Goal: Task Accomplishment & Management: Manage account settings

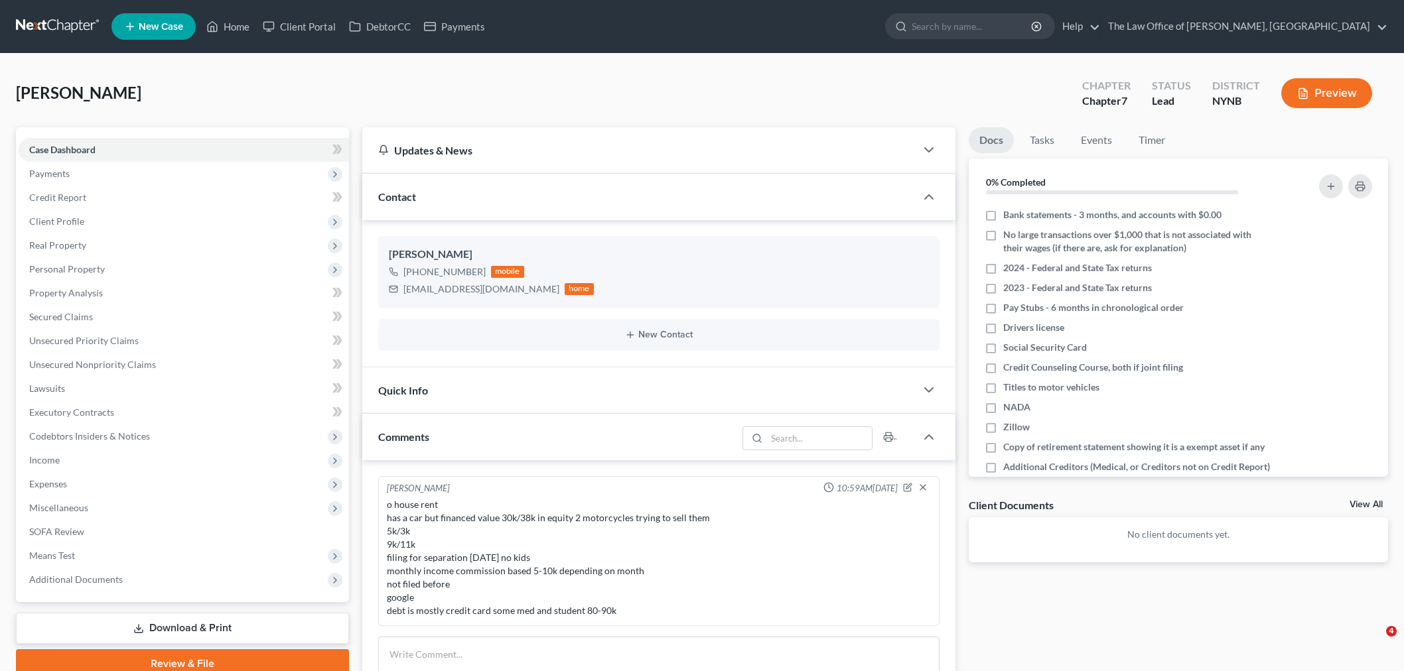
select select "0"
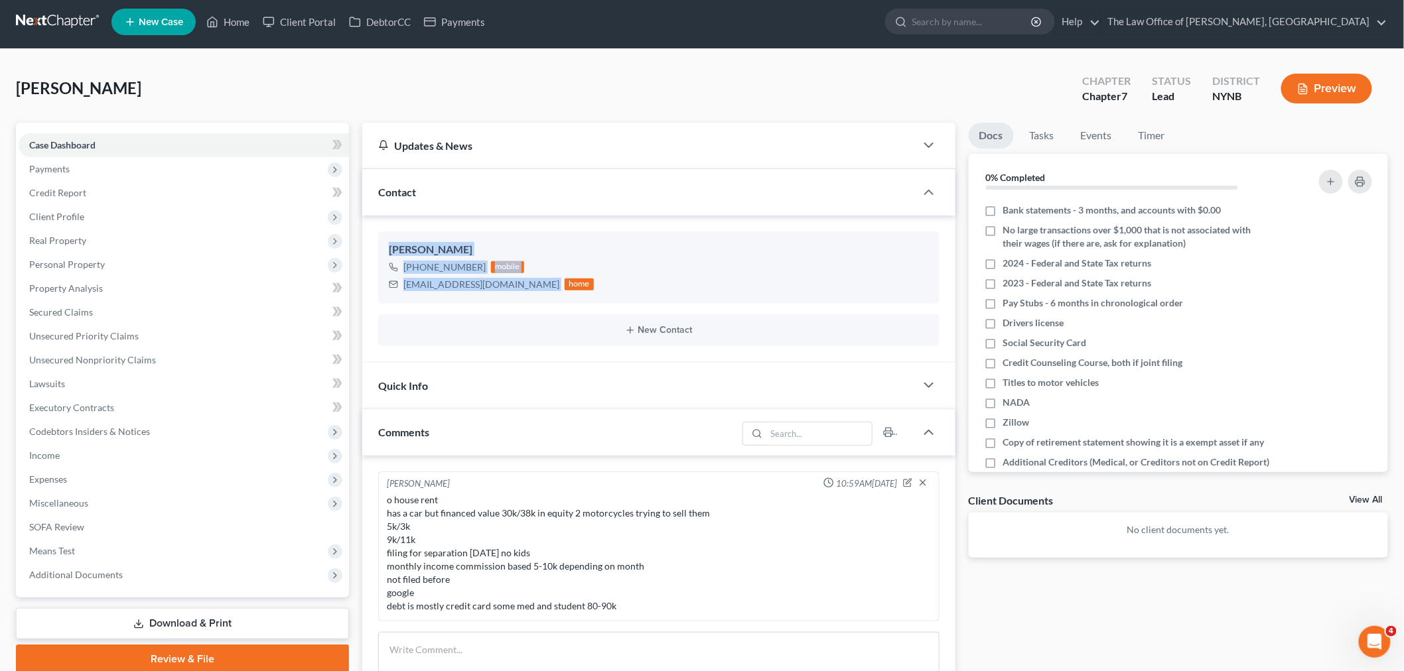
scroll to position [4, 0]
click at [237, 20] on link "Home" at bounding box center [228, 23] width 56 height 24
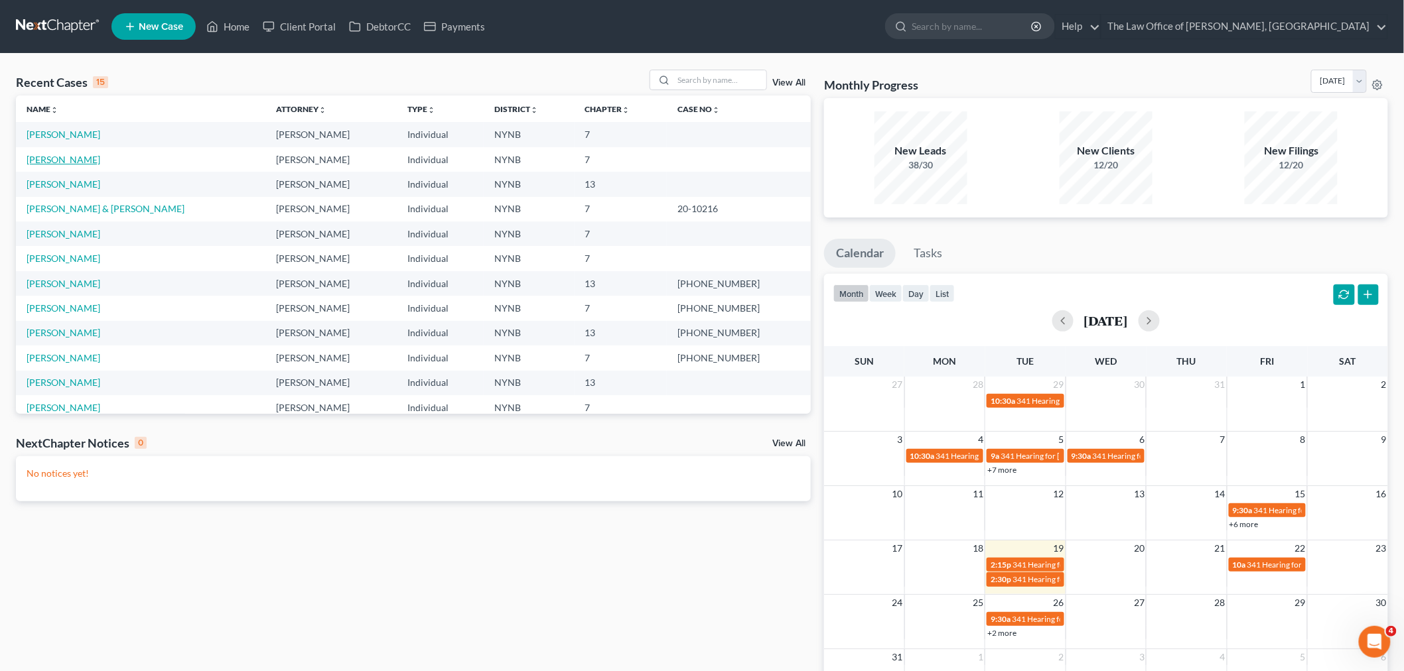
click at [56, 158] on link "[PERSON_NAME]" at bounding box center [64, 159] width 74 height 11
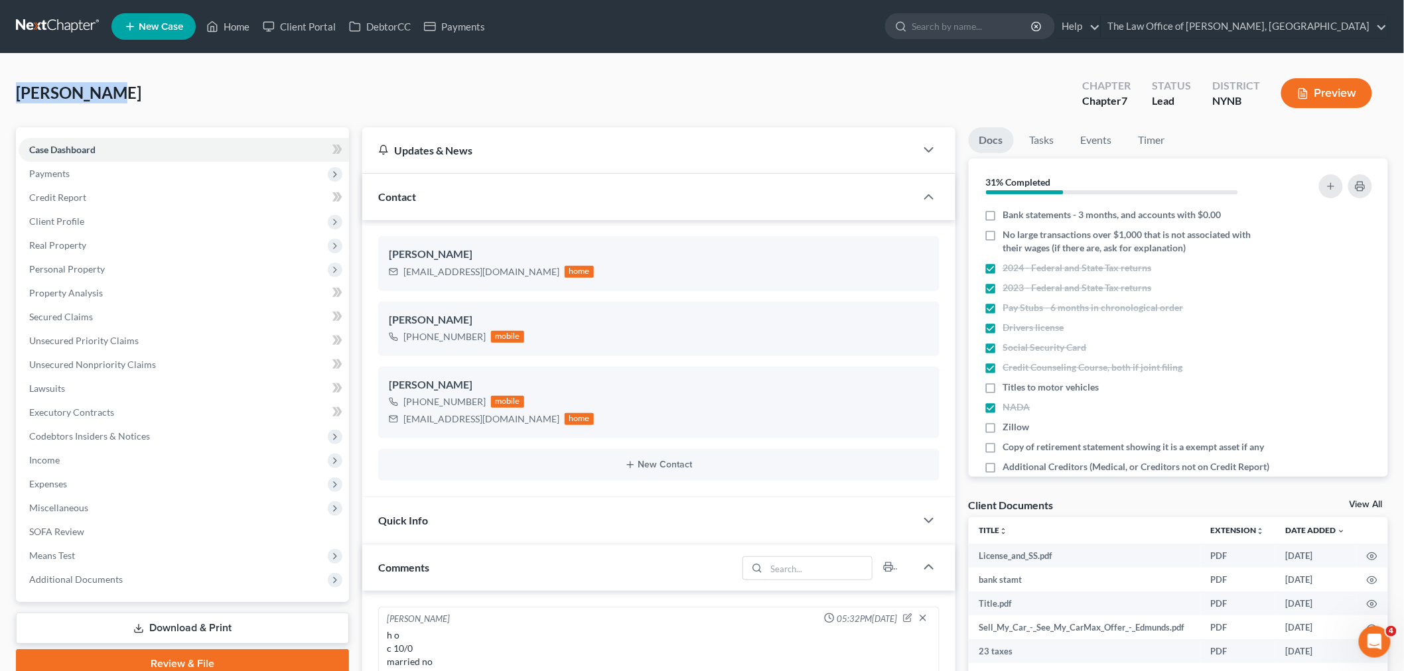
drag, startPoint x: 121, startPoint y: 96, endPoint x: 34, endPoint y: 98, distance: 86.9
copy span "[PERSON_NAME]"
drag, startPoint x: 1043, startPoint y: 136, endPoint x: 1102, endPoint y: 154, distance: 61.7
click at [1043, 137] on link "Tasks" at bounding box center [1042, 140] width 46 height 26
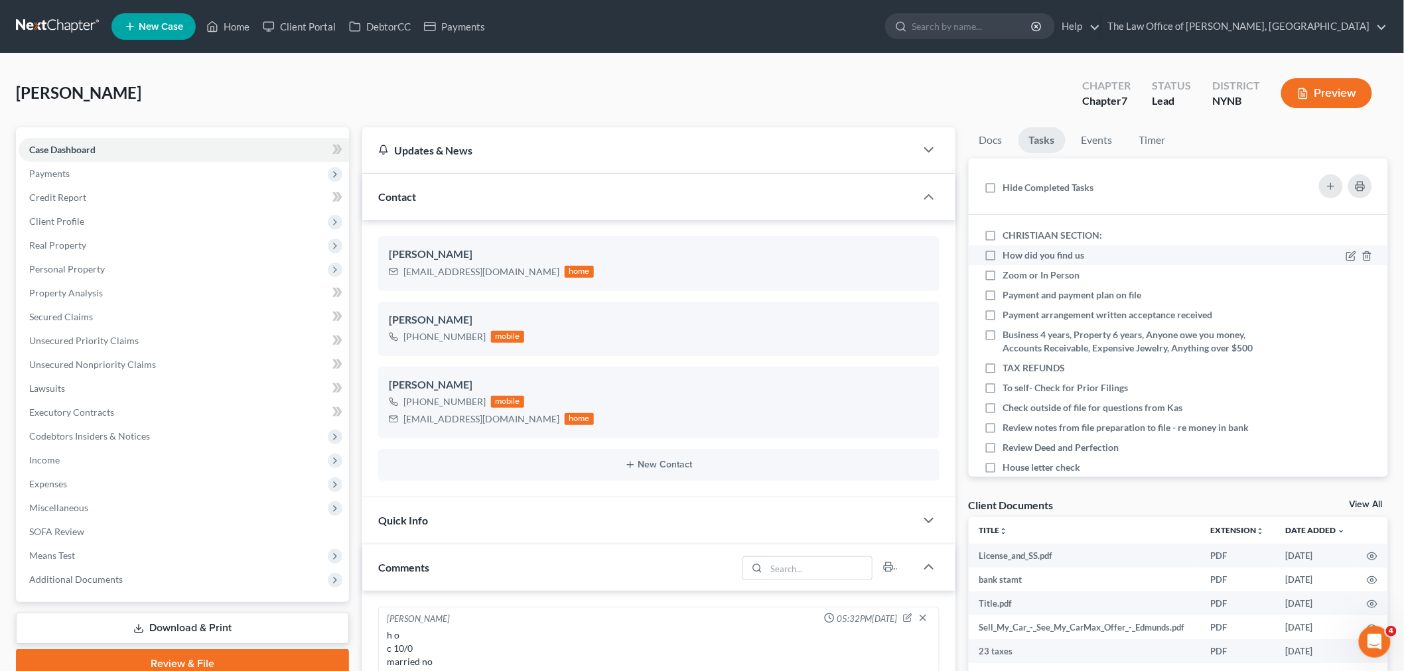
drag, startPoint x: 990, startPoint y: 239, endPoint x: 1173, endPoint y: 257, distance: 184.0
click at [1003, 237] on label "CHRISTIAAN SECTION:" at bounding box center [1058, 235] width 110 height 13
click at [1008, 237] on input "CHRISTIAAN SECTION:" at bounding box center [1012, 233] width 9 height 9
checkbox input "true"
drag, startPoint x: 1348, startPoint y: 253, endPoint x: 1341, endPoint y: 253, distance: 7.3
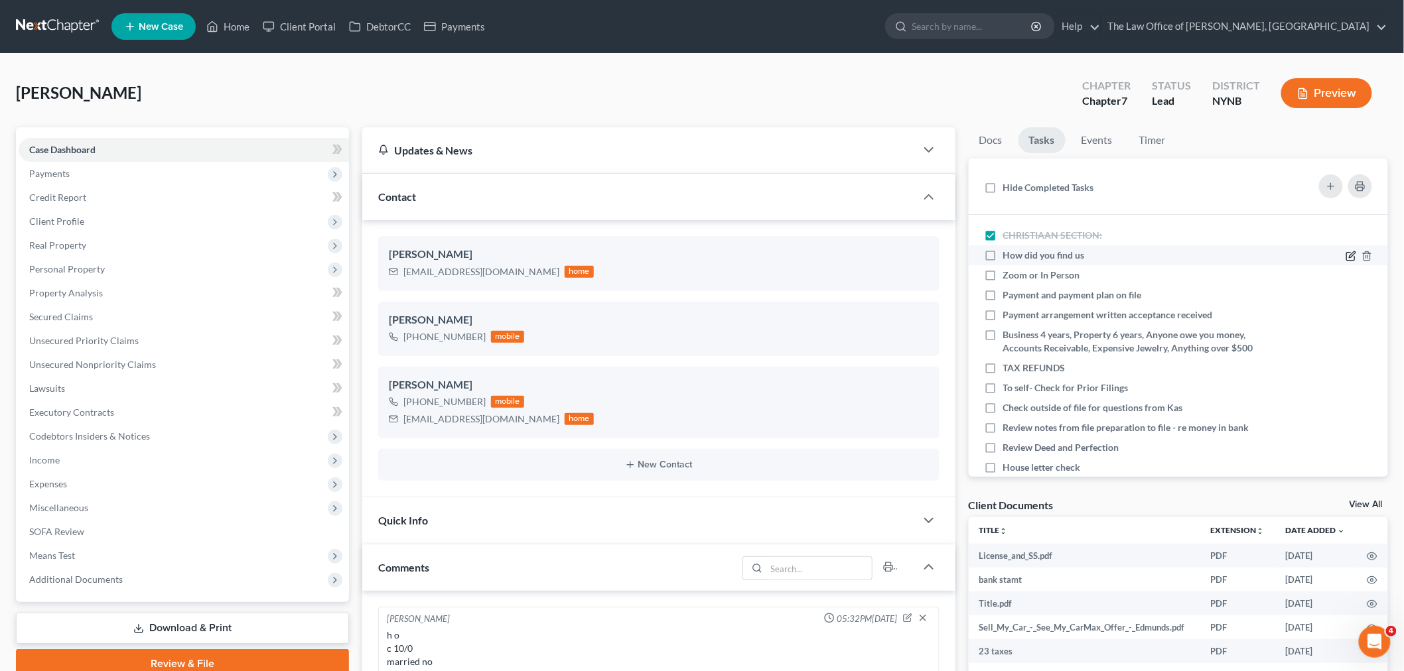
click at [1348, 253] on div at bounding box center [1358, 255] width 27 height 13
click at [1348, 253] on icon at bounding box center [1351, 254] width 6 height 6
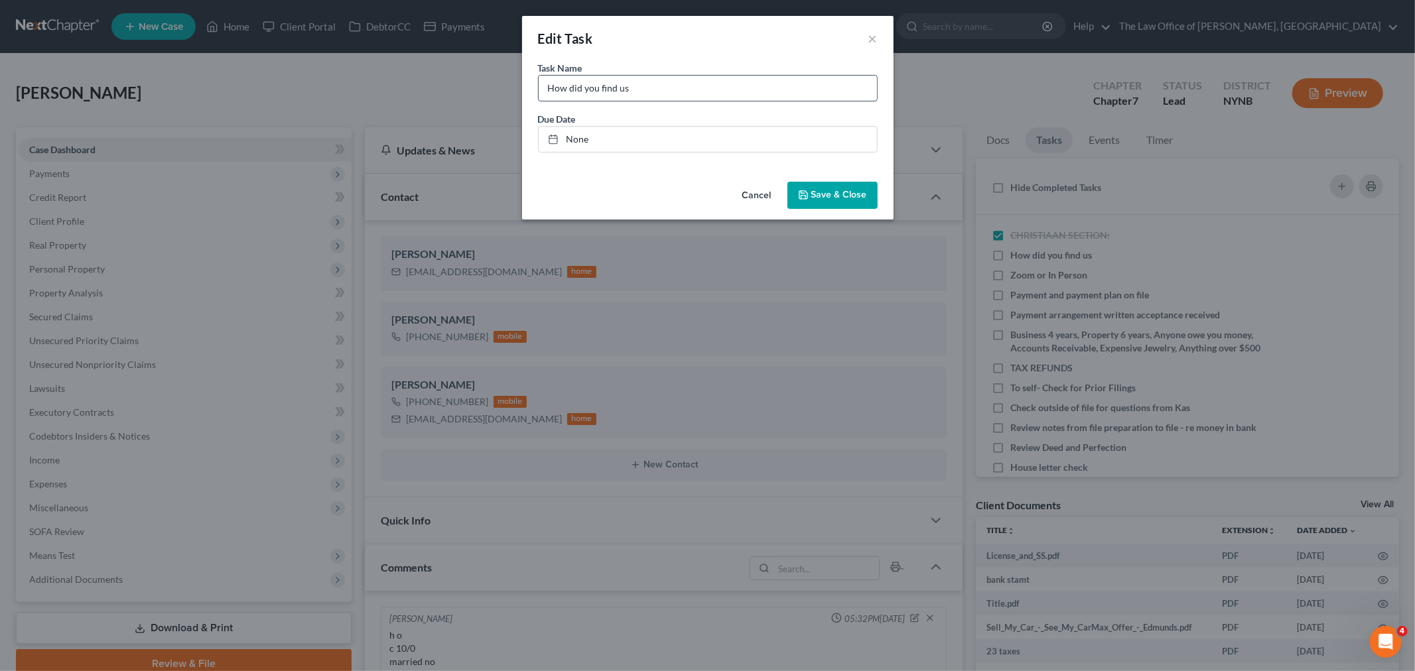
click at [731, 87] on input "How did you find us" at bounding box center [708, 88] width 338 height 25
type input "How did you find us Acend calculations"
drag, startPoint x: 833, startPoint y: 188, endPoint x: 891, endPoint y: 223, distance: 67.6
click at [833, 190] on button "Save & Close" at bounding box center [832, 196] width 90 height 28
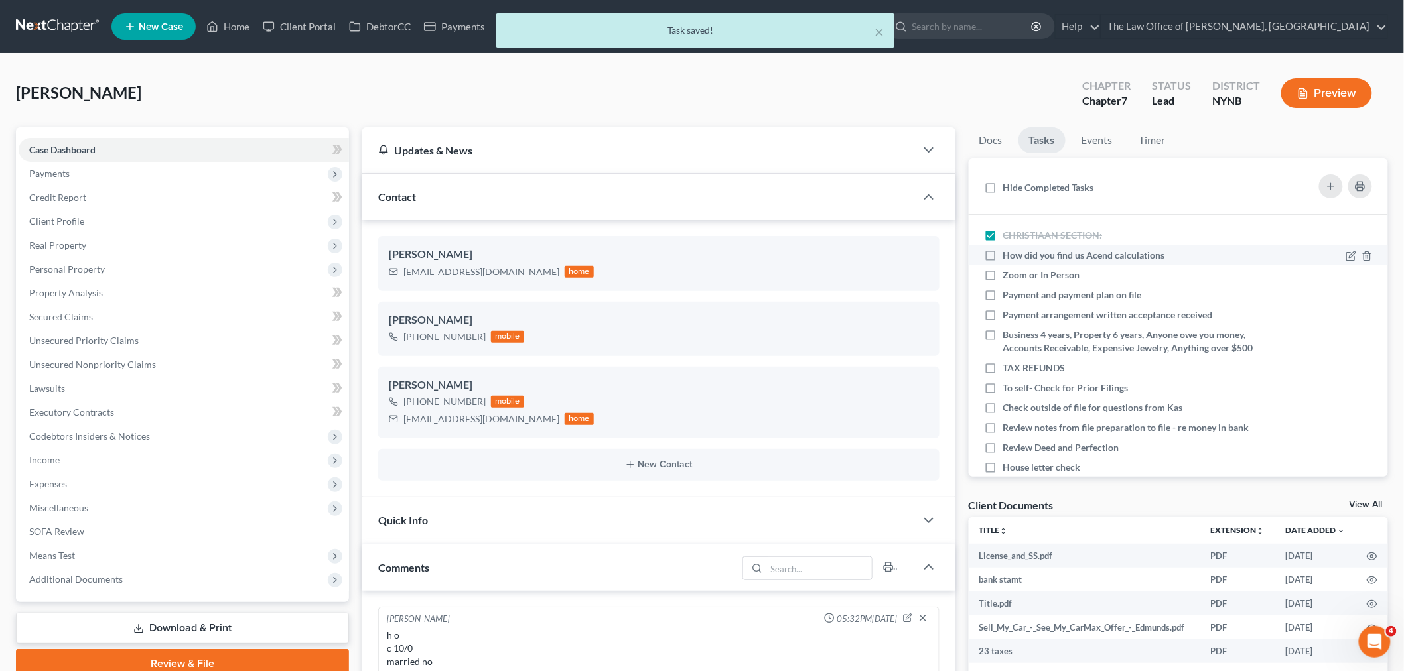
drag, startPoint x: 982, startPoint y: 254, endPoint x: 990, endPoint y: 256, distance: 8.2
click at [1003, 255] on label "How did you find us Acend calculations" at bounding box center [1089, 255] width 172 height 13
click at [1003, 257] on label "How did you find us Acend calculations" at bounding box center [1089, 255] width 172 height 13
click at [1008, 257] on input "How did you find us Acend calculations" at bounding box center [1012, 253] width 9 height 9
checkbox input "true"
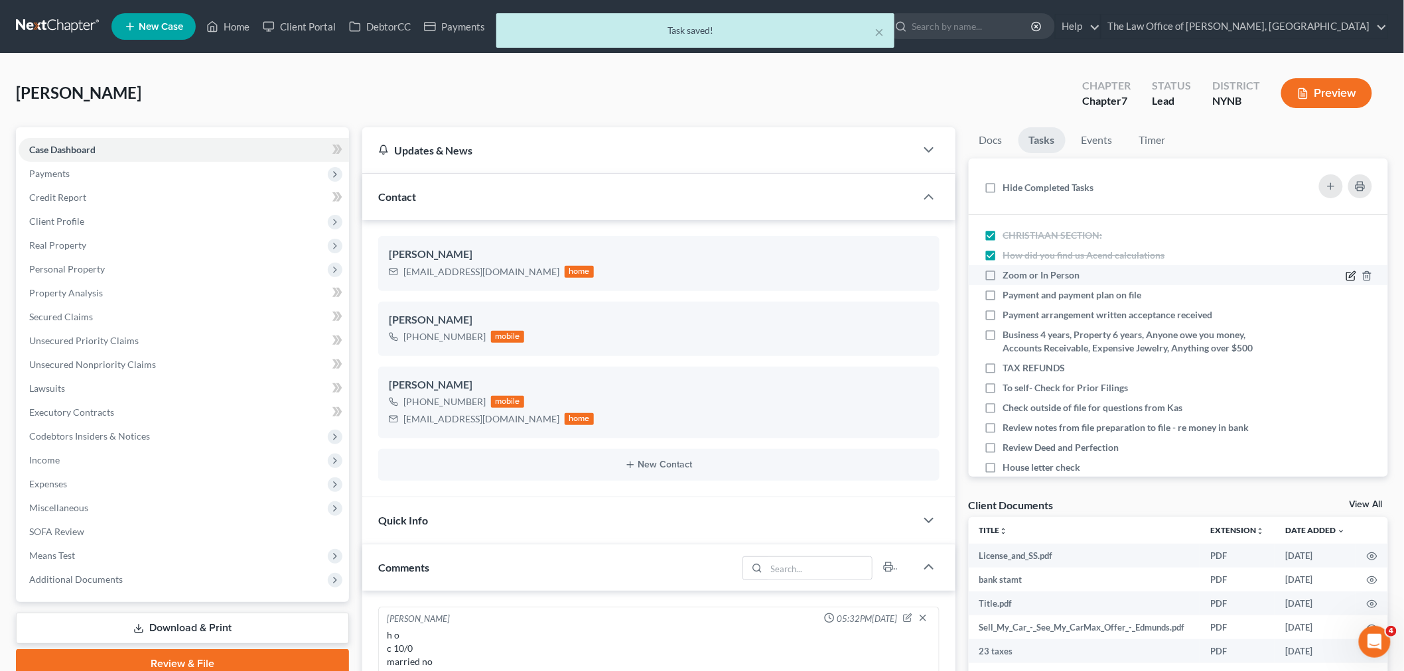
click at [1345, 274] on icon at bounding box center [1350, 276] width 11 height 11
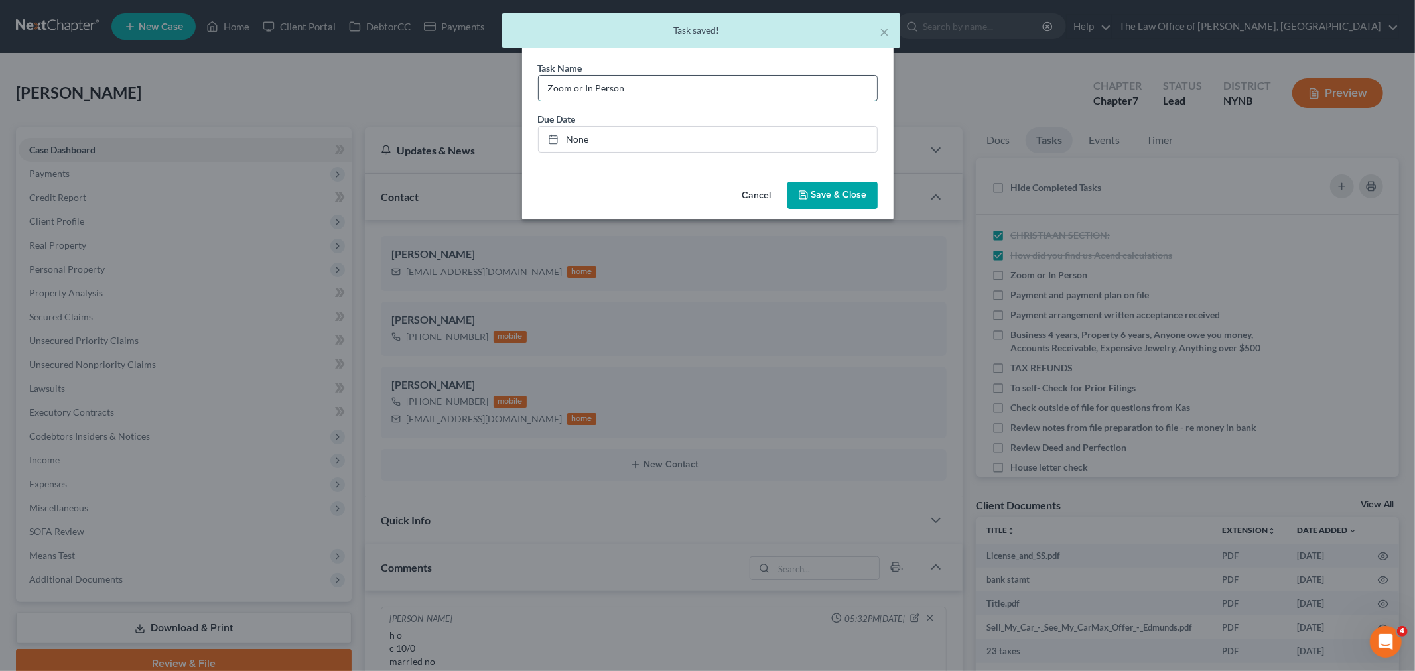
click at [717, 87] on input "Zoom or In Person" at bounding box center [708, 88] width 338 height 25
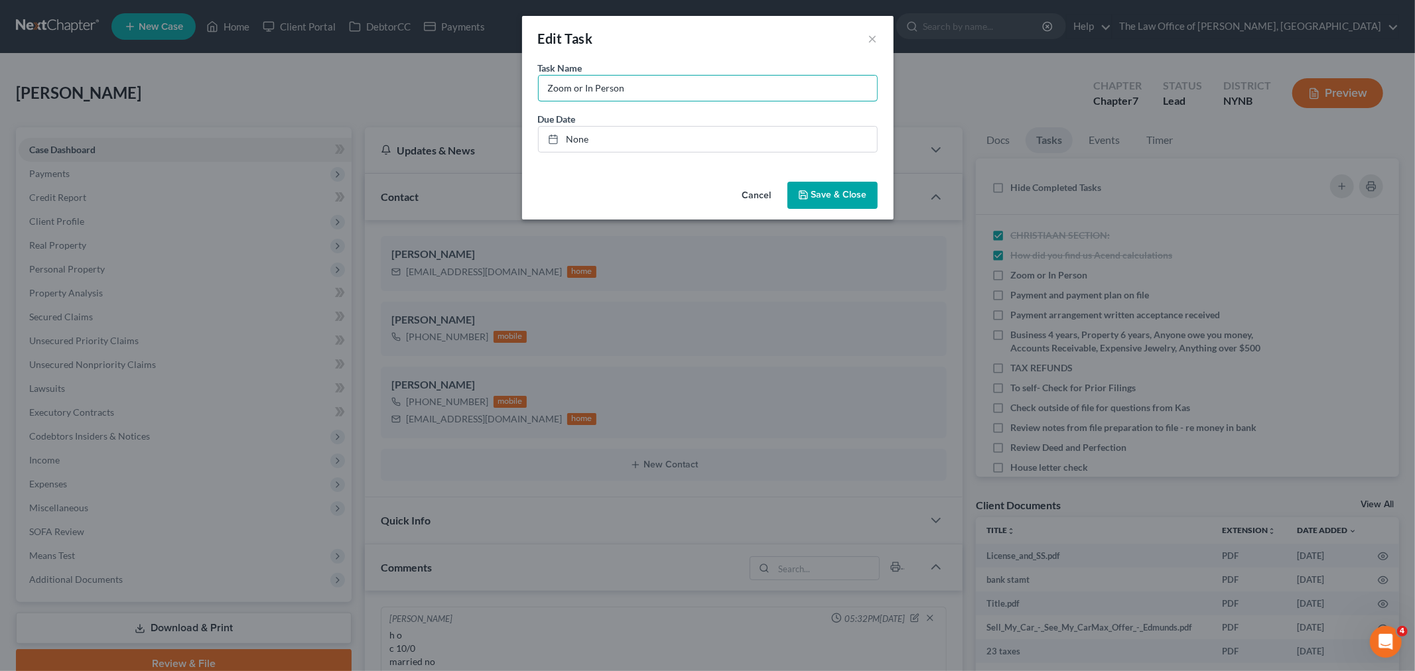
type input "Zoom or In Person - in persn SO"
click at [842, 194] on span "Save & Close" at bounding box center [839, 195] width 56 height 11
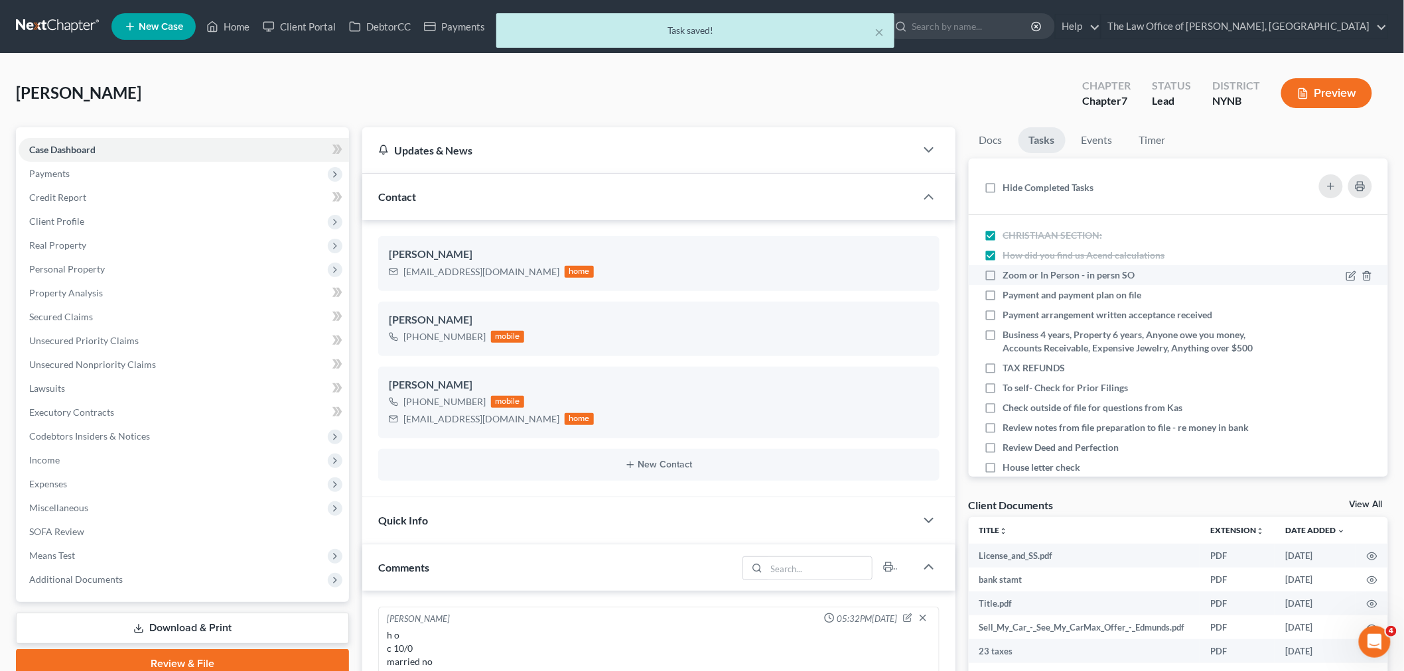
click at [1003, 273] on label "Zoom or In Person - in persn SO" at bounding box center [1074, 275] width 143 height 13
click at [1008, 273] on input "Zoom or In Person - in persn SO" at bounding box center [1012, 273] width 9 height 9
checkbox input "true"
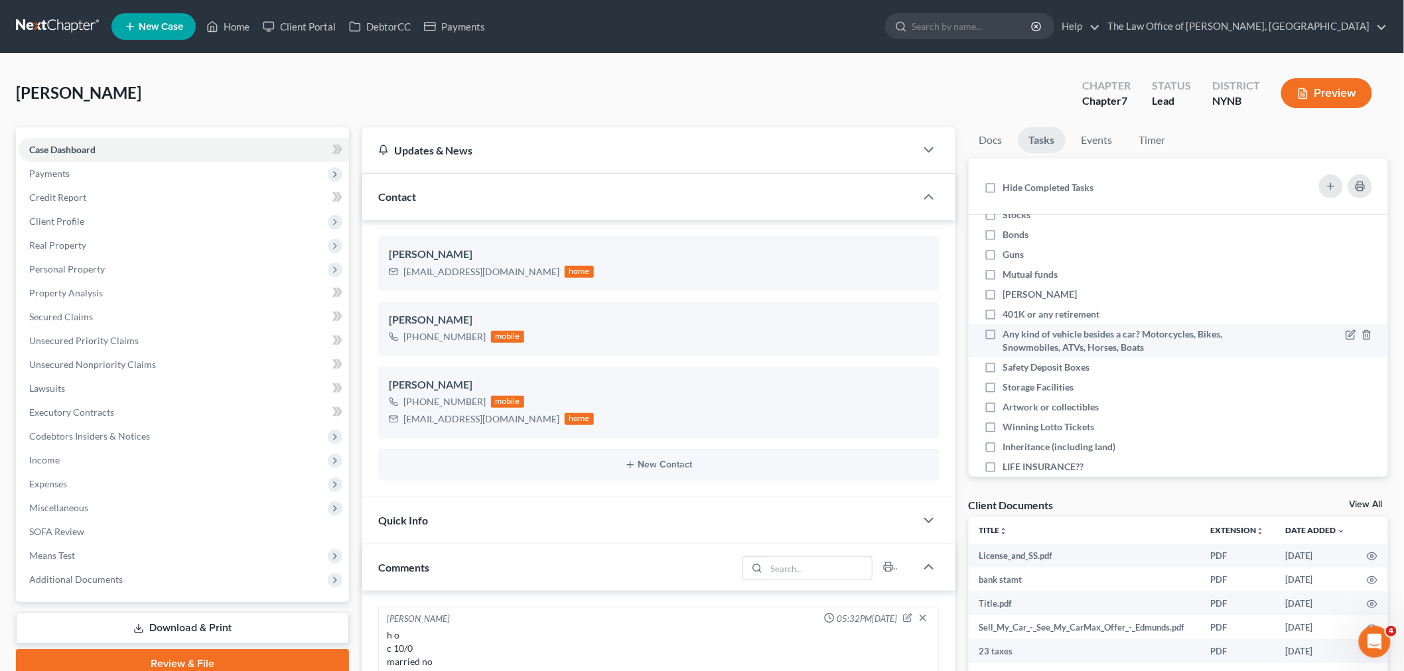
scroll to position [619, 0]
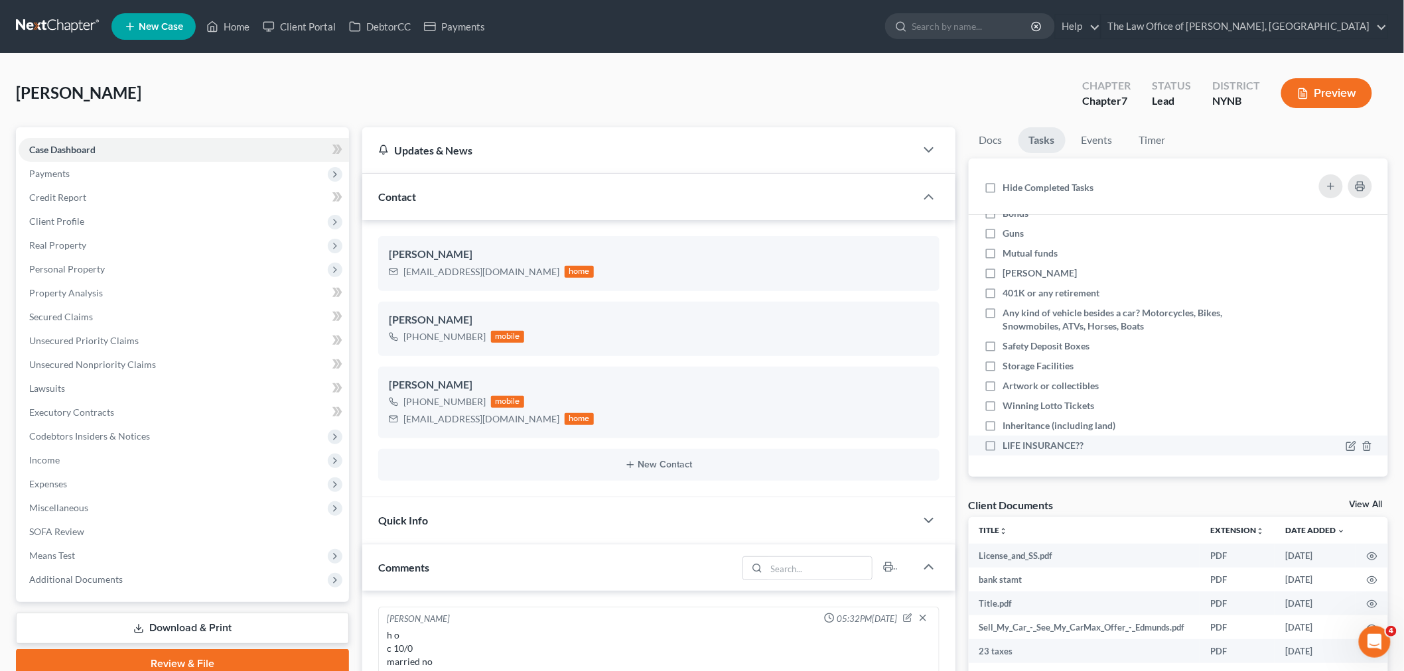
click at [1003, 445] on label "LIFE INSURANCE??" at bounding box center [1049, 445] width 92 height 13
click at [1008, 445] on input "LIFE INSURANCE??" at bounding box center [1012, 443] width 9 height 9
checkbox input "true"
click at [1003, 236] on label "Guns" at bounding box center [1019, 233] width 32 height 13
click at [1008, 235] on input "Guns" at bounding box center [1012, 231] width 9 height 9
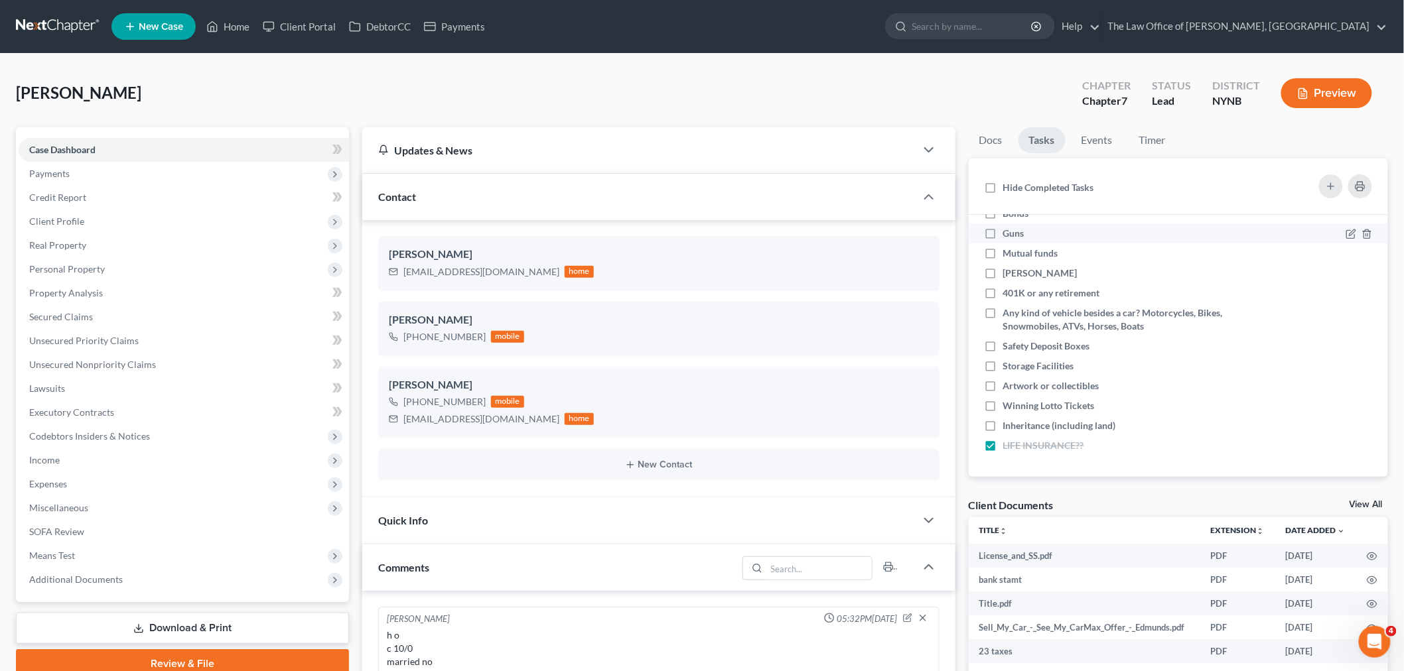
checkbox input "true"
click at [1003, 255] on label "Mutual funds" at bounding box center [1036, 253] width 66 height 13
click at [1008, 255] on input "Mutual funds" at bounding box center [1012, 251] width 9 height 9
checkbox input "true"
click at [1003, 269] on label "Roth IRA" at bounding box center [1045, 273] width 85 height 13
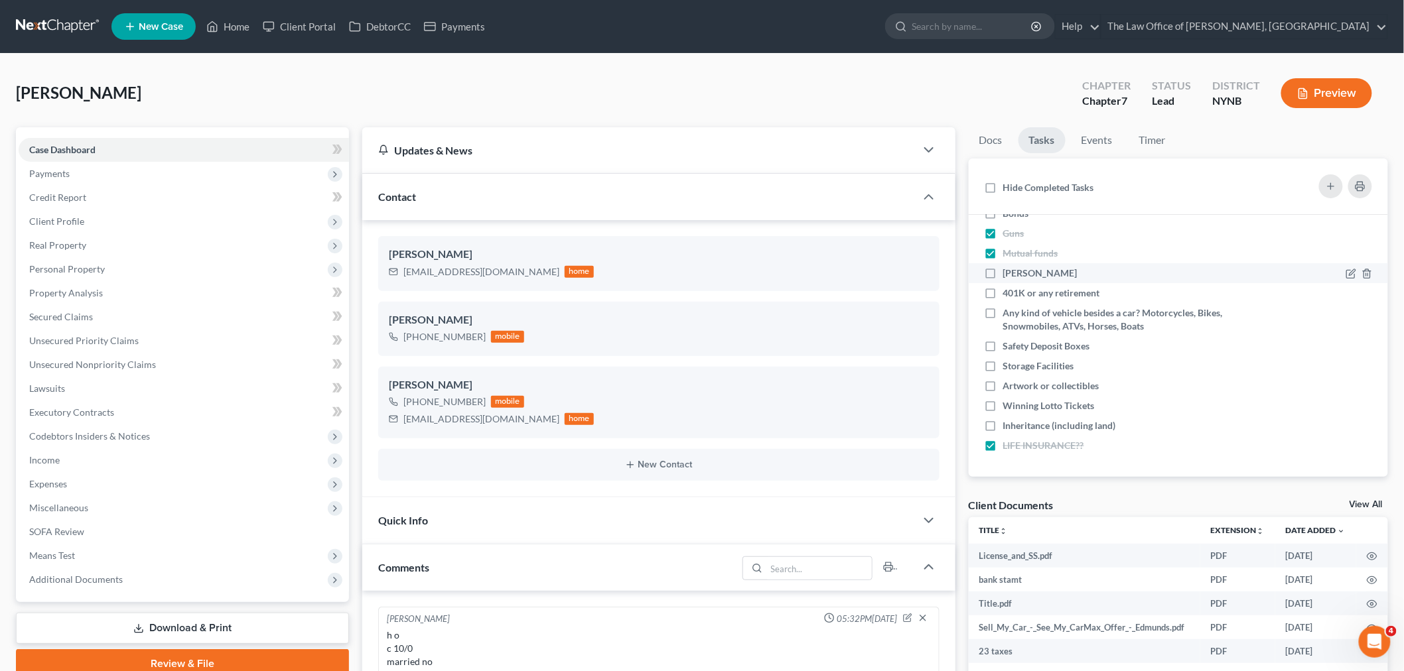
click at [1008, 269] on input "Roth IRA" at bounding box center [1012, 271] width 9 height 9
checkbox input "true"
click at [1003, 288] on label "401K or any retirement" at bounding box center [1056, 293] width 107 height 13
click at [1008, 288] on input "401K or any retirement" at bounding box center [1012, 291] width 9 height 9
checkbox input "true"
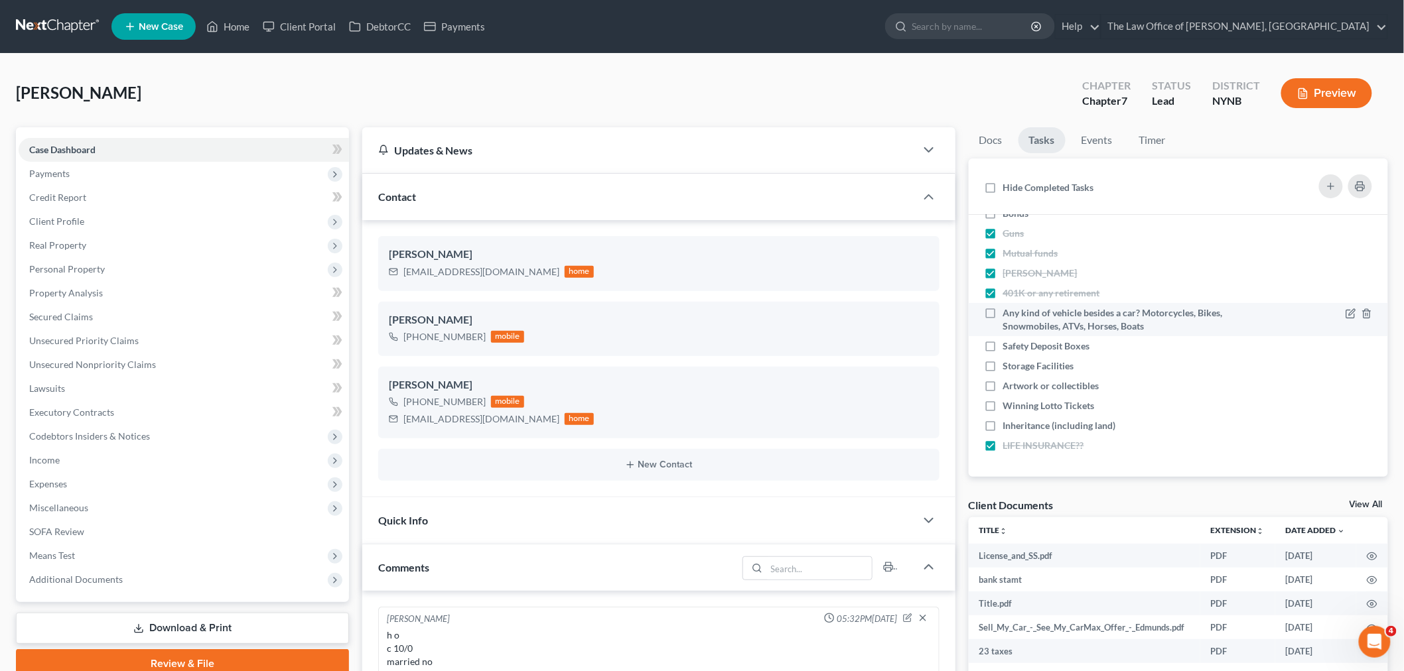
click at [1003, 313] on label "Any kind of vehicle besides a car? Motorcycles, Bikes, Snowmobiles, ATVs, Horse…" at bounding box center [1129, 319] width 253 height 27
click at [1008, 313] on input "Any kind of vehicle besides a car? Motorcycles, Bikes, Snowmobiles, ATVs, Horse…" at bounding box center [1012, 310] width 9 height 9
checkbox input "true"
drag, startPoint x: 988, startPoint y: 344, endPoint x: 995, endPoint y: 365, distance: 22.2
click at [1003, 345] on label "Safety Deposit Boxes" at bounding box center [1052, 346] width 98 height 13
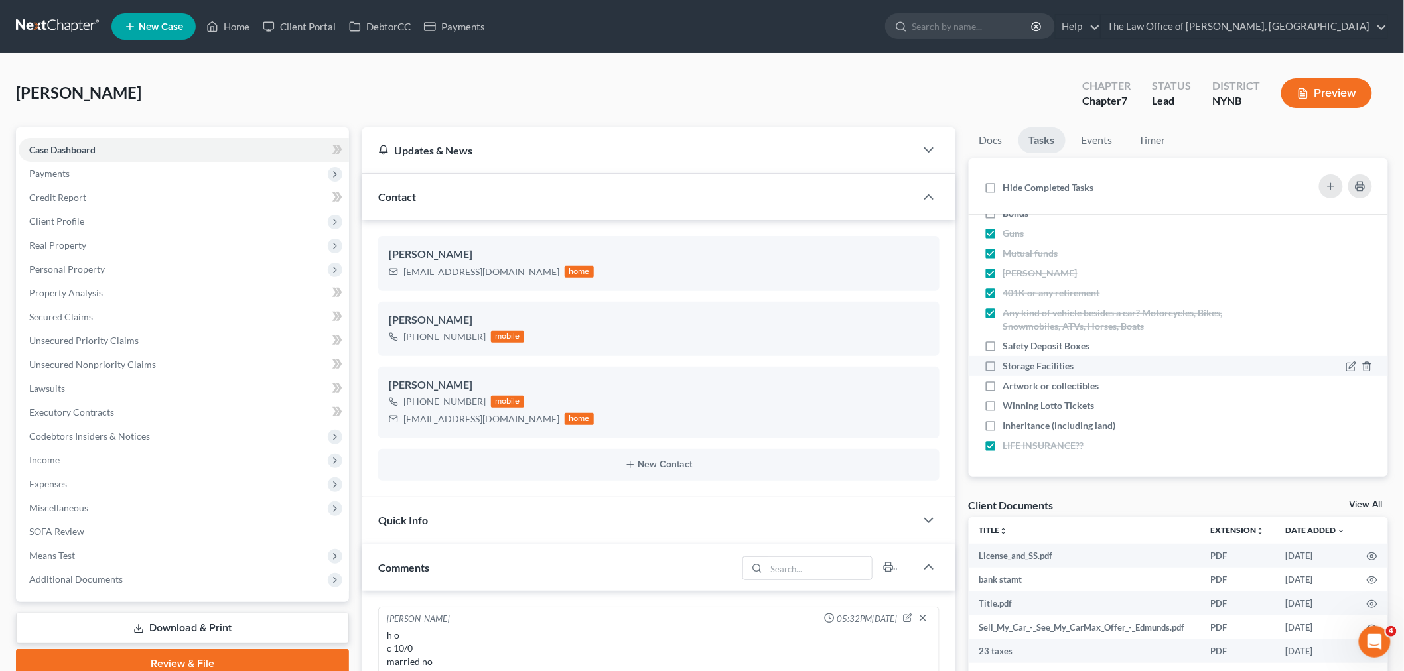
click at [1008, 345] on input "Safety Deposit Boxes" at bounding box center [1012, 344] width 9 height 9
checkbox input "true"
click at [1003, 365] on label "Storage Facilities" at bounding box center [1044, 366] width 82 height 13
click at [1008, 365] on input "Storage Facilities" at bounding box center [1012, 364] width 9 height 9
checkbox input "true"
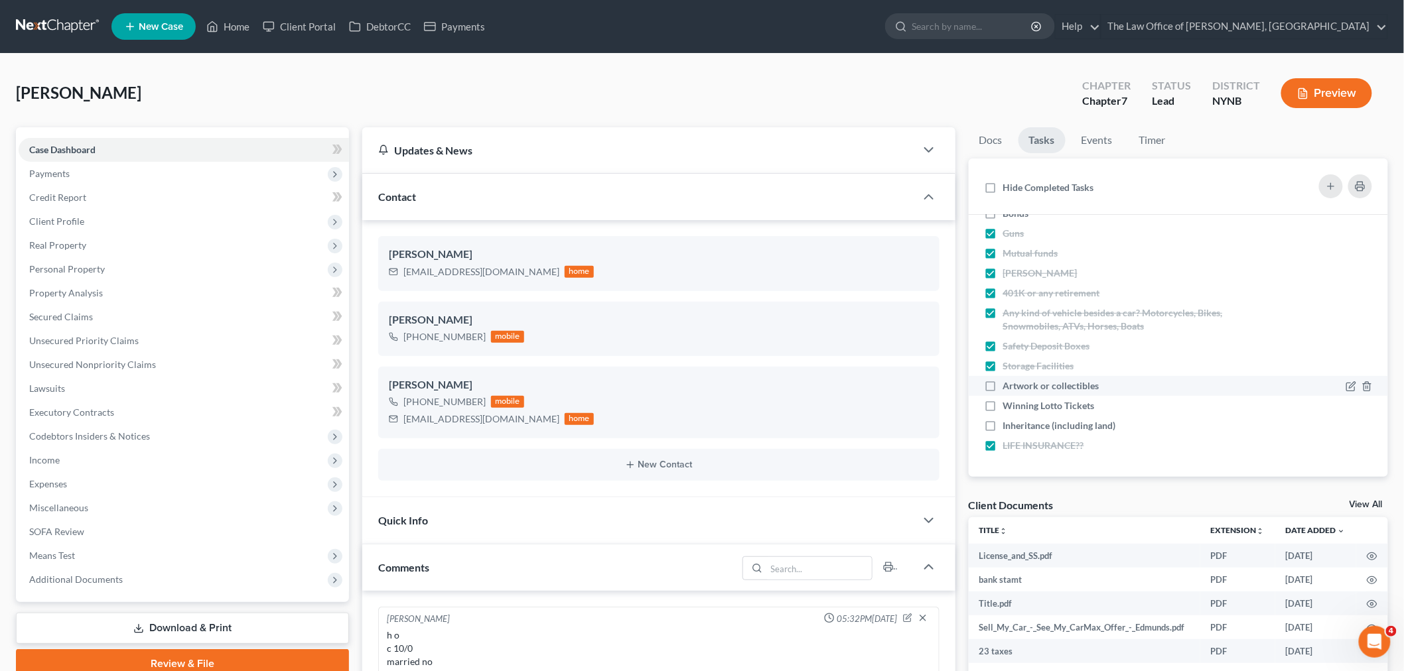
click at [1003, 385] on label "Artwork or collectibles" at bounding box center [1056, 385] width 107 height 13
click at [1008, 385] on input "Artwork or collectibles" at bounding box center [1012, 383] width 9 height 9
checkbox input "true"
click at [1003, 403] on label "Winning Lotto Tickets" at bounding box center [1054, 405] width 102 height 13
click at [1008, 403] on input "Winning Lotto Tickets" at bounding box center [1012, 403] width 9 height 9
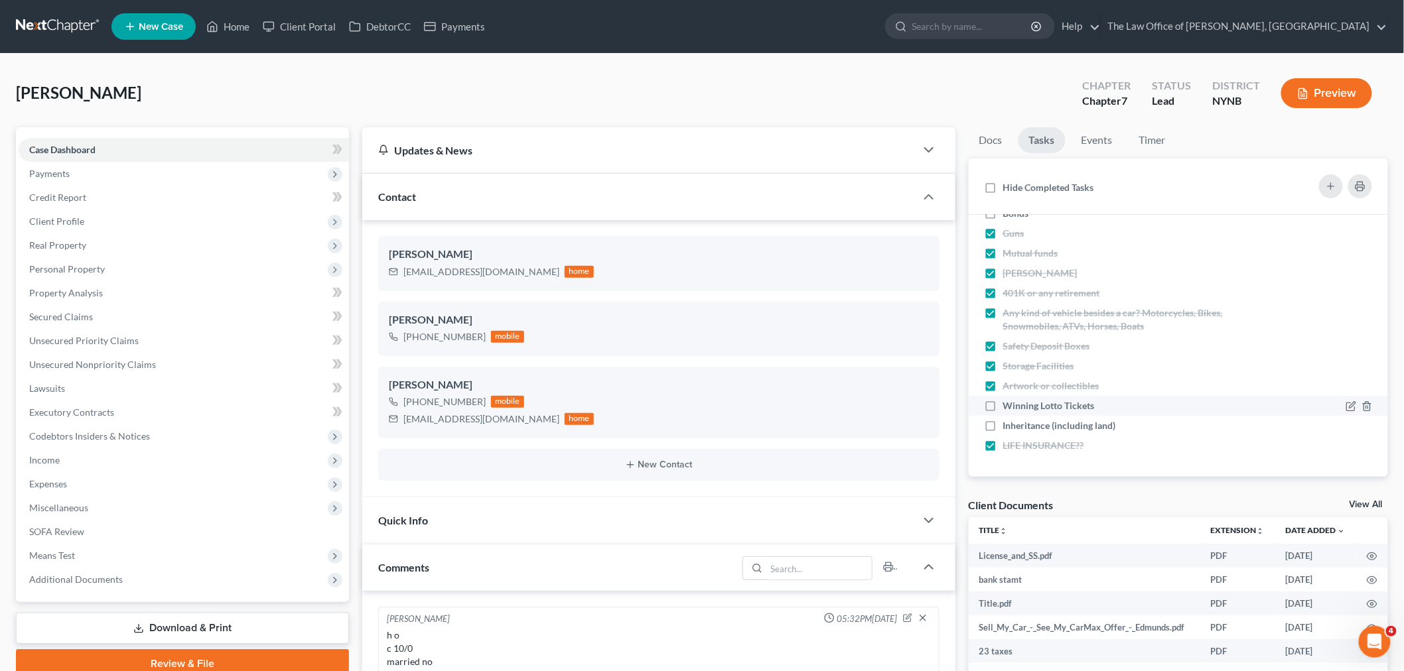
checkbox input "true"
click at [1003, 426] on label "Inheritance (including land)" at bounding box center [1064, 425] width 123 height 13
click at [1008, 426] on input "Inheritance (including land)" at bounding box center [1012, 423] width 9 height 9
checkbox input "true"
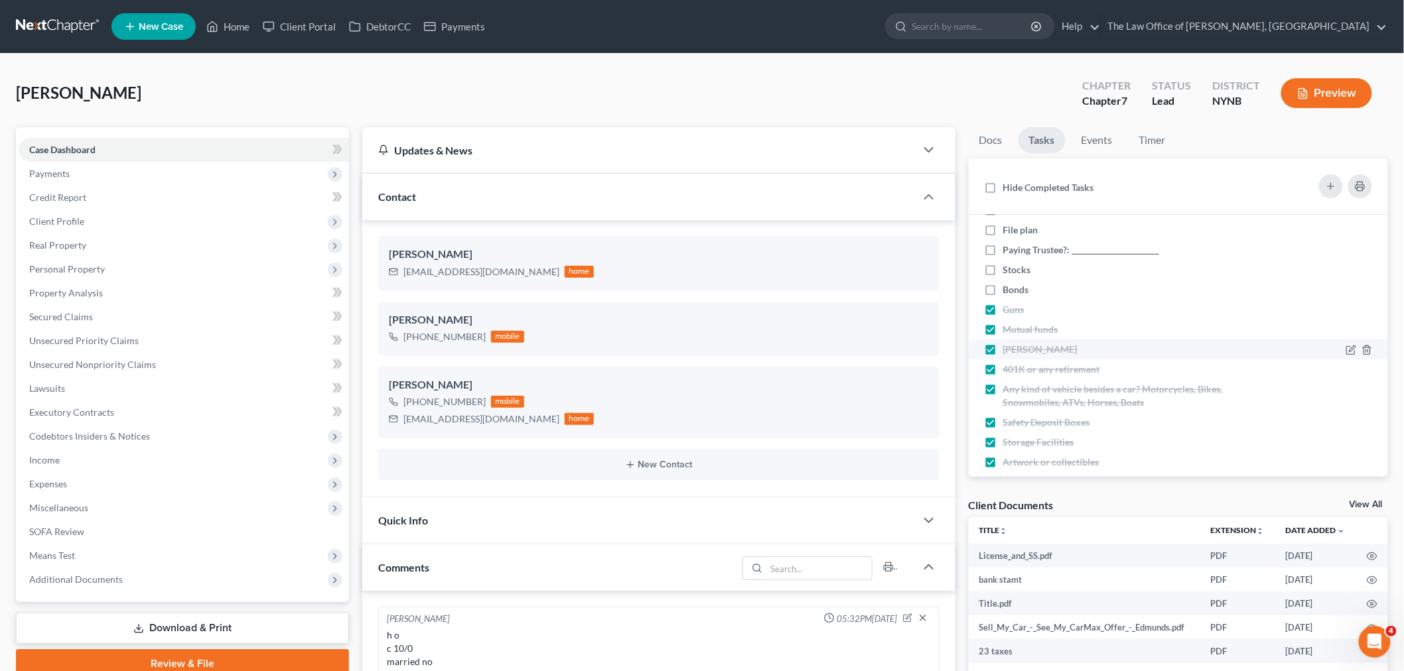
scroll to position [324, 0]
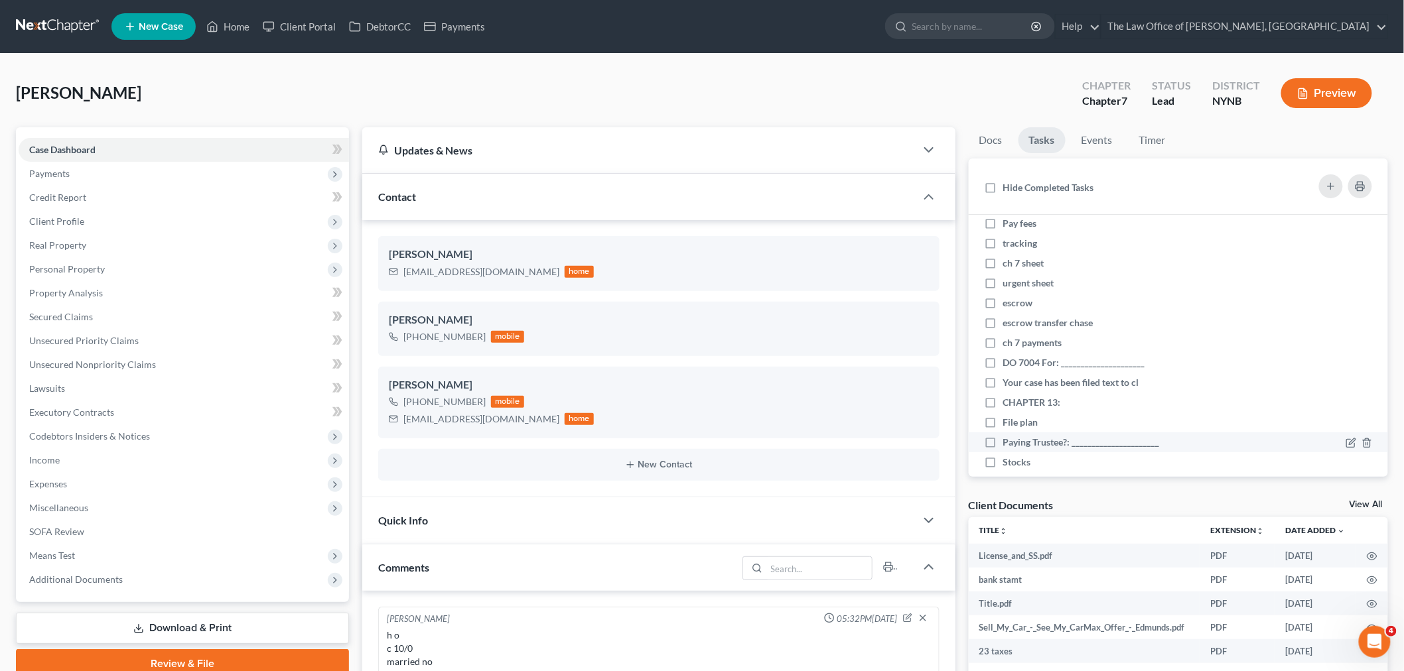
click at [1003, 449] on label "Paying Trustee?: ______________________" at bounding box center [1086, 442] width 167 height 13
click at [1008, 444] on input "Paying Trustee?: ______________________" at bounding box center [1012, 440] width 9 height 9
checkbox input "true"
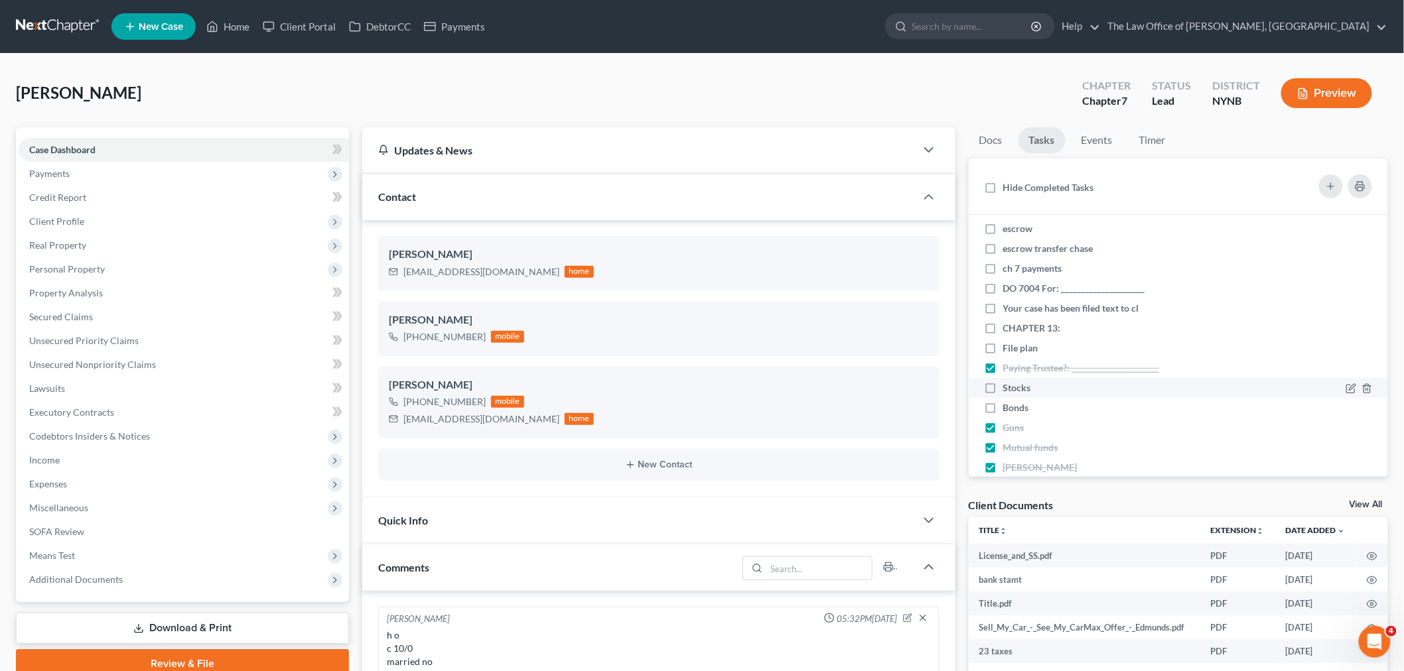
click at [1003, 395] on label "Stocks" at bounding box center [1022, 387] width 38 height 13
click at [1008, 390] on input "Stocks" at bounding box center [1012, 385] width 9 height 9
checkbox input "true"
click at [1003, 415] on label "Bonds" at bounding box center [1021, 407] width 36 height 13
click at [1008, 410] on input "Bonds" at bounding box center [1012, 405] width 9 height 9
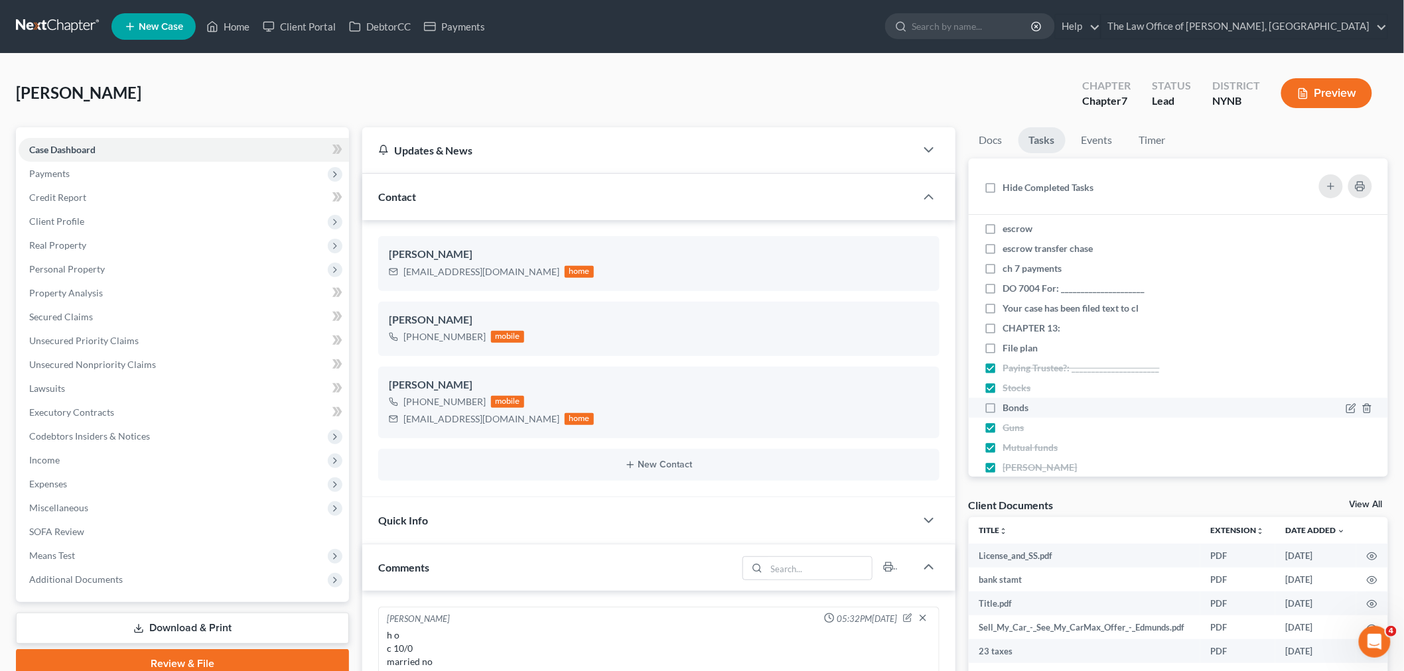
checkbox input "true"
click at [1003, 375] on label "Paying Trustee?: ______________________" at bounding box center [1086, 367] width 167 height 13
click at [1008, 370] on input "Paying Trustee?: ______________________" at bounding box center [1012, 365] width 9 height 9
checkbox input "false"
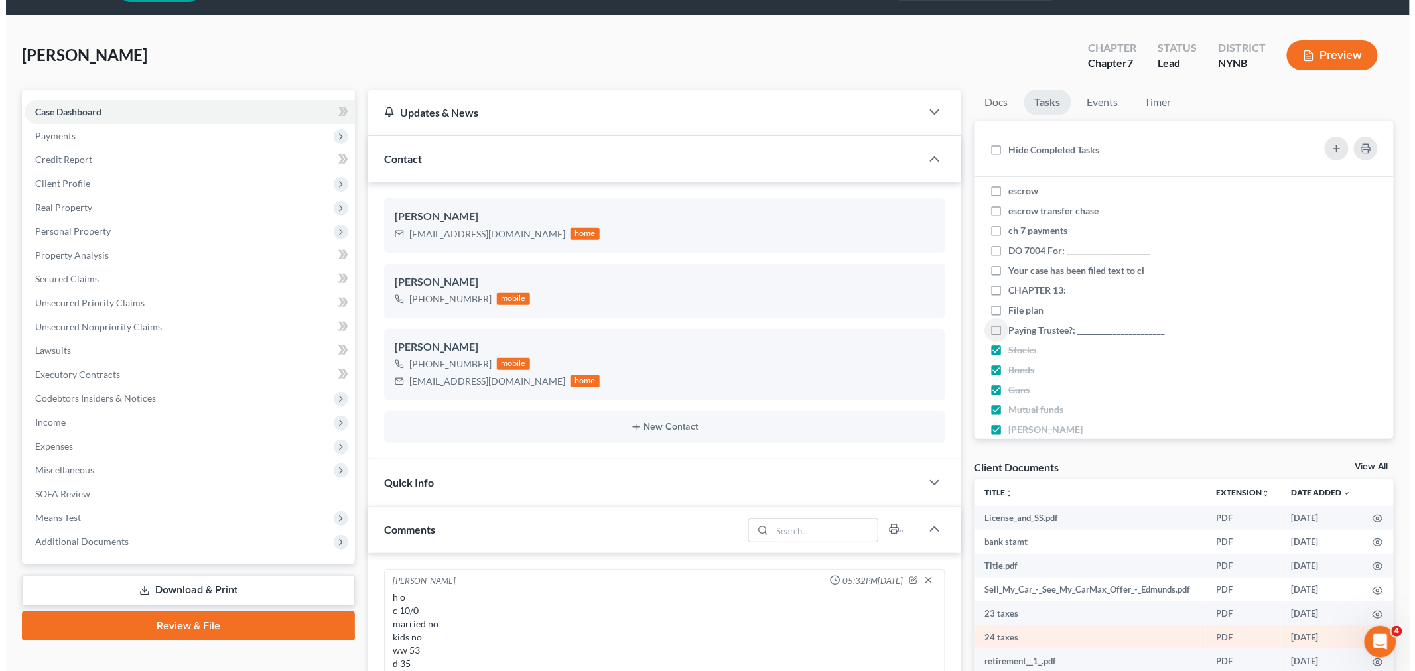
scroll to position [74, 0]
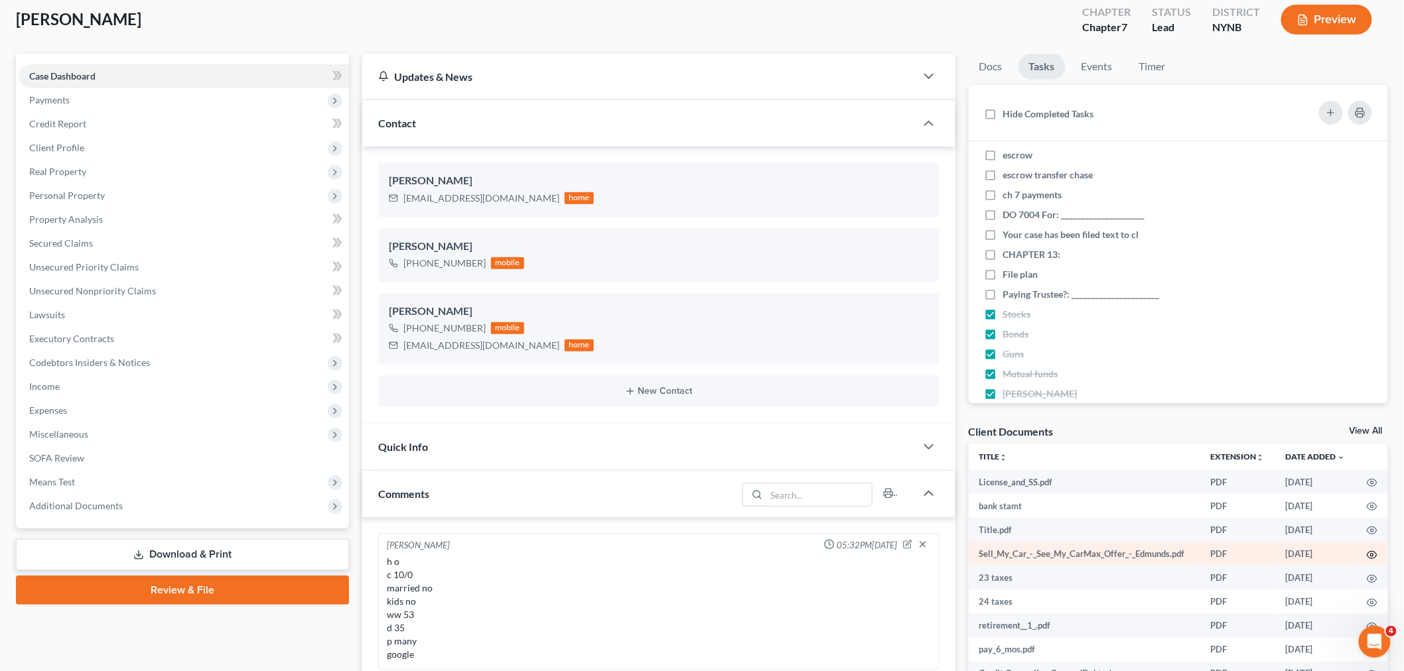
click at [1374, 553] on icon "button" at bounding box center [1371, 555] width 11 height 11
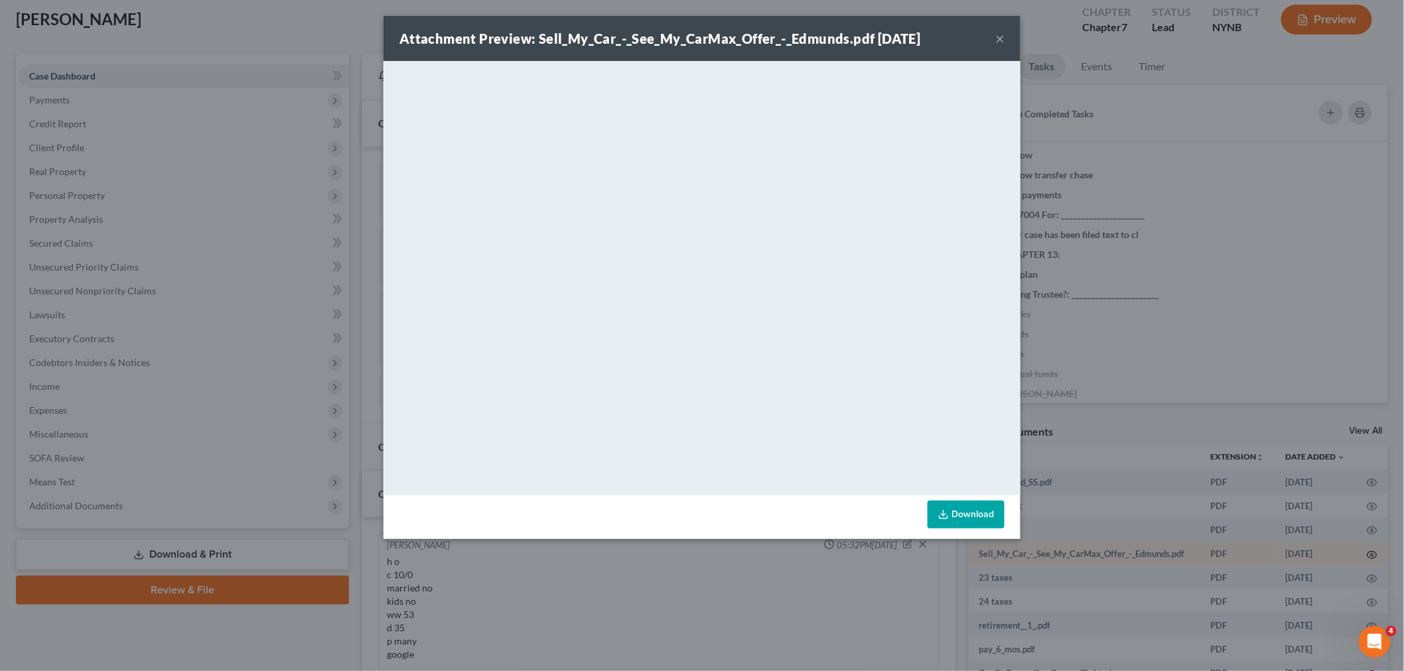
scroll to position [385, 0]
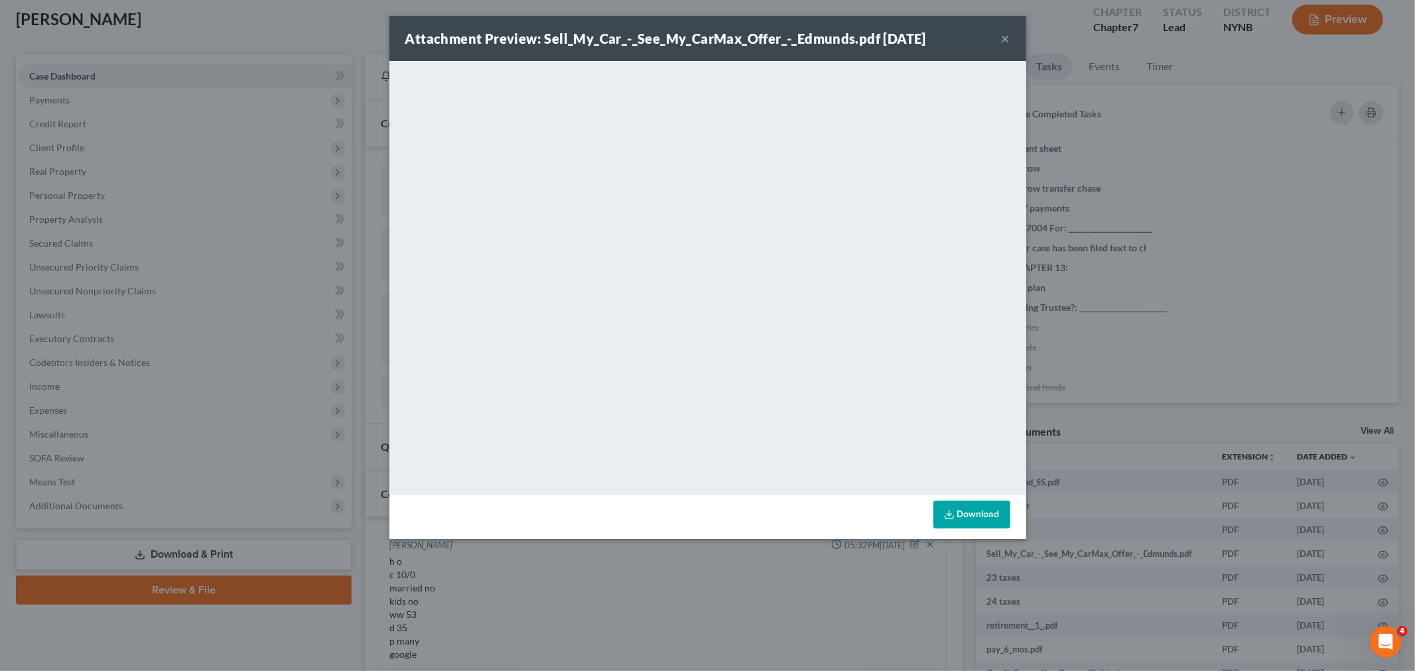
click at [1006, 34] on button "×" at bounding box center [1005, 39] width 9 height 16
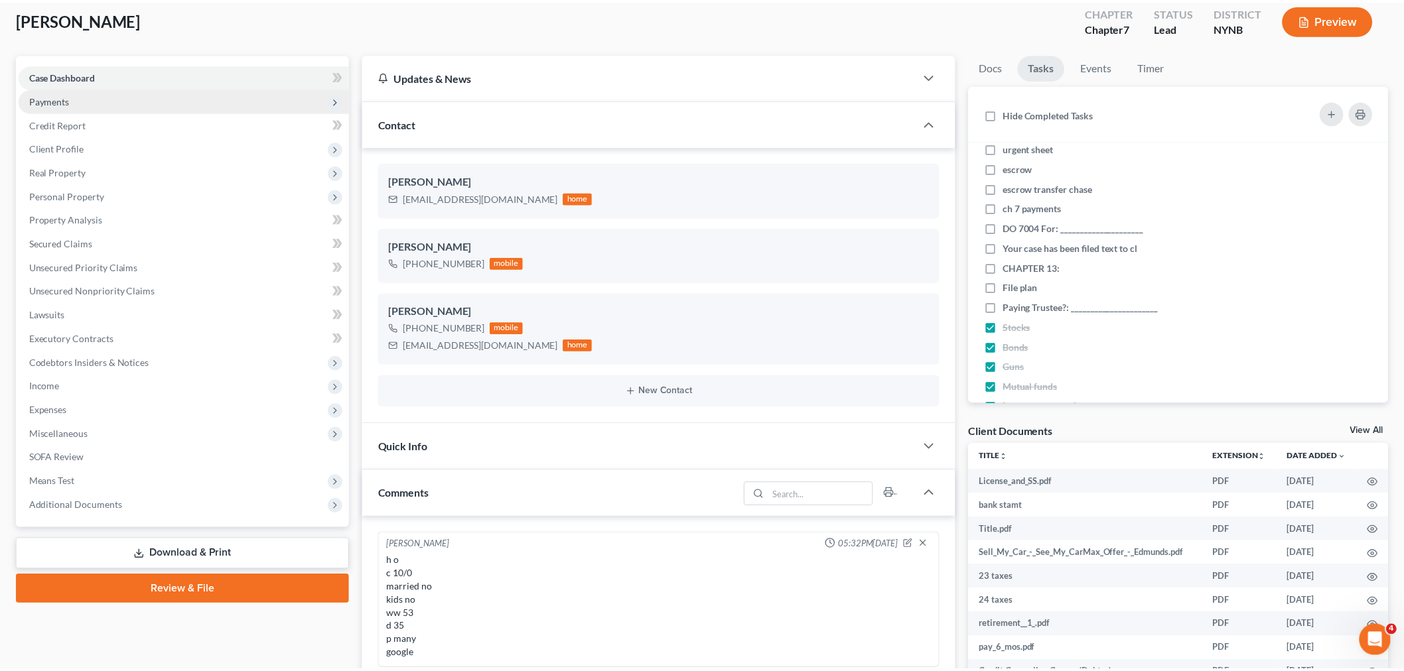
scroll to position [398, 0]
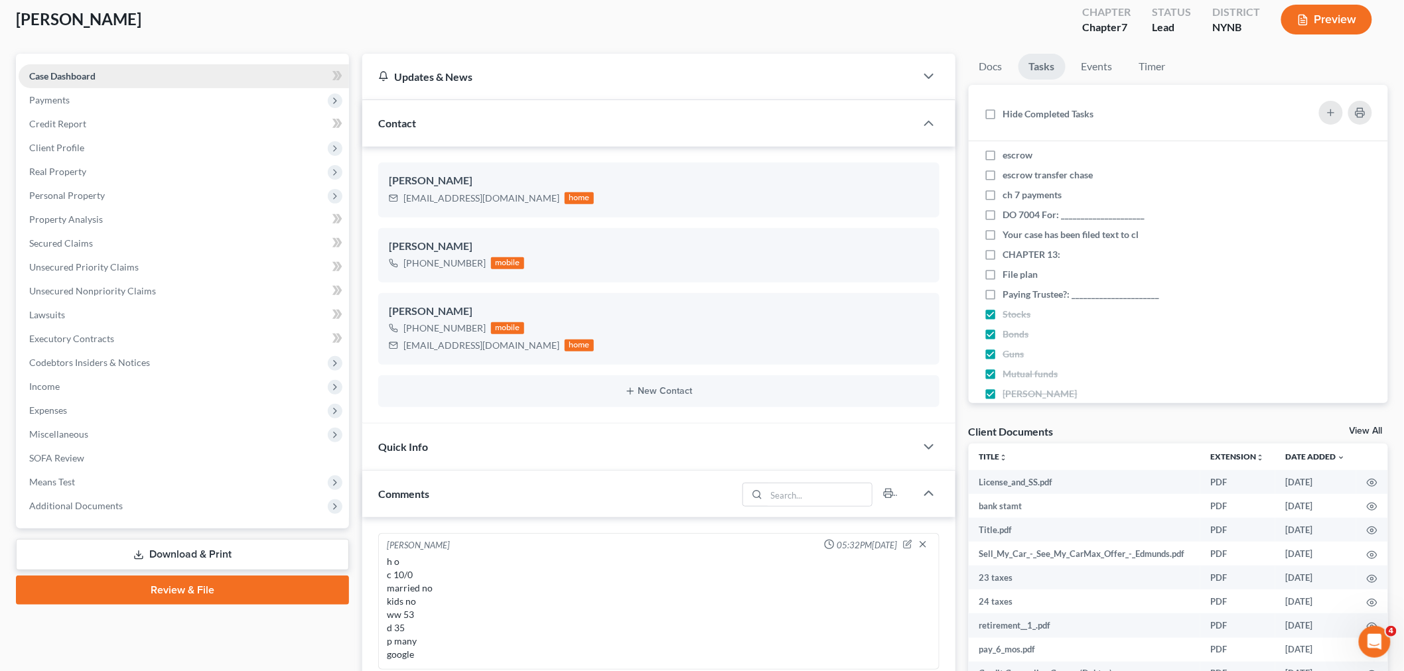
click at [118, 80] on link "Case Dashboard" at bounding box center [184, 76] width 330 height 24
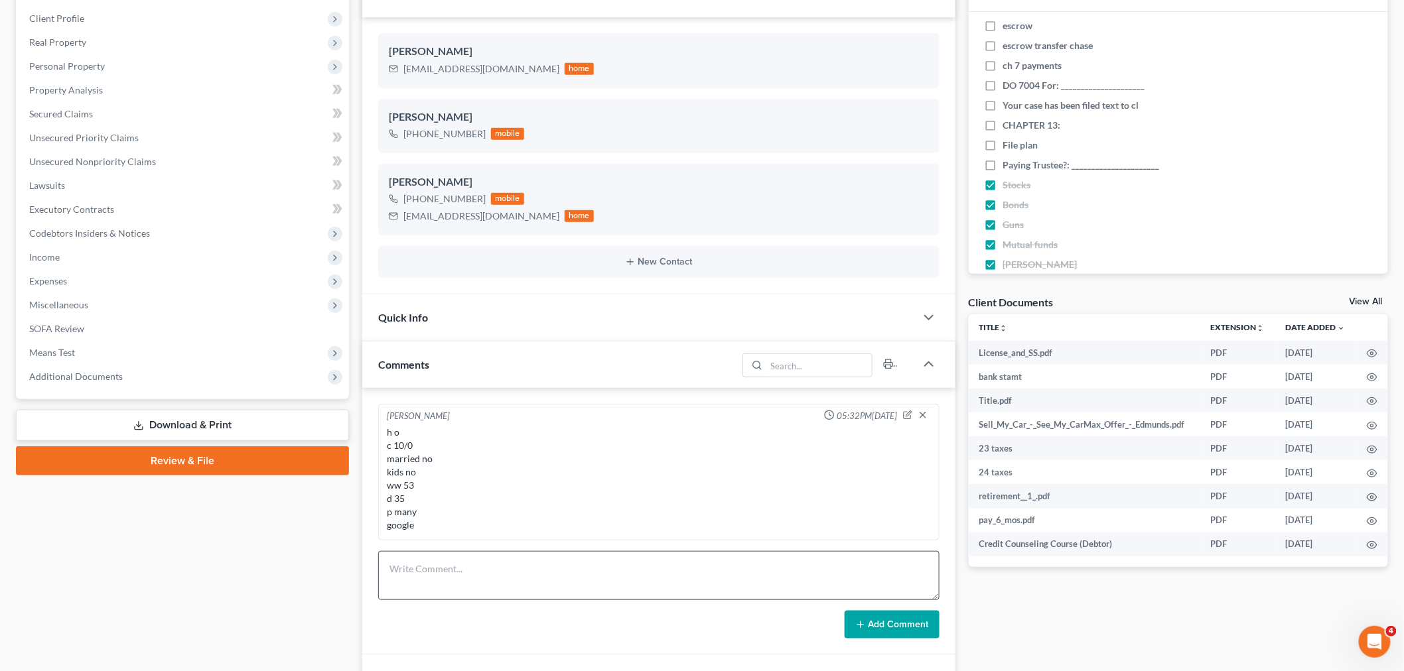
scroll to position [368, 0]
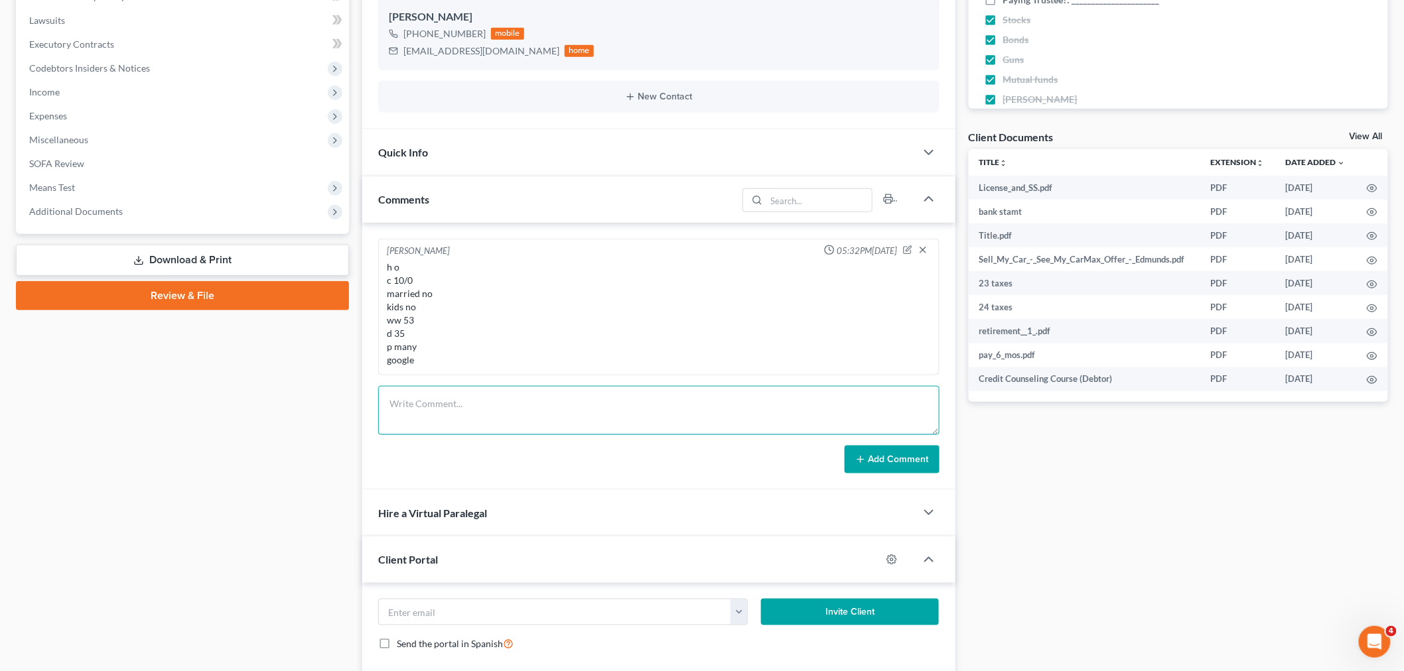
click at [511, 403] on textarea at bounding box center [658, 410] width 561 height 49
drag, startPoint x: 517, startPoint y: 405, endPoint x: 363, endPoint y: 408, distance: 154.6
click at [363, 408] on div "Christiaan VanNiekerk 05:32PM, 08/14/2025 h o c 10/0 married no kids no ww 53 d…" at bounding box center [658, 356] width 593 height 267
type textarea "117-66-7205"
click at [871, 467] on button "Add Comment" at bounding box center [891, 460] width 95 height 28
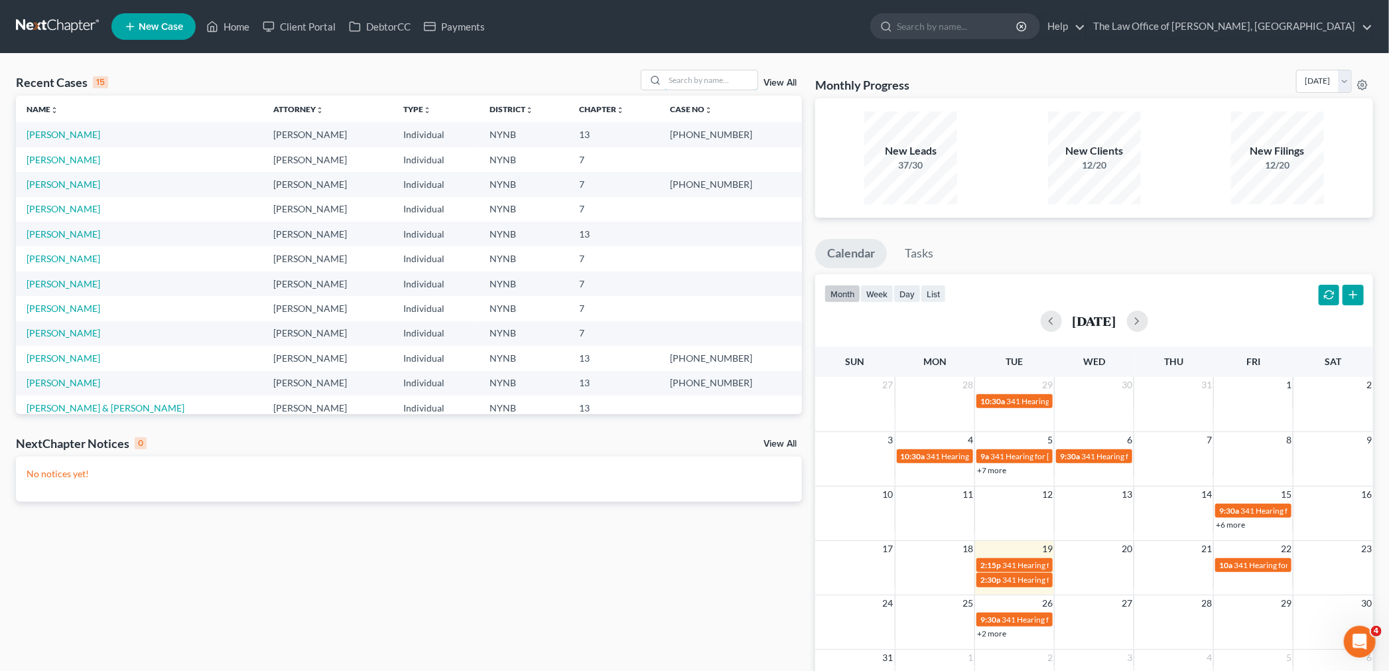
click at [1132, 394] on td at bounding box center [1094, 400] width 80 height 15
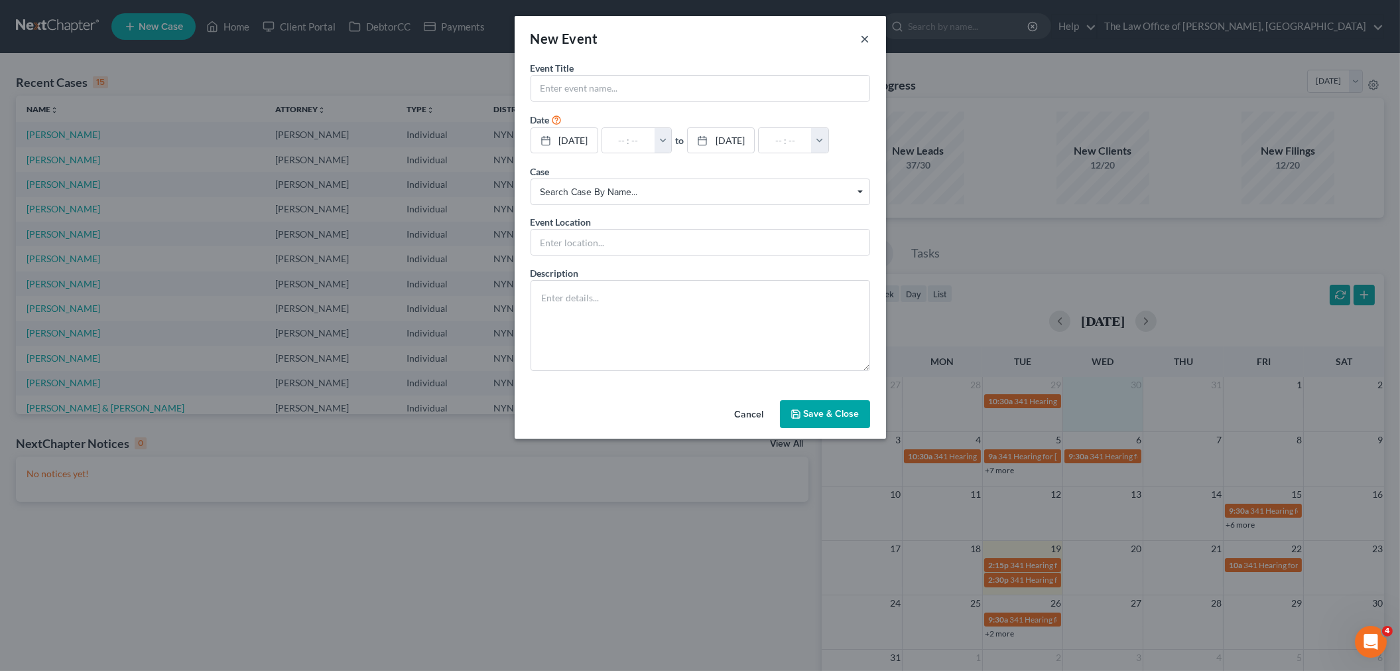
click at [865, 42] on button "×" at bounding box center [865, 39] width 9 height 16
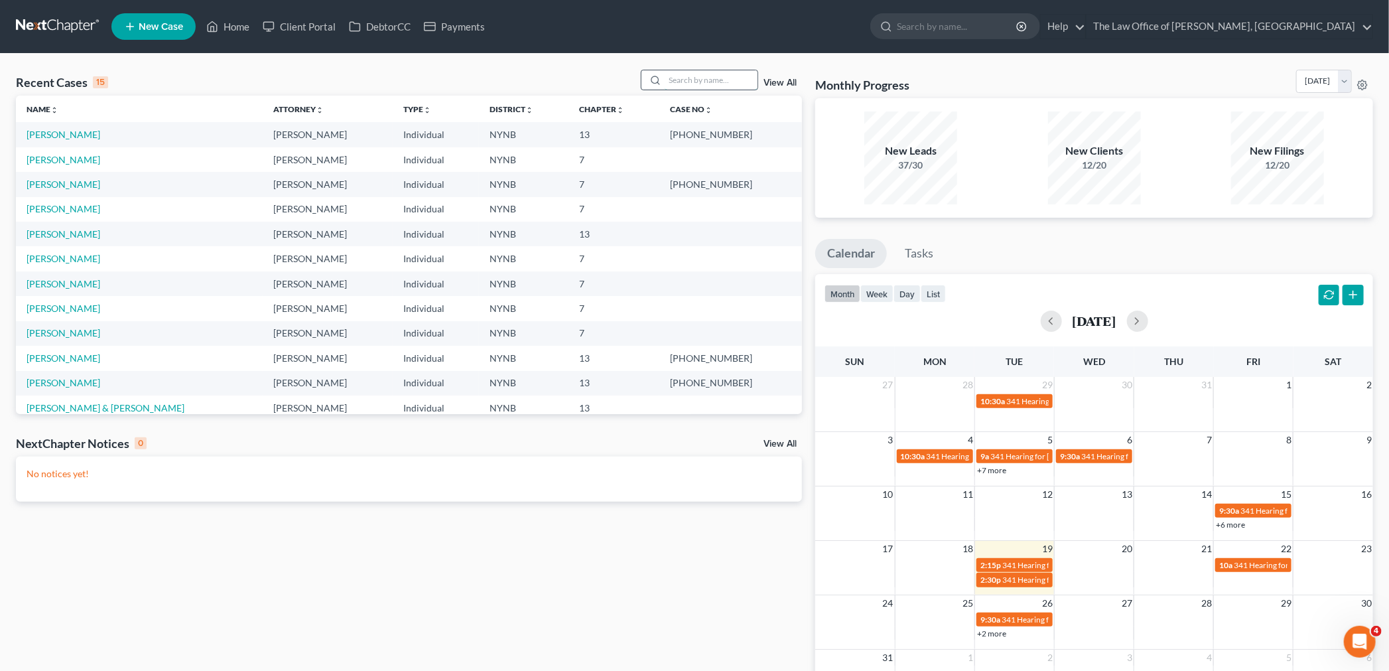
click at [716, 78] on input "search" at bounding box center [711, 79] width 93 height 19
type input "dimas"
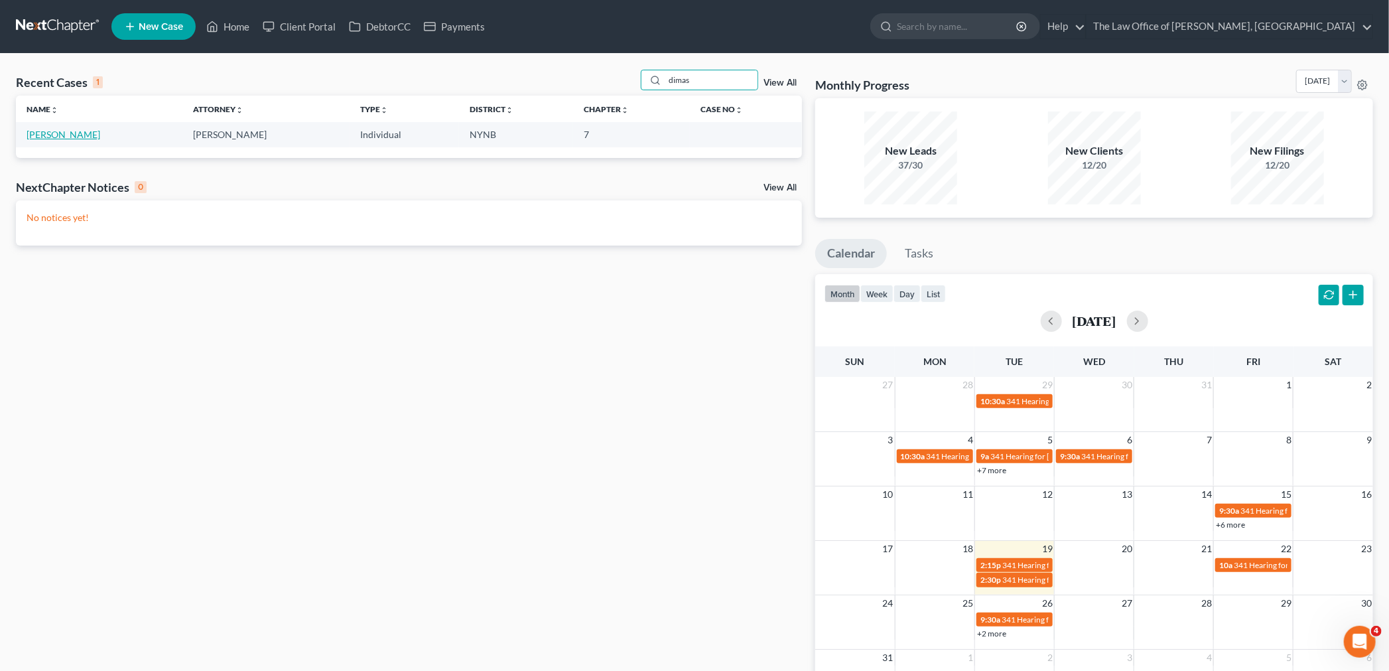
click at [61, 133] on link "[PERSON_NAME]" at bounding box center [64, 134] width 74 height 11
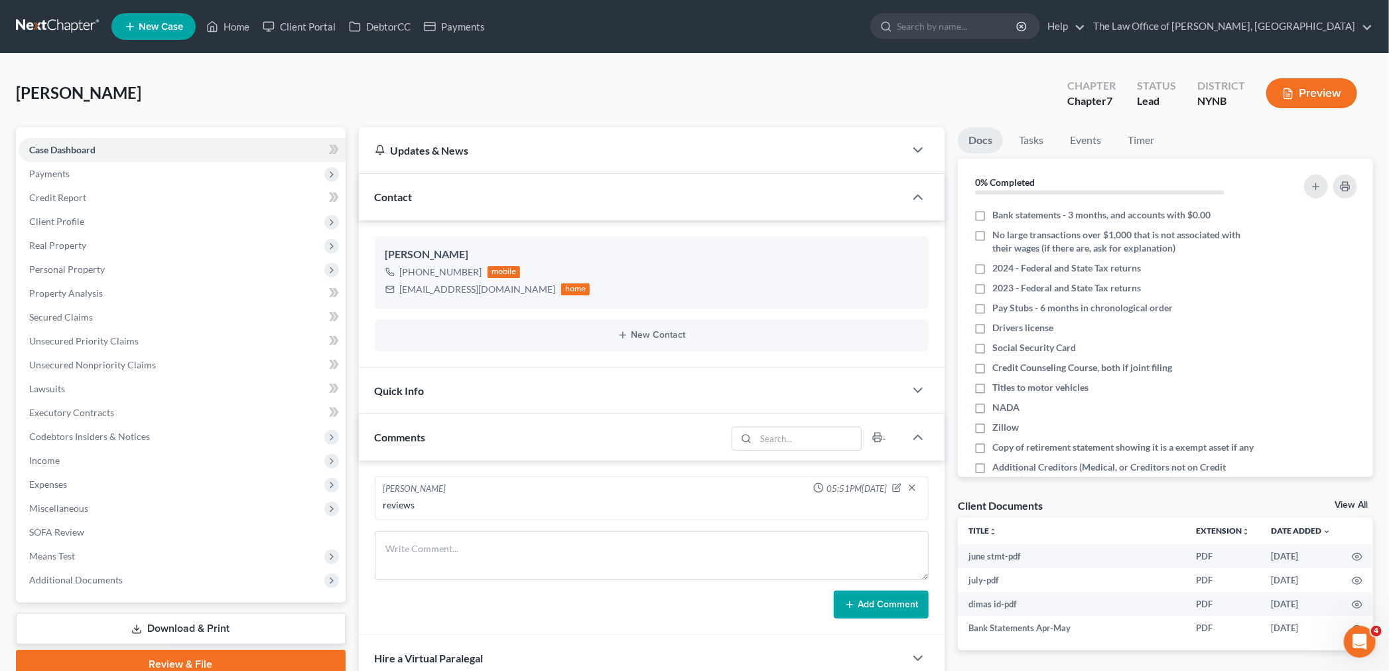
scroll to position [628, 0]
click at [307, 30] on link "Client Portal" at bounding box center [299, 27] width 86 height 24
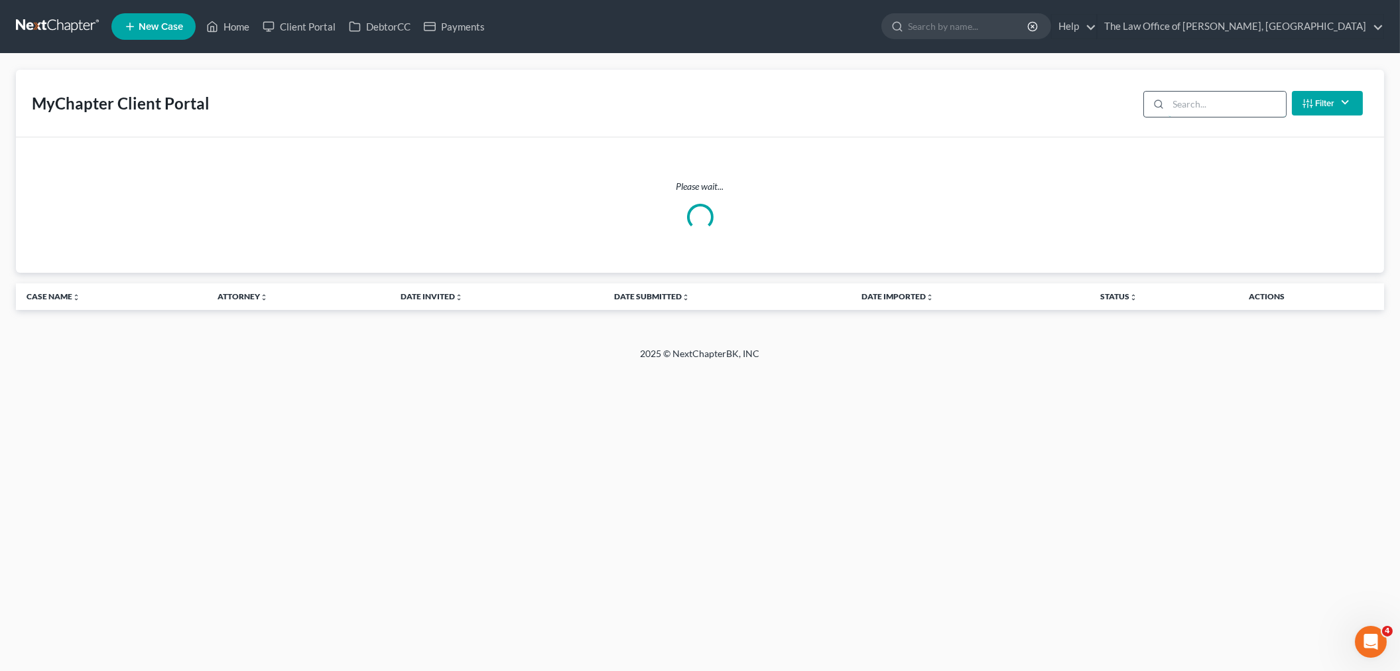
click at [1230, 101] on input "search" at bounding box center [1227, 104] width 117 height 25
type input "dimas"
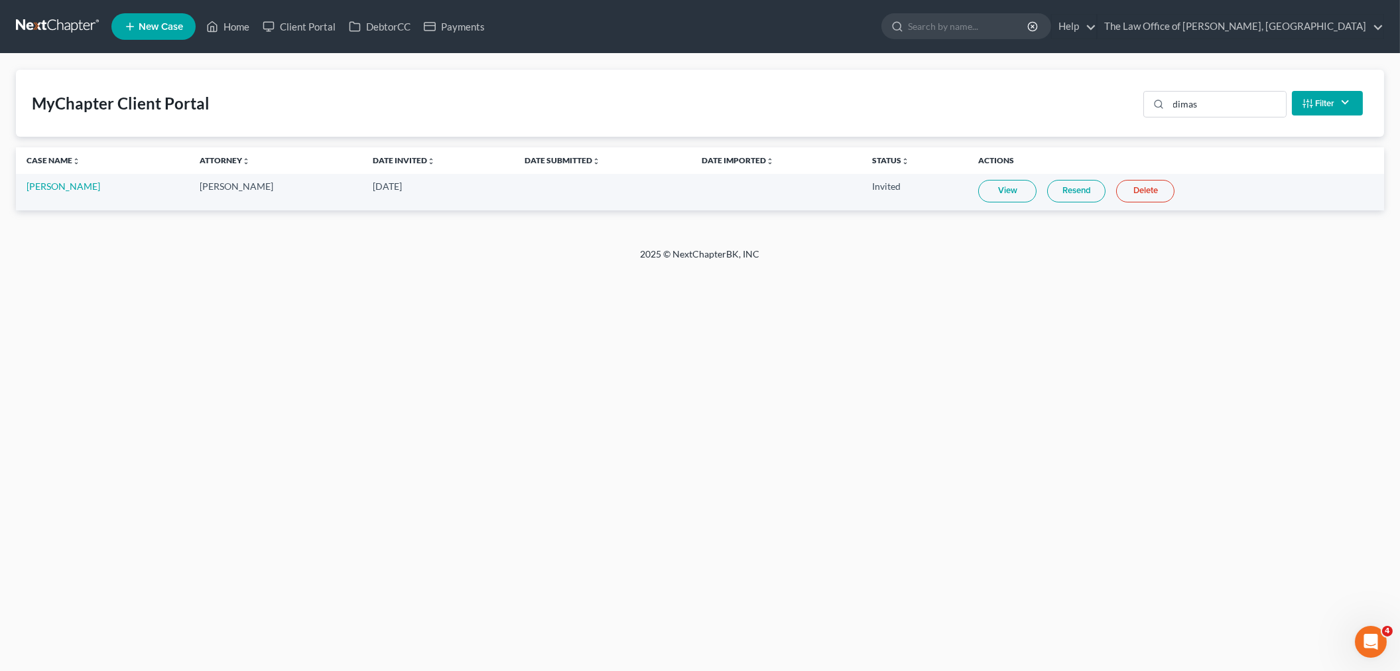
click at [1006, 189] on link "View" at bounding box center [1007, 191] width 58 height 23
click at [42, 183] on link "[PERSON_NAME]" at bounding box center [64, 185] width 74 height 11
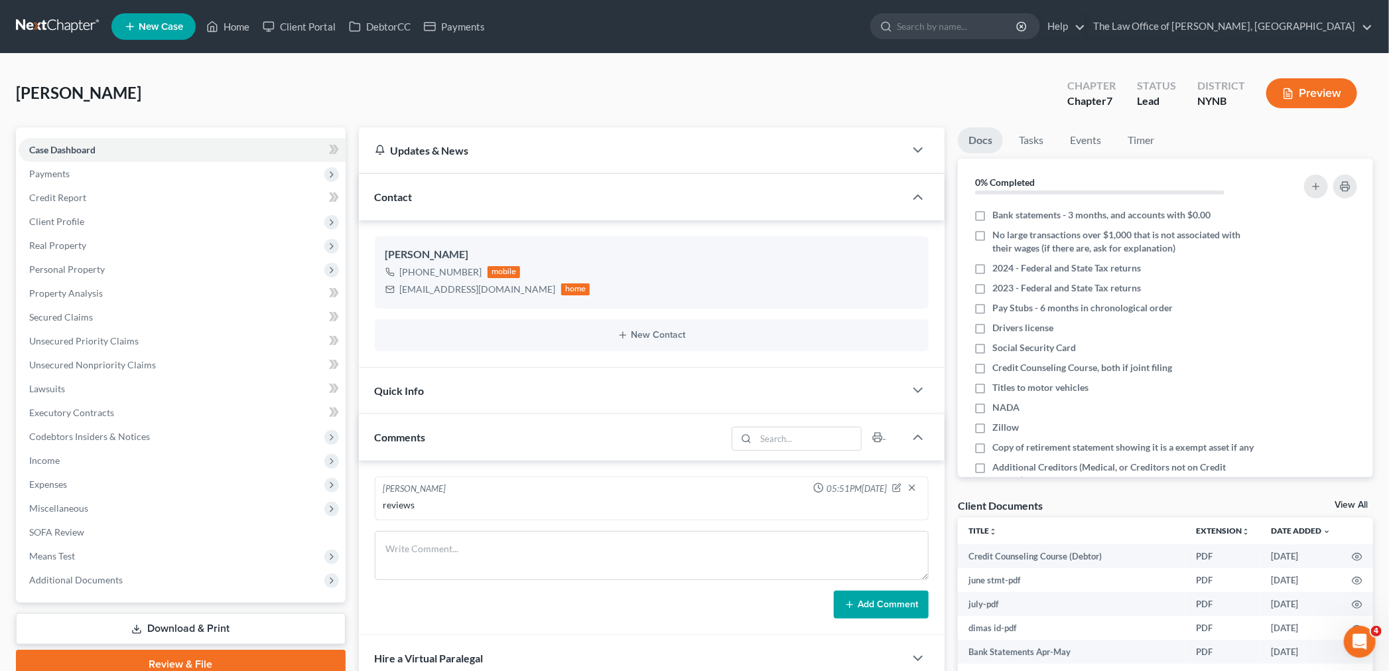
scroll to position [628, 0]
click at [62, 216] on span "Client Profile" at bounding box center [56, 221] width 55 height 11
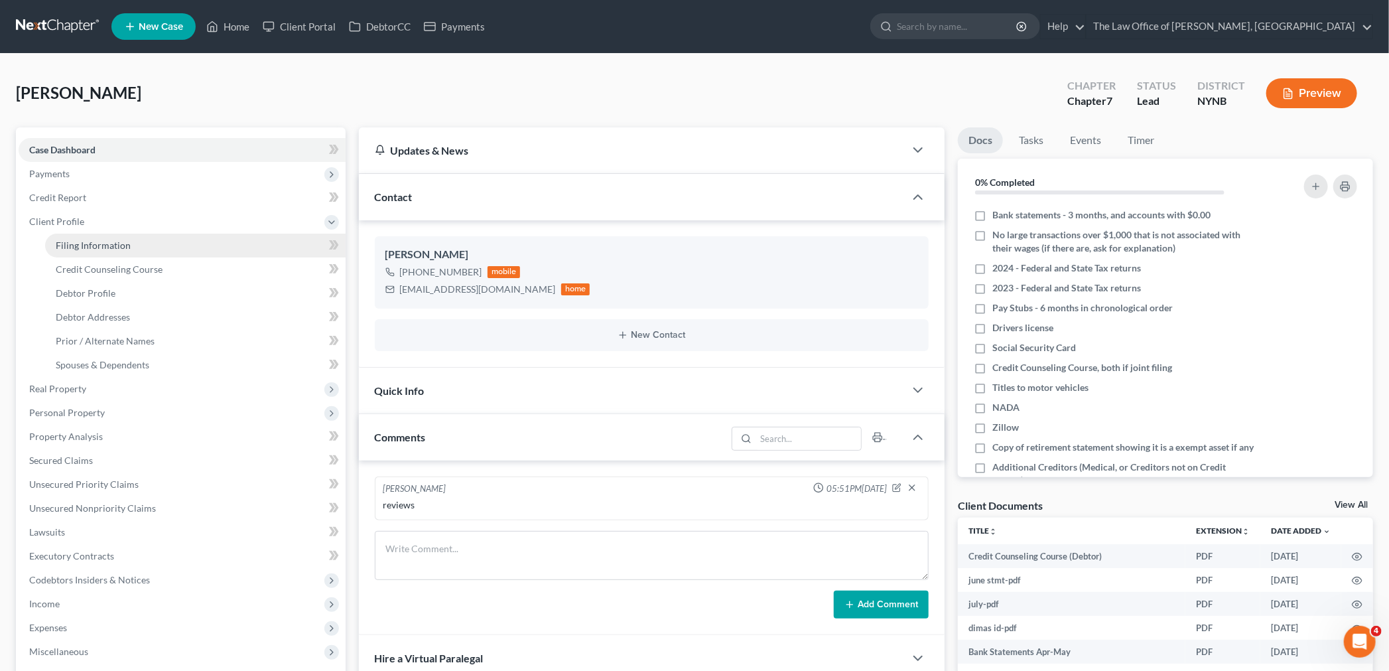
click at [143, 254] on link "Filing Information" at bounding box center [195, 245] width 300 height 24
select select "1"
select select "0"
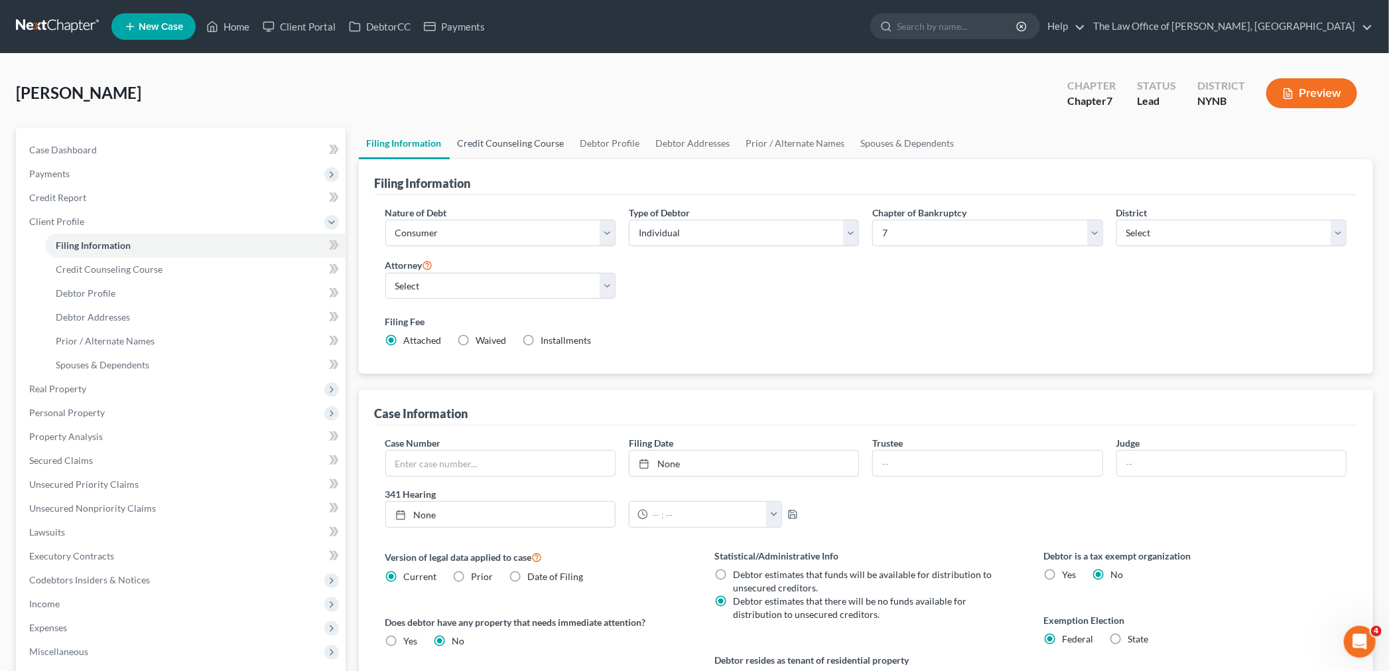
click at [519, 151] on link "Credit Counseling Course" at bounding box center [511, 143] width 123 height 32
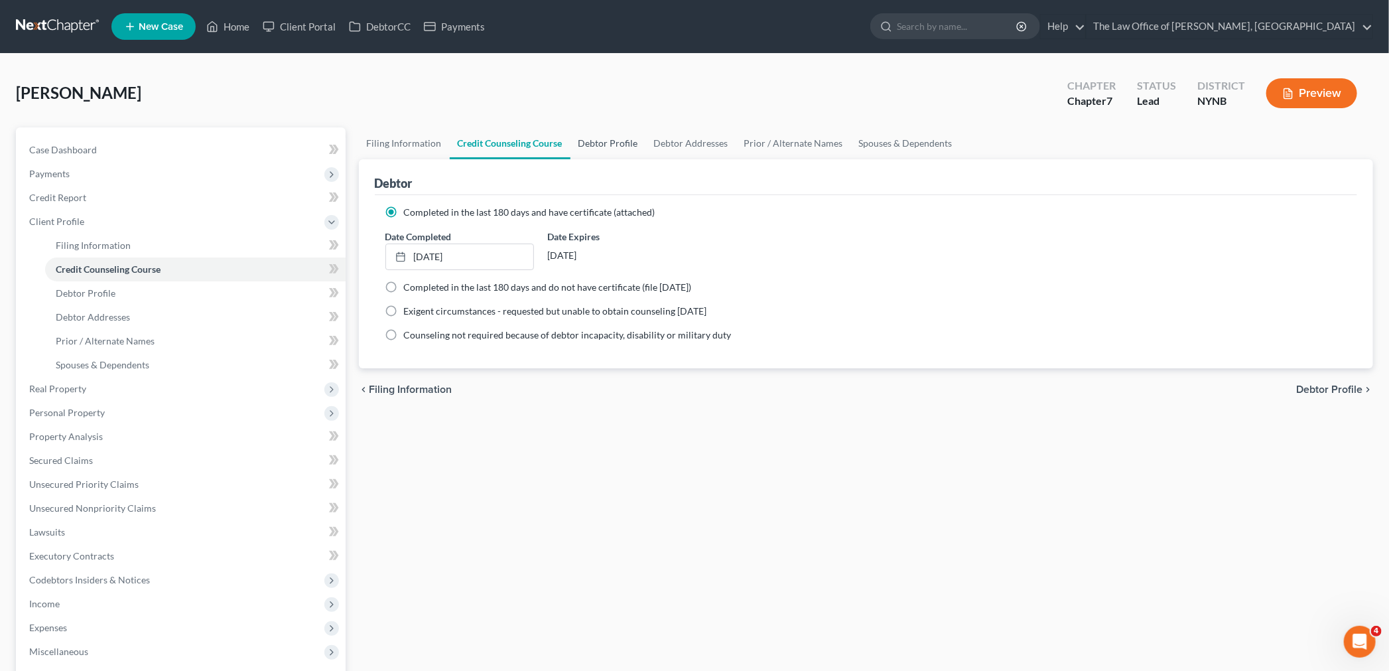
click at [602, 134] on link "Debtor Profile" at bounding box center [608, 143] width 76 height 32
select select "0"
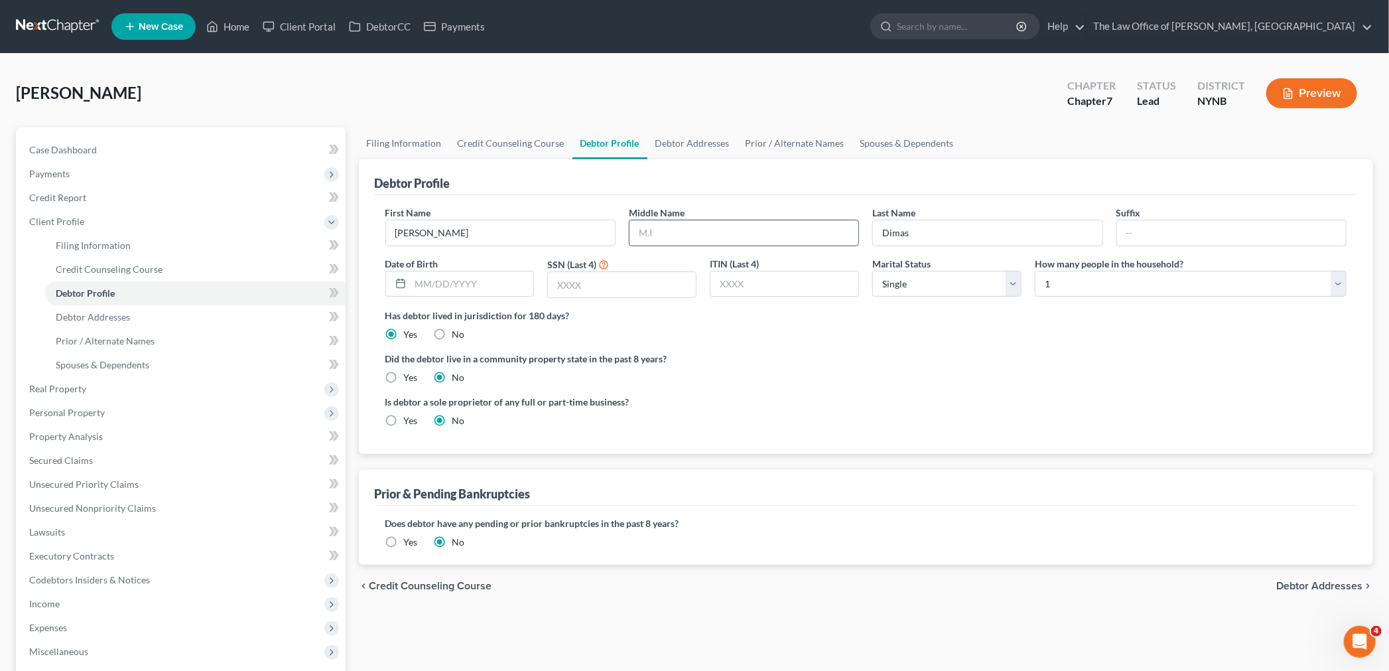
click at [657, 224] on input "text" at bounding box center [743, 232] width 229 height 25
click at [471, 281] on input "text" at bounding box center [472, 283] width 123 height 25
type input "01/05/1972"
click at [588, 292] on input "text" at bounding box center [622, 284] width 148 height 25
type input "7512"
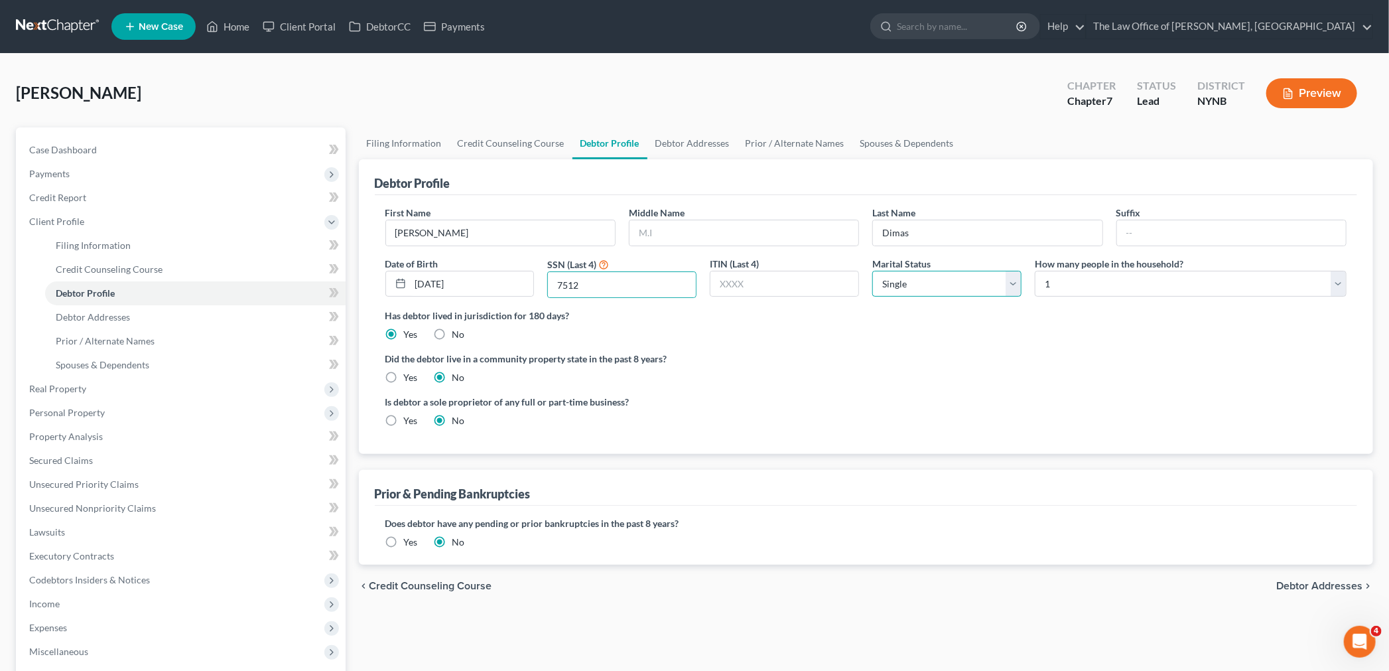
click at [931, 289] on select "Select Single Married Separated Divorced Widowed" at bounding box center [946, 284] width 149 height 27
select select "2"
click at [872, 271] on select "Select Single Married Separated Divorced Widowed" at bounding box center [946, 284] width 149 height 27
click at [710, 139] on link "Debtor Addresses" at bounding box center [692, 143] width 90 height 32
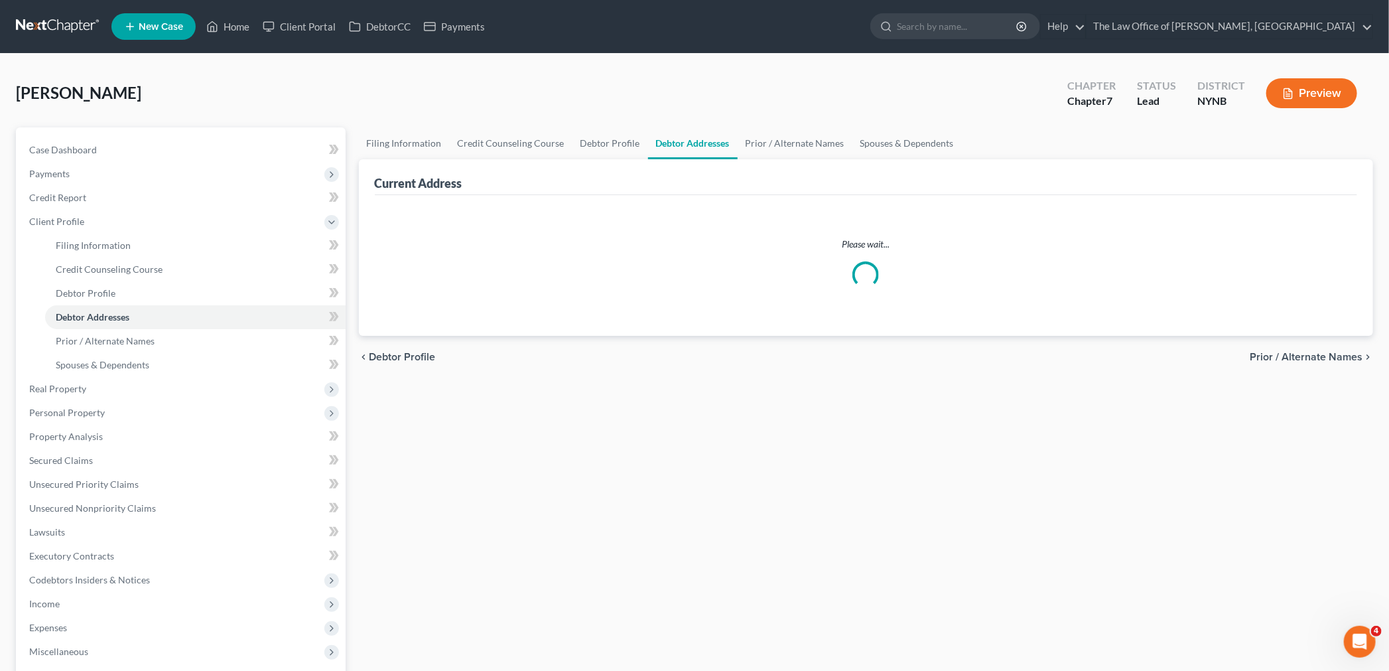
select select "0"
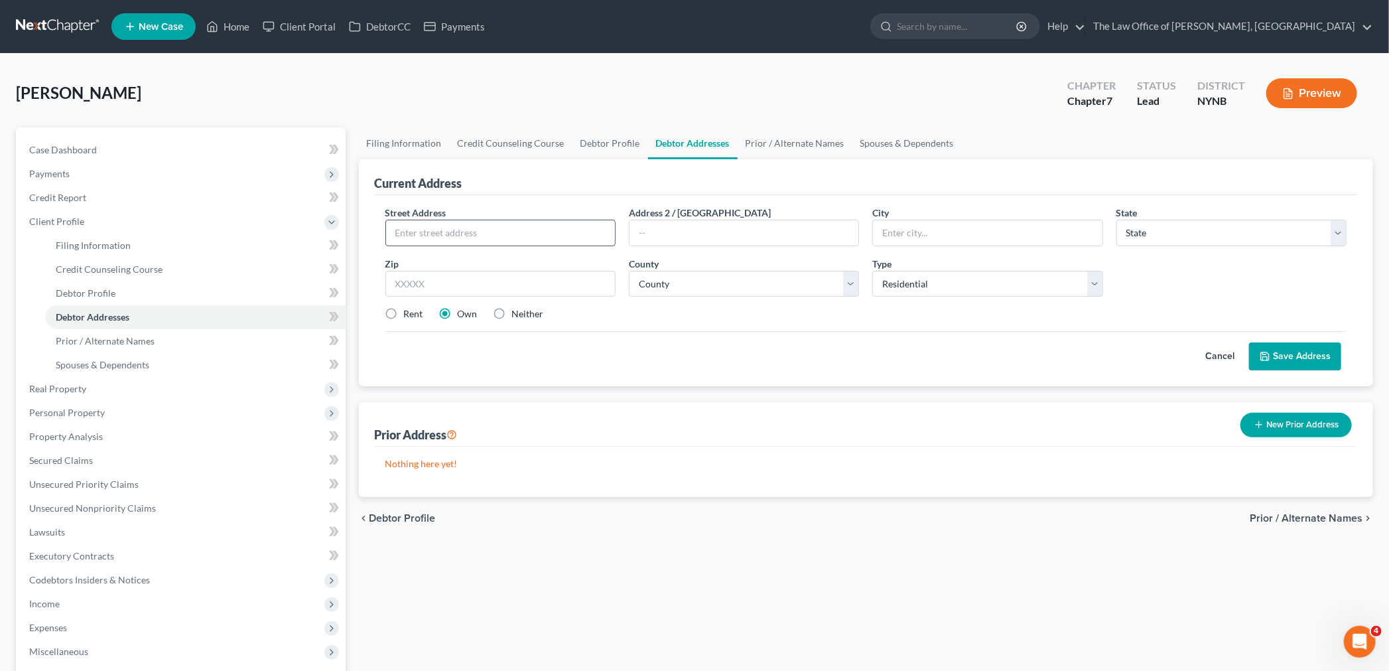
click at [538, 235] on input "text" at bounding box center [500, 232] width 229 height 25
type input "25 Starbuck Dr"
click at [541, 289] on input "text" at bounding box center [500, 284] width 230 height 27
type input "12183"
type input "Troy"
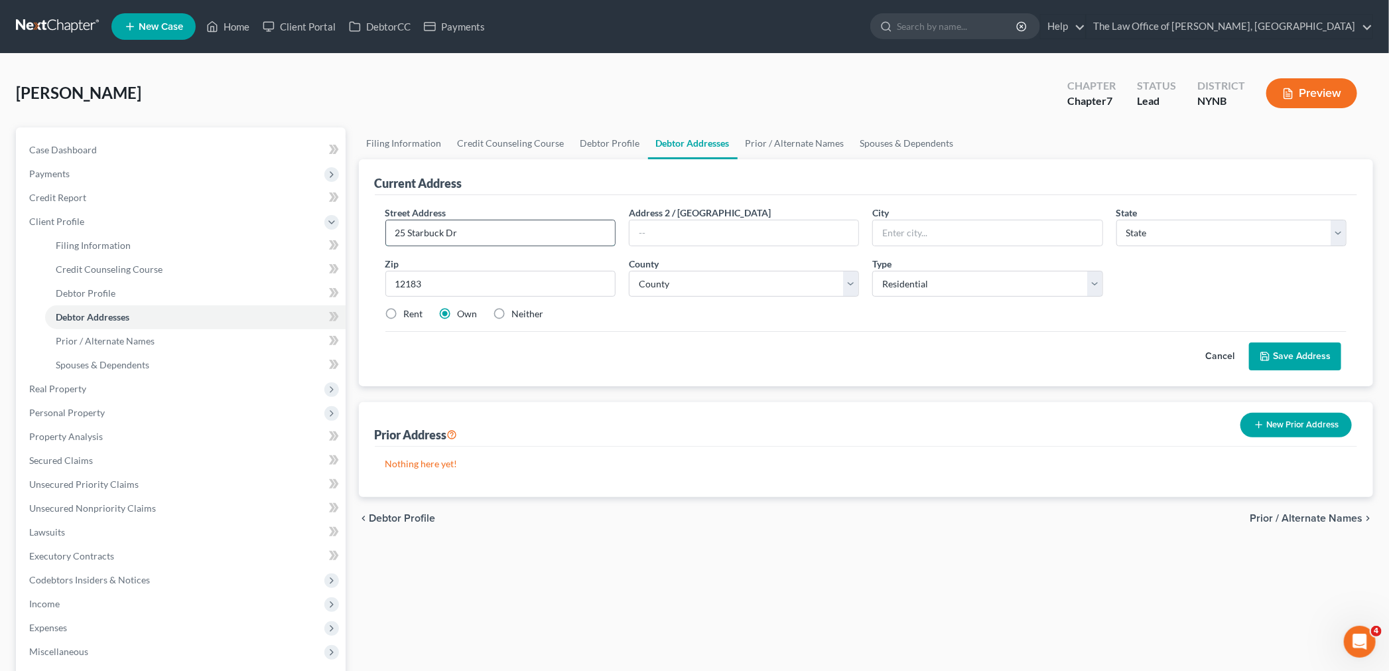
select select "35"
click at [568, 229] on input "25 Starbuck Dr" at bounding box center [500, 232] width 229 height 25
click at [460, 229] on input "25 Starbuck Dr Unit 201" at bounding box center [500, 232] width 229 height 25
type input "25 Starbuck Dr - Unit 201"
click at [748, 295] on select "County Albany County Allegany County Bronx County Broome County Cattaraugus Cou…" at bounding box center [744, 284] width 230 height 27
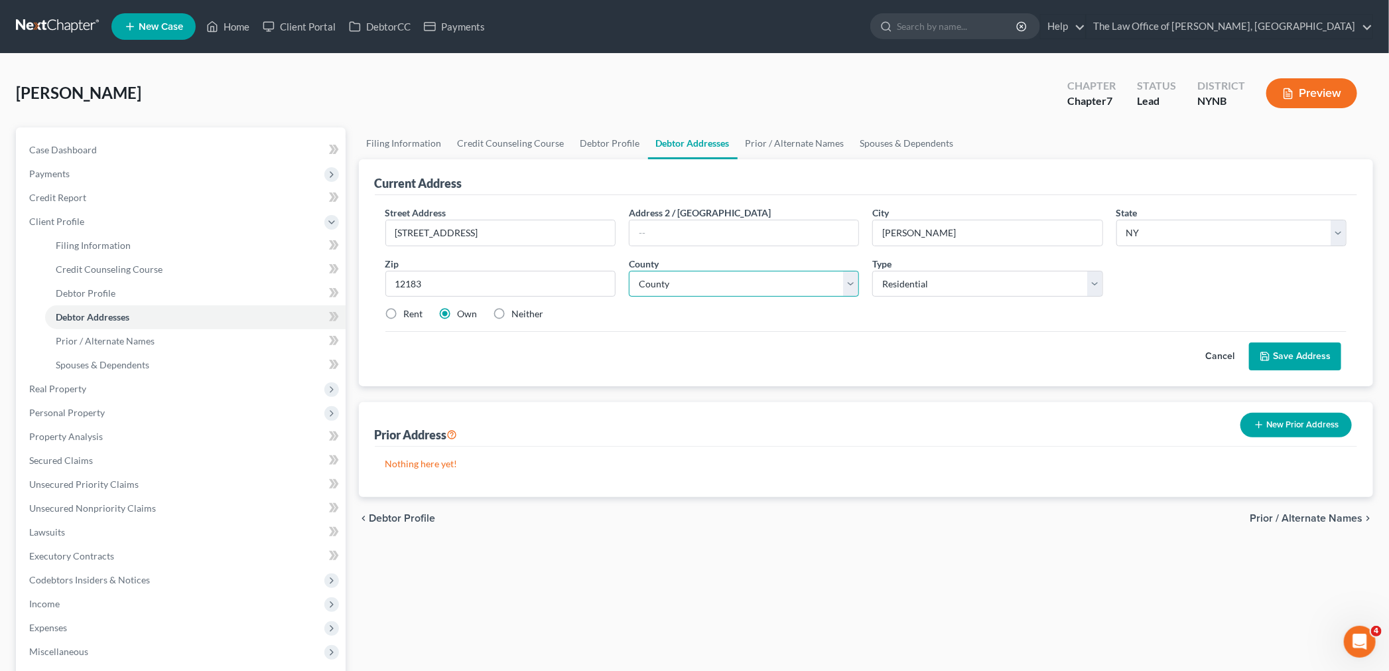
select select "0"
click at [629, 271] on select "County Albany County Allegany County Bronx County Broome County Cattaraugus Cou…" at bounding box center [744, 284] width 230 height 27
drag, startPoint x: 932, startPoint y: 223, endPoint x: 844, endPoint y: 232, distance: 88.0
click at [844, 232] on div "Street Address * 25 Starbuck Dr - Unit 201 Address 2 / PO Box City * Troy State…" at bounding box center [866, 269] width 975 height 126
type input "Green Island"
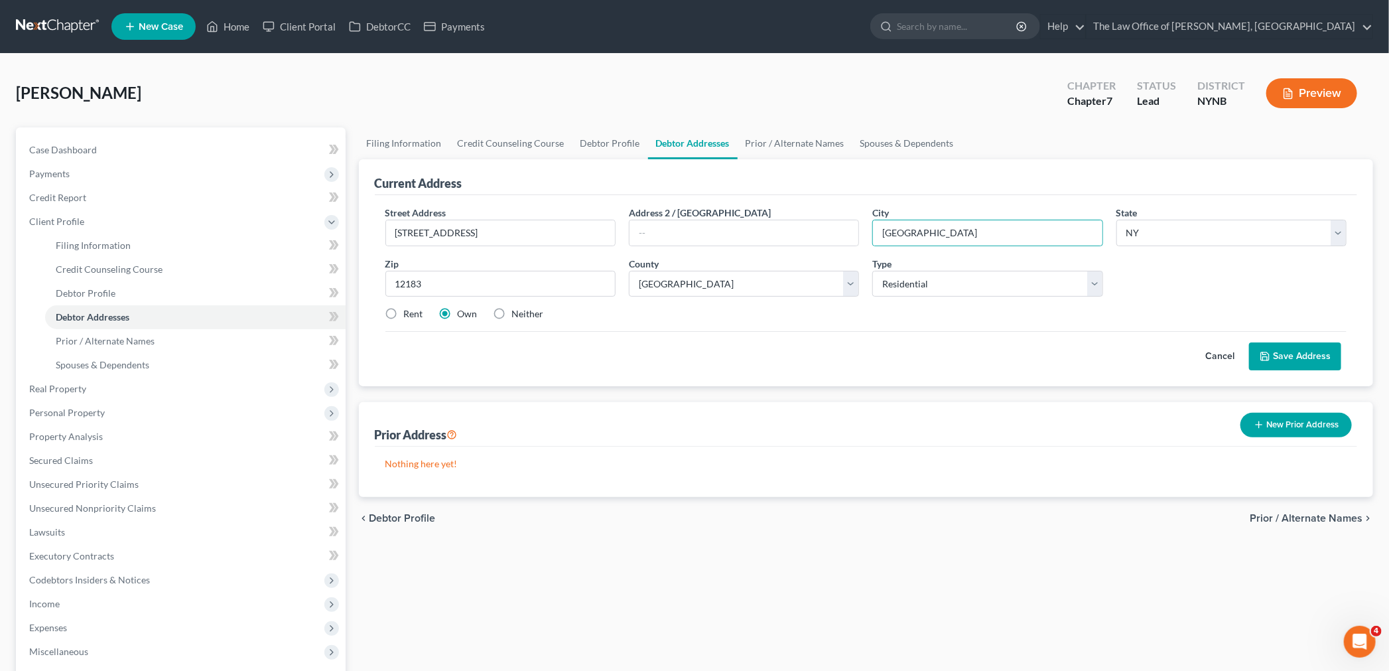
click at [512, 312] on label "Neither" at bounding box center [528, 313] width 32 height 13
click at [517, 312] on input "Neither" at bounding box center [521, 311] width 9 height 9
radio input "true"
drag, startPoint x: 1329, startPoint y: 362, endPoint x: 1270, endPoint y: 347, distance: 61.0
click at [1329, 361] on button "Save Address" at bounding box center [1295, 356] width 92 height 28
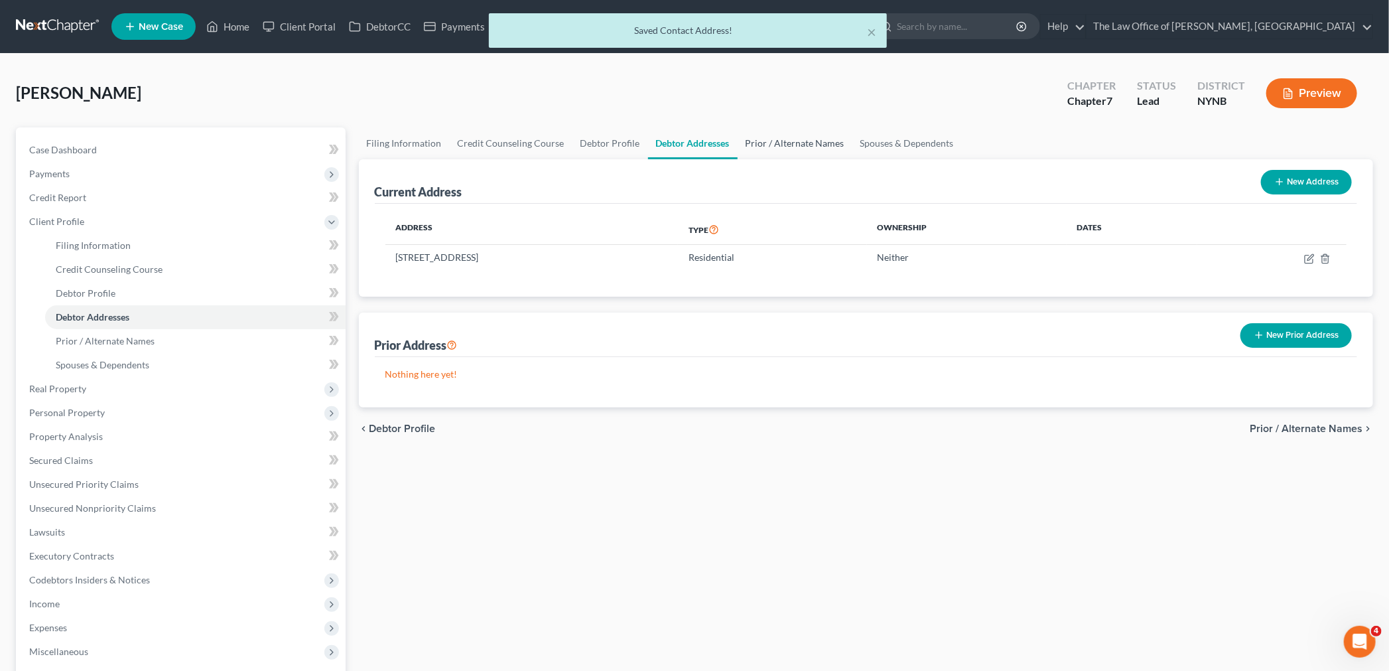
click at [739, 136] on link "Prior / Alternate Names" at bounding box center [795, 143] width 115 height 32
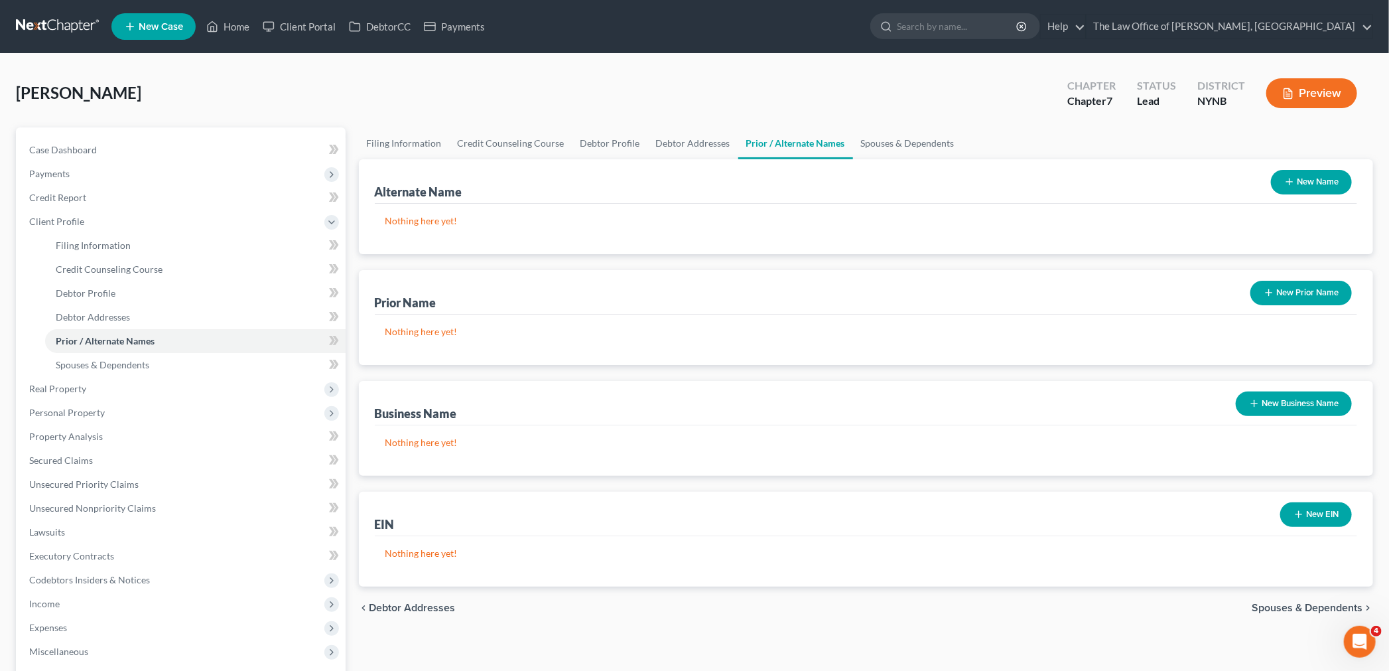
click at [111, 90] on span "[PERSON_NAME]" at bounding box center [78, 92] width 125 height 19
copy span "[PERSON_NAME]"
click at [1295, 290] on button "New Prior Name" at bounding box center [1300, 293] width 101 height 25
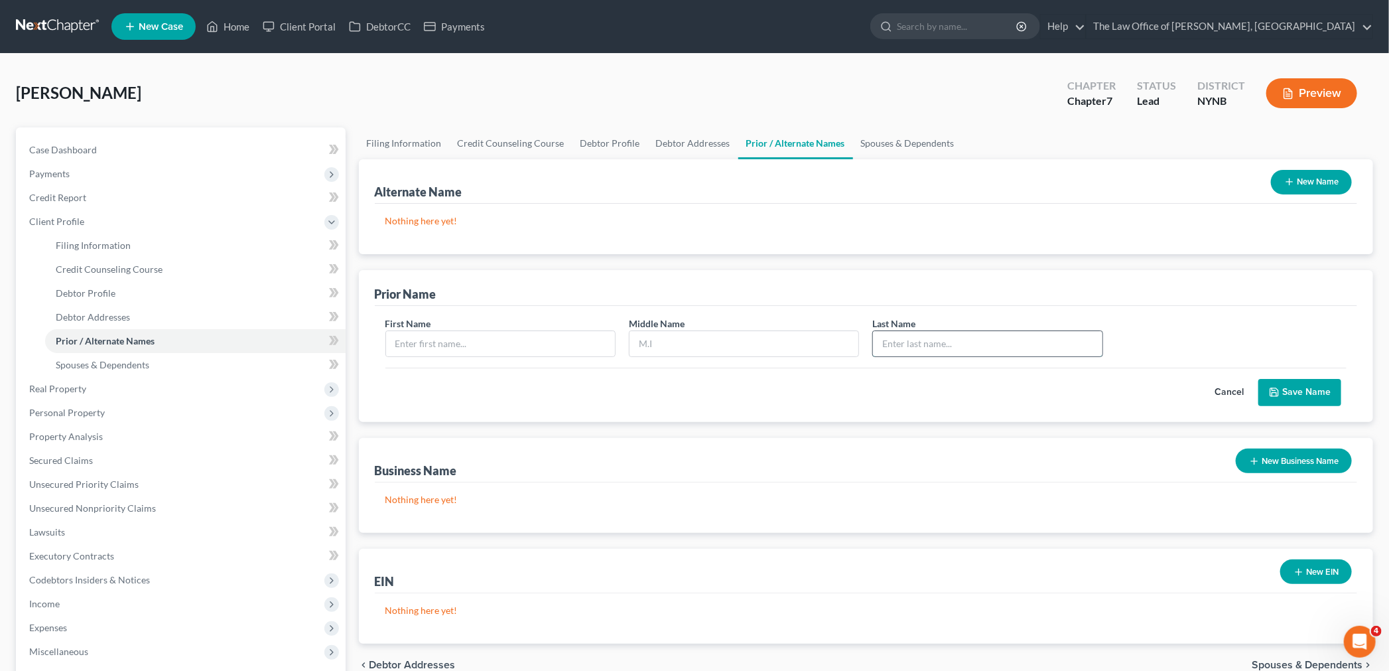
click at [925, 333] on input "text" at bounding box center [987, 343] width 229 height 25
type input "Hoffman"
click at [482, 352] on input "text" at bounding box center [500, 343] width 229 height 25
paste input "[PERSON_NAME]"
type input "[PERSON_NAME]"
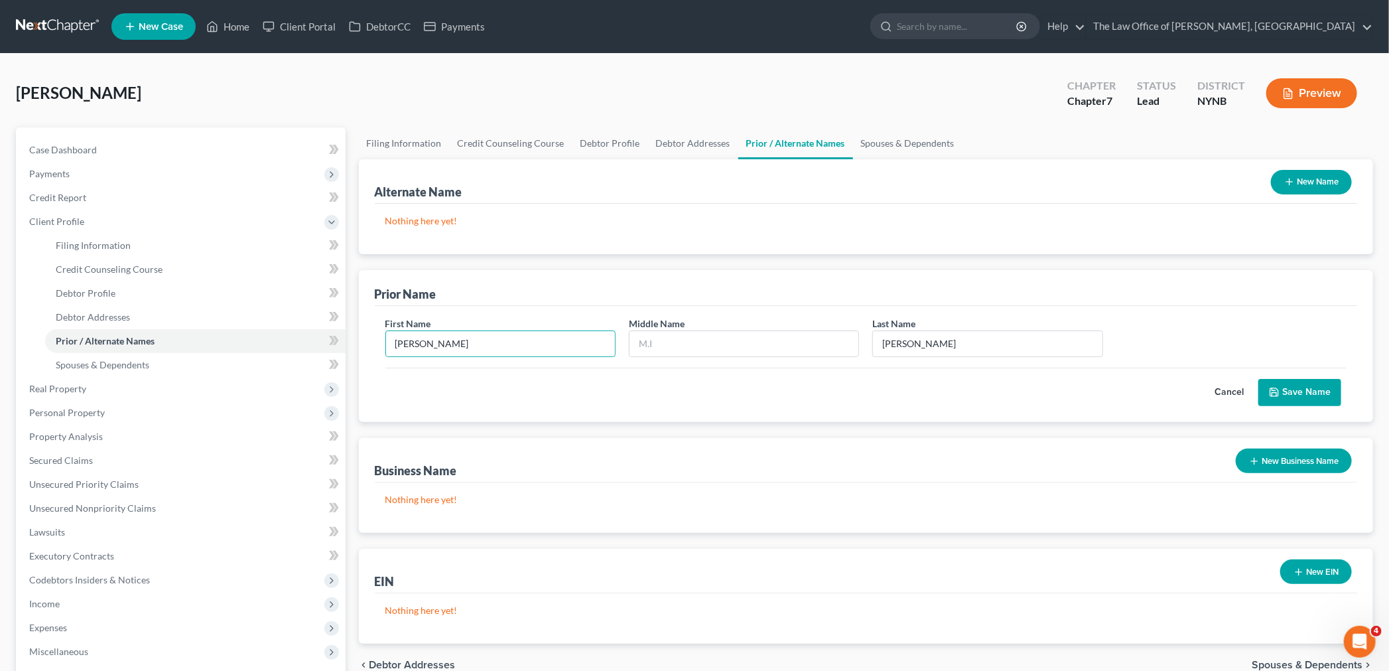
click at [1298, 396] on button "Save Name" at bounding box center [1299, 393] width 83 height 28
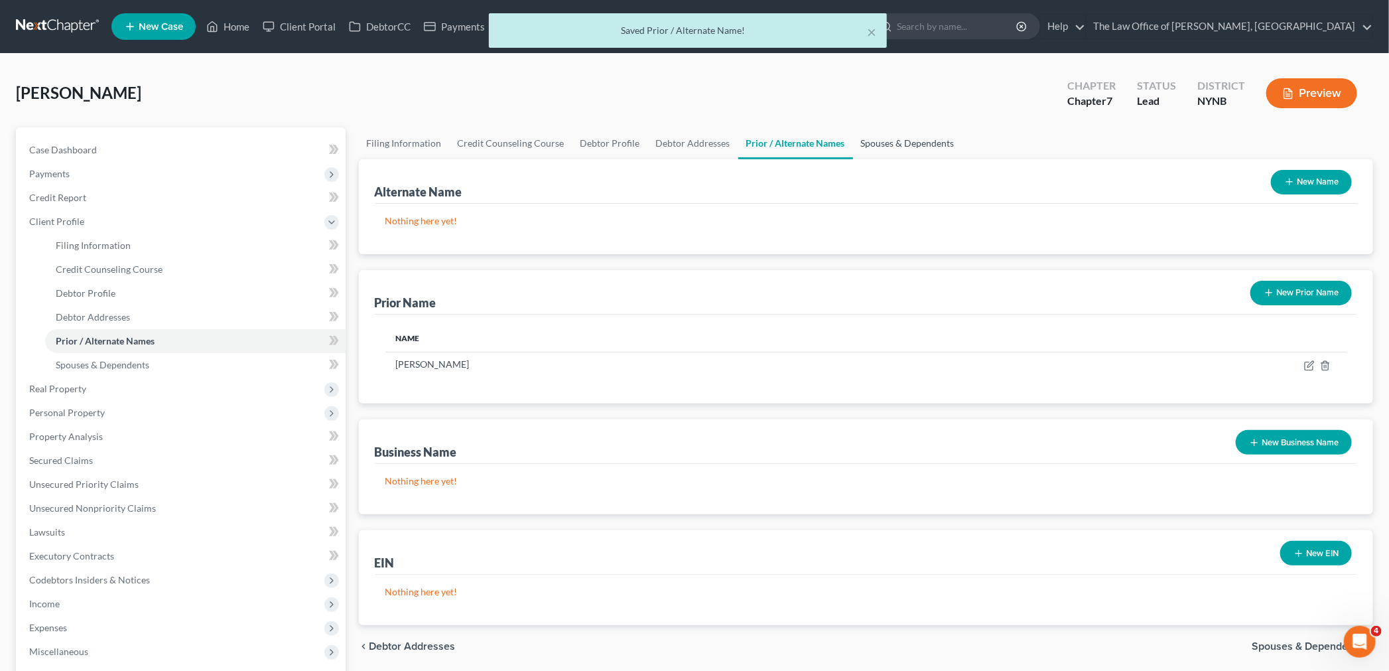
click at [876, 143] on link "Spouses & Dependents" at bounding box center [907, 143] width 109 height 32
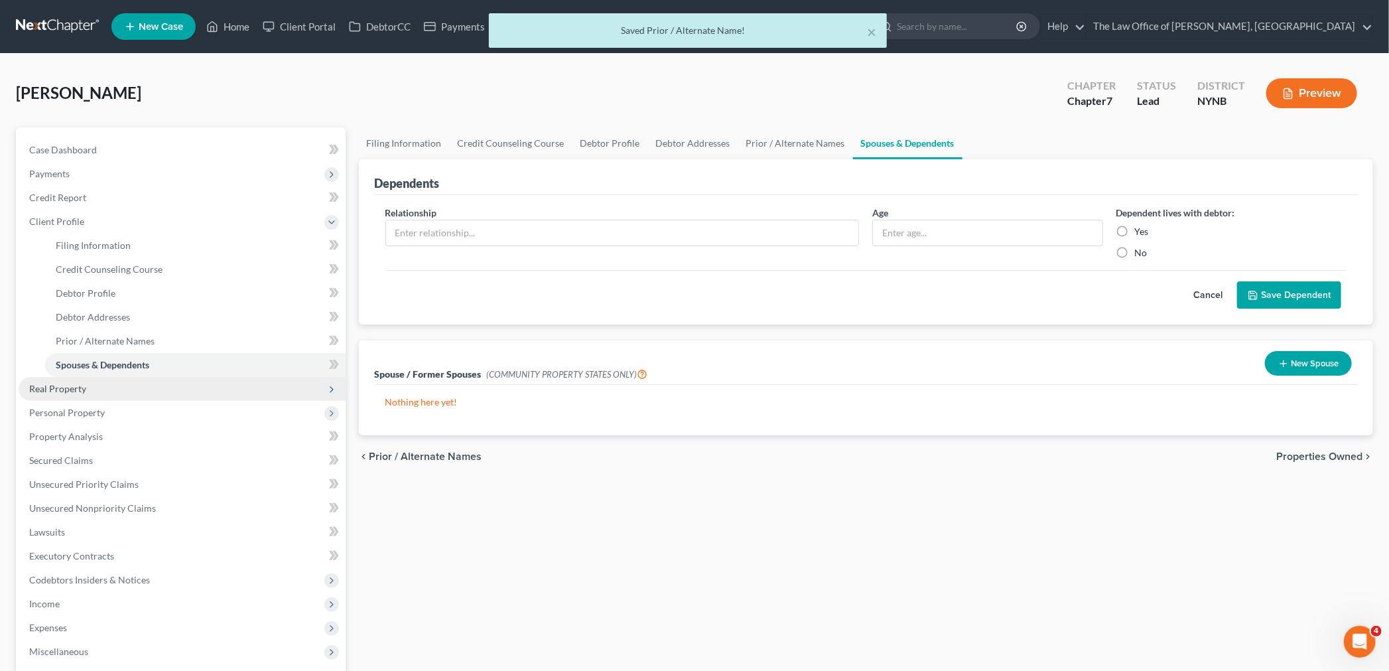
click at [81, 390] on span "Real Property" at bounding box center [57, 388] width 57 height 11
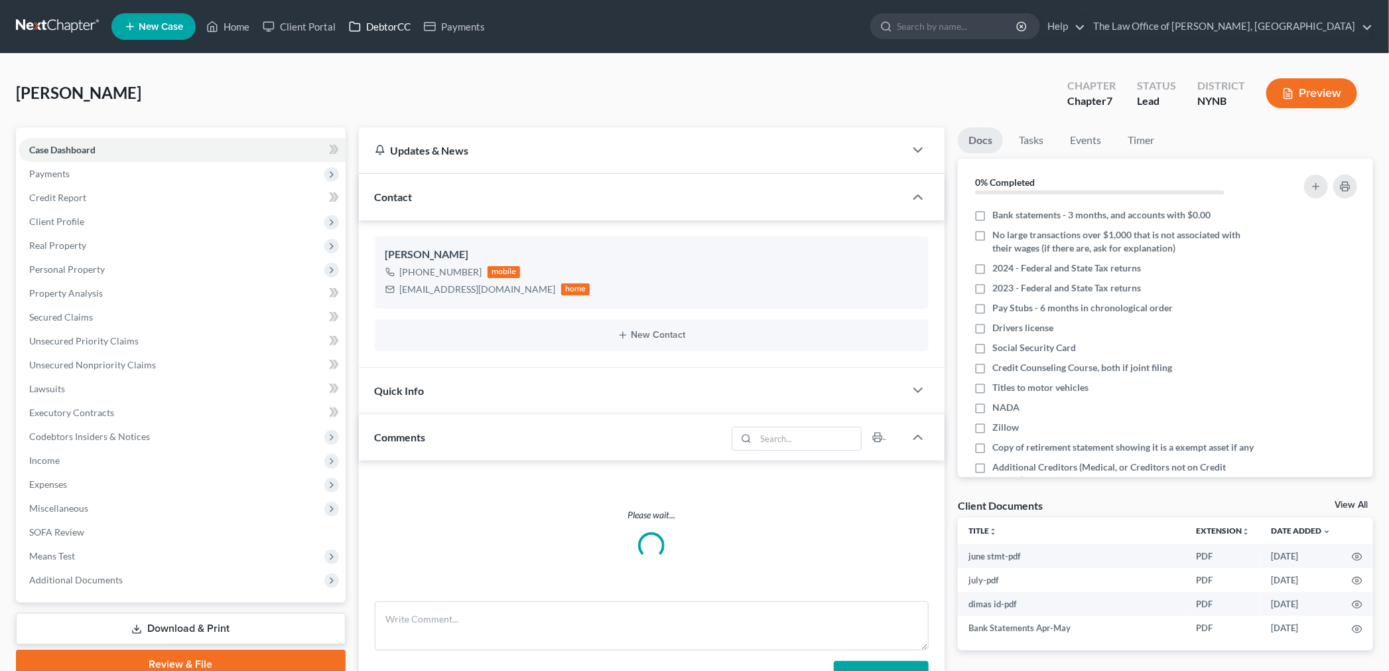
click at [393, 31] on link "DebtorCC" at bounding box center [379, 27] width 75 height 24
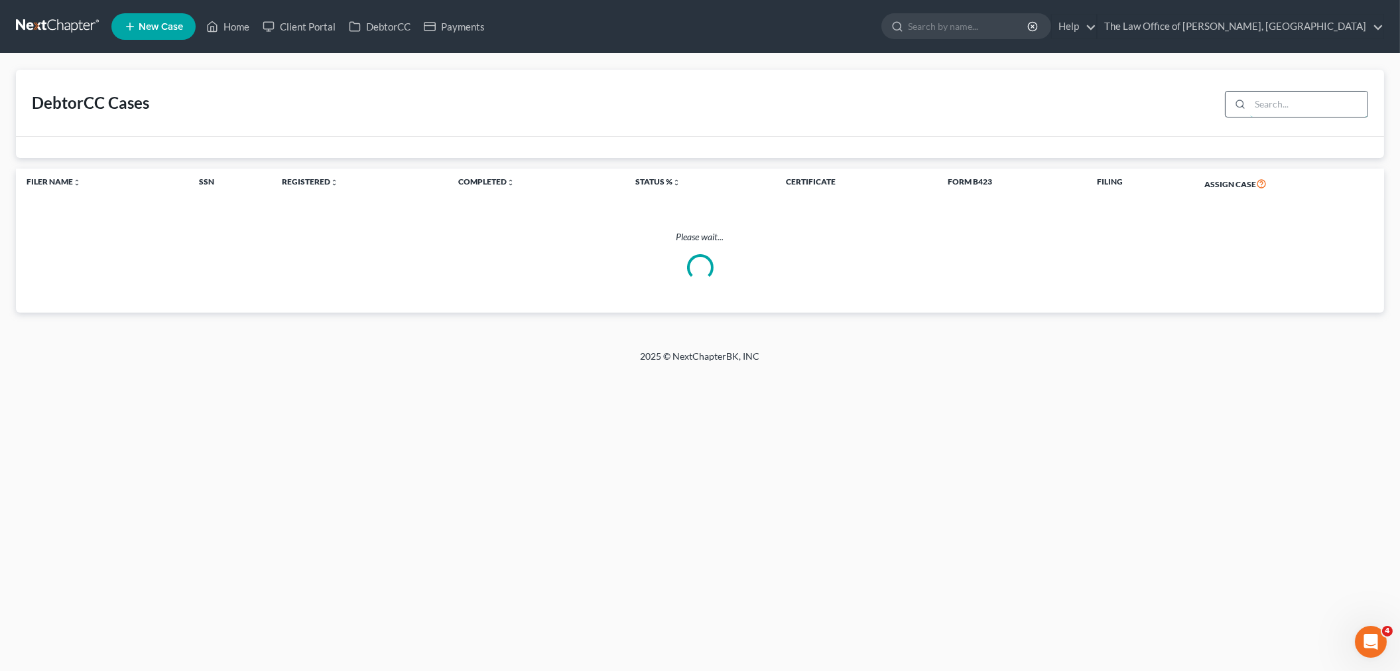
click at [1298, 109] on input "search" at bounding box center [1308, 104] width 117 height 25
click at [1303, 96] on input "[PERSON_NAME]" at bounding box center [1308, 104] width 117 height 25
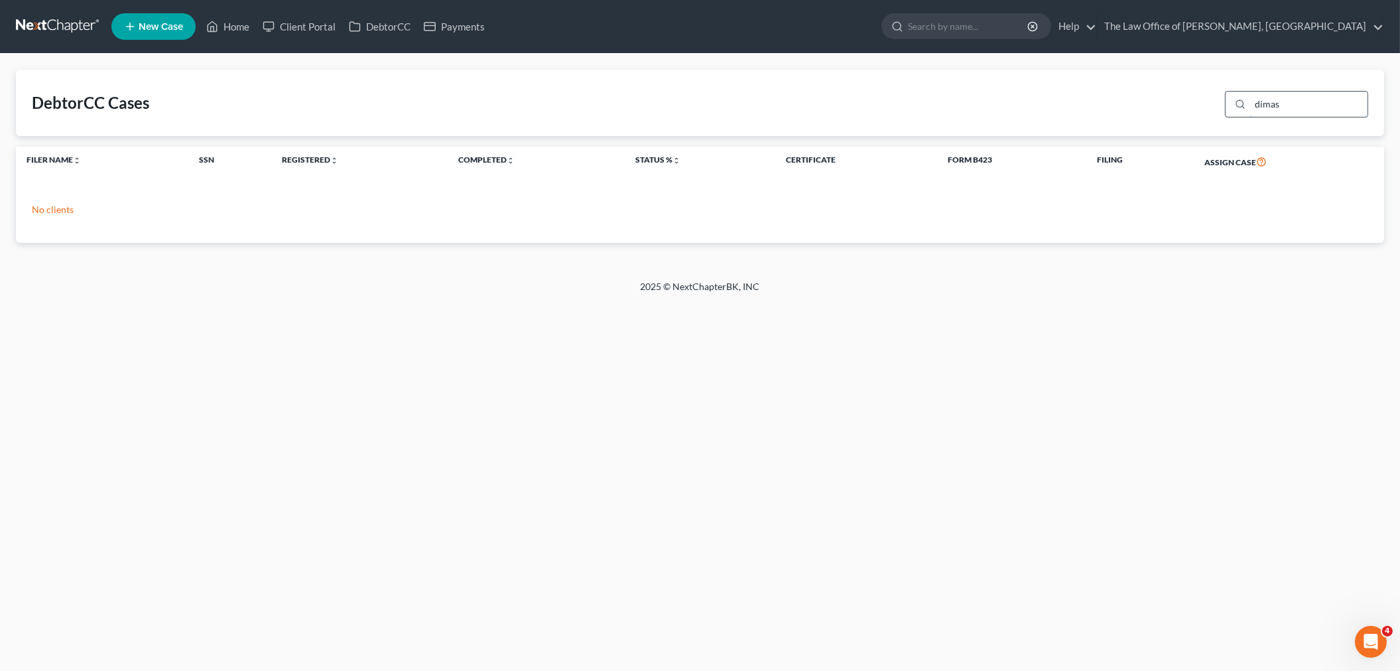
type input "dimas"
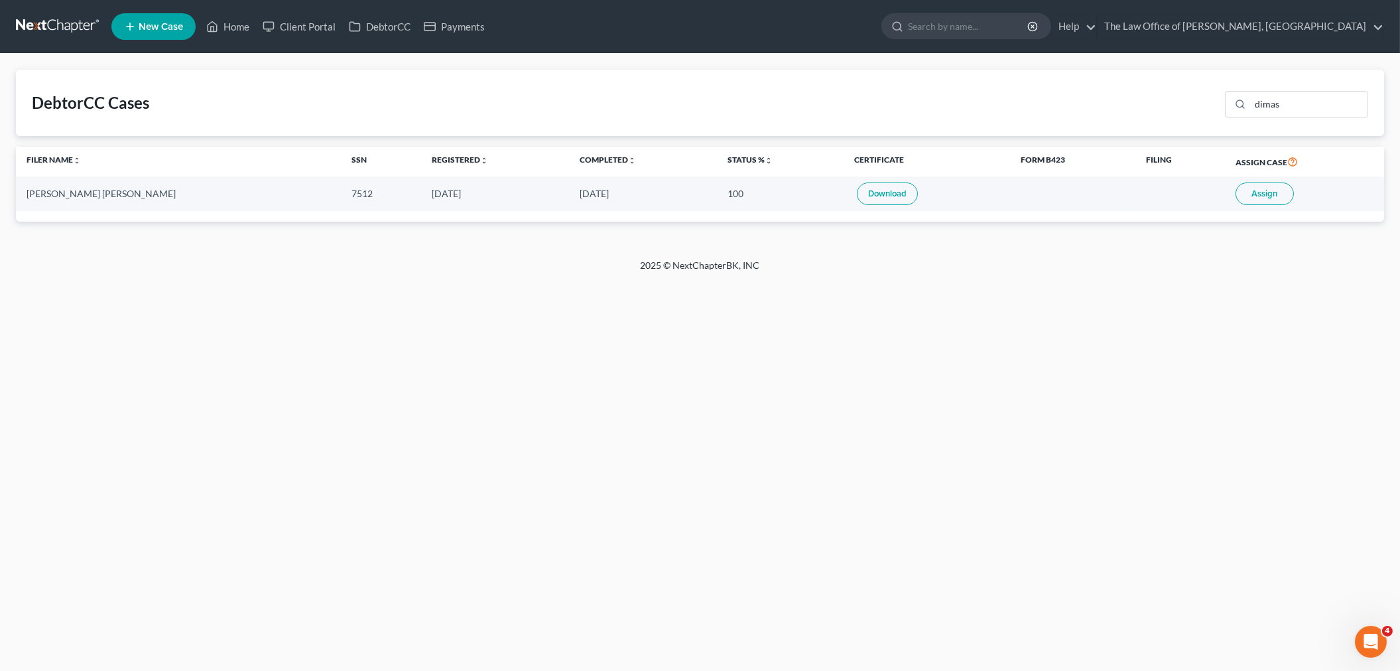
click at [1264, 198] on span "Assign" at bounding box center [1265, 193] width 26 height 11
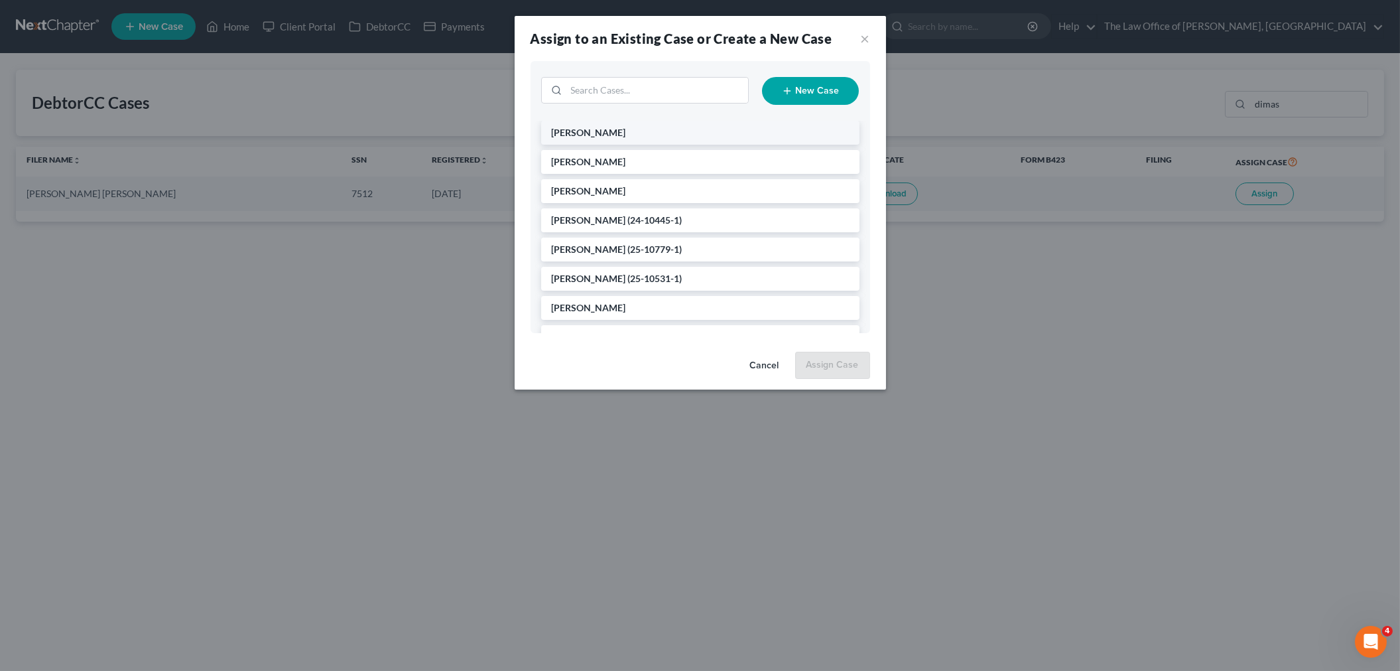
click at [622, 131] on li "[PERSON_NAME]" at bounding box center [700, 133] width 318 height 24
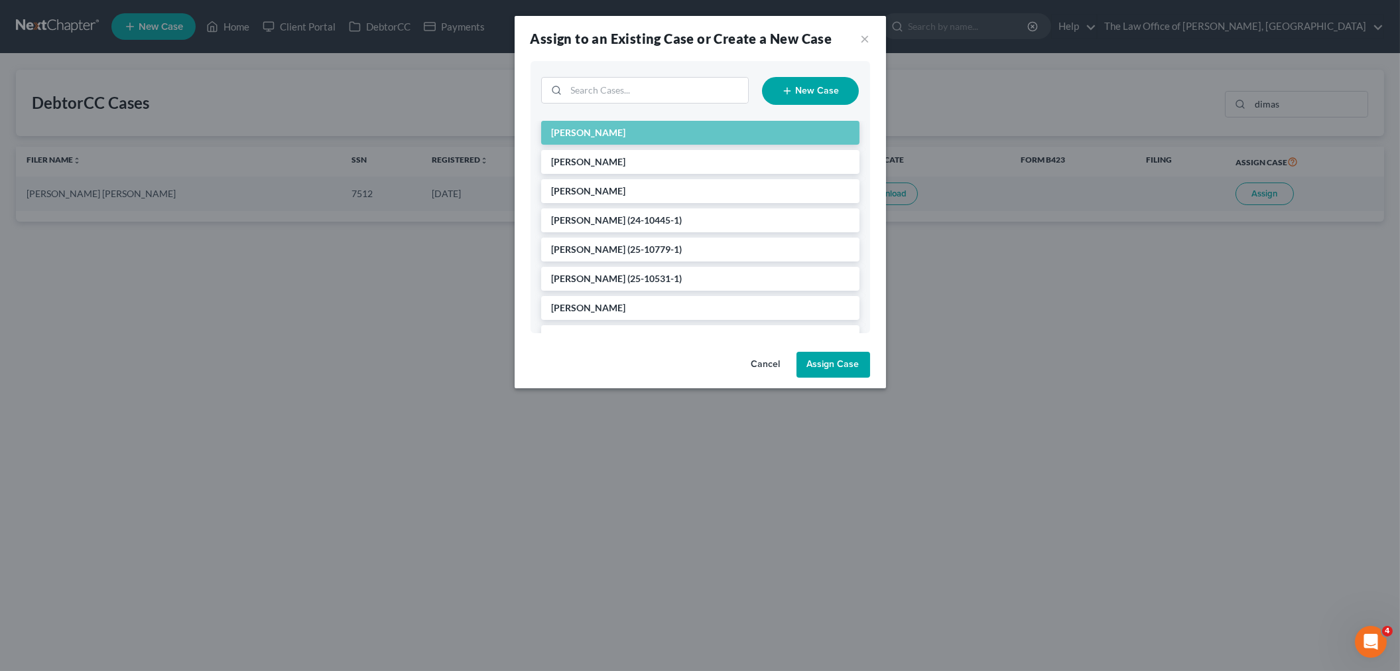
click at [823, 366] on button "Assign Case" at bounding box center [834, 365] width 74 height 27
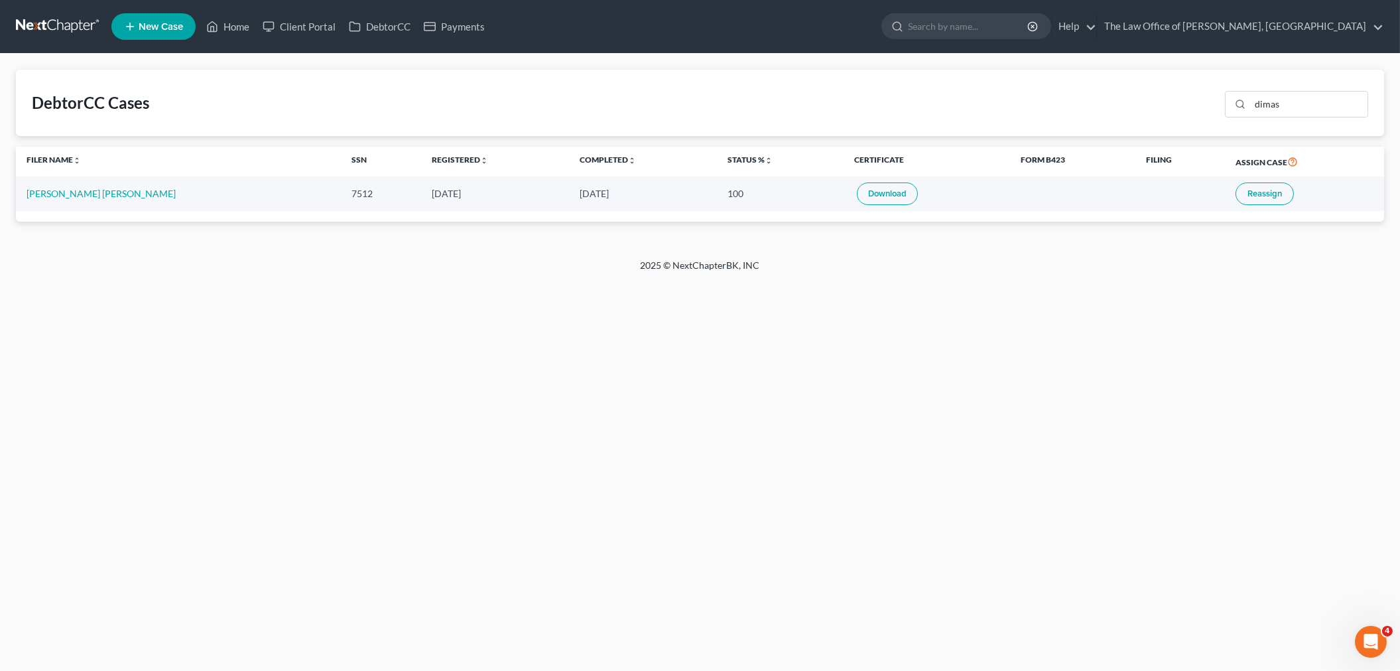
click at [84, 181] on td "[PERSON_NAME] [PERSON_NAME]" at bounding box center [178, 193] width 325 height 34
click at [83, 187] on td "[PERSON_NAME] [PERSON_NAME]" at bounding box center [178, 193] width 325 height 34
click at [82, 192] on link "[PERSON_NAME] [PERSON_NAME]" at bounding box center [101, 193] width 149 height 11
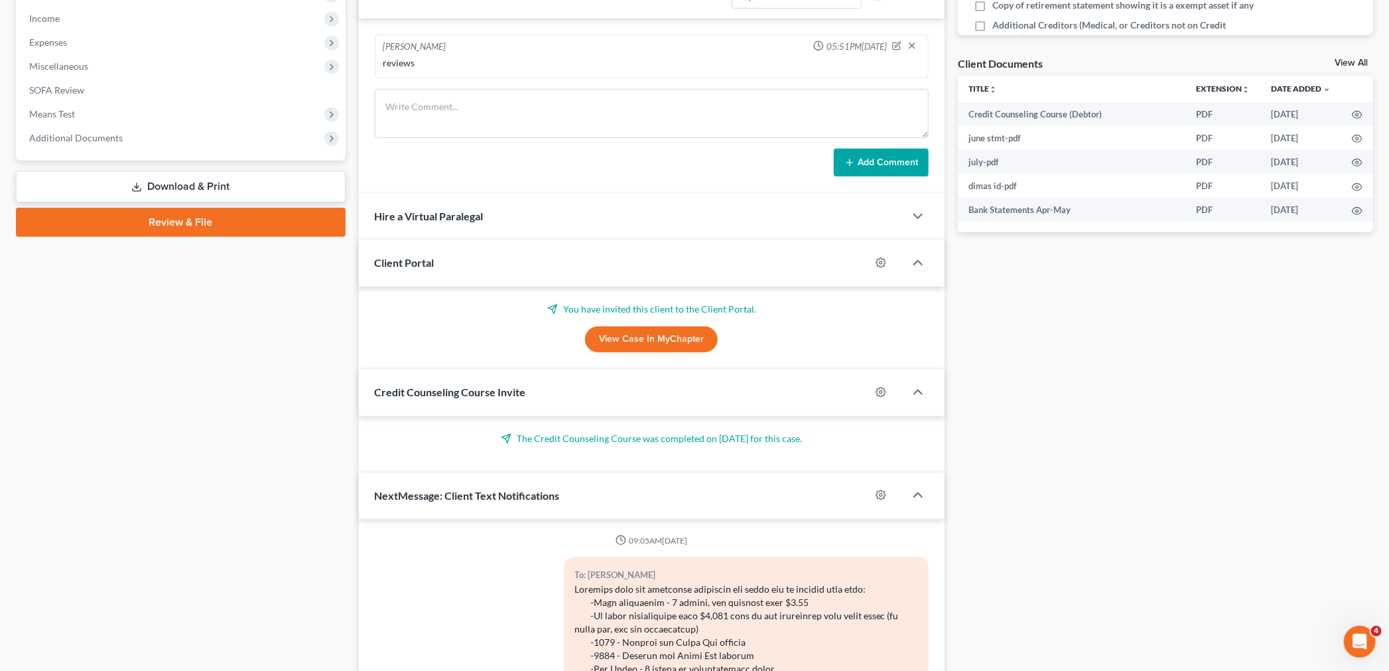
scroll to position [628, 0]
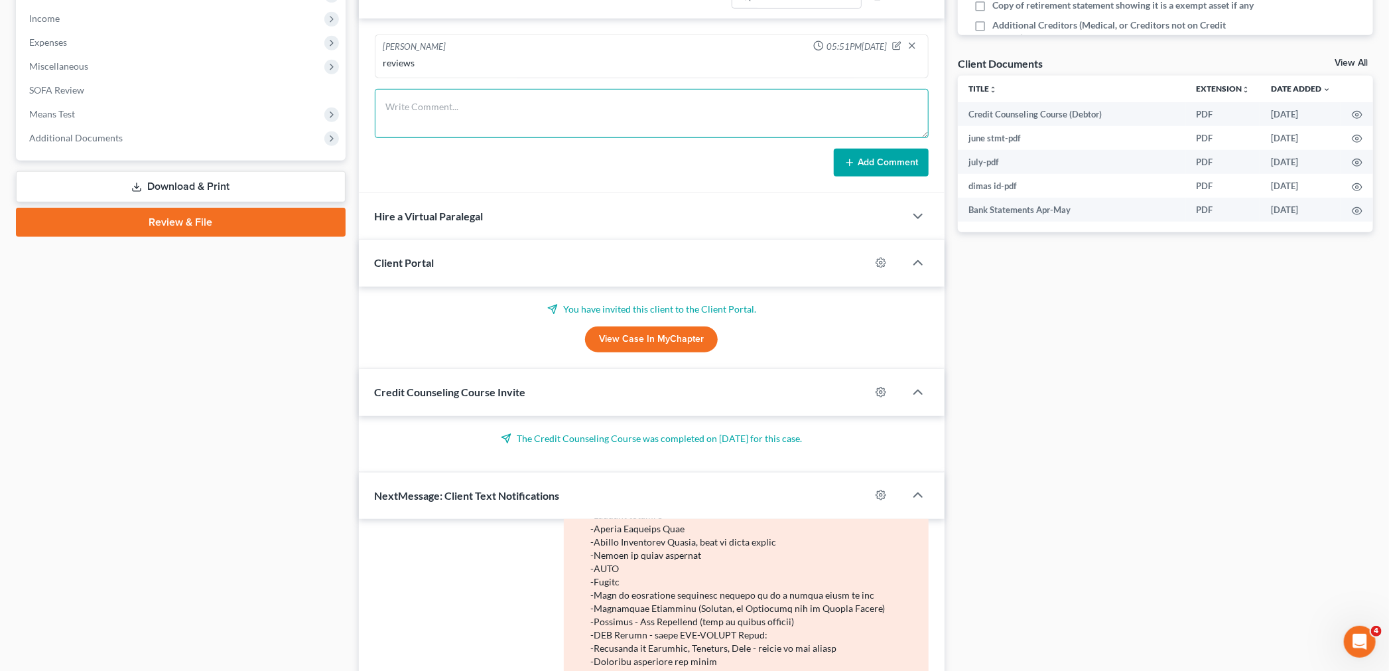
click at [415, 109] on textarea at bounding box center [652, 113] width 555 height 49
type textarea "143-76-7512"
click at [905, 169] on button "Add Comment" at bounding box center [881, 163] width 95 height 28
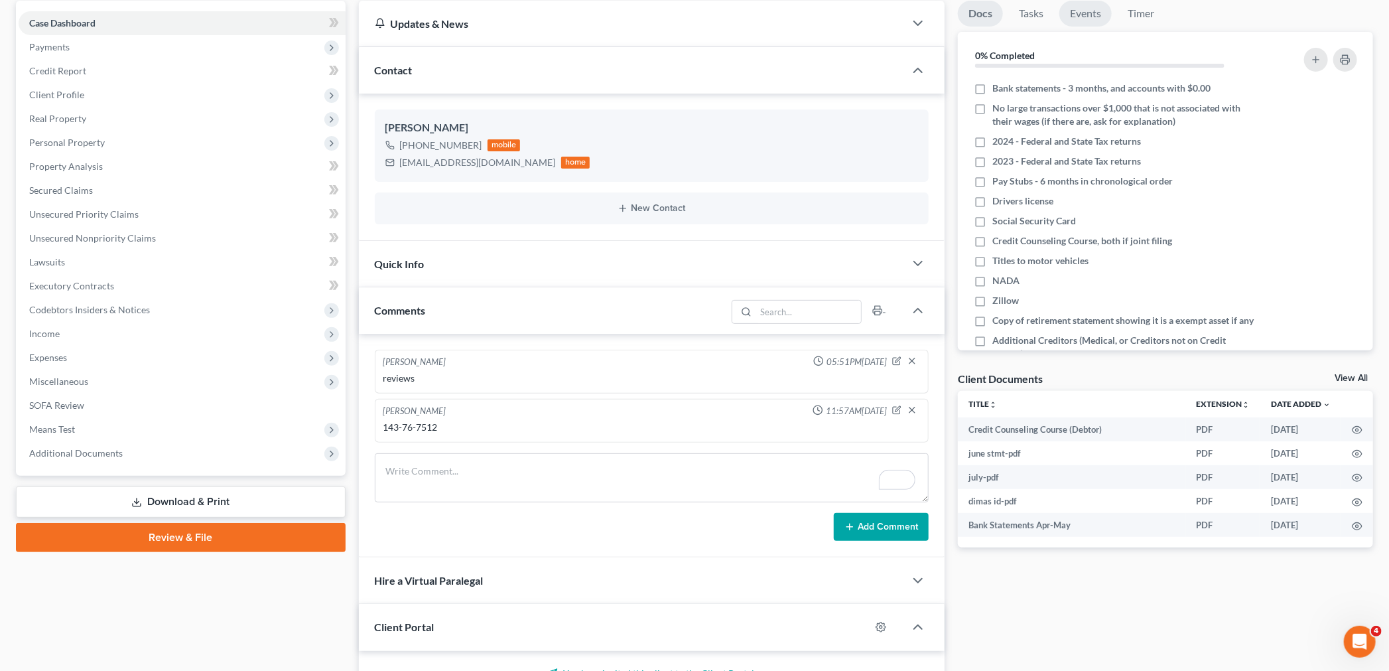
scroll to position [0, 0]
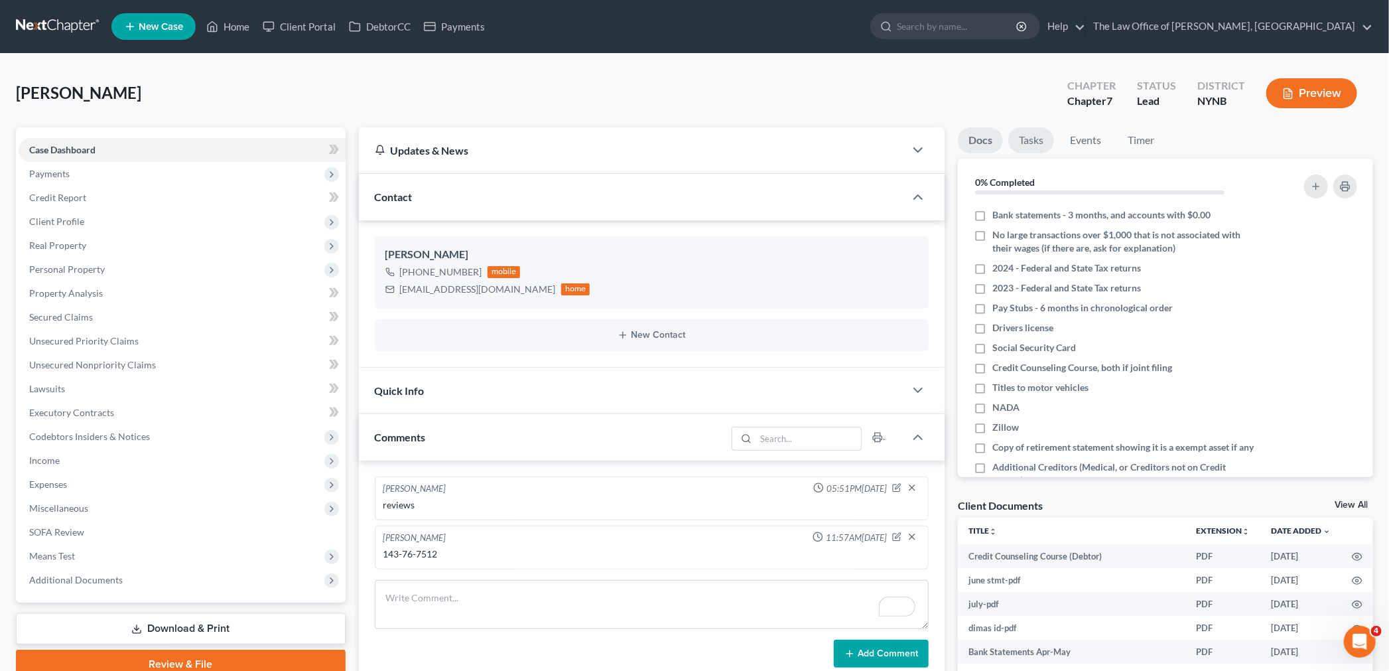
click at [1039, 143] on link "Tasks" at bounding box center [1031, 140] width 46 height 26
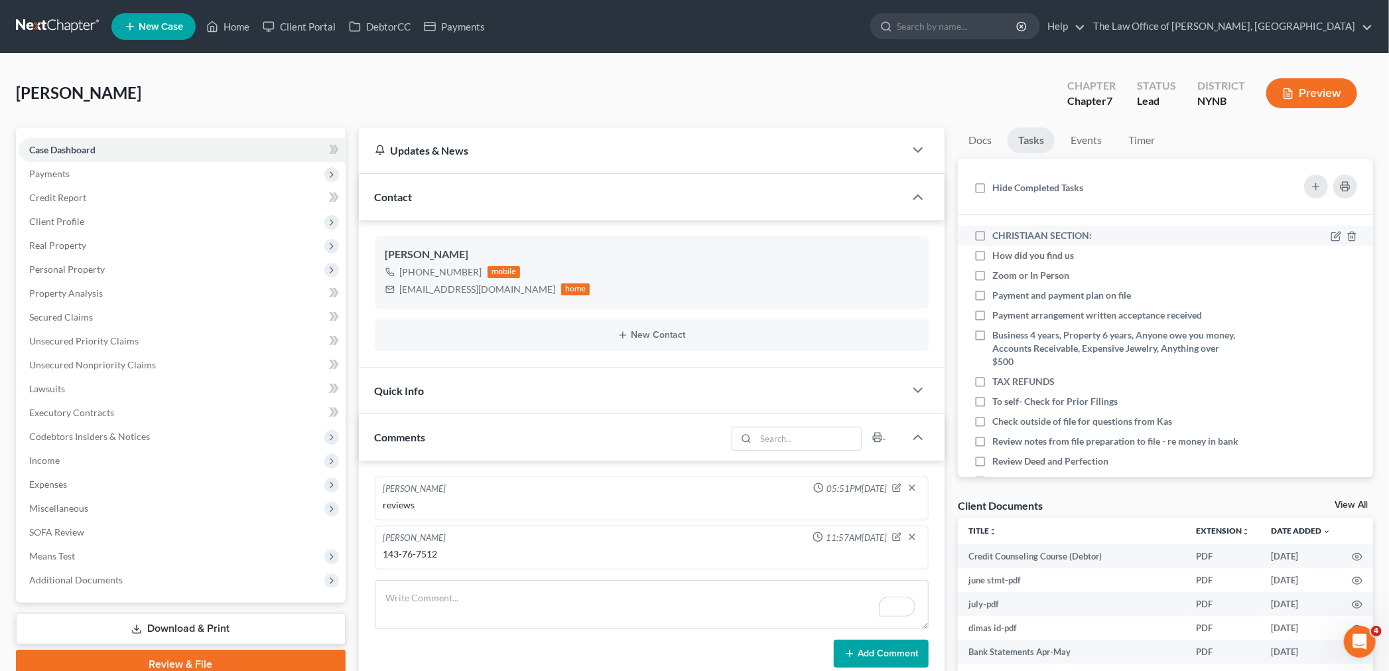
click at [992, 236] on label "CHRISTIAAN SECTION:" at bounding box center [1047, 235] width 110 height 13
click at [998, 236] on input "CHRISTIAAN SECTION:" at bounding box center [1002, 233] width 9 height 9
checkbox input "true"
click at [1331, 254] on icon at bounding box center [1336, 256] width 11 height 11
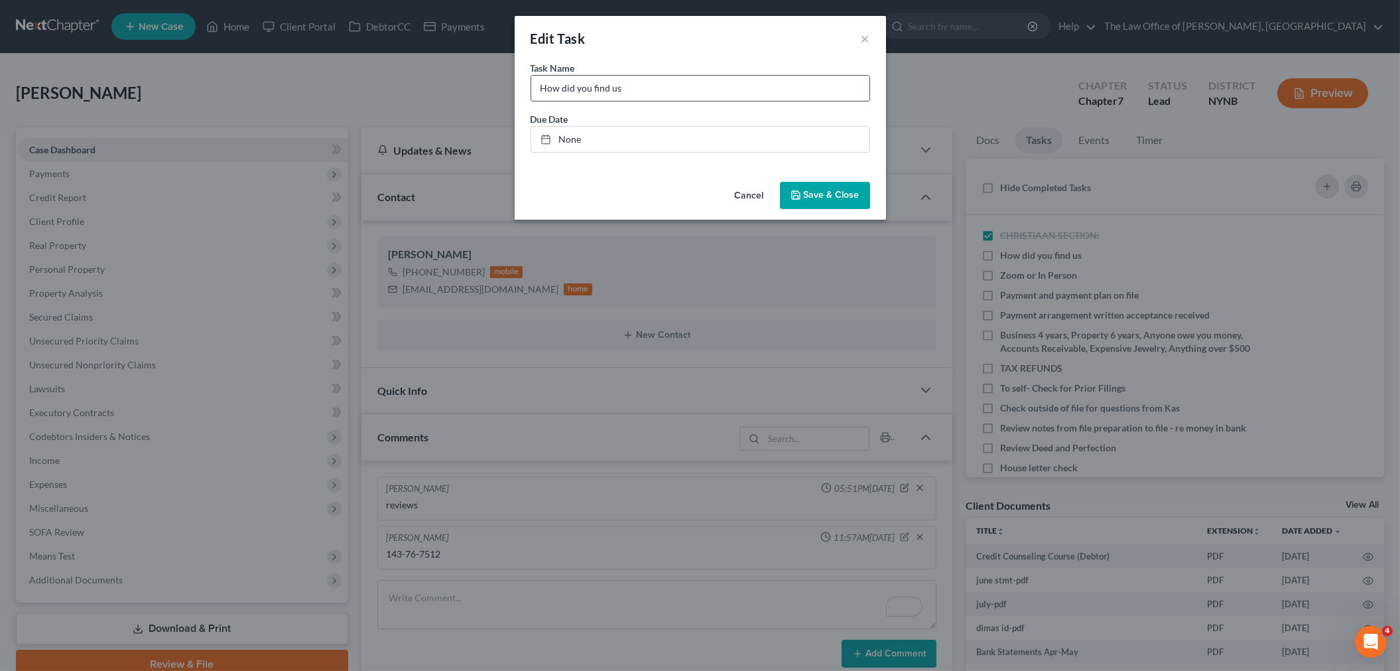
click at [724, 95] on input "How did you find us" at bounding box center [700, 88] width 338 height 25
type input "How did you find us google"
click at [854, 208] on button "Save & Close" at bounding box center [825, 196] width 90 height 28
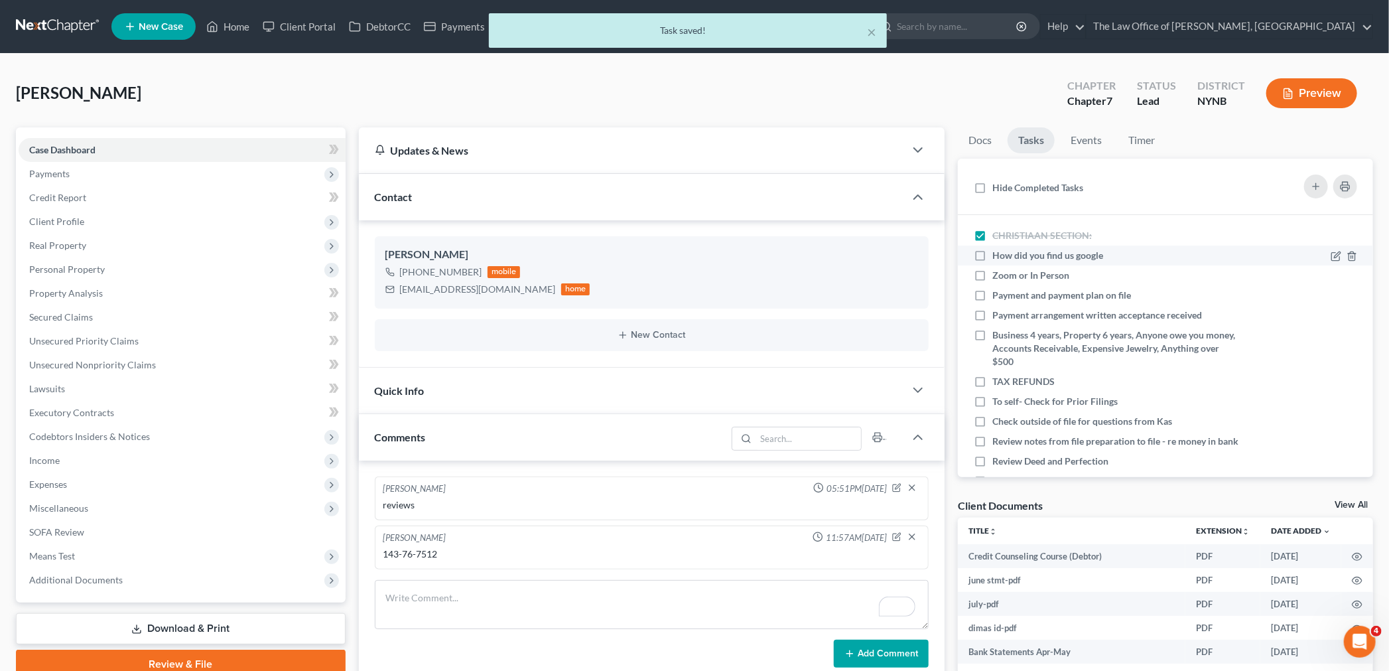
click at [992, 255] on label "How did you find us google" at bounding box center [1052, 255] width 121 height 13
click at [998, 255] on input "How did you find us google" at bounding box center [1002, 253] width 9 height 9
checkbox input "true"
click at [1331, 273] on icon at bounding box center [1336, 276] width 11 height 11
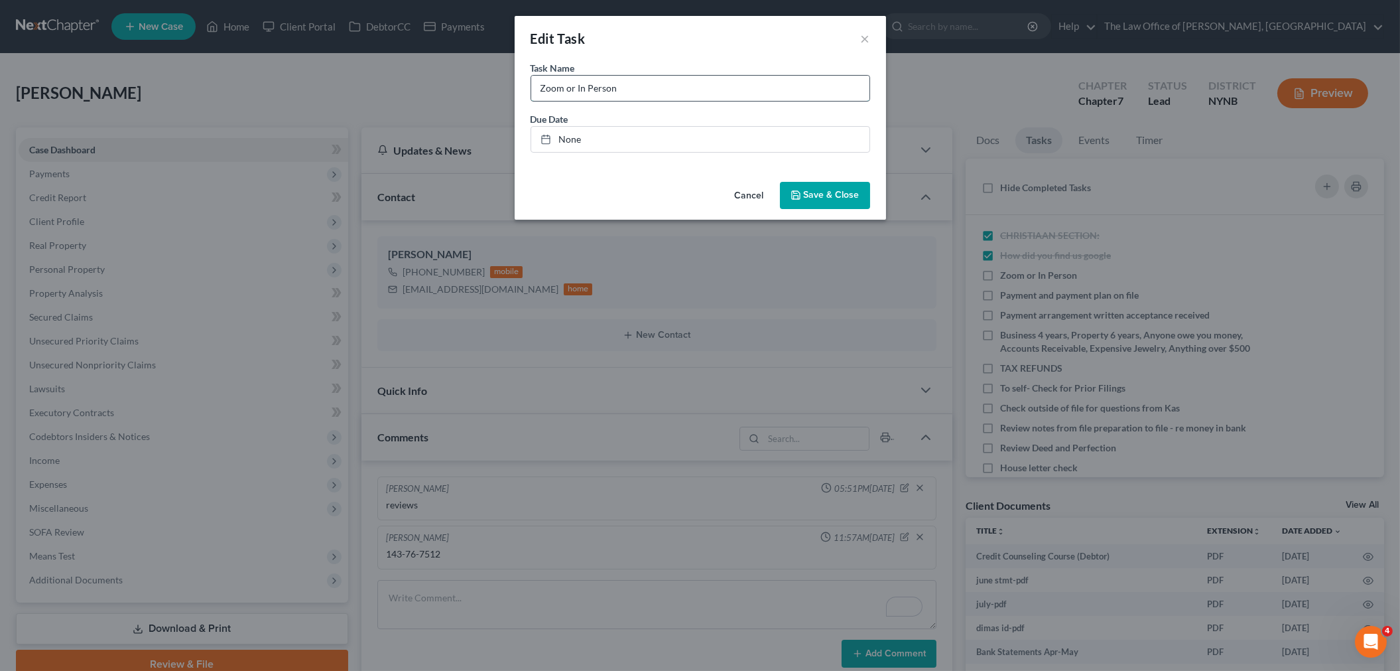
click at [657, 91] on input "Zoom or In Person" at bounding box center [700, 88] width 338 height 25
type input "Zoom or In Person - in person SO"
click at [843, 194] on span "Save & Close" at bounding box center [832, 195] width 56 height 11
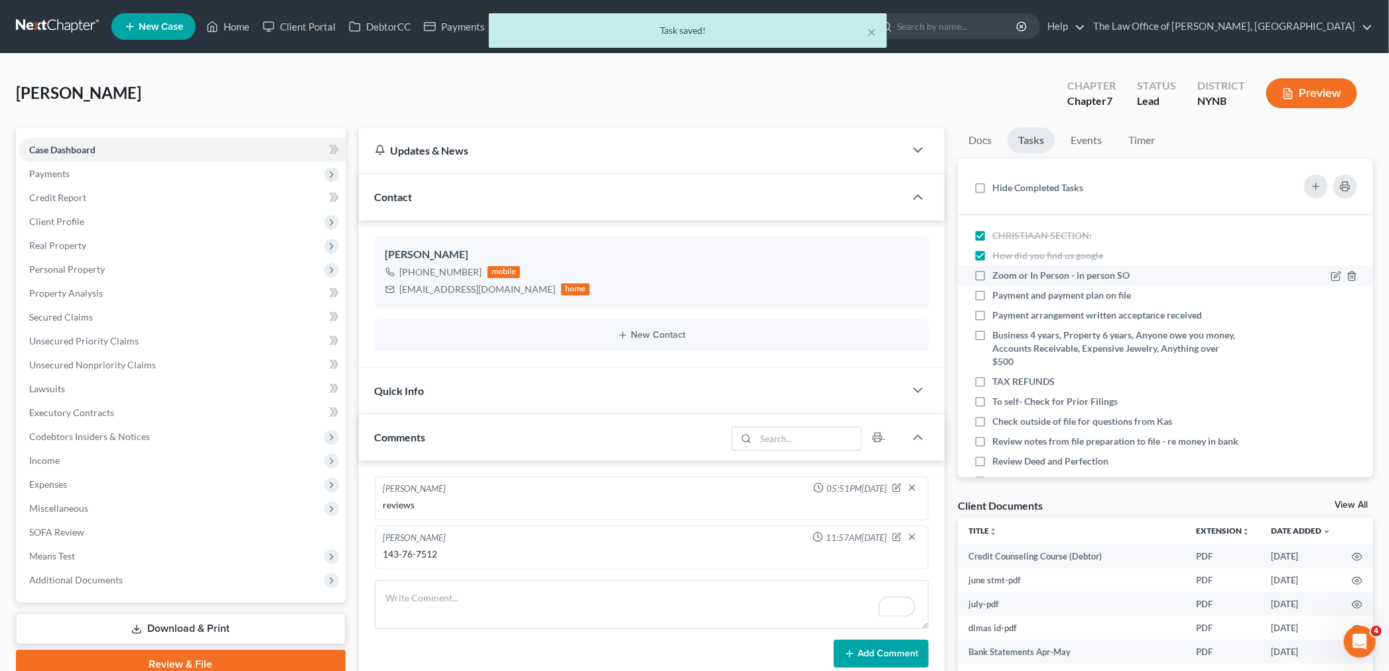
click at [992, 274] on label "Zoom or In Person - in person SO" at bounding box center [1066, 275] width 148 height 13
click at [998, 274] on input "Zoom or In Person - in person SO" at bounding box center [1002, 273] width 9 height 9
checkbox input "true"
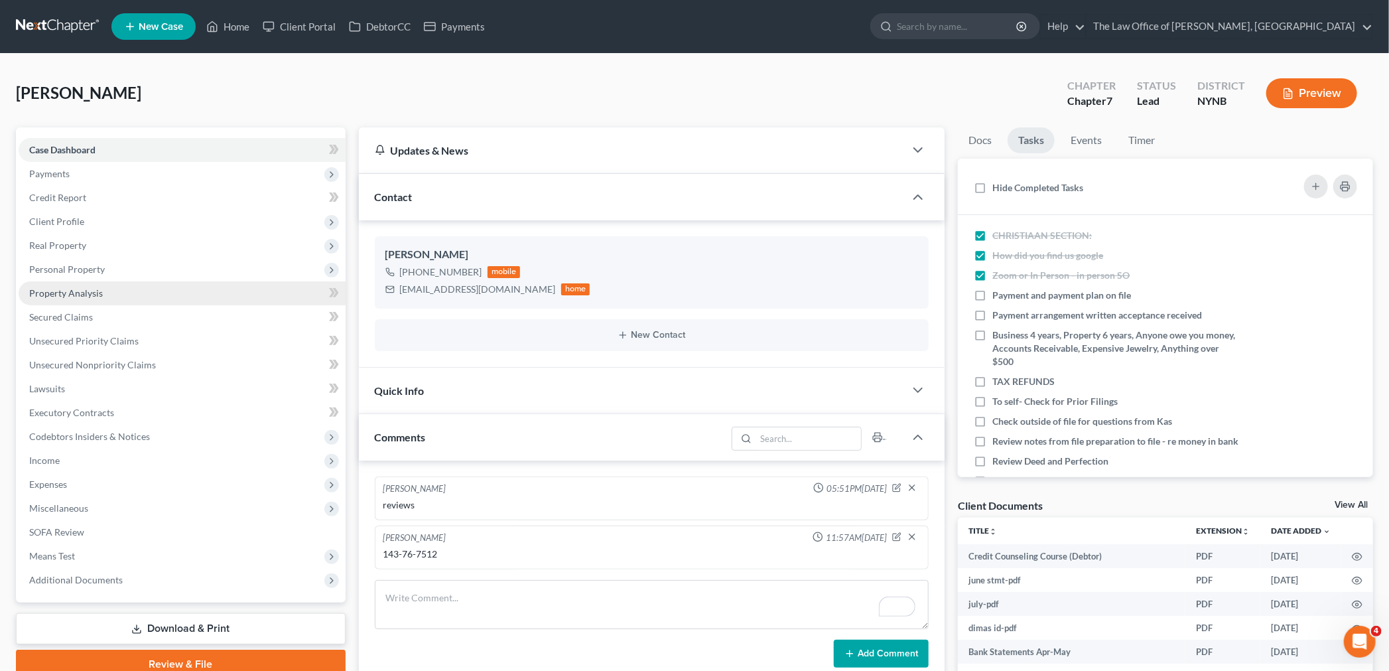
click at [92, 287] on span "Property Analysis" at bounding box center [66, 292] width 74 height 11
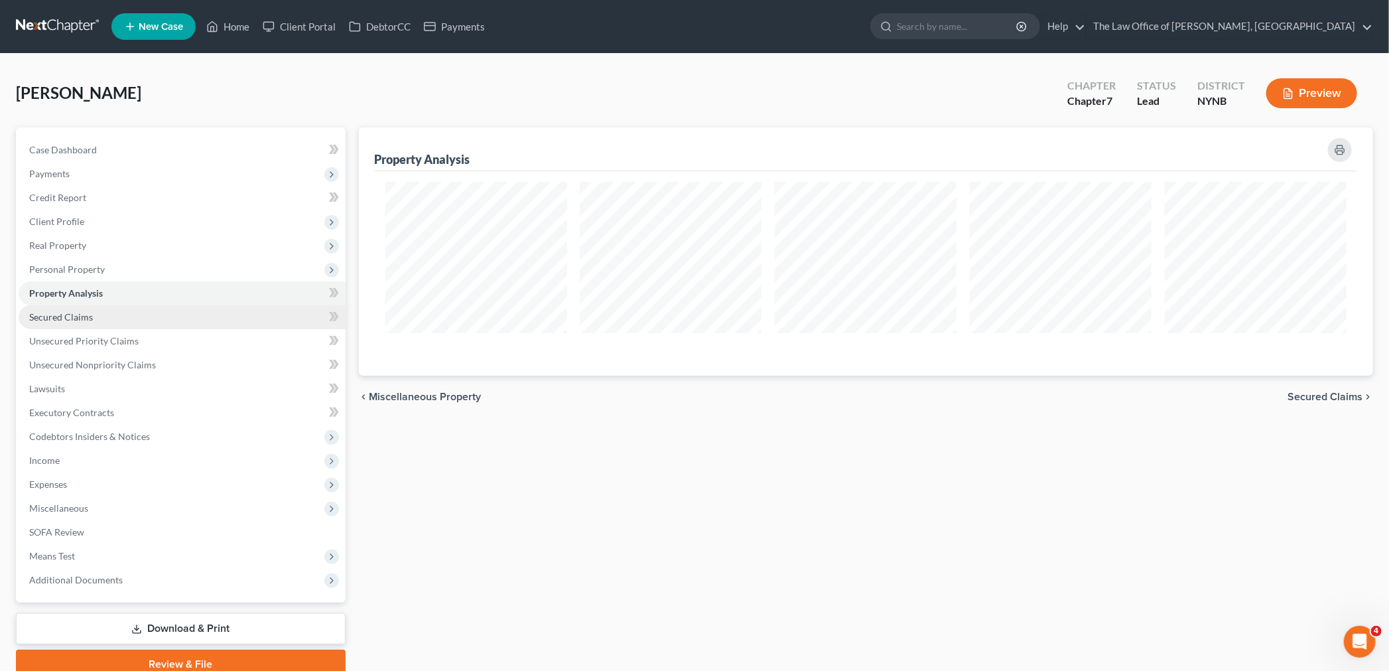
scroll to position [247, 1015]
click at [91, 267] on span "Personal Property" at bounding box center [67, 268] width 76 height 11
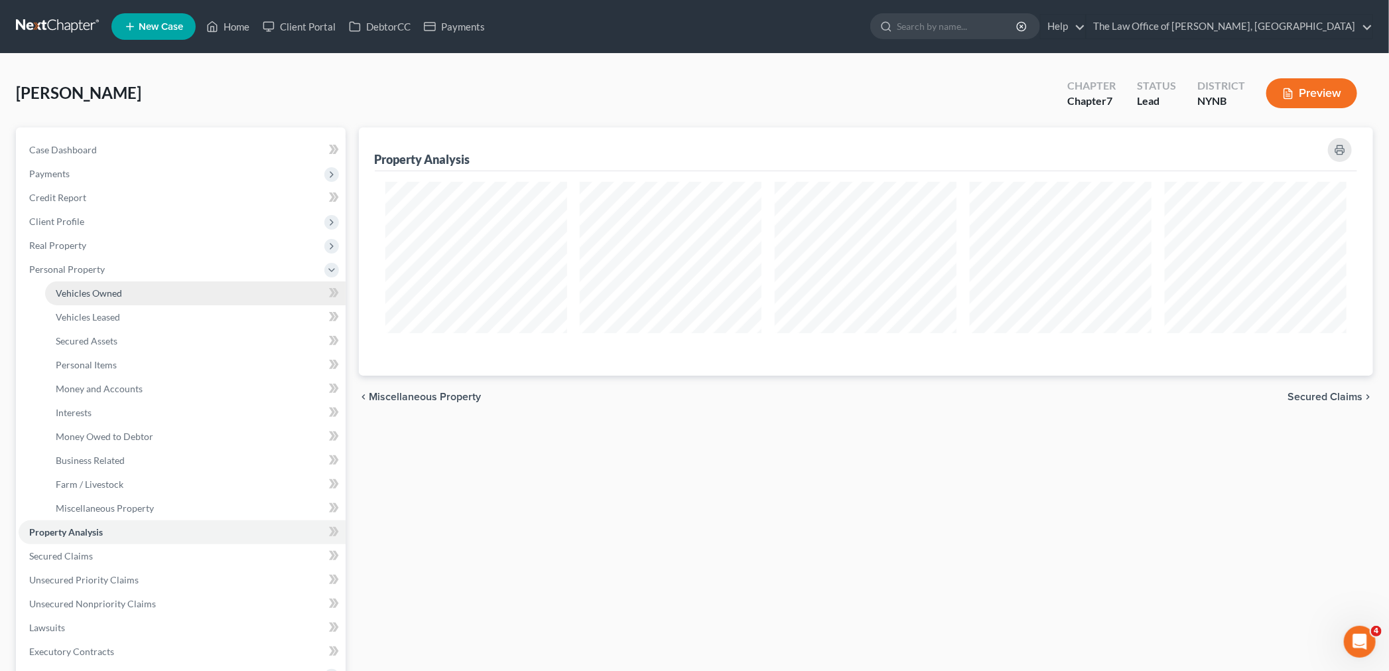
click at [94, 290] on span "Vehicles Owned" at bounding box center [89, 292] width 66 height 11
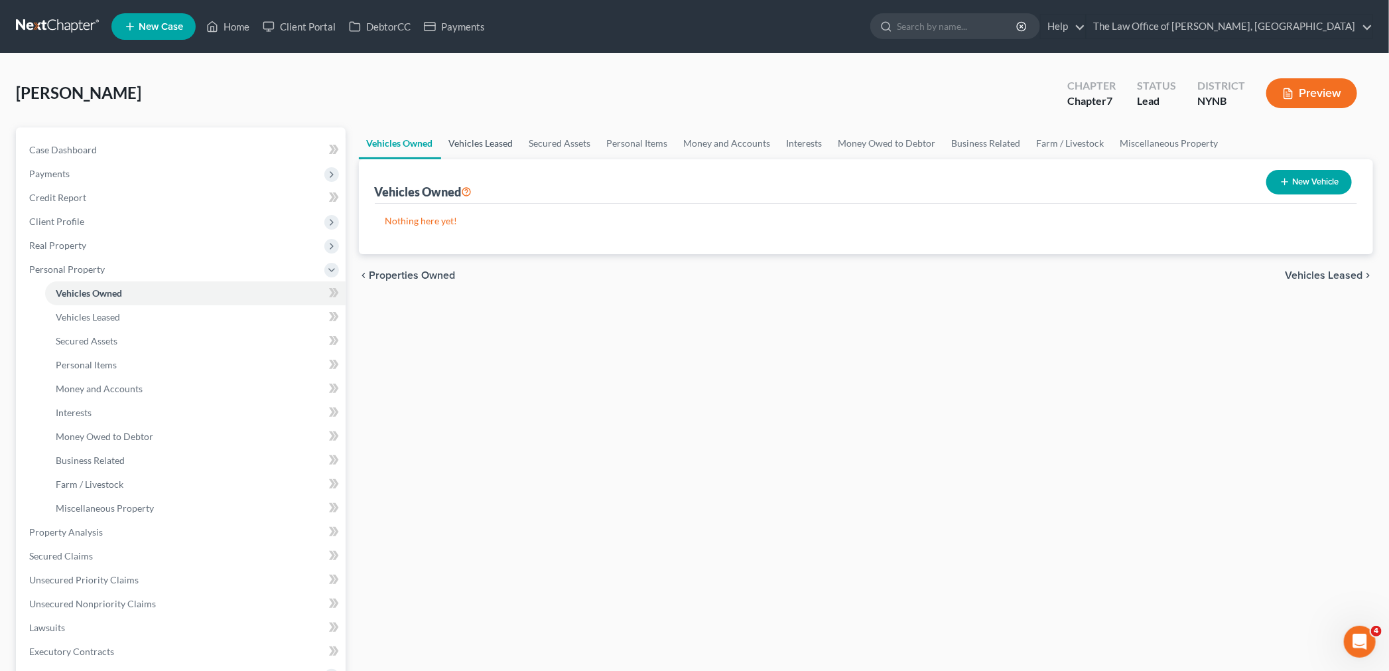
click at [495, 145] on link "Vehicles Leased" at bounding box center [481, 143] width 80 height 32
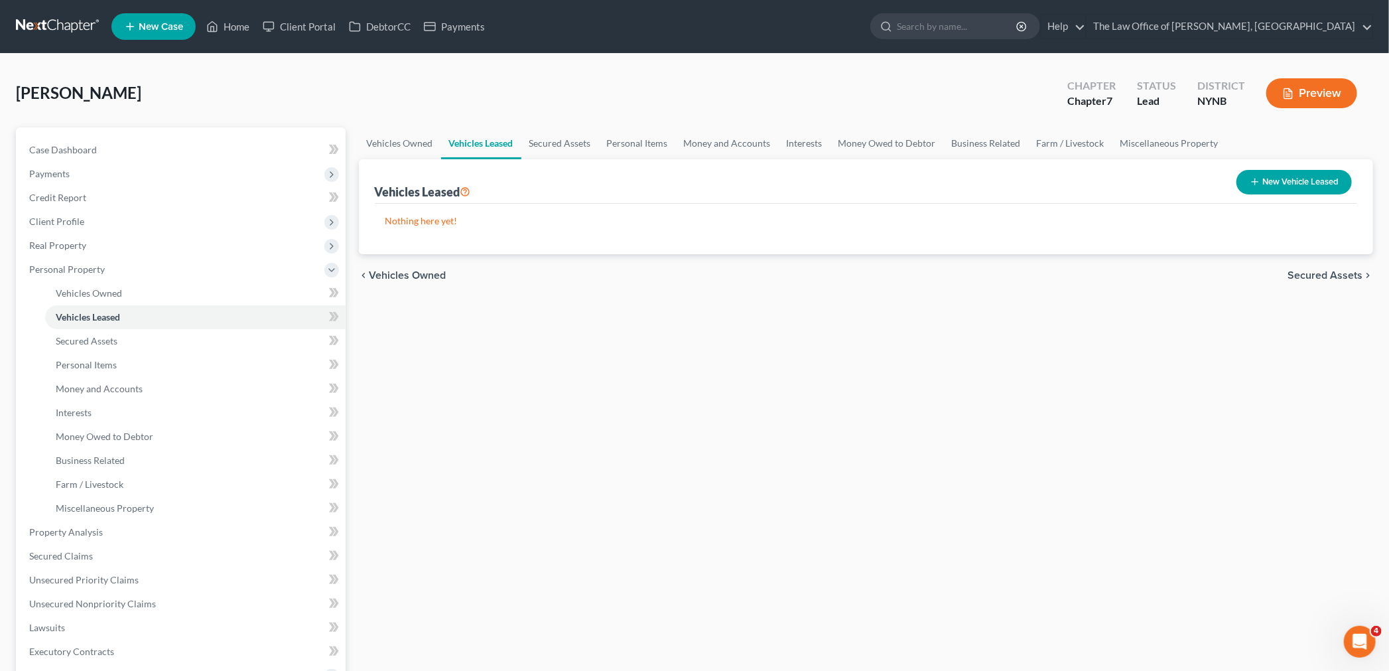
click at [1312, 192] on button "New Vehicle Leased" at bounding box center [1293, 182] width 115 height 25
select select "0"
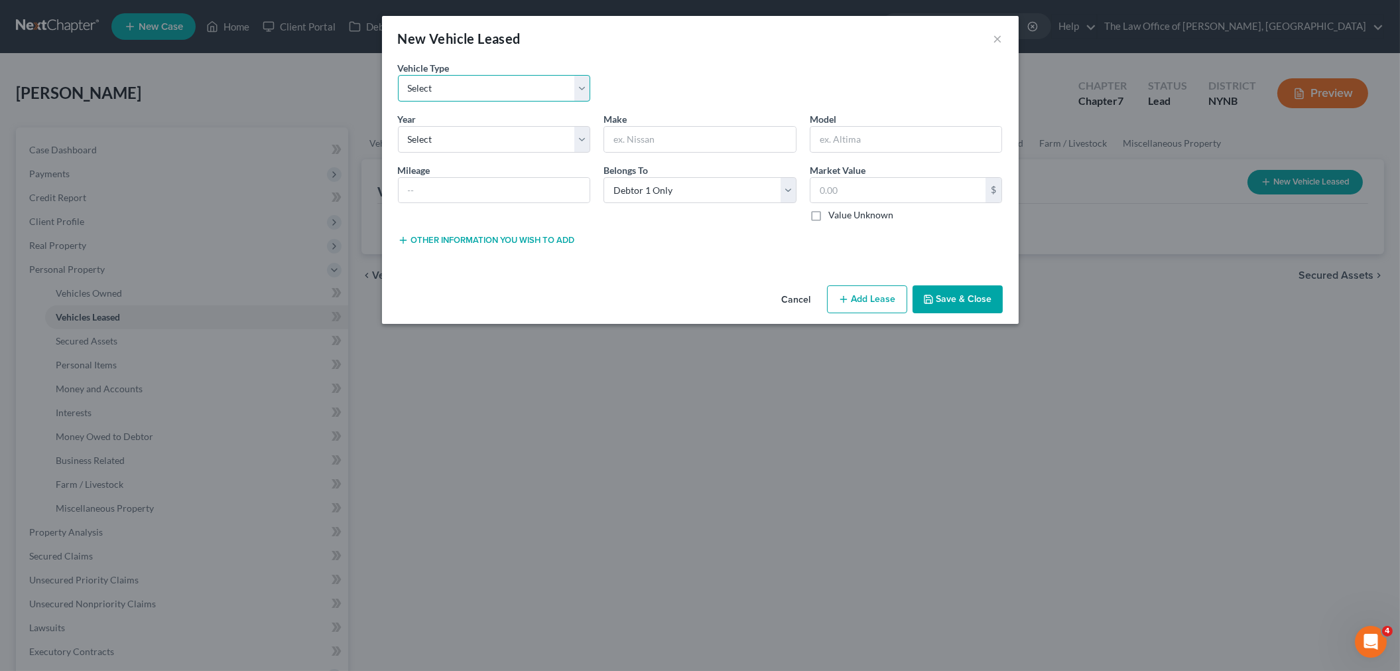
click at [472, 90] on select "Select Automobile Truck Trailer Watercraft Aircraft Motor Home Atv Other Vehicle" at bounding box center [494, 88] width 193 height 27
select select "0"
click at [398, 75] on select "Select Automobile Truck Trailer Watercraft Aircraft Motor Home Atv Other Vehicle" at bounding box center [494, 88] width 193 height 27
click at [432, 141] on select "Select 2026 2025 2024 2023 2022 2021 2020 2019 2018 2017 2016 2015 2014 2013 20…" at bounding box center [494, 139] width 193 height 27
select select "1"
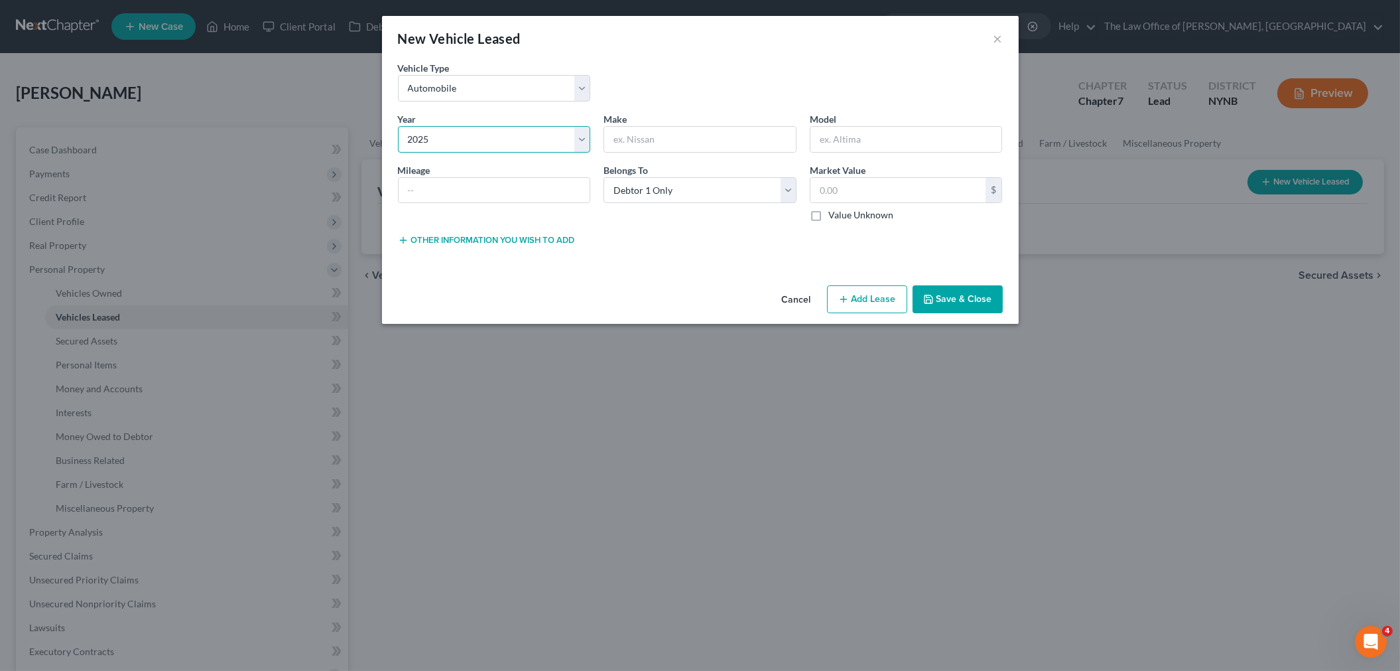
click at [398, 126] on select "Select 2026 2025 2024 2023 2022 2021 2020 2019 2018 2017 2016 2015 2014 2013 20…" at bounding box center [494, 139] width 193 height 27
click at [653, 147] on input "text" at bounding box center [700, 139] width 192 height 25
type input "Mercedes"
click at [532, 191] on input "text" at bounding box center [495, 190] width 192 height 25
click at [964, 300] on button "Save & Close" at bounding box center [958, 299] width 90 height 28
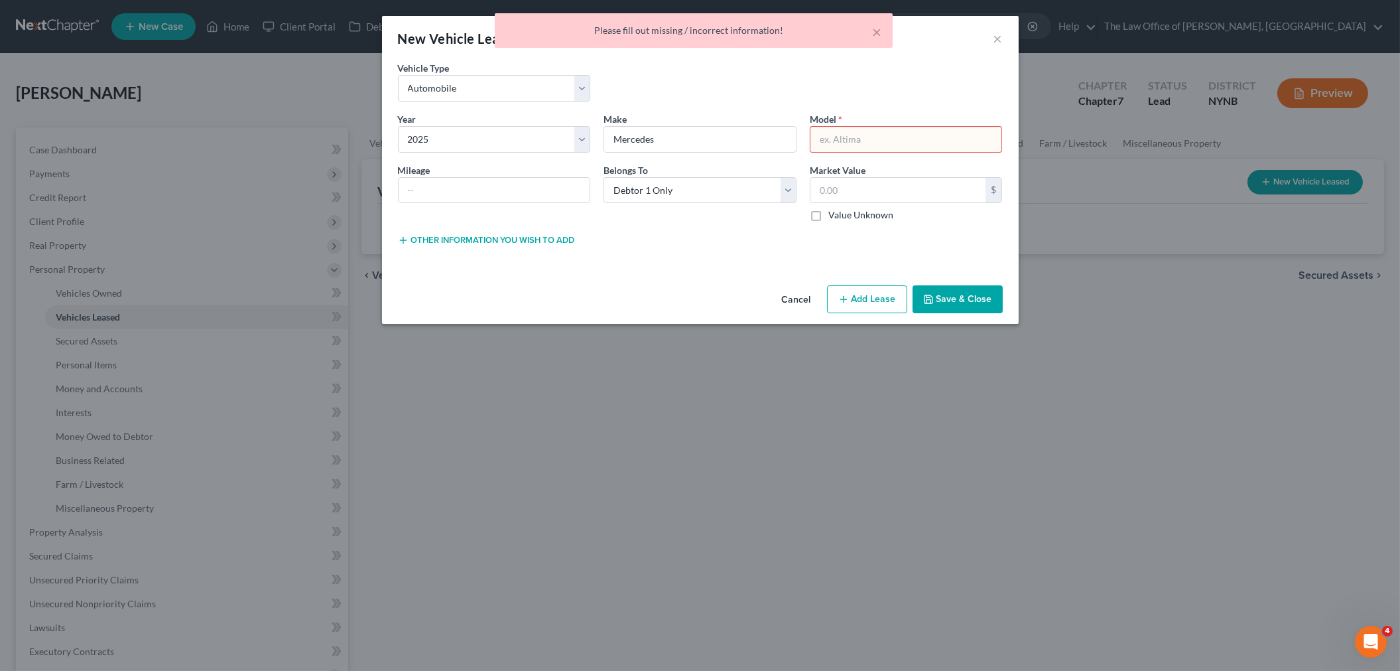
click at [864, 133] on input "text" at bounding box center [907, 139] width 192 height 25
click at [478, 202] on div "Mileage" at bounding box center [494, 192] width 206 height 59
click at [479, 197] on input "text" at bounding box center [495, 190] width 192 height 25
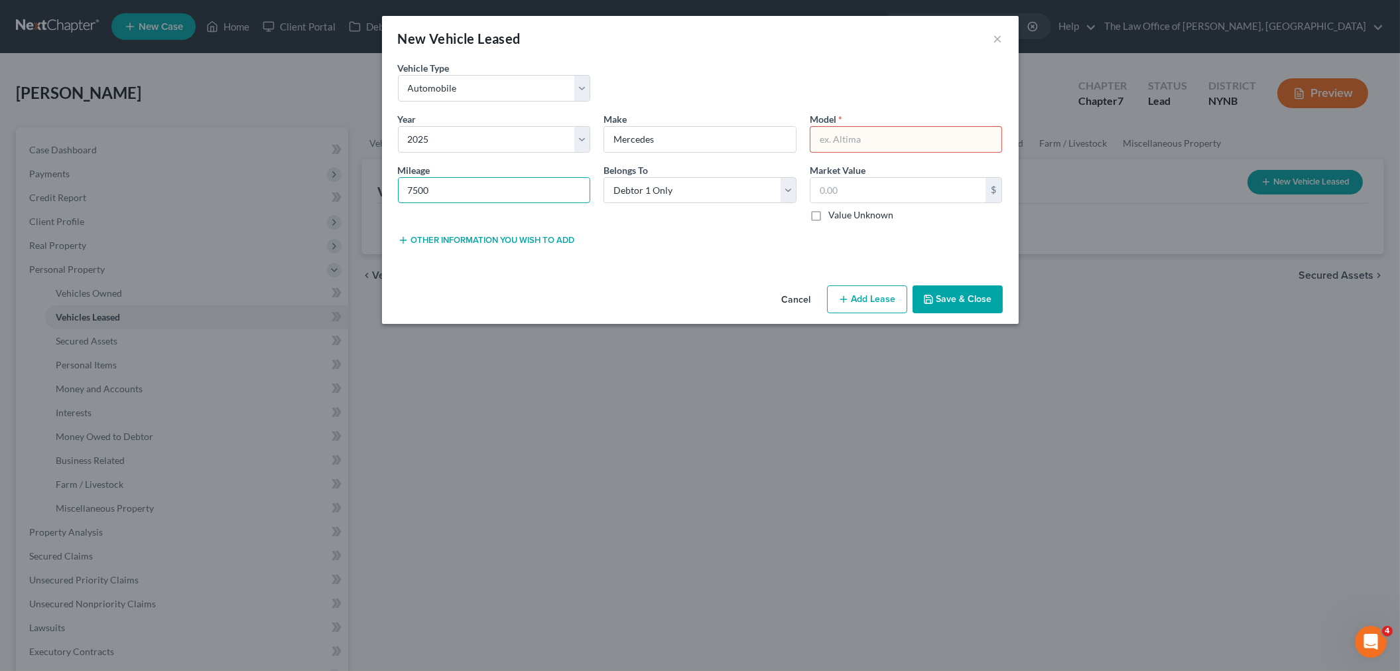
type input "7500"
click at [885, 135] on input "text" at bounding box center [907, 139] width 192 height 25
type input "GLB 250"
drag, startPoint x: 952, startPoint y: 305, endPoint x: 942, endPoint y: 308, distance: 10.5
click at [950, 306] on button "Save & Close" at bounding box center [958, 299] width 90 height 28
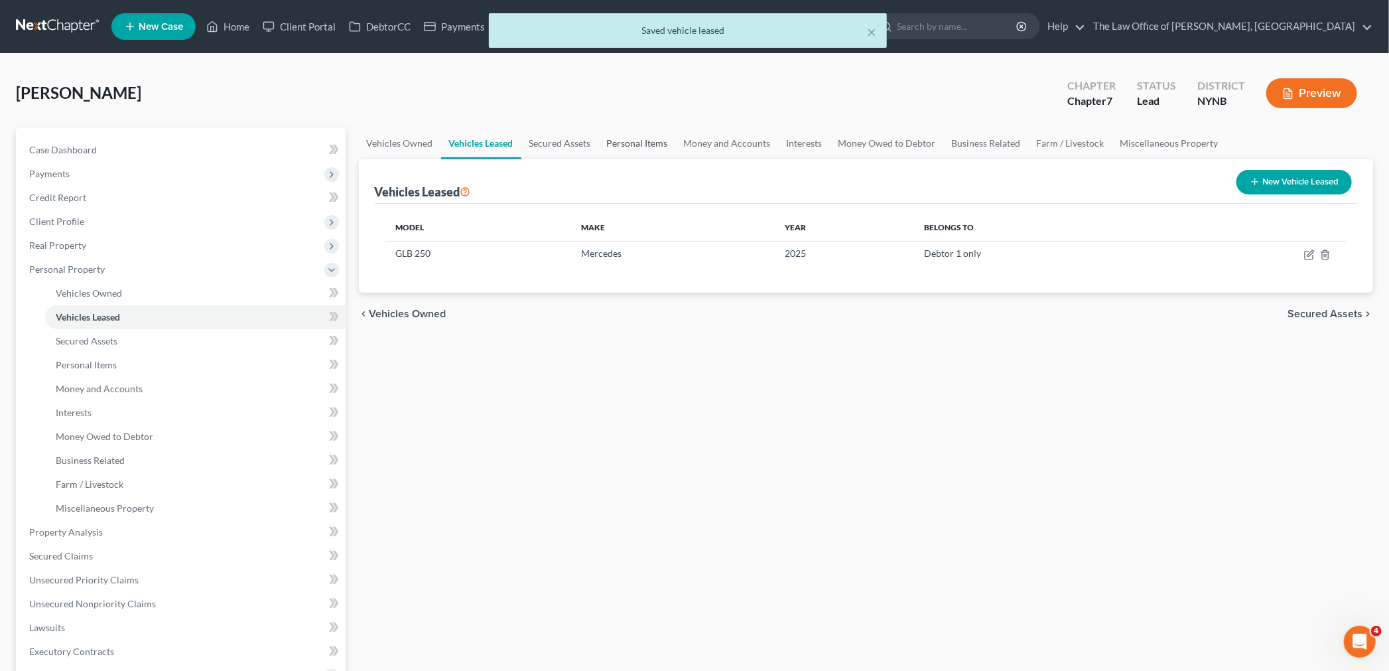
click at [615, 145] on link "Personal Items" at bounding box center [637, 143] width 77 height 32
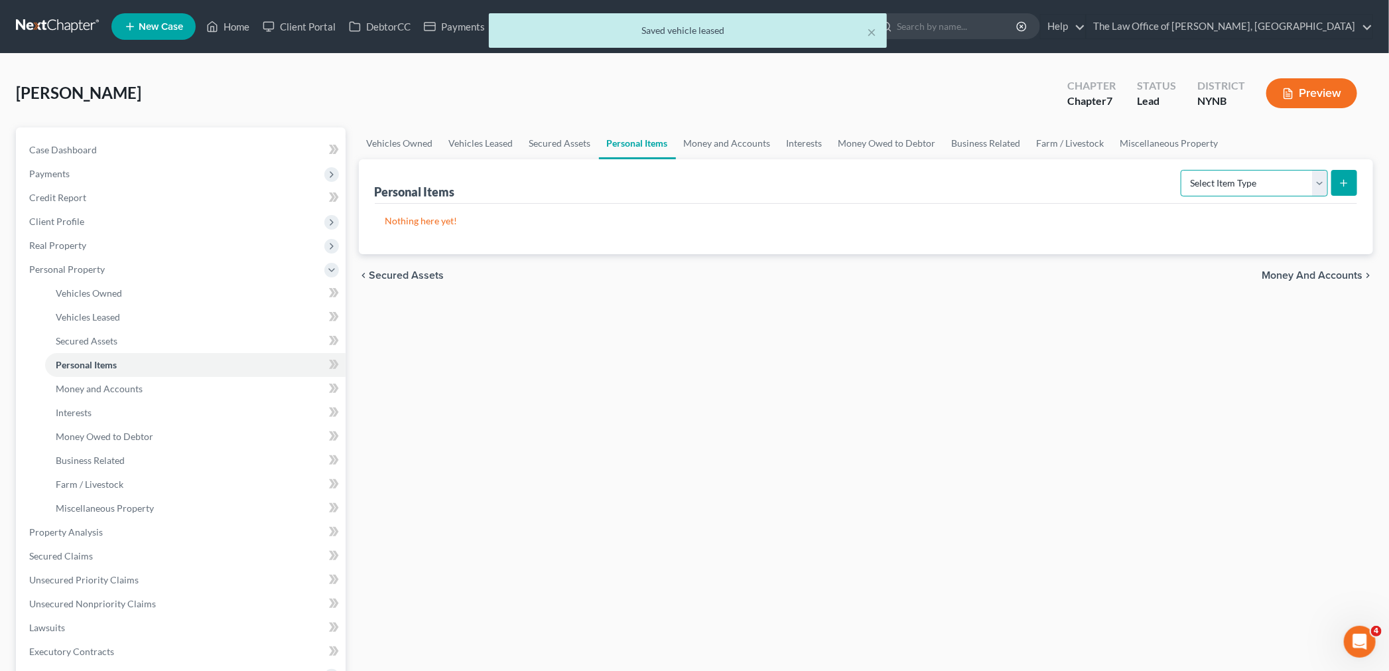
click at [1245, 190] on select "Select Item Type Clothing Collectibles Of Value Electronics Firearms Household …" at bounding box center [1254, 183] width 147 height 27
select select "clothing"
click at [1182, 170] on select "Select Item Type Clothing Collectibles Of Value Electronics Firearms Household …" at bounding box center [1254, 183] width 147 height 27
click at [1344, 183] on line "submit" at bounding box center [1344, 183] width 0 height 6
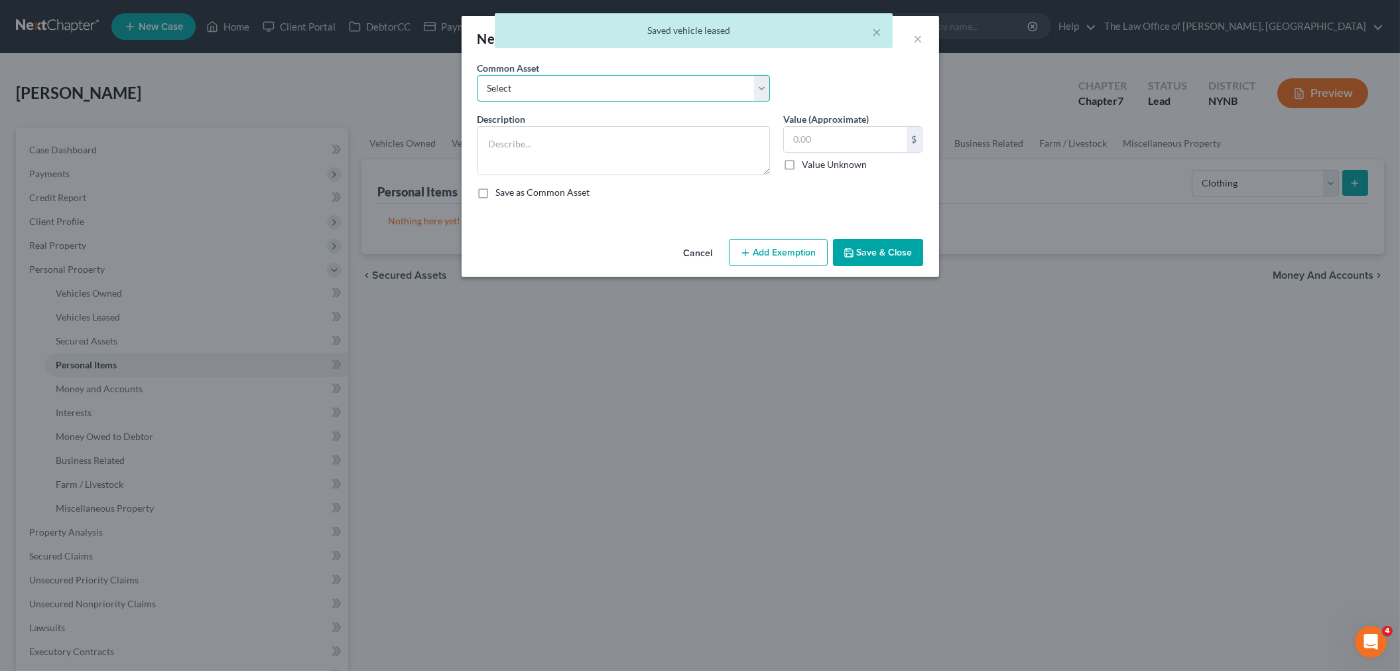
click at [638, 92] on select "Select Basic Clothing" at bounding box center [624, 88] width 293 height 27
select select "0"
click at [478, 75] on select "Select Basic Clothing" at bounding box center [624, 88] width 293 height 27
type textarea "Basic Clothing"
type input "500.00"
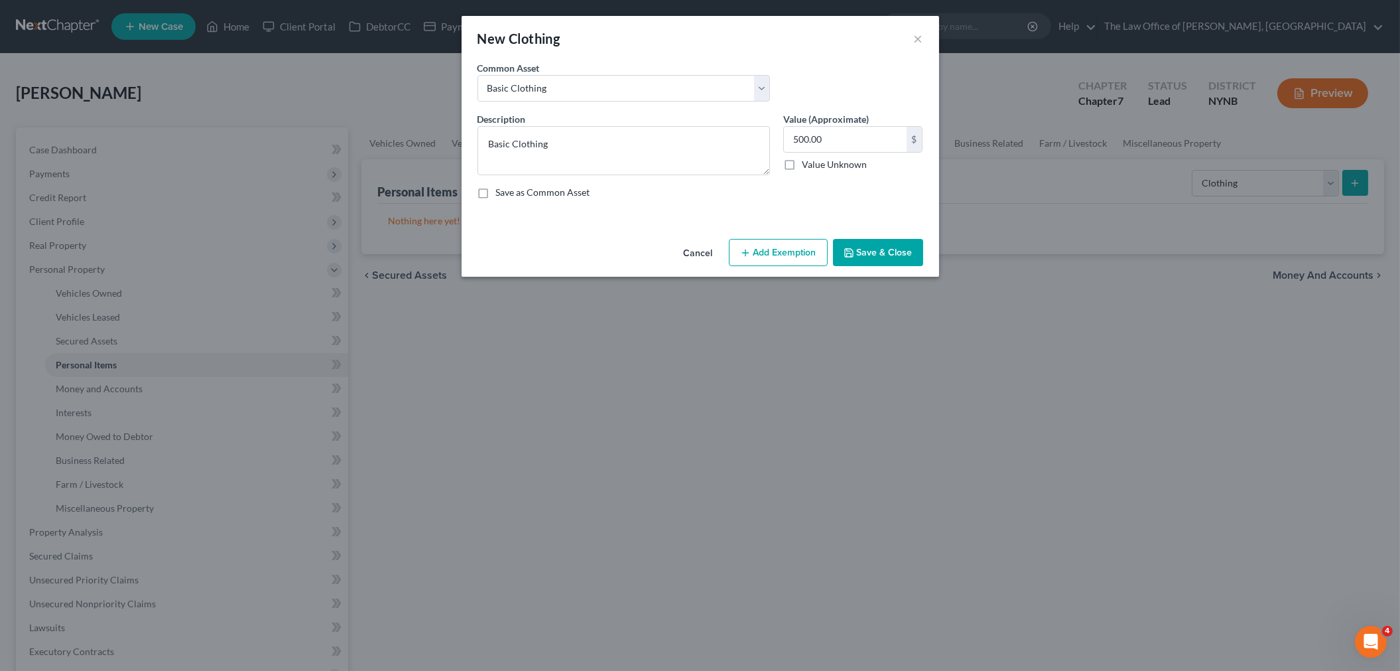
click at [793, 248] on button "Add Exemption" at bounding box center [778, 253] width 99 height 28
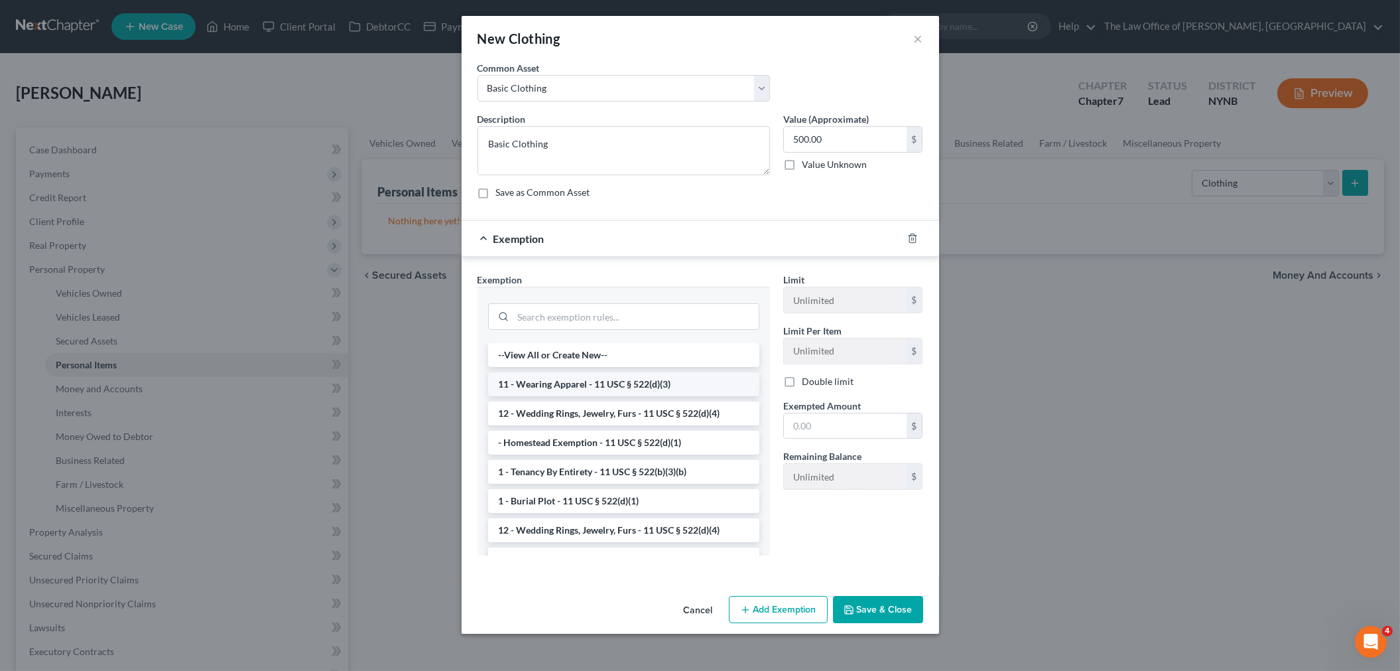
click at [589, 383] on li "11 - Wearing Apparel - 11 USC § 522(d)(3)" at bounding box center [623, 384] width 271 height 24
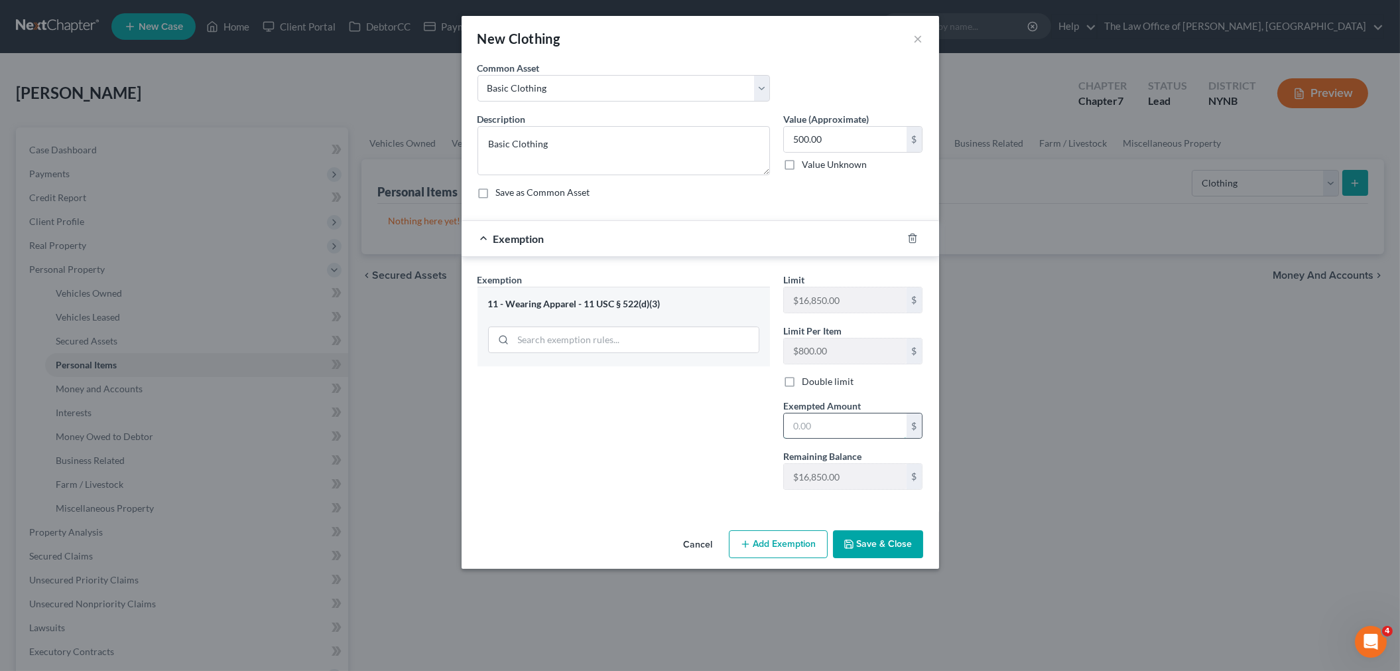
click at [817, 428] on input "text" at bounding box center [845, 425] width 123 height 25
type input "500"
drag, startPoint x: 660, startPoint y: 489, endPoint x: 860, endPoint y: 547, distance: 207.8
click at [701, 513] on div "An exemption set must first be selected from the Filing Information section. Co…" at bounding box center [701, 293] width 478 height 464
click at [901, 551] on button "Save & Close" at bounding box center [878, 544] width 90 height 28
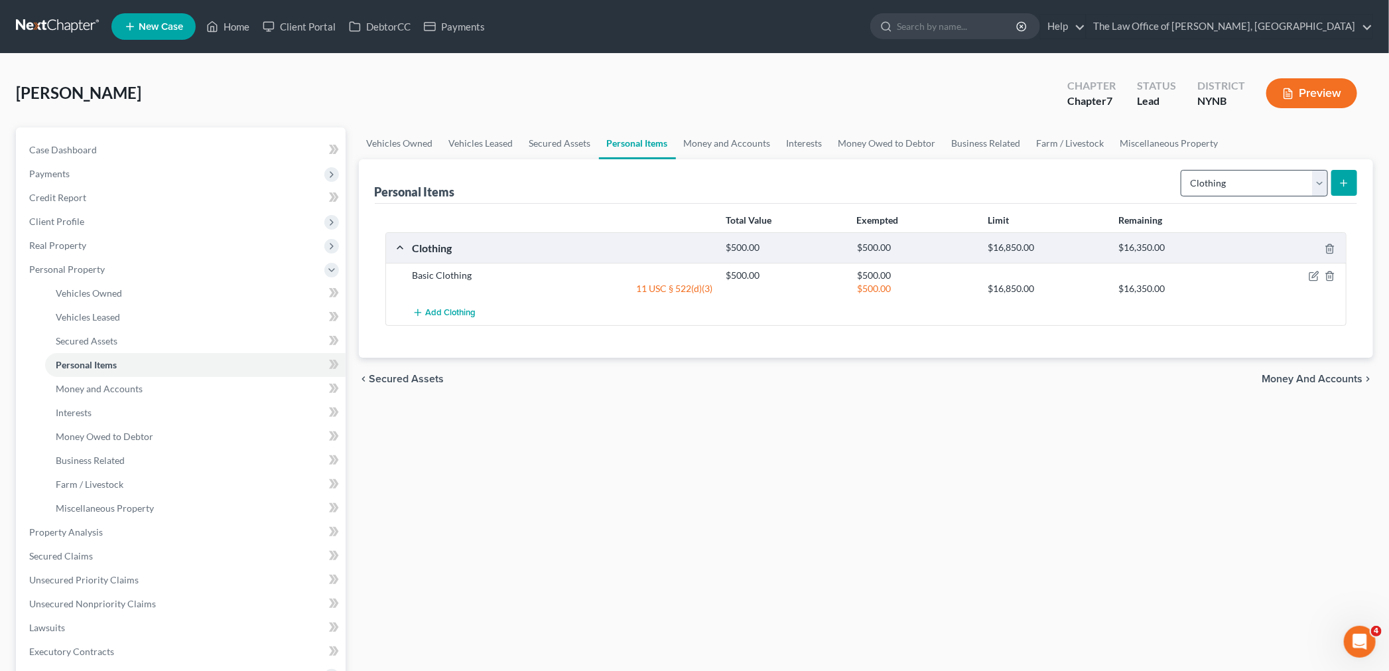
drag, startPoint x: 1297, startPoint y: 196, endPoint x: 1276, endPoint y: 194, distance: 21.3
click at [1297, 195] on form "Select Item Type Clothing Collectibles Of Value Electronics Firearms Household …" at bounding box center [1269, 183] width 176 height 27
click at [1244, 190] on select "Select Item Type Clothing Collectibles Of Value Electronics Firearms Household …" at bounding box center [1254, 183] width 147 height 27
select select "electronics"
click at [1182, 170] on select "Select Item Type Clothing Collectibles Of Value Electronics Firearms Household …" at bounding box center [1254, 183] width 147 height 27
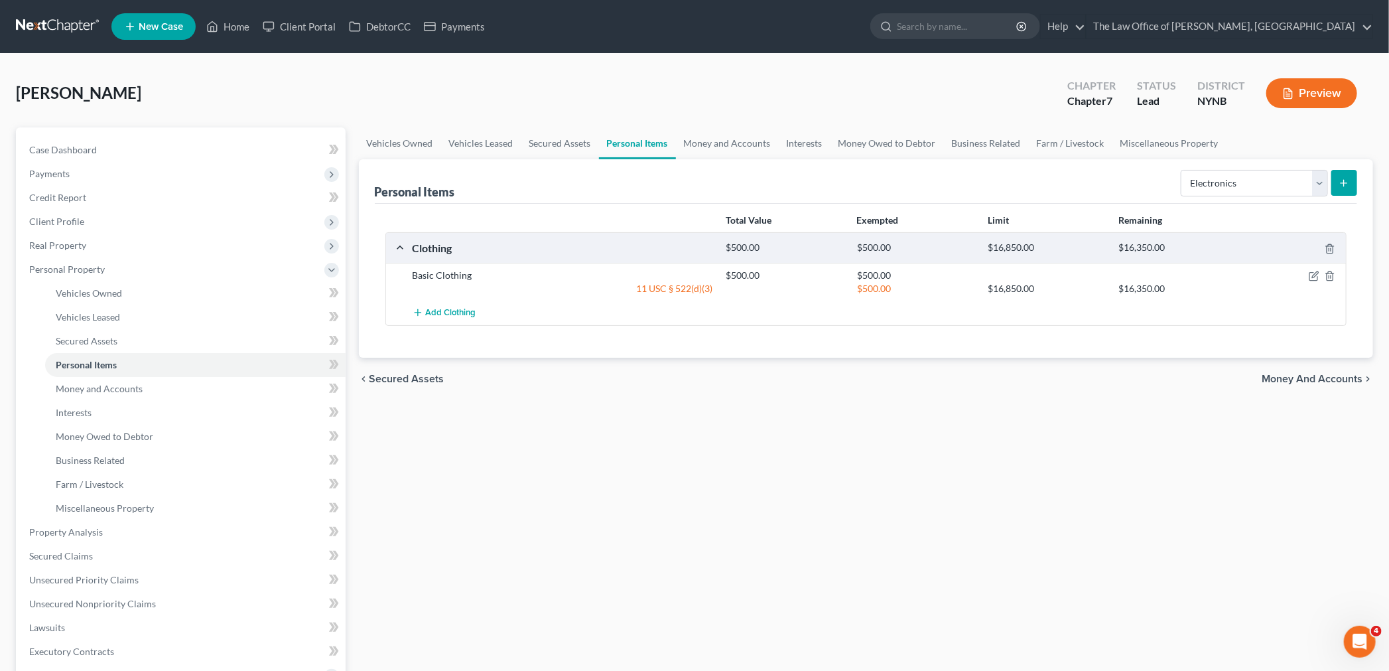
click at [1341, 188] on button "submit" at bounding box center [1344, 183] width 26 height 26
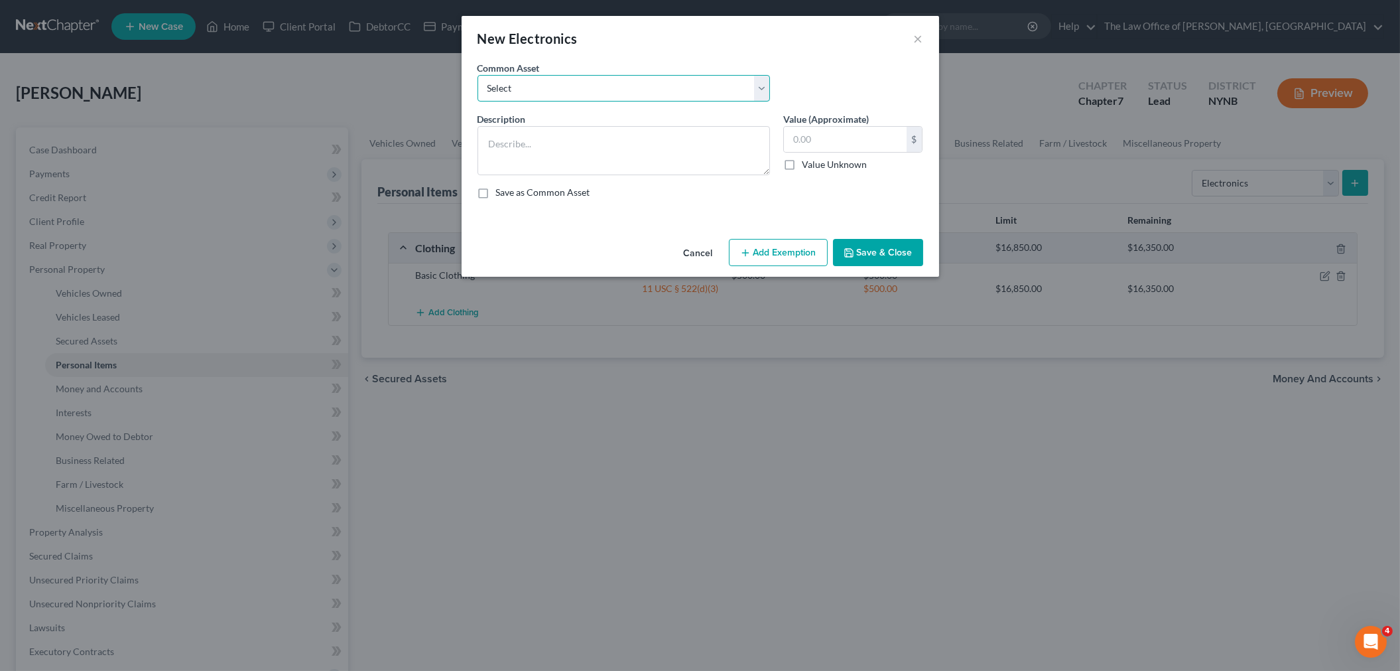
click at [622, 90] on select "Select Basic Electronics - laptop, computer, tv, fridge, freezer, cellphone," at bounding box center [624, 88] width 293 height 27
select select "0"
click at [478, 75] on select "Select Basic Electronics - laptop, computer, tv, fridge, freezer, cellphone," at bounding box center [624, 88] width 293 height 27
type textarea "Basic Electronics - laptop, computer, tv, fridge, freezer, cellphone,"
type input "1,500.00"
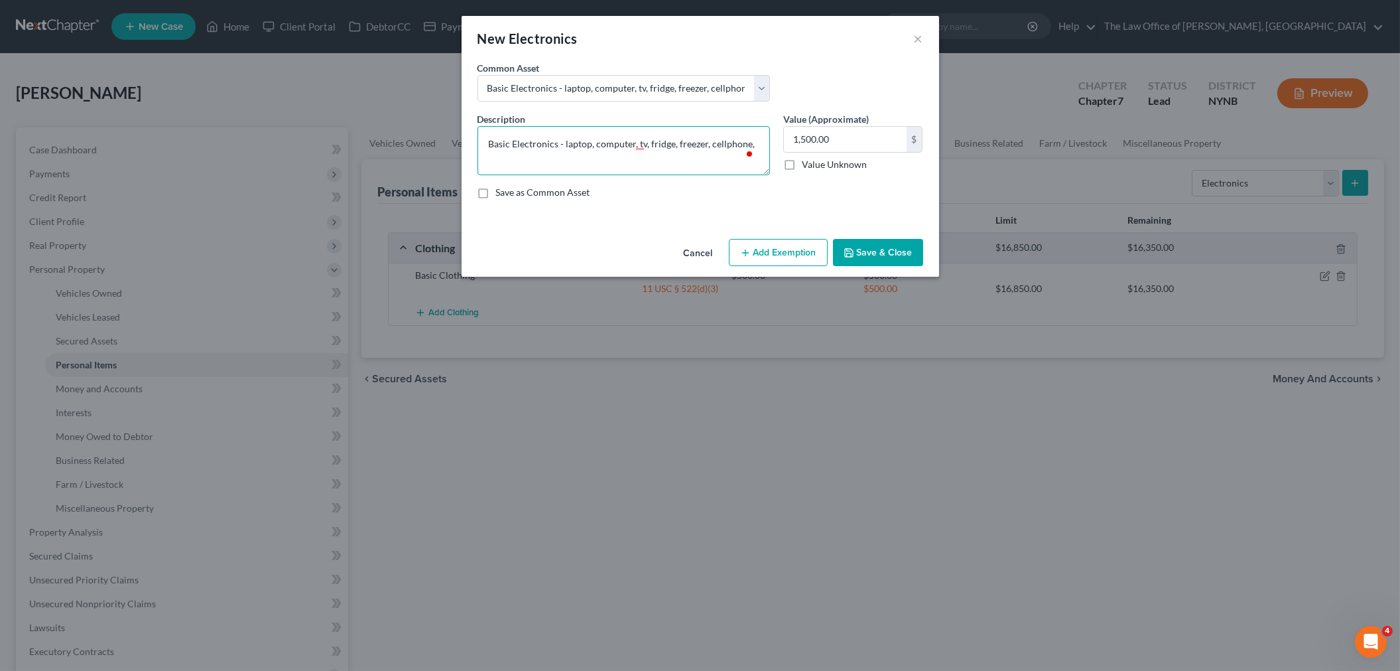
drag, startPoint x: 707, startPoint y: 141, endPoint x: 647, endPoint y: 143, distance: 60.4
click at [647, 143] on textarea "Basic Electronics - laptop, computer, tv, fridge, freezer, cellphone," at bounding box center [624, 150] width 293 height 49
type textarea "Basic Electronics - laptop, computer, tv, cellphone,"
click at [786, 252] on button "Add Exemption" at bounding box center [778, 253] width 99 height 28
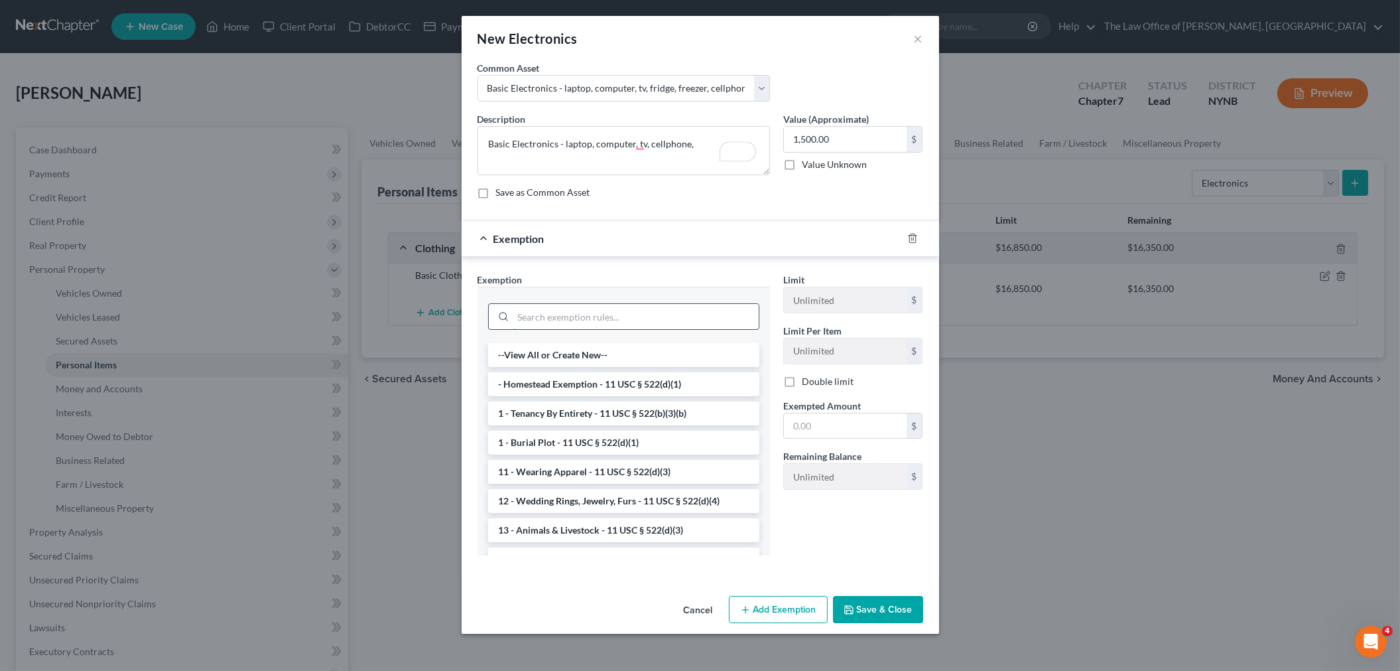
click at [621, 319] on input "search" at bounding box center [635, 316] width 245 height 25
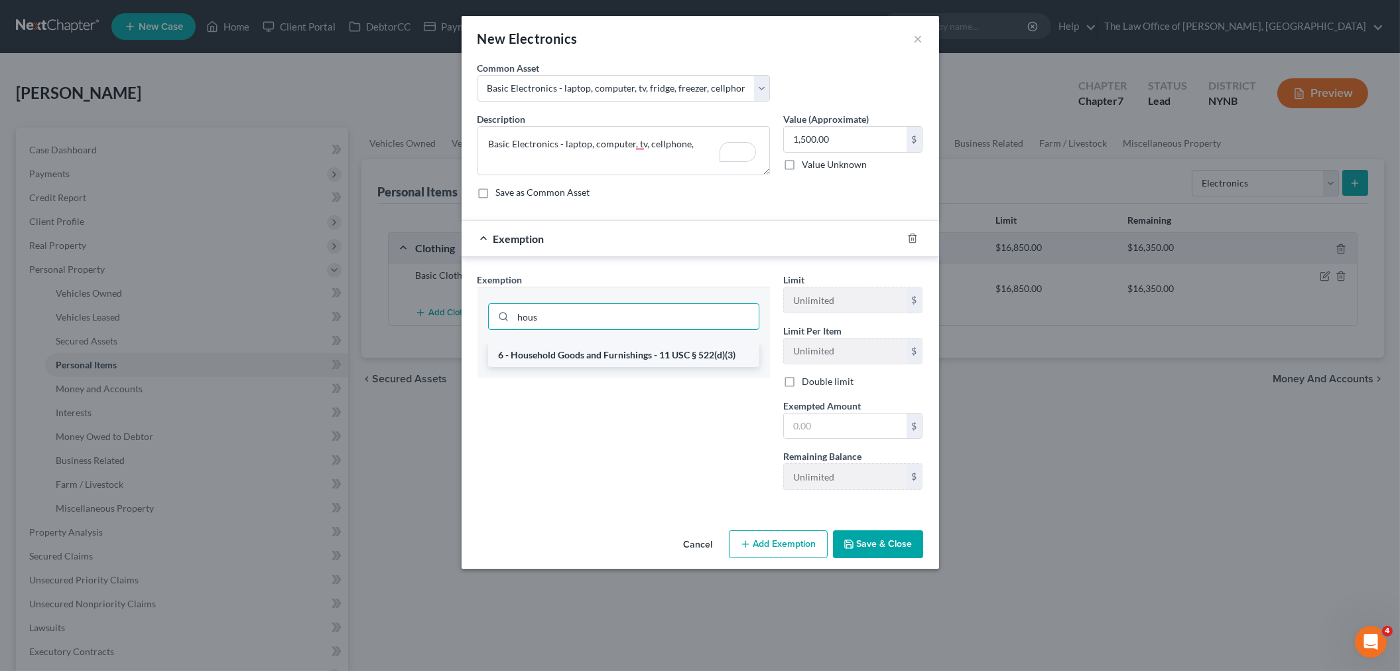
type input "hous"
click at [611, 359] on li "6 - Household Goods and Furnishings - 11 USC § 522(d)(3)" at bounding box center [623, 355] width 271 height 24
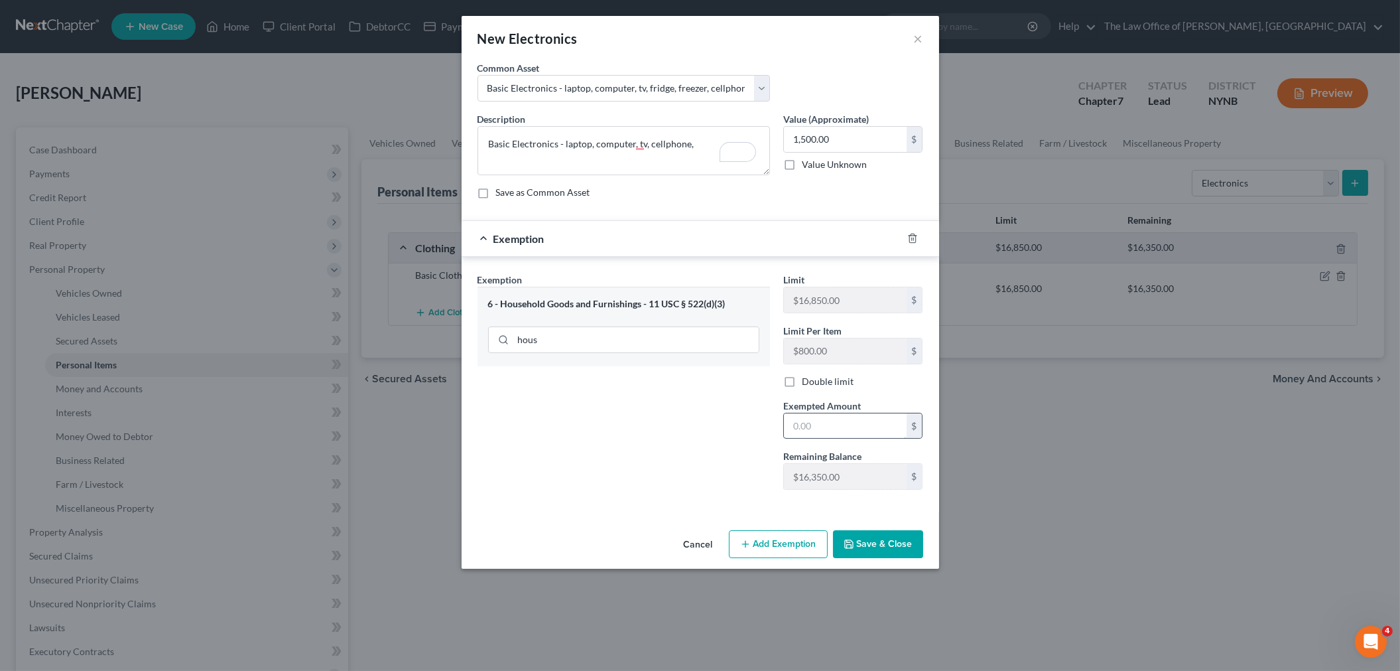
click at [836, 426] on input "text" at bounding box center [845, 425] width 123 height 25
type input "1,500"
drag, startPoint x: 546, startPoint y: 478, endPoint x: 807, endPoint y: 554, distance: 271.6
click at [765, 542] on div "New Electronics × An exemption set must first be selected from the Filing Infor…" at bounding box center [701, 292] width 478 height 553
click at [885, 557] on button "Save & Close" at bounding box center [878, 544] width 90 height 28
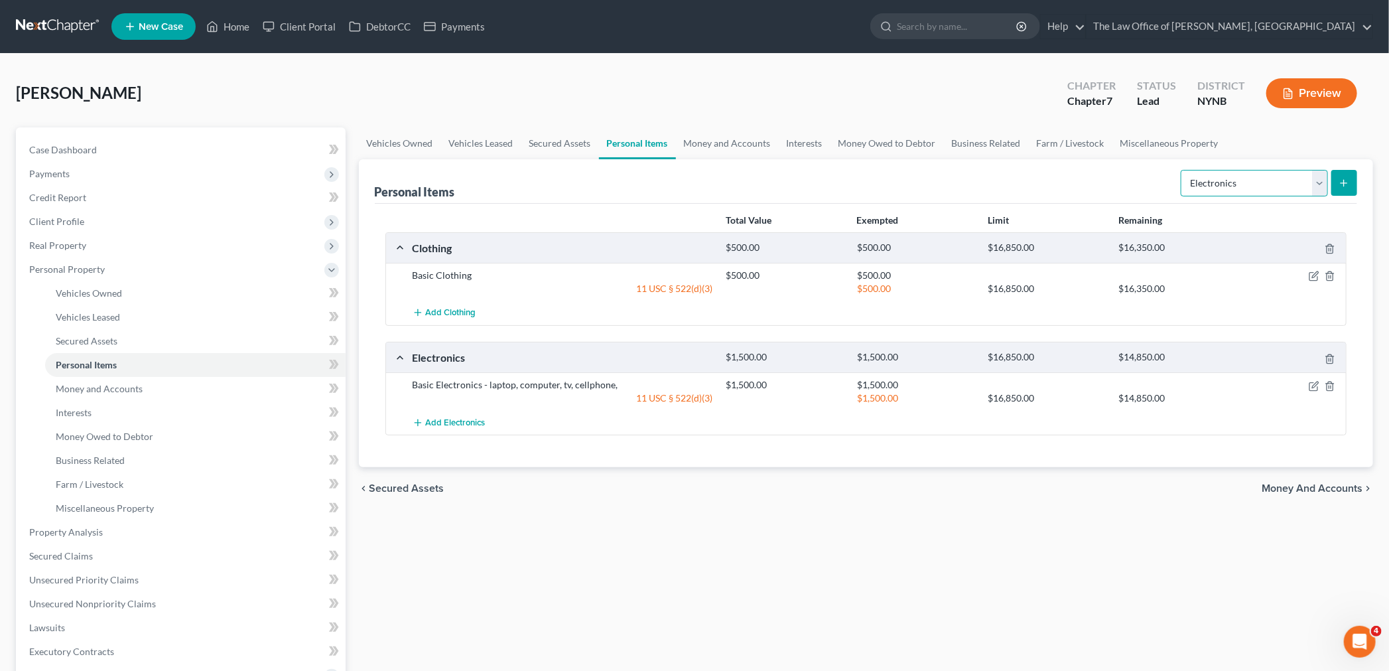
click at [1278, 172] on select "Select Item Type Clothing Collectibles Of Value Electronics Firearms Household …" at bounding box center [1254, 183] width 147 height 27
select select "household_goods"
click at [1182, 170] on select "Select Item Type Clothing Collectibles Of Value Electronics Firearms Household …" at bounding box center [1254, 183] width 147 height 27
click at [1347, 190] on button "submit" at bounding box center [1344, 183] width 26 height 26
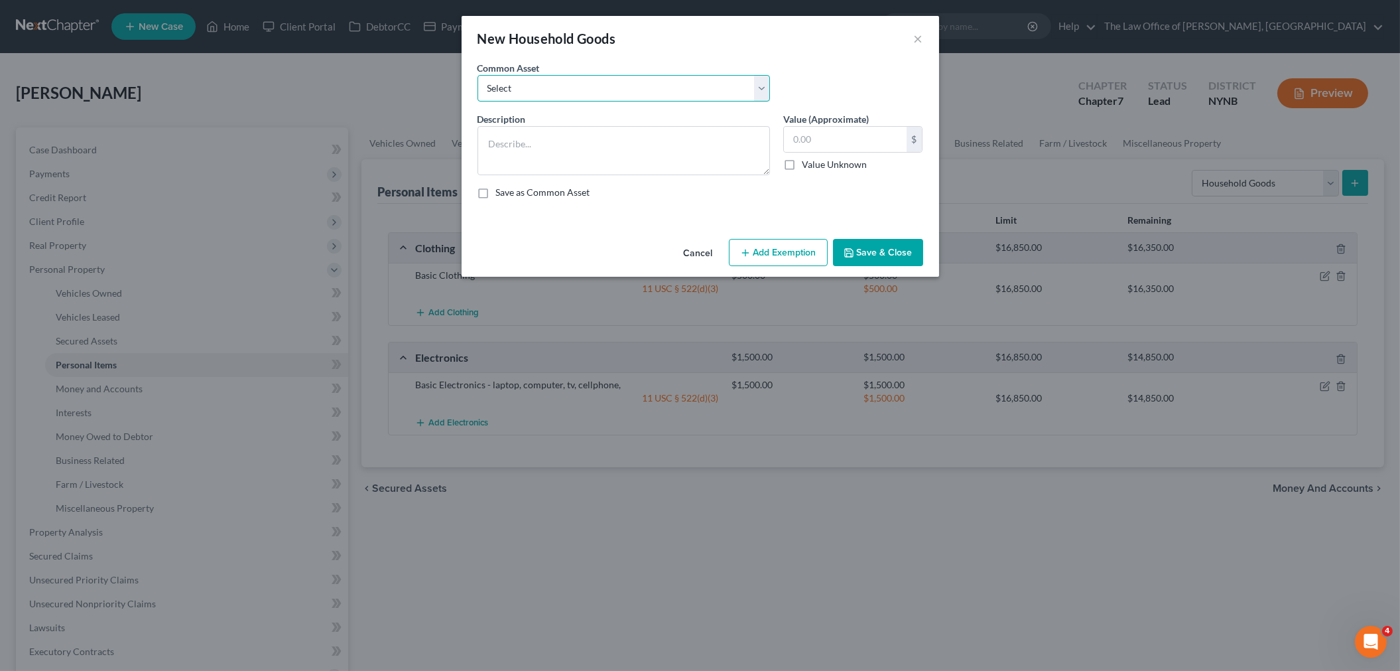
click at [639, 91] on select "Select Basic Household Goods - sofa, beds, tables, chairs" at bounding box center [624, 88] width 293 height 27
select select "0"
click at [478, 75] on select "Select Basic Household Goods - sofa, beds, tables, chairs" at bounding box center [624, 88] width 293 height 27
type textarea "Basic Household Goods - sofa, beds, tables, chairs"
type input "2,500.00"
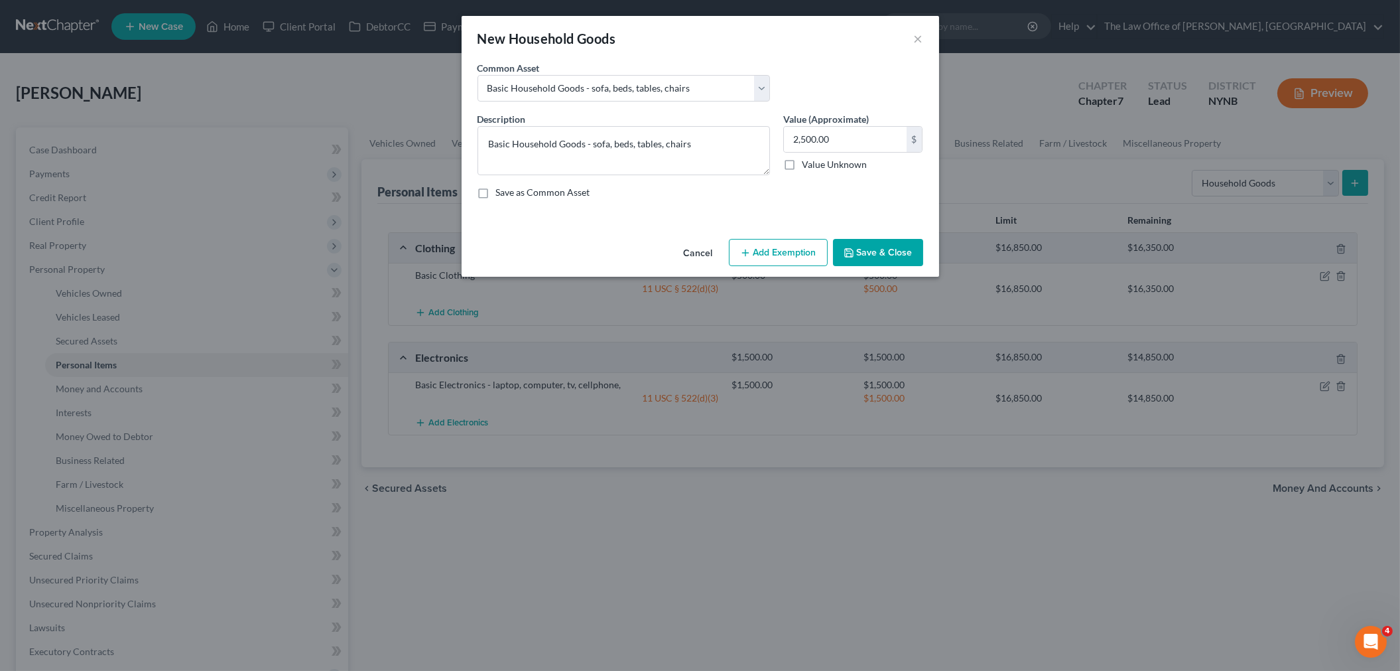
click at [761, 262] on button "Add Exemption" at bounding box center [778, 253] width 99 height 28
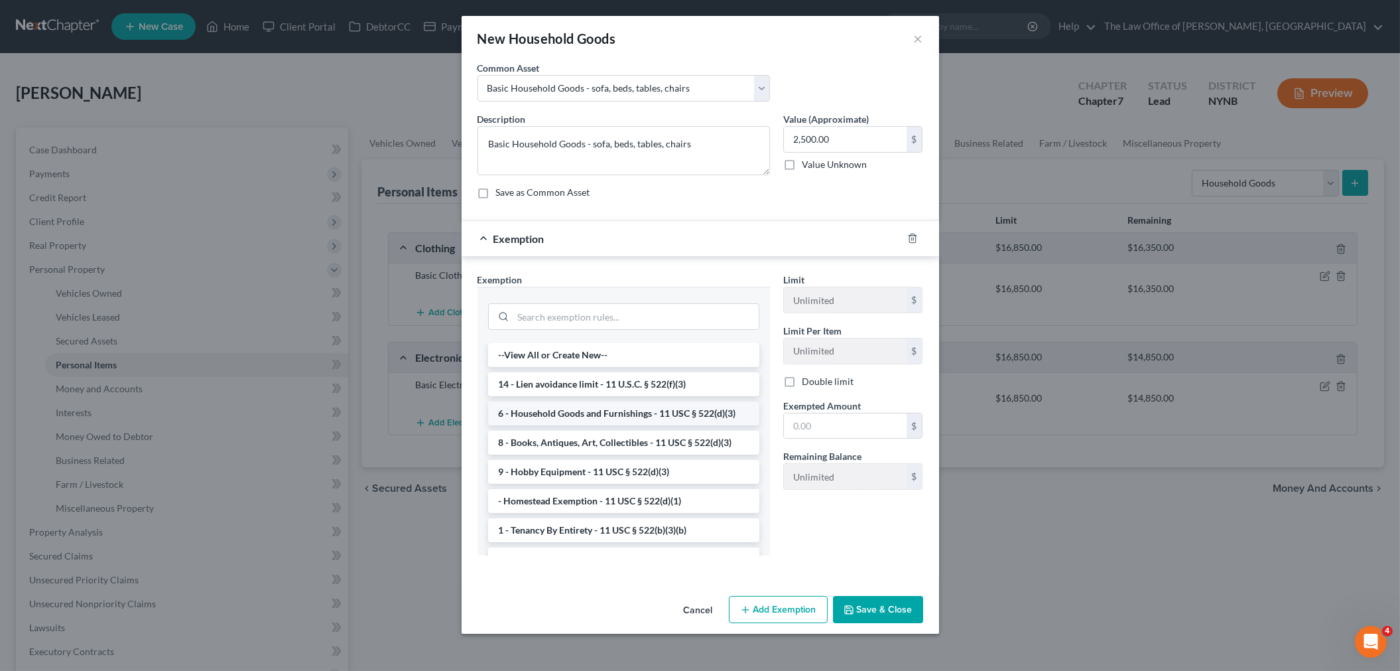
click at [575, 419] on li "6 - Household Goods and Furnishings - 11 USC § 522(d)(3)" at bounding box center [623, 413] width 271 height 24
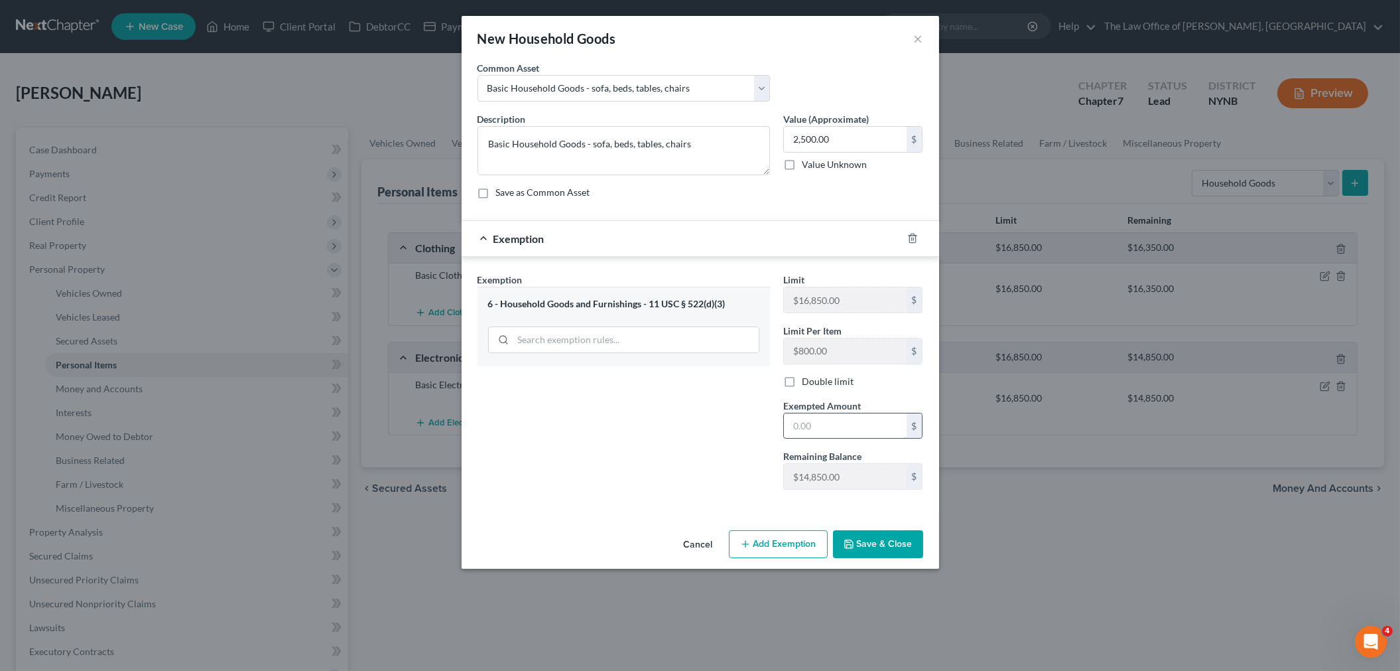
click at [871, 427] on input "text" at bounding box center [845, 425] width 123 height 25
type input "2,500"
drag, startPoint x: 655, startPoint y: 478, endPoint x: 688, endPoint y: 486, distance: 33.5
click at [670, 480] on div "Exemption Set must be selected for CA. Exemption * 6 - Household Goods and Furn…" at bounding box center [624, 387] width 306 height 228
click at [886, 553] on button "Save & Close" at bounding box center [878, 544] width 90 height 28
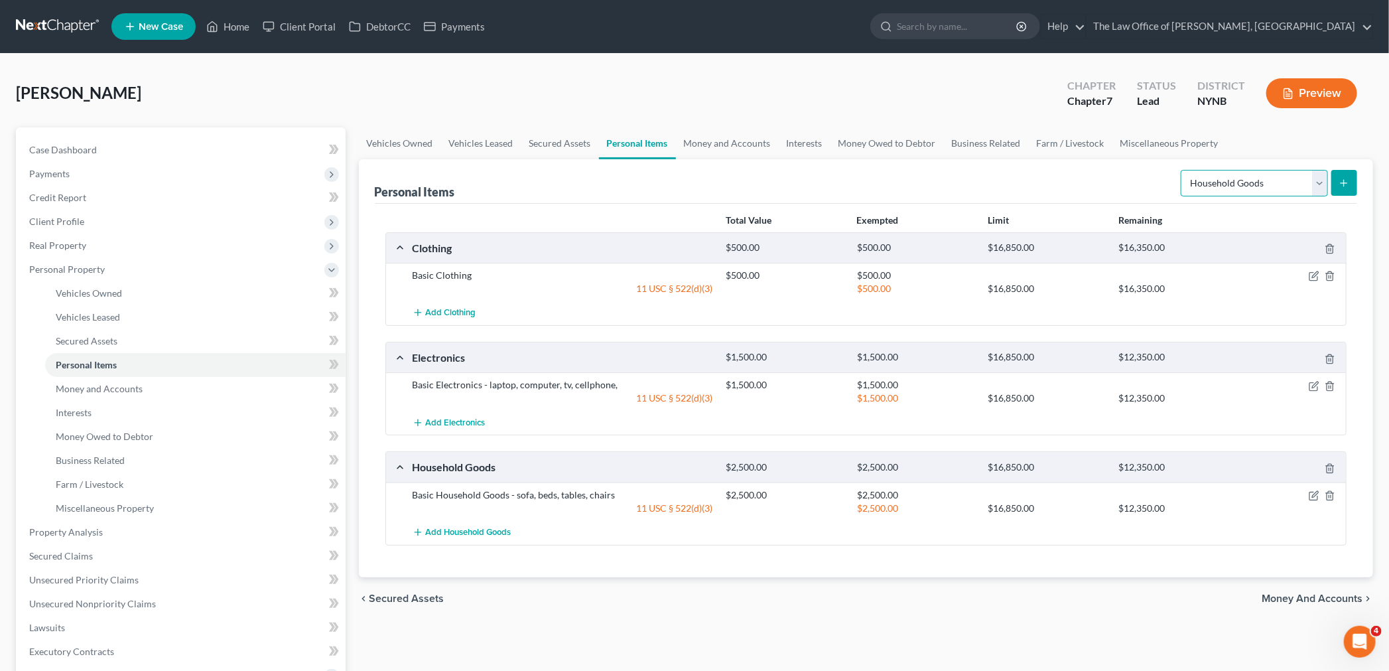
click at [1283, 188] on select "Select Item Type Clothing Collectibles Of Value Electronics Firearms Household …" at bounding box center [1254, 183] width 147 height 27
select select "jewelry"
click at [1182, 170] on select "Select Item Type Clothing Collectibles Of Value Electronics Firearms Household …" at bounding box center [1254, 183] width 147 height 27
click at [1344, 180] on icon "submit" at bounding box center [1344, 183] width 11 height 11
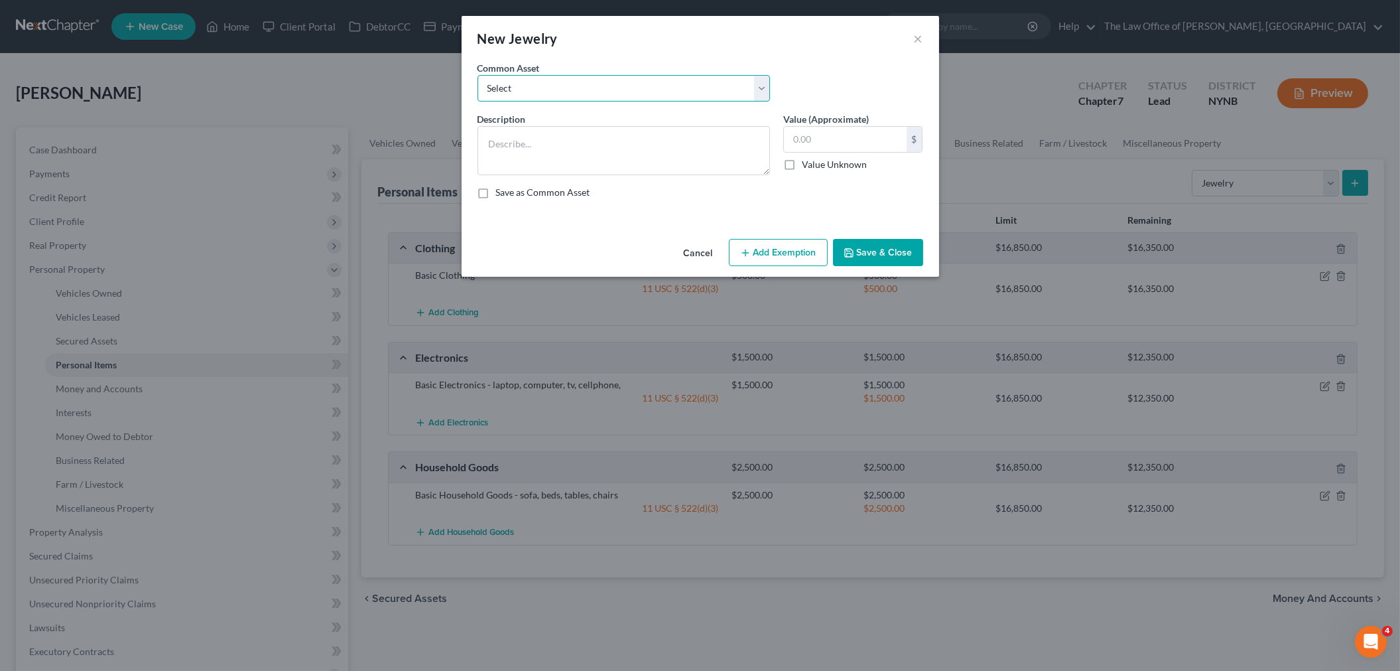
click at [592, 88] on select "Select Basic Jewelry" at bounding box center [624, 88] width 293 height 27
select select "0"
click at [478, 75] on select "Select Basic Jewelry" at bounding box center [624, 88] width 293 height 27
type textarea "Basic Jewelry"
type input "300.00"
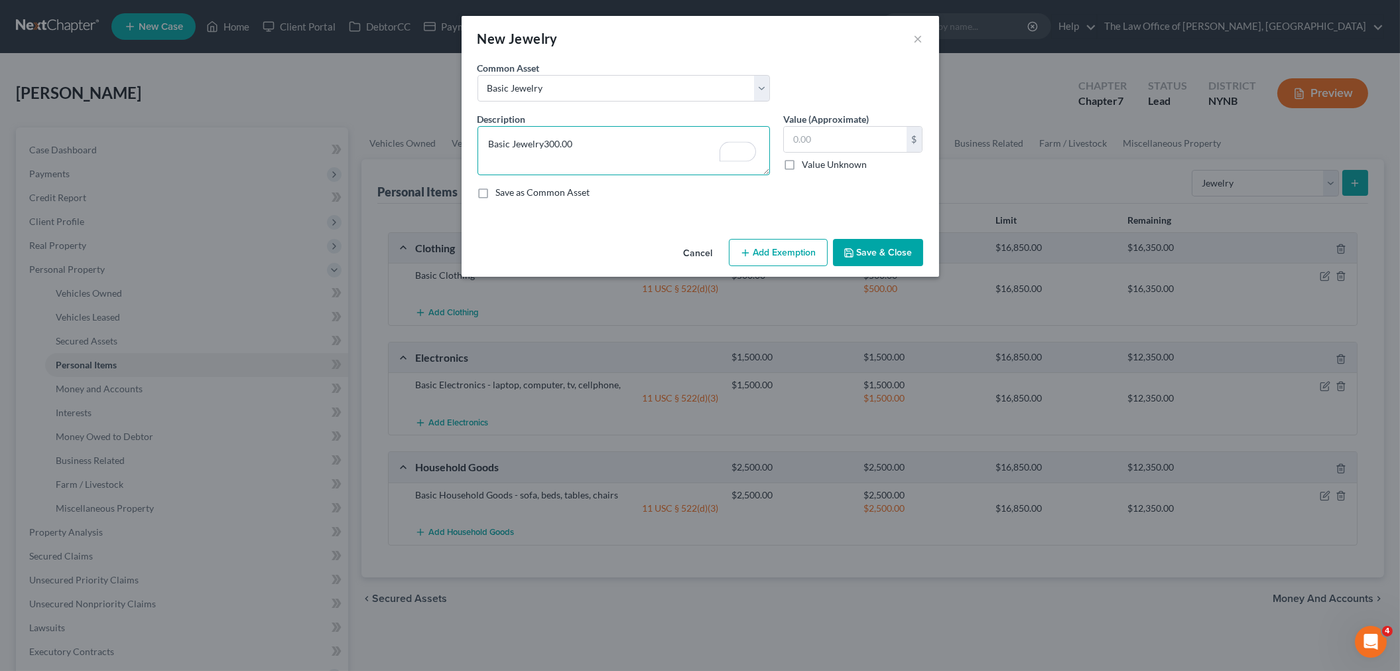
type textarea "Basic Jewelry"
click at [858, 137] on input "text" at bounding box center [845, 139] width 123 height 25
type input "1,000"
click at [787, 243] on button "Add Exemption" at bounding box center [778, 253] width 99 height 28
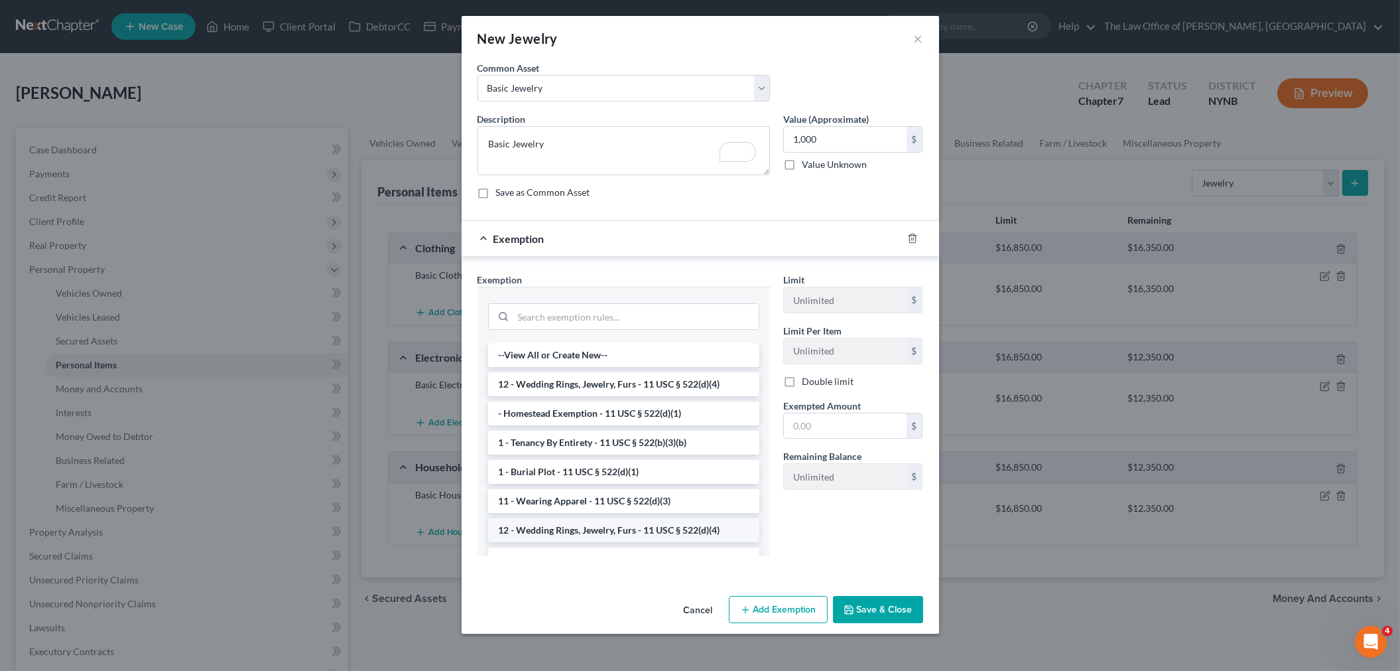
drag, startPoint x: 566, startPoint y: 524, endPoint x: 581, endPoint y: 527, distance: 14.8
click at [566, 525] on li "12 - Wedding Rings, Jewelry, Furs - 11 USC § 522(d)(4)" at bounding box center [623, 530] width 271 height 24
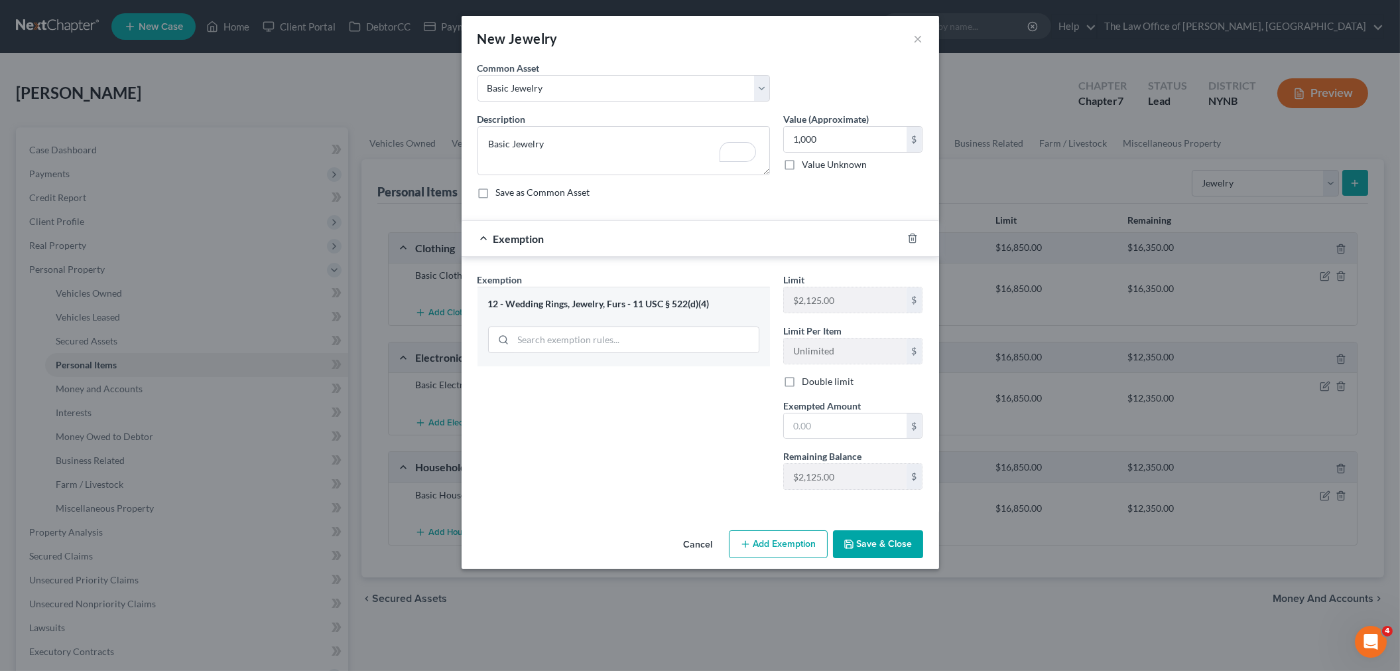
click at [843, 440] on div "Limit $2,125.00 $ Limit Per Item Unlimited $ Double limit Exempted Amount * $ R…" at bounding box center [853, 387] width 153 height 228
click at [847, 425] on input "text" at bounding box center [845, 425] width 123 height 25
type input "1,000"
drag, startPoint x: 706, startPoint y: 482, endPoint x: 812, endPoint y: 509, distance: 109.7
click at [702, 482] on div "Exemption Set must be selected for CA. Exemption * 12 - Wedding Rings, Jewelry,…" at bounding box center [624, 387] width 306 height 228
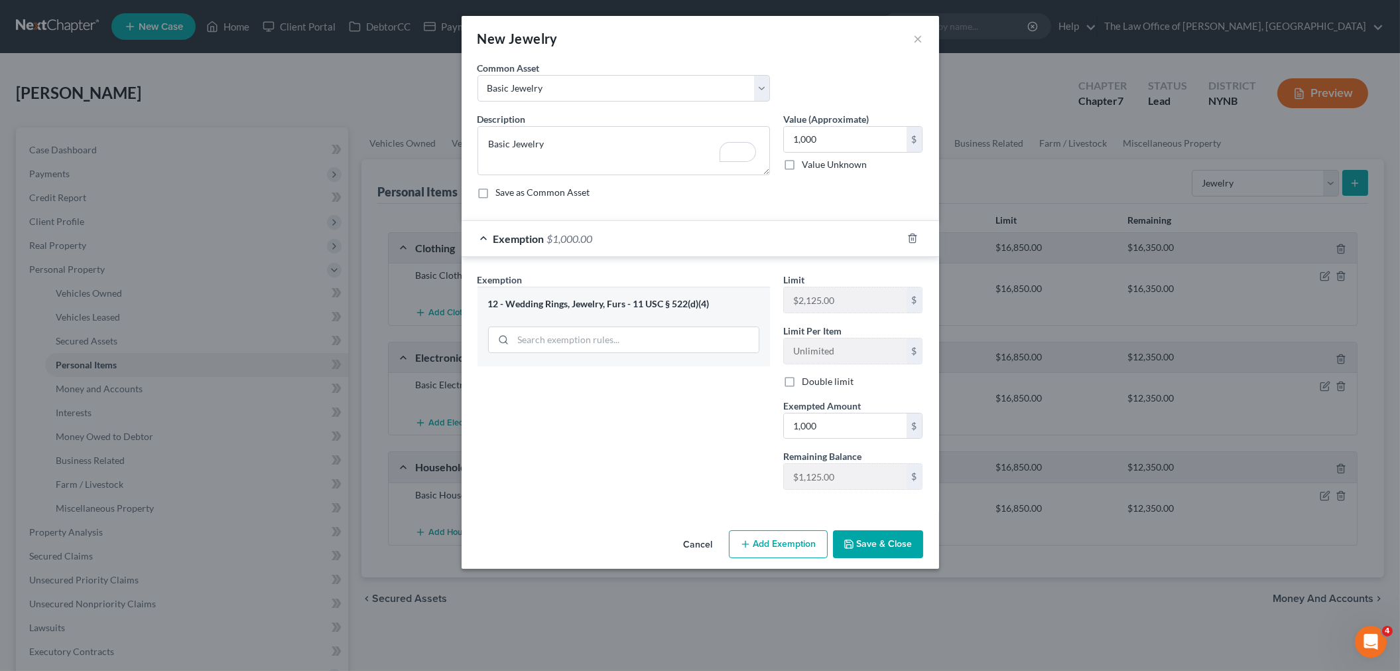
click at [897, 545] on button "Save & Close" at bounding box center [878, 544] width 90 height 28
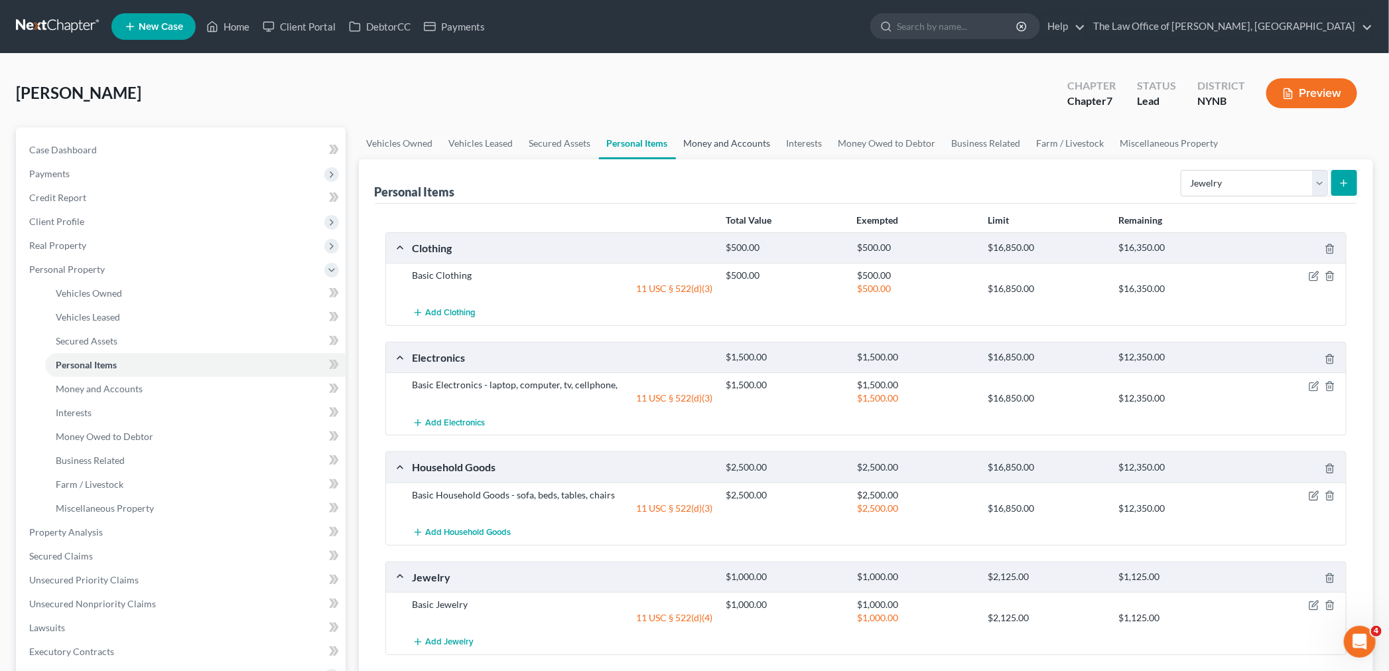
click at [748, 142] on link "Money and Accounts" at bounding box center [727, 143] width 103 height 32
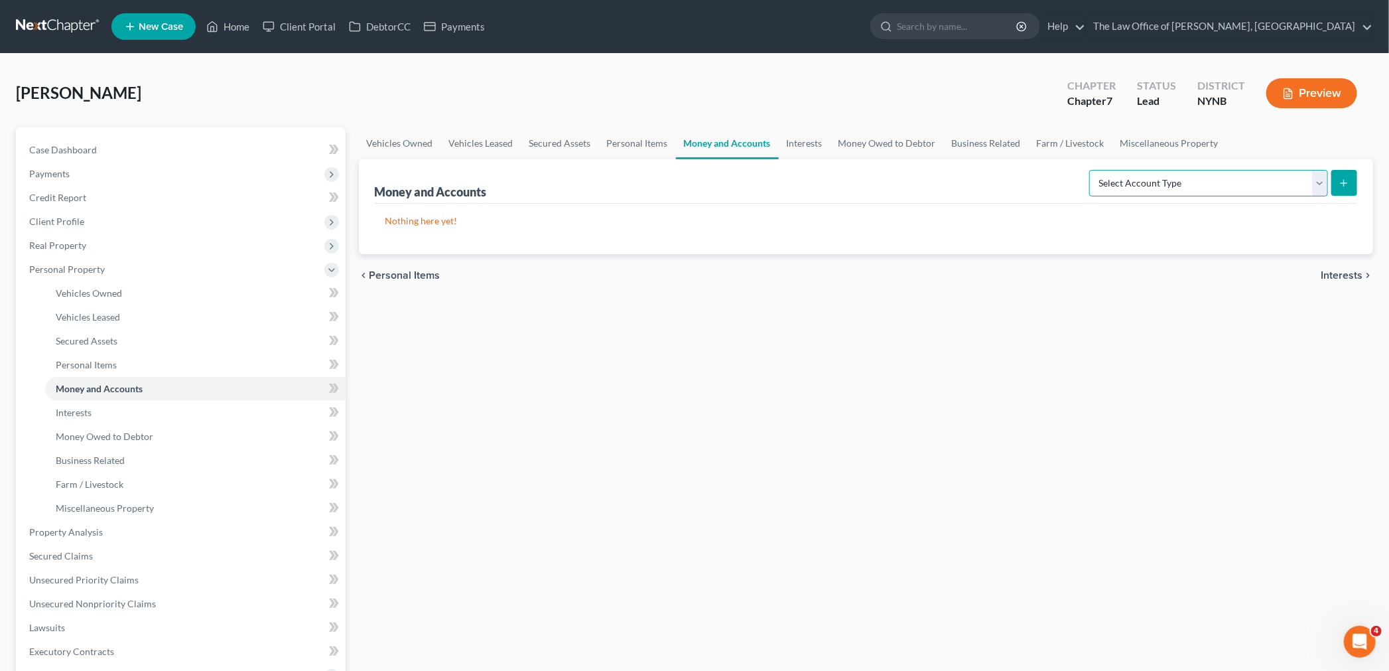
click at [1239, 190] on select "Select Account Type Brokerage Cash on Hand Certificates of Deposit Checking Acc…" at bounding box center [1208, 183] width 239 height 27
select select "checking"
click at [1092, 170] on select "Select Account Type Brokerage Cash on Hand Certificates of Deposit Checking Acc…" at bounding box center [1208, 183] width 239 height 27
click at [1342, 180] on icon "submit" at bounding box center [1344, 183] width 11 height 11
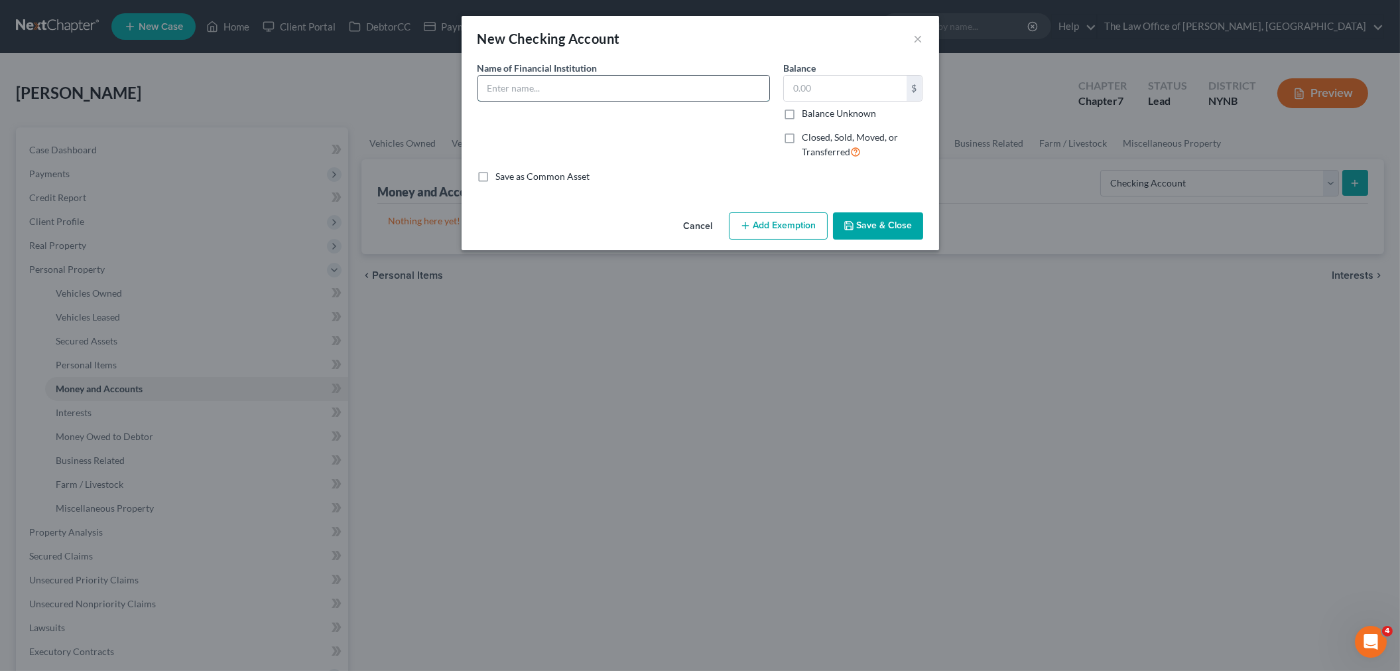
click at [576, 88] on input "text" at bounding box center [623, 88] width 291 height 25
click at [561, 93] on input "Broadview" at bounding box center [623, 88] width 291 height 25
drag, startPoint x: 561, startPoint y: 89, endPoint x: 434, endPoint y: 83, distance: 126.8
click at [434, 83] on div "New Checking Account × An exemption set must first be selected from the Filing …" at bounding box center [700, 335] width 1400 height 671
type input "TD Bank"
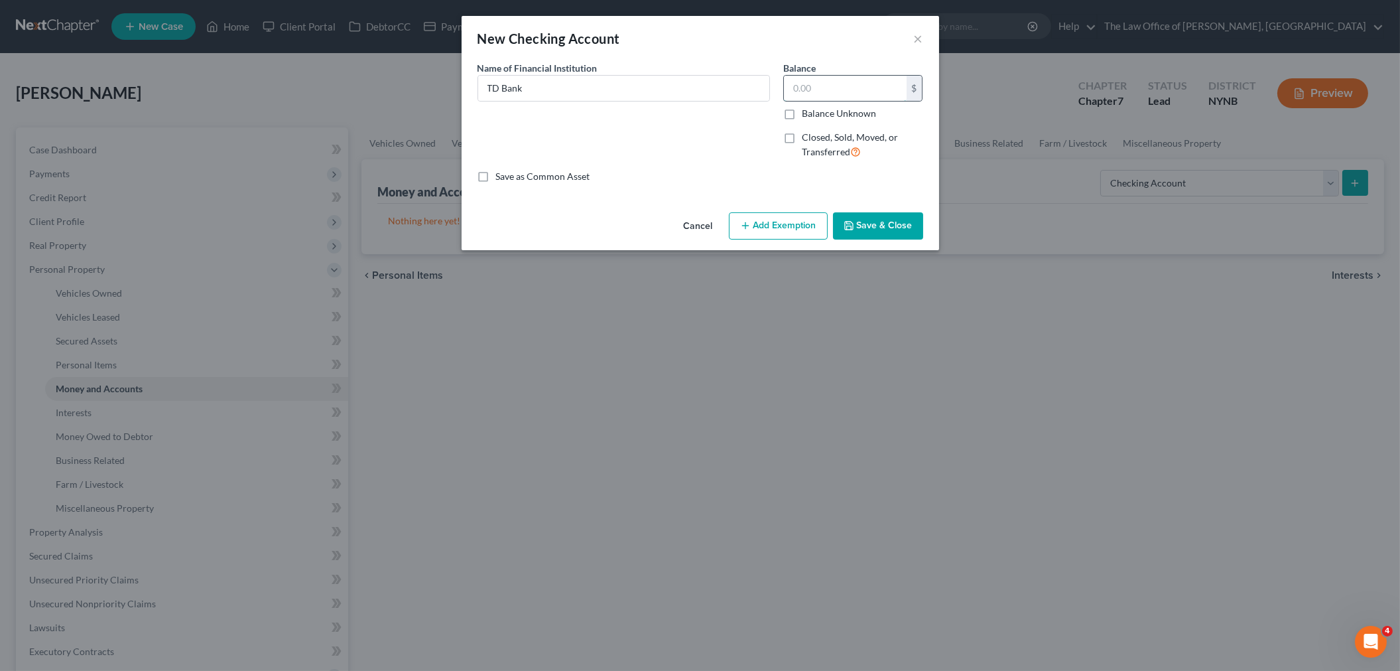
click at [877, 94] on input "text" at bounding box center [845, 88] width 123 height 25
type input "200"
click at [787, 230] on button "Add Exemption" at bounding box center [778, 226] width 99 height 28
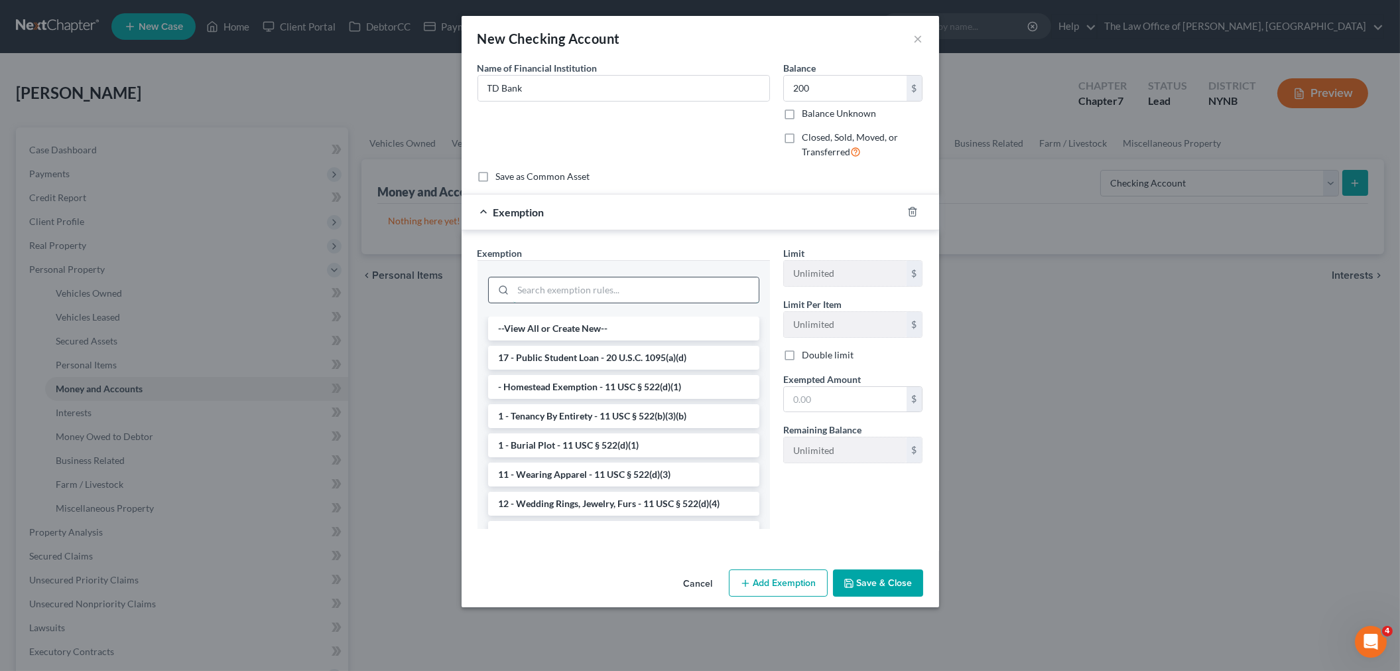
click at [592, 296] on input "search" at bounding box center [635, 289] width 245 height 25
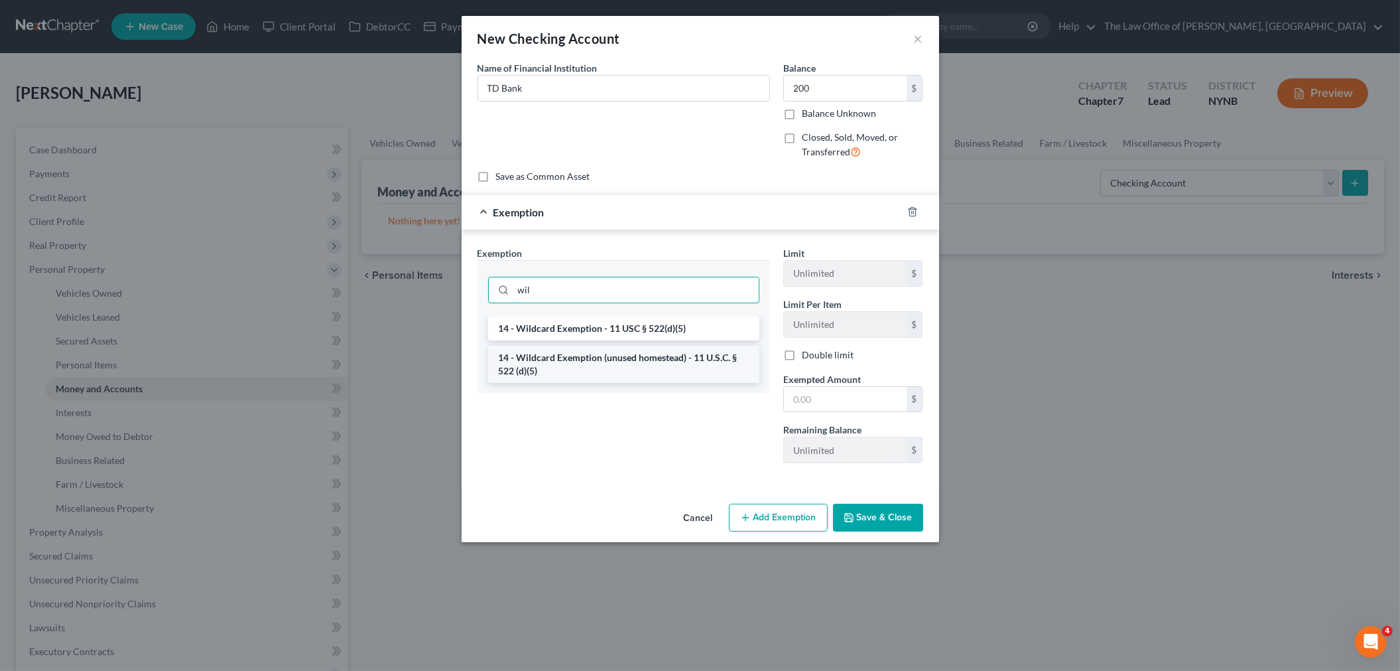
type input "wil"
drag, startPoint x: 592, startPoint y: 363, endPoint x: 742, endPoint y: 346, distance: 150.2
click at [592, 363] on li "14 - Wildcard Exemption (unused homestead) - 11 U.S.C. § 522 (d)(5)" at bounding box center [623, 364] width 271 height 37
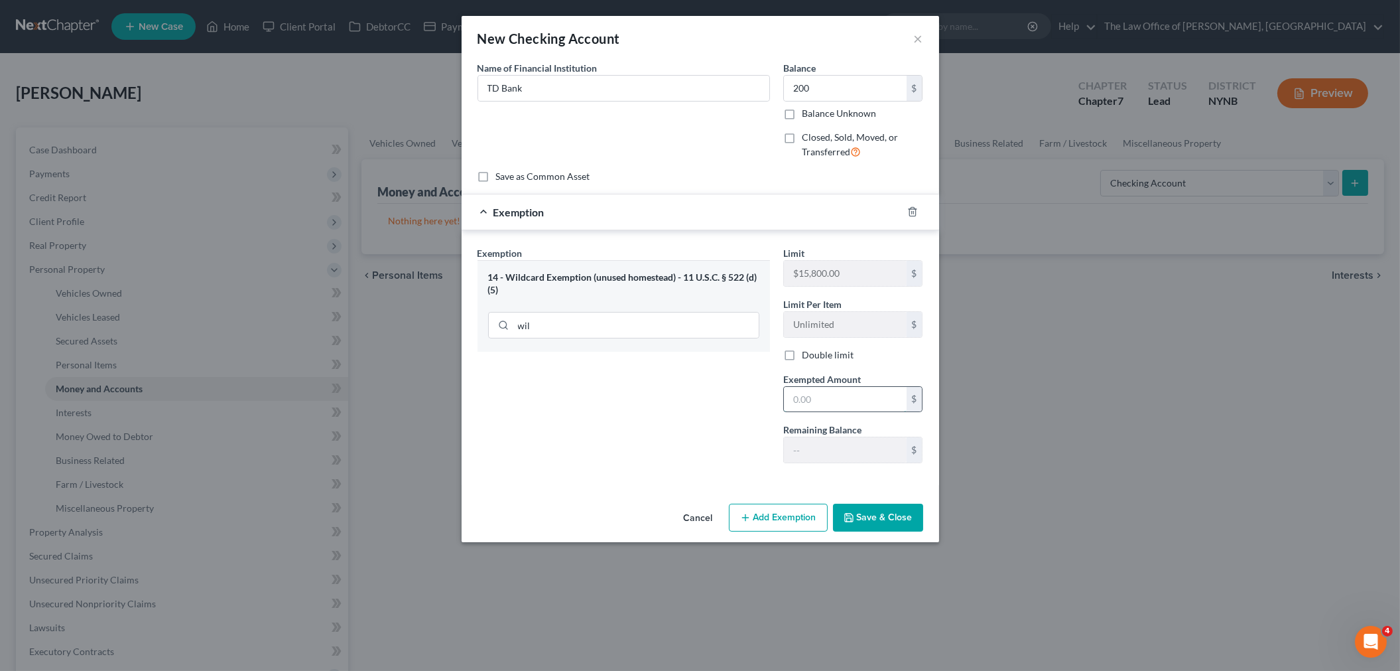
click at [809, 390] on input "text" at bounding box center [845, 399] width 123 height 25
type input "200"
drag, startPoint x: 625, startPoint y: 407, endPoint x: 850, endPoint y: 496, distance: 242.4
click at [641, 420] on div "Exemption Set must be selected for CA. Exemption * 14 - Wildcard Exemption (unu…" at bounding box center [624, 360] width 306 height 228
click at [898, 506] on button "Save & Close" at bounding box center [878, 517] width 90 height 28
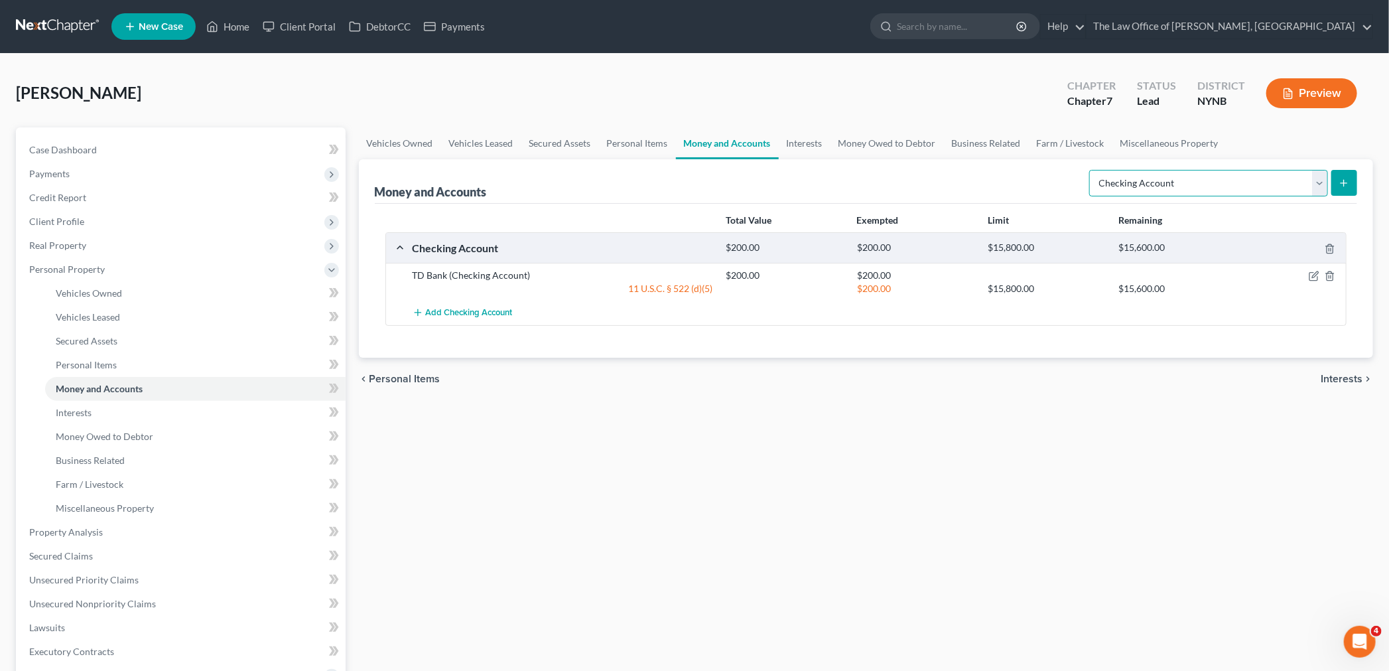
click at [1176, 188] on select "Select Account Type Brokerage Cash on Hand Certificates of Deposit Checking Acc…" at bounding box center [1208, 183] width 239 height 27
click at [1092, 170] on select "Select Account Type Brokerage Cash on Hand Certificates of Deposit Checking Acc…" at bounding box center [1208, 183] width 239 height 27
click at [1344, 184] on icon "submit" at bounding box center [1344, 183] width 11 height 11
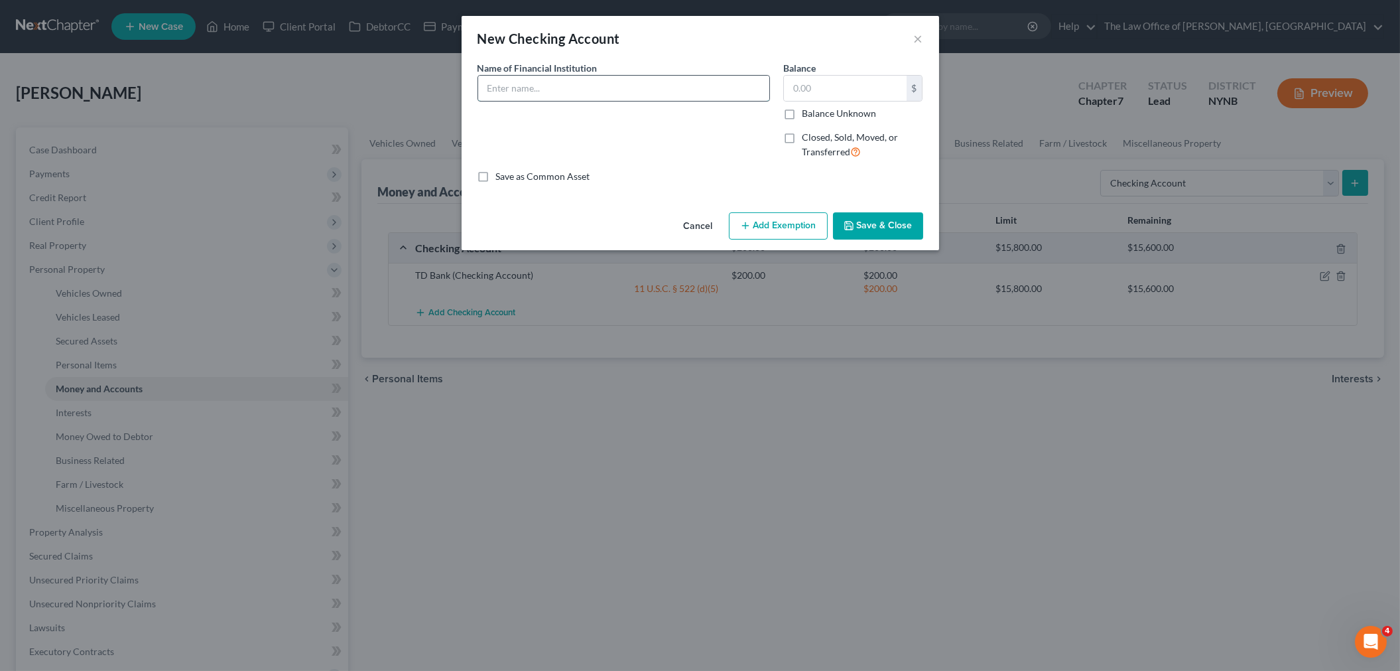
click at [558, 92] on input "text" at bounding box center [623, 88] width 291 height 25
click at [551, 89] on input "Broadview Bussiness" at bounding box center [623, 88] width 291 height 25
type input "Broadview Business"
click at [872, 93] on input "text" at bounding box center [845, 88] width 123 height 25
type input "900"
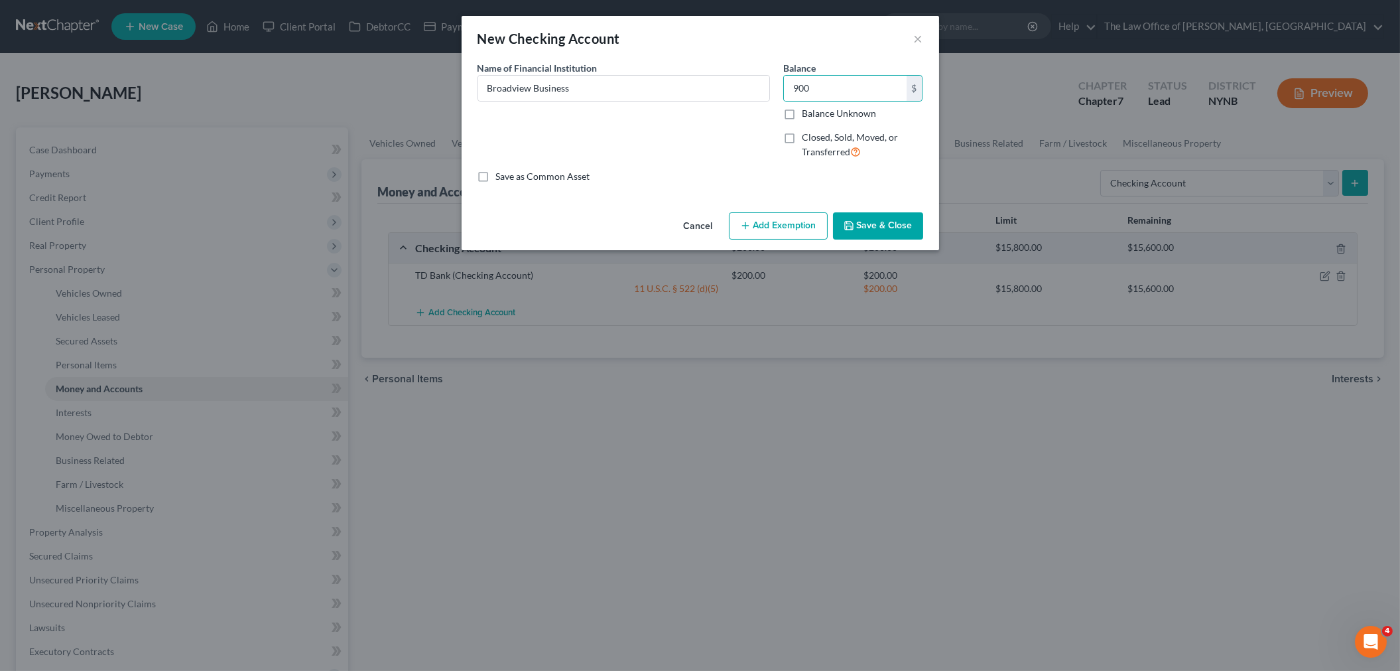
click at [773, 229] on button "Add Exemption" at bounding box center [778, 226] width 99 height 28
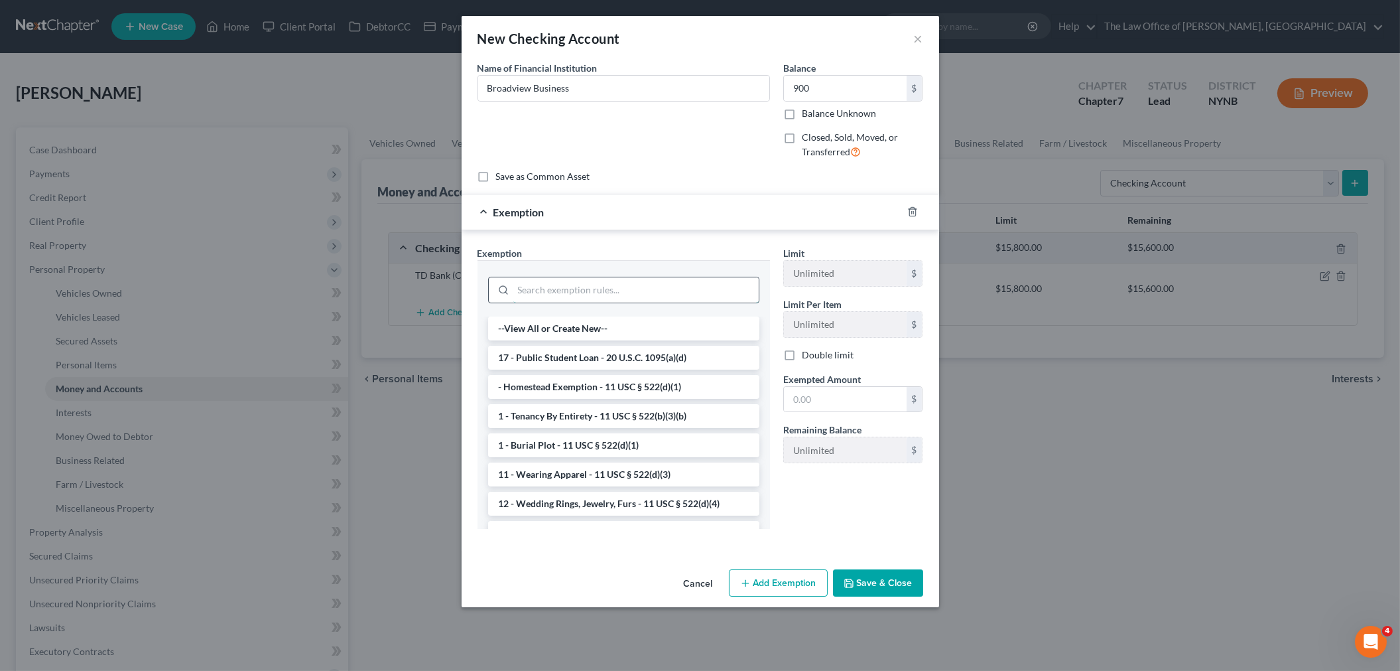
click at [611, 292] on input "search" at bounding box center [635, 289] width 245 height 25
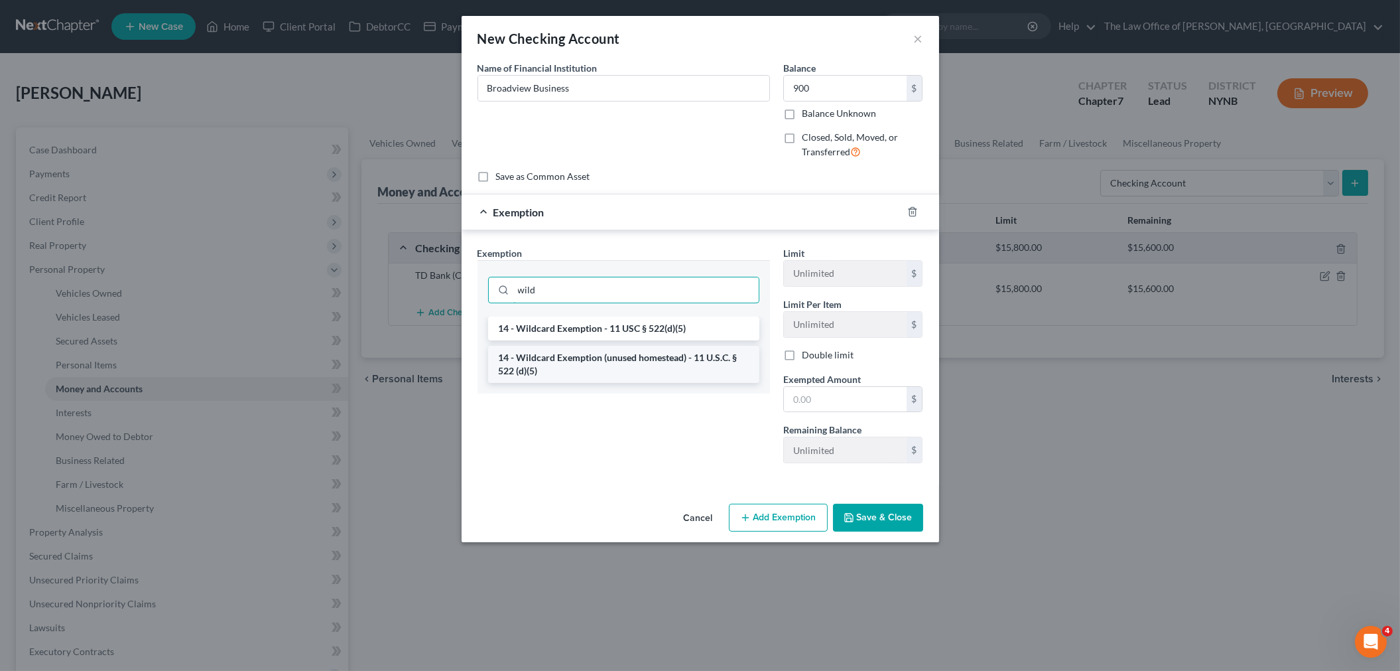
type input "wild"
click at [672, 363] on li "14 - Wildcard Exemption (unused homestead) - 11 U.S.C. § 522 (d)(5)" at bounding box center [623, 364] width 271 height 37
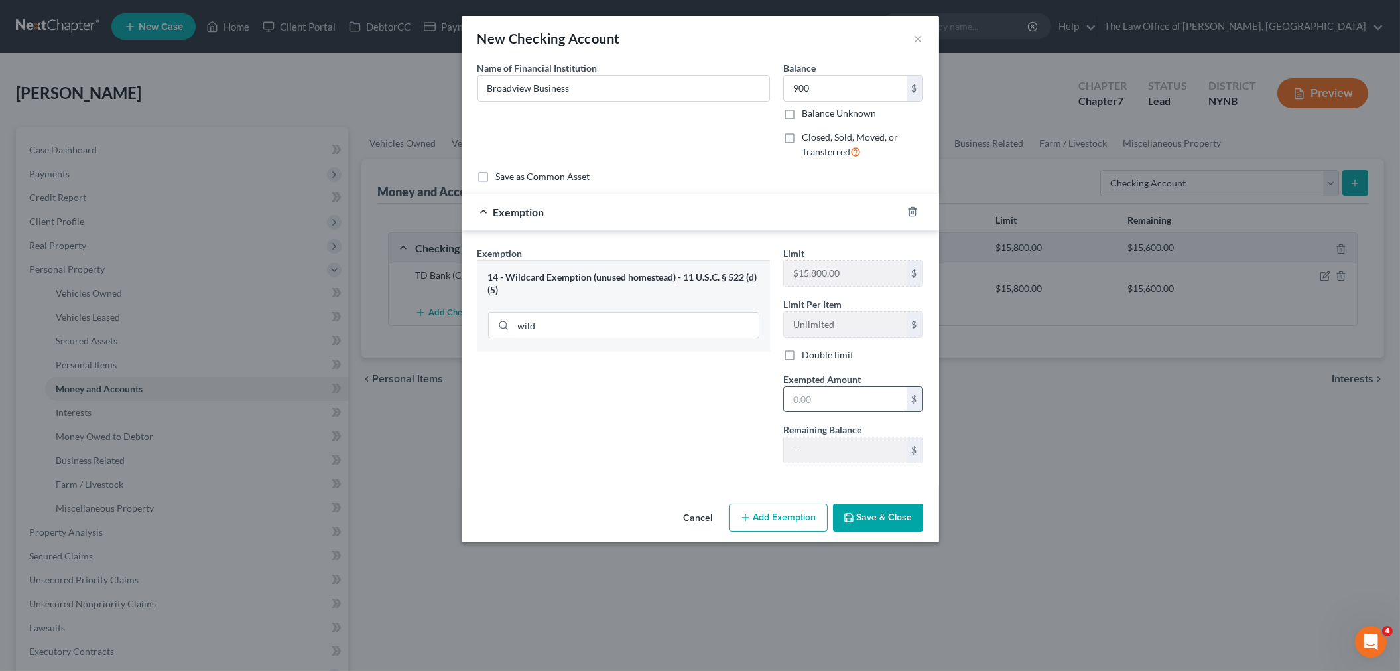
click at [816, 389] on input "text" at bounding box center [845, 399] width 123 height 25
type input "900"
click at [903, 528] on button "Save & Close" at bounding box center [878, 517] width 90 height 28
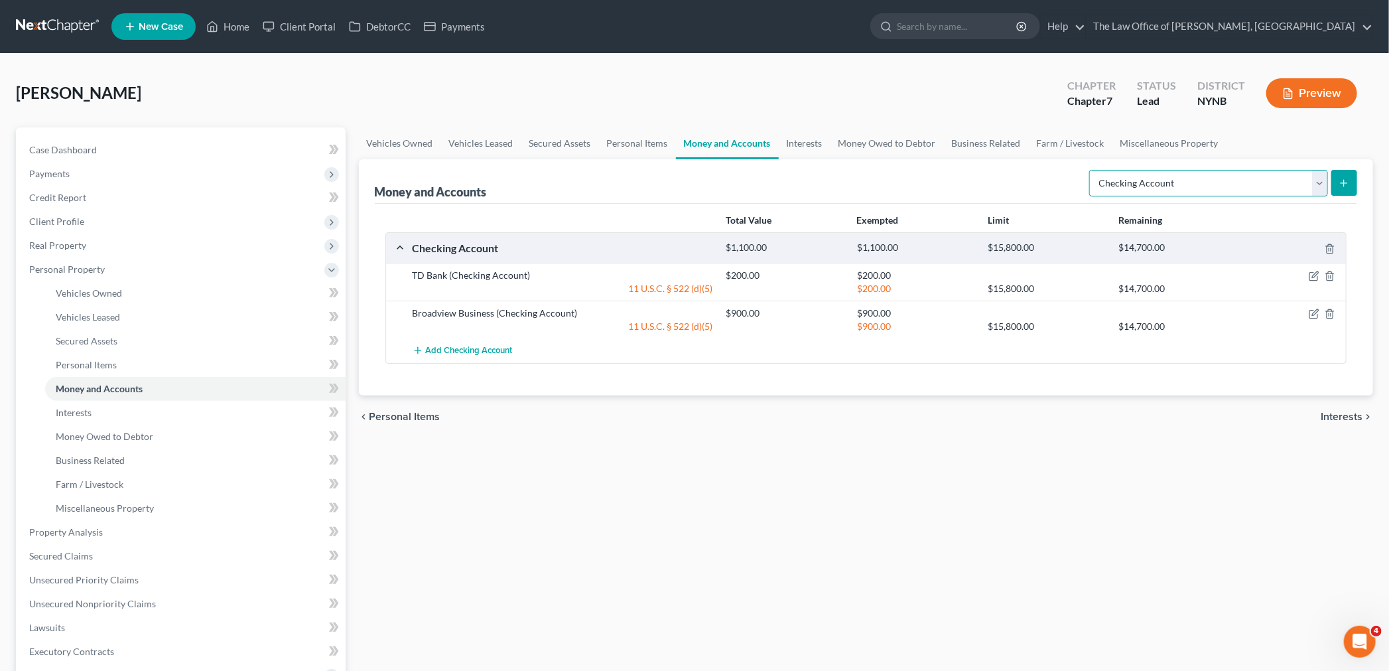
click at [1205, 186] on select "Select Account Type Brokerage Cash on Hand Certificates of Deposit Checking Acc…" at bounding box center [1208, 183] width 239 height 27
click at [1092, 170] on select "Select Account Type Brokerage Cash on Hand Certificates of Deposit Checking Acc…" at bounding box center [1208, 183] width 239 height 27
click at [1348, 184] on icon "submit" at bounding box center [1344, 183] width 11 height 11
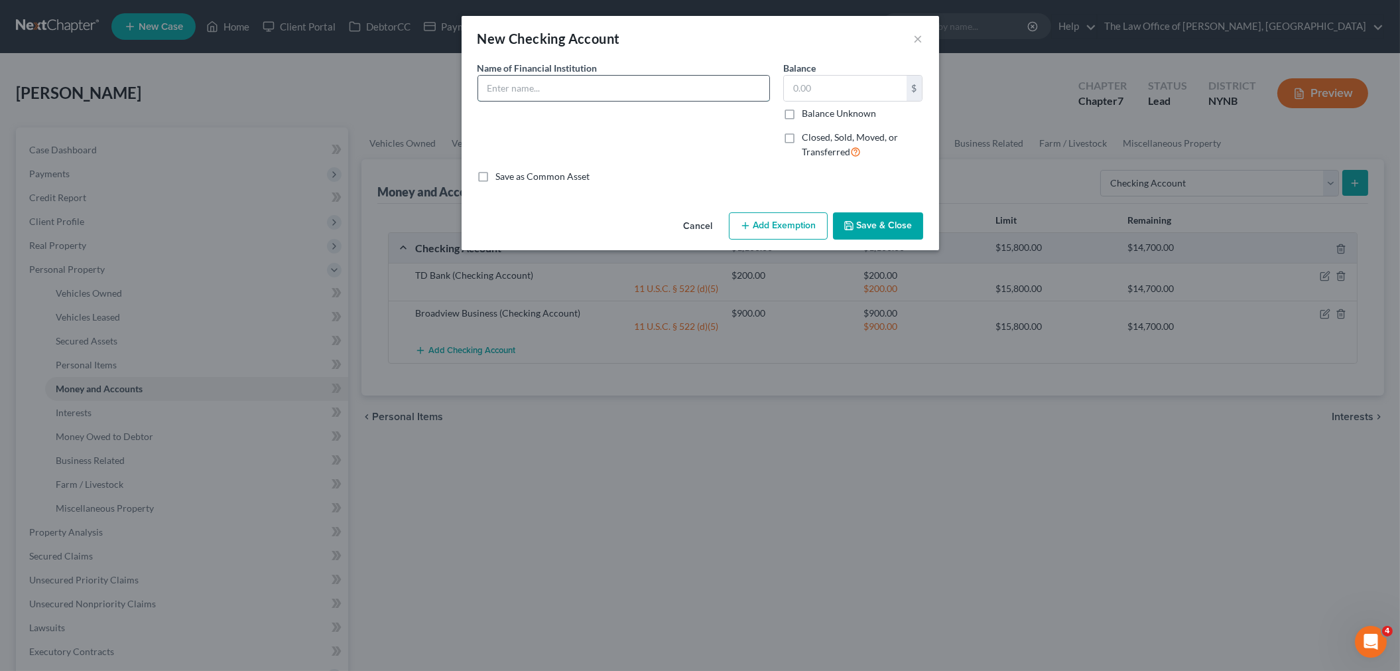
click at [547, 84] on input "text" at bounding box center [623, 88] width 291 height 25
type input "TD bank Personal"
click at [823, 90] on input "text" at bounding box center [845, 88] width 123 height 25
type input "25"
click at [807, 229] on button "Add Exemption" at bounding box center [778, 226] width 99 height 28
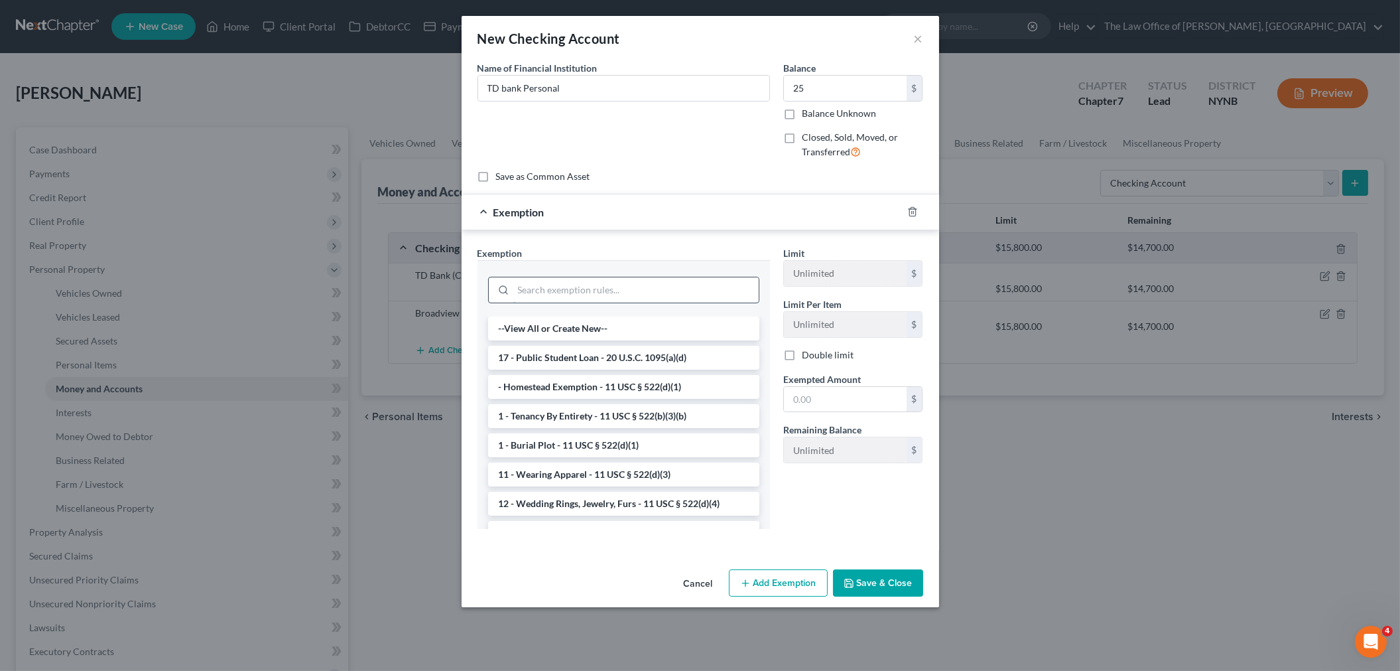
click at [546, 293] on input "search" at bounding box center [635, 289] width 245 height 25
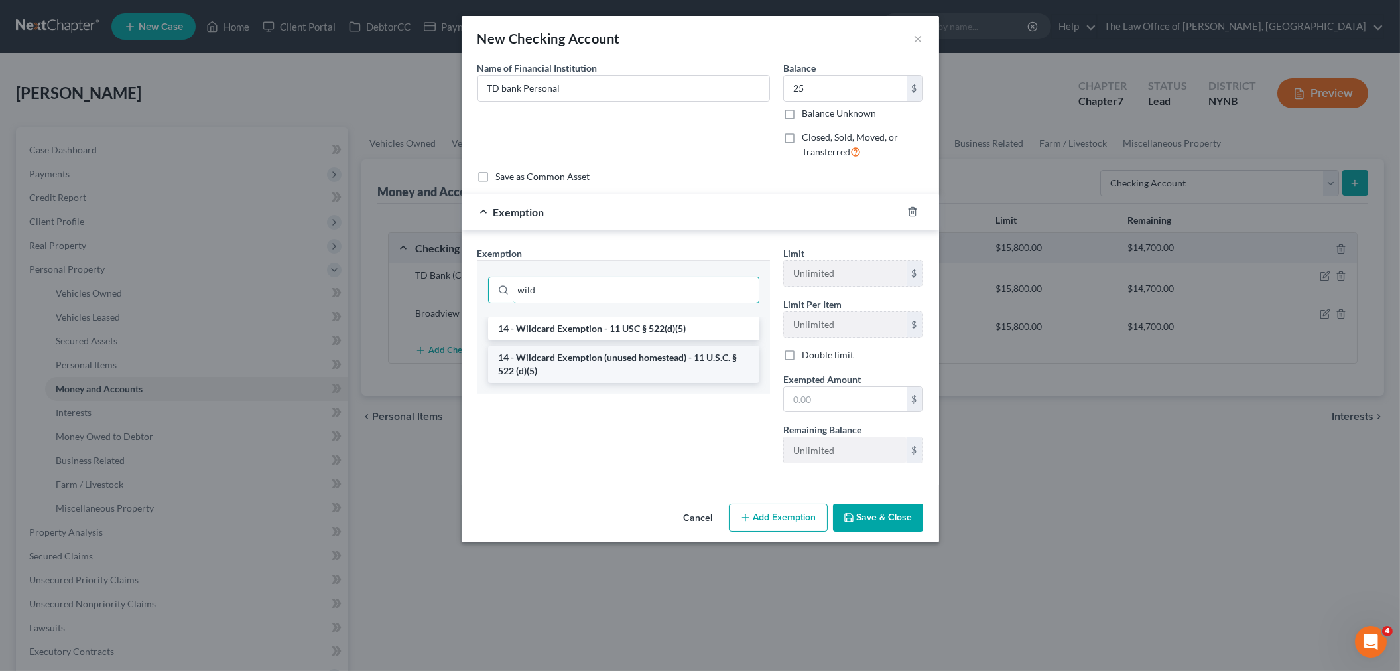
type input "wild"
drag, startPoint x: 581, startPoint y: 369, endPoint x: 704, endPoint y: 387, distance: 124.0
click at [581, 369] on li "14 - Wildcard Exemption (unused homestead) - 11 U.S.C. § 522 (d)(5)" at bounding box center [623, 364] width 271 height 37
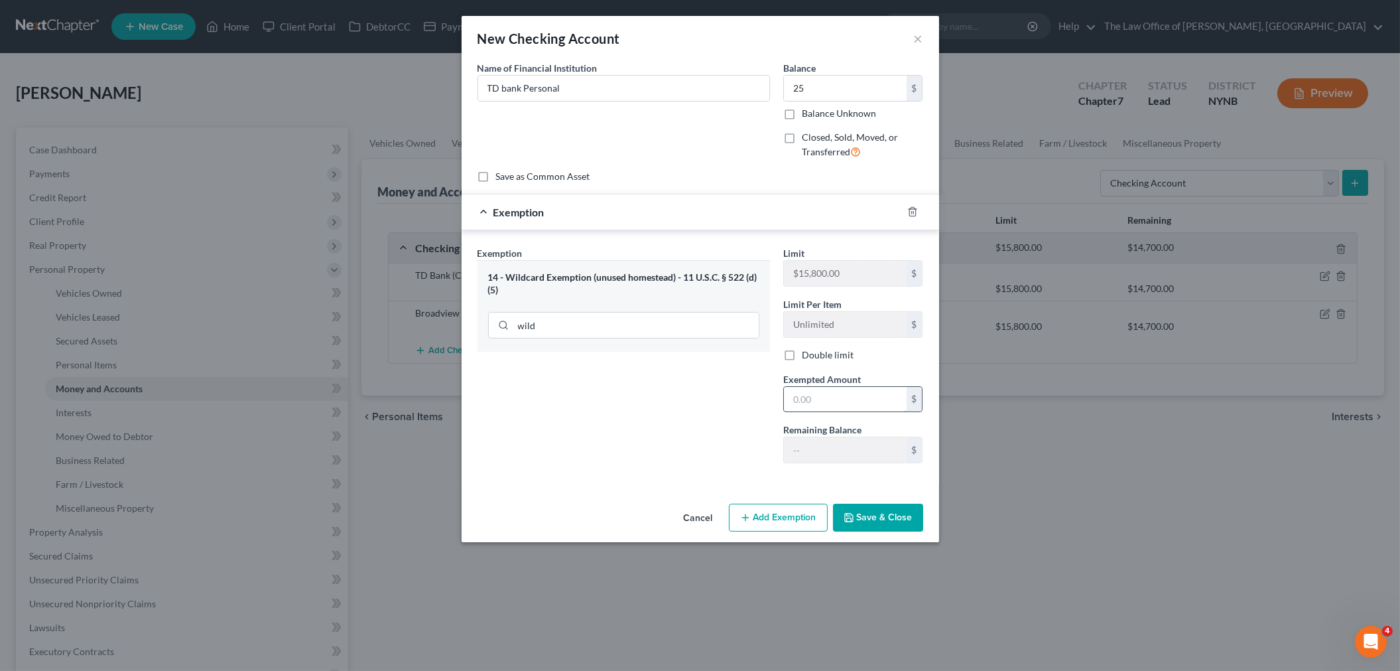
click at [820, 407] on input "text" at bounding box center [845, 399] width 123 height 25
type input "25"
click at [660, 448] on div "Exemption Set must be selected for CA. Exemption * 14 - Wildcard Exemption (unu…" at bounding box center [624, 360] width 306 height 228
click at [877, 517] on button "Save & Close" at bounding box center [878, 517] width 90 height 28
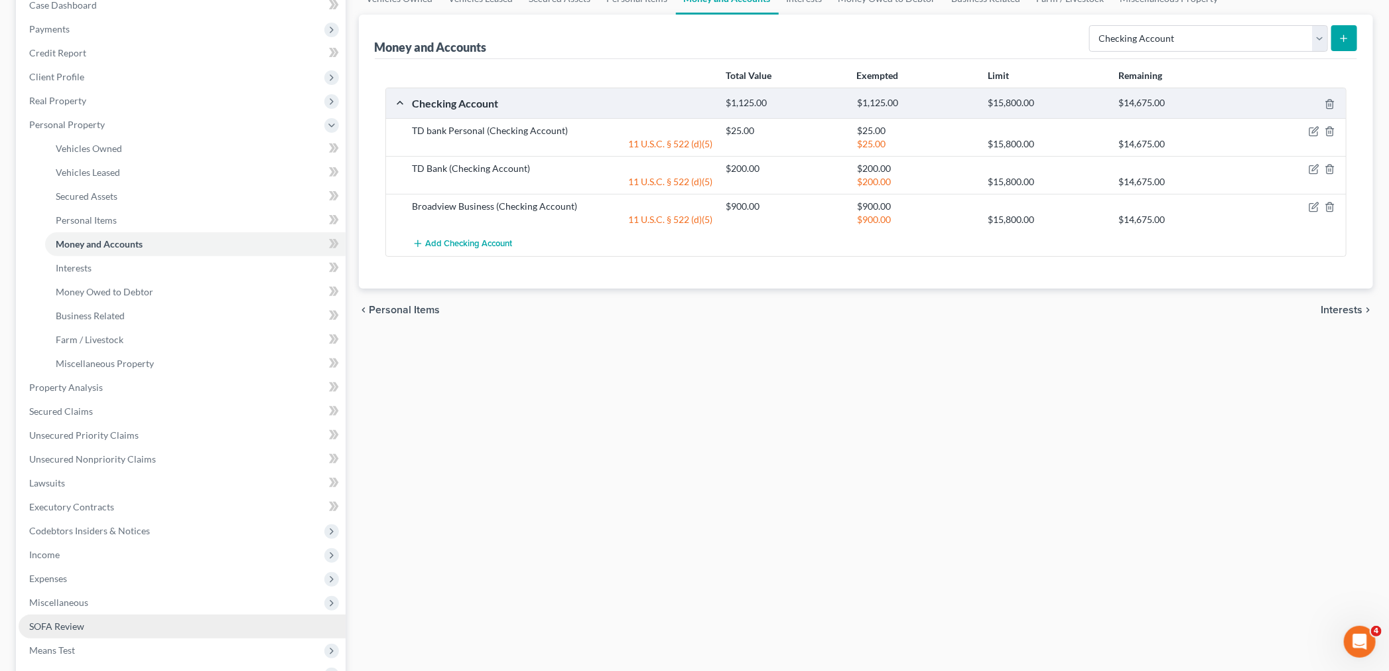
scroll to position [295, 0]
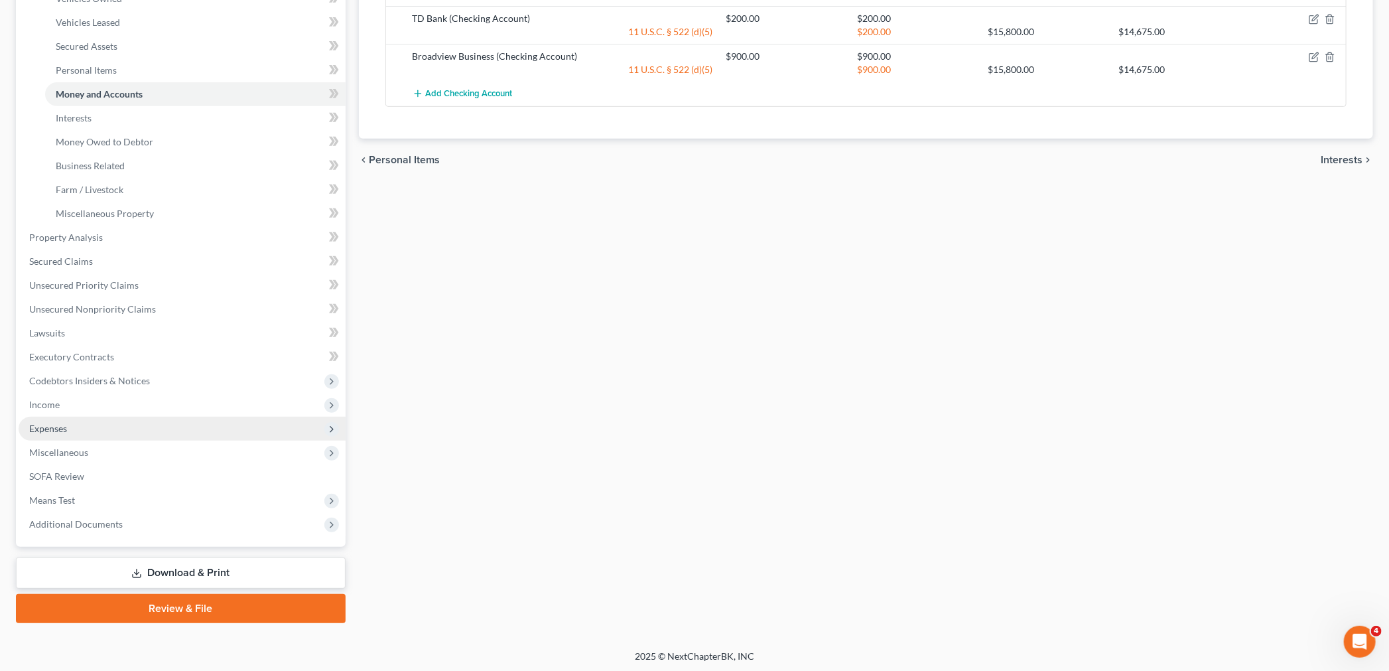
click at [107, 431] on span "Expenses" at bounding box center [182, 429] width 327 height 24
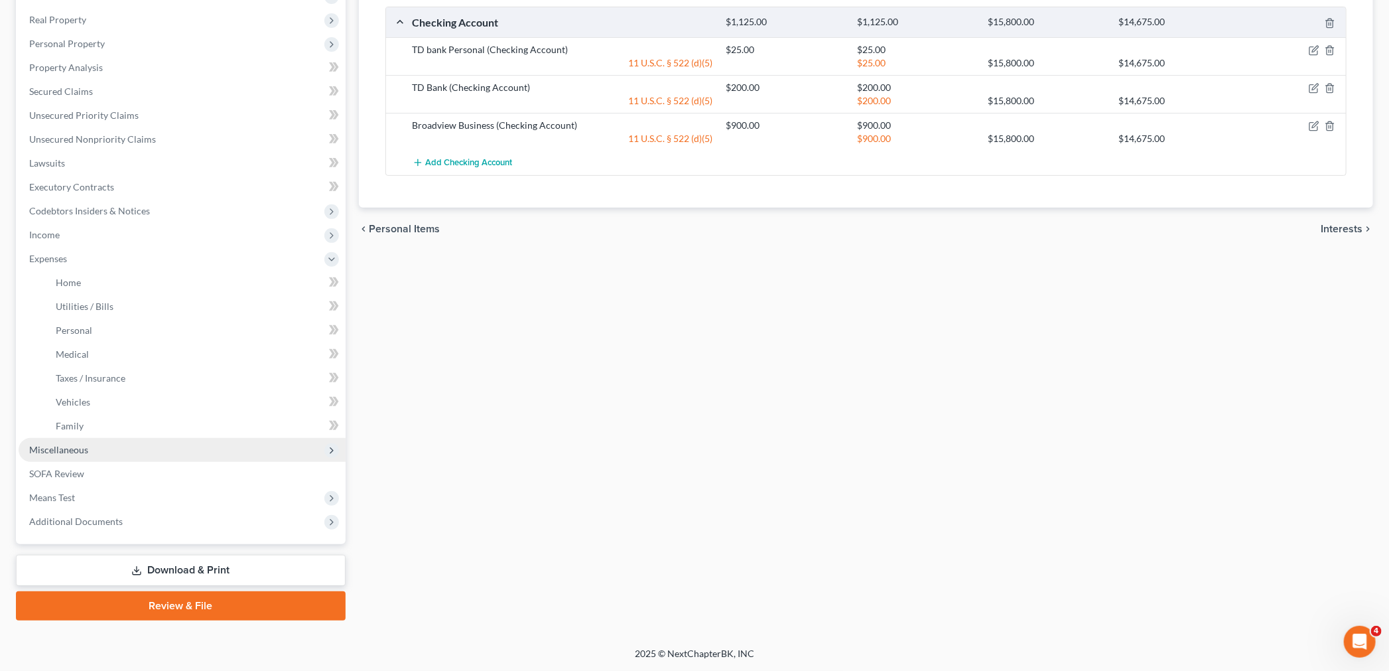
scroll to position [224, 0]
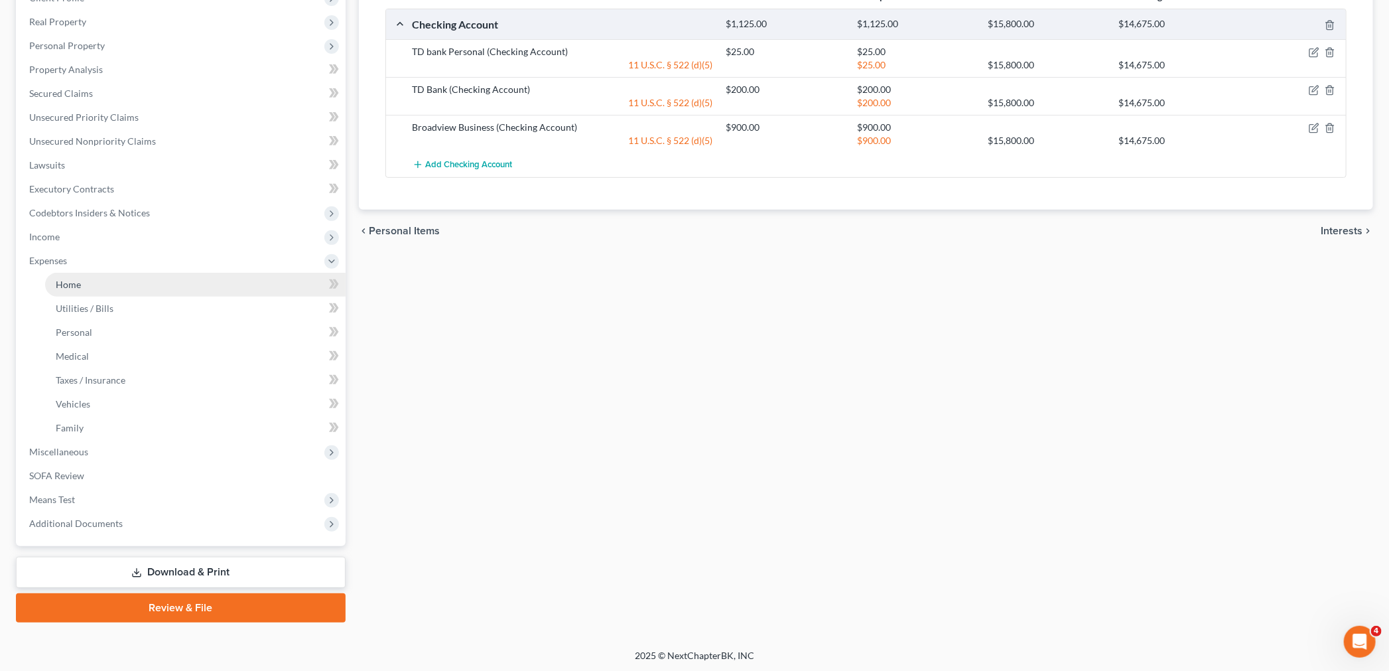
click at [113, 282] on link "Home" at bounding box center [195, 285] width 300 height 24
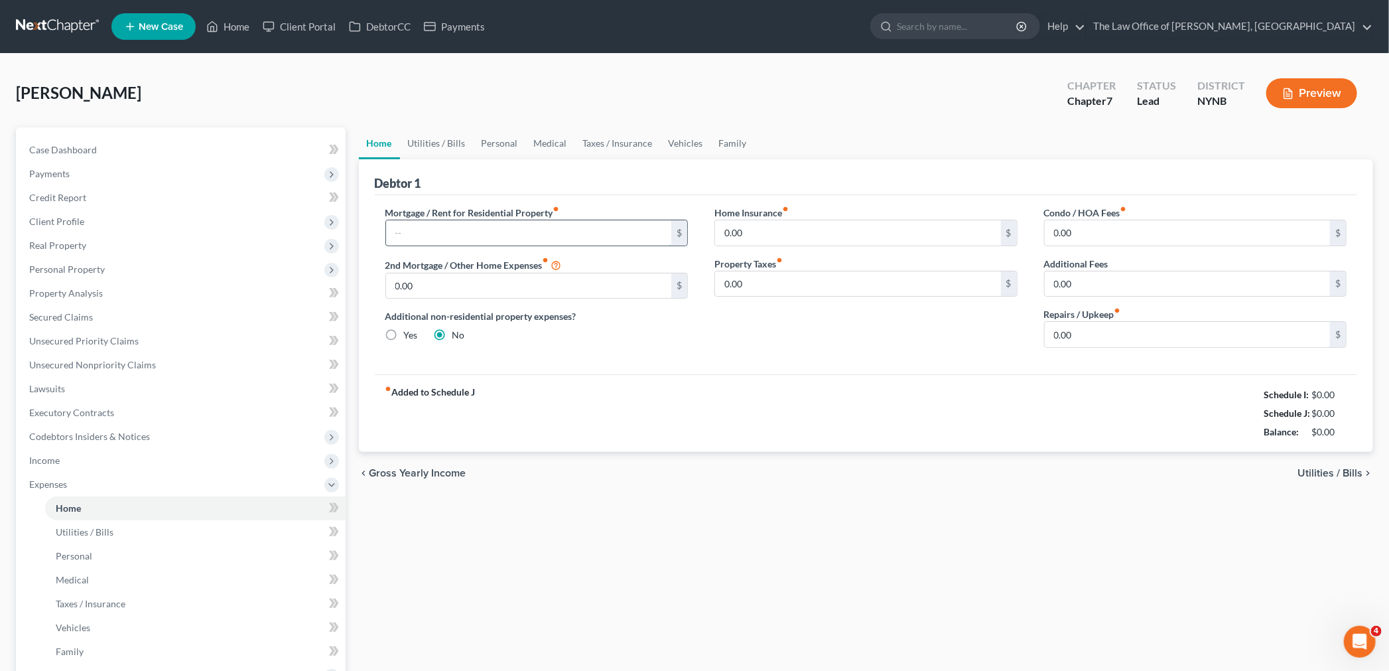
click at [425, 241] on input "text" at bounding box center [529, 232] width 286 height 25
click at [87, 407] on span "Executory Contracts" at bounding box center [71, 412] width 85 height 11
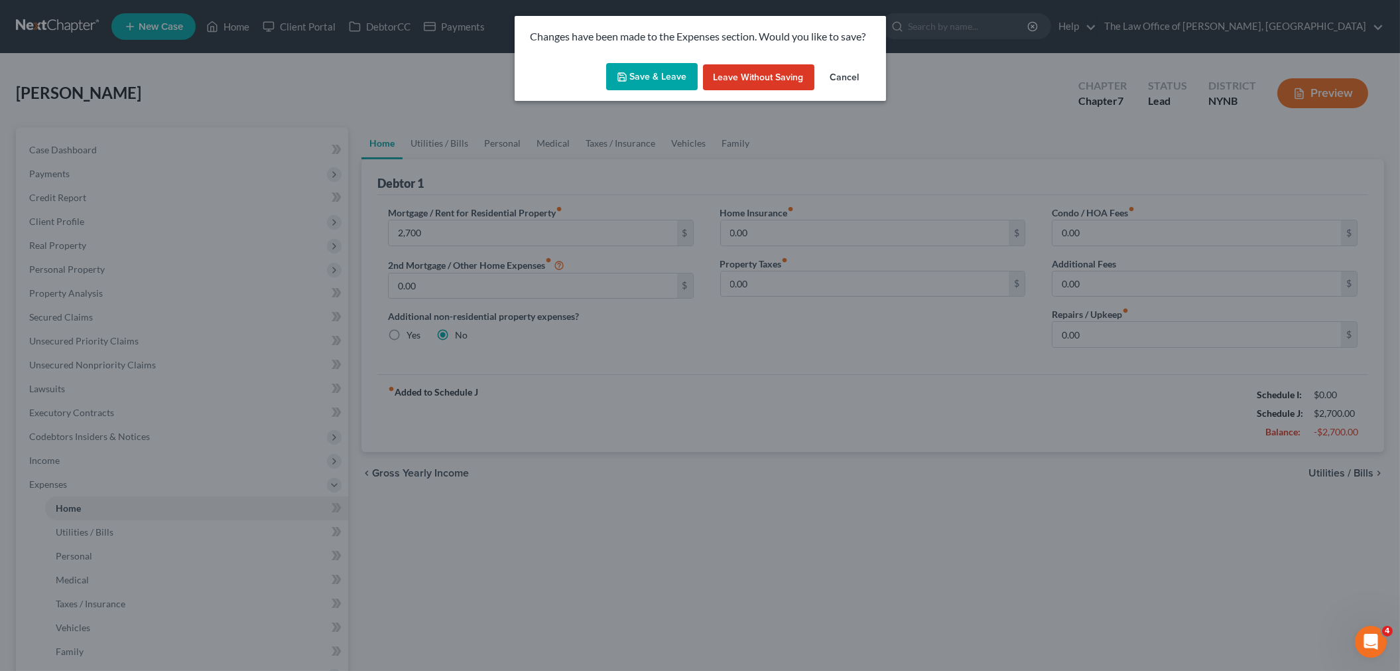
click at [677, 68] on button "Save & Leave" at bounding box center [652, 77] width 92 height 28
type input "2,700.00"
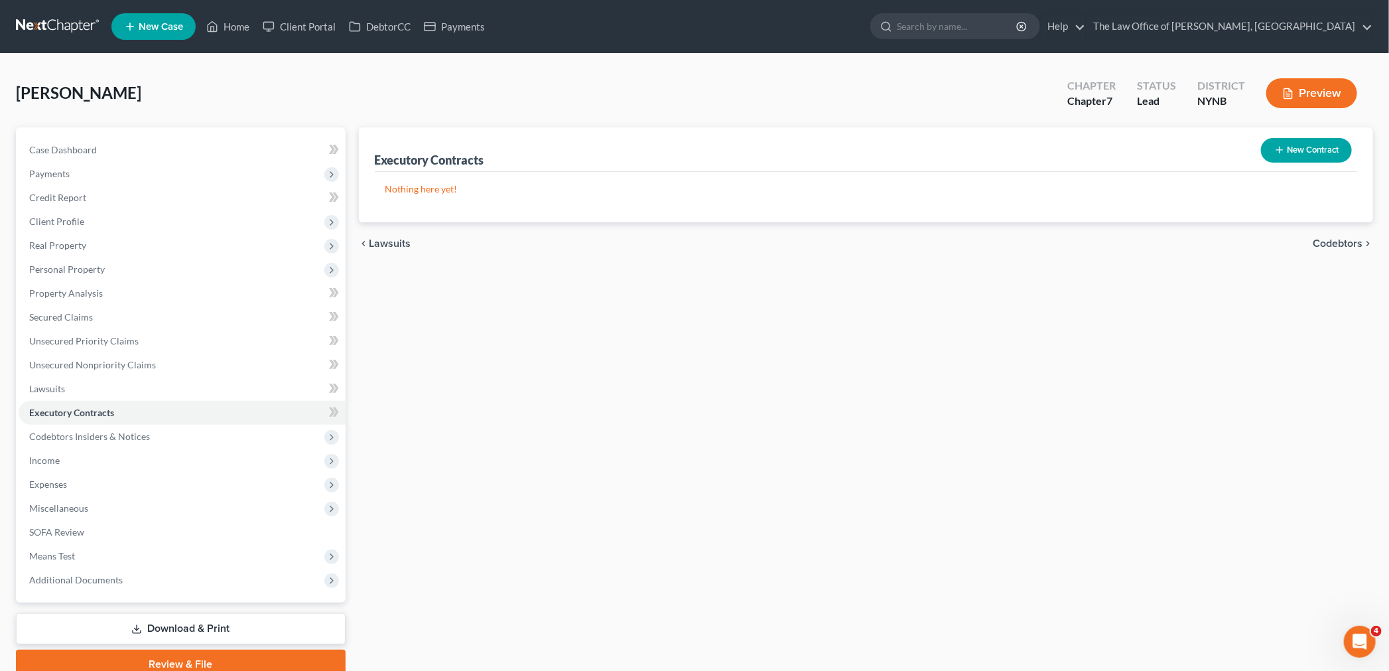
click at [1322, 153] on button "New Contract" at bounding box center [1306, 150] width 91 height 25
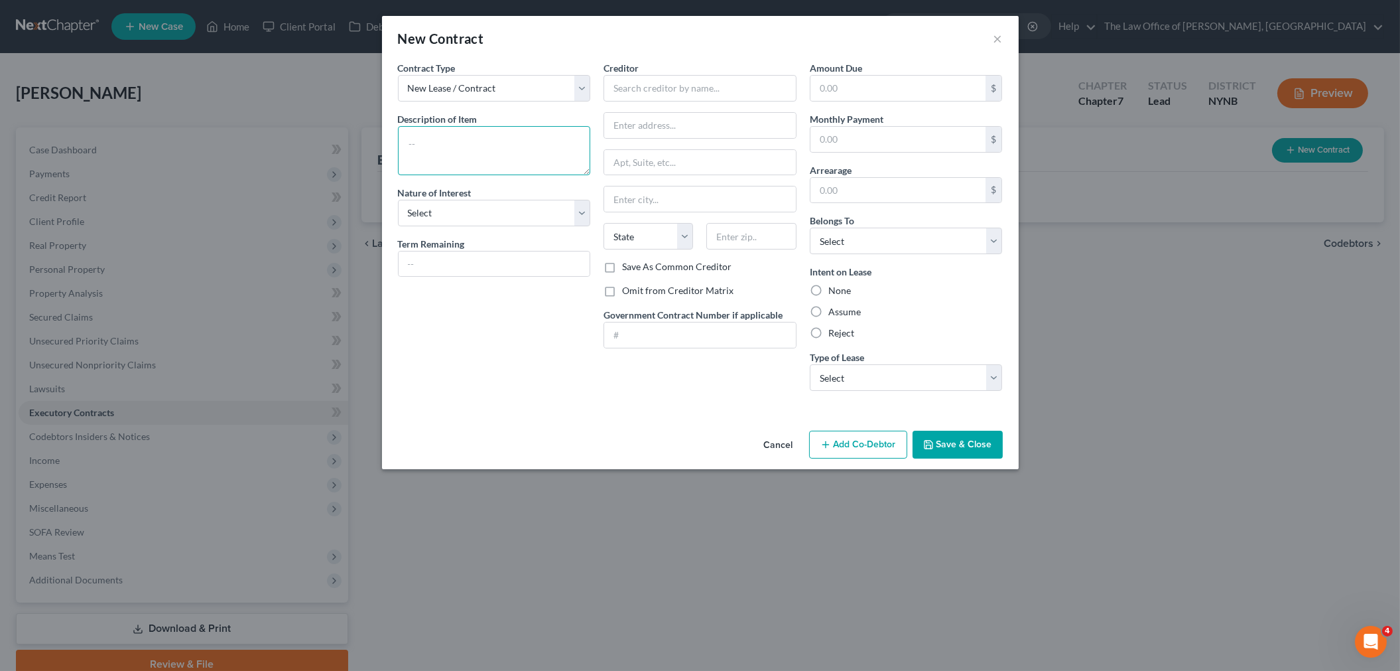
click at [449, 138] on textarea at bounding box center [494, 150] width 193 height 49
type textarea "lease"
click at [492, 214] on select "Select Purchaser Agent Lessor Lessee" at bounding box center [494, 213] width 193 height 27
select select "3"
click at [398, 200] on select "Select Purchaser Agent Lessor Lessee" at bounding box center [494, 213] width 193 height 27
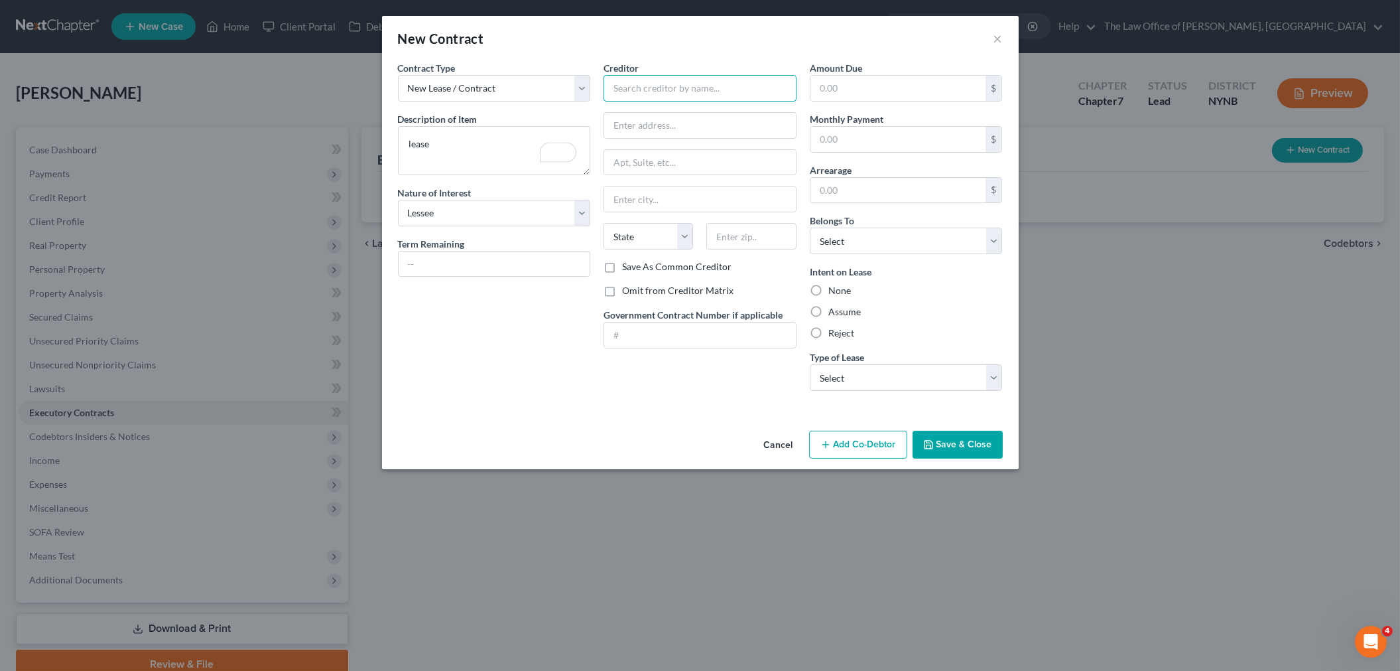
click at [698, 90] on input "text" at bounding box center [700, 88] width 193 height 27
type input "Louizze"
click at [850, 194] on input "text" at bounding box center [899, 190] width 176 height 25
type input "2,700"
click at [841, 235] on select "Select Debtor 1 Only Debtor 2 Only Debtor 1 And Debtor 2 Only At Least One Of T…" at bounding box center [906, 241] width 193 height 27
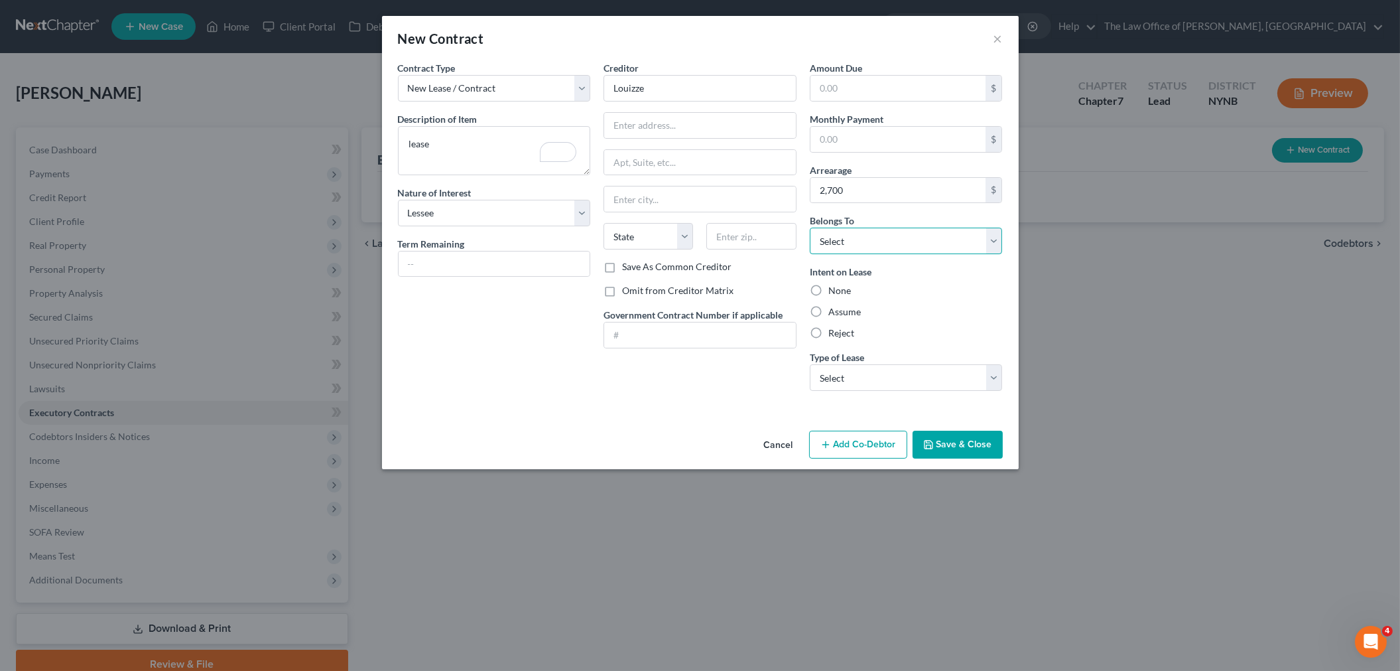
select select "0"
click at [810, 228] on select "Select Debtor 1 Only Debtor 2 Only Debtor 1 And Debtor 2 Only At Least One Of T…" at bounding box center [906, 241] width 193 height 27
click at [841, 373] on select "Select Real Estate Car Other" at bounding box center [906, 377] width 193 height 27
select select "0"
click at [810, 364] on select "Select Real Estate Car Other" at bounding box center [906, 377] width 193 height 27
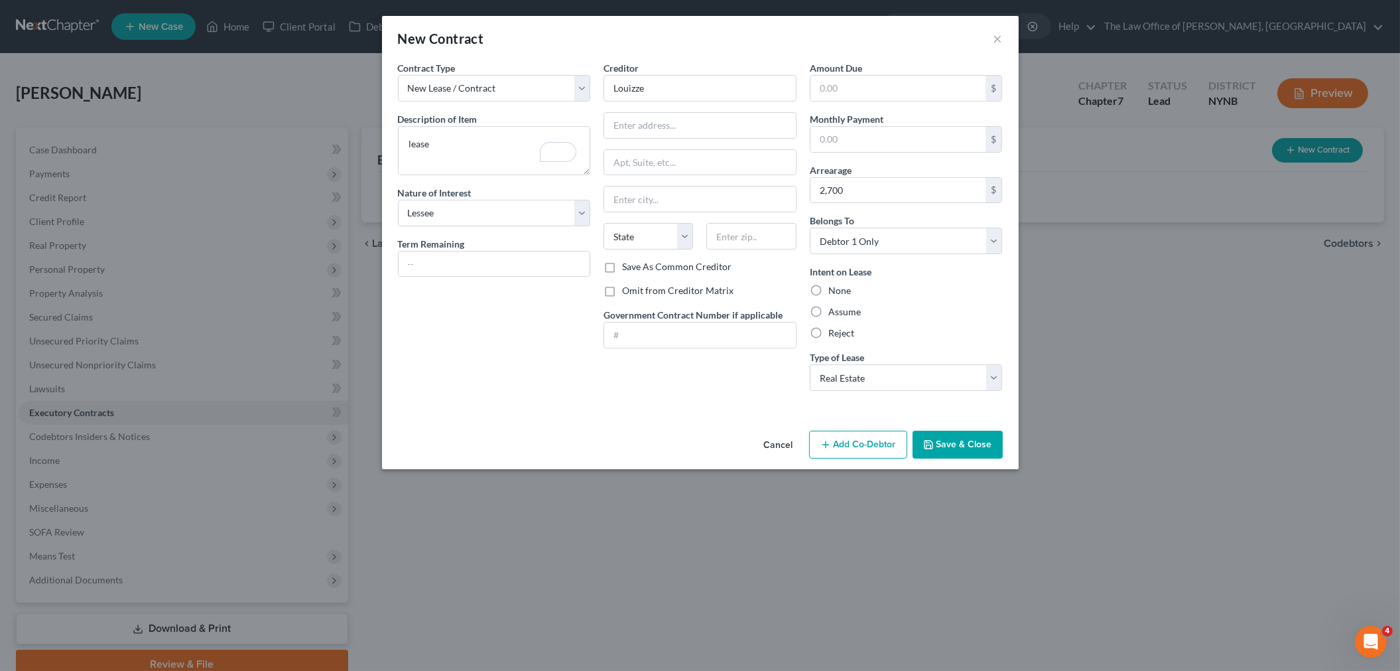
click at [828, 314] on label "Assume" at bounding box center [844, 311] width 33 height 13
click at [834, 314] on input "Assume" at bounding box center [838, 309] width 9 height 9
radio input "true"
click at [945, 442] on button "Save & Close" at bounding box center [958, 444] width 90 height 28
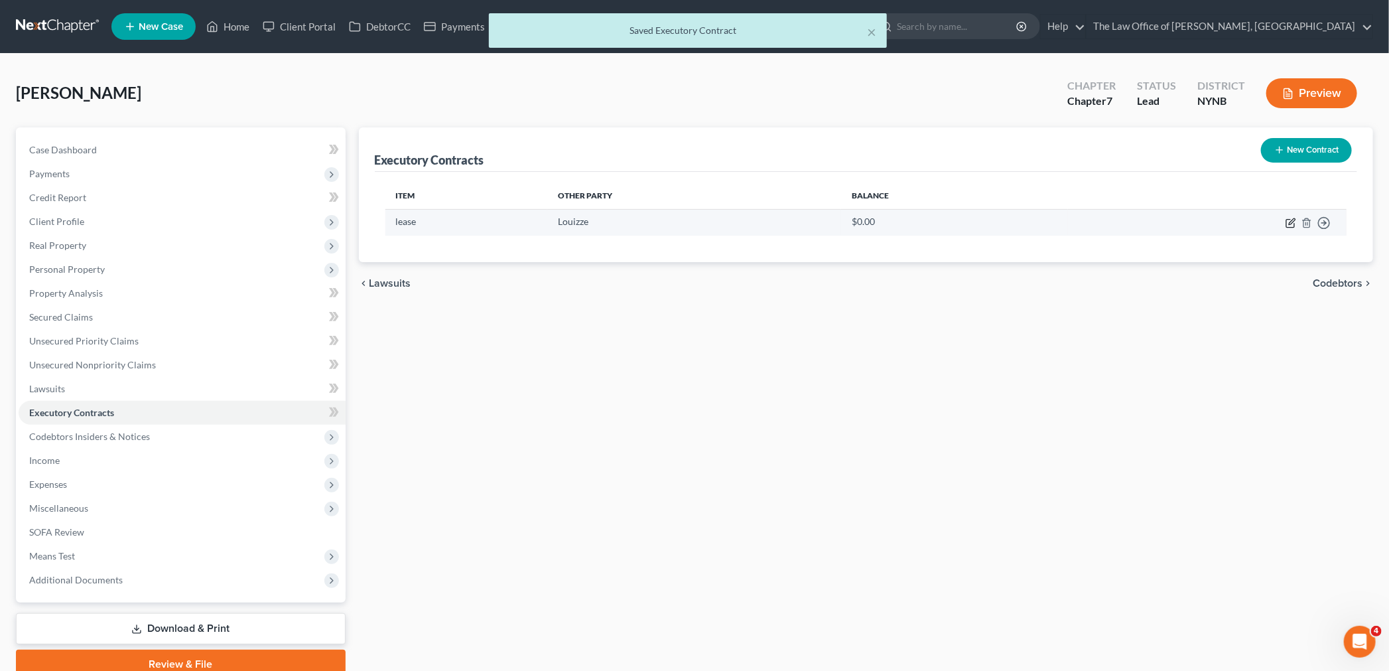
click at [1287, 221] on icon "button" at bounding box center [1290, 223] width 11 height 11
select select "3"
select select "0"
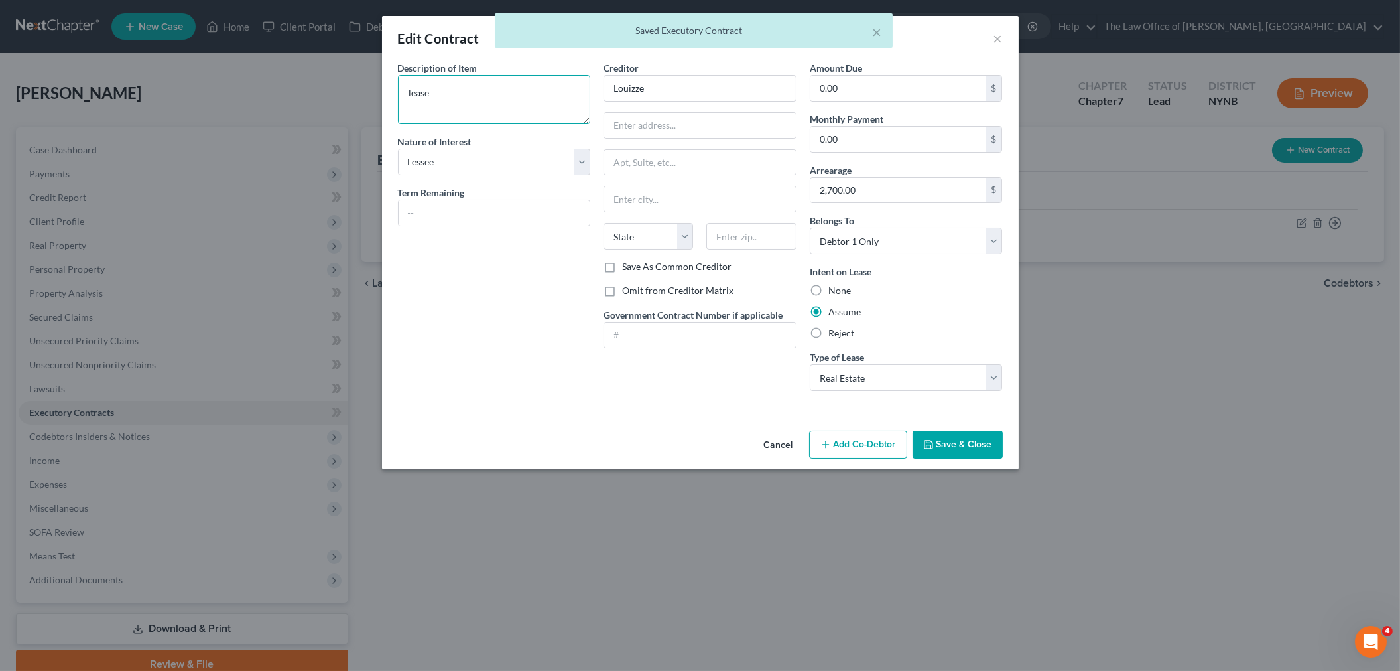
click at [414, 94] on textarea "lease" at bounding box center [494, 99] width 193 height 49
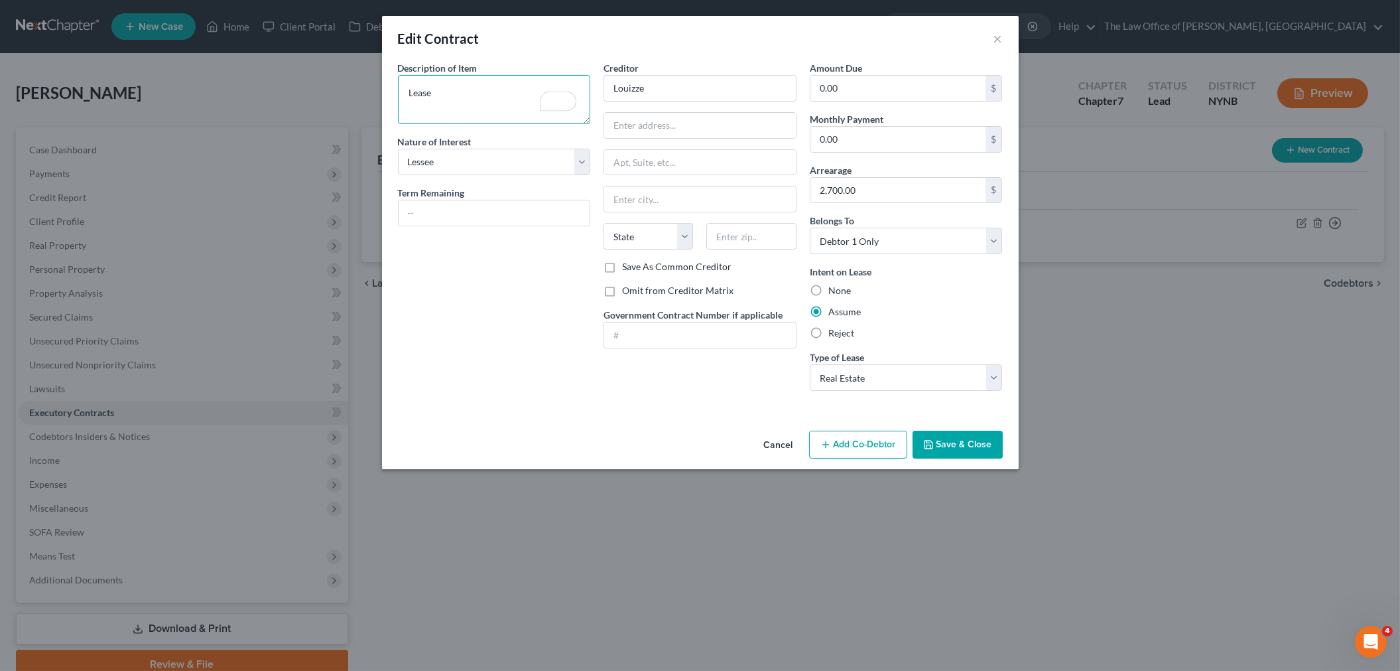
type textarea "Lease"
click at [953, 440] on button "Save & Close" at bounding box center [958, 444] width 90 height 28
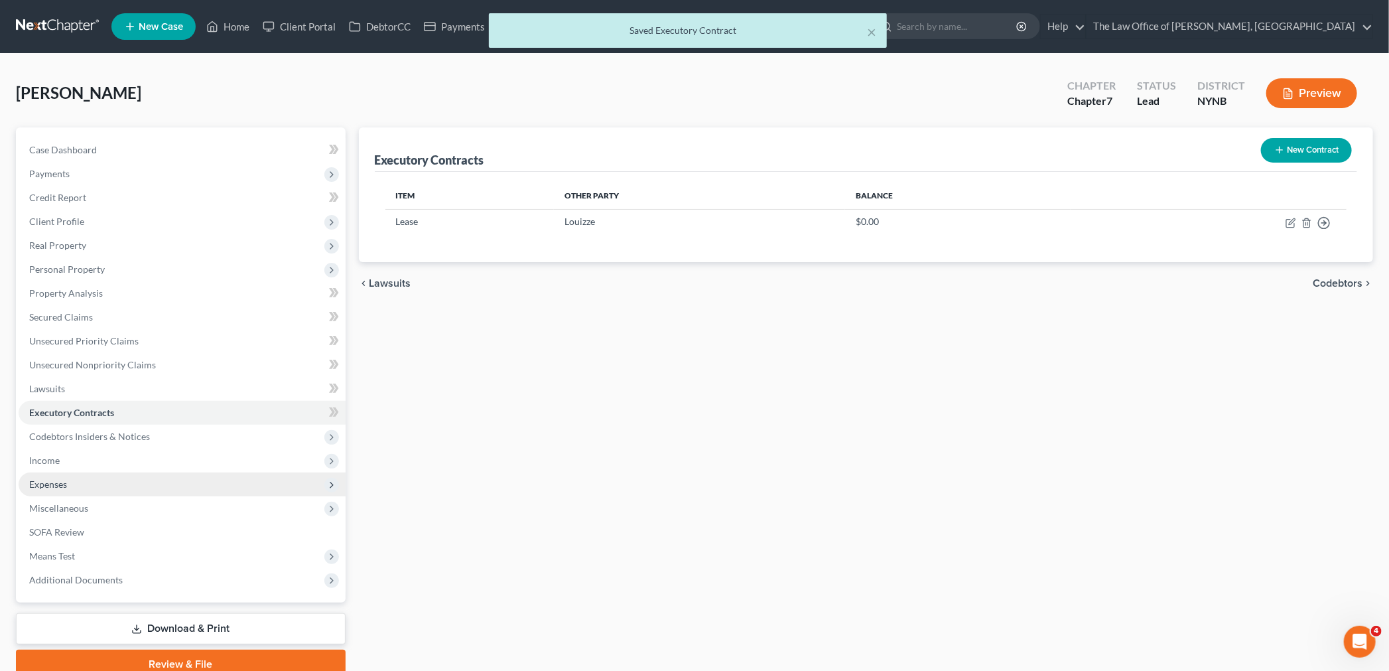
click at [52, 478] on span "Expenses" at bounding box center [48, 483] width 38 height 11
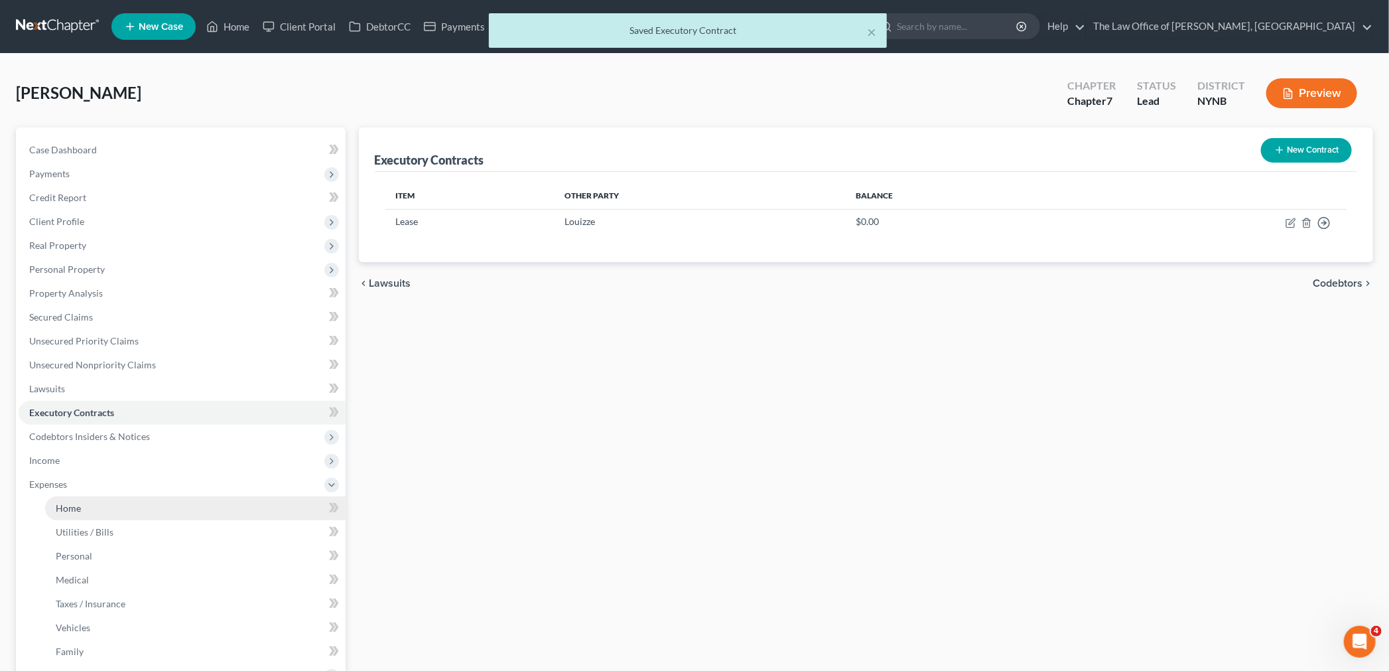
click at [140, 511] on link "Home" at bounding box center [195, 508] width 300 height 24
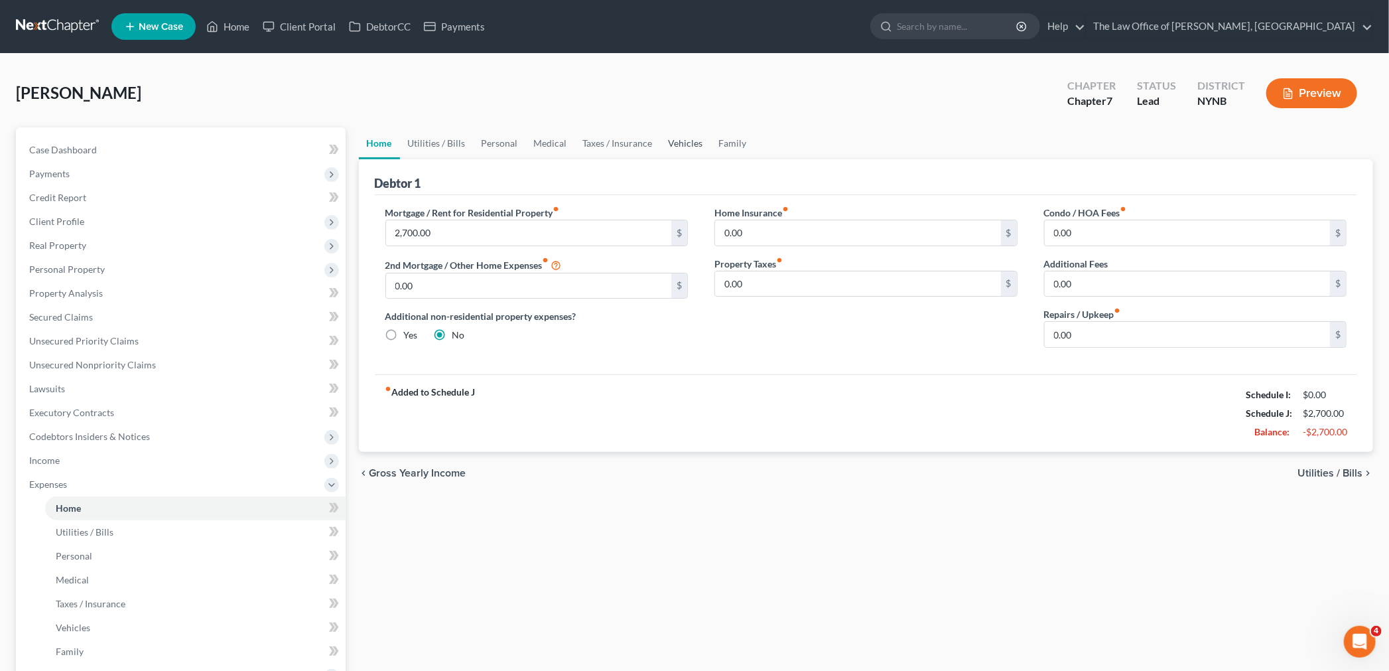
drag, startPoint x: 688, startPoint y: 137, endPoint x: 695, endPoint y: 142, distance: 8.1
click at [688, 139] on link "Vehicles" at bounding box center [686, 143] width 50 height 32
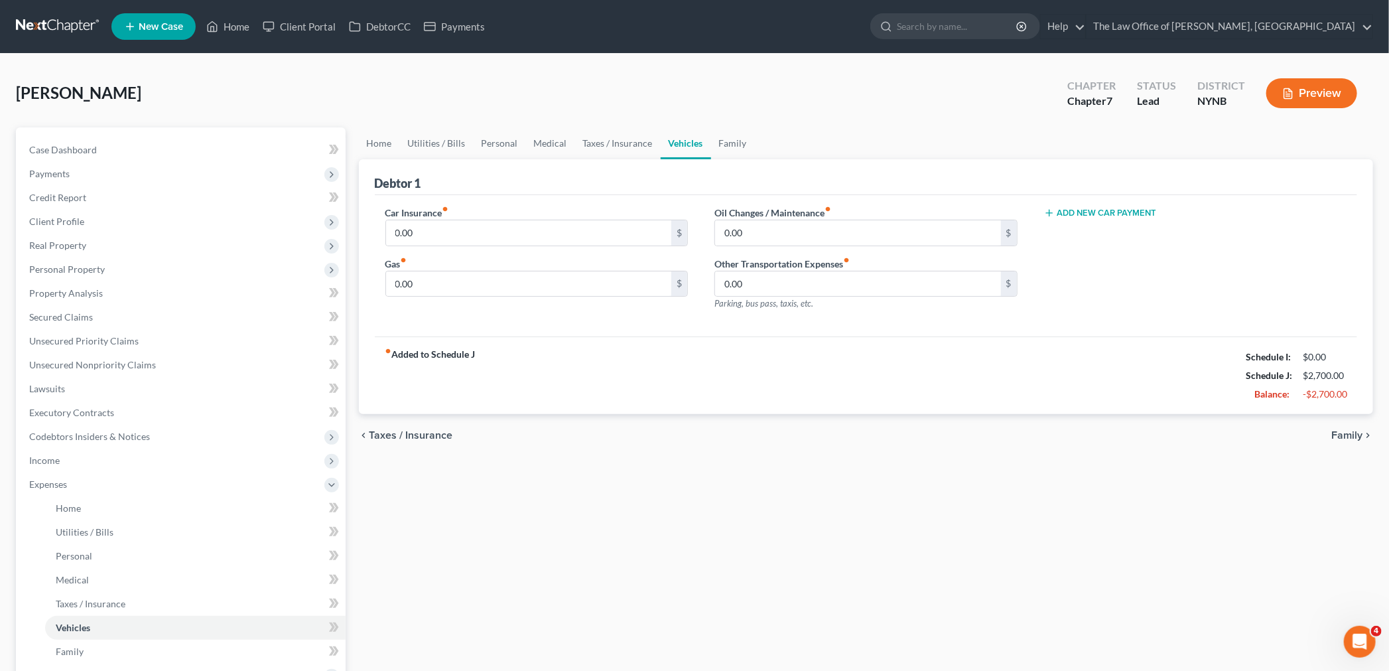
click at [1112, 211] on button "Add New Car Payment" at bounding box center [1100, 213] width 113 height 11
click at [1086, 234] on input "text" at bounding box center [1174, 232] width 259 height 25
type input "737"
type input "25"
type input "200"
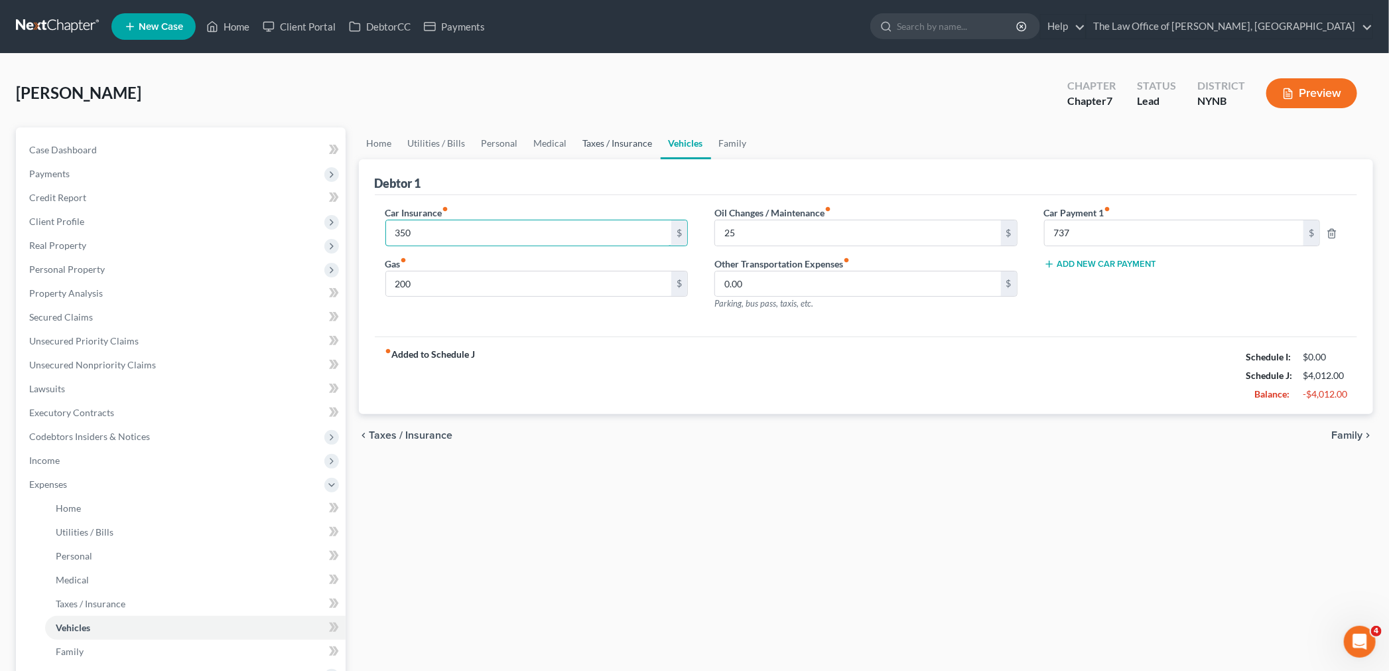
type input "350"
click at [606, 147] on link "Taxes / Insurance" at bounding box center [618, 143] width 86 height 32
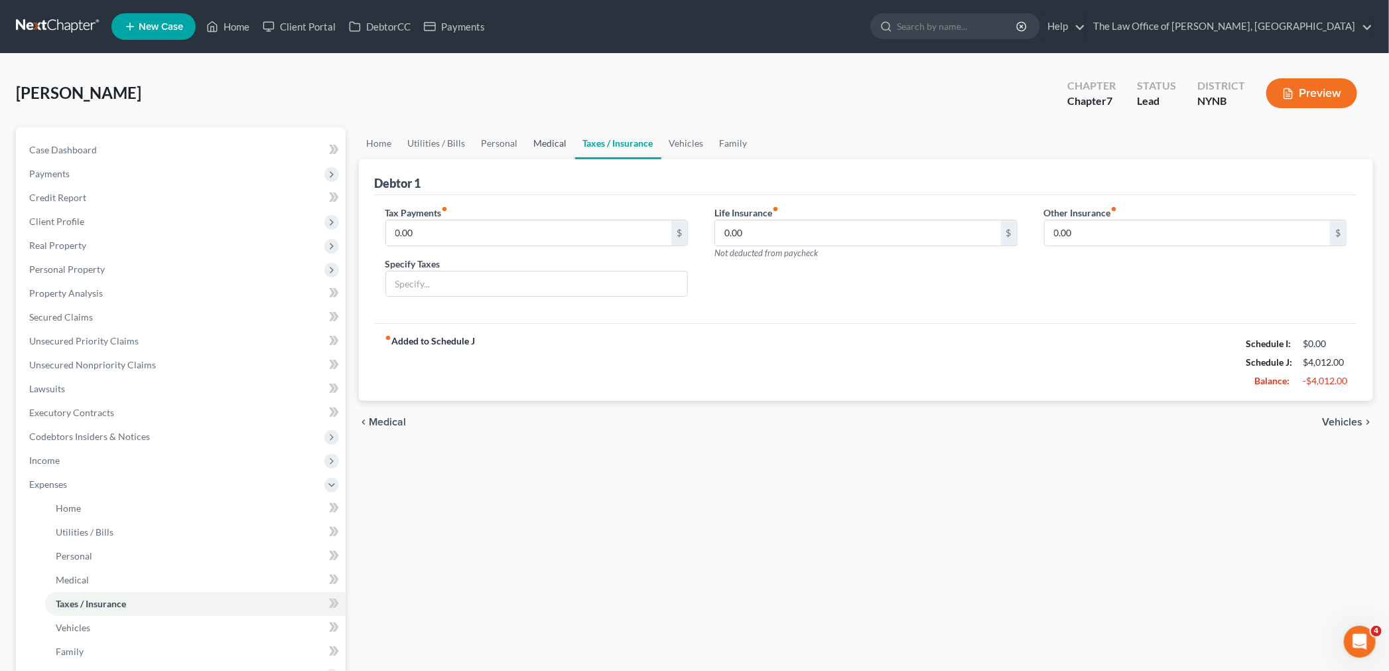
click at [540, 149] on link "Medical" at bounding box center [550, 143] width 49 height 32
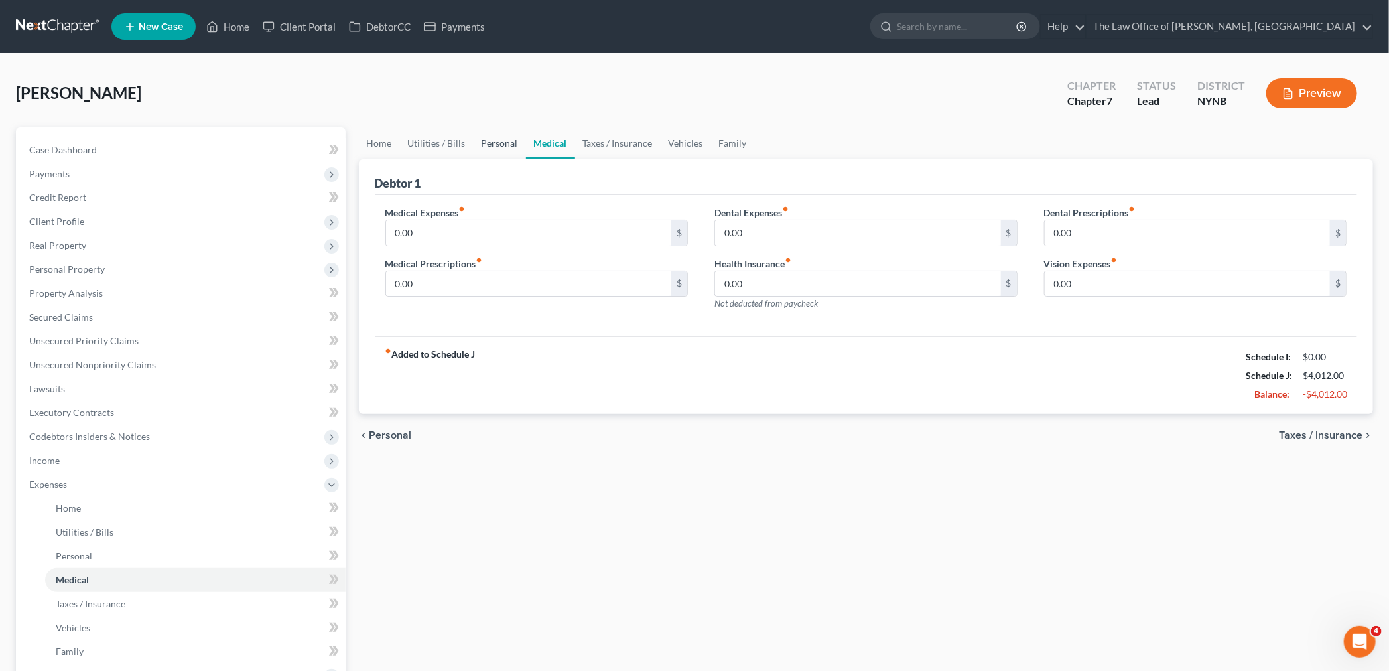
drag, startPoint x: 505, startPoint y: 140, endPoint x: 552, endPoint y: 146, distance: 47.5
click at [505, 140] on link "Personal" at bounding box center [500, 143] width 52 height 32
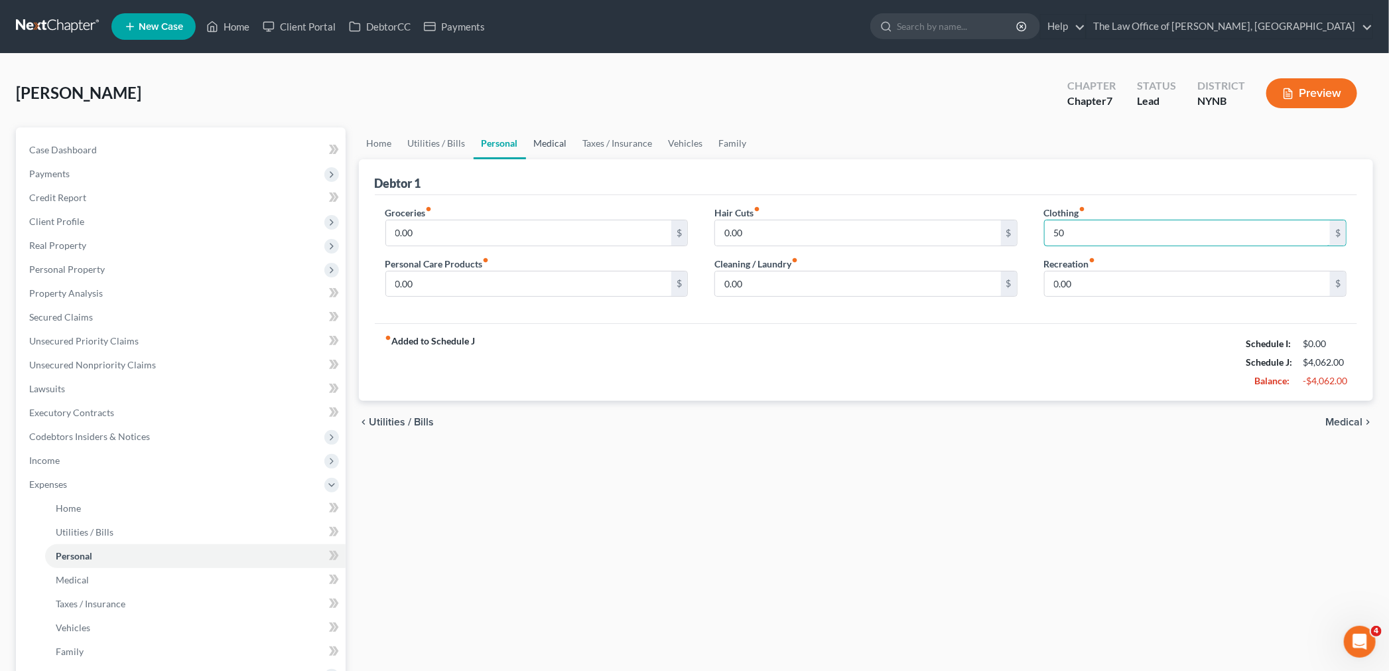
type input "50"
click at [571, 140] on link "Medical" at bounding box center [550, 143] width 49 height 32
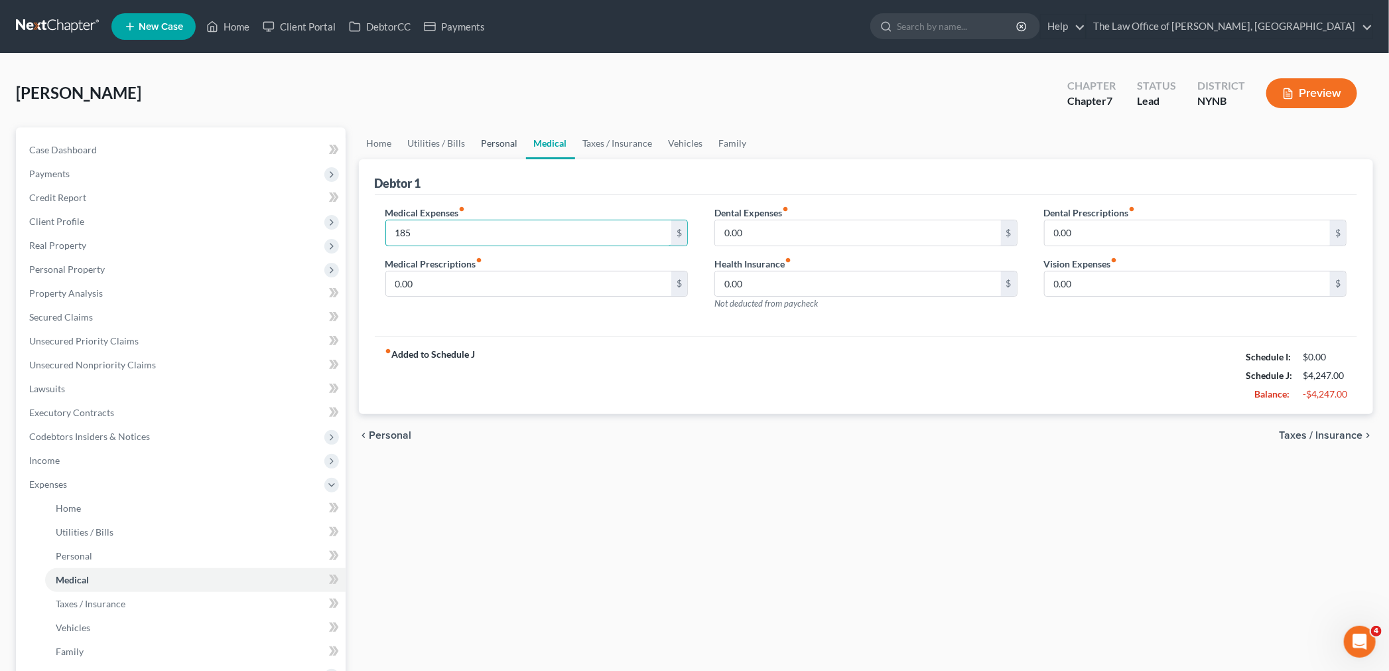
type input "185"
click at [488, 153] on link "Personal" at bounding box center [500, 143] width 52 height 32
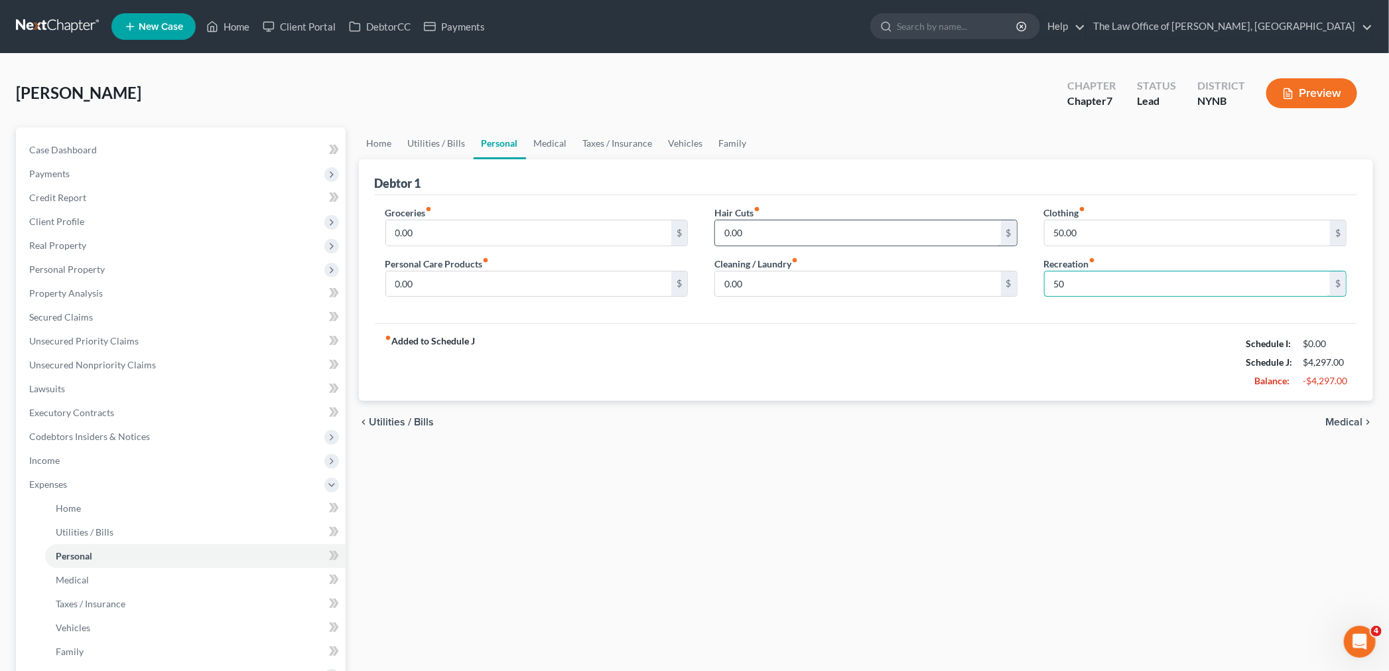
type input "50"
click at [796, 236] on input "0.00" at bounding box center [858, 232] width 286 height 25
type input "50"
click at [756, 286] on input "0.00" at bounding box center [858, 283] width 286 height 25
type input "50"
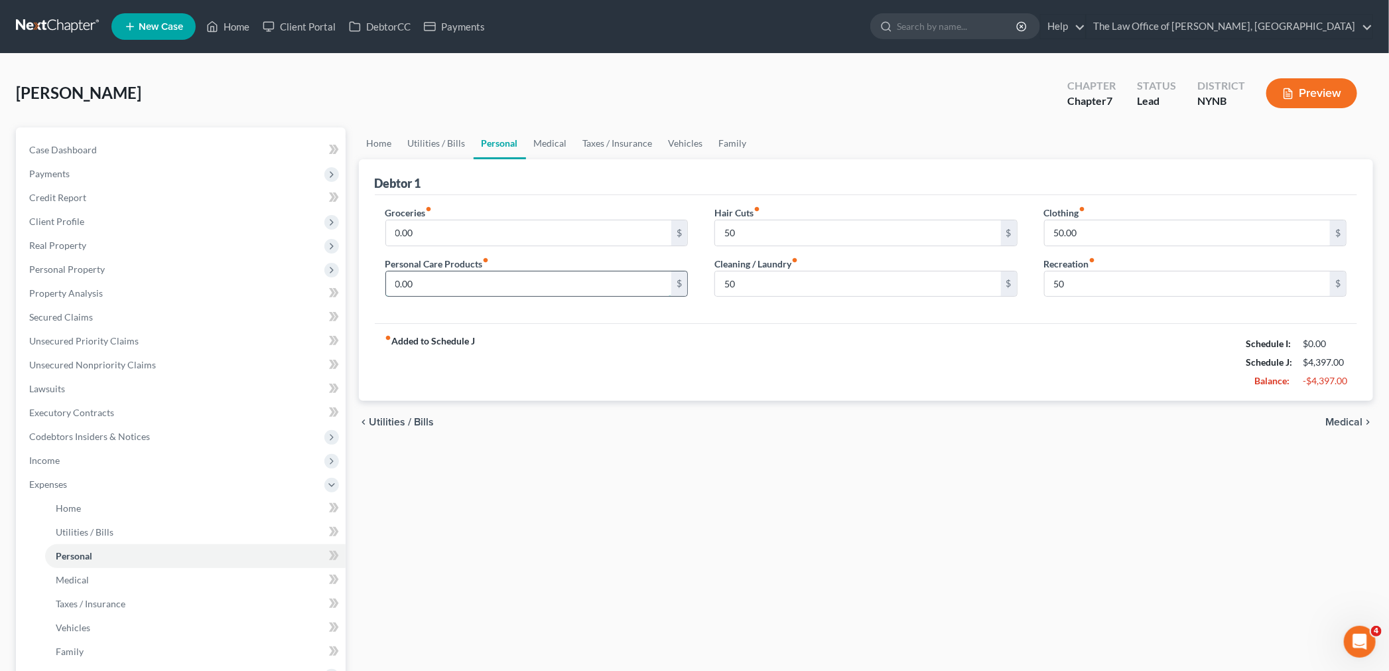
click at [429, 283] on input "0.00" at bounding box center [529, 283] width 286 height 25
type input "50"
click at [434, 234] on input "0.00" at bounding box center [529, 232] width 286 height 25
click at [443, 316] on div "Groceries fiber_manual_record 800 $ Personal Care Products fiber_manual_record …" at bounding box center [866, 259] width 983 height 129
drag, startPoint x: 1366, startPoint y: 380, endPoint x: 1313, endPoint y: 385, distance: 53.3
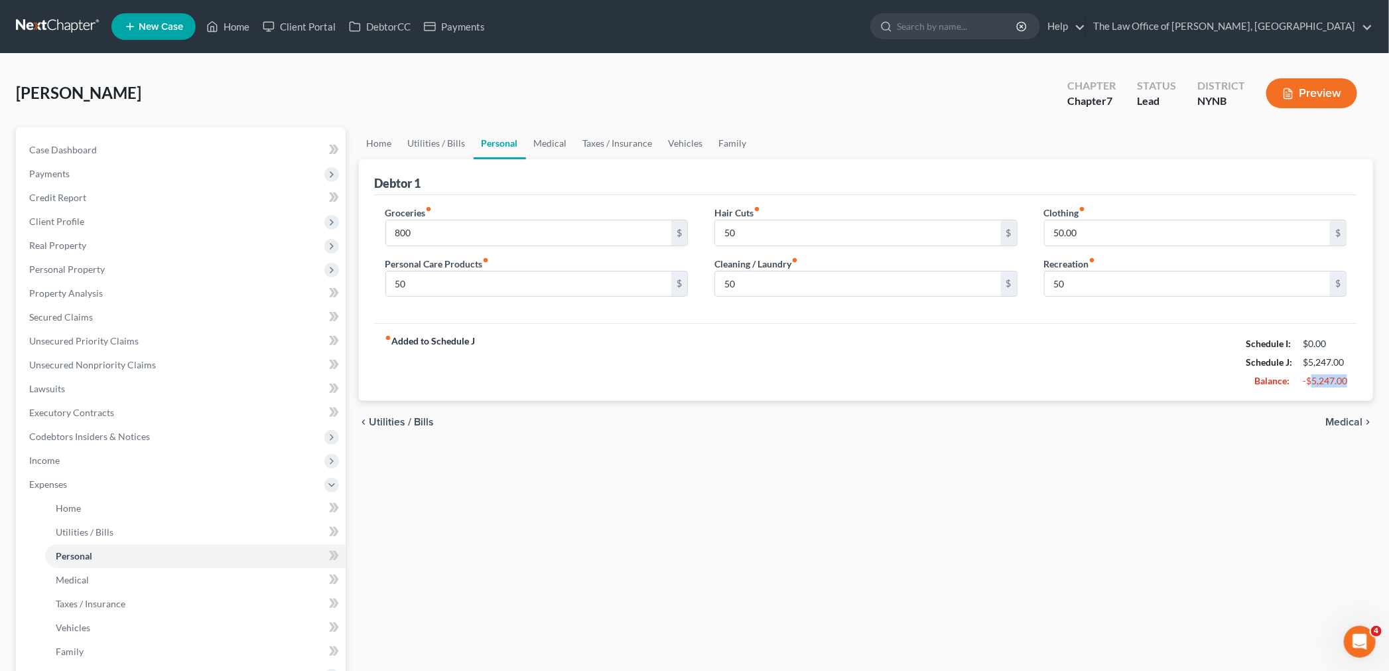
click at [1312, 387] on div "Debtor 1 Groceries fiber_manual_record 800 $ Personal Care Products fiber_manua…" at bounding box center [866, 280] width 1015 height 242
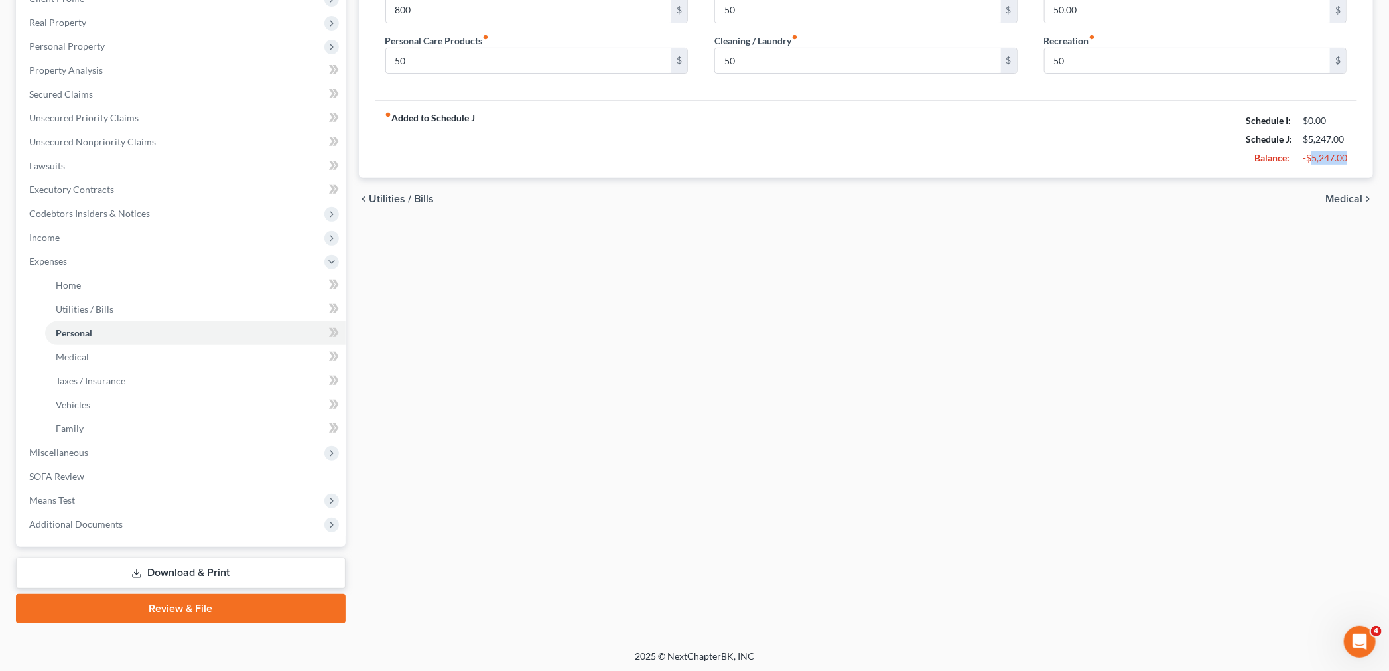
scroll to position [224, 0]
click at [76, 451] on span "Miscellaneous" at bounding box center [58, 451] width 59 height 11
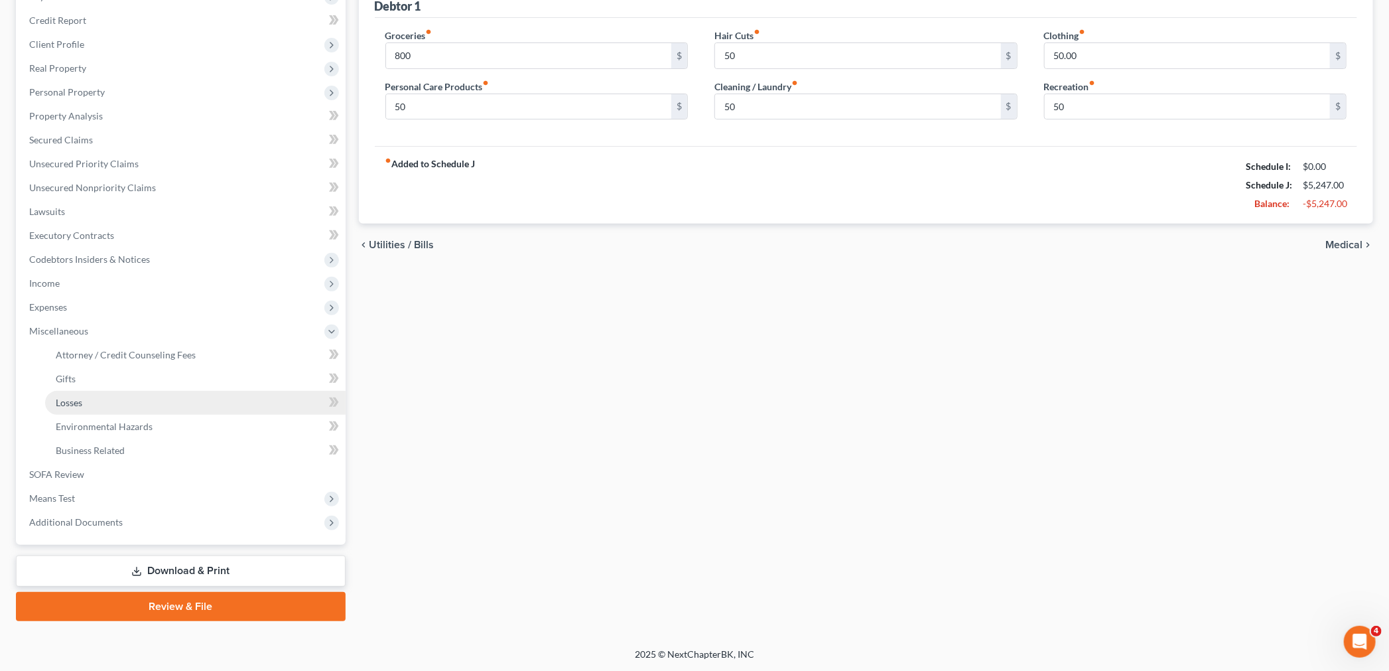
scroll to position [176, 0]
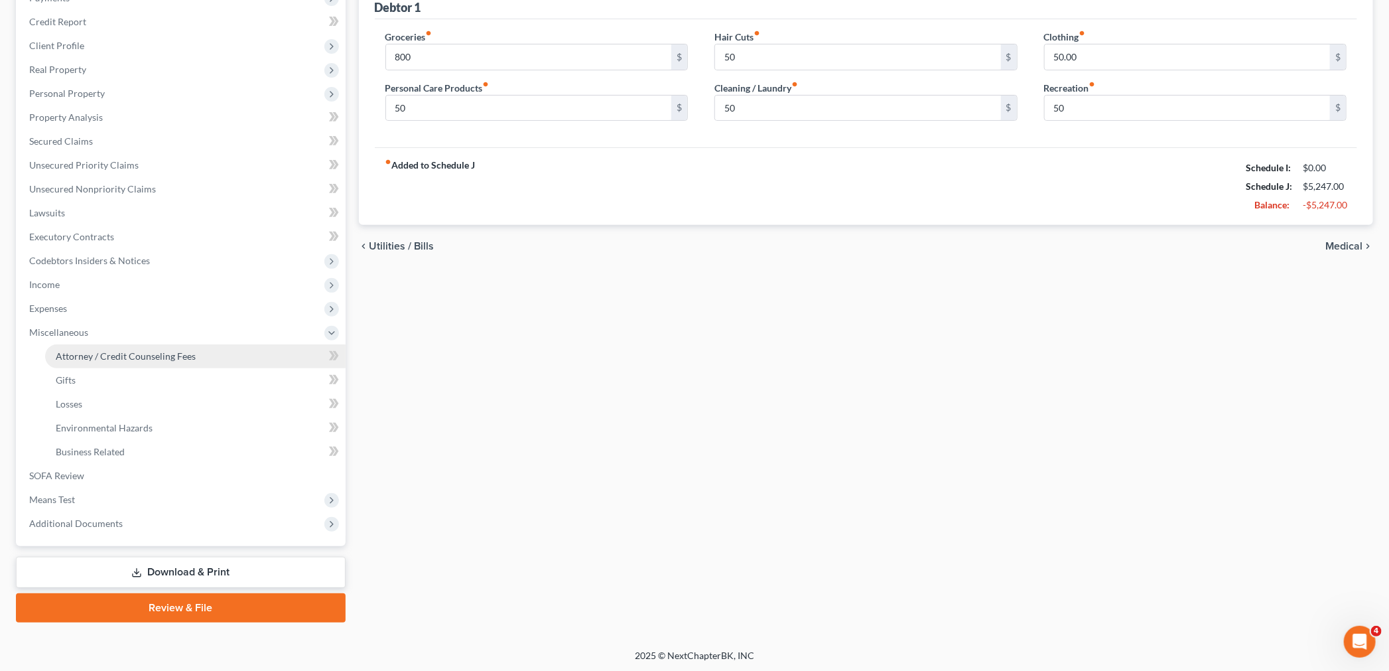
click at [119, 354] on span "Attorney / Credit Counseling Fees" at bounding box center [126, 355] width 140 height 11
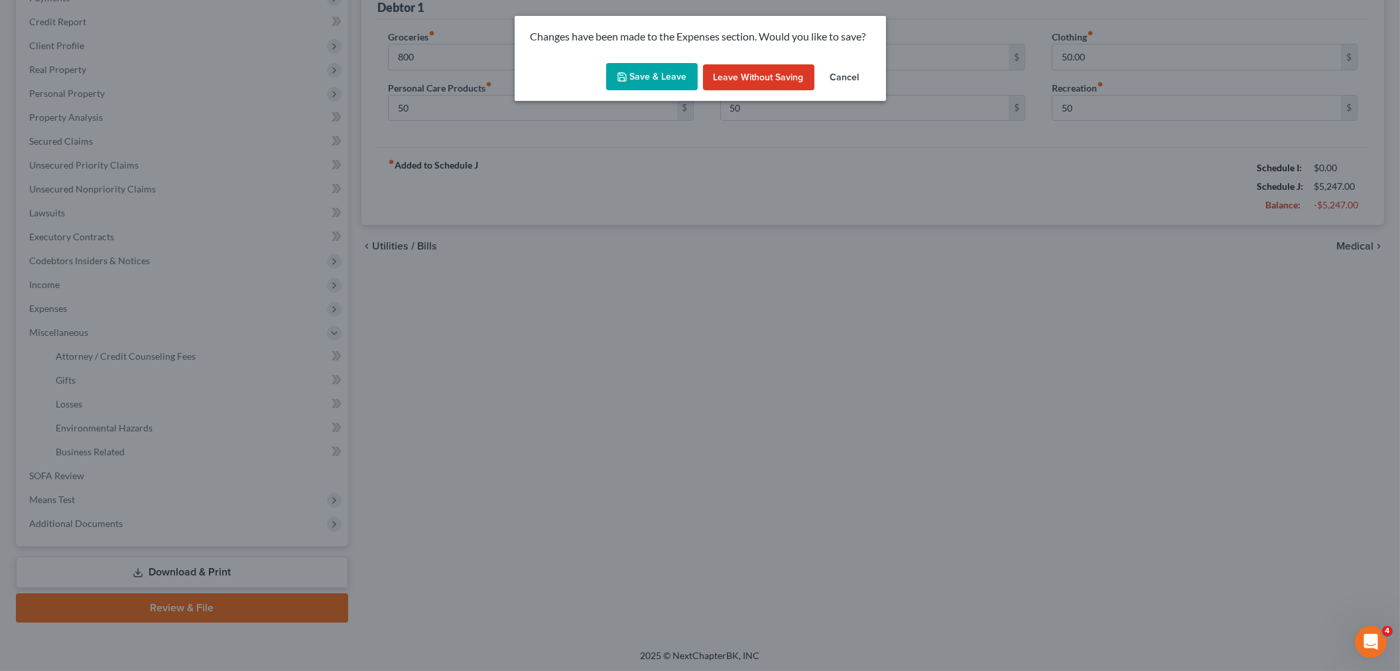
click at [659, 72] on button "Save & Leave" at bounding box center [652, 77] width 92 height 28
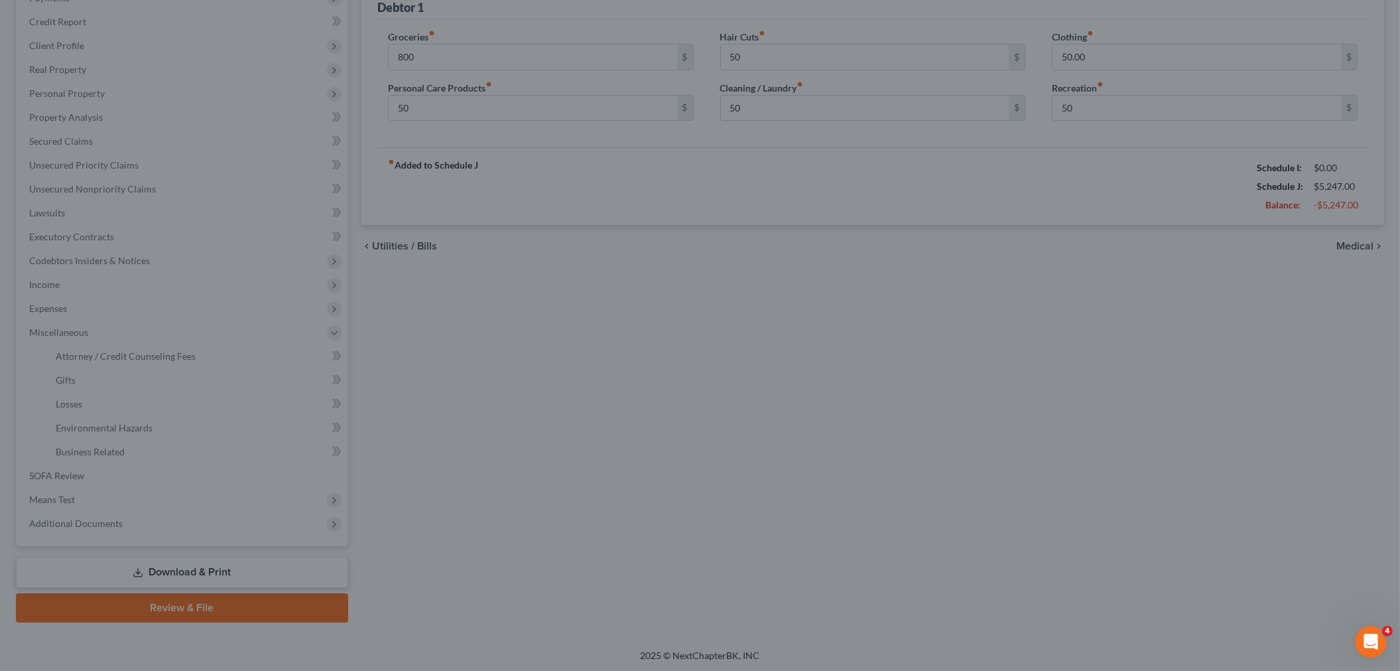
type input "800.00"
type input "50.00"
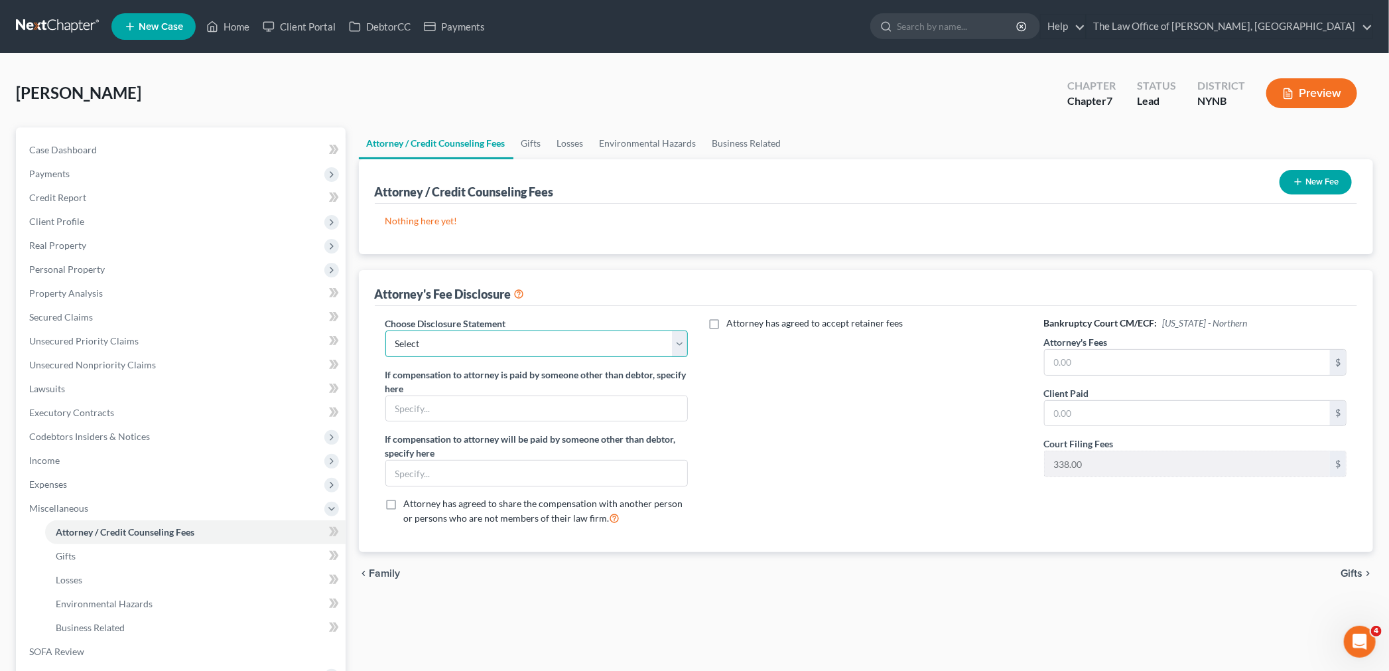
click at [442, 337] on select "Select Southern District The Law Office of [PERSON_NAME], [GEOGRAPHIC_DATA]" at bounding box center [536, 343] width 303 height 27
select select "1"
click at [385, 330] on select "Select Southern District The Law Office of [PERSON_NAME], [GEOGRAPHIC_DATA]" at bounding box center [536, 343] width 303 height 27
click at [1097, 362] on input "text" at bounding box center [1188, 362] width 286 height 25
type input "5,500"
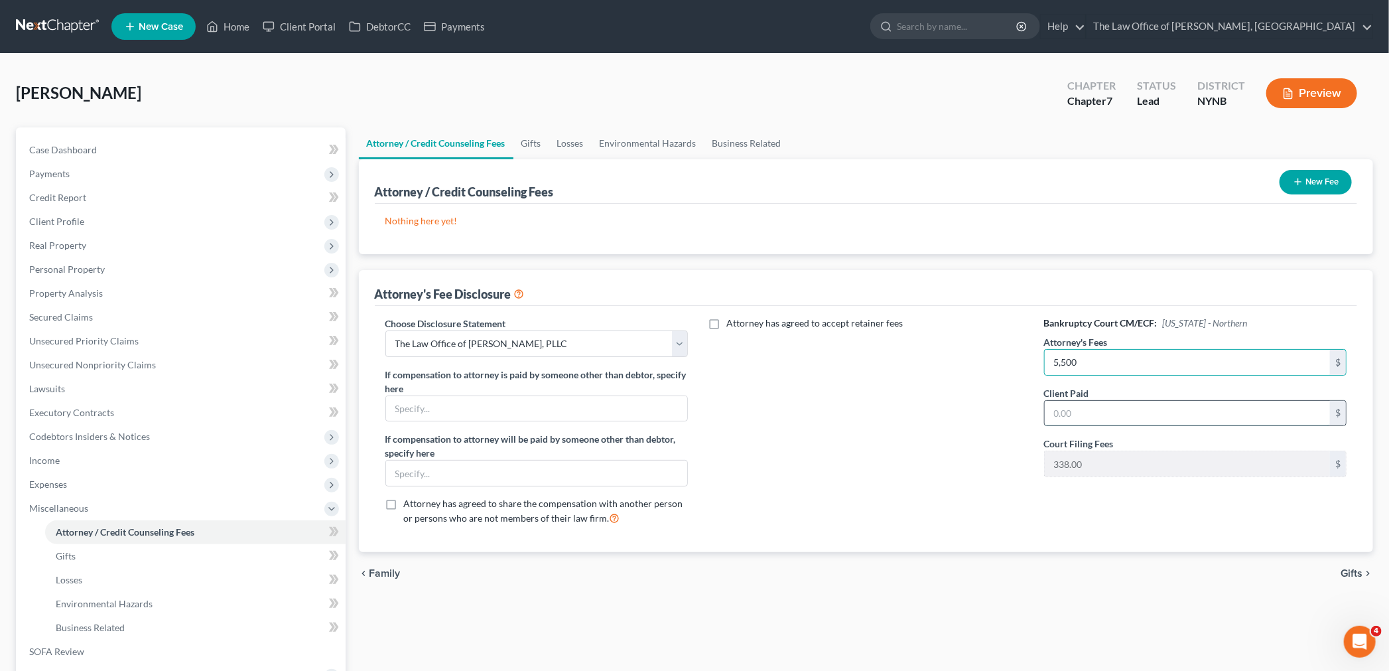
click at [1063, 412] on input "text" at bounding box center [1188, 413] width 286 height 25
type input "5,500"
click at [1305, 182] on button "New Fee" at bounding box center [1315, 182] width 72 height 25
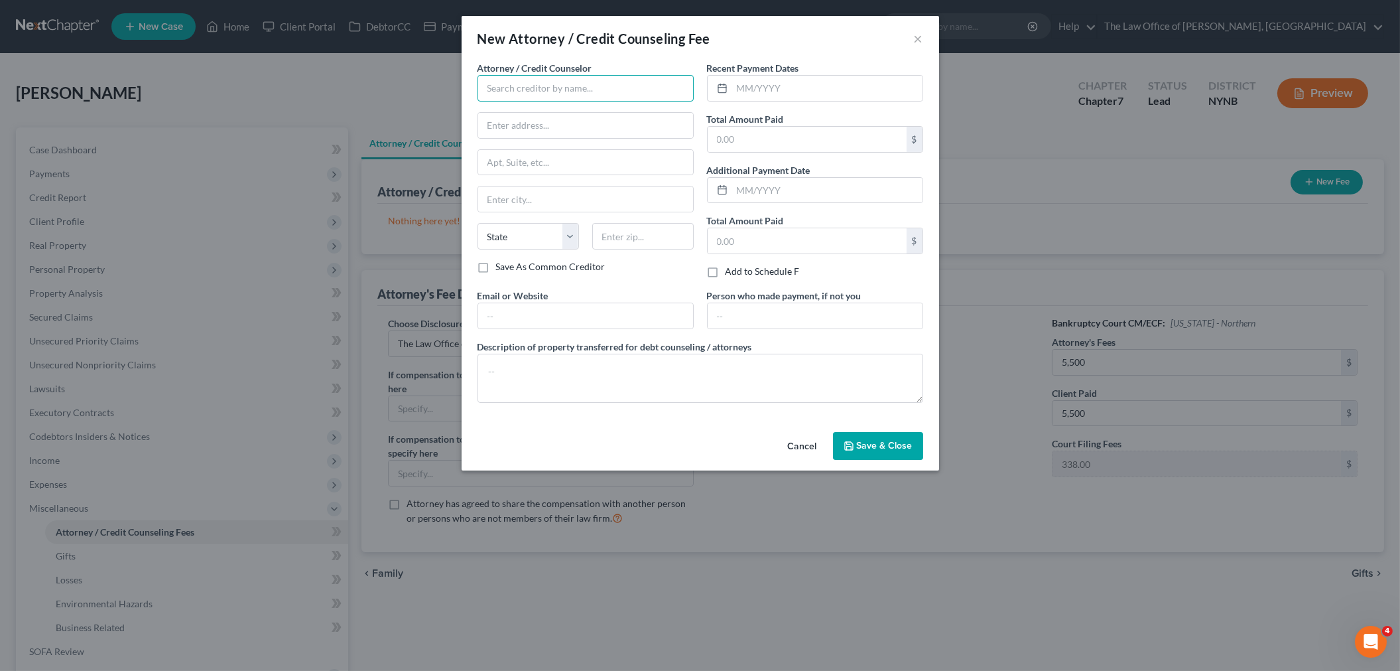
click at [595, 84] on input "text" at bounding box center [586, 88] width 216 height 27
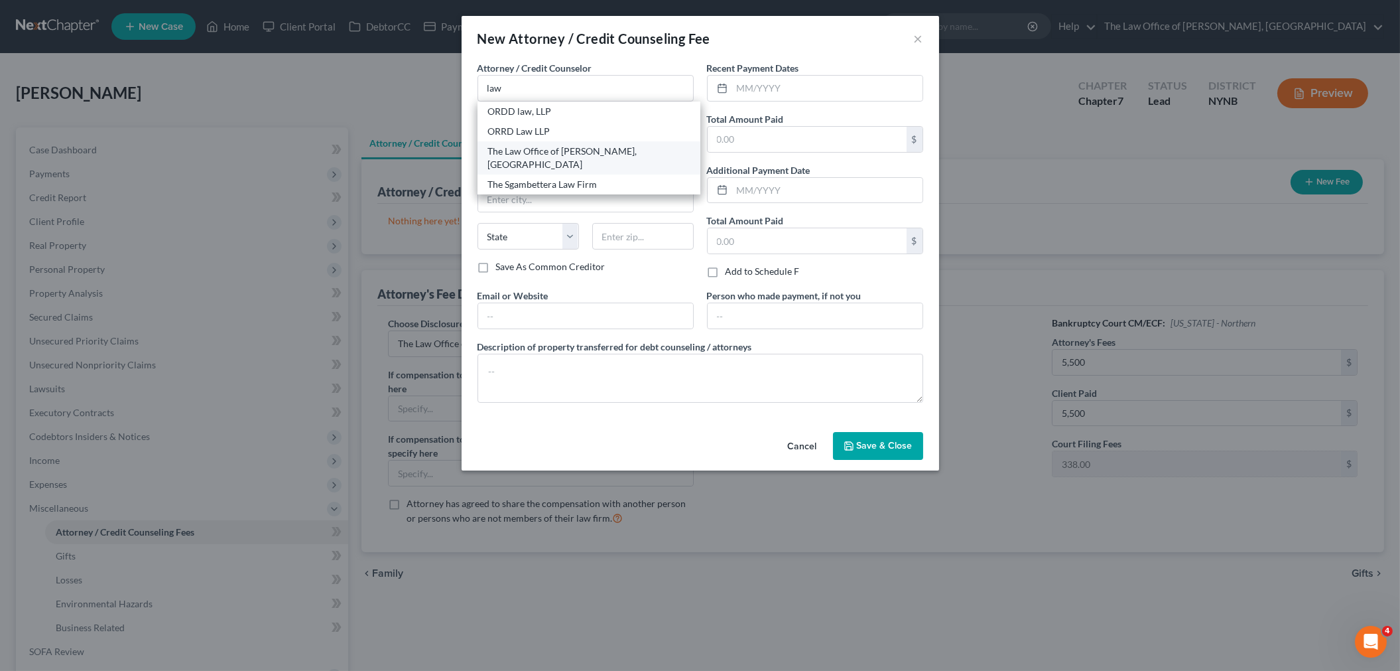
click at [545, 160] on div "The Law Office of [PERSON_NAME], [GEOGRAPHIC_DATA]" at bounding box center [589, 158] width 202 height 27
type input "The Law Office of [PERSON_NAME], [GEOGRAPHIC_DATA]"
type input "[STREET_ADDRESS][PERSON_NAME]"
type input "Schenectady"
select select "35"
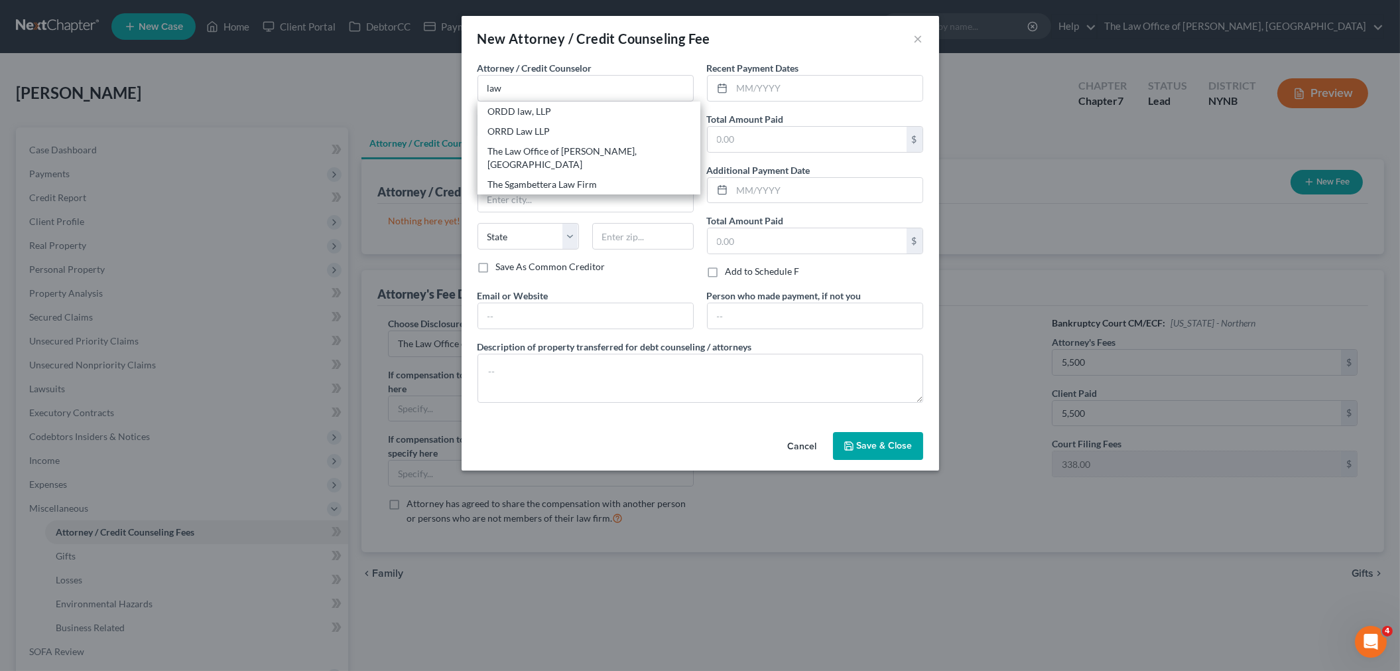
type input "12309"
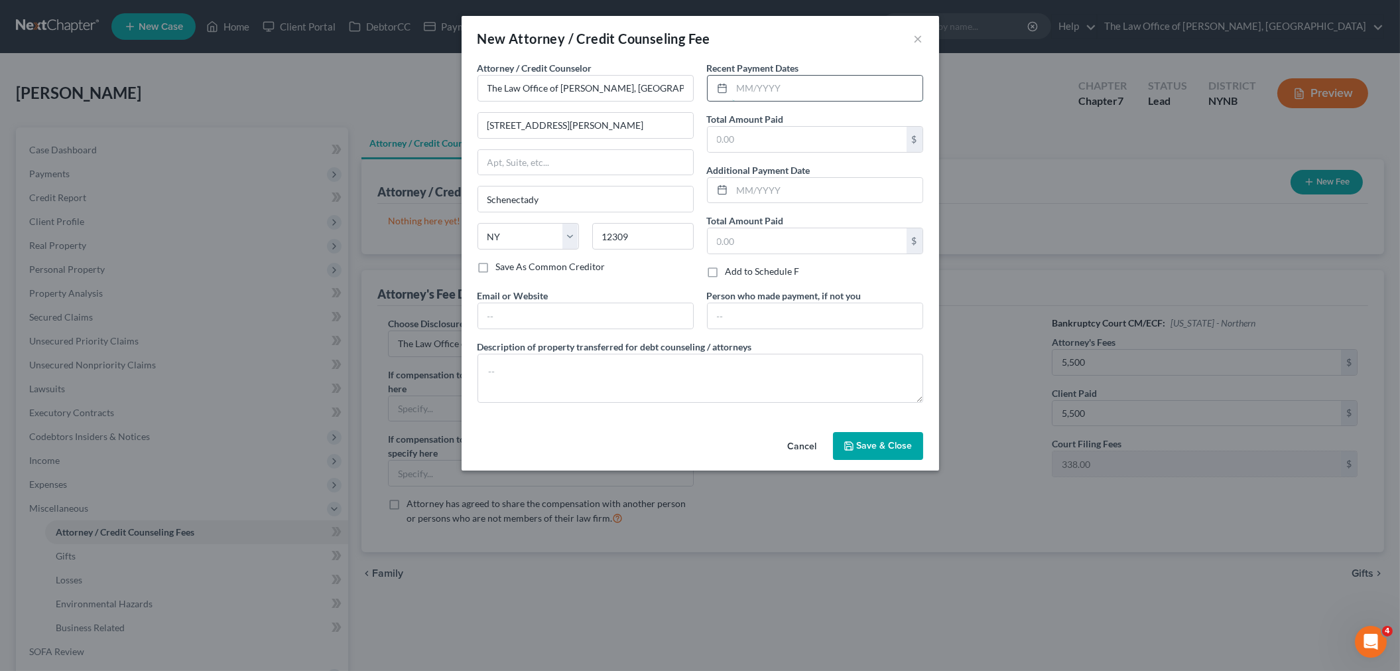
click at [777, 87] on input "text" at bounding box center [827, 88] width 190 height 25
type input "08/2025"
click at [752, 134] on input "text" at bounding box center [807, 139] width 199 height 25
type input "5,813"
click at [868, 461] on div "Cancel Save & Close" at bounding box center [701, 448] width 478 height 44
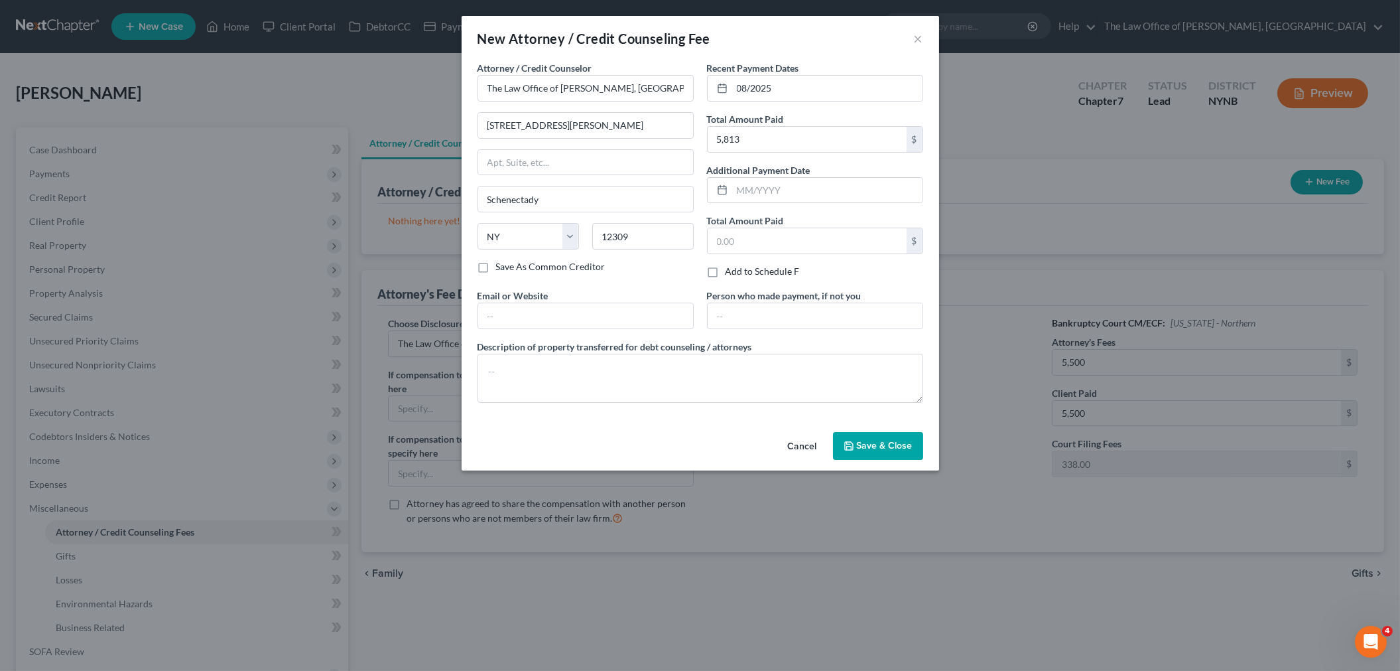
click at [868, 450] on span "Save & Close" at bounding box center [885, 445] width 56 height 11
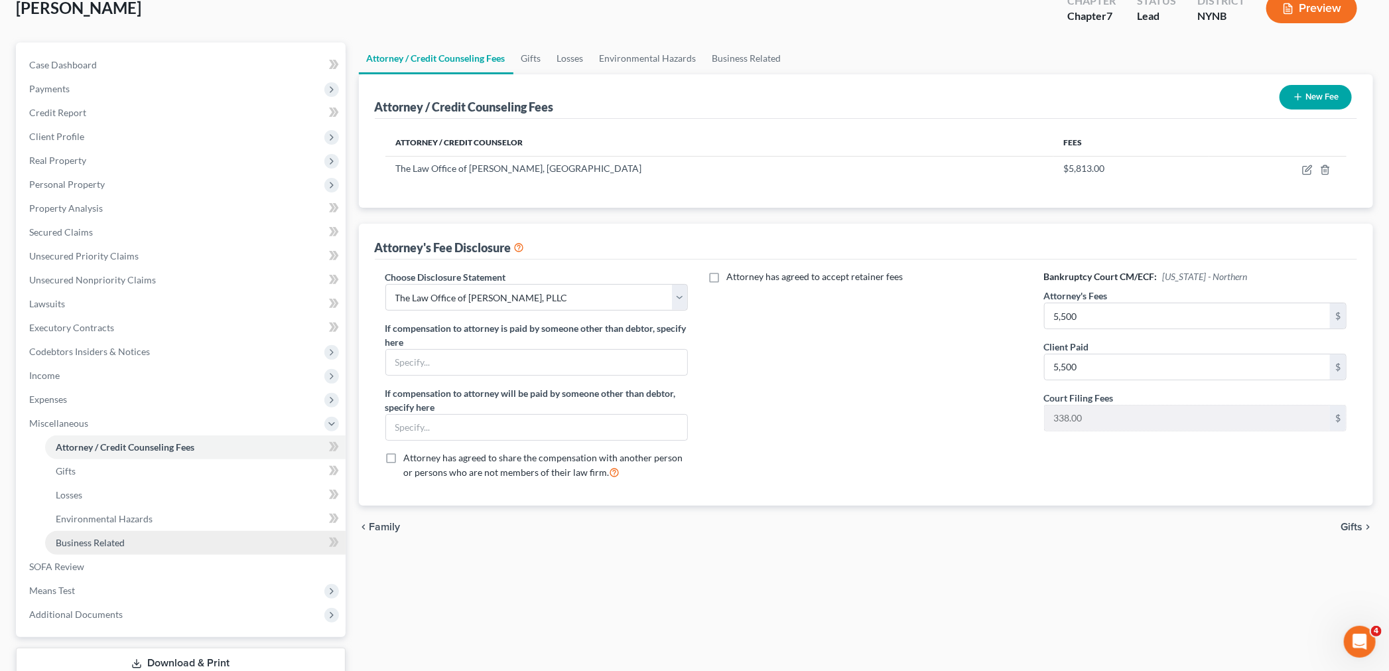
scroll to position [176, 0]
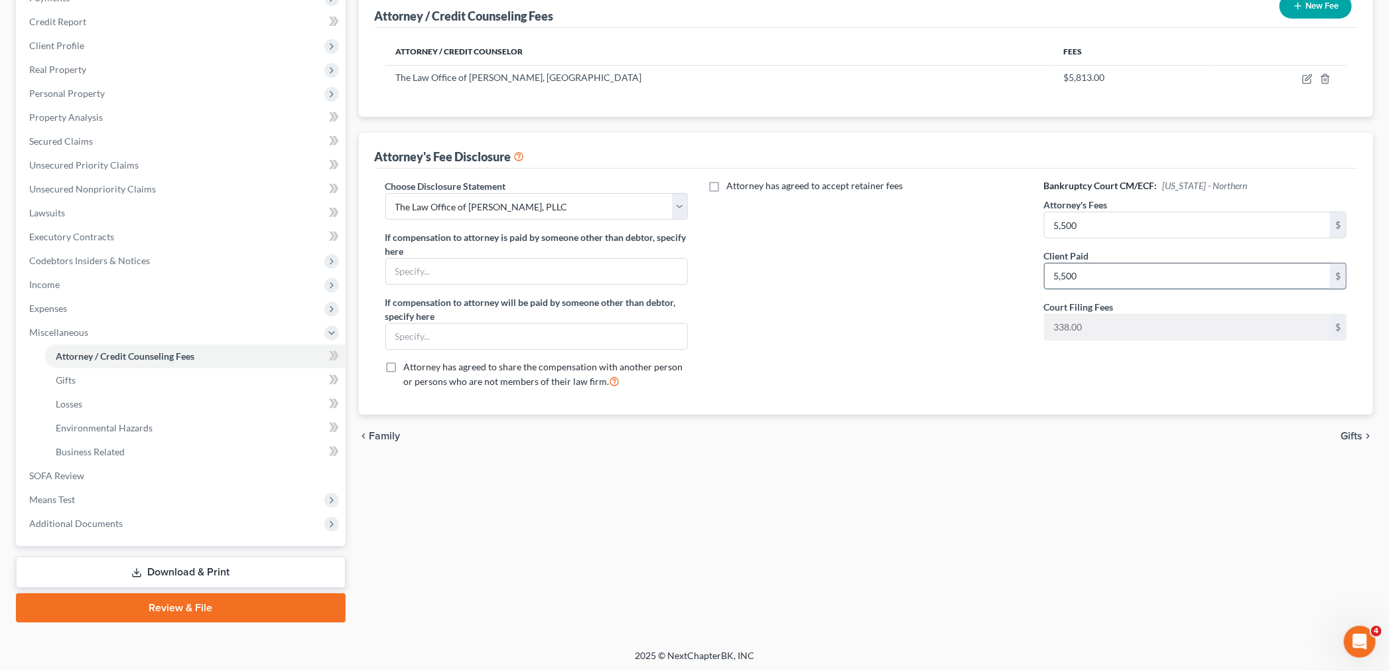
click at [1110, 276] on input "5,500" at bounding box center [1188, 275] width 286 height 25
click at [86, 74] on span "Real Property" at bounding box center [182, 70] width 327 height 24
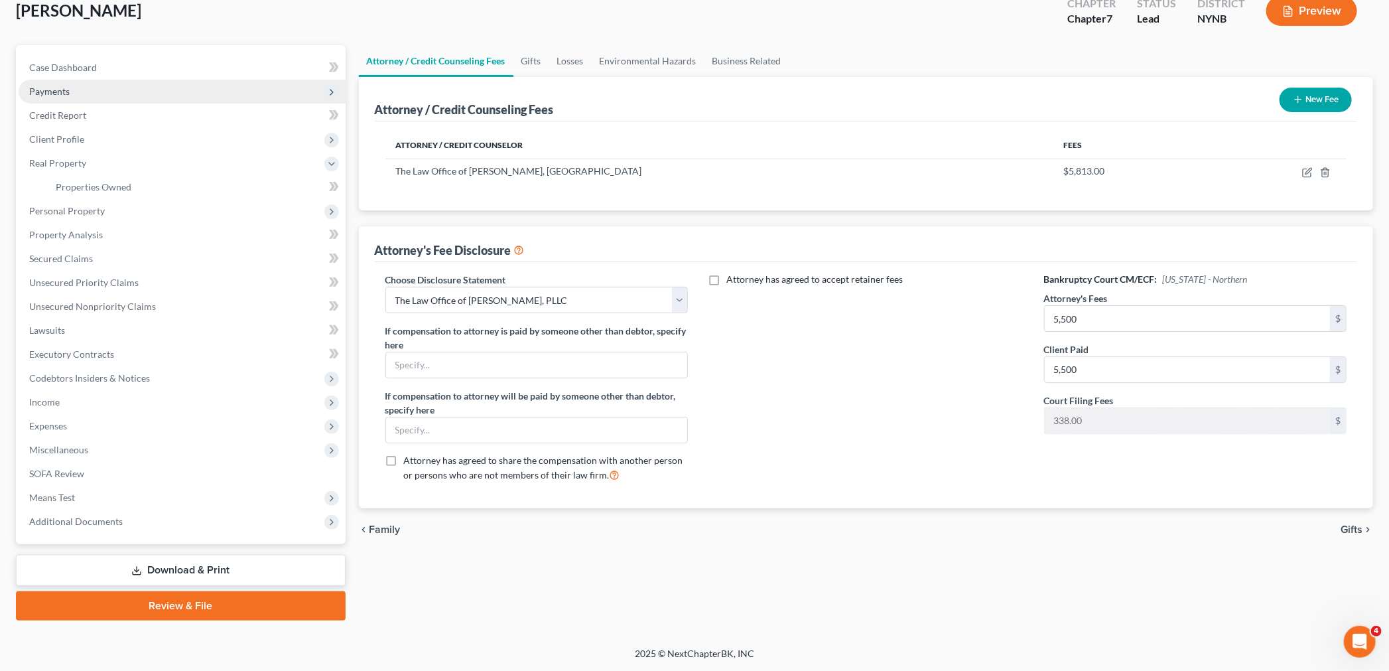
scroll to position [81, 0]
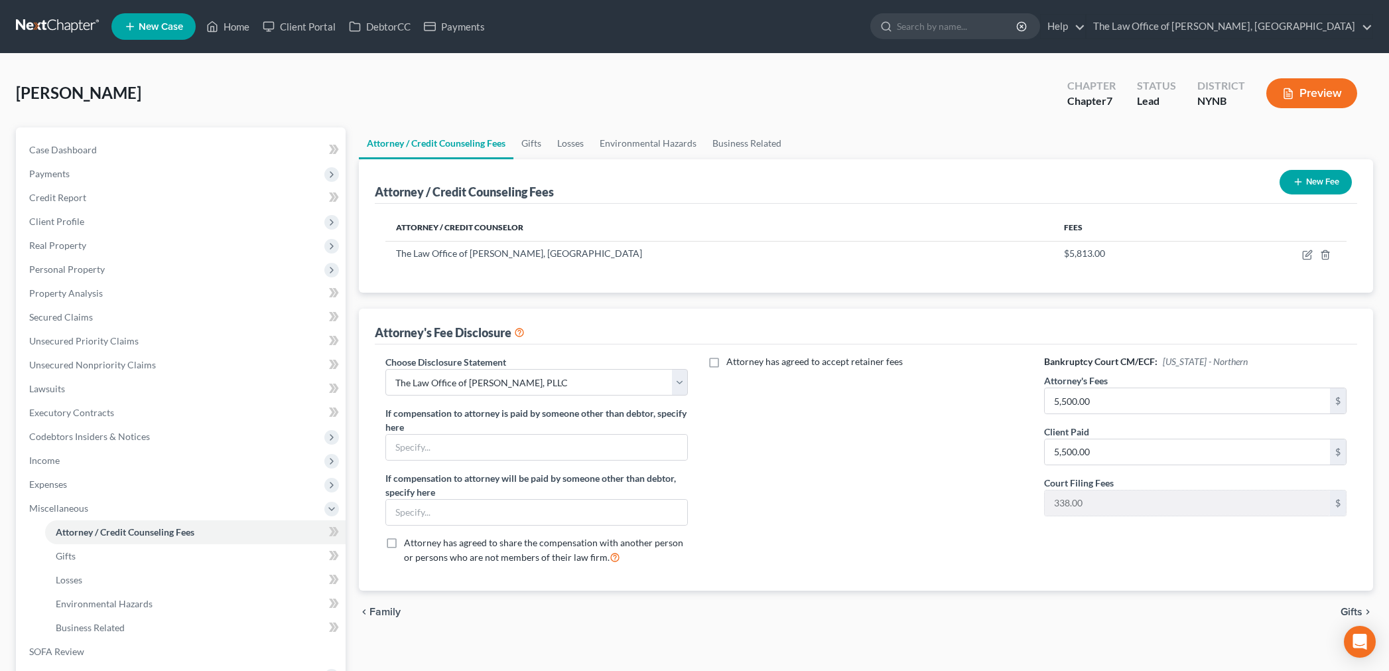
select select "1"
click at [95, 151] on span "Case Dashboard" at bounding box center [63, 149] width 68 height 11
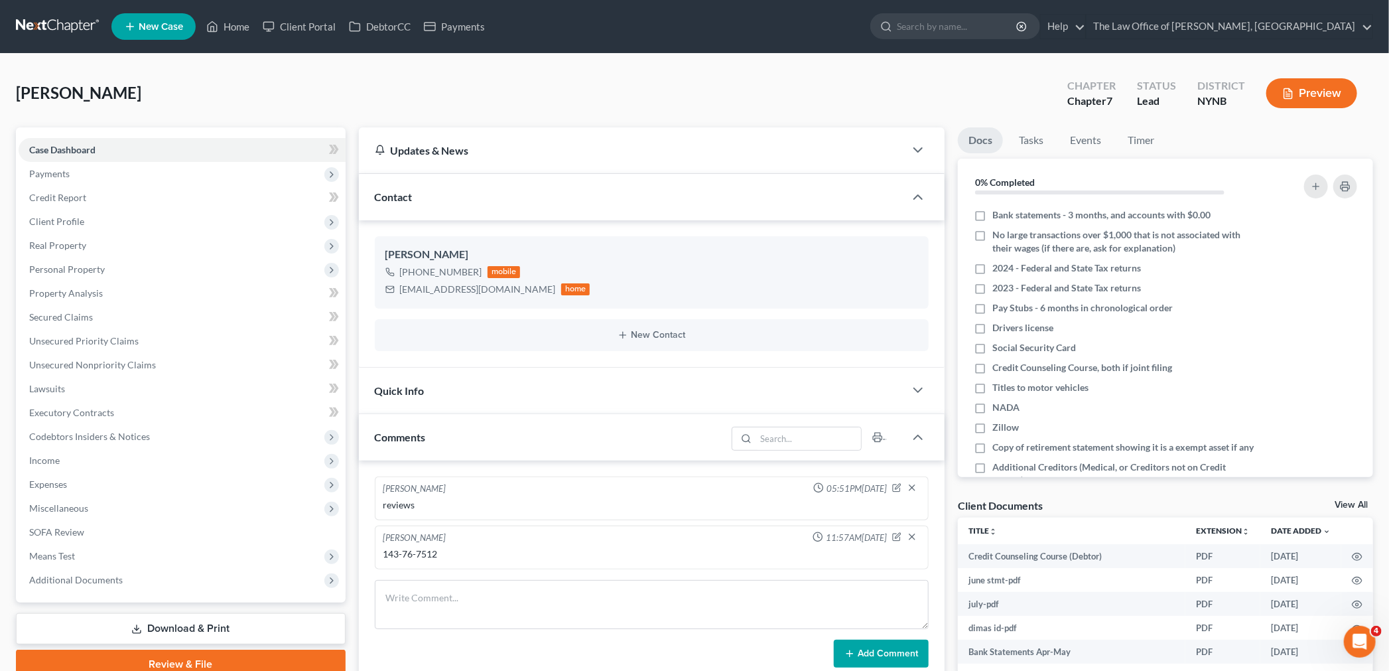
scroll to position [628, 0]
drag, startPoint x: 420, startPoint y: 554, endPoint x: 375, endPoint y: 555, distance: 44.4
click at [375, 555] on div "Christiaan VanNiekerk 11:57AM, 08/19/2025 143-76-7512" at bounding box center [652, 547] width 555 height 44
copy div "143-76-7512"
drag, startPoint x: 131, startPoint y: 100, endPoint x: 31, endPoint y: 96, distance: 100.2
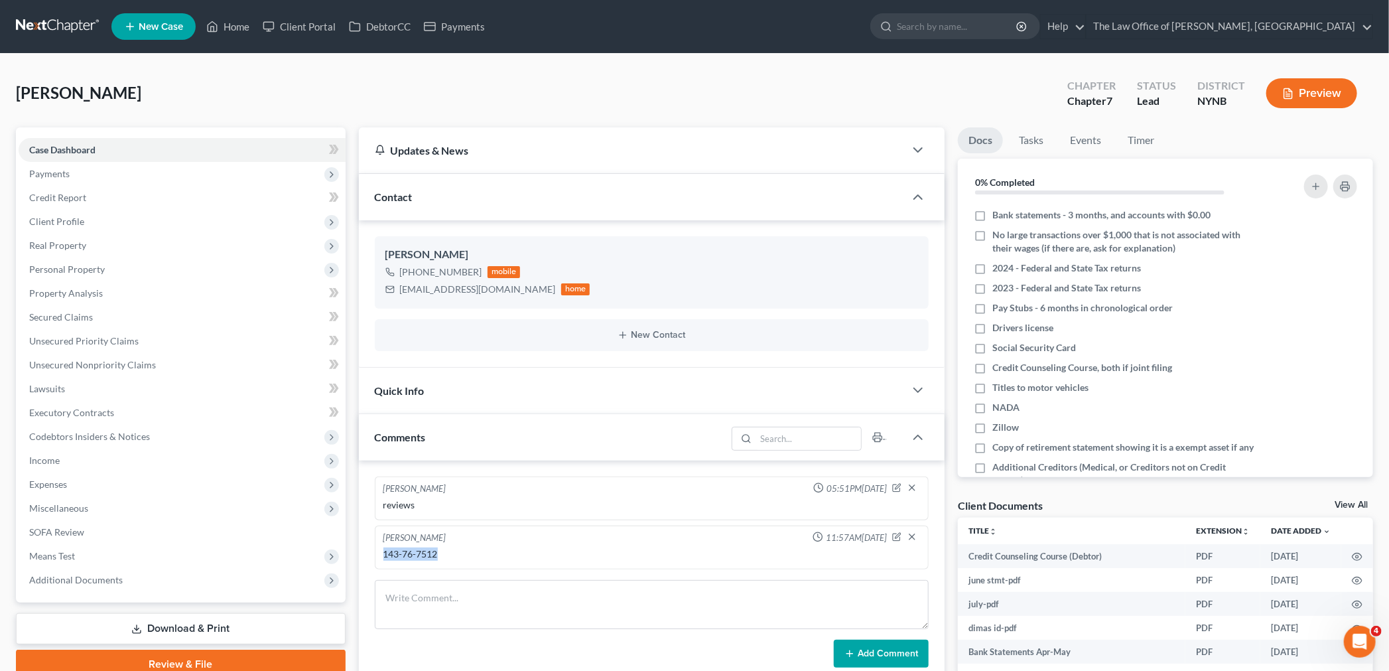
click at [31, 96] on div "Dimas, Kristine Upgraded Chapter Chapter 7 Status Lead District NYNB Preview" at bounding box center [694, 99] width 1357 height 58
drag, startPoint x: 22, startPoint y: 96, endPoint x: 107, endPoint y: 102, distance: 85.8
click at [93, 98] on span "[PERSON_NAME]" at bounding box center [78, 92] width 125 height 19
click at [130, 103] on div "Dimas, Kristine Upgraded Chapter Chapter 7 Status Lead District NYNB Preview" at bounding box center [694, 99] width 1357 height 58
drag, startPoint x: 131, startPoint y: 94, endPoint x: 11, endPoint y: 97, distance: 119.4
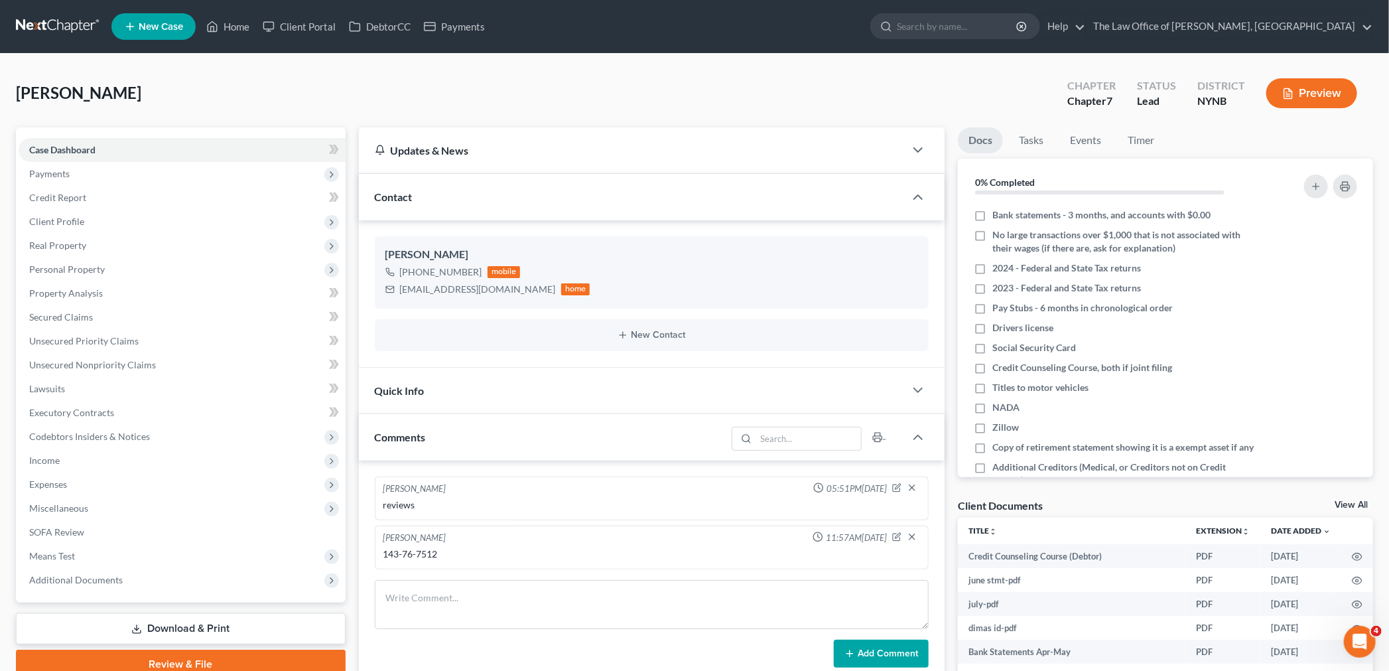
copy span "[PERSON_NAME]"
click at [240, 33] on link "Home" at bounding box center [228, 27] width 56 height 24
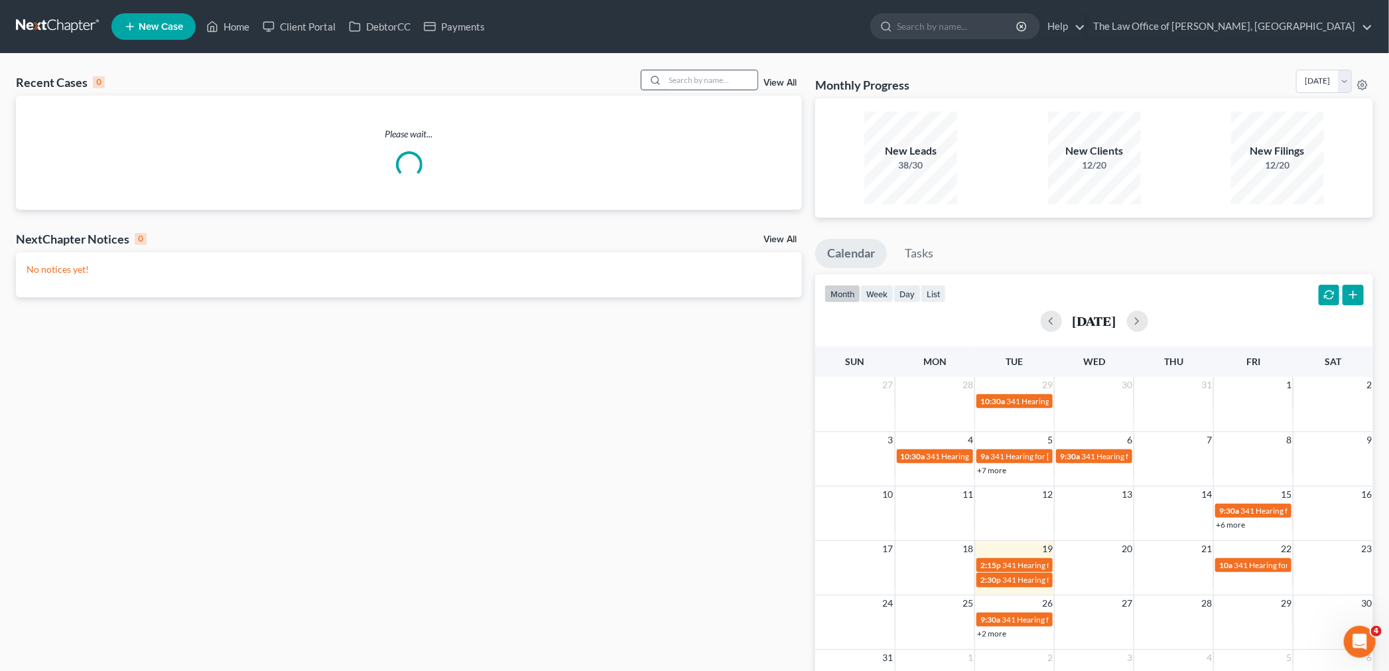
click at [720, 83] on input "search" at bounding box center [711, 79] width 93 height 19
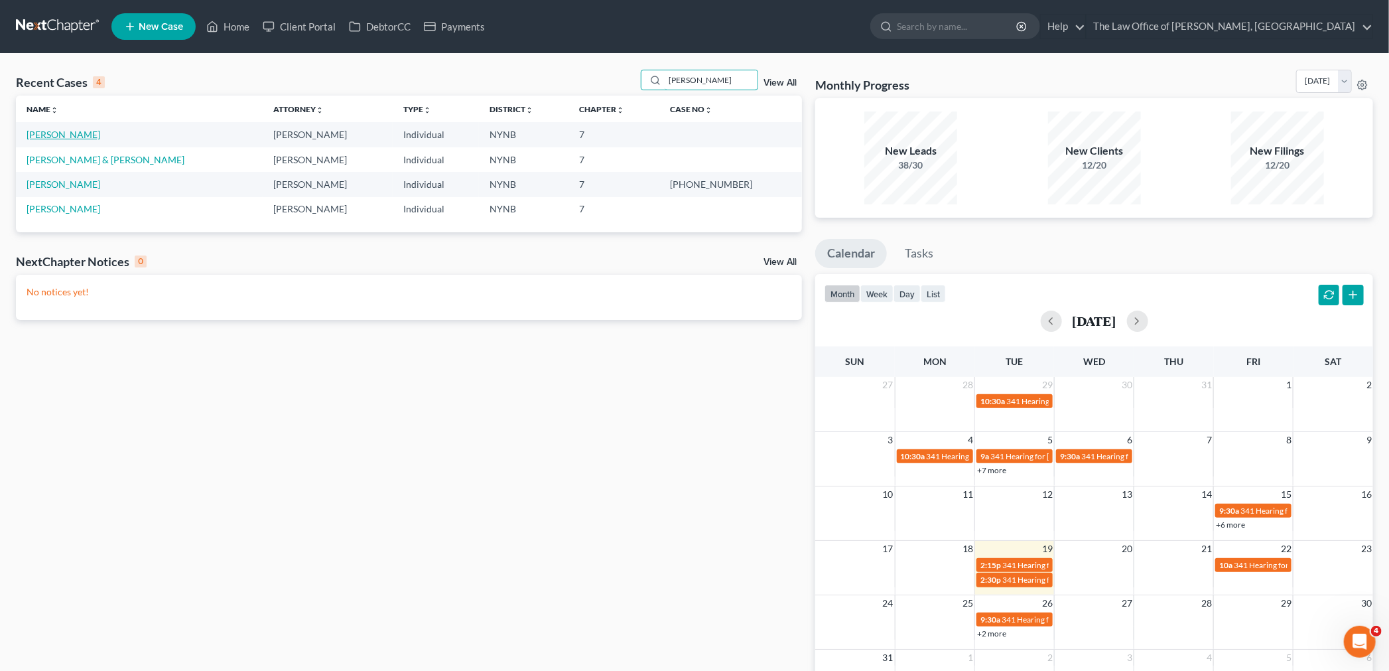
type input "burke"
click at [49, 130] on link "[PERSON_NAME]" at bounding box center [64, 134] width 74 height 11
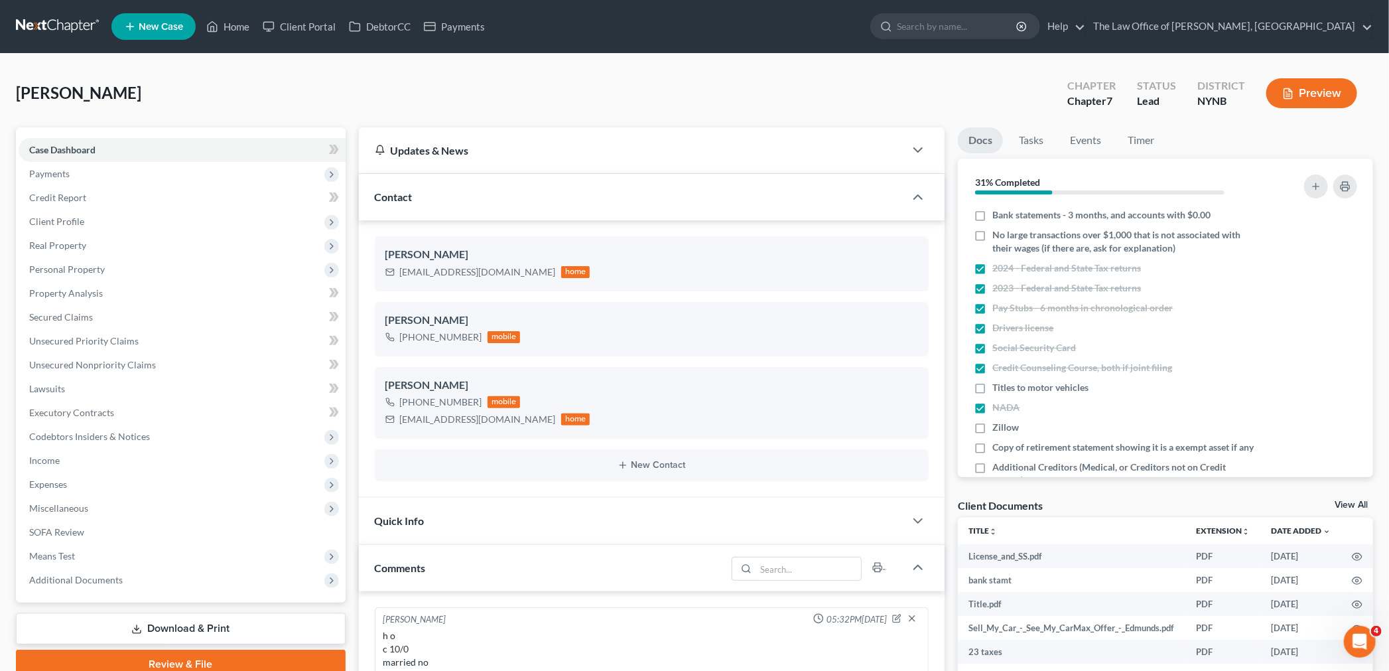
scroll to position [628, 0]
click at [387, 23] on link "DebtorCC" at bounding box center [379, 27] width 75 height 24
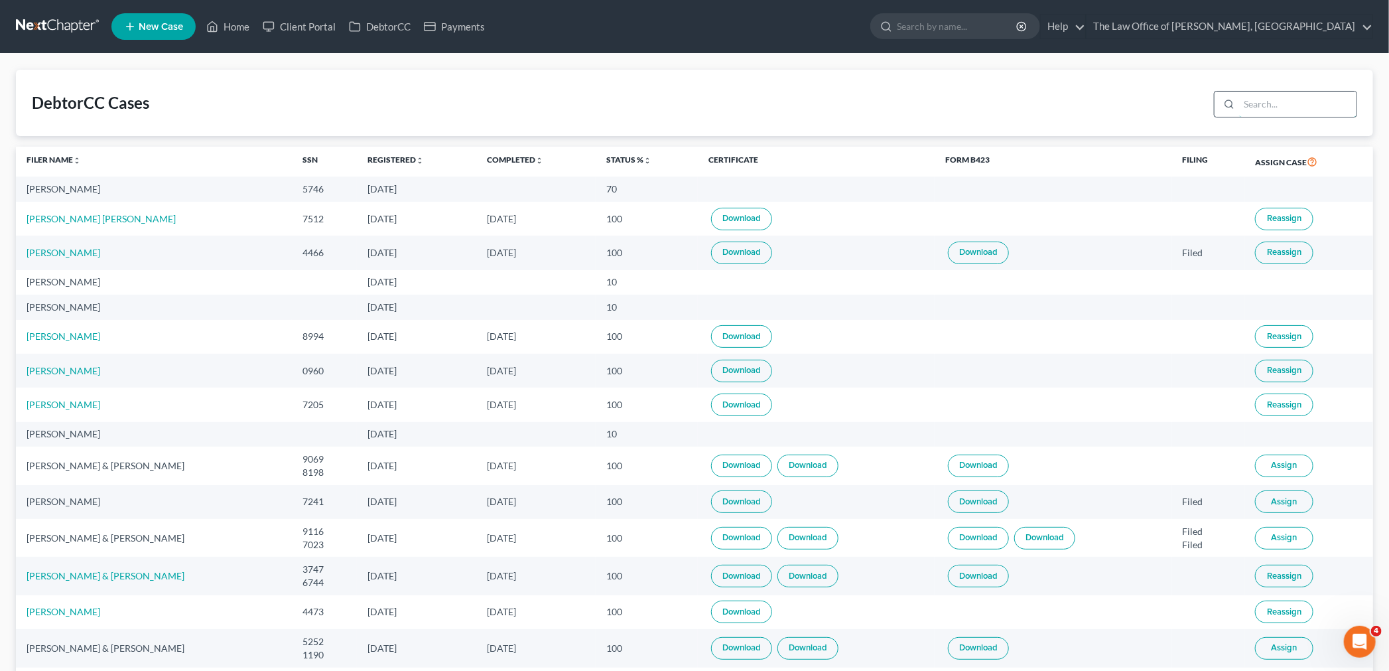
click at [1287, 104] on input "search" at bounding box center [1297, 104] width 117 height 25
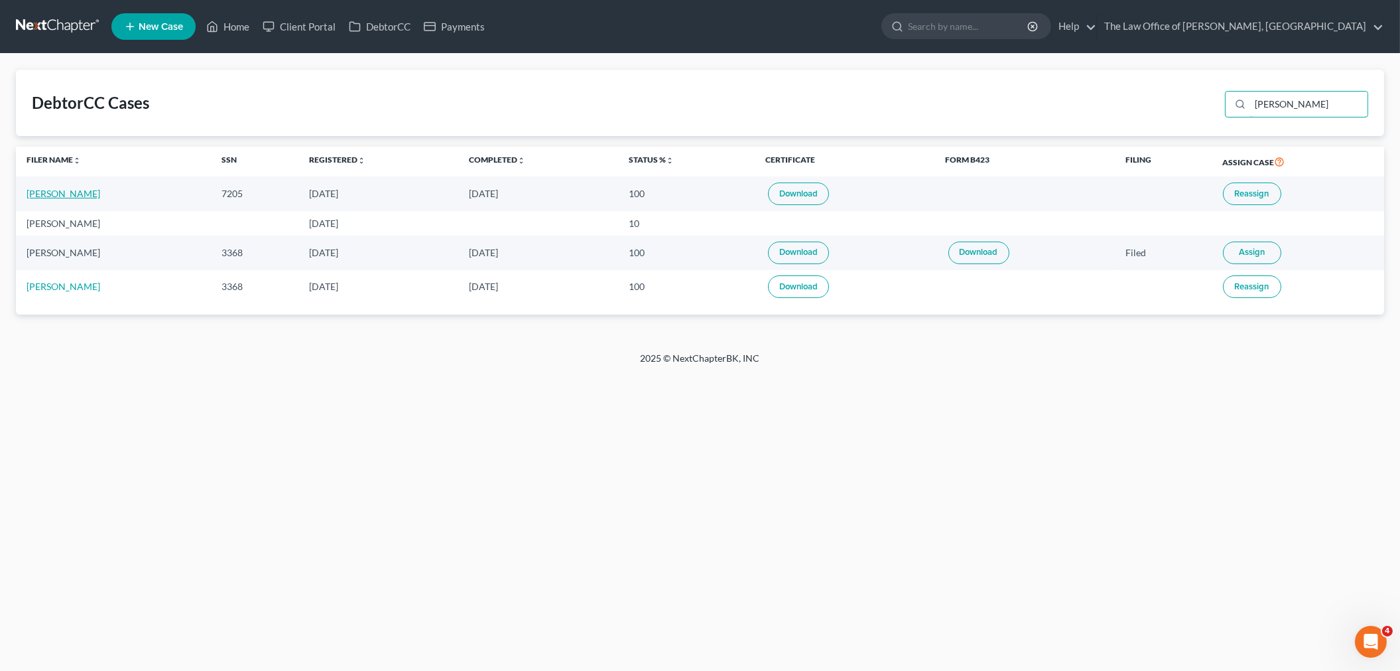
type input "burk"
click at [38, 193] on link "[PERSON_NAME]" at bounding box center [64, 193] width 74 height 11
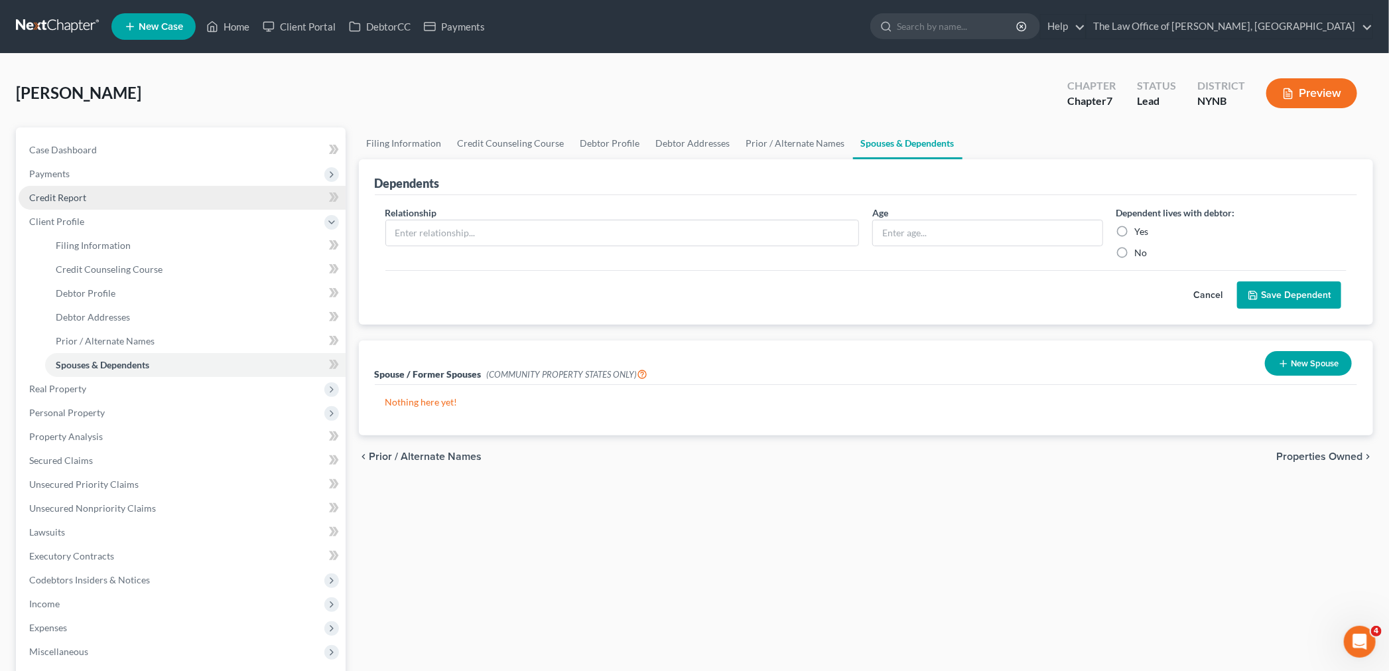
click at [87, 195] on link "Credit Report" at bounding box center [182, 198] width 327 height 24
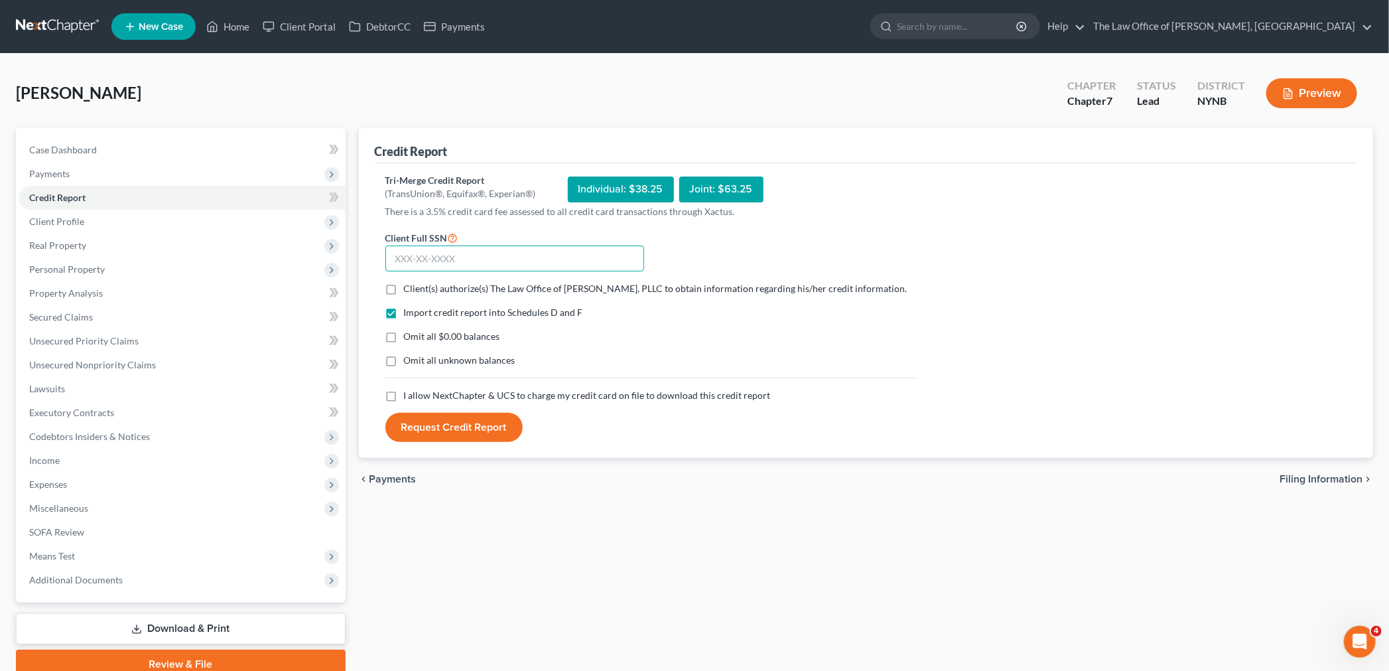
click at [429, 257] on input "text" at bounding box center [514, 258] width 259 height 27
paste input "143-76-7512"
type input "143-76-7512"
click at [404, 289] on label "Client(s) authorize(s) The Law Office of [PERSON_NAME], PLLC to obtain informat…" at bounding box center [655, 288] width 503 height 13
click at [409, 289] on input "Client(s) authorize(s) The Law Office of [PERSON_NAME], PLLC to obtain informat…" at bounding box center [413, 286] width 9 height 9
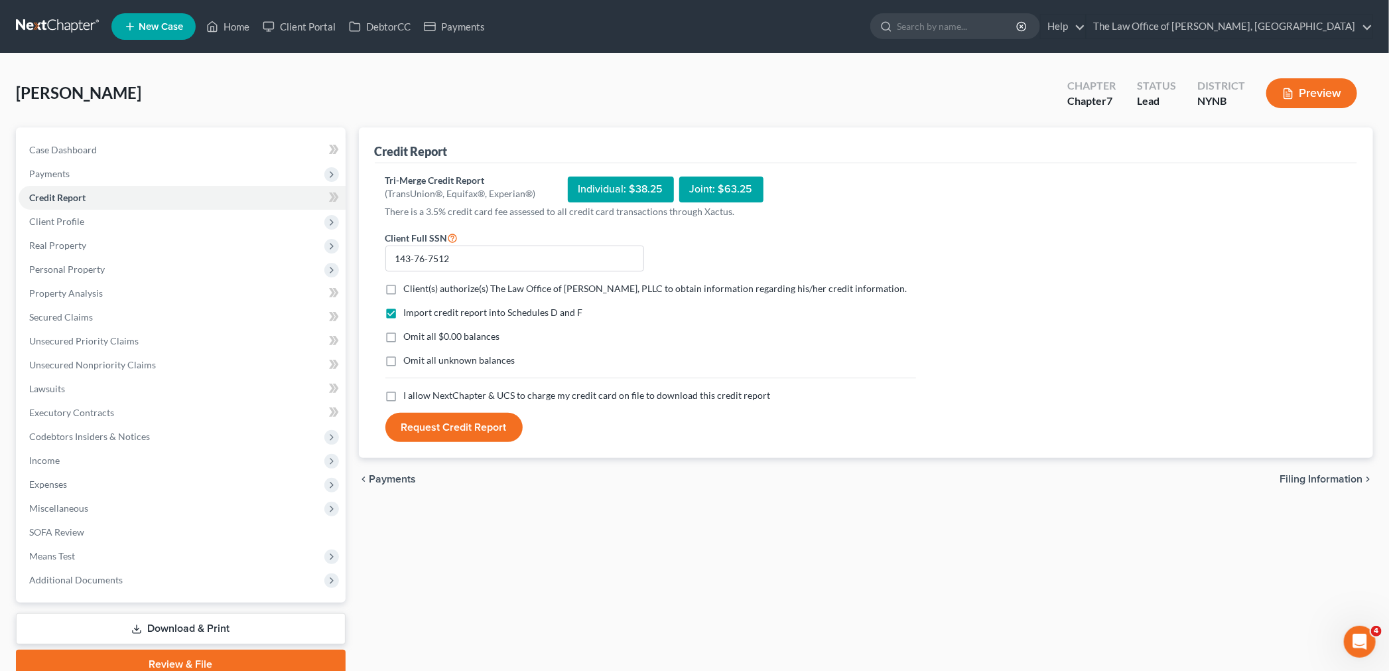
checkbox input "true"
click at [404, 402] on label "I allow NextChapter & UCS to charge my credit card on file to download this cre…" at bounding box center [587, 395] width 367 height 13
click at [409, 397] on input "I allow NextChapter & UCS to charge my credit card on file to download this cre…" at bounding box center [413, 393] width 9 height 9
checkbox input "true"
click at [440, 433] on button "Request Credit Report" at bounding box center [453, 427] width 137 height 29
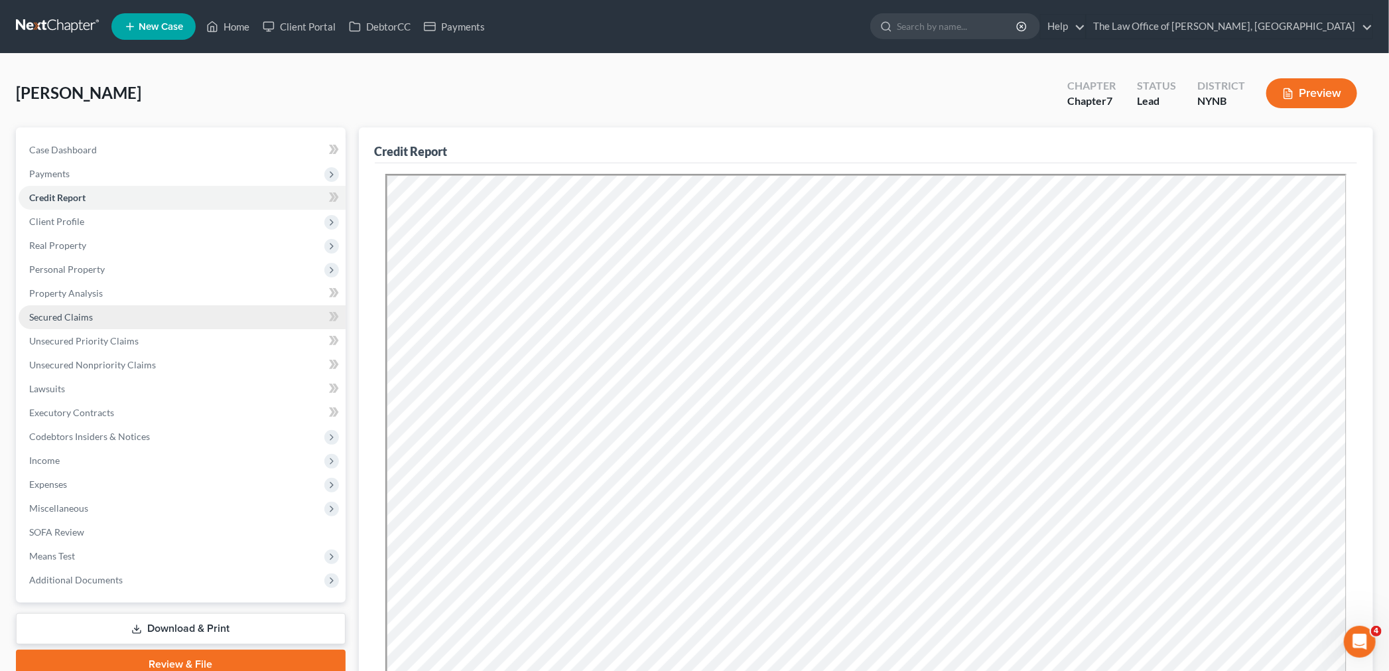
click at [103, 316] on link "Secured Claims" at bounding box center [182, 317] width 327 height 24
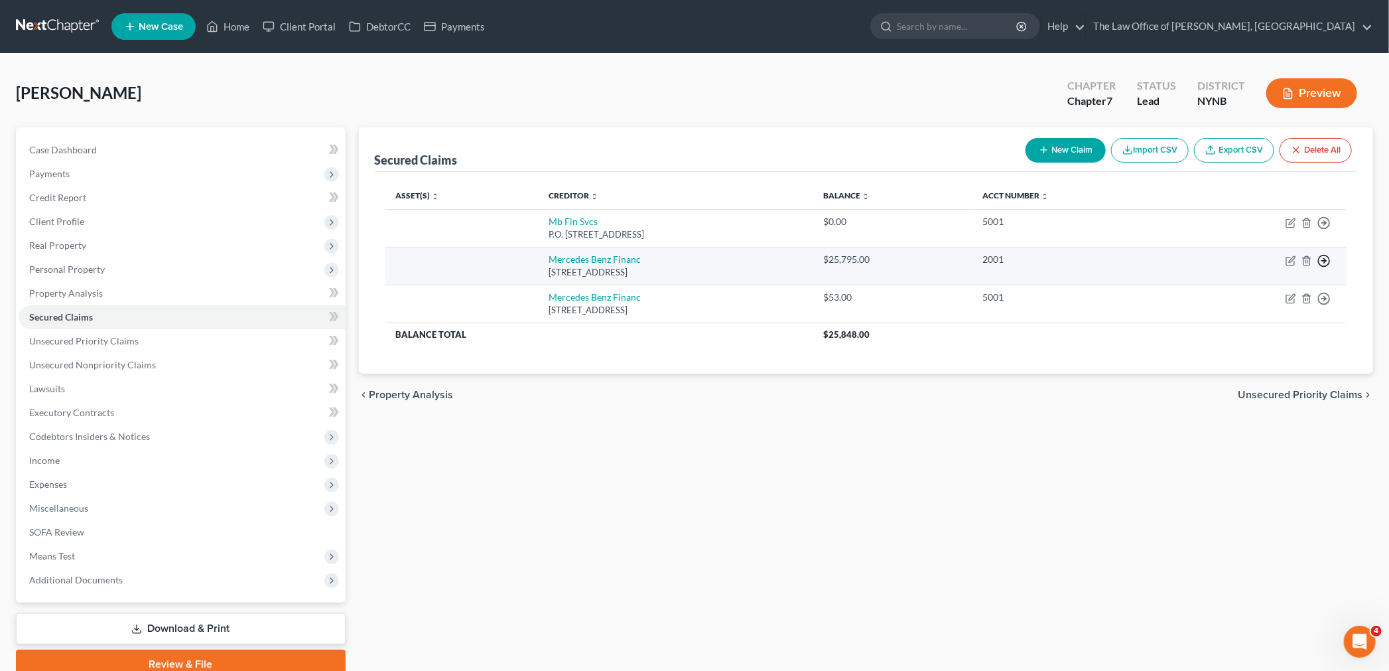
click at [1325, 226] on polyline "button" at bounding box center [1325, 223] width 2 height 5
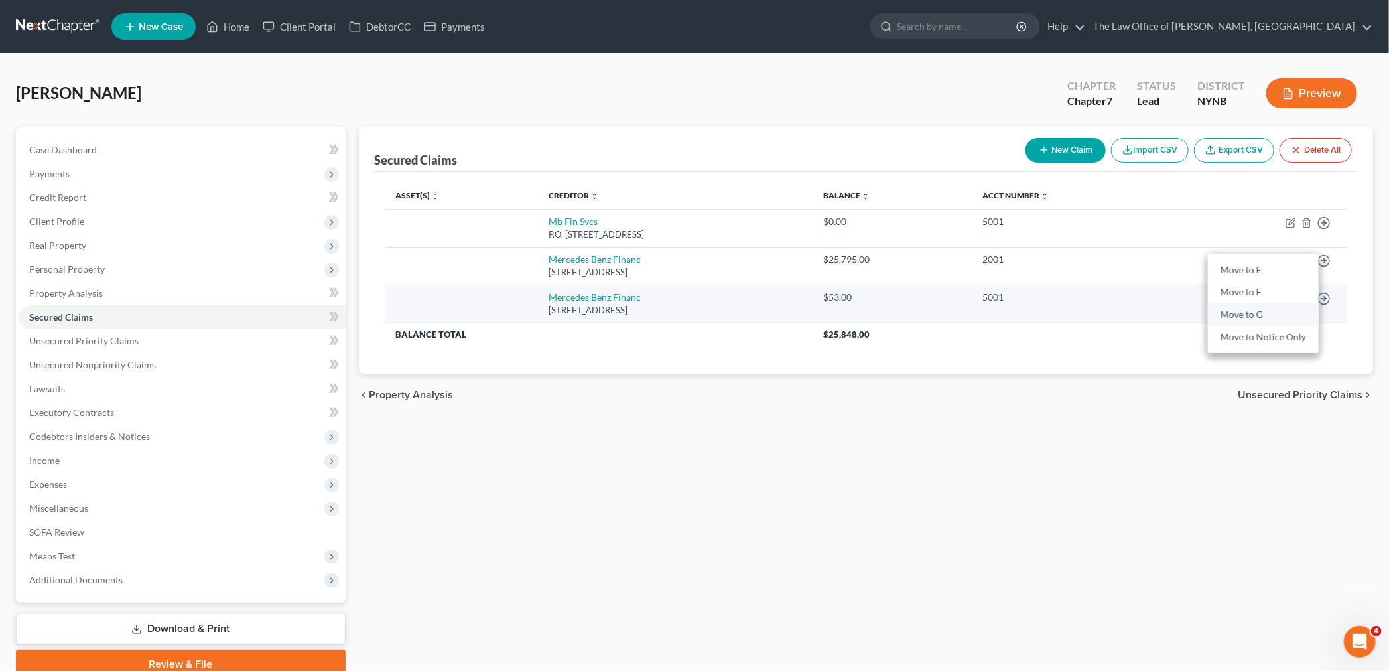
click at [1246, 308] on link "Move to G" at bounding box center [1263, 315] width 111 height 23
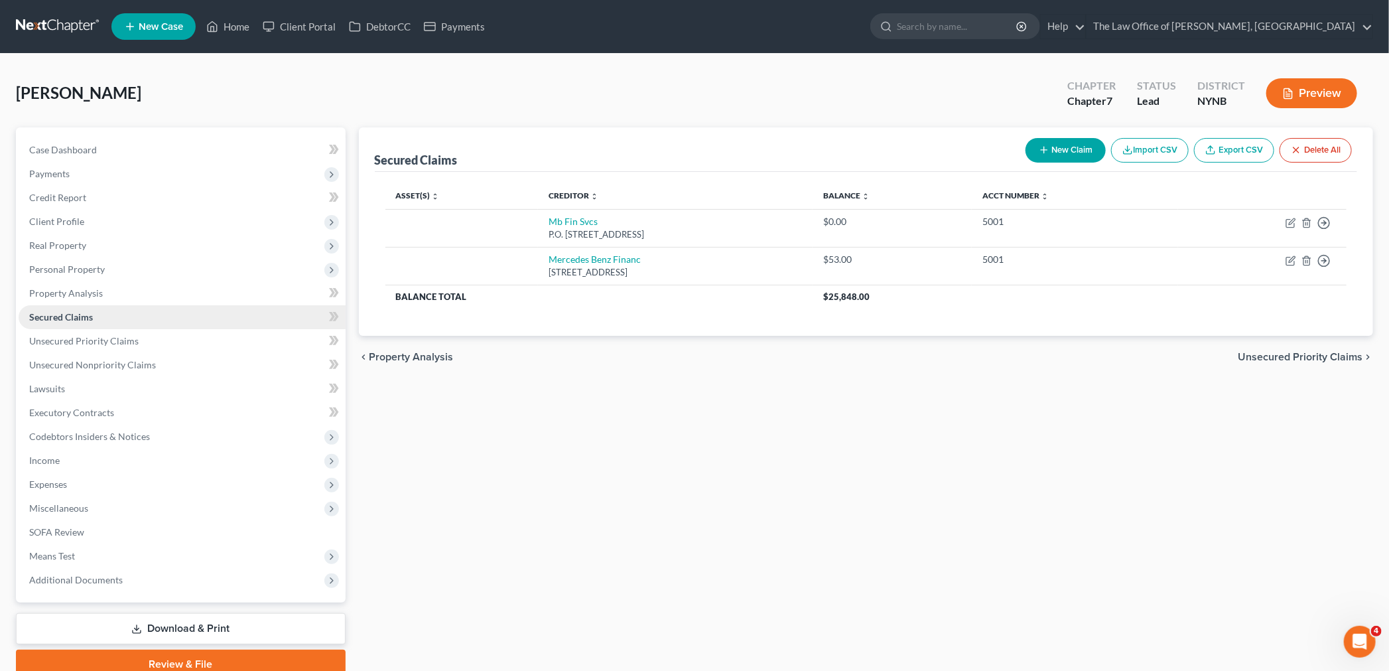
click at [81, 316] on span "Secured Claims" at bounding box center [61, 316] width 64 height 11
click at [95, 378] on link "Lawsuits" at bounding box center [182, 389] width 327 height 24
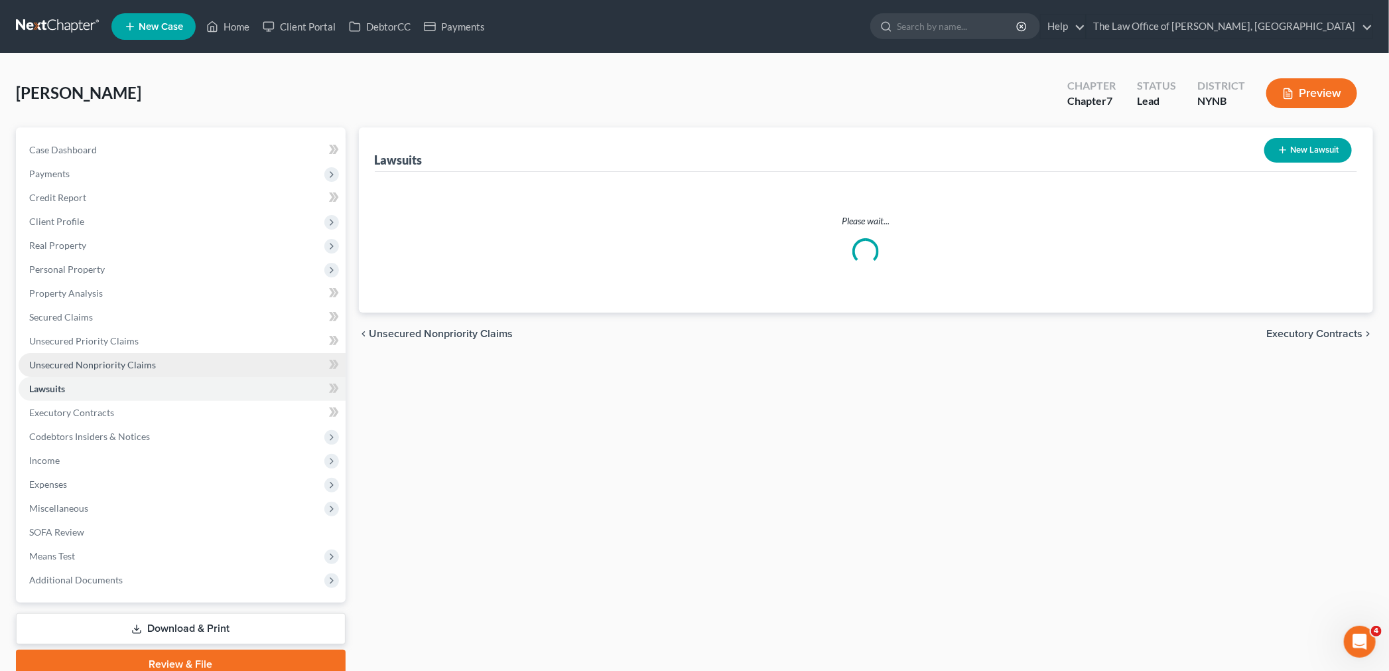
click at [96, 359] on span "Unsecured Nonpriority Claims" at bounding box center [92, 364] width 127 height 11
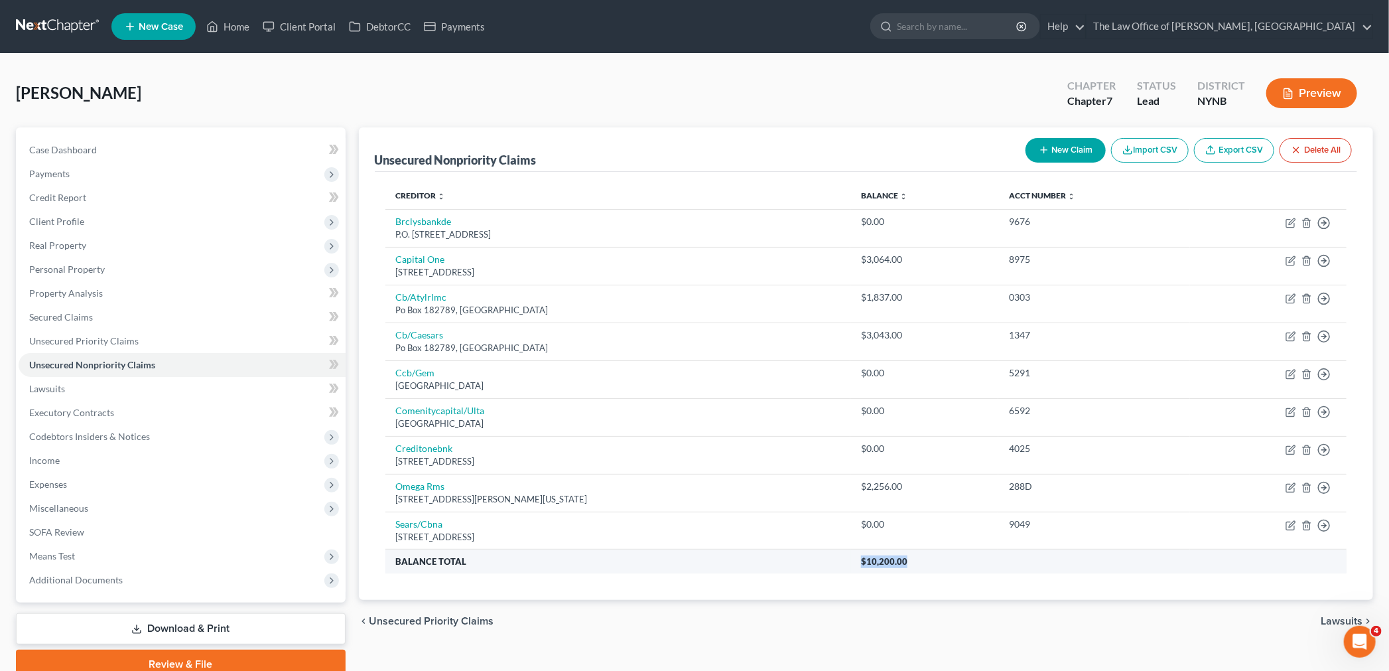
drag, startPoint x: 941, startPoint y: 567, endPoint x: 876, endPoint y: 572, distance: 65.2
click at [876, 572] on th "$10,200.00" at bounding box center [1098, 561] width 496 height 24
click at [1052, 146] on button "New Claim" at bounding box center [1065, 150] width 80 height 25
select select "0"
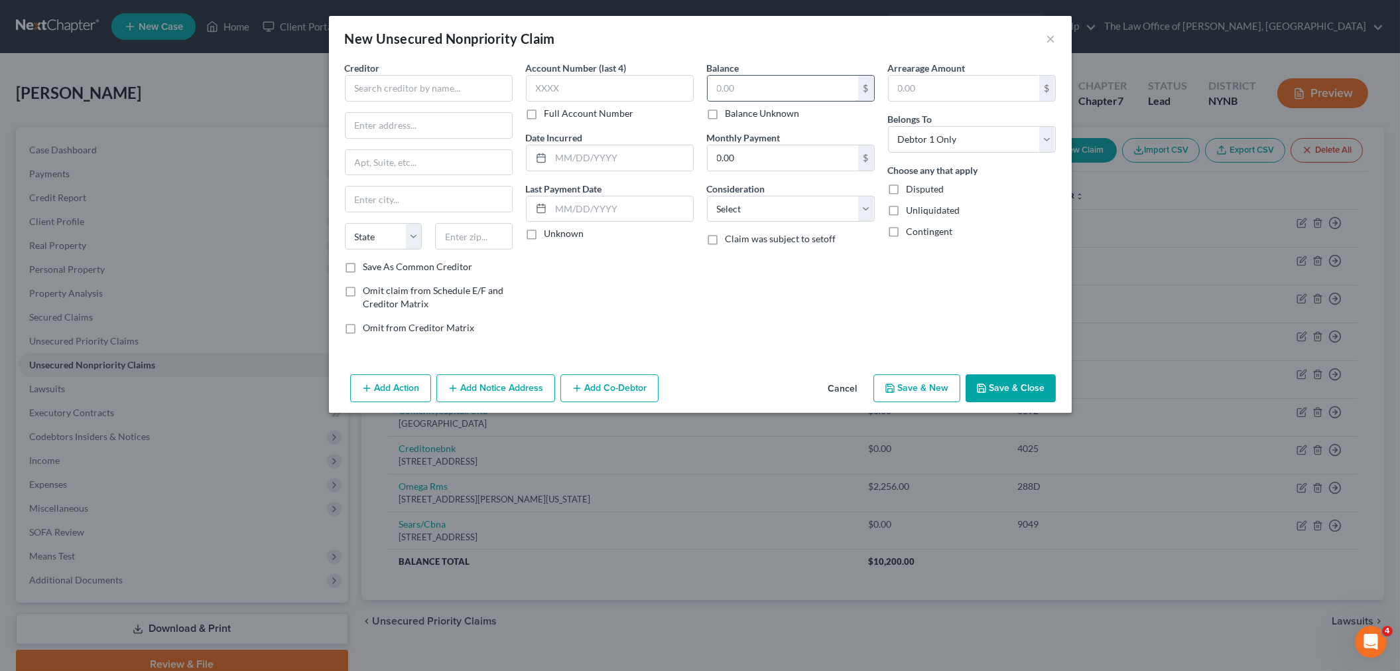
drag, startPoint x: 748, startPoint y: 93, endPoint x: 756, endPoint y: 93, distance: 8.6
click at [747, 93] on input "text" at bounding box center [783, 88] width 151 height 25
type input "10,000"
click at [453, 96] on input "text" at bounding box center [429, 88] width 168 height 27
type input "Cathy Blood"
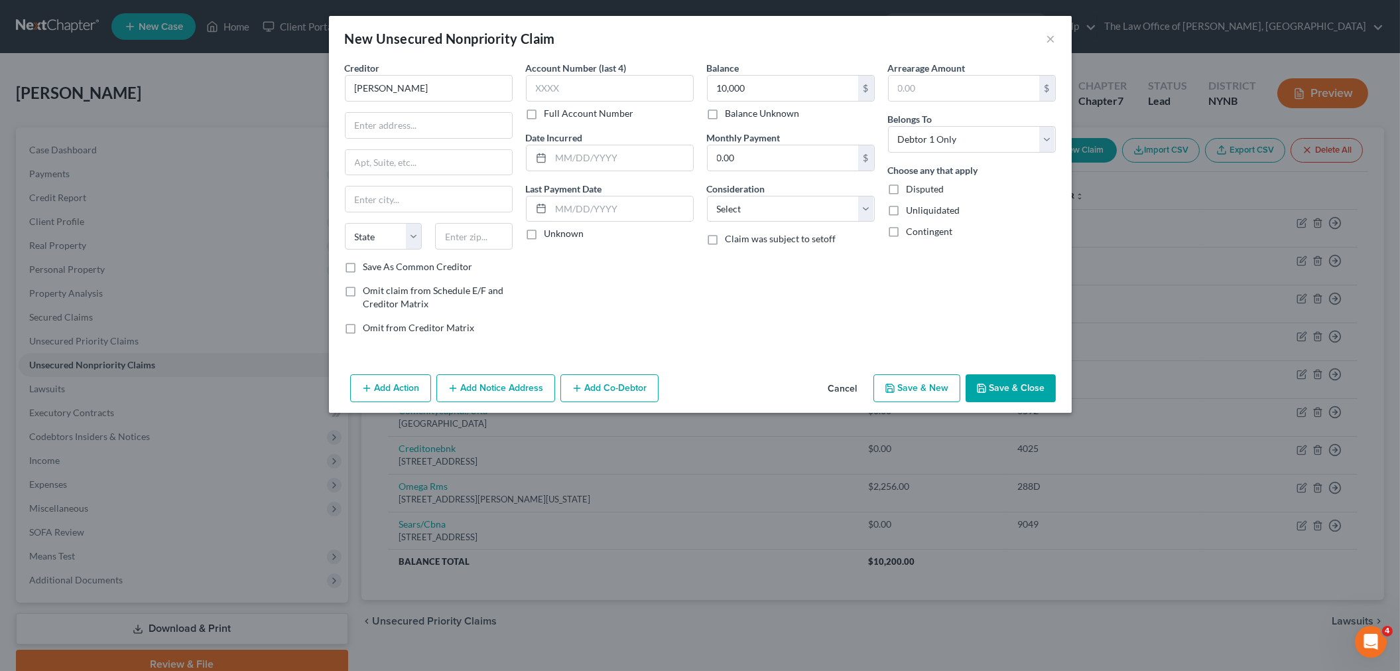
click at [545, 110] on label "Full Account Number" at bounding box center [590, 113] width 90 height 13
click at [550, 110] on input "Full Account Number" at bounding box center [554, 111] width 9 height 9
click at [568, 93] on input "text" at bounding box center [610, 88] width 168 height 27
click at [576, 85] on input "Unknowbn" at bounding box center [610, 88] width 168 height 27
type input "Unknown"
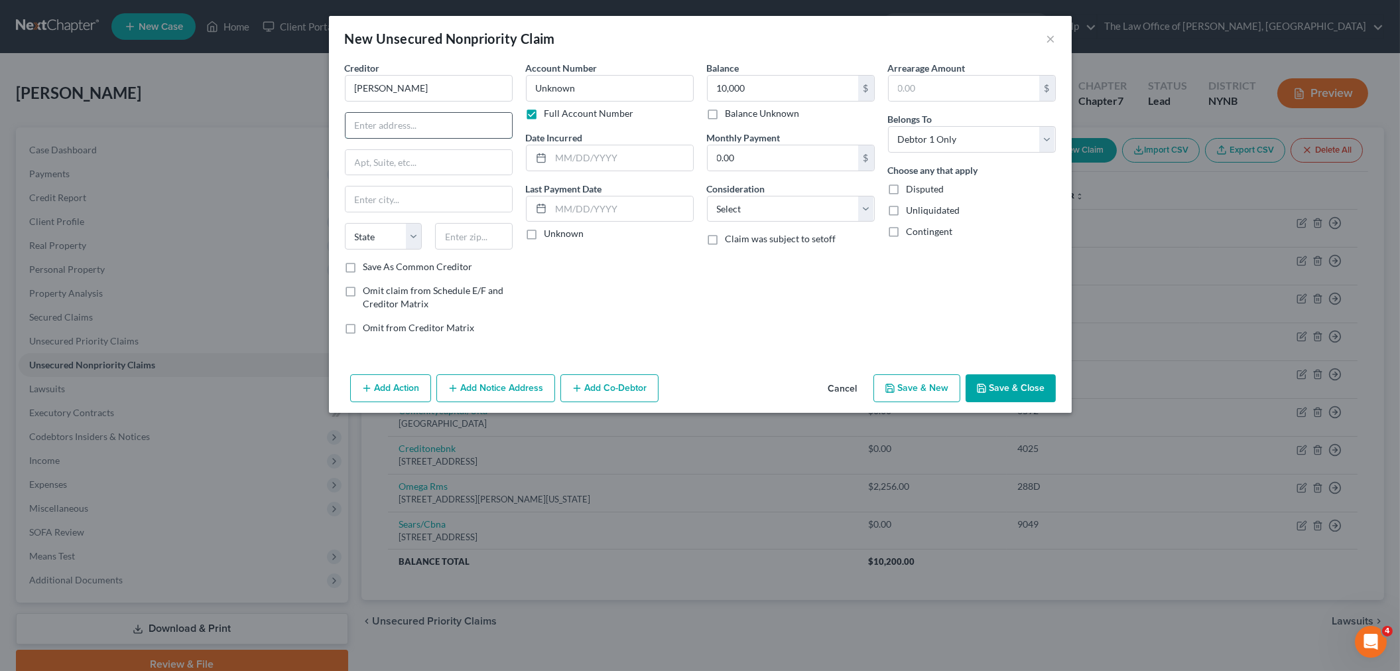
click at [436, 123] on input "text" at bounding box center [429, 125] width 166 height 25
click at [1005, 389] on button "Save & Close" at bounding box center [1011, 388] width 90 height 28
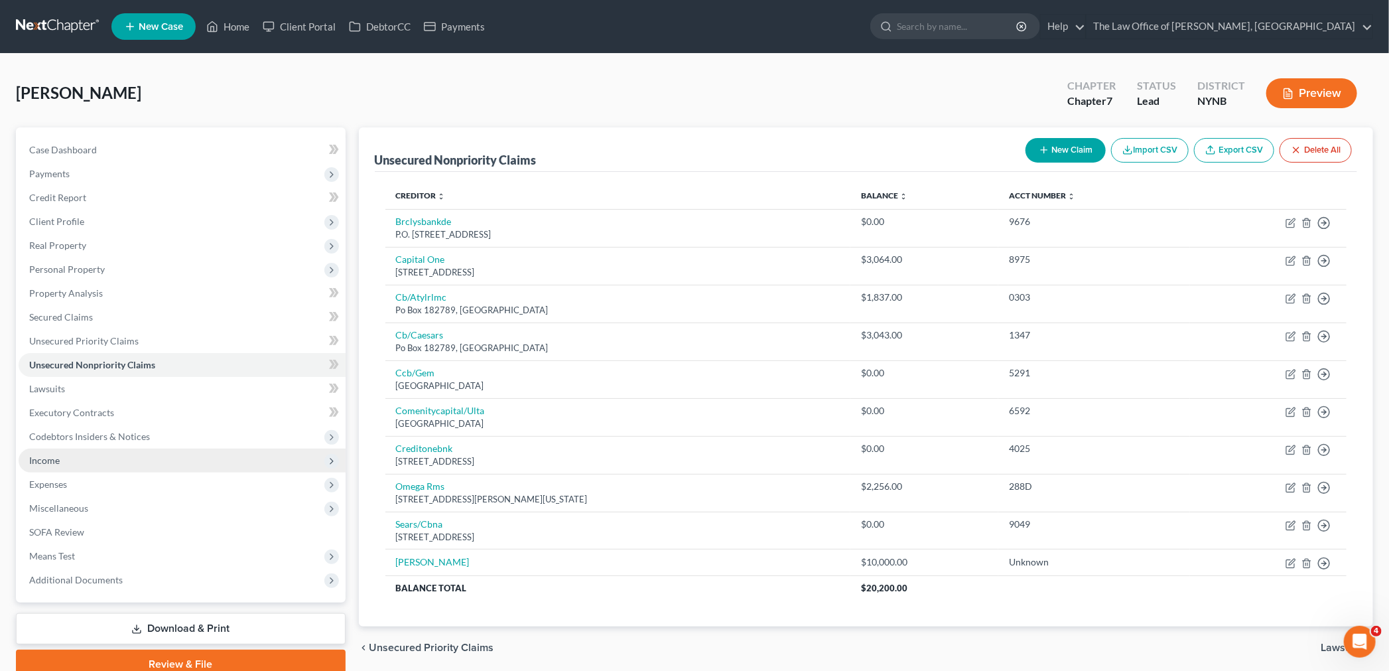
click at [74, 466] on span "Income" at bounding box center [182, 460] width 327 height 24
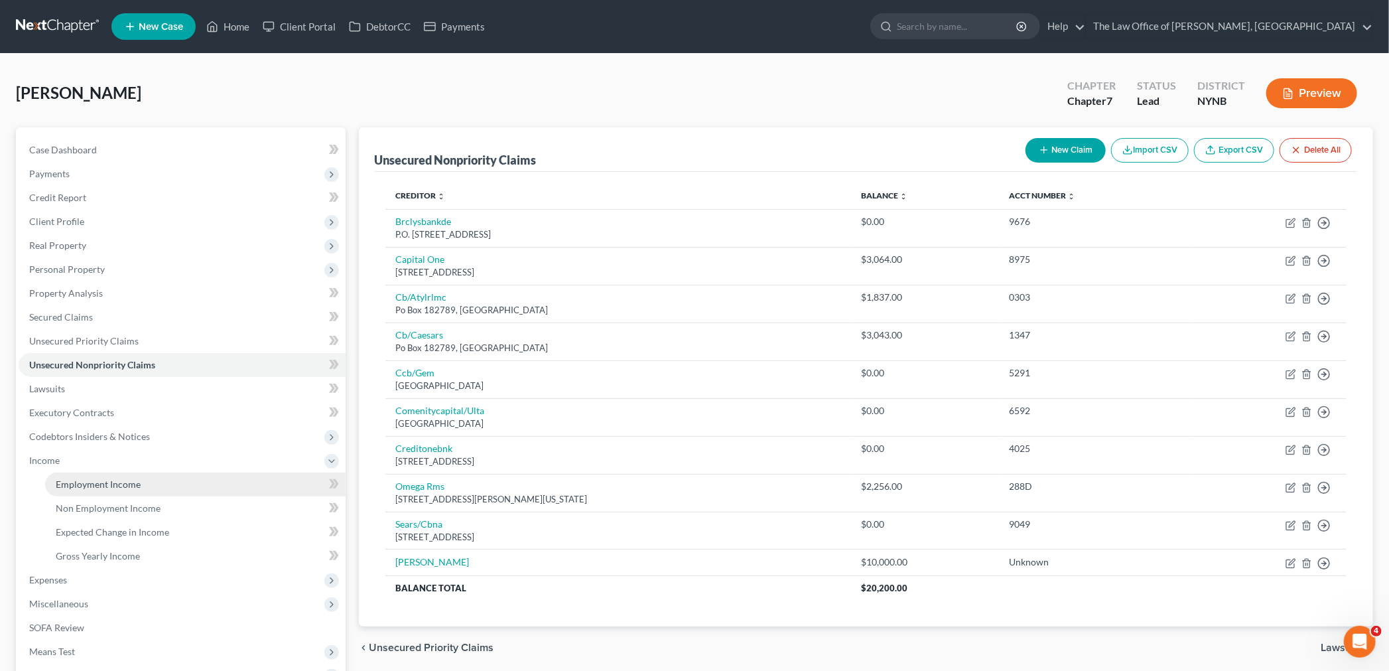
drag, startPoint x: 84, startPoint y: 475, endPoint x: 95, endPoint y: 474, distance: 11.3
click at [84, 476] on link "Employment Income" at bounding box center [195, 484] width 300 height 24
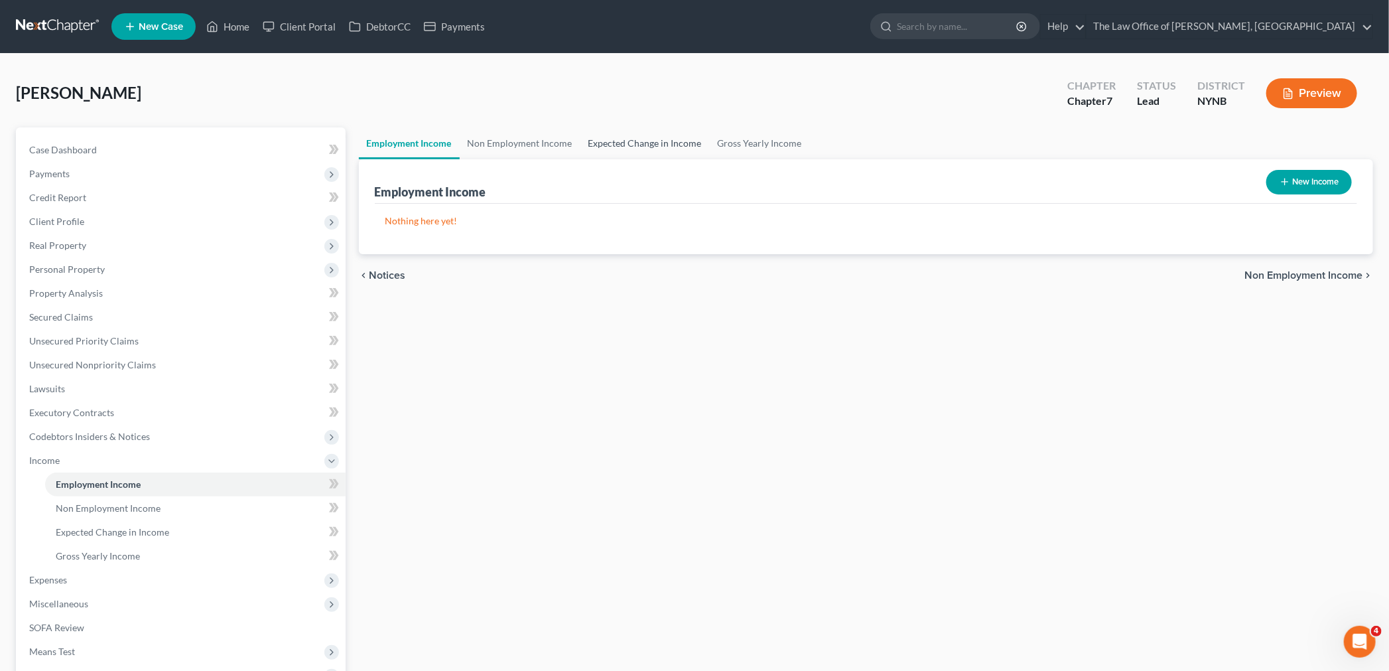
click at [667, 149] on link "Expected Change in Income" at bounding box center [644, 143] width 129 height 32
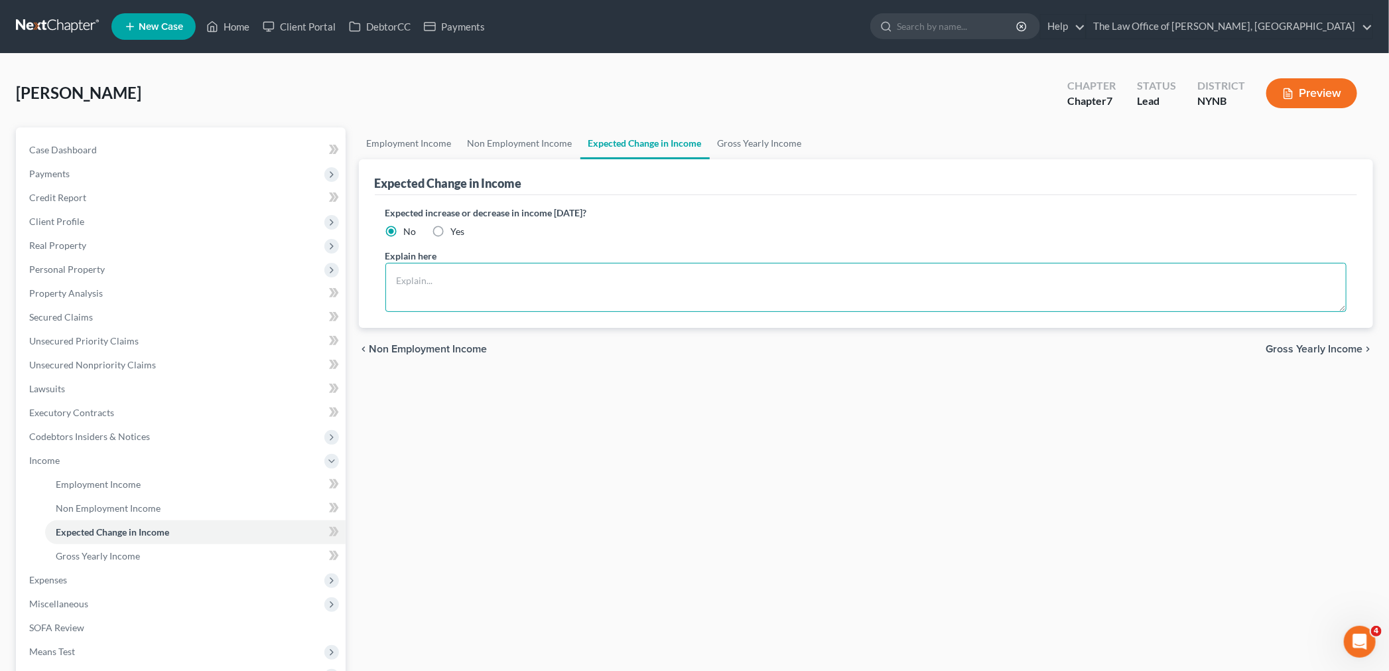
click at [423, 281] on textarea at bounding box center [866, 287] width 962 height 49
type textarea "Looking for a new position"
click at [1002, 499] on div "Employment Income Non Employment Income Expected Change in Income Gross Yearly …" at bounding box center [866, 450] width 1028 height 647
click at [75, 220] on span "Client Profile" at bounding box center [56, 221] width 55 height 11
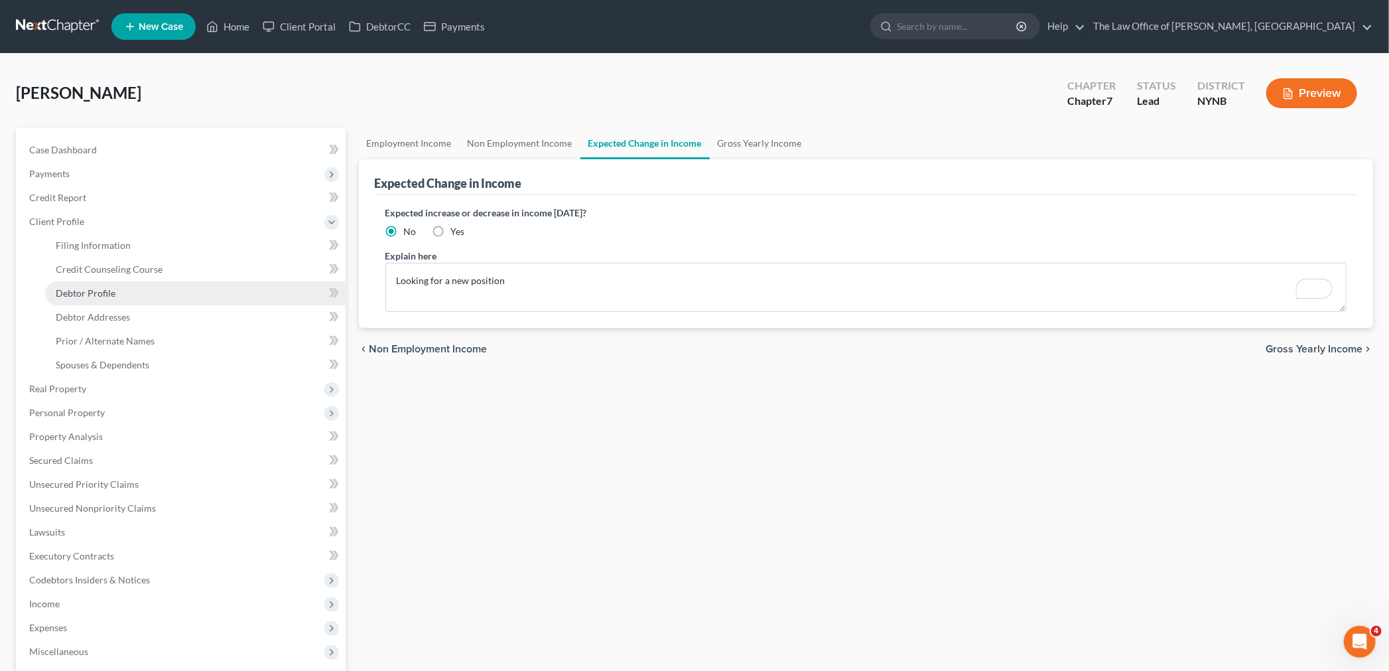
click at [98, 288] on span "Debtor Profile" at bounding box center [86, 292] width 60 height 11
select select "2"
select select "0"
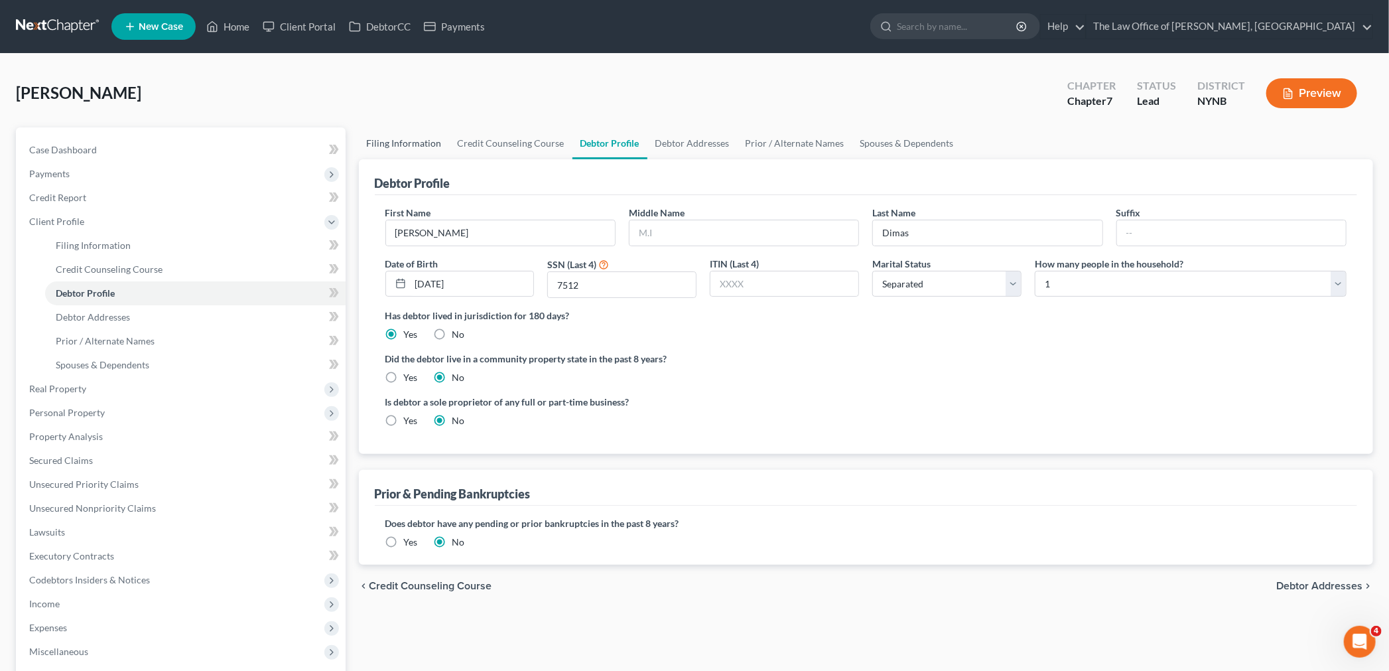
click at [387, 141] on link "Filing Information" at bounding box center [404, 143] width 91 height 32
select select "1"
select select "0"
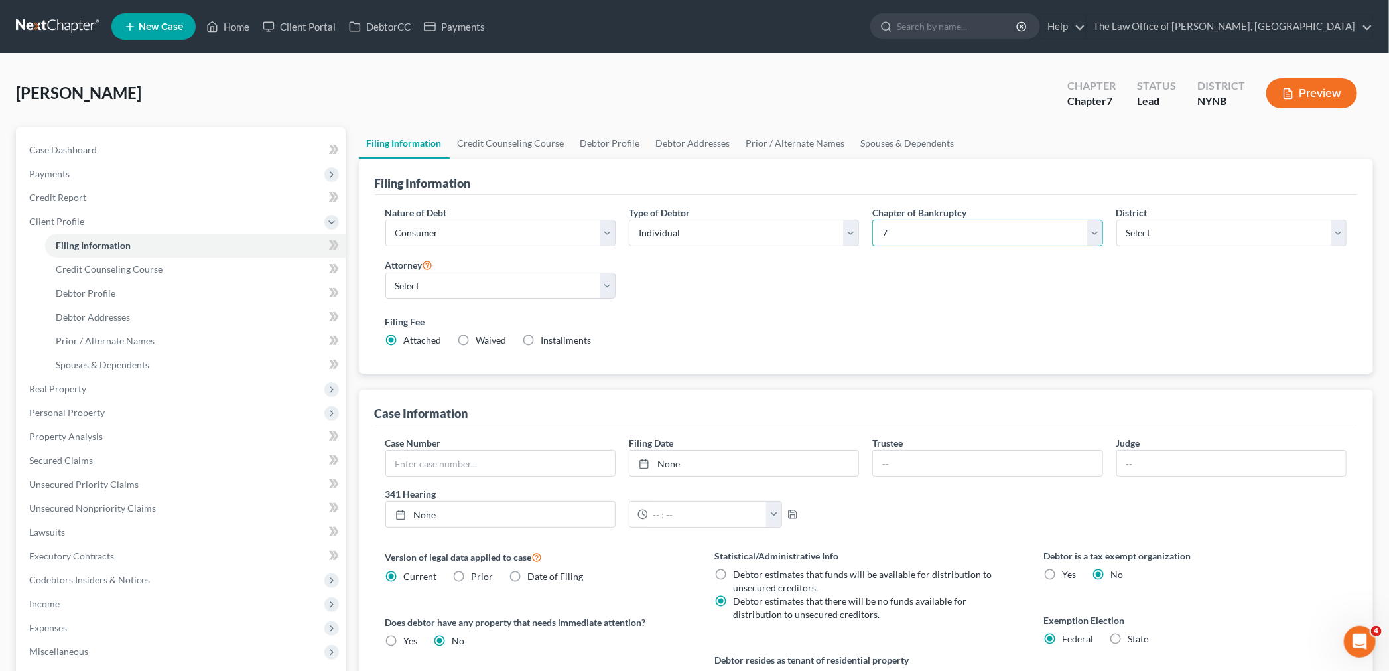
drag, startPoint x: 973, startPoint y: 232, endPoint x: 932, endPoint y: 243, distance: 42.5
click at [971, 232] on select "Select 7 11 12 13" at bounding box center [987, 233] width 230 height 27
click at [851, 296] on div "Nature of Debt Select Business Consumer Other Nature of Business Select Clearin…" at bounding box center [866, 282] width 975 height 153
click at [906, 236] on select "Select 7 11 12 13" at bounding box center [987, 233] width 230 height 27
select select "3"
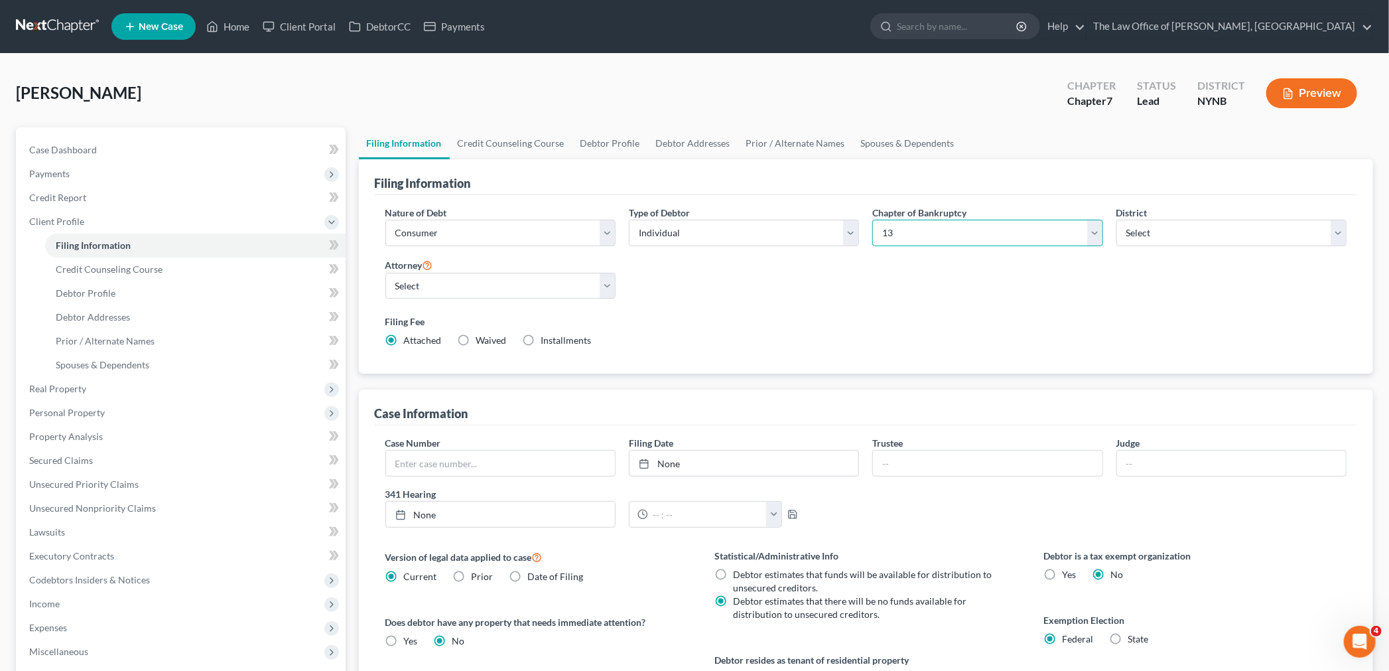
click at [872, 220] on select "Select 7 11 12 13" at bounding box center [987, 233] width 230 height 27
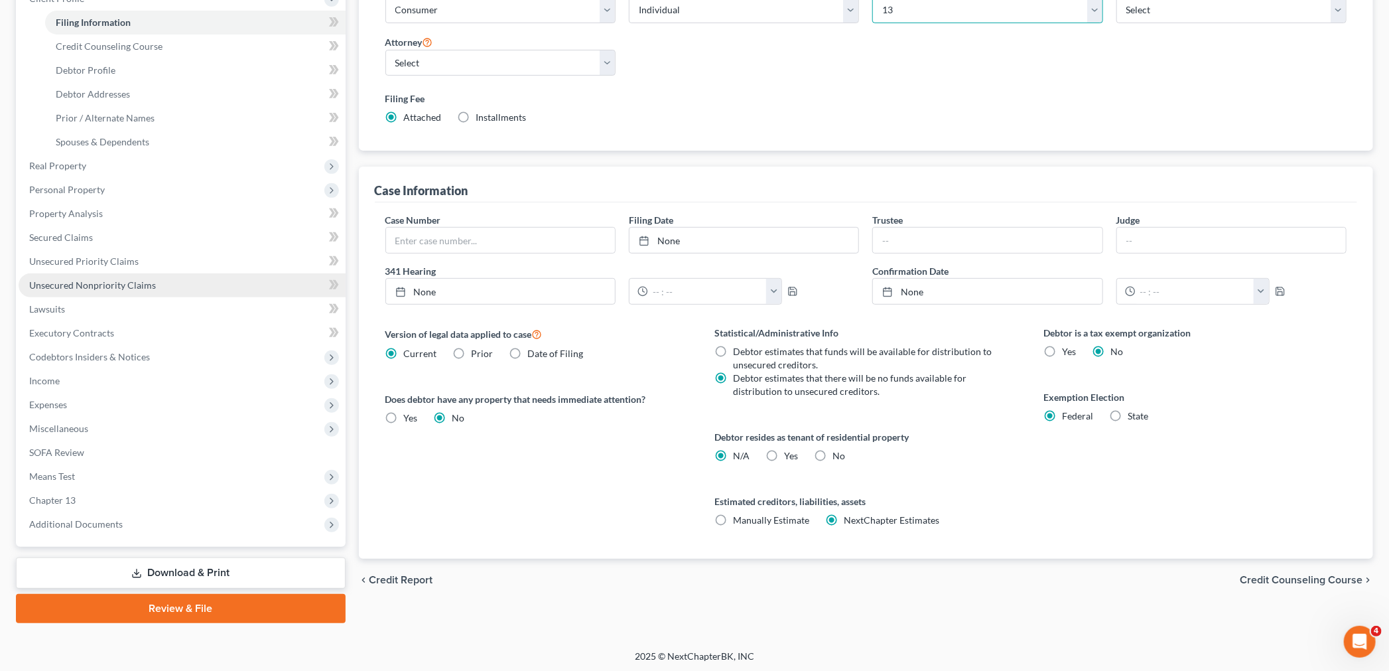
scroll to position [224, 0]
click at [113, 281] on span "Unsecured Nonpriority Claims" at bounding box center [92, 284] width 127 height 11
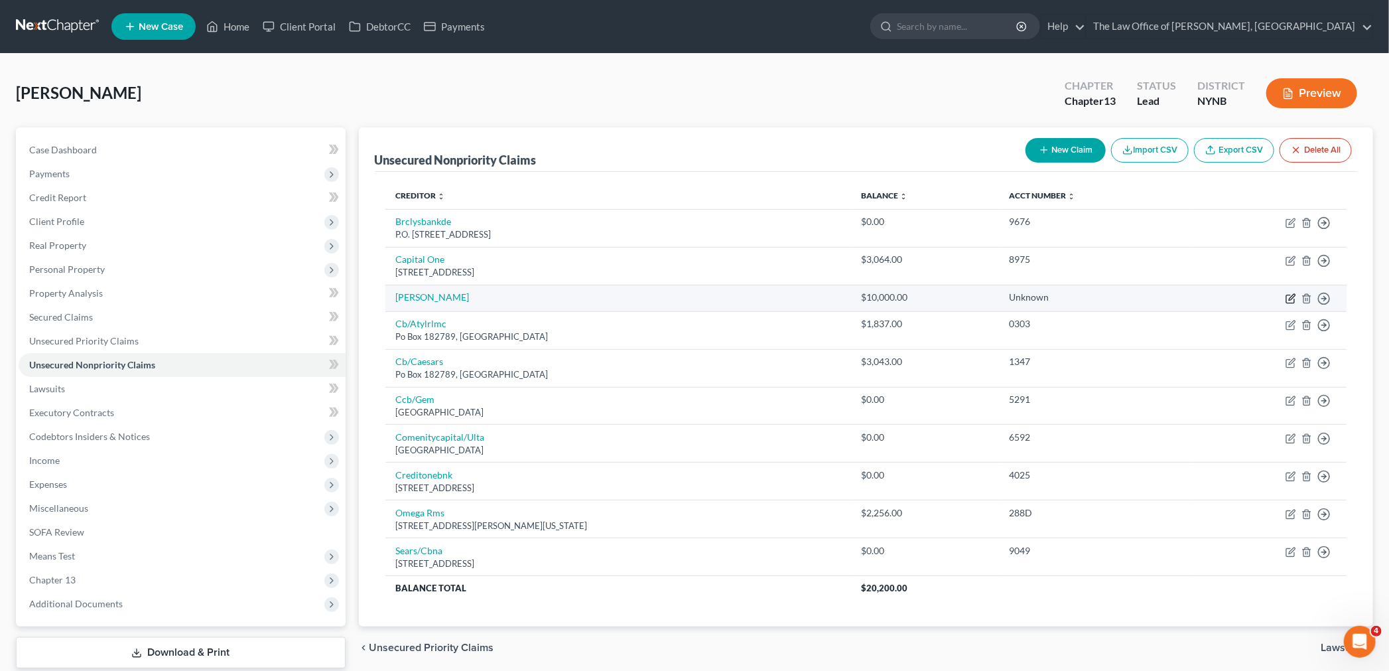
click at [1287, 295] on icon "button" at bounding box center [1290, 299] width 8 height 8
select select "0"
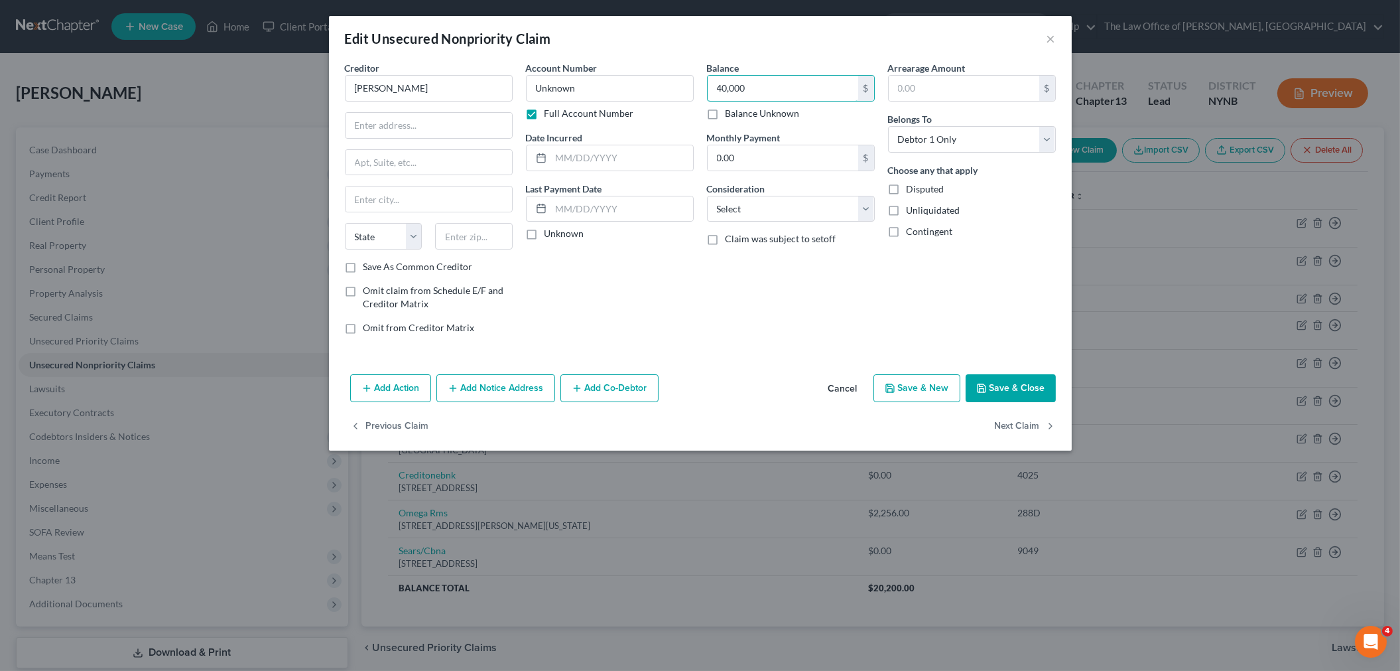
type input "40,000"
click at [1011, 394] on button "Save & Close" at bounding box center [1011, 388] width 90 height 28
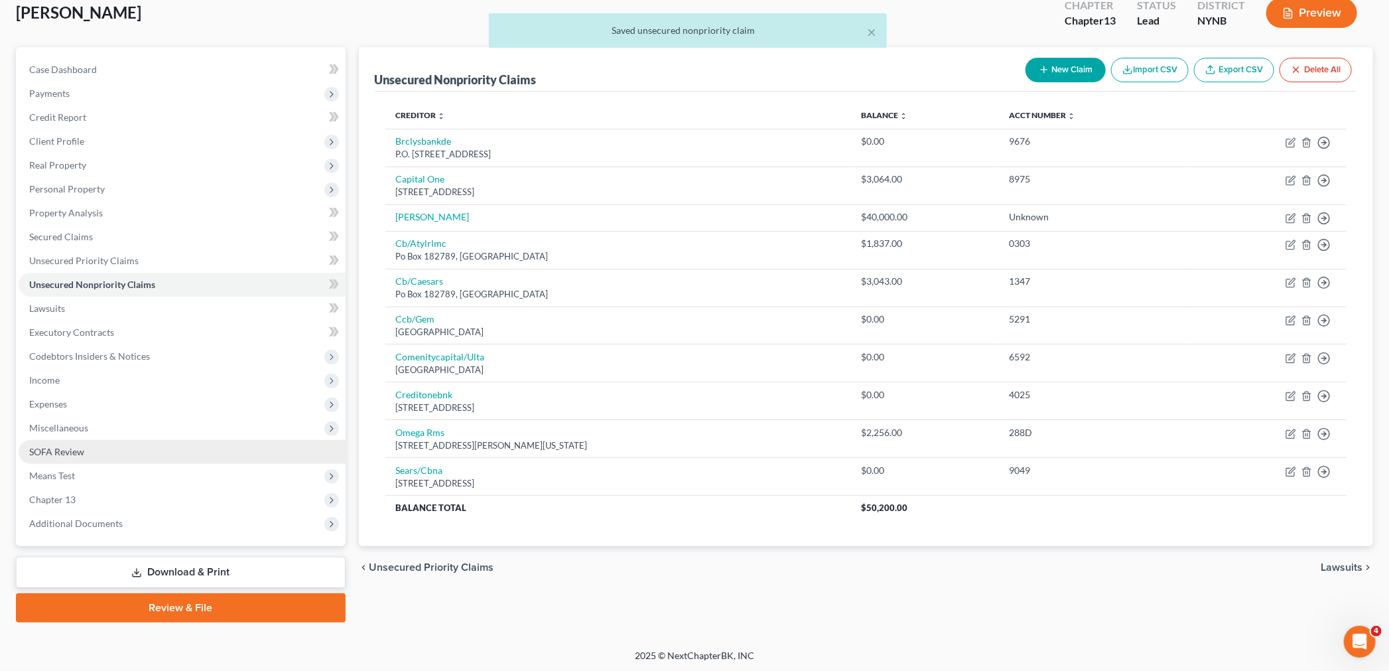
scroll to position [81, 0]
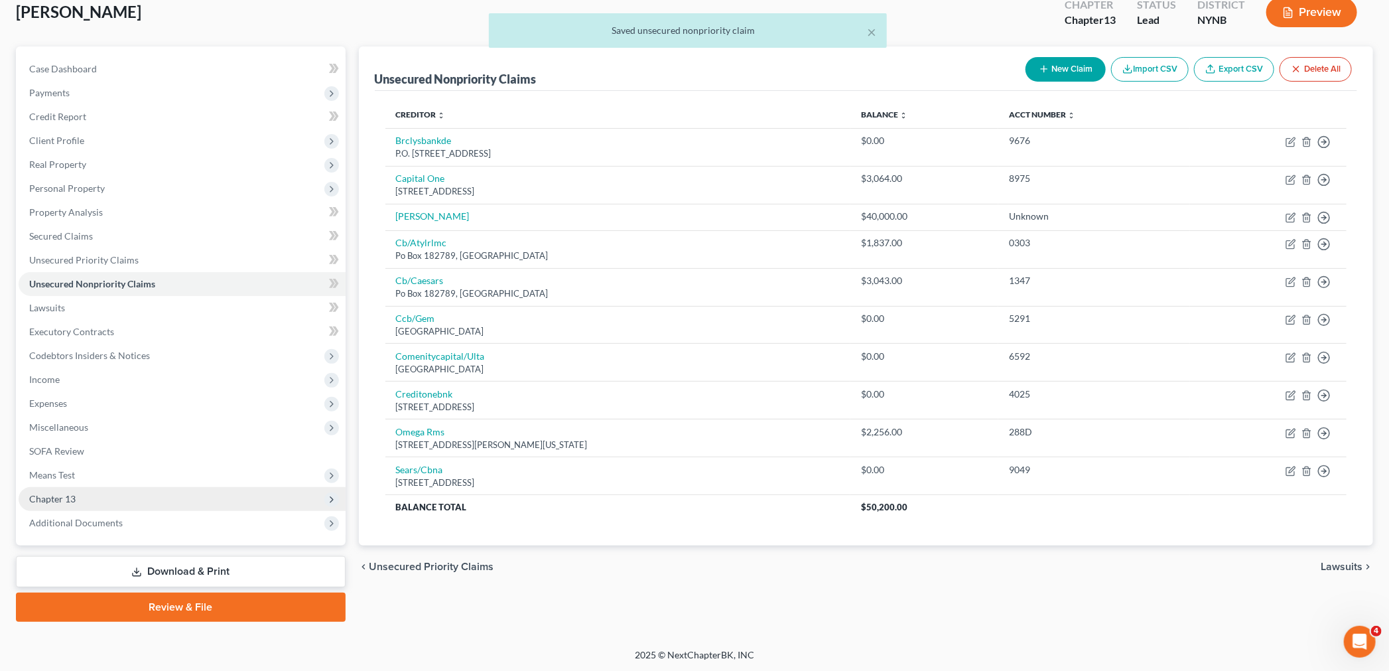
click at [50, 504] on span "Chapter 13" at bounding box center [182, 499] width 327 height 24
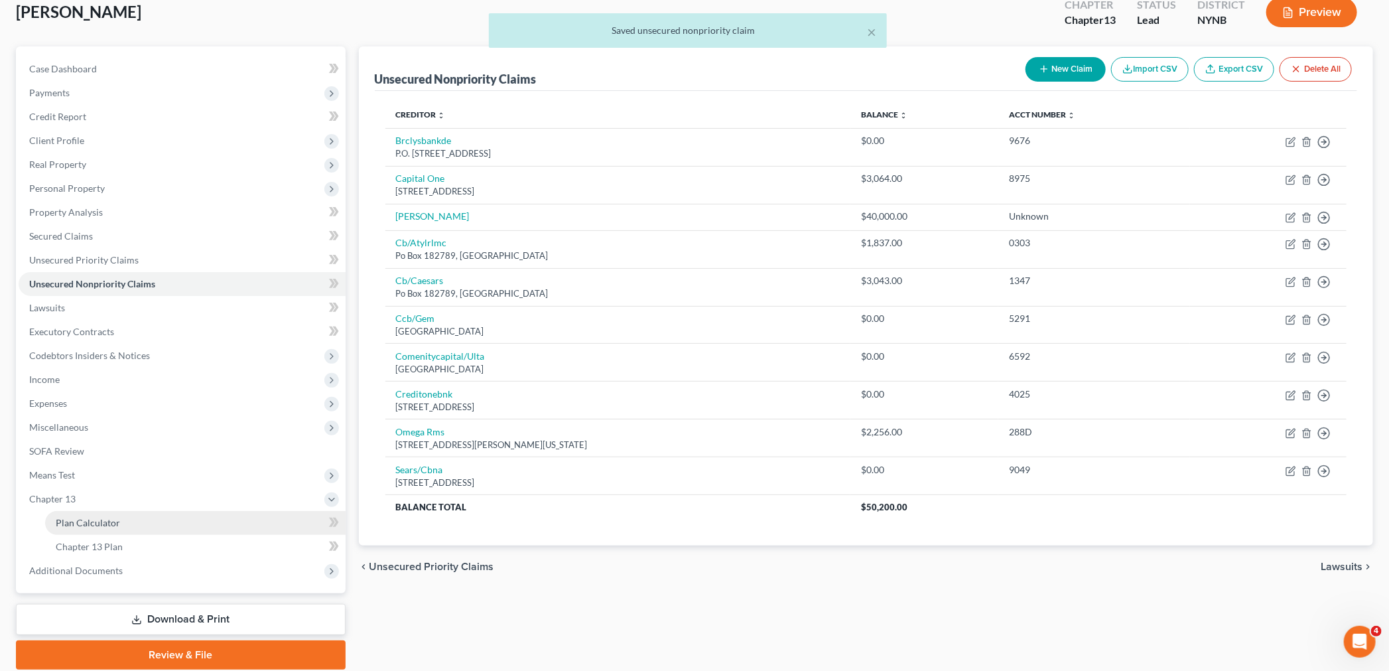
click at [89, 517] on span "Plan Calculator" at bounding box center [88, 522] width 64 height 11
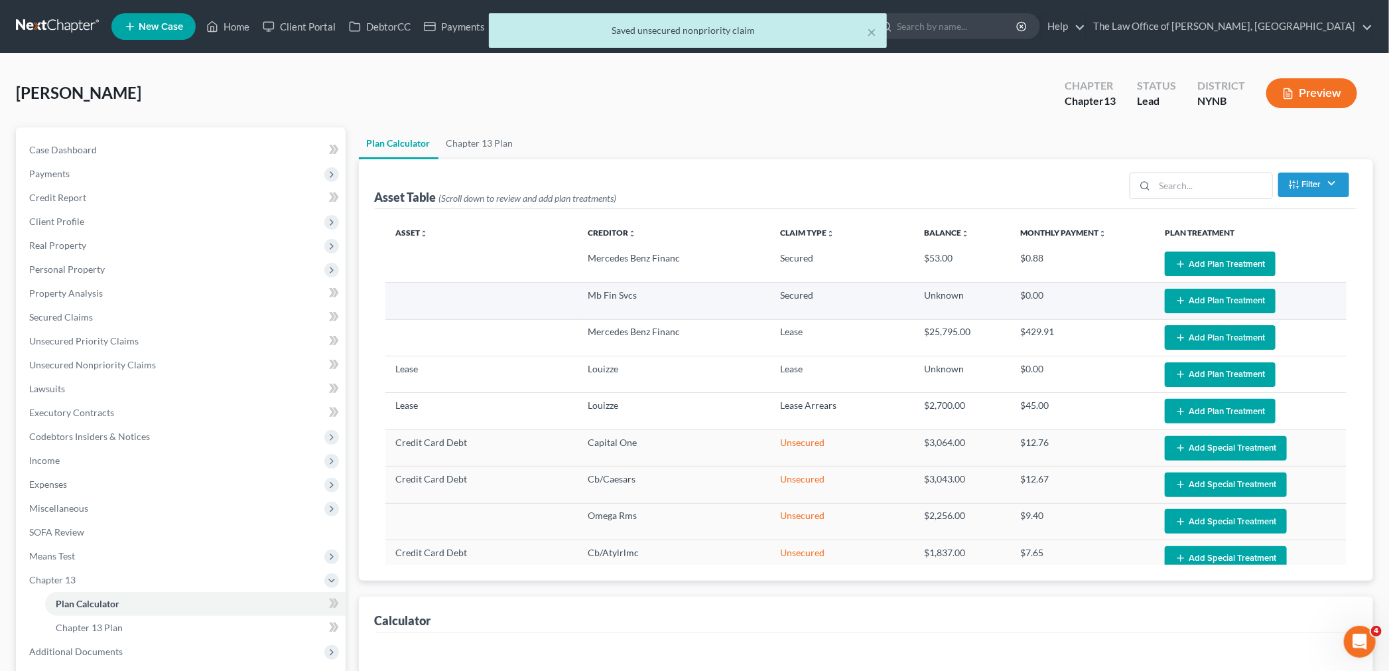
scroll to position [74, 0]
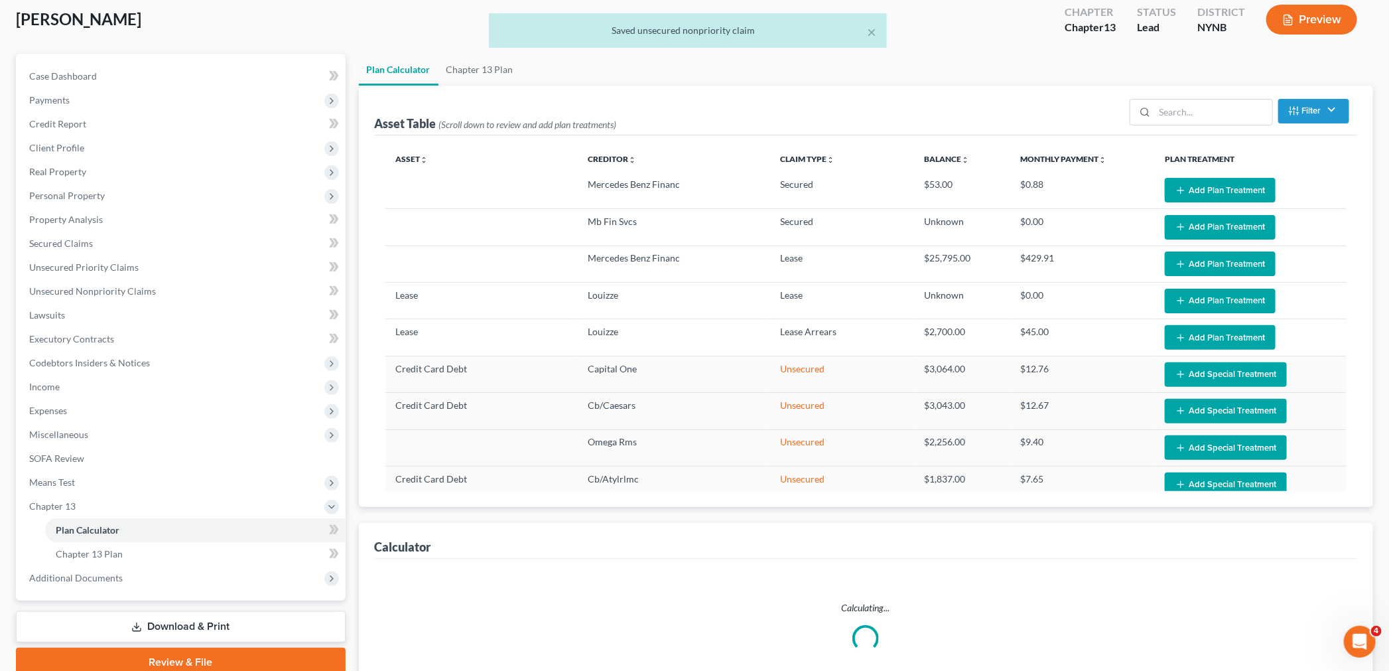
select select "59"
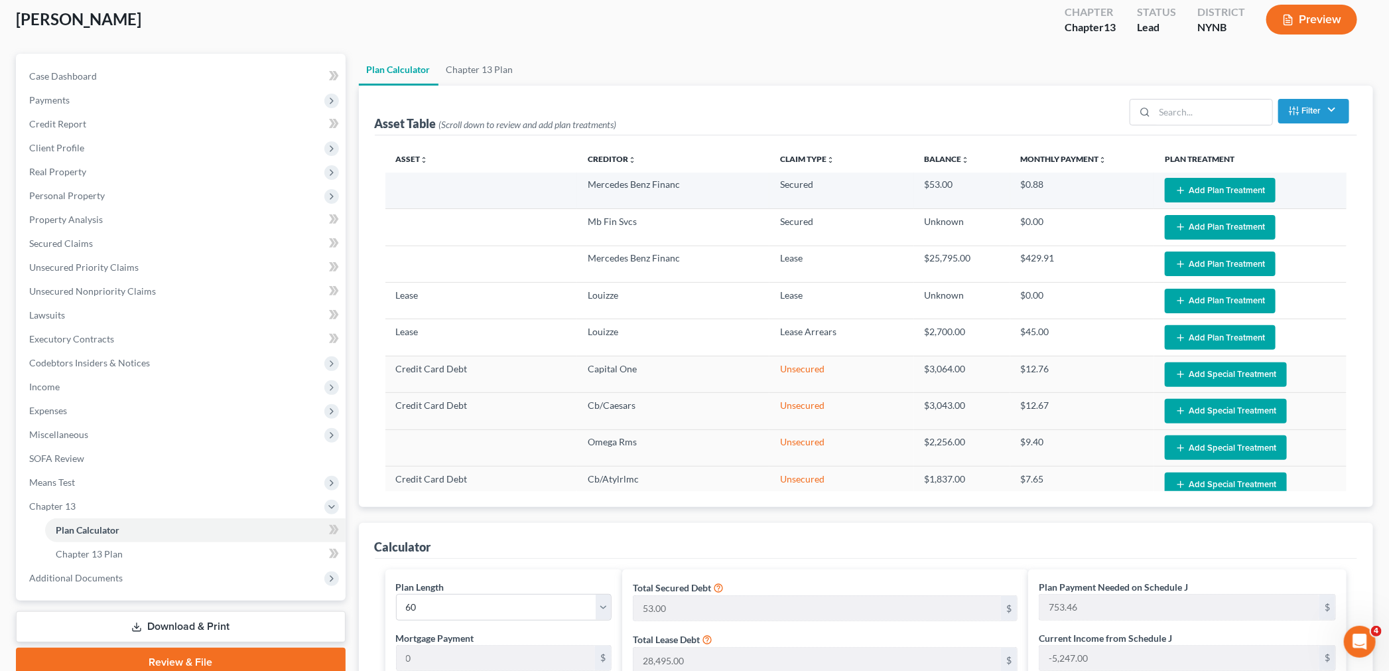
click at [1234, 186] on button "Add Plan Treatment" at bounding box center [1220, 190] width 111 height 25
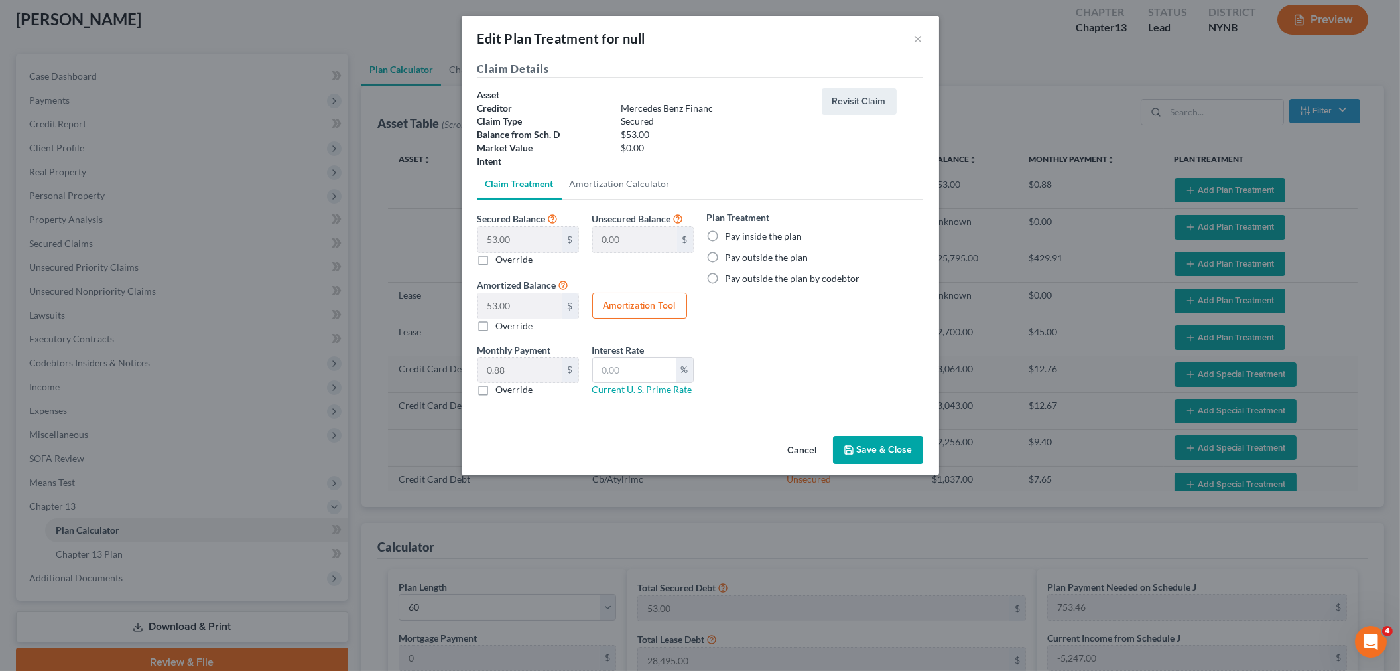
click at [726, 255] on label "Pay outside the plan" at bounding box center [767, 257] width 83 height 13
click at [731, 255] on input "Pay outside the plan" at bounding box center [735, 255] width 9 height 9
radio input "true"
click at [496, 396] on label "Override" at bounding box center [514, 389] width 37 height 13
click at [501, 391] on input "Override" at bounding box center [505, 387] width 9 height 9
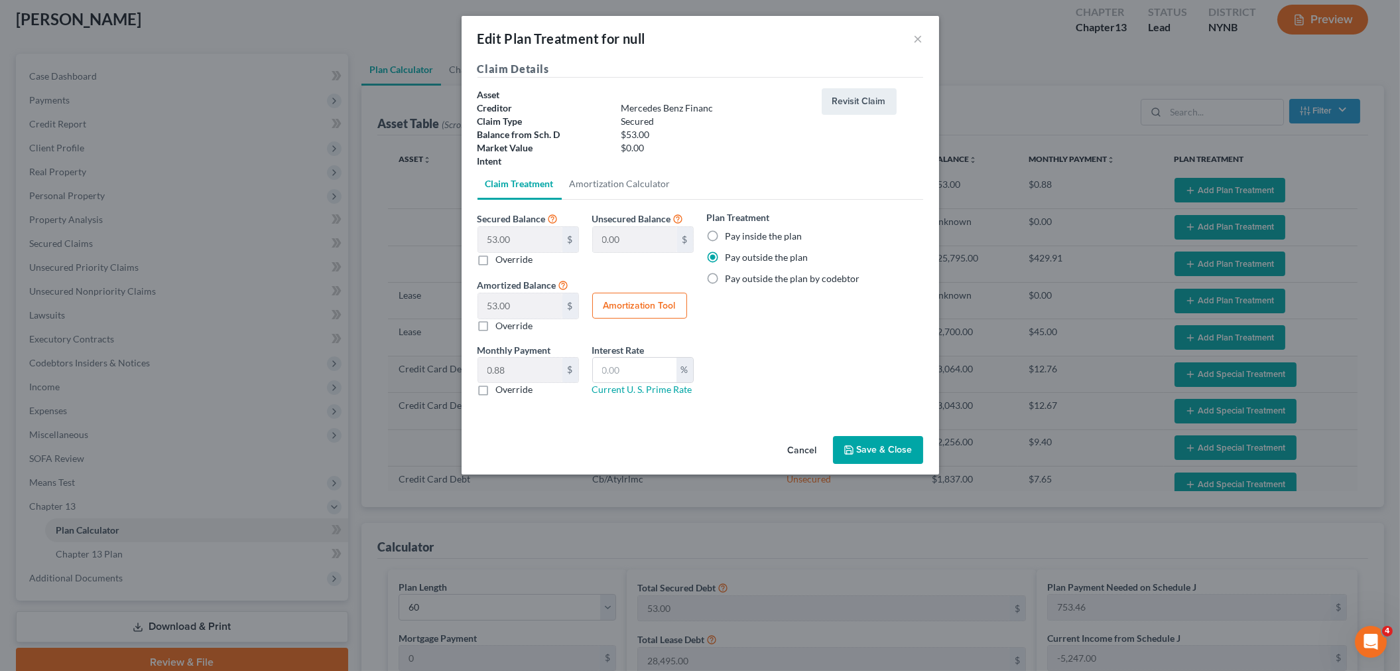
checkbox input "true"
drag, startPoint x: 860, startPoint y: 450, endPoint x: 866, endPoint y: 446, distance: 7.7
click at [860, 450] on button "Save & Close" at bounding box center [878, 450] width 90 height 28
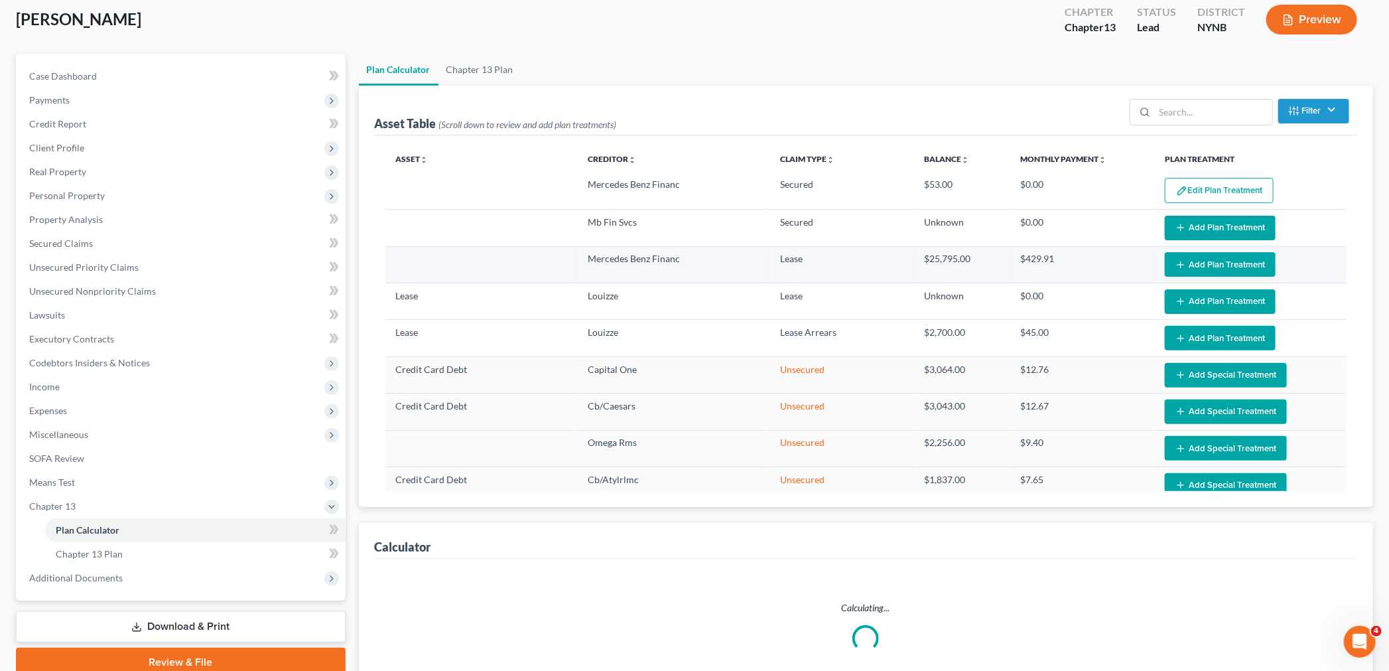
select select "59"
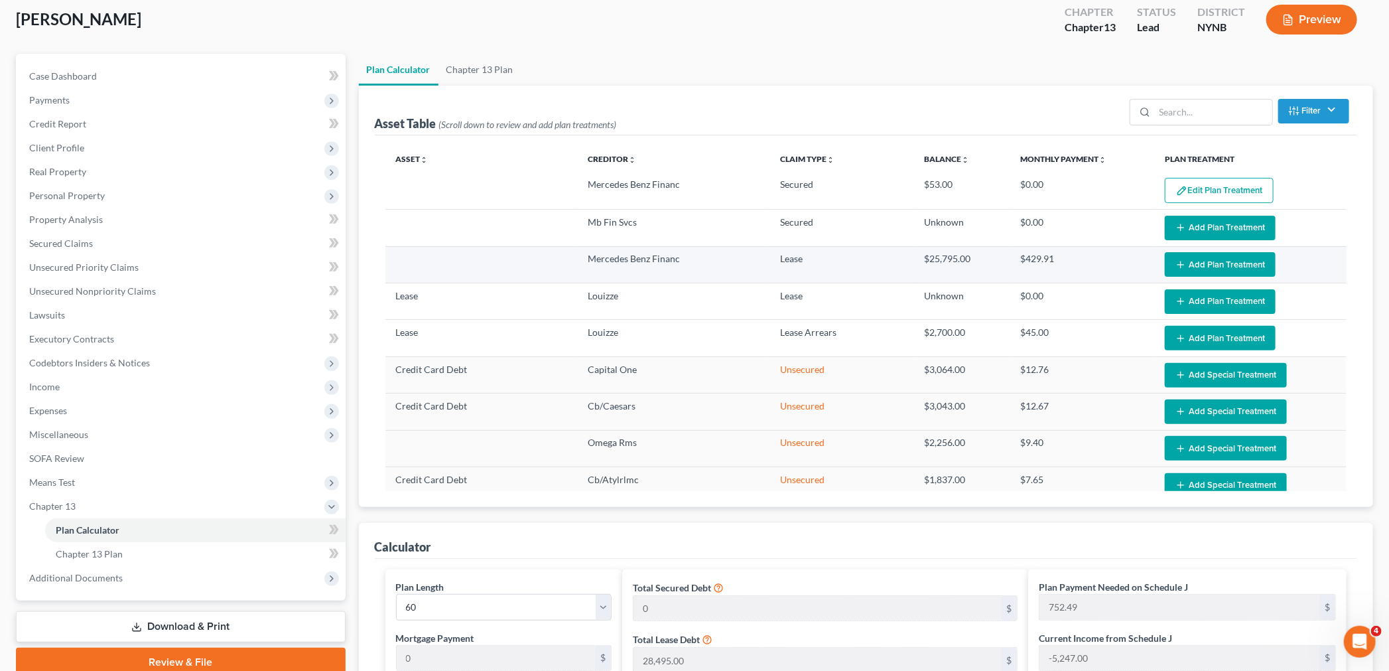
click at [1175, 268] on icon "button" at bounding box center [1180, 264] width 11 height 11
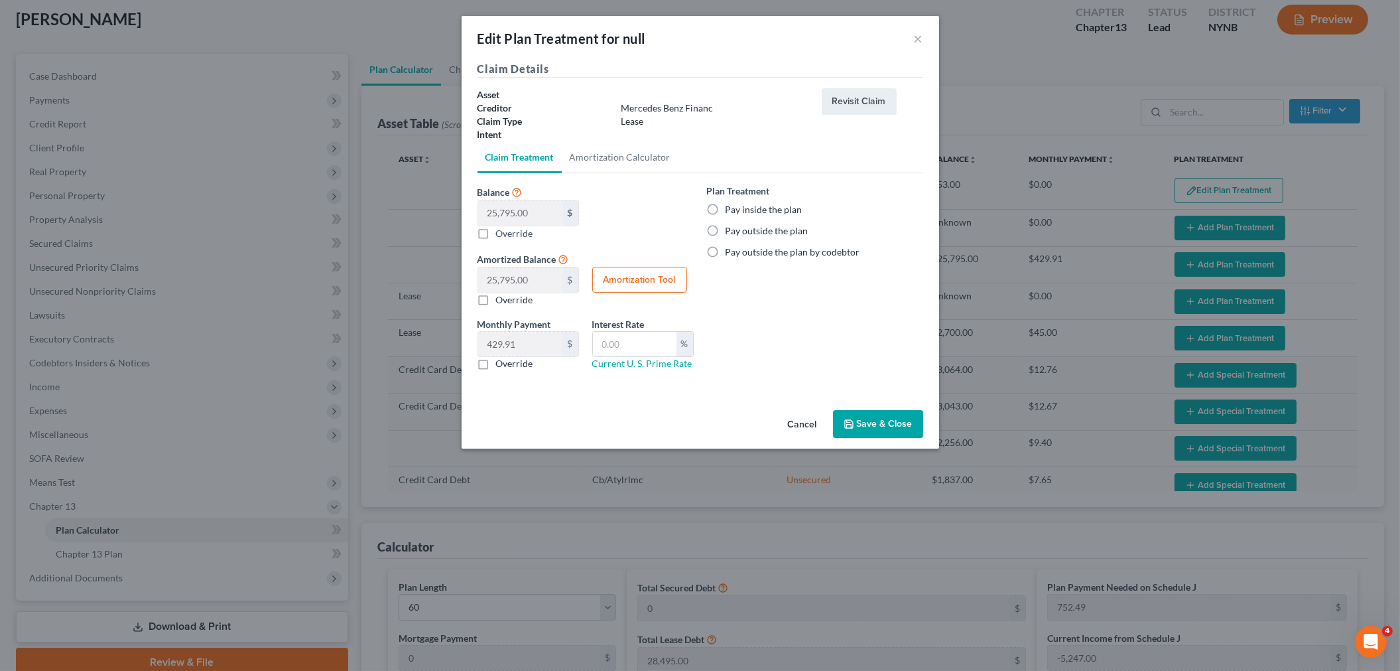
click at [726, 233] on label "Pay outside the plan" at bounding box center [767, 230] width 83 height 13
click at [731, 233] on input "Pay outside the plan" at bounding box center [735, 228] width 9 height 9
radio input "true"
drag, startPoint x: 481, startPoint y: 365, endPoint x: 586, endPoint y: 360, distance: 105.0
click at [496, 367] on label "Override" at bounding box center [514, 363] width 37 height 13
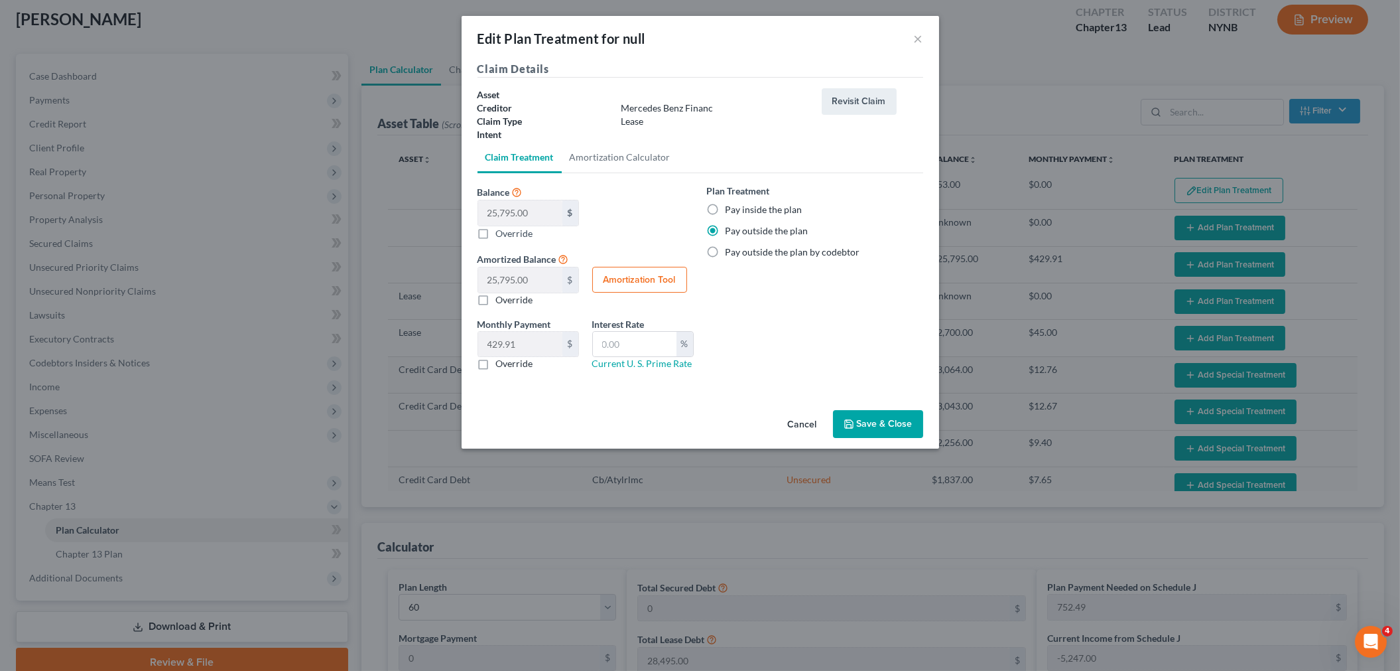
click at [501, 365] on input "Override" at bounding box center [505, 361] width 9 height 9
checkbox input "true"
click at [870, 415] on button "Save & Close" at bounding box center [878, 424] width 90 height 28
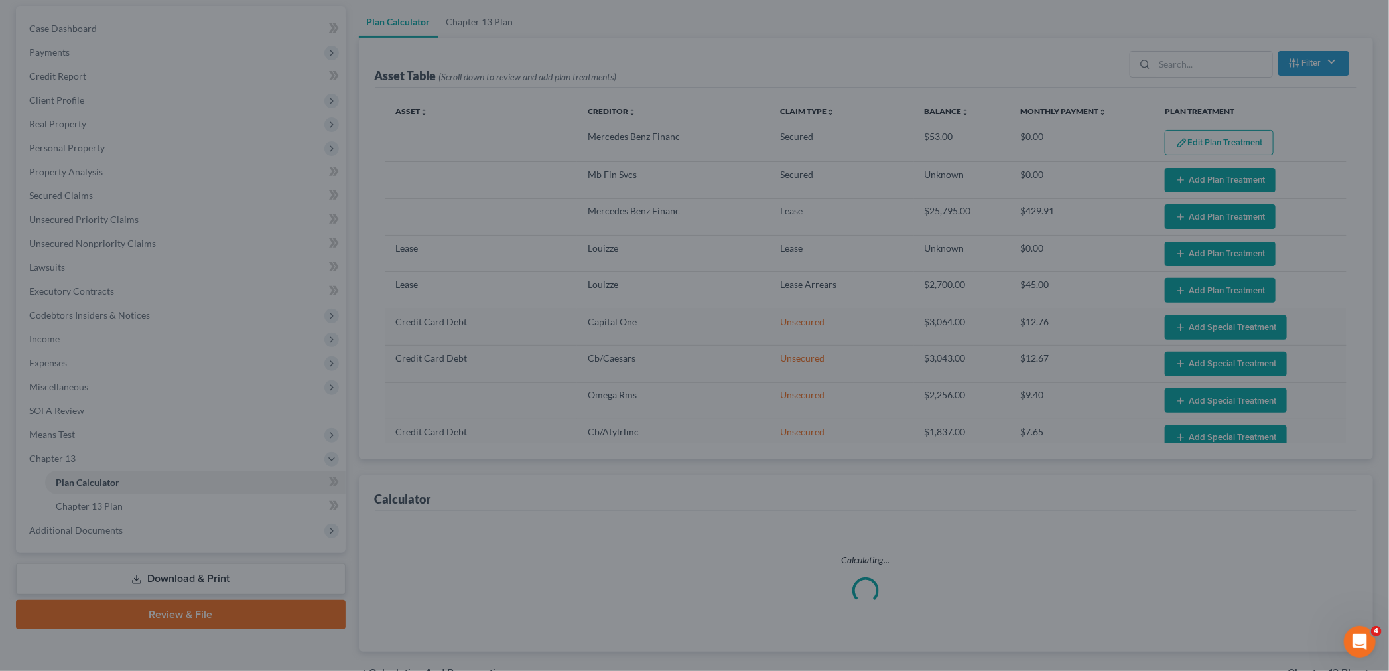
select select "59"
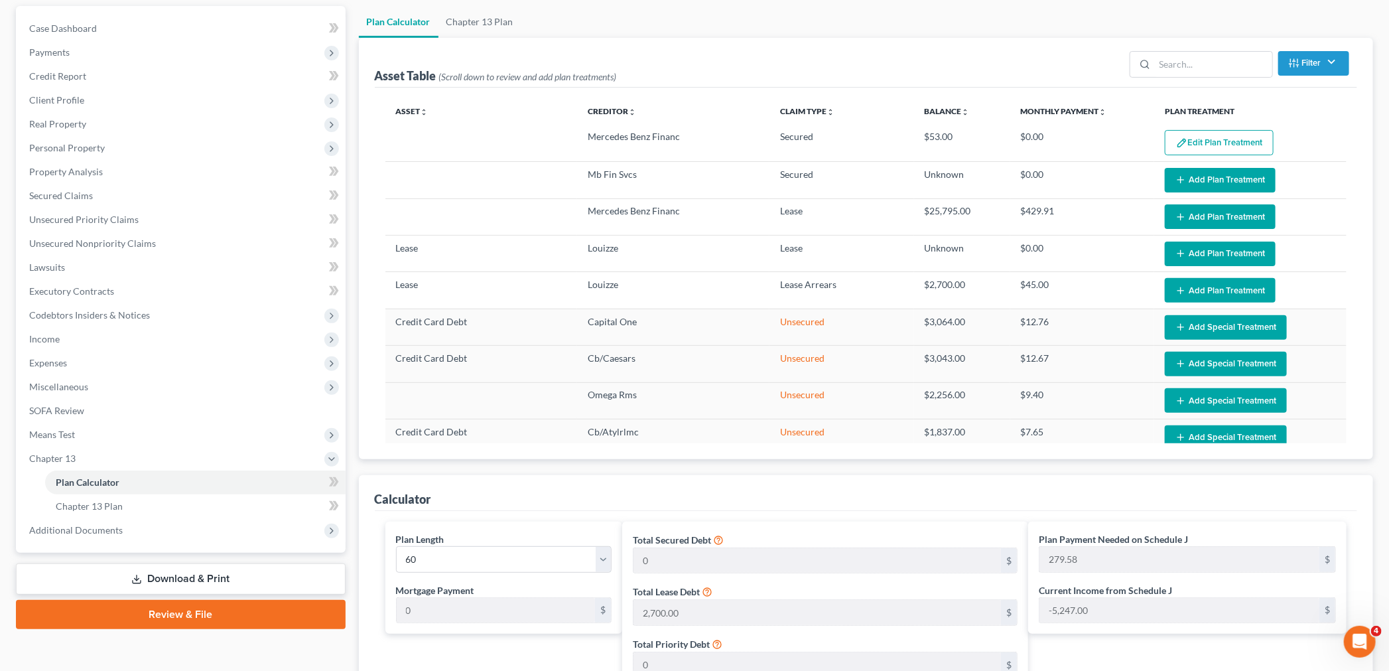
scroll to position [194, 0]
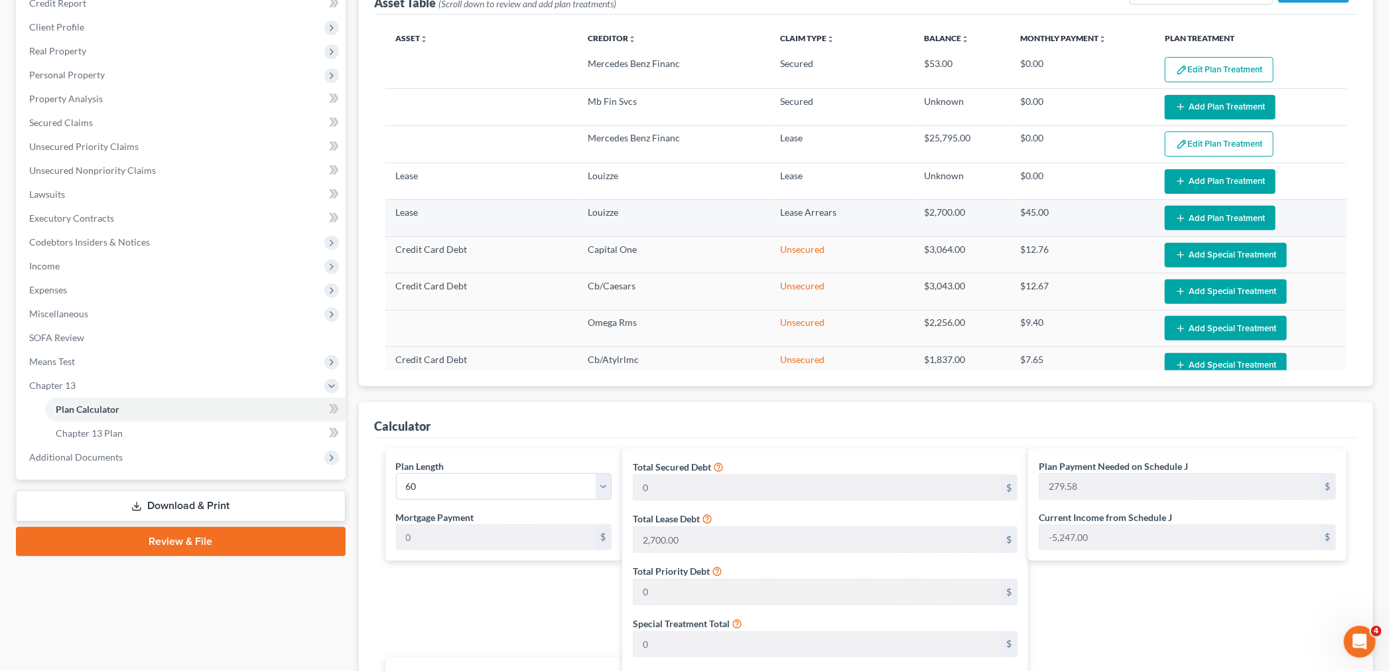
click at [1179, 222] on button "Add Plan Treatment" at bounding box center [1220, 218] width 111 height 25
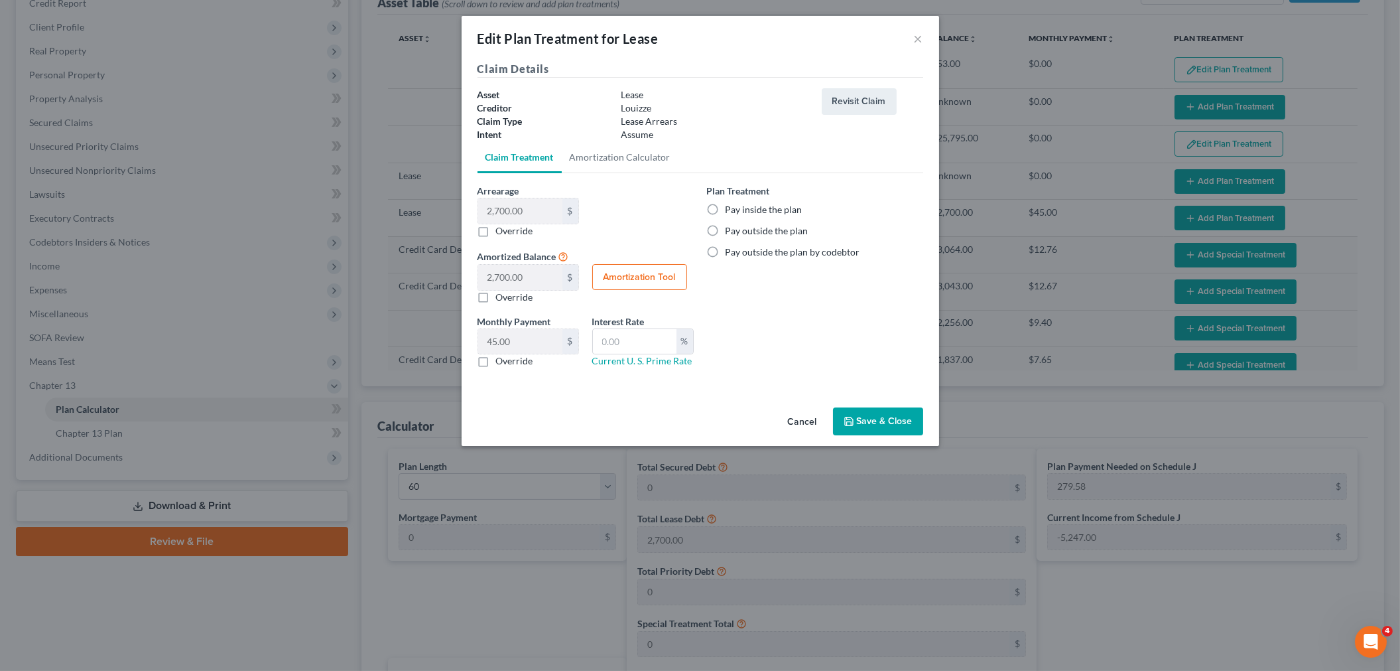
click at [726, 228] on label "Pay outside the plan" at bounding box center [767, 230] width 83 height 13
click at [731, 228] on input "Pay outside the plan" at bounding box center [735, 228] width 9 height 9
radio input "true"
click at [496, 362] on label "Override" at bounding box center [514, 360] width 37 height 13
click at [501, 362] on input "Override" at bounding box center [505, 358] width 9 height 9
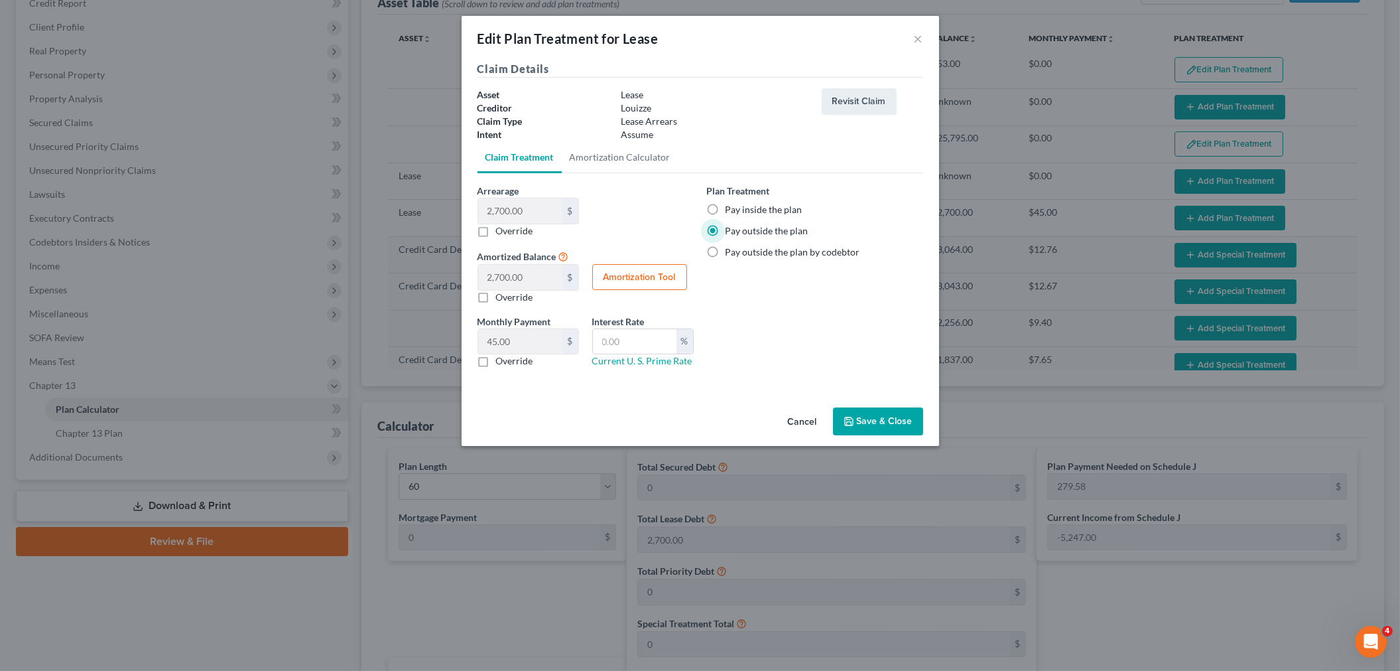
checkbox input "true"
click at [901, 419] on button "Save & Close" at bounding box center [878, 421] width 90 height 28
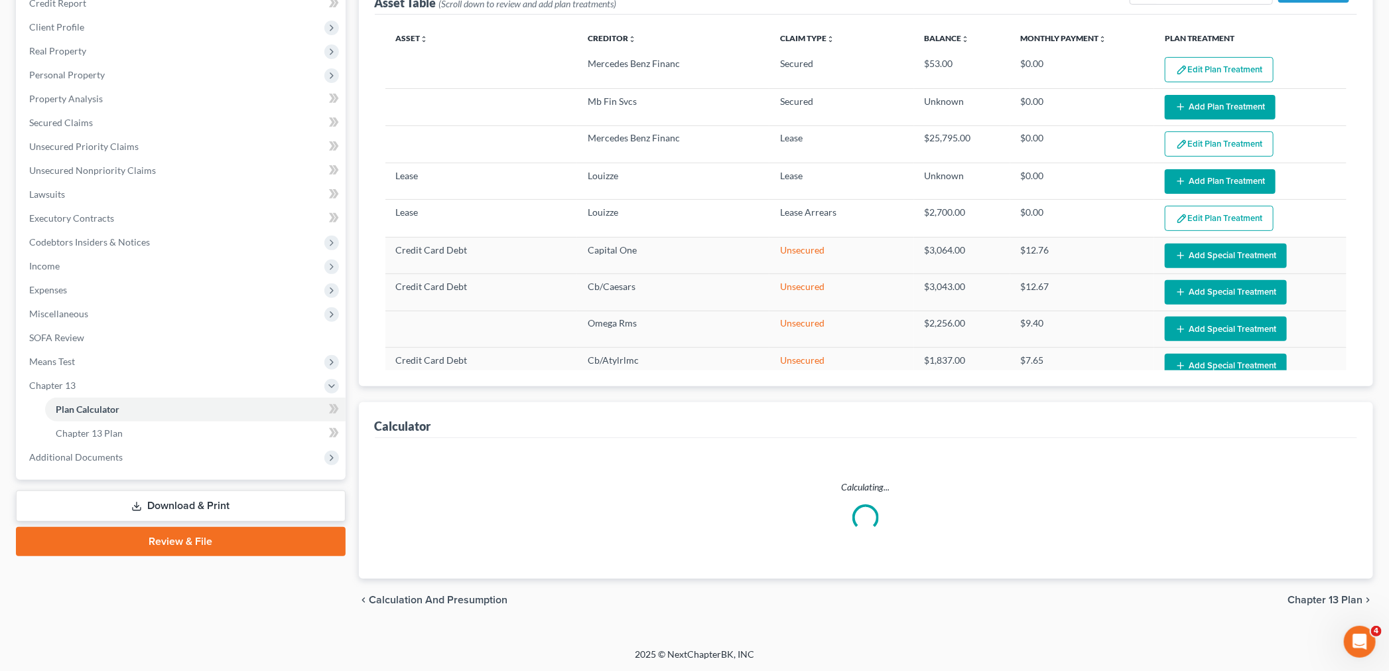
select select "59"
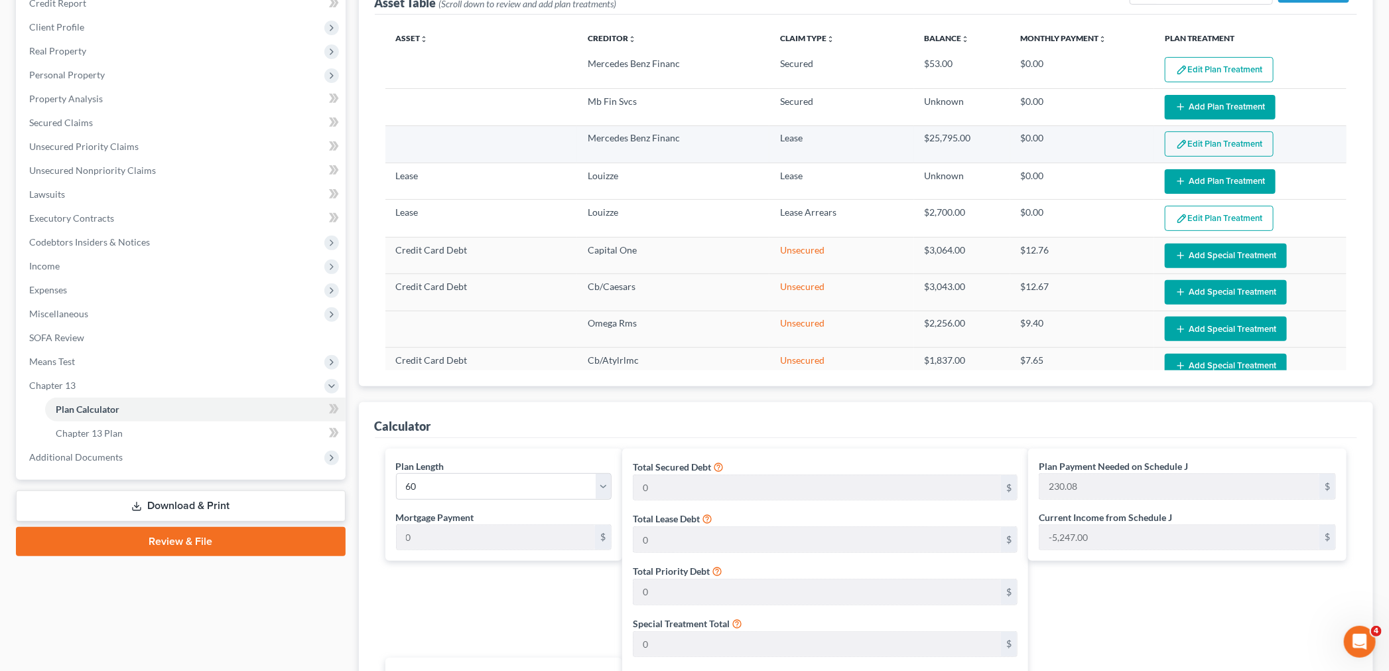
click at [1222, 141] on button "Edit Plan Treatment" at bounding box center [1219, 143] width 109 height 25
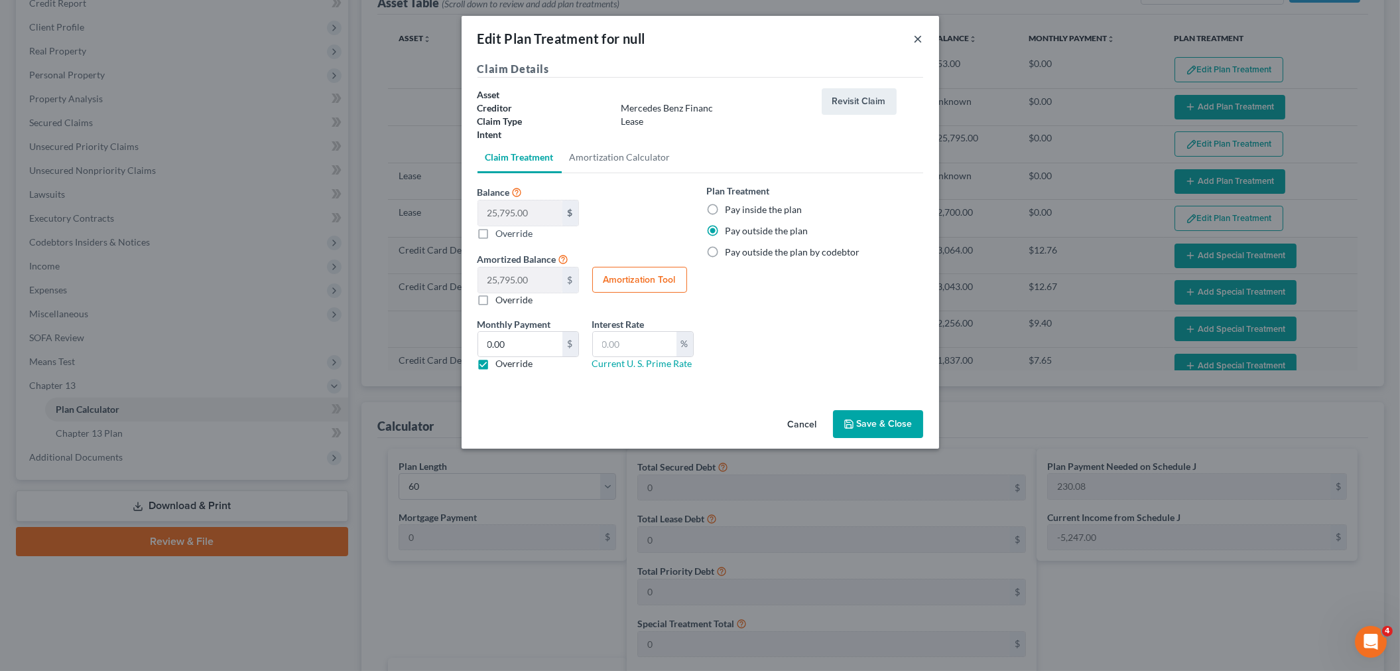
click at [917, 38] on button "×" at bounding box center [918, 39] width 9 height 16
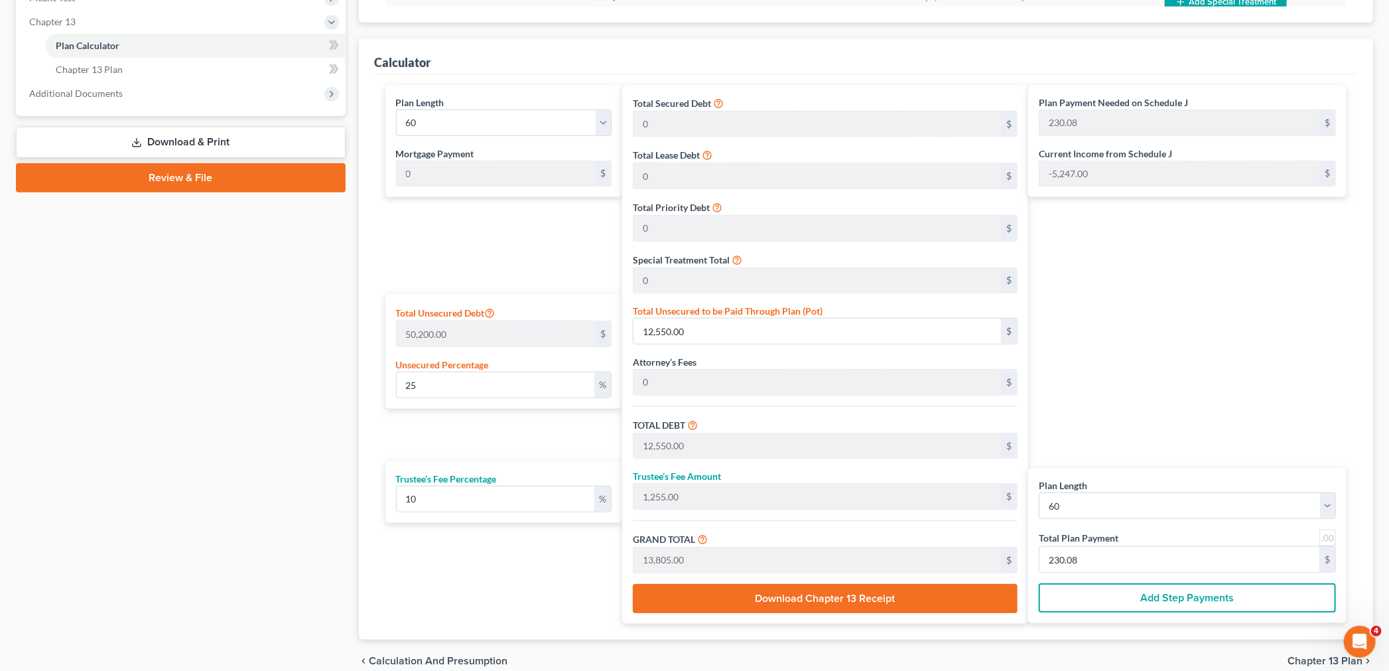
scroll to position [622, 0]
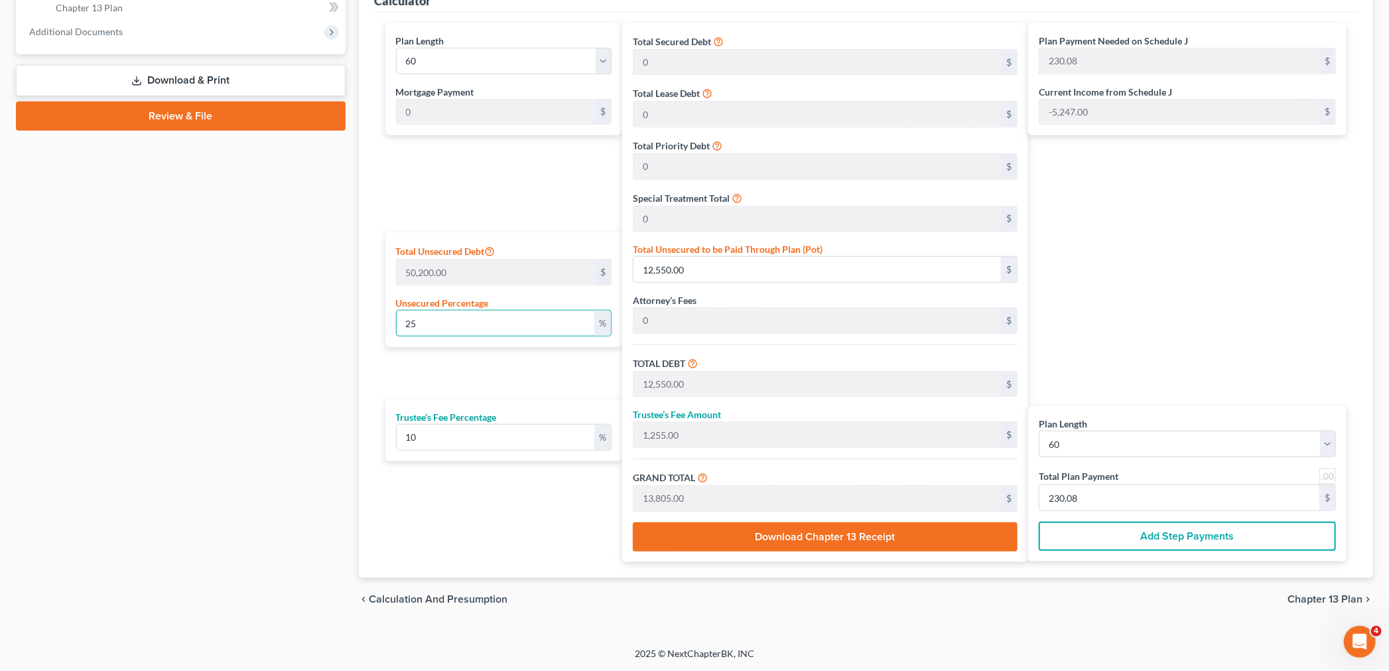
drag, startPoint x: 432, startPoint y: 312, endPoint x: 394, endPoint y: 322, distance: 39.9
click at [394, 322] on div "Total Unsecured Debt 50,200.00 $ Unsecured Percentage 25 %" at bounding box center [503, 289] width 237 height 115
type input "1"
type input "502.00"
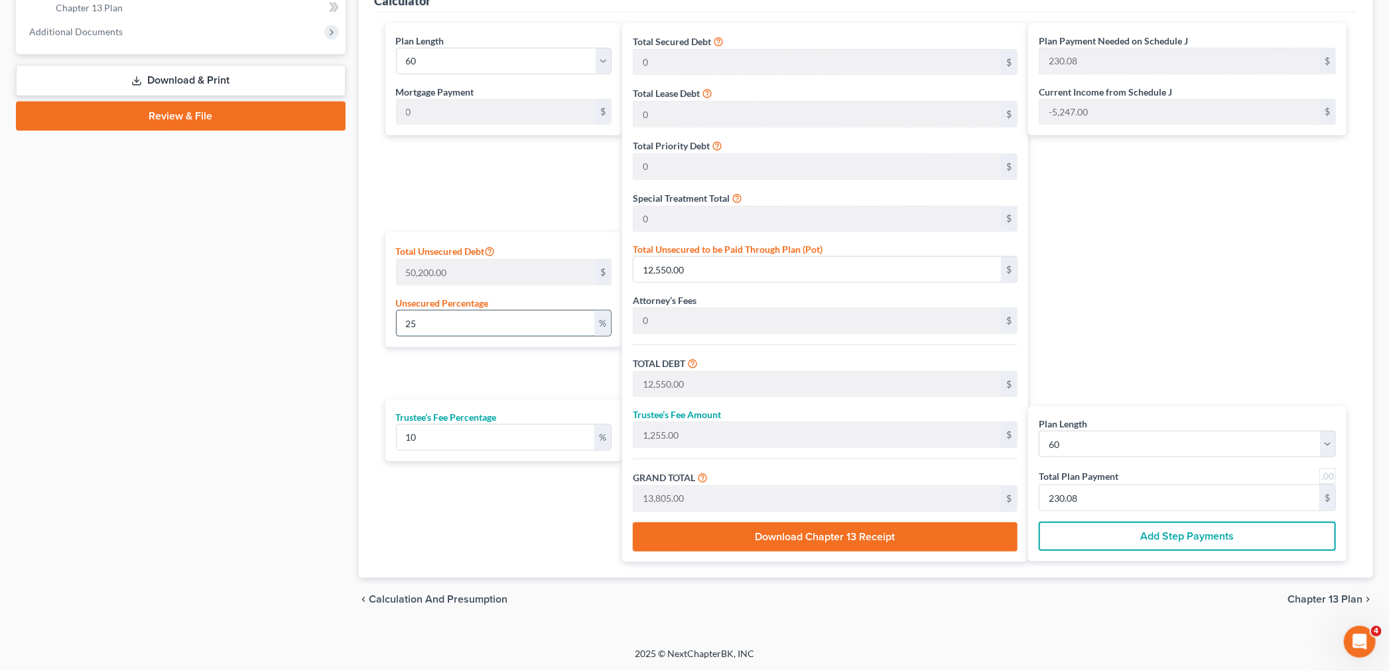
type input "50.20"
type input "552.20"
type input "9.20"
type input "10"
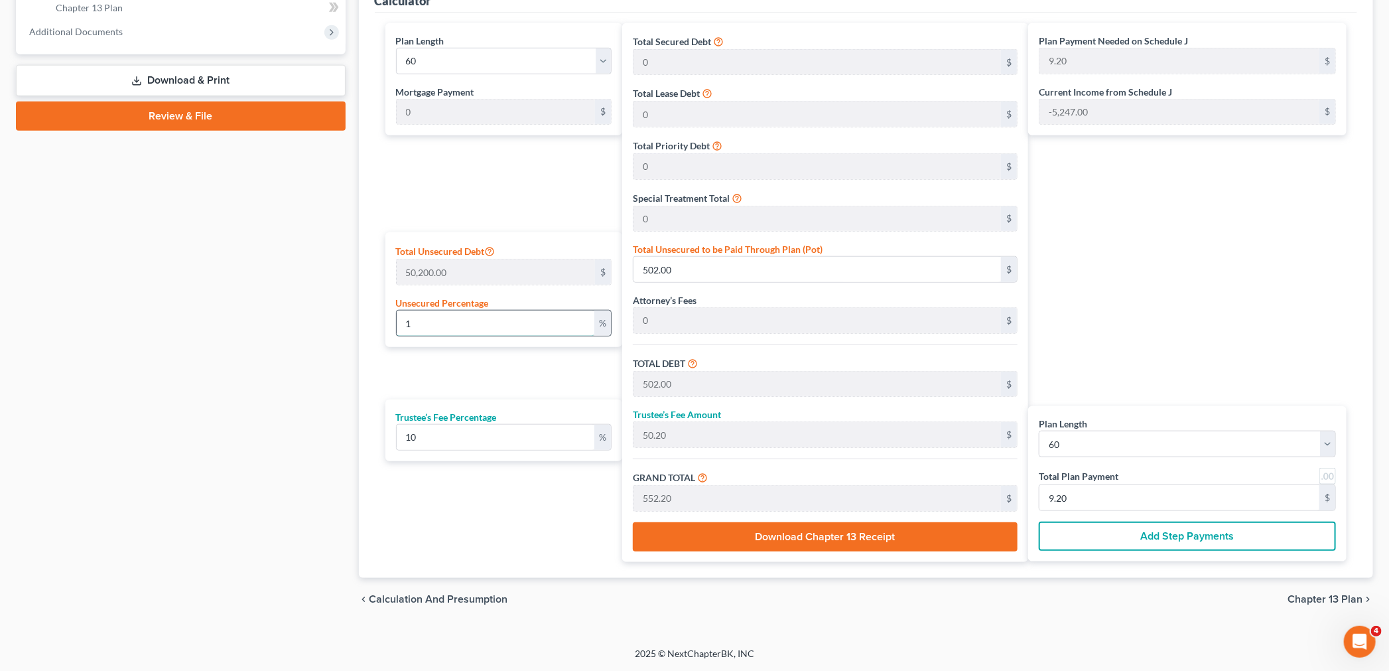
type input "5,020.00"
type input "502.00"
type input "5,522.00"
type input "92.03"
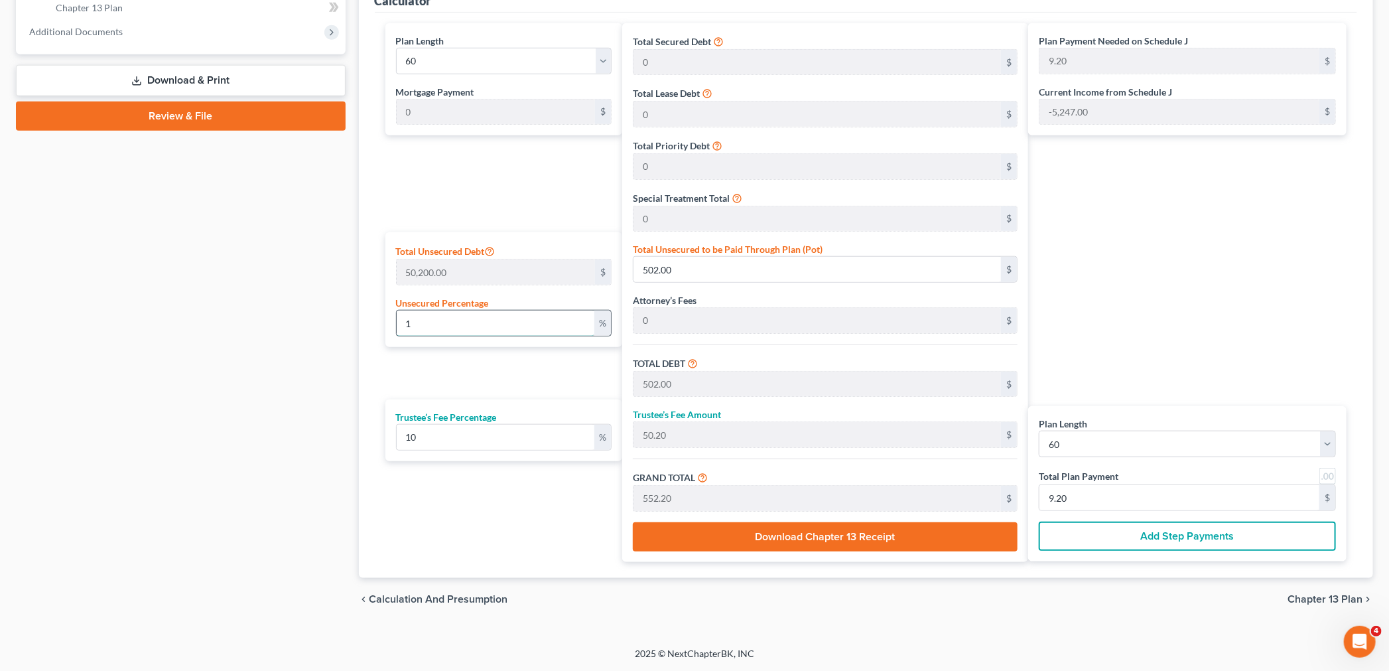
type input "92.03"
type input "100"
type input "50,200.00"
type input "5,020.00"
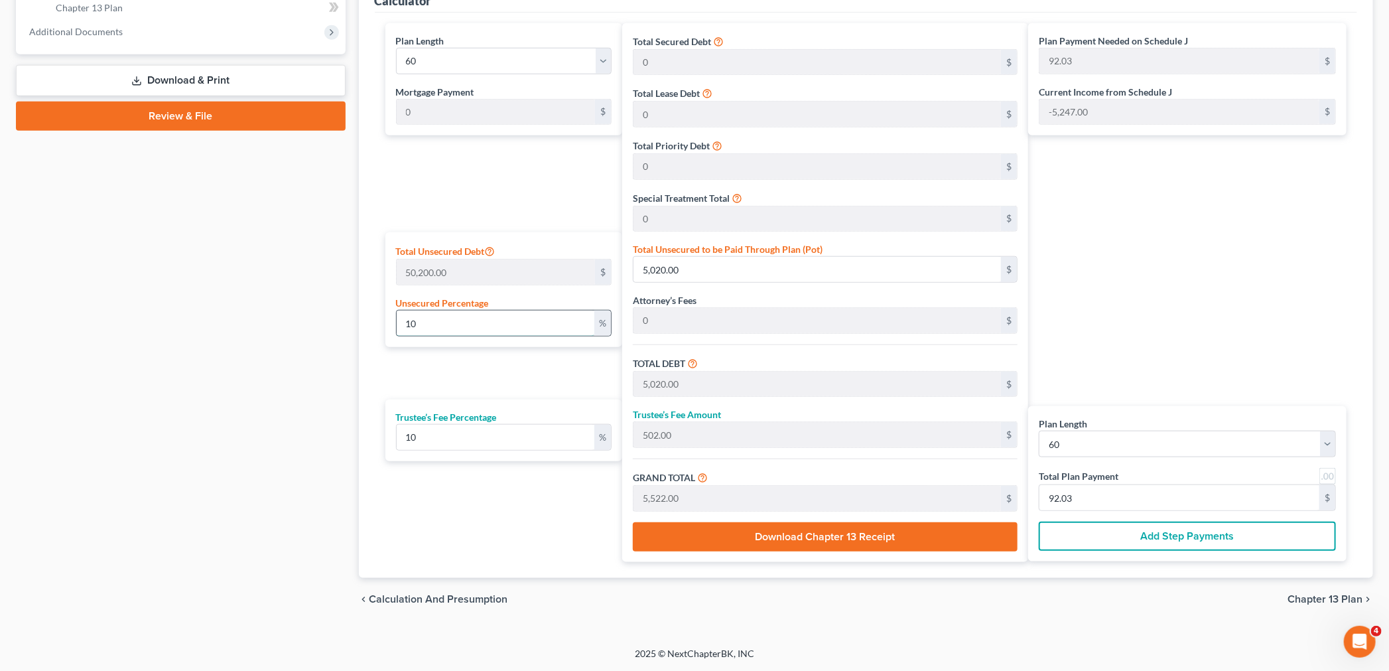
type input "55,220.00"
type input "920.33"
type input "100"
click at [317, 360] on div "Case Dashboard Payments Invoices Payments Payments Credit Report Client Profile" at bounding box center [180, 64] width 343 height 1112
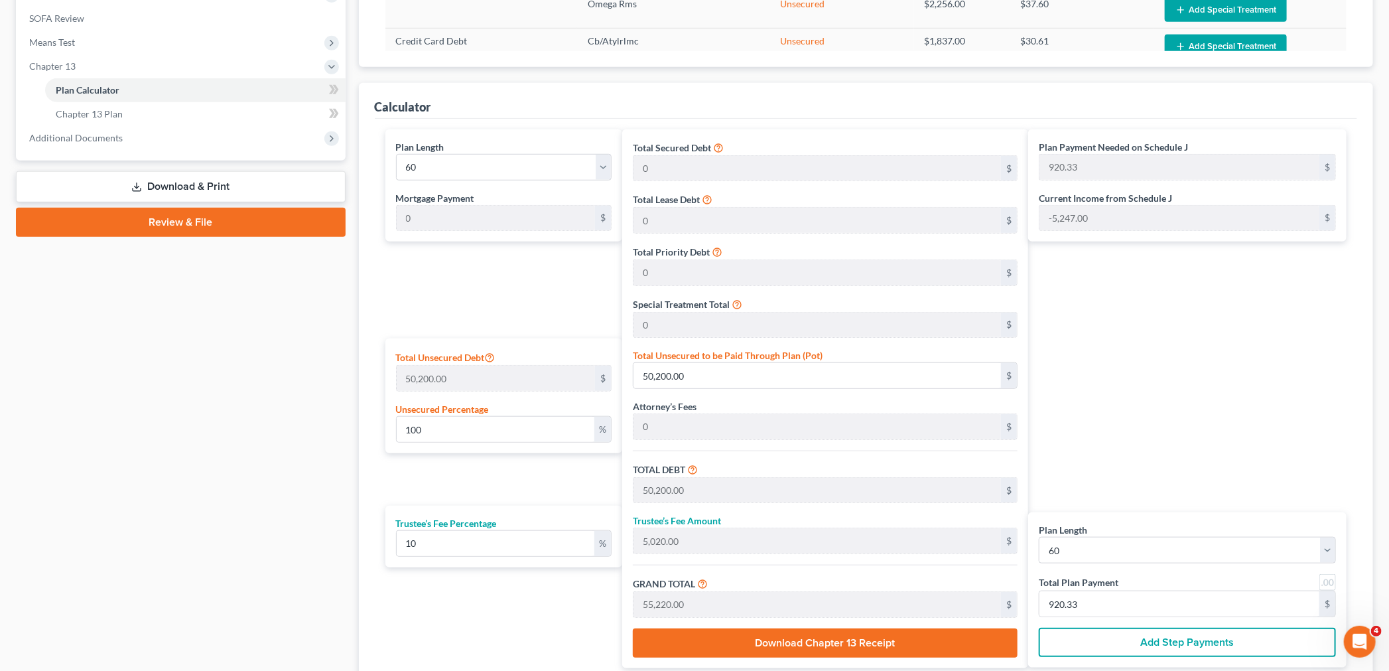
scroll to position [474, 0]
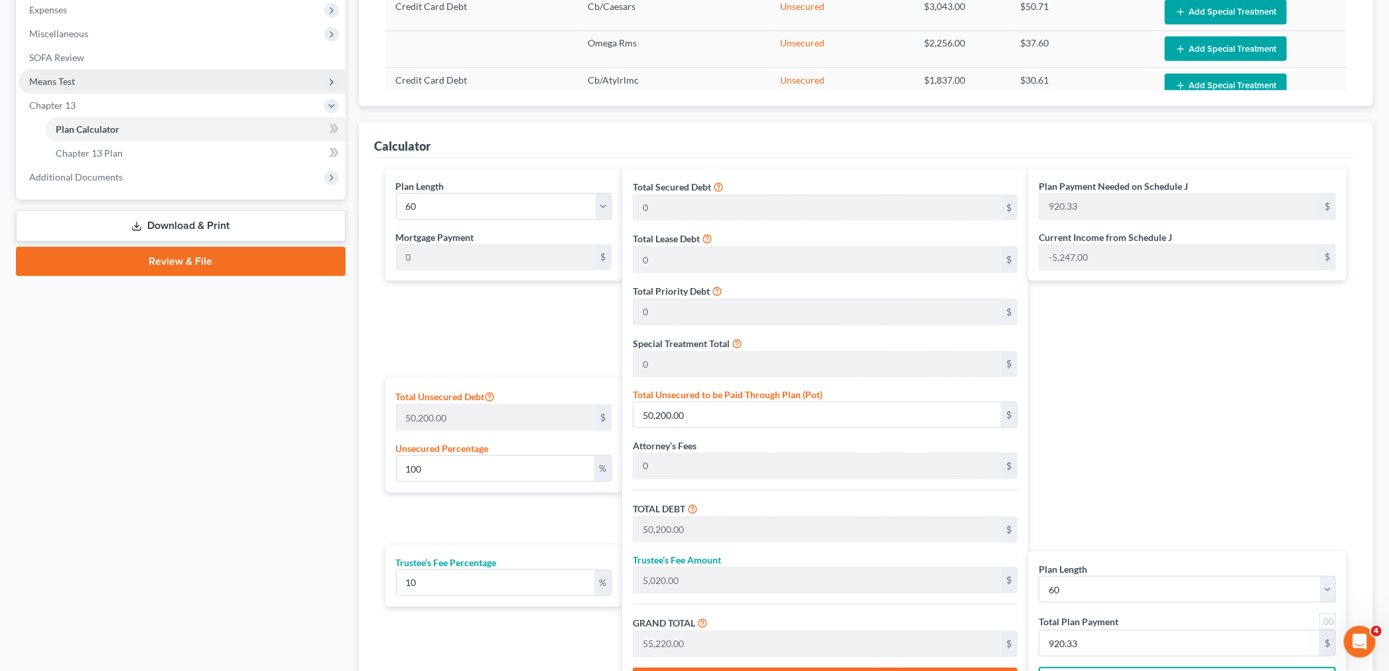
click at [60, 83] on span "Means Test" at bounding box center [52, 81] width 46 height 11
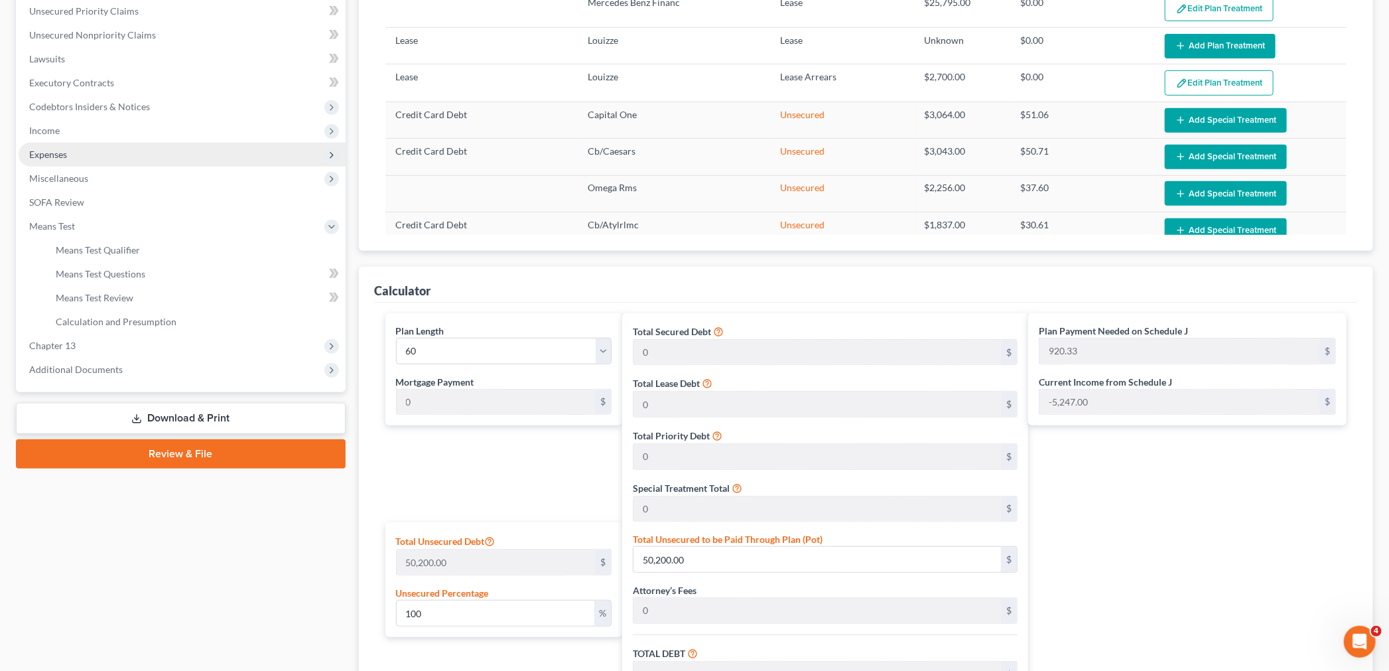
scroll to position [327, 0]
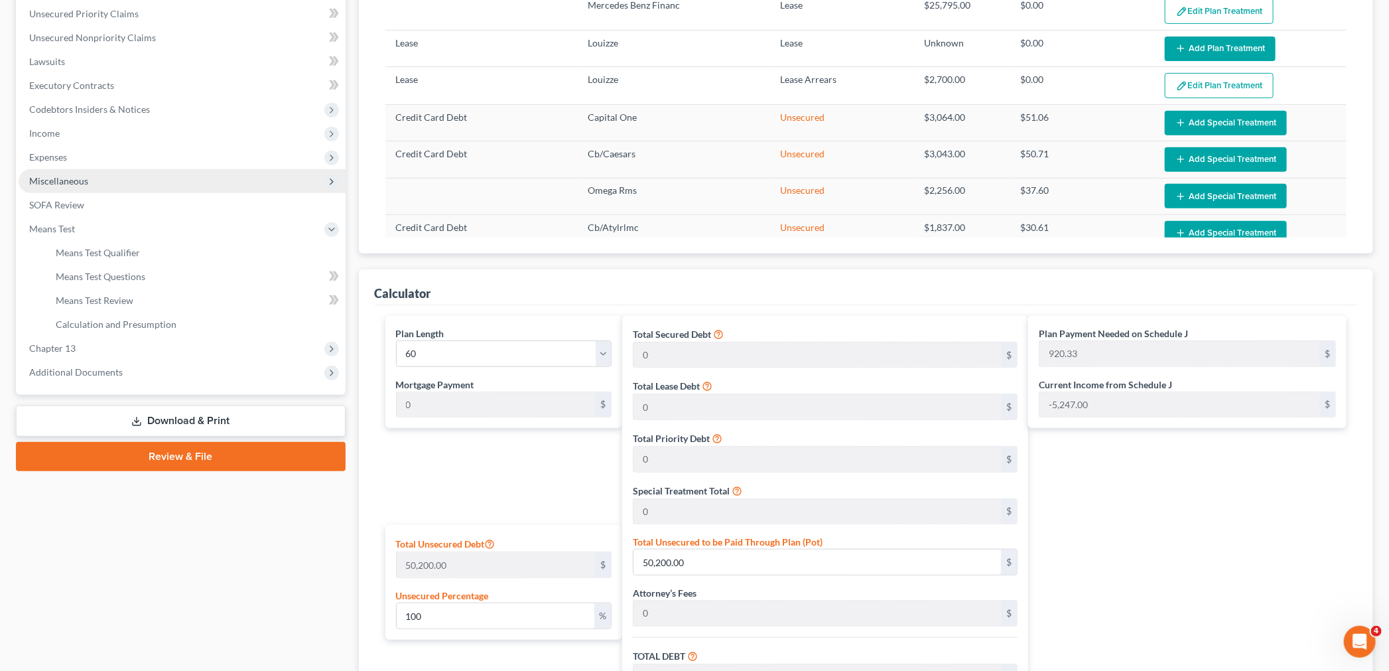
click at [91, 176] on span "Miscellaneous" at bounding box center [182, 181] width 327 height 24
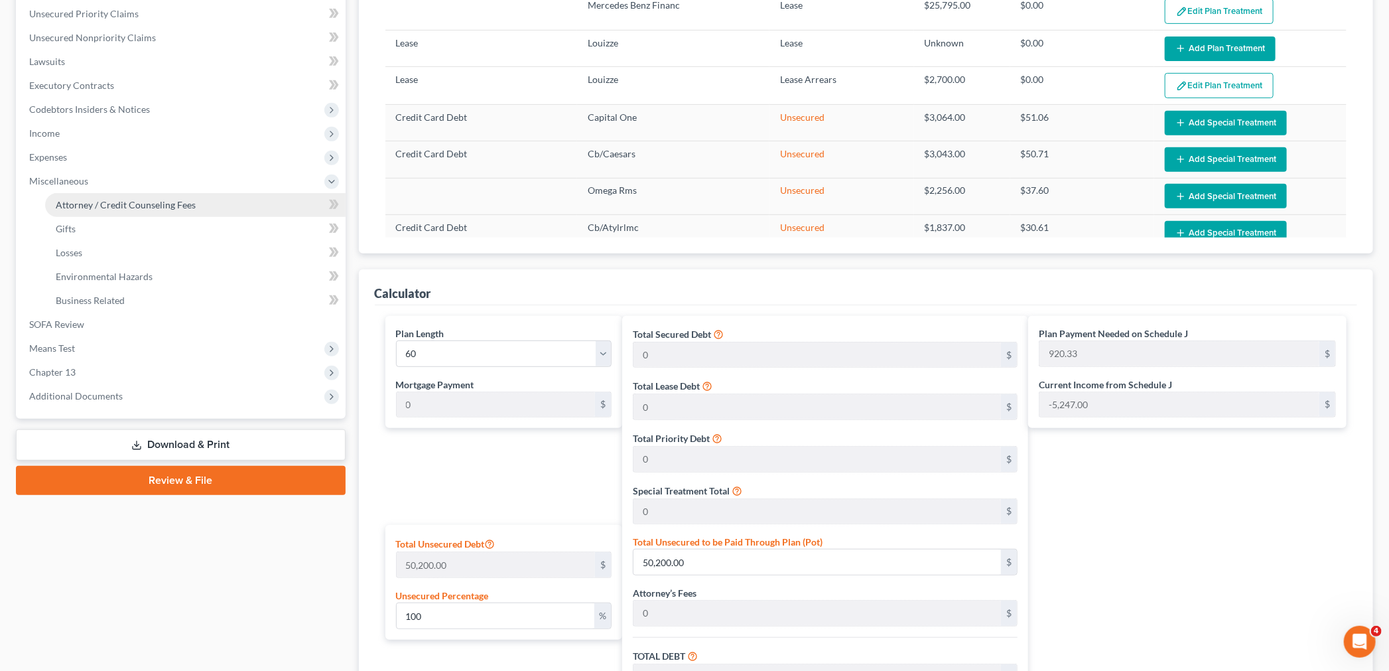
click at [91, 200] on span "Attorney / Credit Counseling Fees" at bounding box center [126, 204] width 140 height 11
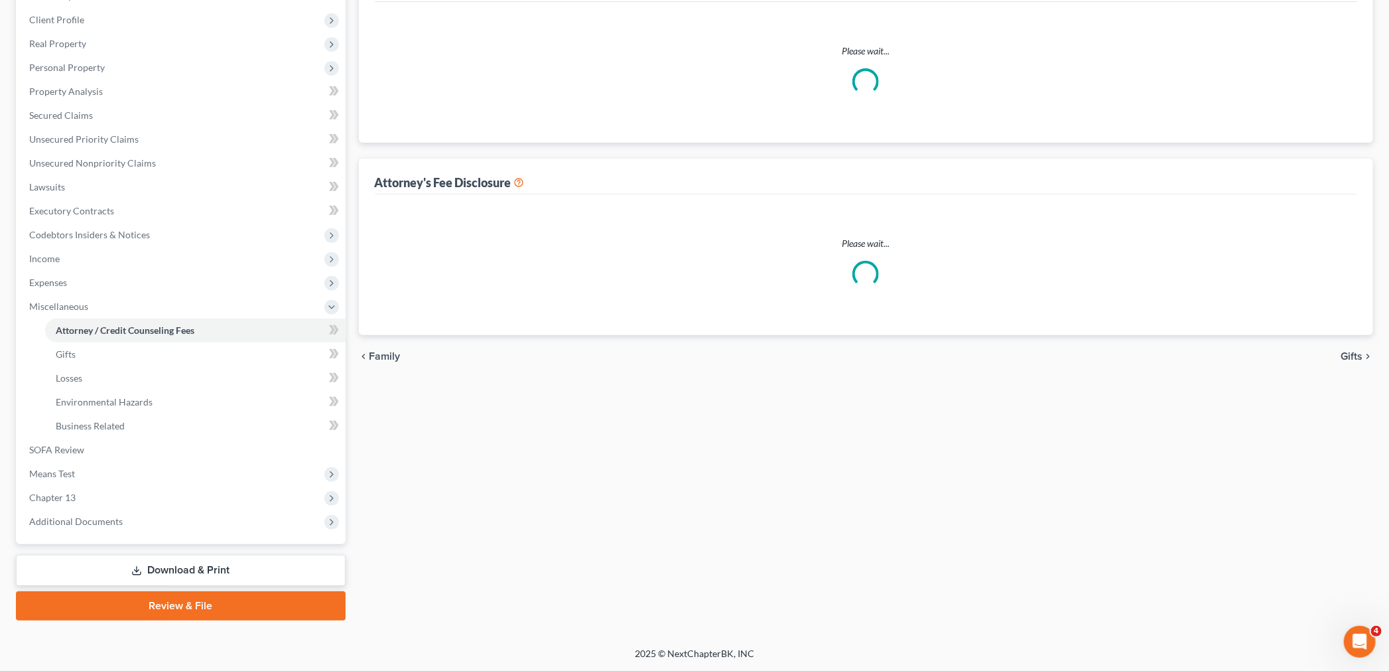
scroll to position [162, 0]
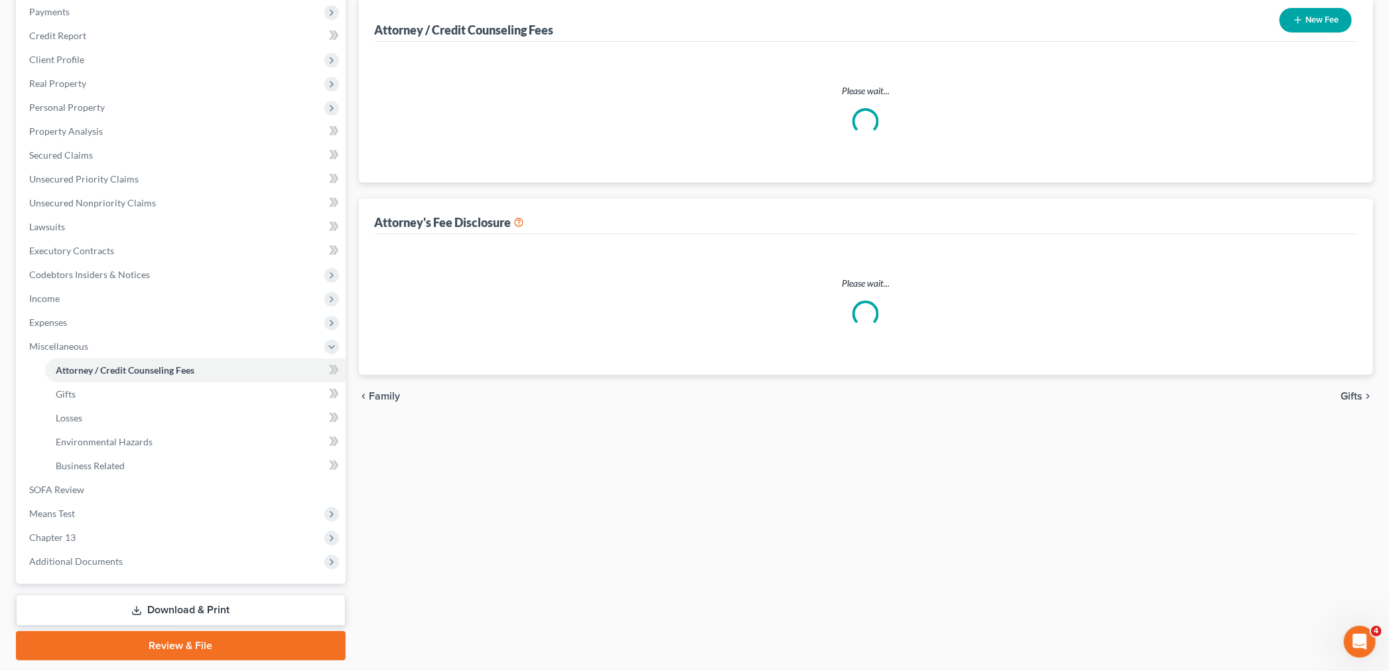
select select "1"
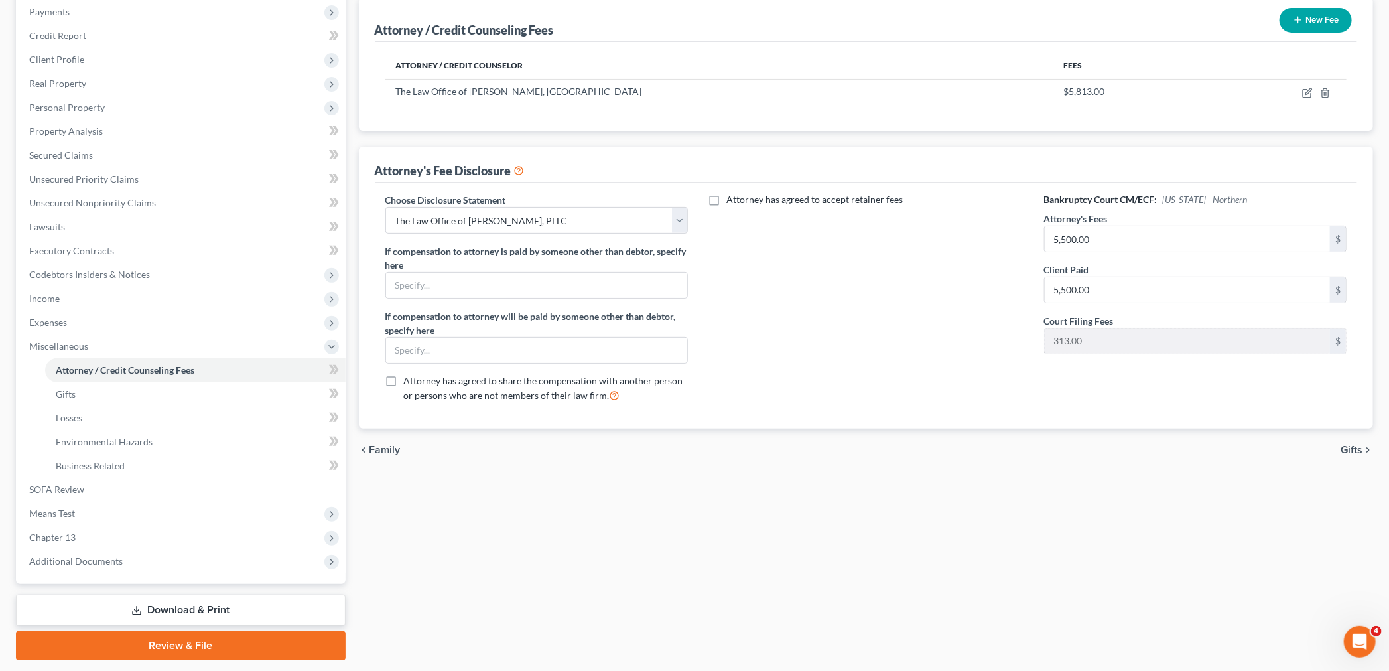
scroll to position [0, 0]
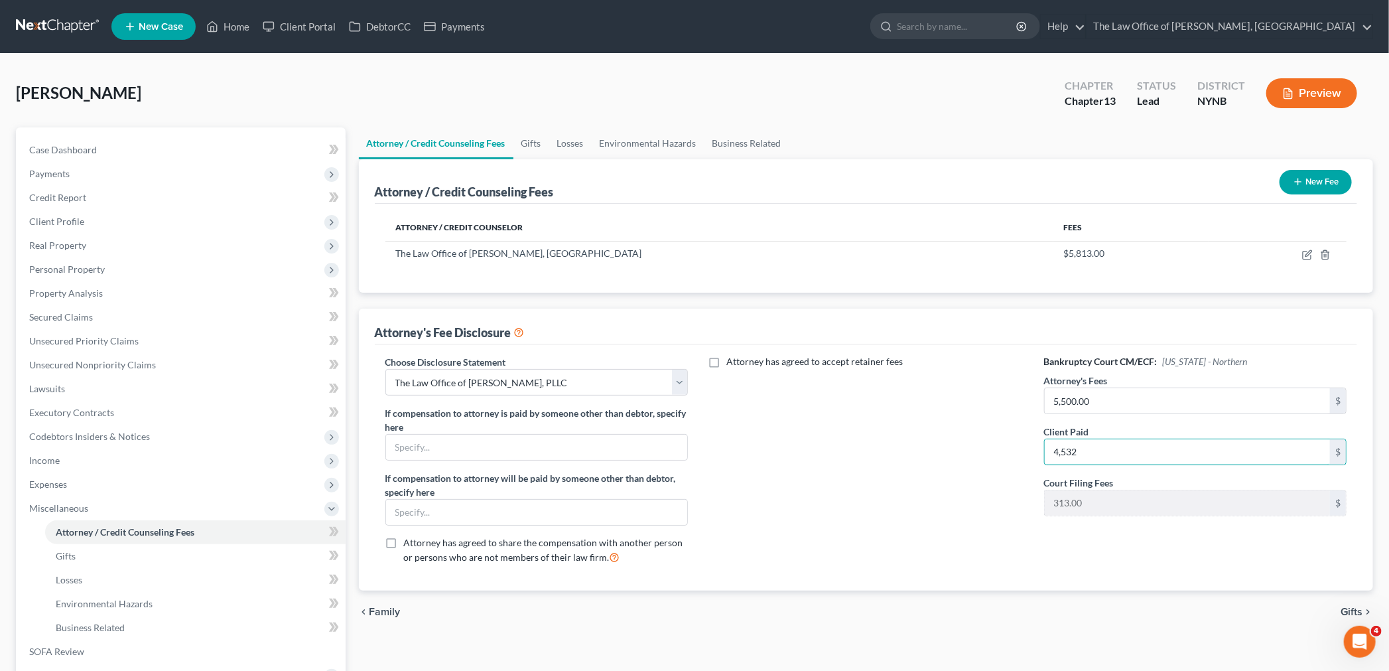
type input "4,532"
click at [972, 462] on div "Attorney has agreed to accept retainer fees" at bounding box center [866, 465] width 330 height 220
click at [1309, 253] on icon "button" at bounding box center [1308, 253] width 6 height 6
select select "35"
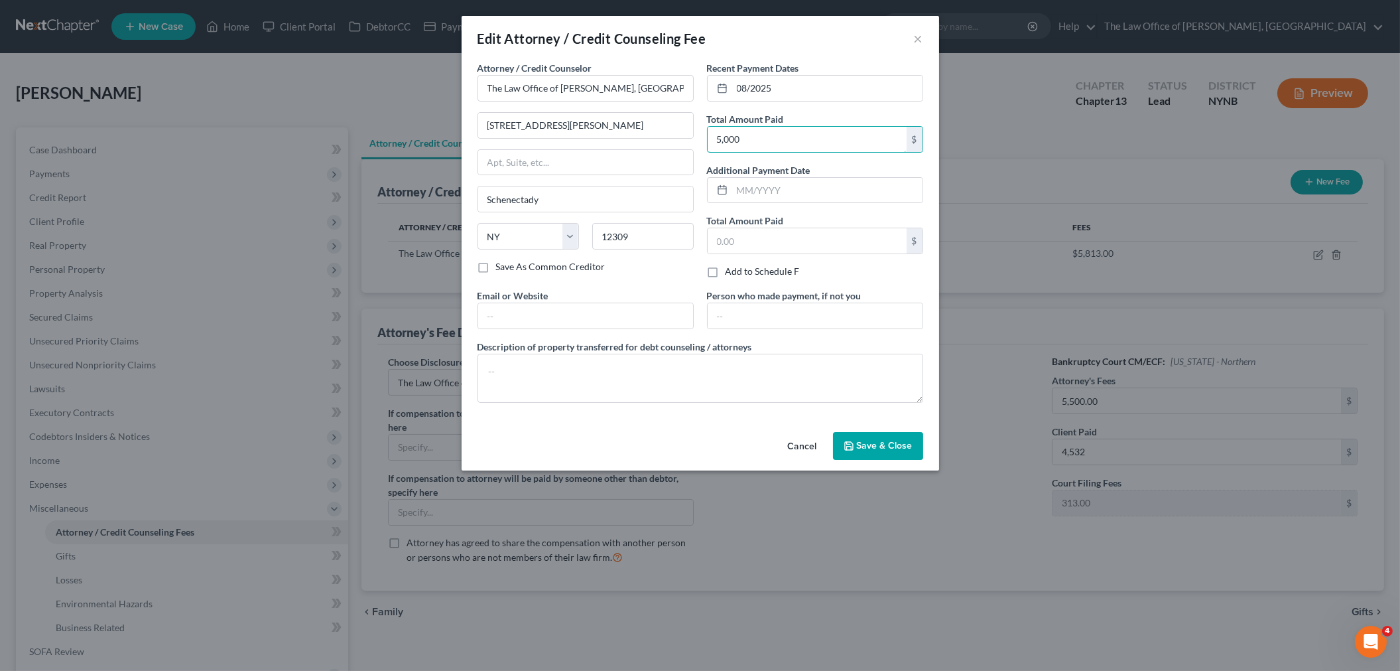
type input "5,000"
click at [870, 453] on button "Save & Close" at bounding box center [878, 446] width 90 height 28
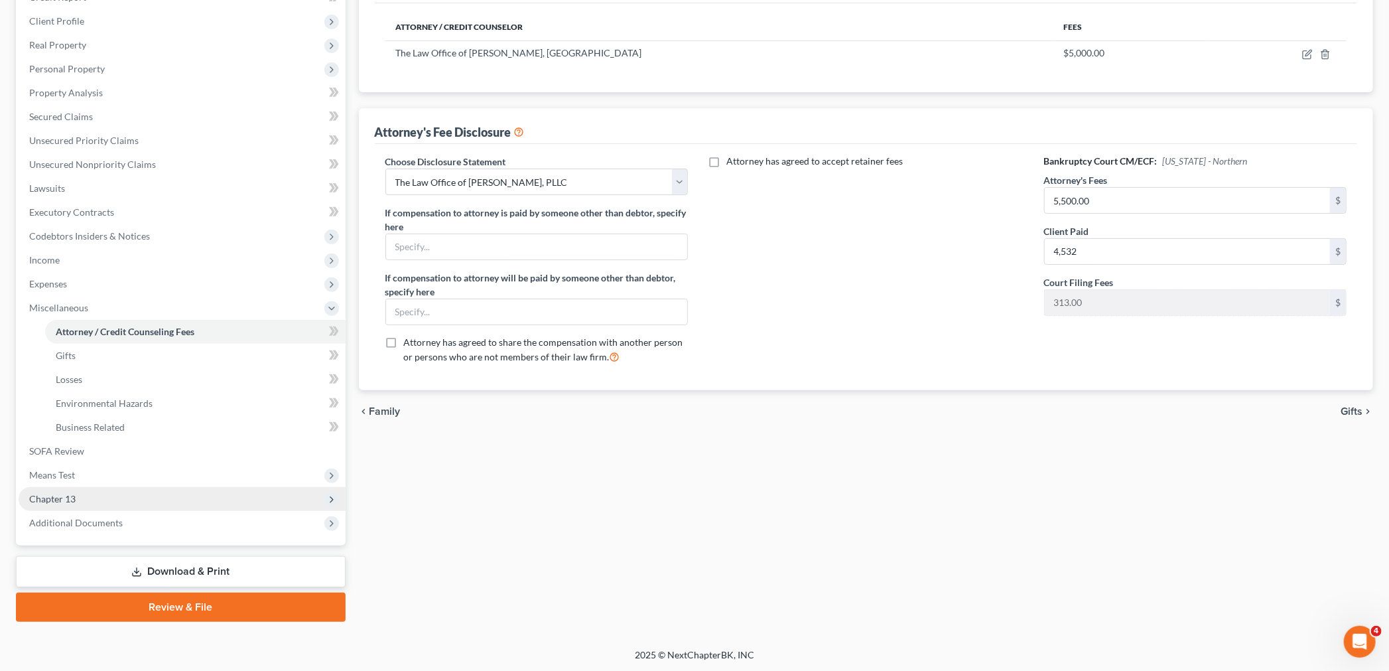
click at [115, 493] on span "Chapter 13" at bounding box center [182, 499] width 327 height 24
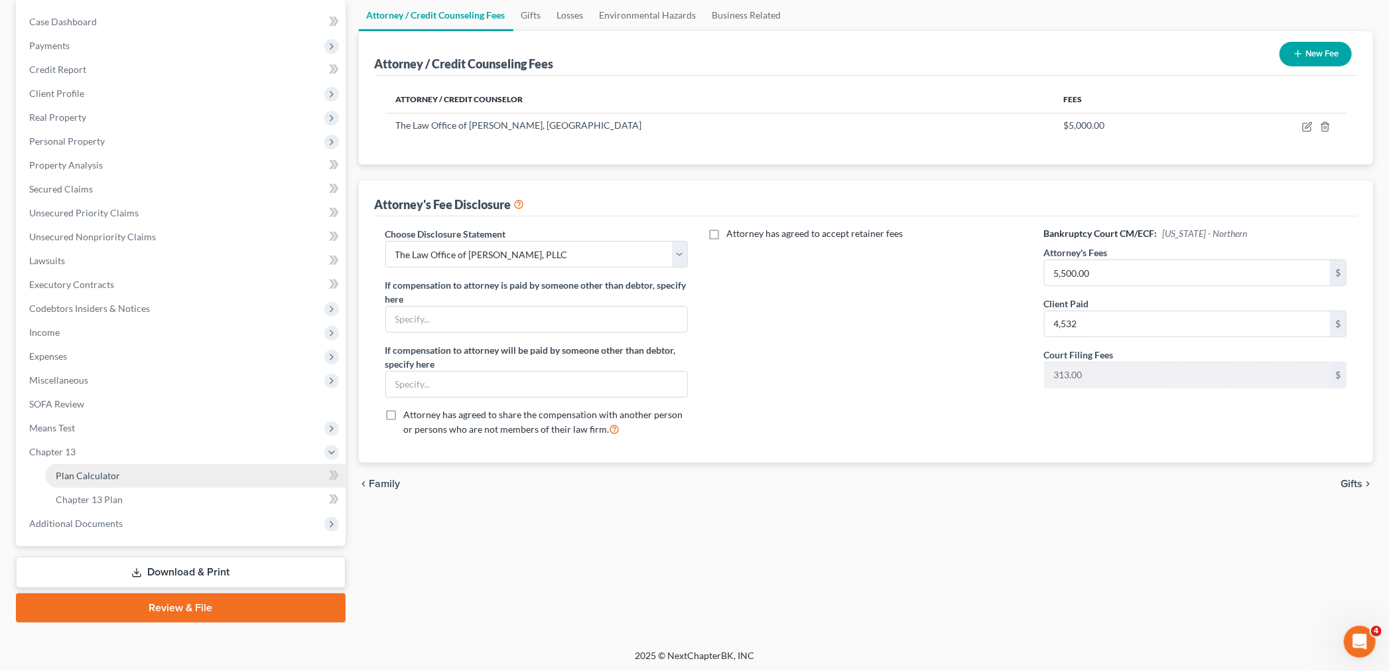
click at [103, 481] on link "Plan Calculator" at bounding box center [195, 476] width 300 height 24
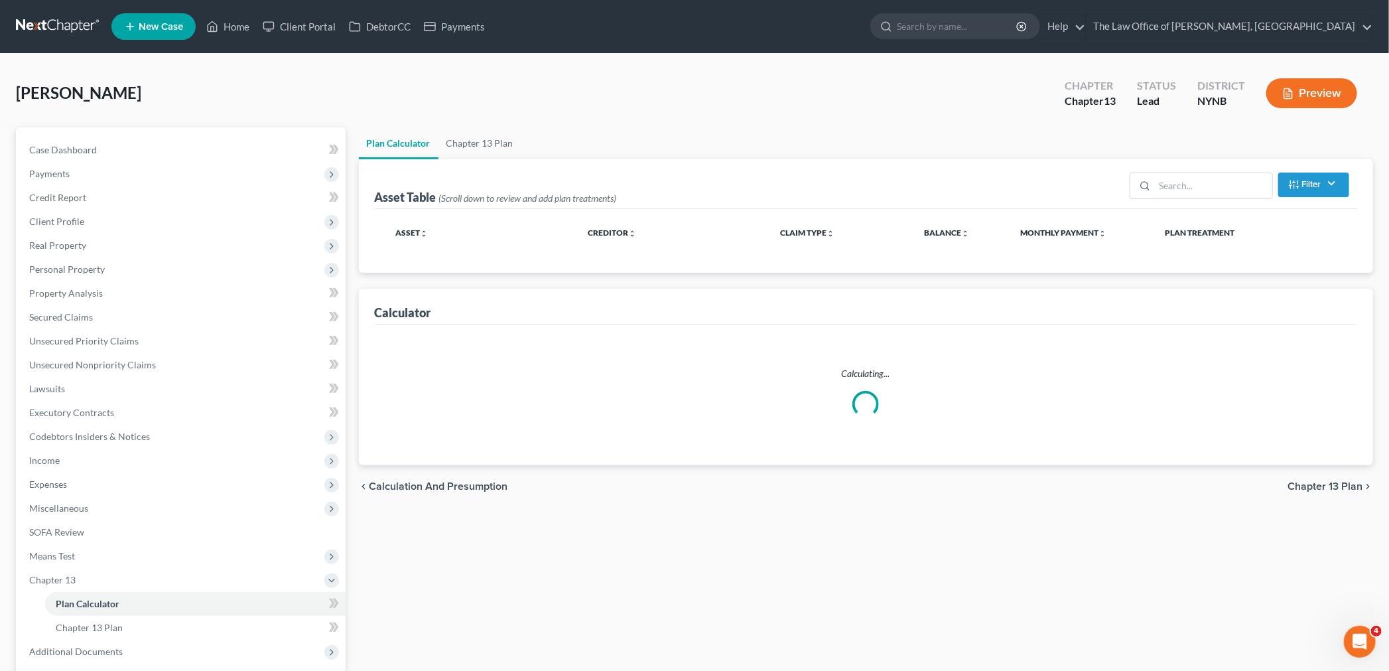
select select "59"
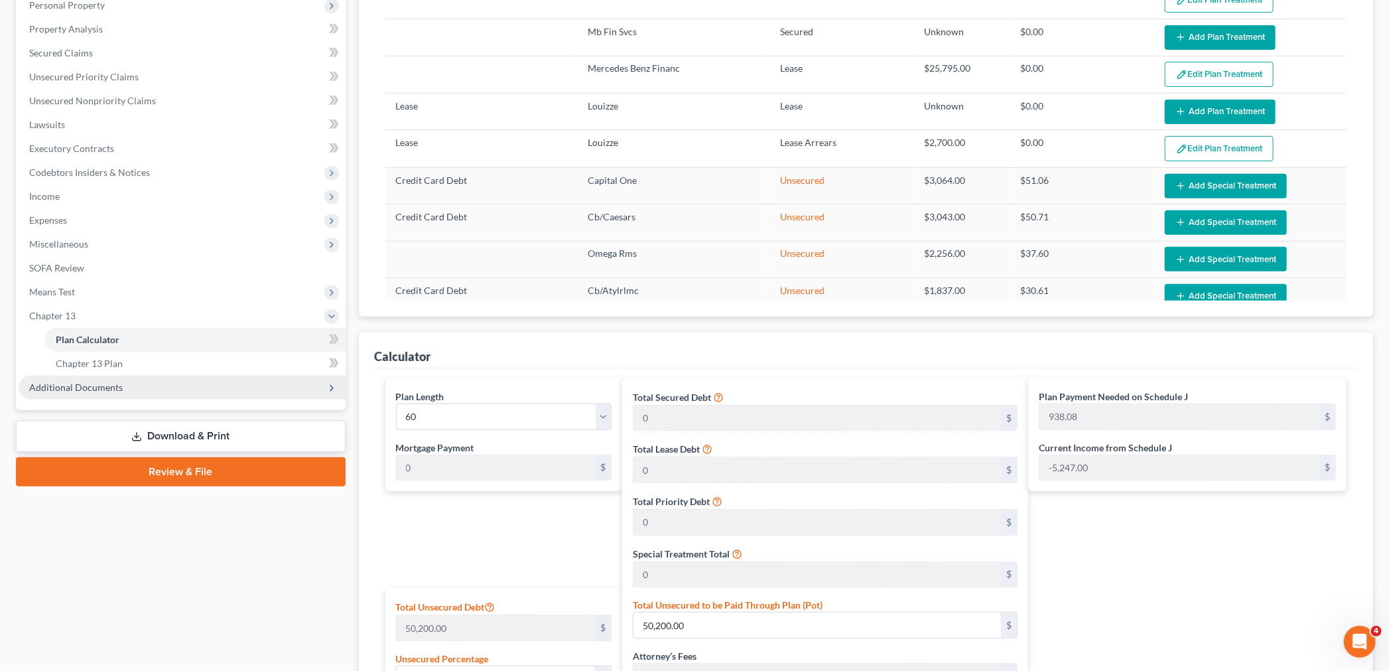
scroll to position [221, 0]
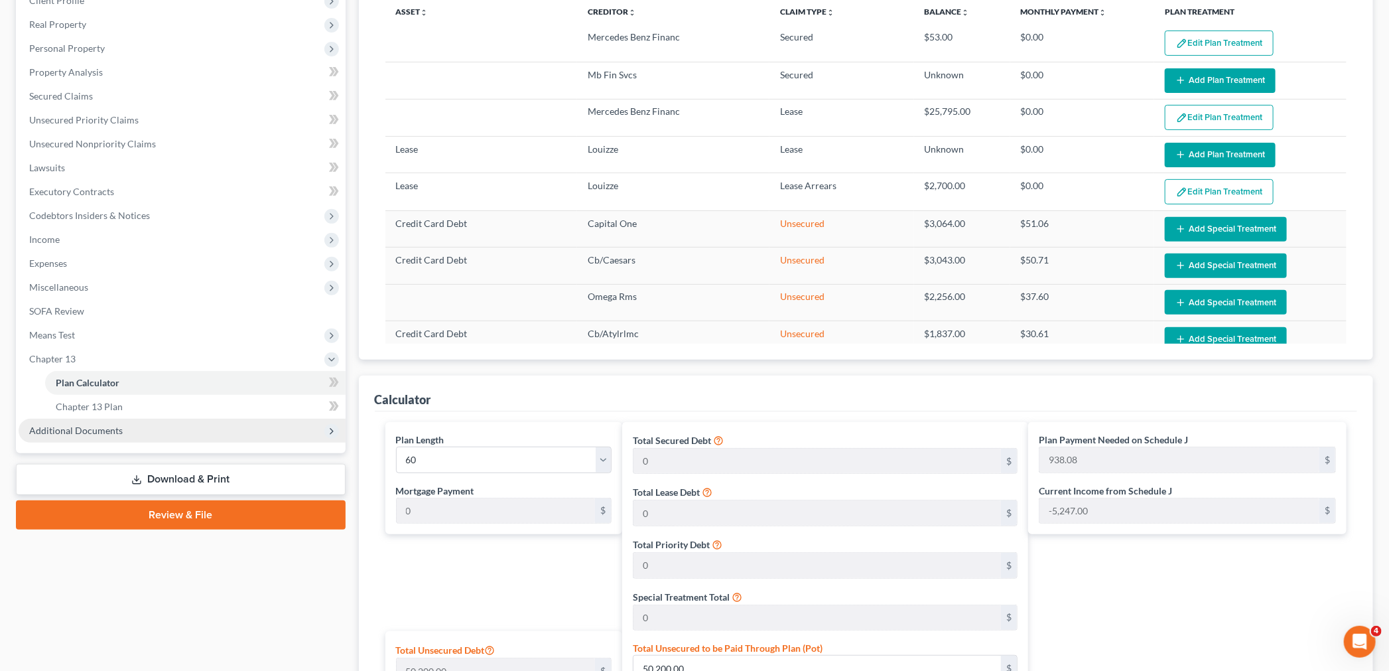
click at [237, 511] on link "Review & File" at bounding box center [181, 514] width 330 height 29
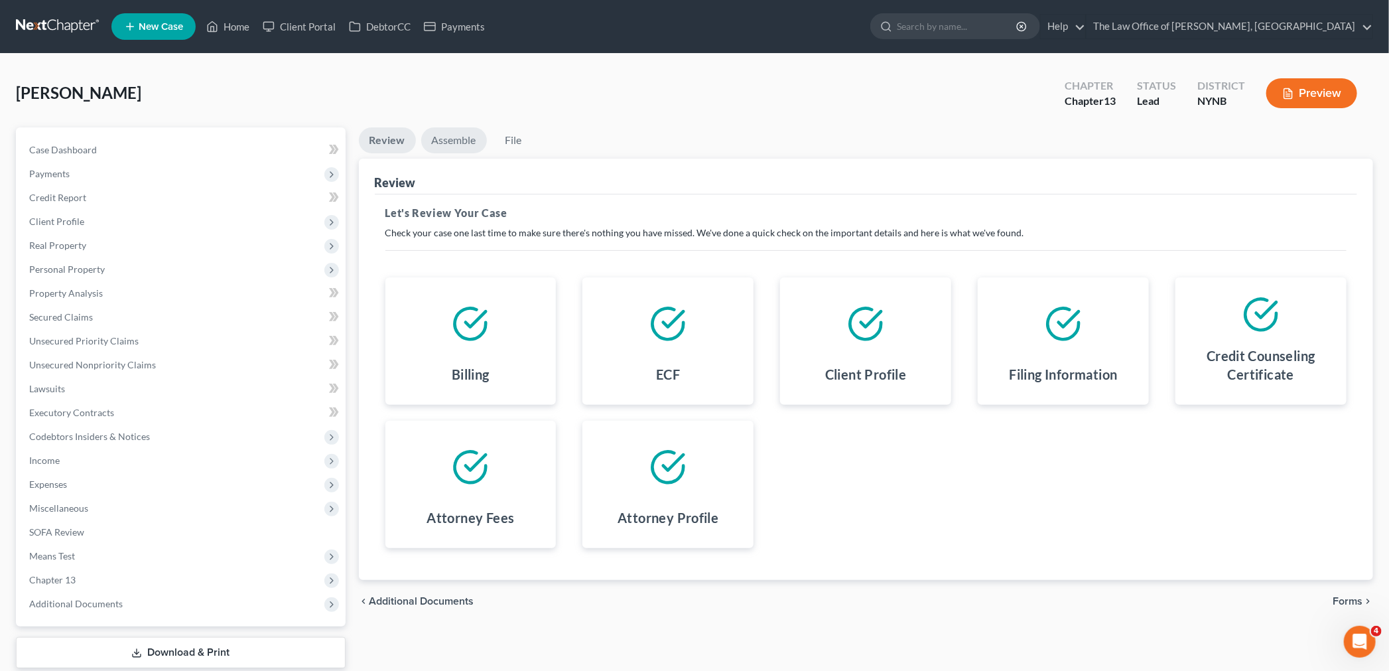
click at [458, 146] on link "Assemble" at bounding box center [454, 140] width 66 height 26
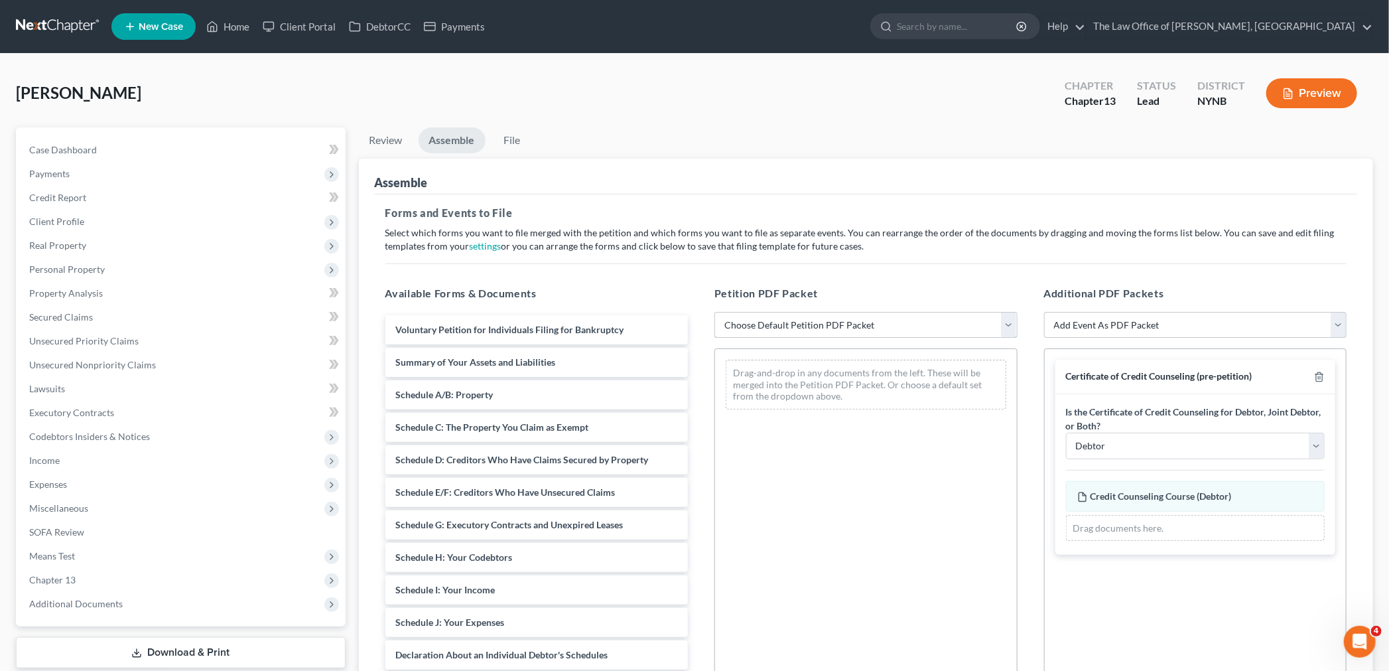
click at [813, 328] on select "Choose Default Petition PDF Packet Complete Bankruptcy Petition (all forms and …" at bounding box center [865, 325] width 303 height 27
select select "0"
click at [714, 312] on select "Choose Default Petition PDF Packet Complete Bankruptcy Petition (all forms and …" at bounding box center [865, 325] width 303 height 27
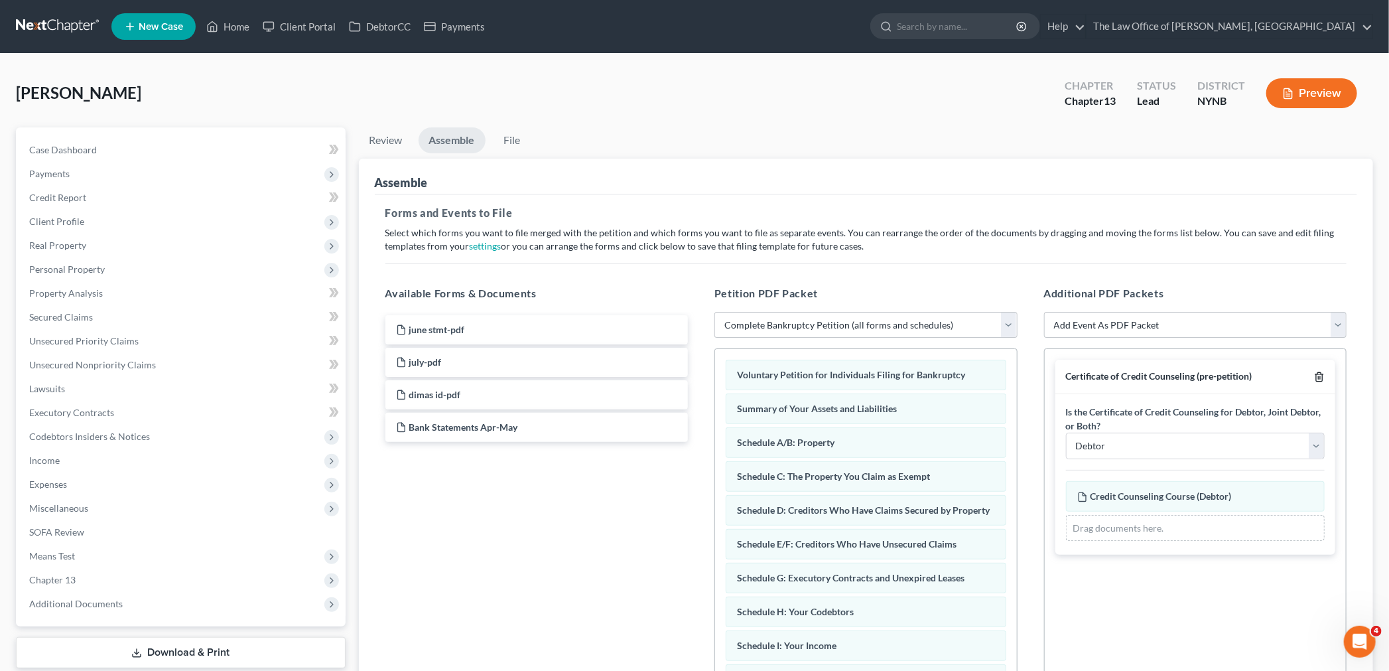
click at [1321, 375] on icon "button" at bounding box center [1319, 376] width 11 height 11
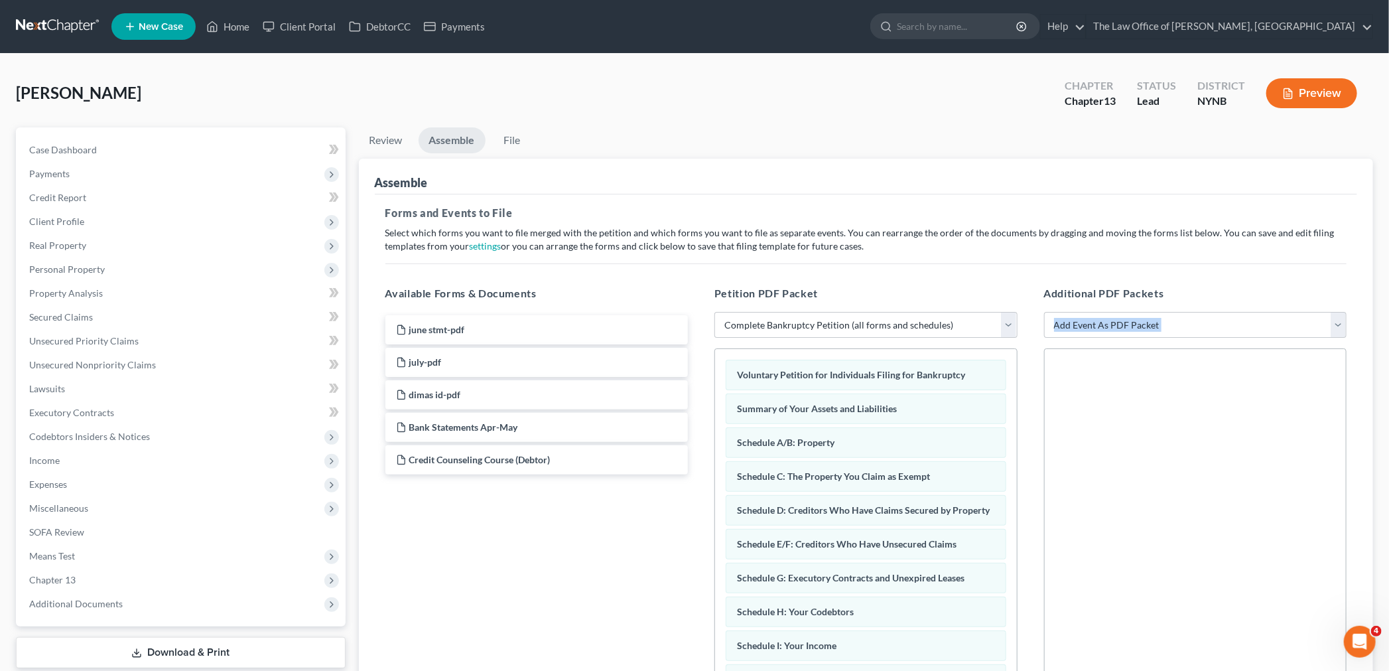
click at [1321, 375] on div at bounding box center [1195, 530] width 303 height 365
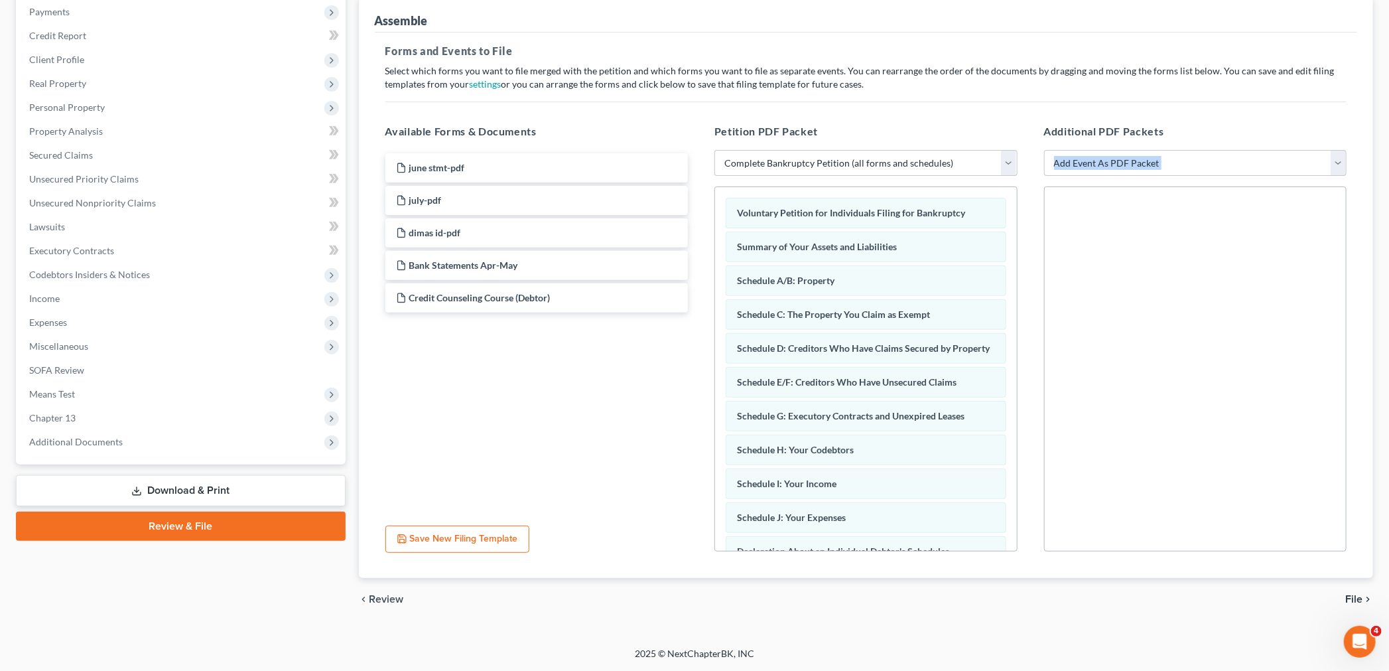
click at [1350, 594] on span "File" at bounding box center [1353, 599] width 17 height 11
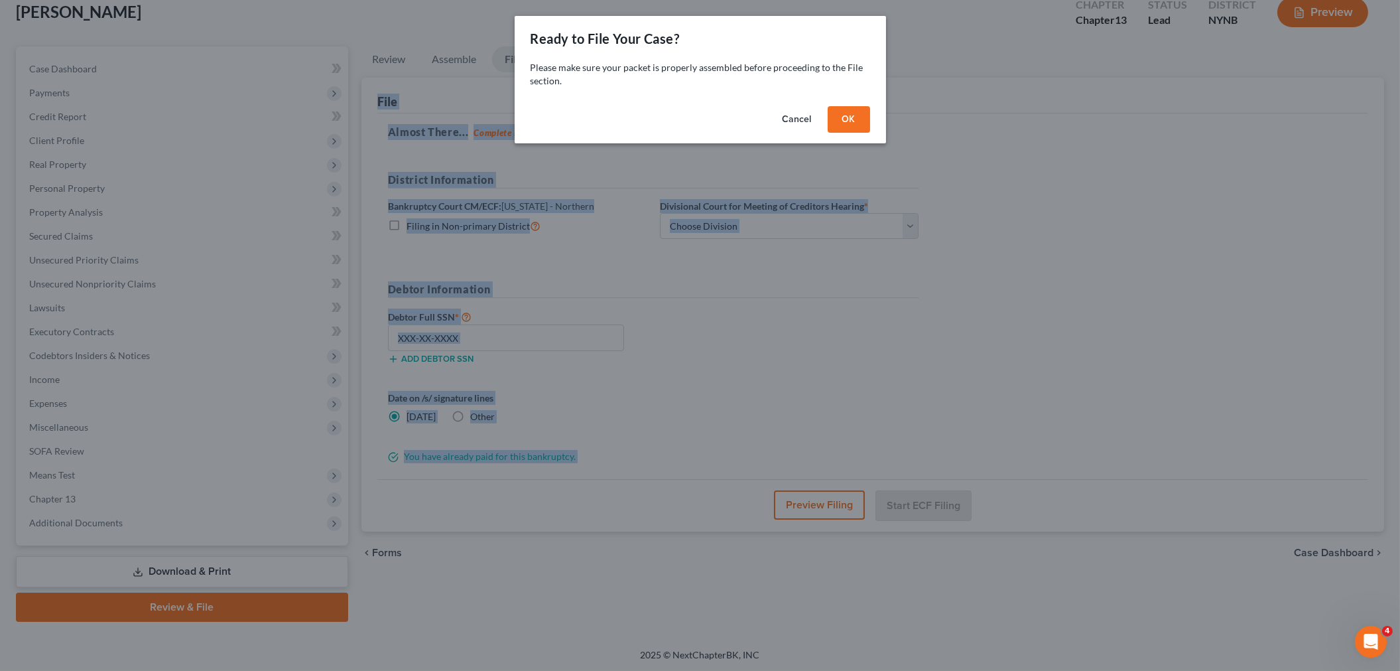
click at [841, 123] on button "OK" at bounding box center [849, 119] width 42 height 27
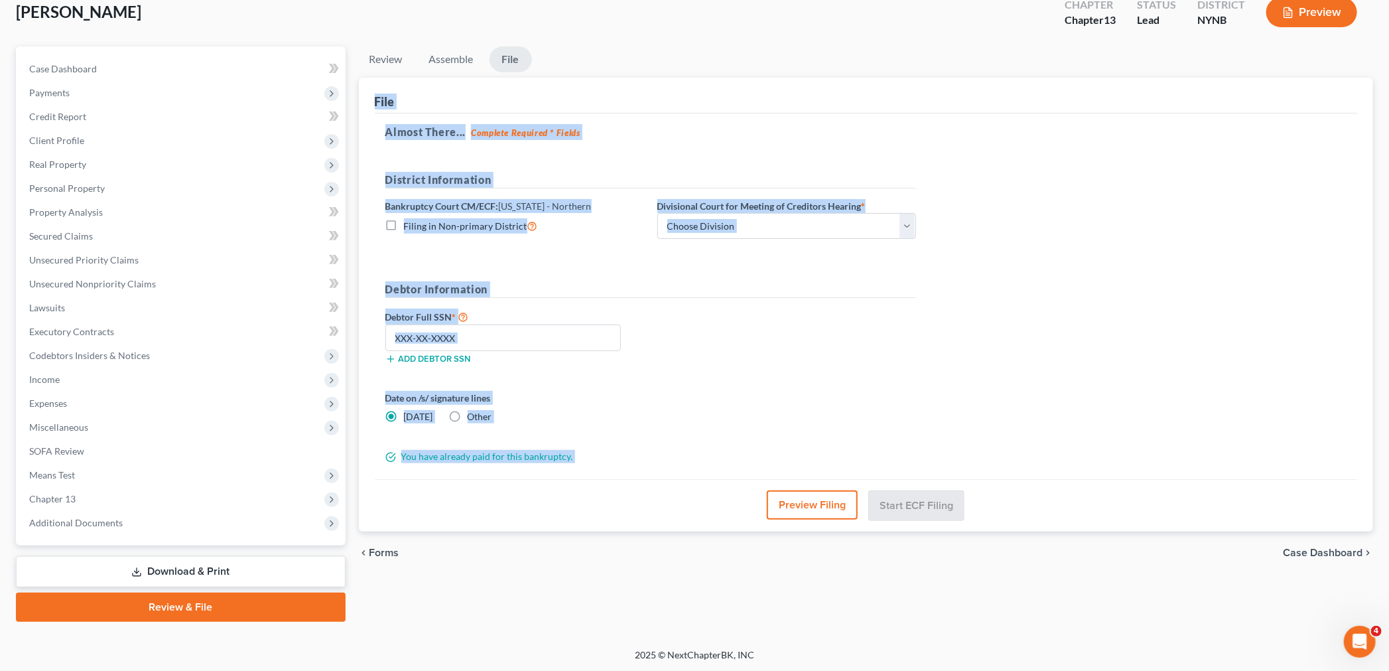
click at [772, 293] on h5 "Debtor Information" at bounding box center [650, 289] width 531 height 17
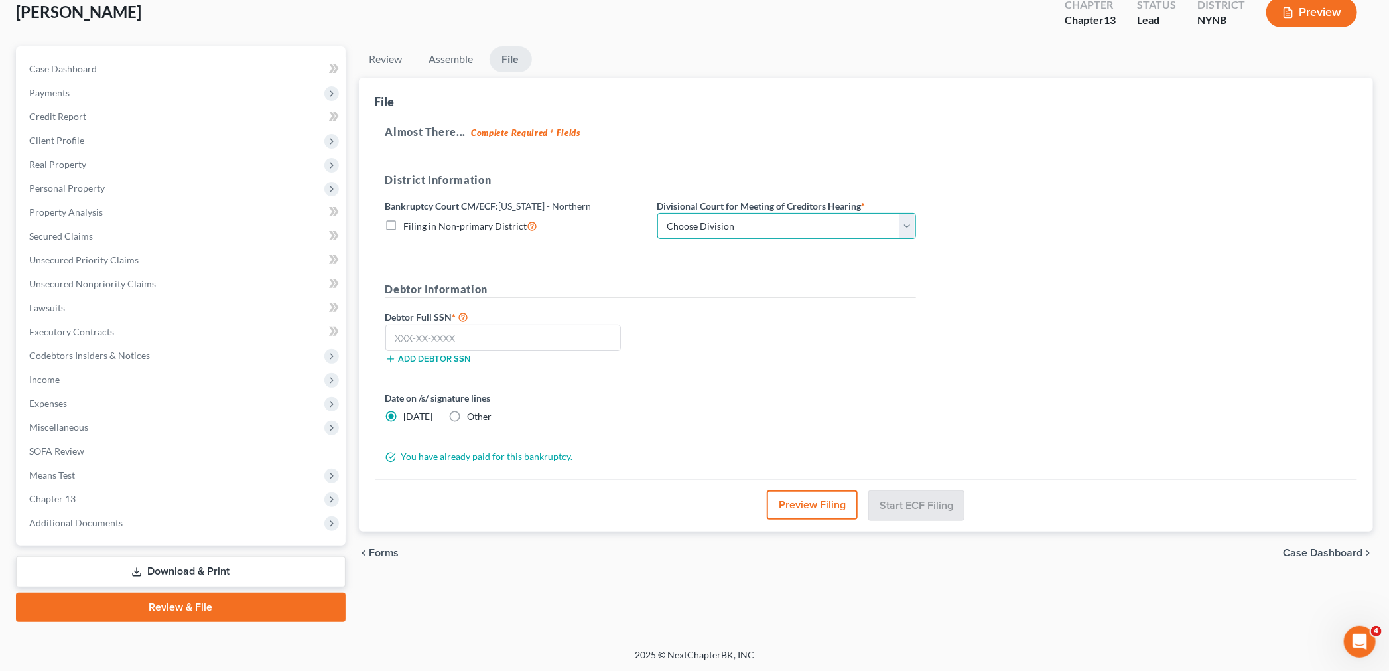
click at [775, 222] on select "Choose Division Albany Poughkeepsie Syracuse Utica" at bounding box center [786, 226] width 259 height 27
click at [943, 313] on div "Almost There... Complete Required * Fields District Information Bankruptcy Cour…" at bounding box center [866, 296] width 983 height 366
click at [118, 573] on link "Download & Print" at bounding box center [181, 571] width 330 height 31
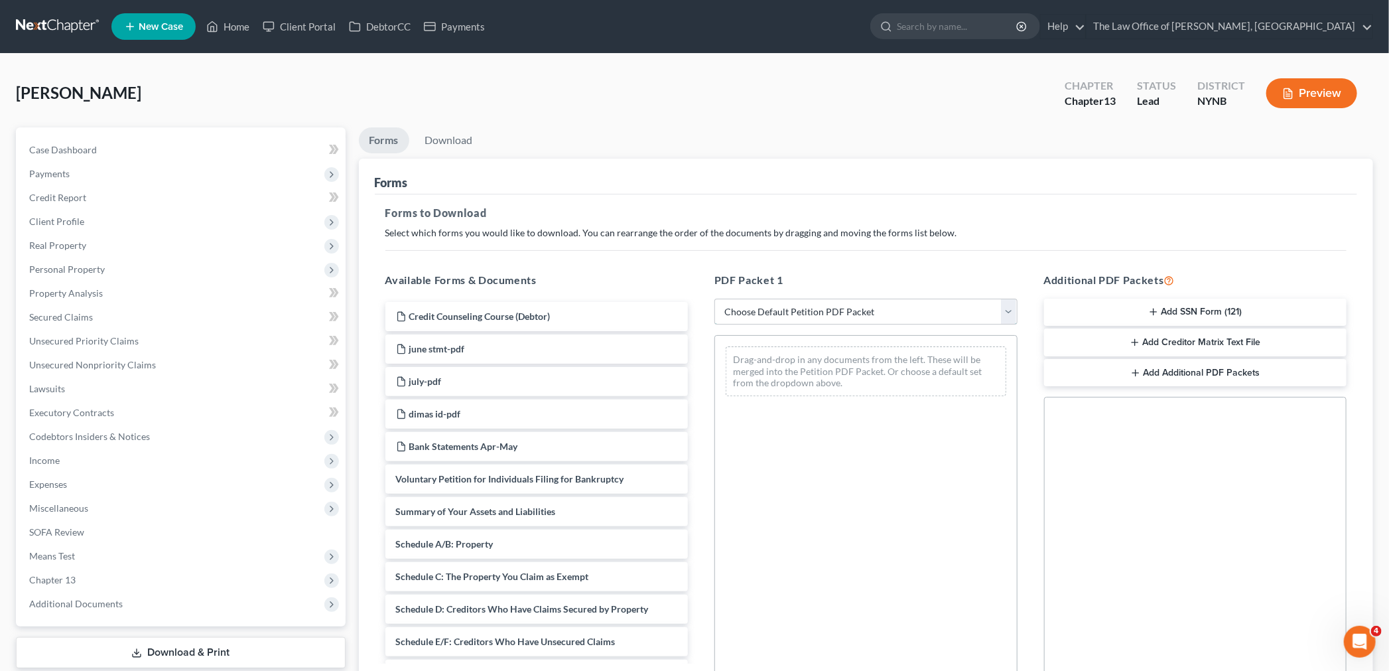
drag, startPoint x: 960, startPoint y: 312, endPoint x: 952, endPoint y: 323, distance: 14.2
click at [962, 312] on select "Choose Default Petition PDF Packet Complete Bankruptcy Petition (all forms and …" at bounding box center [865, 311] width 303 height 27
select select "3"
click at [714, 298] on select "Choose Default Petition PDF Packet Complete Bankruptcy Petition (all forms and …" at bounding box center [865, 311] width 303 height 27
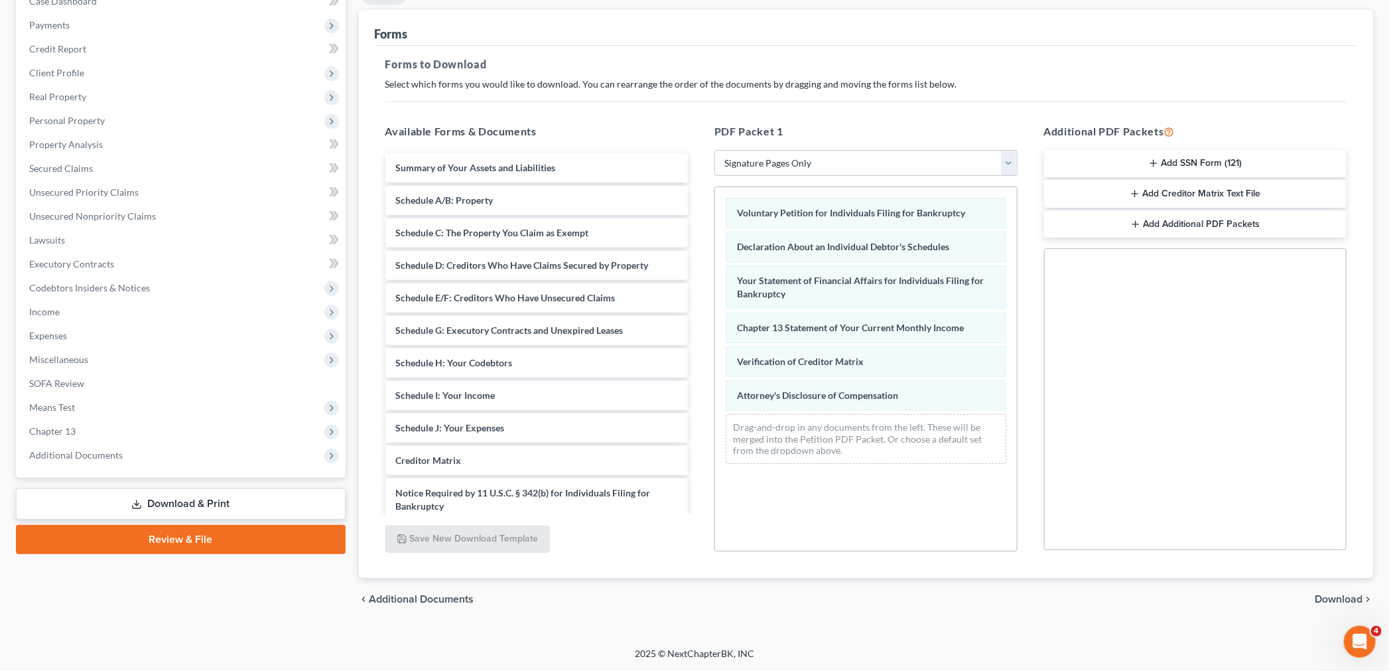
click at [1356, 598] on span "Download" at bounding box center [1339, 599] width 48 height 11
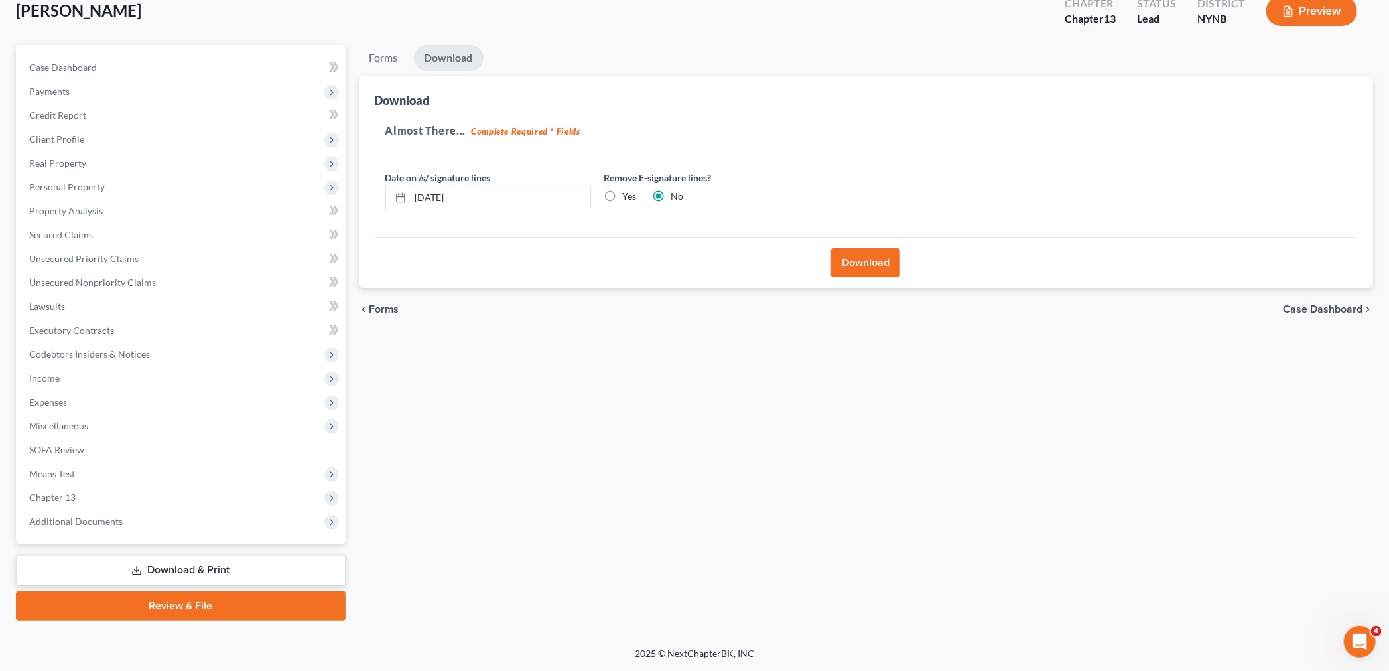
scroll to position [81, 0]
click at [860, 275] on button "Download" at bounding box center [865, 263] width 69 height 29
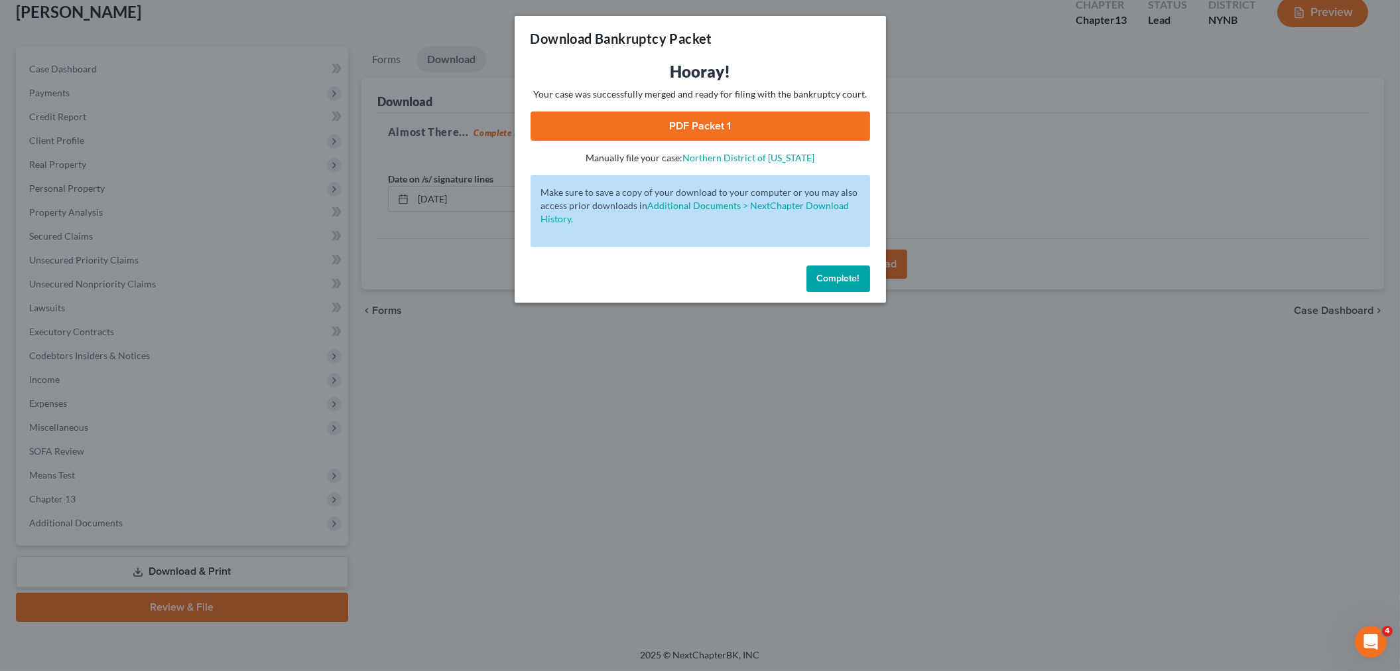
click at [768, 128] on link "PDF Packet 1" at bounding box center [701, 125] width 340 height 29
click at [830, 277] on span "Complete!" at bounding box center [838, 278] width 42 height 11
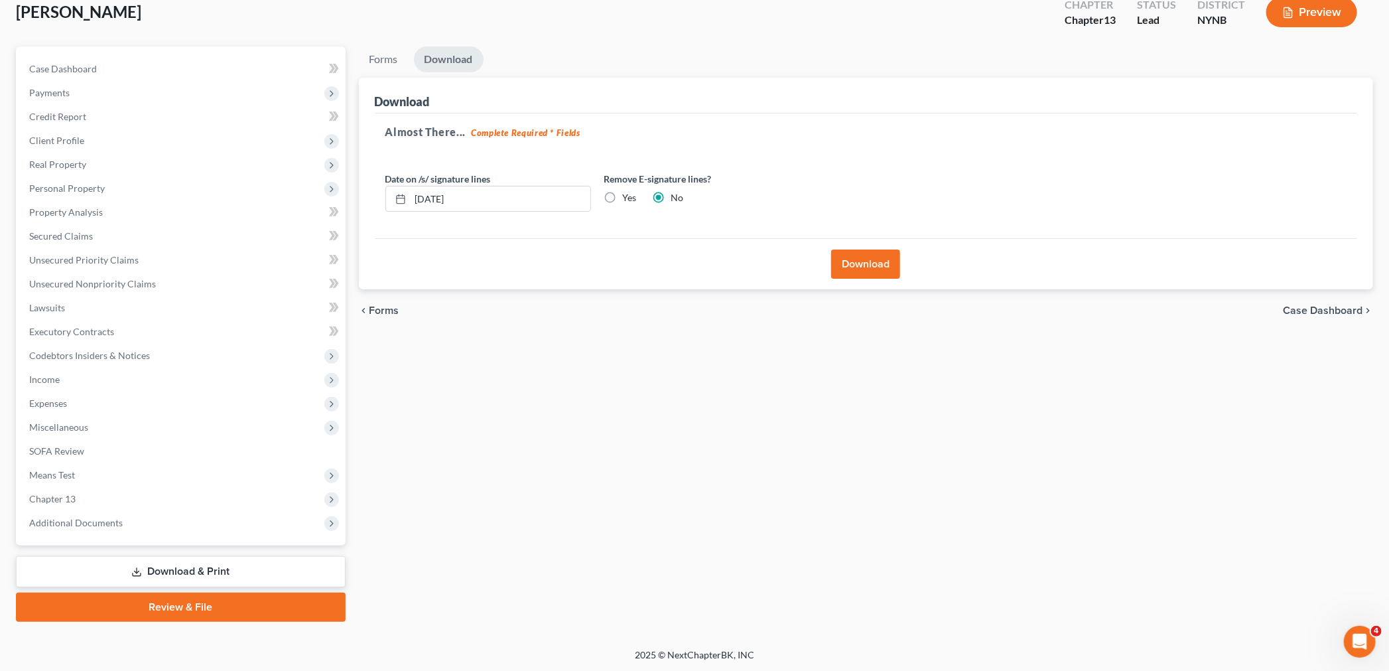
click at [193, 571] on link "Download & Print" at bounding box center [181, 571] width 330 height 31
click at [383, 60] on link "Forms" at bounding box center [384, 59] width 50 height 26
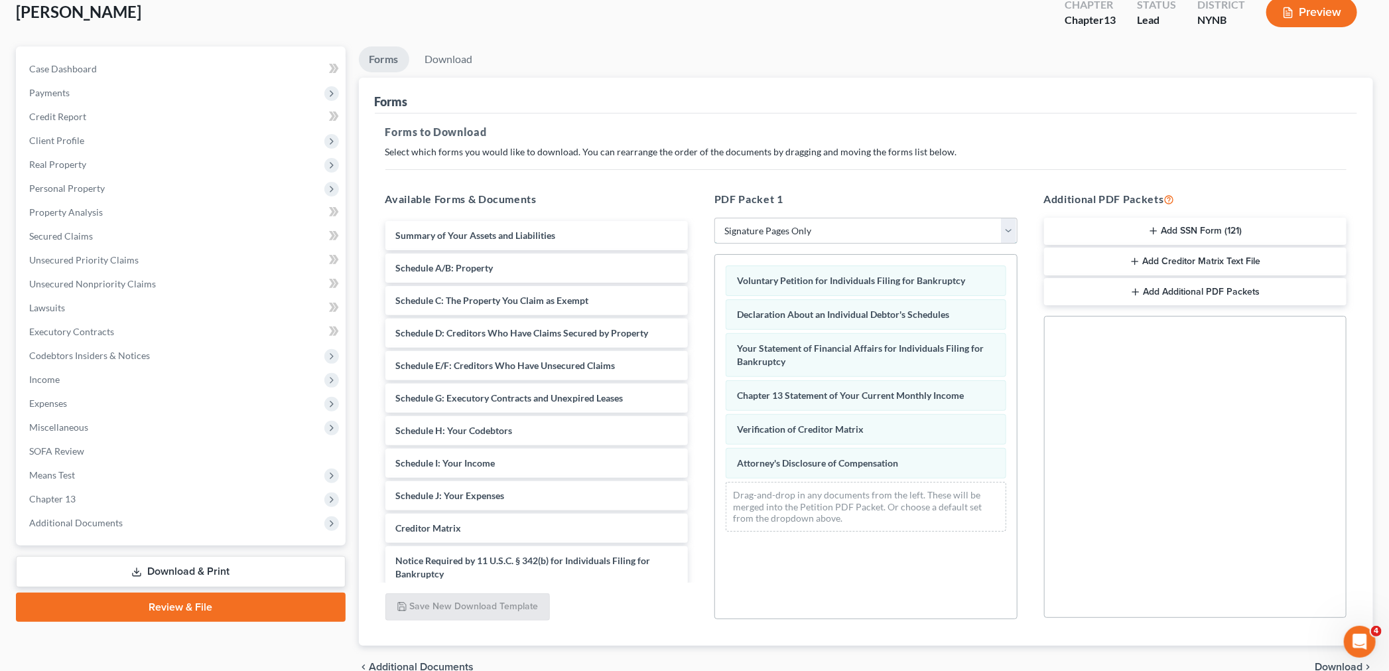
click at [744, 229] on select "Choose Default Petition PDF Packet Complete Bankruptcy Petition (all forms and …" at bounding box center [865, 231] width 303 height 27
click at [147, 565] on link "Download & Print" at bounding box center [181, 571] width 330 height 31
click at [93, 415] on span "Miscellaneous" at bounding box center [182, 427] width 327 height 24
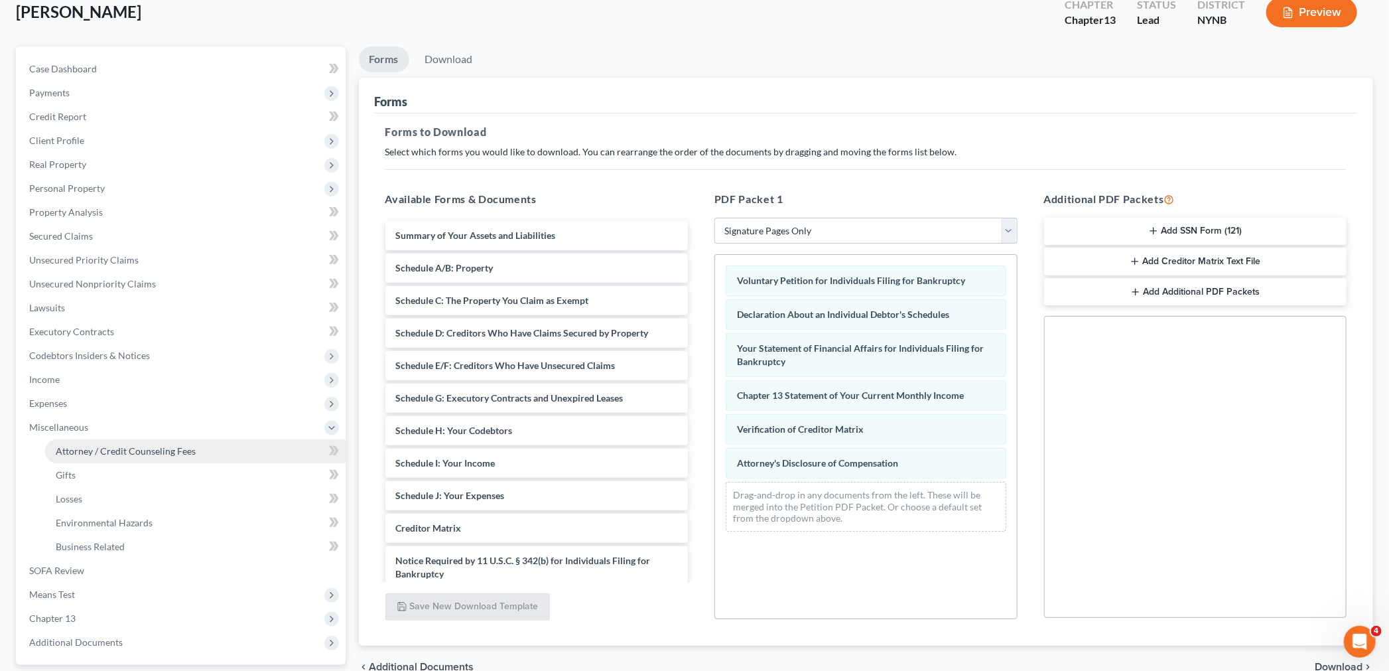
click at [64, 440] on link "Attorney / Credit Counseling Fees" at bounding box center [195, 451] width 300 height 24
select select "1"
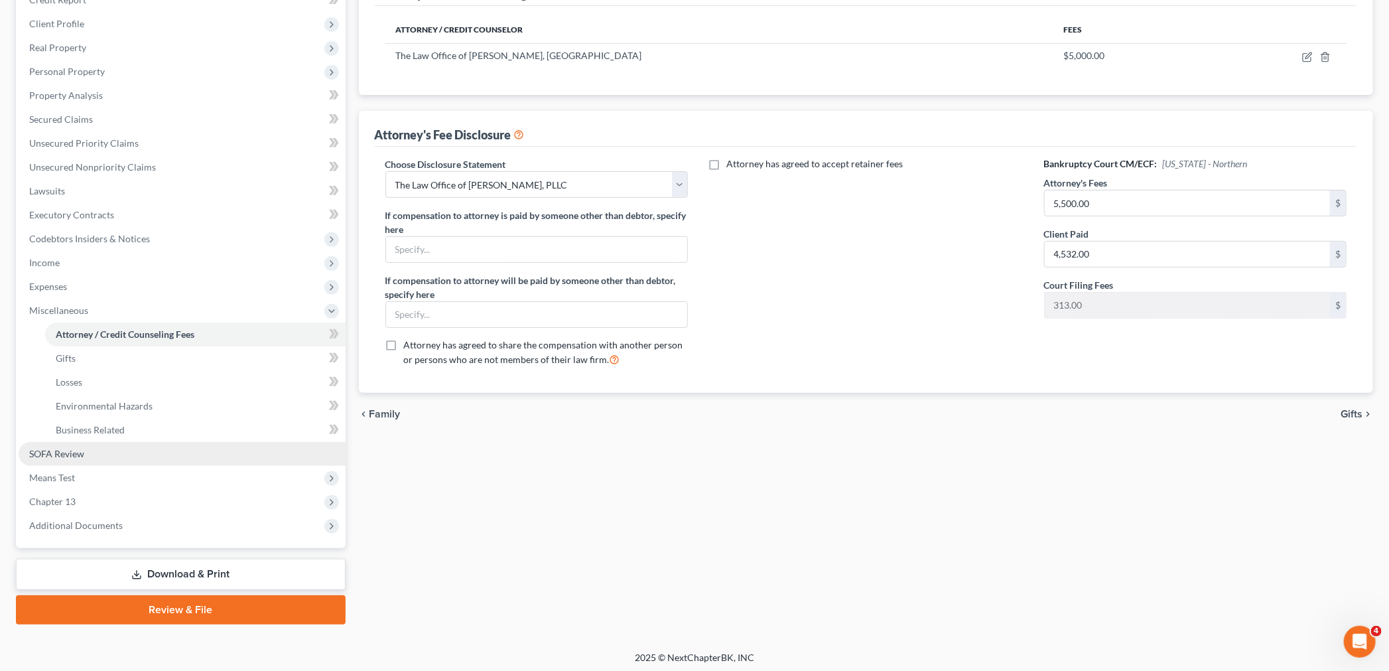
scroll to position [200, 0]
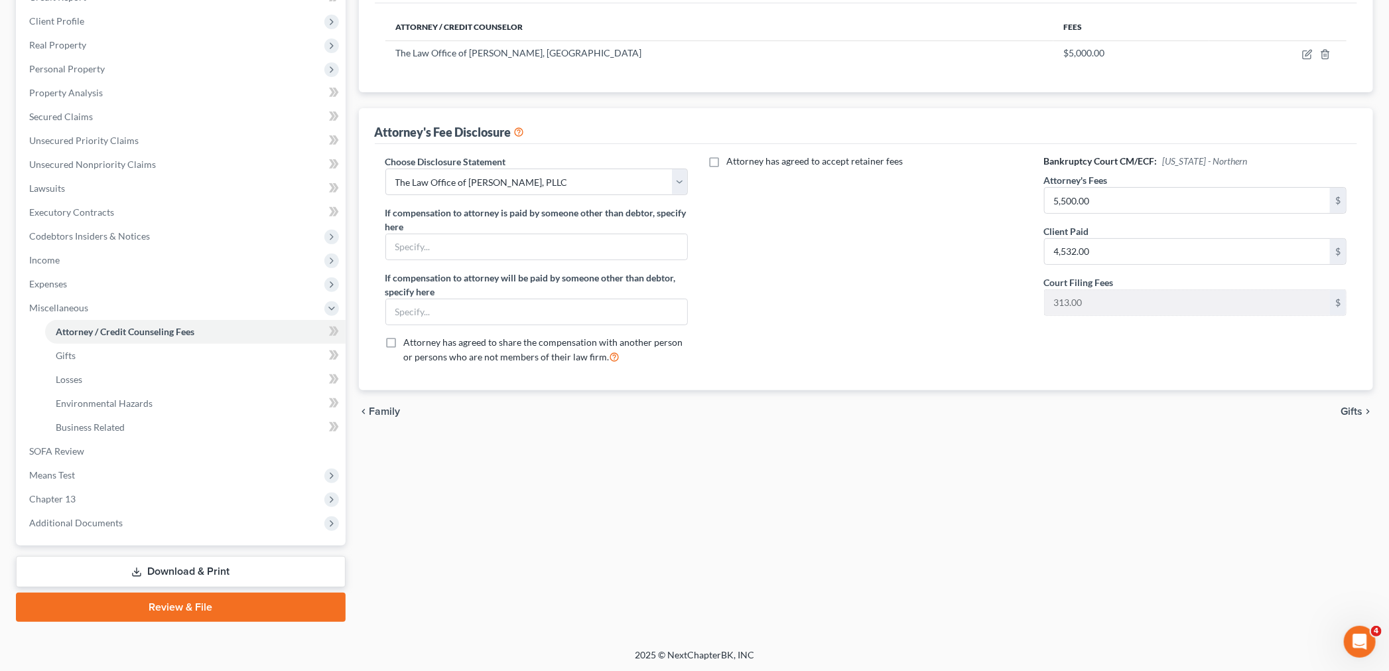
click at [171, 574] on link "Download & Print" at bounding box center [181, 571] width 330 height 31
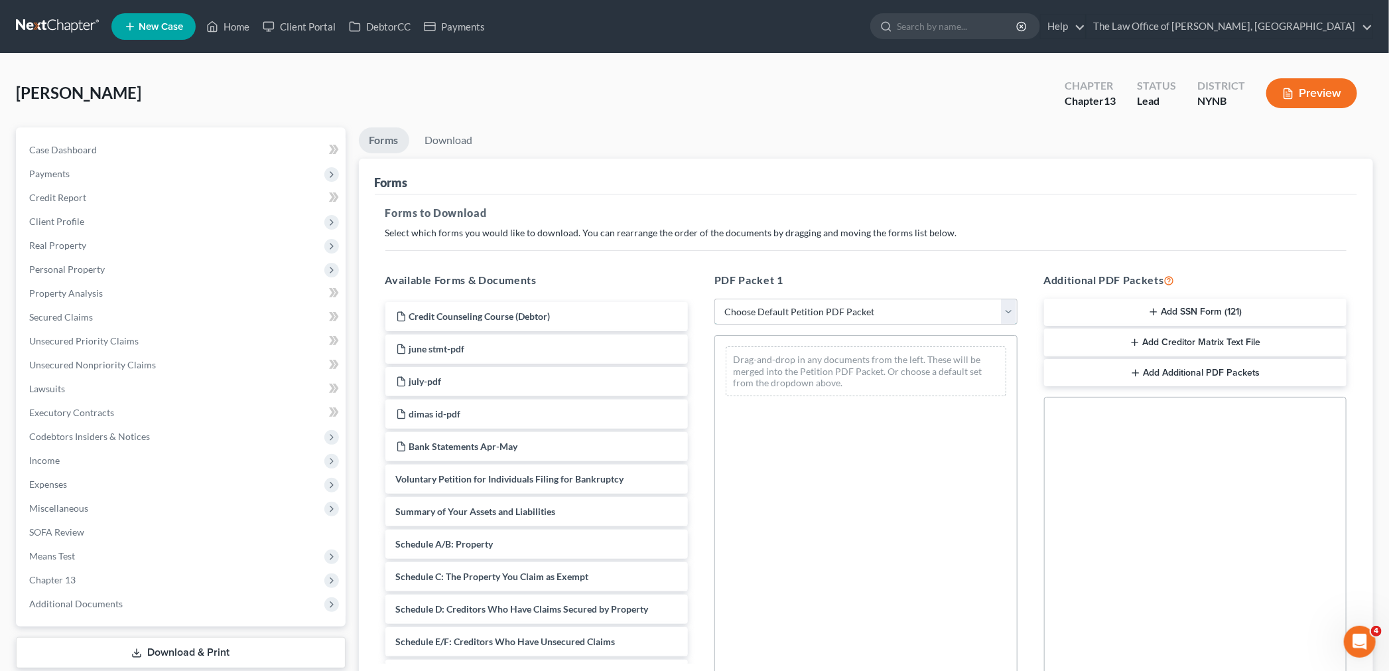
click at [800, 310] on select "Choose Default Petition PDF Packet Complete Bankruptcy Petition (all forms and …" at bounding box center [865, 311] width 303 height 27
select select "0"
click at [714, 298] on select "Choose Default Petition PDF Packet Complete Bankruptcy Petition (all forms and …" at bounding box center [865, 311] width 303 height 27
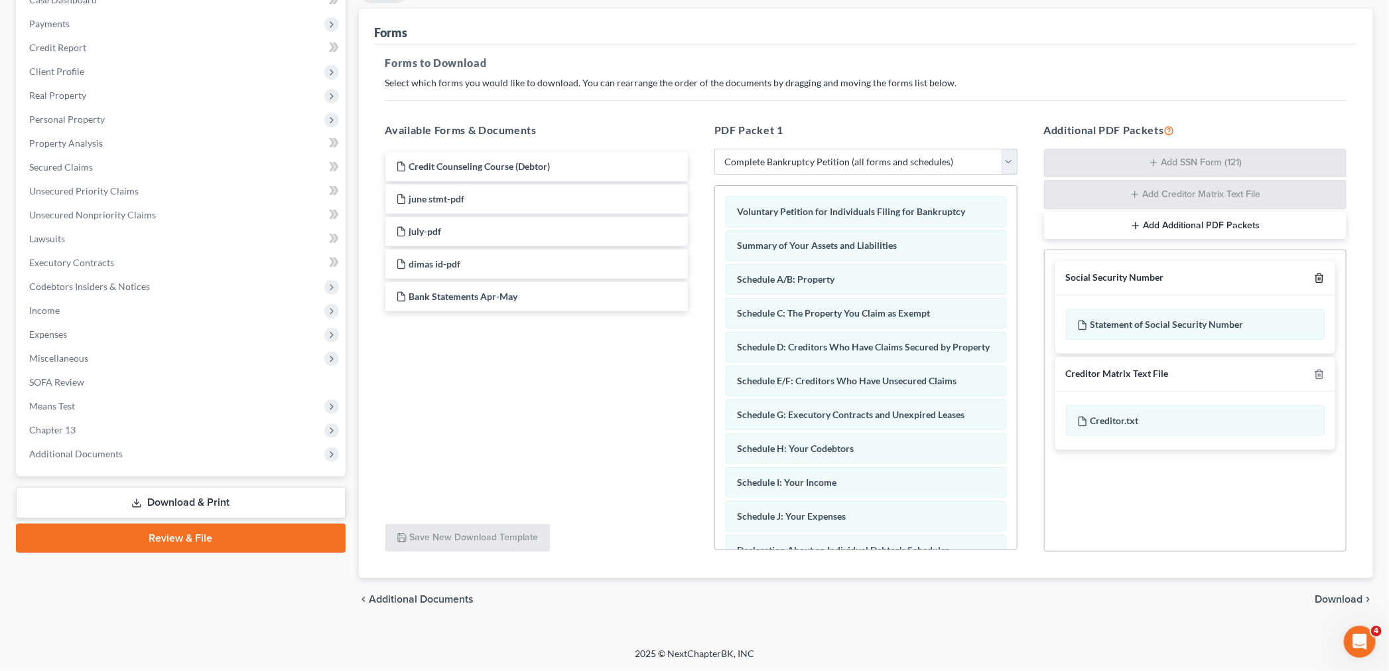
click at [1320, 274] on icon "button" at bounding box center [1319, 278] width 6 height 9
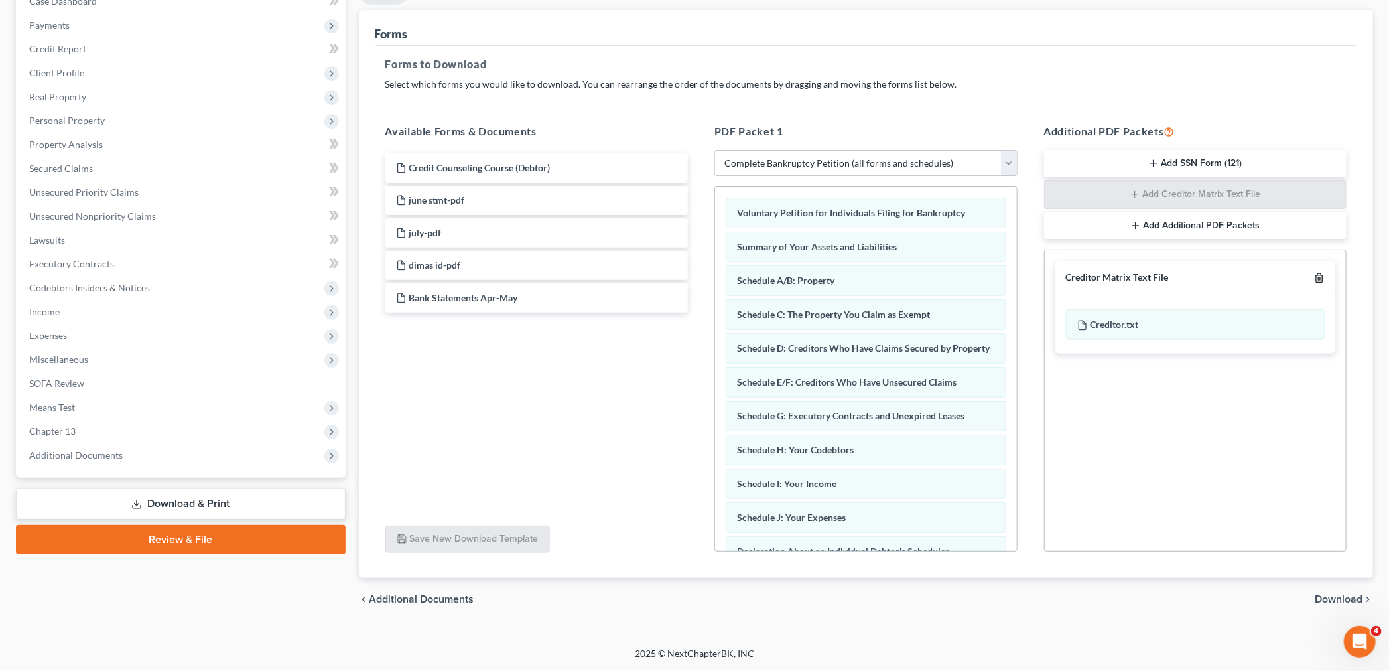
click at [1320, 274] on icon "button" at bounding box center [1319, 278] width 6 height 9
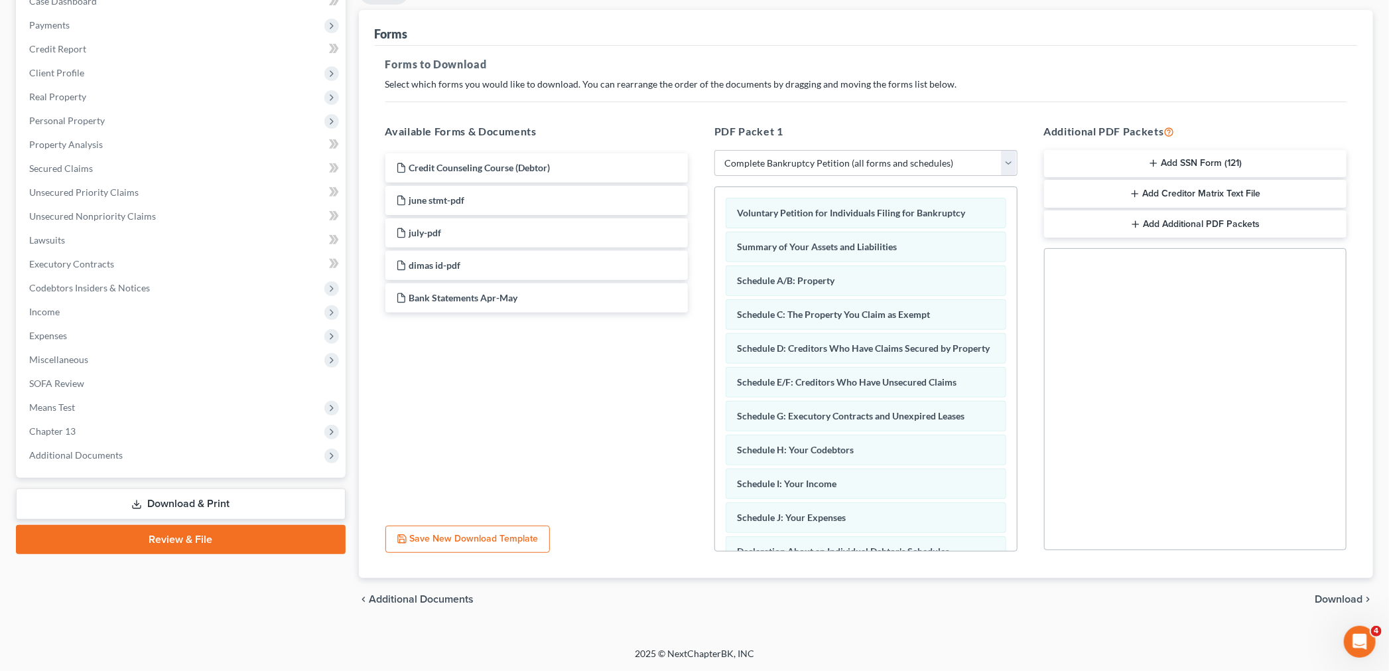
click at [1335, 597] on span "Download" at bounding box center [1339, 599] width 48 height 11
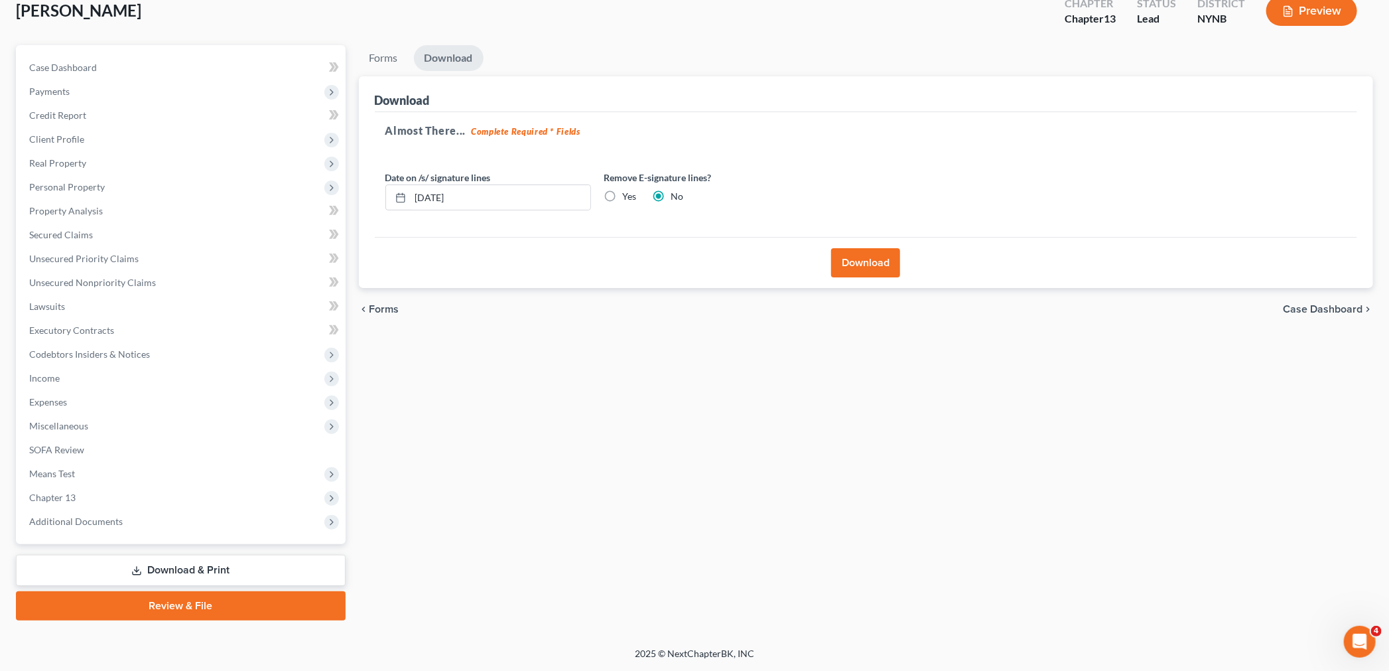
scroll to position [81, 0]
click at [859, 273] on button "Download" at bounding box center [865, 263] width 69 height 29
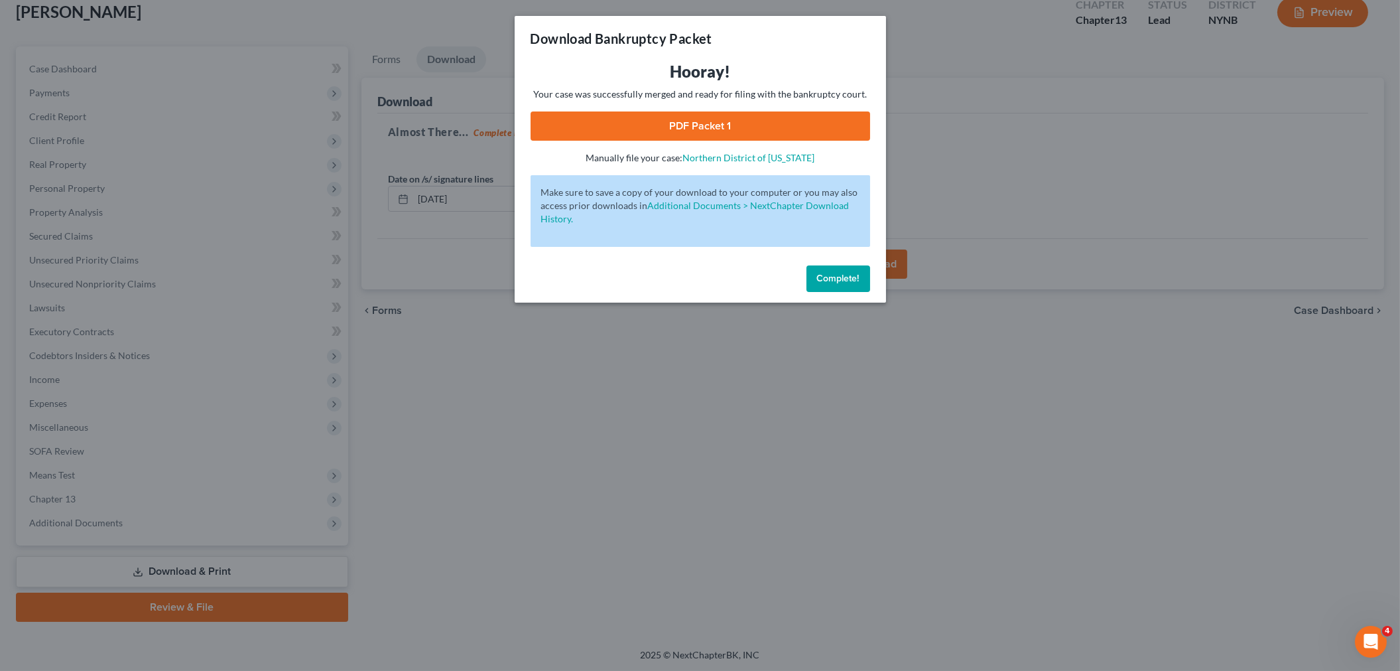
click at [775, 126] on link "PDF Packet 1" at bounding box center [701, 125] width 340 height 29
click at [847, 283] on span "Complete!" at bounding box center [838, 278] width 42 height 11
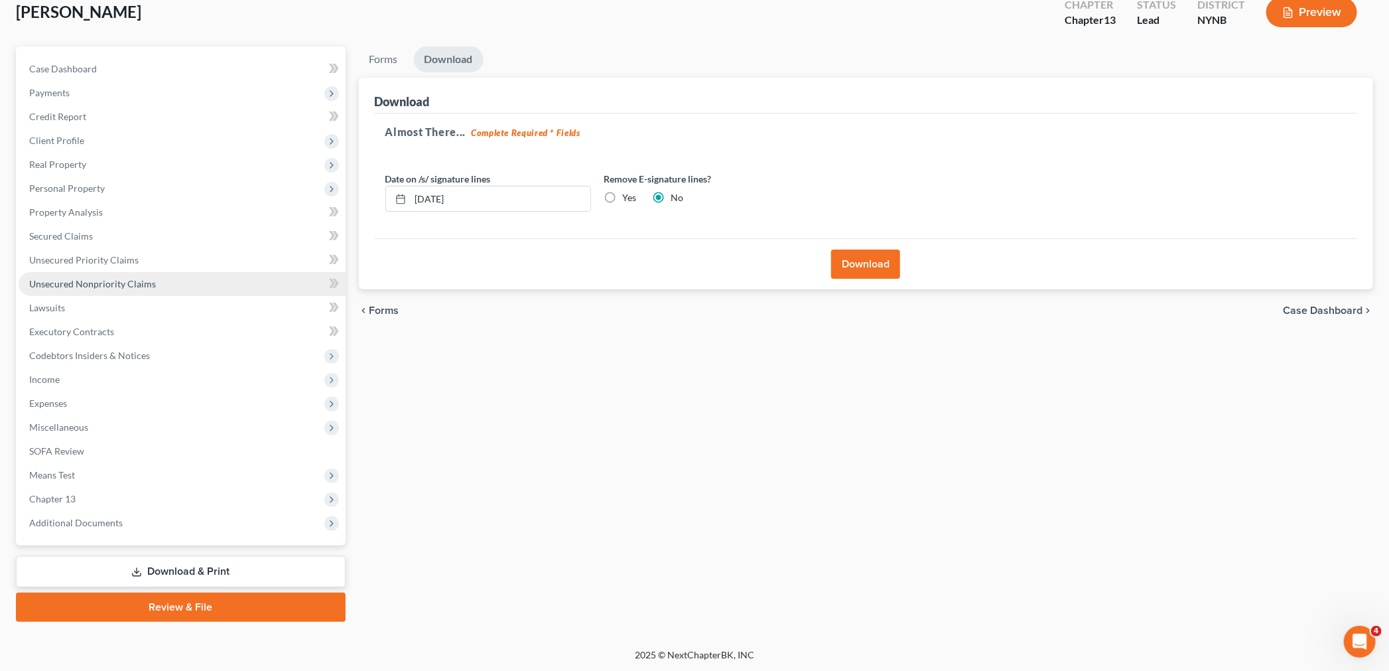
click at [103, 280] on span "Unsecured Nonpriority Claims" at bounding box center [92, 283] width 127 height 11
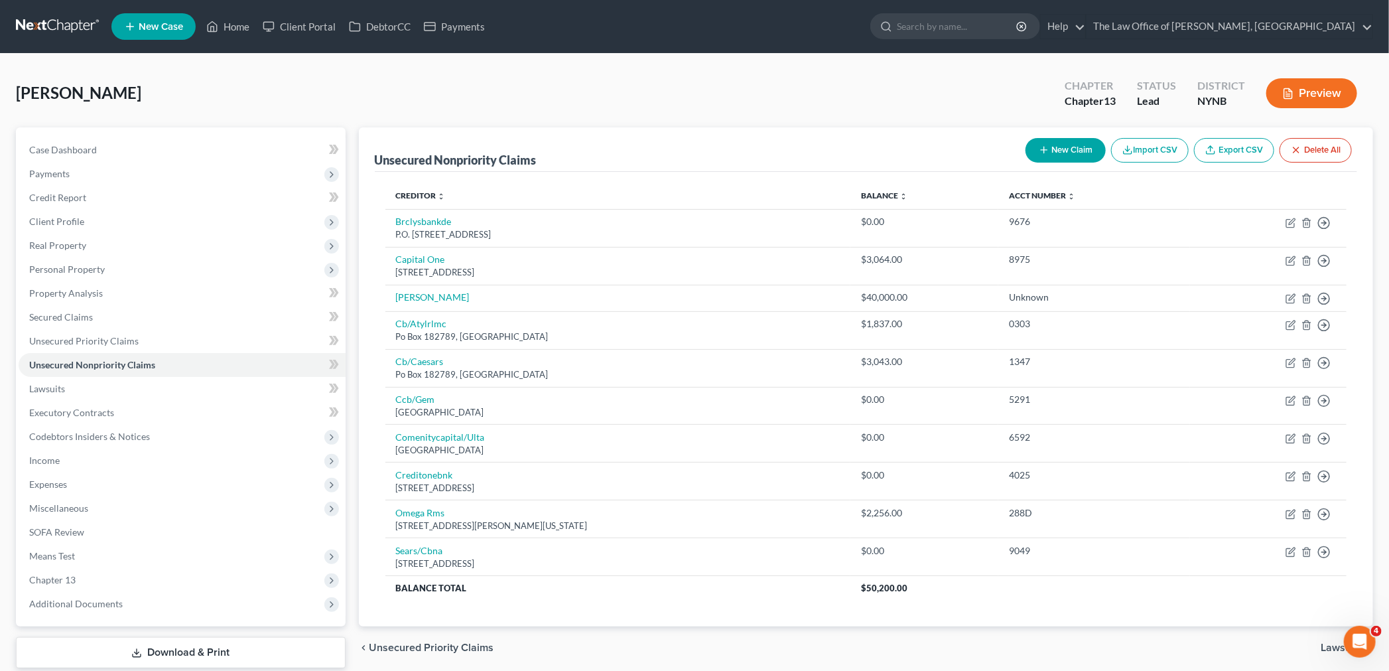
click at [1084, 157] on button "New Claim" at bounding box center [1065, 150] width 80 height 25
select select "0"
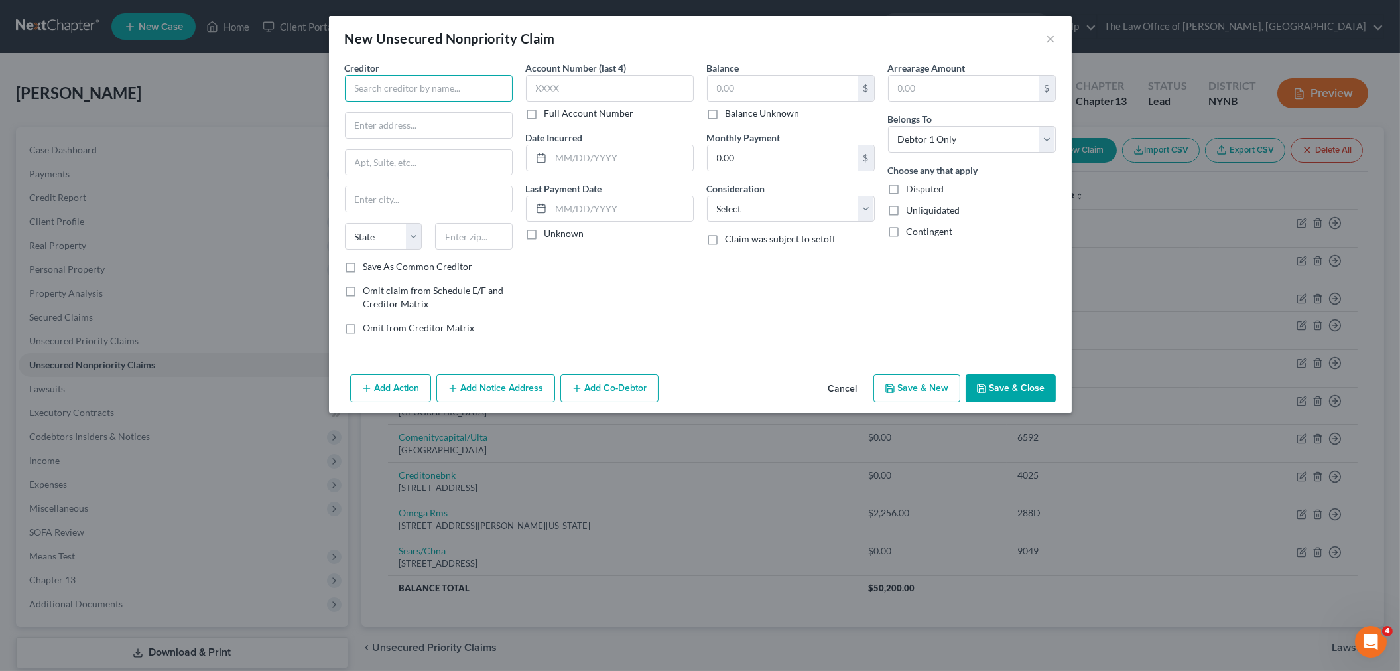
click at [442, 91] on input "text" at bounding box center [429, 88] width 168 height 27
type input "F"
type input "Joe Daleo"
click at [806, 96] on input "text" at bounding box center [783, 88] width 151 height 25
type input "30,000"
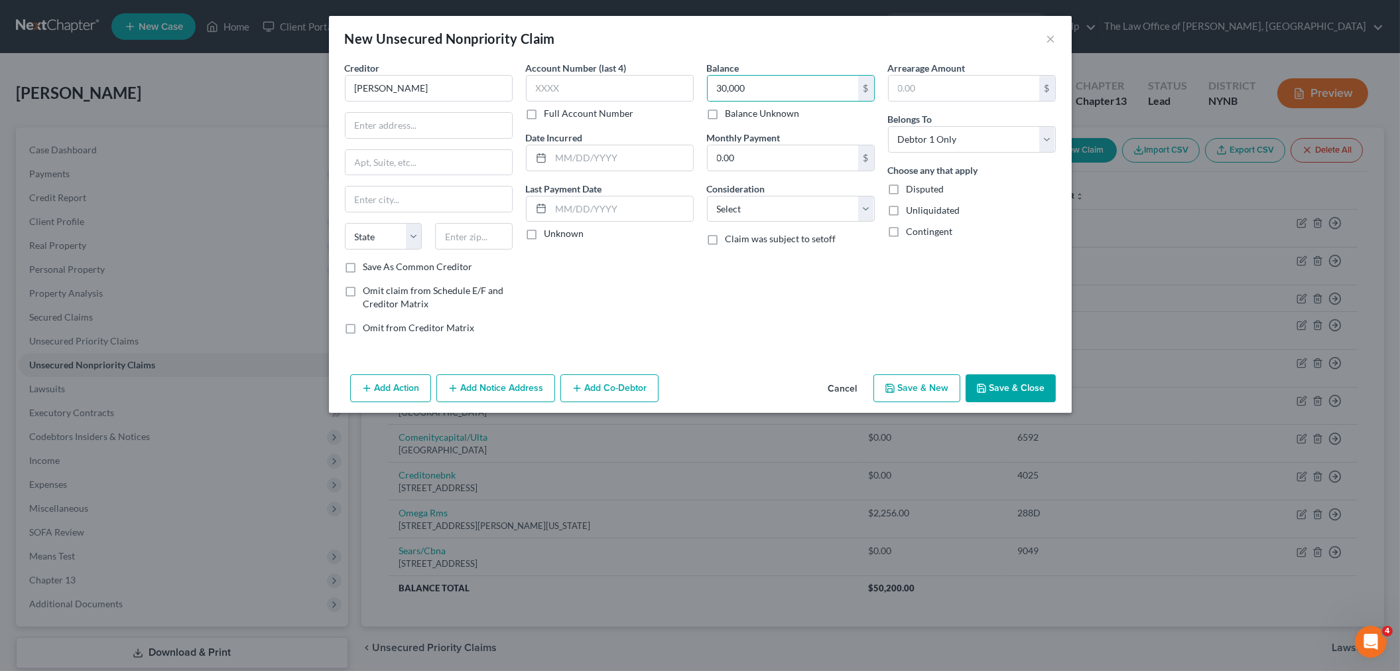
click at [545, 117] on label "Full Account Number" at bounding box center [590, 113] width 90 height 13
click at [550, 115] on input "Full Account Number" at bounding box center [554, 111] width 9 height 9
click at [553, 101] on div "Account Number Full Account Number" at bounding box center [610, 90] width 168 height 59
click at [553, 95] on input "text" at bounding box center [610, 88] width 168 height 27
type input "Unknown"
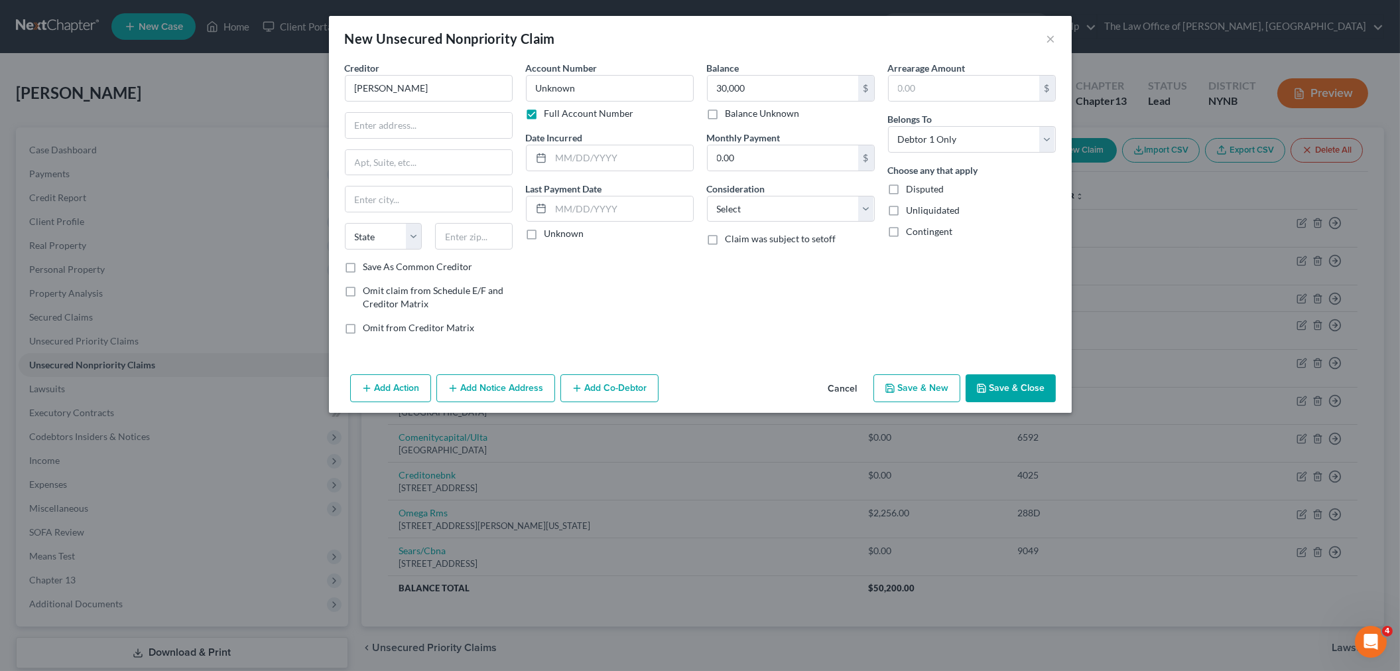
click at [1025, 387] on button "Save & Close" at bounding box center [1011, 388] width 90 height 28
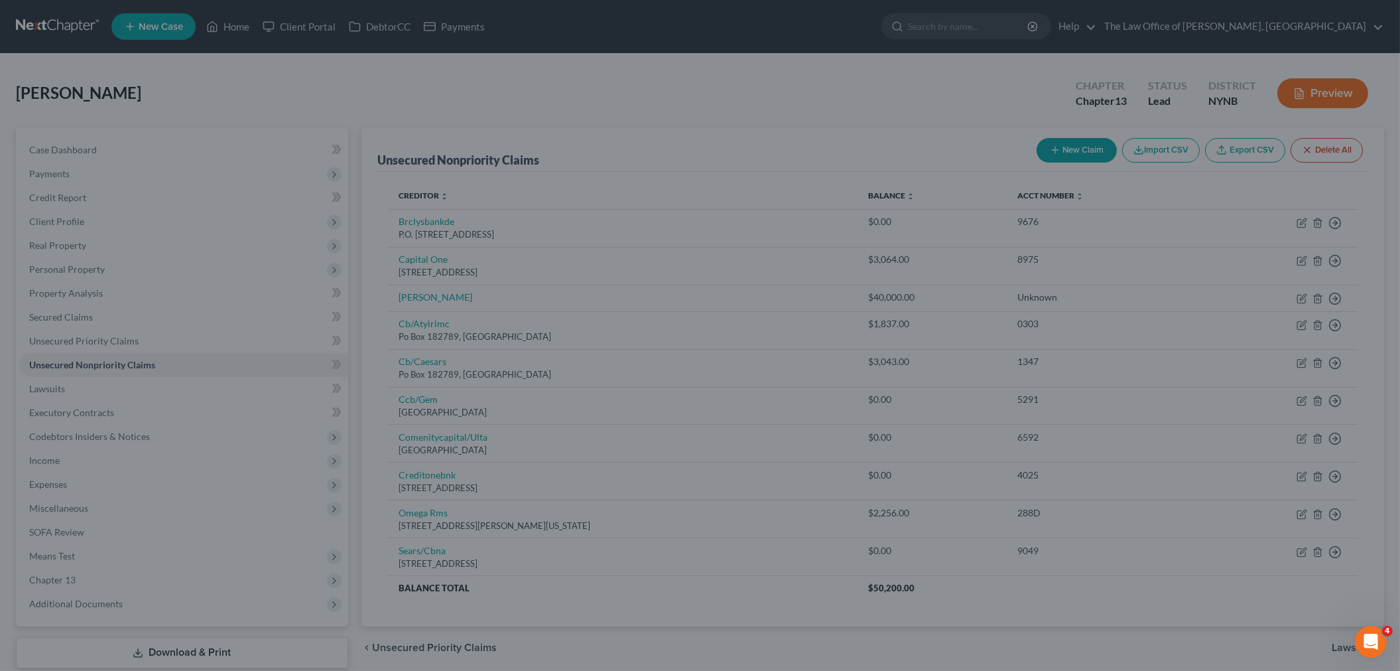
type input "30,000.00"
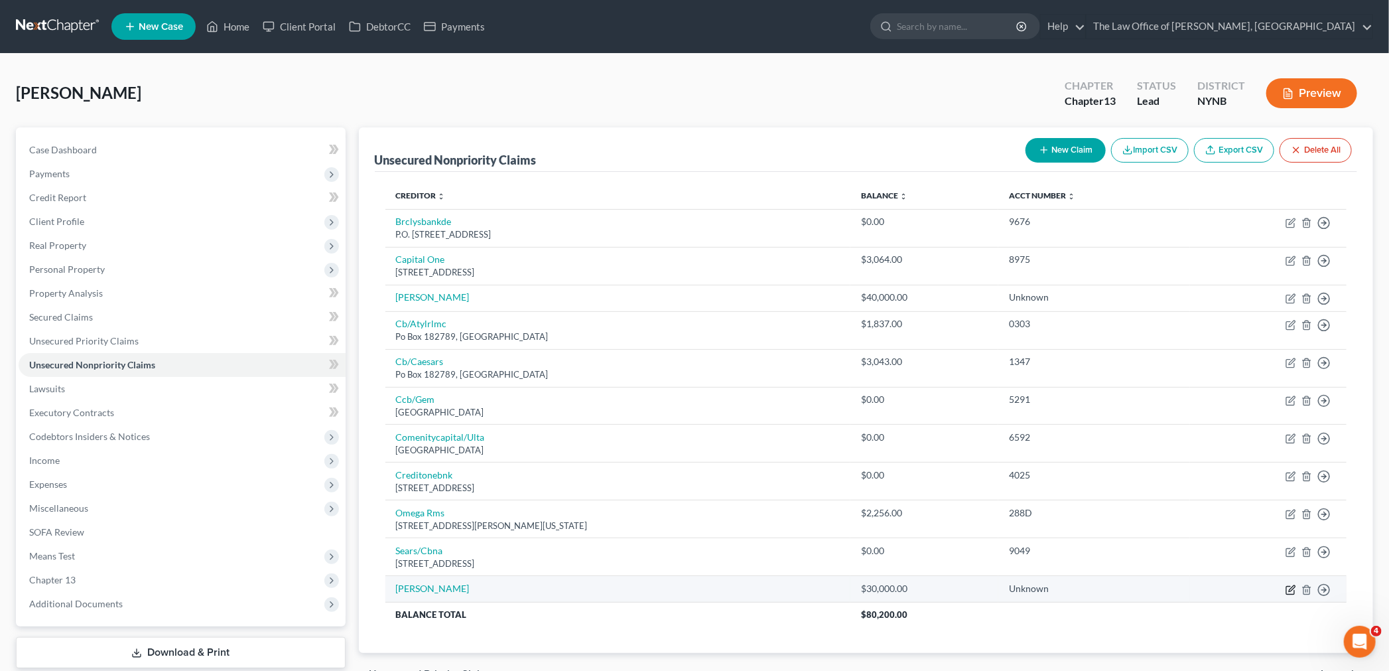
click at [1289, 587] on icon "button" at bounding box center [1290, 589] width 11 height 11
select select "0"
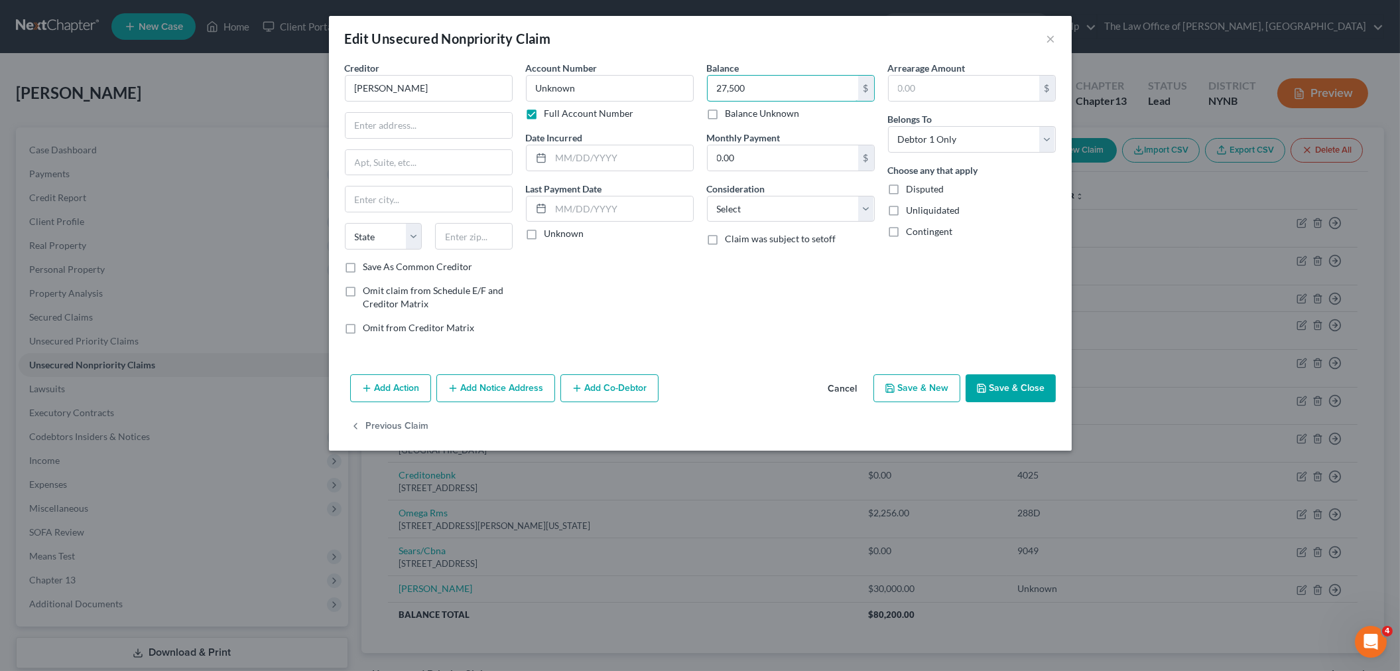
type input "27,500"
click at [1012, 388] on button "Save & Close" at bounding box center [1011, 388] width 90 height 28
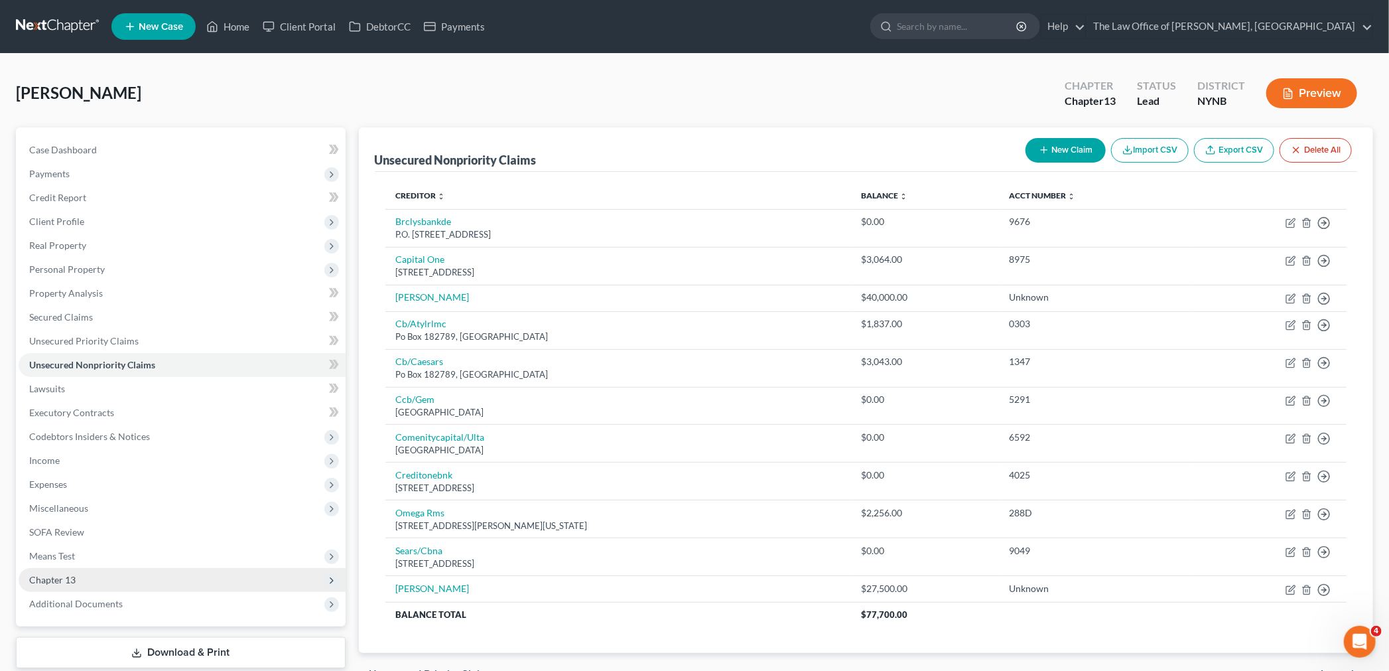
click at [159, 584] on span "Chapter 13" at bounding box center [182, 580] width 327 height 24
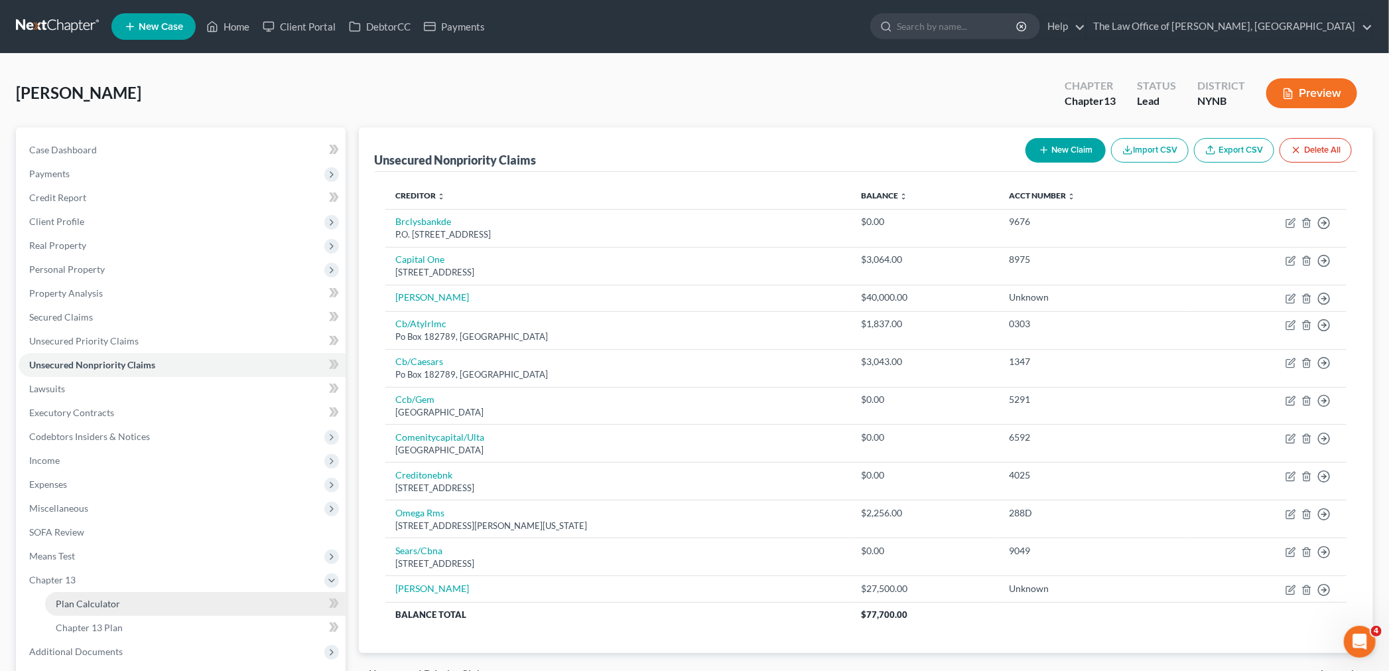
click at [123, 592] on link "Plan Calculator" at bounding box center [195, 604] width 300 height 24
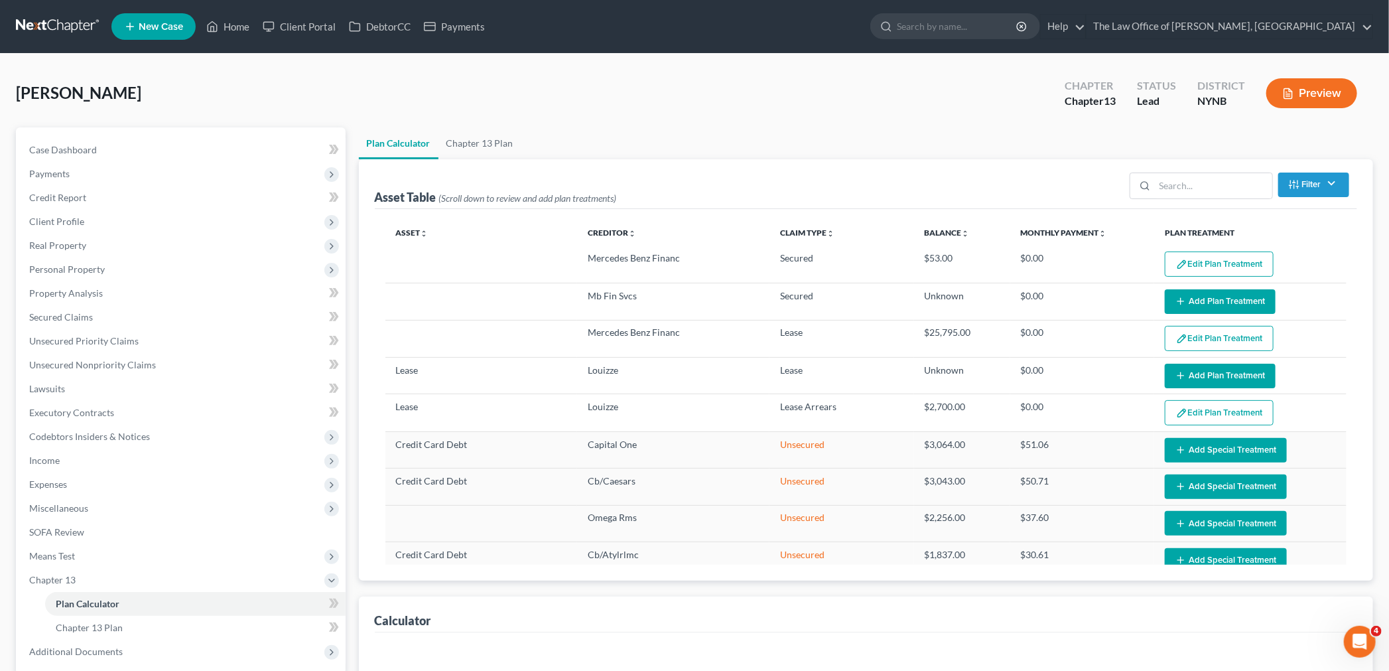
select select "59"
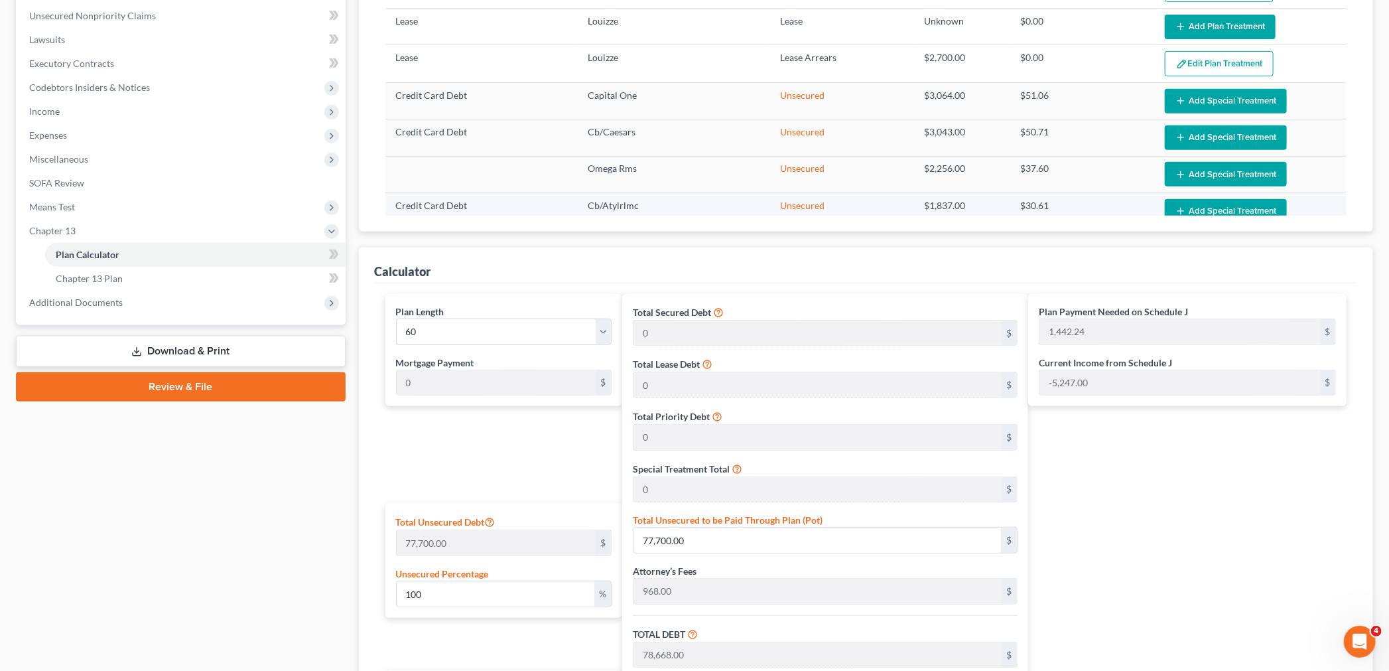
scroll to position [295, 0]
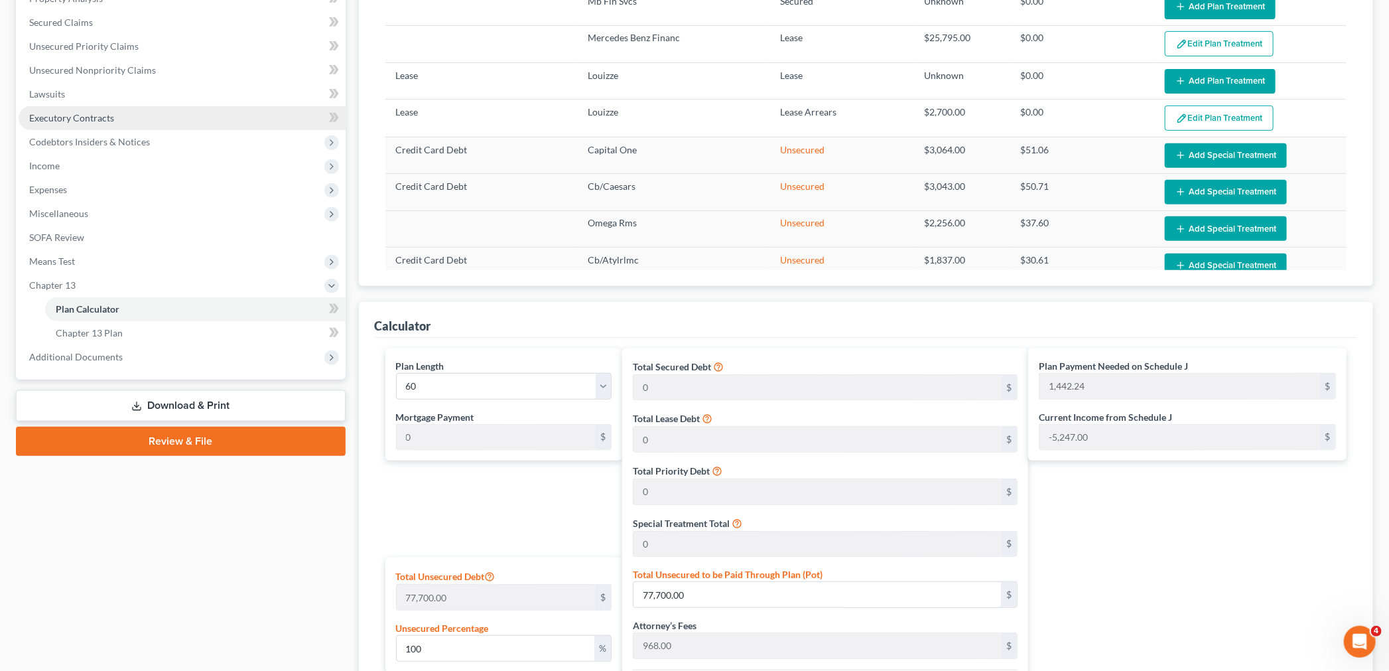
click at [72, 107] on link "Executory Contracts" at bounding box center [182, 118] width 327 height 24
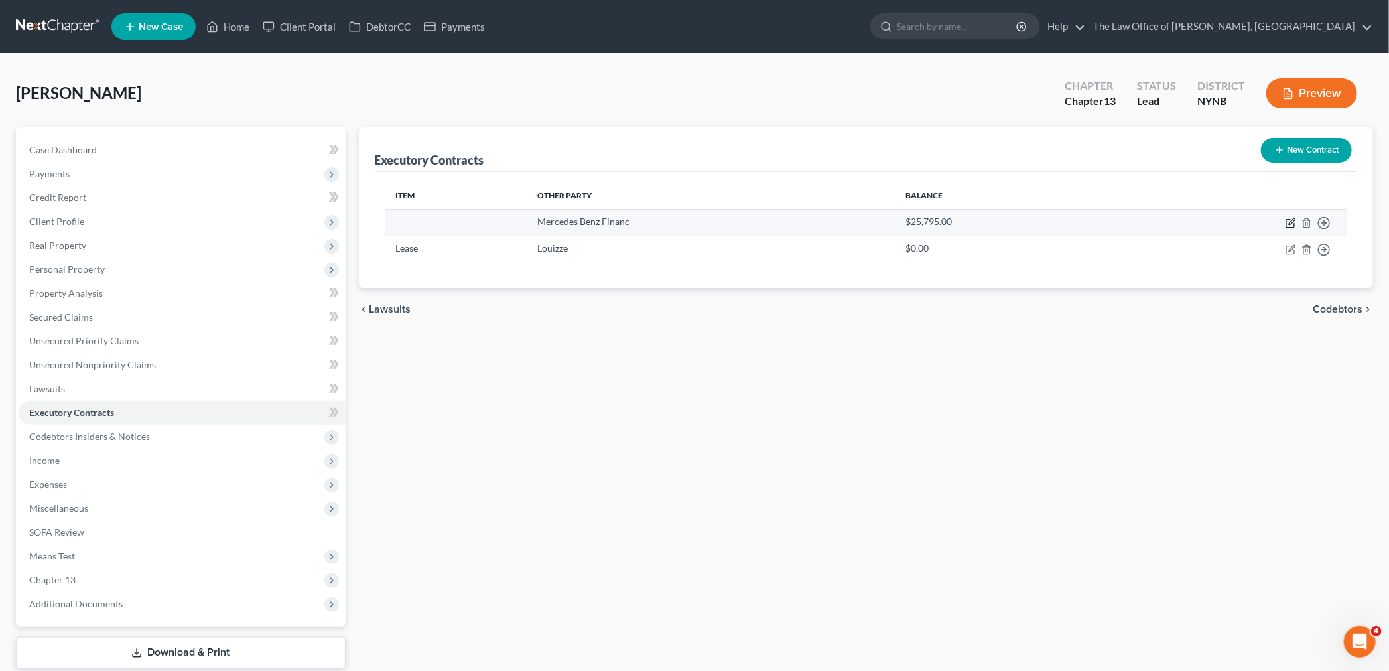
click at [1291, 221] on icon "button" at bounding box center [1292, 221] width 6 height 6
select select "45"
select select "0"
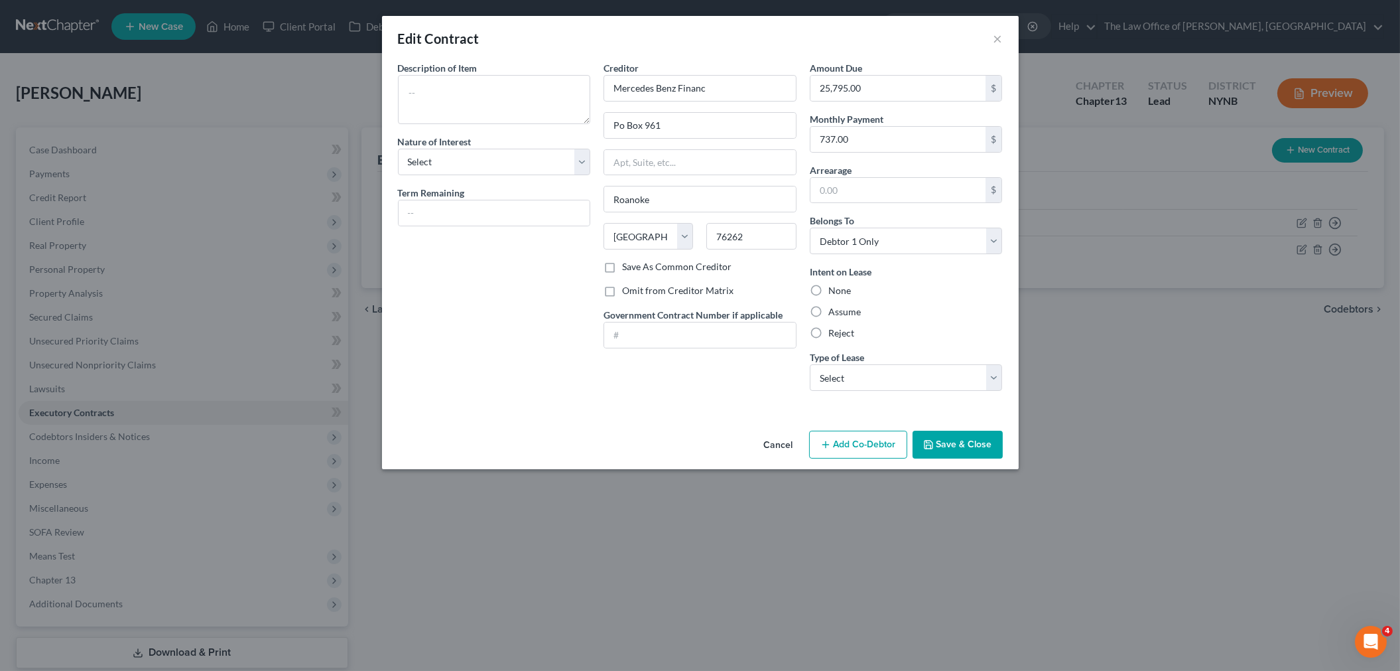
click at [828, 326] on label "Reject" at bounding box center [841, 332] width 26 height 13
click at [834, 326] on input "Reject" at bounding box center [838, 330] width 9 height 9
radio input "true"
click at [864, 378] on select "Select Real Estate Car Other" at bounding box center [906, 377] width 193 height 27
select select "0"
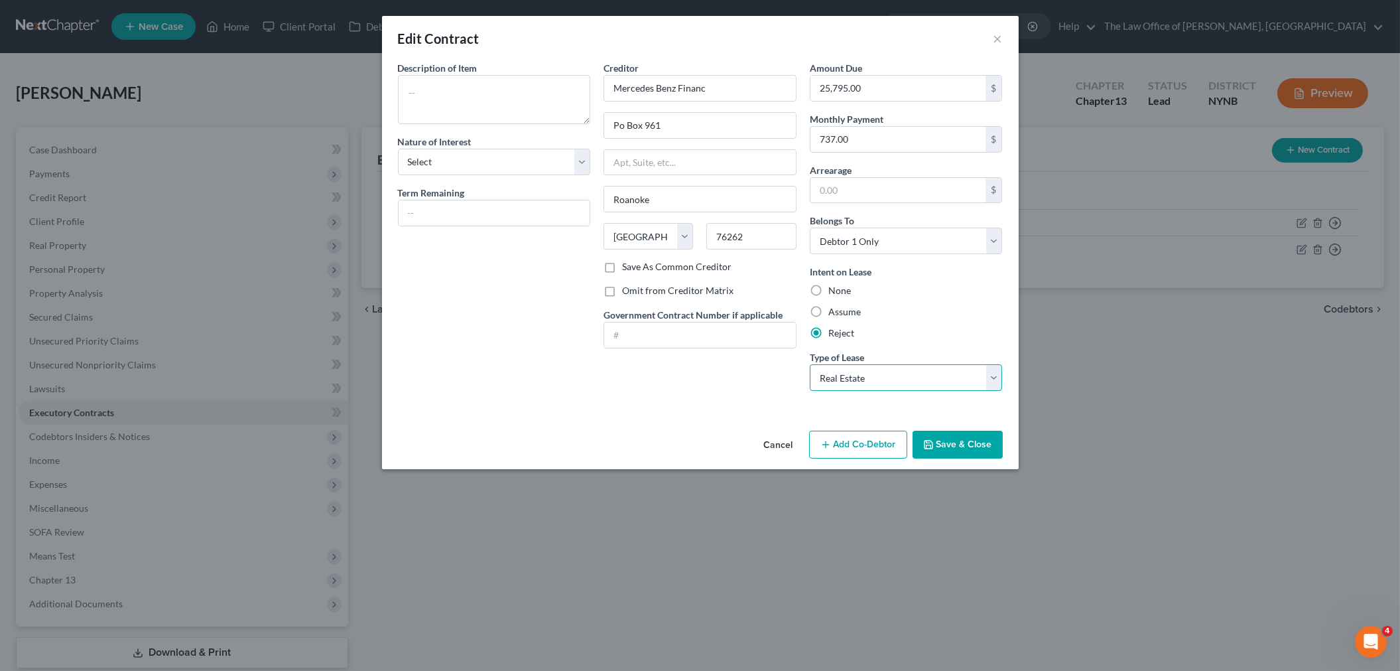
click at [810, 364] on select "Select Real Estate Car Other" at bounding box center [906, 377] width 193 height 27
click at [960, 448] on button "Save & Close" at bounding box center [958, 444] width 90 height 28
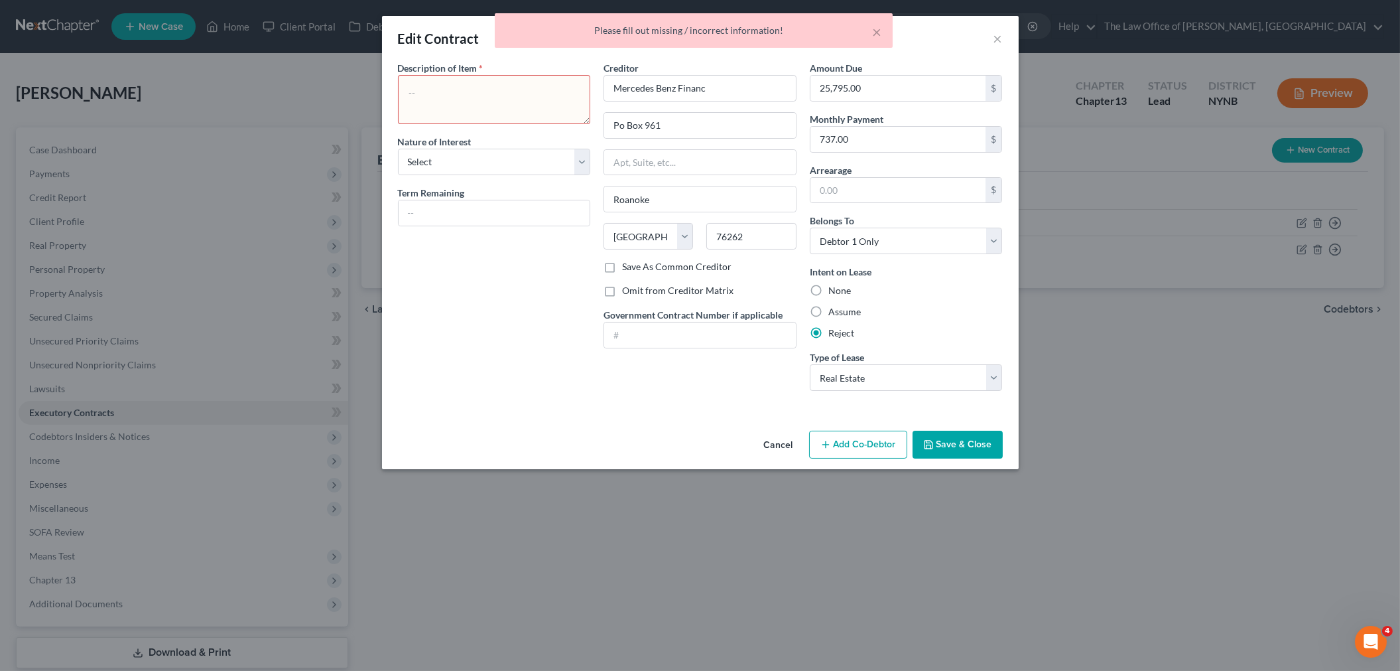
click at [451, 78] on textarea at bounding box center [494, 99] width 193 height 49
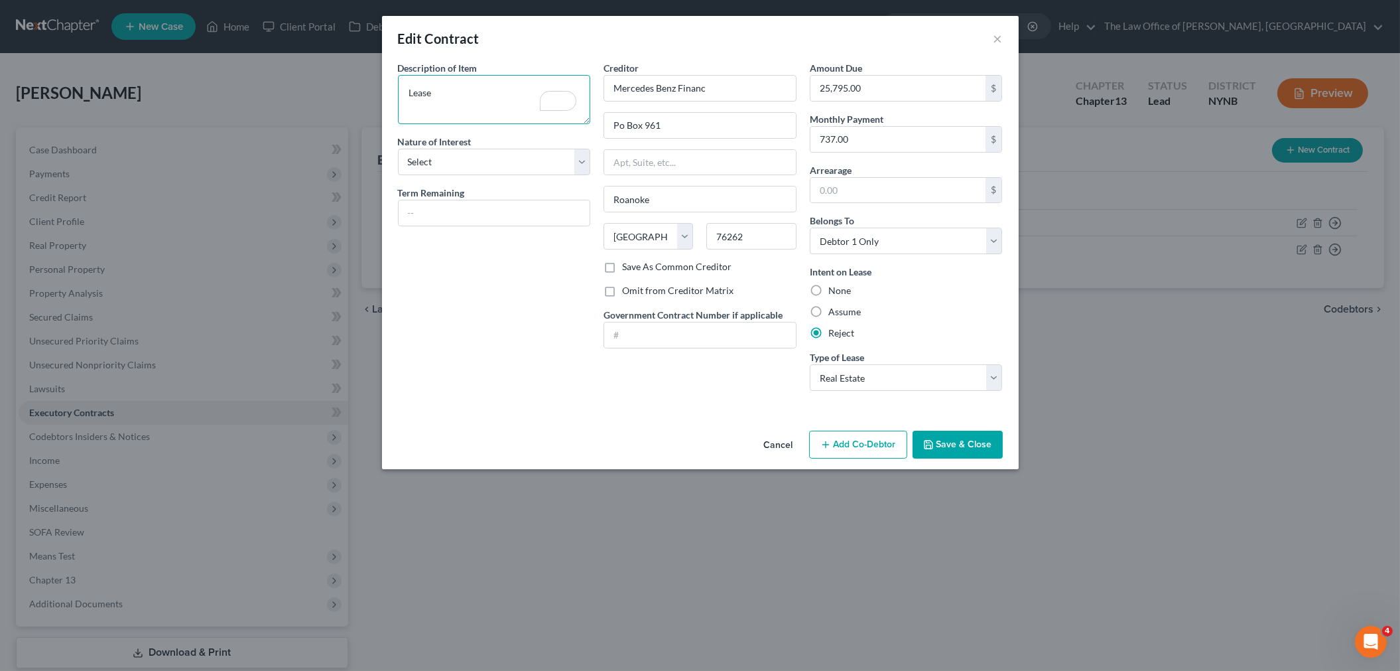
type textarea "Lease"
click at [964, 449] on button "Save & Close" at bounding box center [958, 444] width 90 height 28
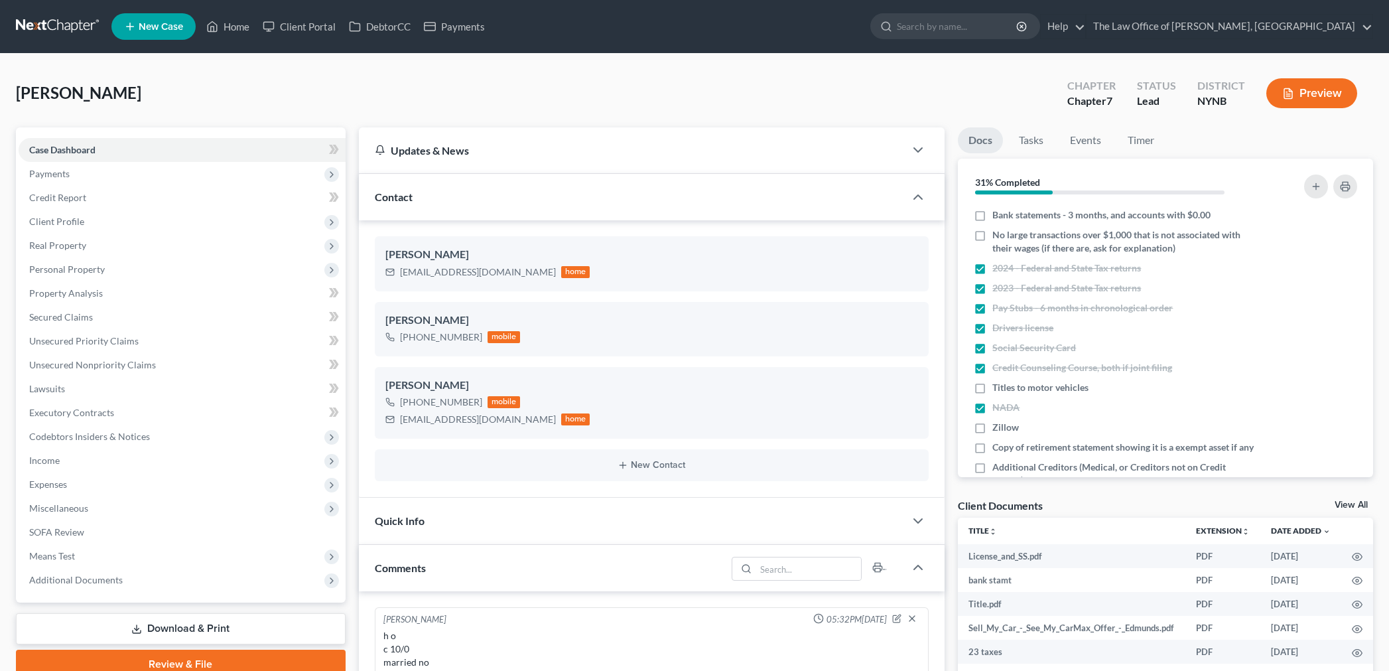
select select "0"
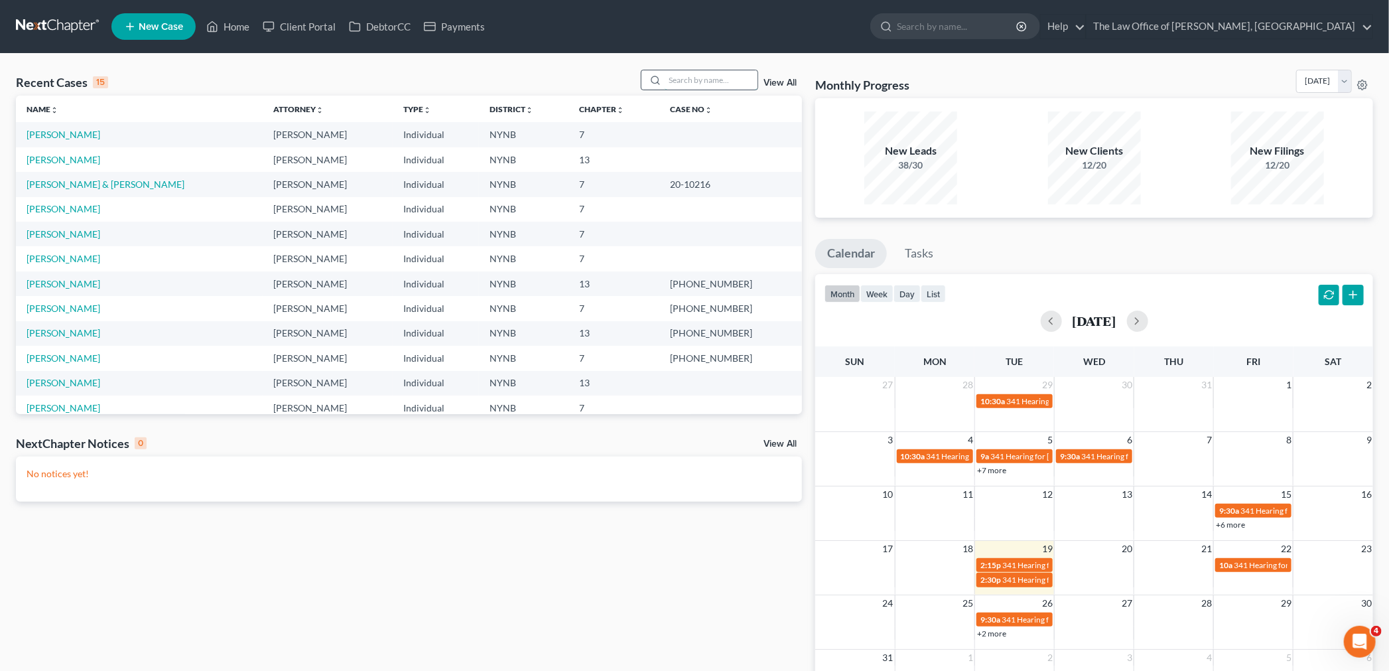
click at [690, 84] on input "search" at bounding box center [711, 79] width 93 height 19
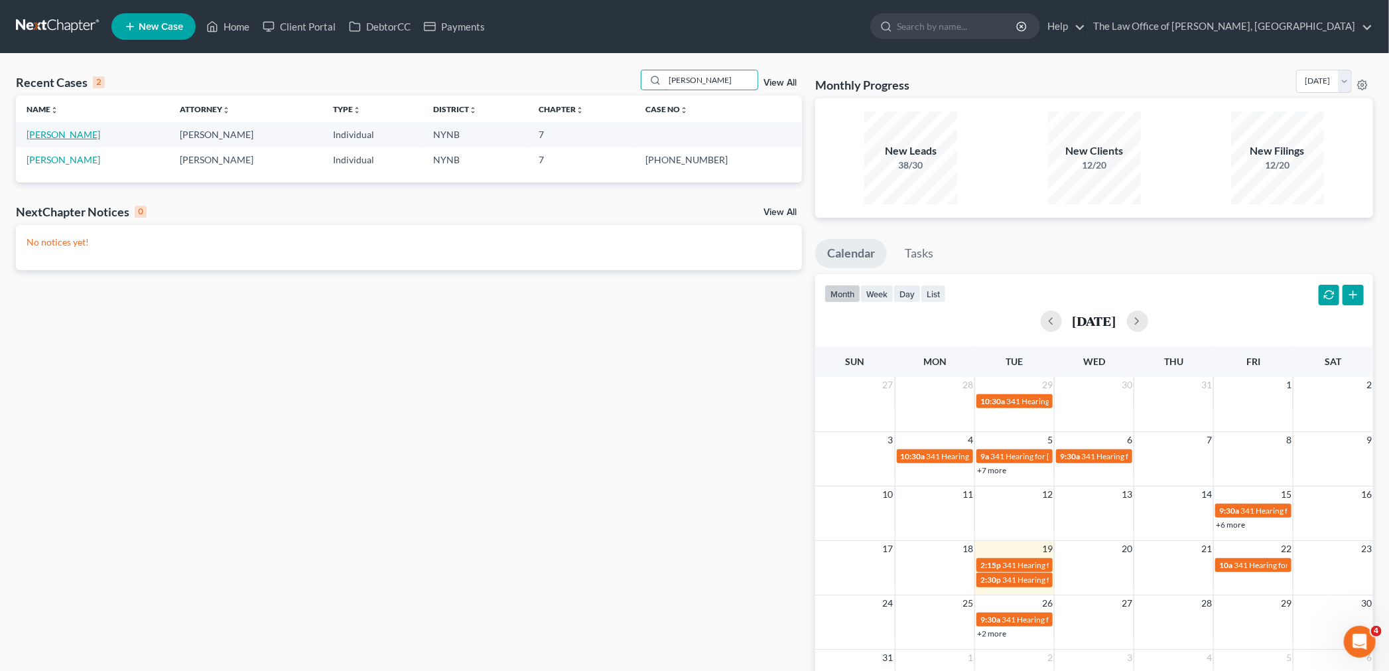
type input "[PERSON_NAME]"
click at [50, 134] on link "[PERSON_NAME]" at bounding box center [64, 134] width 74 height 11
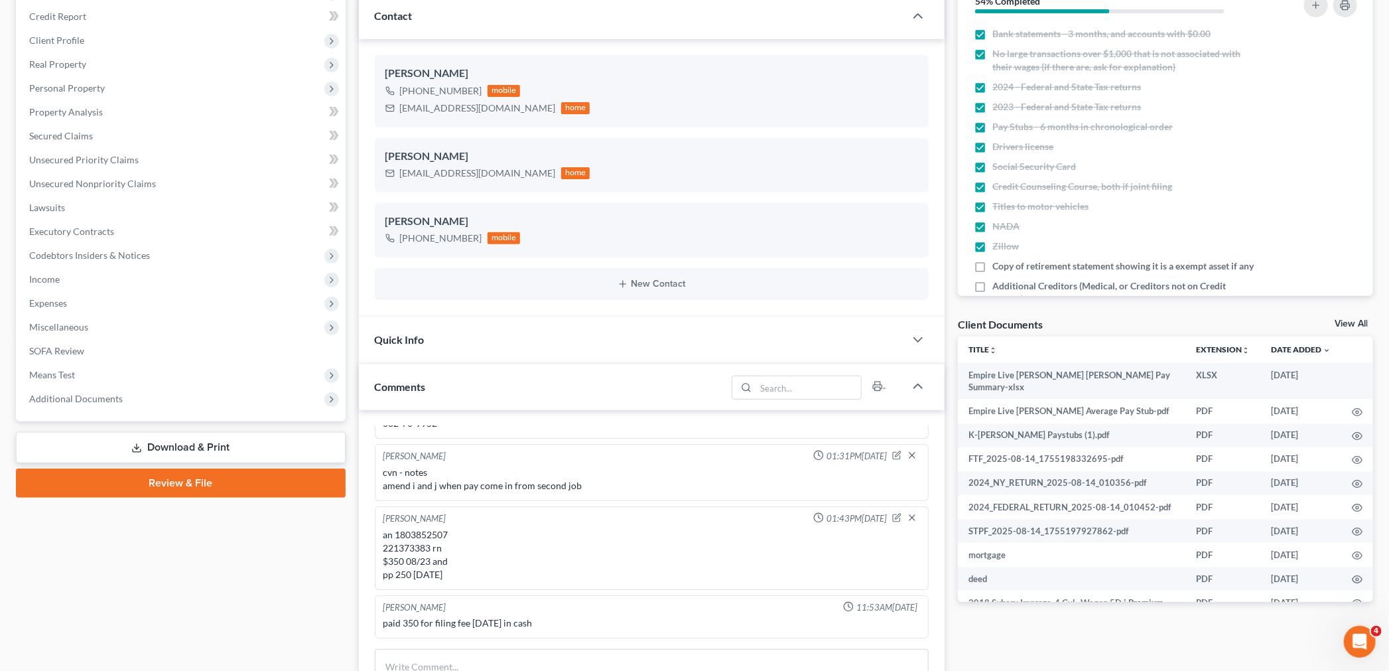
scroll to position [368, 0]
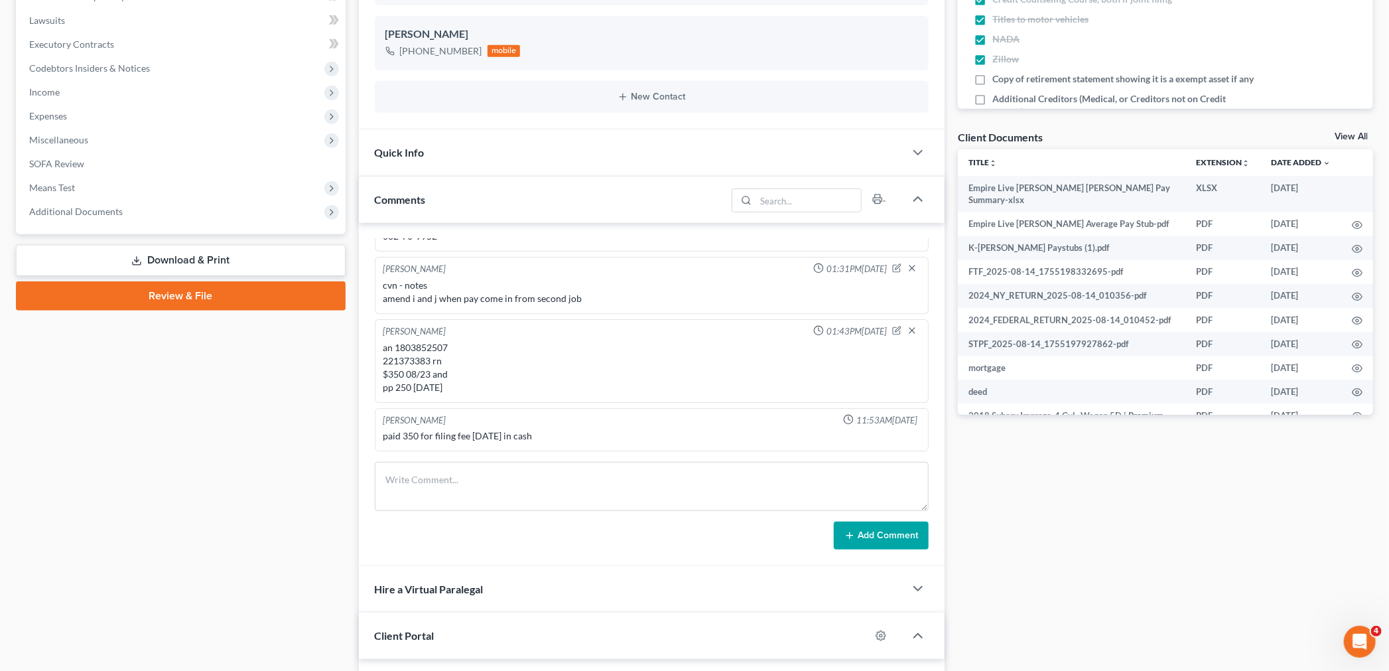
drag, startPoint x: 561, startPoint y: 436, endPoint x: 385, endPoint y: 440, distance: 175.8
click at [385, 440] on div "paid 350 for filing fee [DATE] in cash" at bounding box center [651, 435] width 537 height 13
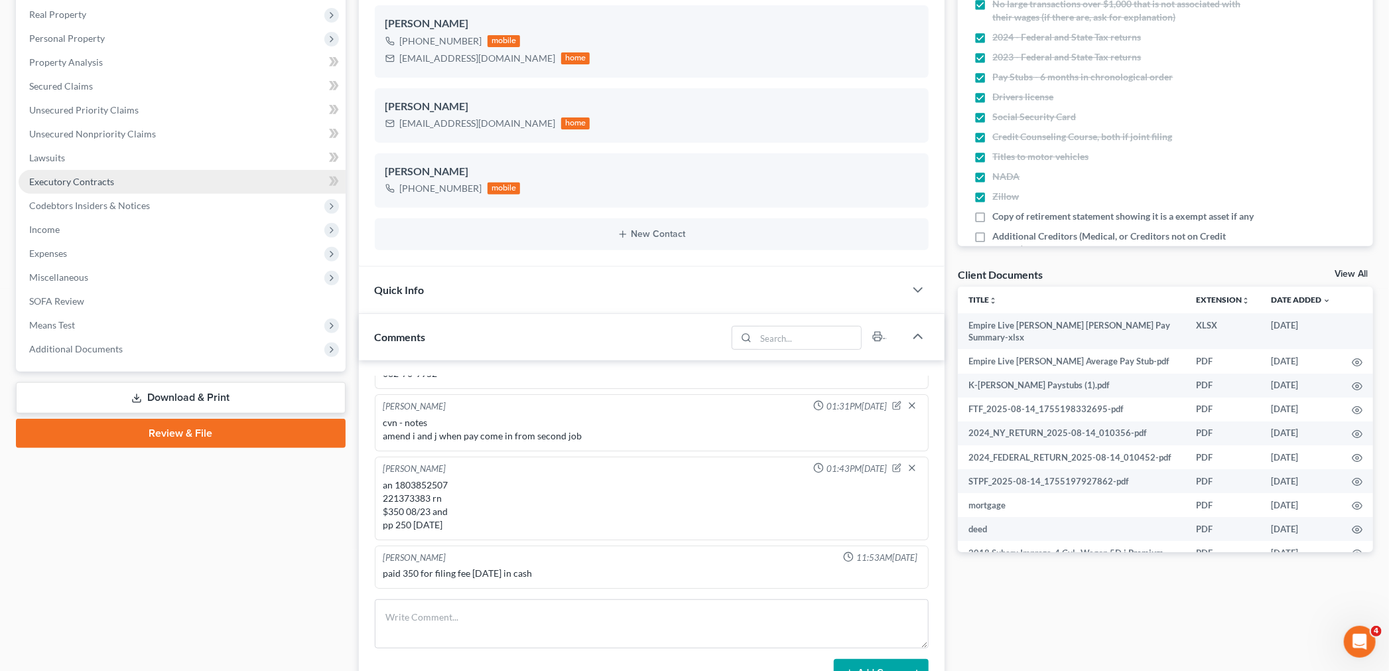
scroll to position [0, 0]
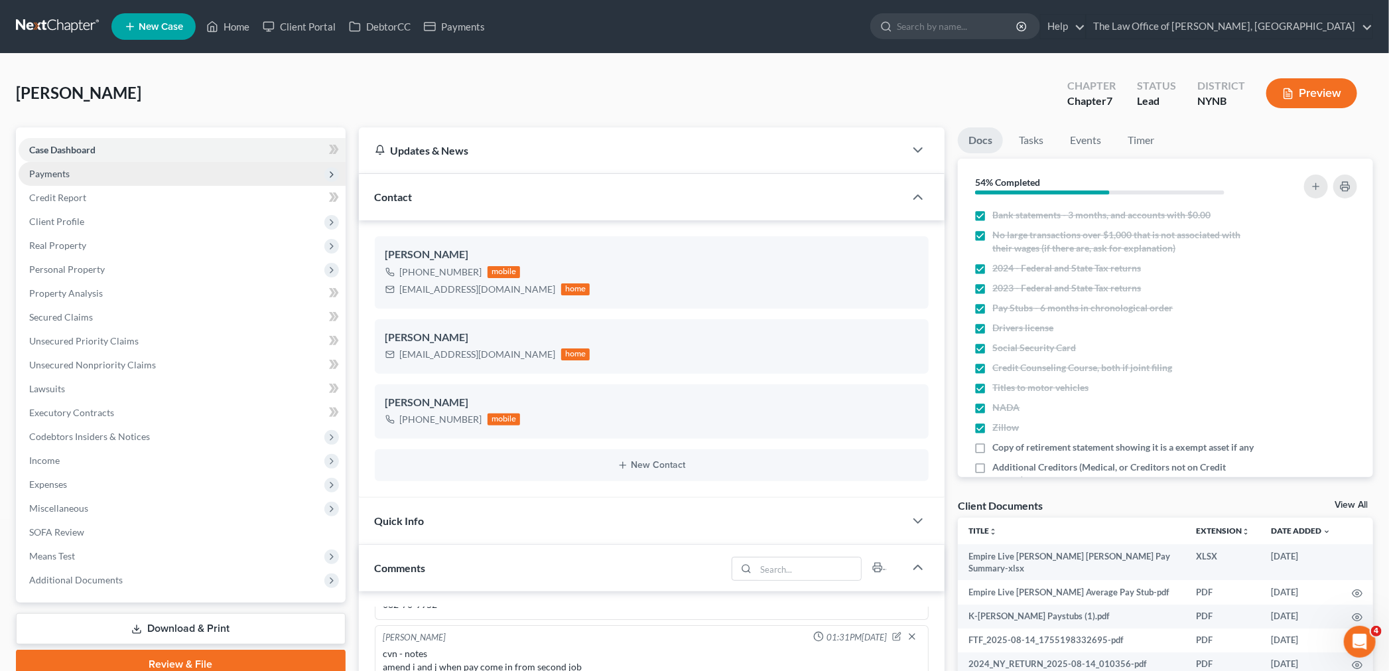
click at [45, 175] on span "Payments" at bounding box center [49, 173] width 40 height 11
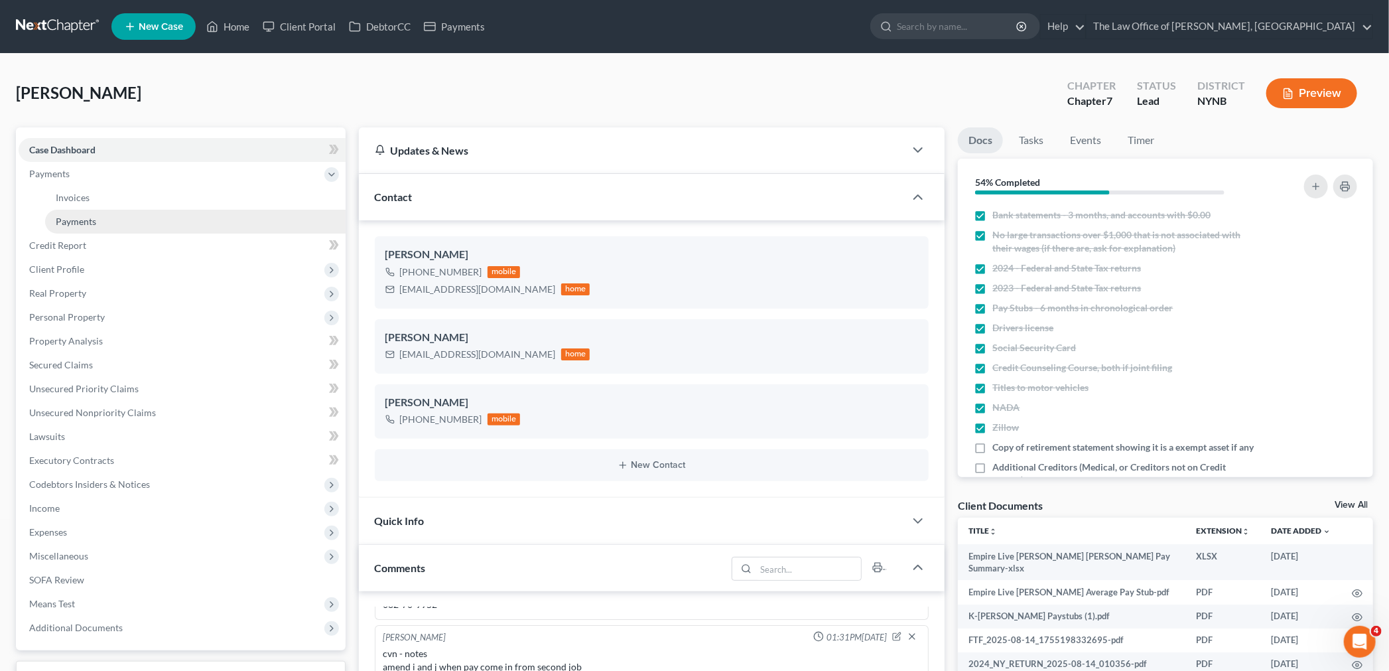
drag, startPoint x: 69, startPoint y: 216, endPoint x: 285, endPoint y: 232, distance: 216.8
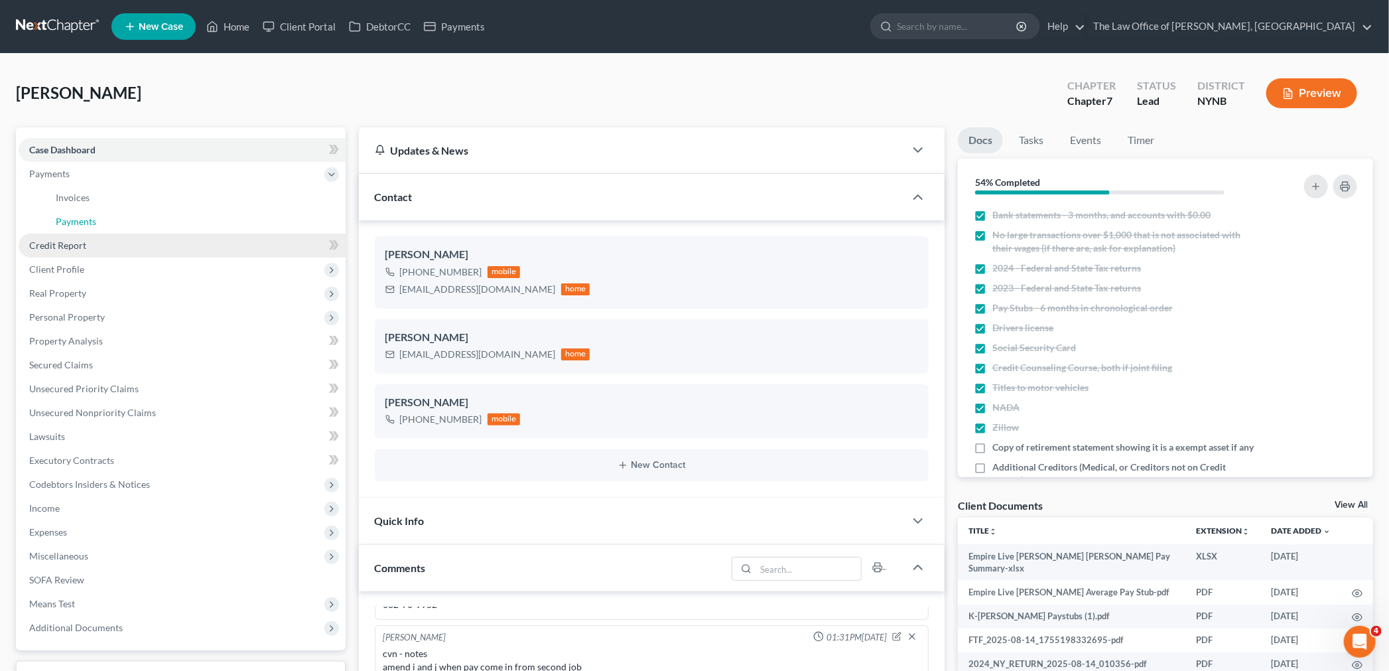
click at [69, 217] on span "Payments" at bounding box center [76, 221] width 40 height 11
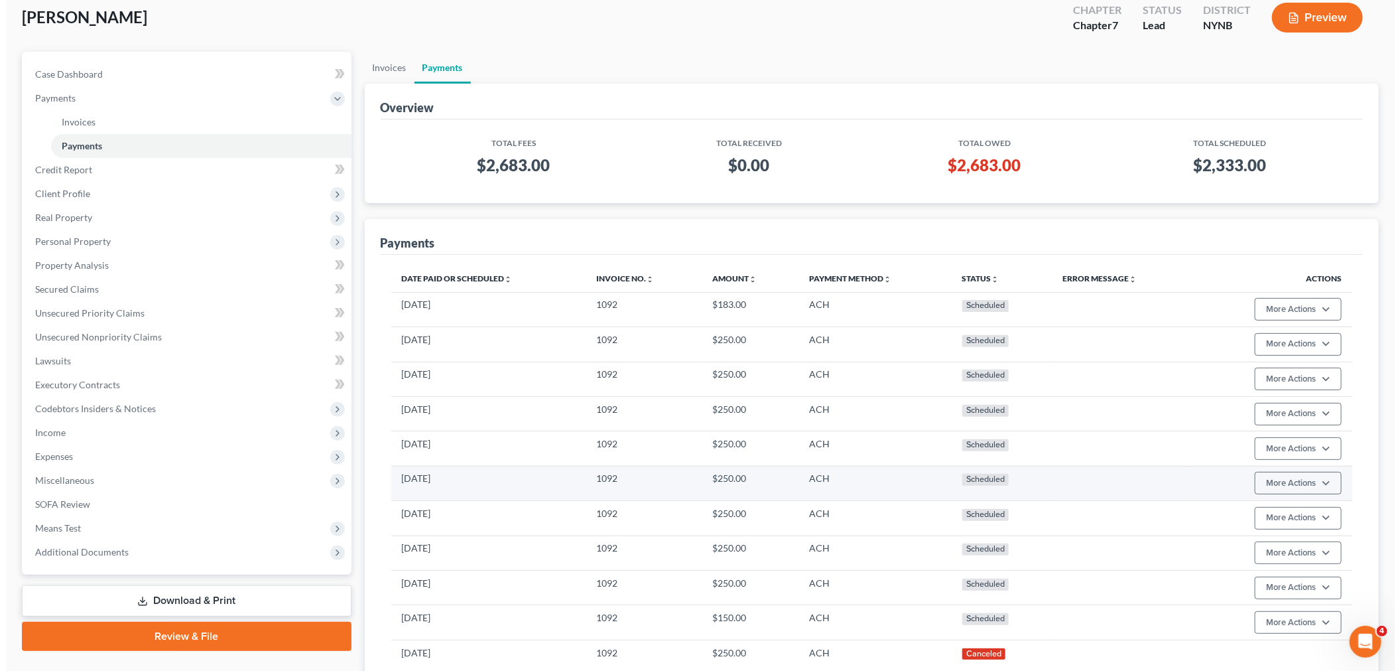
scroll to position [190, 0]
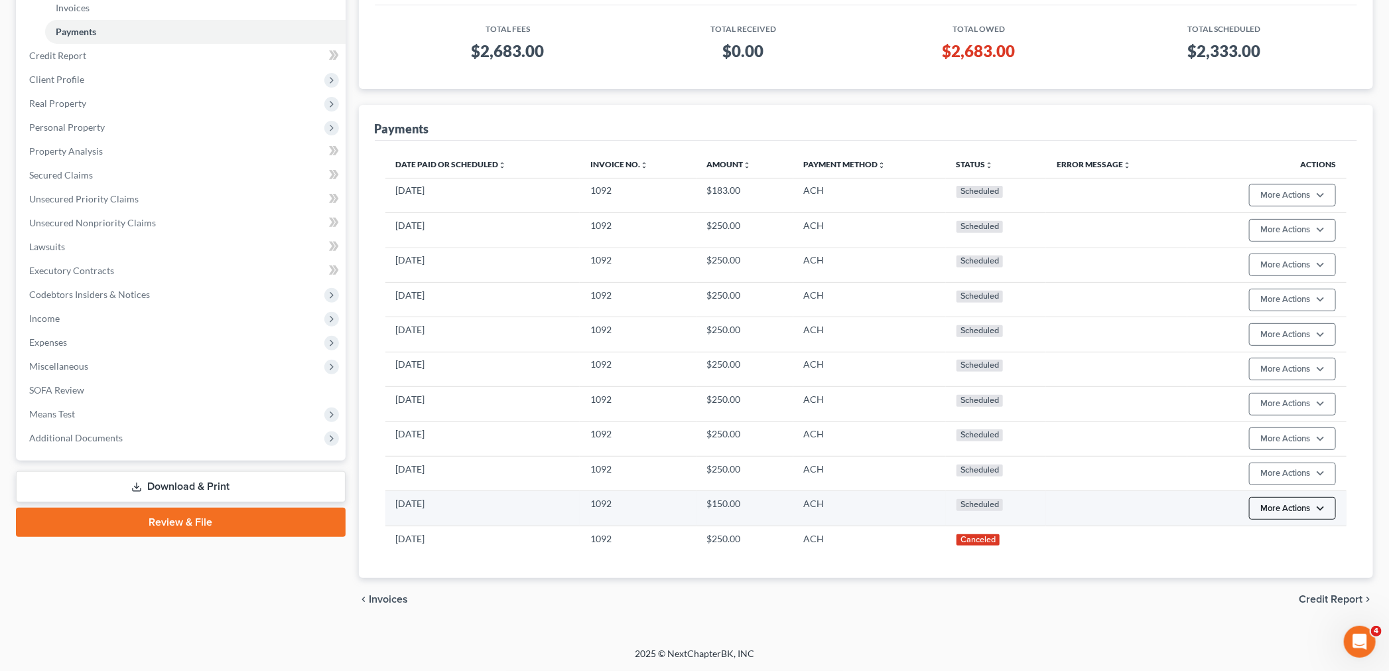
click at [1296, 206] on button "More Actions" at bounding box center [1292, 195] width 87 height 23
click at [1287, 553] on link "Edit Payment Plan" at bounding box center [1312, 560] width 128 height 23
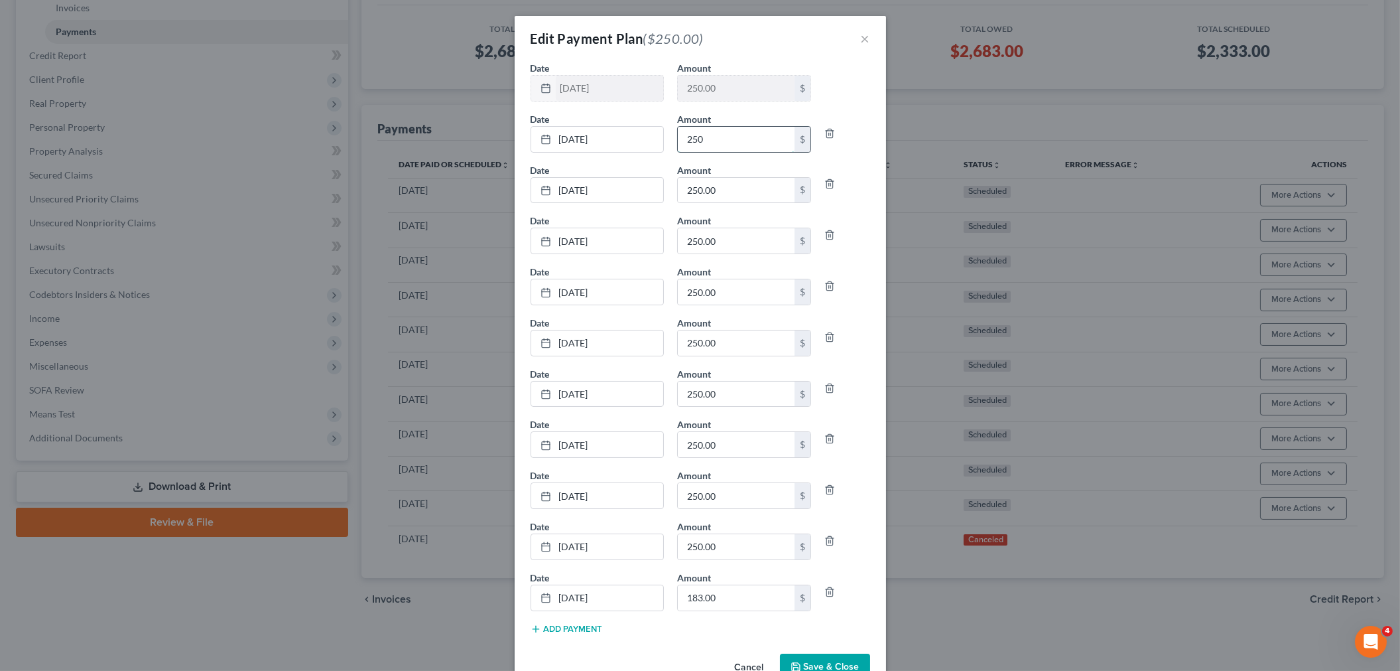
click at [746, 141] on input "250" at bounding box center [736, 139] width 117 height 25
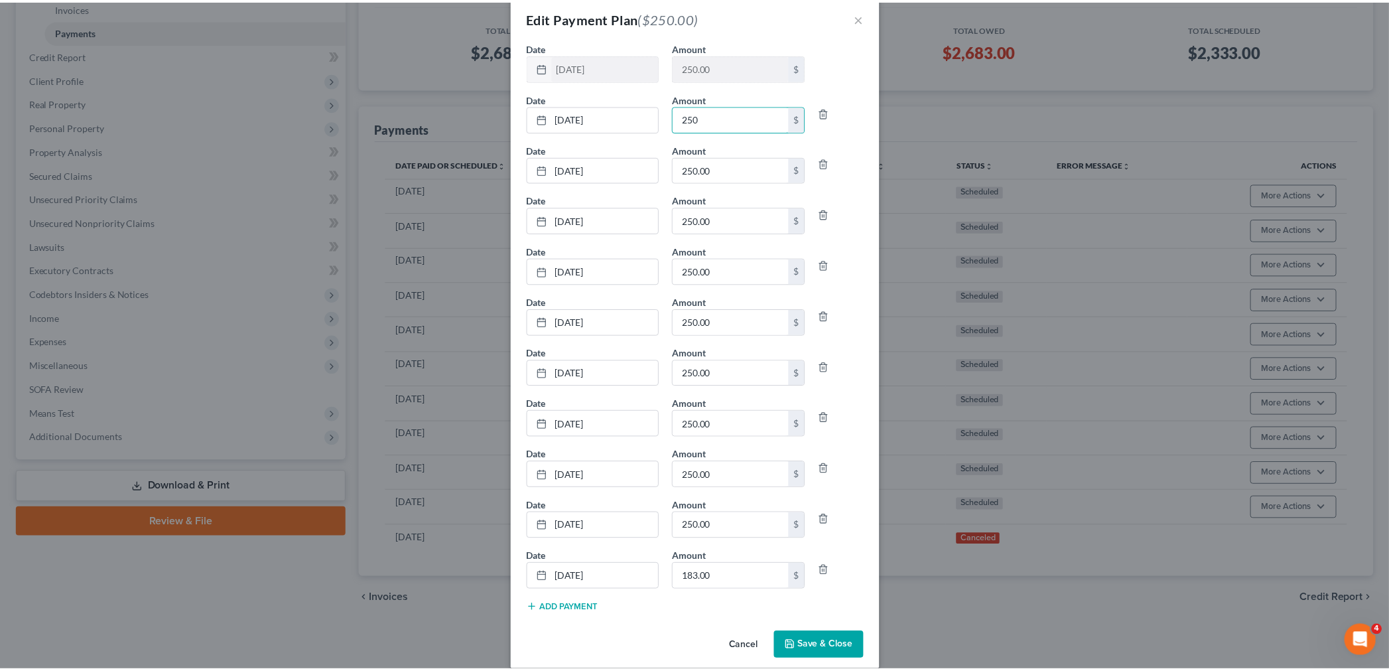
scroll to position [37, 0]
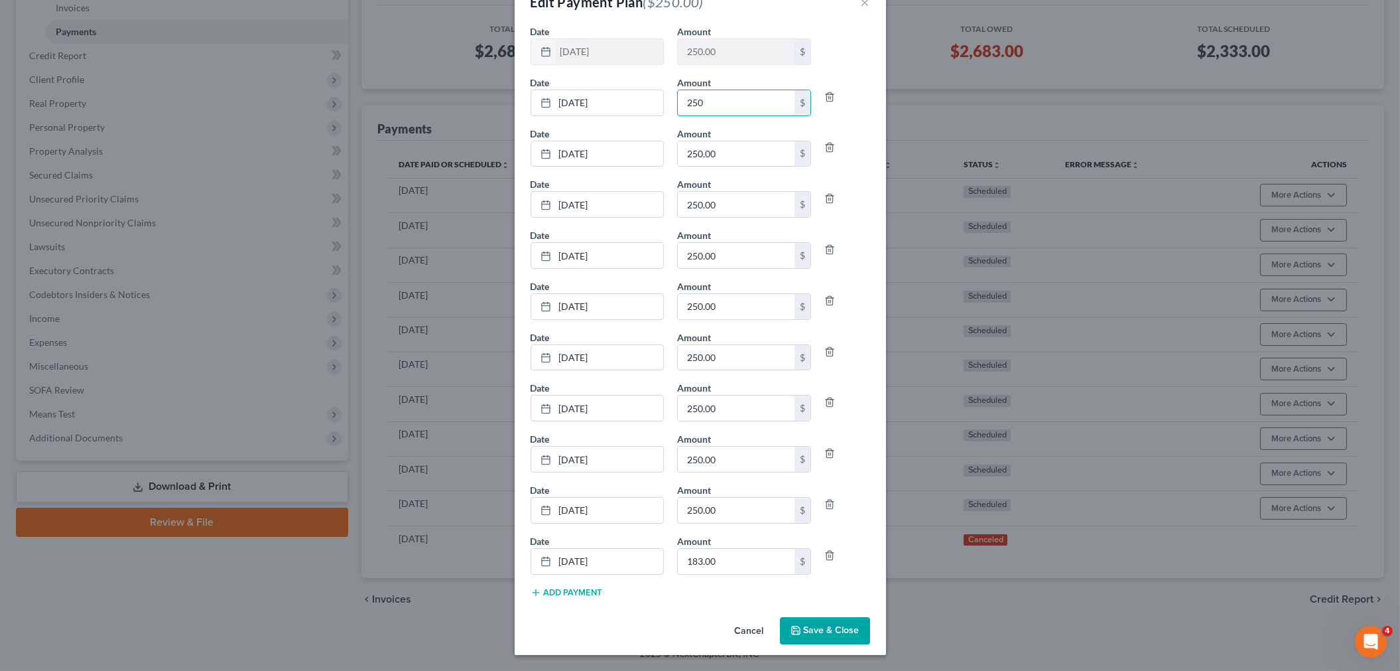
type input "250"
click at [819, 635] on button "Save & Close" at bounding box center [825, 631] width 90 height 28
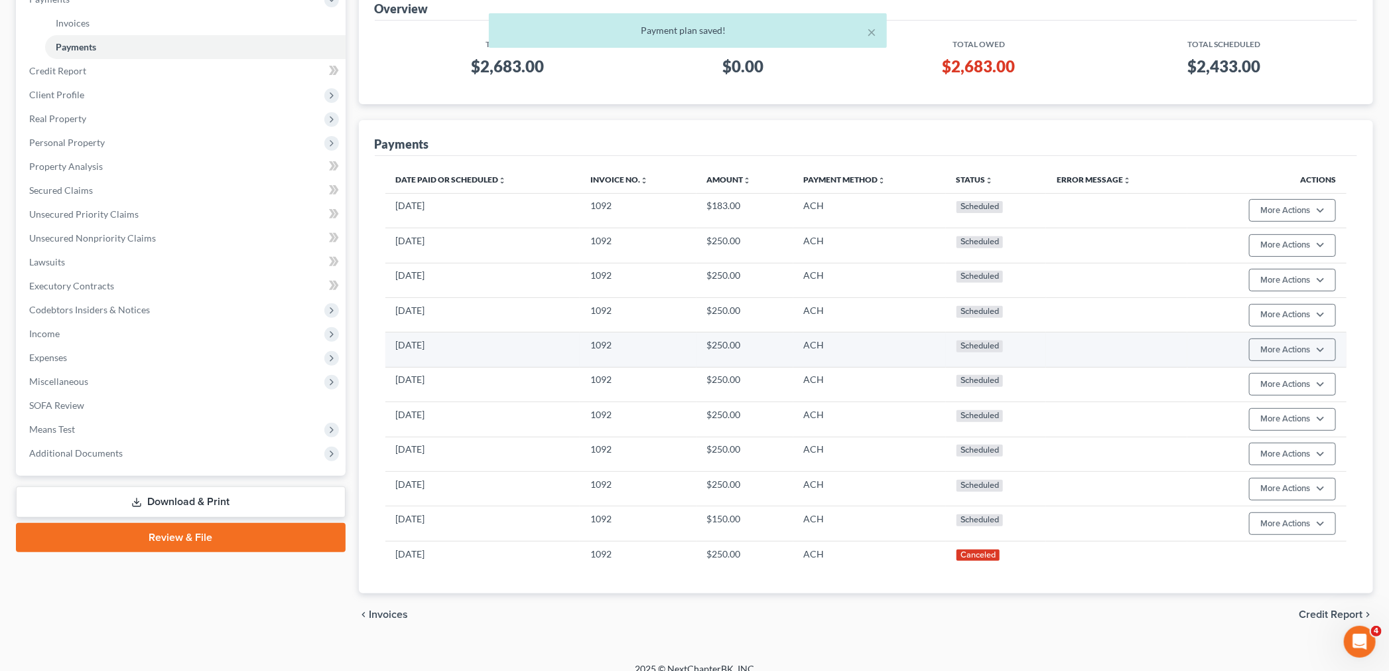
scroll to position [190, 0]
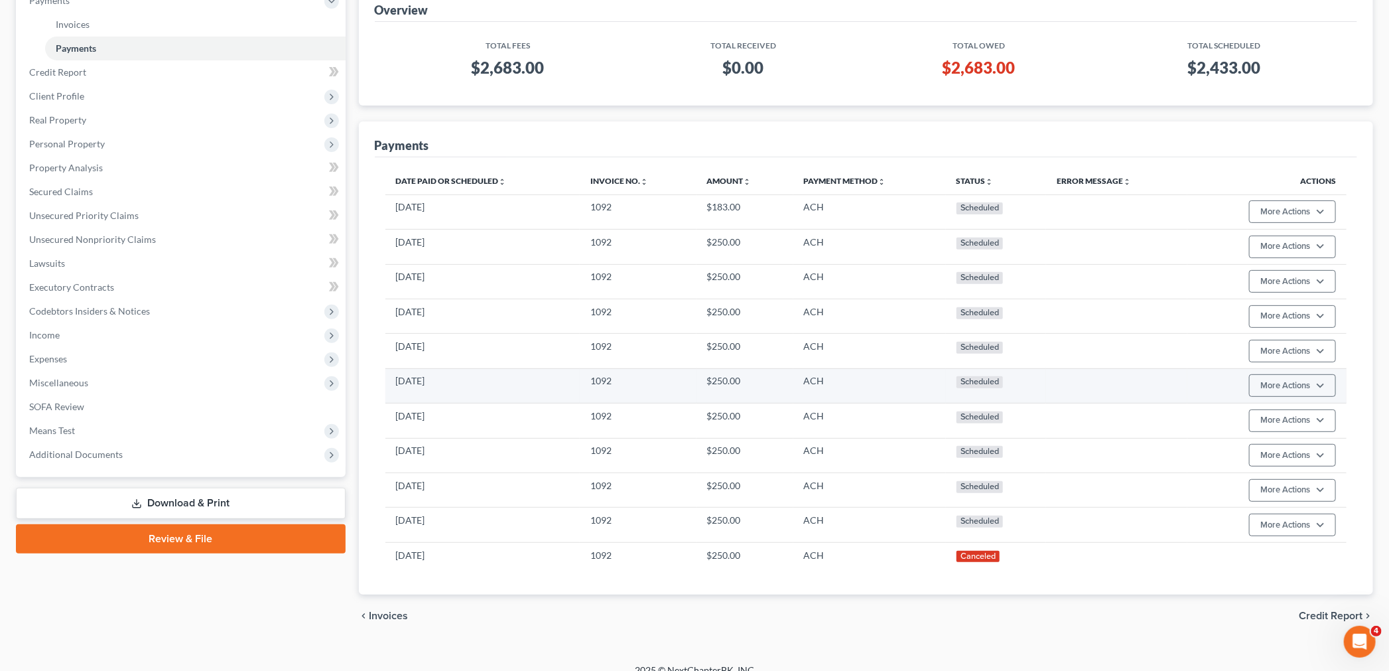
scroll to position [190, 0]
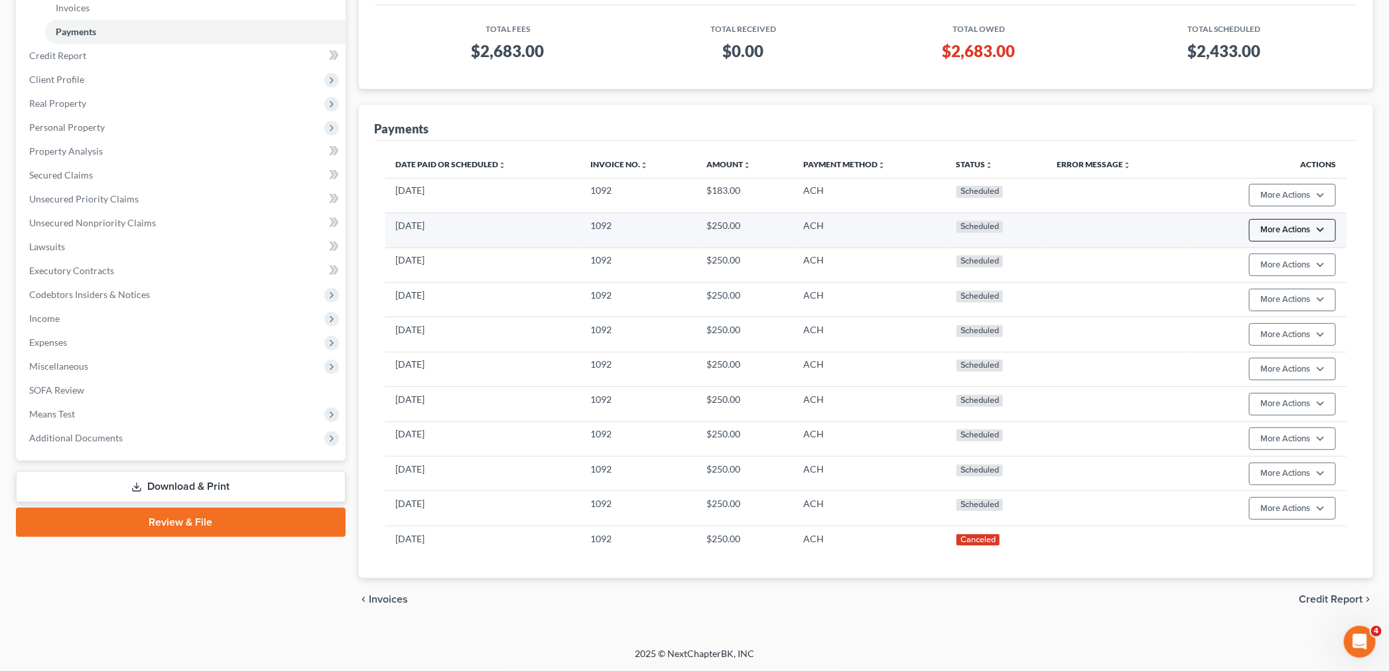
click at [1303, 206] on button "More Actions" at bounding box center [1292, 195] width 87 height 23
click at [1282, 282] on link "Edit Payment Plan" at bounding box center [1312, 280] width 128 height 23
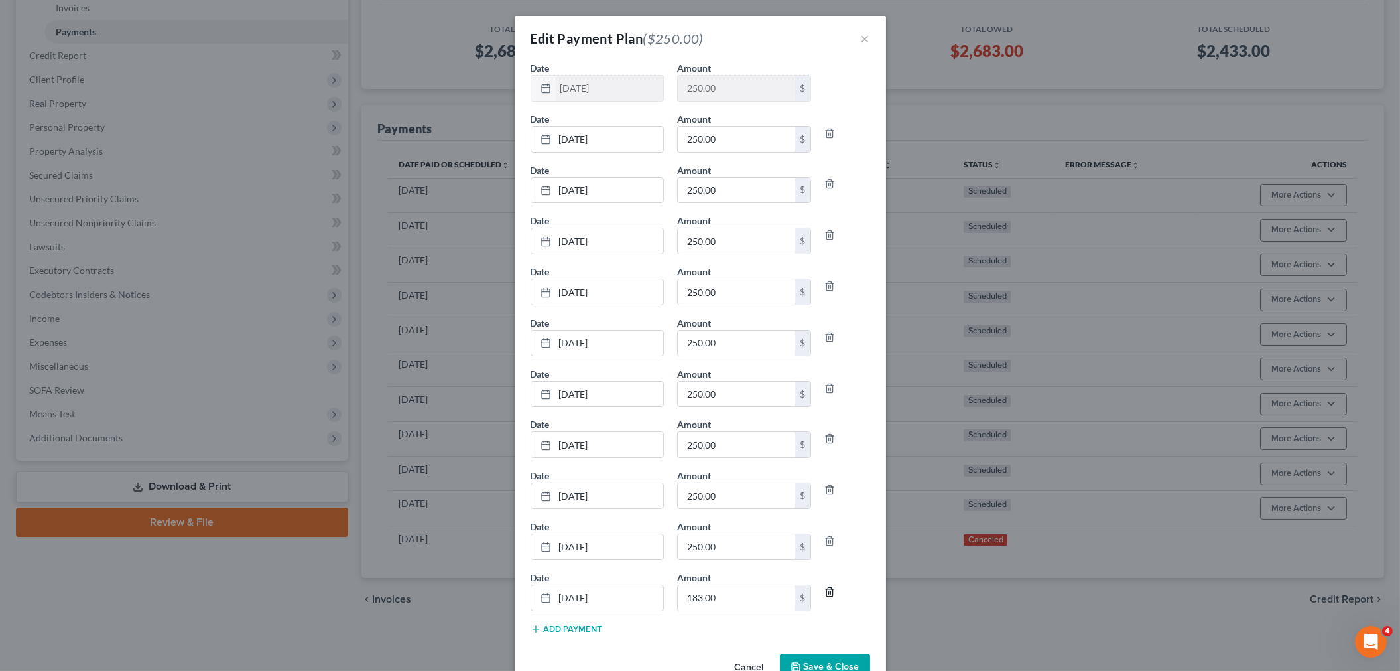
click at [824, 594] on icon "button" at bounding box center [829, 591] width 11 height 11
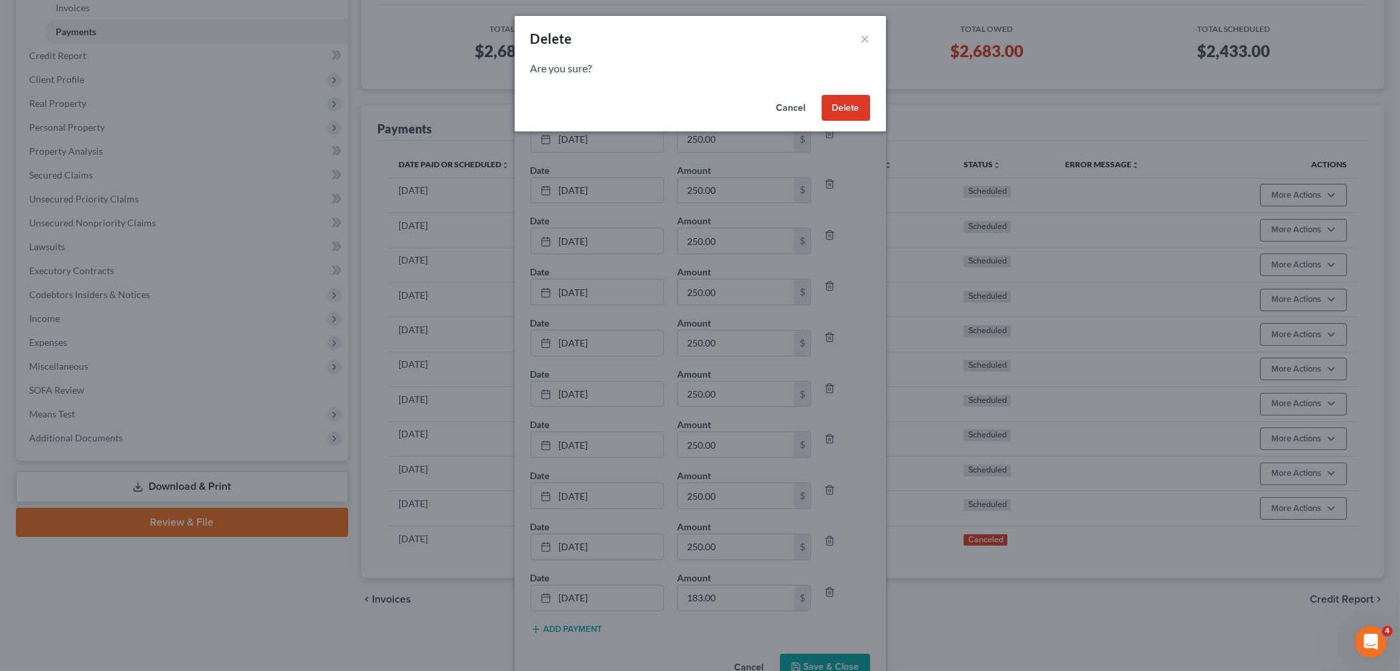
click at [838, 107] on button "Delete" at bounding box center [846, 108] width 48 height 27
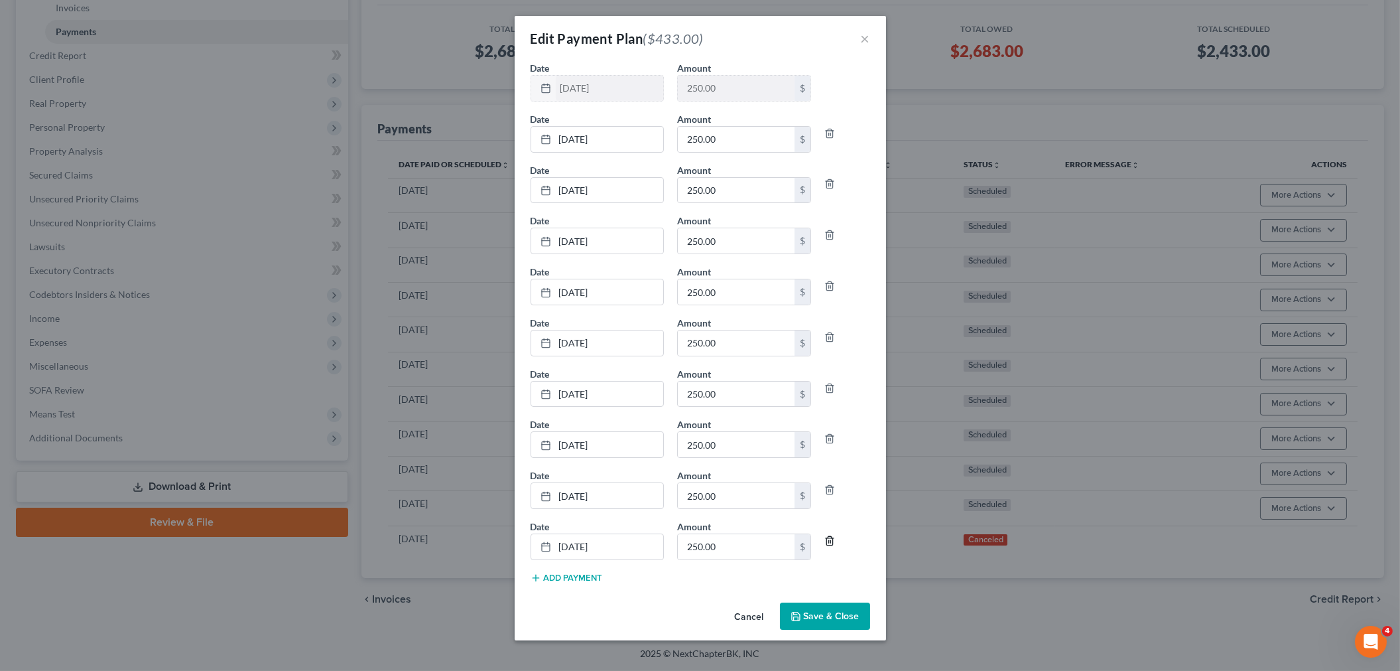
click at [830, 541] on line "button" at bounding box center [830, 541] width 0 height 3
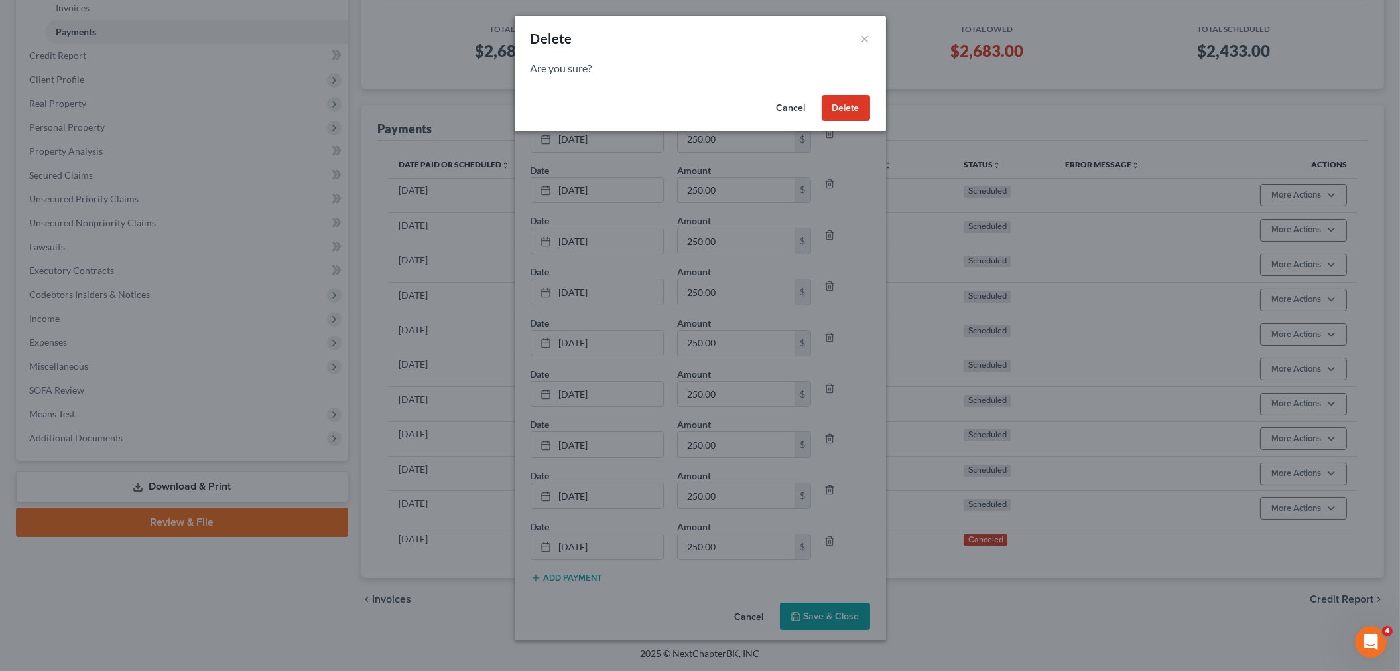
click at [856, 107] on button "Delete" at bounding box center [846, 108] width 48 height 27
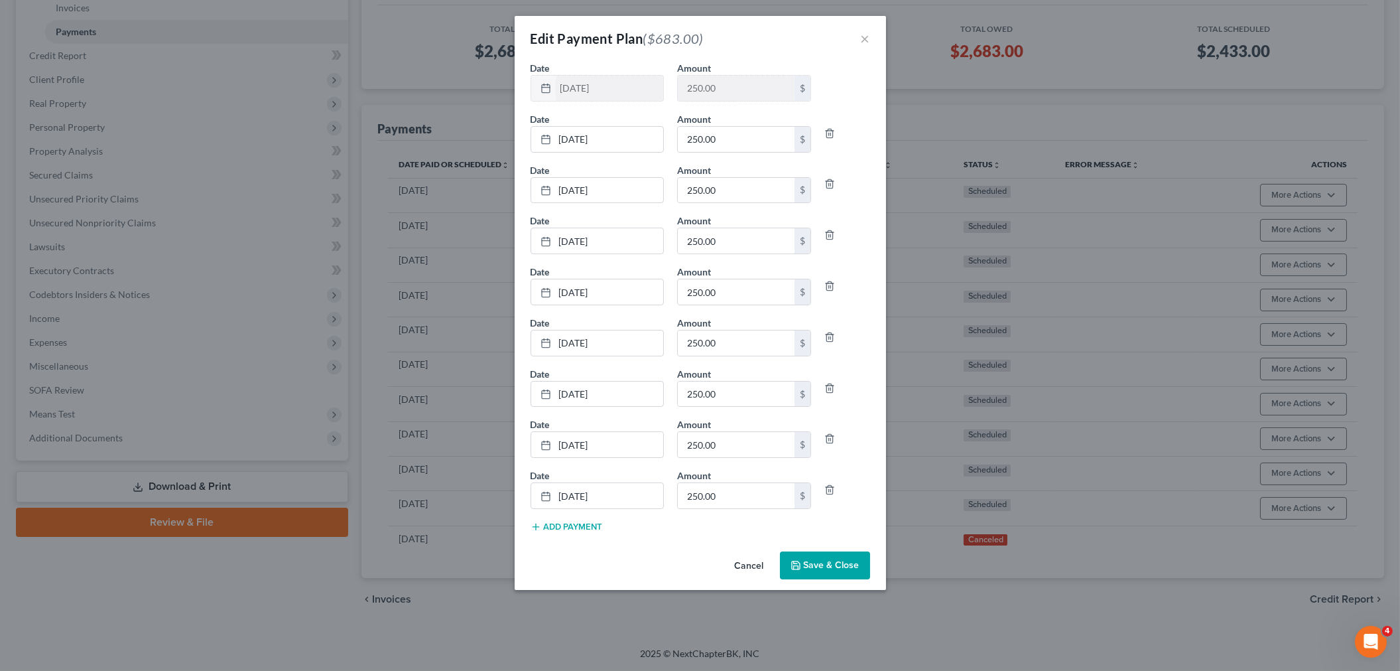
click at [838, 567] on button "Save & Close" at bounding box center [825, 565] width 90 height 28
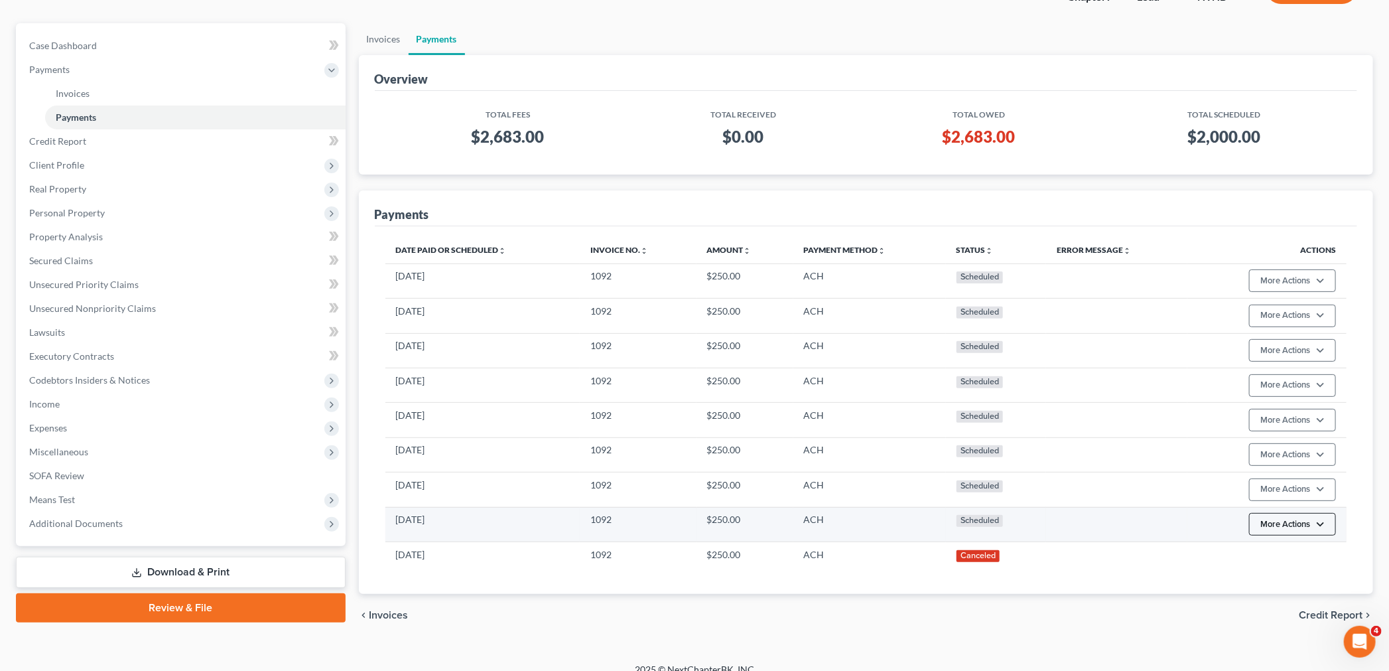
click at [1311, 292] on button "More Actions" at bounding box center [1292, 280] width 87 height 23
click at [1279, 570] on link "Edit Payment Plan" at bounding box center [1312, 575] width 128 height 23
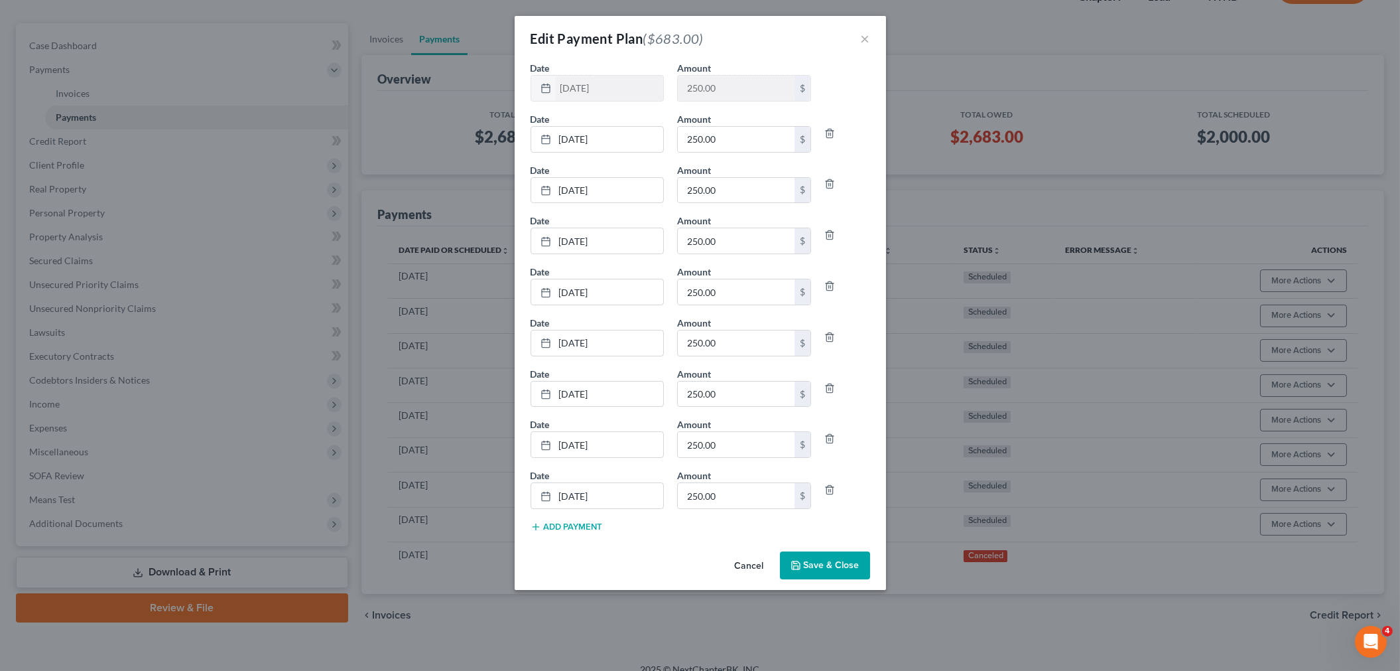
click at [561, 529] on button "Add Payment" at bounding box center [567, 526] width 72 height 11
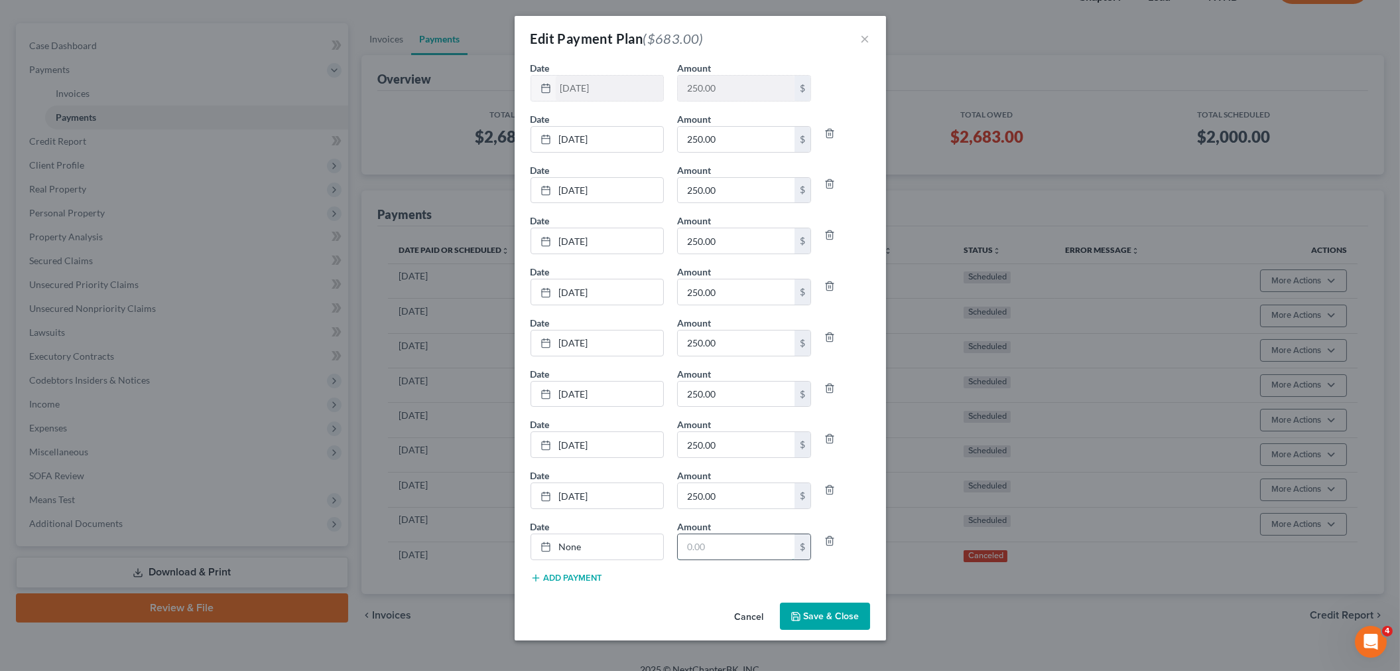
click at [719, 551] on input "text" at bounding box center [736, 546] width 117 height 25
type input "250"
click at [566, 547] on link "None" at bounding box center [597, 546] width 133 height 25
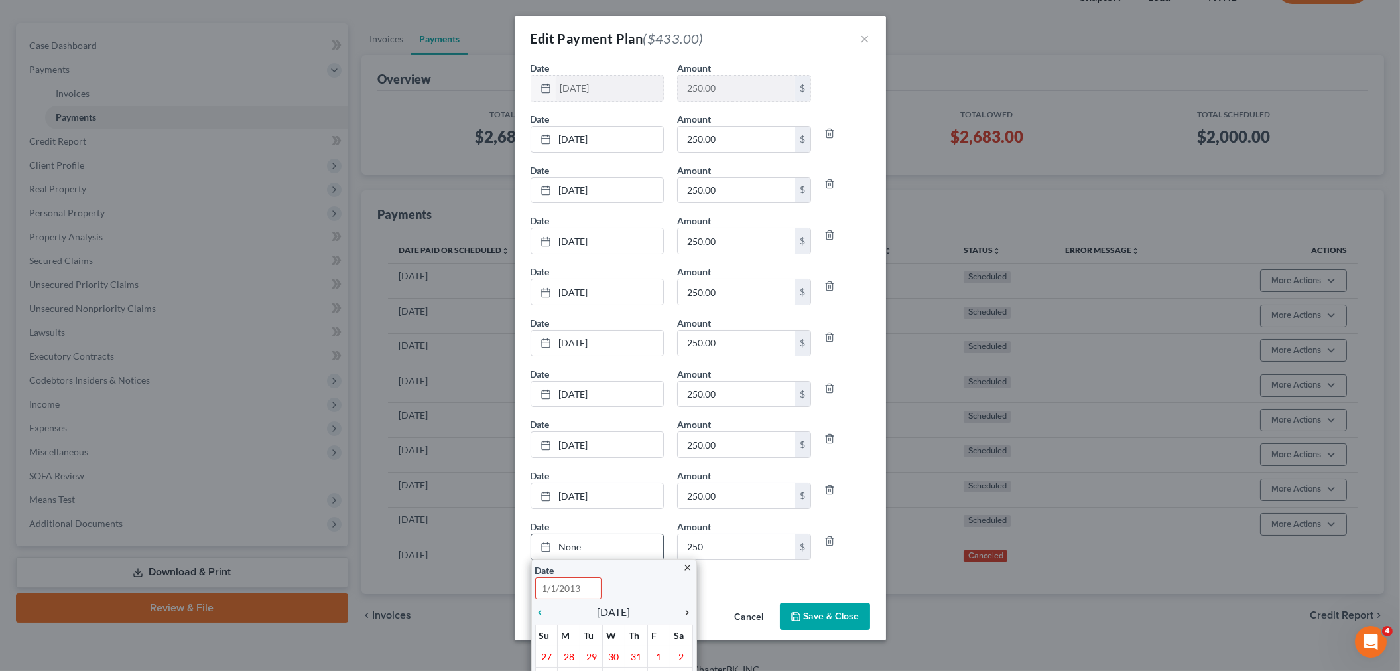
click at [681, 614] on icon "chevron_right" at bounding box center [684, 612] width 17 height 11
click at [682, 614] on icon "chevron_right" at bounding box center [684, 612] width 17 height 11
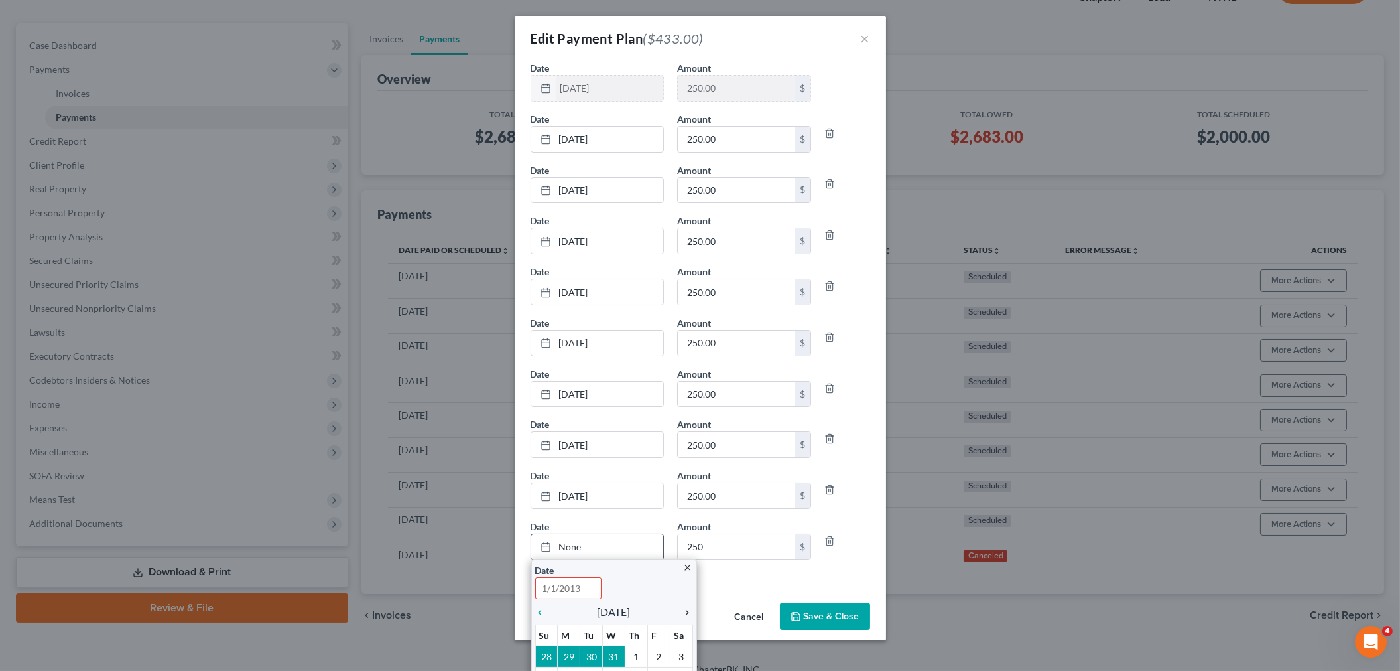
click at [682, 614] on icon "chevron_right" at bounding box center [684, 612] width 17 height 11
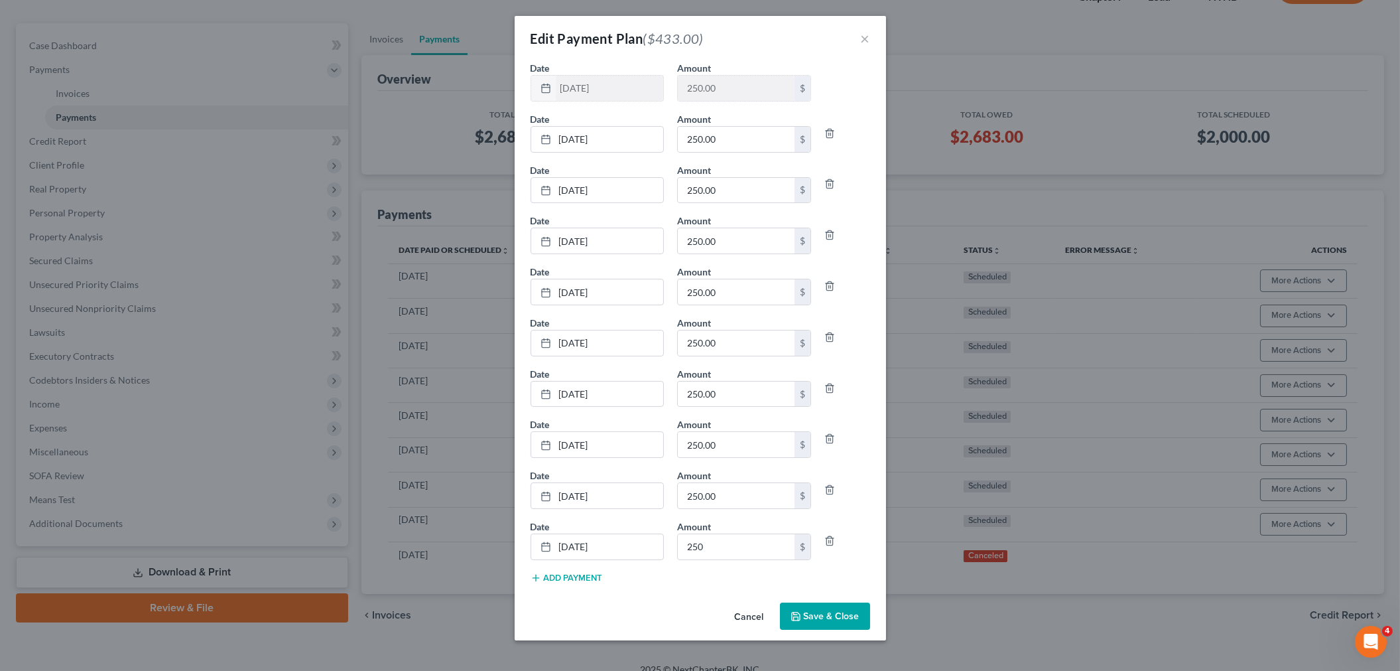
click at [588, 578] on button "Add Payment" at bounding box center [567, 577] width 72 height 11
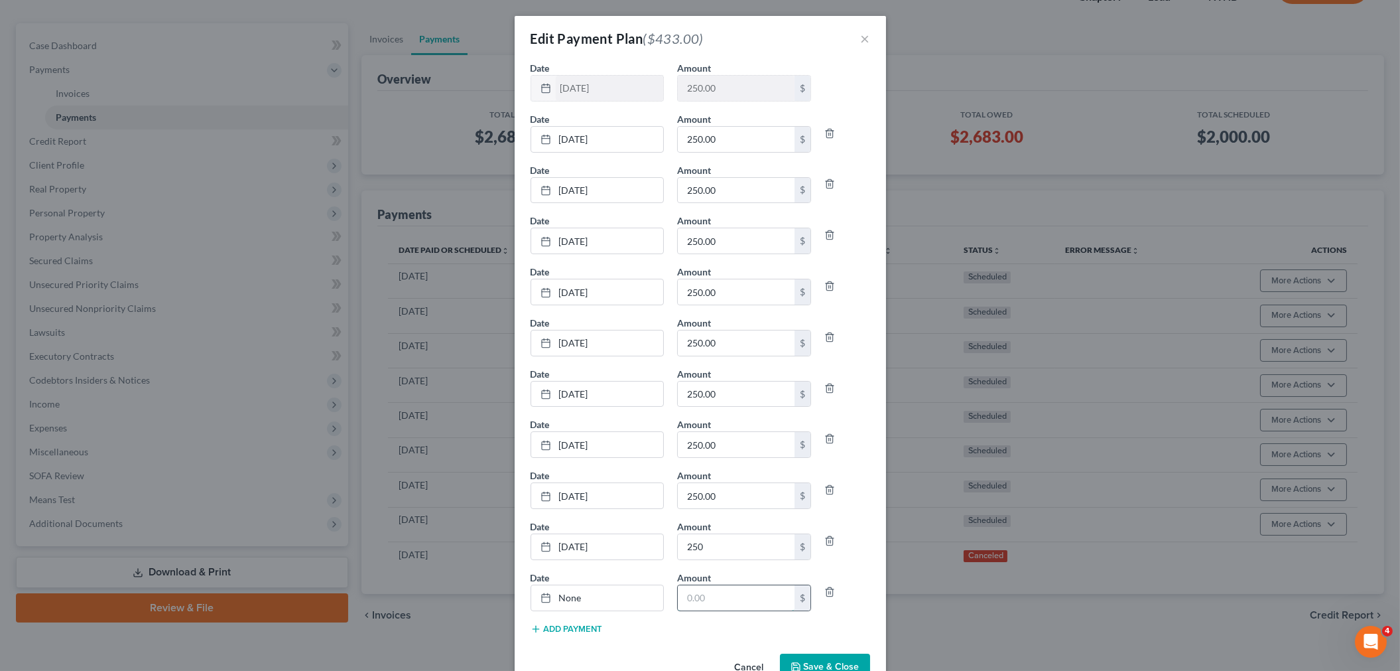
click at [700, 595] on input "text" at bounding box center [736, 597] width 117 height 25
type input "183"
click at [564, 600] on link "None" at bounding box center [597, 597] width 133 height 25
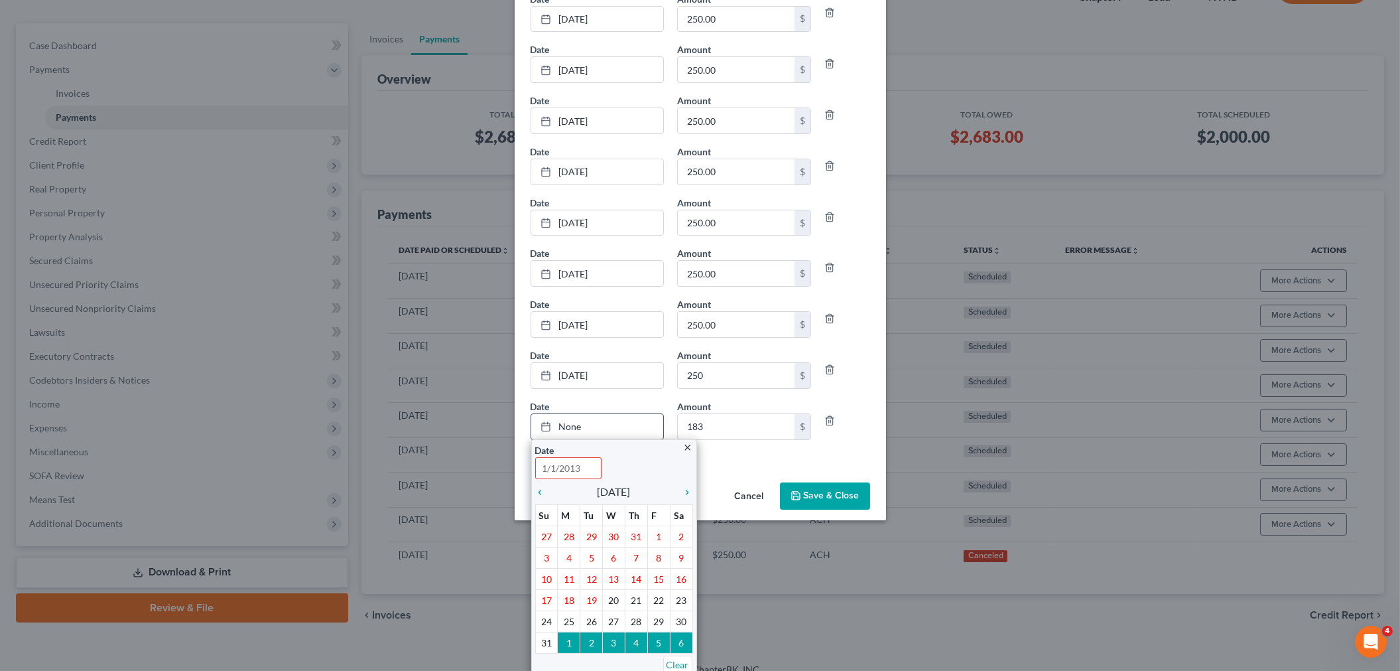
scroll to position [180, 0]
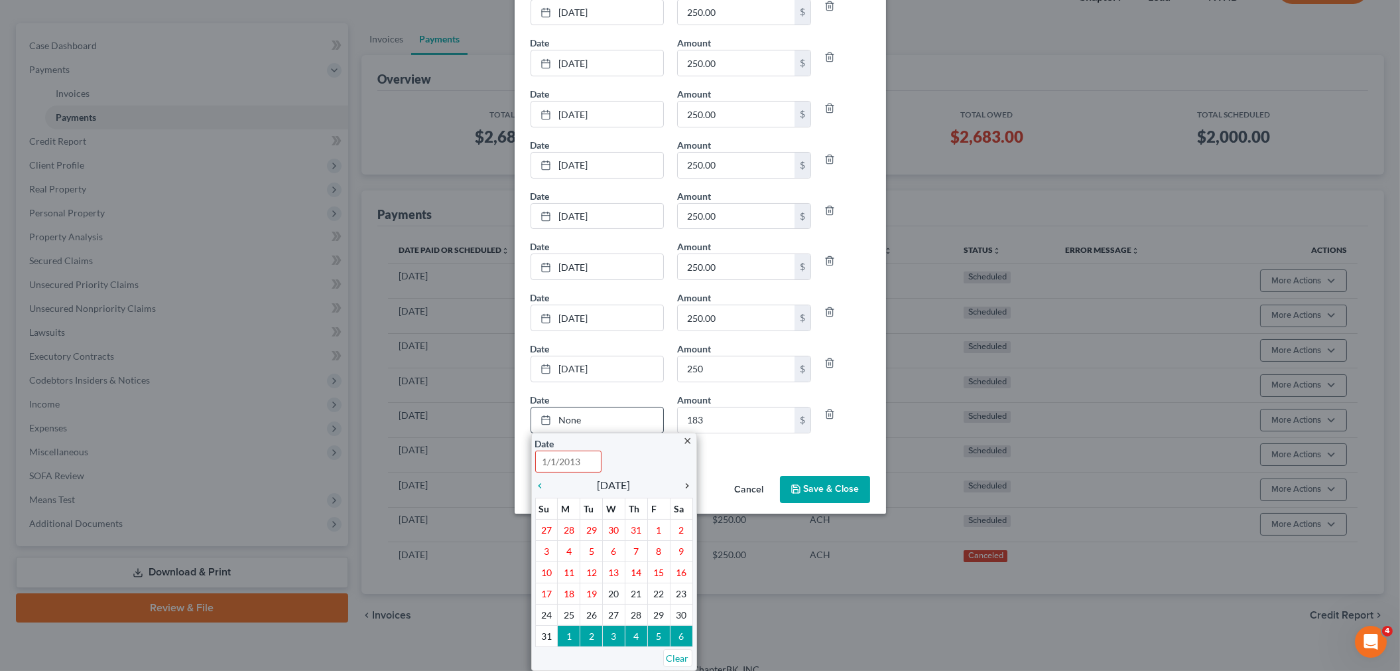
click at [679, 486] on icon "chevron_right" at bounding box center [684, 485] width 17 height 11
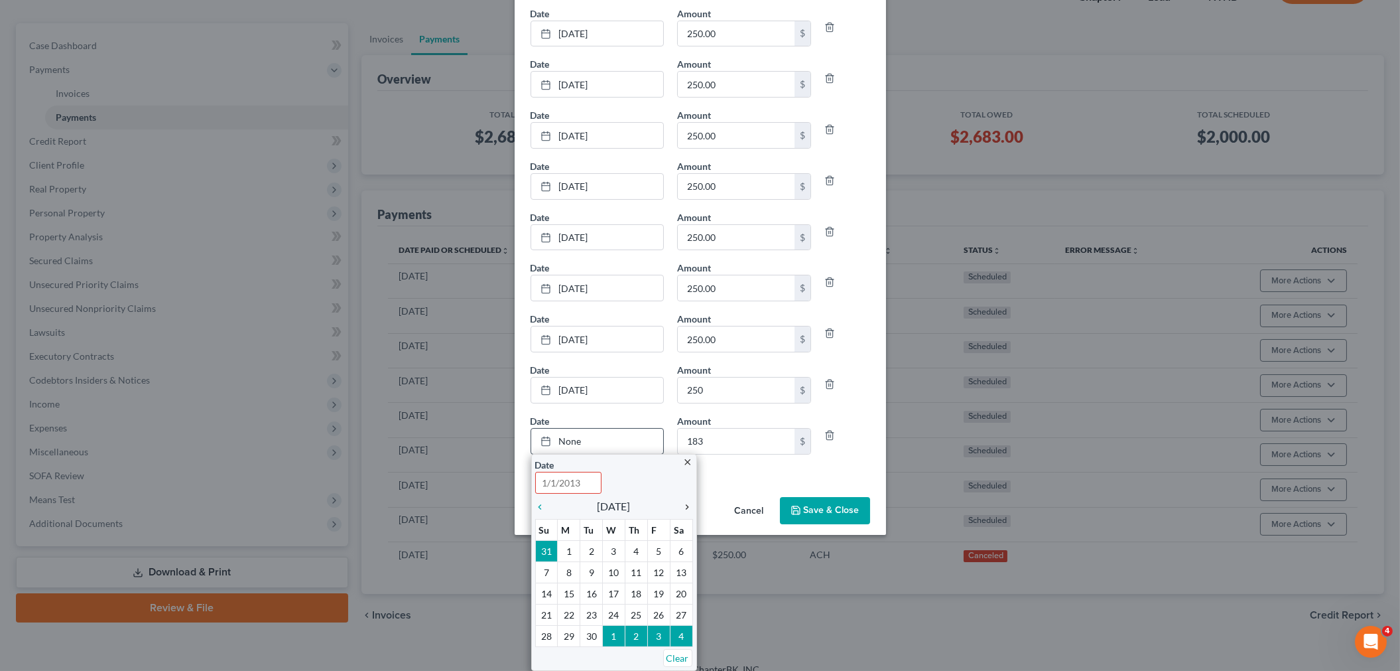
scroll to position [158, 0]
click at [683, 506] on icon "chevron_right" at bounding box center [684, 506] width 17 height 11
click at [683, 507] on icon "chevron_right" at bounding box center [684, 506] width 17 height 11
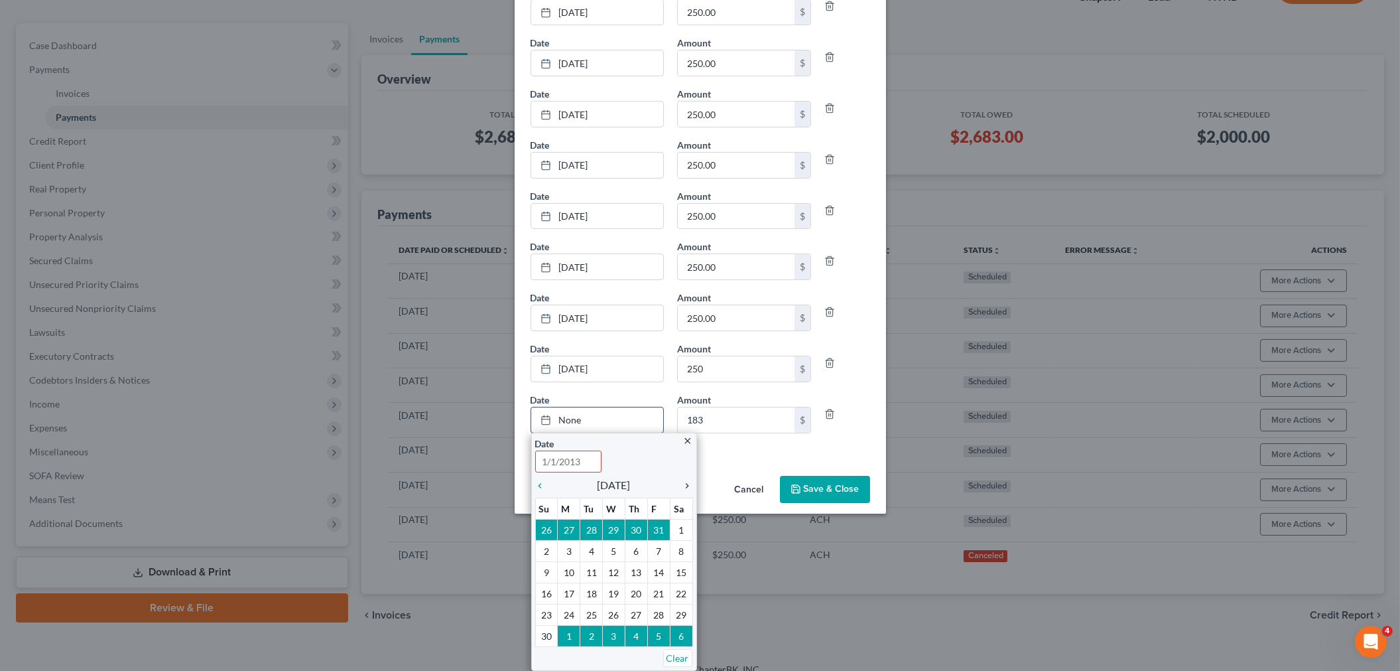
click at [683, 507] on th "Sa" at bounding box center [681, 507] width 23 height 21
click at [680, 488] on icon "chevron_right" at bounding box center [684, 485] width 17 height 11
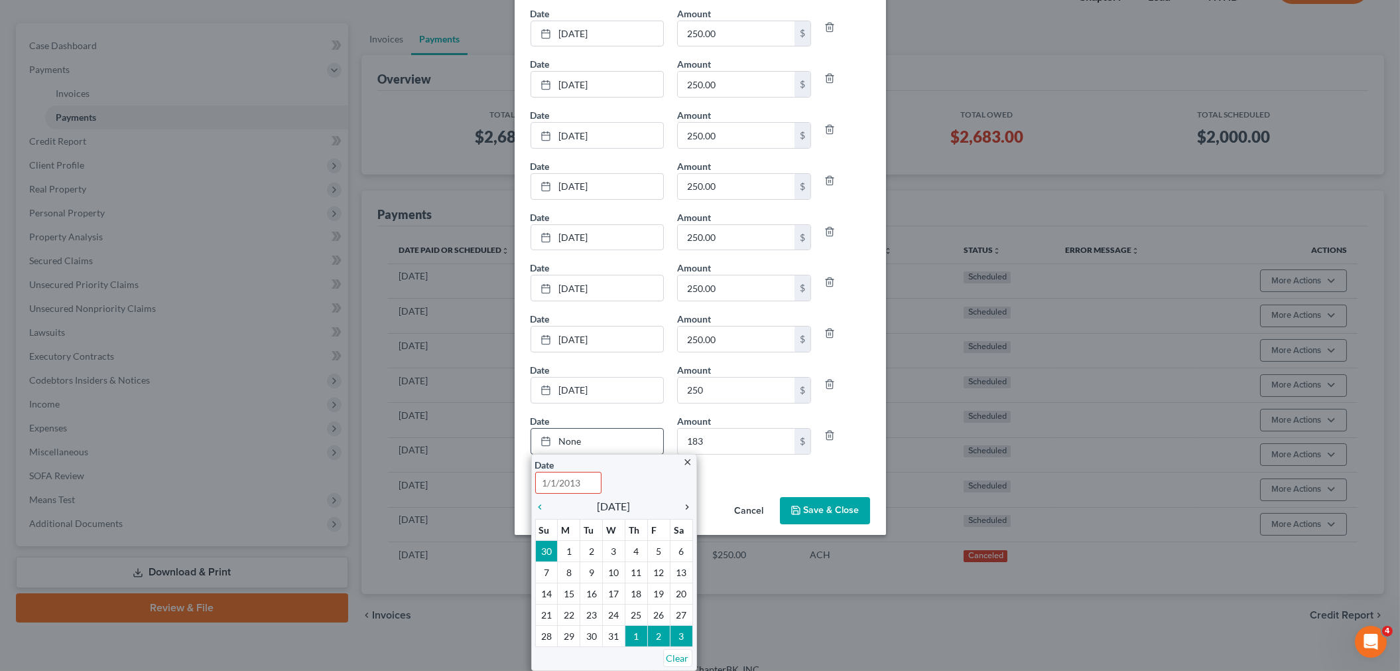
scroll to position [158, 0]
click at [680, 504] on icon "chevron_right" at bounding box center [684, 506] width 17 height 11
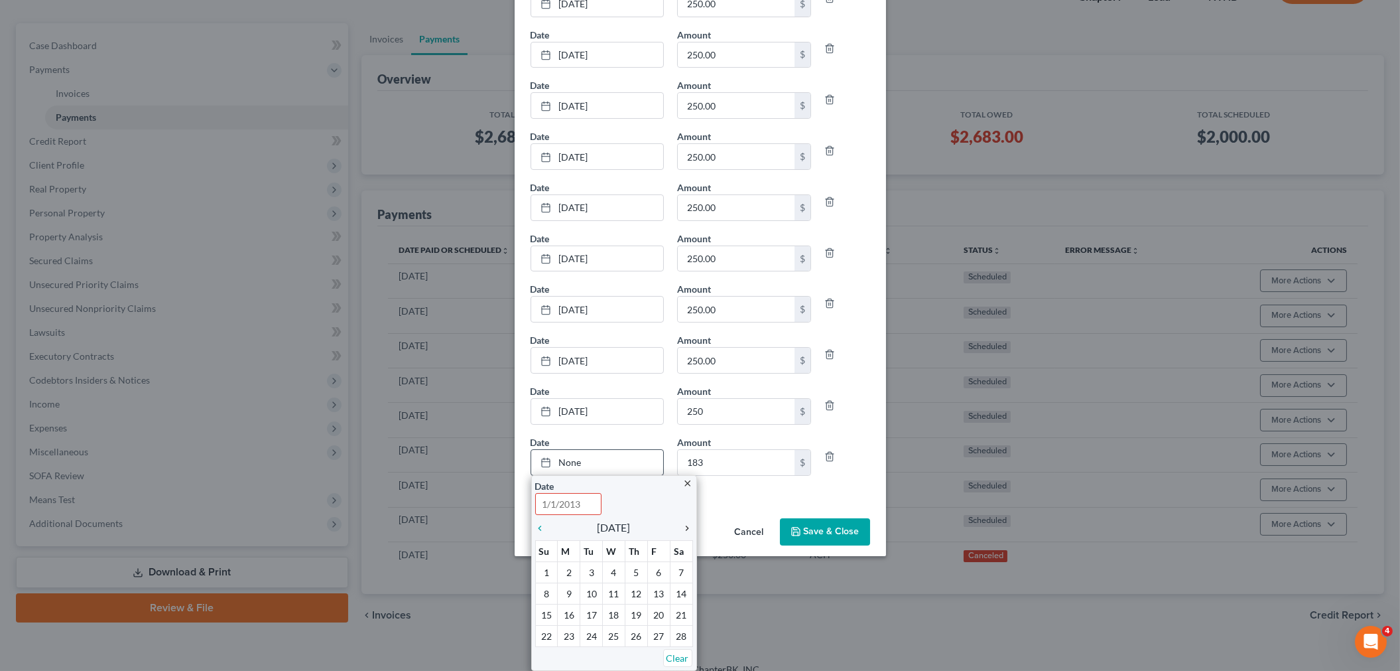
scroll to position [137, 0]
click at [677, 525] on icon "chevron_right" at bounding box center [684, 528] width 17 height 11
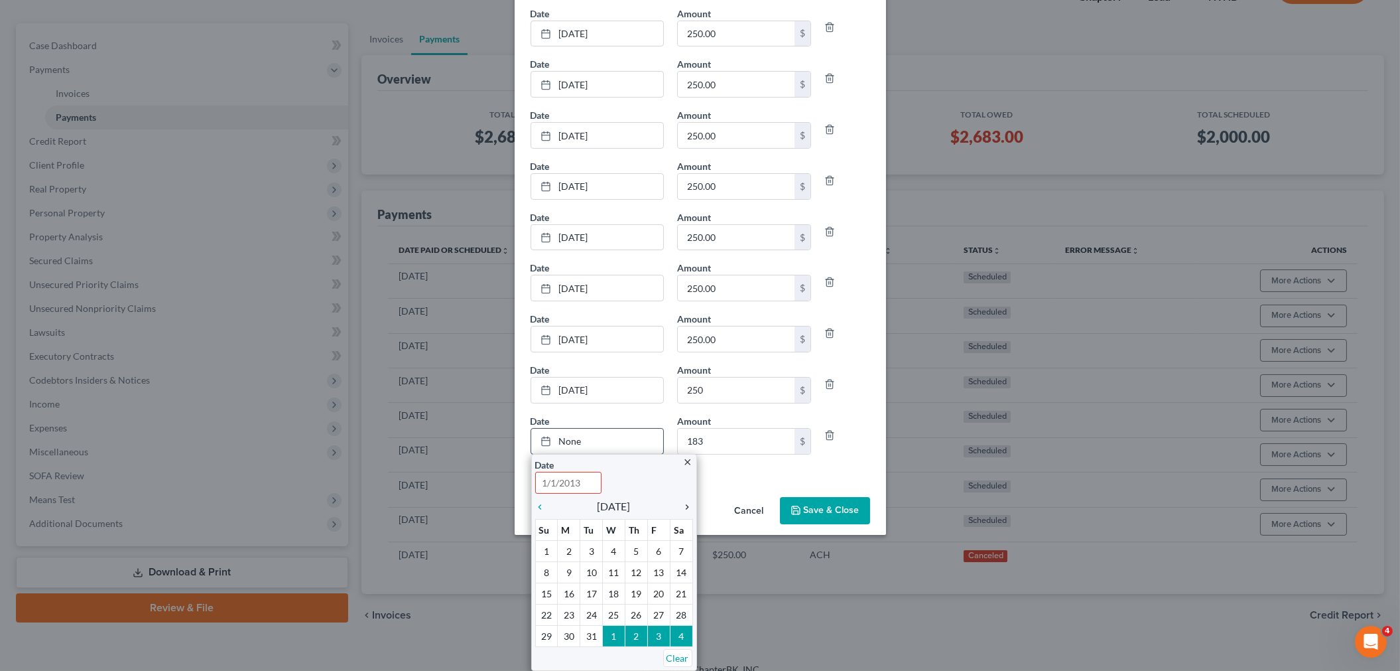
click at [680, 505] on icon "chevron_right" at bounding box center [684, 506] width 17 height 11
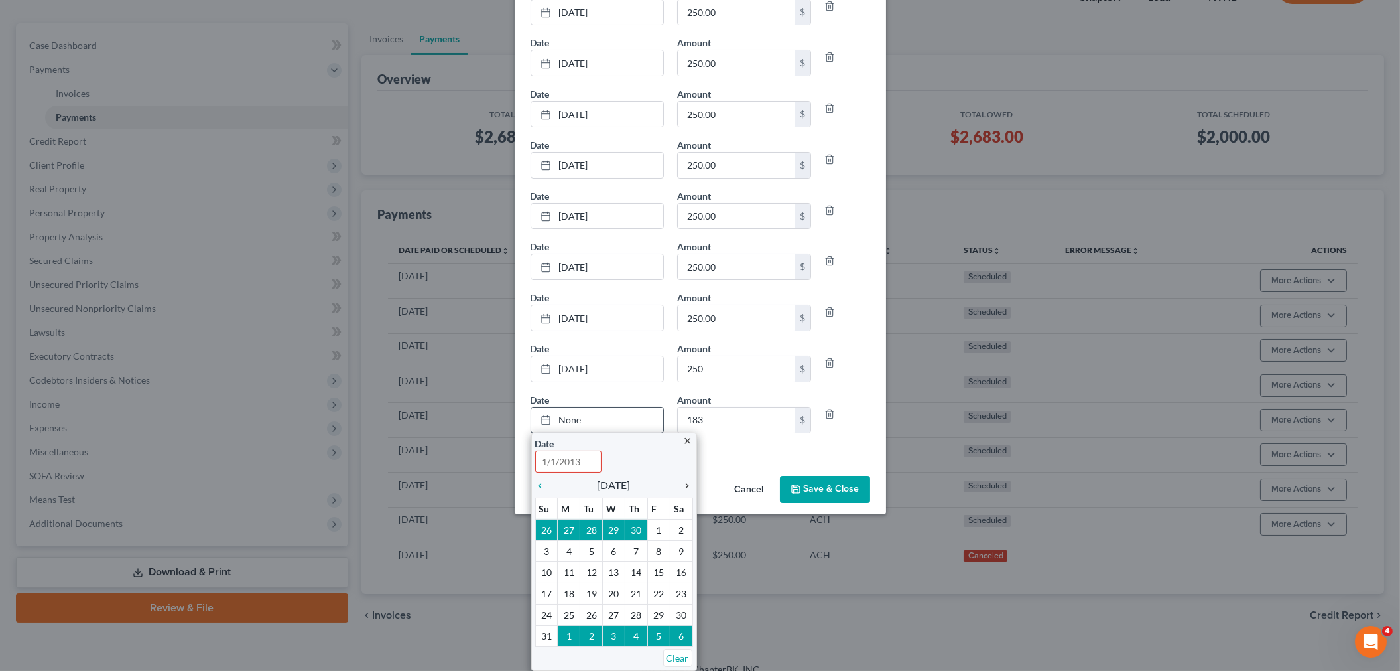
click at [682, 488] on icon "chevron_right" at bounding box center [684, 485] width 17 height 11
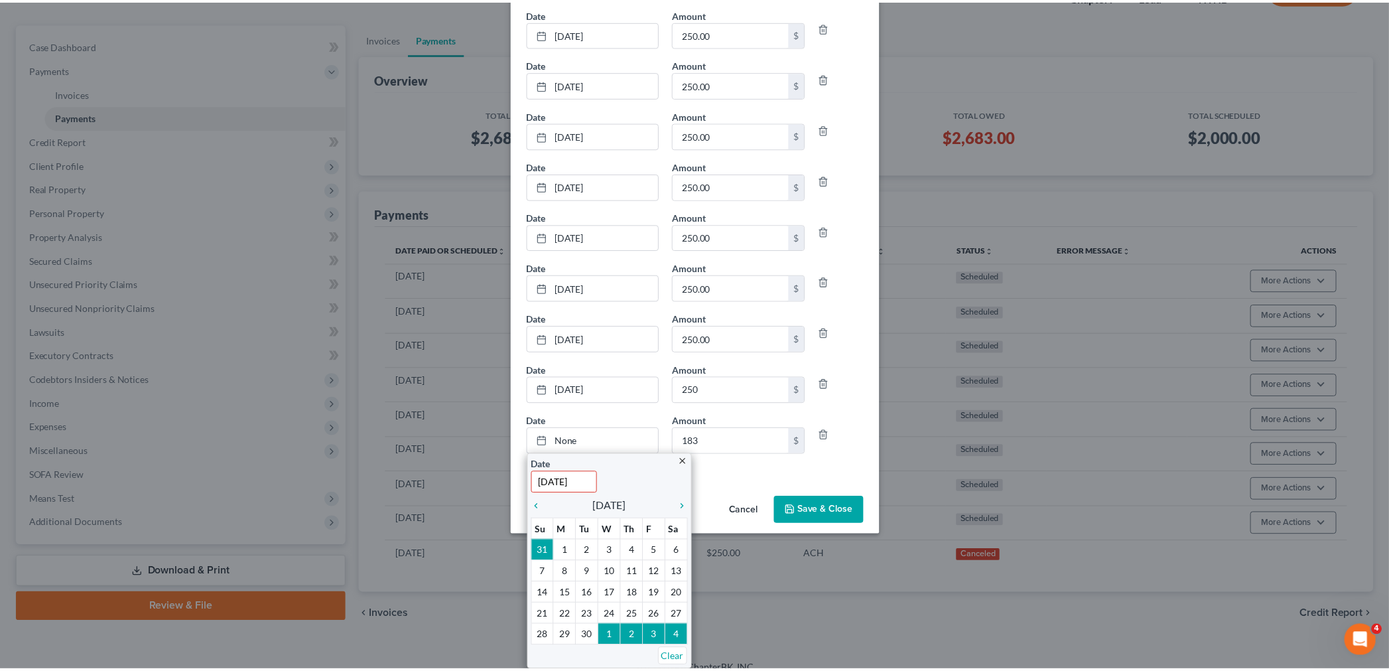
scroll to position [37, 0]
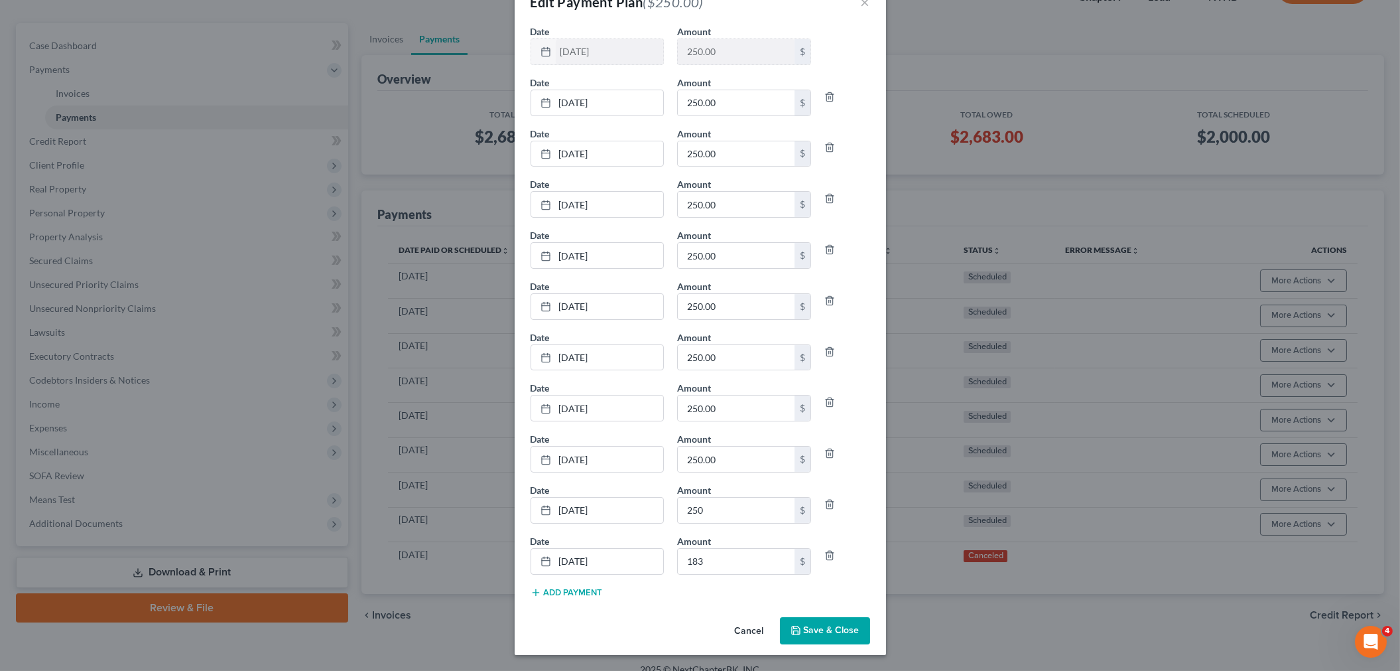
click at [840, 630] on button "Save & Close" at bounding box center [825, 631] width 90 height 28
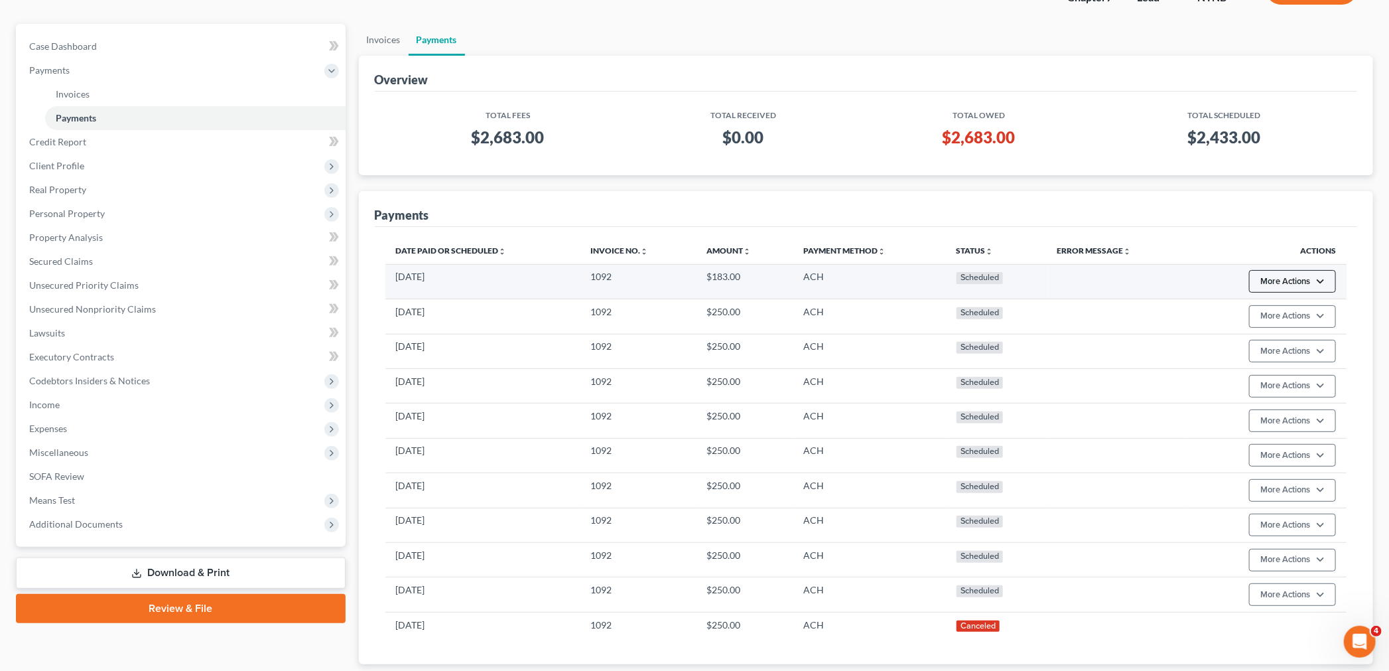
click at [1327, 283] on button "More Actions" at bounding box center [1292, 281] width 87 height 23
click at [1281, 330] on link "Edit Payment Plan" at bounding box center [1312, 331] width 128 height 23
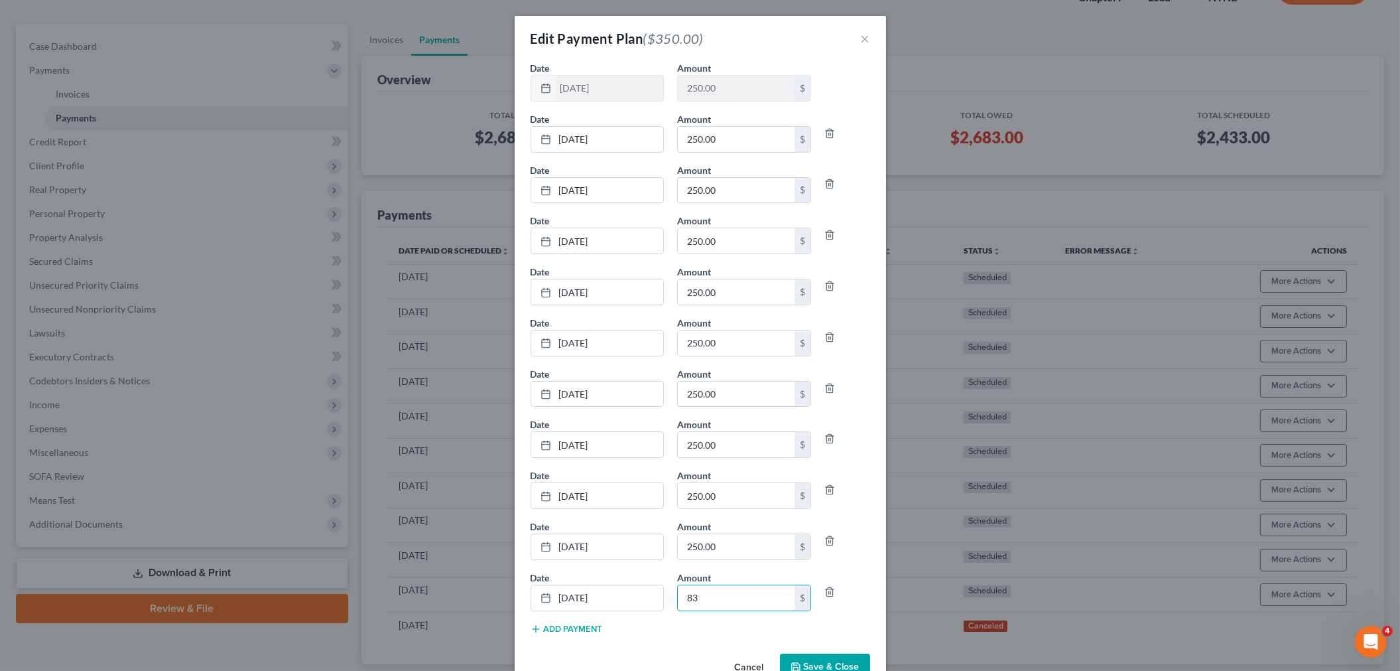
type input "83"
click at [809, 667] on button "Save & Close" at bounding box center [825, 667] width 90 height 28
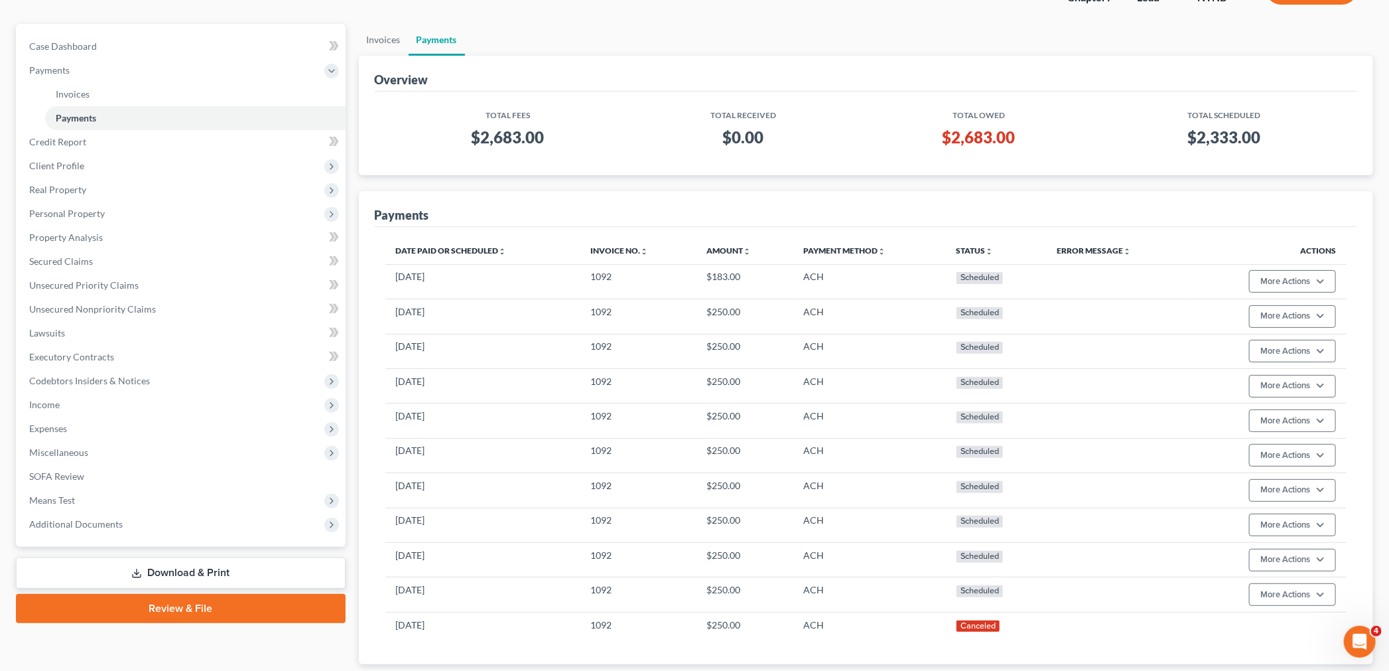
click at [1132, 213] on div "Payments" at bounding box center [866, 209] width 983 height 36
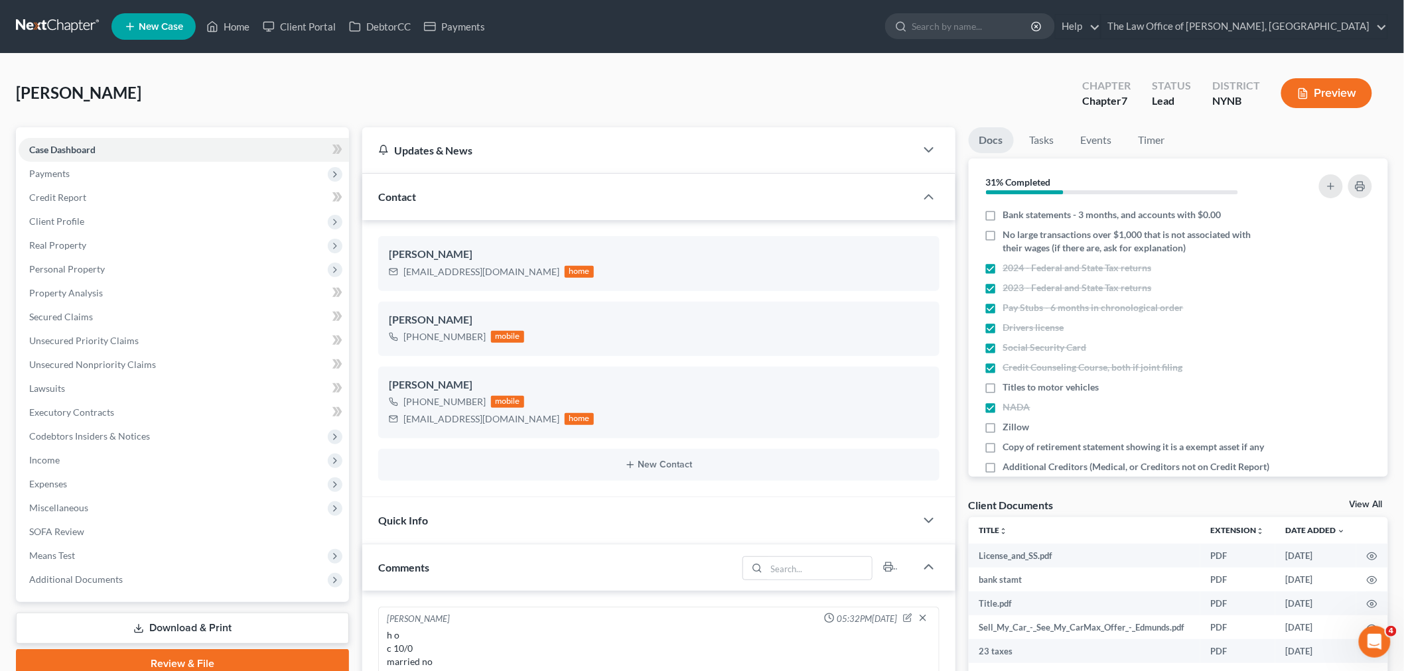
scroll to position [628, 0]
click at [91, 226] on span "Client Profile" at bounding box center [184, 222] width 330 height 24
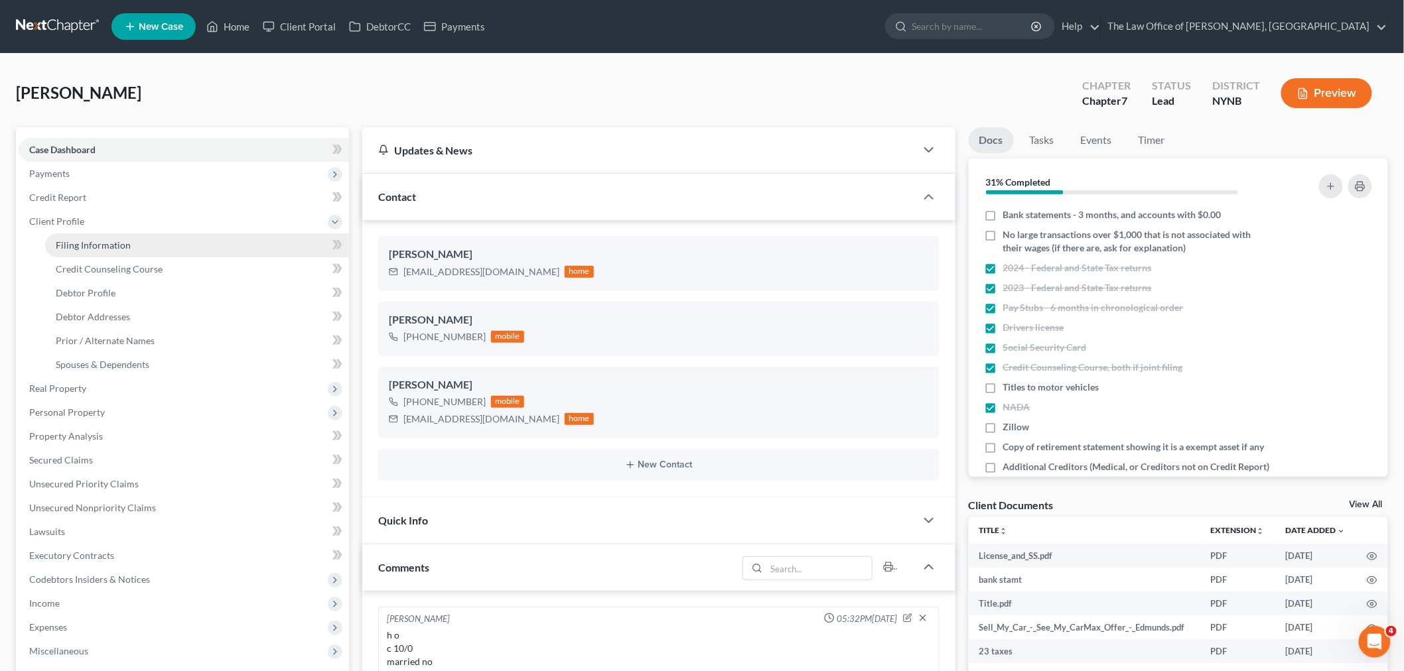
click at [90, 239] on span "Filing Information" at bounding box center [93, 244] width 75 height 11
select select "1"
select select "0"
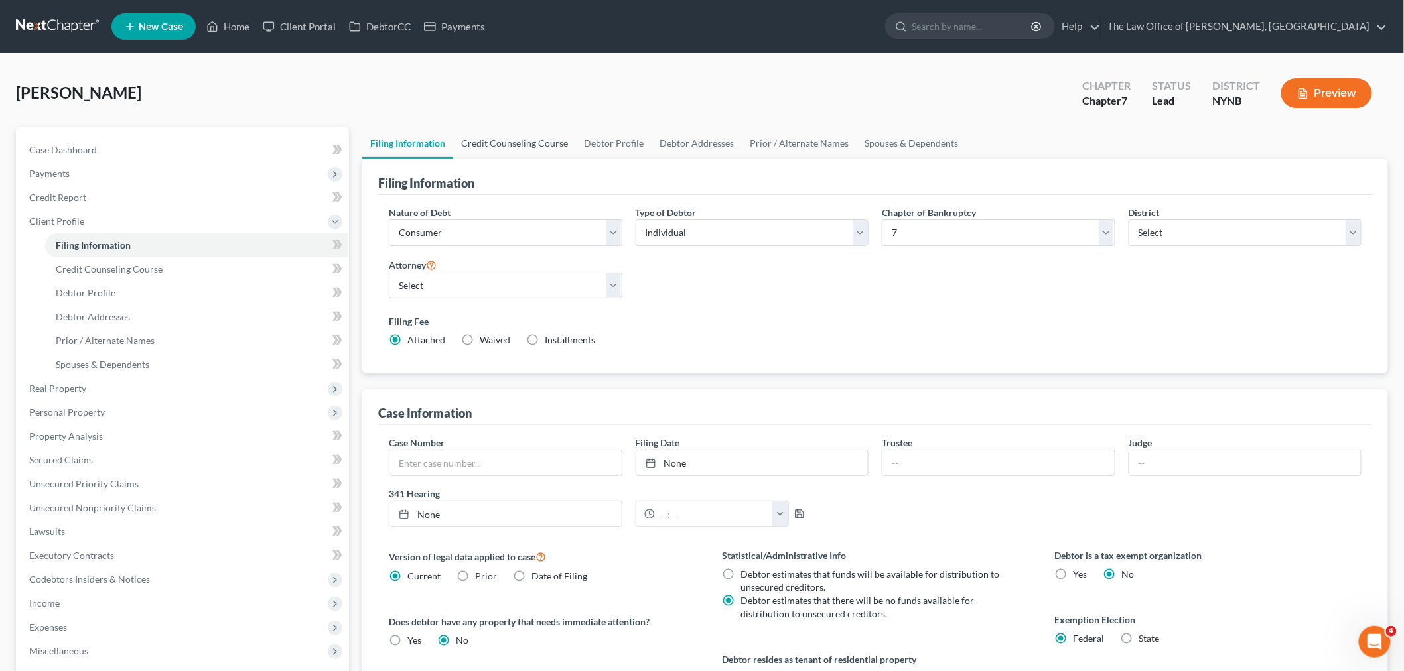
click at [519, 138] on link "Credit Counseling Course" at bounding box center [514, 143] width 123 height 32
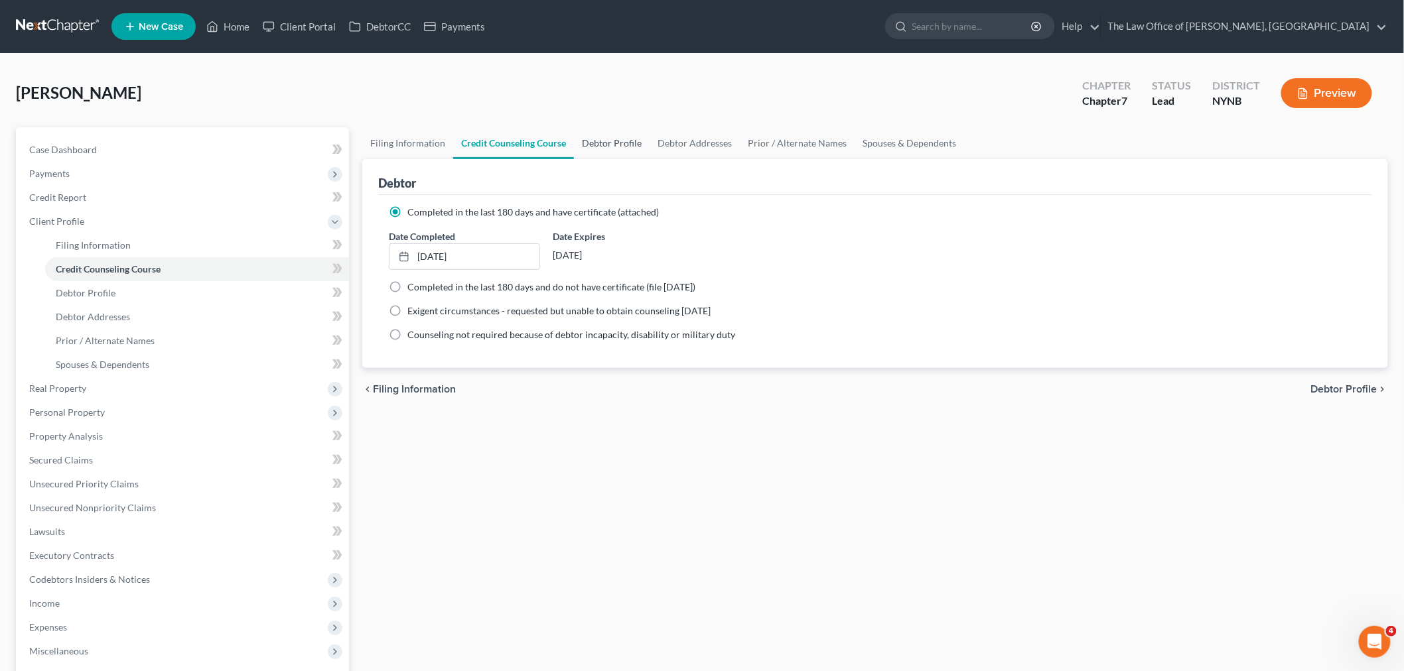
click at [619, 141] on link "Debtor Profile" at bounding box center [612, 143] width 76 height 32
select select "0"
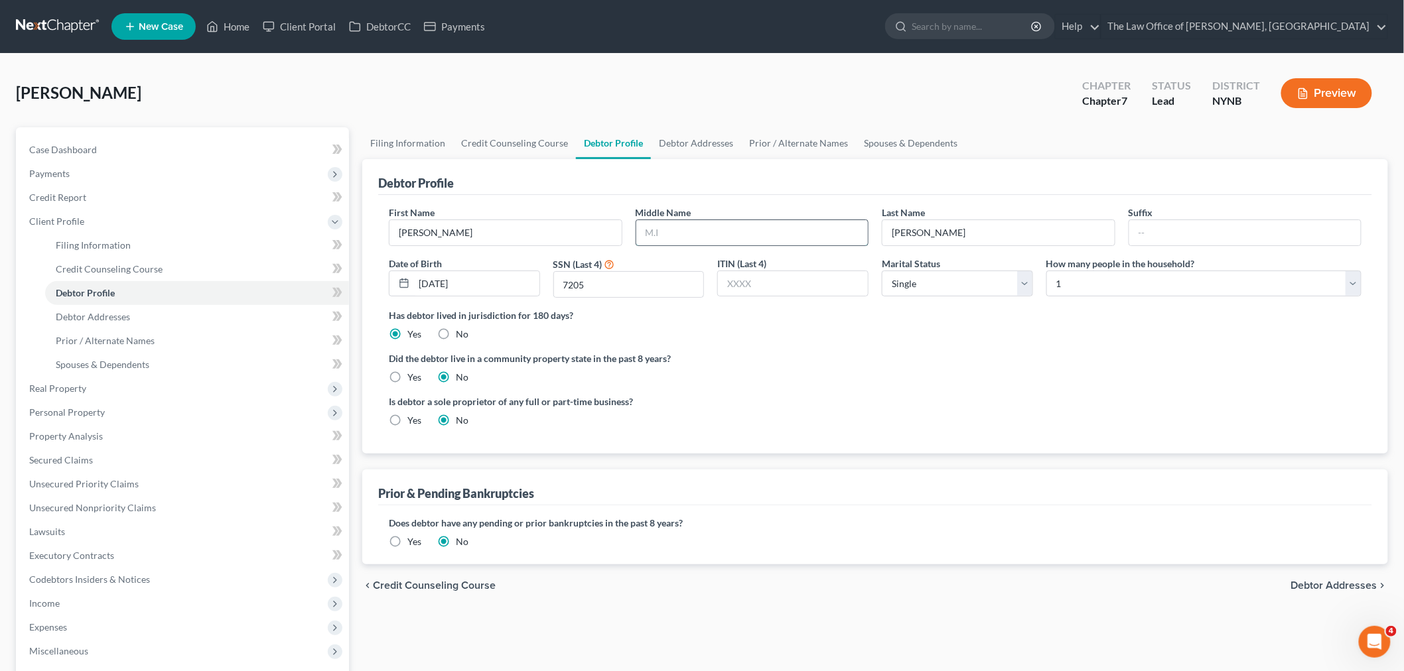
click at [670, 226] on input "text" at bounding box center [752, 232] width 232 height 25
type input "M"
click at [970, 289] on select "Select Single Married Separated Divorced Widowed" at bounding box center [957, 284] width 151 height 27
select select "3"
click at [882, 271] on select "Select Single Married Separated Divorced Widowed" at bounding box center [957, 284] width 151 height 27
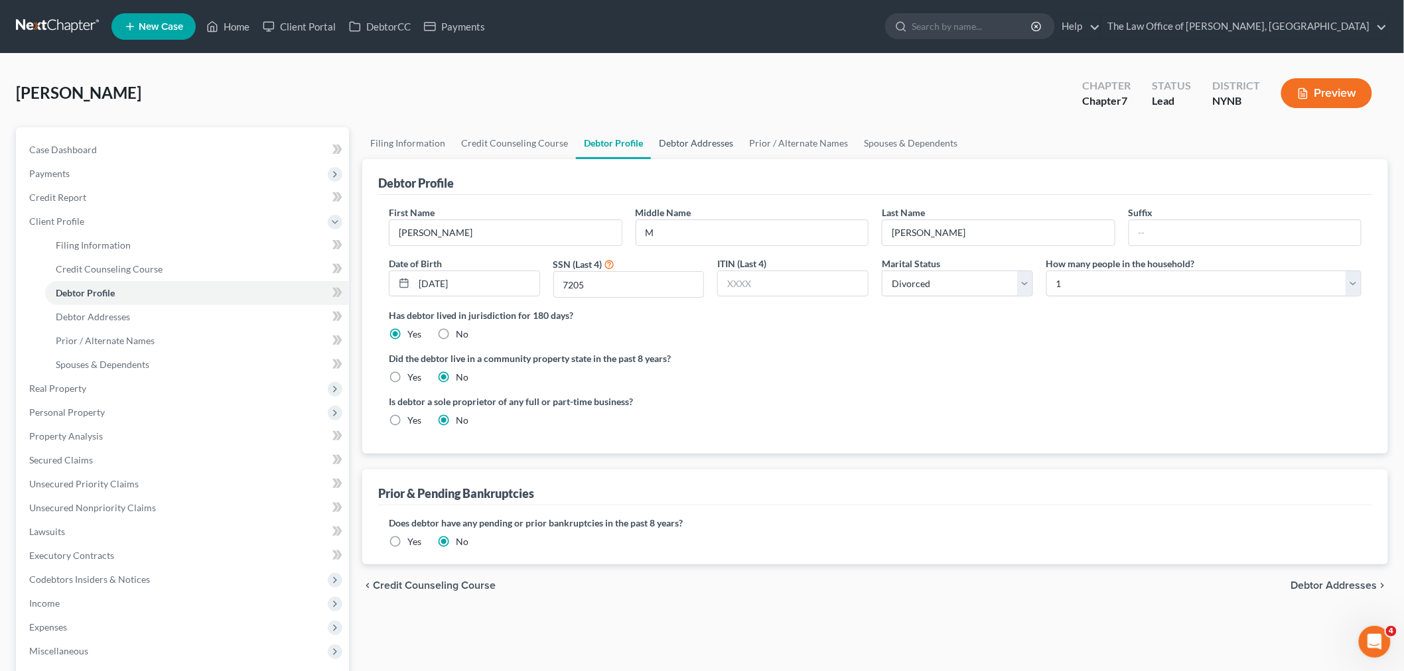
click at [710, 145] on link "Debtor Addresses" at bounding box center [696, 143] width 90 height 32
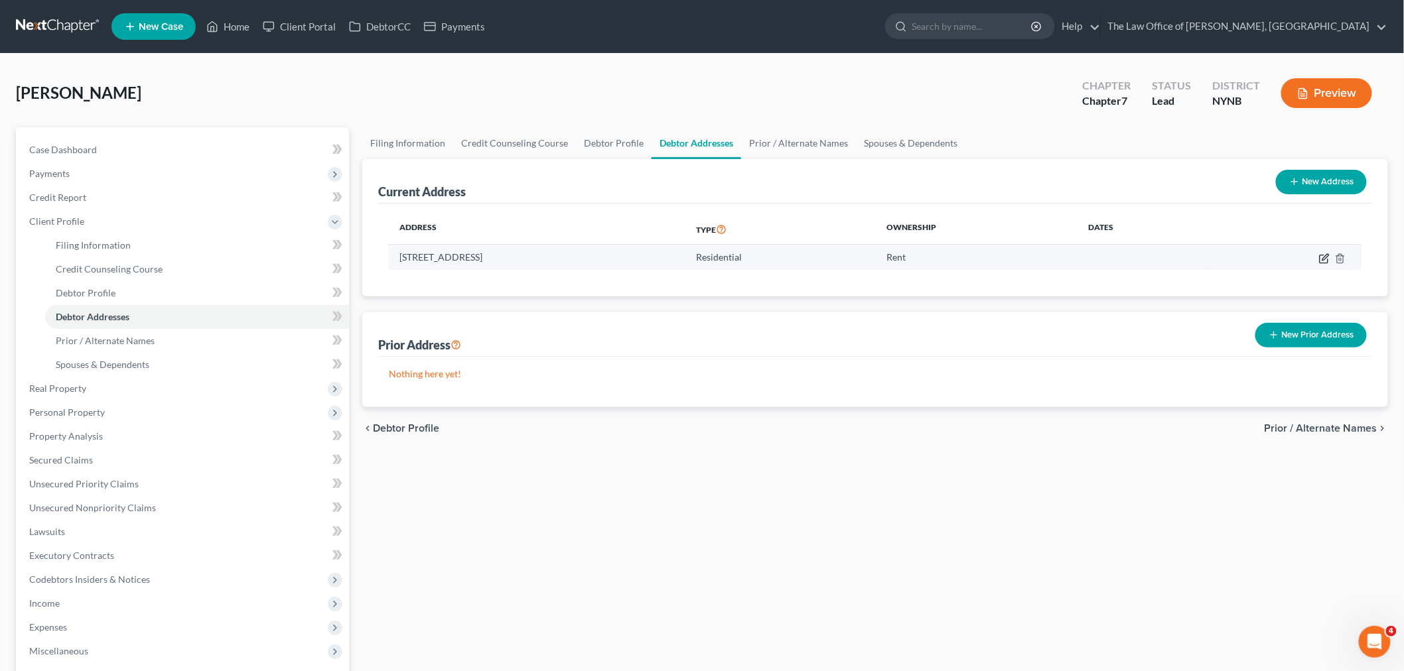
click at [1327, 259] on icon "button" at bounding box center [1324, 258] width 11 height 11
select select "35"
select select "30"
select select "0"
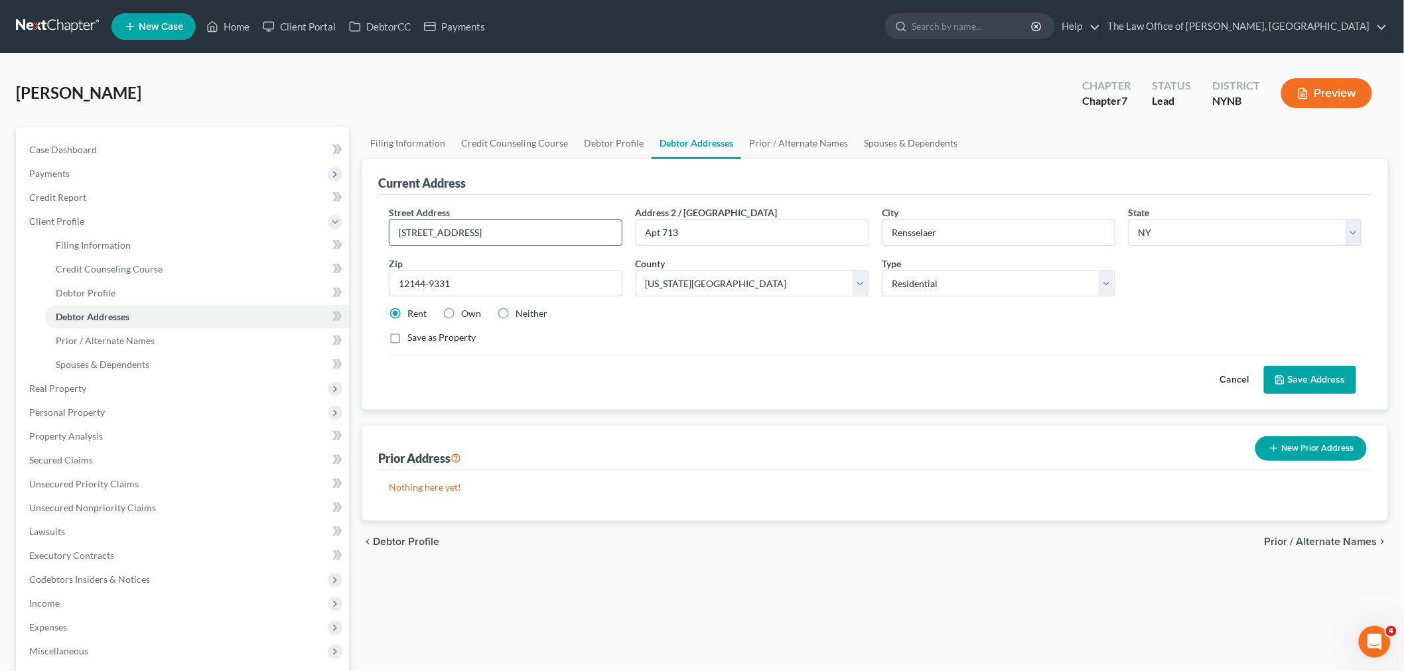
drag, startPoint x: 580, startPoint y: 236, endPoint x: 478, endPoint y: 232, distance: 101.6
click at [478, 232] on input "[STREET_ADDRESS]" at bounding box center [505, 232] width 232 height 25
type input "[STREET_ADDRESS],"
click at [771, 277] on select "County [GEOGRAPHIC_DATA] [GEOGRAPHIC_DATA] [GEOGRAPHIC_DATA] [GEOGRAPHIC_DATA] …" at bounding box center [751, 284] width 233 height 27
select select "41"
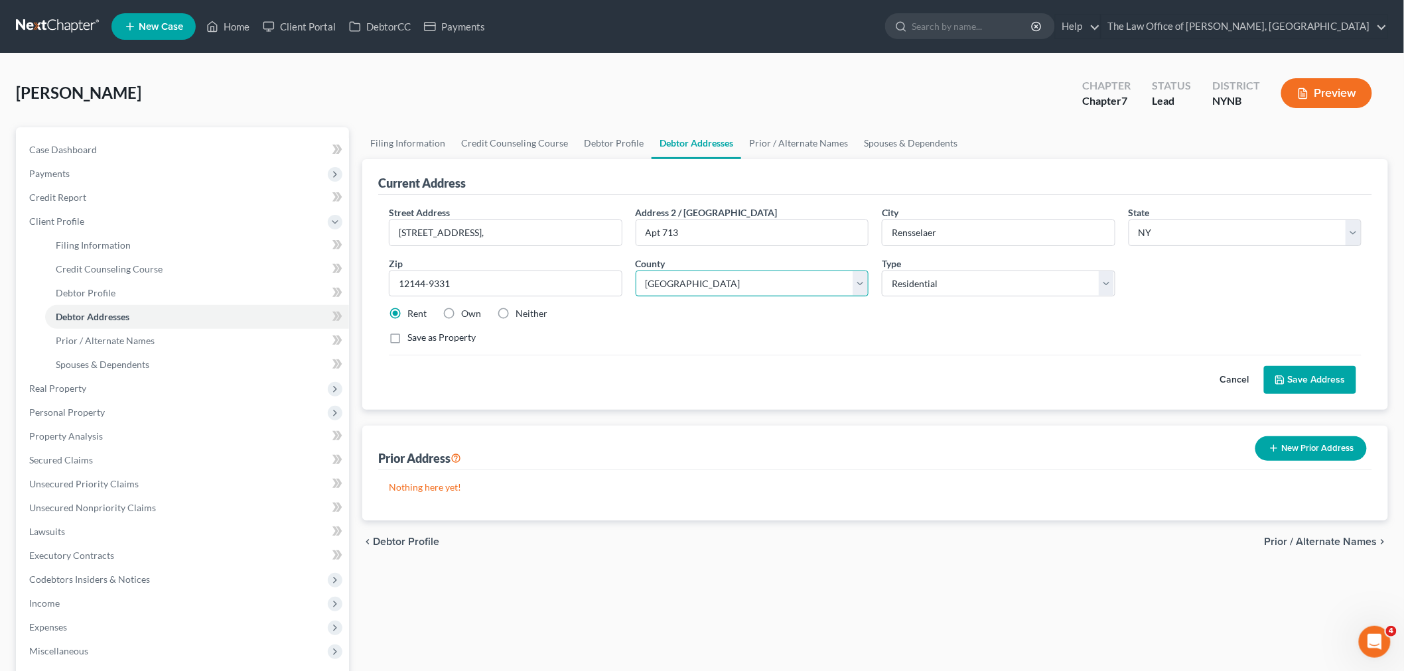
click at [635, 271] on select "County [GEOGRAPHIC_DATA] [GEOGRAPHIC_DATA] [GEOGRAPHIC_DATA] [GEOGRAPHIC_DATA] …" at bounding box center [751, 284] width 233 height 27
drag, startPoint x: 470, startPoint y: 283, endPoint x: 425, endPoint y: 281, distance: 44.5
click at [425, 281] on input "12144-9331" at bounding box center [505, 284] width 233 height 27
type input "12144"
click at [1003, 231] on input "Rensselaer" at bounding box center [998, 232] width 232 height 25
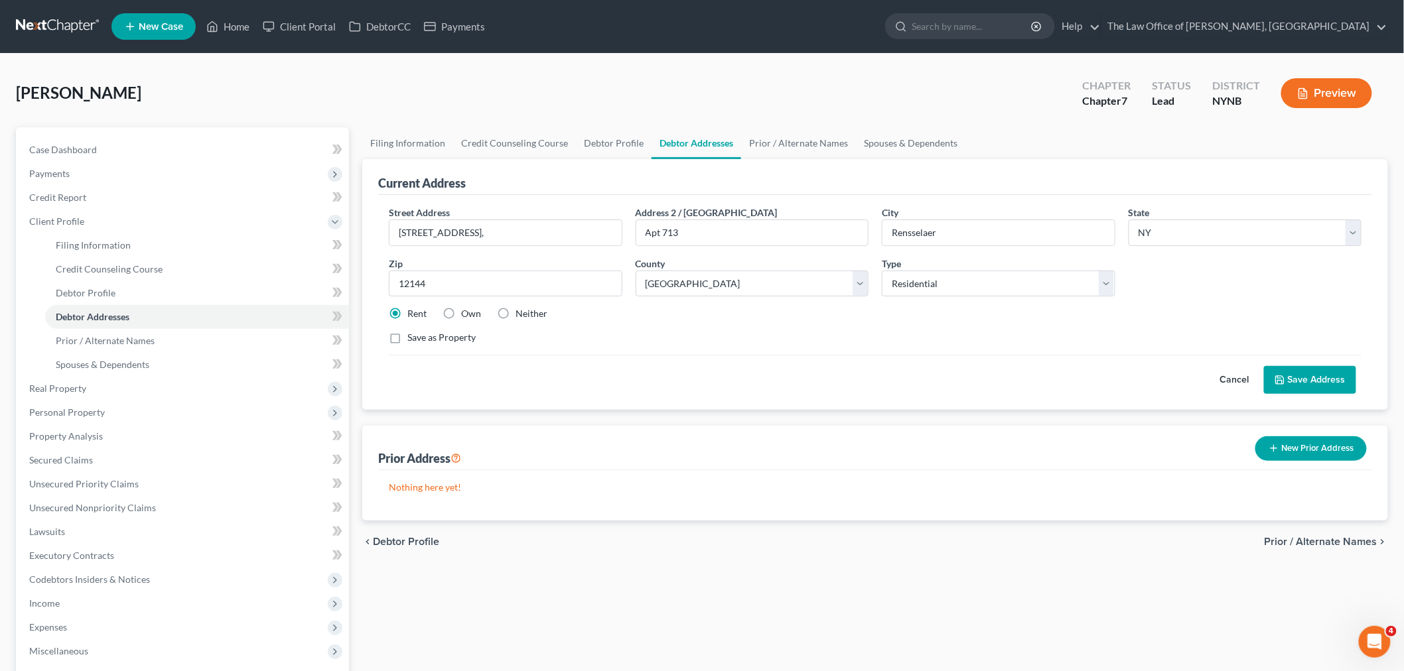
click at [1305, 388] on button "Save Address" at bounding box center [1310, 380] width 92 height 28
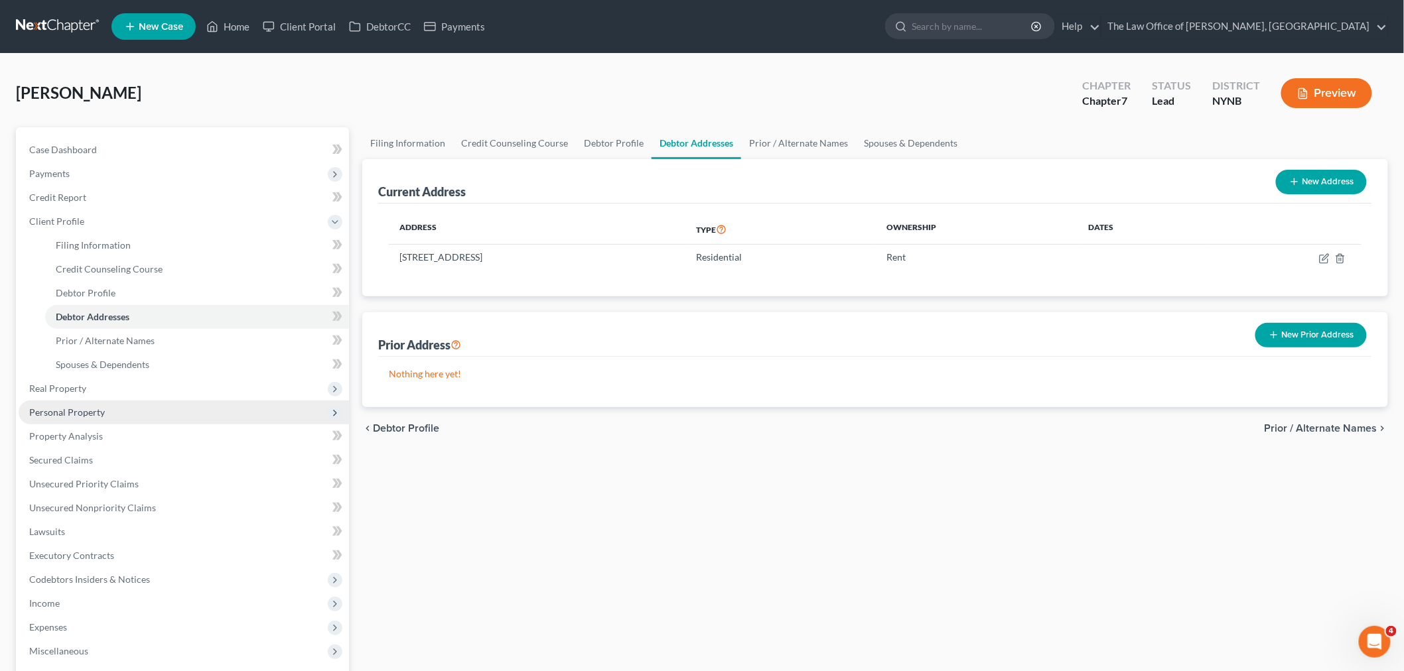
click at [67, 419] on span "Personal Property" at bounding box center [184, 413] width 330 height 24
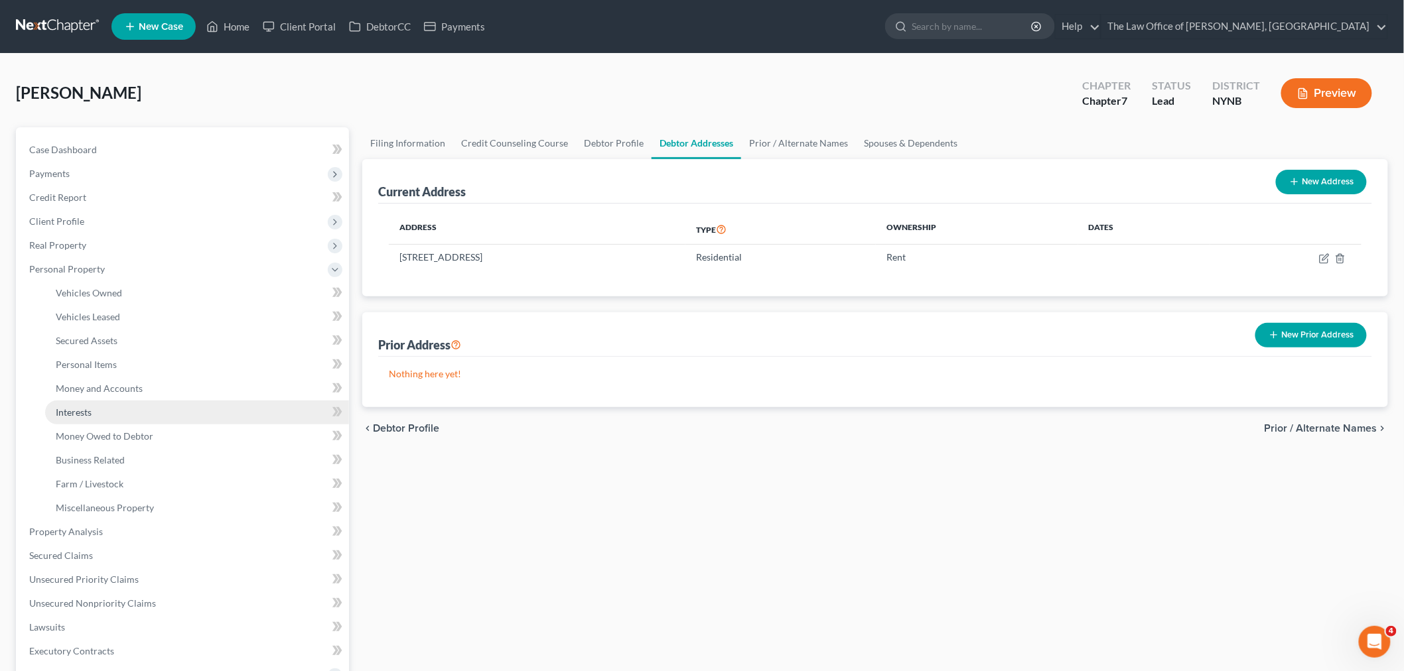
click at [102, 411] on link "Interests" at bounding box center [197, 413] width 304 height 24
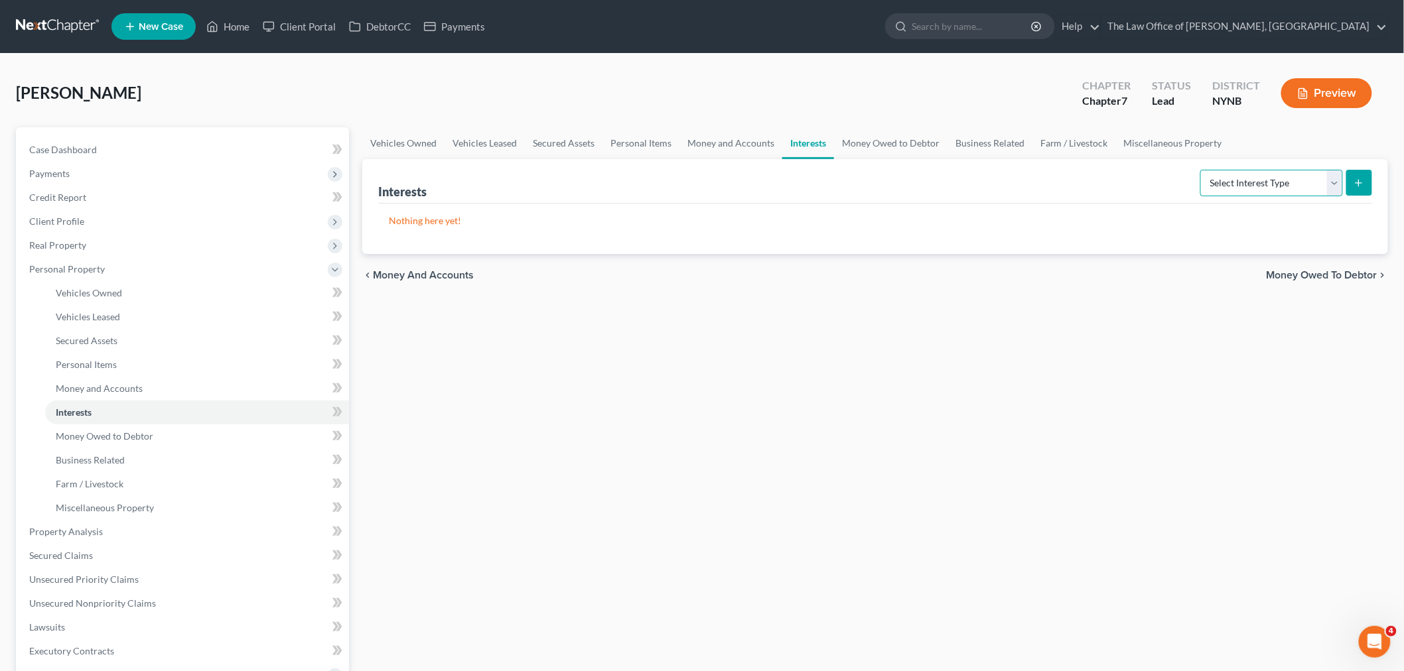
click at [1247, 183] on select "Select Interest Type 401K Annuity Bond Education IRA Government Bond Government…" at bounding box center [1271, 183] width 143 height 27
select select "401k"
click at [1202, 170] on select "Select Interest Type 401K Annuity Bond Education IRA Government Bond Government…" at bounding box center [1271, 183] width 143 height 27
click at [1356, 188] on button "submit" at bounding box center [1359, 183] width 26 height 26
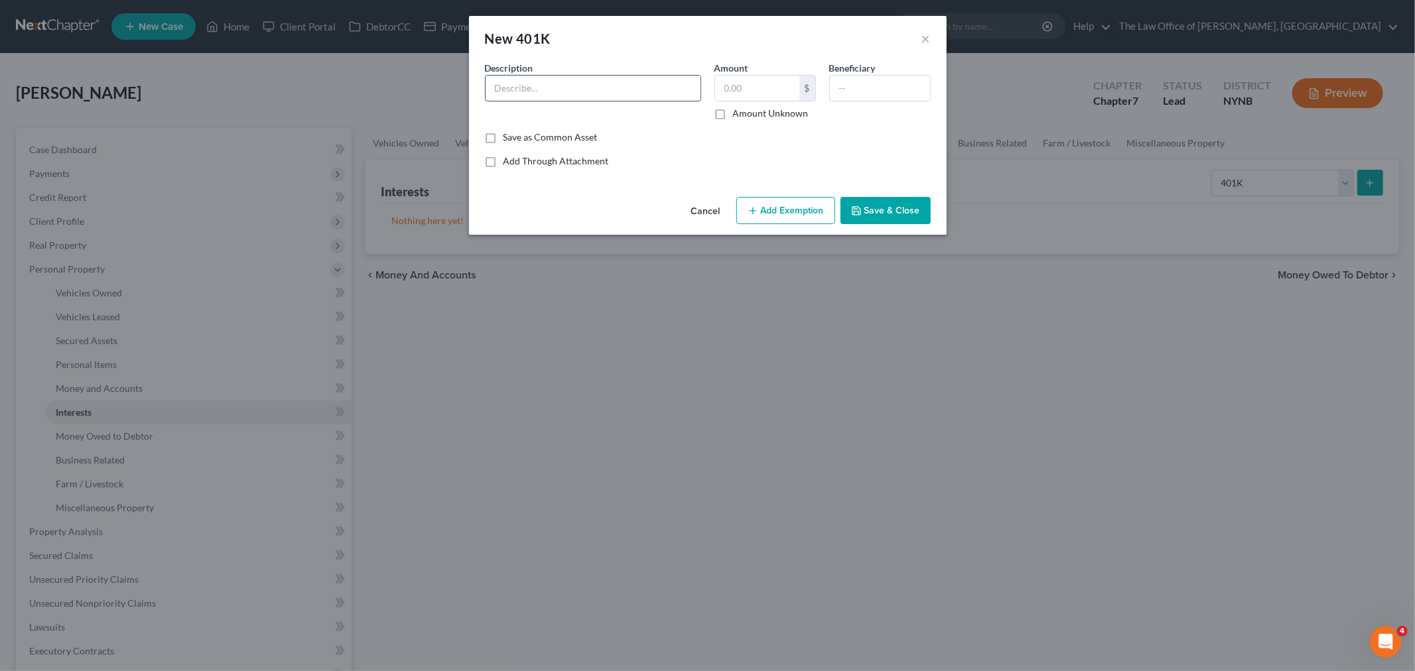
click at [614, 96] on input "text" at bounding box center [593, 88] width 215 height 25
type input "401 K"
click at [748, 91] on input "text" at bounding box center [757, 88] width 84 height 25
type input "4,500"
click at [797, 212] on button "Add Exemption" at bounding box center [785, 211] width 99 height 28
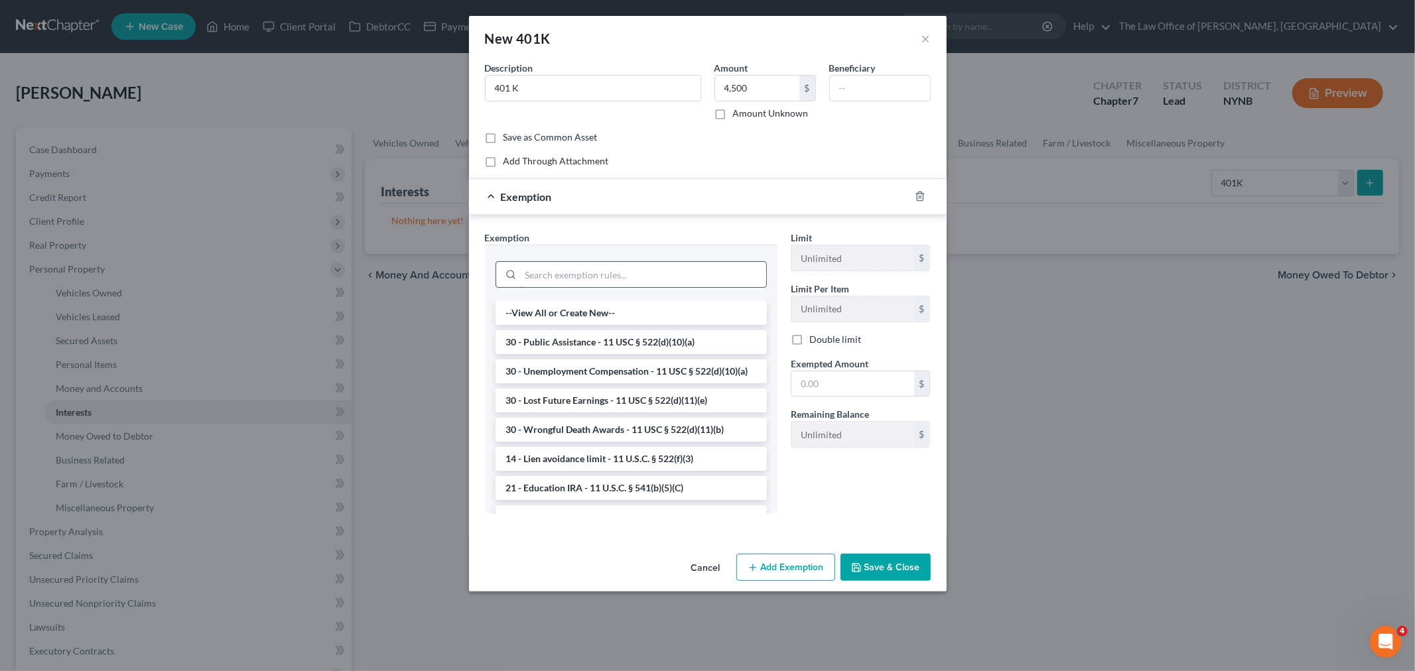
click at [573, 272] on input "search" at bounding box center [643, 274] width 245 height 25
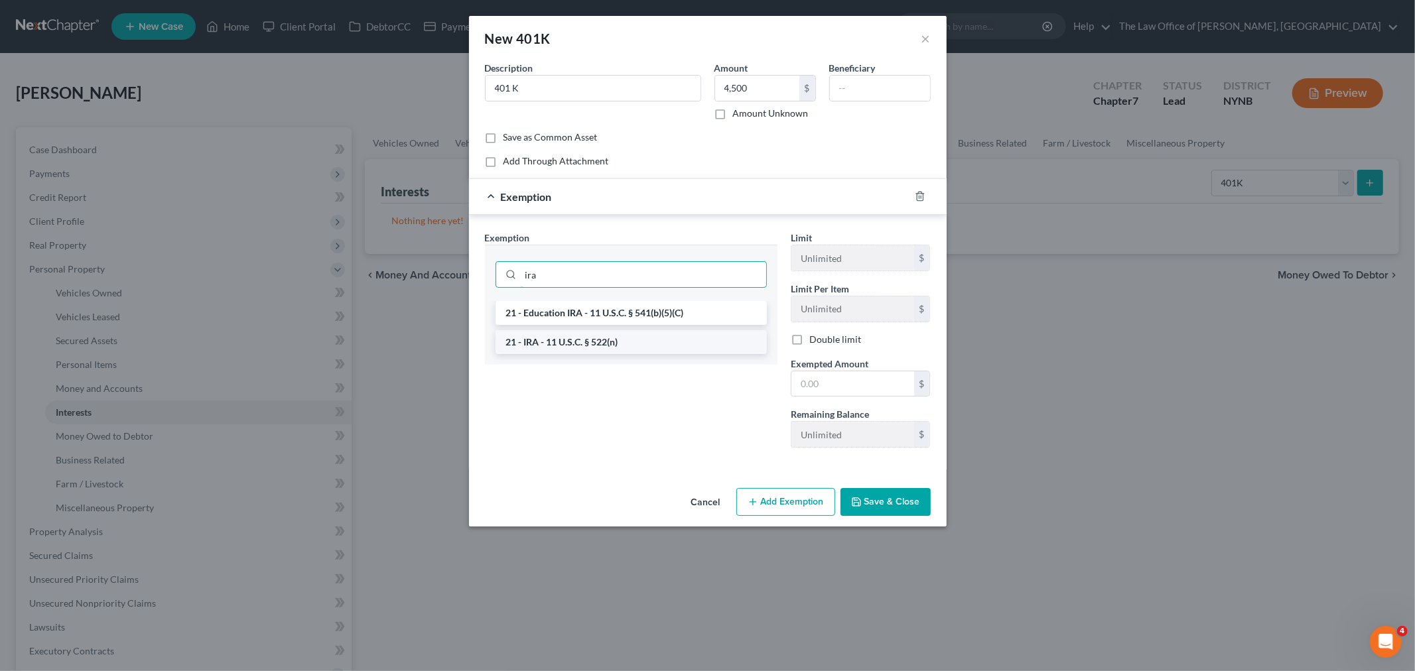
type input "ira"
drag, startPoint x: 605, startPoint y: 340, endPoint x: 790, endPoint y: 340, distance: 185.1
click at [606, 340] on li "21 - IRA - 11 U.S.C. § 522(n)" at bounding box center [630, 342] width 271 height 24
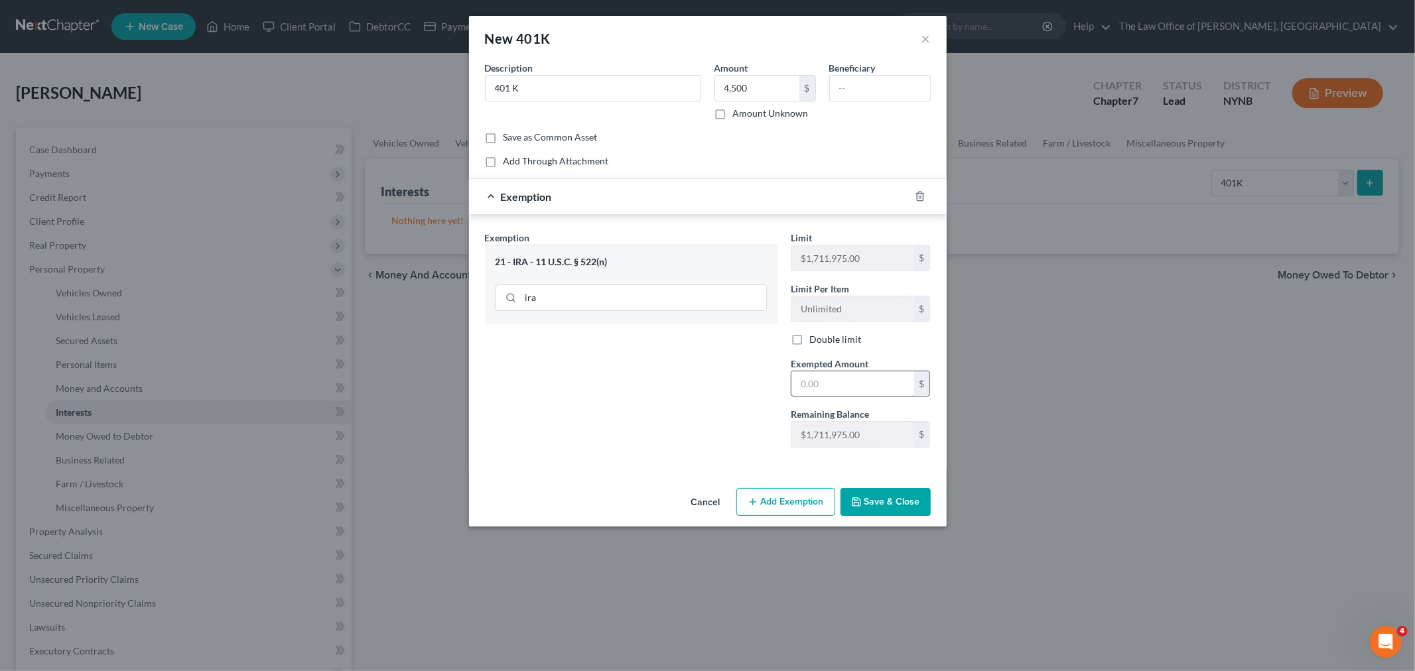
click at [839, 378] on input "text" at bounding box center [852, 383] width 123 height 25
type input "4,500"
drag, startPoint x: 641, startPoint y: 460, endPoint x: 799, endPoint y: 478, distance: 158.9
click at [671, 458] on div "Exemption Set must be selected for CA. Exemption * 21 - IRA - 11 U.S.C. § 522(n…" at bounding box center [708, 342] width 478 height 255
drag, startPoint x: 884, startPoint y: 493, endPoint x: 957, endPoint y: 380, distance: 134.9
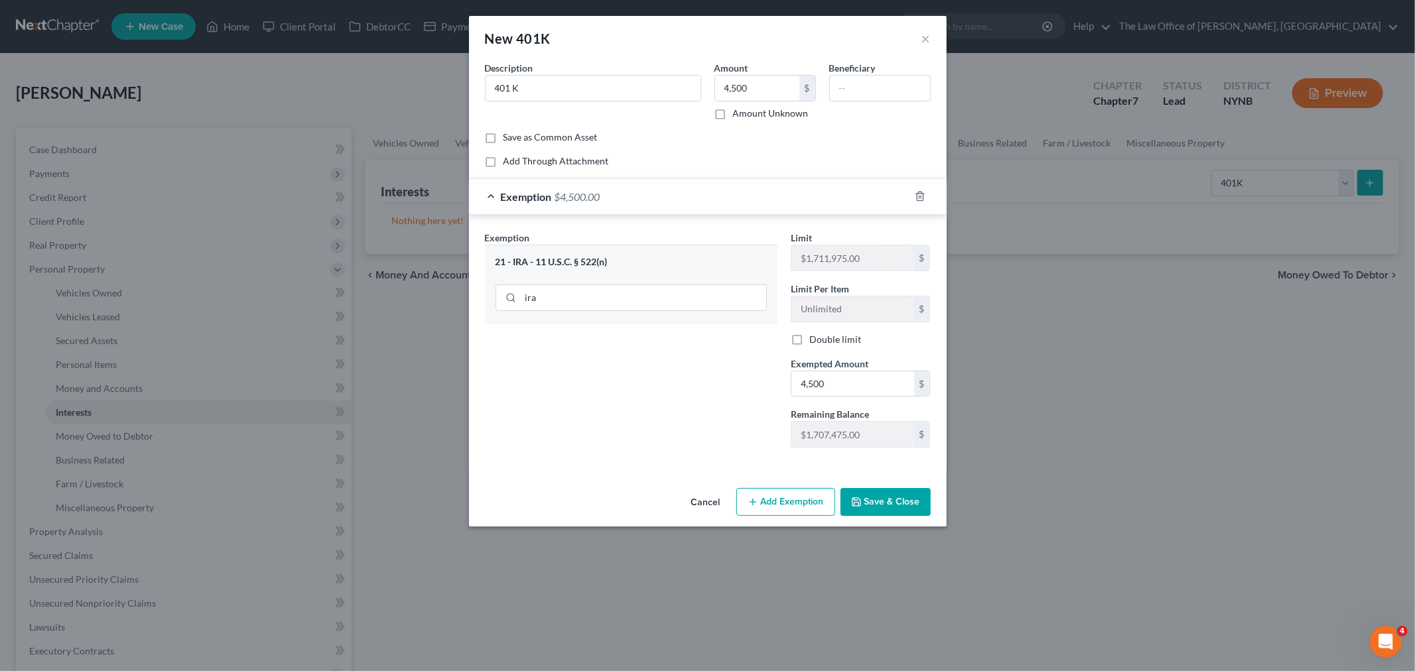
click at [885, 493] on button "Save & Close" at bounding box center [885, 502] width 90 height 28
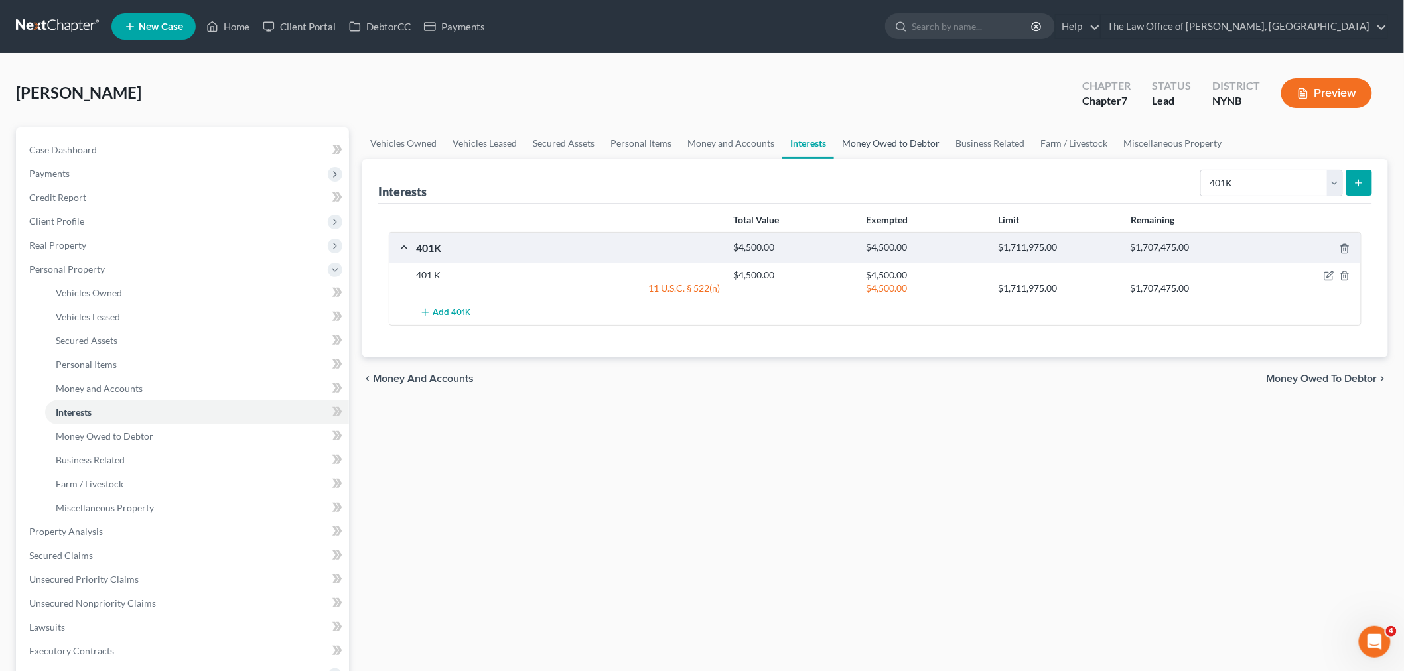
click at [885, 137] on link "Money Owed to Debtor" at bounding box center [890, 143] width 113 height 32
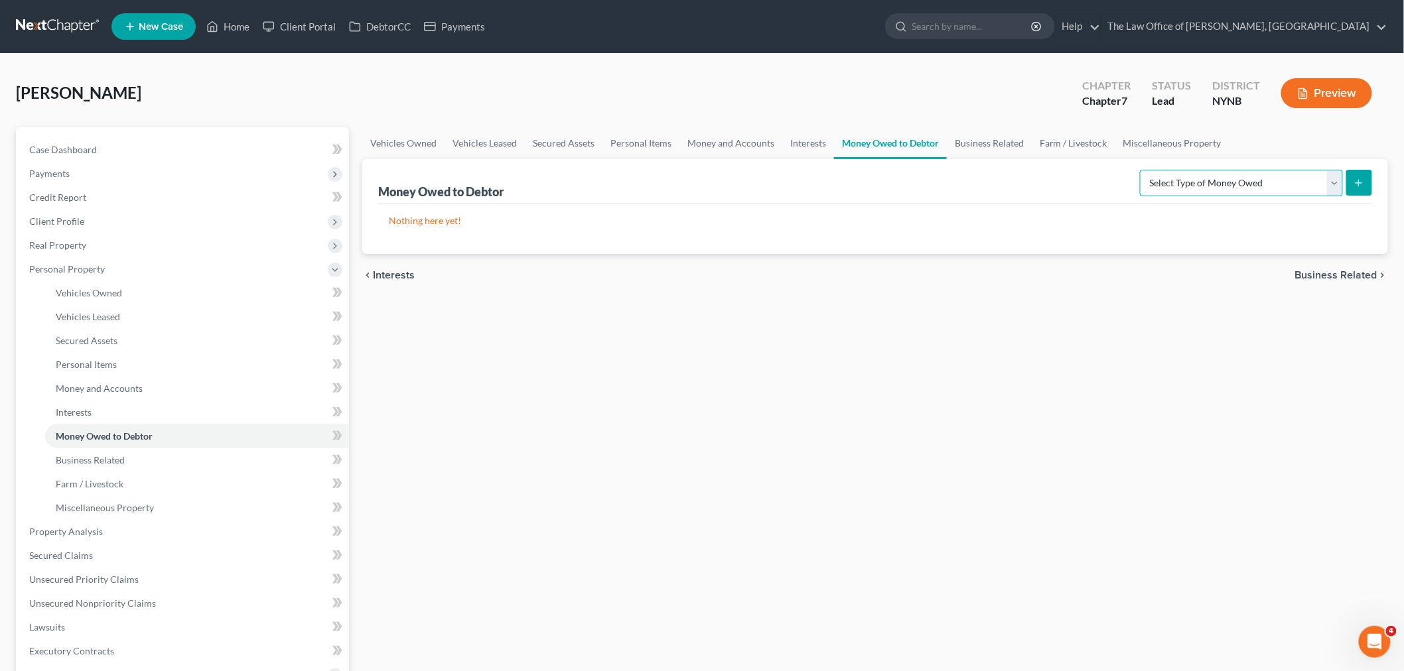
click at [1239, 182] on select "Select Type of Money Owed Accounts Receivable Alimony Child Support Claims Agai…" at bounding box center [1241, 183] width 203 height 27
drag, startPoint x: 1023, startPoint y: 200, endPoint x: 937, endPoint y: 184, distance: 86.9
click at [1022, 199] on div "Money Owed to Debtor Select Type of Money Owed Accounts Receivable Alimony Chil…" at bounding box center [875, 181] width 994 height 44
click at [706, 137] on link "Money and Accounts" at bounding box center [730, 143] width 103 height 32
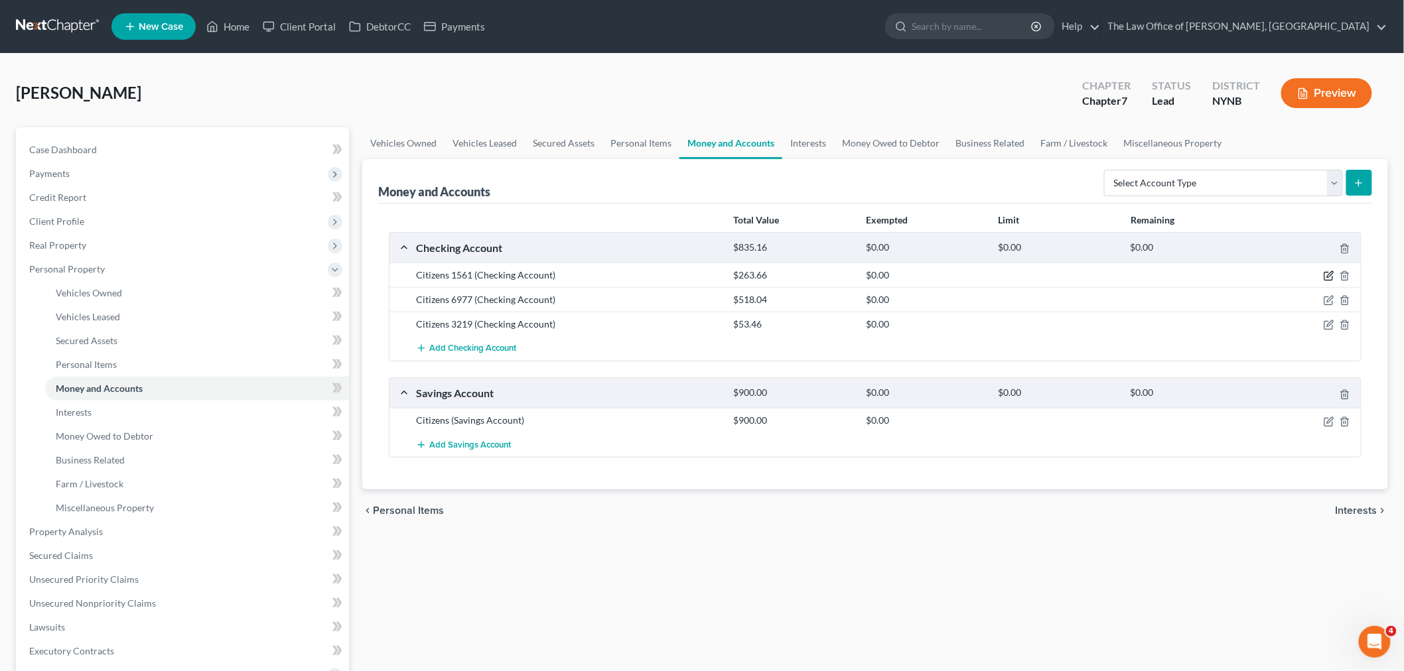
click at [1325, 271] on icon "button" at bounding box center [1328, 276] width 11 height 11
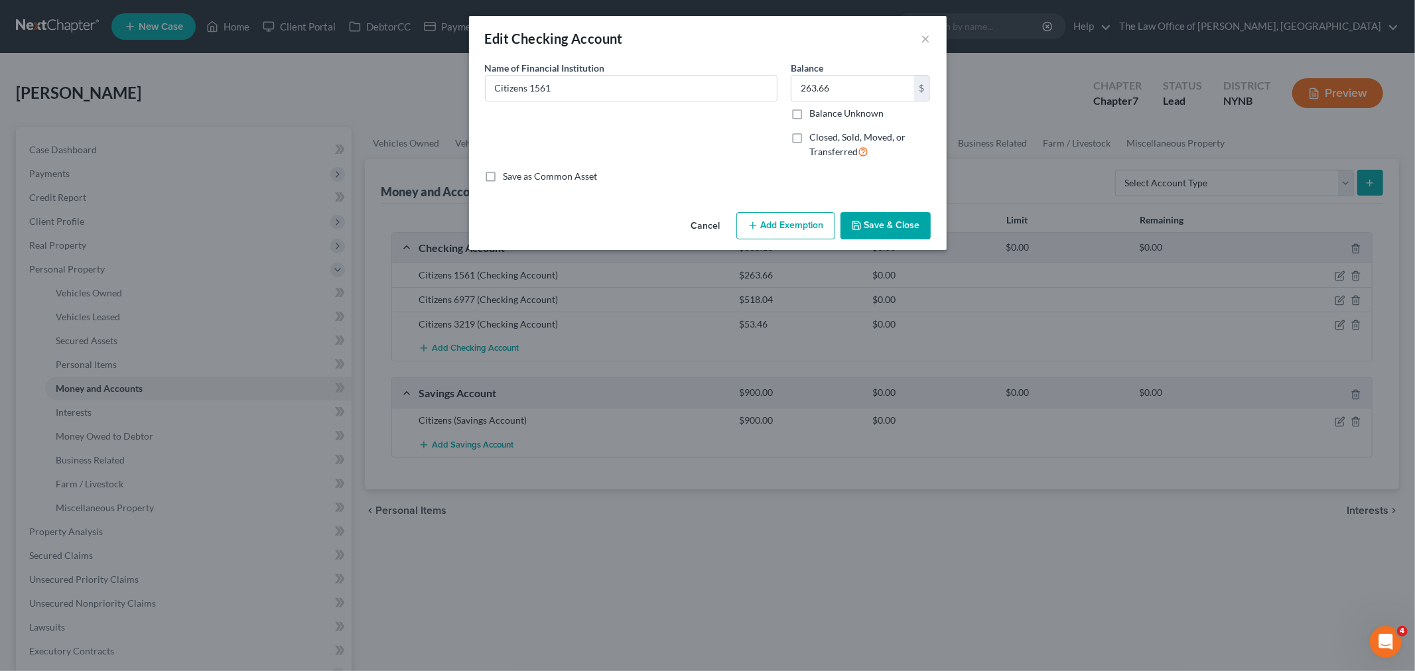
click at [806, 231] on button "Add Exemption" at bounding box center [785, 226] width 99 height 28
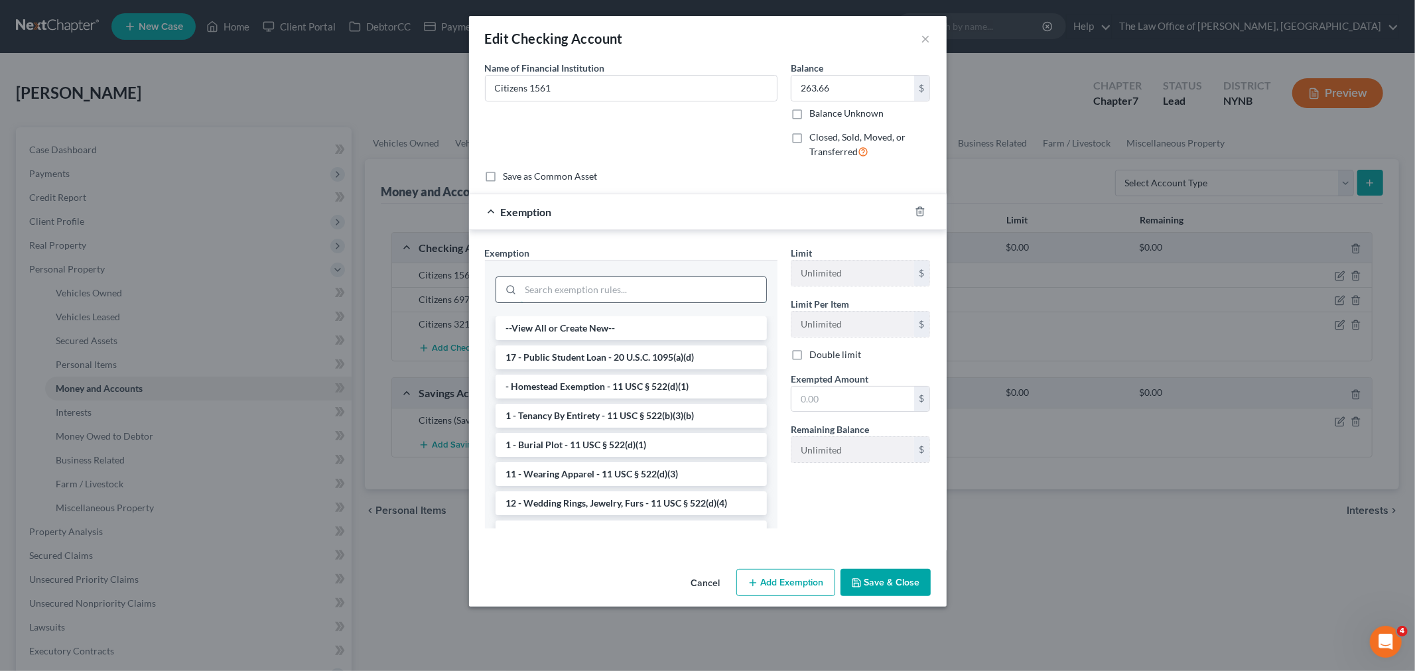
click at [597, 299] on input "search" at bounding box center [643, 289] width 245 height 25
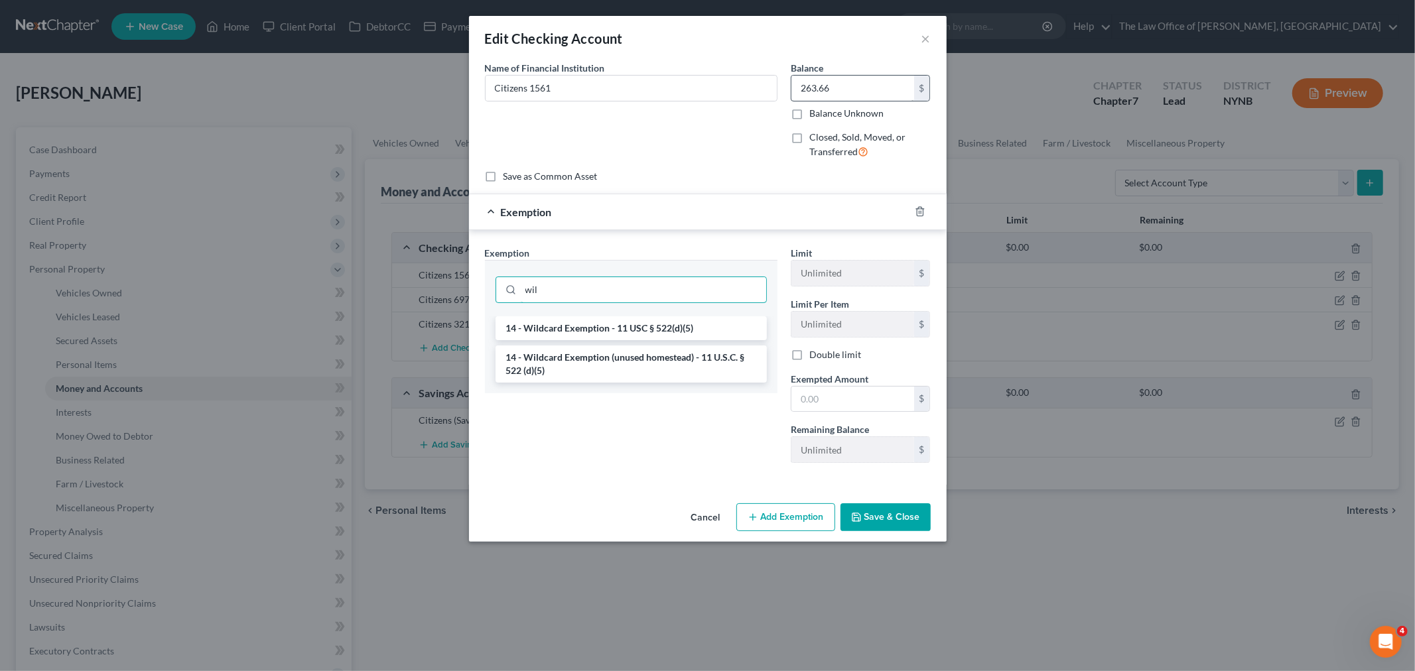
type input "wil"
drag, startPoint x: 661, startPoint y: 357, endPoint x: 677, endPoint y: 360, distance: 15.6
click at [661, 358] on li "14 - Wildcard Exemption (unused homestead) - 11 U.S.C. § 522 (d)(5)" at bounding box center [630, 364] width 271 height 37
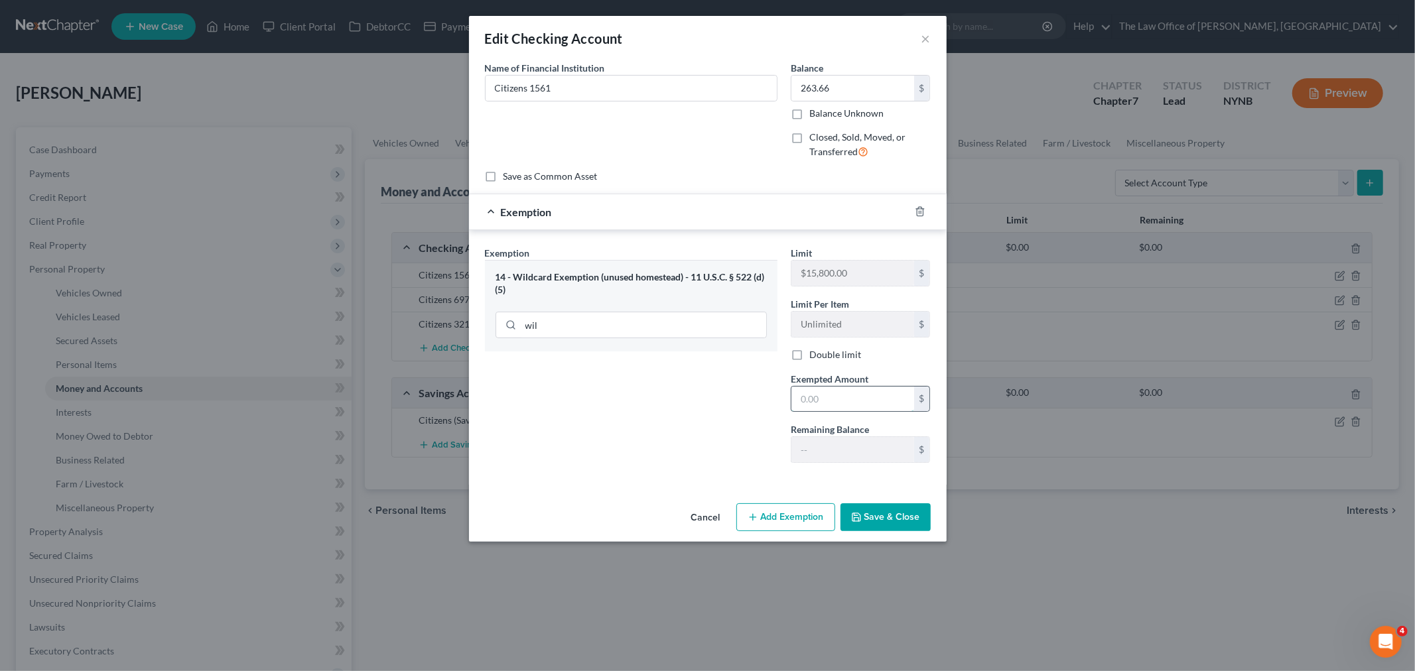
click at [881, 405] on input "text" at bounding box center [852, 399] width 123 height 25
paste input "263.66"
type input "263.66"
drag, startPoint x: 754, startPoint y: 461, endPoint x: 765, endPoint y: 464, distance: 11.8
click at [755, 462] on div "Exemption Set must be selected for CA. Exemption * 14 - Wildcard Exemption (unu…" at bounding box center [631, 360] width 306 height 228
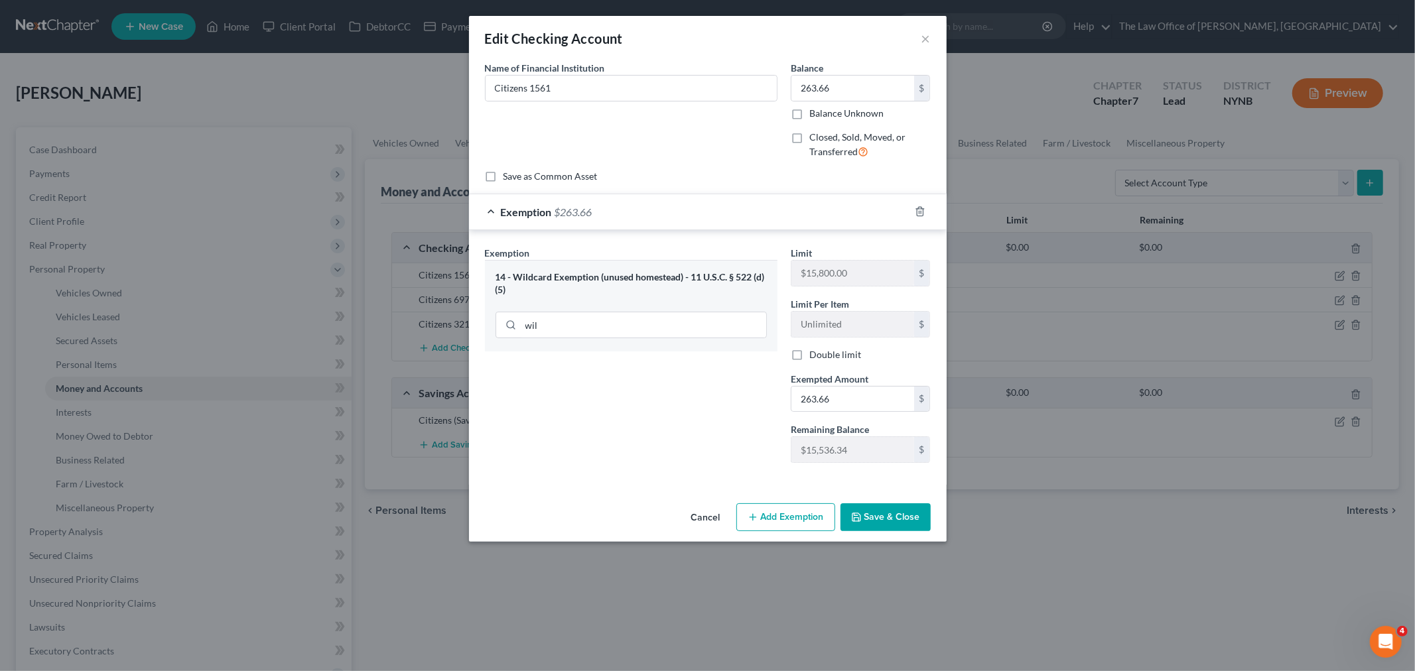
click at [872, 522] on button "Save & Close" at bounding box center [885, 517] width 90 height 28
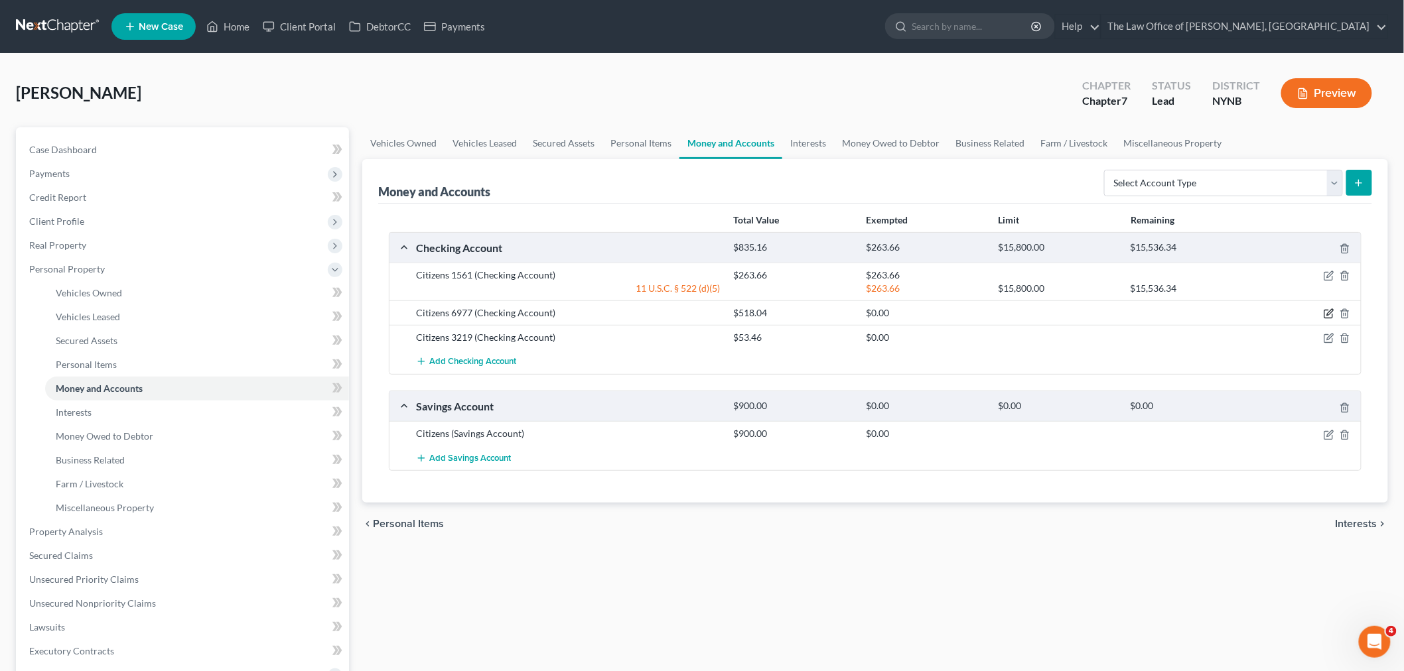
click at [1330, 312] on icon "button" at bounding box center [1328, 313] width 11 height 11
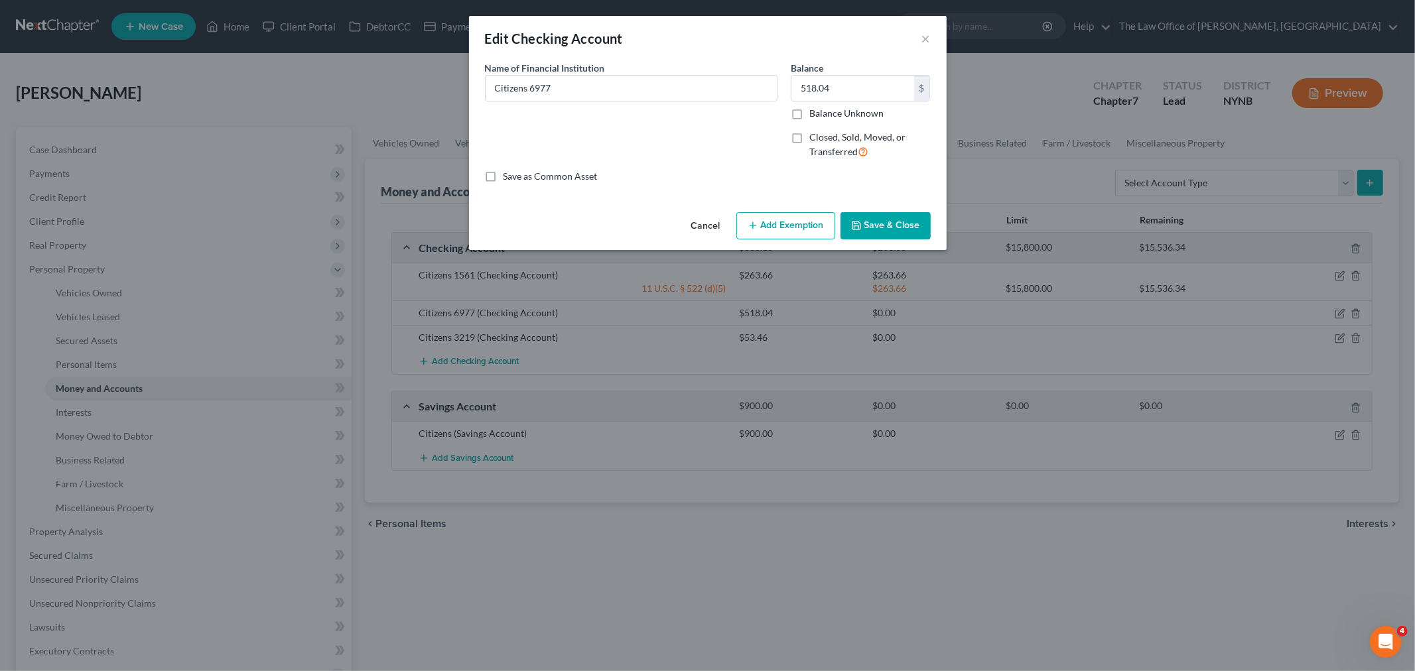
click at [767, 233] on button "Add Exemption" at bounding box center [785, 226] width 99 height 28
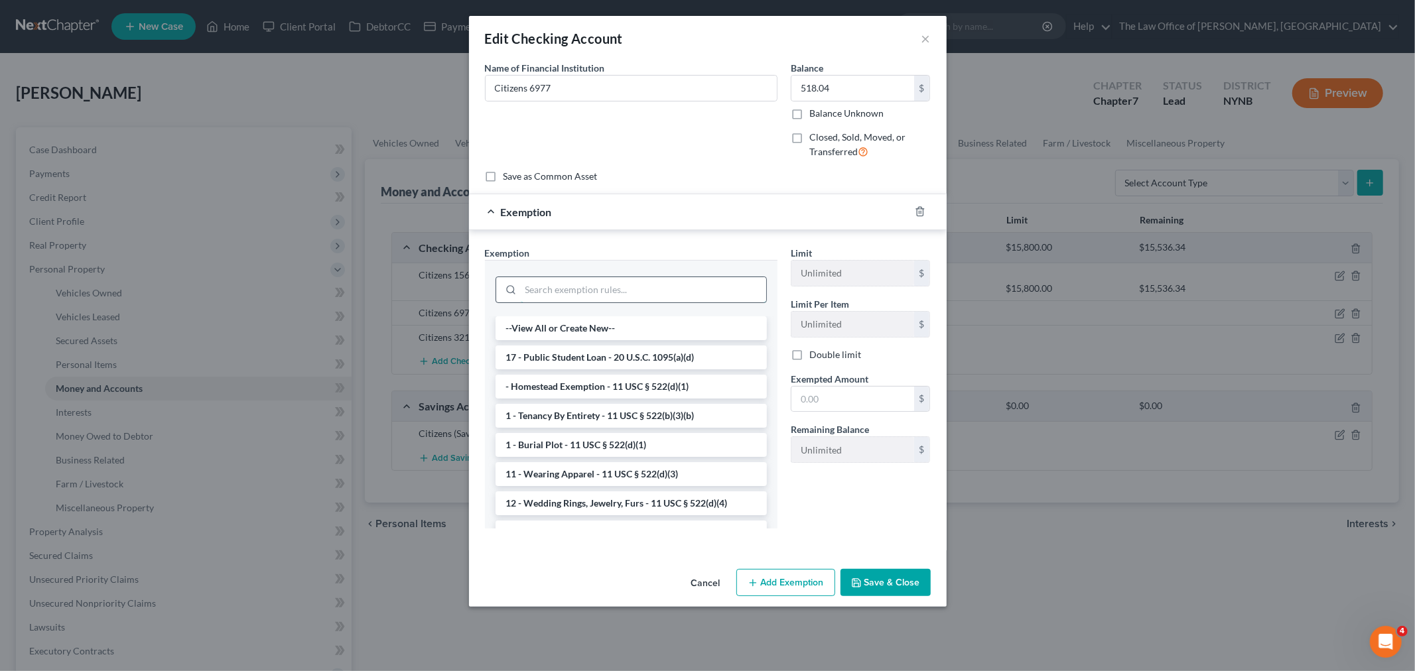
click at [637, 294] on input "search" at bounding box center [643, 289] width 245 height 25
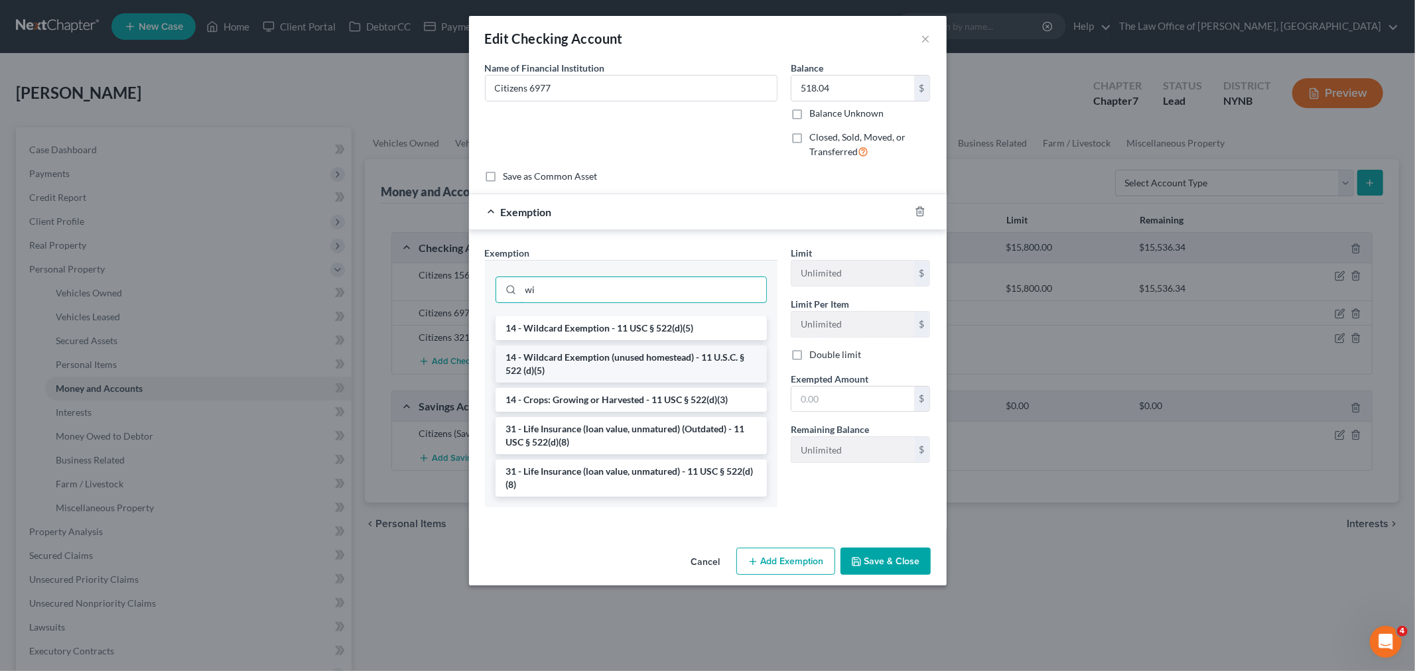
type input "wi"
drag, startPoint x: 651, startPoint y: 360, endPoint x: 677, endPoint y: 365, distance: 26.3
click at [651, 360] on li "14 - Wildcard Exemption (unused homestead) - 11 U.S.C. § 522 (d)(5)" at bounding box center [630, 364] width 271 height 37
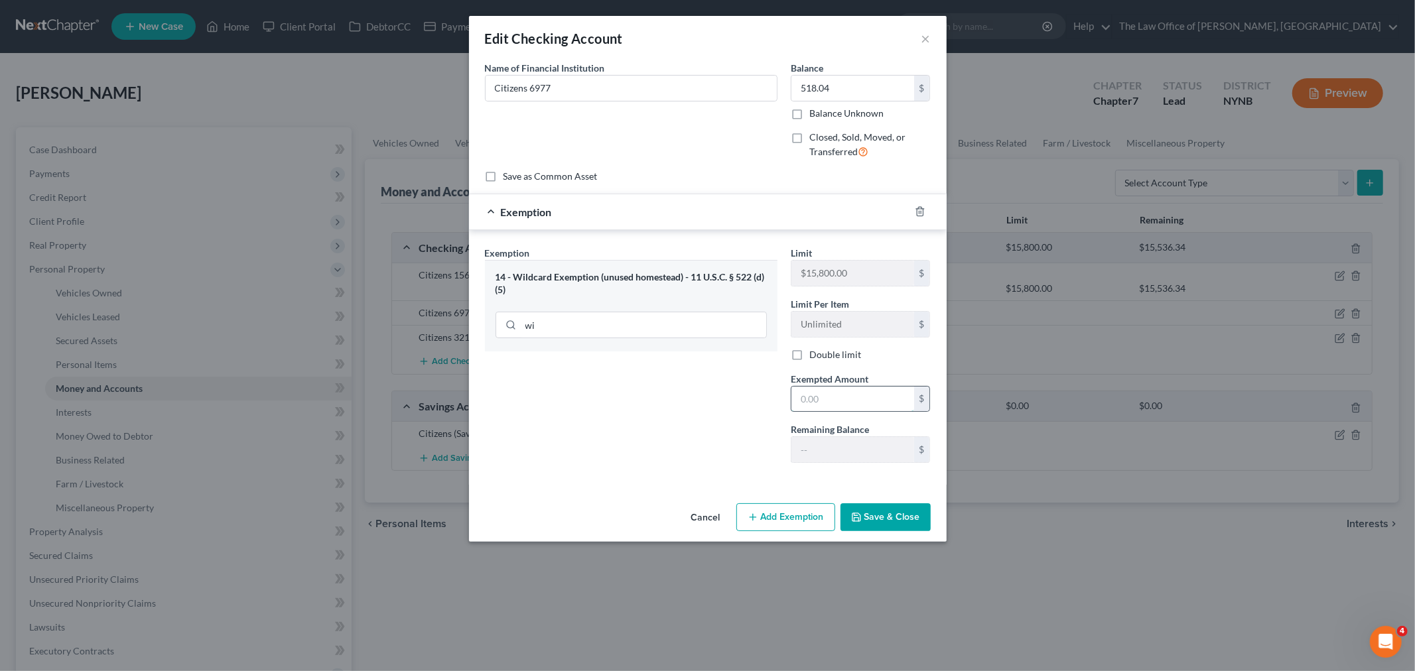
click at [844, 405] on input "text" at bounding box center [852, 399] width 123 height 25
paste input "518.04"
type input "518.04"
drag, startPoint x: 685, startPoint y: 440, endPoint x: 838, endPoint y: 495, distance: 162.8
click at [685, 442] on div "Exemption Set must be selected for CA. Exemption * 14 - Wildcard Exemption (unu…" at bounding box center [631, 360] width 306 height 228
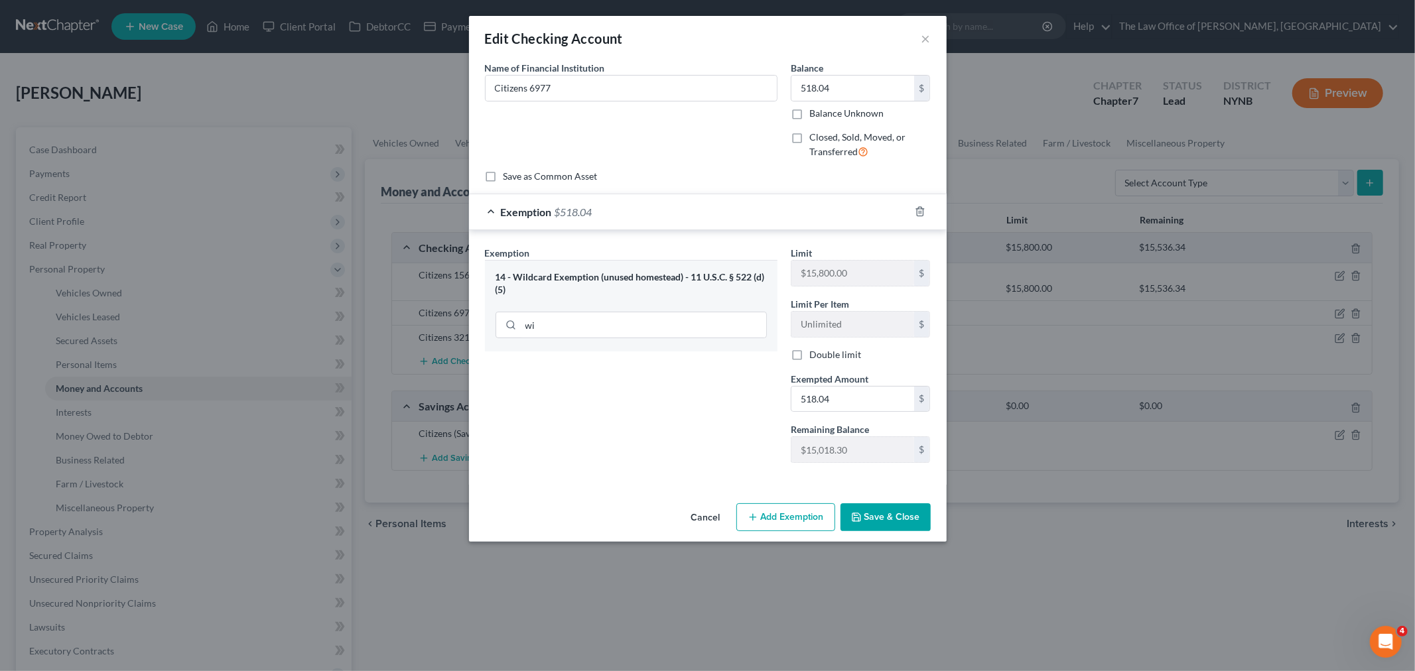
click at [872, 519] on button "Save & Close" at bounding box center [885, 517] width 90 height 28
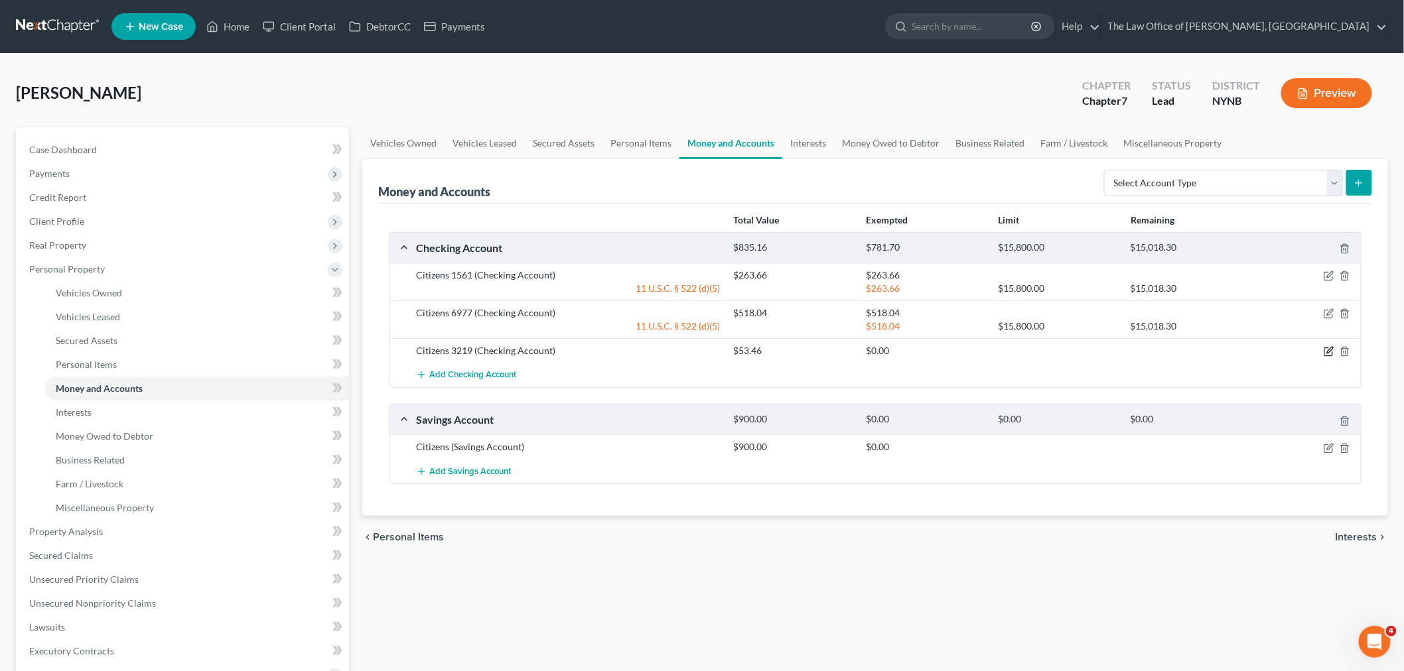
click at [1329, 352] on icon "button" at bounding box center [1328, 351] width 11 height 11
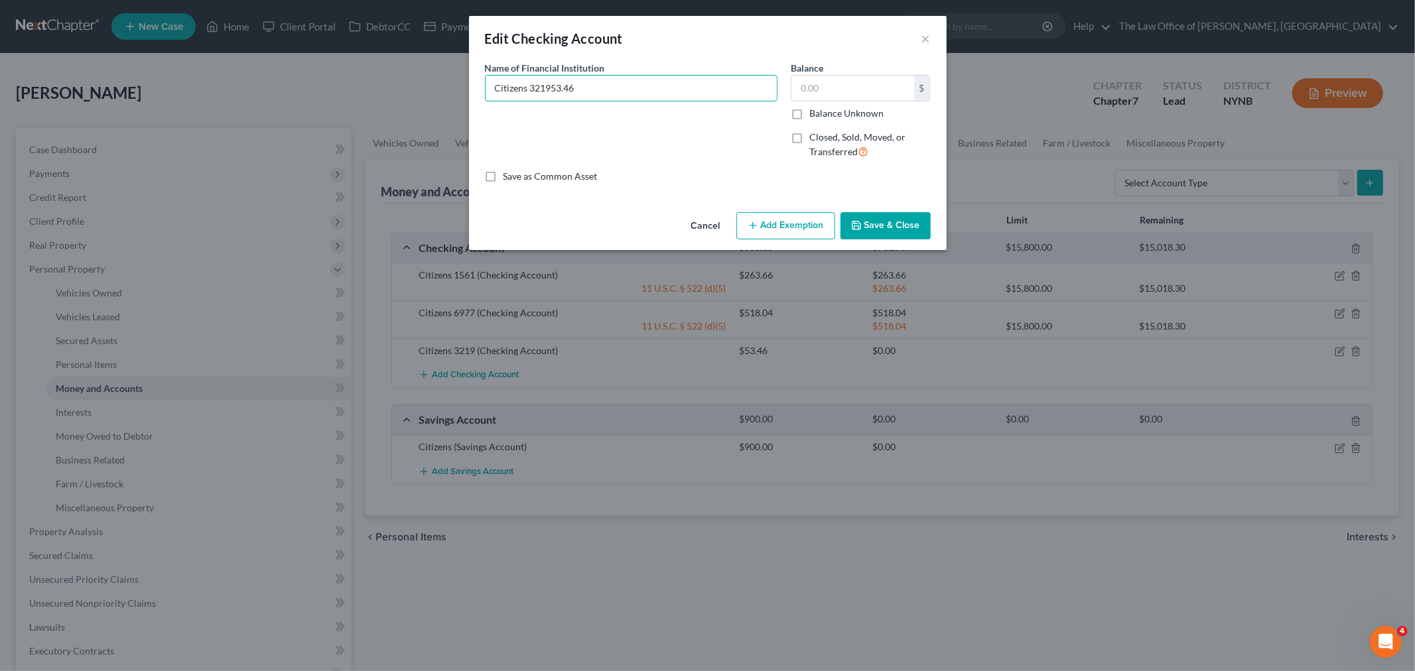
type input "Citizens 3219"
click at [874, 94] on input "text" at bounding box center [852, 88] width 123 height 25
type input "53.46"
click at [780, 224] on button "Add Exemption" at bounding box center [785, 226] width 99 height 28
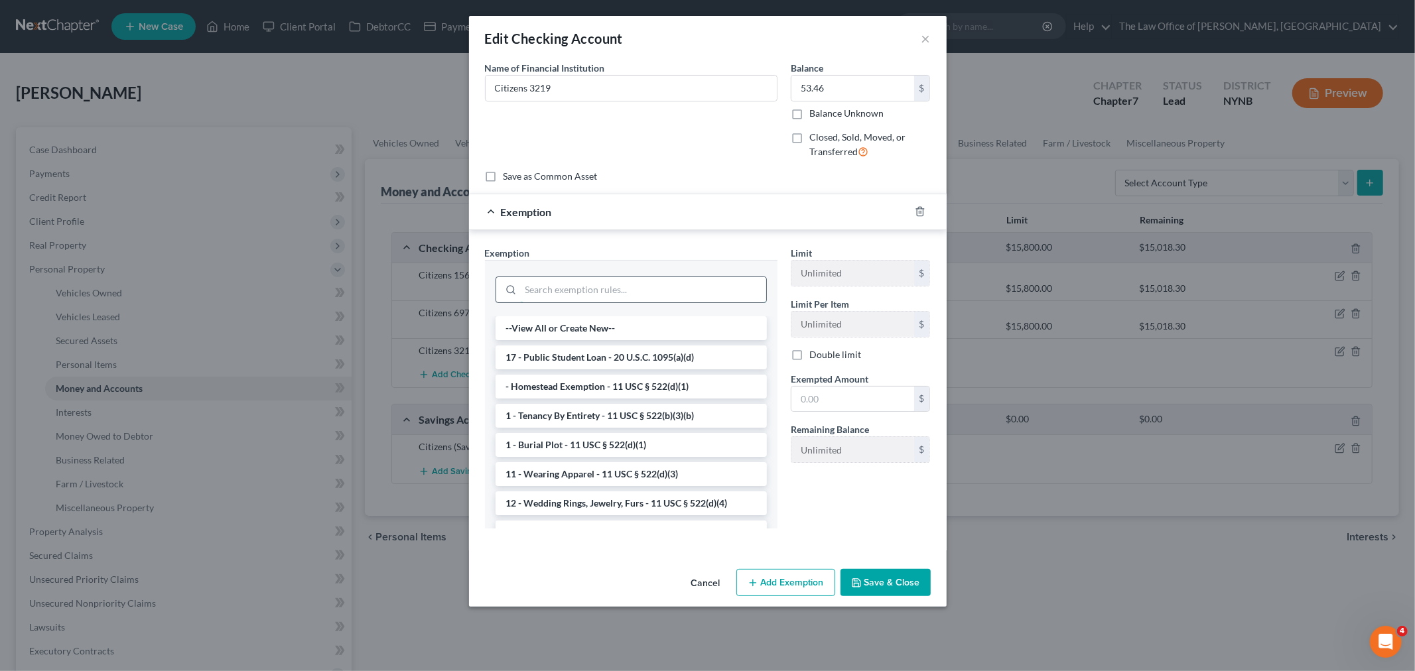
click at [634, 287] on input "search" at bounding box center [643, 289] width 245 height 25
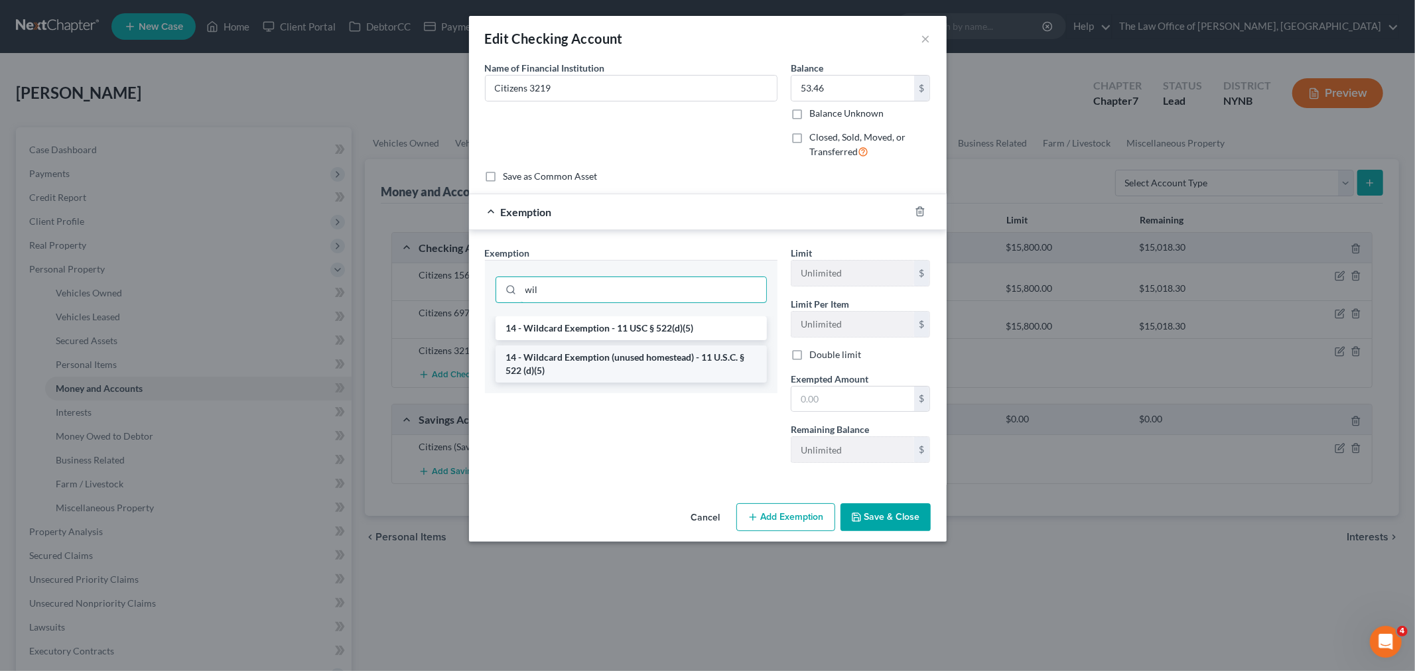
type input "wil"
click at [666, 359] on li "14 - Wildcard Exemption (unused homestead) - 11 U.S.C. § 522 (d)(5)" at bounding box center [630, 364] width 271 height 37
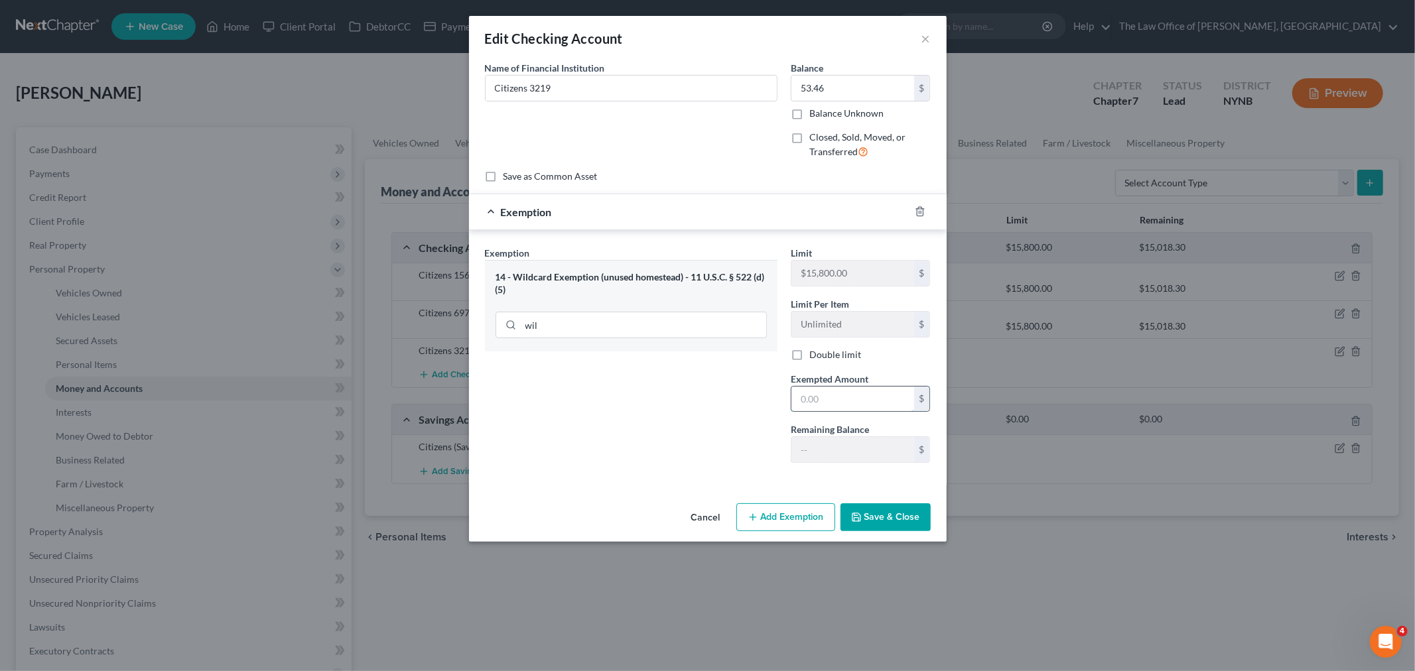
click at [804, 399] on input "text" at bounding box center [852, 399] width 123 height 25
paste input "53.46"
type input "53.46"
drag, startPoint x: 536, startPoint y: 423, endPoint x: 798, endPoint y: 498, distance: 272.7
click at [547, 426] on div "Exemption Set must be selected for CA. Exemption * 14 - Wildcard Exemption (unu…" at bounding box center [631, 360] width 306 height 228
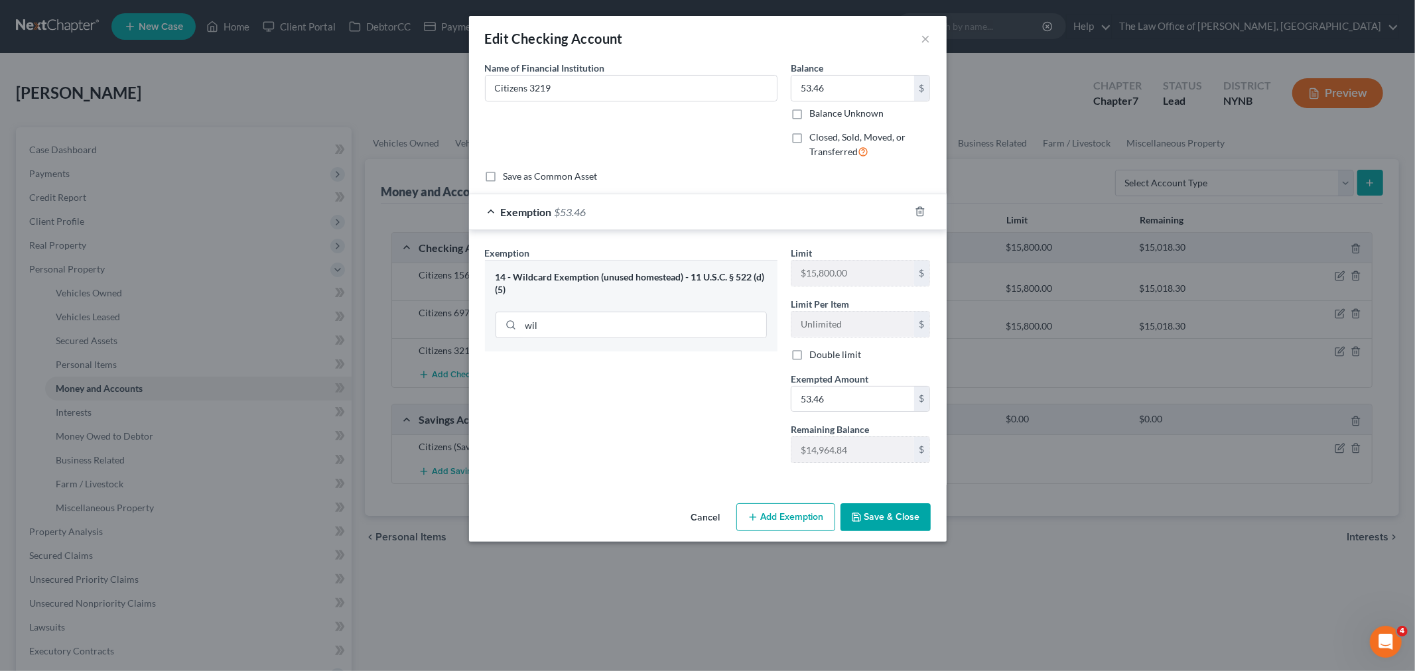
click at [861, 524] on button "Save & Close" at bounding box center [885, 517] width 90 height 28
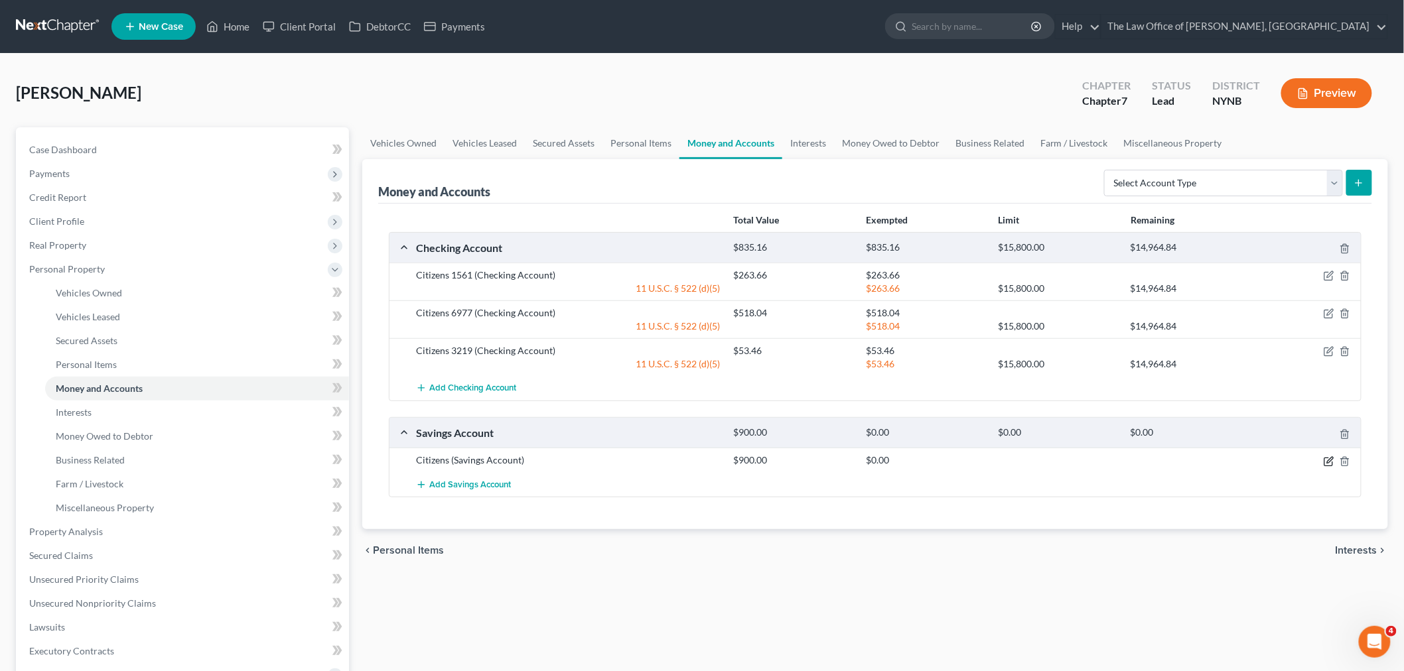
click at [1331, 461] on icon "button" at bounding box center [1328, 461] width 11 height 11
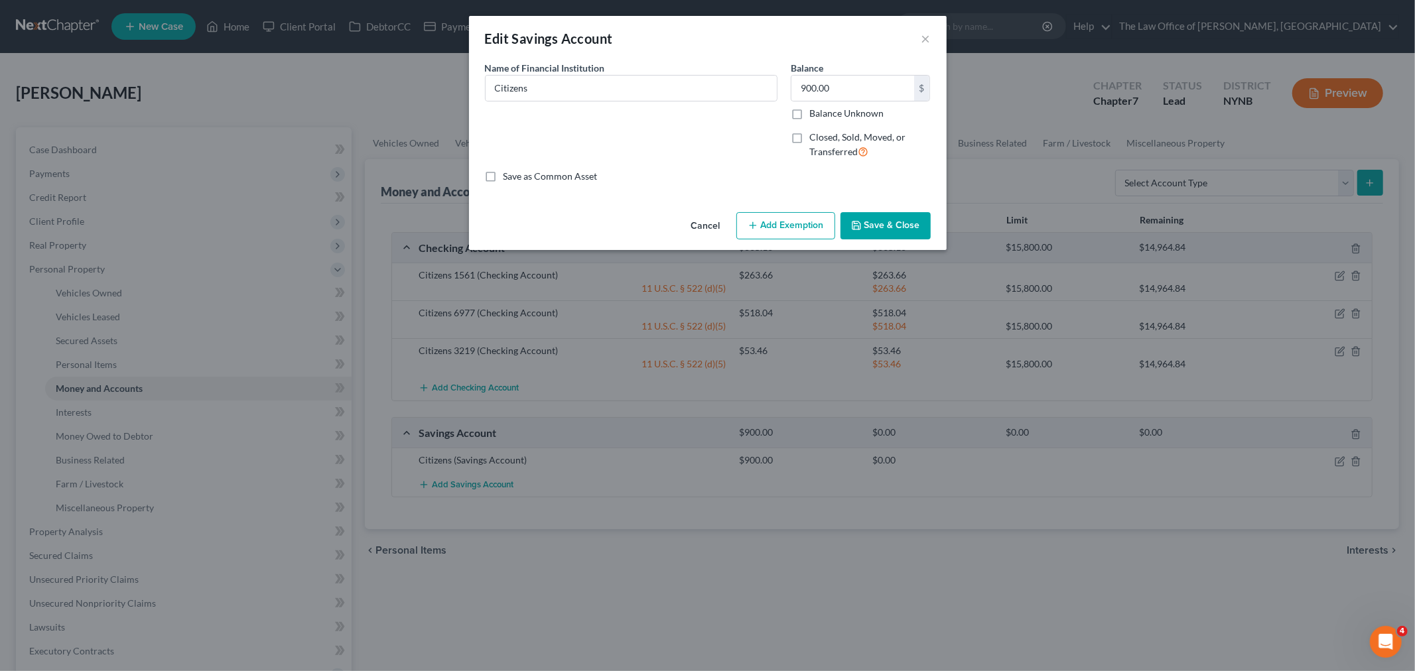
click at [1331, 466] on div "Edit Savings Account × An exemption set must first be selected from the Filing …" at bounding box center [707, 335] width 1415 height 671
type input "500"
click at [777, 229] on button "Add Exemption" at bounding box center [785, 226] width 99 height 28
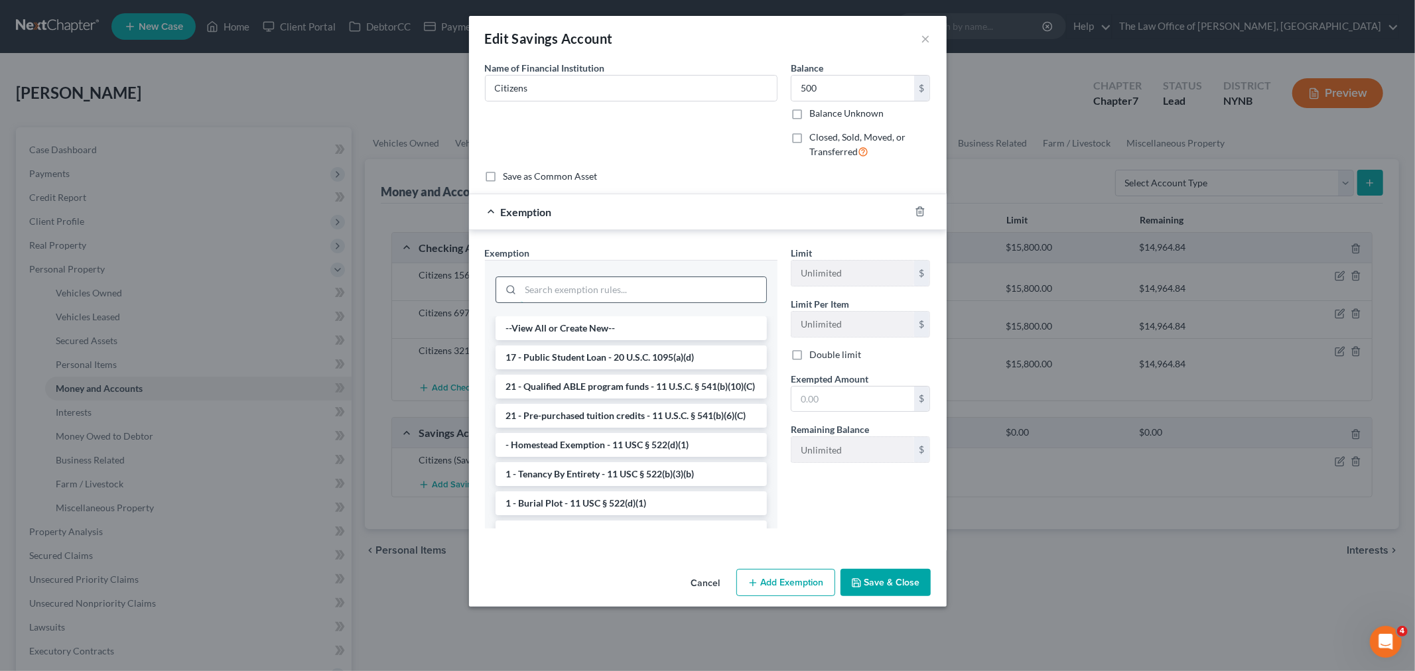
click at [629, 286] on input "search" at bounding box center [643, 289] width 245 height 25
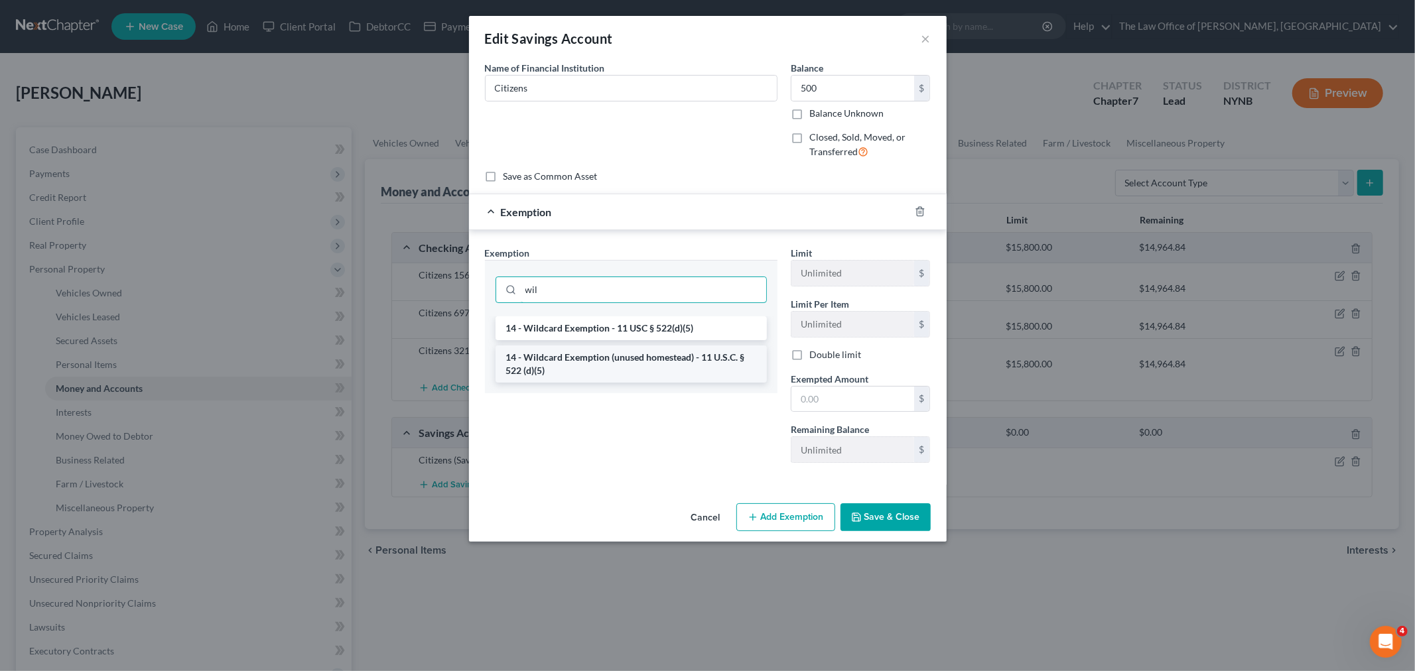
type input "wil"
drag, startPoint x: 589, startPoint y: 363, endPoint x: 692, endPoint y: 362, distance: 102.8
click at [589, 365] on li "14 - Wildcard Exemption (unused homestead) - 11 U.S.C. § 522 (d)(5)" at bounding box center [630, 364] width 271 height 37
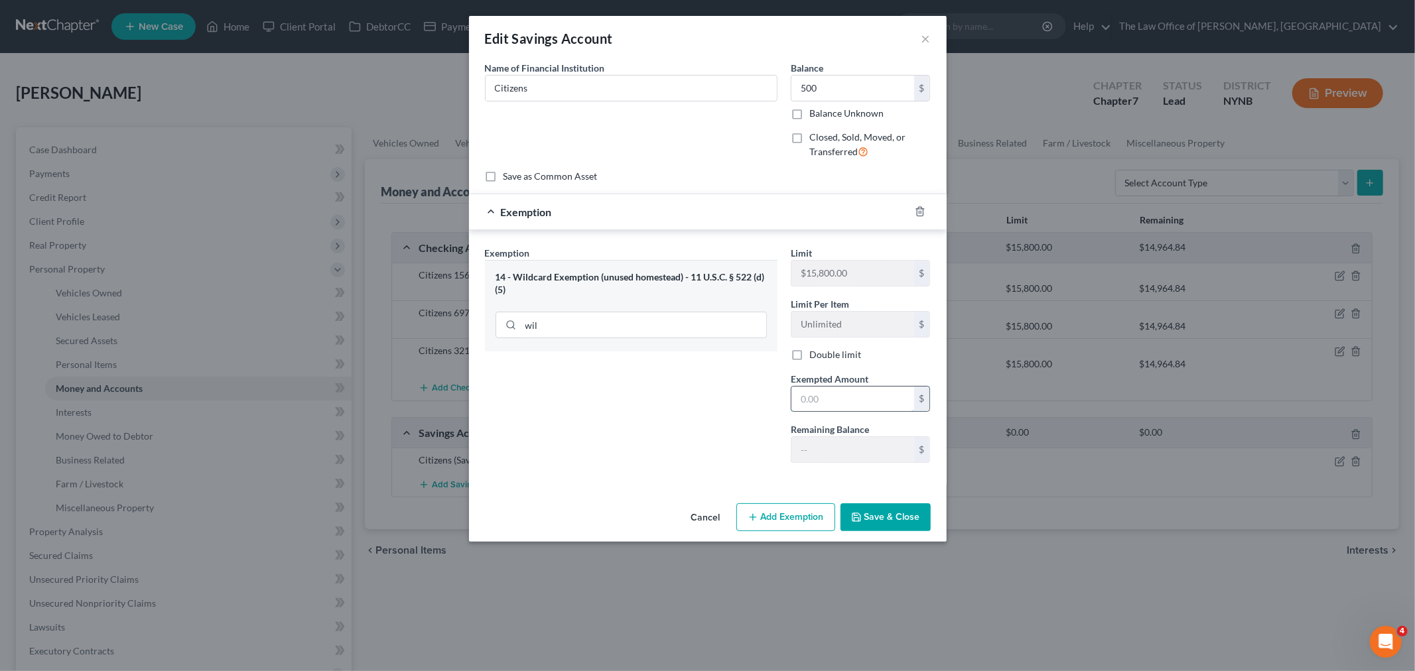
click at [849, 394] on input "text" at bounding box center [852, 399] width 123 height 25
type input "500"
drag, startPoint x: 668, startPoint y: 455, endPoint x: 707, endPoint y: 472, distance: 42.8
click at [671, 459] on div "Exemption Set must be selected for CA. Exemption * 14 - Wildcard Exemption (unu…" at bounding box center [631, 360] width 306 height 228
click at [872, 519] on button "Save & Close" at bounding box center [885, 517] width 90 height 28
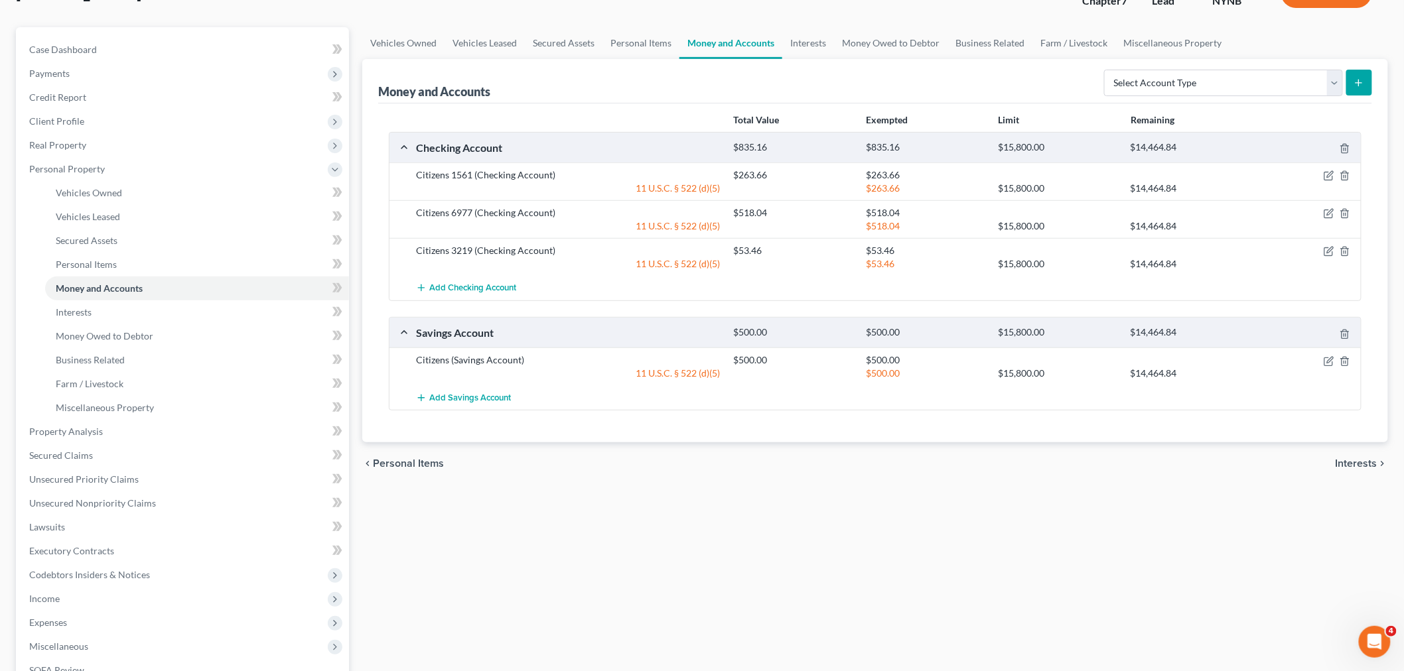
scroll to position [295, 0]
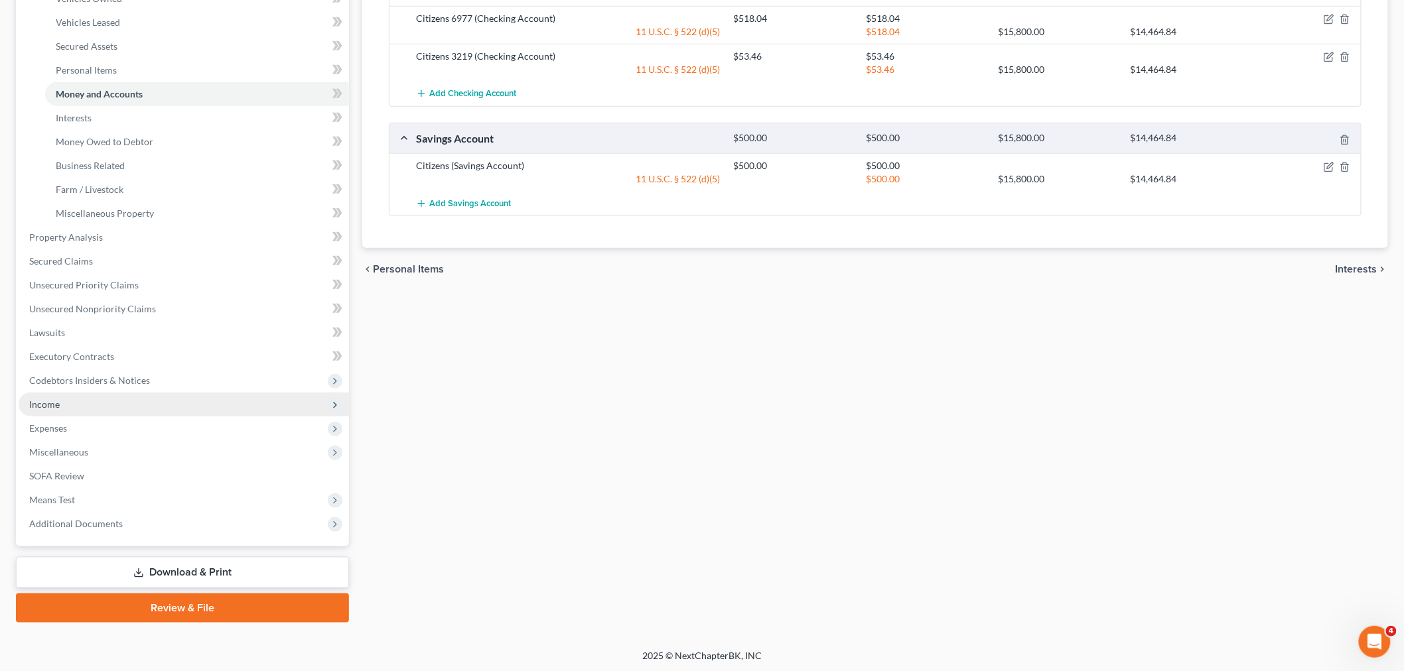
click at [44, 399] on span "Income" at bounding box center [44, 404] width 31 height 11
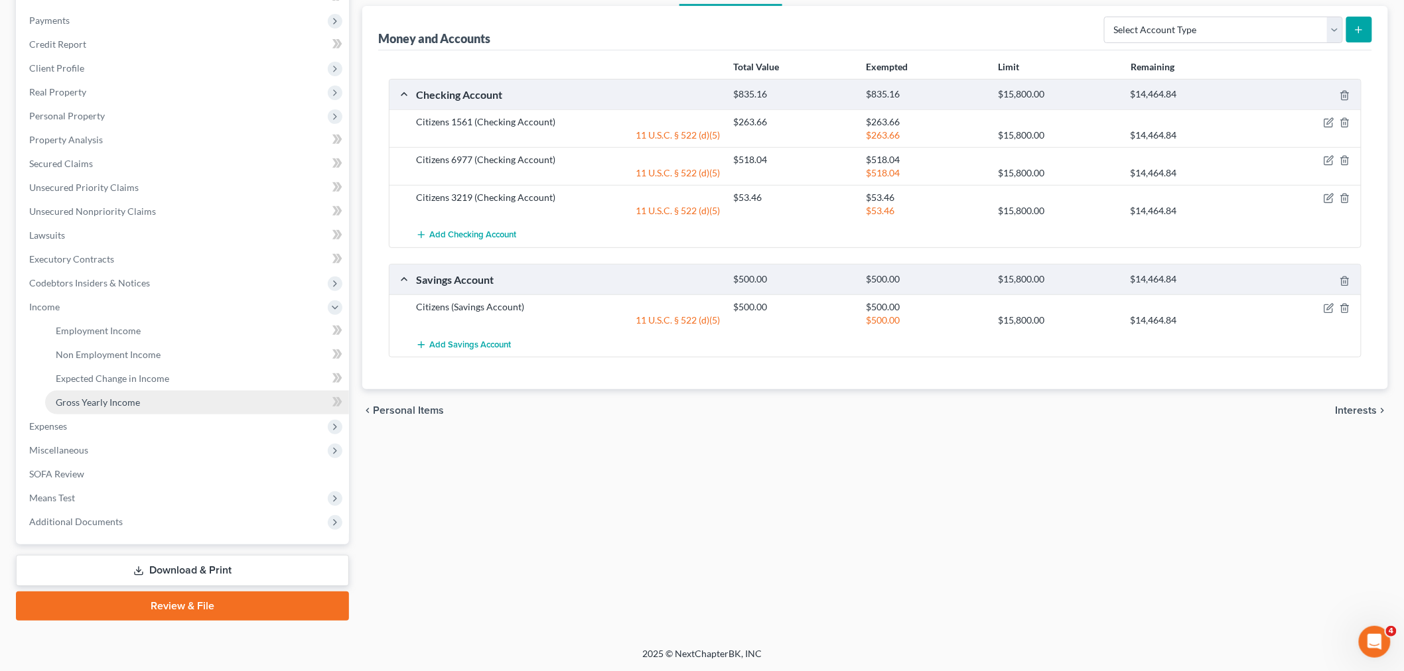
scroll to position [151, 0]
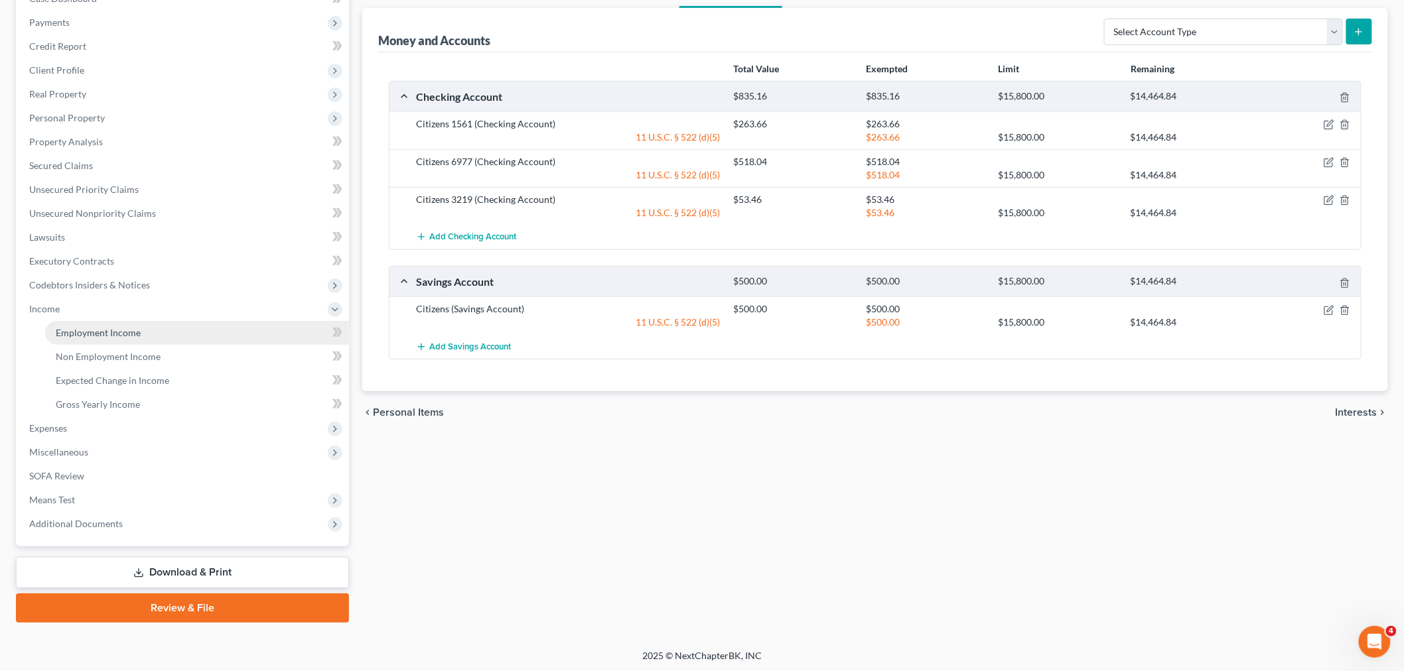
click at [133, 328] on span "Employment Income" at bounding box center [98, 332] width 85 height 11
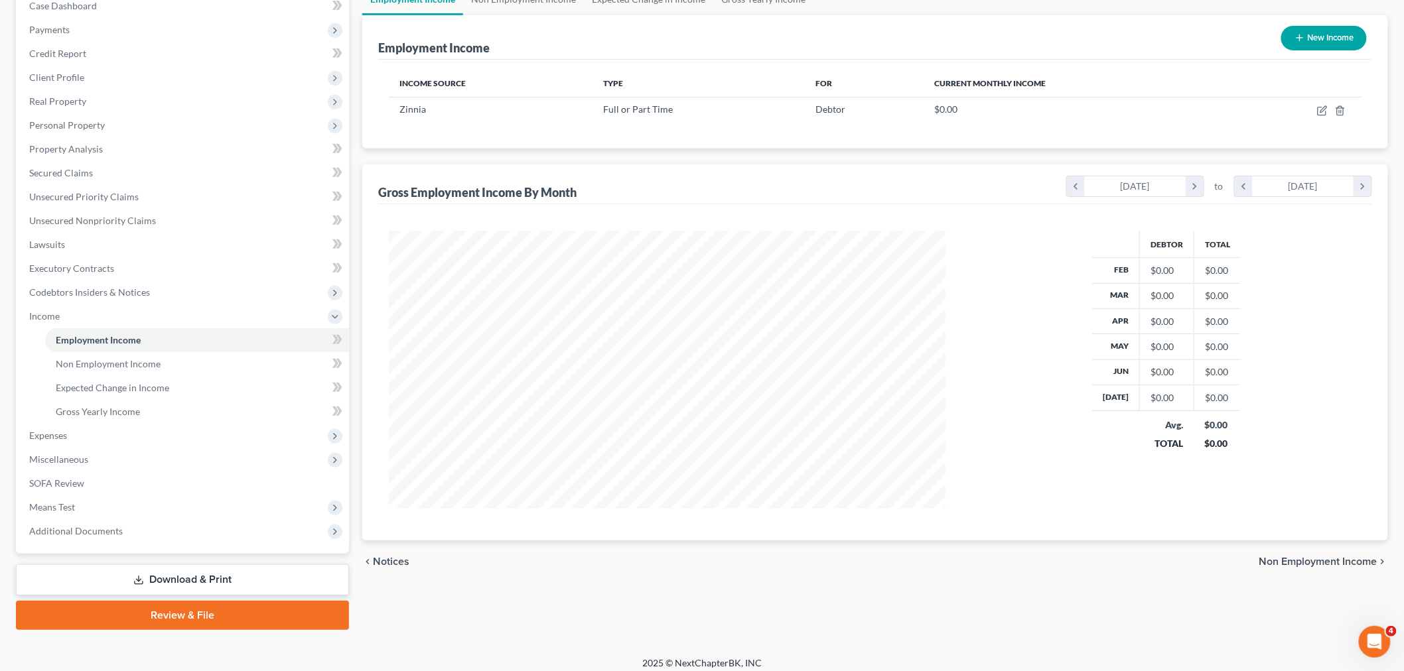
scroll to position [151, 0]
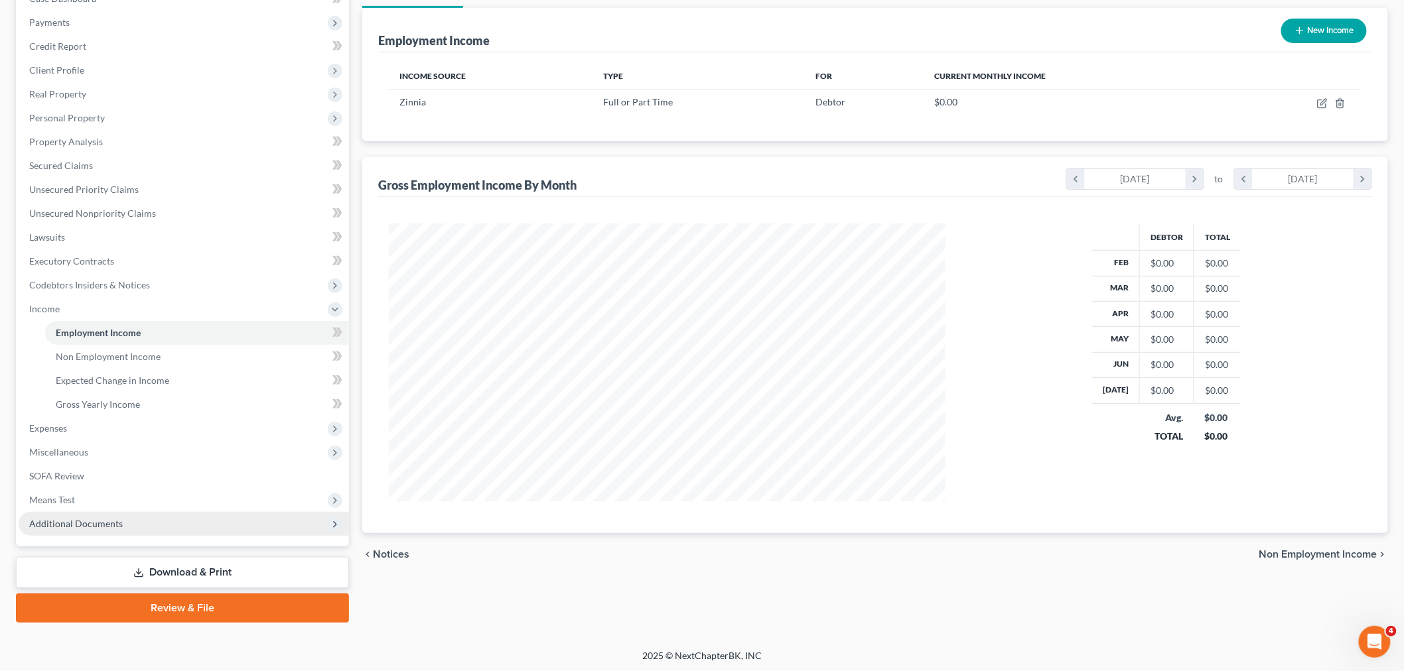
click at [131, 525] on span "Additional Documents" at bounding box center [184, 524] width 330 height 24
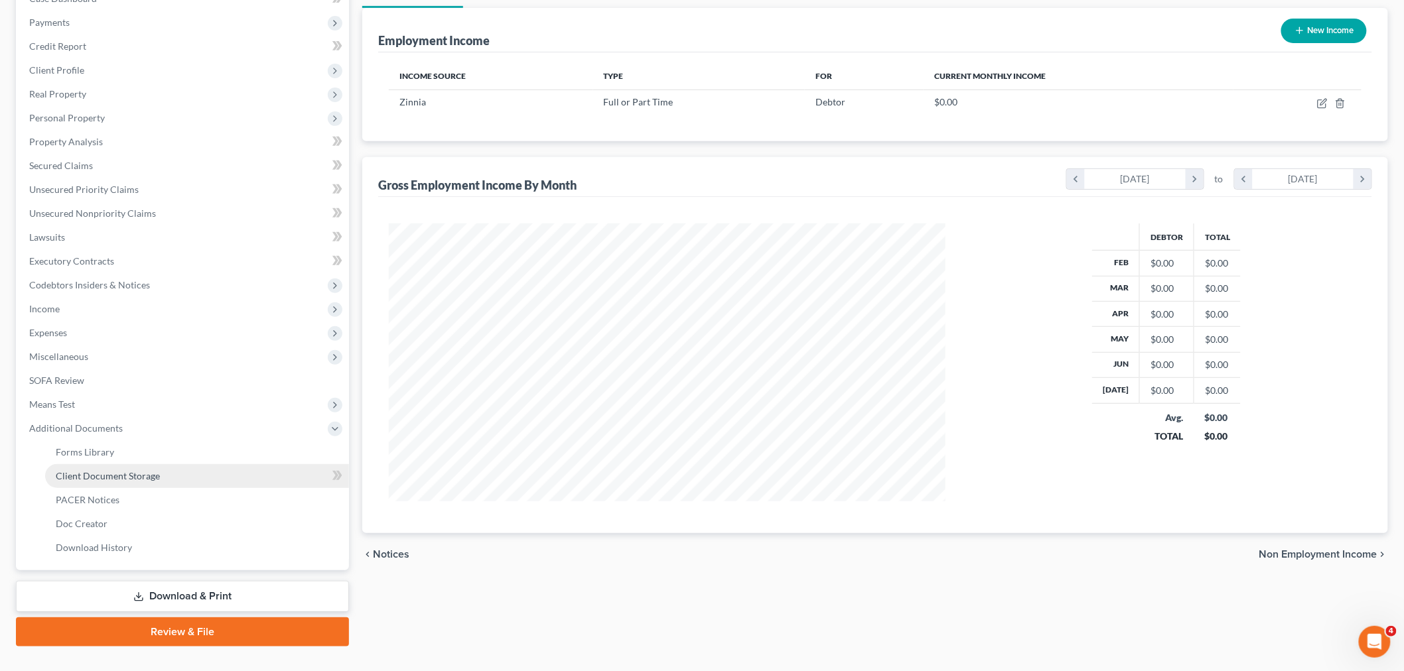
click at [138, 470] on span "Client Document Storage" at bounding box center [108, 475] width 104 height 11
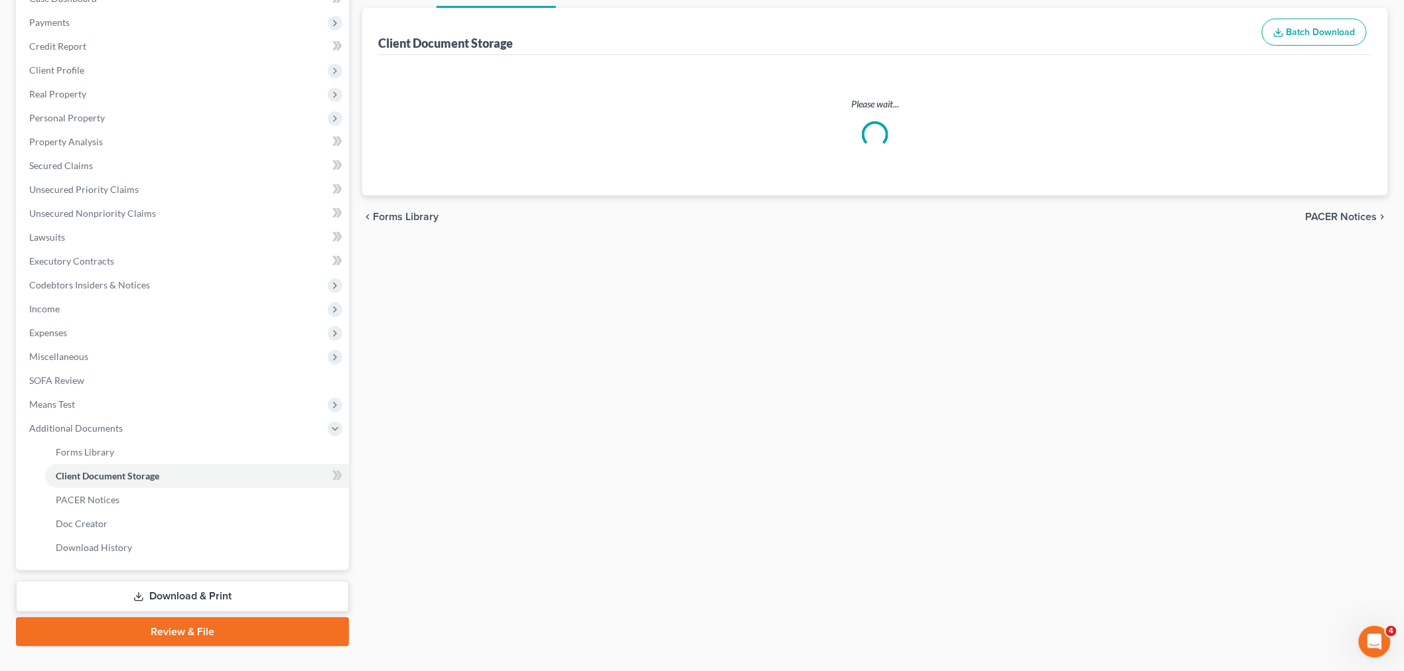
scroll to position [113, 0]
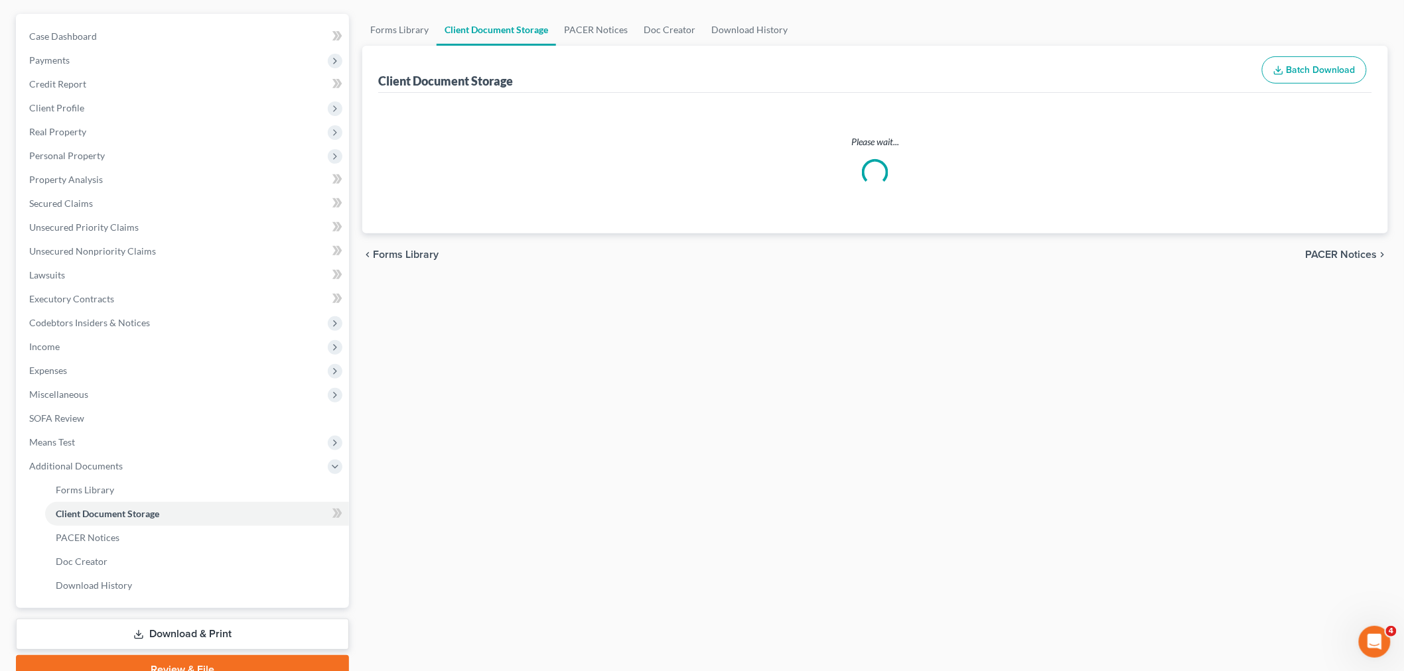
select select "1"
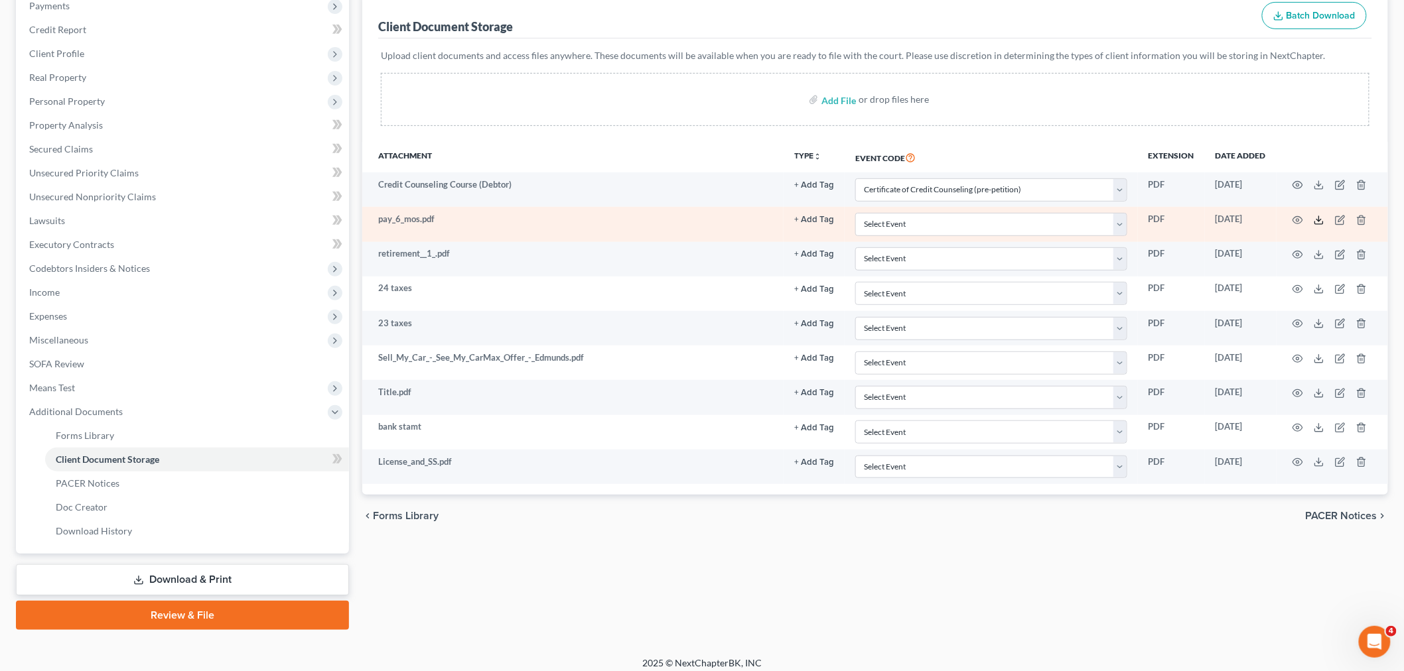
scroll to position [175, 0]
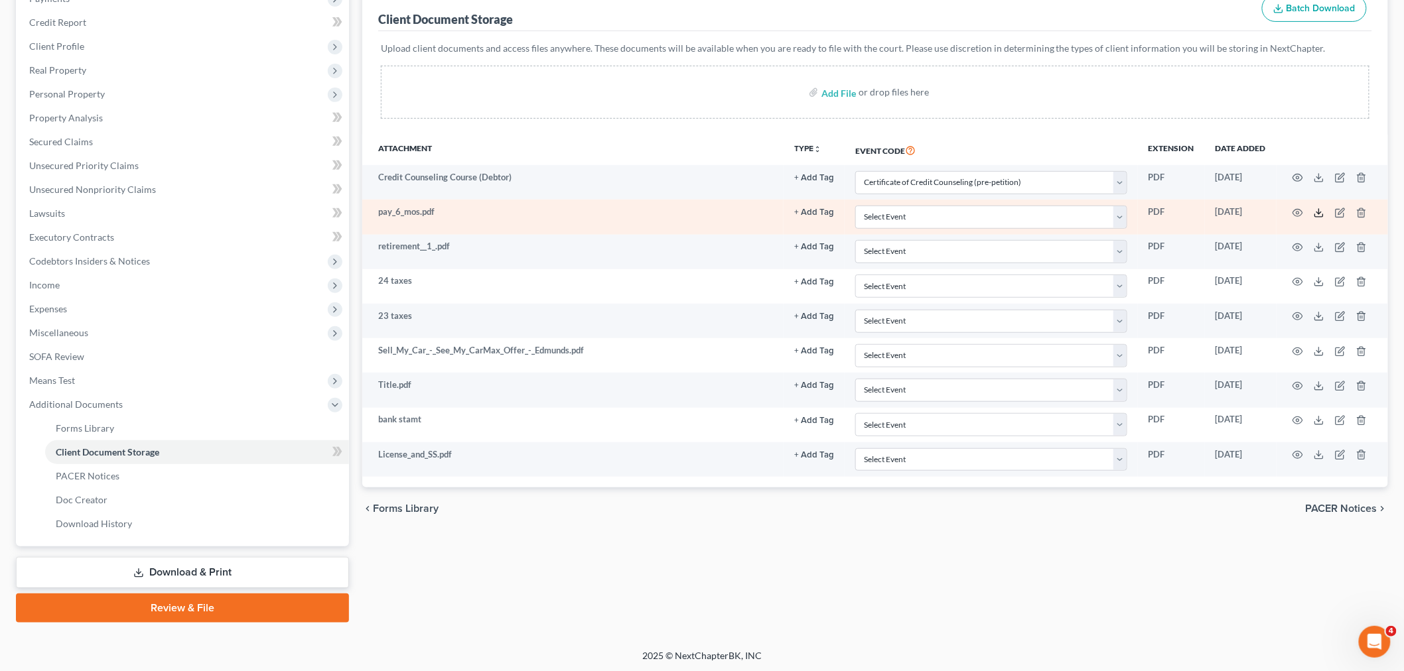
click at [1317, 209] on icon at bounding box center [1318, 213] width 11 height 11
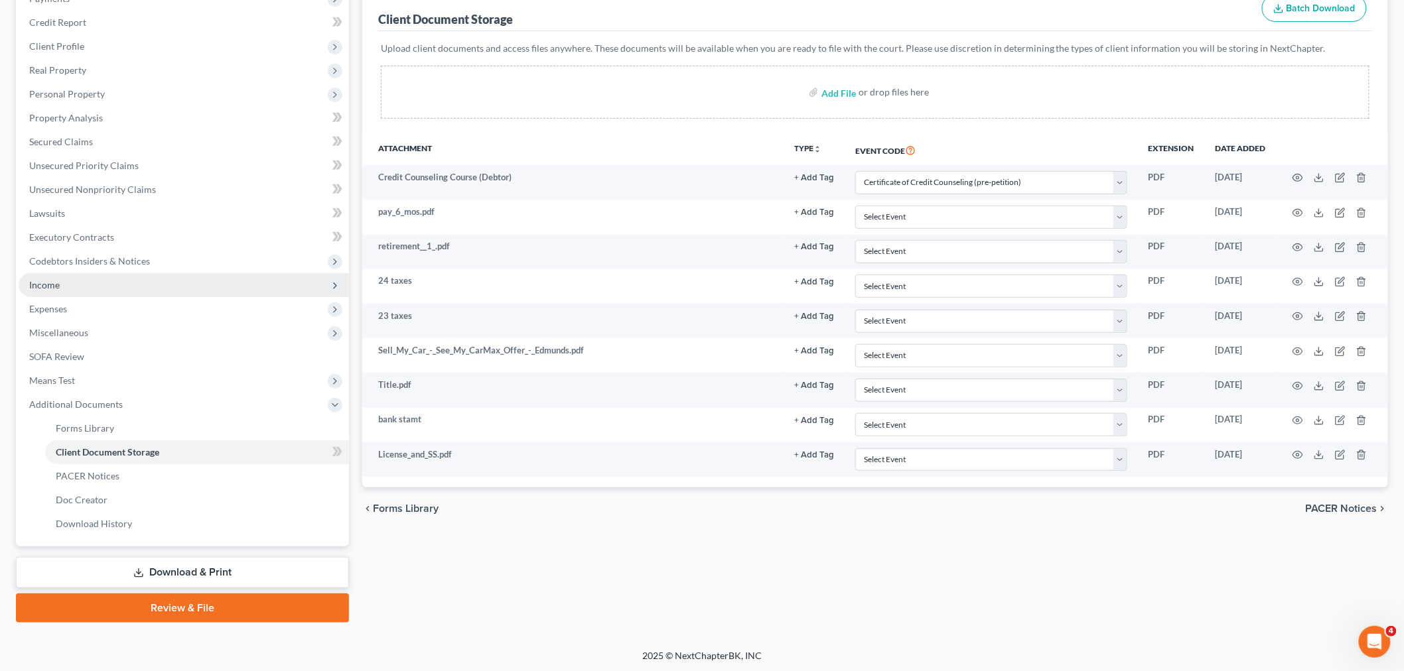
click at [109, 282] on span "Income" at bounding box center [184, 285] width 330 height 24
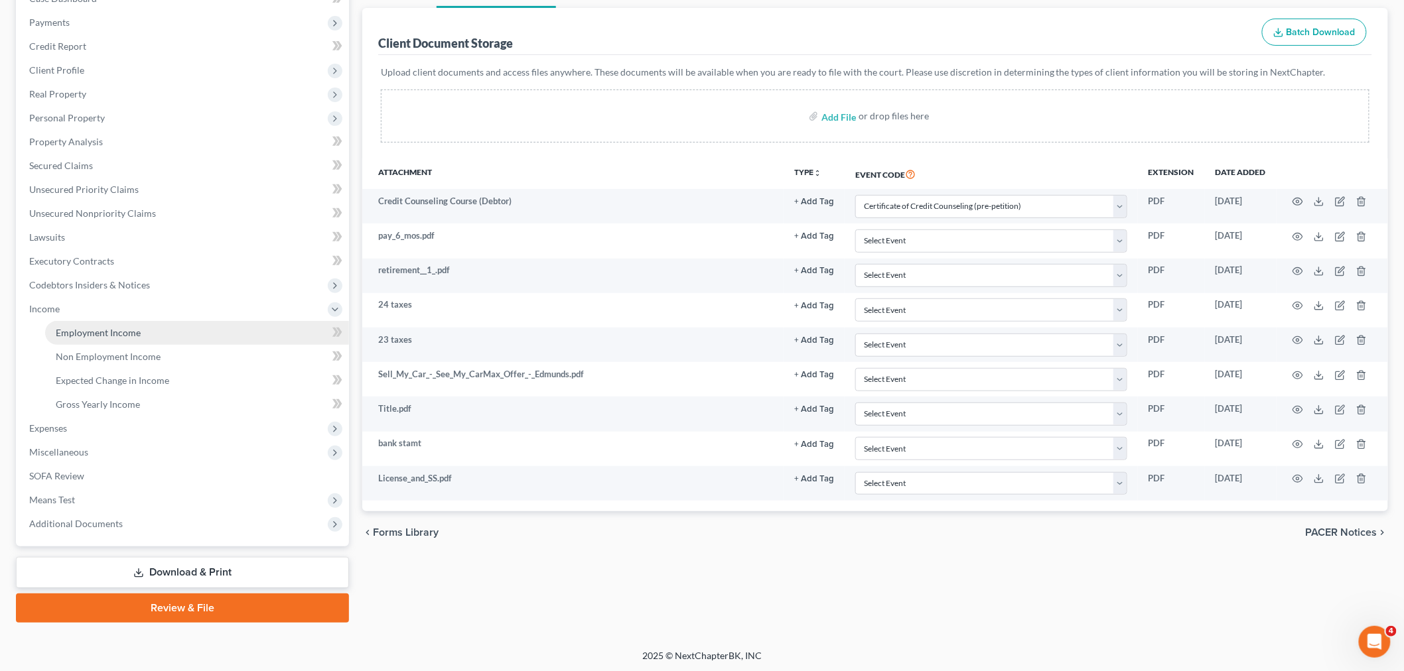
click at [71, 337] on link "Employment Income" at bounding box center [197, 333] width 304 height 24
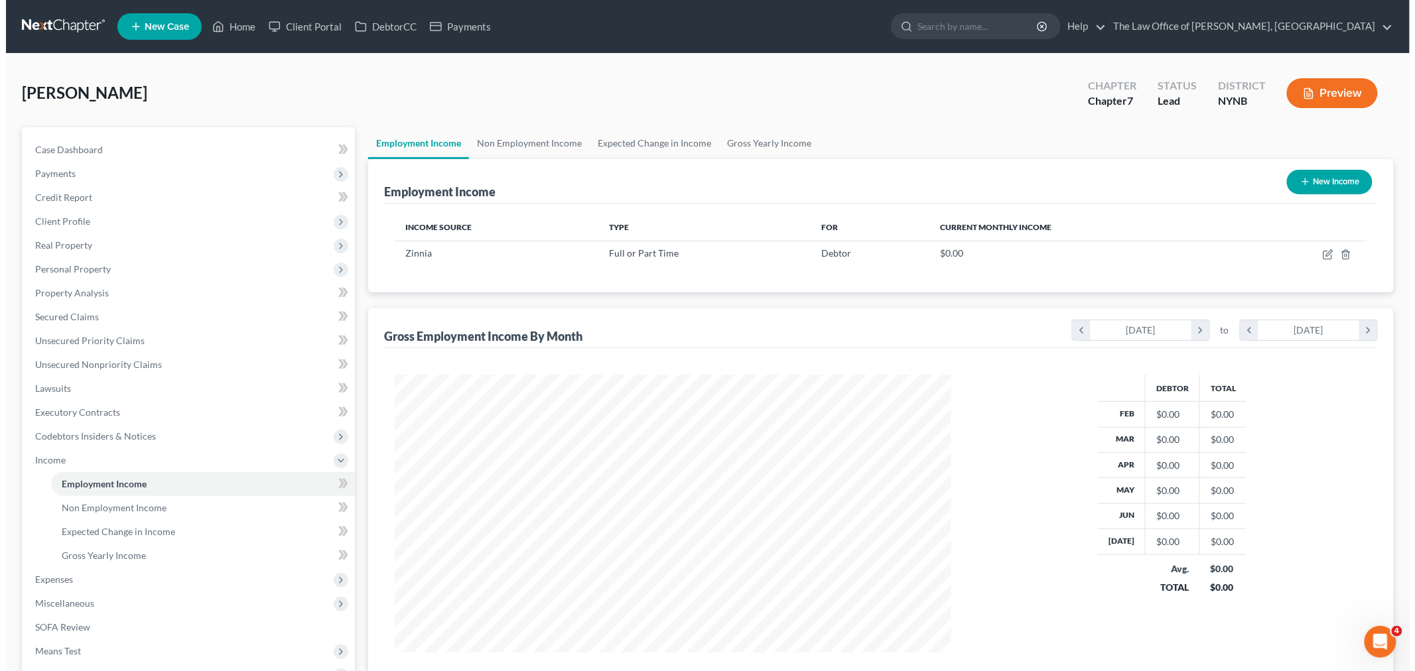
scroll to position [277, 582]
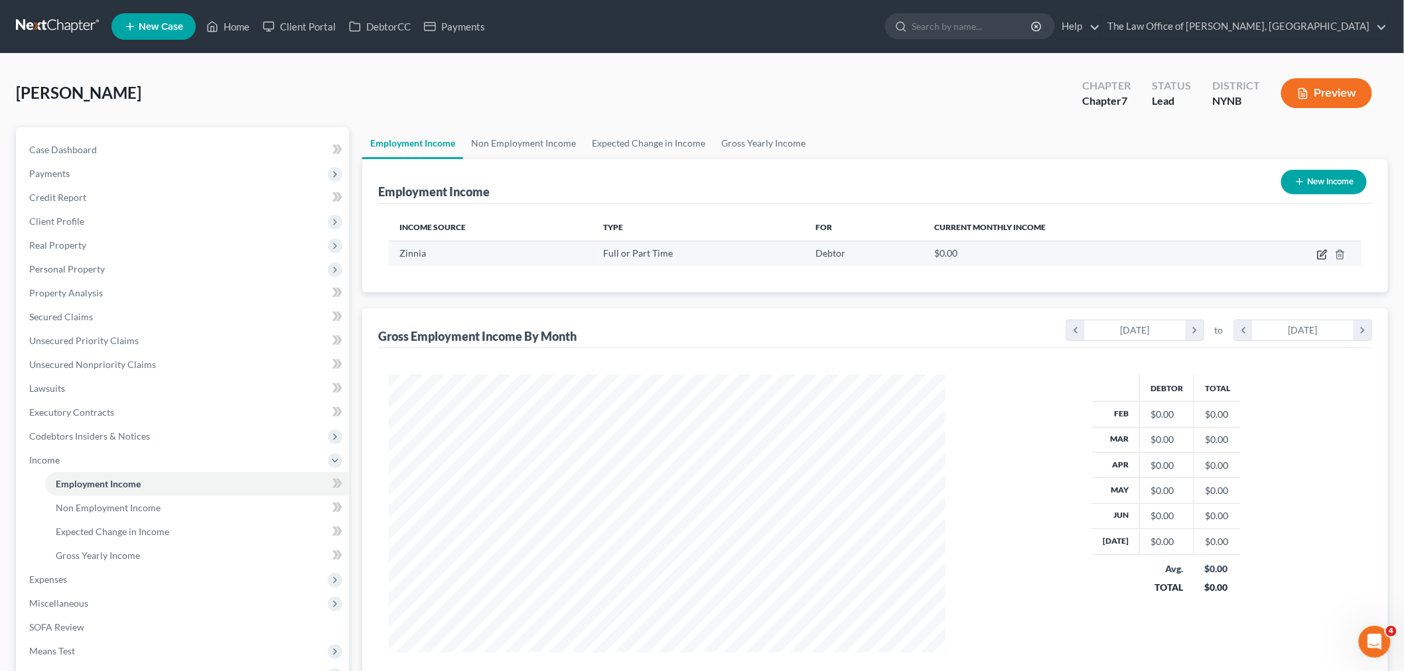
click at [1321, 251] on icon "button" at bounding box center [1321, 255] width 8 height 8
select select "0"
select select "17"
select select "2"
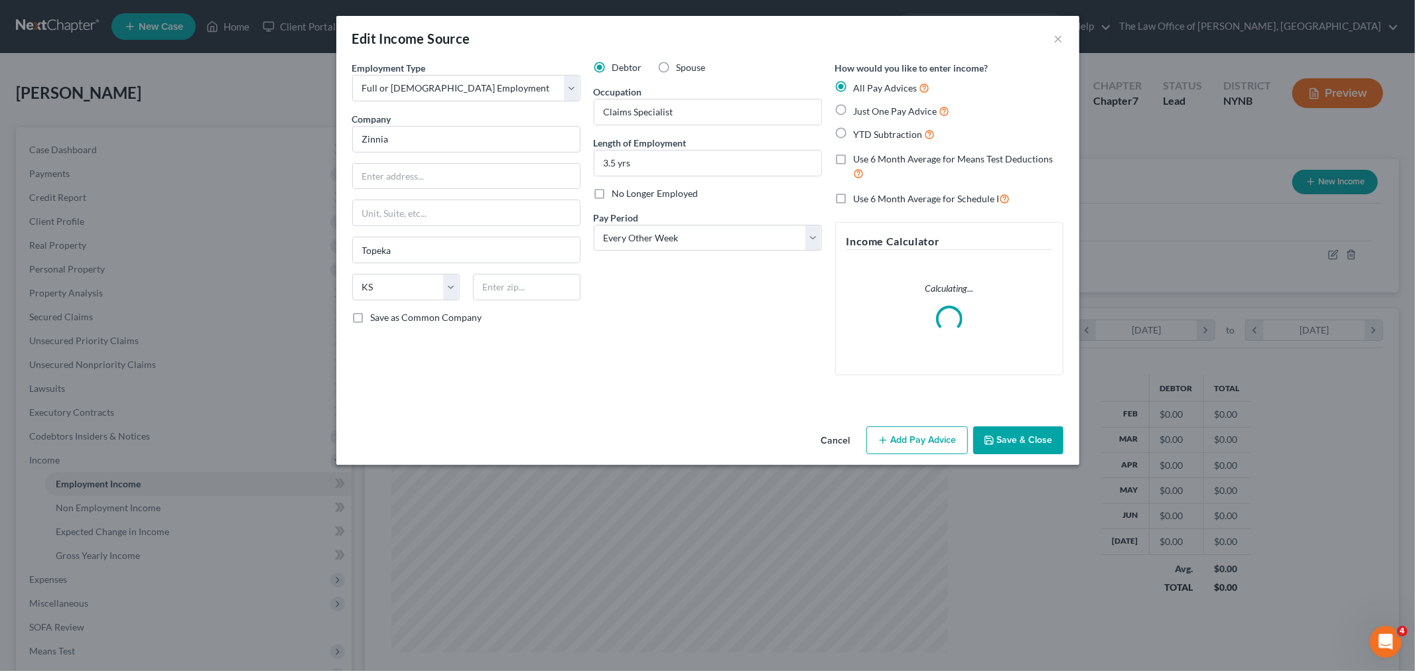
scroll to position [280, 588]
click at [874, 111] on span "Just One Pay Advice" at bounding box center [896, 110] width 84 height 11
click at [868, 111] on input "Just One Pay Advice" at bounding box center [863, 107] width 9 height 9
radio input "true"
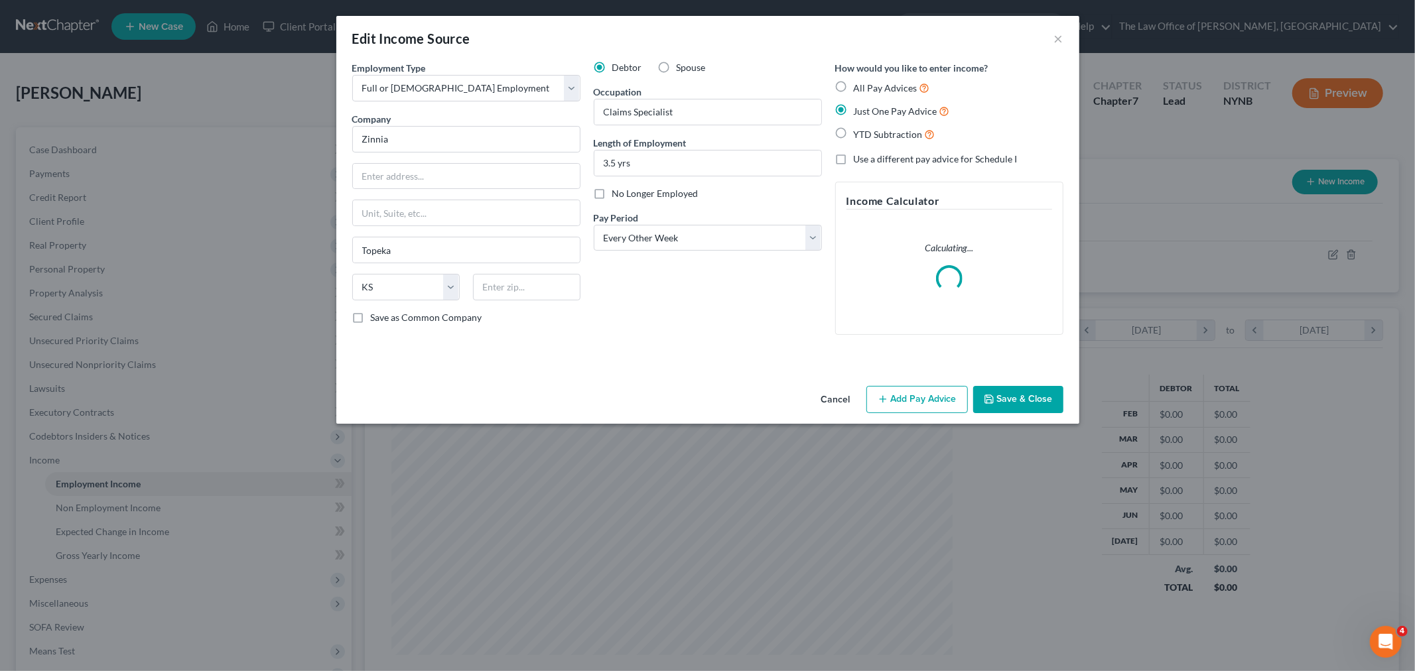
drag, startPoint x: 907, startPoint y: 401, endPoint x: 1045, endPoint y: 247, distance: 207.6
click at [907, 401] on button "Add Pay Advice" at bounding box center [916, 400] width 101 height 28
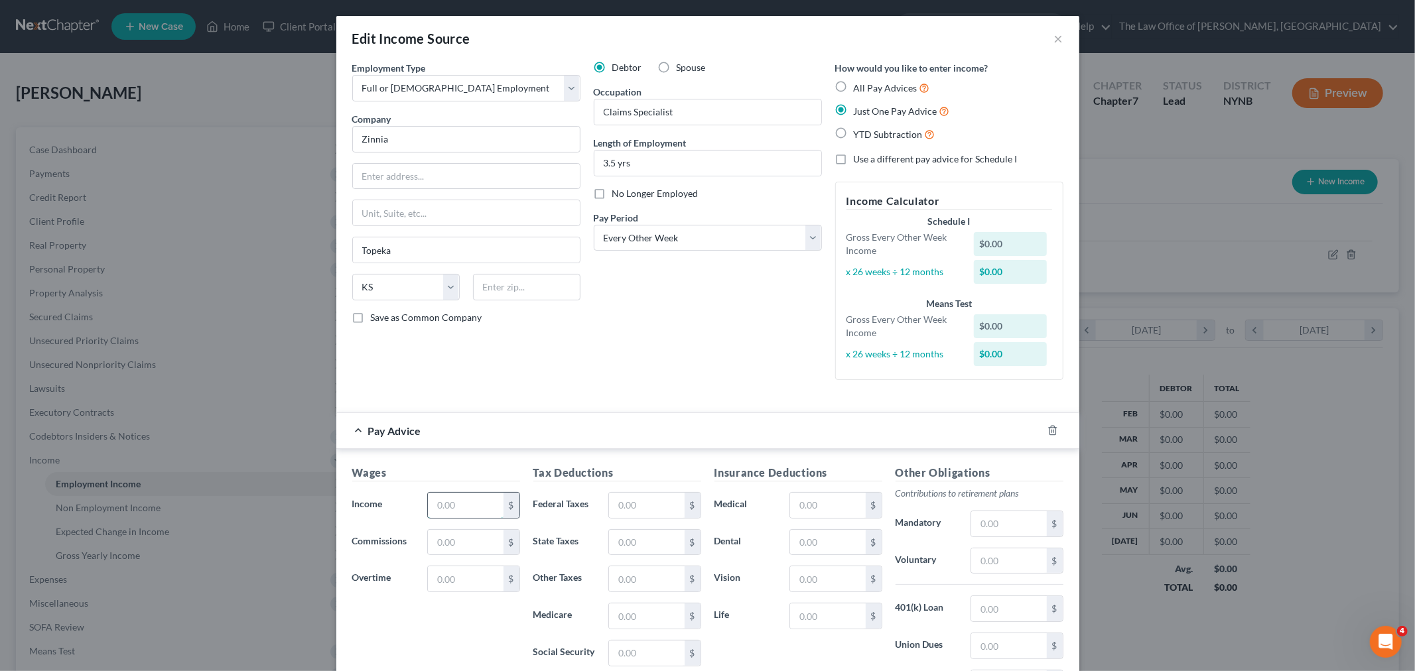
click at [450, 495] on input "text" at bounding box center [465, 505] width 75 height 25
type input "2,036"
click at [651, 511] on input "text" at bounding box center [646, 505] width 75 height 25
type input "398"
click at [990, 562] on input "text" at bounding box center [1008, 561] width 75 height 25
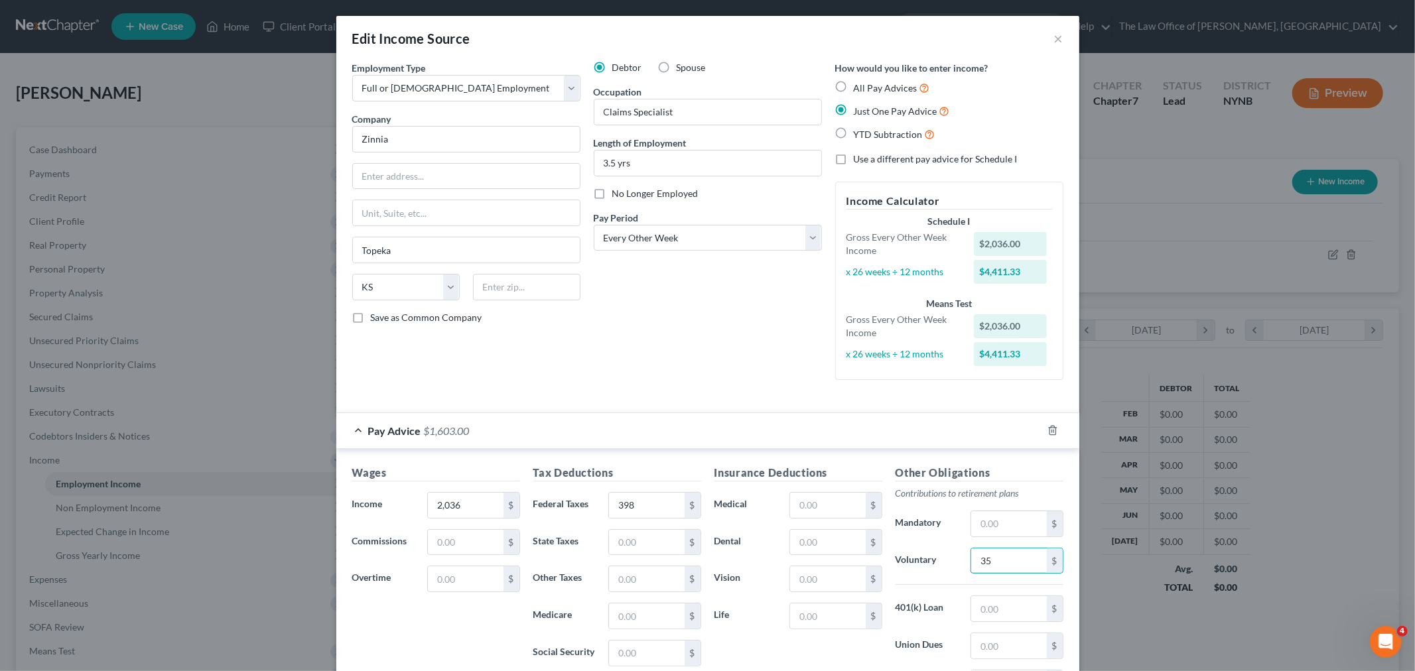
type input "35"
click at [1004, 608] on input "text" at bounding box center [1008, 608] width 75 height 25
type input "64"
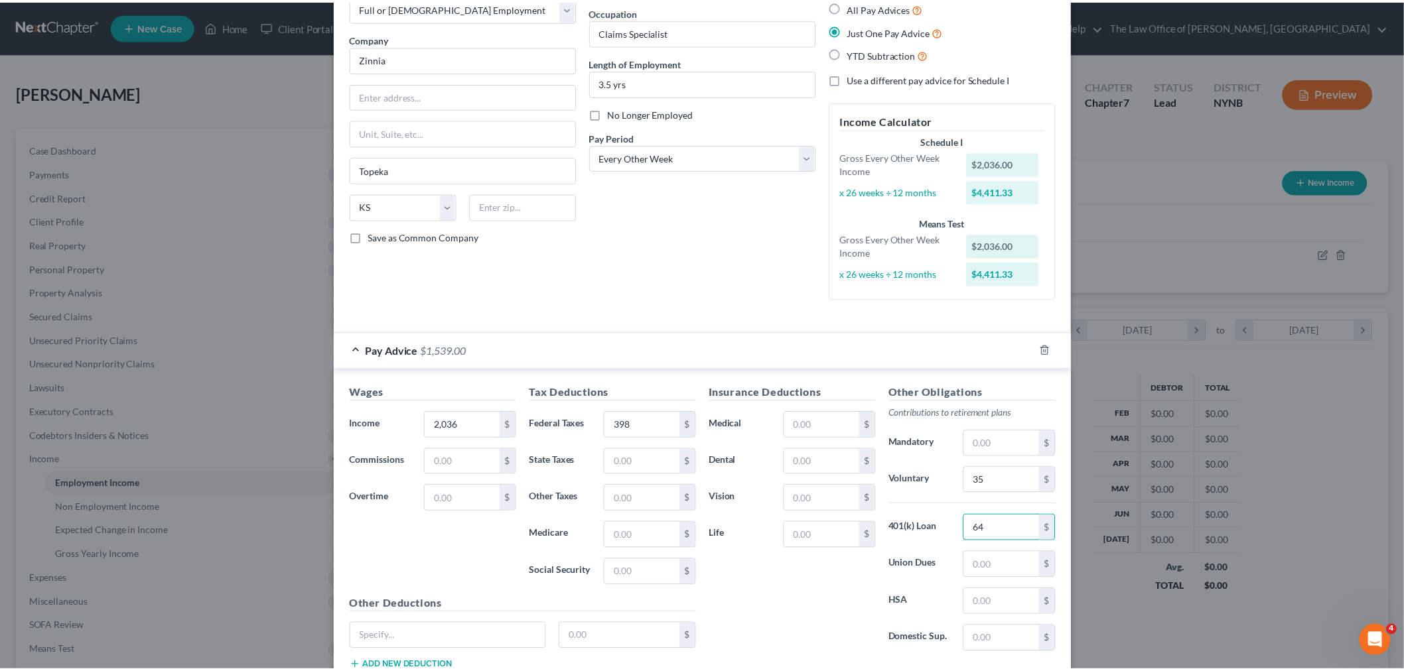
scroll to position [175, 0]
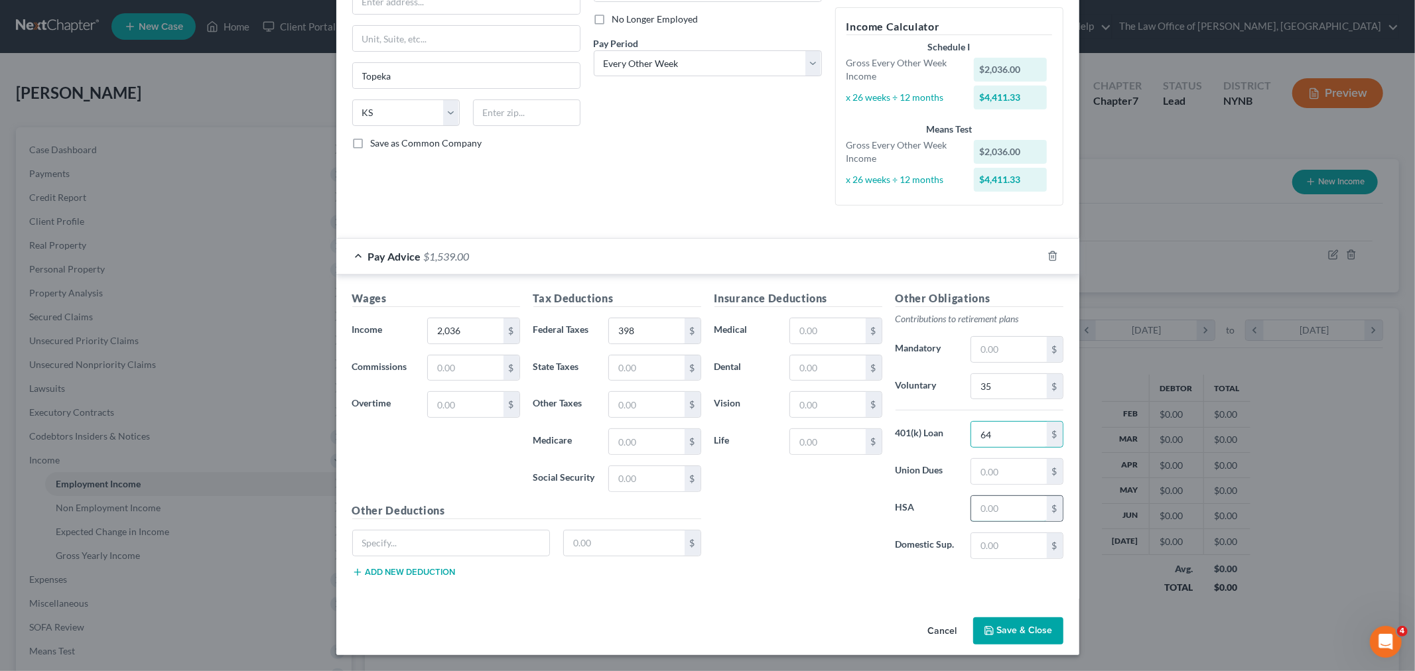
click at [1011, 515] on input "text" at bounding box center [1008, 508] width 75 height 25
type input "30"
click at [1028, 647] on div "Cancel Save & Close" at bounding box center [707, 634] width 743 height 44
click at [1022, 646] on div "Cancel Save & Close" at bounding box center [707, 634] width 743 height 44
click at [1017, 632] on button "Save & Close" at bounding box center [1018, 632] width 90 height 28
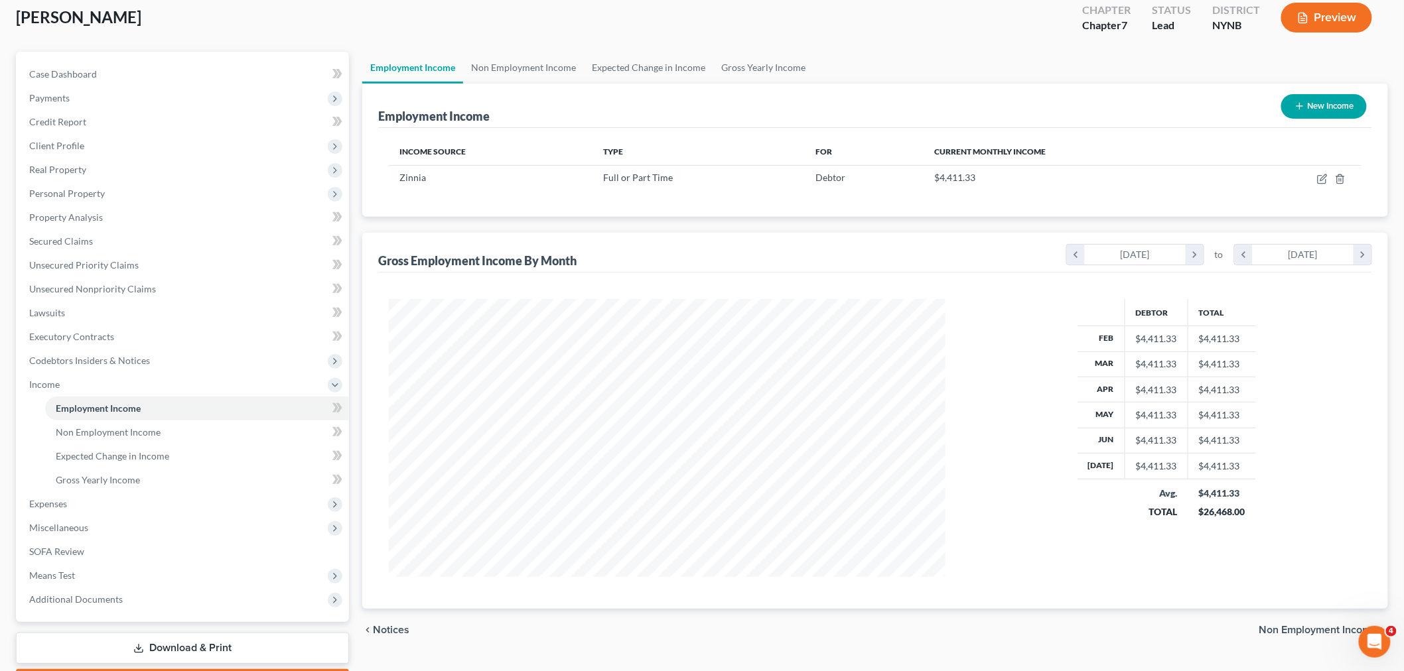
scroll to position [151, 0]
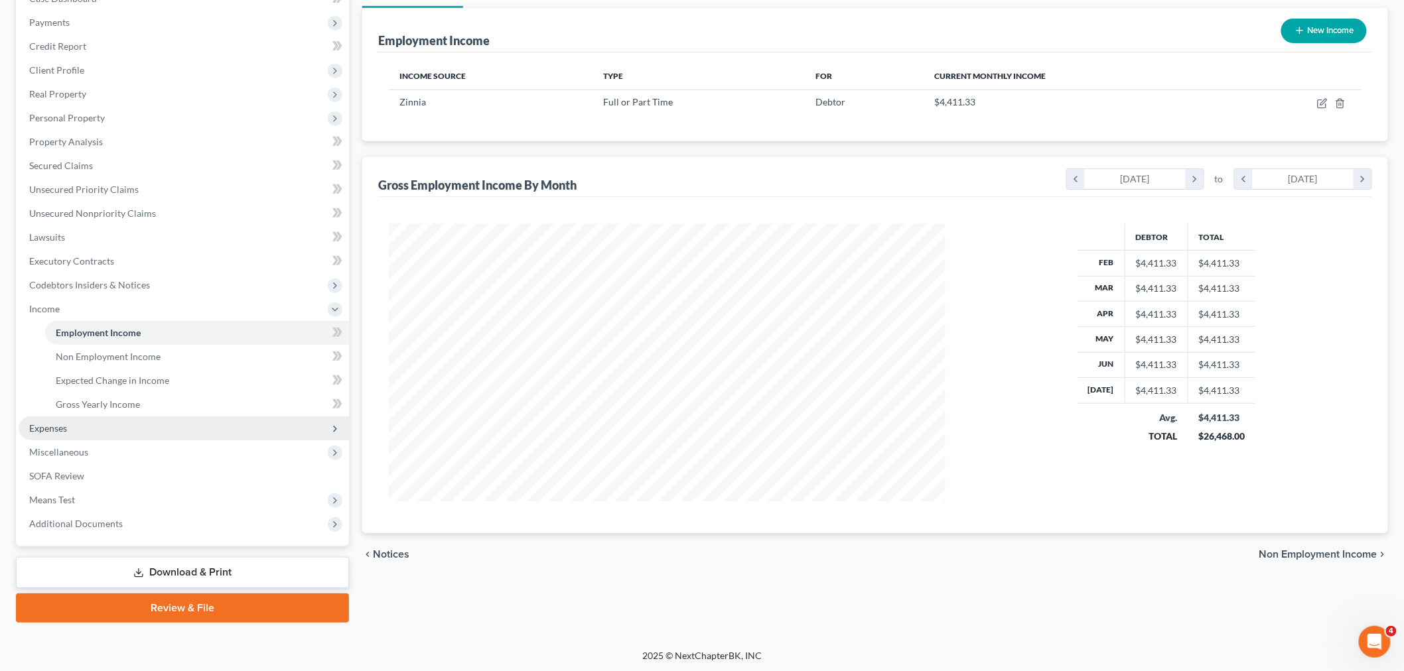
click at [81, 419] on span "Expenses" at bounding box center [184, 429] width 330 height 24
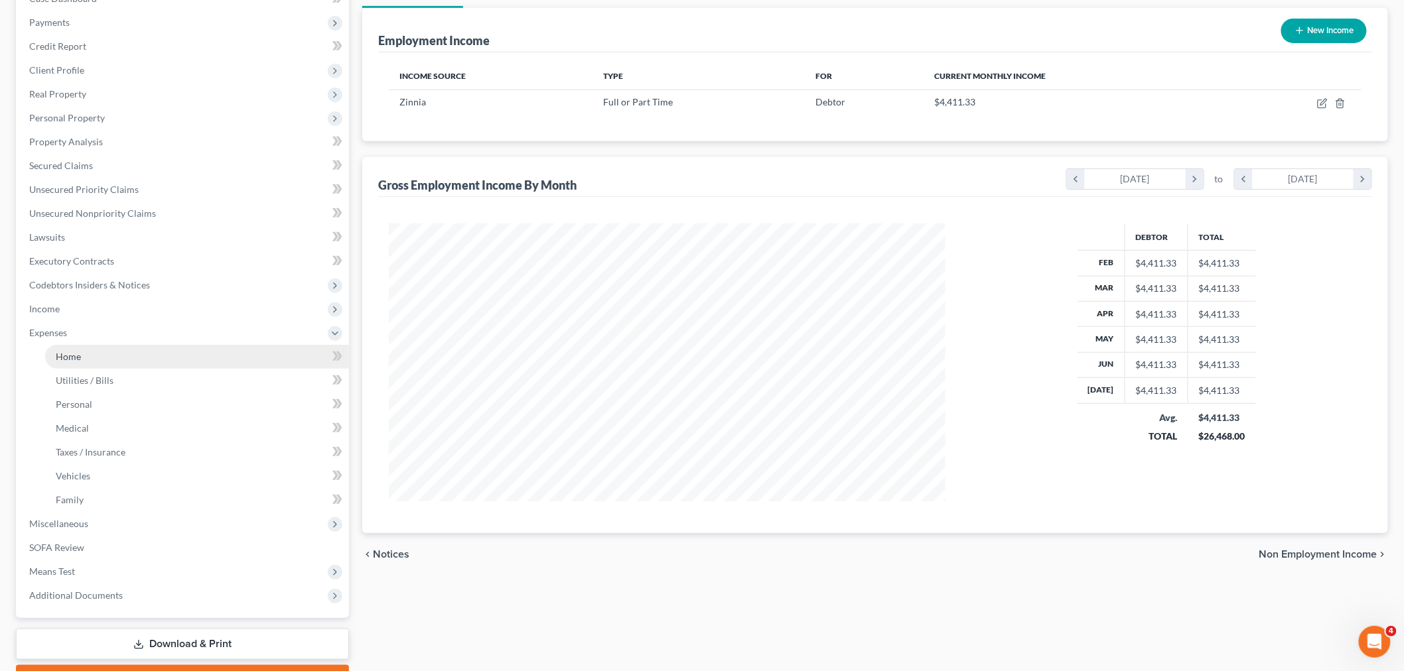
click at [84, 357] on link "Home" at bounding box center [197, 357] width 304 height 24
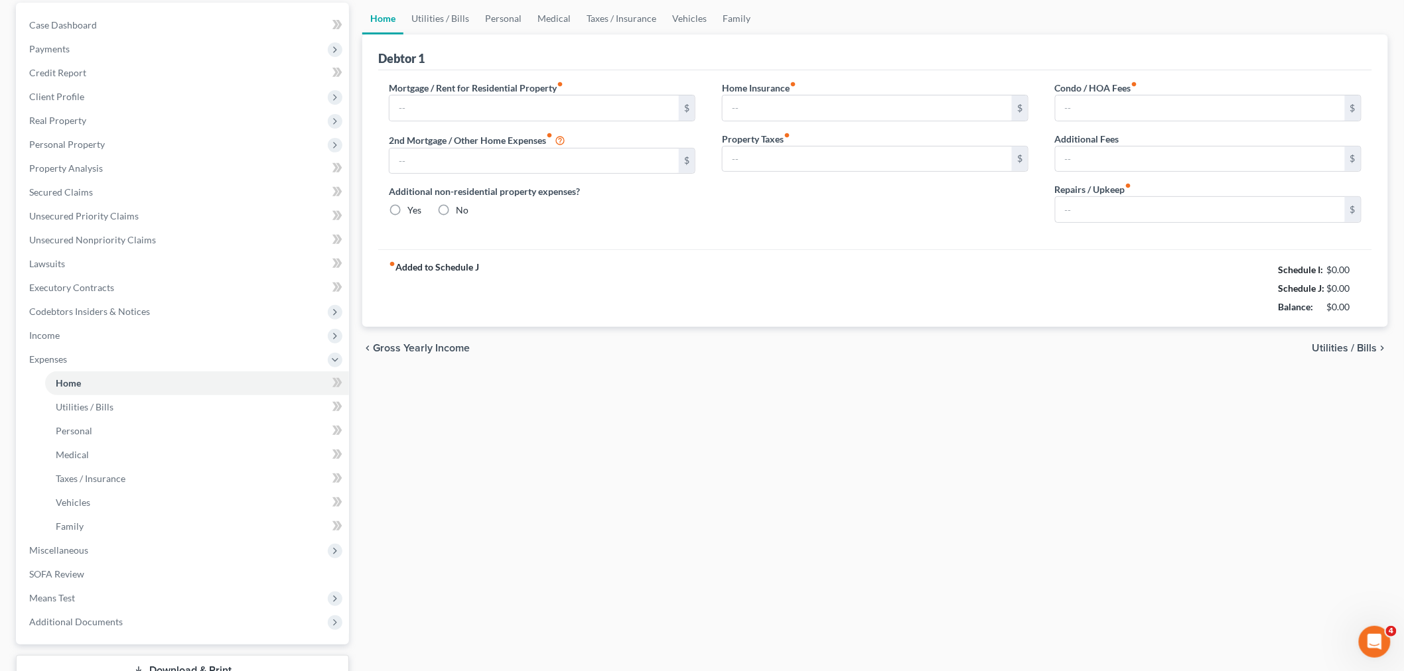
type input "1,105.00"
type input "0.00"
radio input "true"
type input "19.25"
type input "0.00"
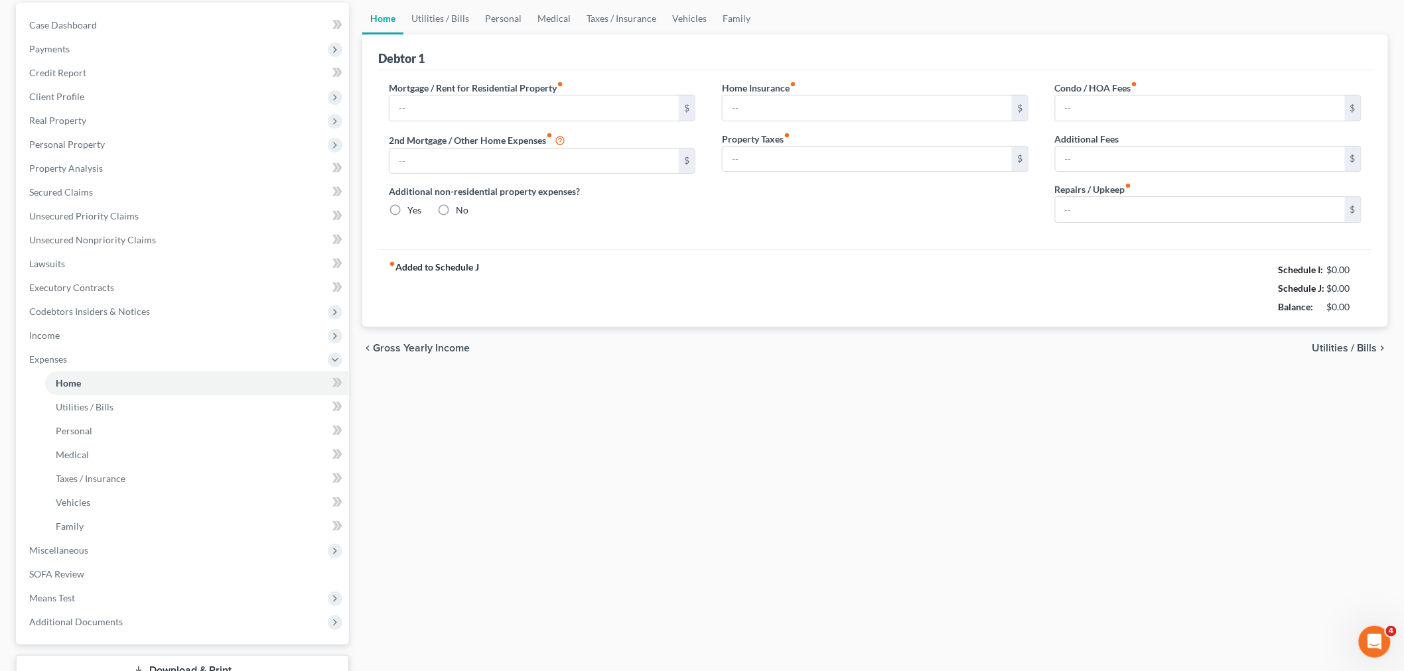
type input "0.00"
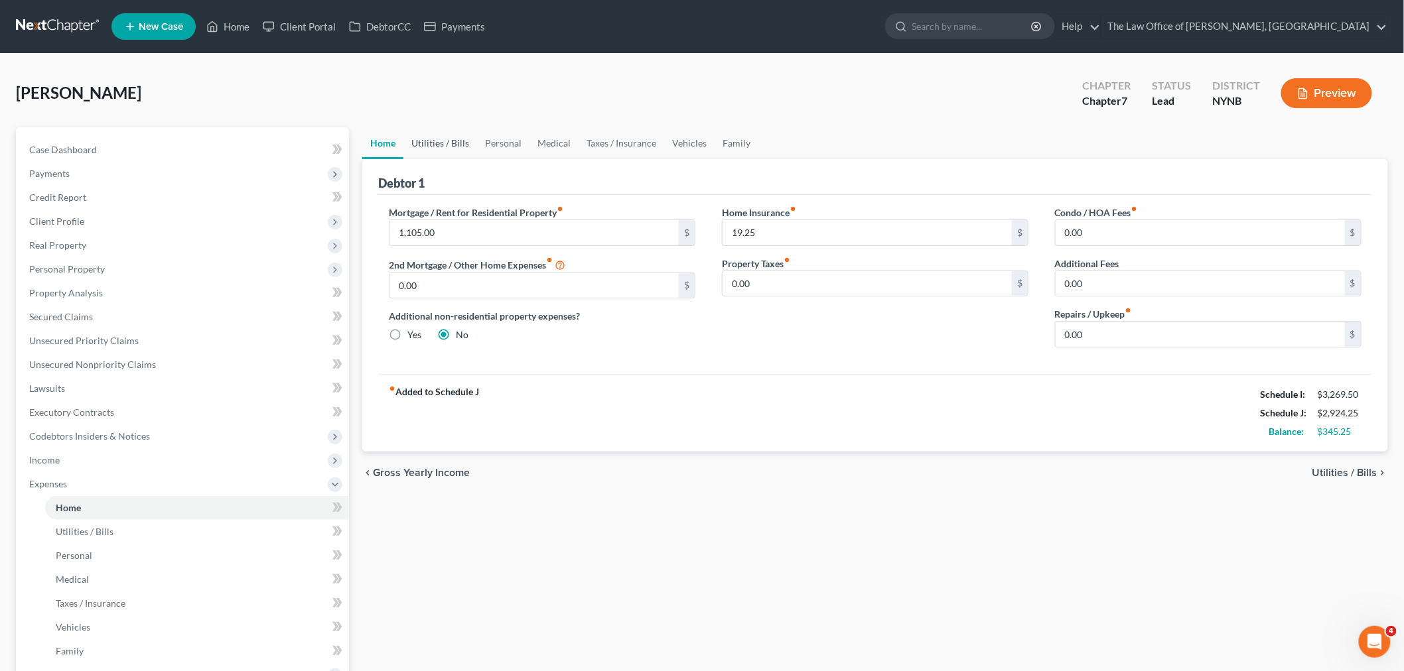
click at [423, 140] on link "Utilities / Bills" at bounding box center [440, 143] width 74 height 32
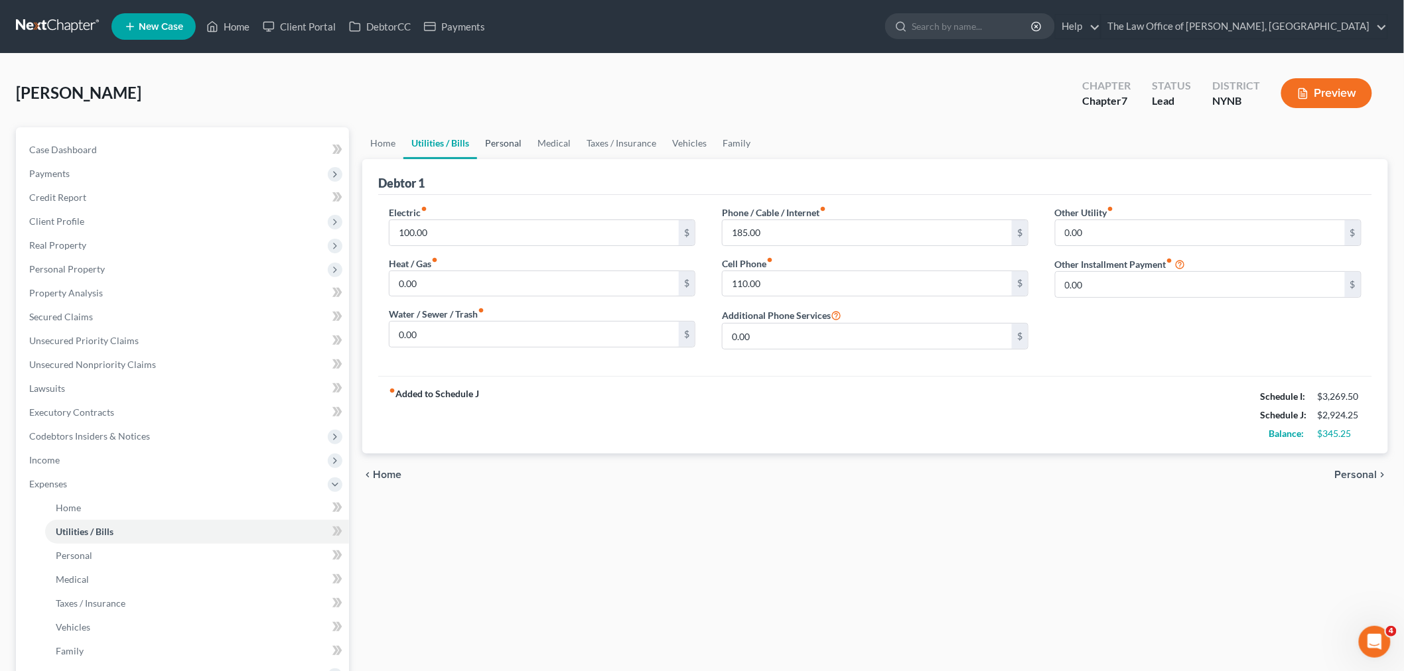
click at [490, 145] on link "Personal" at bounding box center [503, 143] width 52 height 32
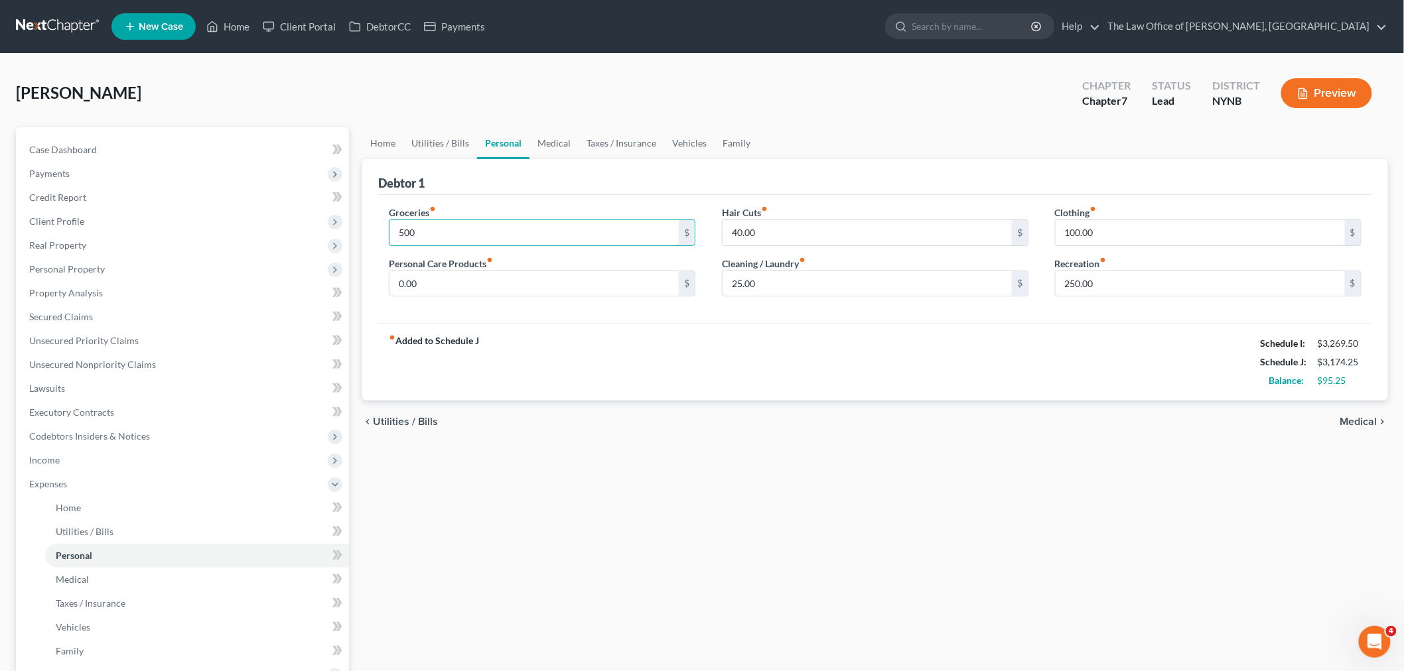
type input "500"
click at [871, 383] on div "fiber_manual_record Added to Schedule J Schedule I: $3,269.50 Schedule J: $3,17…" at bounding box center [875, 362] width 994 height 78
type input "50"
click at [485, 285] on input "0.00" at bounding box center [533, 283] width 289 height 25
type input "150"
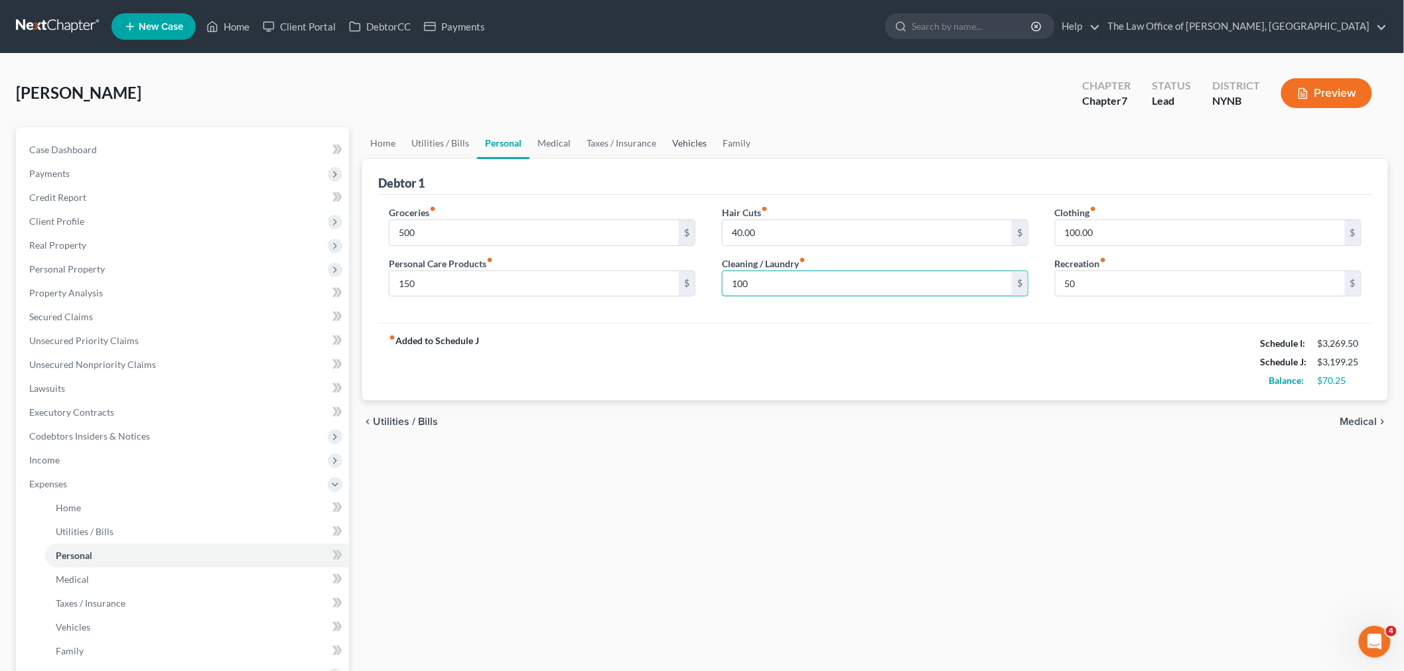
type input "100"
click at [695, 149] on link "Vehicles" at bounding box center [689, 143] width 50 height 32
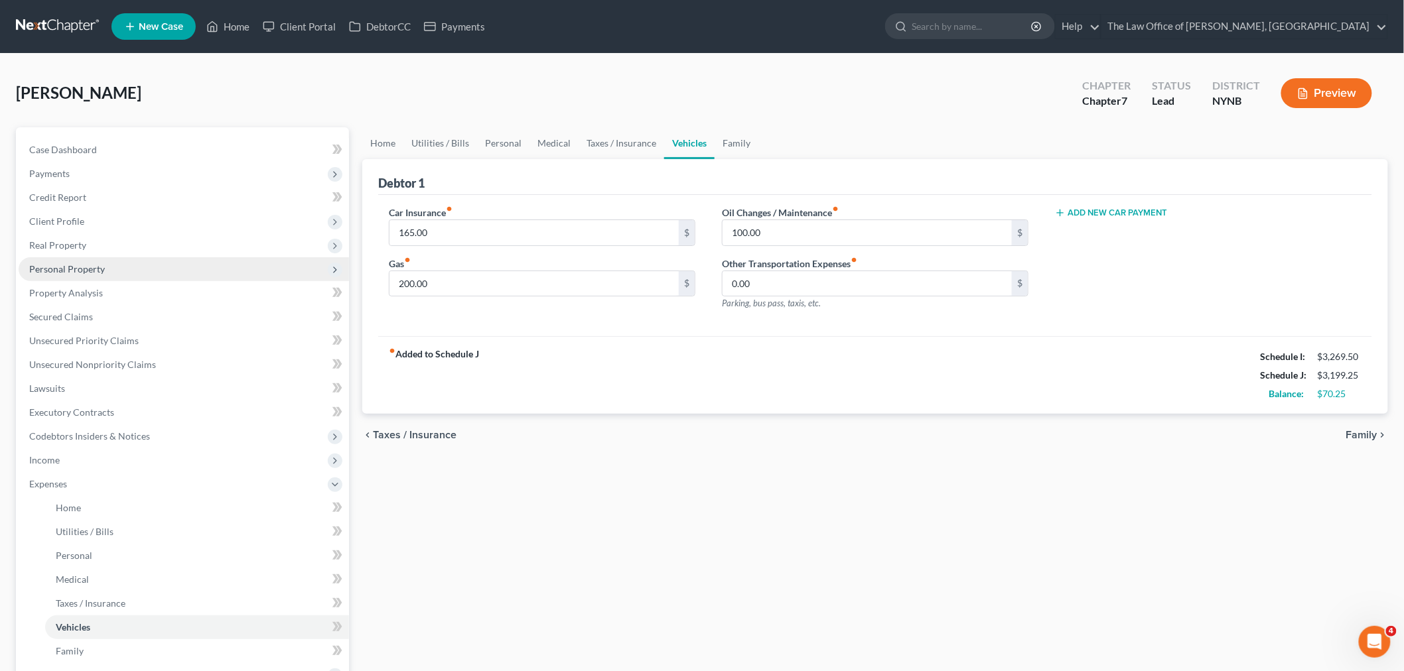
click at [65, 273] on span "Personal Property" at bounding box center [67, 268] width 76 height 11
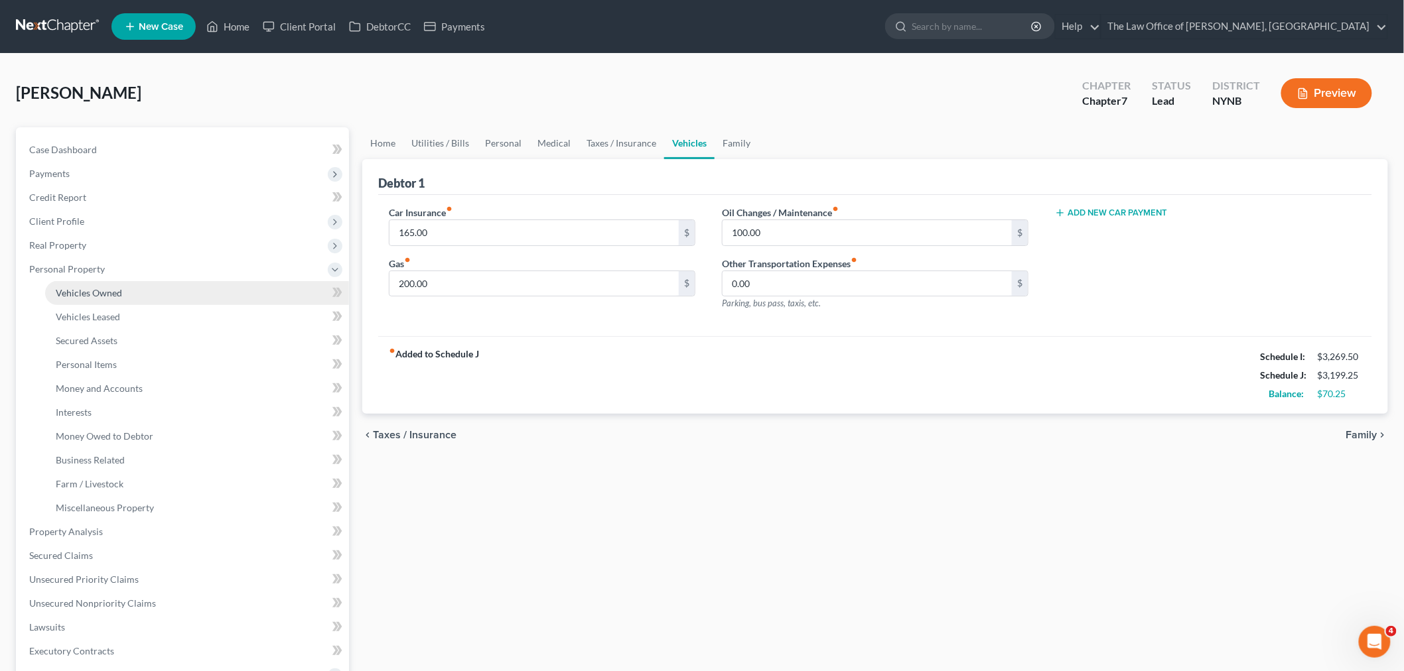
click at [88, 283] on link "Vehicles Owned" at bounding box center [197, 293] width 304 height 24
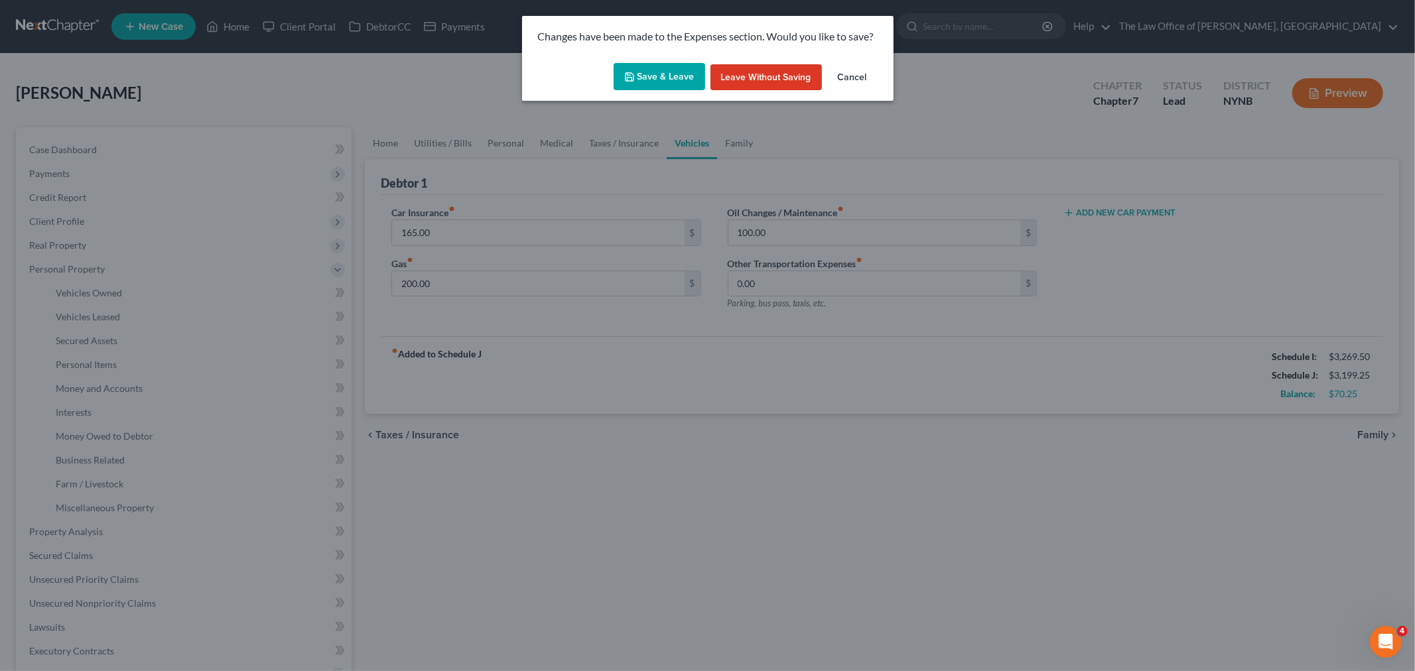
click at [686, 83] on button "Save & Leave" at bounding box center [660, 77] width 92 height 28
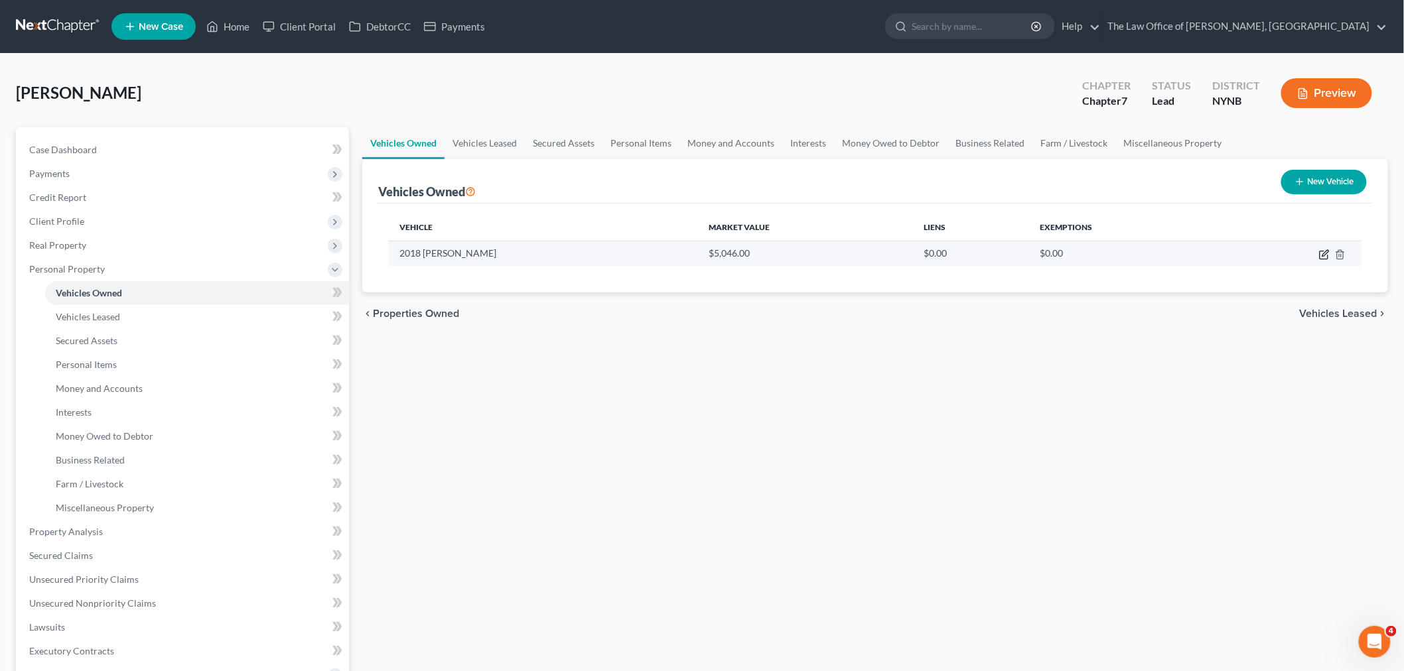
click at [1325, 253] on icon "button" at bounding box center [1324, 254] width 11 height 11
select select "0"
select select "8"
select select "2"
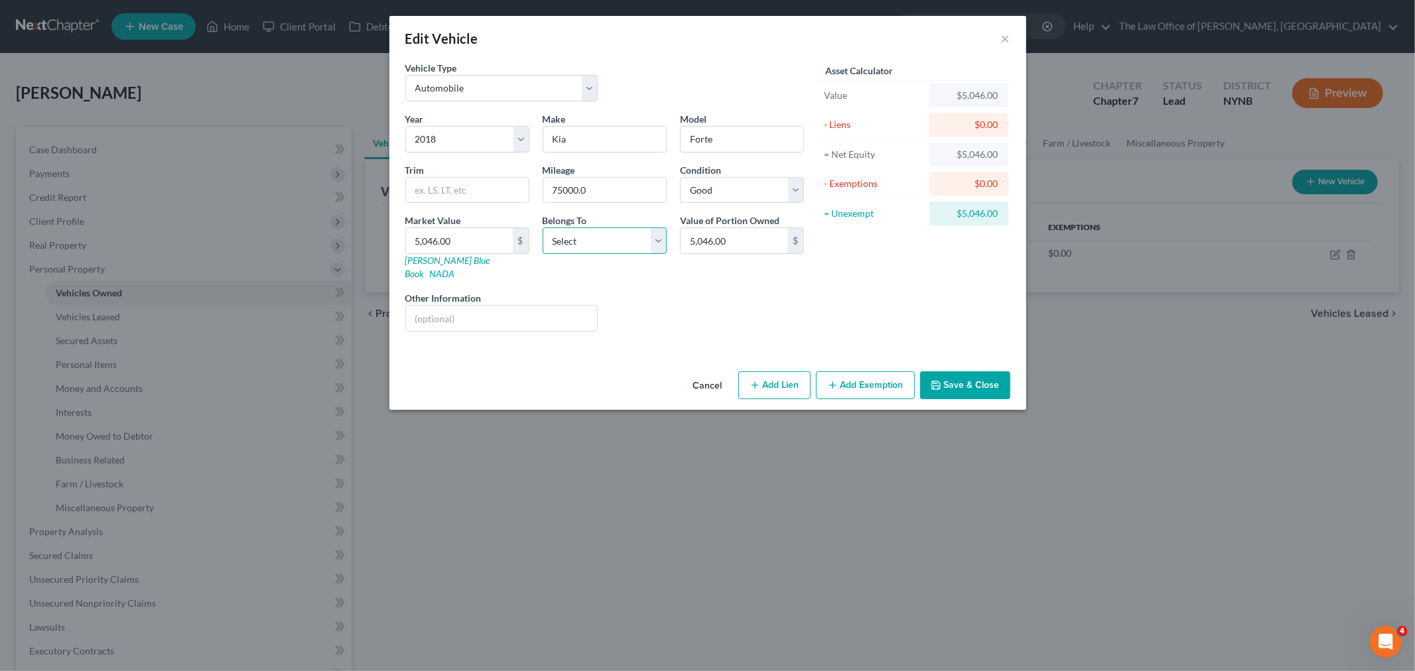
click at [582, 249] on select "Select Debtor 1 Only Debtor 2 Only Debtor 1 And Debtor 2 Only At Least One Of T…" at bounding box center [605, 241] width 124 height 27
select select "0"
click at [543, 228] on select "Select Debtor 1 Only Debtor 2 Only Debtor 1 And Debtor 2 Only At Least One Of T…" at bounding box center [605, 241] width 124 height 27
click at [852, 371] on button "Add Exemption" at bounding box center [865, 385] width 99 height 28
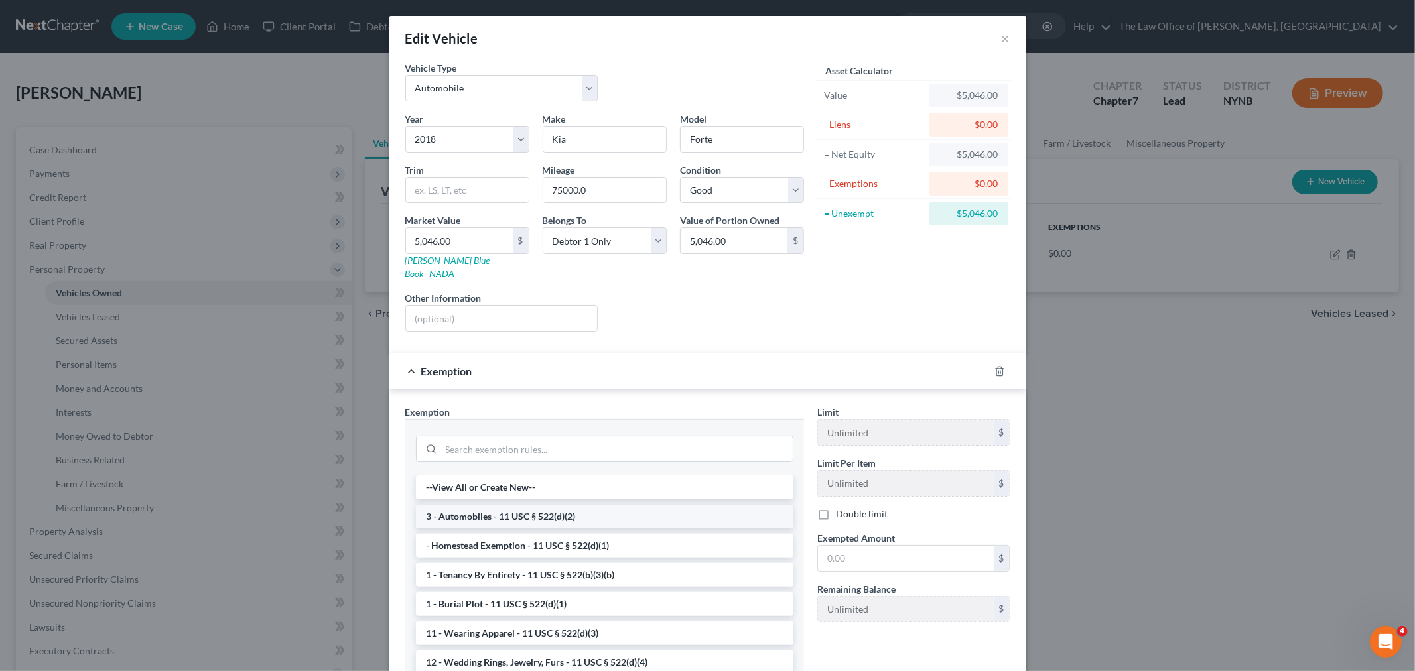
drag, startPoint x: 516, startPoint y: 501, endPoint x: 641, endPoint y: 506, distance: 124.8
click at [515, 505] on li "3 - Automobiles - 11 USC § 522(d)(2)" at bounding box center [604, 517] width 377 height 24
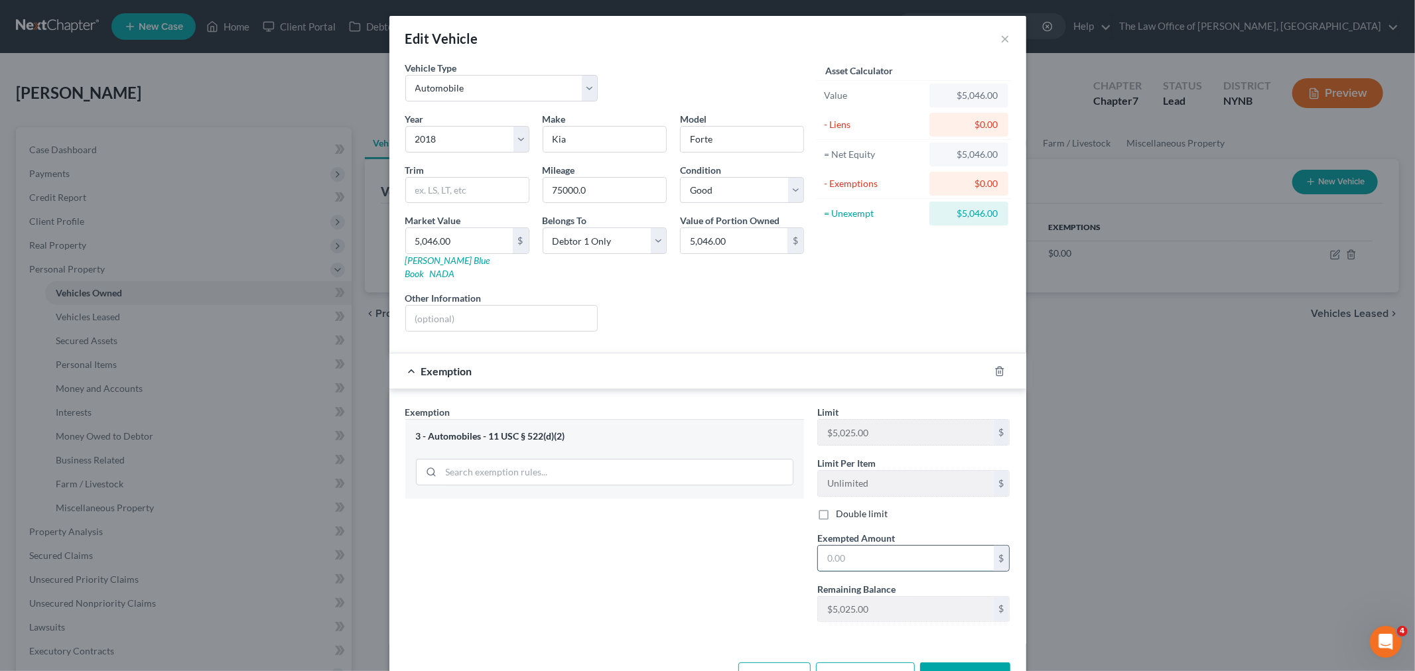
click at [870, 547] on input "text" at bounding box center [906, 558] width 176 height 25
type input "5,046"
click at [950, 663] on button "Save & Close" at bounding box center [965, 677] width 90 height 28
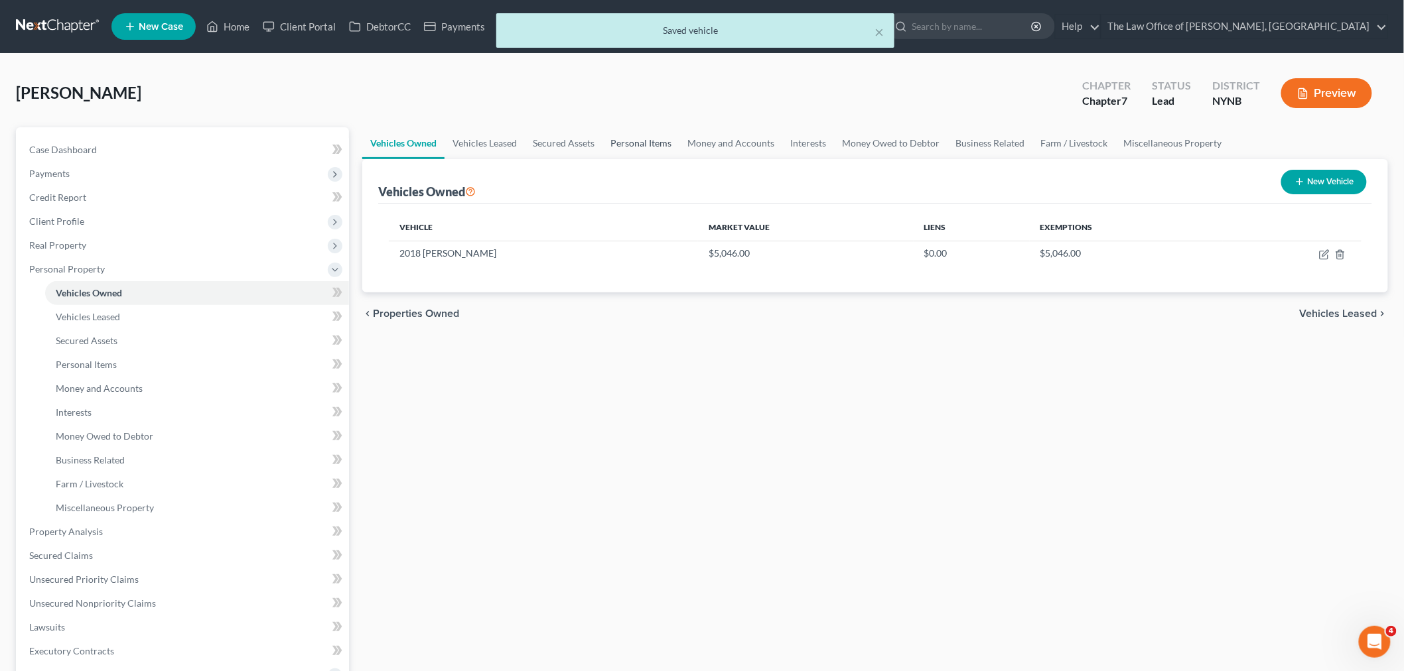
click at [612, 139] on link "Personal Items" at bounding box center [640, 143] width 77 height 32
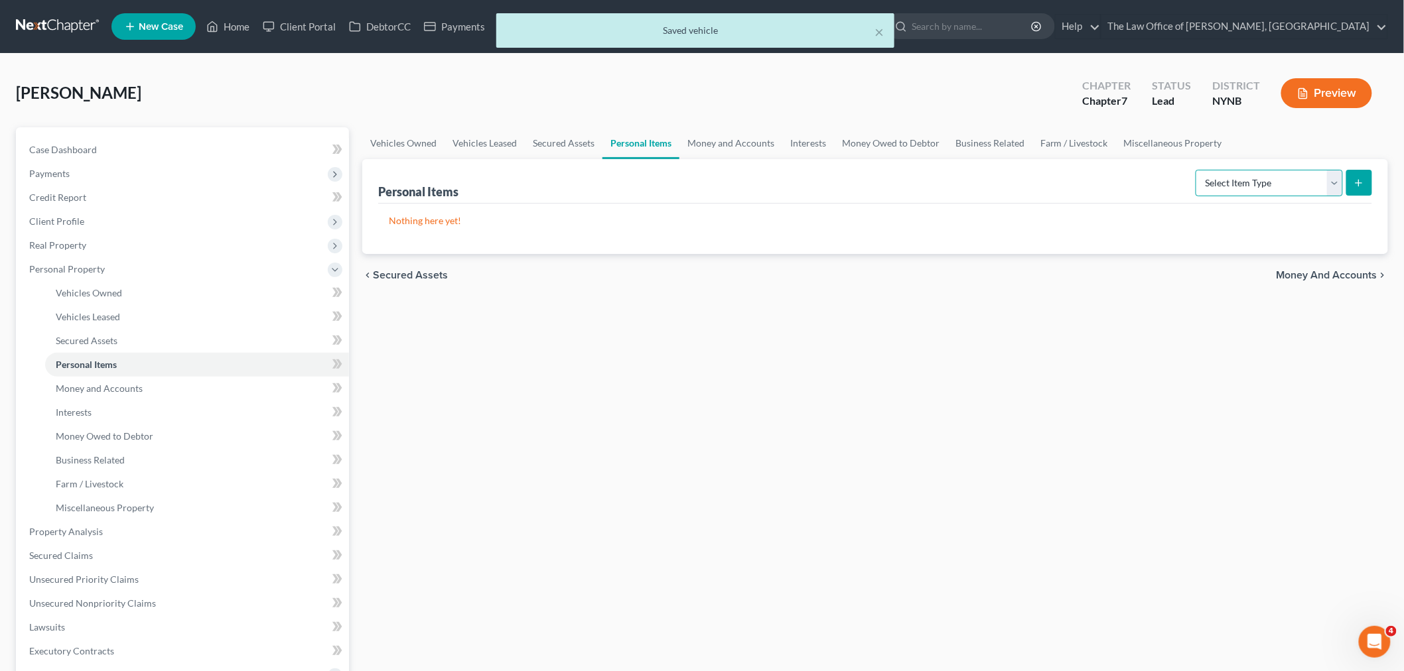
click at [1262, 184] on select "Select Item Type Clothing Collectibles Of Value Electronics Firearms Household …" at bounding box center [1268, 183] width 147 height 27
select select "clothing"
click at [1197, 170] on select "Select Item Type Clothing Collectibles Of Value Electronics Firearms Household …" at bounding box center [1268, 183] width 147 height 27
drag, startPoint x: 1343, startPoint y: 182, endPoint x: 1350, endPoint y: 180, distance: 7.4
click at [1343, 182] on select "Select Item Type Clothing Collectibles Of Value Electronics Firearms Household …" at bounding box center [1268, 183] width 147 height 27
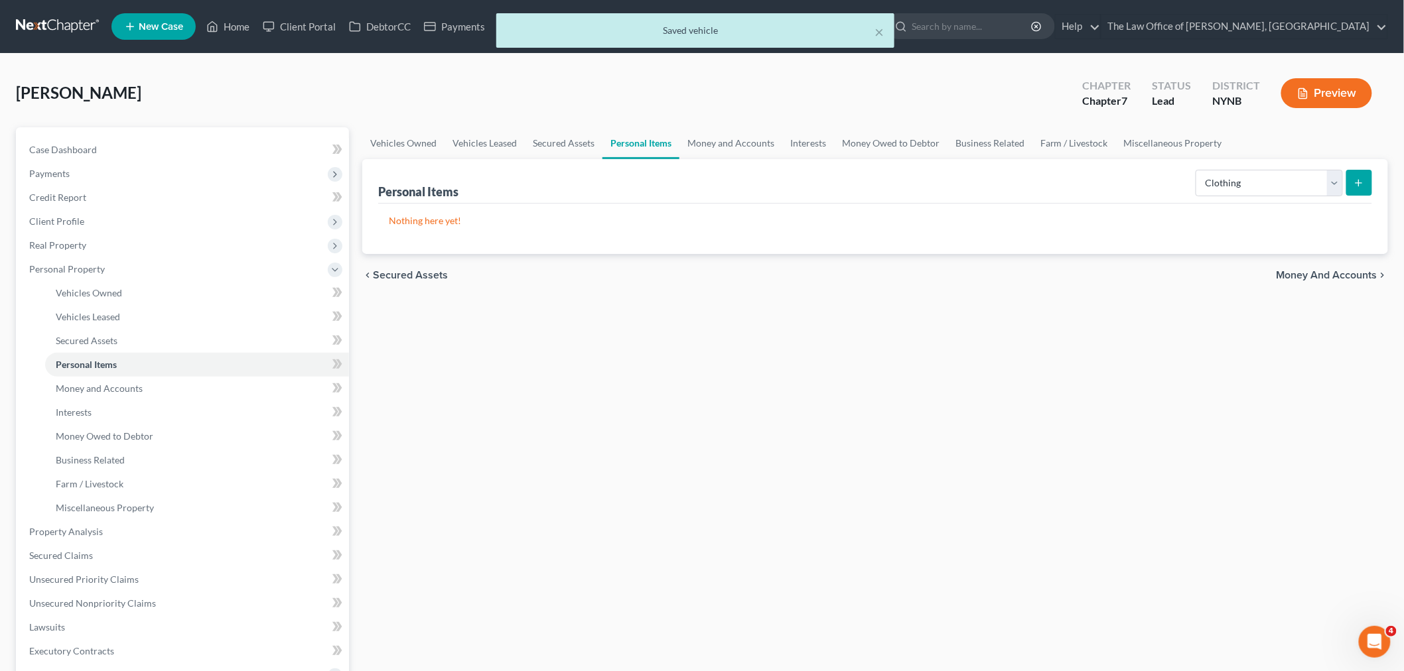
click at [1364, 179] on icon "submit" at bounding box center [1358, 183] width 11 height 11
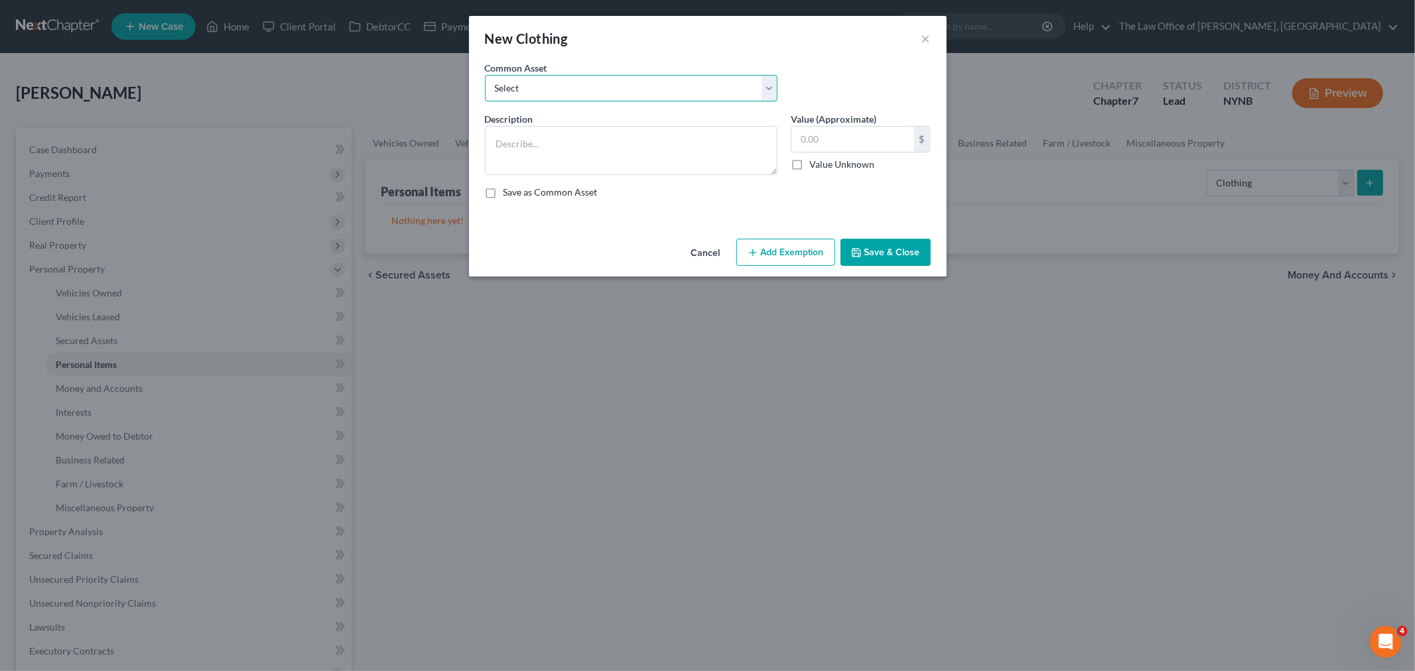
click at [565, 81] on select "Select Basic Clothing" at bounding box center [631, 88] width 293 height 27
select select "0"
click at [485, 75] on select "Select Basic Clothing" at bounding box center [631, 88] width 293 height 27
type textarea "Basic Clothing"
type input "500.00"
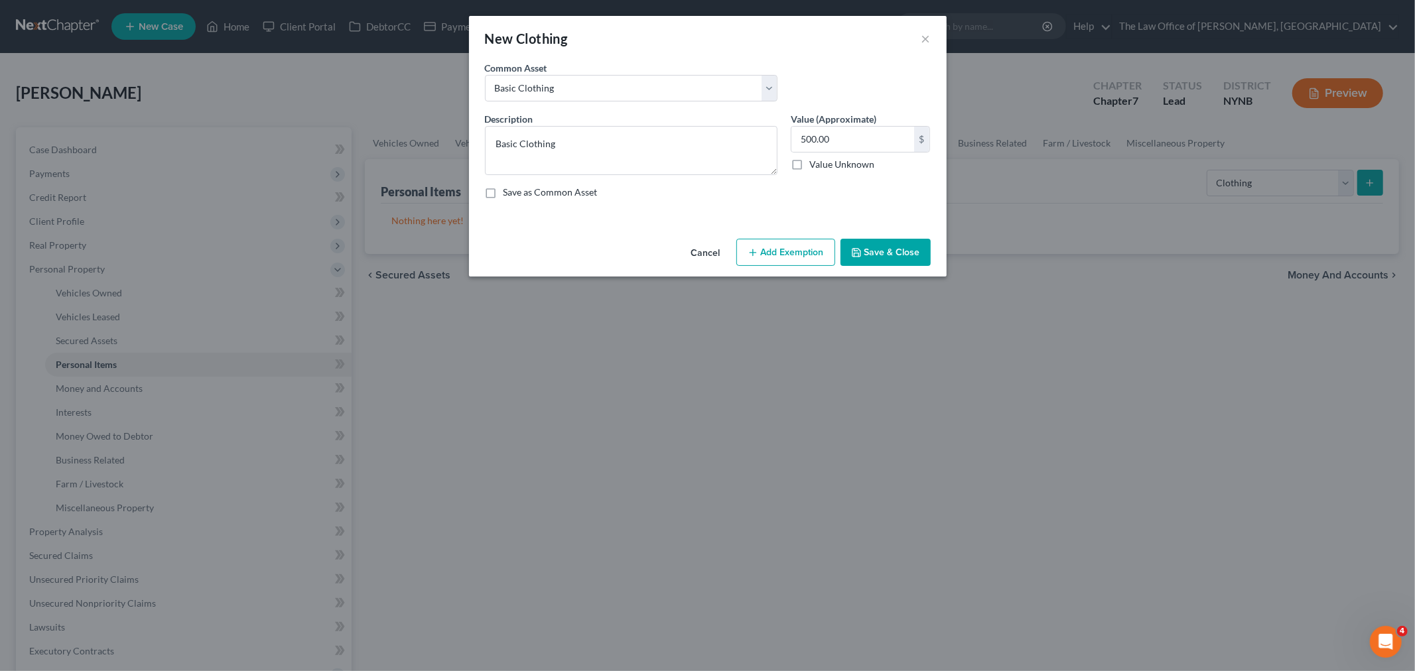
click at [773, 268] on div "Cancel Add Exemption Save & Close" at bounding box center [708, 255] width 478 height 44
drag, startPoint x: 820, startPoint y: 257, endPoint x: 797, endPoint y: 271, distance: 26.5
click at [819, 257] on button "Add Exemption" at bounding box center [785, 253] width 99 height 28
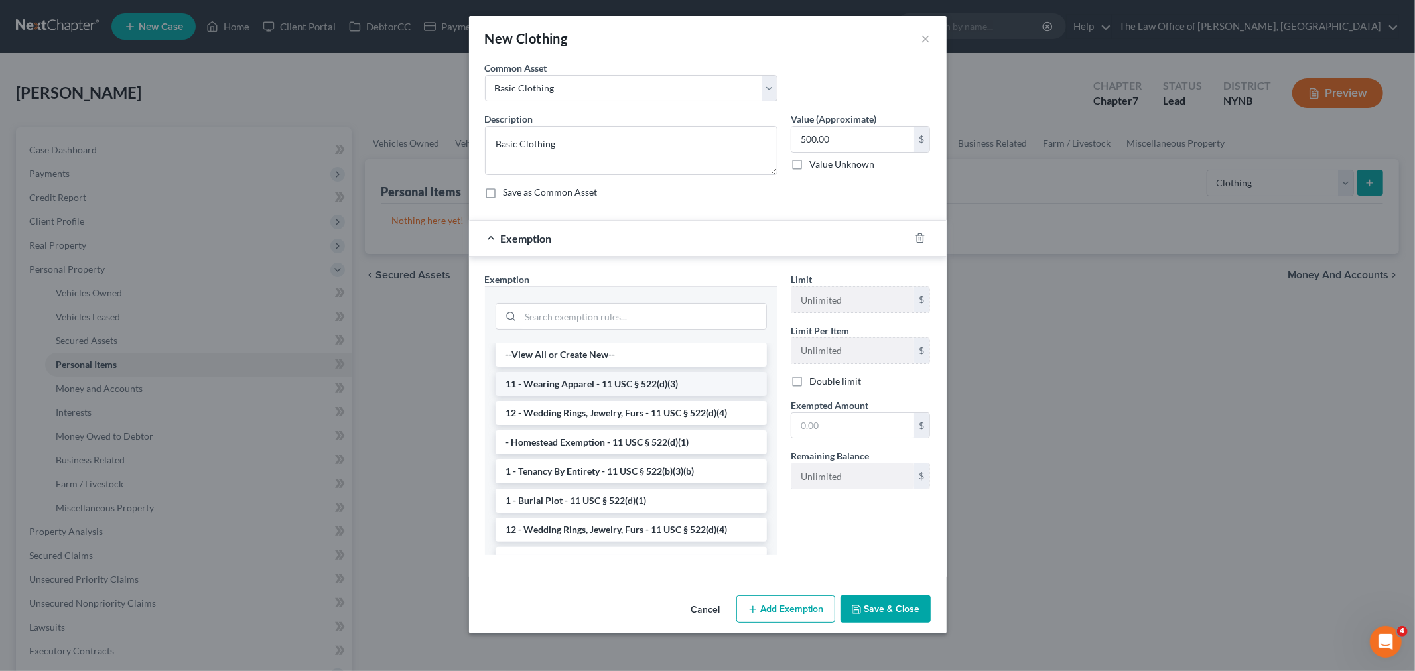
click at [561, 379] on li "11 - Wearing Apparel - 11 USC § 522(d)(3)" at bounding box center [630, 384] width 271 height 24
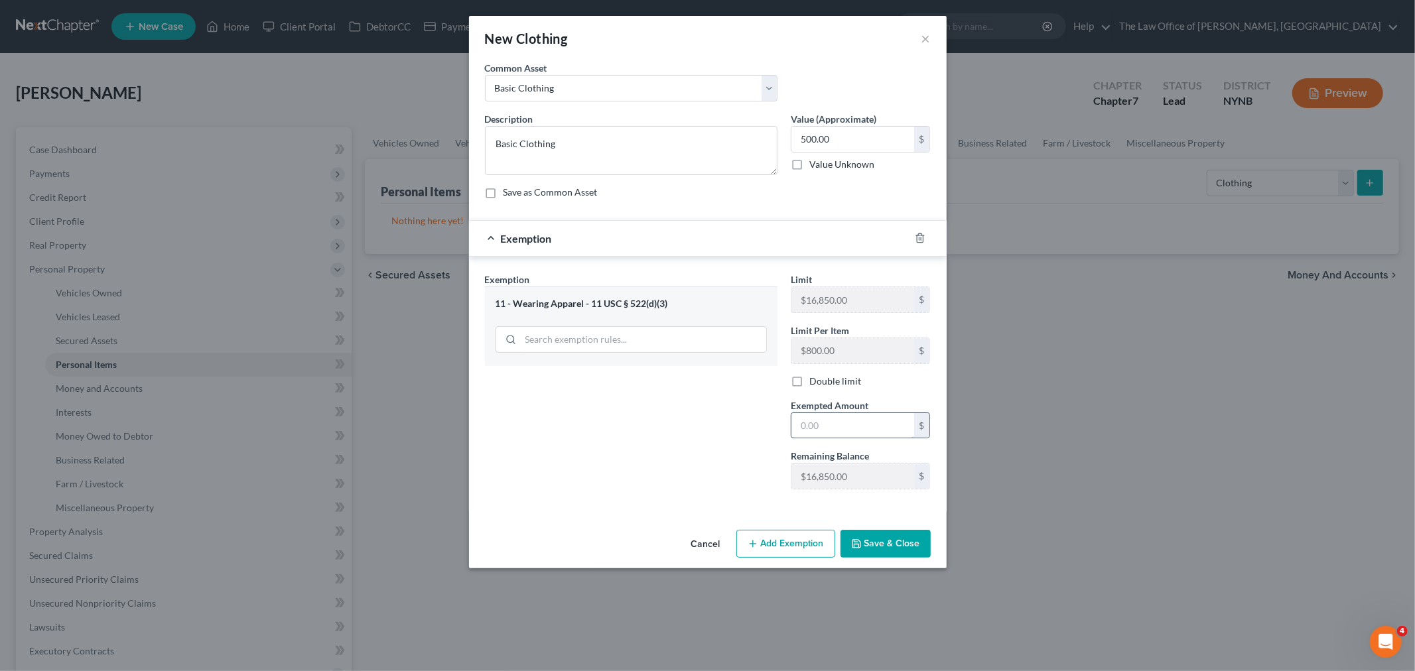
click at [813, 416] on input "text" at bounding box center [852, 425] width 123 height 25
type input "500"
drag, startPoint x: 621, startPoint y: 453, endPoint x: 752, endPoint y: 526, distance: 149.7
click at [648, 468] on div "Exemption Set must be selected for CA. Exemption * 11 - Wearing Apparel - 11 US…" at bounding box center [631, 387] width 306 height 228
click at [901, 551] on button "Save & Close" at bounding box center [885, 544] width 90 height 28
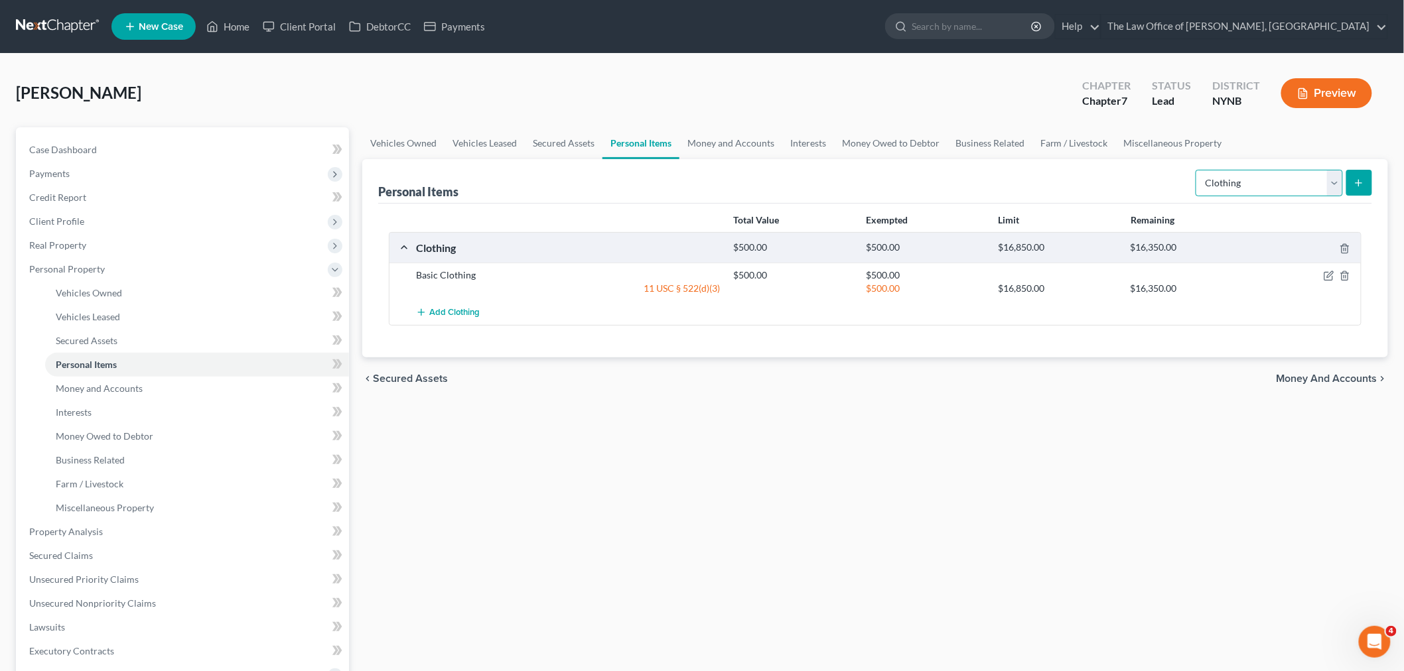
click at [1261, 180] on select "Select Item Type Clothing Collectibles Of Value Electronics Firearms Household …" at bounding box center [1268, 183] width 147 height 27
select select "electronics"
click at [1197, 170] on select "Select Item Type Clothing Collectibles Of Value Electronics Firearms Household …" at bounding box center [1268, 183] width 147 height 27
click at [1358, 183] on line "submit" at bounding box center [1358, 183] width 0 height 6
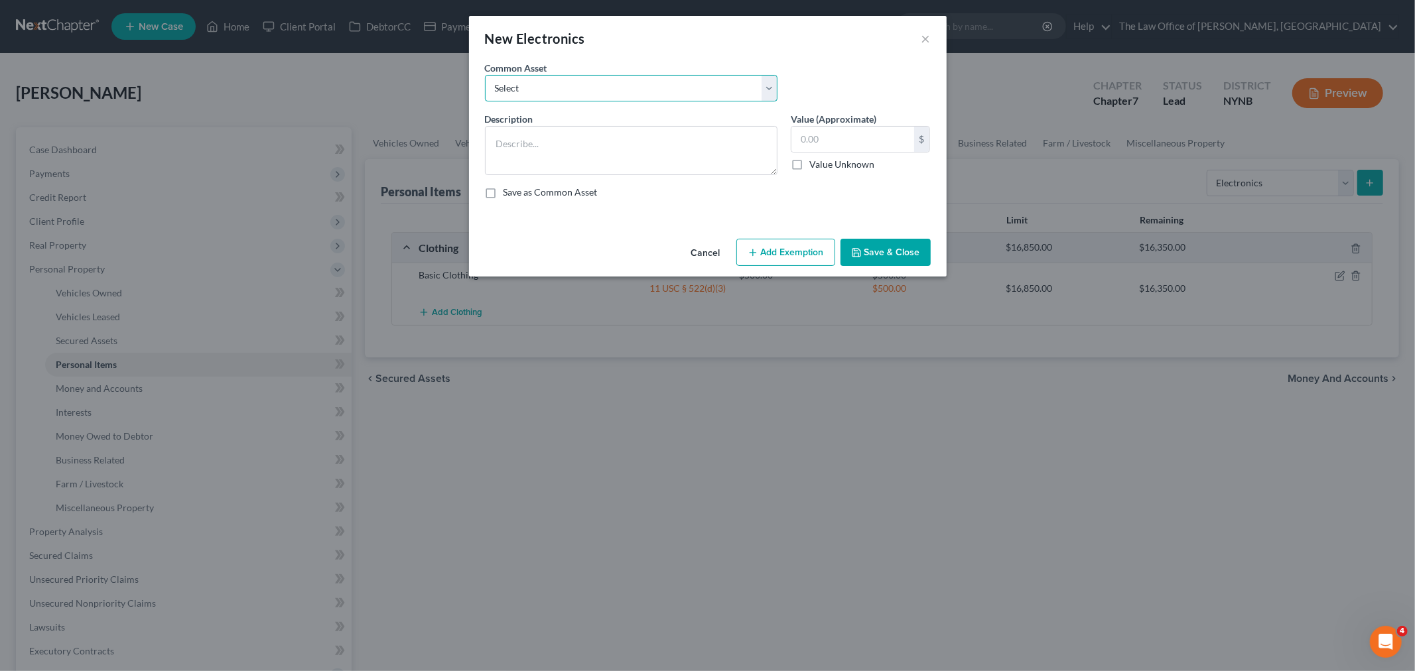
drag, startPoint x: 674, startPoint y: 85, endPoint x: 651, endPoint y: 101, distance: 28.1
click at [673, 85] on select "Select Basic Electronics - laptop, computer, tv, fridge, freezer, cellphone," at bounding box center [631, 88] width 293 height 27
select select "0"
click at [485, 75] on select "Select Basic Electronics - laptop, computer, tv, fridge, freezer, cellphone," at bounding box center [631, 88] width 293 height 27
type textarea "Basic Electronics - laptop, computer, tv, fridge, freezer, cellphone,"
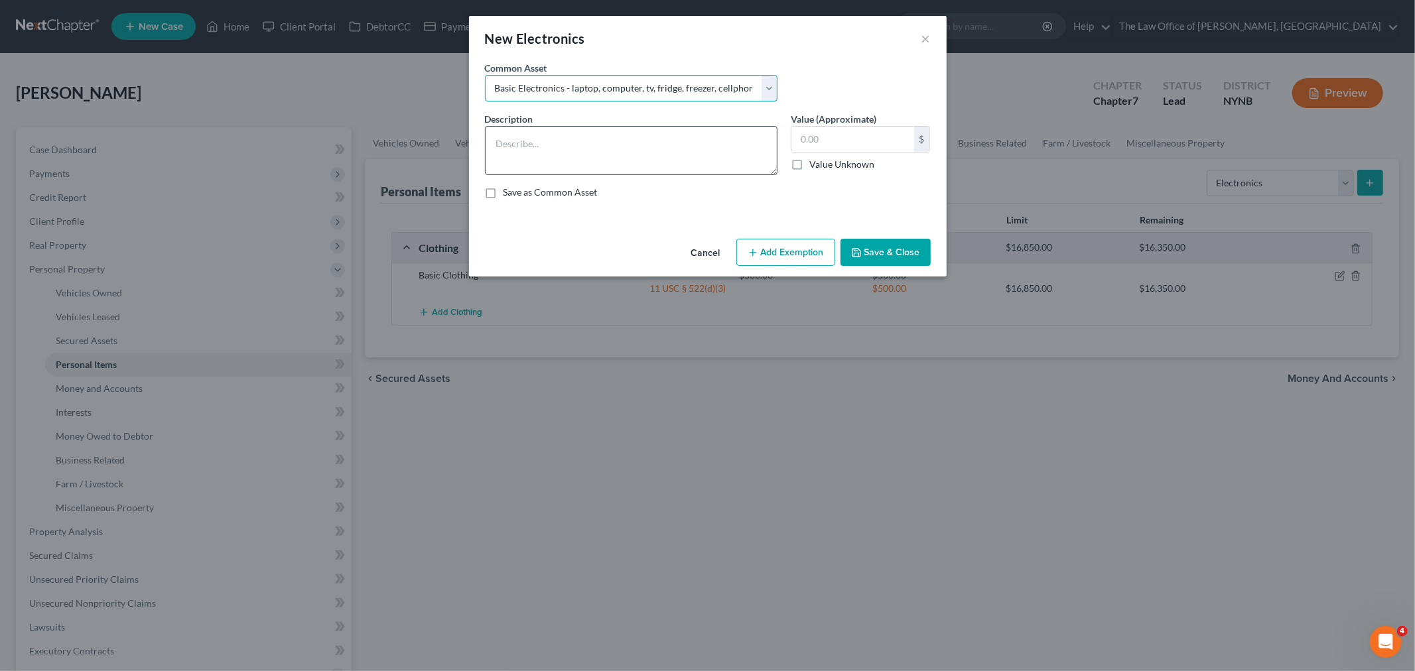
type input "1,500.00"
drag, startPoint x: 714, startPoint y: 143, endPoint x: 651, endPoint y: 143, distance: 62.4
click at [651, 143] on textarea "Basic Electronics - laptop, computer, tv, fridge, freezer, cellphone," at bounding box center [631, 150] width 293 height 49
type textarea "Basic Electronics - laptop, computer, tv, cellphone,"
click at [785, 247] on button "Add Exemption" at bounding box center [785, 253] width 99 height 28
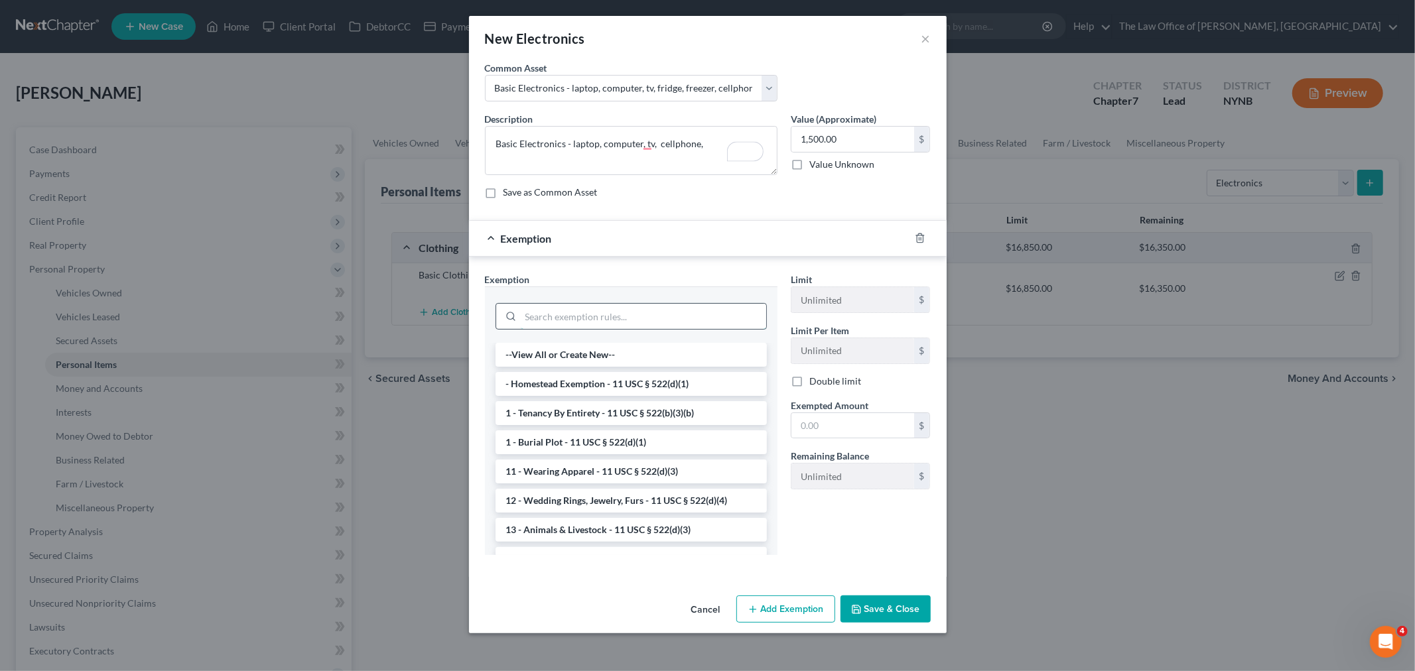
click at [588, 313] on input "search" at bounding box center [643, 316] width 245 height 25
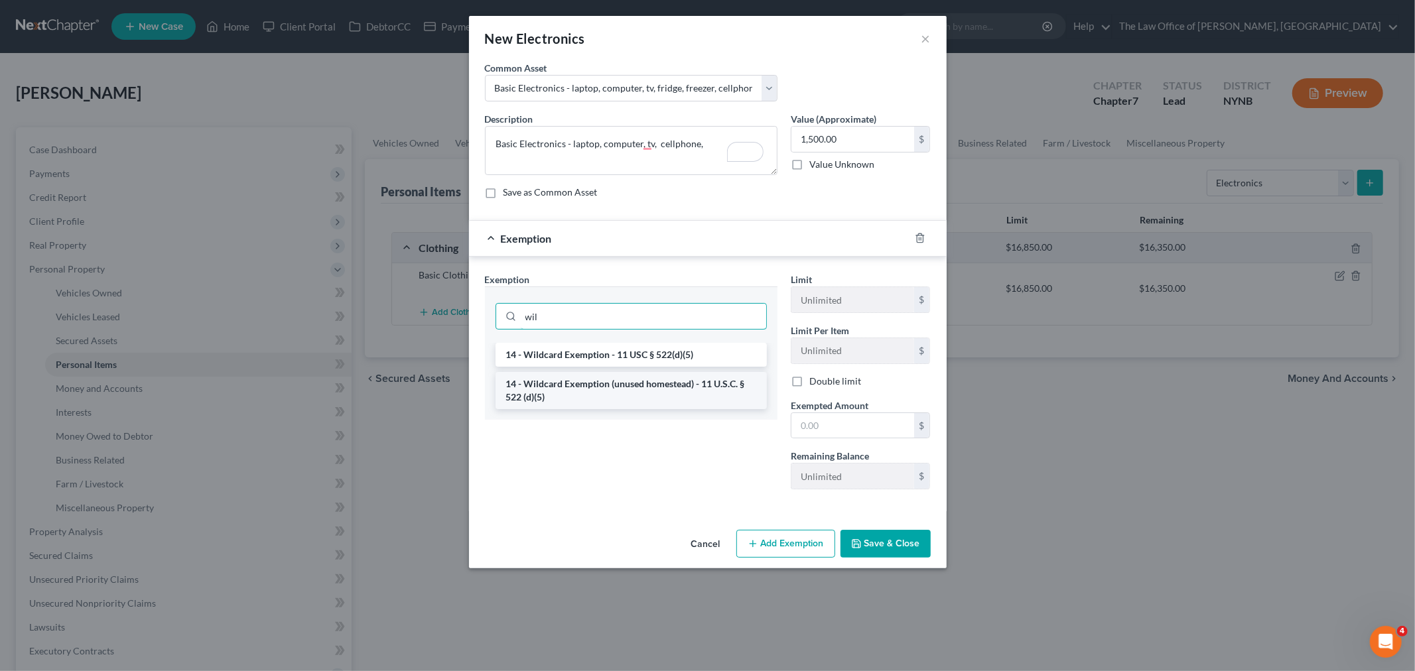
type input "wil"
click at [567, 396] on li "14 - Wildcard Exemption (unused homestead) - 11 U.S.C. § 522 (d)(5)" at bounding box center [630, 390] width 271 height 37
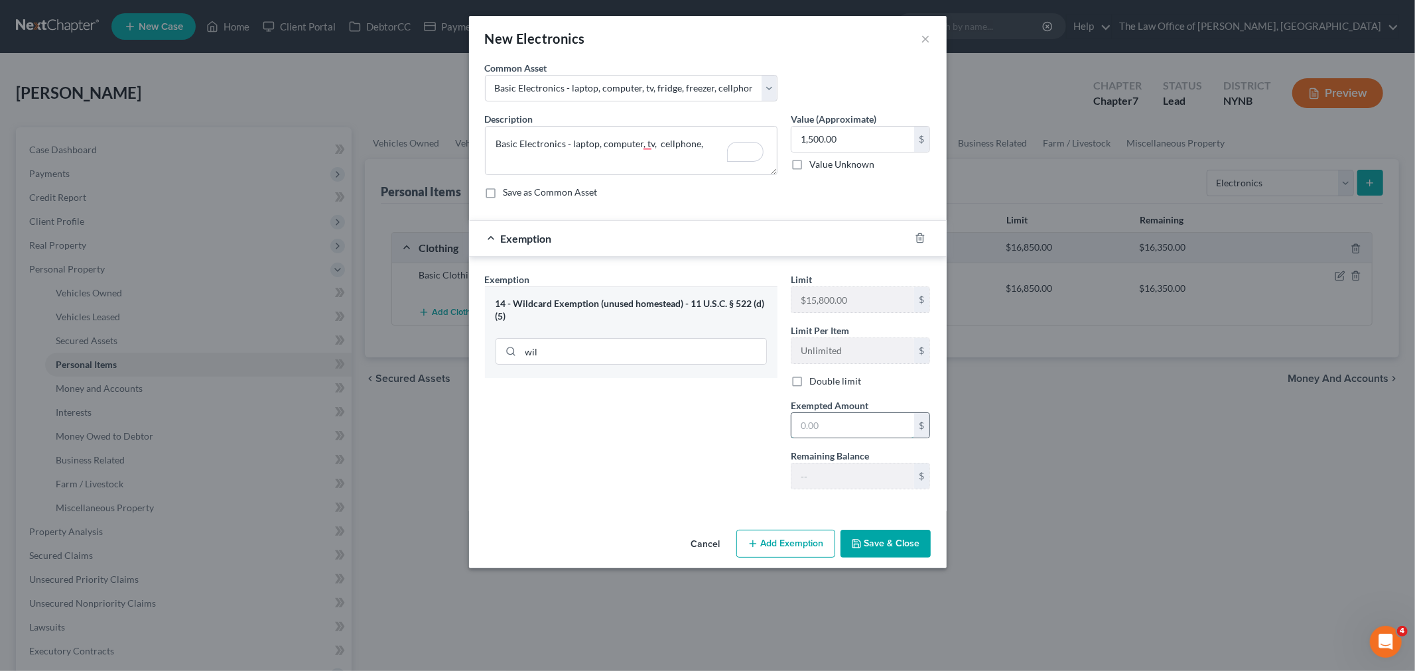
click at [830, 428] on input "text" at bounding box center [852, 425] width 123 height 25
type input "1,500"
drag, startPoint x: 604, startPoint y: 454, endPoint x: 738, endPoint y: 504, distance: 142.9
click at [612, 462] on div "Exemption Set must be selected for CA. Exemption * 14 - Wildcard Exemption (unu…" at bounding box center [631, 387] width 306 height 228
click at [903, 545] on button "Save & Close" at bounding box center [885, 544] width 90 height 28
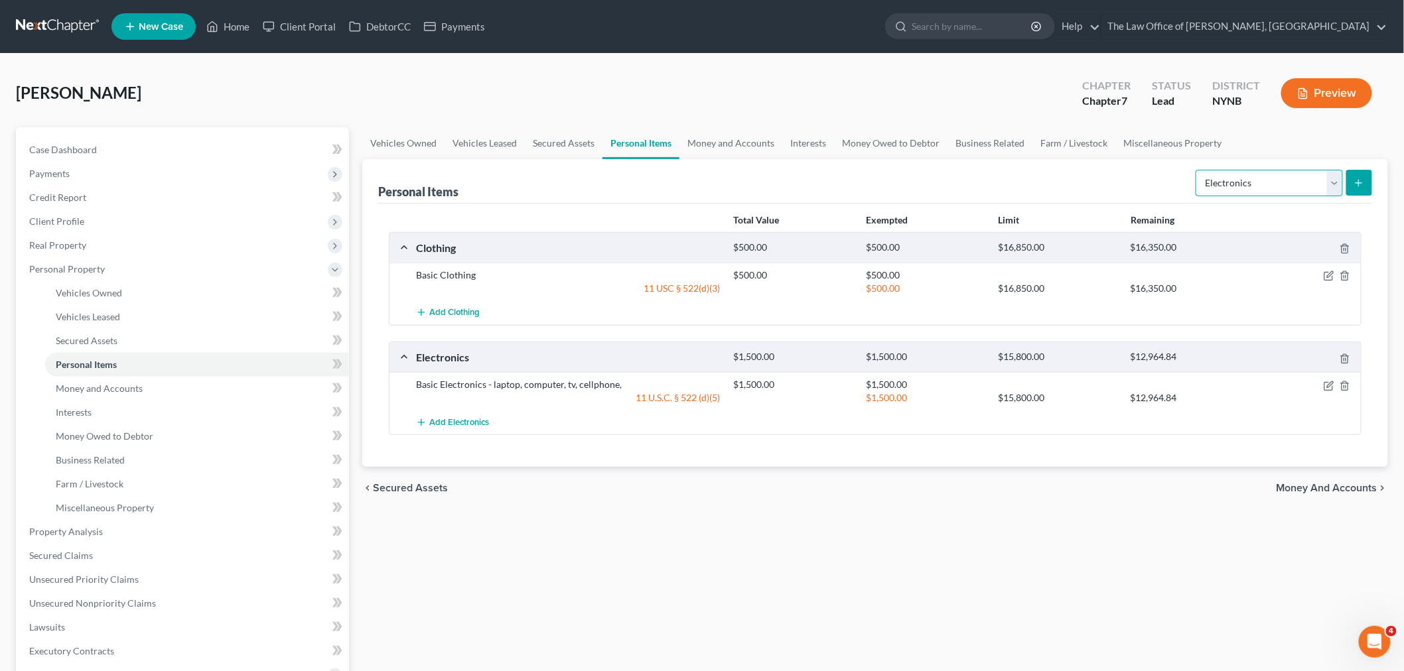
drag, startPoint x: 1252, startPoint y: 186, endPoint x: 1251, endPoint y: 195, distance: 8.7
click at [1252, 186] on select "Select Item Type Clothing Collectibles Of Value Electronics Firearms Household …" at bounding box center [1268, 183] width 147 height 27
select select "household_goods"
click at [1197, 170] on select "Select Item Type Clothing Collectibles Of Value Electronics Firearms Household …" at bounding box center [1268, 183] width 147 height 27
click at [1349, 182] on button "submit" at bounding box center [1359, 183] width 26 height 26
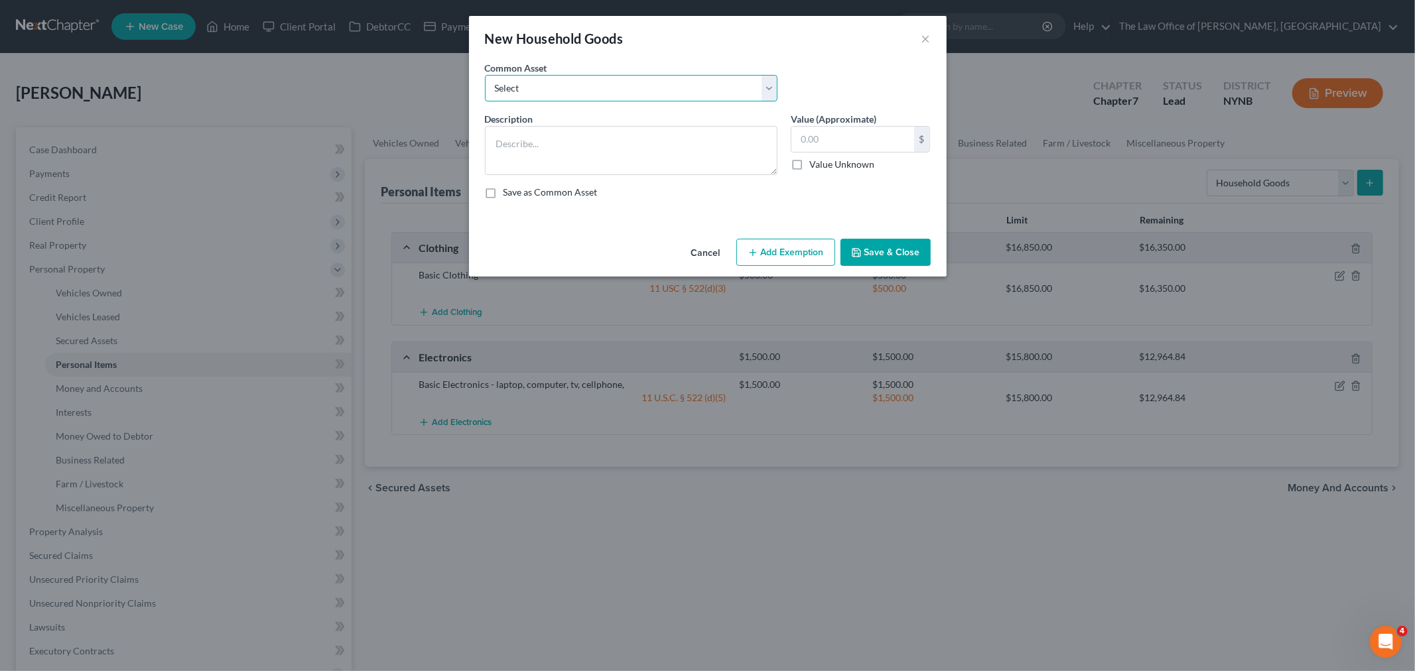
drag, startPoint x: 515, startPoint y: 82, endPoint x: 531, endPoint y: 98, distance: 22.0
click at [515, 82] on select "Select Basic Household Goods - sofa, beds, tables, chairs" at bounding box center [631, 88] width 293 height 27
select select "0"
click at [485, 75] on select "Select Basic Household Goods - sofa, beds, tables, chairs" at bounding box center [631, 88] width 293 height 27
type textarea "Basic Household Goods - sofa, beds, tables, chairs"
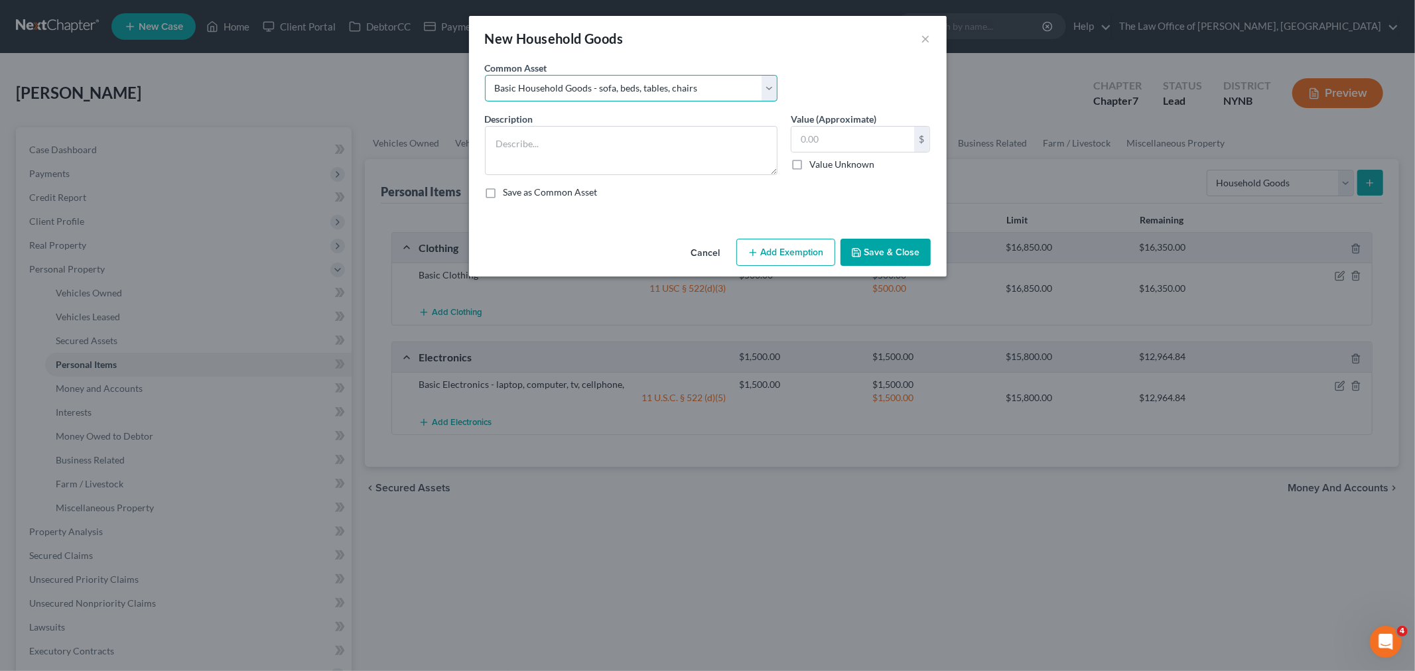
type input "2,500.00"
click at [779, 245] on button "Add Exemption" at bounding box center [785, 253] width 99 height 28
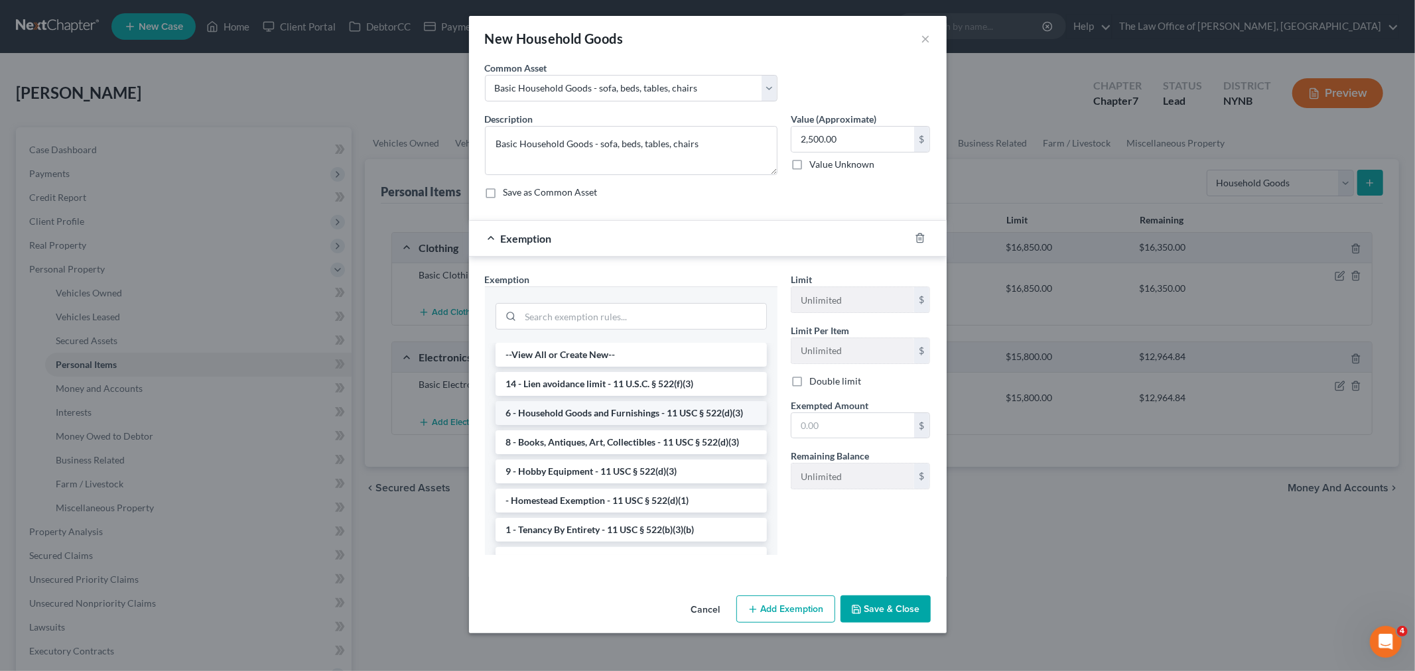
click at [553, 415] on li "6 - Household Goods and Furnishings - 11 USC § 522(d)(3)" at bounding box center [630, 413] width 271 height 24
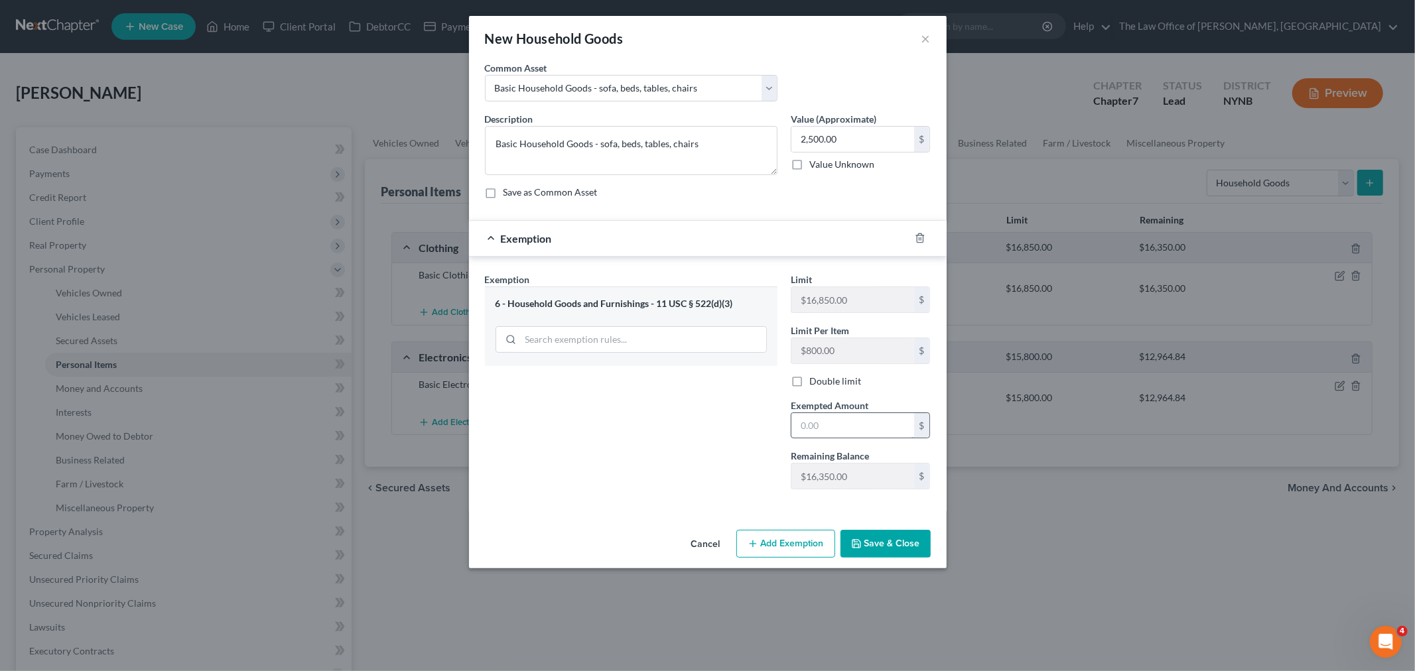
click at [824, 425] on input "text" at bounding box center [852, 425] width 123 height 25
type input "2,500"
drag, startPoint x: 675, startPoint y: 467, endPoint x: 767, endPoint y: 518, distance: 105.4
click at [697, 501] on div "Exemption Set must be selected for CA. Exemption * 6 - Household Goods and Furn…" at bounding box center [707, 387] width 459 height 228
click at [872, 537] on button "Save & Close" at bounding box center [885, 544] width 90 height 28
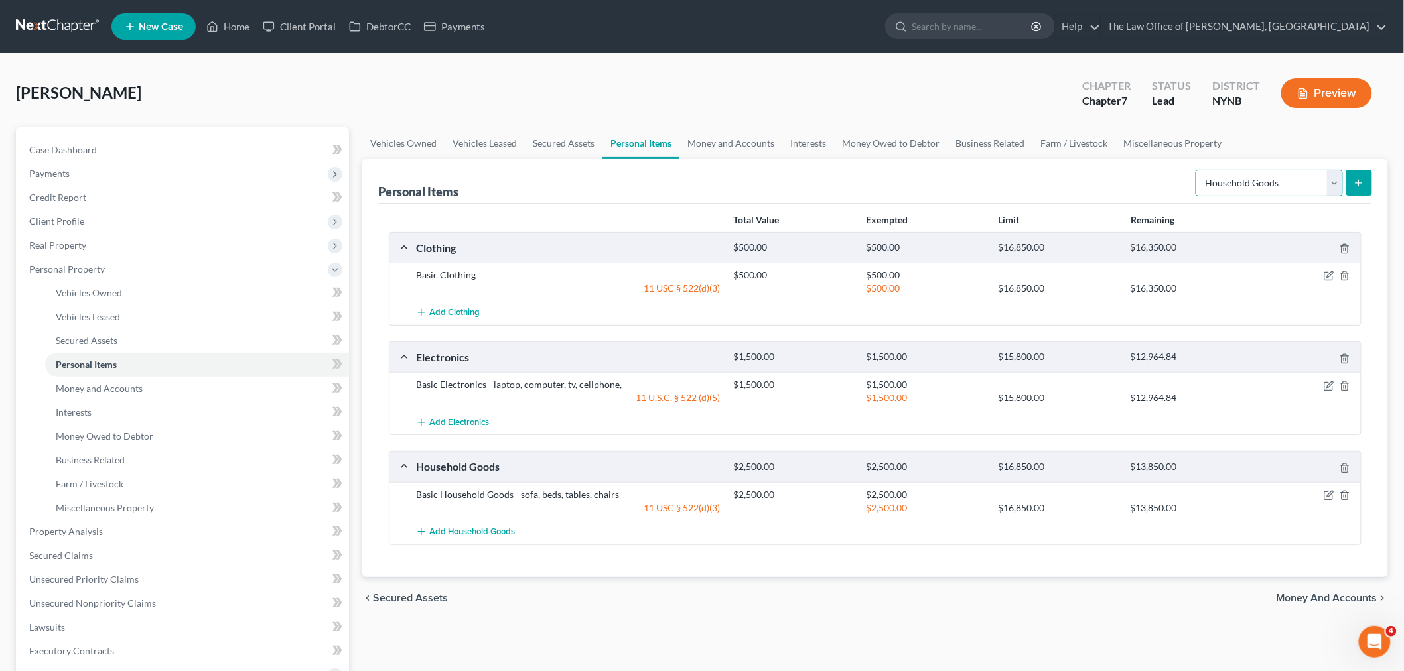
drag, startPoint x: 1315, startPoint y: 181, endPoint x: 1302, endPoint y: 194, distance: 17.8
click at [1314, 181] on select "Select Item Type Clothing Collectibles Of Value Electronics Firearms Household …" at bounding box center [1268, 183] width 147 height 27
select select "jewelry"
click at [1197, 170] on select "Select Item Type Clothing Collectibles Of Value Electronics Firearms Household …" at bounding box center [1268, 183] width 147 height 27
click at [1360, 180] on icon "submit" at bounding box center [1358, 183] width 11 height 11
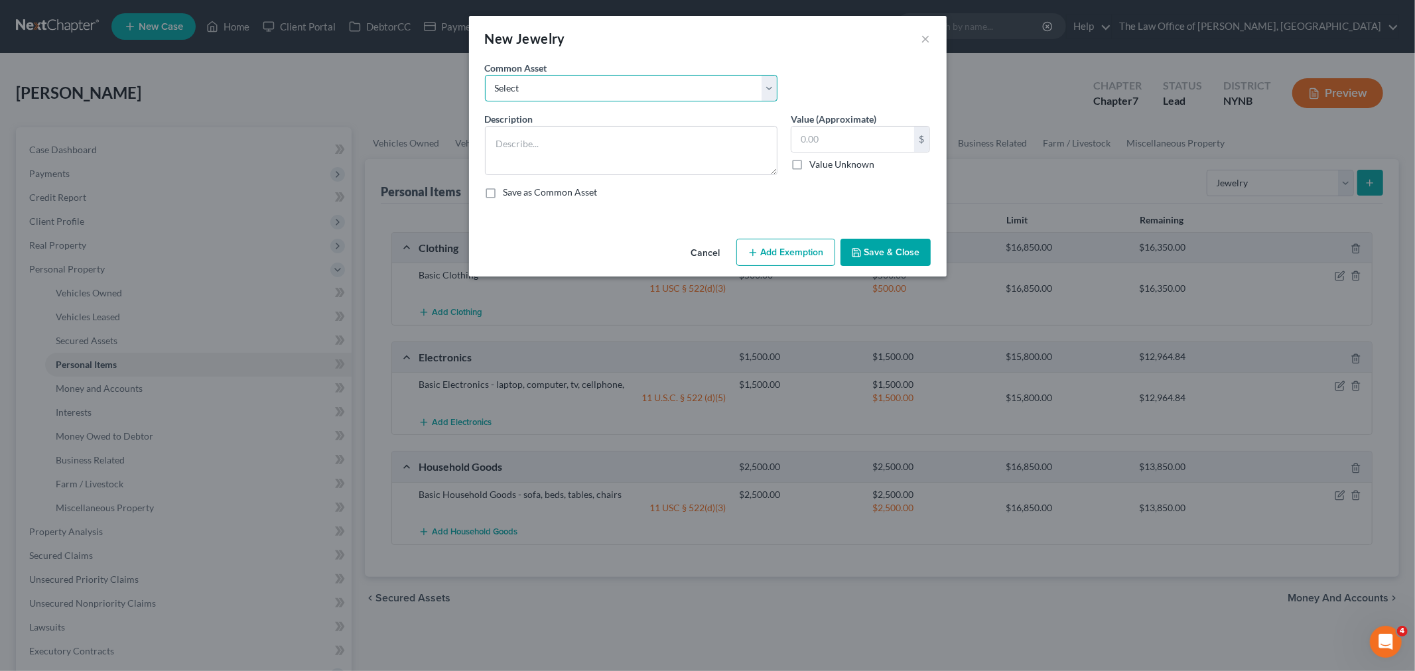
drag, startPoint x: 621, startPoint y: 81, endPoint x: 611, endPoint y: 88, distance: 12.3
click at [620, 81] on select "Select Basic Jewelry" at bounding box center [631, 88] width 293 height 27
select select "0"
click at [485, 75] on select "Select Basic Jewelry" at bounding box center [631, 88] width 293 height 27
type textarea "Basic Jewelry"
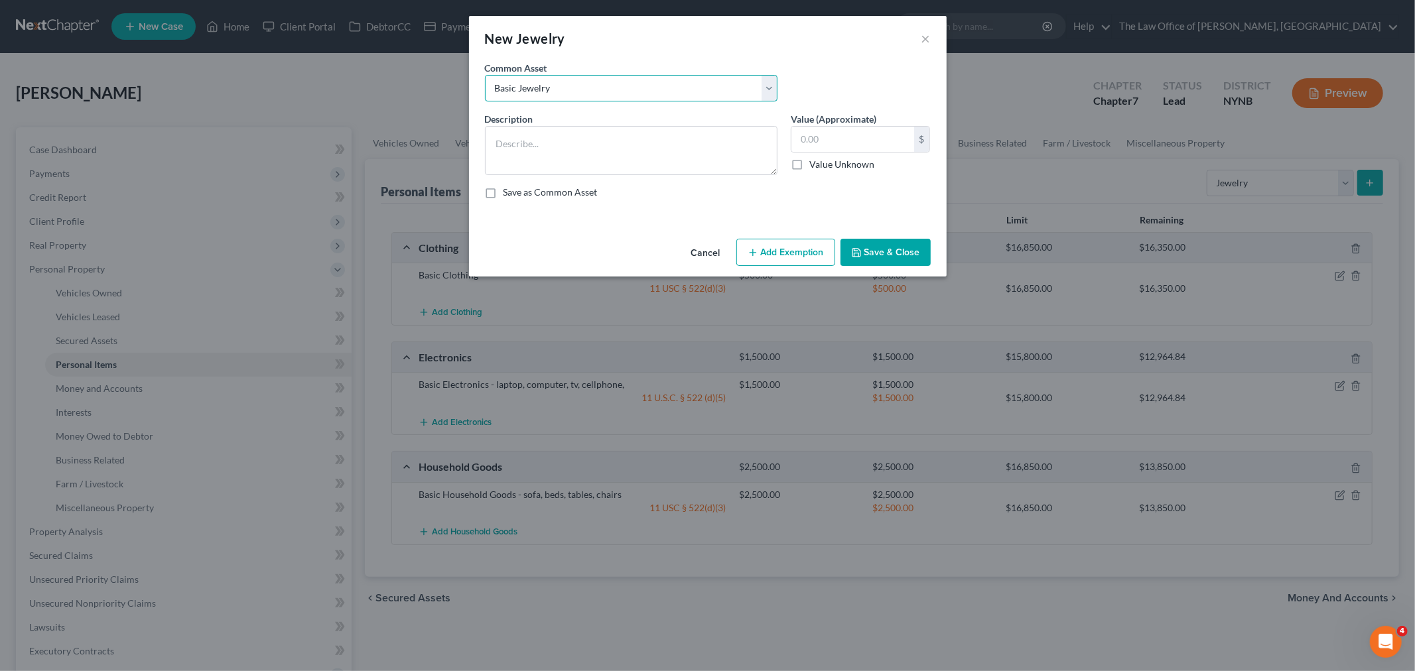
type input "300.00"
drag, startPoint x: 790, startPoint y: 264, endPoint x: 779, endPoint y: 265, distance: 10.7
click at [789, 264] on button "Add Exemption" at bounding box center [785, 253] width 99 height 28
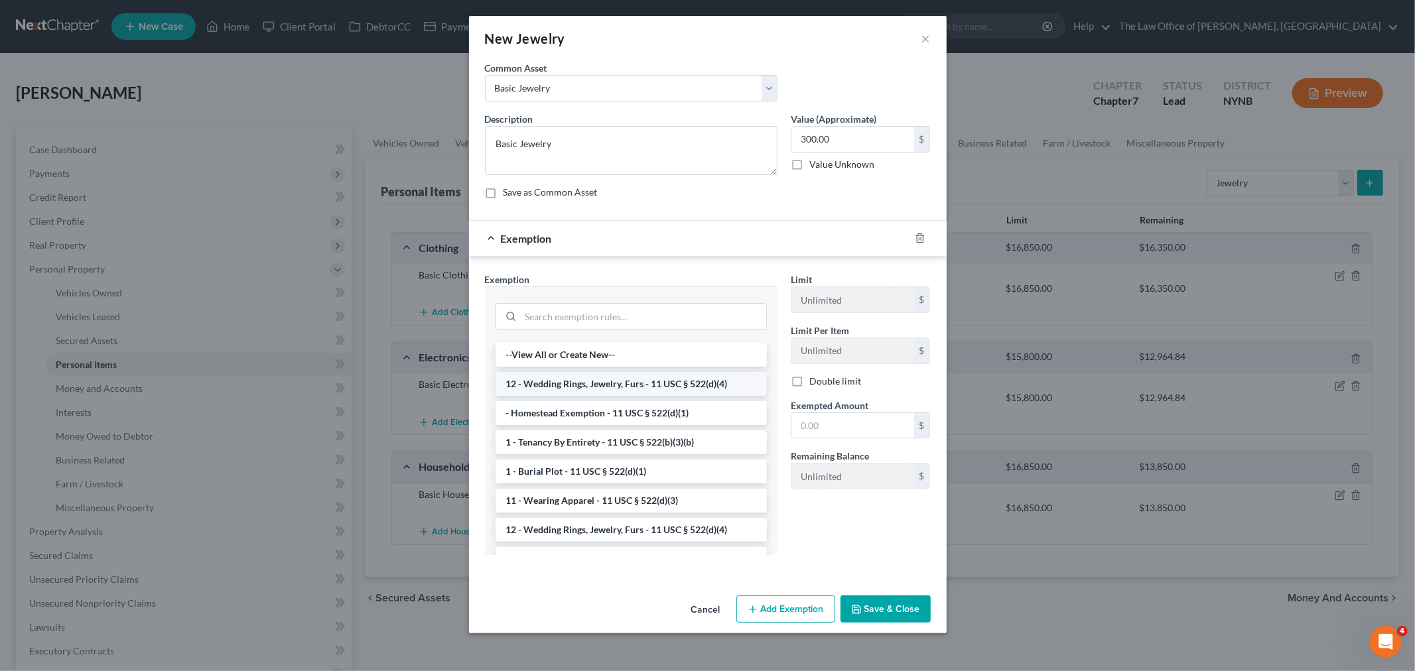
click at [584, 374] on li "12 - Wedding Rings, Jewelry, Furs - 11 USC § 522(d)(4)" at bounding box center [630, 384] width 271 height 24
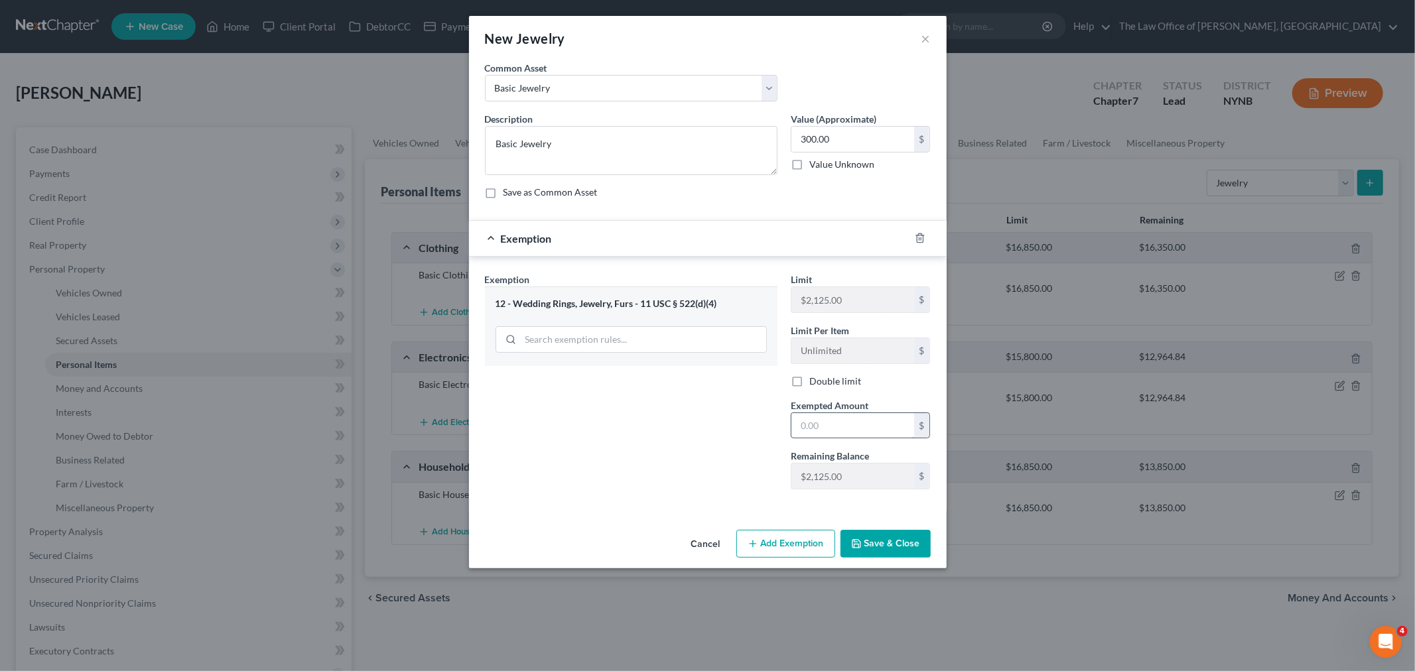
click at [827, 417] on input "text" at bounding box center [852, 425] width 123 height 25
type input "300"
click at [874, 549] on button "Save & Close" at bounding box center [885, 544] width 90 height 28
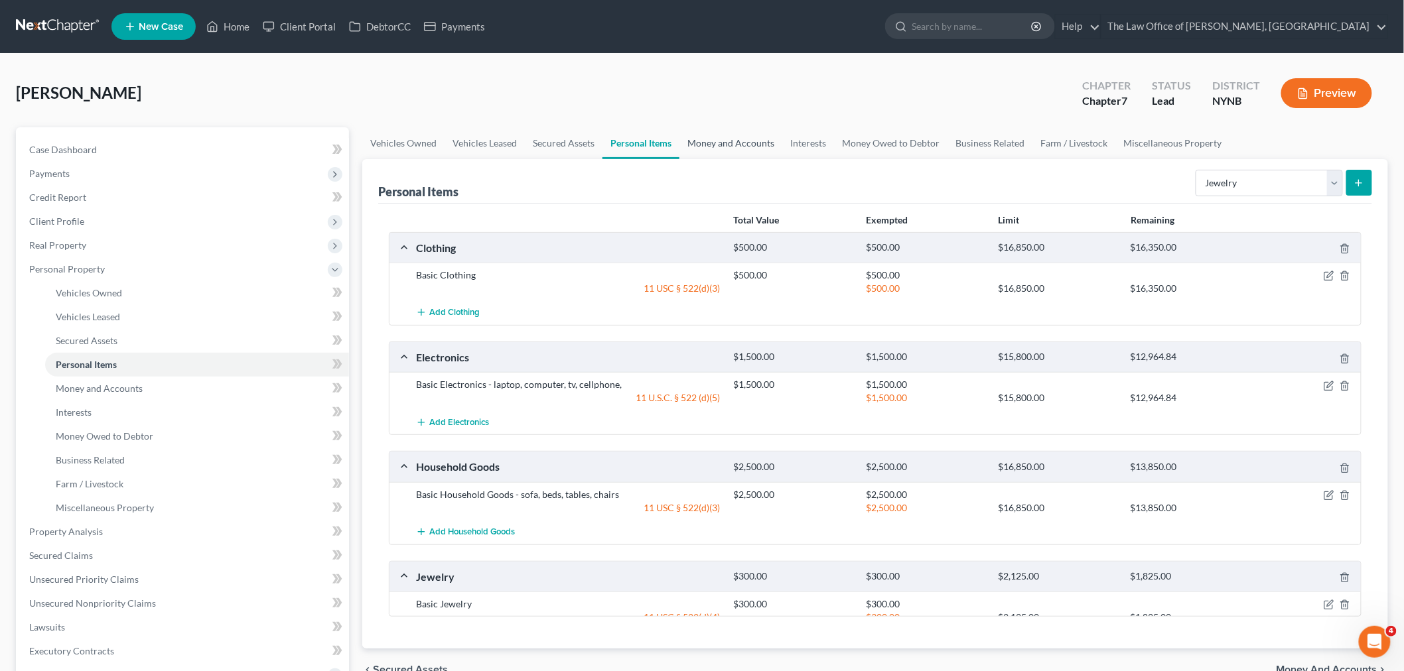
click at [741, 142] on link "Money and Accounts" at bounding box center [730, 143] width 103 height 32
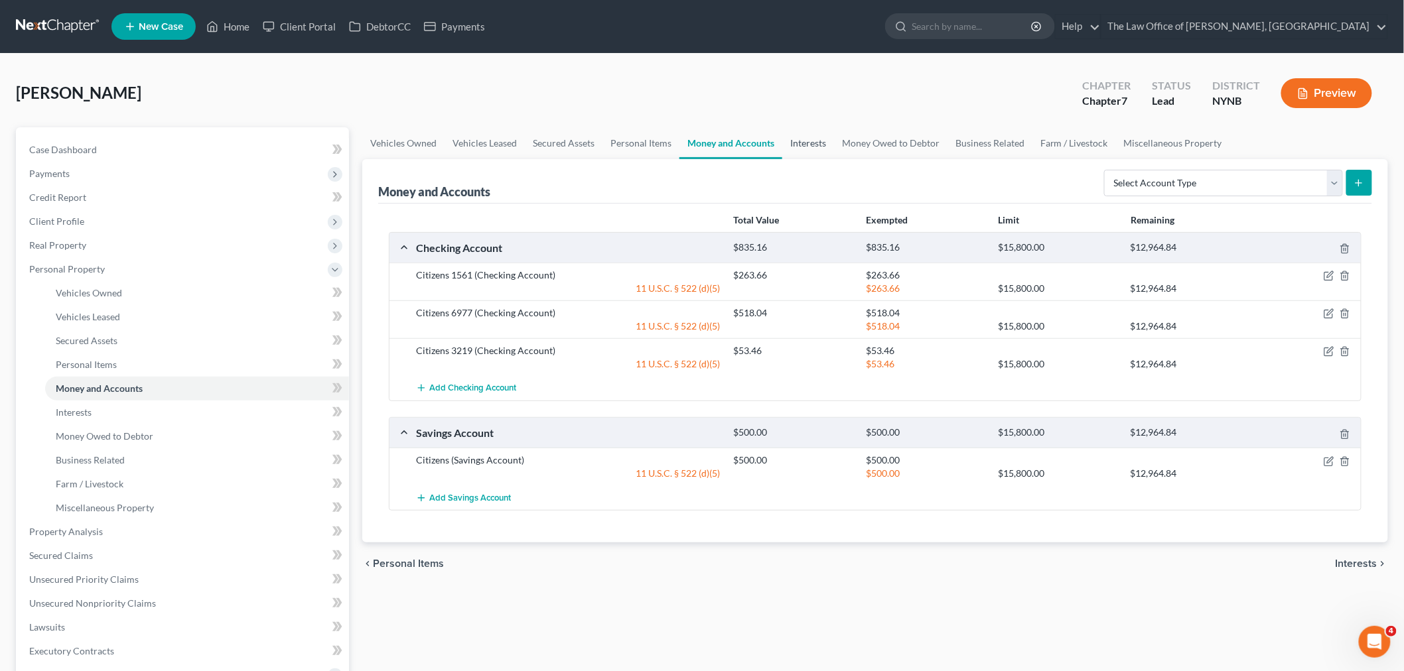
click at [791, 141] on link "Interests" at bounding box center [808, 143] width 52 height 32
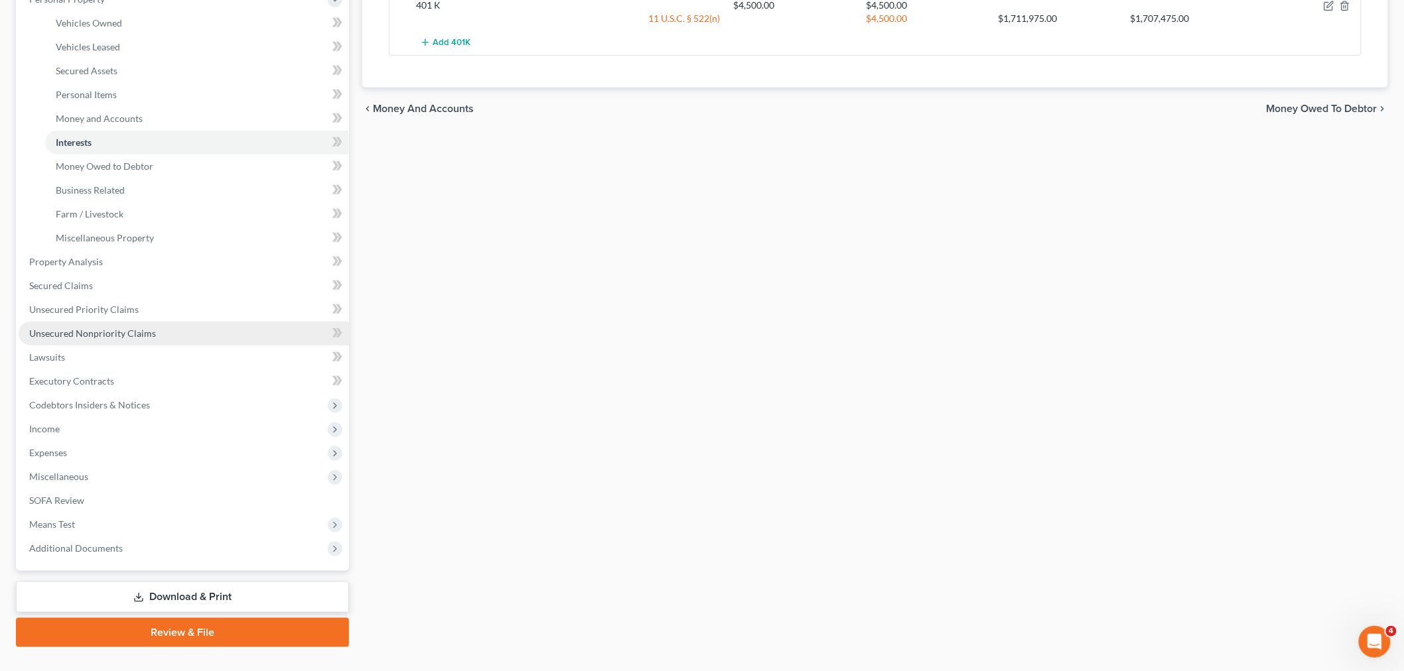
scroll to position [295, 0]
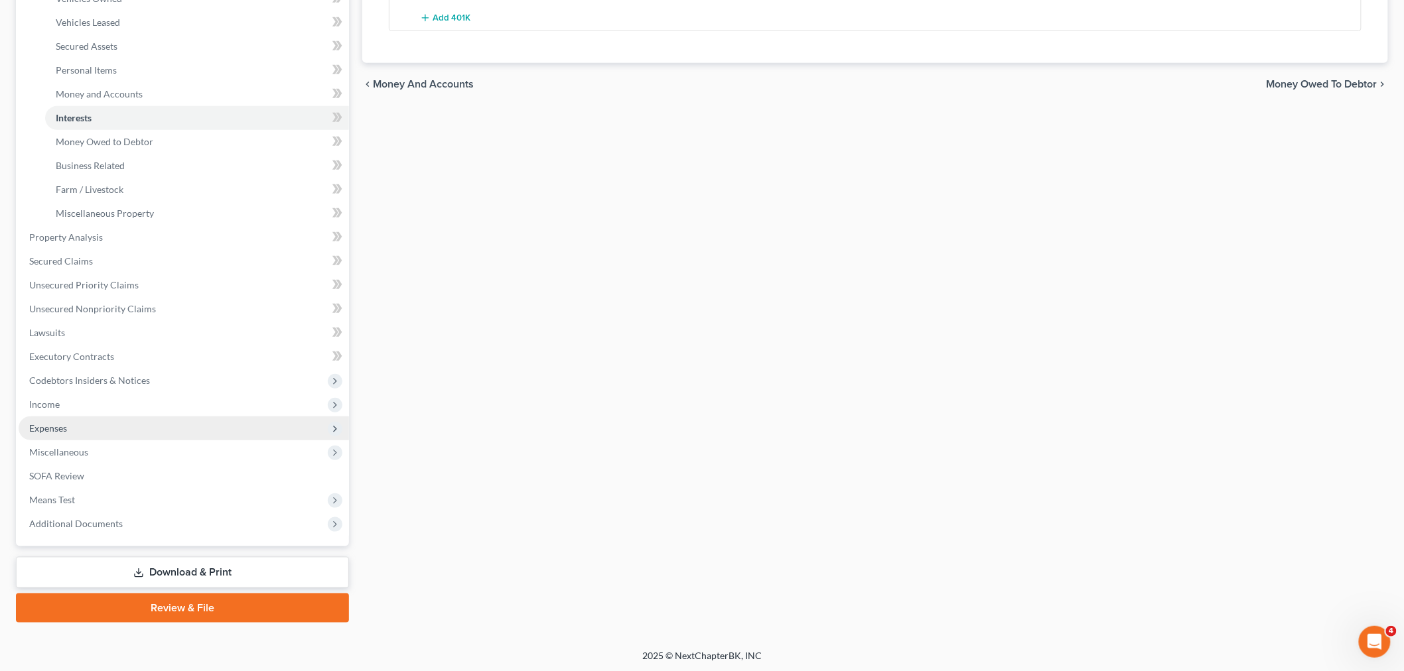
click at [56, 427] on span "Expenses" at bounding box center [48, 428] width 38 height 11
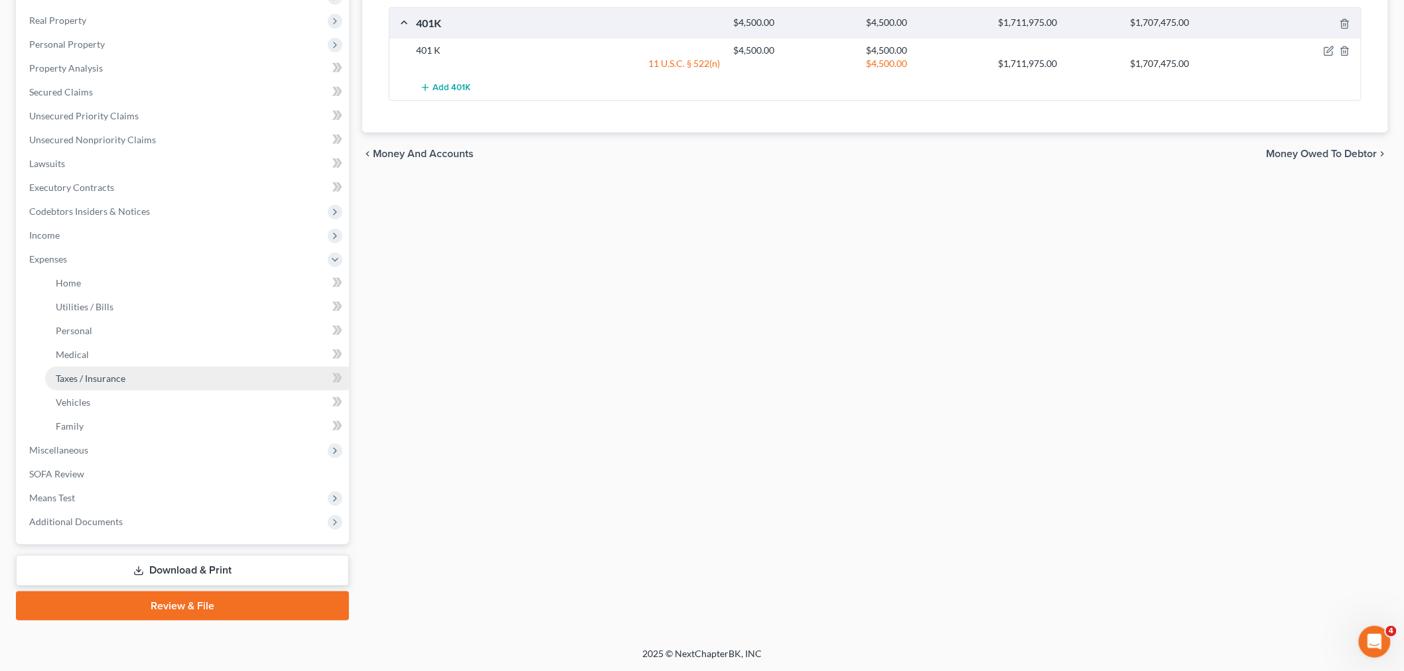
scroll to position [223, 0]
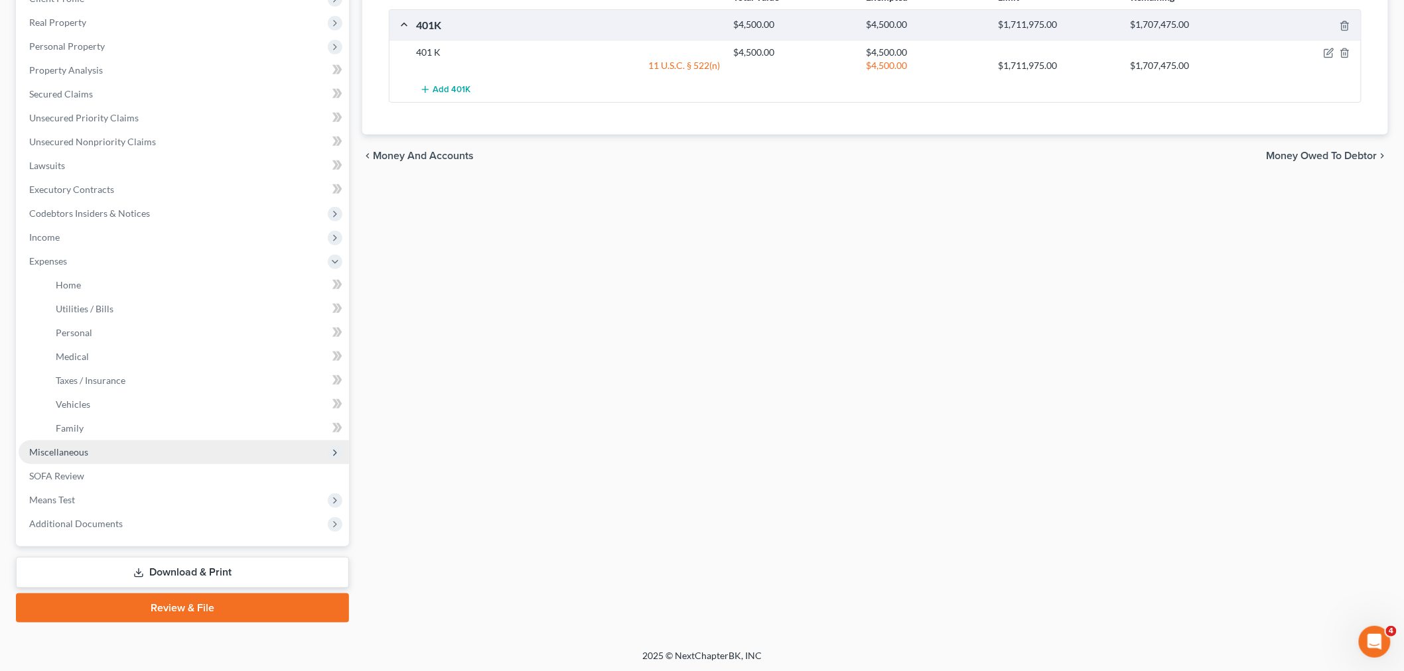
click at [76, 449] on span "Miscellaneous" at bounding box center [58, 451] width 59 height 11
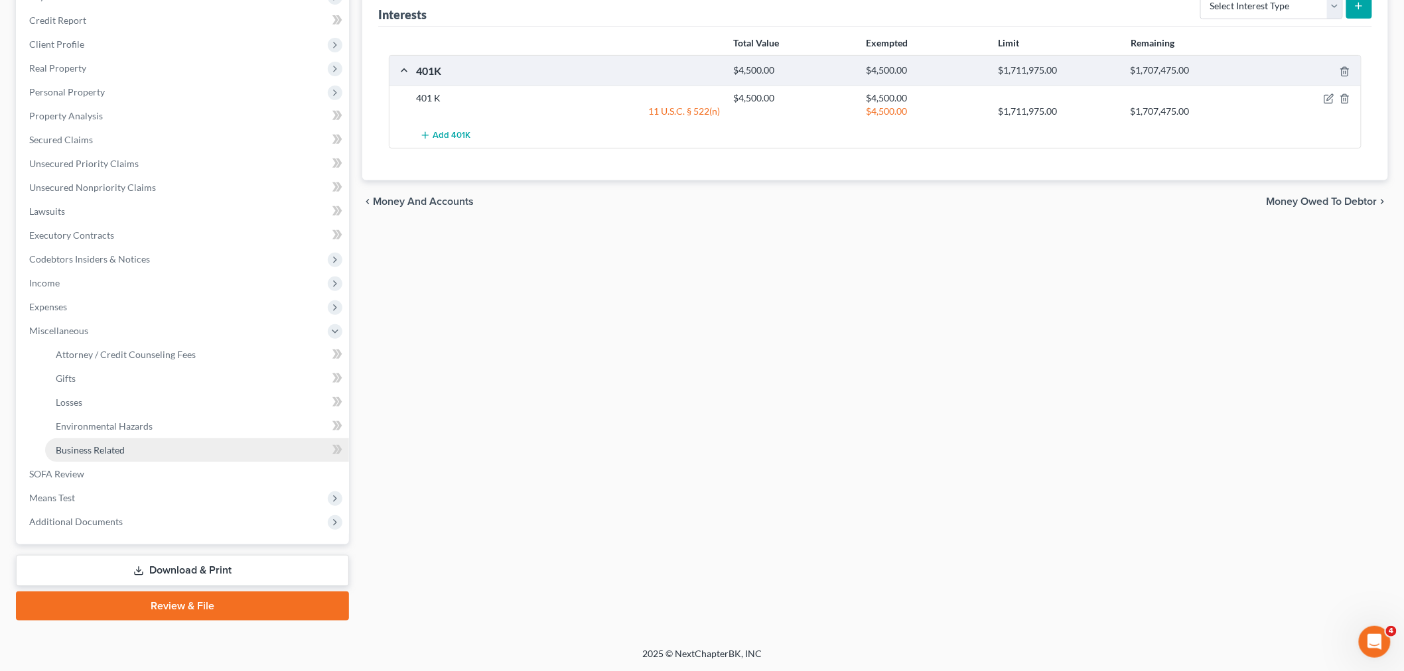
scroll to position [175, 0]
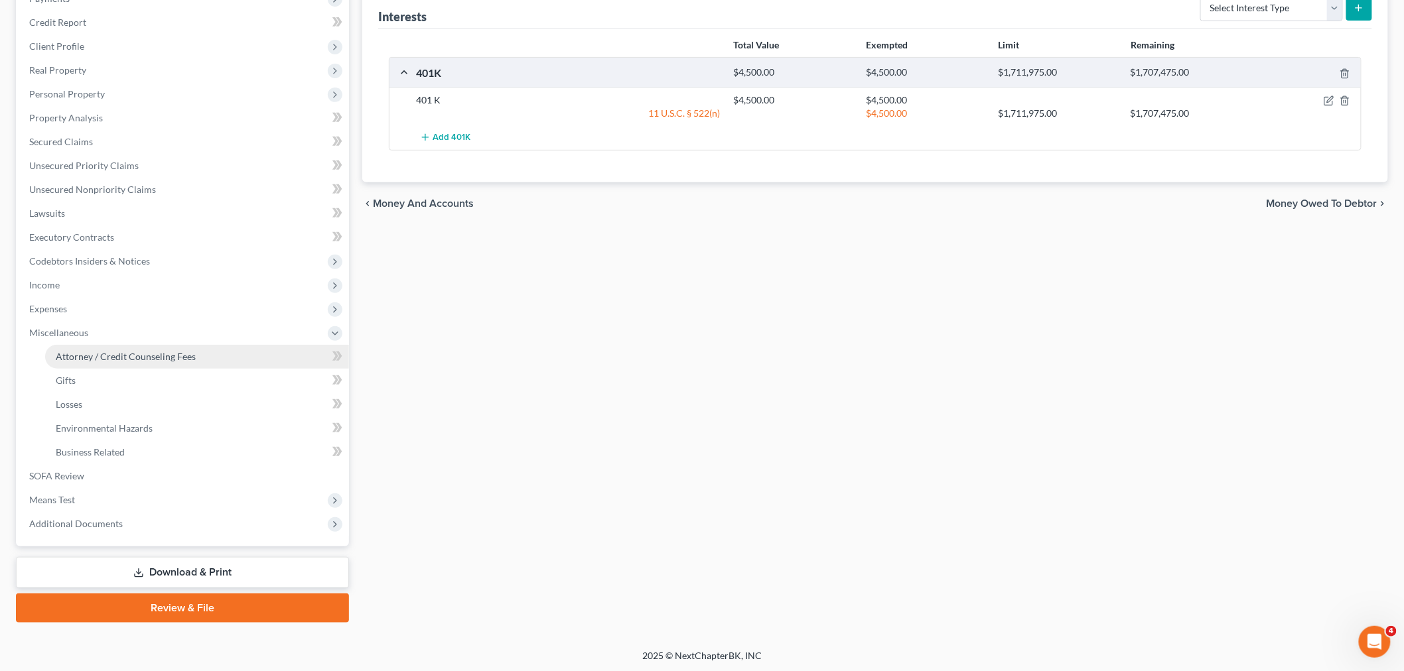
click at [129, 357] on span "Attorney / Credit Counseling Fees" at bounding box center [126, 356] width 140 height 11
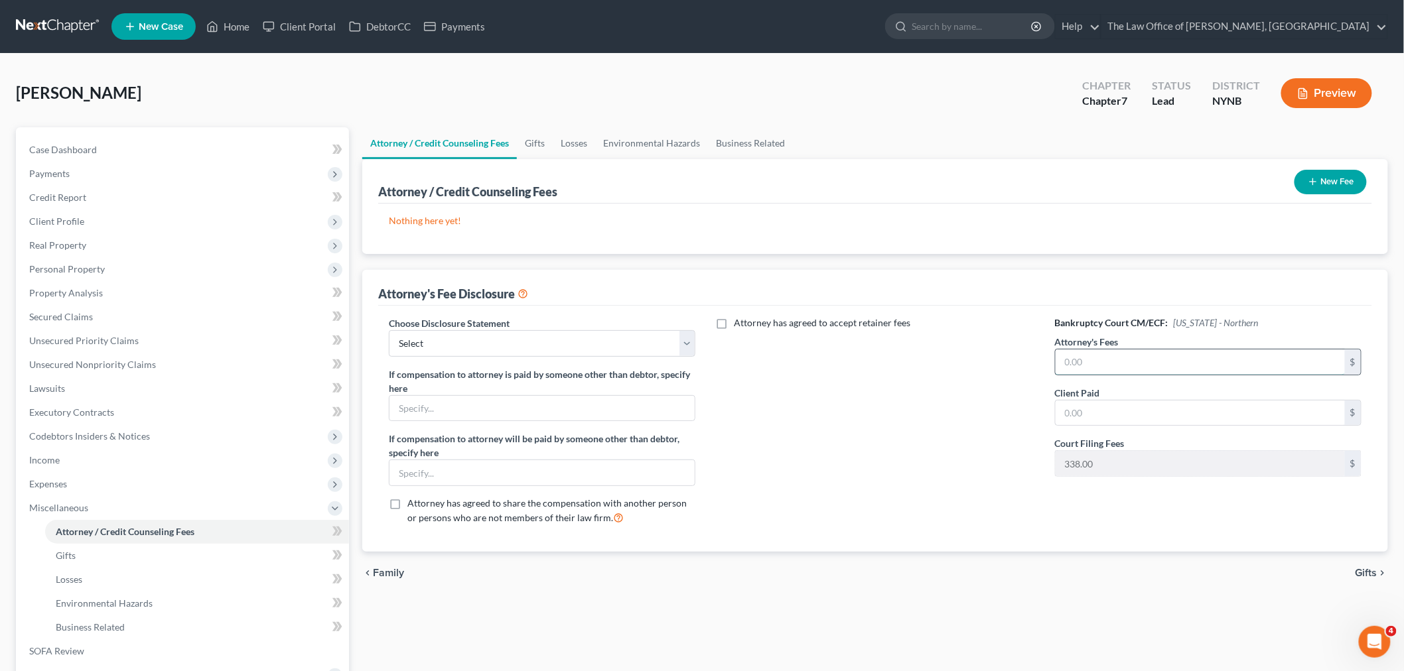
click at [1135, 357] on input "text" at bounding box center [1199, 362] width 289 height 25
type input "4"
type input "2,180"
click at [1096, 409] on input "text" at bounding box center [1199, 413] width 289 height 25
type input "350"
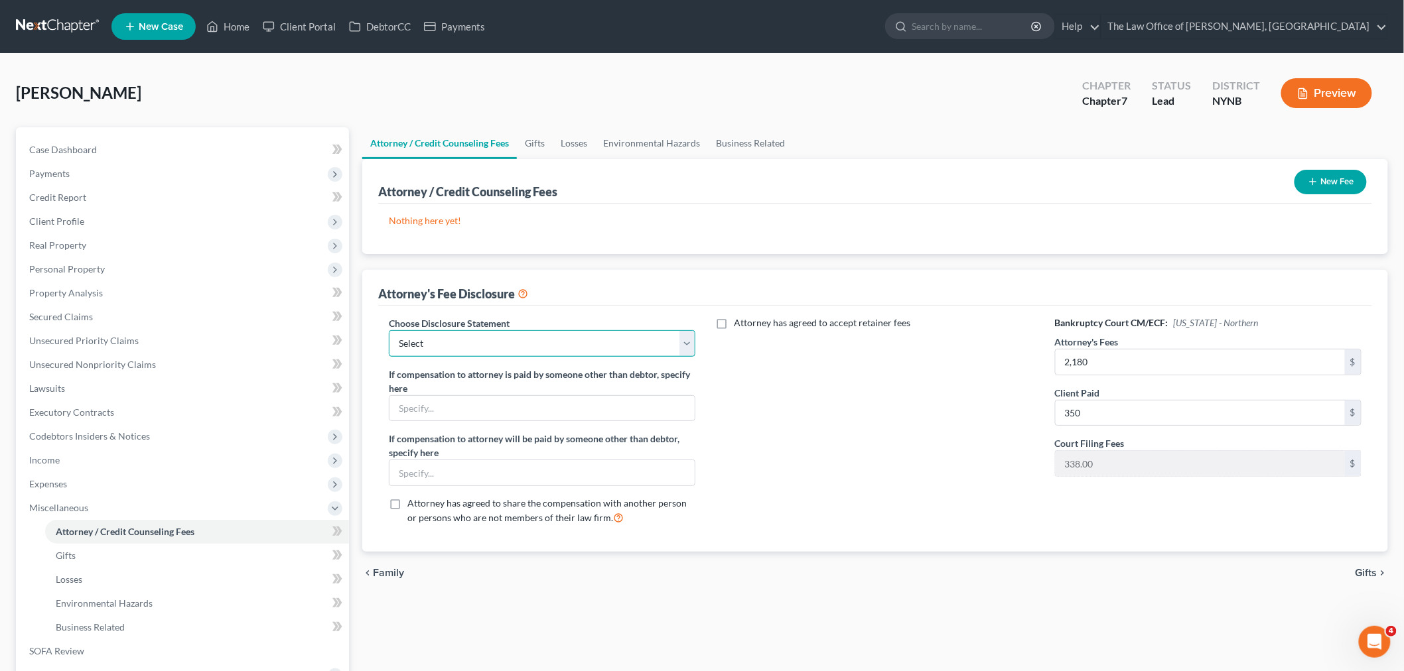
click at [495, 339] on select "Select Southern District The Law Office of Christiaan van Niekerk, PLLC" at bounding box center [542, 343] width 306 height 27
select select "1"
click at [389, 330] on select "Select Southern District The Law Office of Christiaan van Niekerk, PLLC" at bounding box center [542, 343] width 306 height 27
click at [1344, 179] on button "New Fee" at bounding box center [1330, 182] width 72 height 25
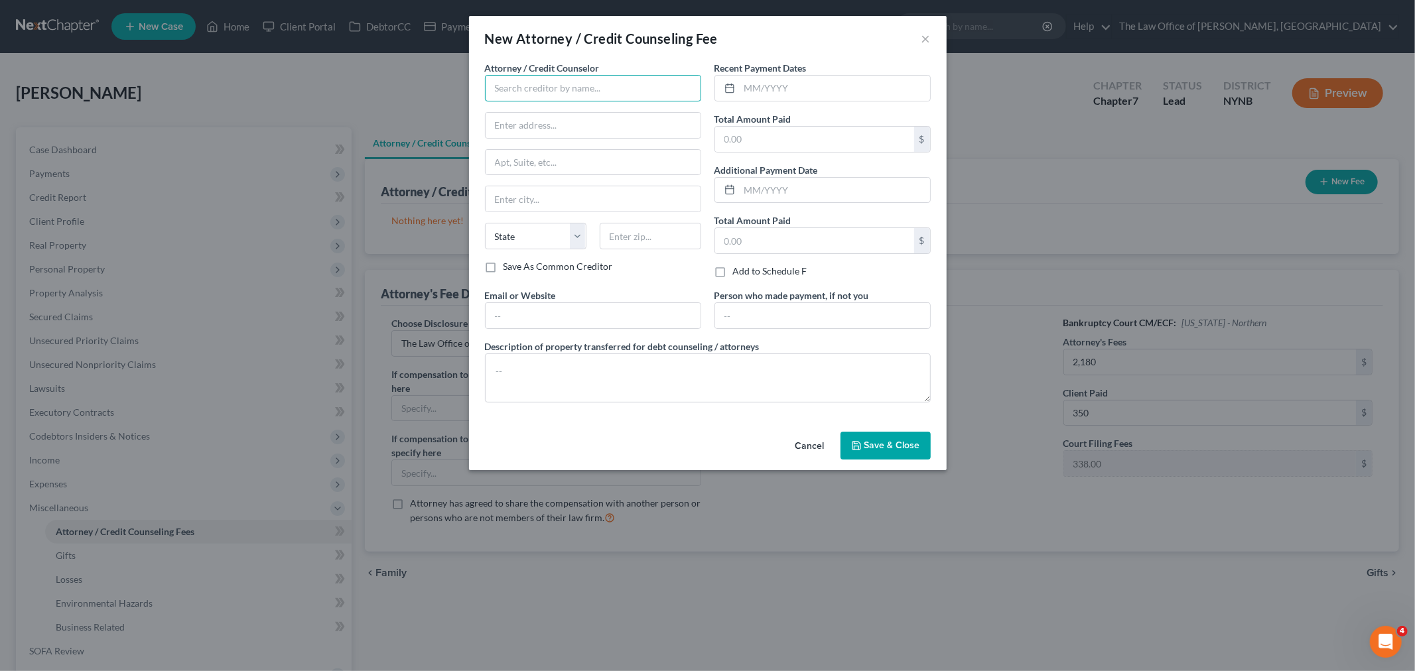
click at [560, 93] on input "text" at bounding box center [593, 88] width 216 height 27
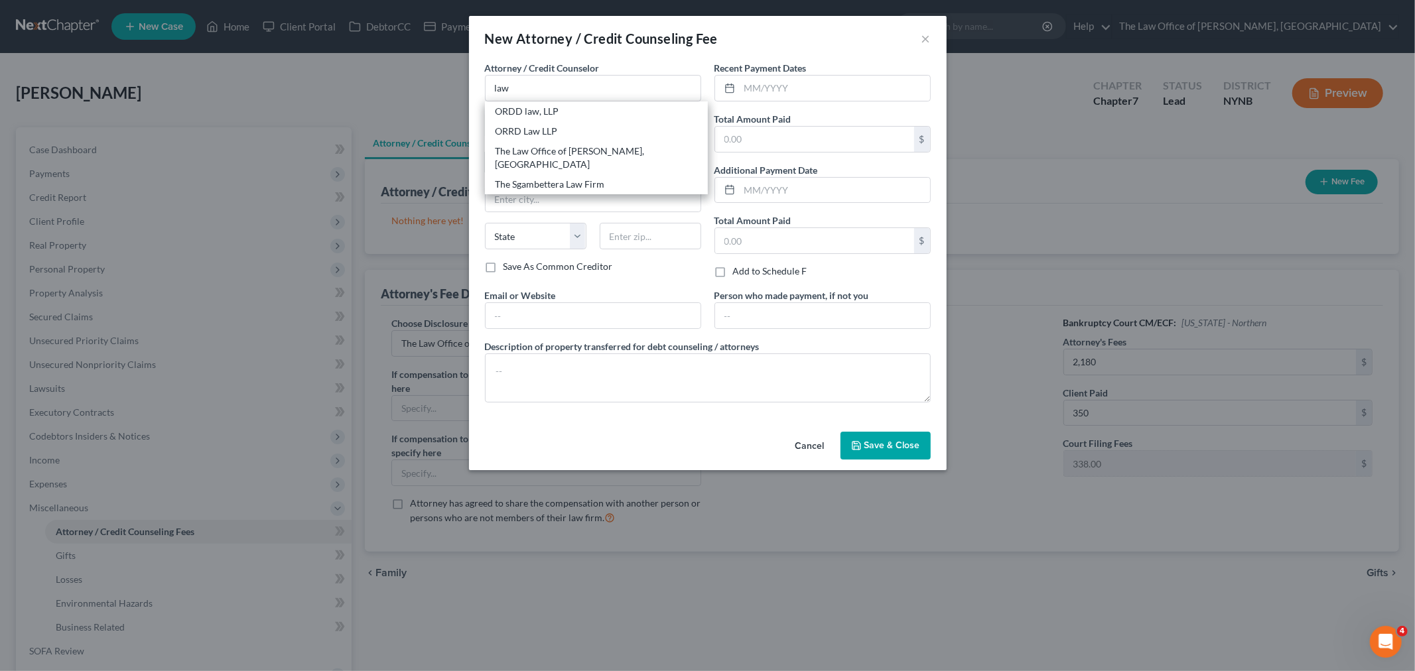
drag, startPoint x: 541, startPoint y: 161, endPoint x: 574, endPoint y: 158, distance: 33.3
click at [542, 161] on div "The Law Office of [PERSON_NAME], [GEOGRAPHIC_DATA]" at bounding box center [596, 158] width 202 height 27
type input "The Law Office of [PERSON_NAME], [GEOGRAPHIC_DATA]"
type input "146 Jay Street"
type input "Schenectady"
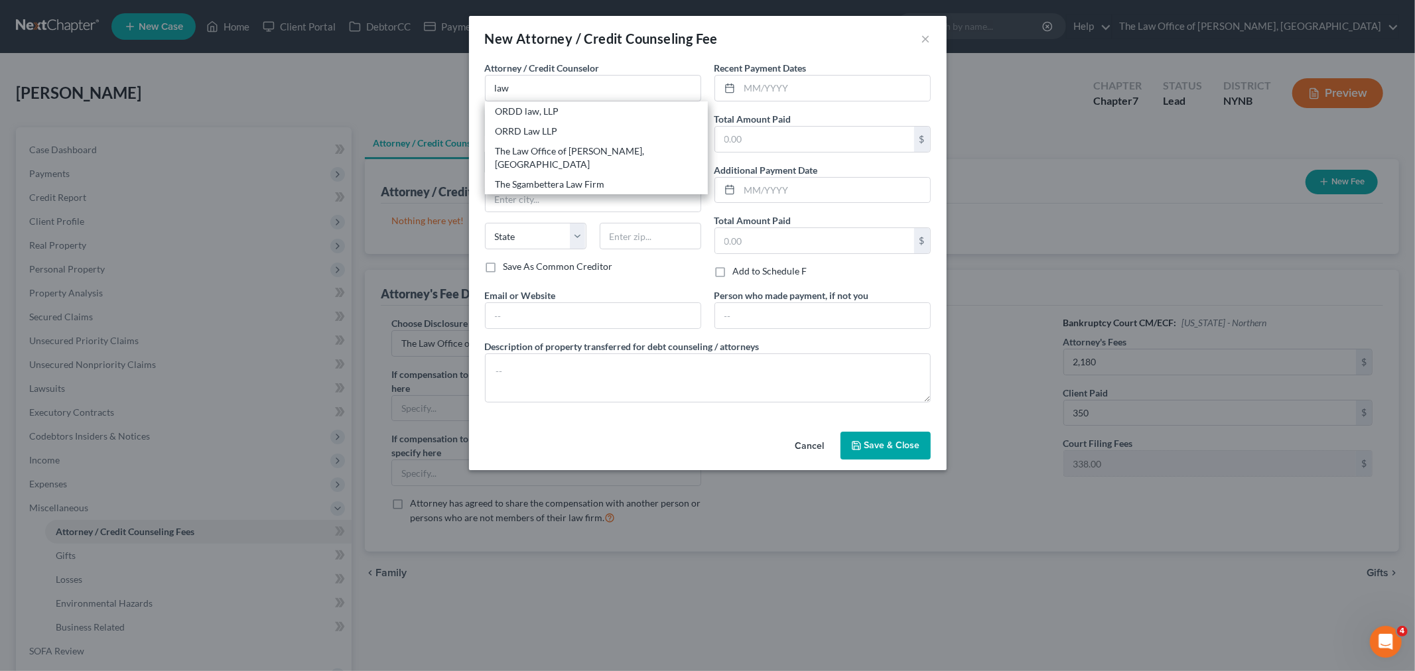
select select "35"
type input "12309"
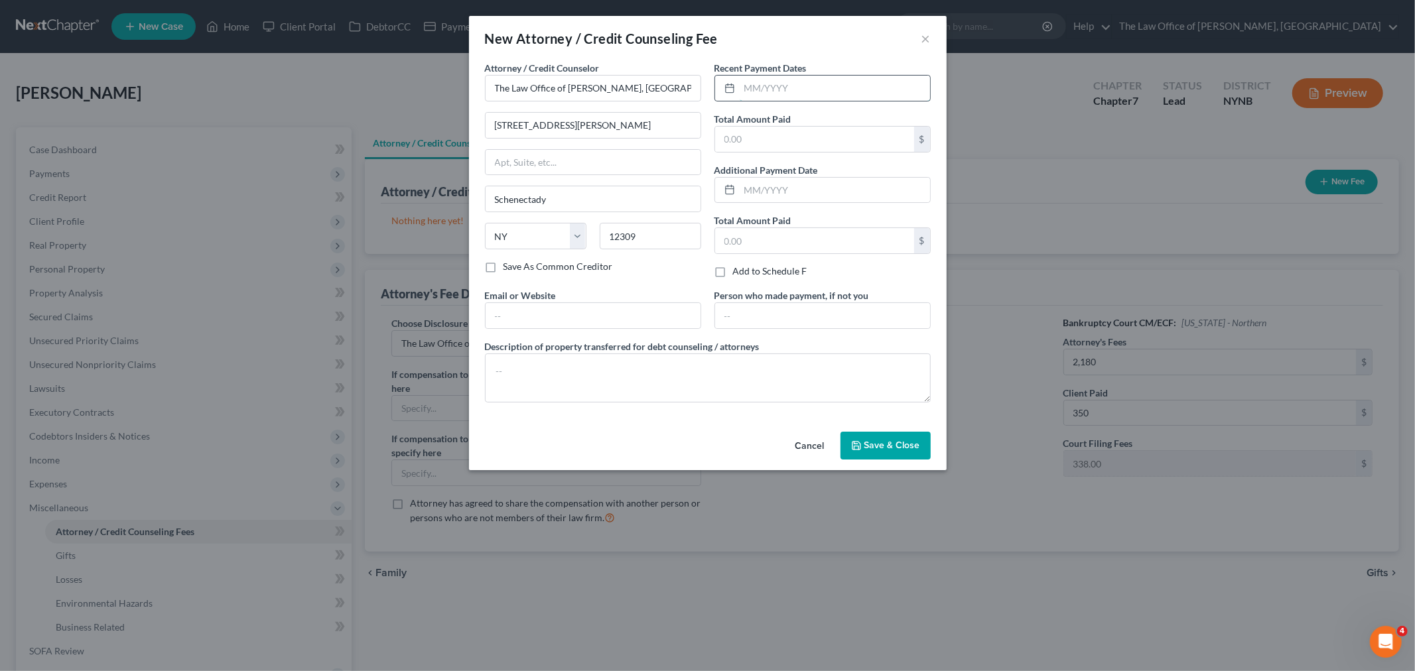
click at [791, 90] on input "text" at bounding box center [835, 88] width 190 height 25
type input "08/2025"
click at [733, 129] on input "text" at bounding box center [814, 139] width 199 height 25
type input "350"
drag, startPoint x: 864, startPoint y: 440, endPoint x: 885, endPoint y: 365, distance: 77.9
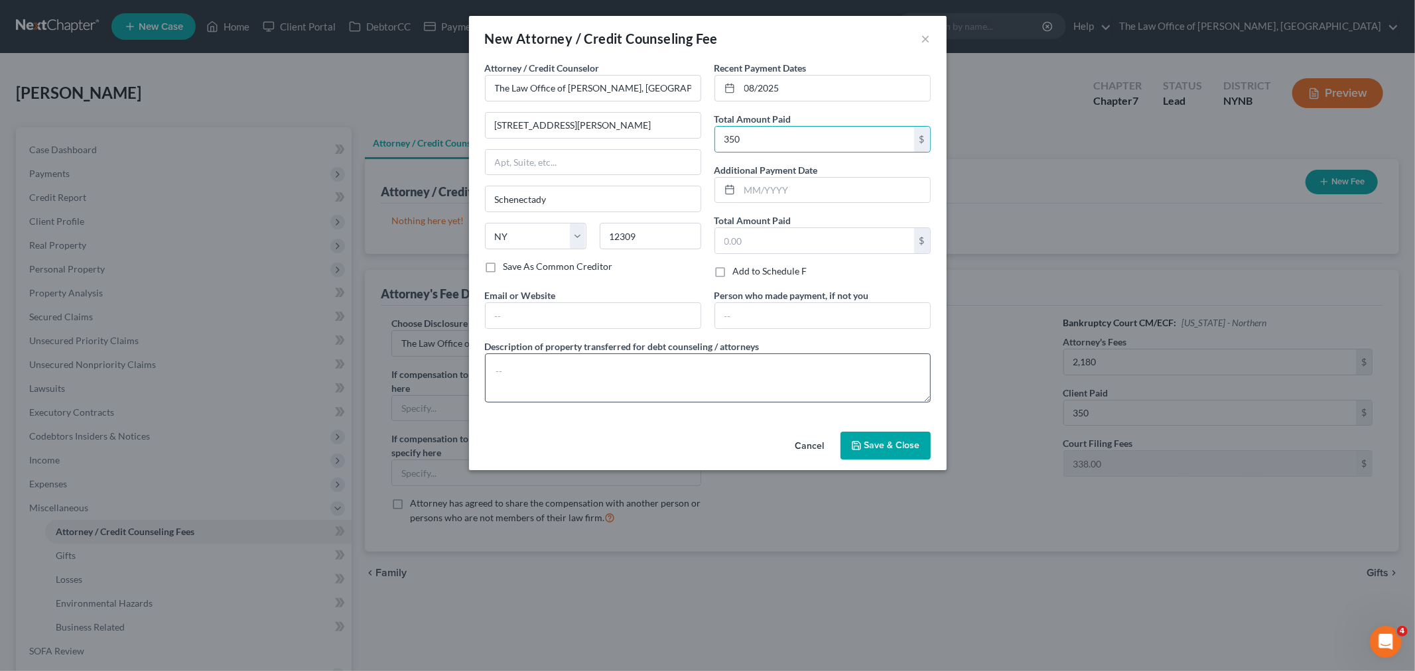
click at [864, 440] on button "Save & Close" at bounding box center [885, 446] width 90 height 28
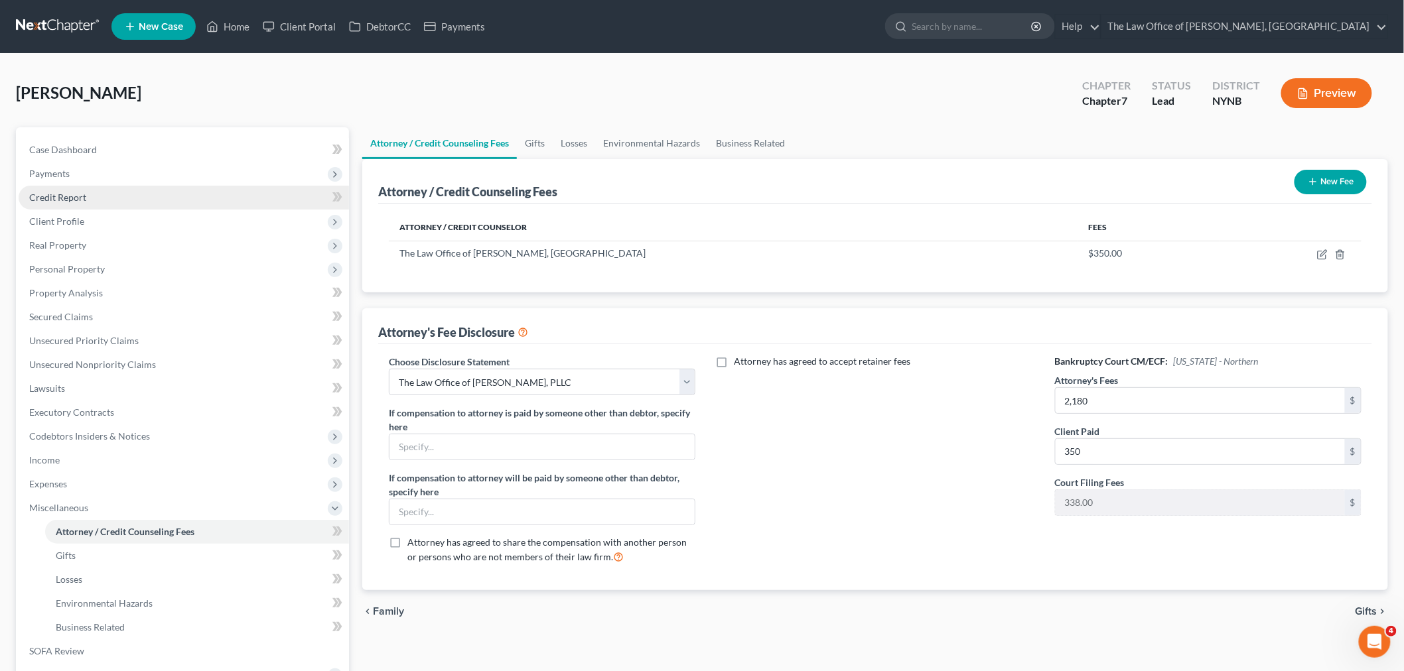
click at [57, 200] on span "Credit Report" at bounding box center [57, 197] width 57 height 11
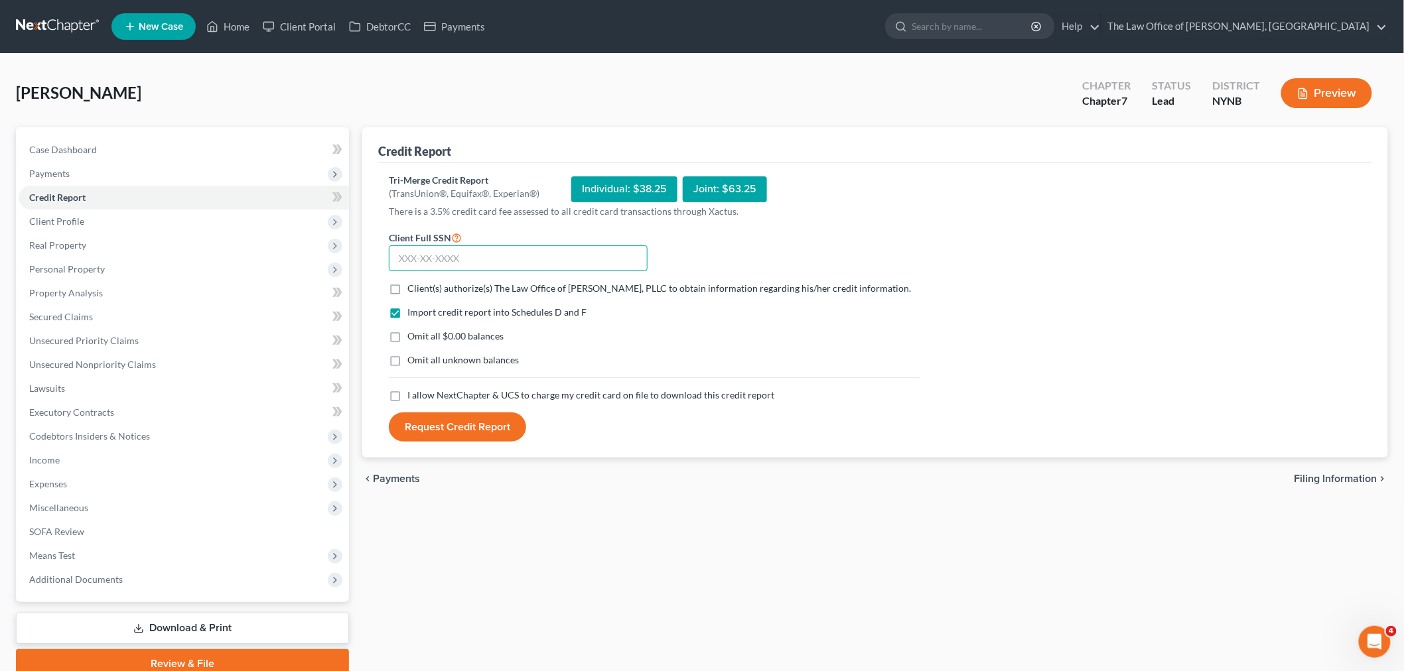
click at [425, 255] on input "text" at bounding box center [518, 258] width 259 height 27
paste input "117-66-7205"
type input "117-66-7205"
click at [407, 289] on label "Client(s) authorize(s) The Law Office of Christiaan Van Niekerk, PLLC to obtain…" at bounding box center [658, 288] width 503 height 13
click at [413, 289] on input "Client(s) authorize(s) The Law Office of Christiaan Van Niekerk, PLLC to obtain…" at bounding box center [417, 286] width 9 height 9
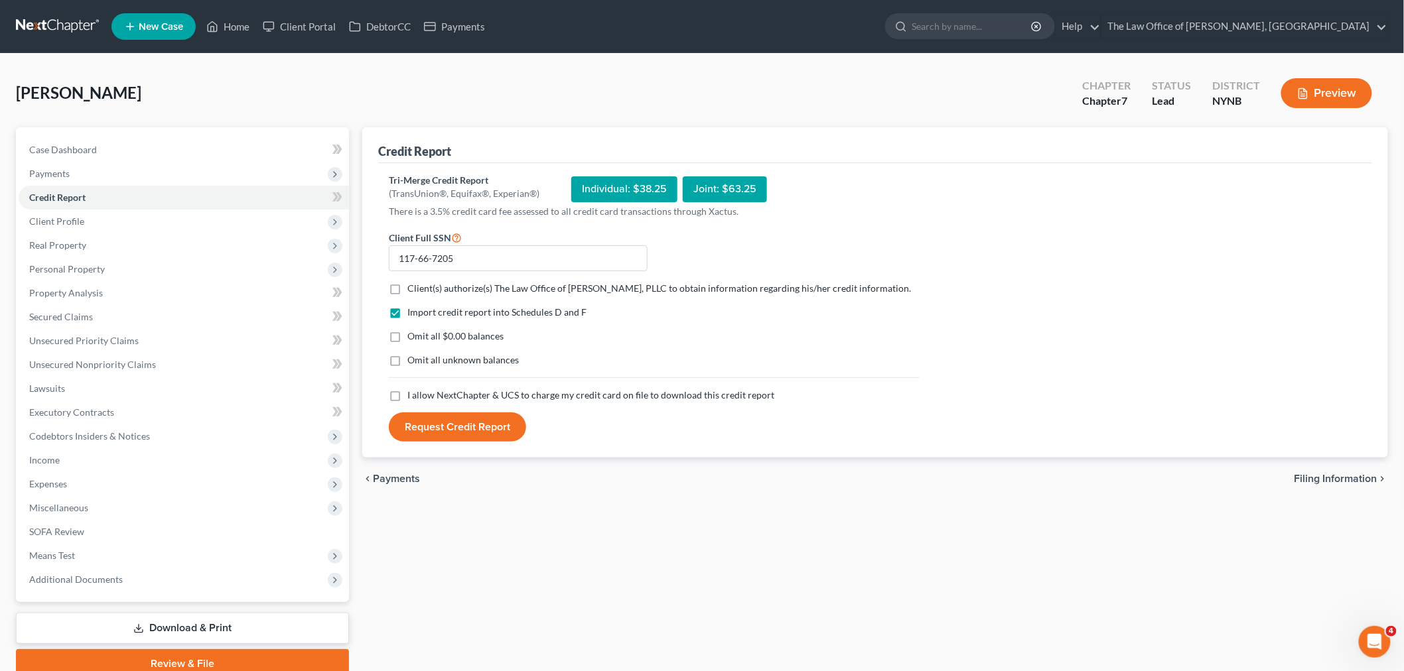
checkbox input "true"
click at [407, 402] on label "I allow NextChapter & UCS to charge my credit card on file to download this cre…" at bounding box center [590, 395] width 367 height 13
click at [413, 397] on input "I allow NextChapter & UCS to charge my credit card on file to download this cre…" at bounding box center [417, 393] width 9 height 9
checkbox input "true"
click at [435, 438] on button "Request Credit Report" at bounding box center [457, 427] width 137 height 29
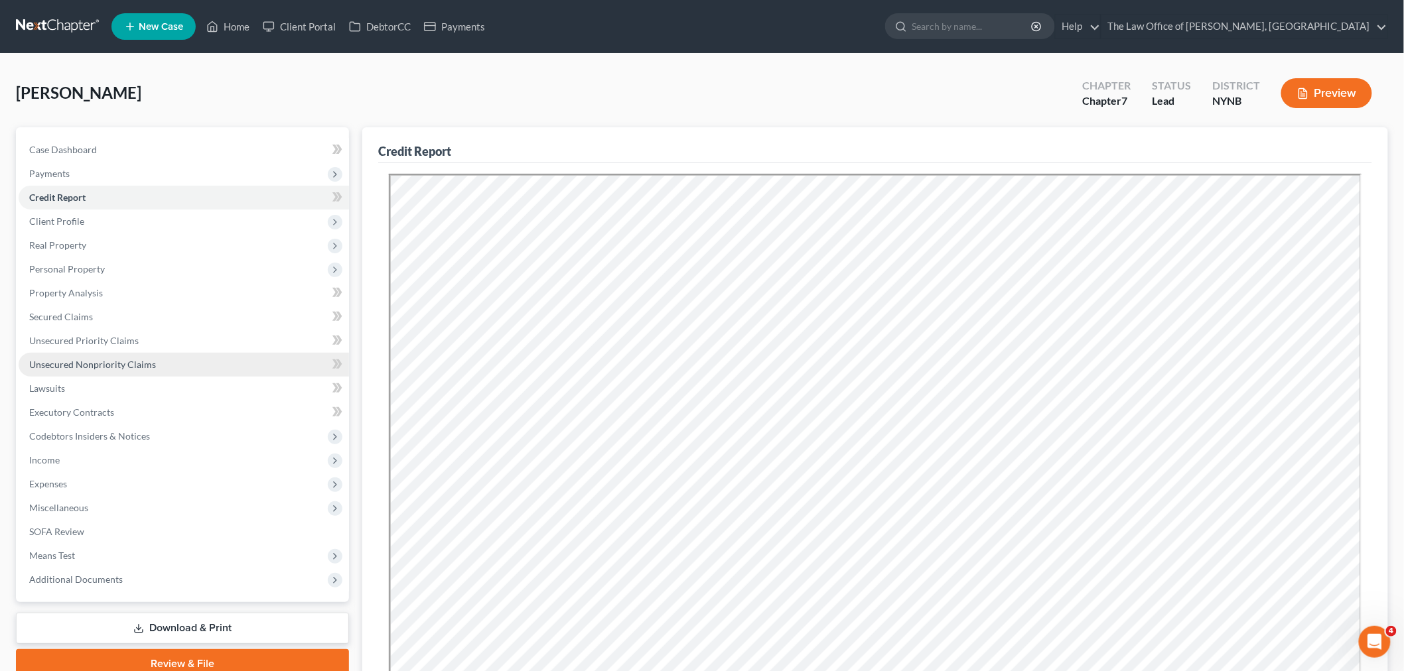
click at [131, 367] on span "Unsecured Nonpriority Claims" at bounding box center [92, 364] width 127 height 11
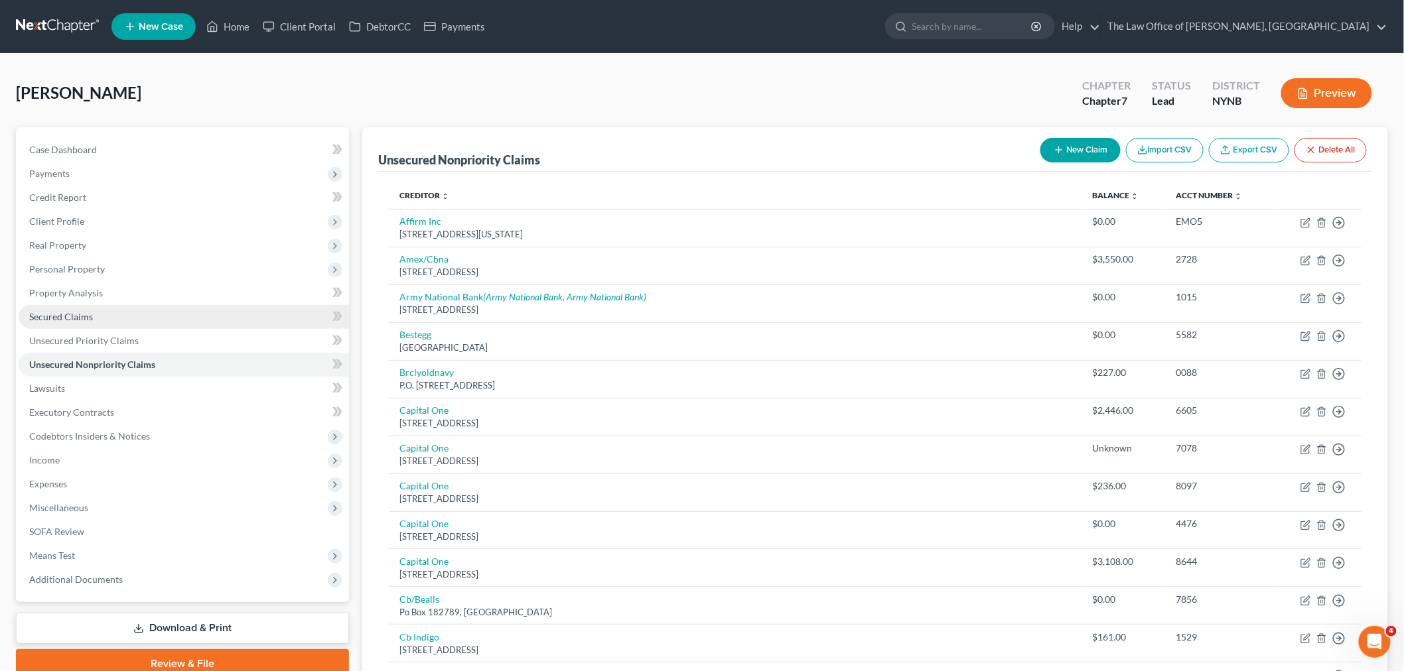
click at [78, 317] on span "Secured Claims" at bounding box center [61, 316] width 64 height 11
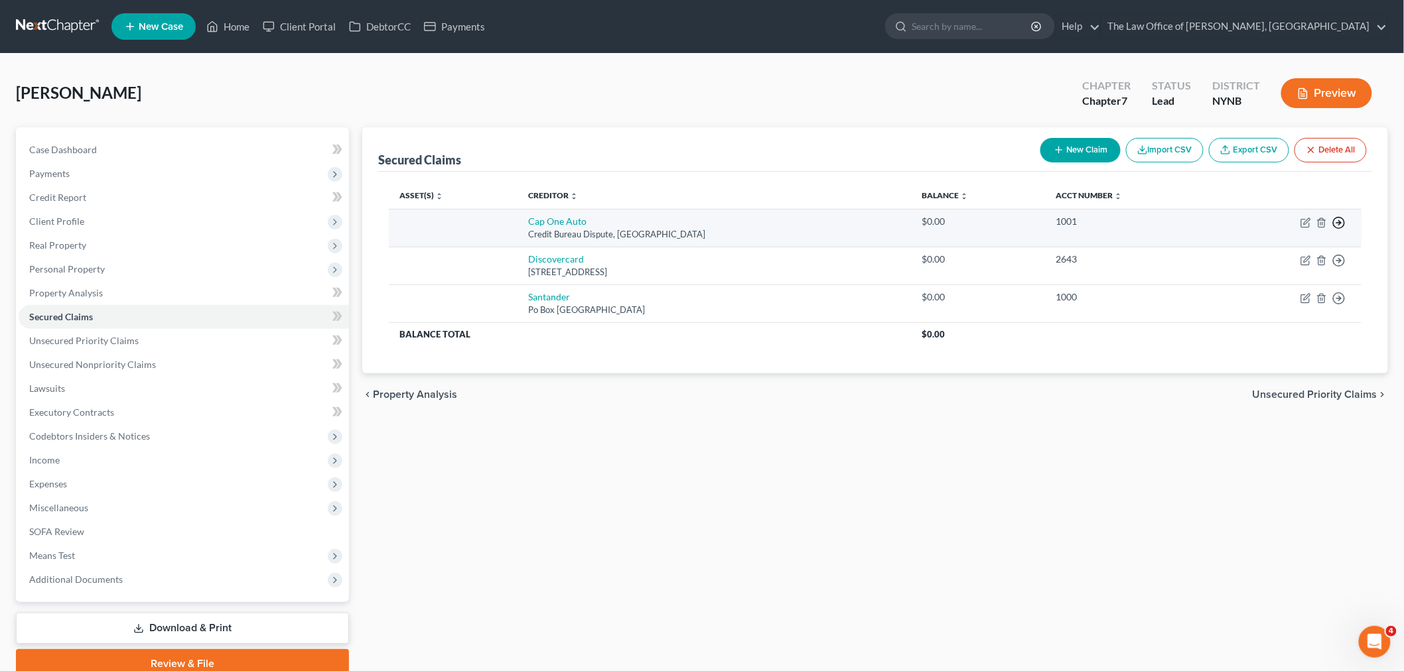
click at [1341, 222] on icon "button" at bounding box center [1338, 222] width 13 height 13
click at [1281, 255] on link "Move to F" at bounding box center [1277, 254] width 111 height 23
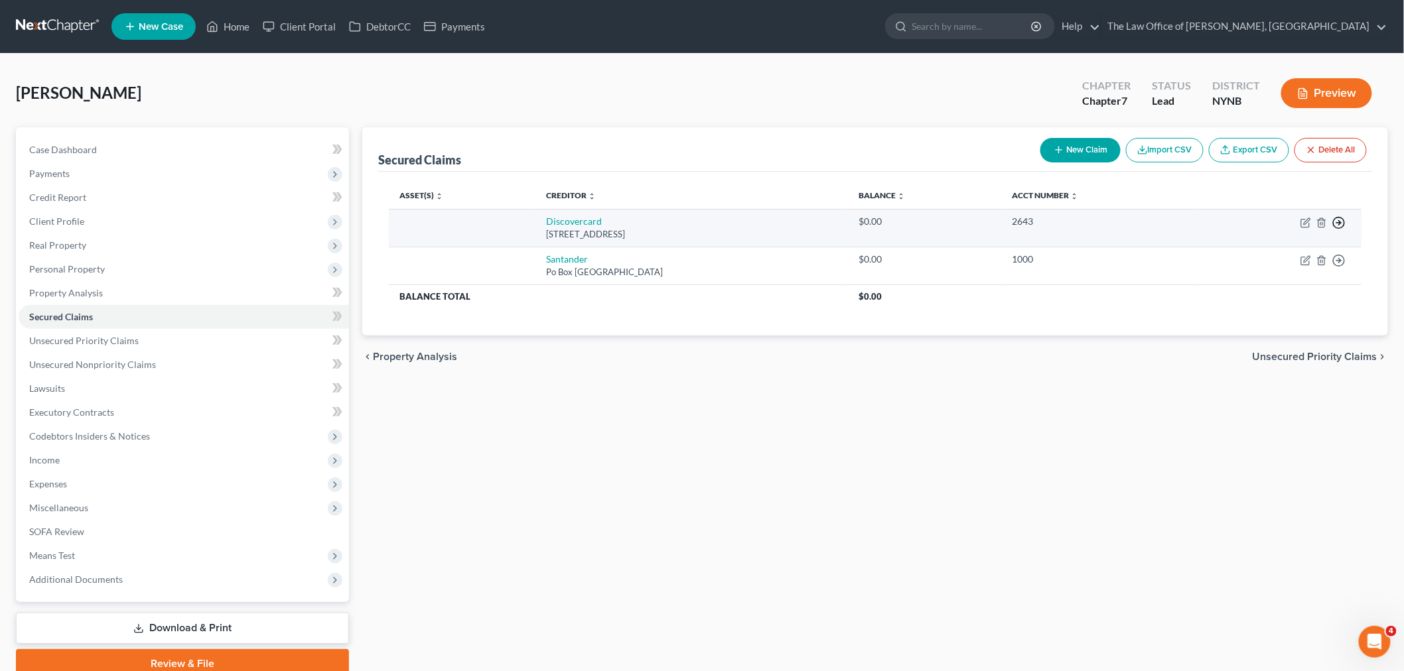
click at [1341, 219] on icon "button" at bounding box center [1338, 222] width 13 height 13
click at [1268, 250] on link "Move to F" at bounding box center [1277, 254] width 111 height 23
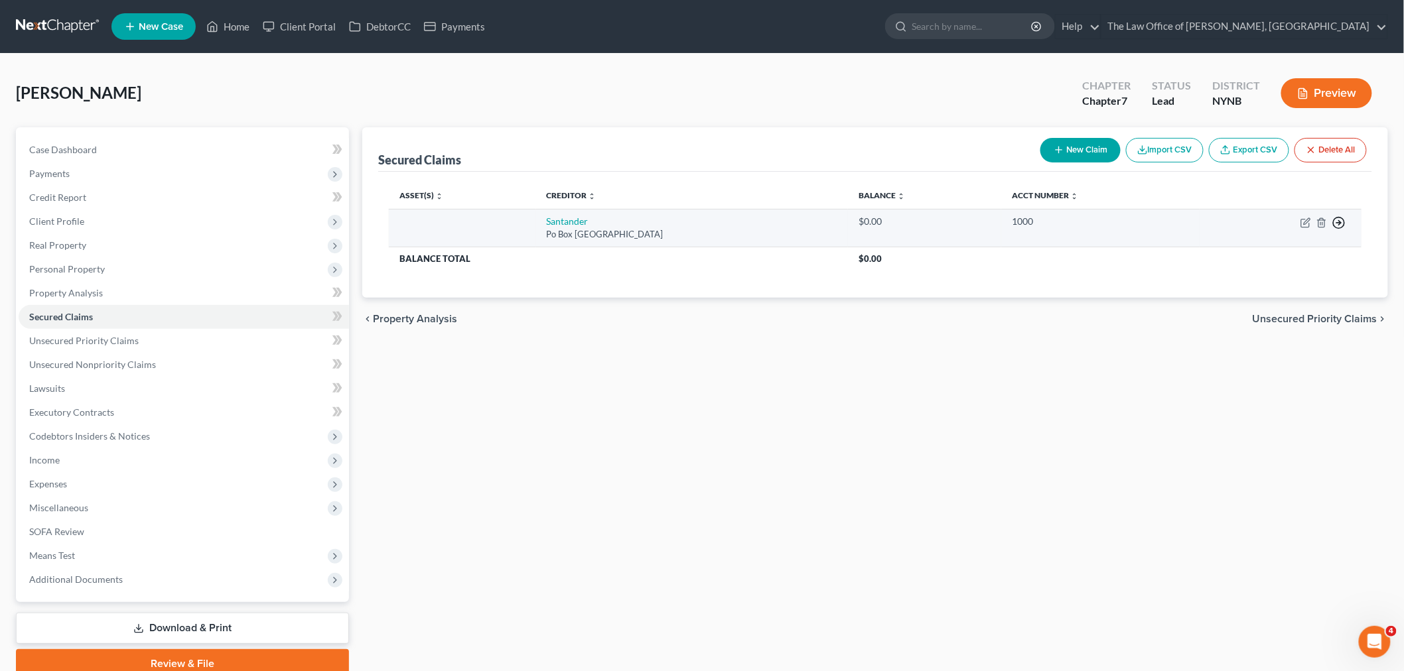
click at [1339, 221] on icon "button" at bounding box center [1338, 222] width 13 height 13
click at [1267, 247] on link "Move to F" at bounding box center [1277, 254] width 111 height 23
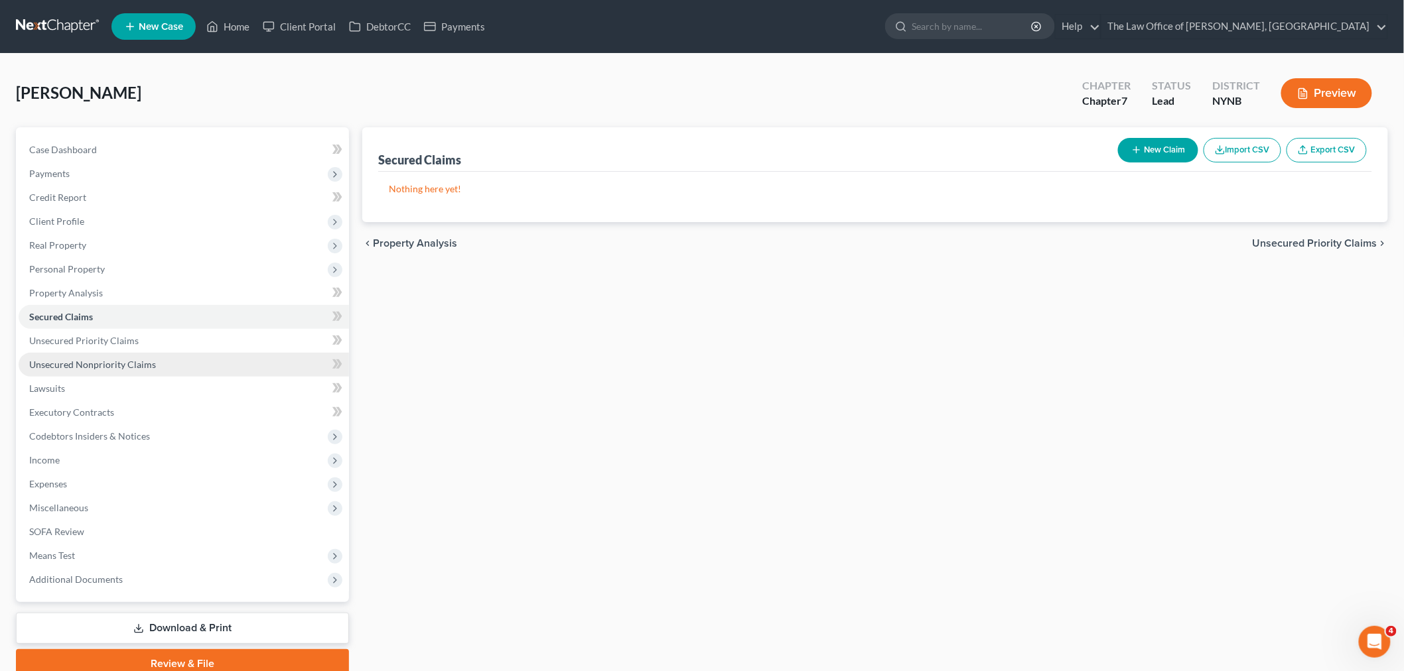
click at [133, 362] on span "Unsecured Nonpriority Claims" at bounding box center [92, 364] width 127 height 11
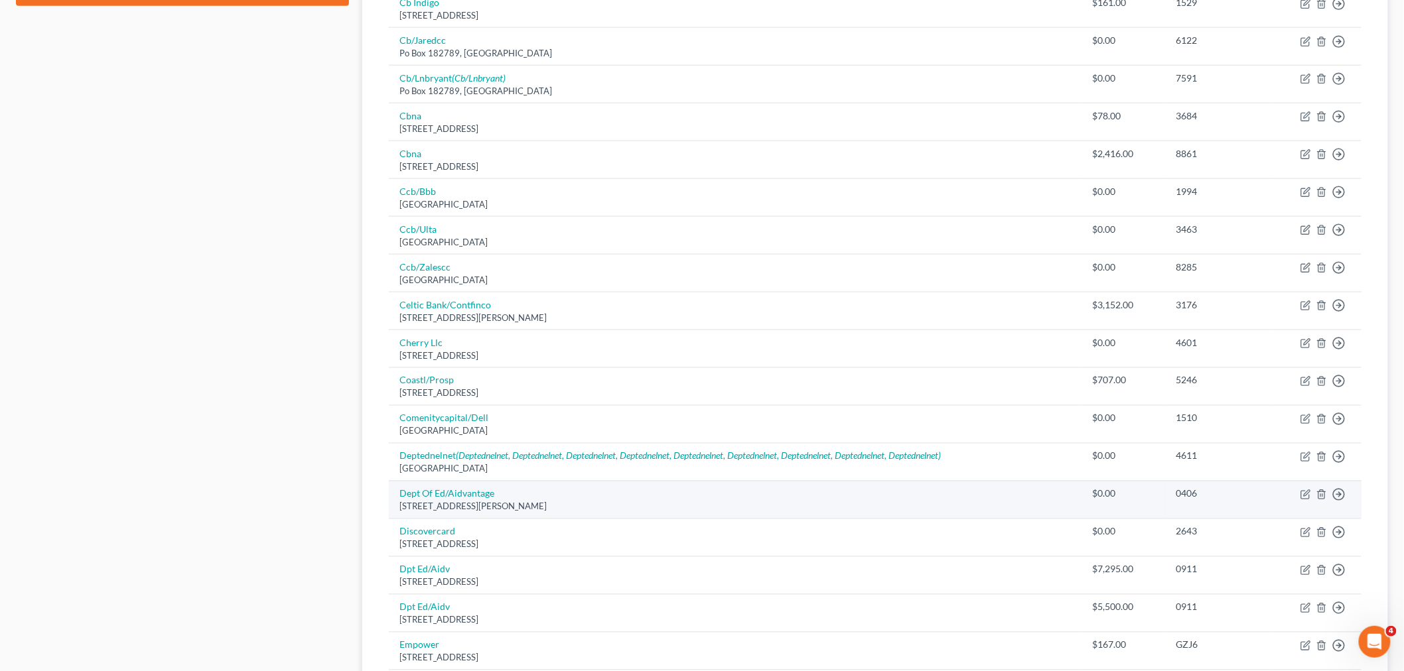
scroll to position [861, 0]
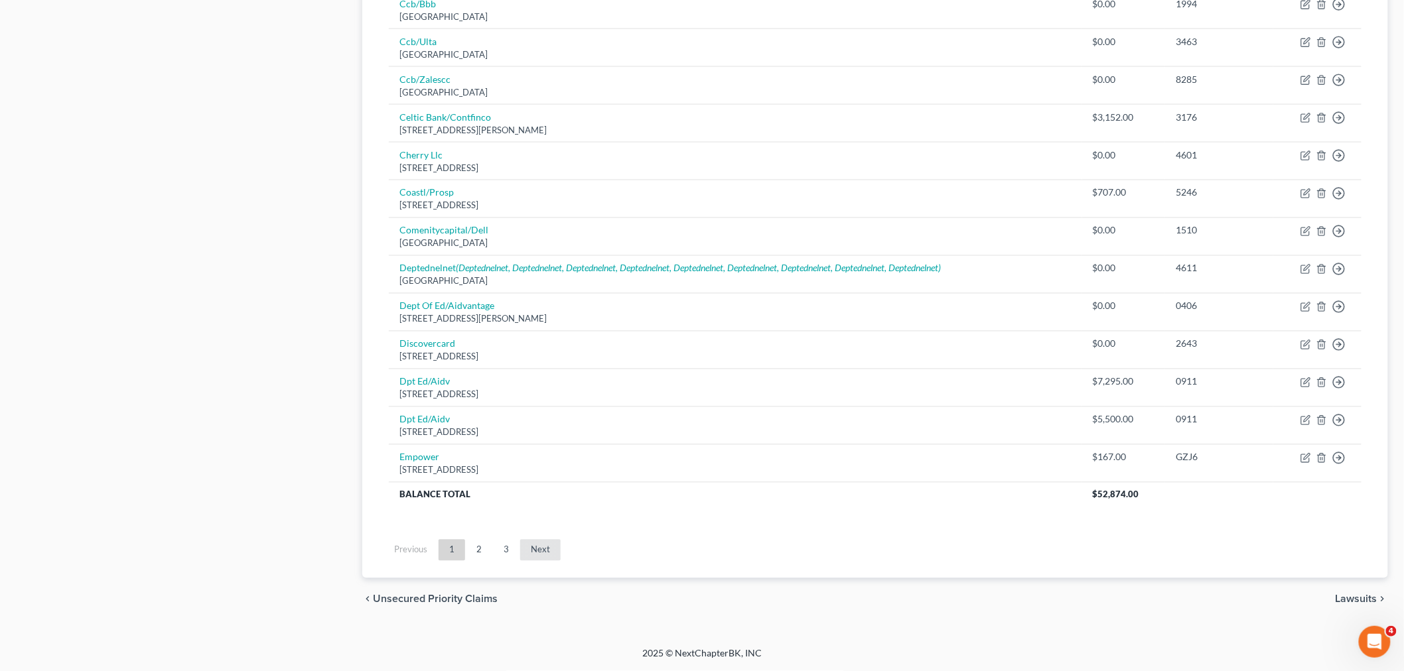
click at [525, 547] on link "Next" at bounding box center [540, 550] width 40 height 21
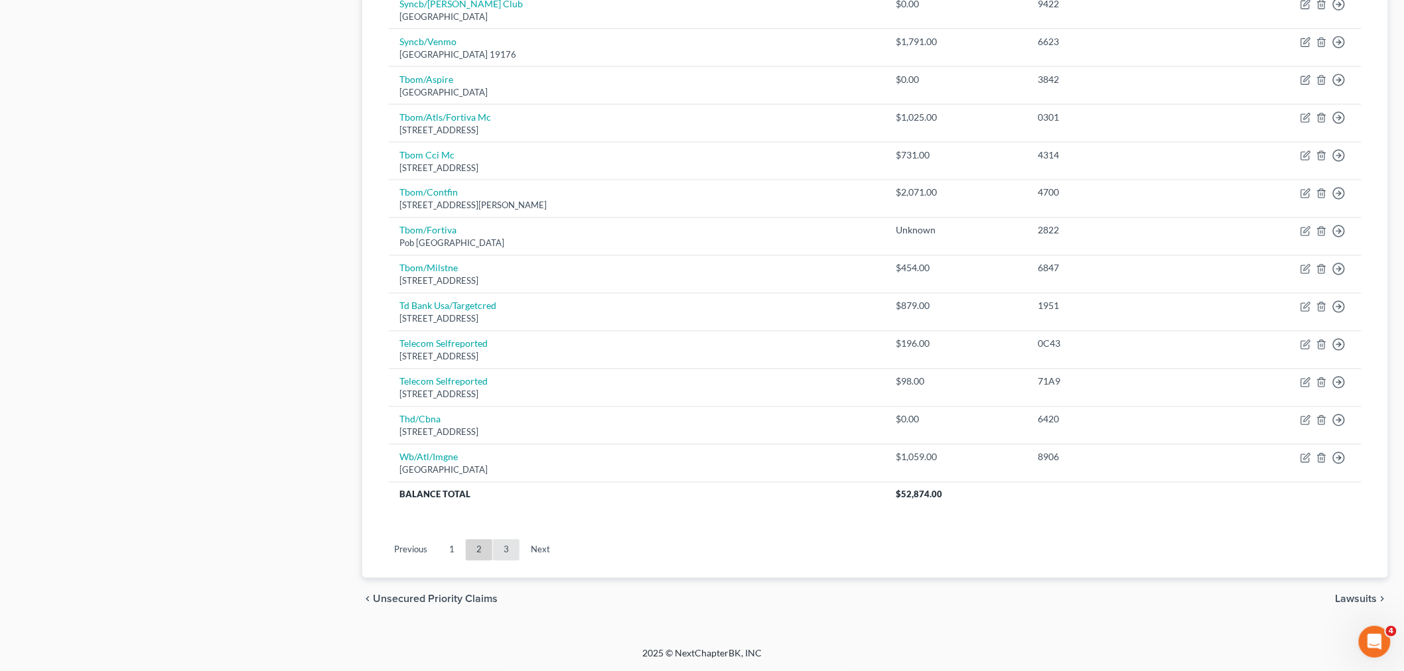
click at [499, 553] on link "3" at bounding box center [506, 550] width 27 height 21
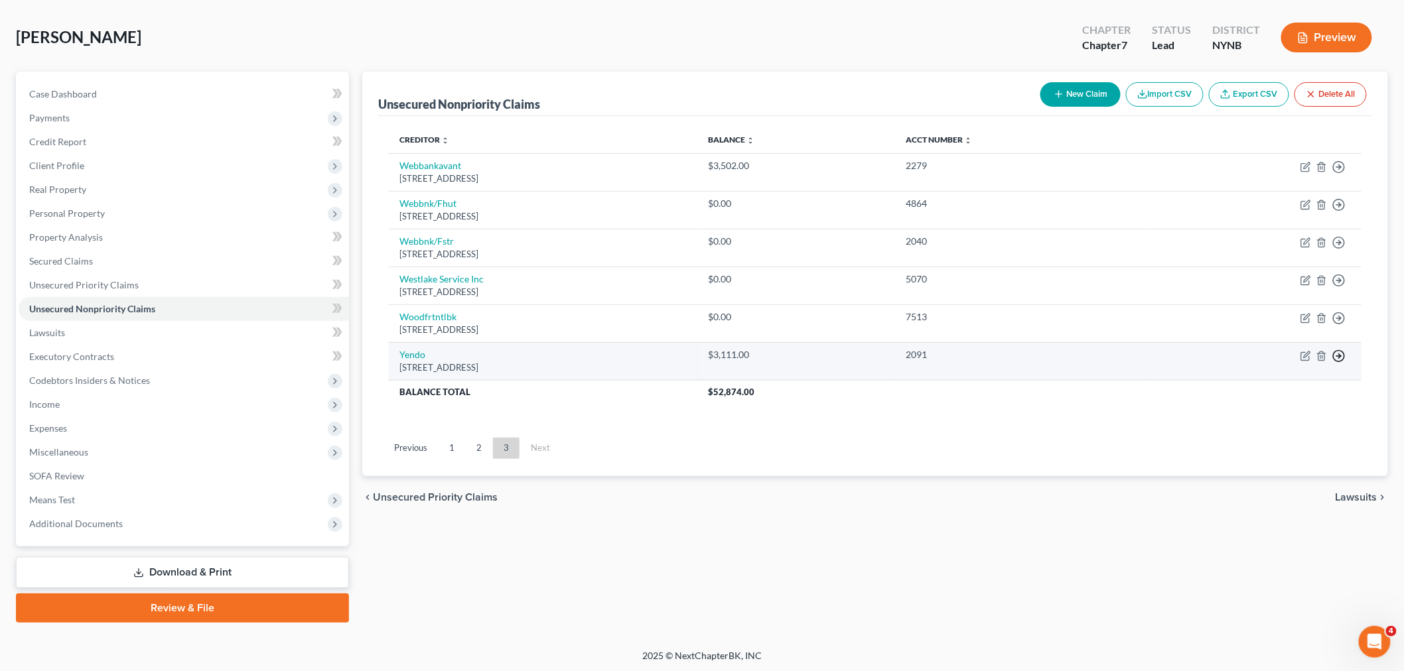
click at [1343, 174] on icon "button" at bounding box center [1338, 167] width 13 height 13
click at [1264, 362] on link "Move to D" at bounding box center [1277, 365] width 111 height 23
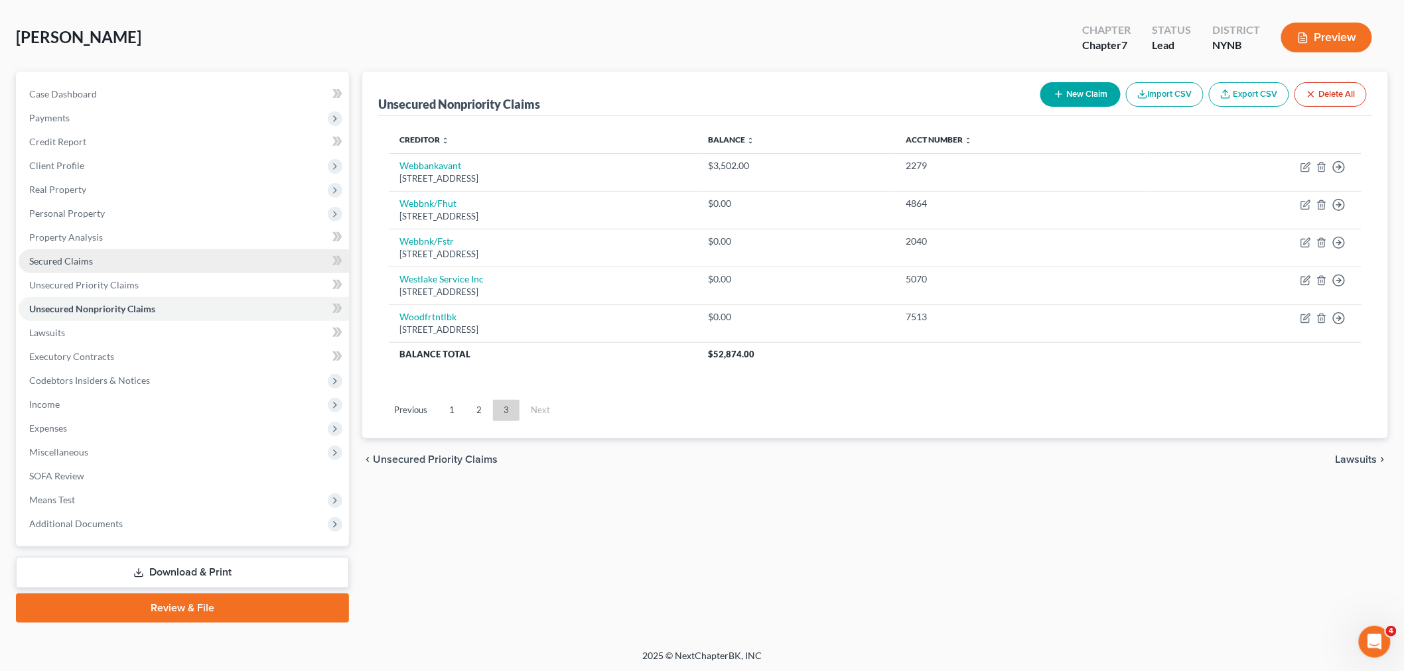
click at [94, 256] on link "Secured Claims" at bounding box center [184, 261] width 330 height 24
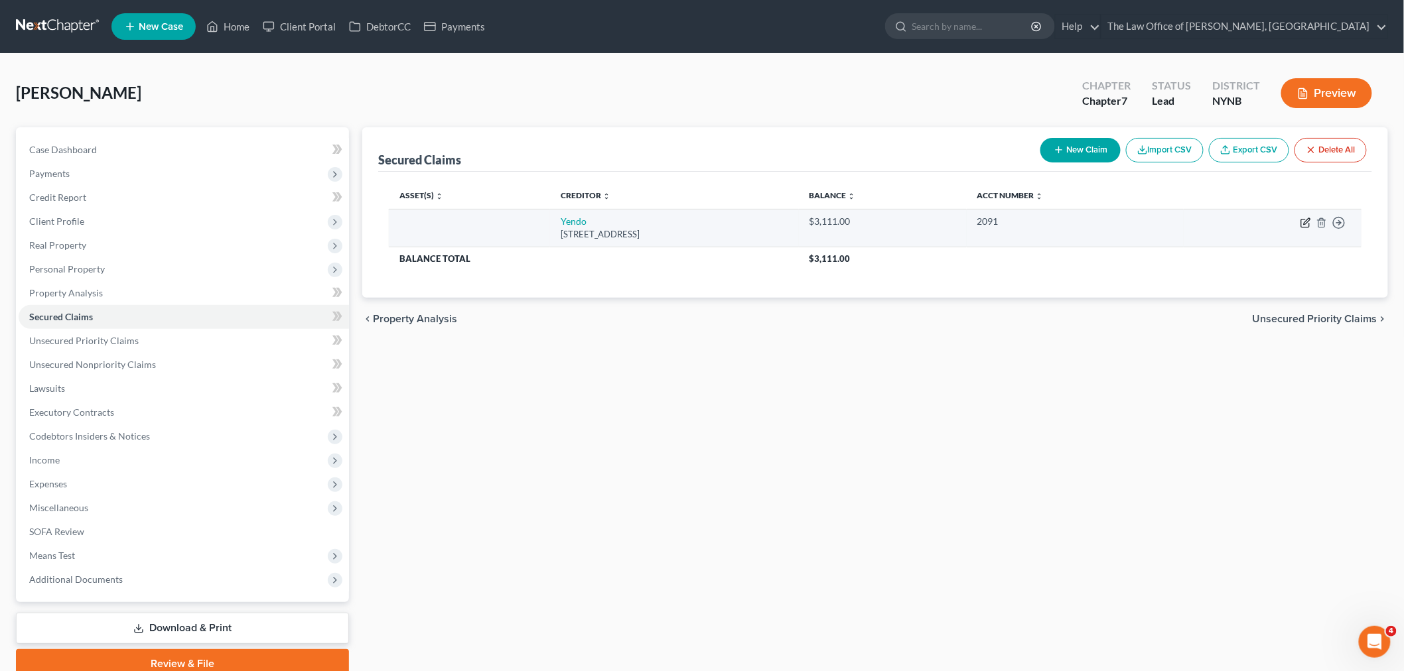
click at [1303, 222] on icon "button" at bounding box center [1305, 223] width 11 height 11
select select "45"
select select "0"
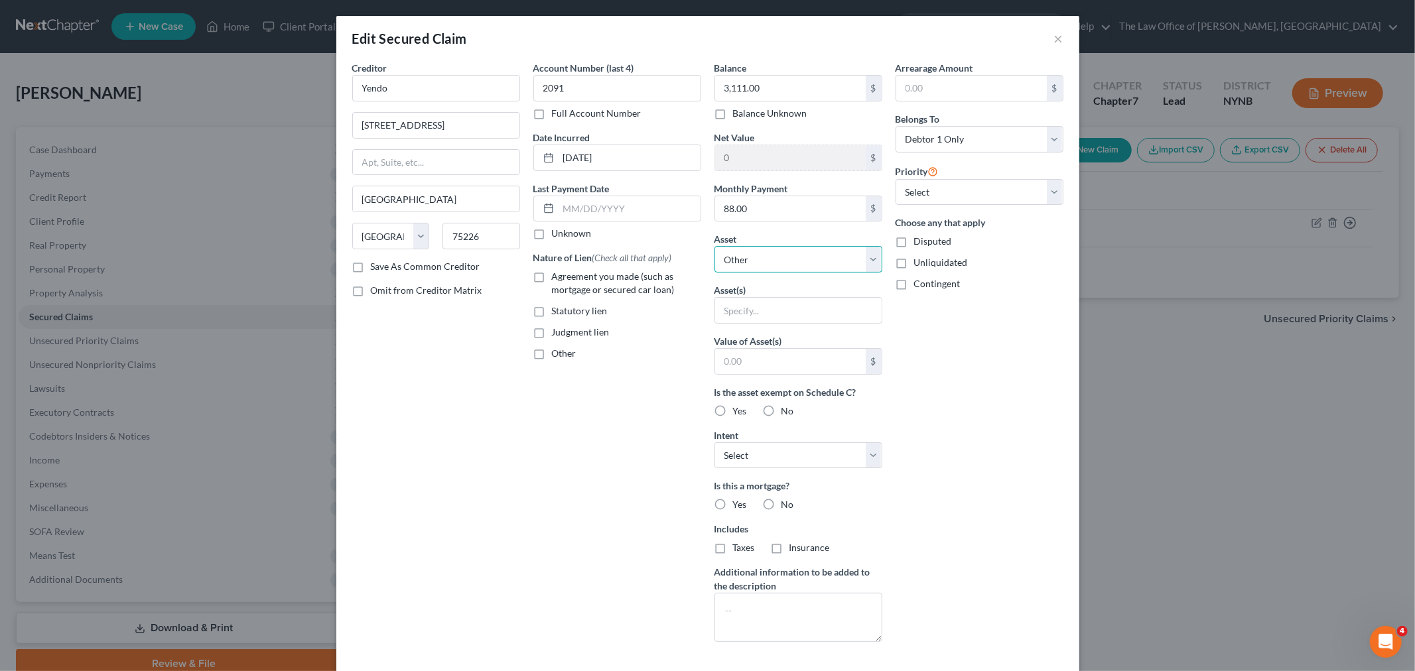
click at [774, 267] on select "Select Other Multiple Assets 2018 Kia Forte - $5046.0 Citizens 1561 (Checking A…" at bounding box center [798, 259] width 168 height 27
select select "2"
click at [714, 246] on select "Select Other Multiple Assets 2018 Kia Forte - $5046.0 Citizens 1561 (Checking A…" at bounding box center [798, 259] width 168 height 27
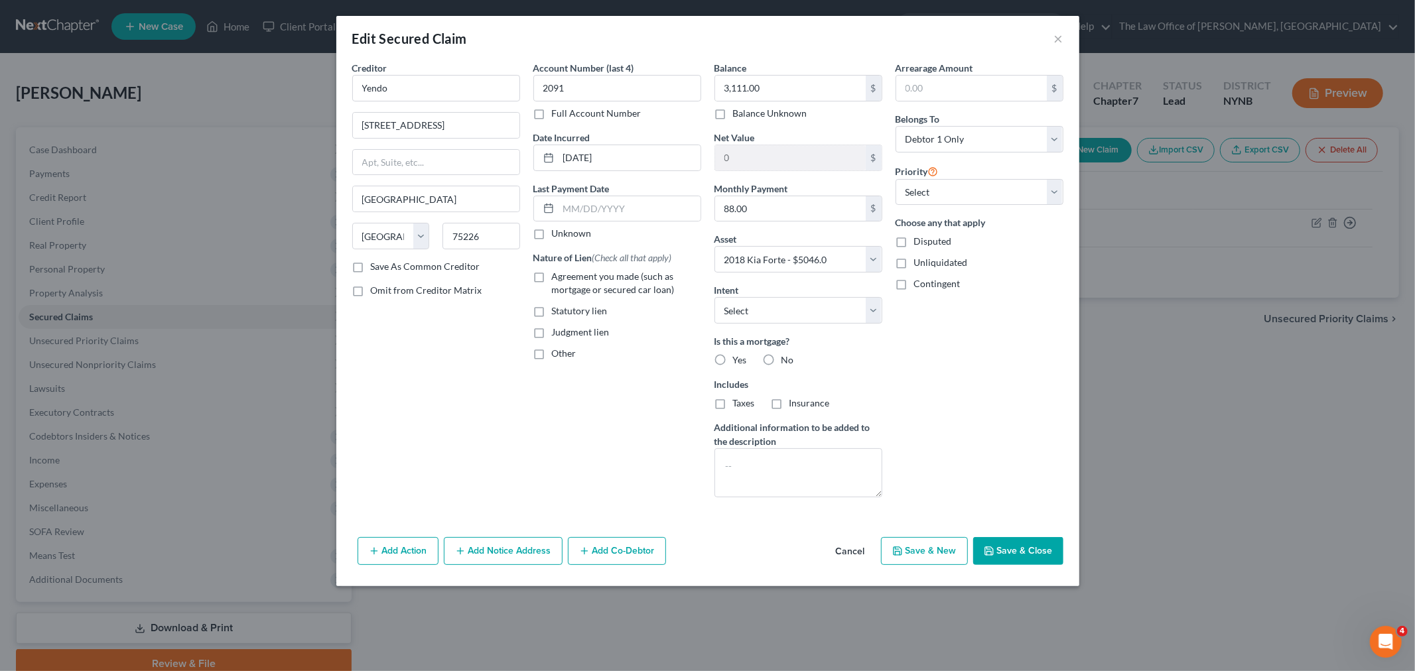
drag, startPoint x: 531, startPoint y: 279, endPoint x: 639, endPoint y: 307, distance: 111.2
click at [552, 279] on label "Agreement you made (such as mortgage or secured car loan)" at bounding box center [626, 283] width 149 height 27
click at [557, 279] on input "Agreement you made (such as mortgage or secured car loan)" at bounding box center [561, 274] width 9 height 9
checkbox input "true"
click at [785, 319] on select "Select Surrender Redeem Reaffirm Avoid Other" at bounding box center [798, 310] width 168 height 27
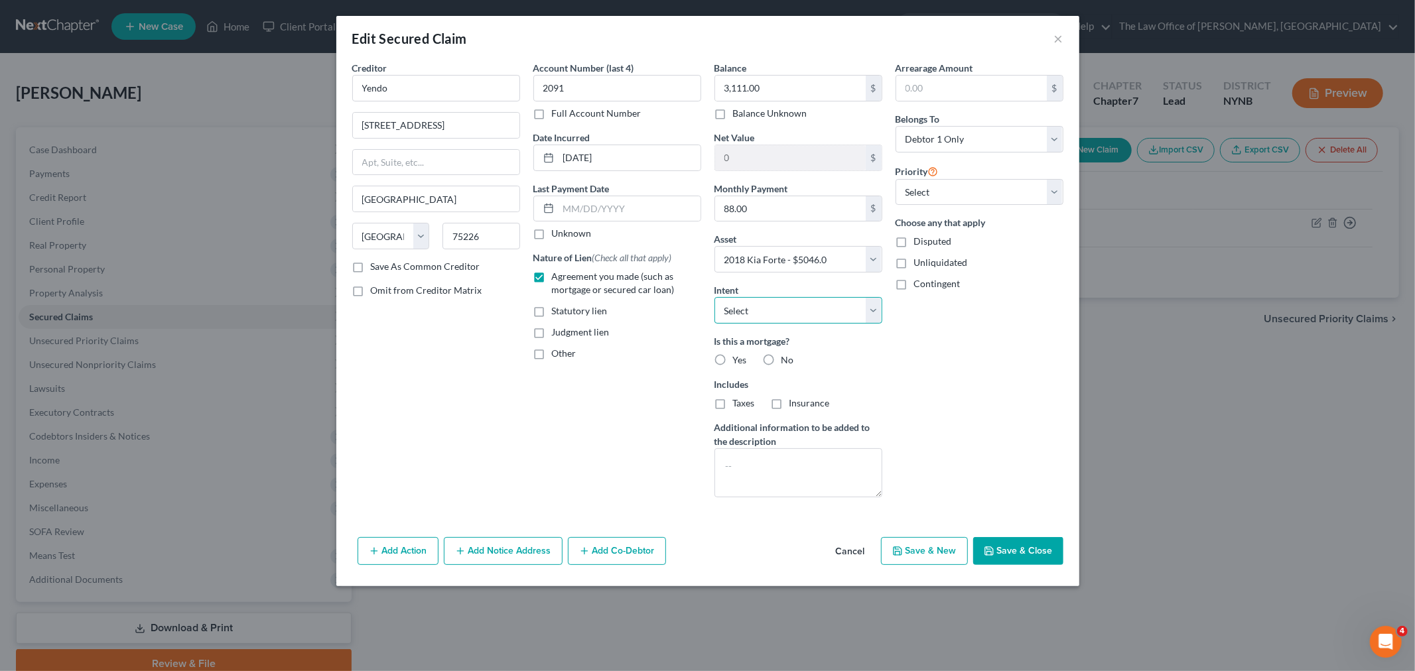
select select "2"
click at [714, 297] on select "Select Surrender Redeem Reaffirm Avoid Other" at bounding box center [798, 310] width 168 height 27
click at [781, 360] on label "No" at bounding box center [787, 360] width 13 height 13
click at [787, 360] on input "No" at bounding box center [791, 358] width 9 height 9
radio input "true"
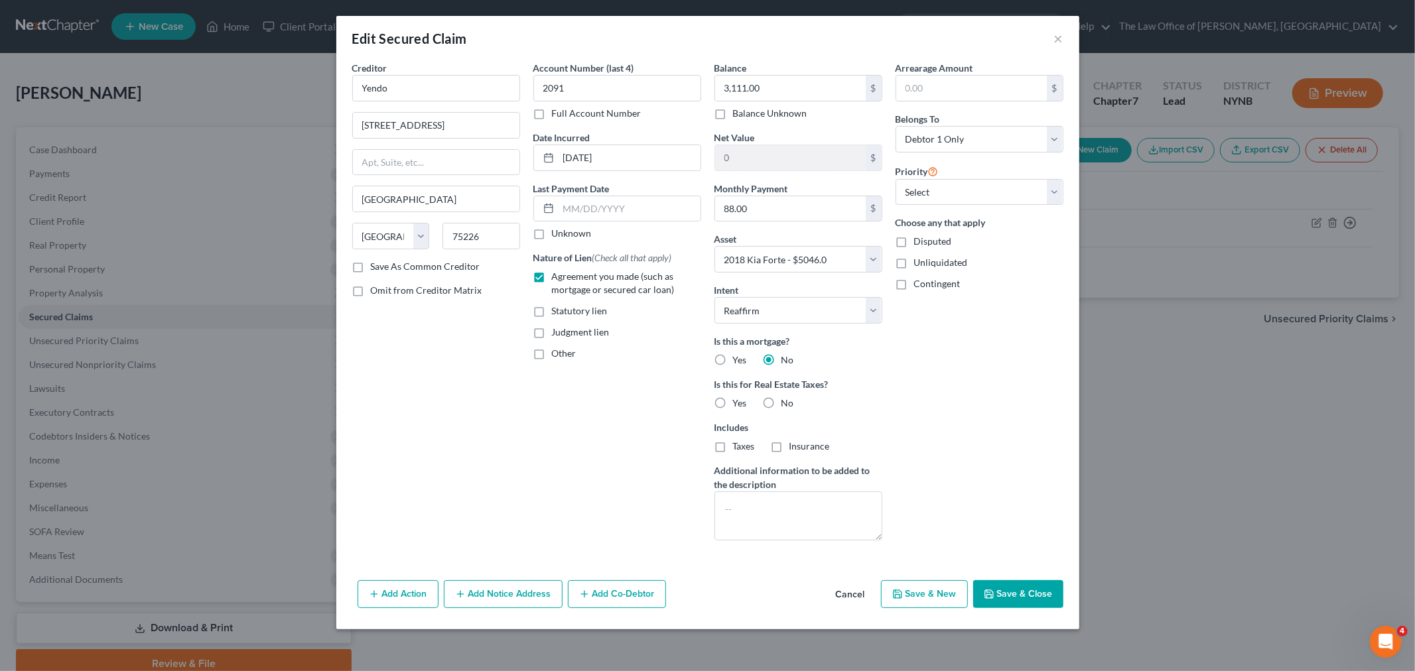
click at [781, 397] on label "No" at bounding box center [787, 403] width 13 height 13
click at [787, 397] on input "No" at bounding box center [791, 401] width 9 height 9
radio input "true"
click at [1024, 597] on button "Save & Close" at bounding box center [1018, 594] width 90 height 28
select select
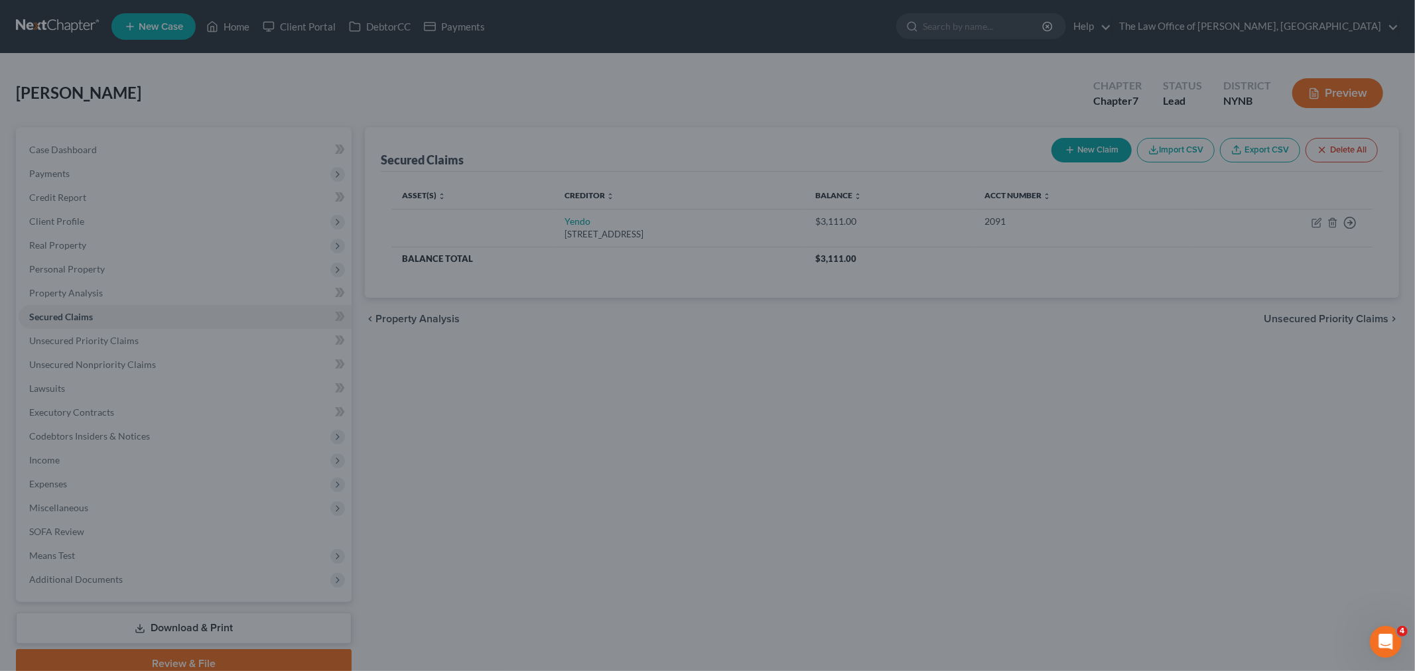
type input "1,935.00"
select select "2"
type input "0"
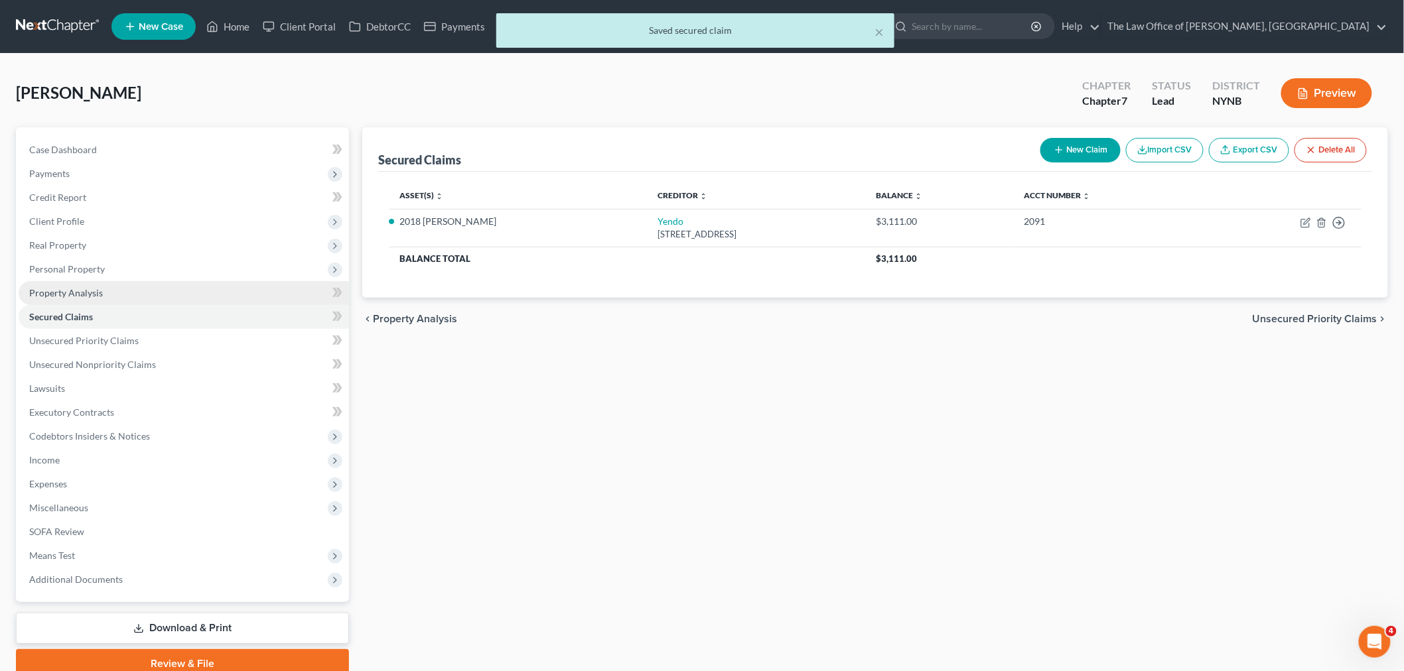
click at [98, 288] on span "Property Analysis" at bounding box center [66, 292] width 74 height 11
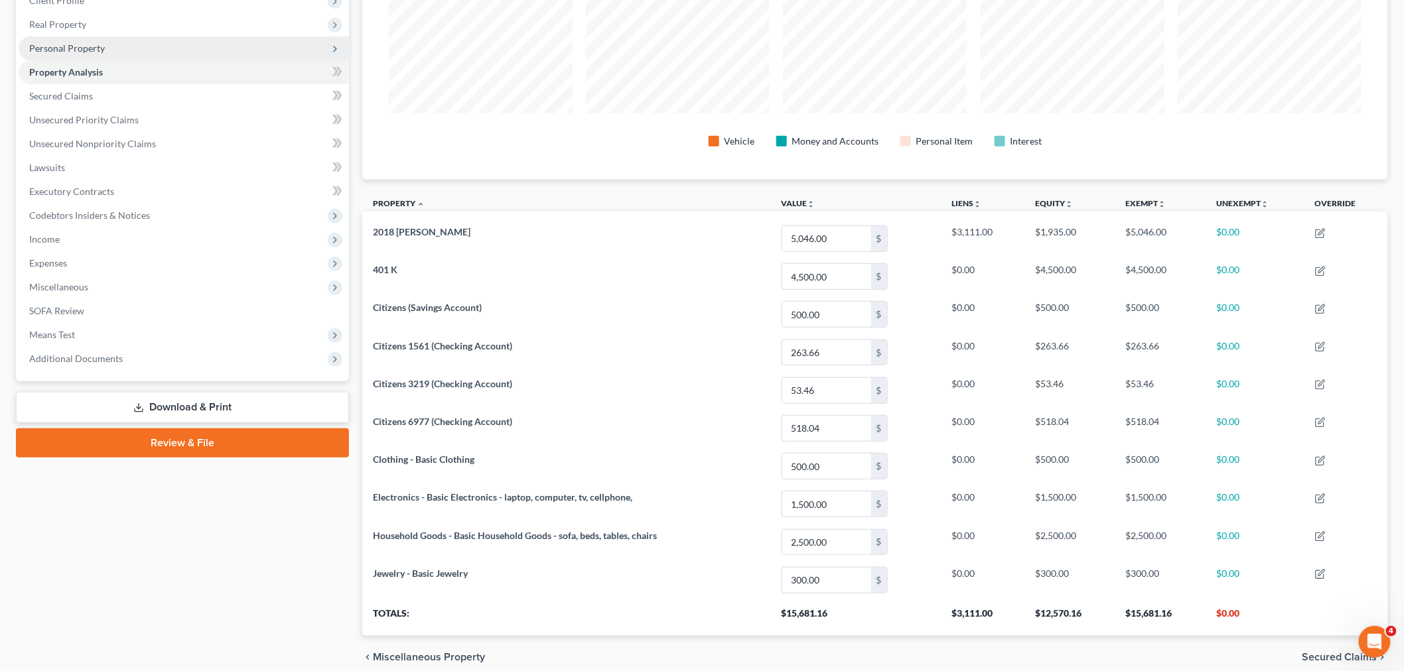
click at [46, 47] on span "Personal Property" at bounding box center [67, 47] width 76 height 11
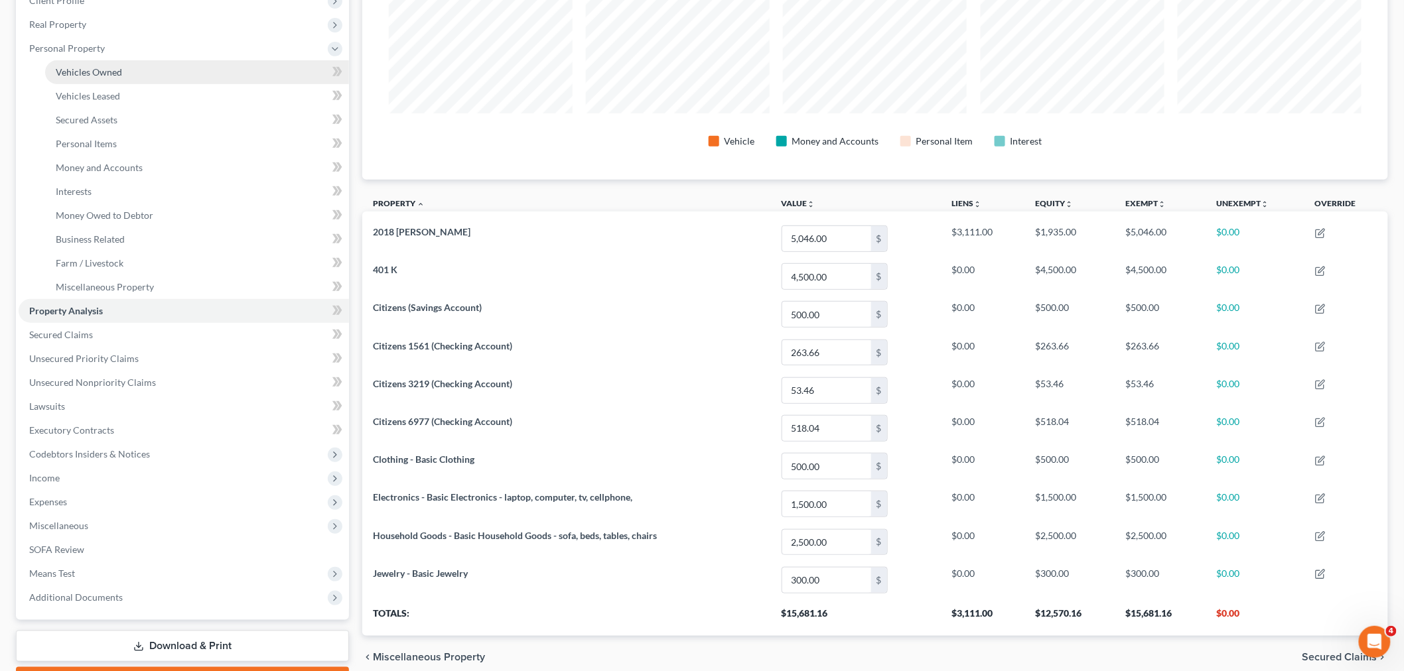
click at [90, 72] on span "Vehicles Owned" at bounding box center [89, 71] width 66 height 11
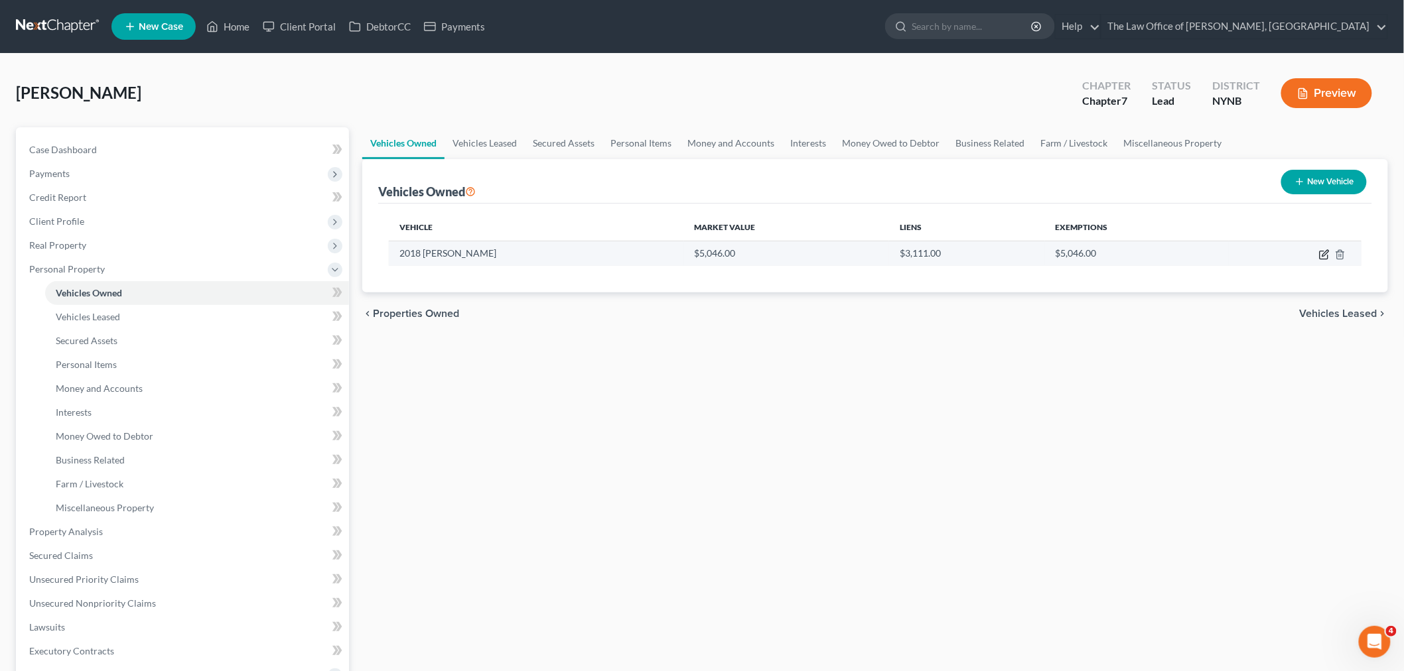
drag, startPoint x: 1322, startPoint y: 255, endPoint x: 1307, endPoint y: 262, distance: 16.3
click at [1323, 255] on icon "button" at bounding box center [1324, 254] width 11 height 11
select select "0"
select select "8"
select select "2"
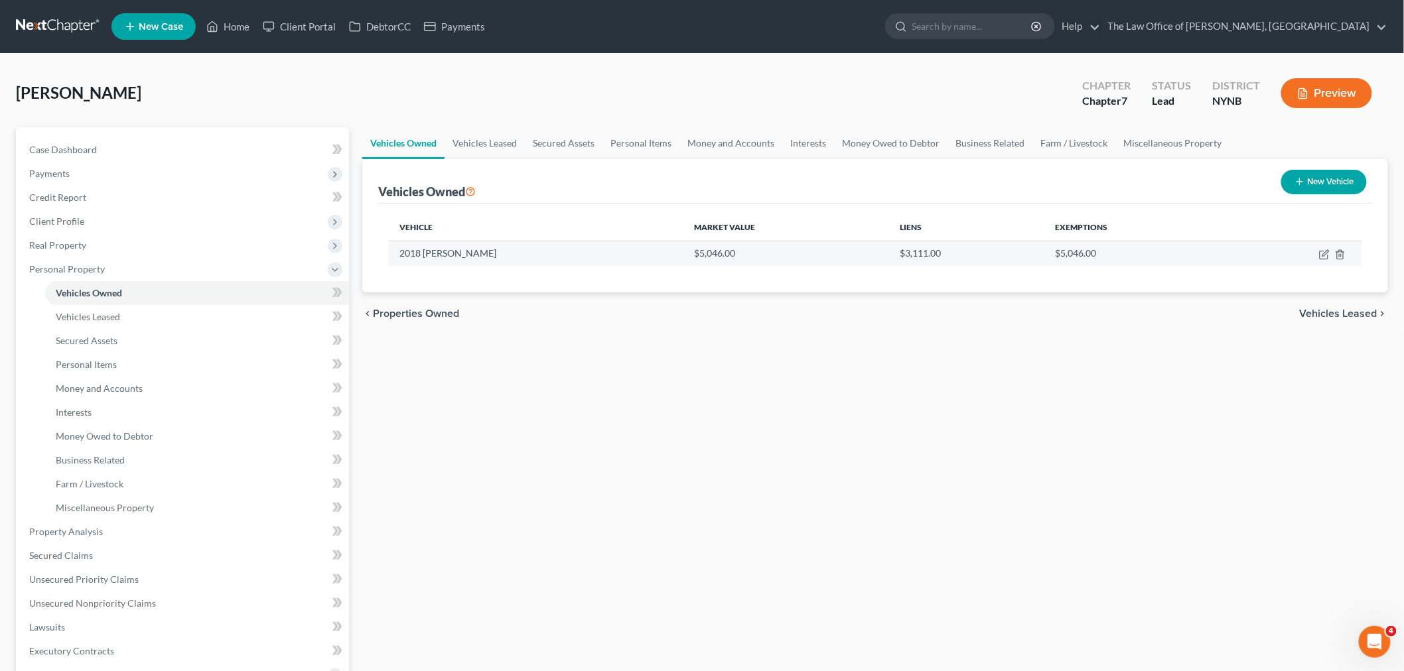
select select "0"
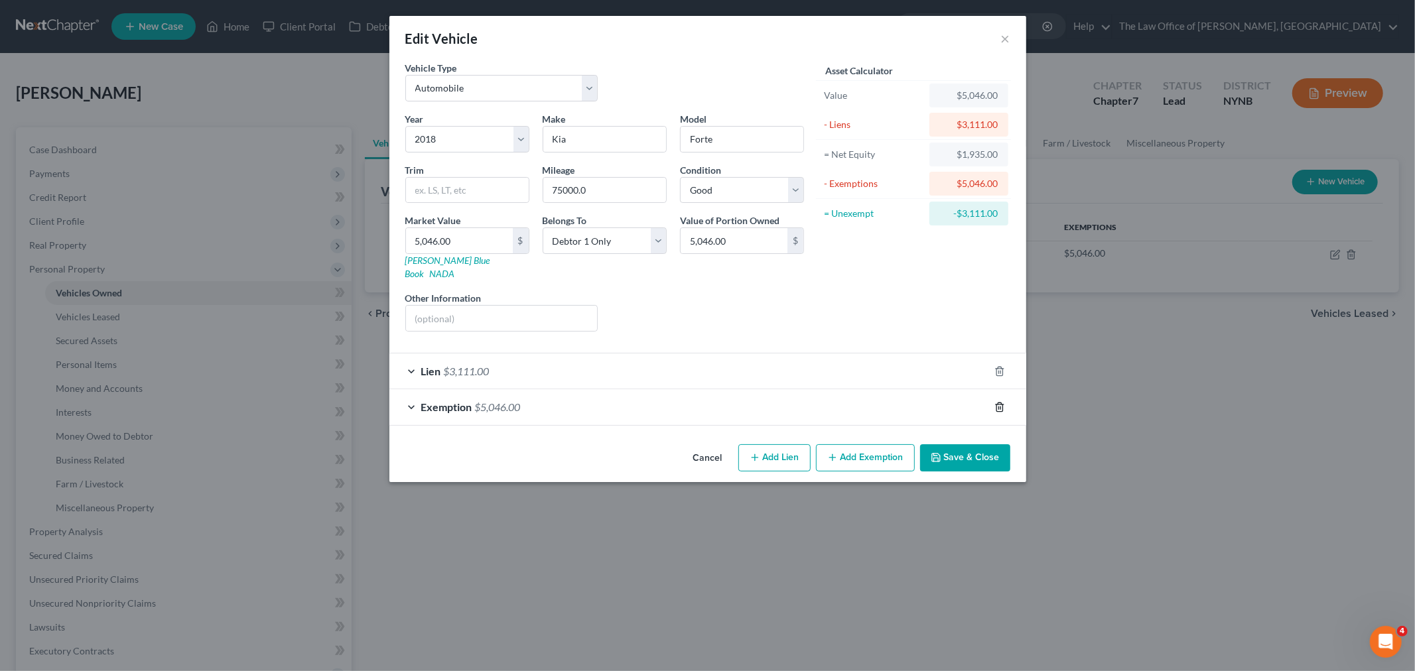
click at [997, 402] on icon "button" at bounding box center [999, 407] width 11 height 11
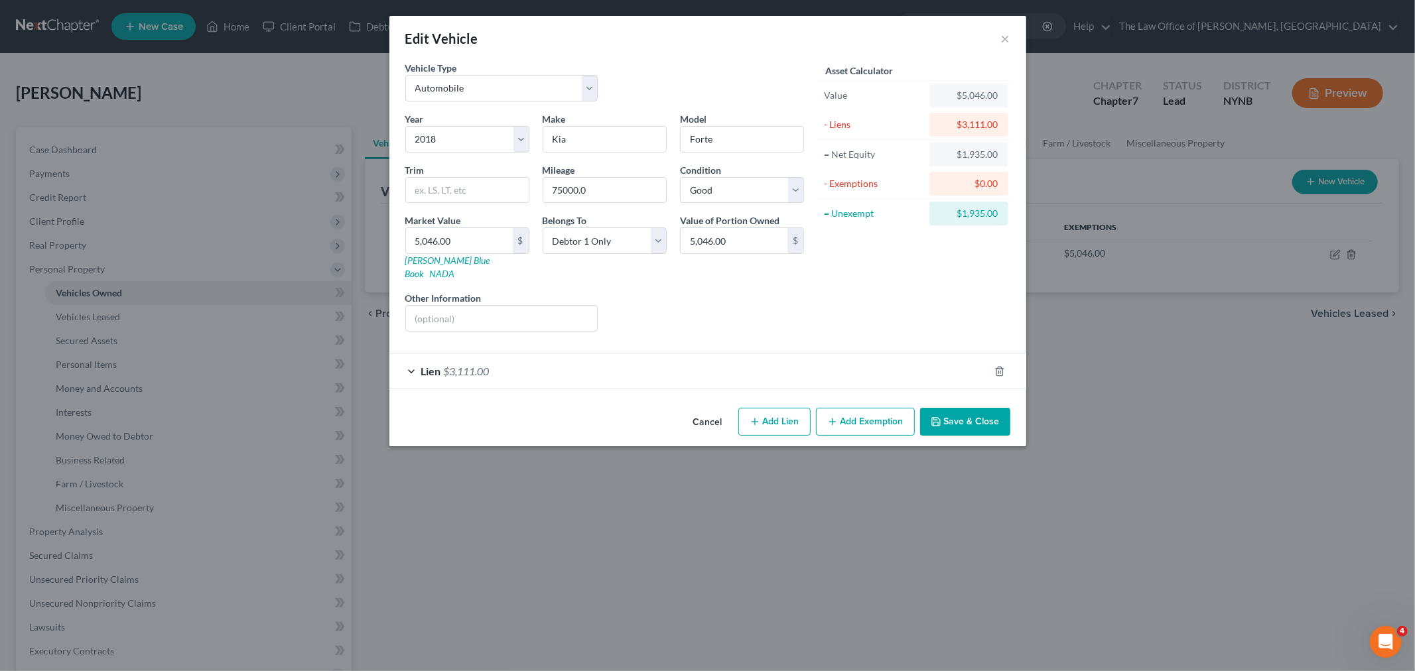
drag, startPoint x: 862, startPoint y: 413, endPoint x: 840, endPoint y: 416, distance: 22.1
click at [858, 413] on button "Add Exemption" at bounding box center [865, 422] width 99 height 28
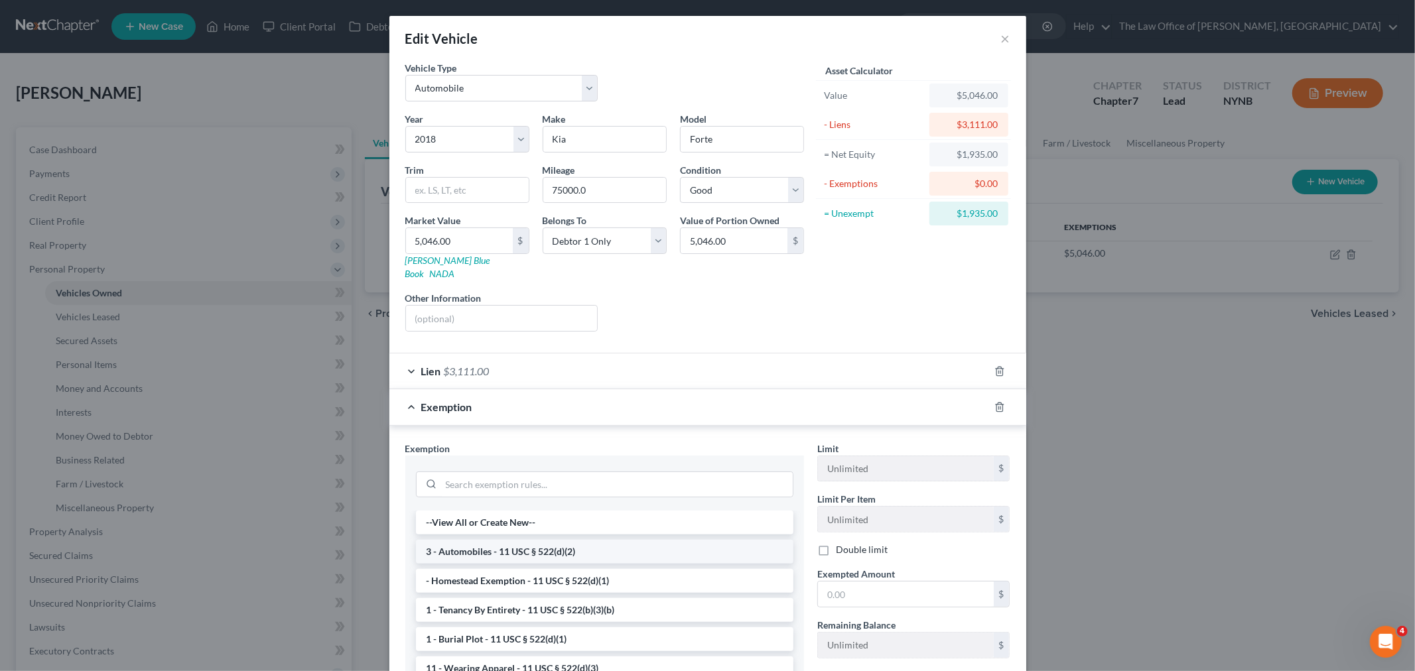
click at [515, 540] on li "3 - Automobiles - 11 USC § 522(d)(2)" at bounding box center [604, 552] width 377 height 24
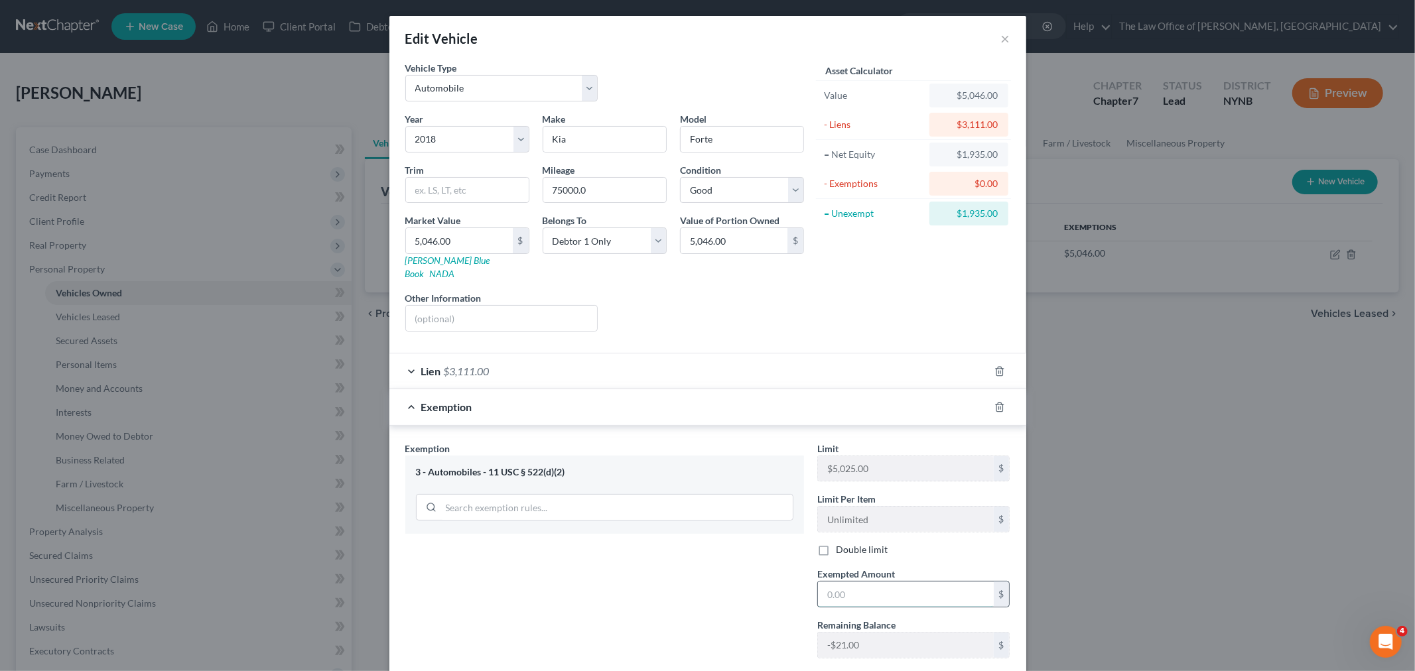
click at [858, 582] on input "text" at bounding box center [906, 594] width 176 height 25
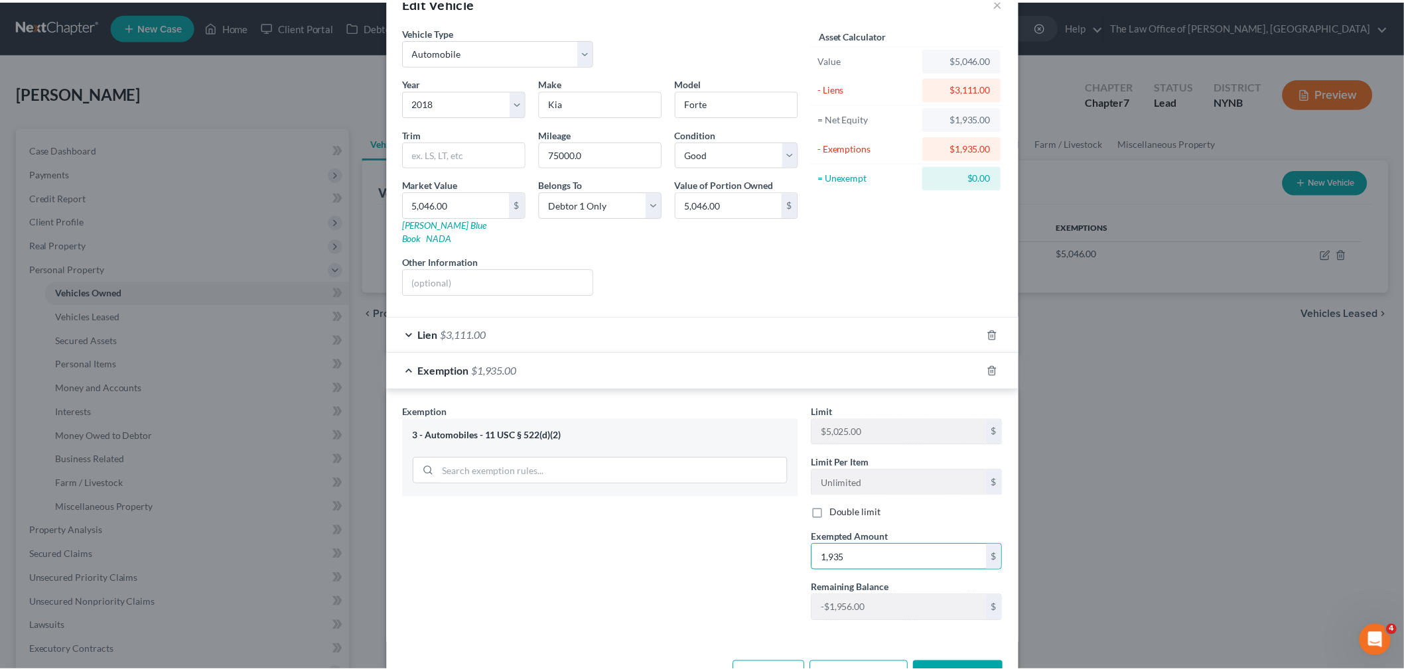
scroll to position [70, 0]
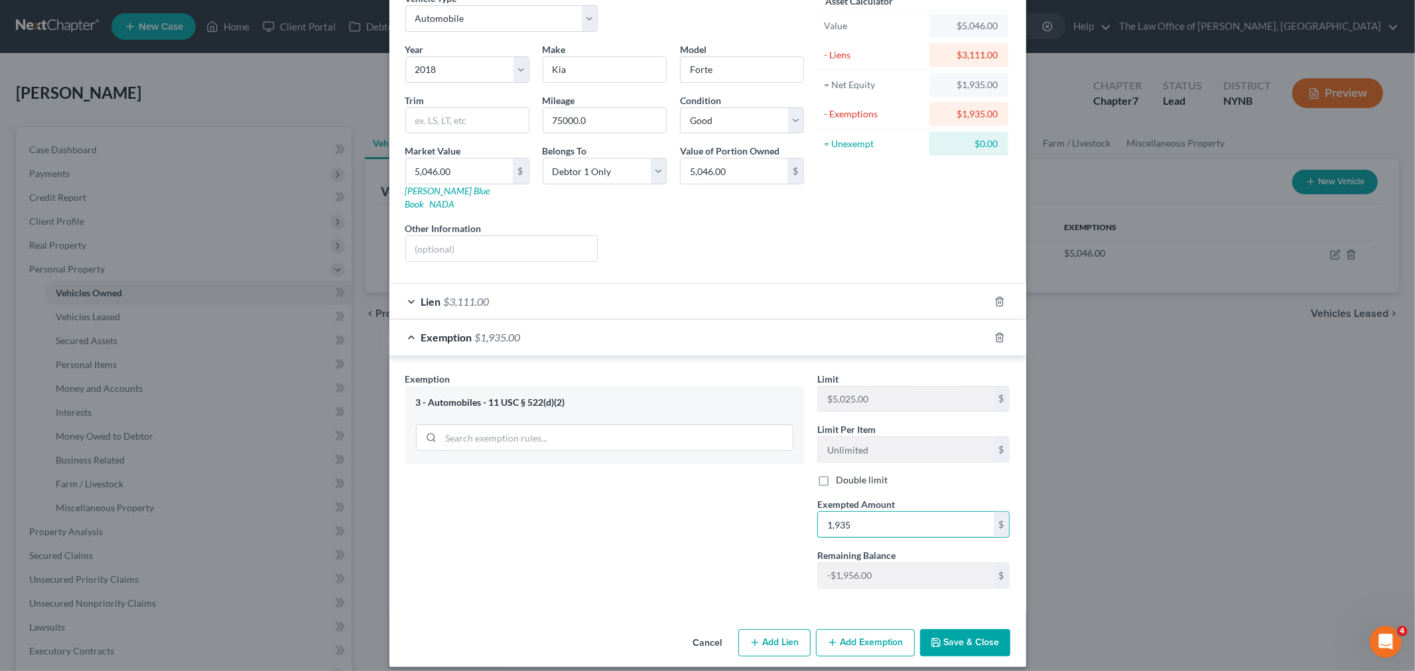
type input "1,935"
click at [957, 629] on button "Save & Close" at bounding box center [965, 643] width 90 height 28
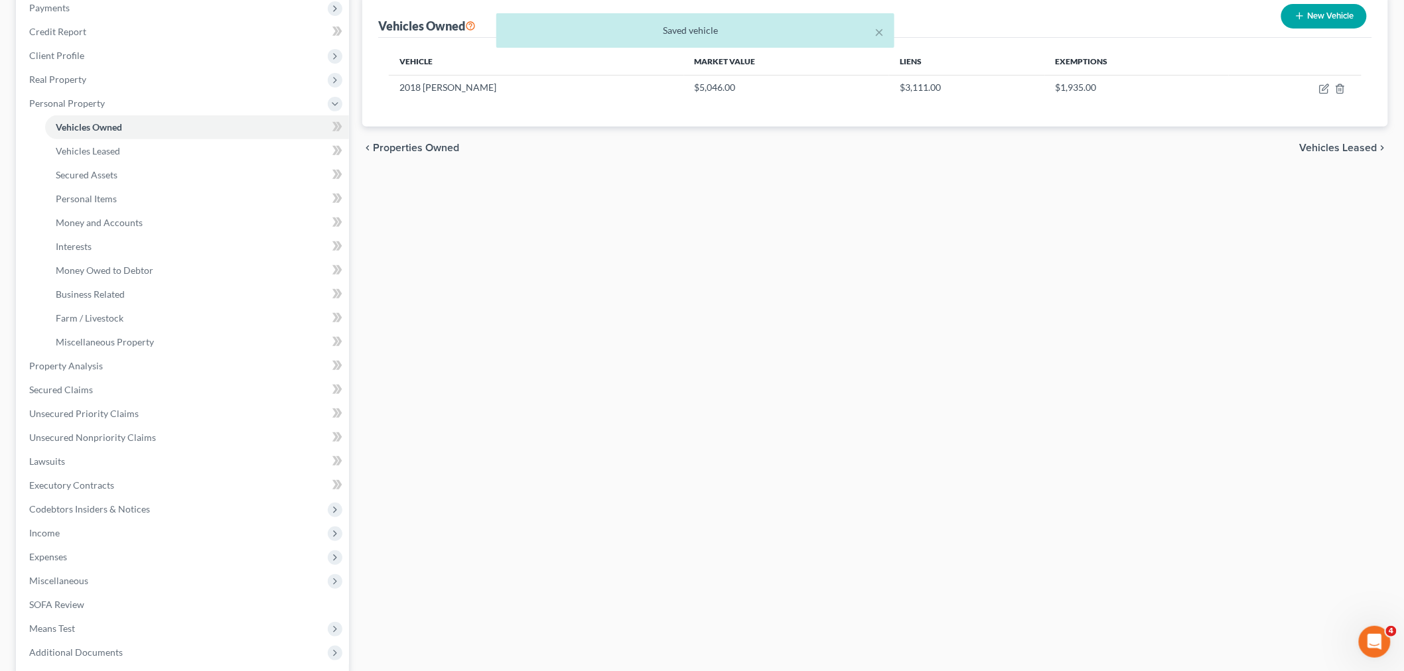
scroll to position [295, 0]
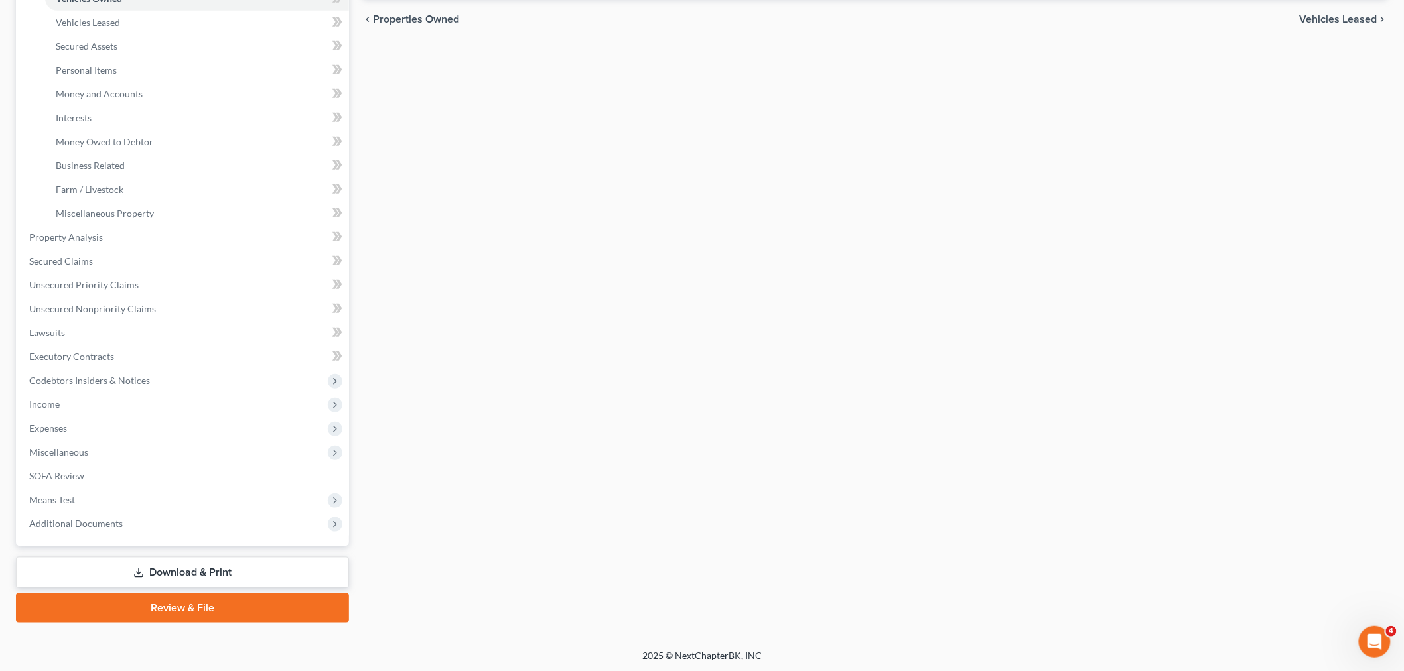
click at [198, 574] on link "Download & Print" at bounding box center [182, 572] width 333 height 31
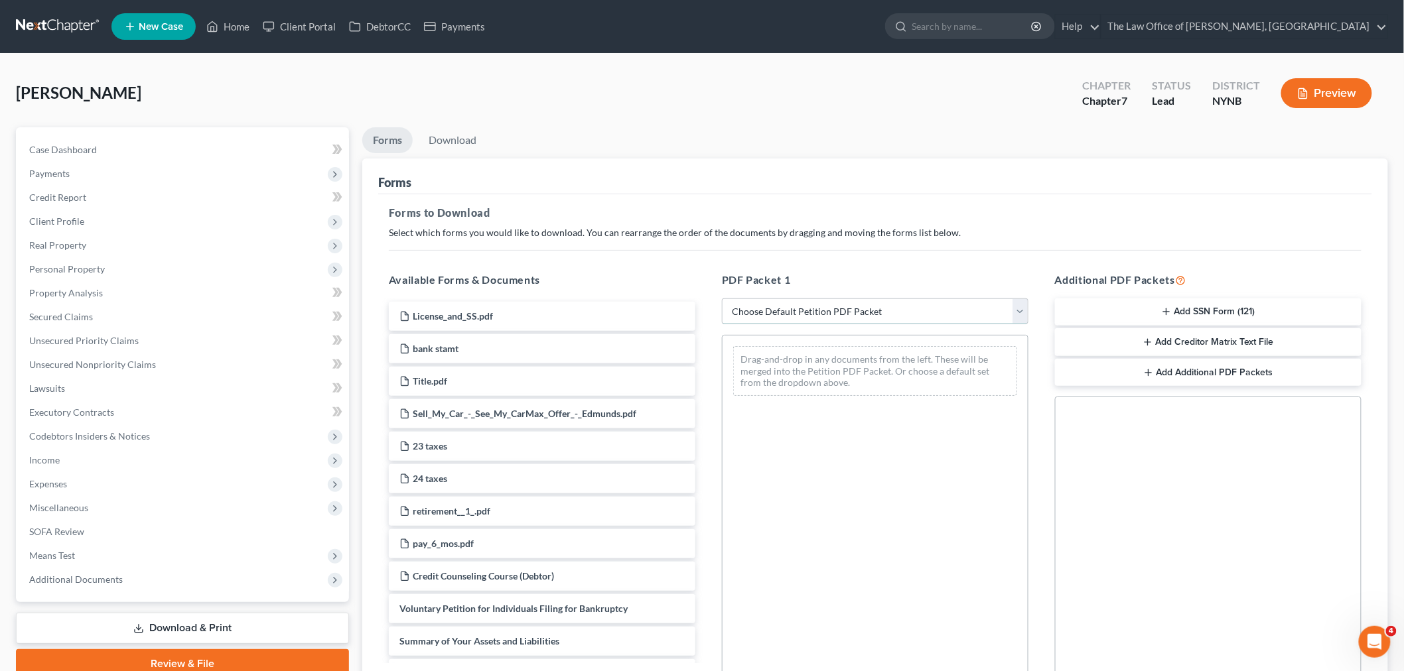
click at [824, 305] on select "Choose Default Petition PDF Packet Complete Bankruptcy Petition (all forms and …" at bounding box center [875, 311] width 306 height 27
select select "0"
click at [722, 298] on select "Choose Default Petition PDF Packet Complete Bankruptcy Petition (all forms and …" at bounding box center [875, 311] width 306 height 27
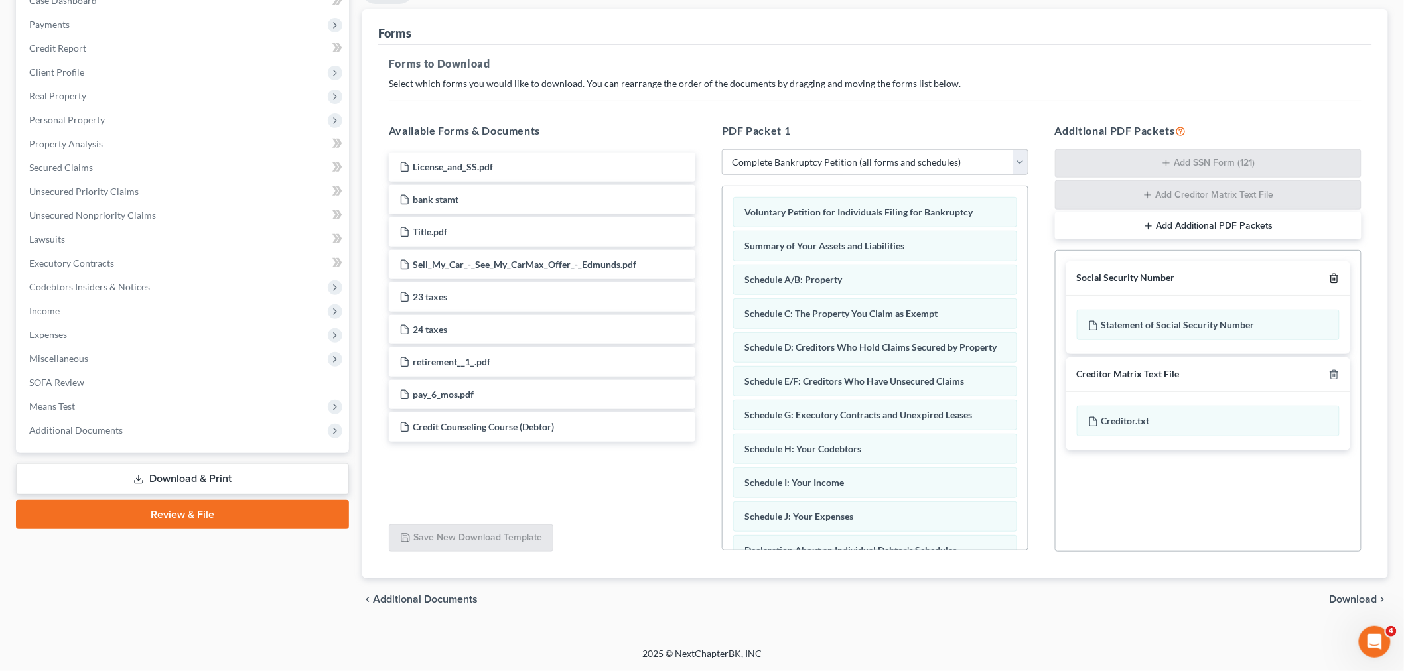
click at [1335, 276] on icon "button" at bounding box center [1334, 278] width 11 height 11
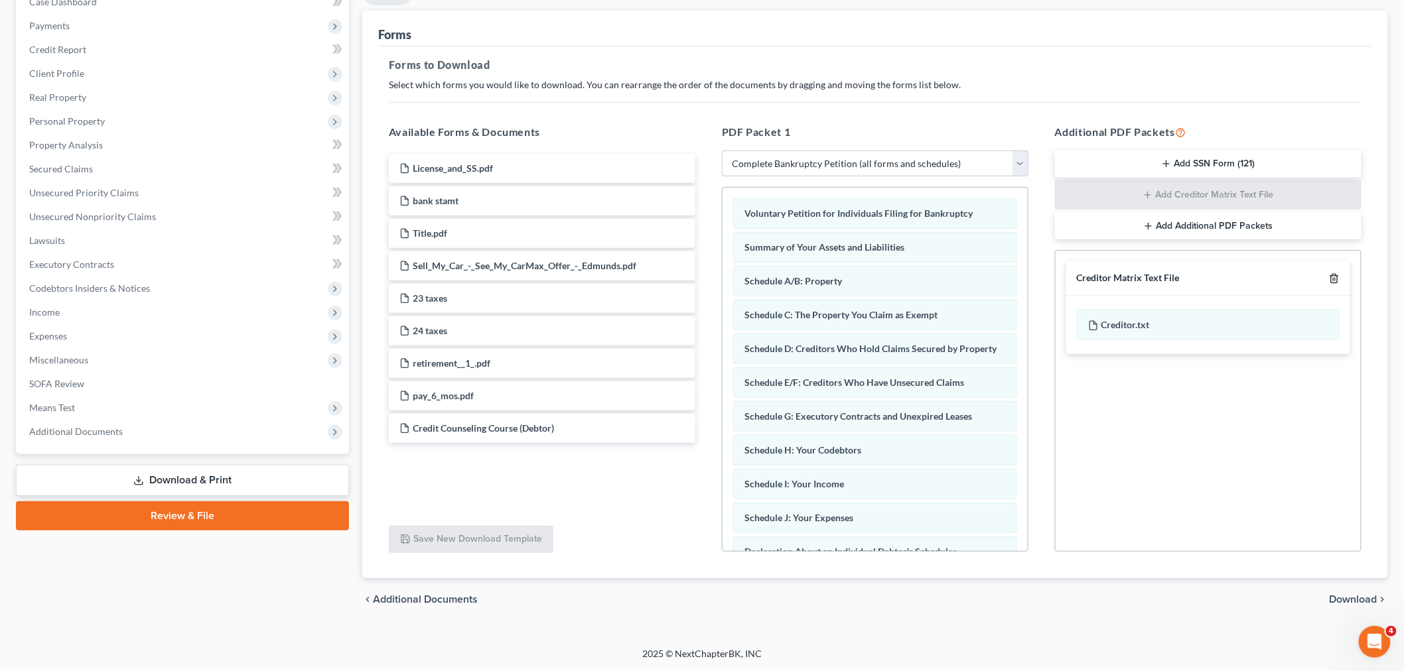
scroll to position [148, 0]
click at [1335, 276] on icon "button" at bounding box center [1334, 278] width 11 height 11
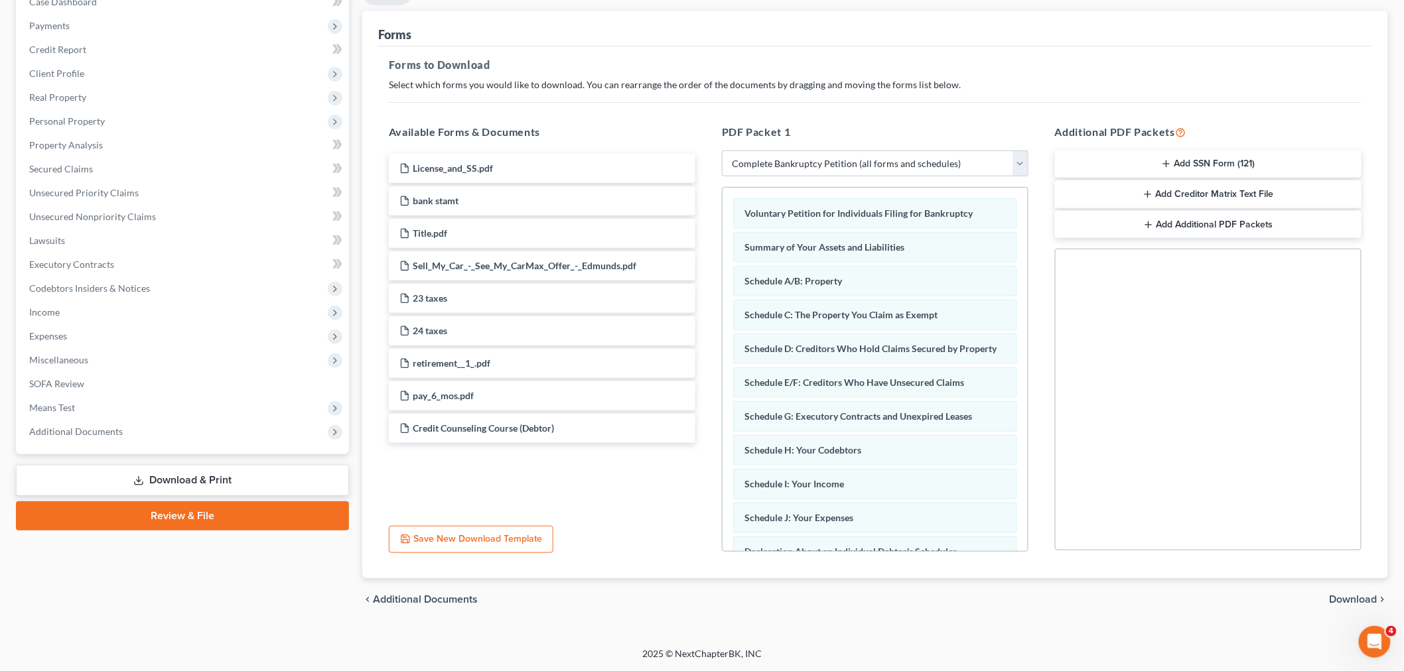
click at [1358, 598] on span "Download" at bounding box center [1353, 599] width 48 height 11
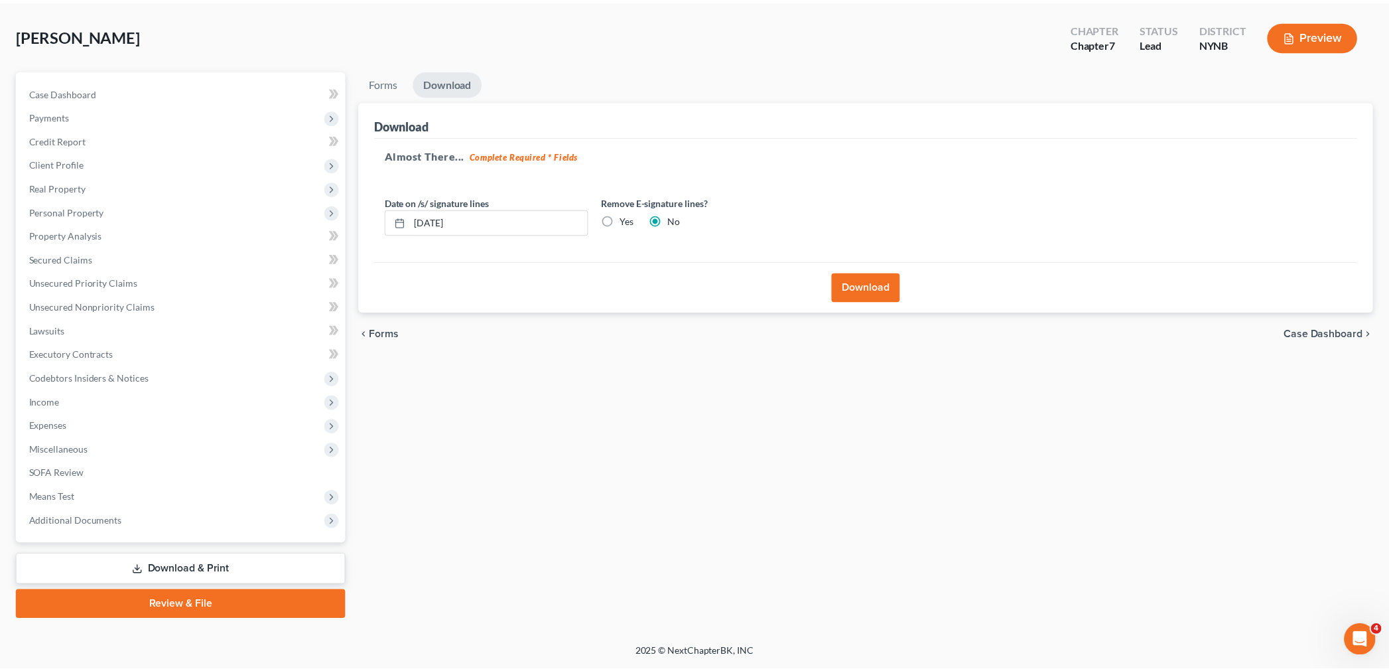
scroll to position [56, 0]
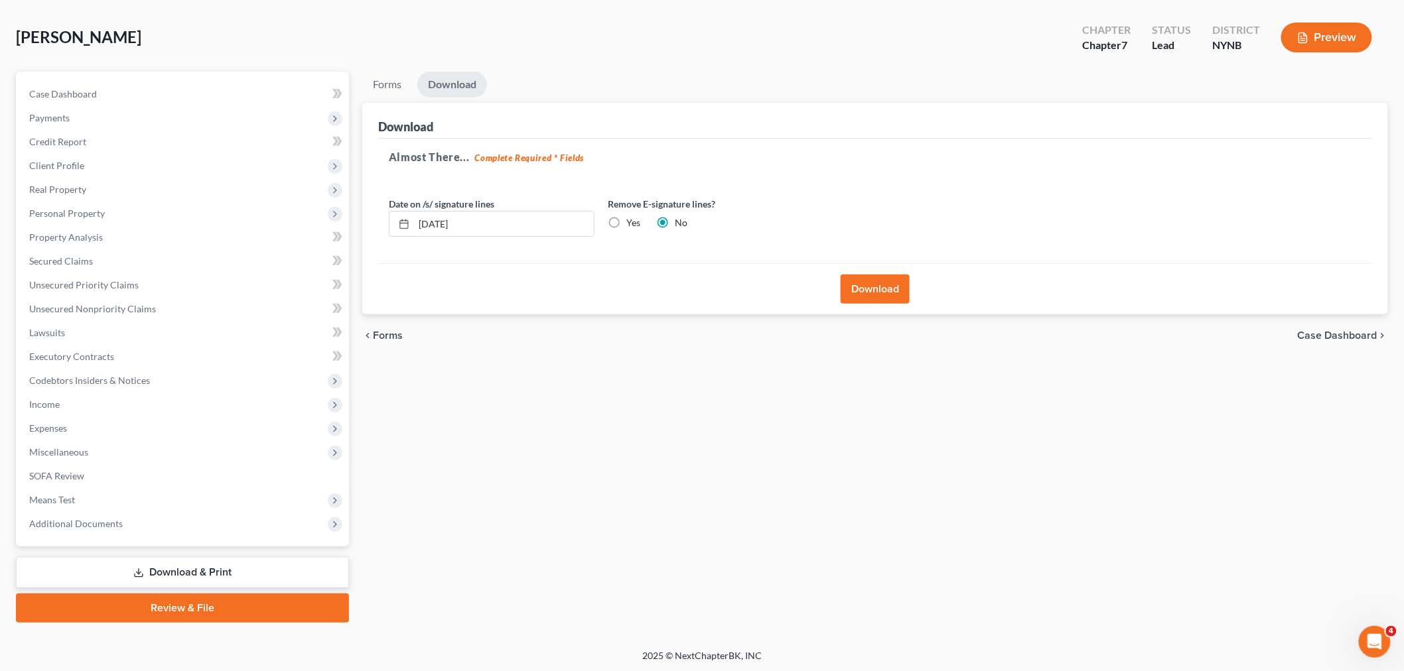
click at [872, 295] on button "Download" at bounding box center [874, 289] width 69 height 29
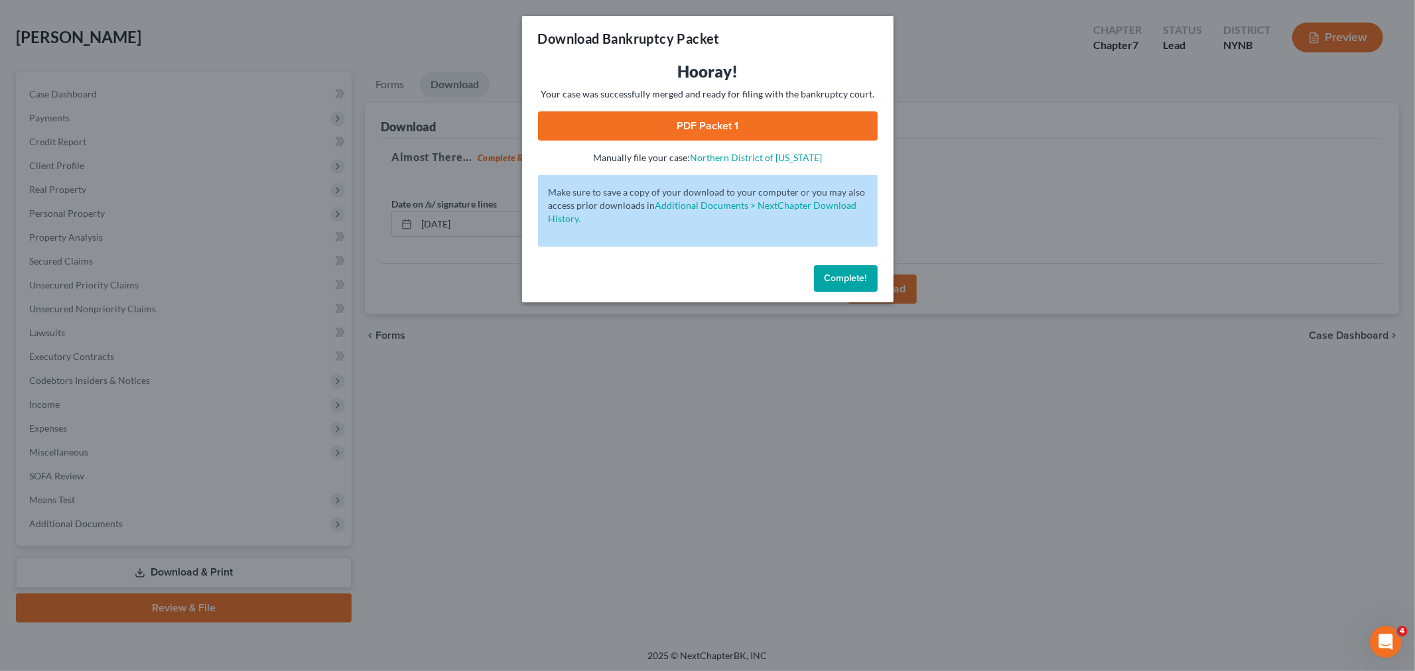
click at [793, 116] on link "PDF Packet 1" at bounding box center [708, 125] width 340 height 29
click at [849, 277] on span "Complete!" at bounding box center [845, 278] width 42 height 11
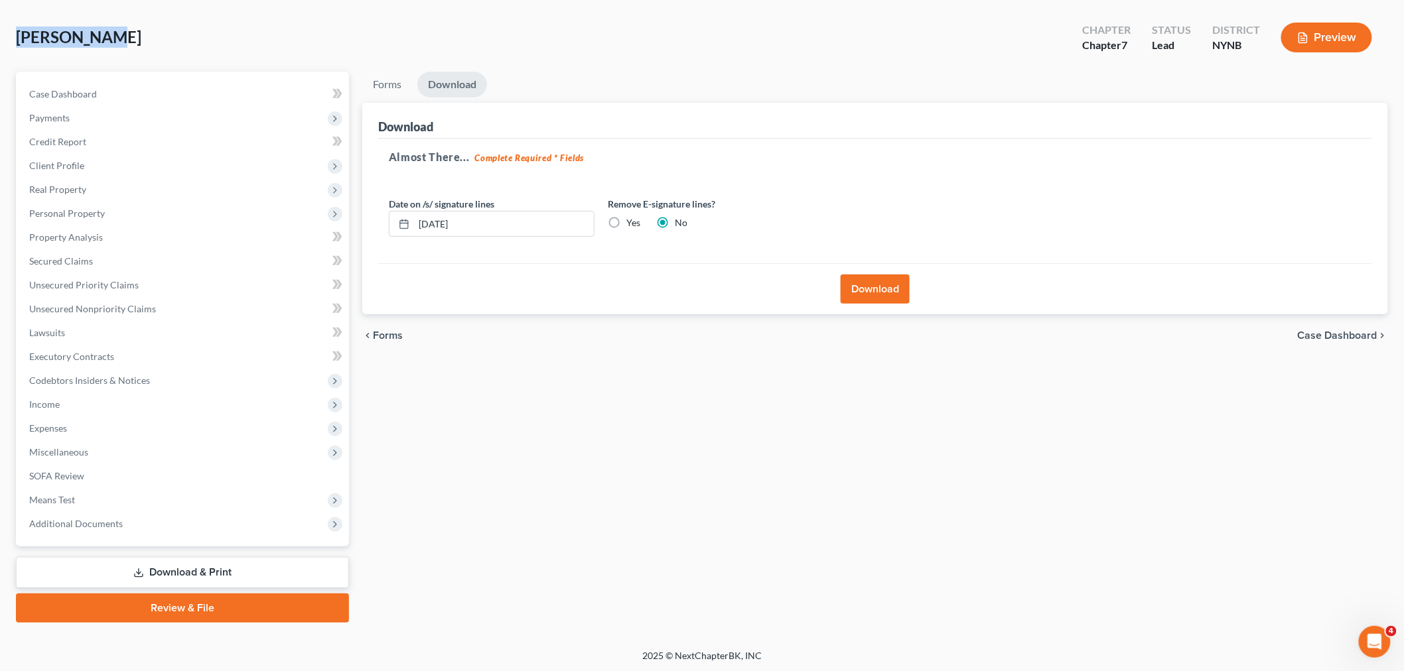
drag, startPoint x: 106, startPoint y: 35, endPoint x: 15, endPoint y: 30, distance: 91.7
click at [15, 30] on div "Burke, Tina Upgraded Chapter Chapter 7 Status Lead District NYNB Preview Petiti…" at bounding box center [702, 323] width 1404 height 651
copy span "[PERSON_NAME]"
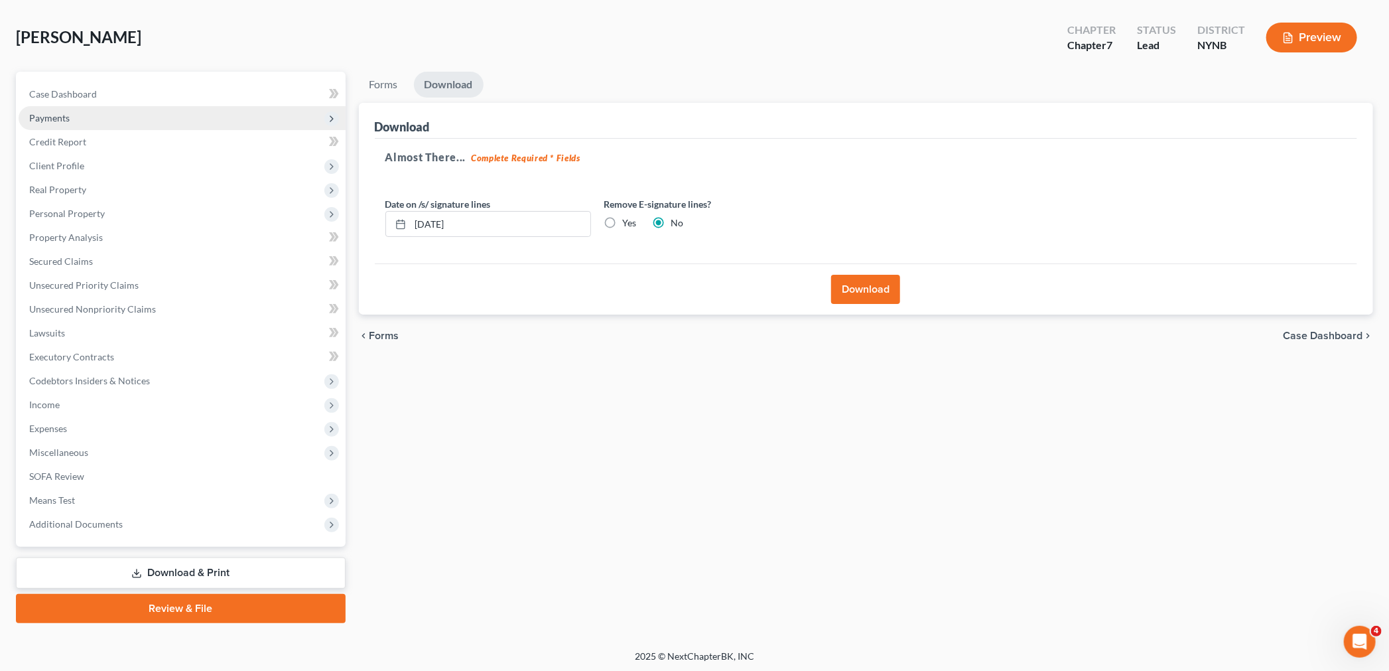
click at [62, 118] on span "Payments" at bounding box center [49, 117] width 40 height 11
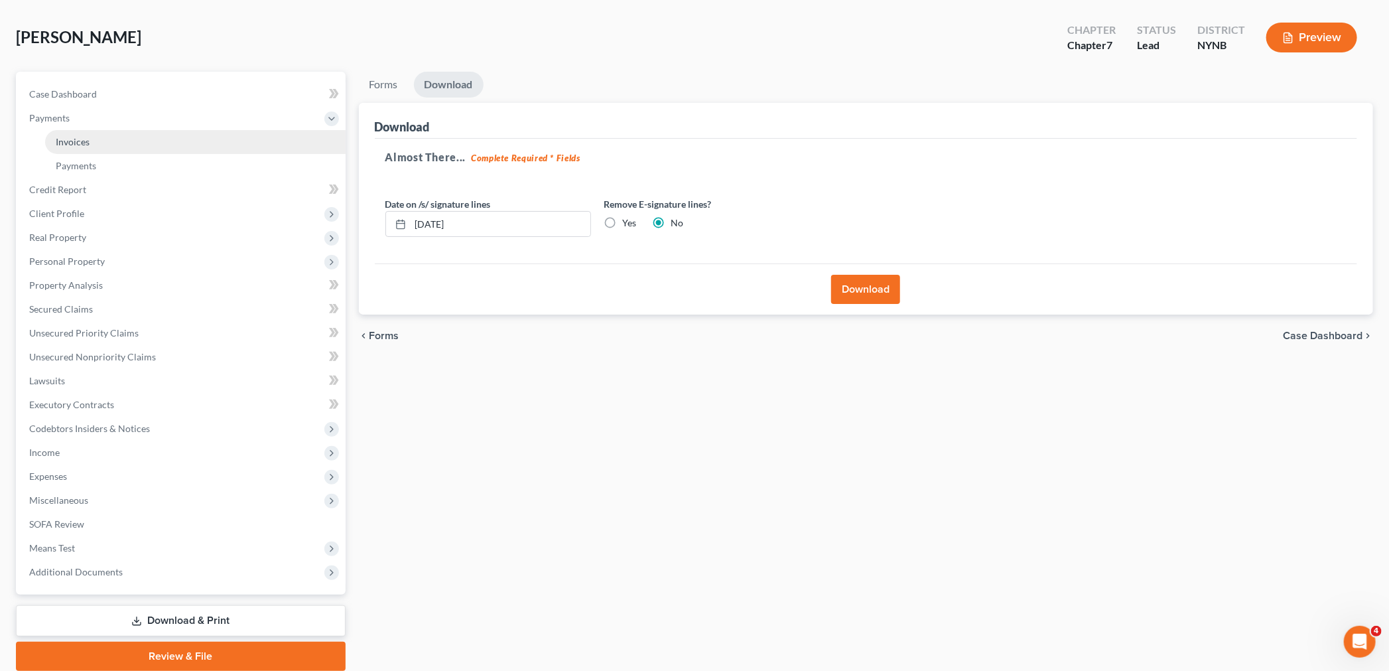
click at [105, 140] on link "Invoices" at bounding box center [195, 142] width 300 height 24
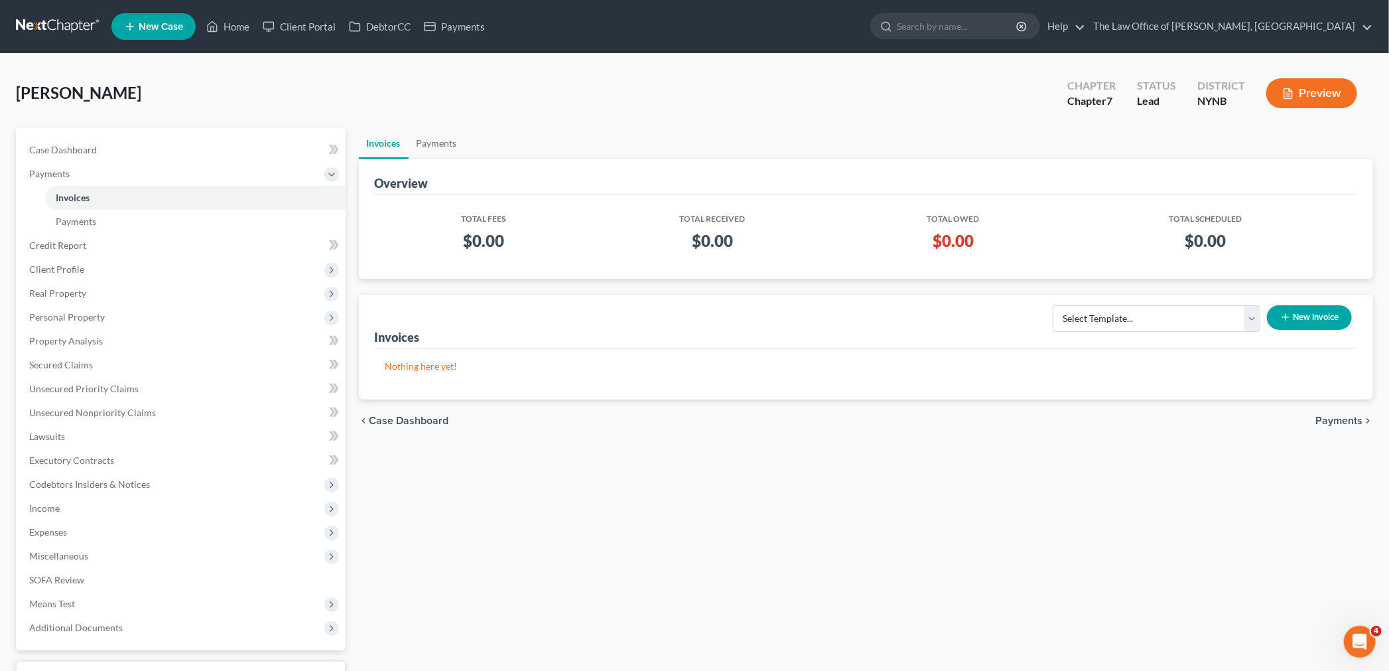
click at [1291, 320] on button "New Invoice" at bounding box center [1309, 317] width 85 height 25
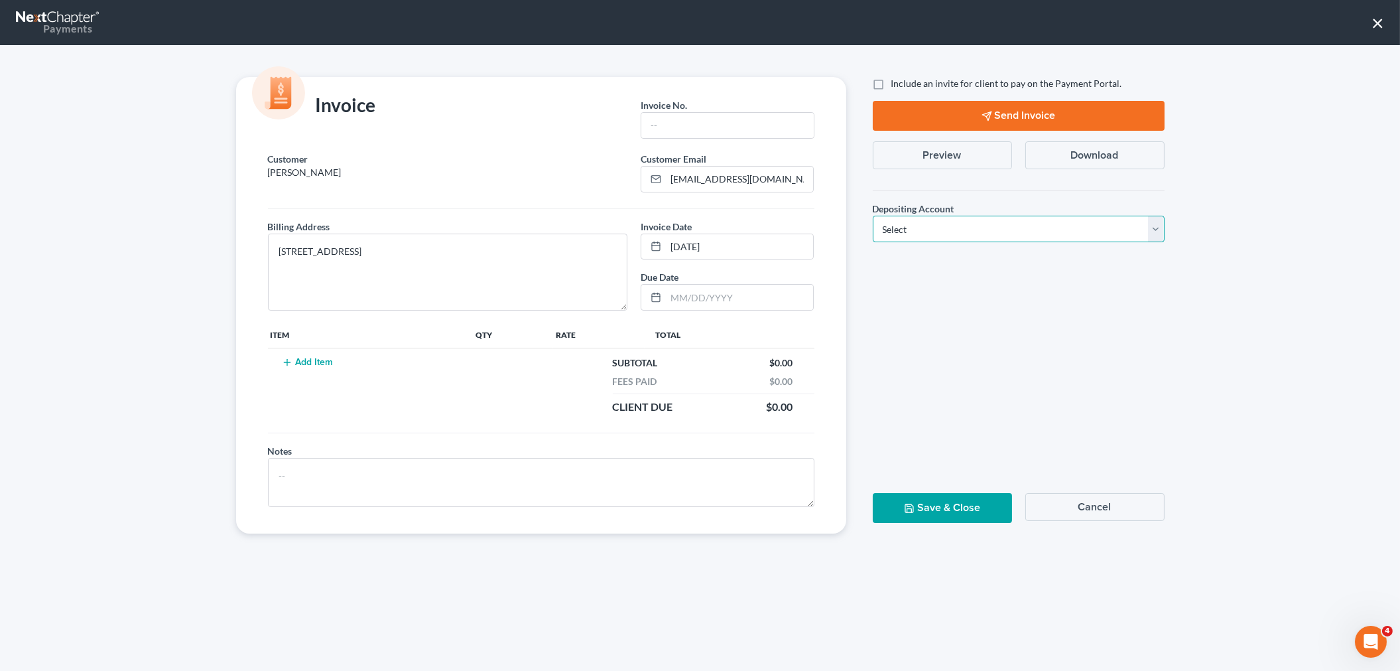
drag, startPoint x: 957, startPoint y: 224, endPoint x: 925, endPoint y: 229, distance: 32.9
click at [954, 224] on select "Select Operation Trust" at bounding box center [1019, 229] width 292 height 27
select select "0"
click at [873, 216] on select "Select Operation Trust" at bounding box center [1019, 229] width 292 height 27
click at [700, 124] on input "text" at bounding box center [727, 125] width 172 height 25
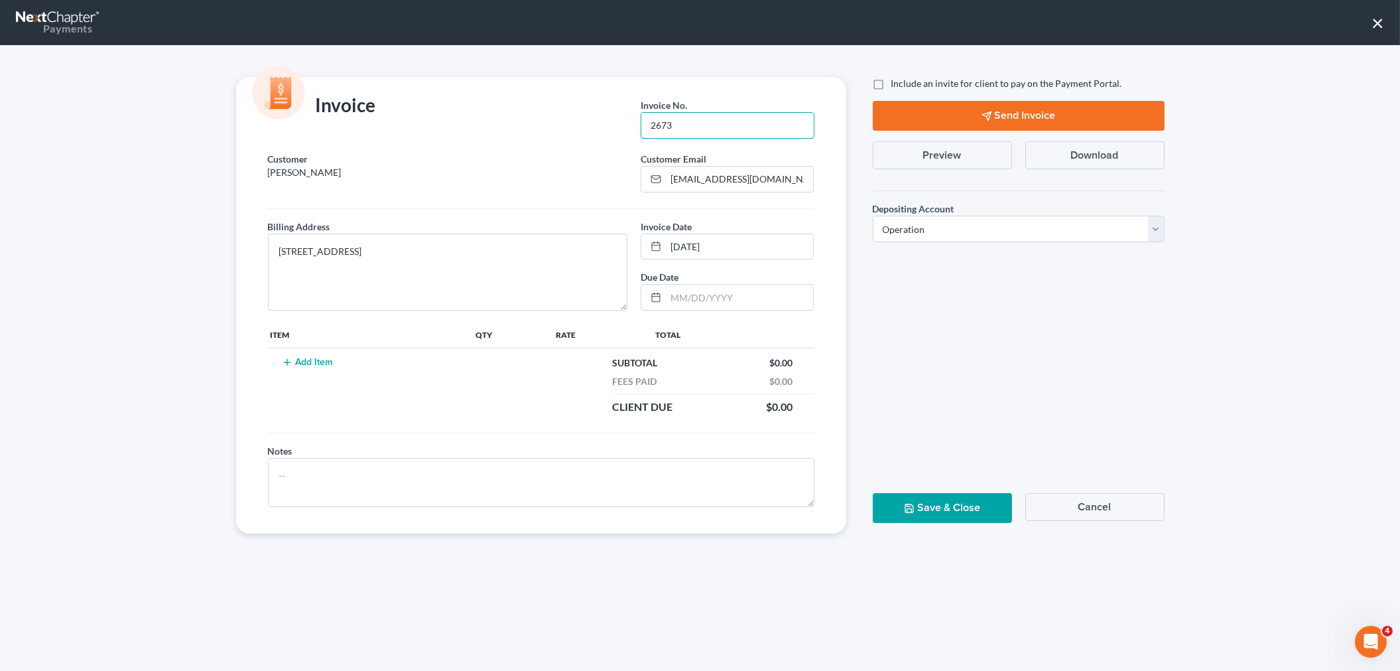
type input "2673"
click at [306, 361] on button "Add Item" at bounding box center [308, 362] width 58 height 11
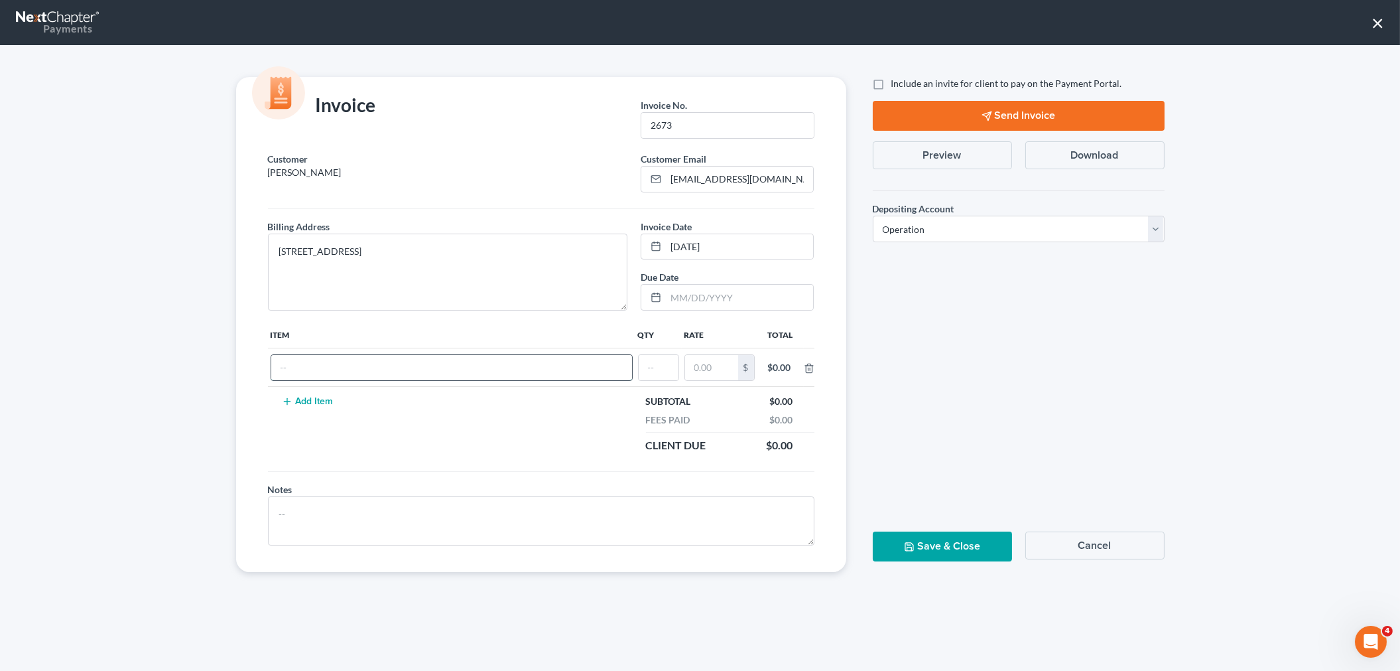
click at [314, 368] on input "text" at bounding box center [451, 367] width 361 height 25
type input "cf"
click at [639, 373] on input "text" at bounding box center [659, 367] width 40 height 25
type input "1"
click at [716, 370] on input "text" at bounding box center [711, 367] width 53 height 25
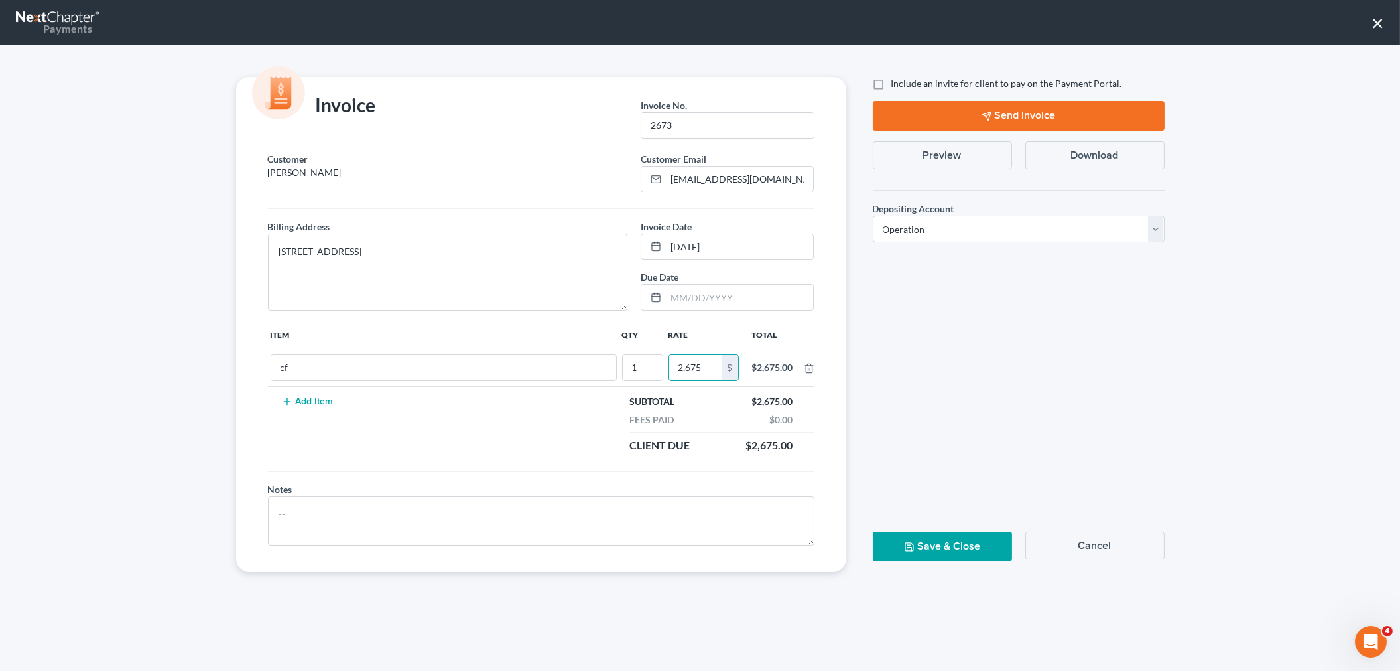
type input "2,675"
click at [950, 551] on button "Save & Close" at bounding box center [942, 546] width 139 height 30
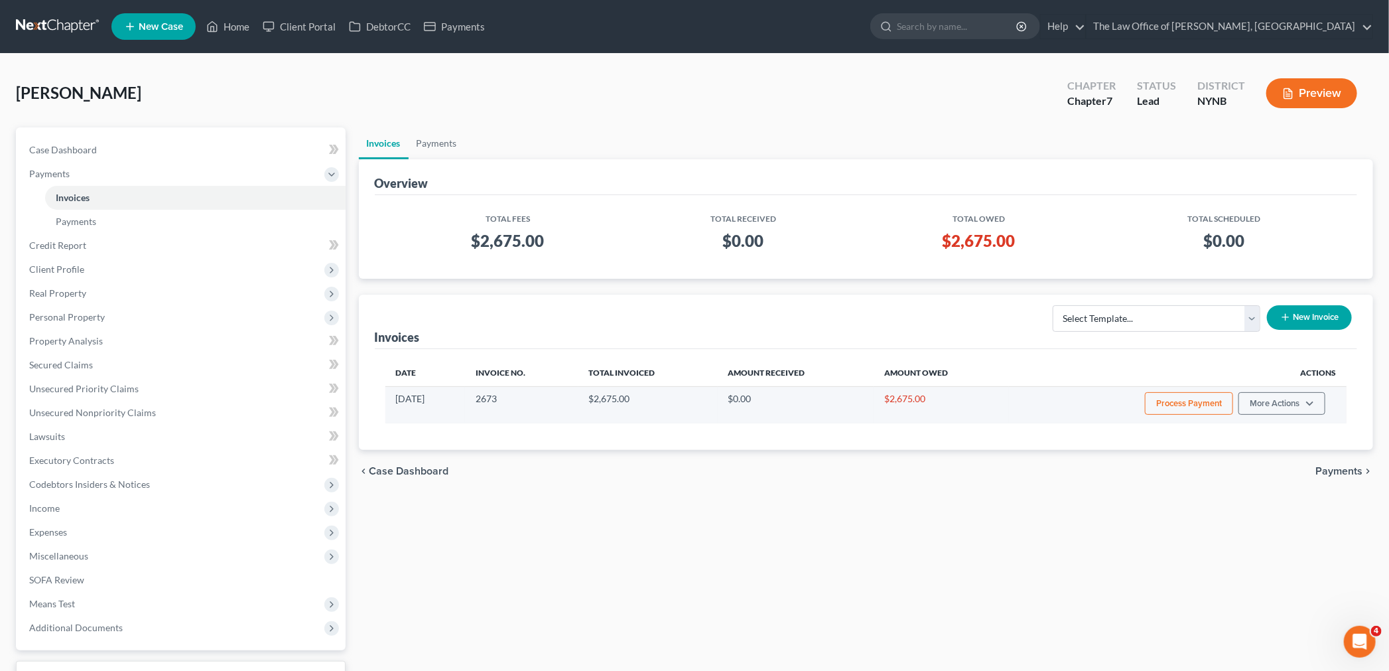
click at [1193, 397] on button "Process Payment" at bounding box center [1189, 403] width 88 height 23
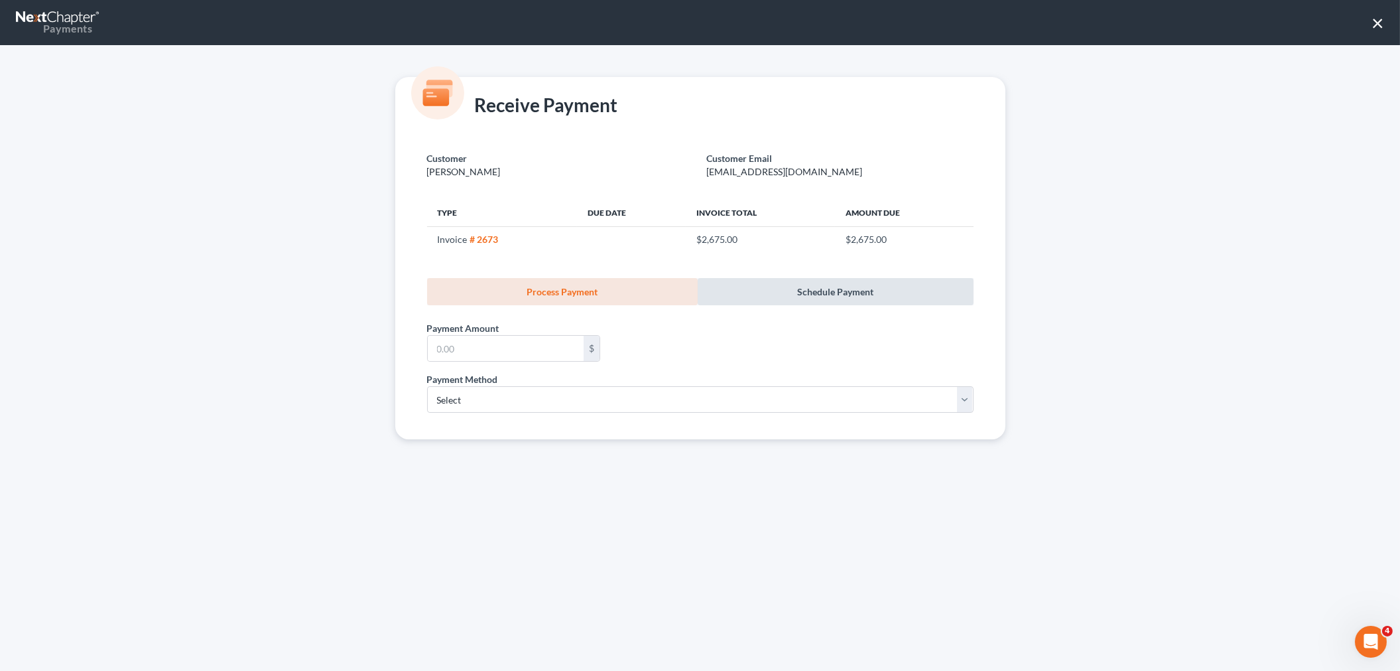
click at [830, 289] on link "Schedule Payment" at bounding box center [836, 291] width 276 height 27
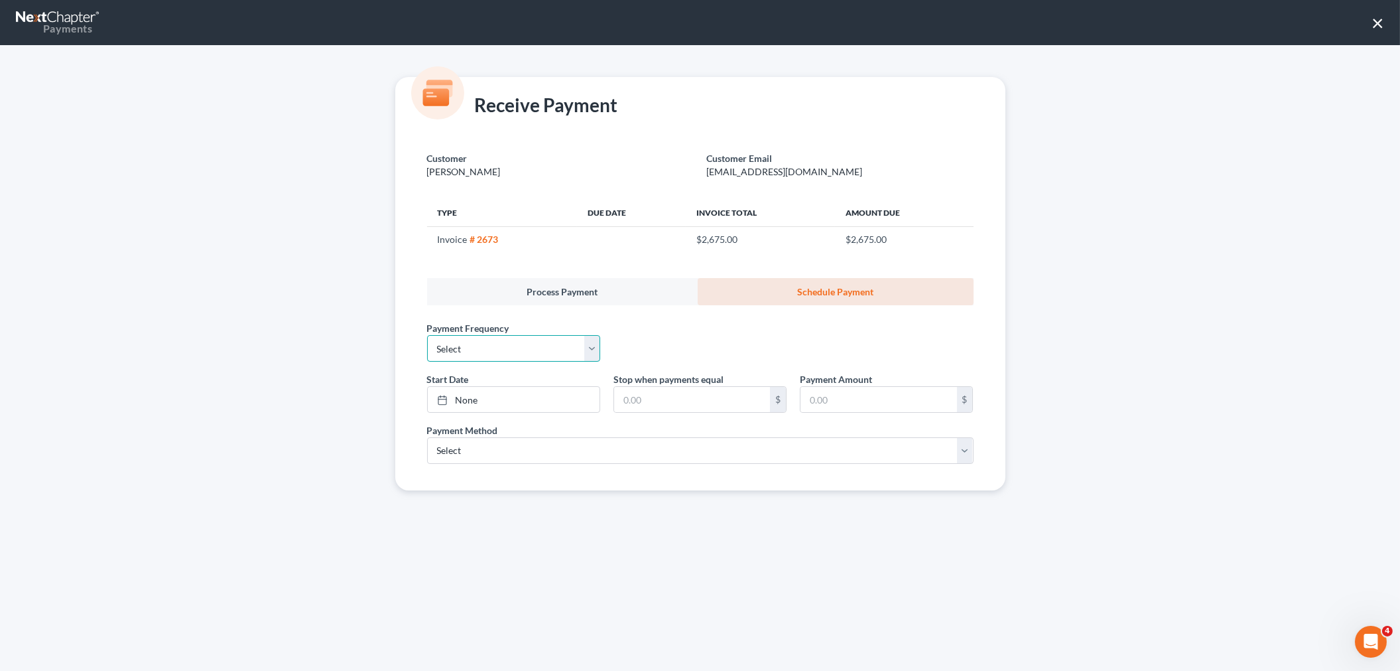
drag, startPoint x: 486, startPoint y: 342, endPoint x: 478, endPoint y: 354, distance: 14.0
click at [486, 342] on select "Select One-Time Weekly Bi-Weekly Monthly Bi-Monthly Custom" at bounding box center [513, 348] width 173 height 27
select select "3"
click at [427, 335] on select "Select One-Time Weekly Bi-Weekly Monthly Bi-Monthly Custom" at bounding box center [513, 348] width 173 height 27
click at [483, 403] on link "None" at bounding box center [514, 399] width 172 height 25
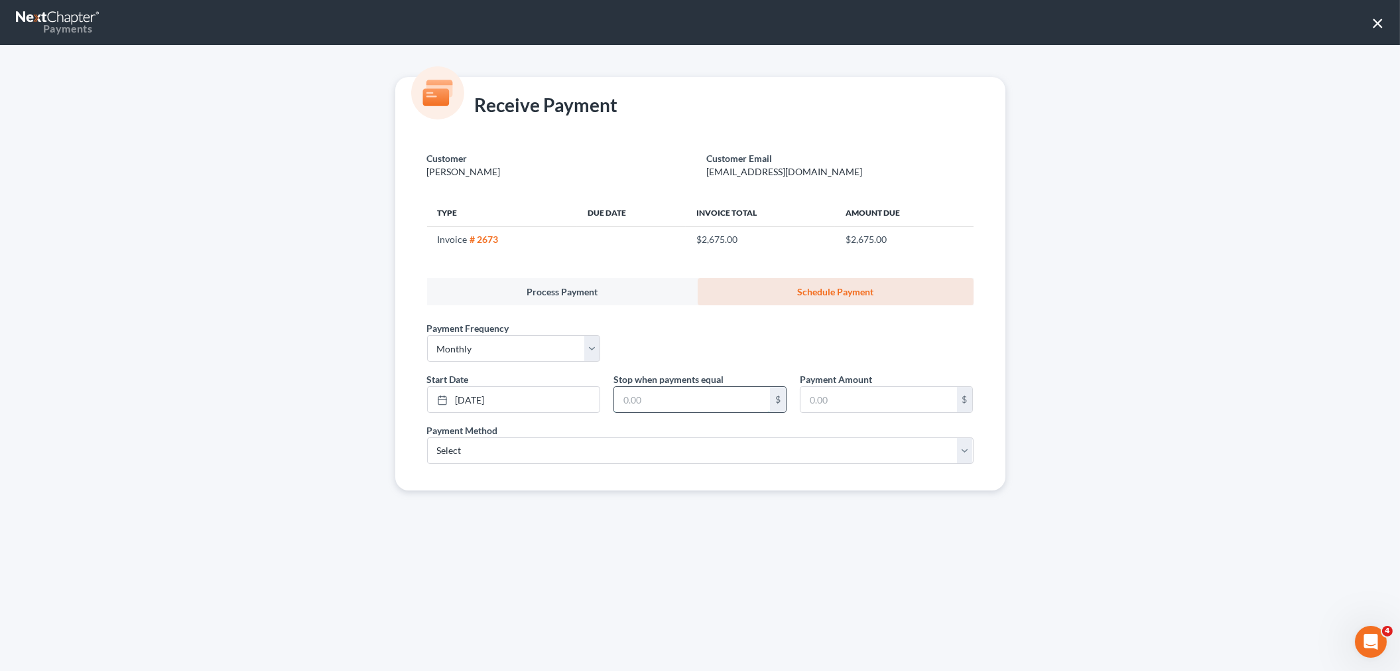
click at [667, 393] on input "text" at bounding box center [692, 399] width 156 height 25
type input "2,675"
click at [834, 399] on input "text" at bounding box center [879, 399] width 156 height 25
type input "250"
click at [482, 397] on link "8/20/2025" at bounding box center [514, 399] width 172 height 25
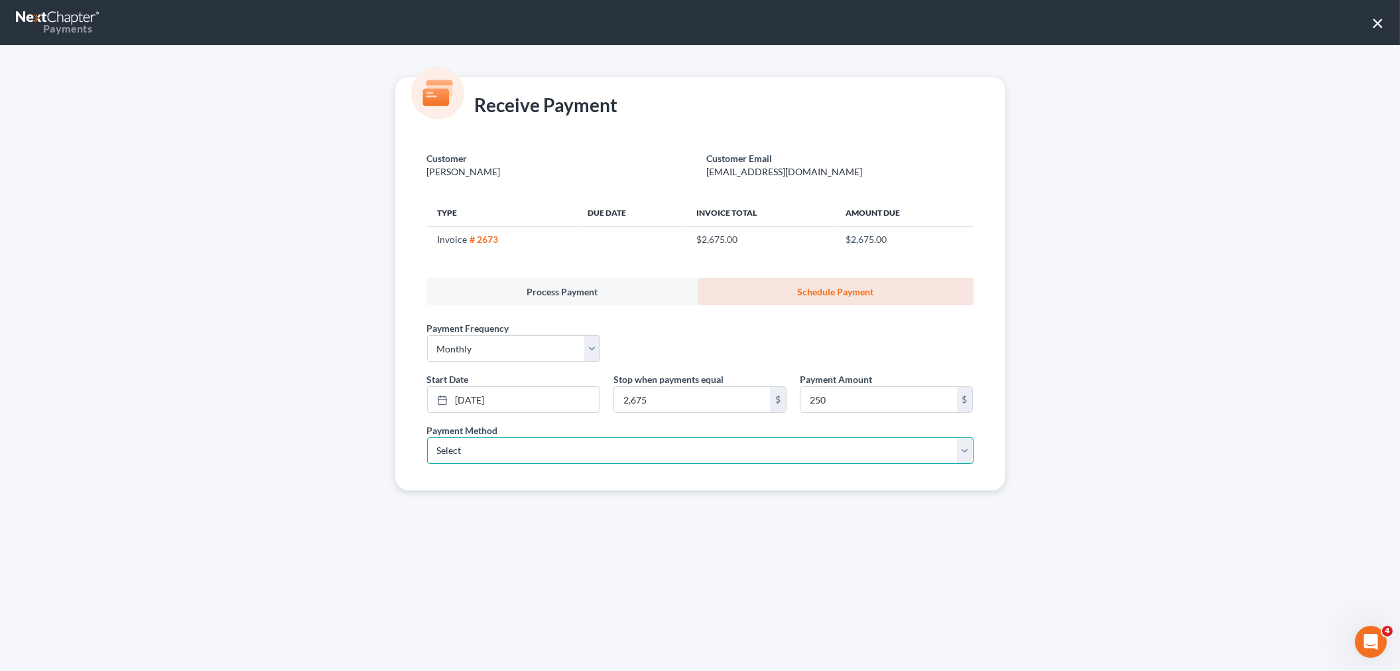
click at [560, 454] on select "Select ACH Credit Card" at bounding box center [700, 450] width 547 height 27
select select "1"
click at [427, 437] on select "Select ACH Credit Card" at bounding box center [700, 450] width 547 height 27
select select "35"
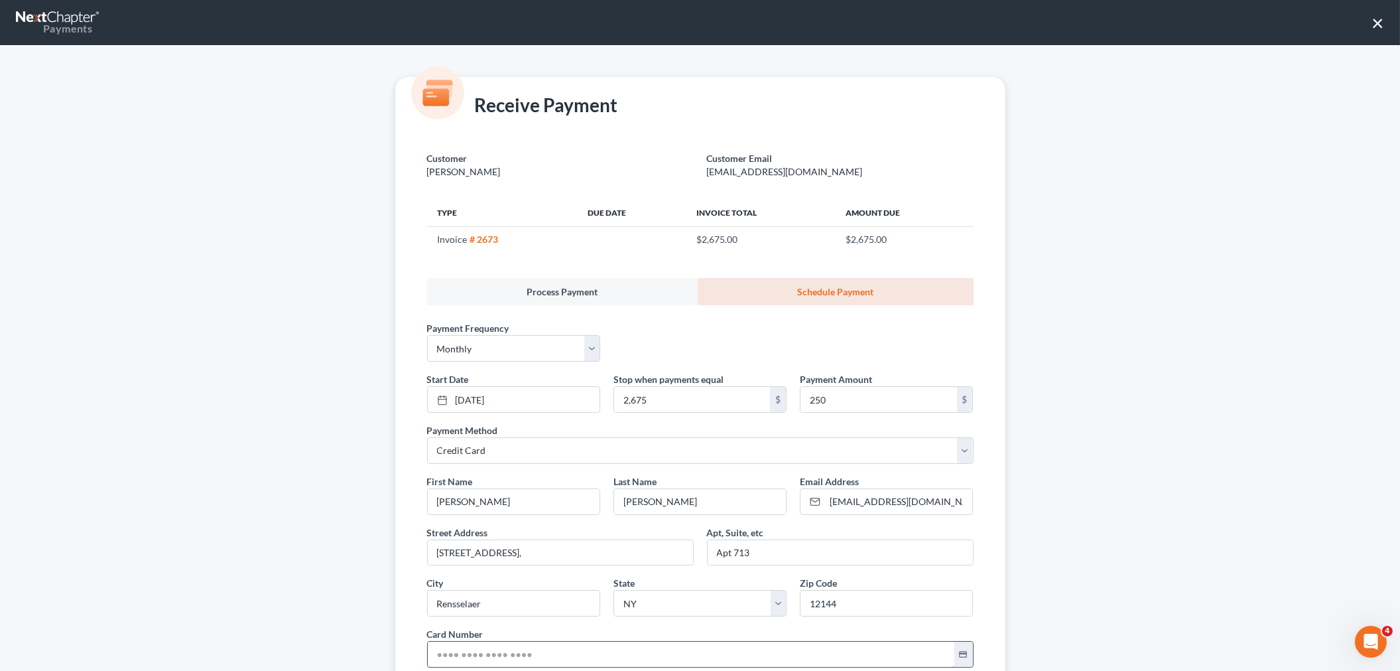
click at [458, 651] on input "text" at bounding box center [691, 653] width 527 height 25
paste input "5123 3327 3624 6677"
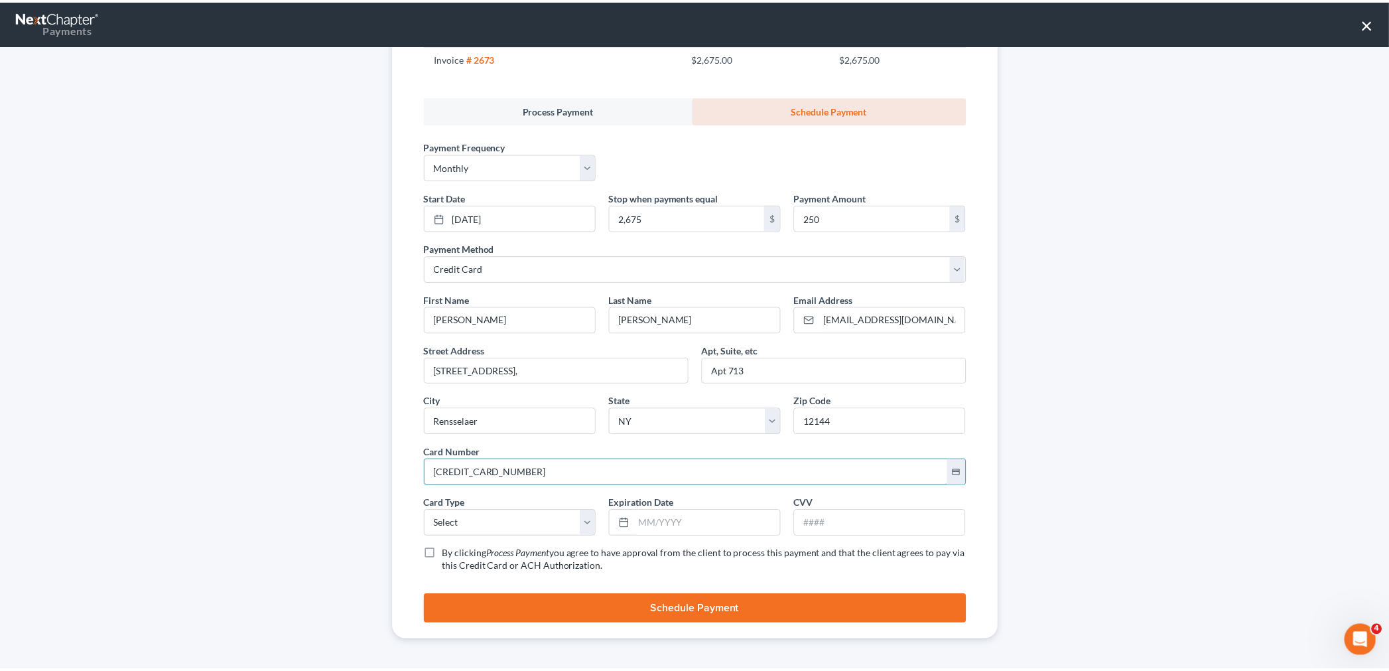
scroll to position [183, 0]
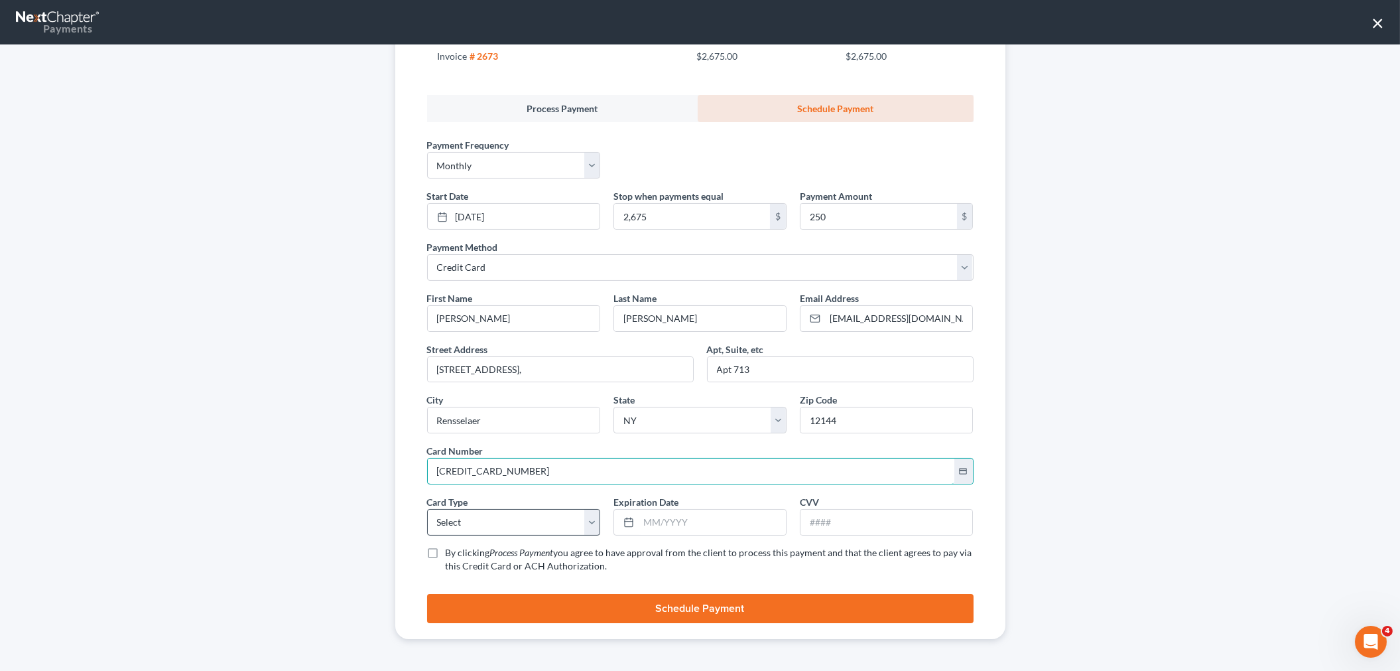
type input "5123 3327 3624 6677"
click at [482, 519] on select "Select Visa MasterCard Discover American Express" at bounding box center [513, 522] width 173 height 27
select select "1"
click at [427, 509] on select "Select Visa MasterCard Discover American Express" at bounding box center [513, 522] width 173 height 27
click at [696, 525] on input "text" at bounding box center [712, 521] width 147 height 25
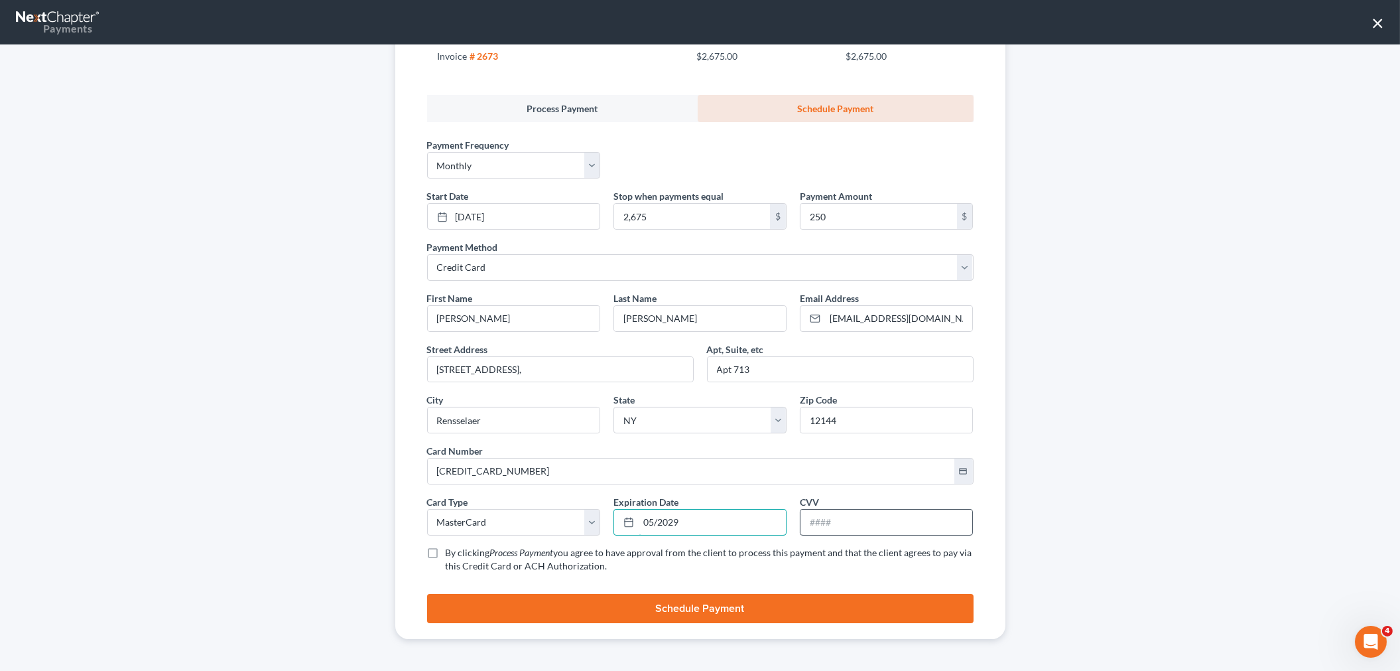
type input "05/2029"
click at [832, 525] on input "text" at bounding box center [887, 521] width 172 height 25
type input "756"
drag, startPoint x: 428, startPoint y: 552, endPoint x: 576, endPoint y: 593, distance: 153.5
click at [446, 553] on label "By clicking Process Payment you agree to have approval from the client to proce…" at bounding box center [710, 559] width 528 height 27
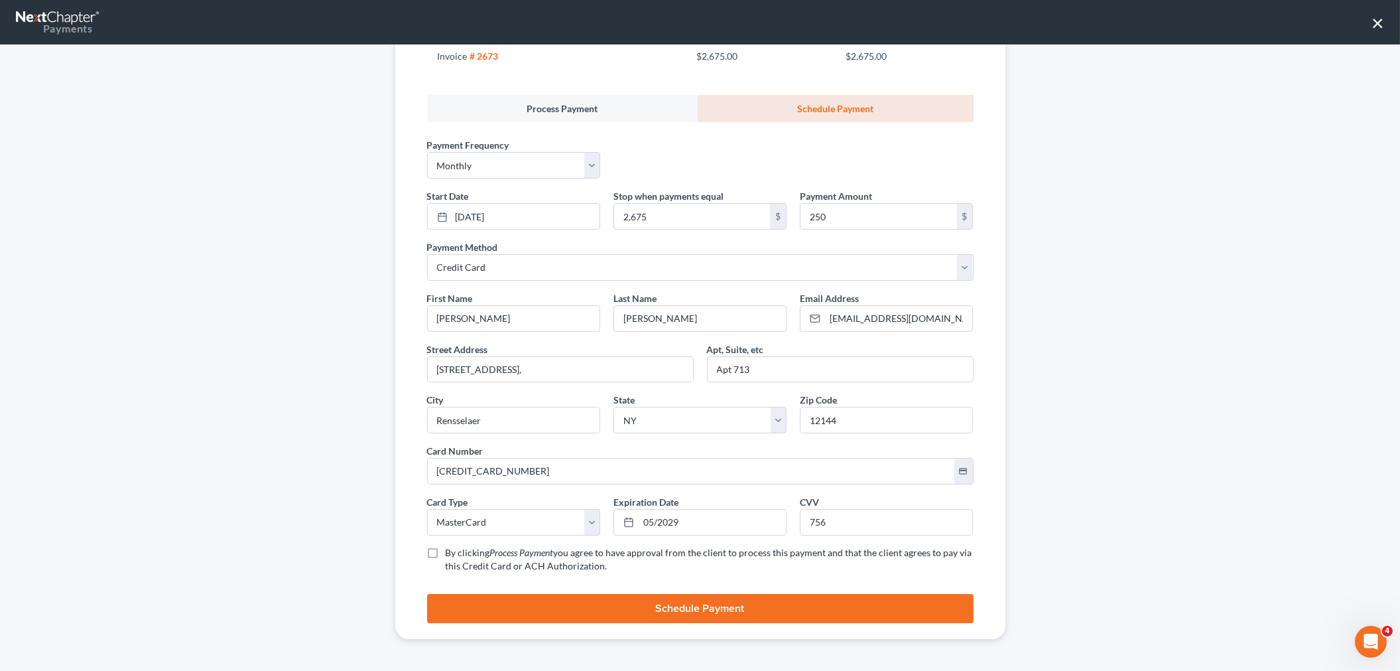
click at [451, 553] on input "By clicking Process Payment you agree to have approval from the client to proce…" at bounding box center [455, 550] width 9 height 9
checkbox input "true"
click at [704, 614] on button "Schedule Payment" at bounding box center [700, 608] width 547 height 29
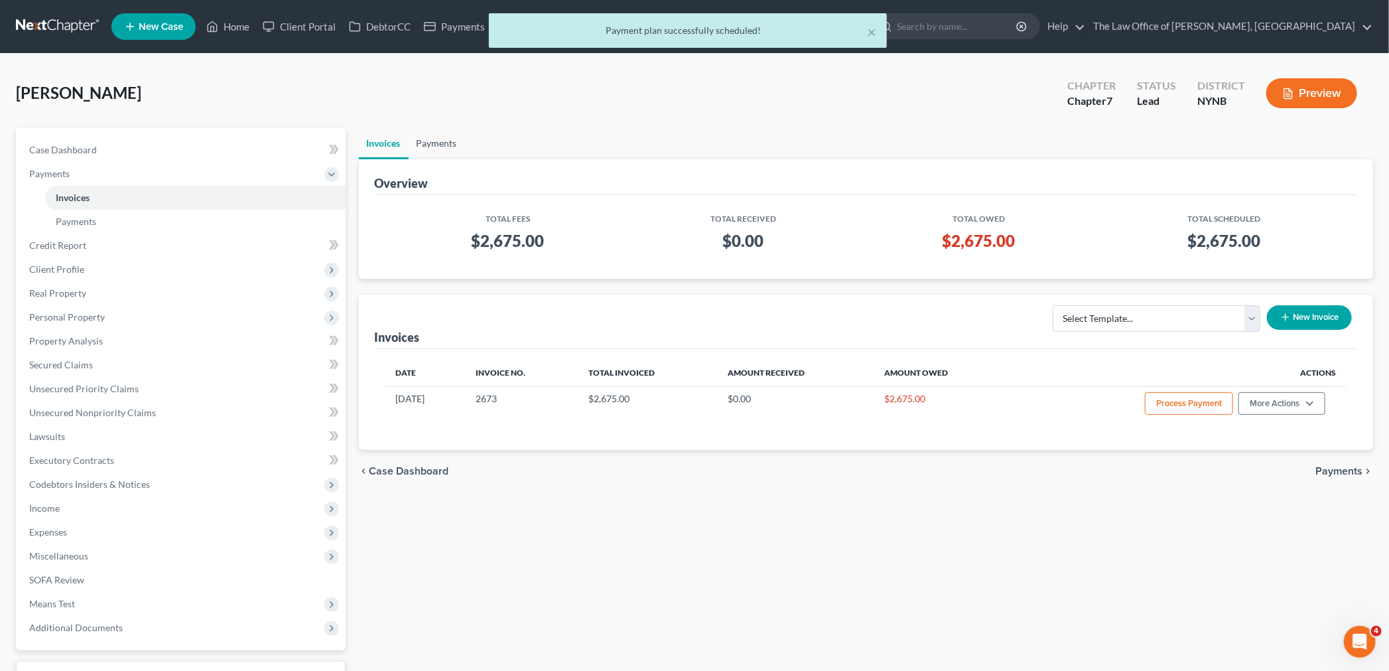
click at [441, 143] on link "Payments" at bounding box center [437, 143] width 56 height 32
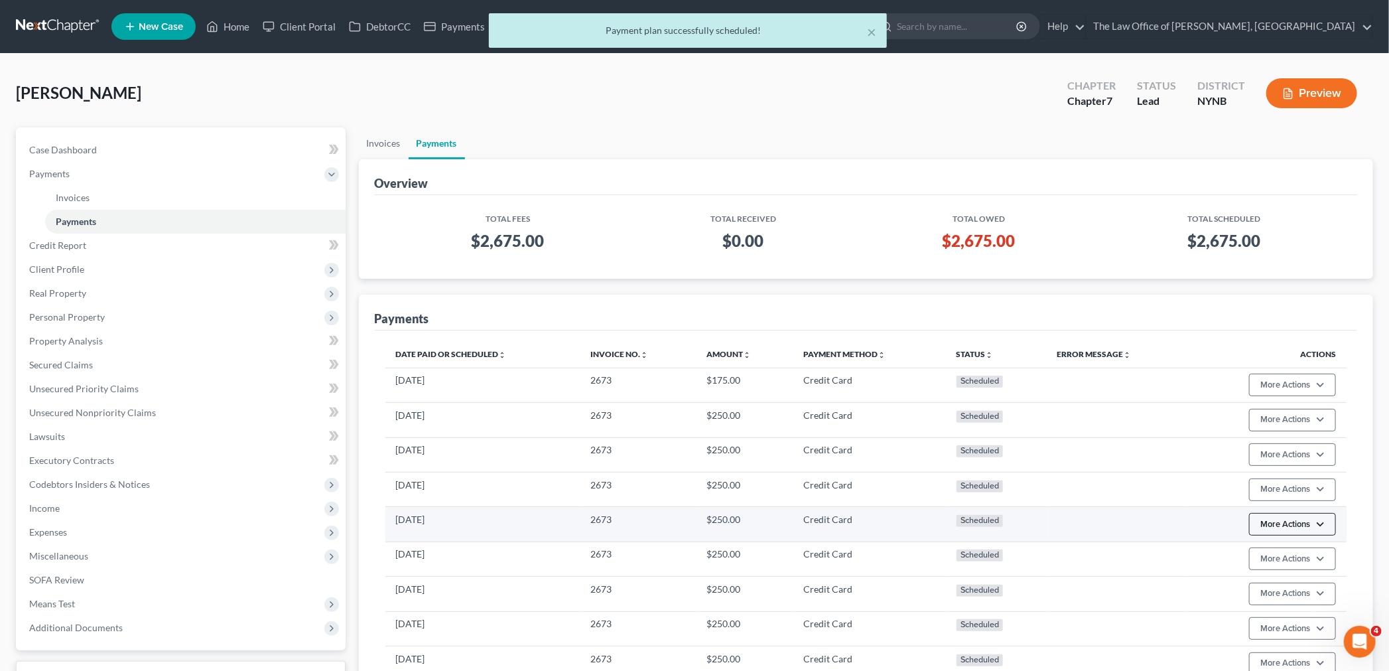
click at [1320, 396] on button "More Actions" at bounding box center [1292, 384] width 87 height 23
click at [1291, 571] on link "Edit Payment Plan" at bounding box center [1312, 575] width 128 height 23
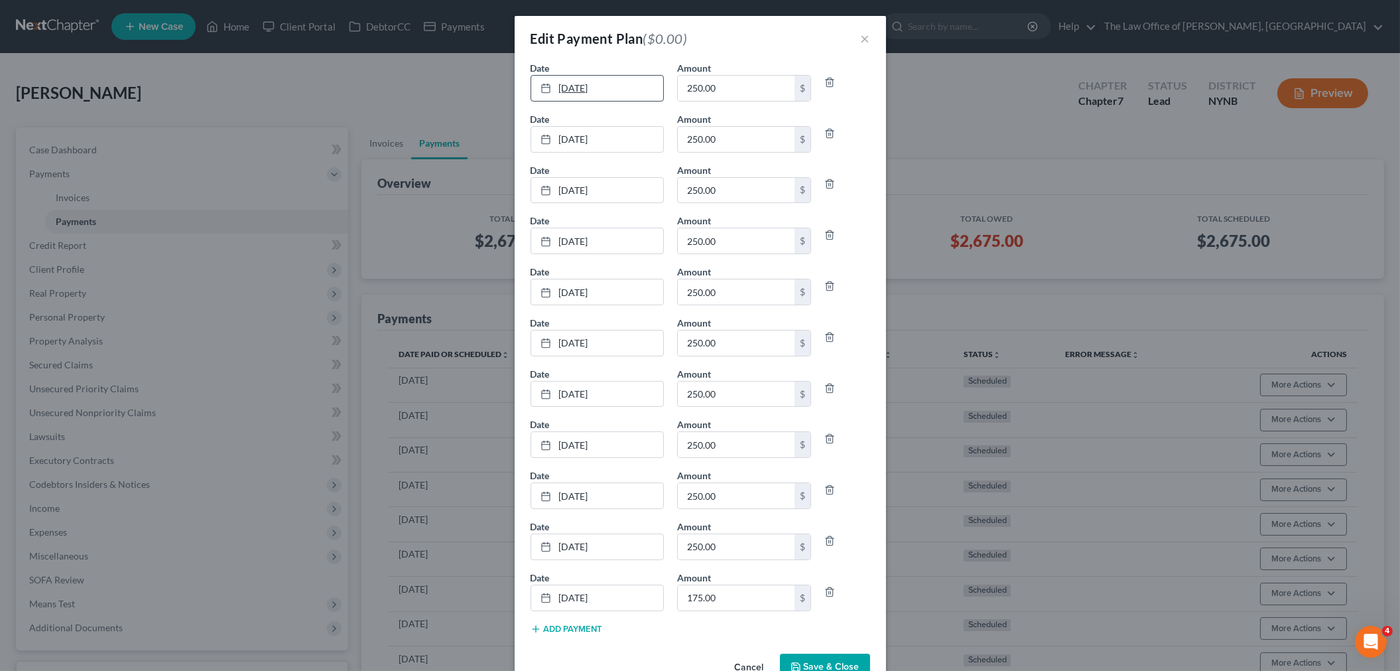
click at [606, 87] on link "9/5/2025" at bounding box center [597, 88] width 133 height 25
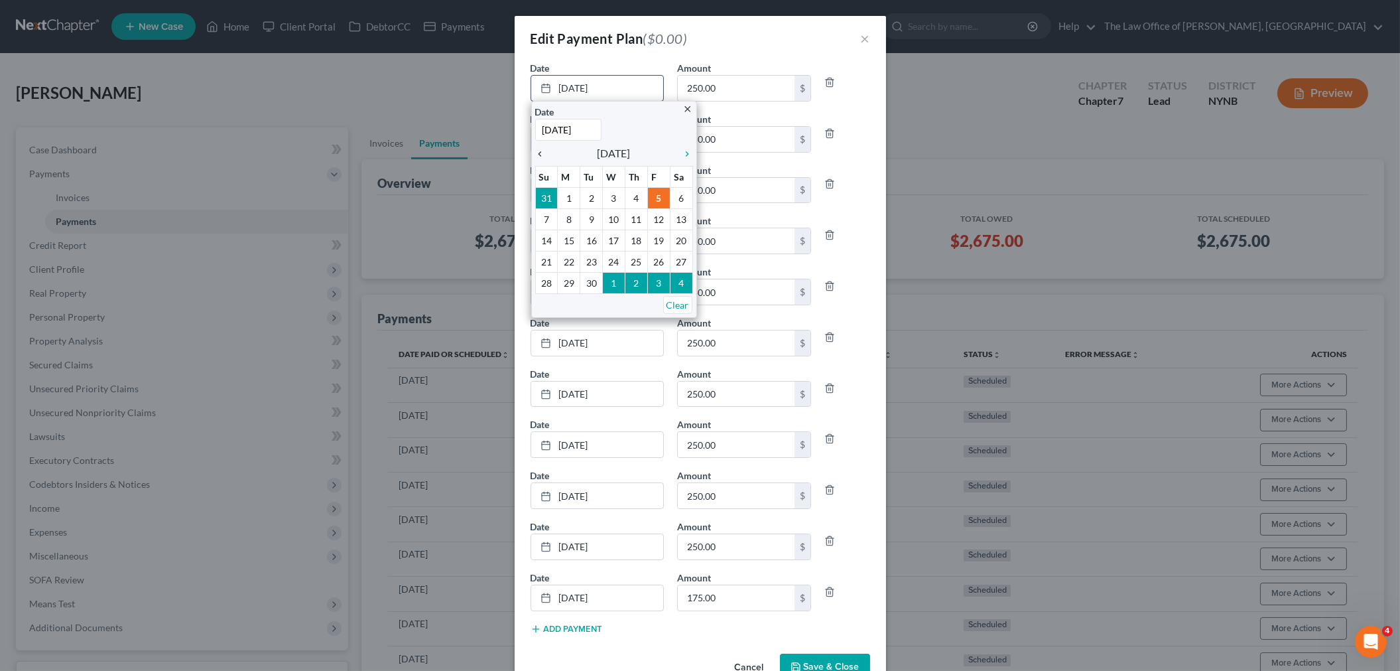
click at [535, 153] on icon "chevron_left" at bounding box center [543, 154] width 17 height 11
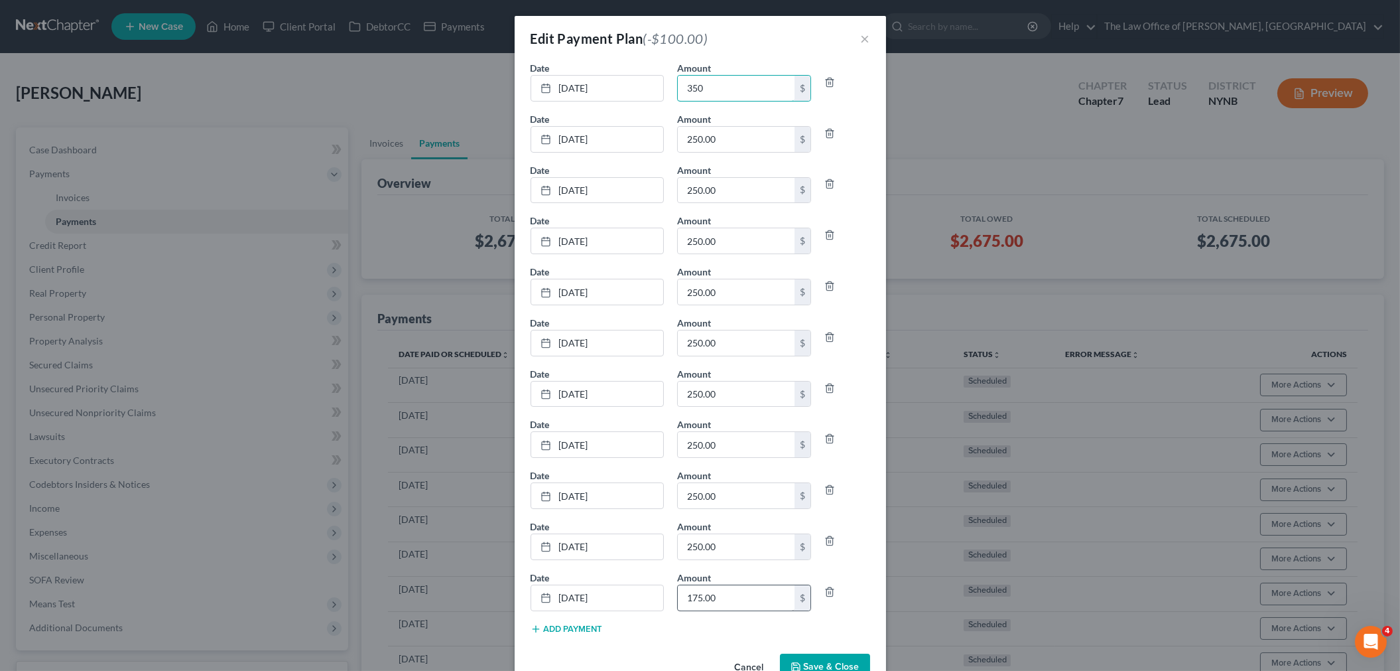
type input "350"
type input "75"
click at [839, 659] on button "Save & Close" at bounding box center [825, 667] width 90 height 28
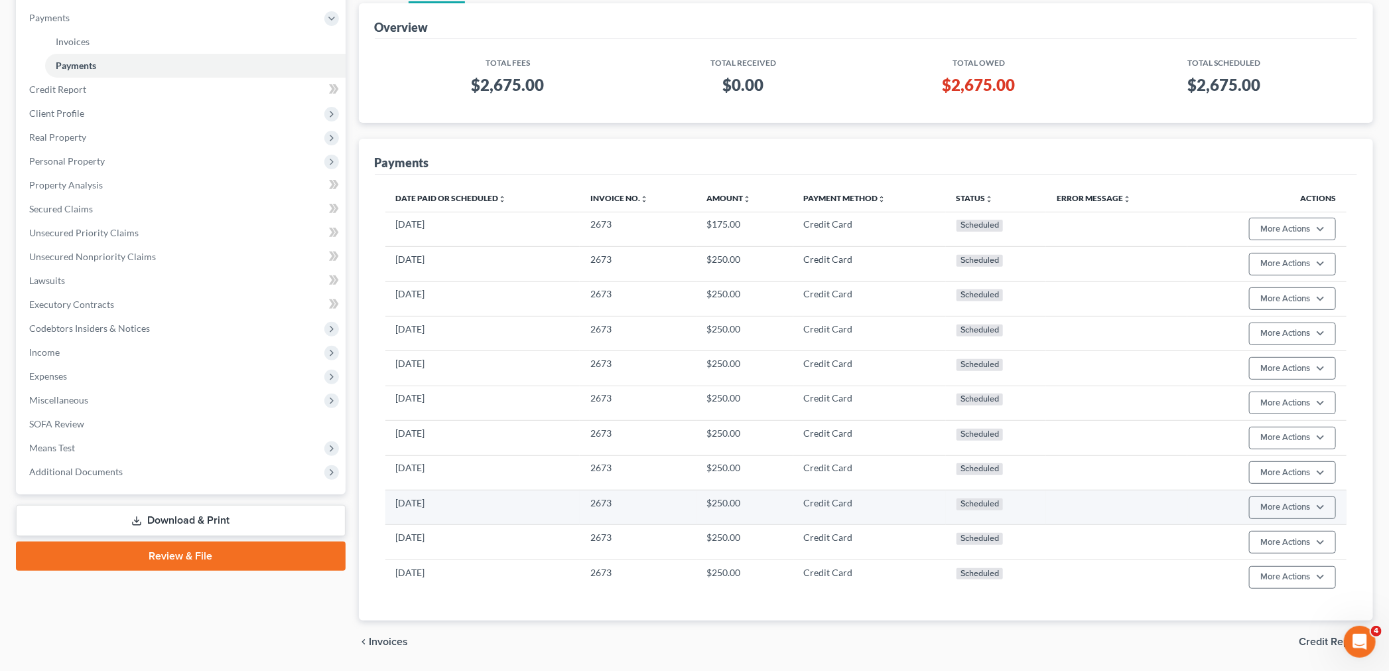
scroll to position [200, 0]
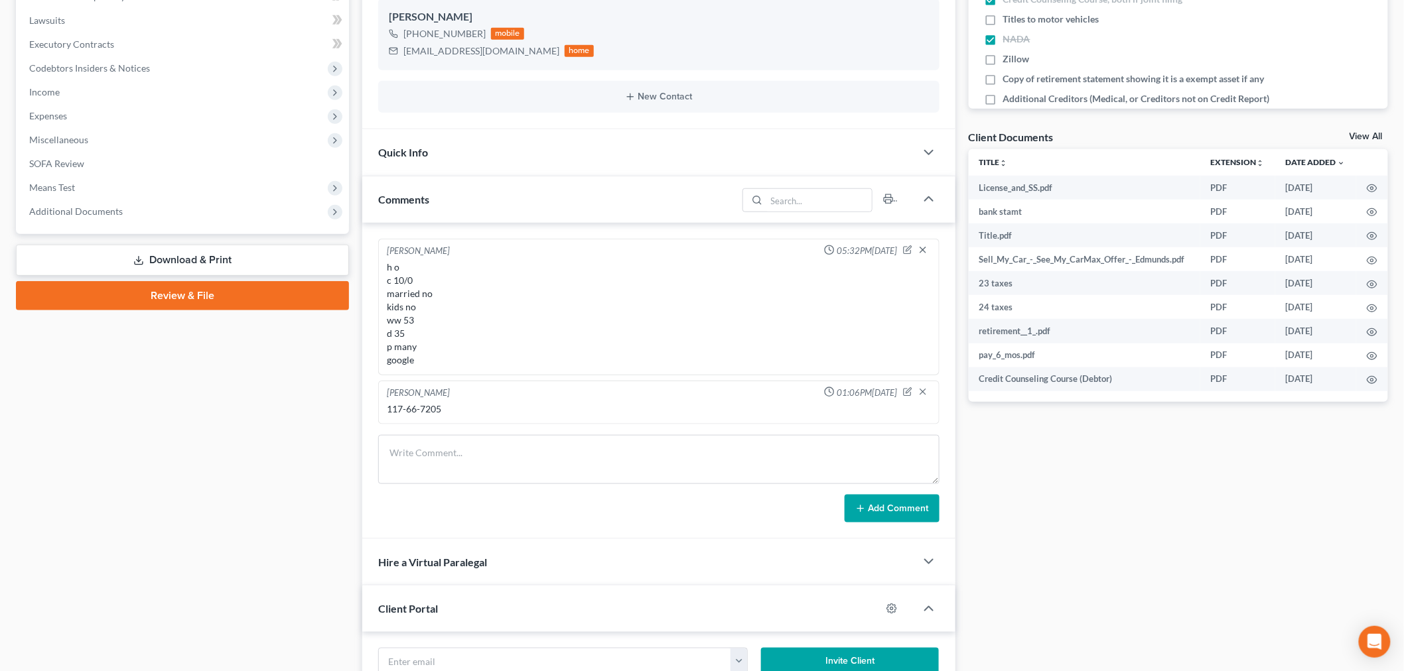
scroll to position [628, 0]
click at [222, 287] on link "Review & File" at bounding box center [182, 295] width 333 height 29
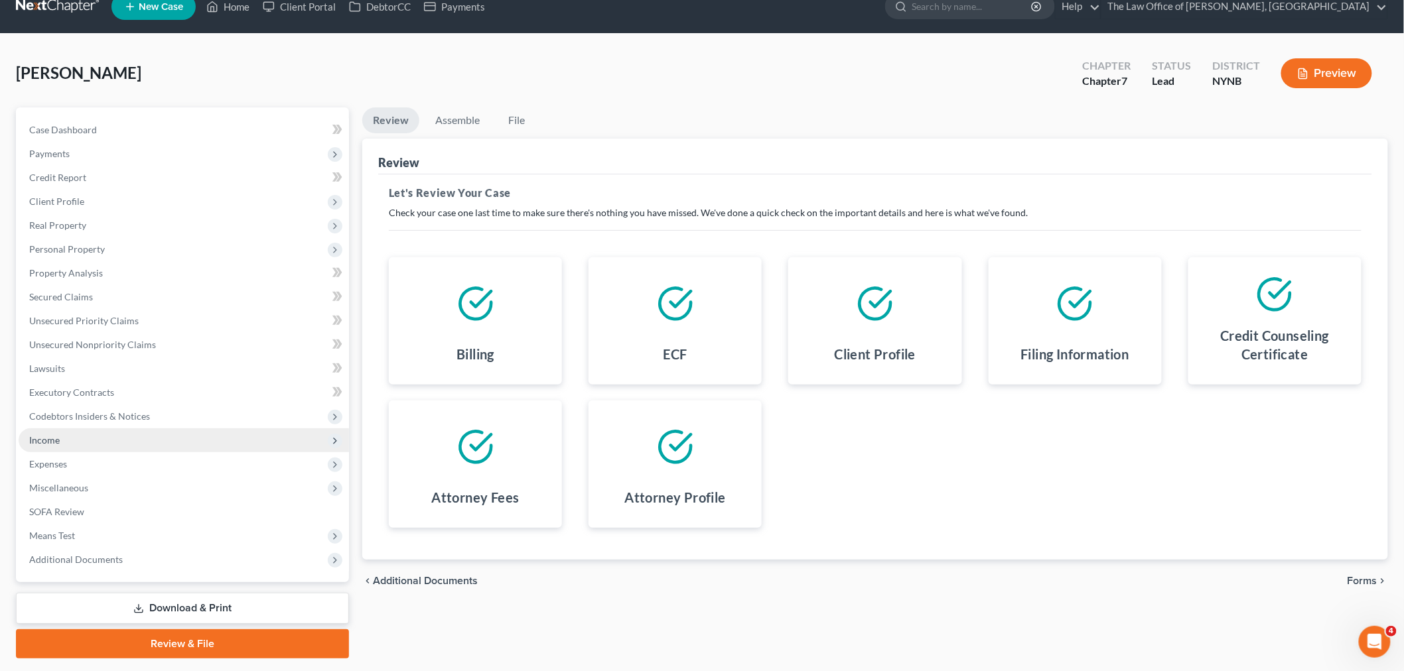
scroll to position [56, 0]
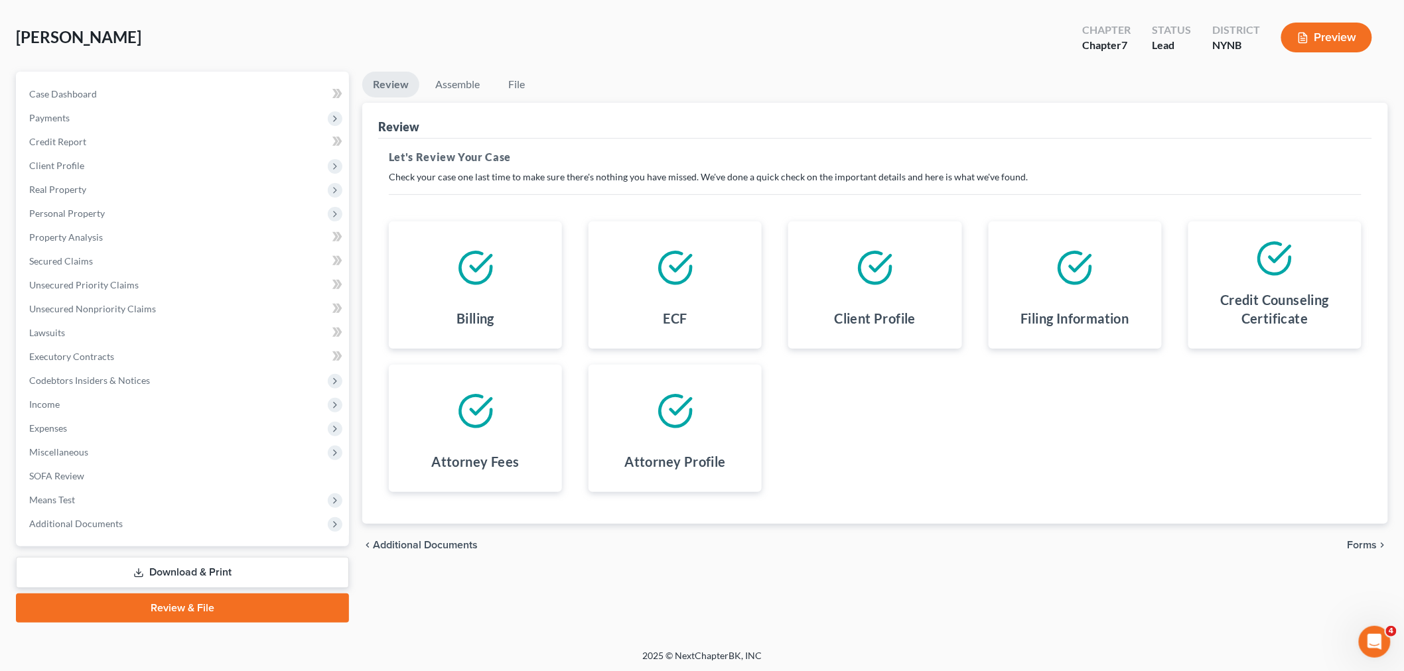
click at [143, 568] on icon at bounding box center [138, 573] width 11 height 11
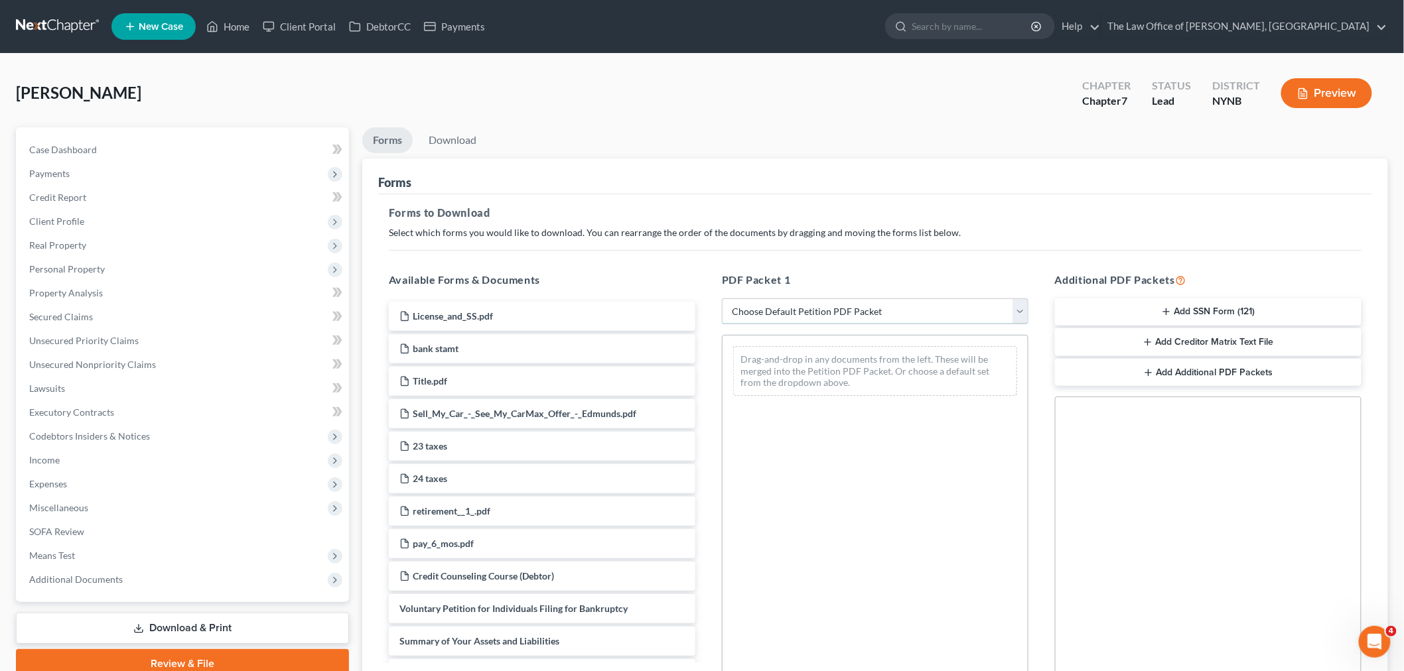
click at [815, 316] on select "Choose Default Petition PDF Packet Complete Bankruptcy Petition (all forms and …" at bounding box center [875, 311] width 306 height 27
select select "3"
click at [722, 298] on select "Choose Default Petition PDF Packet Complete Bankruptcy Petition (all forms and …" at bounding box center [875, 311] width 306 height 27
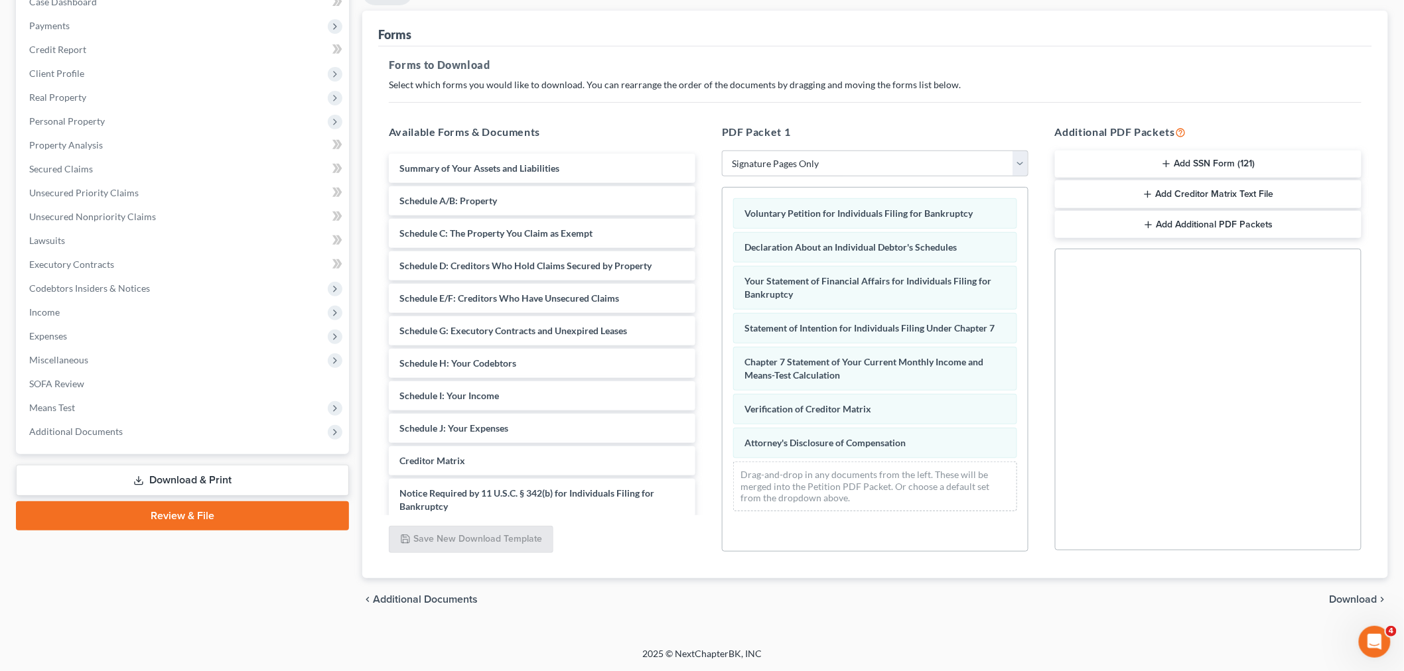
click at [1350, 598] on span "Download" at bounding box center [1353, 599] width 48 height 11
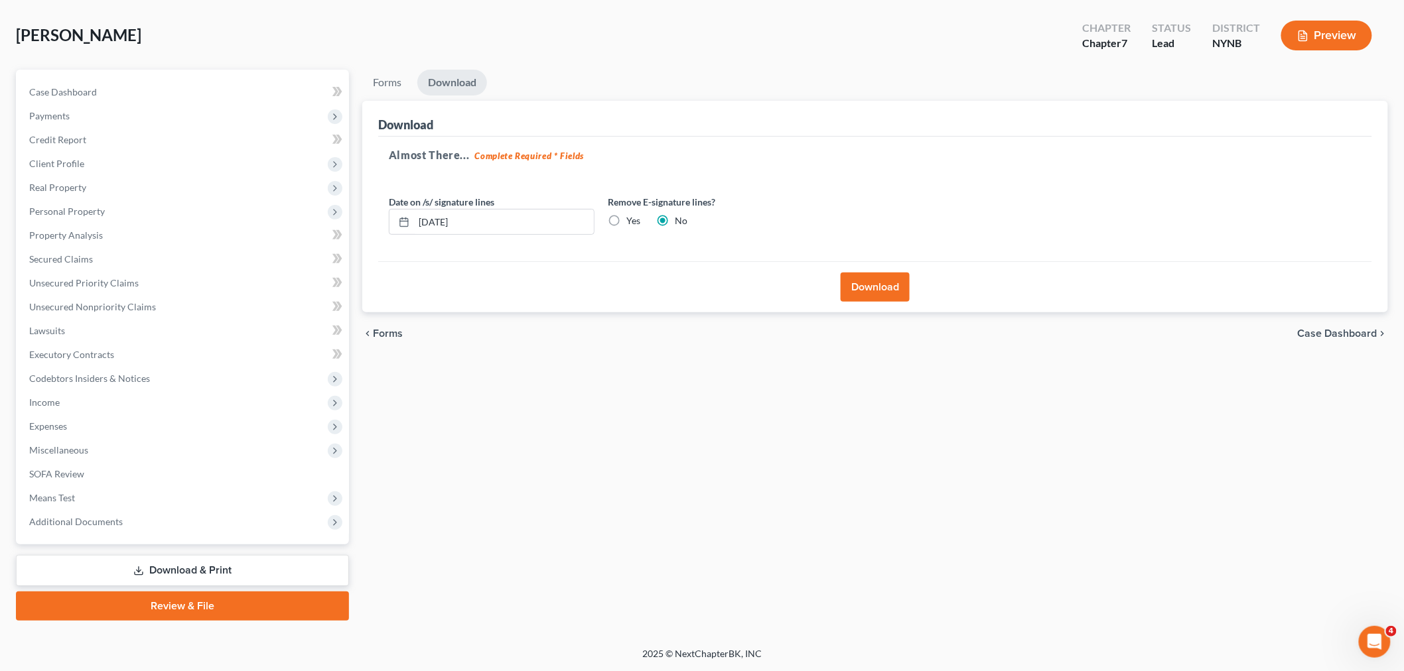
scroll to position [56, 0]
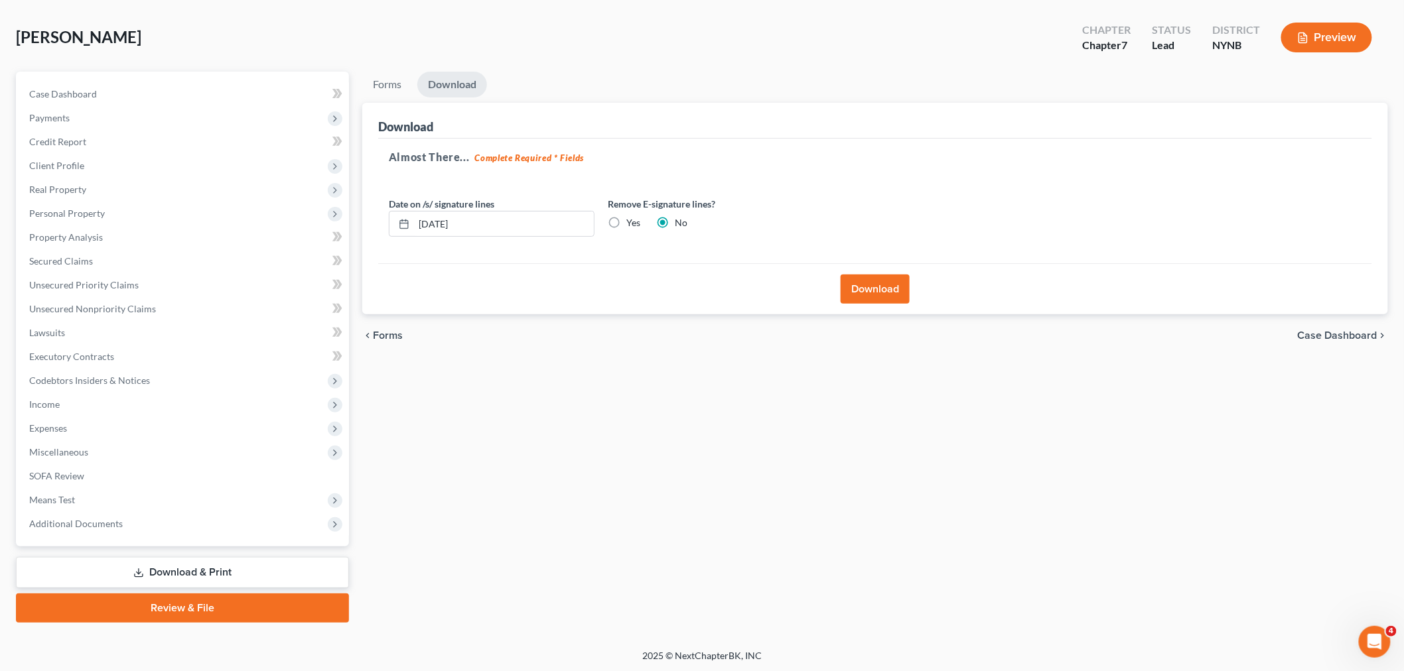
click at [872, 300] on button "Download" at bounding box center [874, 289] width 69 height 29
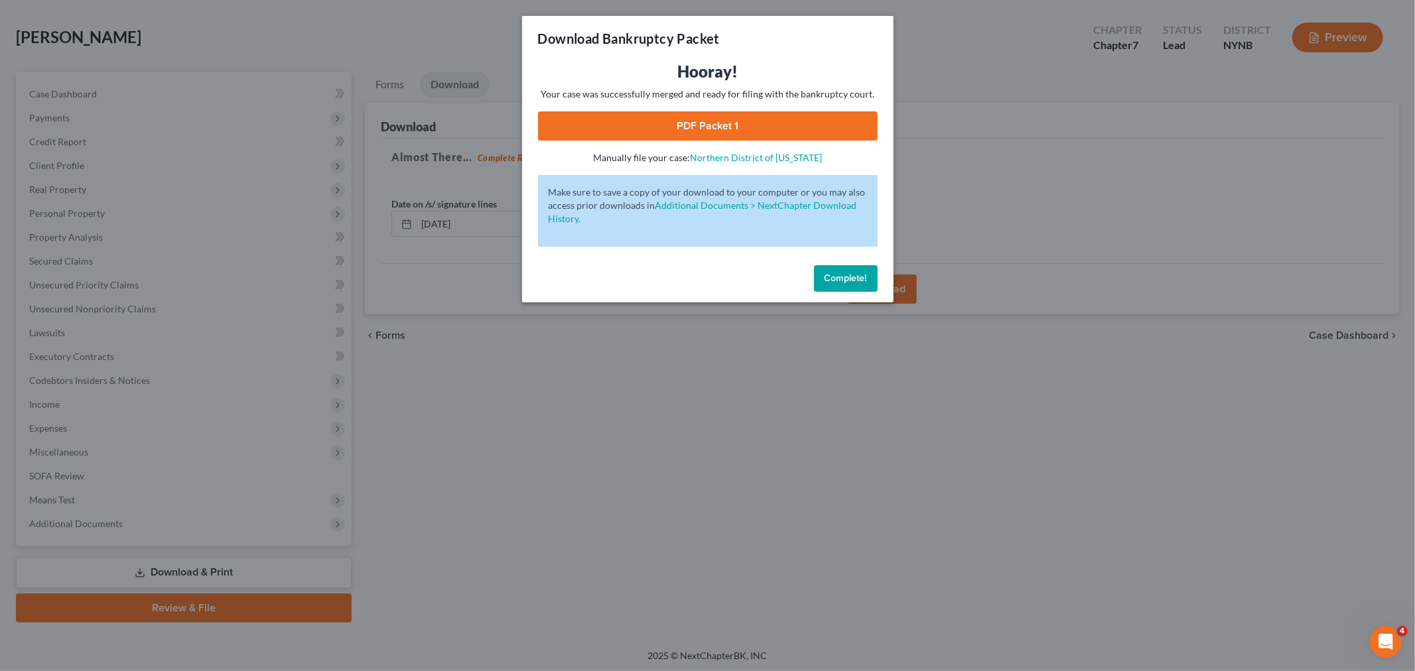
click at [793, 106] on div "Hooray! Your case was successfully merged and ready for filing with the bankrup…" at bounding box center [708, 112] width 340 height 103
click at [773, 121] on link "PDF Packet 1" at bounding box center [708, 125] width 340 height 29
click at [838, 277] on span "Complete!" at bounding box center [845, 278] width 42 height 11
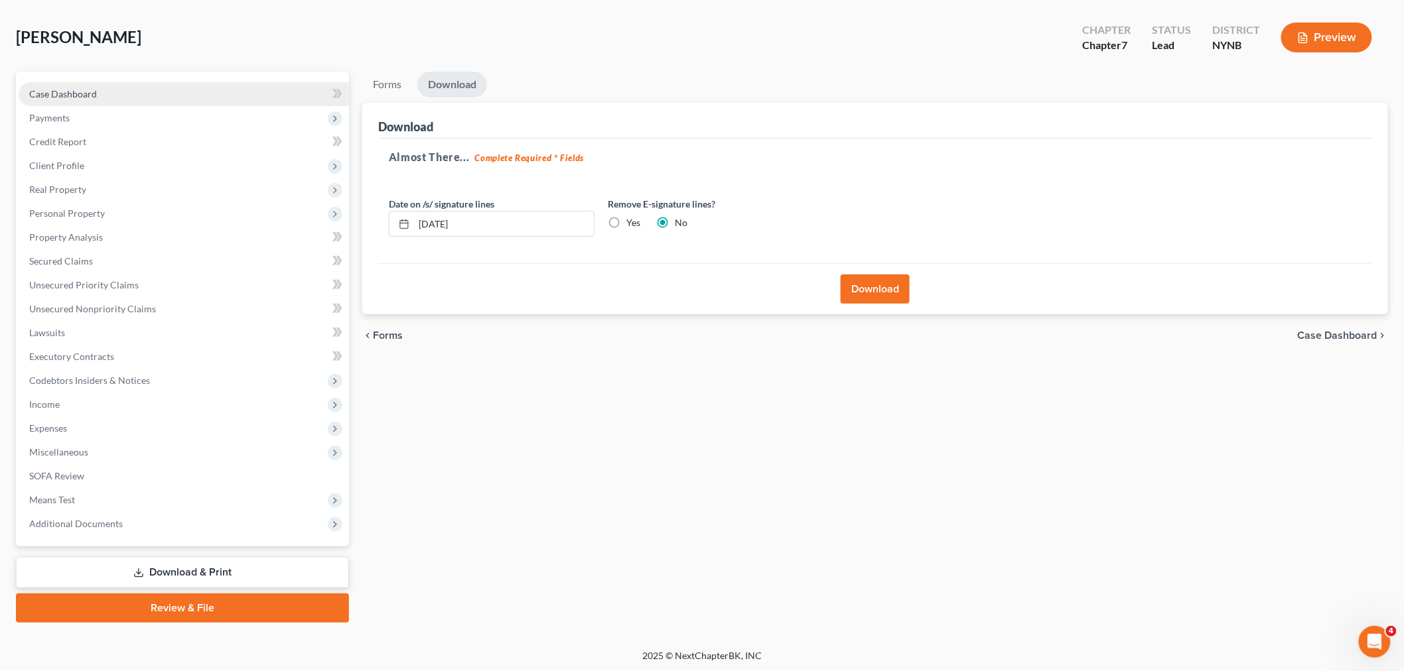
click at [150, 94] on link "Case Dashboard" at bounding box center [184, 94] width 330 height 24
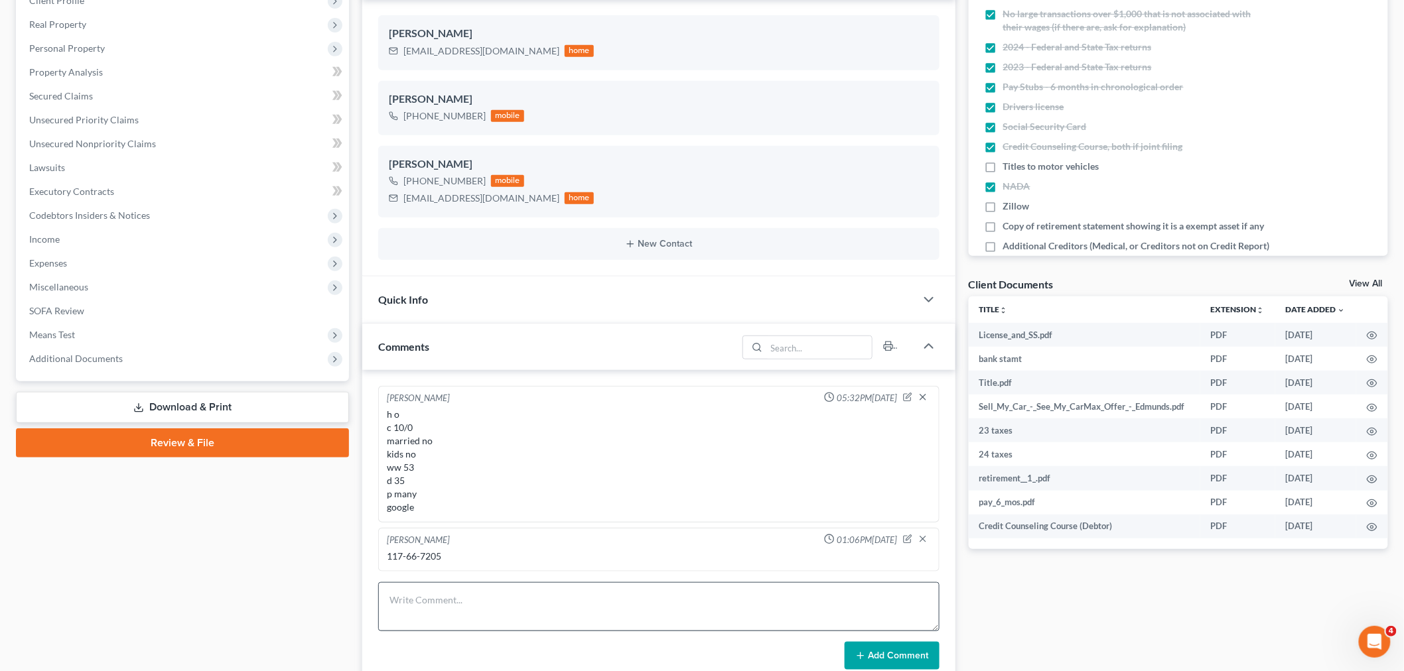
scroll to position [628, 0]
click at [472, 612] on textarea at bounding box center [658, 606] width 561 height 49
type textarea "350 today 250 5th in sept 5123-3327-3624-6677 756 05/2029"
click at [874, 653] on button "Add Comment" at bounding box center [891, 656] width 95 height 28
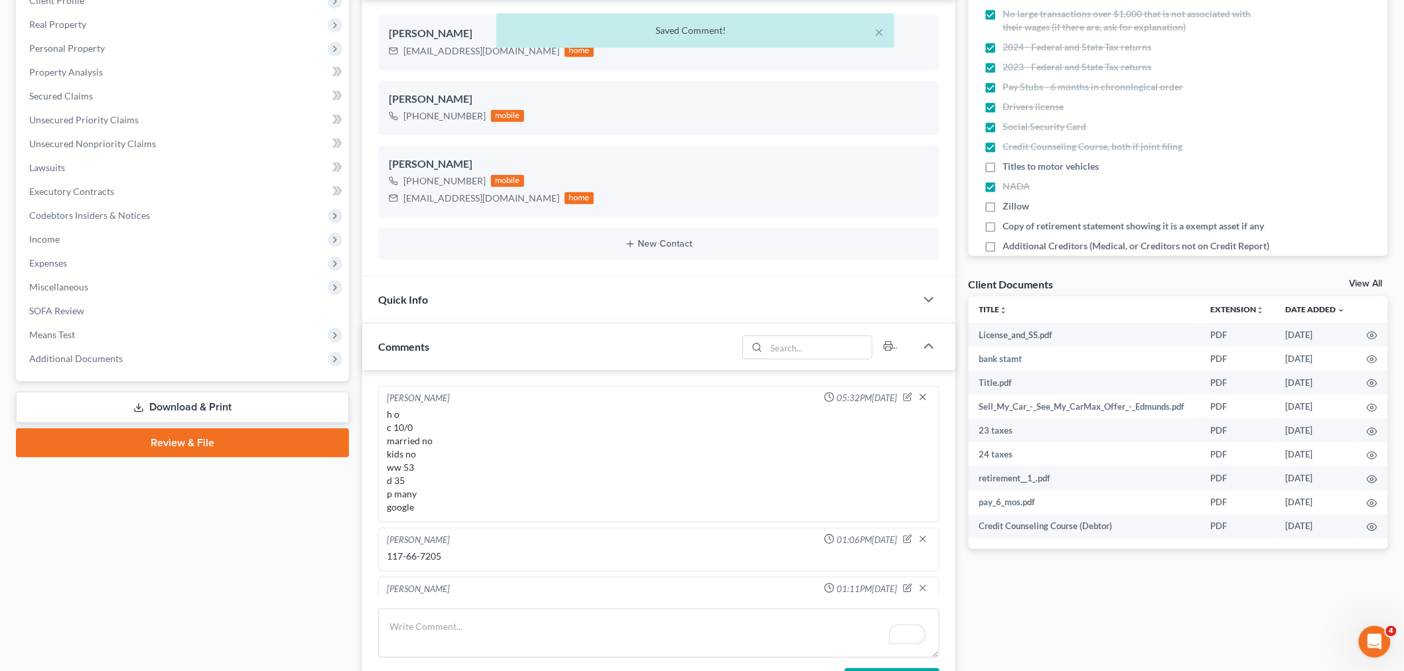
scroll to position [0, 0]
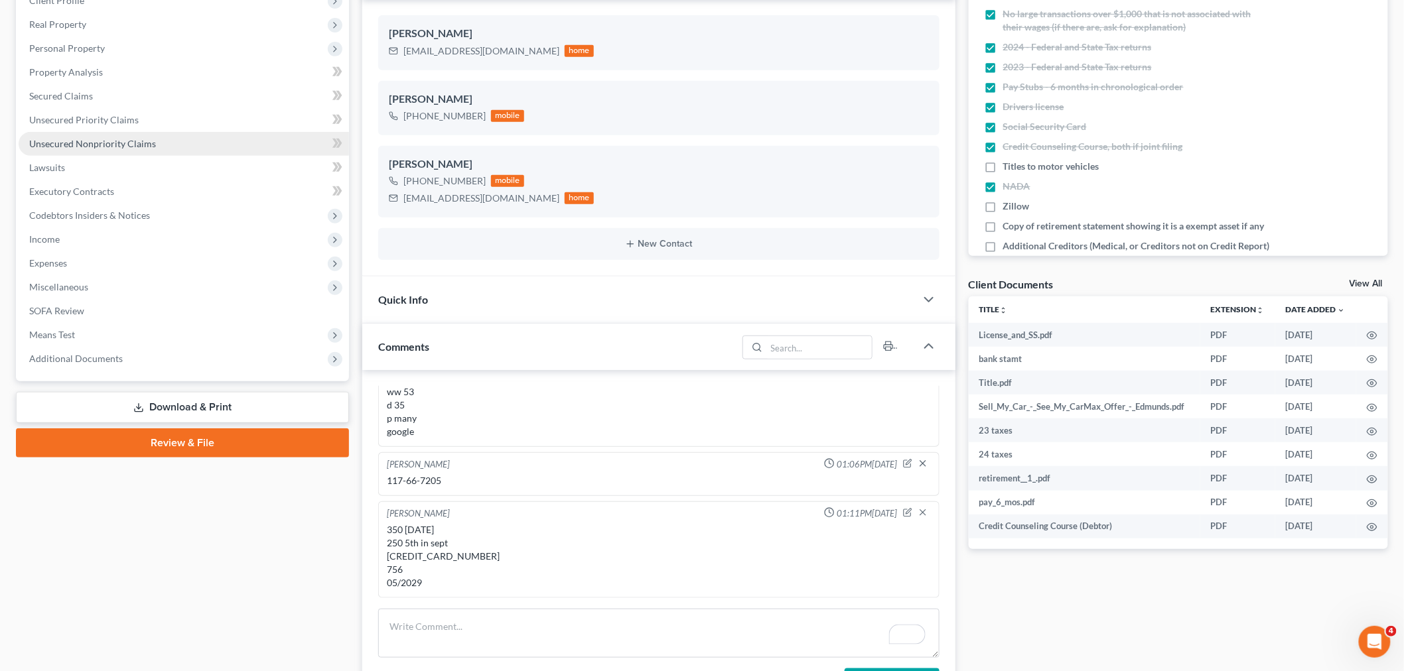
drag, startPoint x: 109, startPoint y: 136, endPoint x: 146, endPoint y: 136, distance: 37.1
click at [110, 138] on span "Unsecured Nonpriority Claims" at bounding box center [92, 143] width 127 height 11
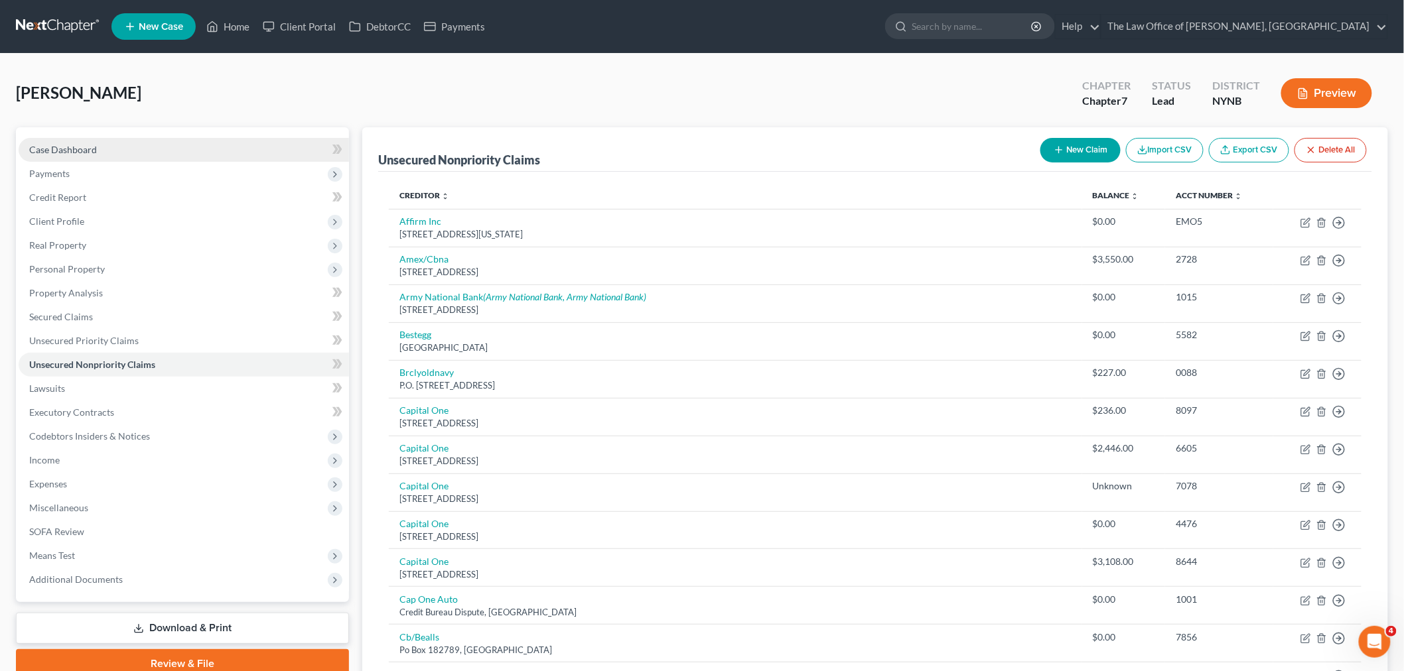
click at [80, 147] on span "Case Dashboard" at bounding box center [63, 149] width 68 height 11
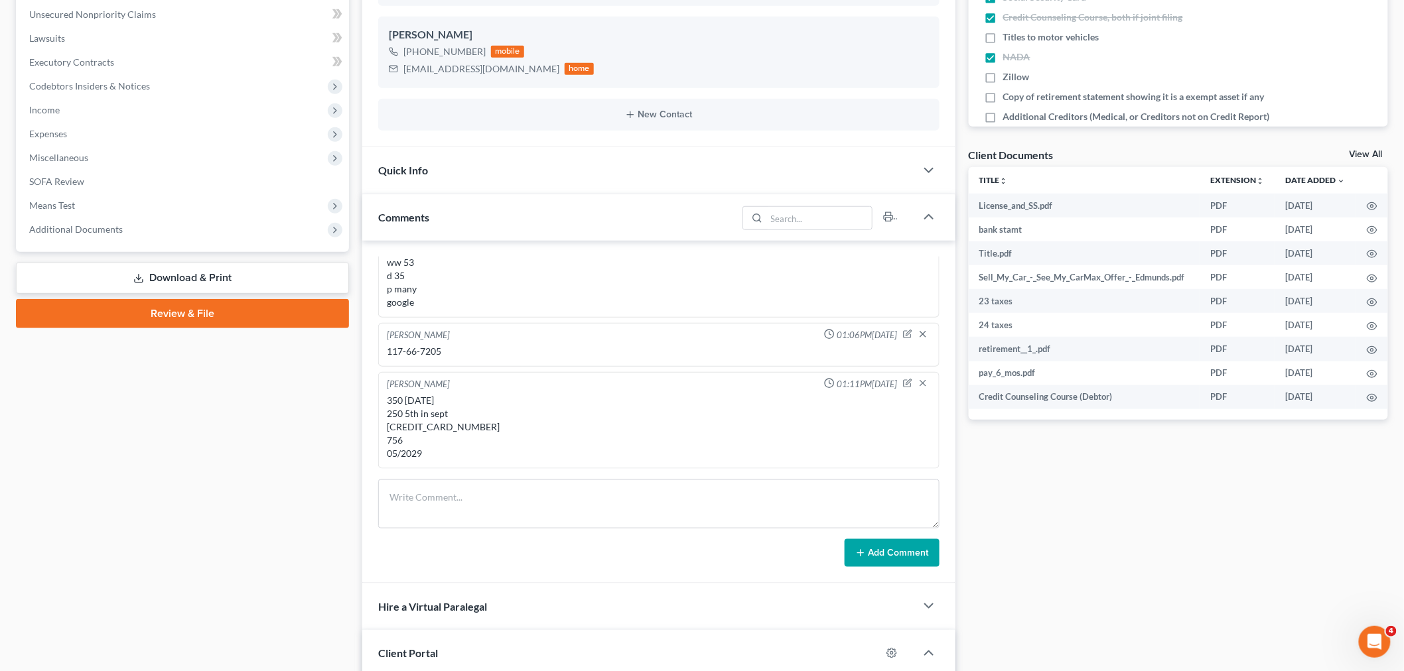
scroll to position [628, 0]
click at [474, 428] on div "350 today 250 5th in sept 5123-3327-3624-6677 756 05/2029" at bounding box center [659, 427] width 544 height 66
copy div "5123-3327-3624-6677"
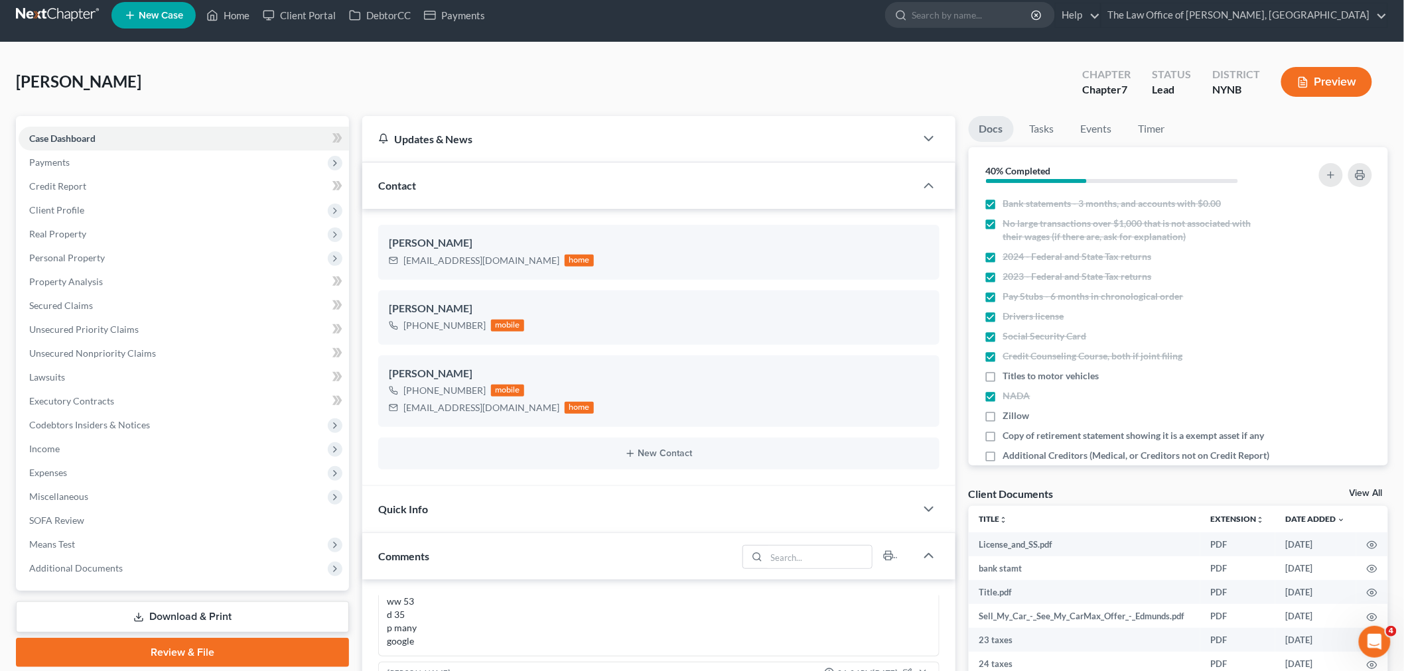
scroll to position [0, 0]
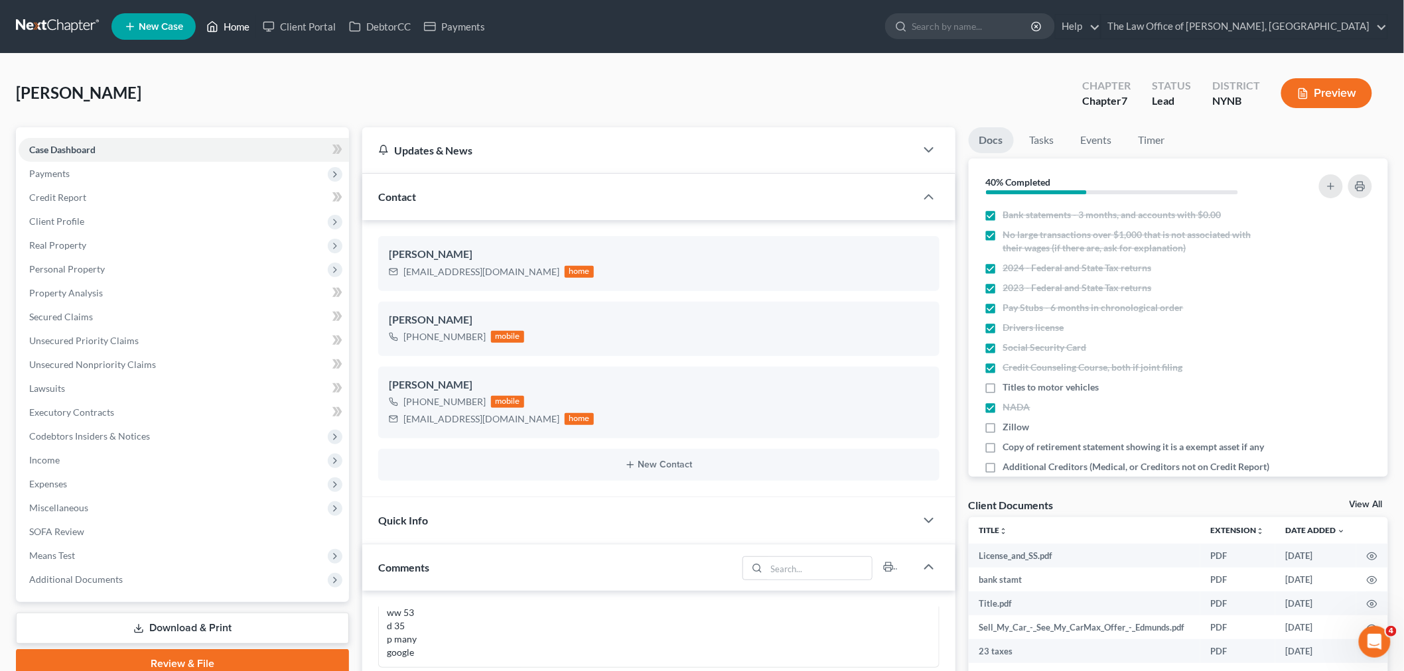
click at [232, 21] on link "Home" at bounding box center [228, 27] width 56 height 24
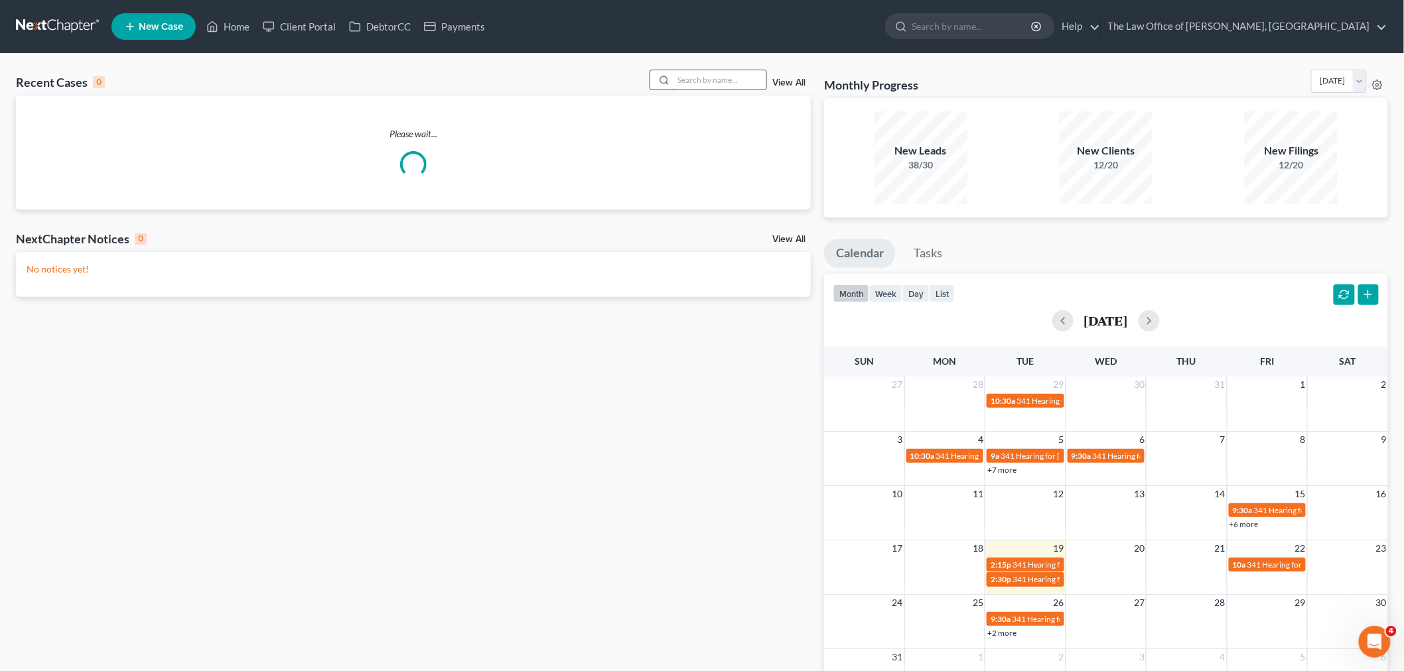
click at [714, 82] on input "search" at bounding box center [719, 79] width 93 height 19
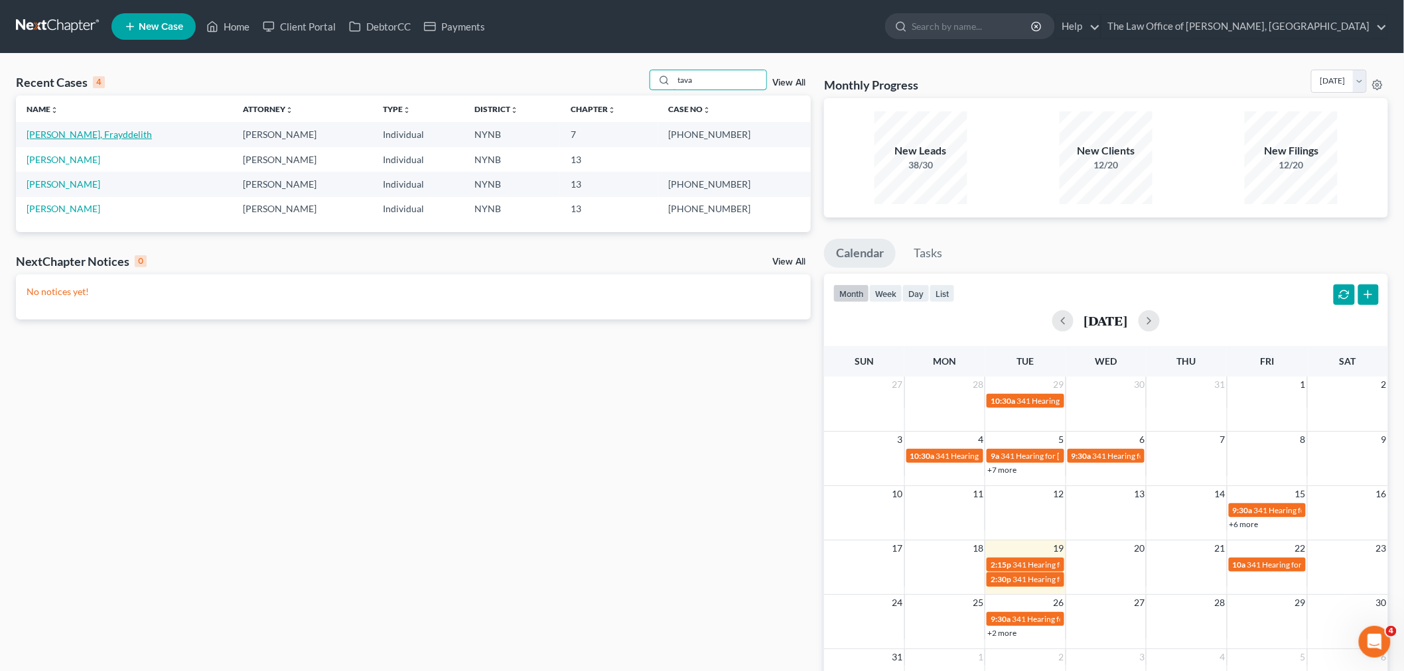
type input "tava"
click at [118, 137] on link "[PERSON_NAME], Frayddelith" at bounding box center [89, 134] width 125 height 11
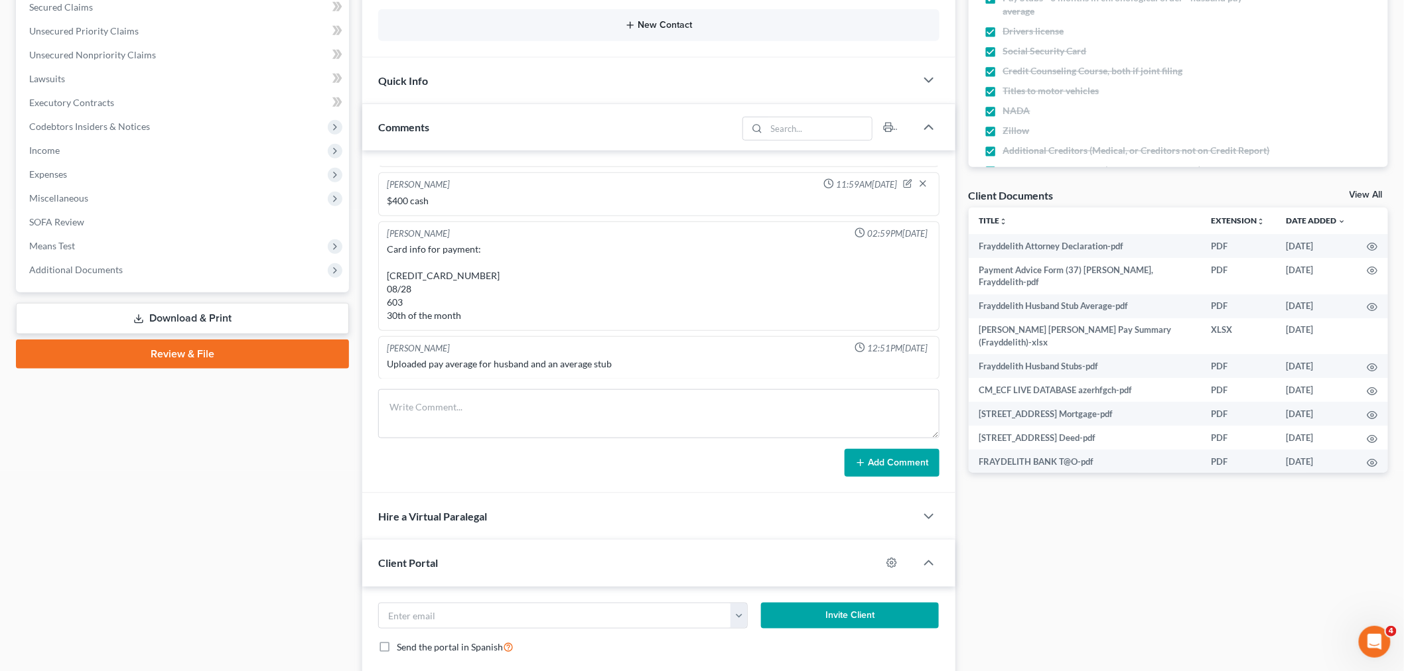
scroll to position [74, 0]
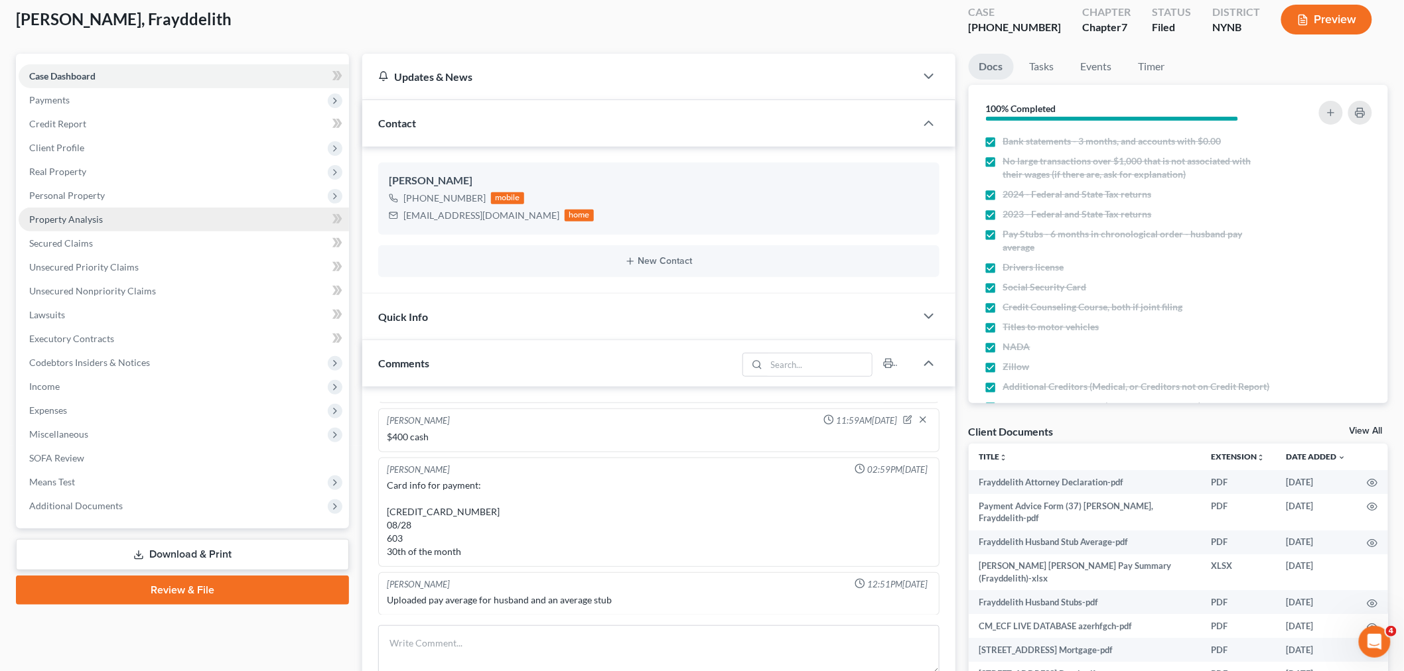
click at [68, 222] on span "Property Analysis" at bounding box center [66, 219] width 74 height 11
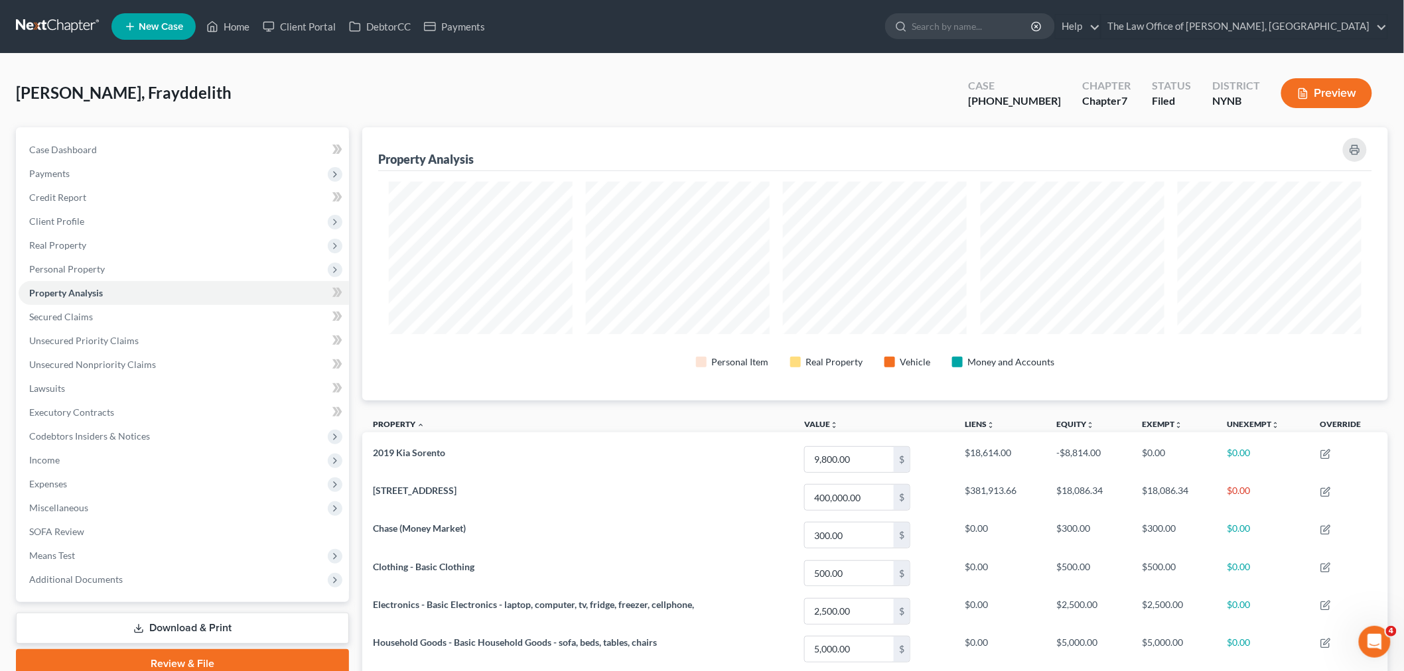
scroll to position [273, 1025]
click at [239, 25] on link "Home" at bounding box center [228, 27] width 56 height 24
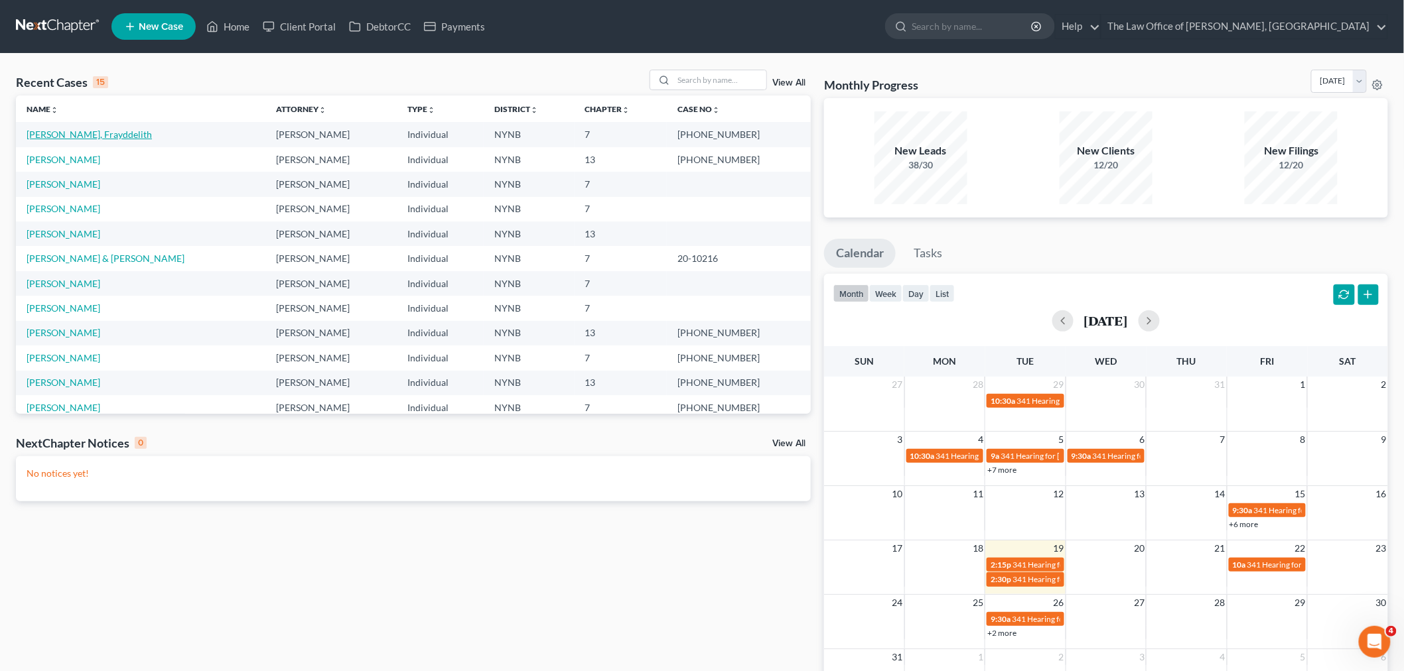
click at [84, 137] on link "[PERSON_NAME], Frayddelith" at bounding box center [89, 134] width 125 height 11
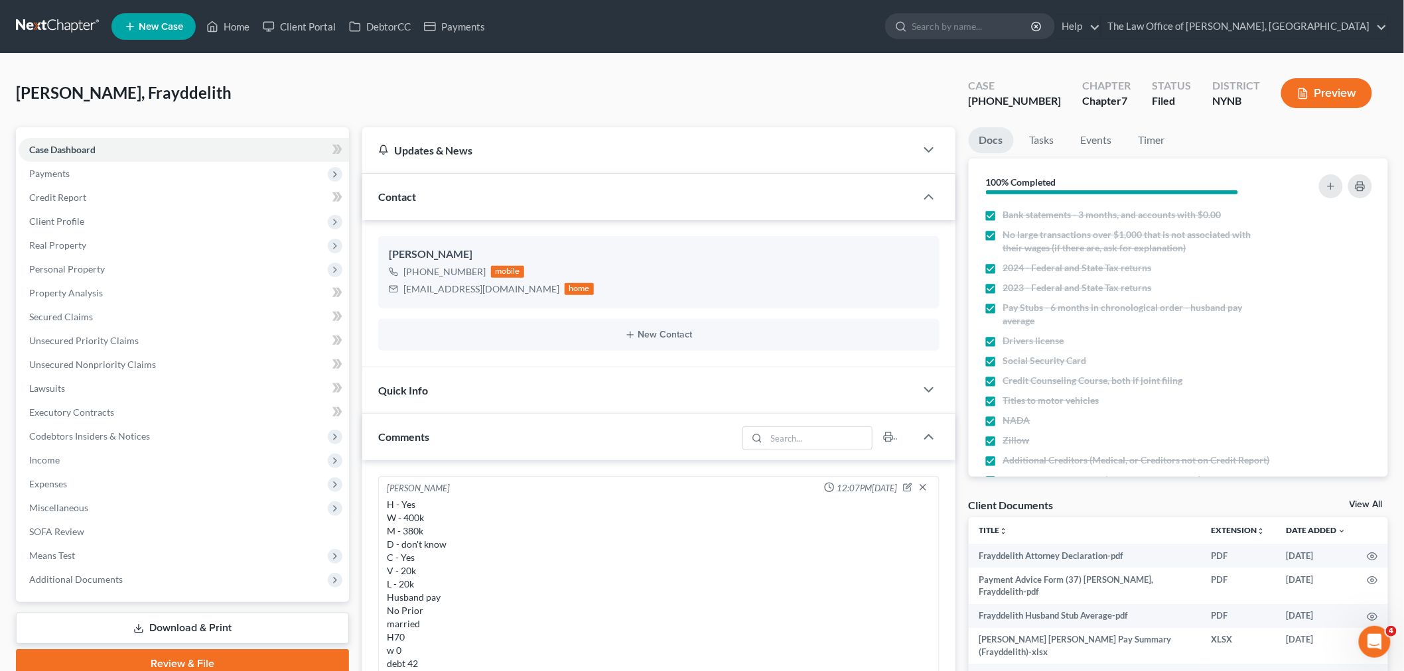
scroll to position [1181, 0]
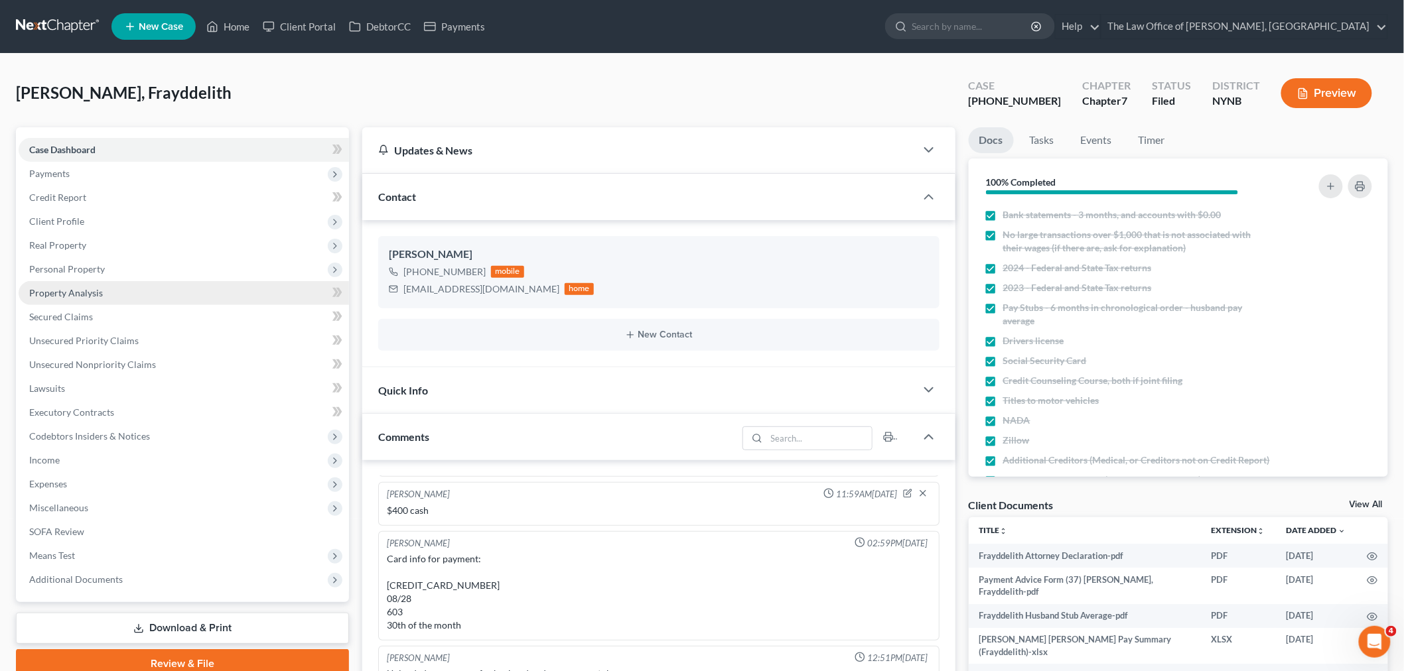
click at [84, 293] on span "Property Analysis" at bounding box center [66, 292] width 74 height 11
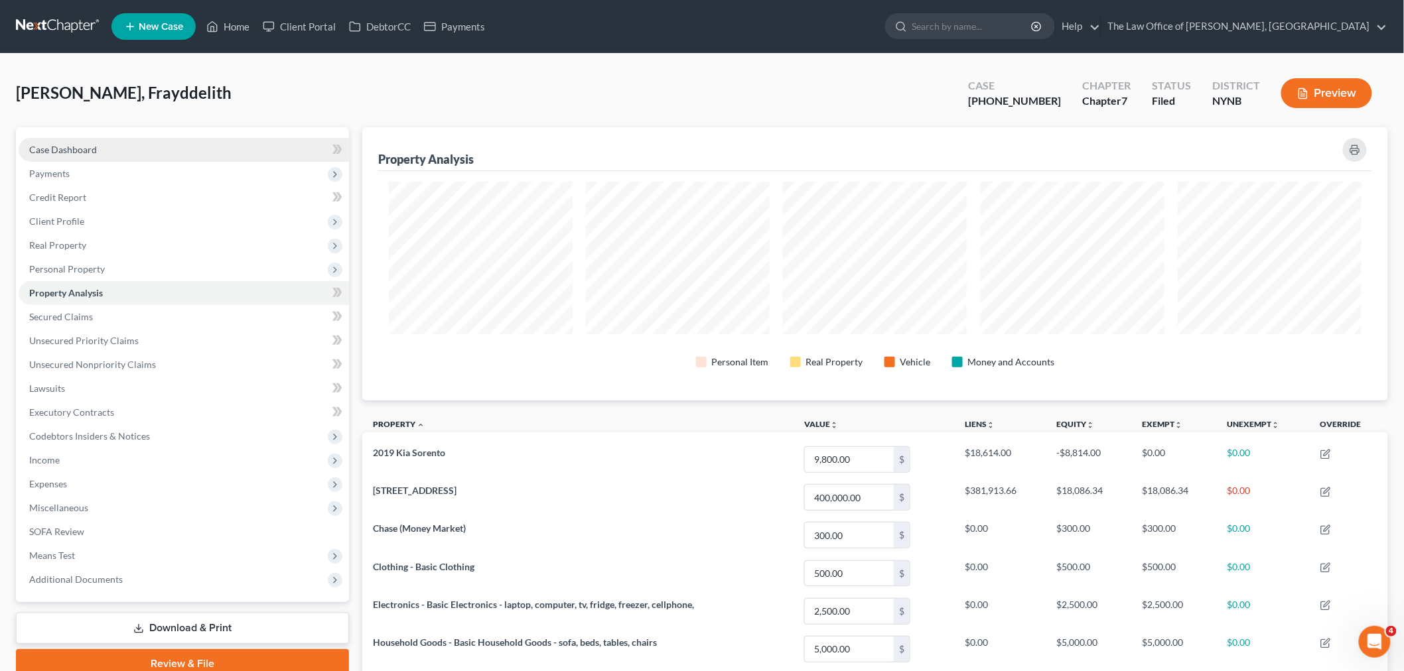
drag, startPoint x: 70, startPoint y: 149, endPoint x: 94, endPoint y: 151, distance: 24.0
click at [70, 149] on span "Case Dashboard" at bounding box center [63, 149] width 68 height 11
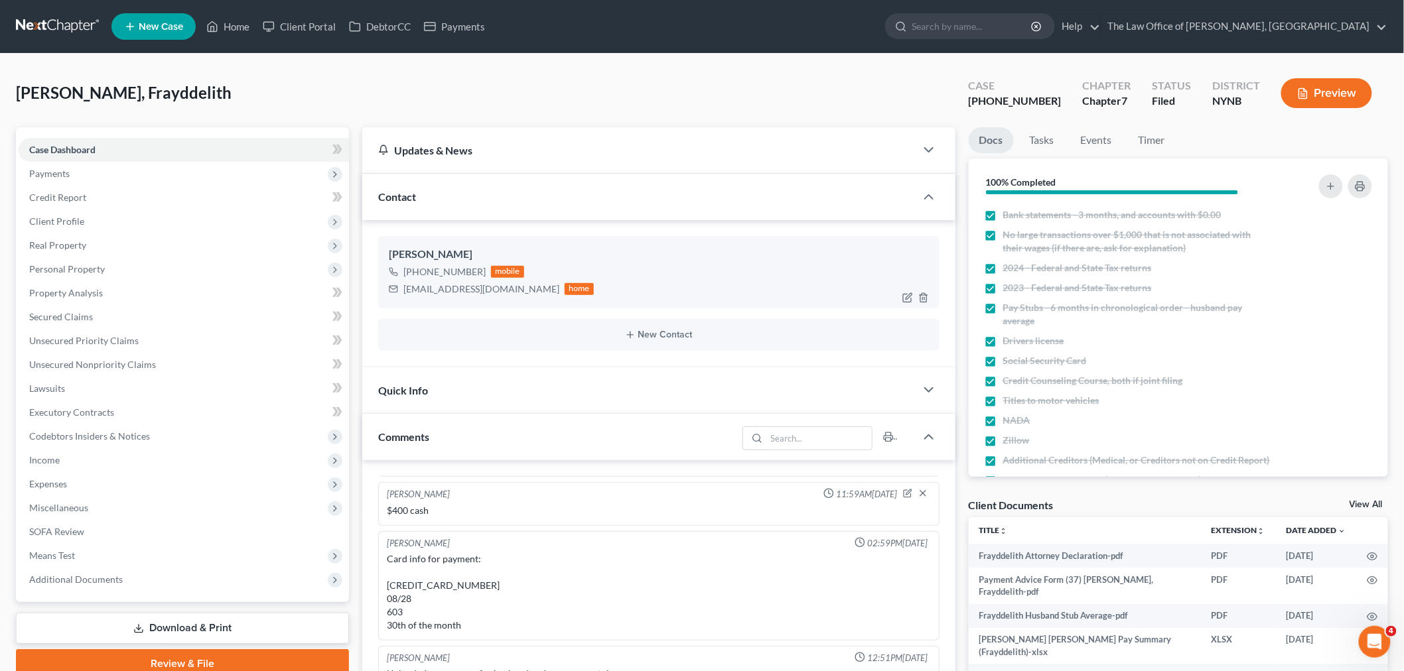
scroll to position [1181, 0]
click at [442, 268] on div "+1 (347) 774-5308" at bounding box center [444, 271] width 82 height 13
copy div "+1 (347) 774-5308"
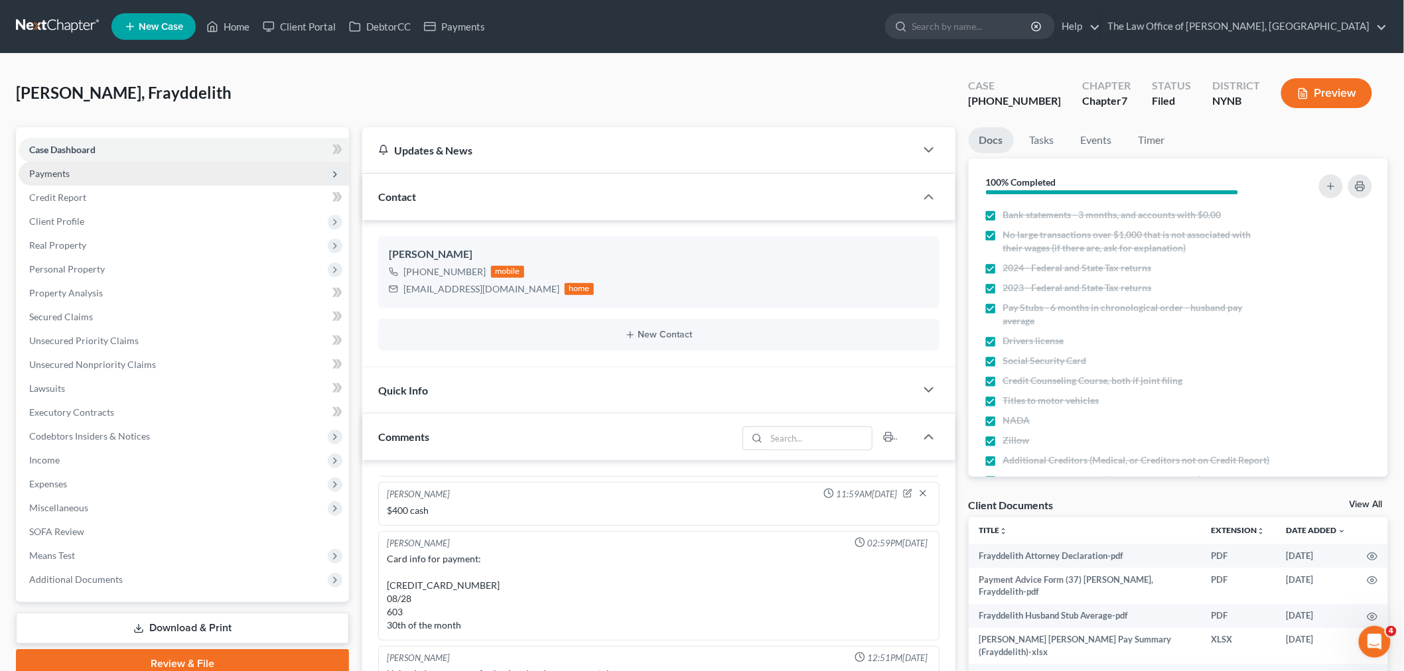
click at [94, 174] on span "Payments" at bounding box center [184, 174] width 330 height 24
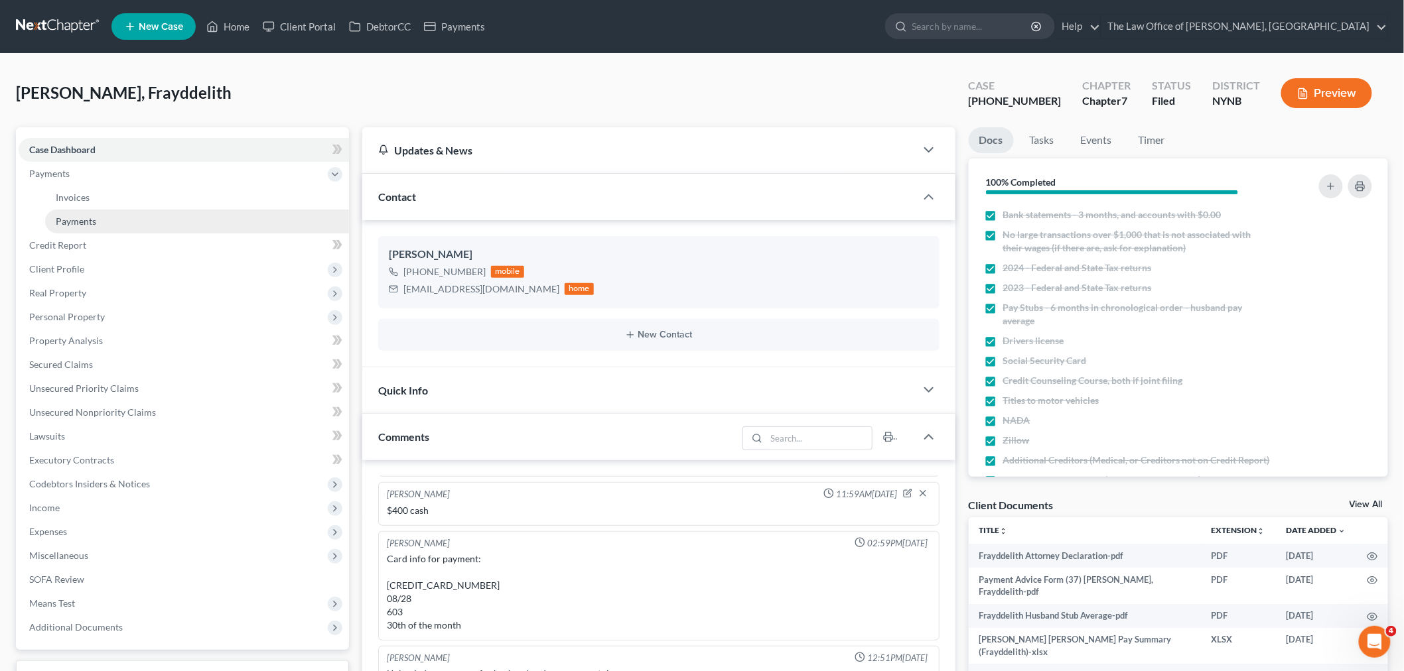
click at [73, 221] on span "Payments" at bounding box center [76, 221] width 40 height 11
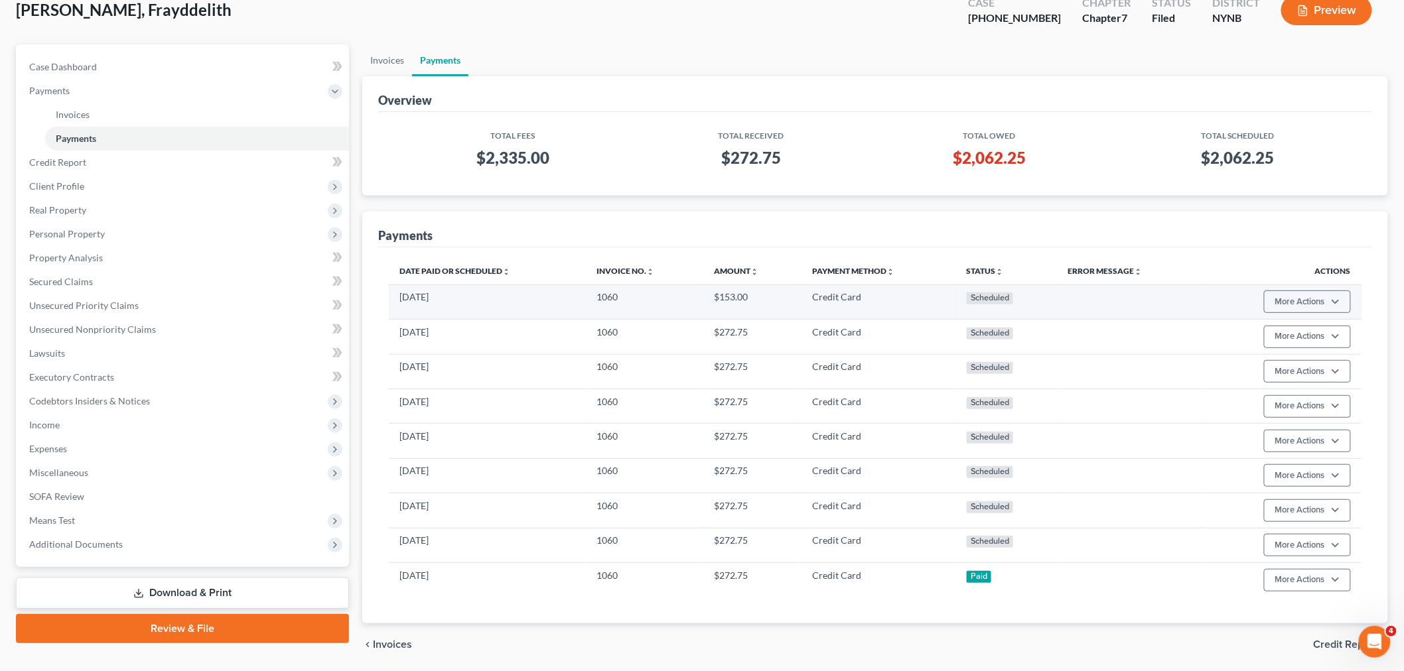
scroll to position [129, 0]
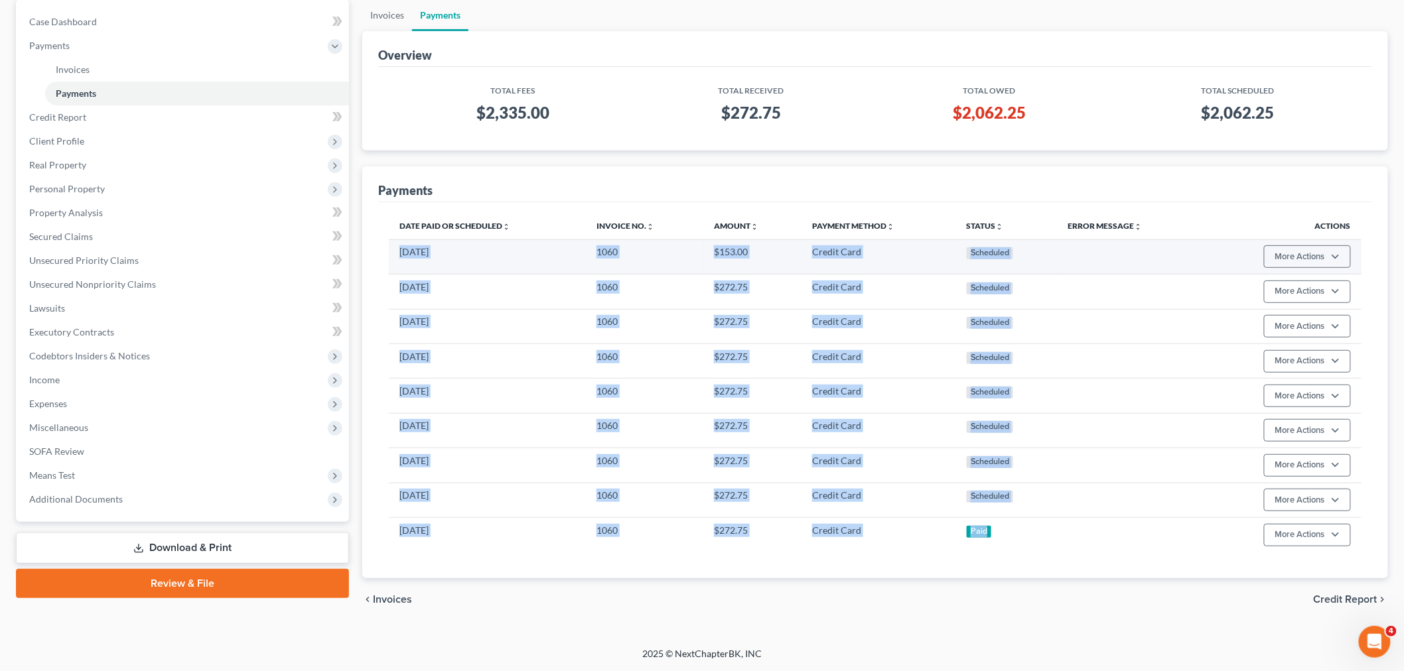
drag, startPoint x: 1012, startPoint y: 540, endPoint x: 397, endPoint y: 257, distance: 677.6
click at [397, 257] on tbody "03/30/2026 1060 $153.00 Credit Card Scheduled More Actions Cancel Edit Payment …" at bounding box center [875, 395] width 972 height 312
copy tbody "03/30/2026 1060 $153.00 Credit Card Scheduled More Actions Cancel Edit Payment …"
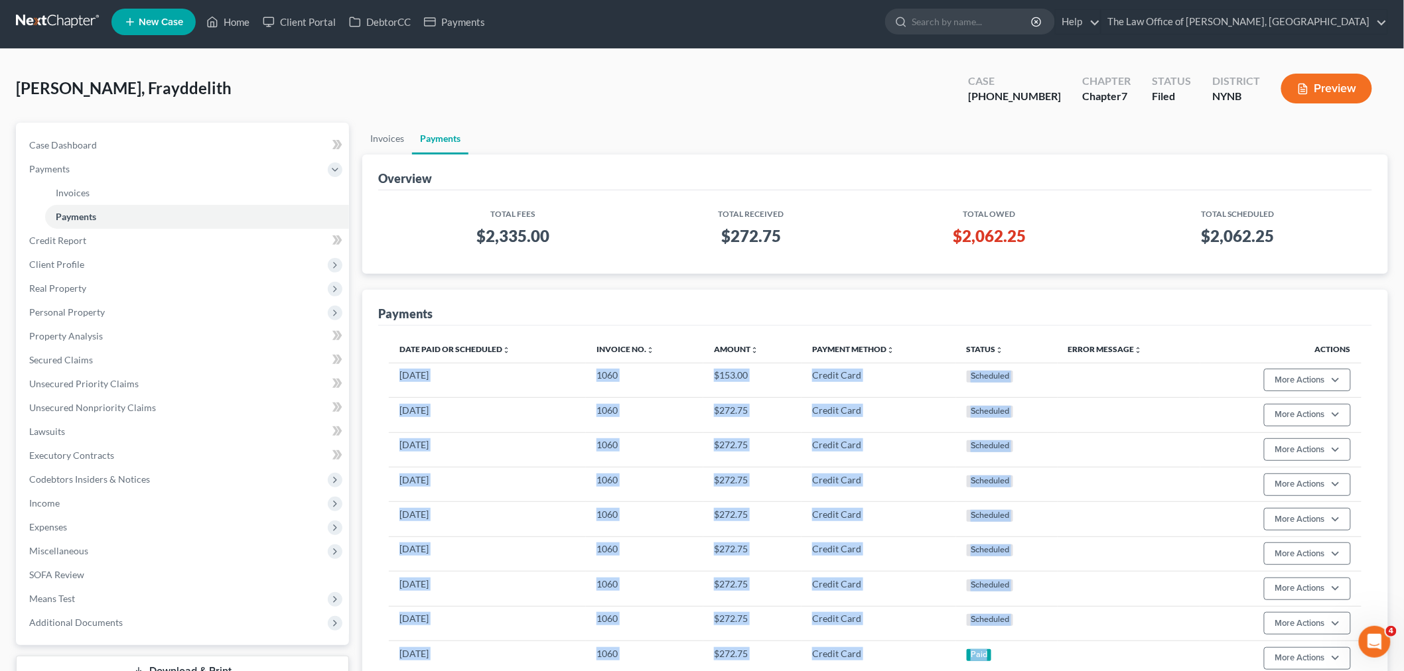
scroll to position [0, 0]
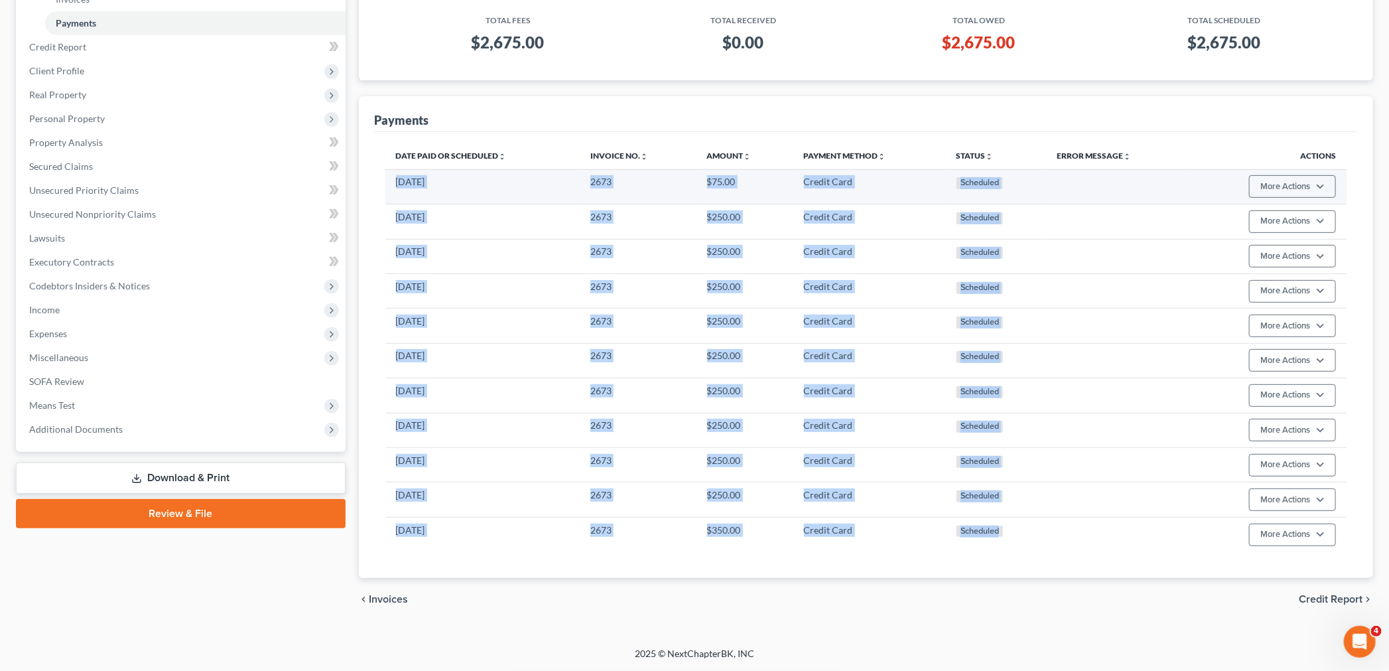
drag, startPoint x: 1016, startPoint y: 534, endPoint x: 392, endPoint y: 180, distance: 717.3
click at [392, 180] on tbody "[DATE] 2673 $75.00 Credit Card Scheduled More Actions Cancel Edit Payment Plan …" at bounding box center [866, 360] width 962 height 382
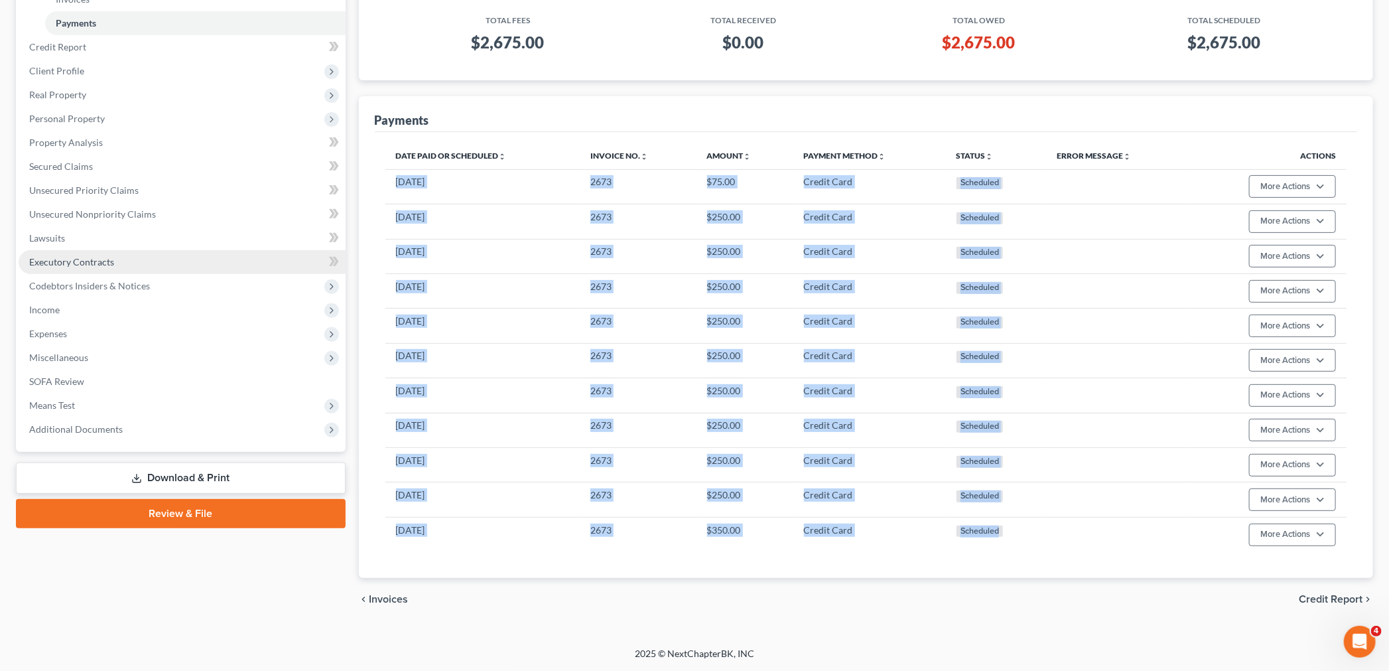
copy tbody "[DATE] 2673 $75.00 Credit Card Scheduled More Actions Cancel Edit Payment Plan …"
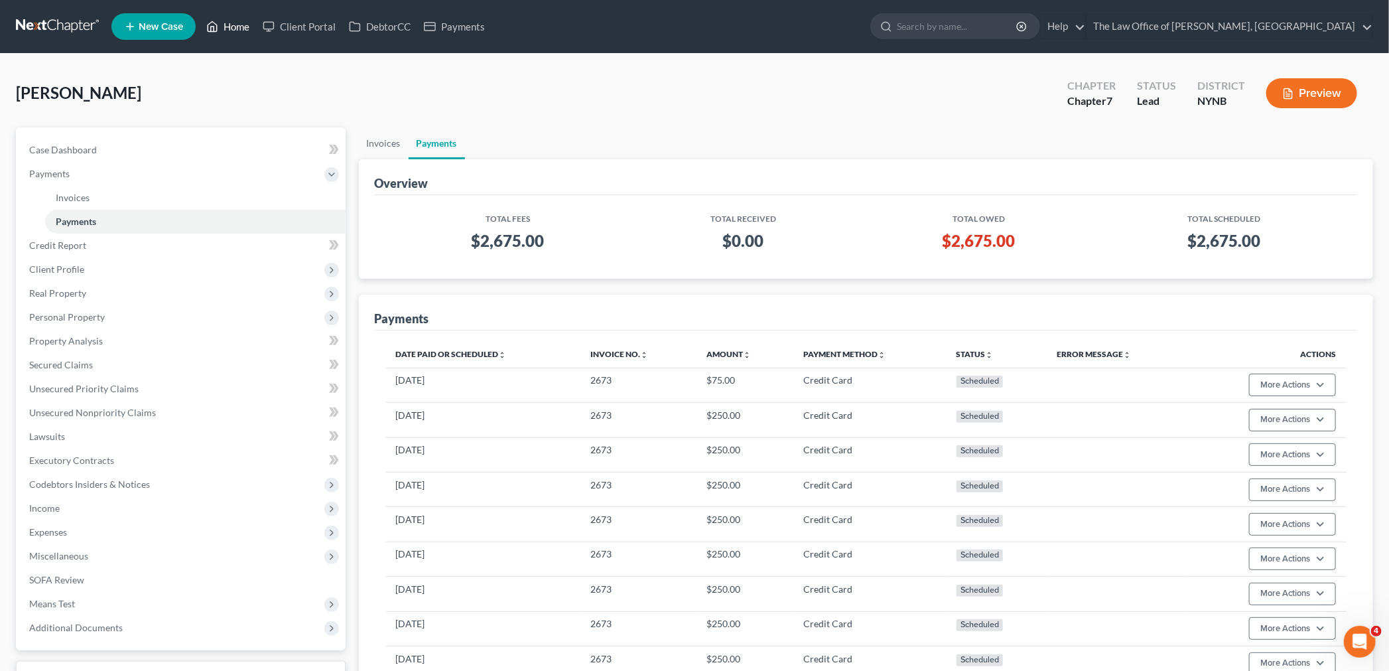
click at [242, 29] on link "Home" at bounding box center [228, 27] width 56 height 24
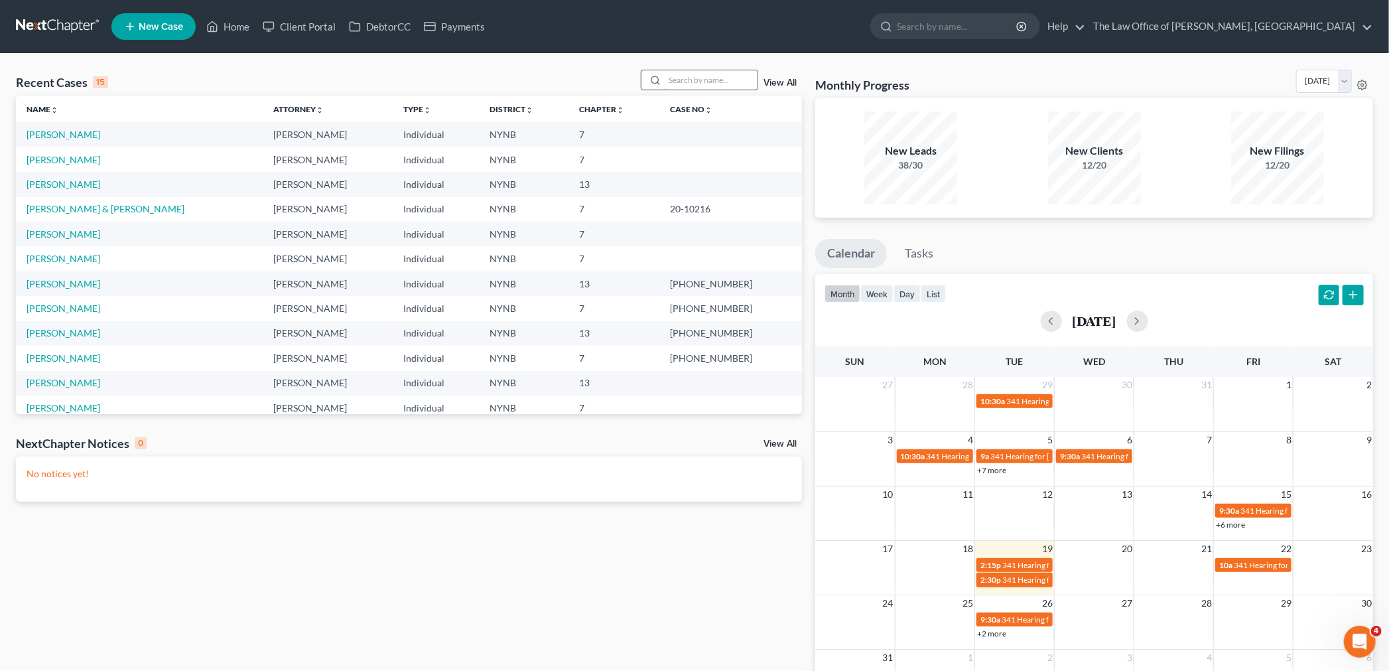
click at [708, 77] on input "search" at bounding box center [711, 79] width 93 height 19
type input "[PERSON_NAME]"
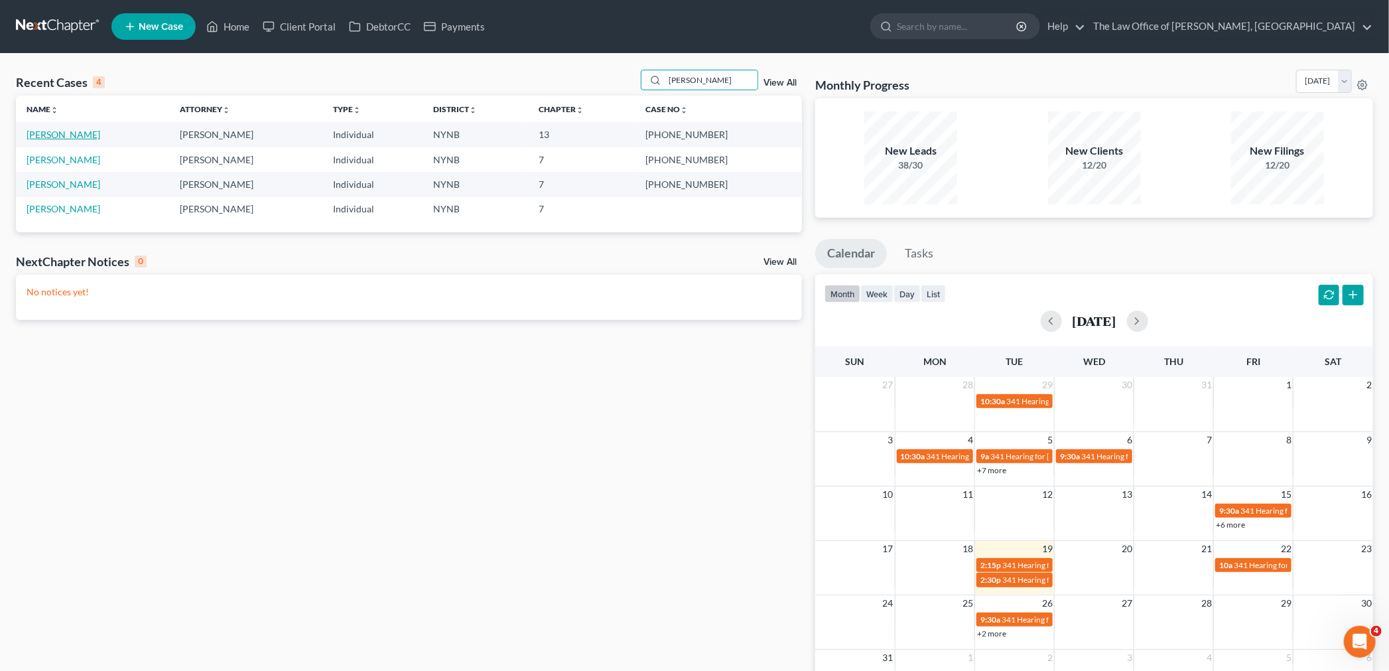
click at [42, 131] on link "[PERSON_NAME]" at bounding box center [64, 134] width 74 height 11
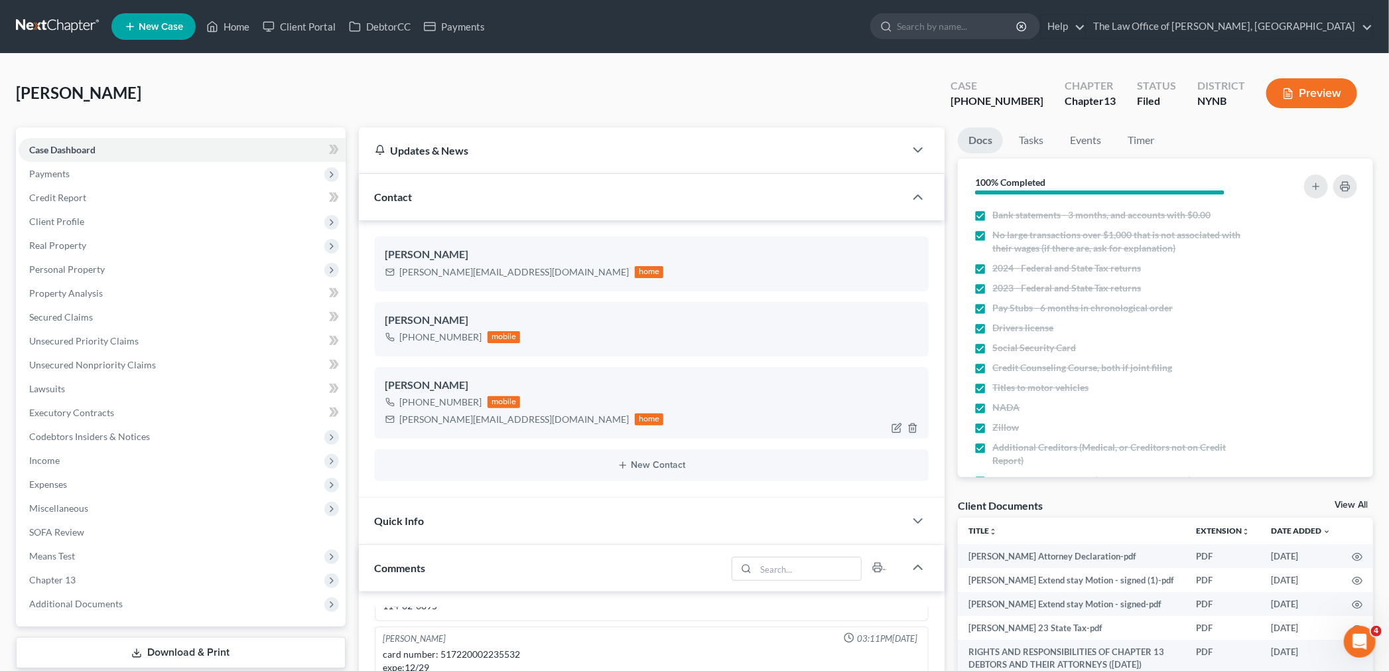
scroll to position [1132, 0]
click at [231, 27] on link "Home" at bounding box center [228, 27] width 56 height 24
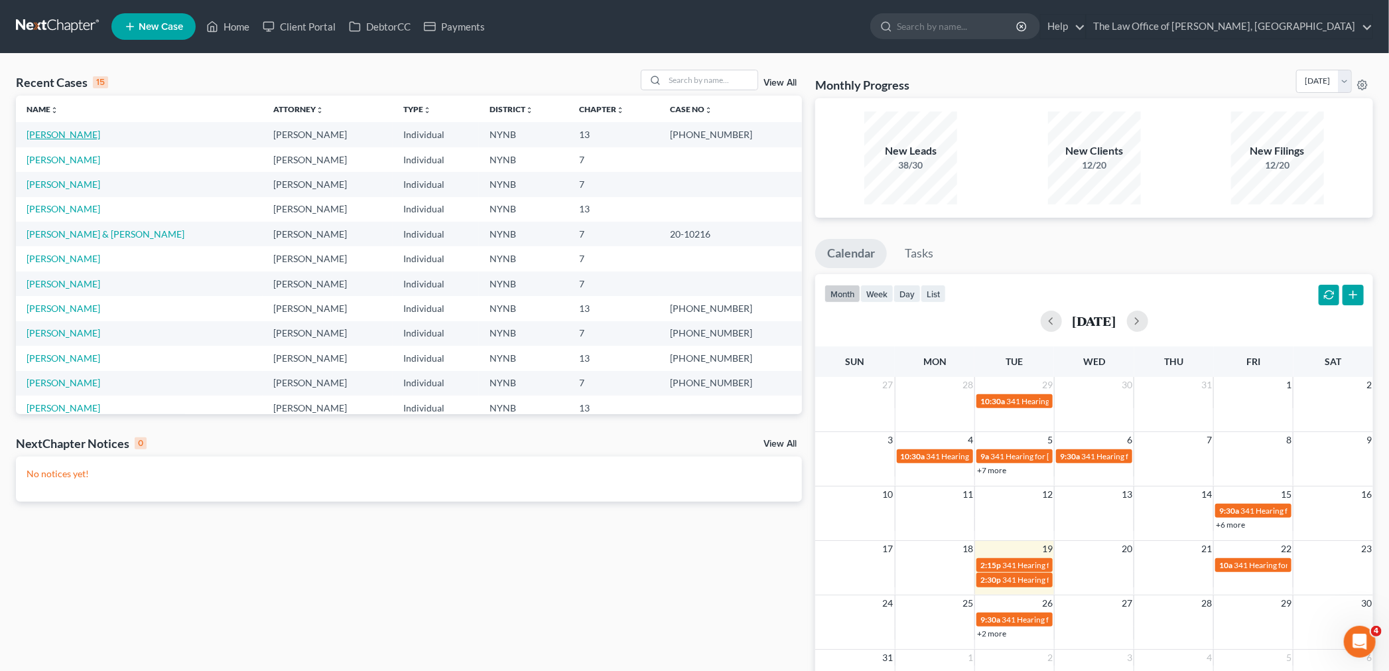
click at [58, 135] on link "[PERSON_NAME]" at bounding box center [64, 134] width 74 height 11
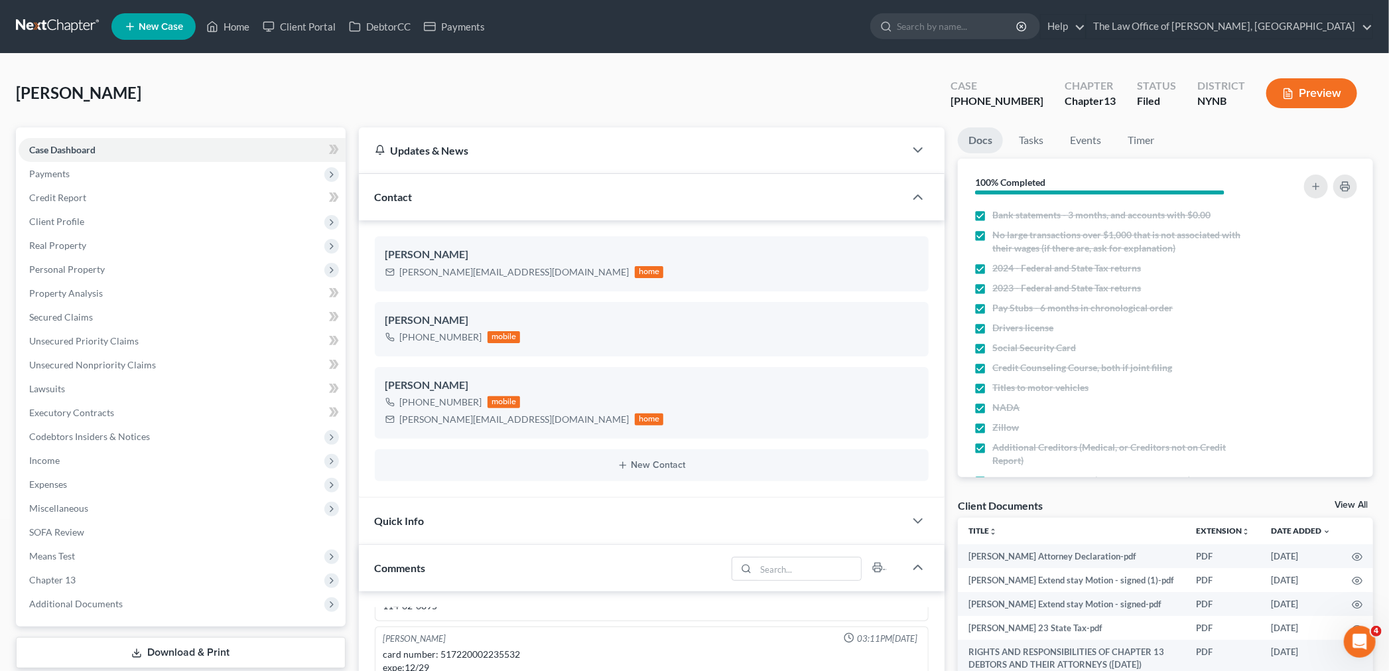
scroll to position [1132, 0]
click at [234, 28] on link "Home" at bounding box center [228, 27] width 56 height 24
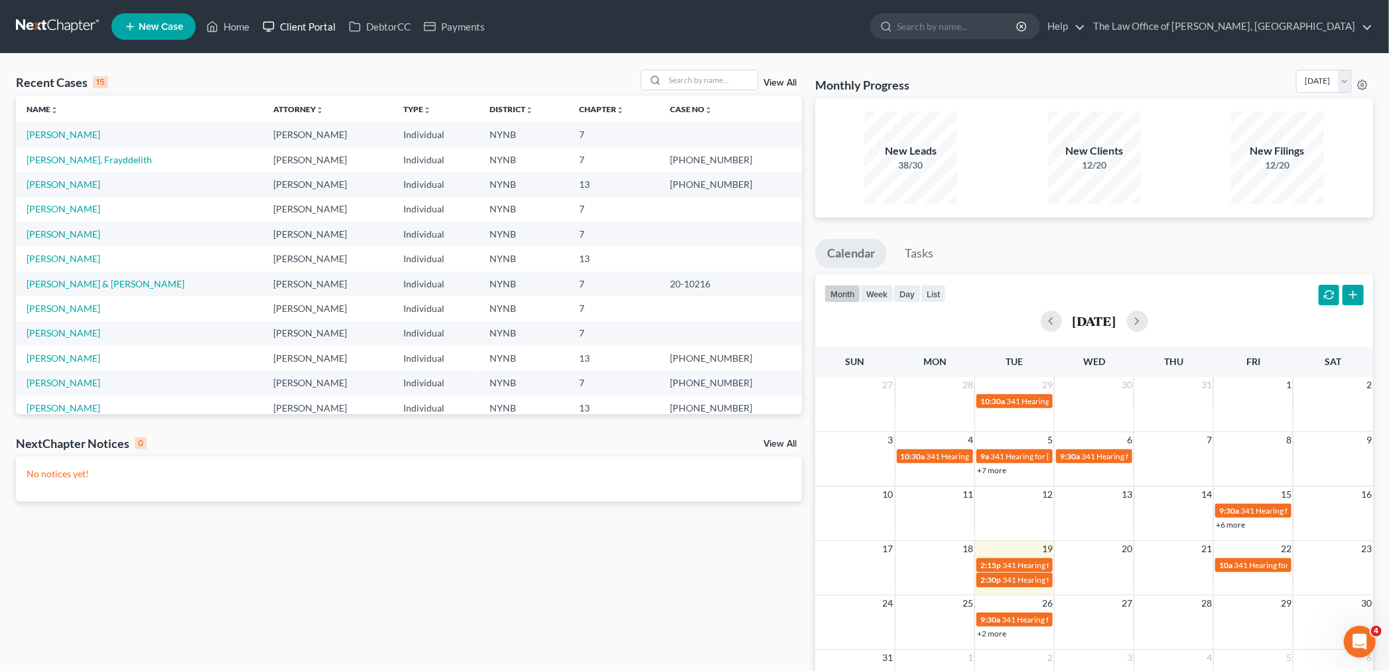
click at [314, 25] on link "Client Portal" at bounding box center [299, 27] width 86 height 24
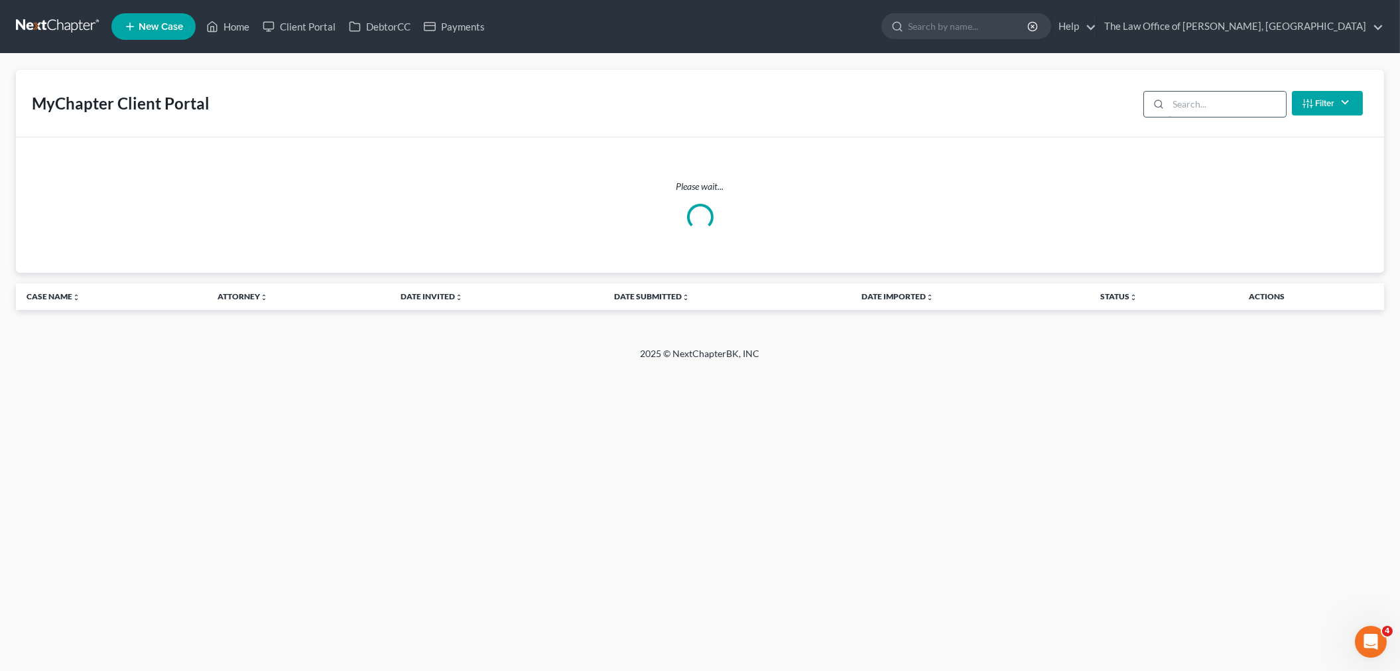
click at [1199, 107] on input "search" at bounding box center [1227, 104] width 117 height 25
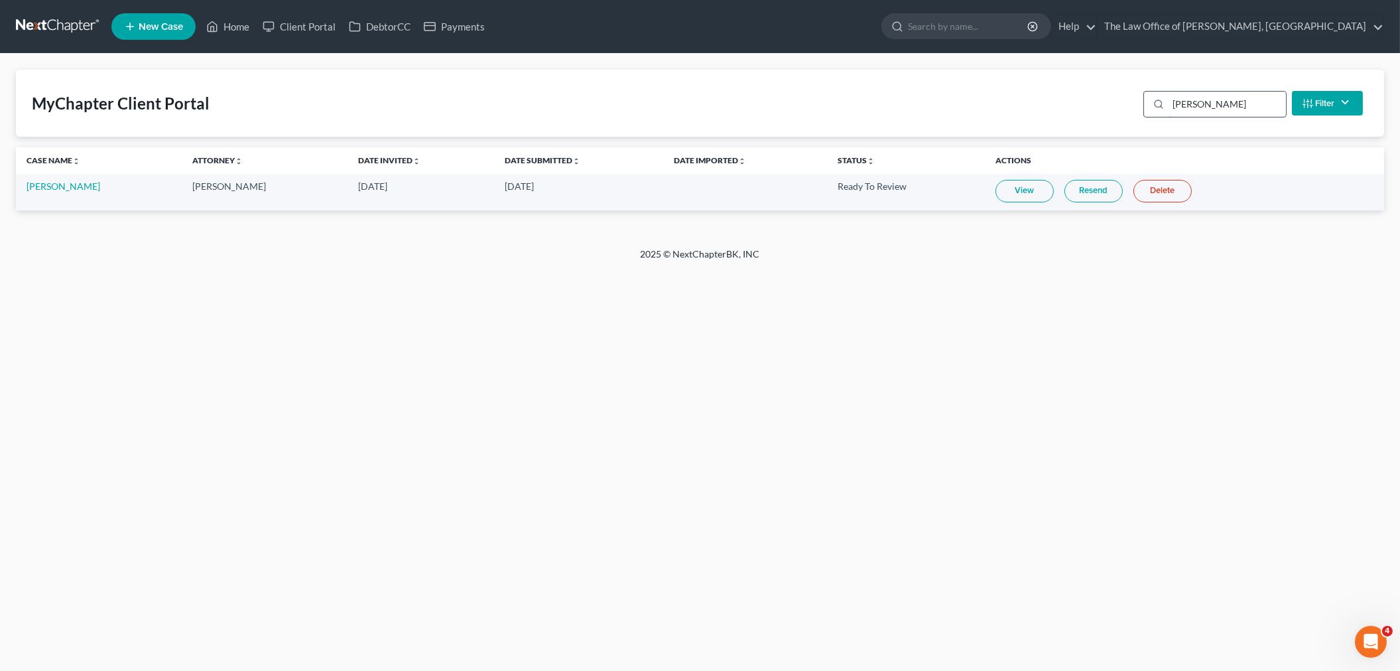
type input "[PERSON_NAME]"
click at [1232, 101] on input "[PERSON_NAME]" at bounding box center [1227, 104] width 117 height 25
click at [1327, 109] on button "Filter" at bounding box center [1327, 103] width 71 height 25
click at [1027, 188] on link "View" at bounding box center [1025, 191] width 58 height 23
click at [52, 186] on link "[PERSON_NAME]" at bounding box center [64, 185] width 74 height 11
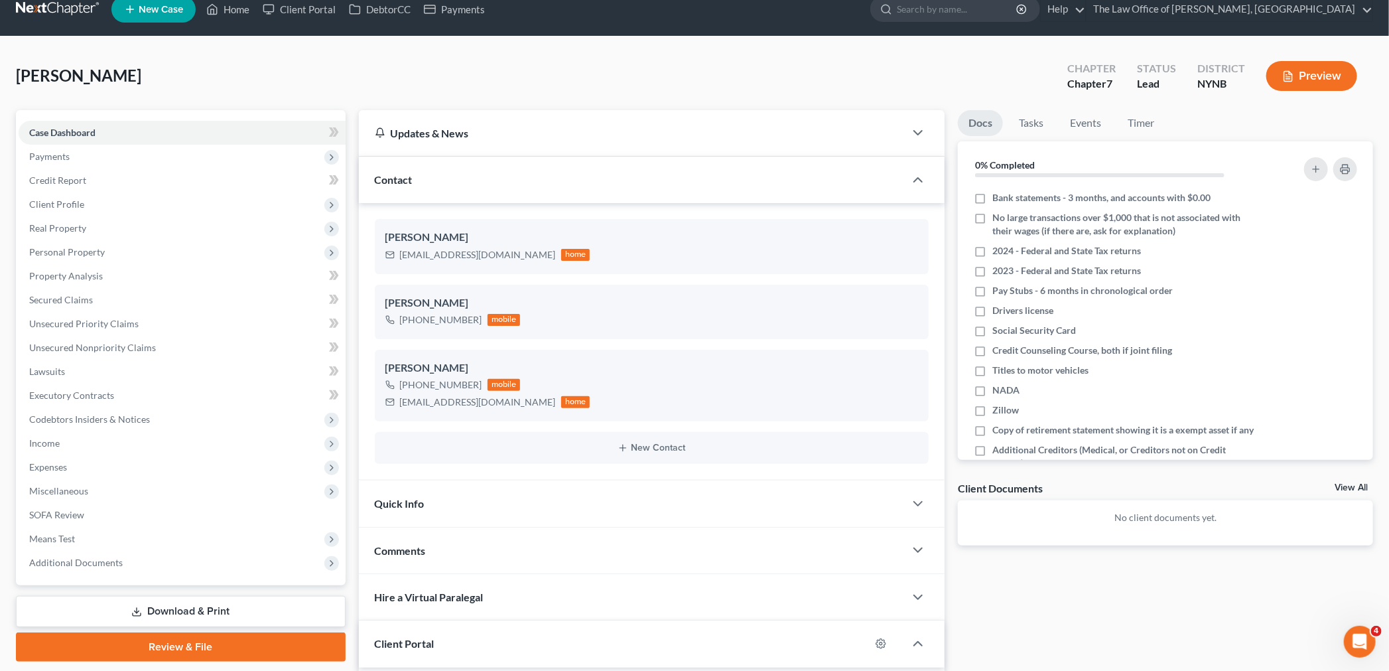
scroll to position [295, 0]
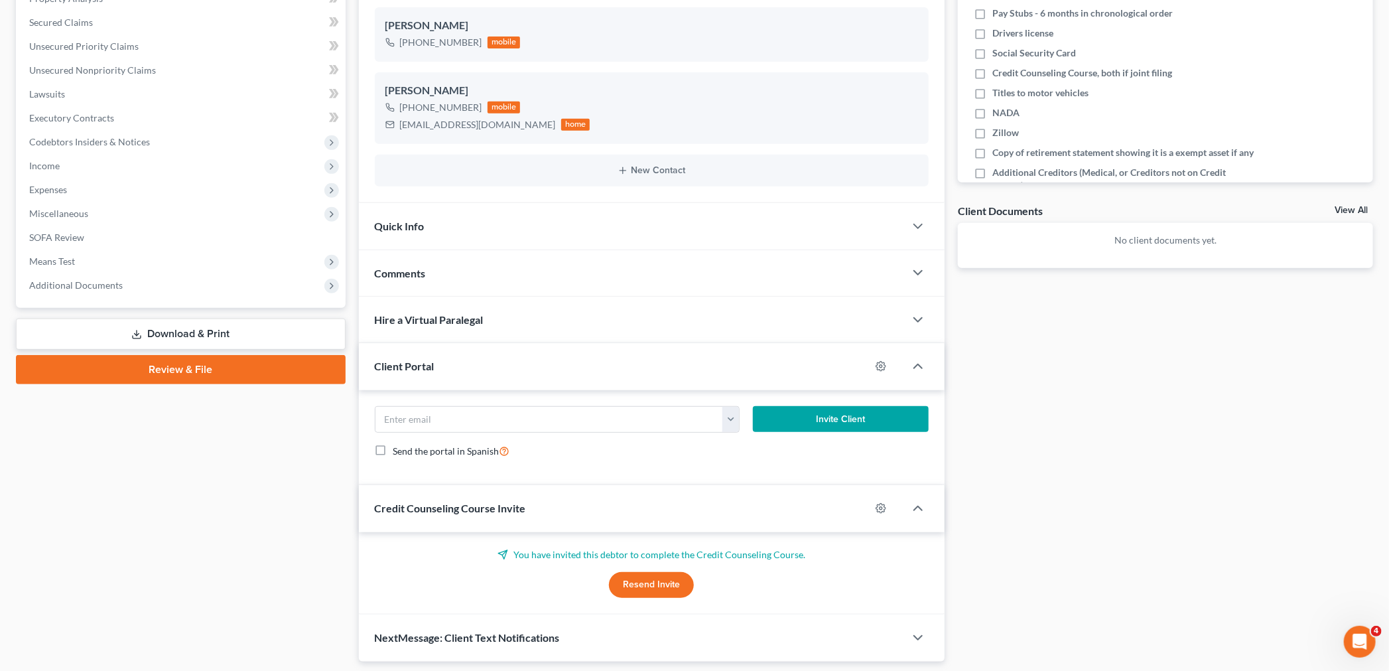
click at [455, 277] on div "Comments" at bounding box center [632, 273] width 547 height 46
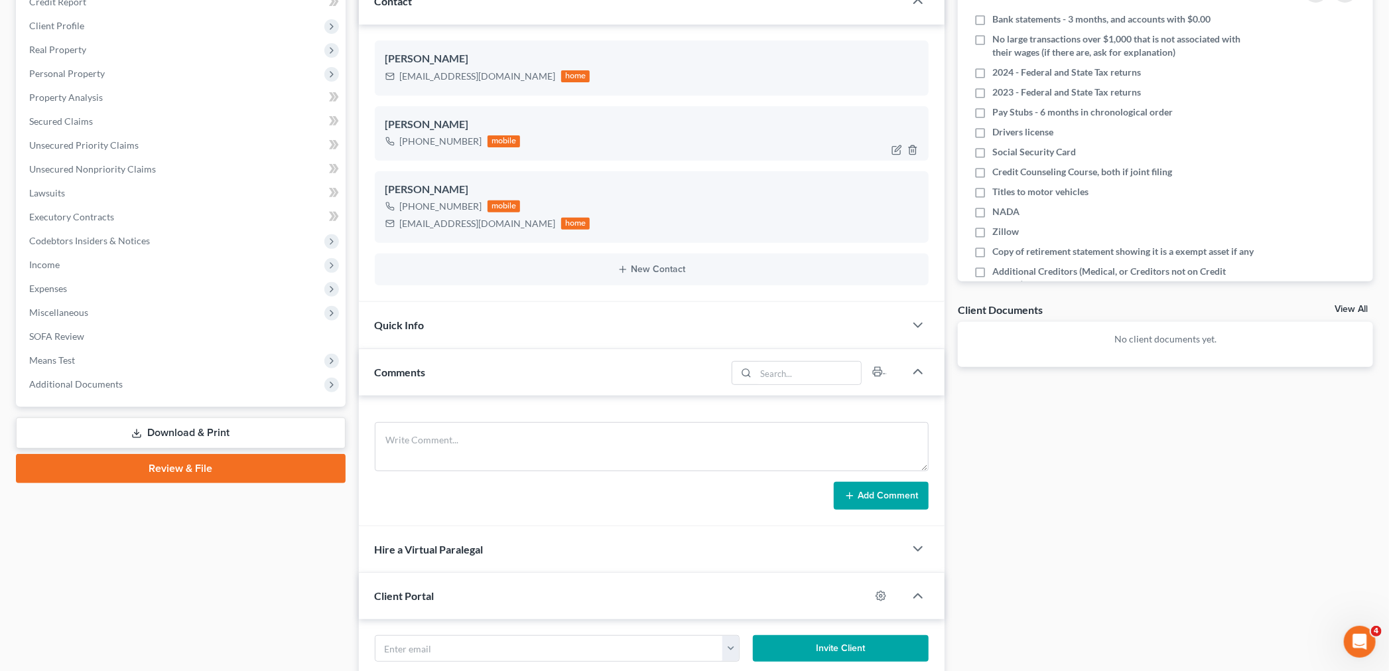
scroll to position [0, 0]
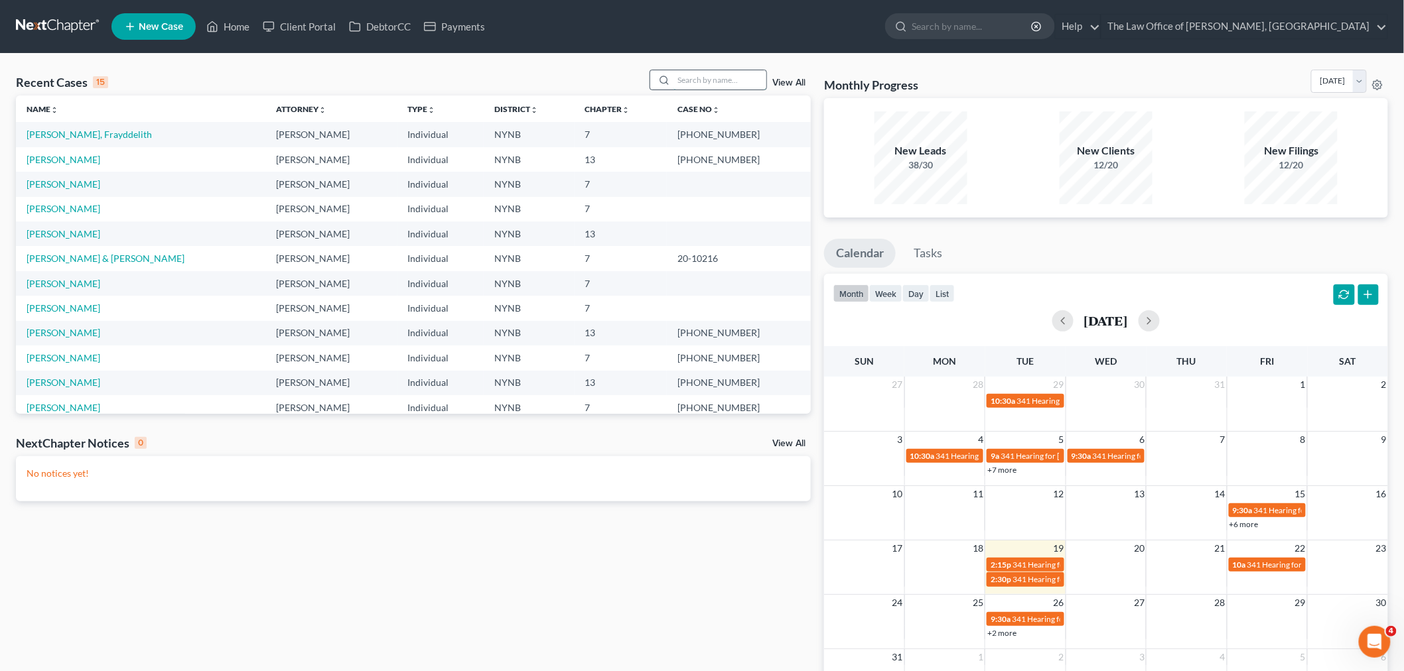
click at [720, 89] on input "search" at bounding box center [719, 79] width 93 height 19
type input "falc"
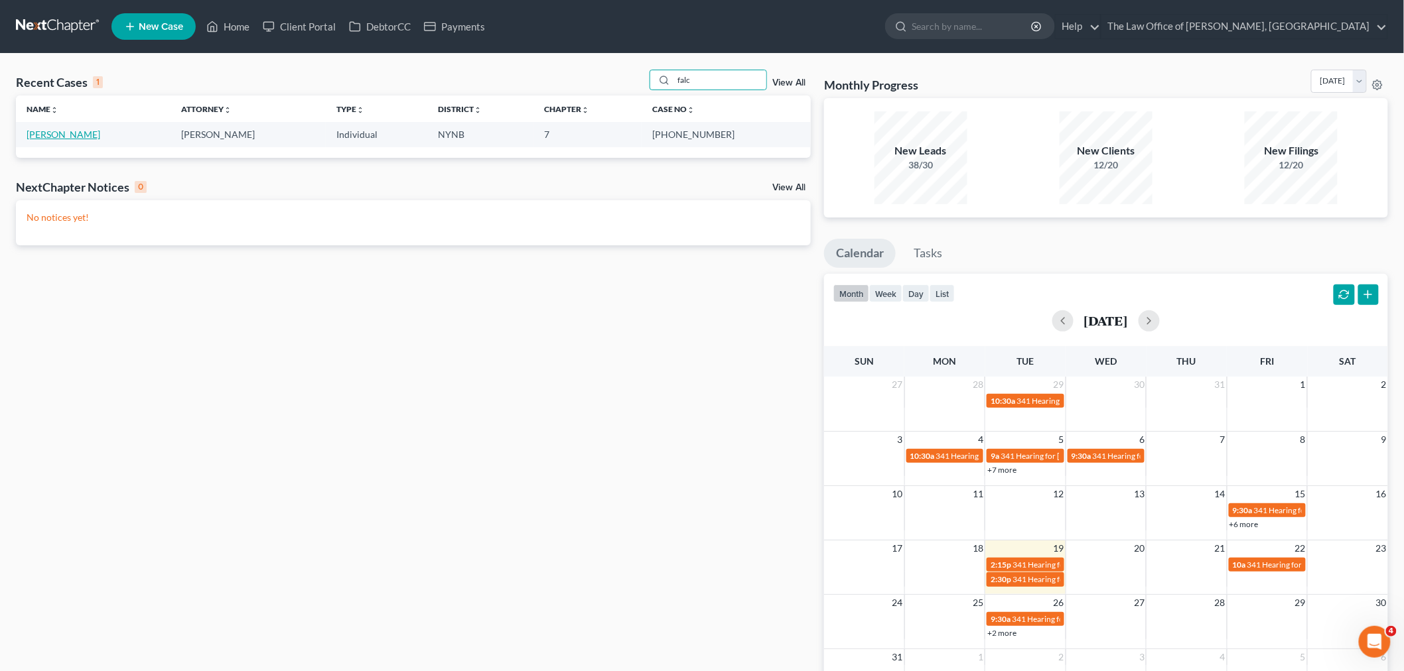
click at [76, 140] on link "[PERSON_NAME]" at bounding box center [64, 134] width 74 height 11
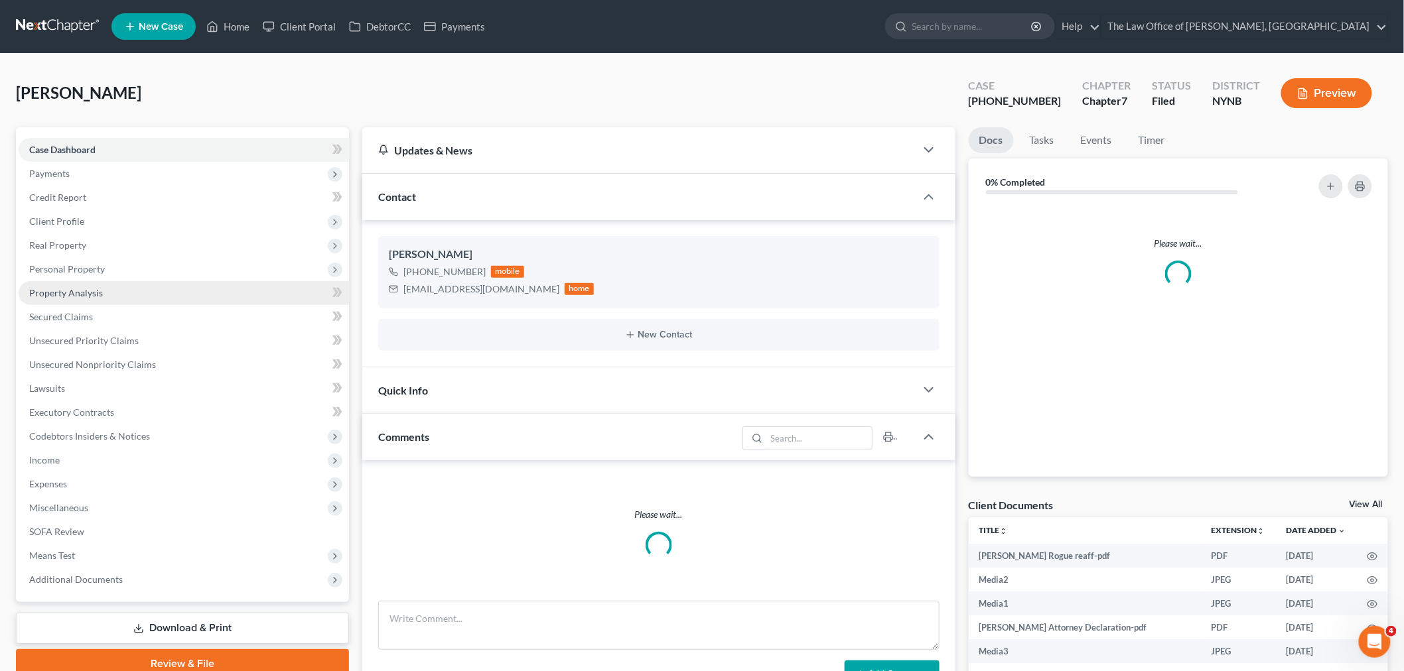
click at [99, 303] on link "Property Analysis" at bounding box center [184, 293] width 330 height 24
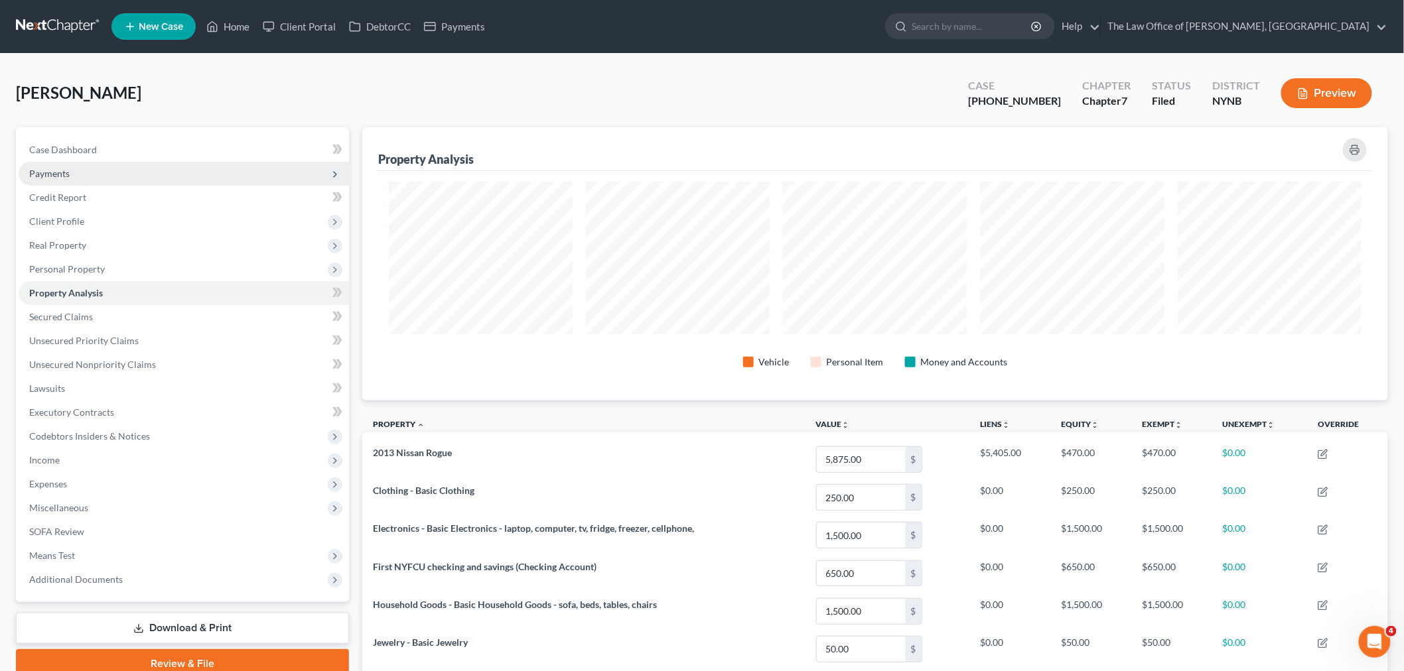
drag, startPoint x: 77, startPoint y: 180, endPoint x: 78, endPoint y: 201, distance: 20.6
click at [76, 181] on span "Payments" at bounding box center [184, 174] width 330 height 24
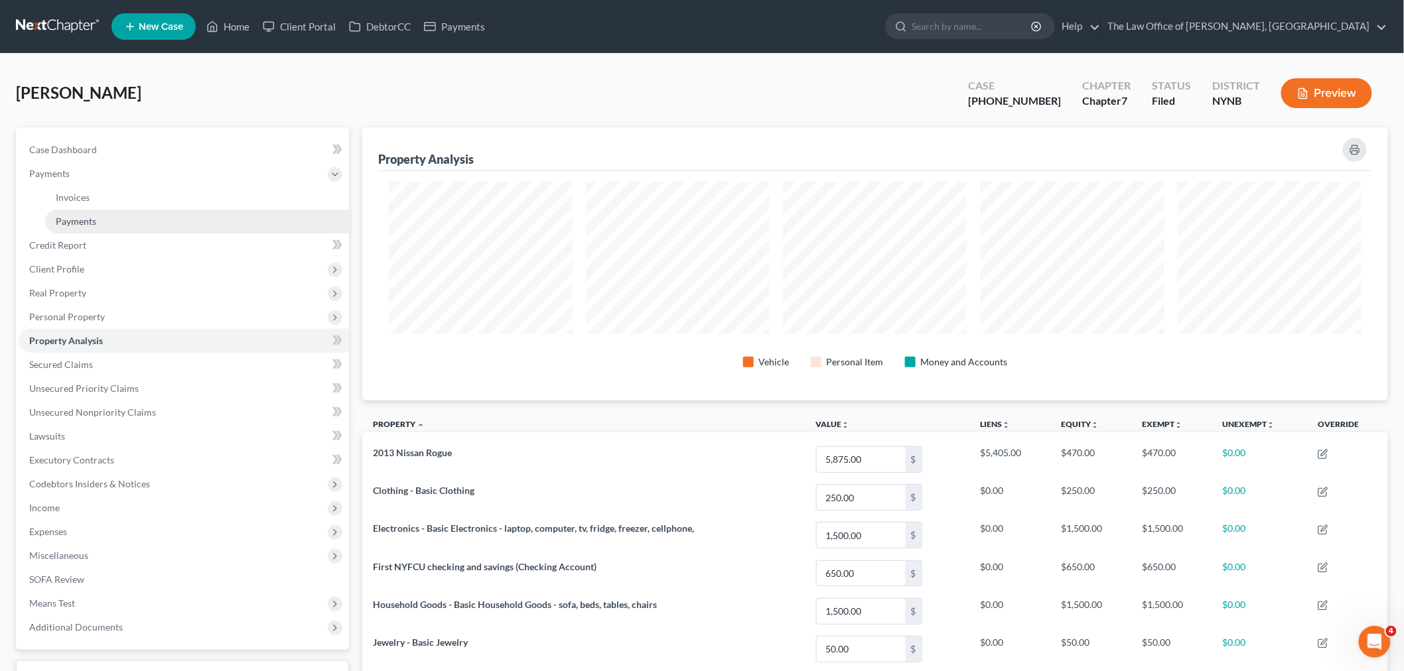
click at [85, 222] on span "Payments" at bounding box center [76, 221] width 40 height 11
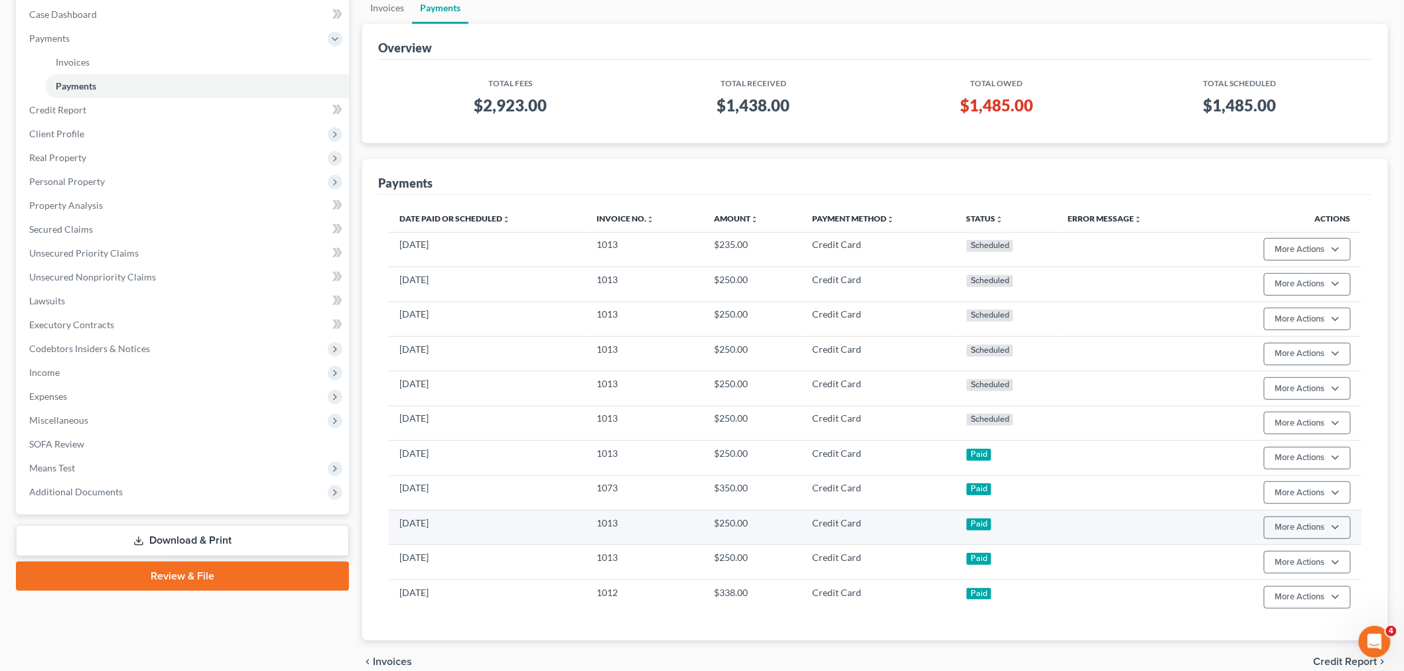
scroll to position [147, 0]
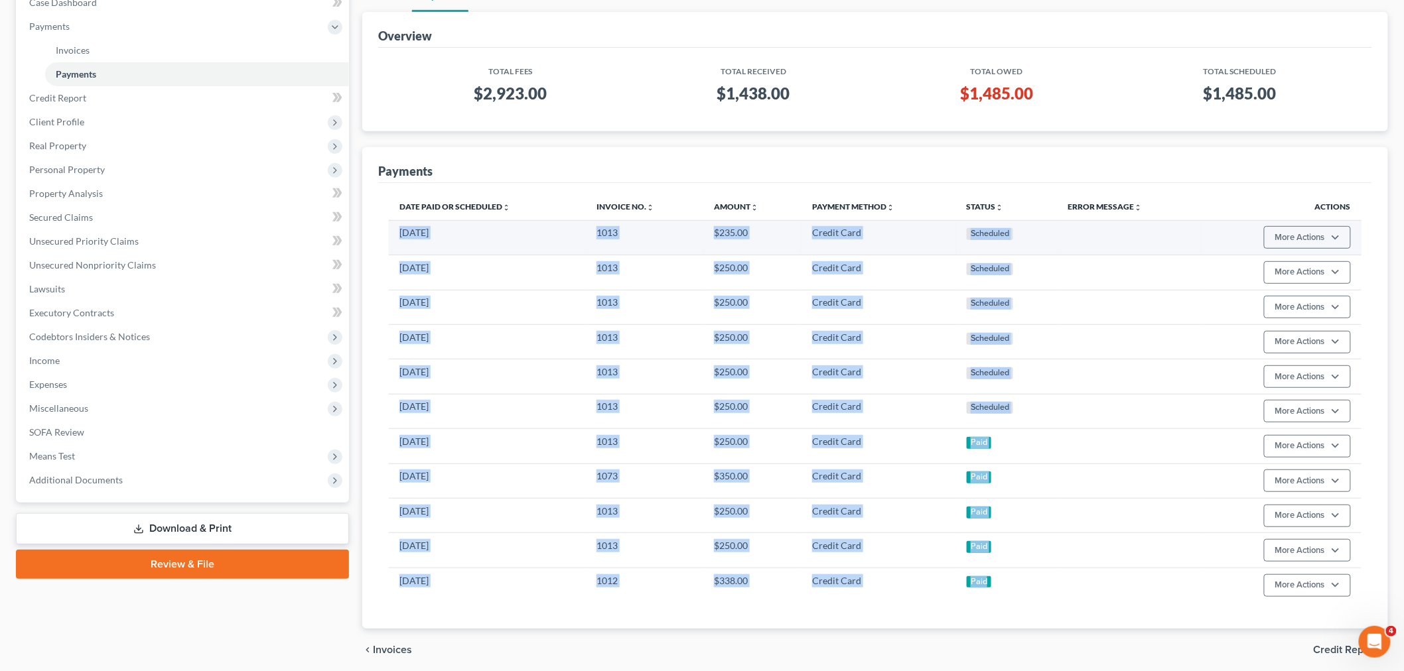
drag, startPoint x: 1028, startPoint y: 586, endPoint x: 392, endPoint y: 241, distance: 723.9
click at [392, 241] on tbody "[DATE] 1013 $235.00 Credit Card Scheduled More Actions Cancel Edit Payment Plan…" at bounding box center [875, 411] width 972 height 382
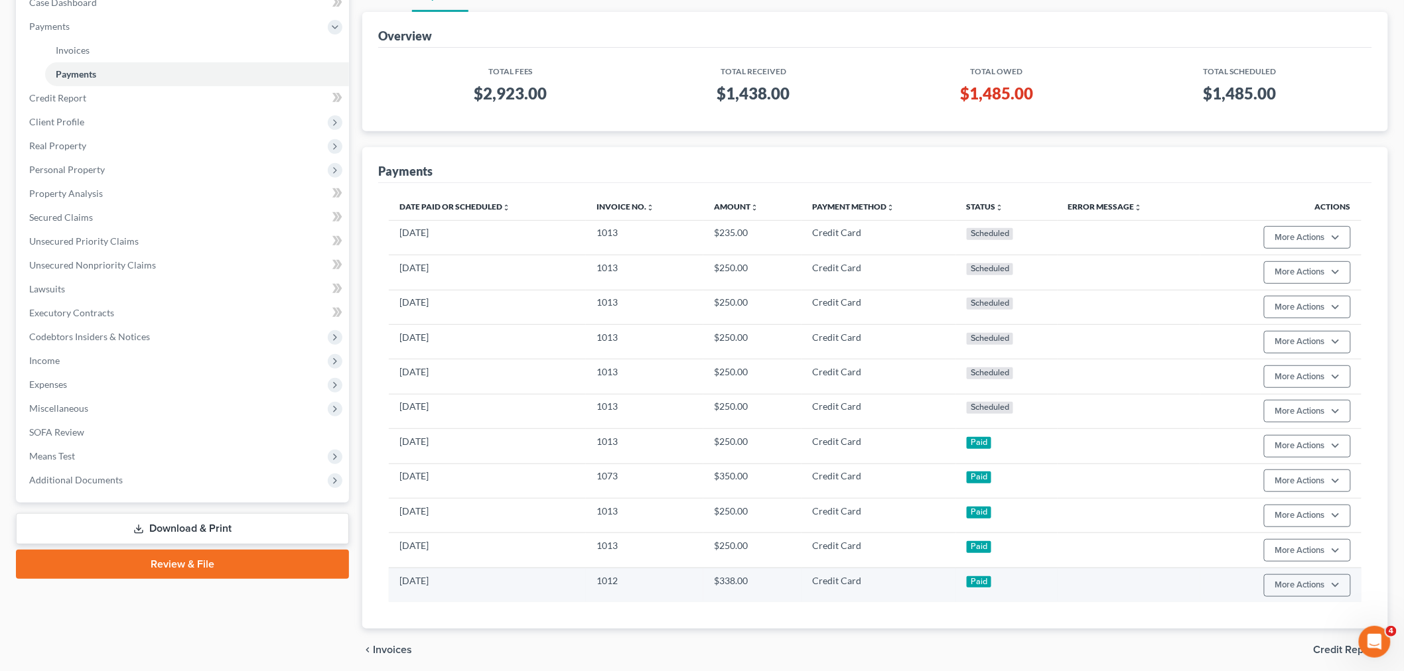
click at [1027, 590] on td "Paid" at bounding box center [1006, 585] width 101 height 34
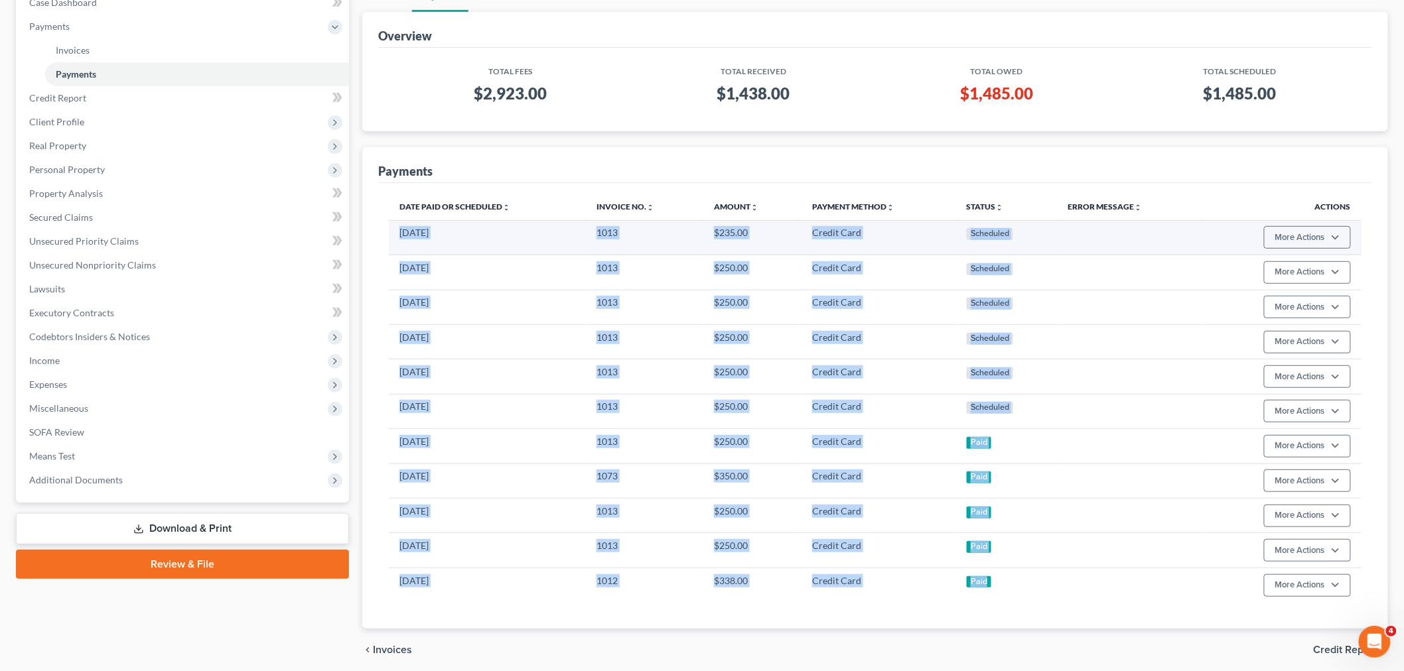
drag, startPoint x: 1016, startPoint y: 586, endPoint x: 394, endPoint y: 237, distance: 713.6
click at [394, 237] on tbody "[DATE] 1013 $235.00 Credit Card Scheduled More Actions Cancel Edit Payment Plan…" at bounding box center [875, 411] width 972 height 382
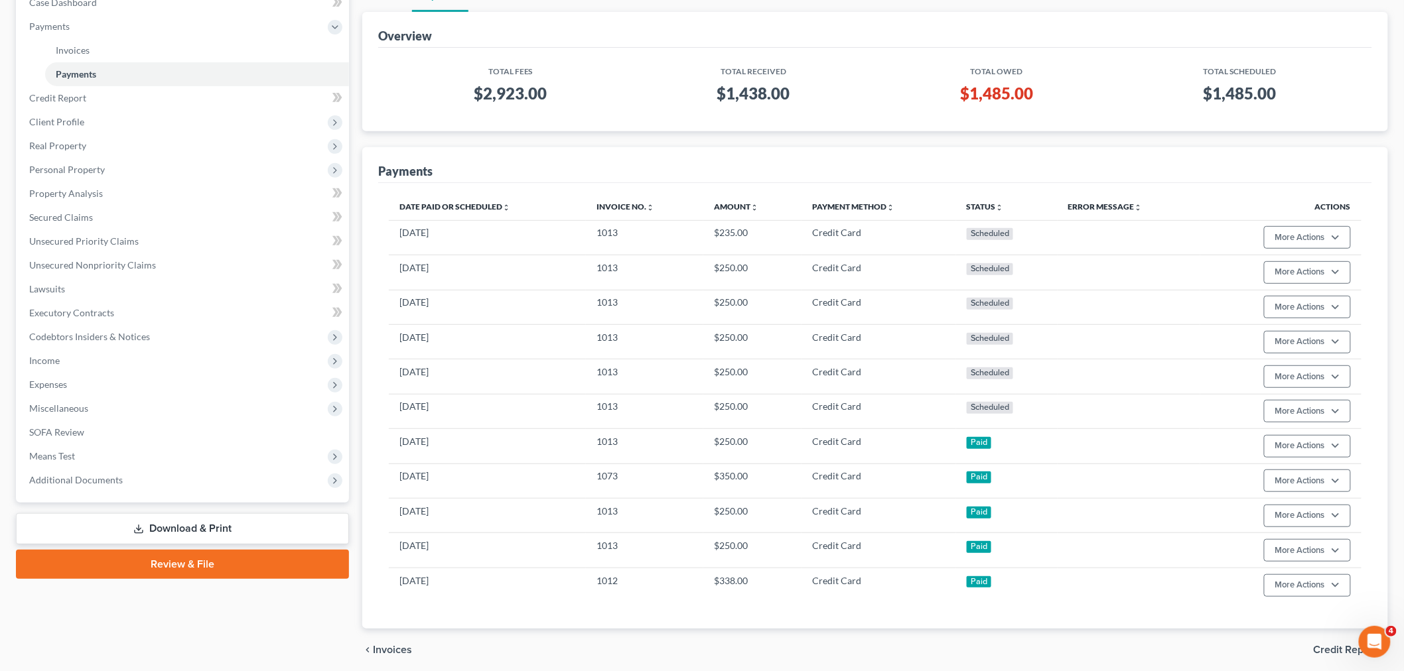
click at [922, 131] on div "Overview Total Fees Total Received Total Owed Total Scheduled $2,923.00 $1,438.…" at bounding box center [874, 320] width 1025 height 617
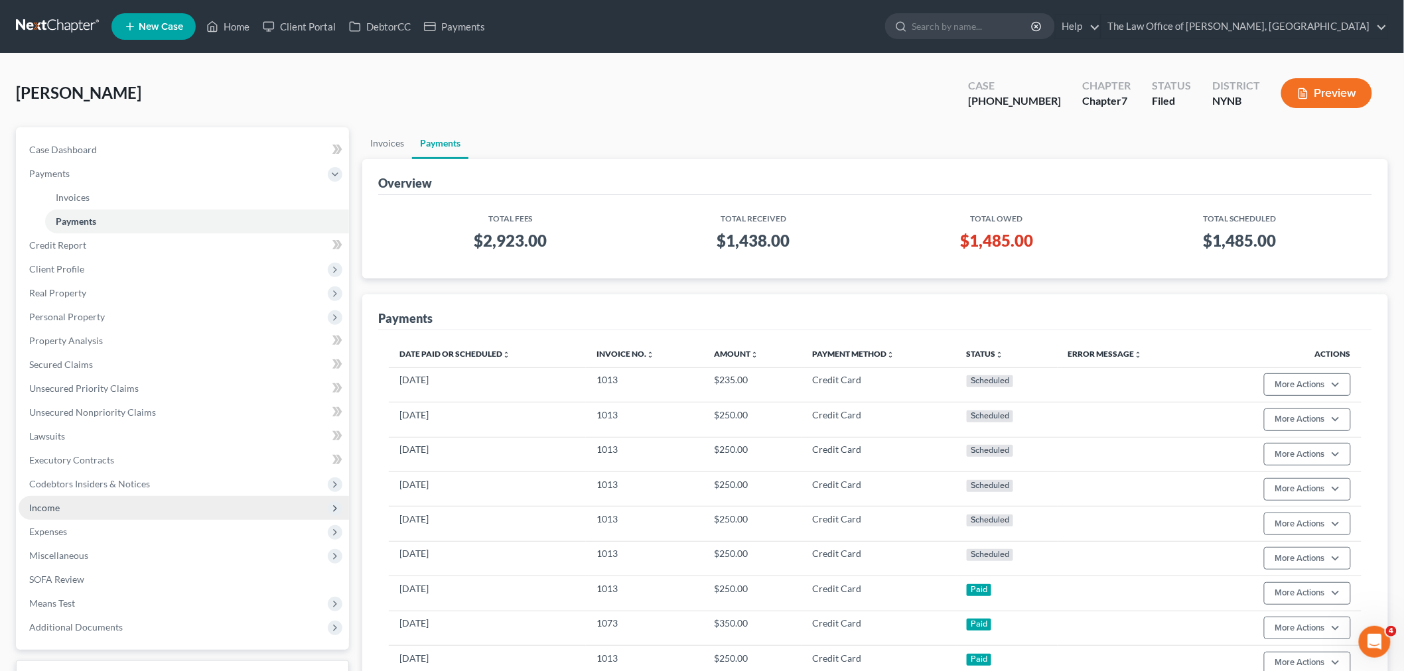
click at [38, 508] on span "Income" at bounding box center [44, 507] width 31 height 11
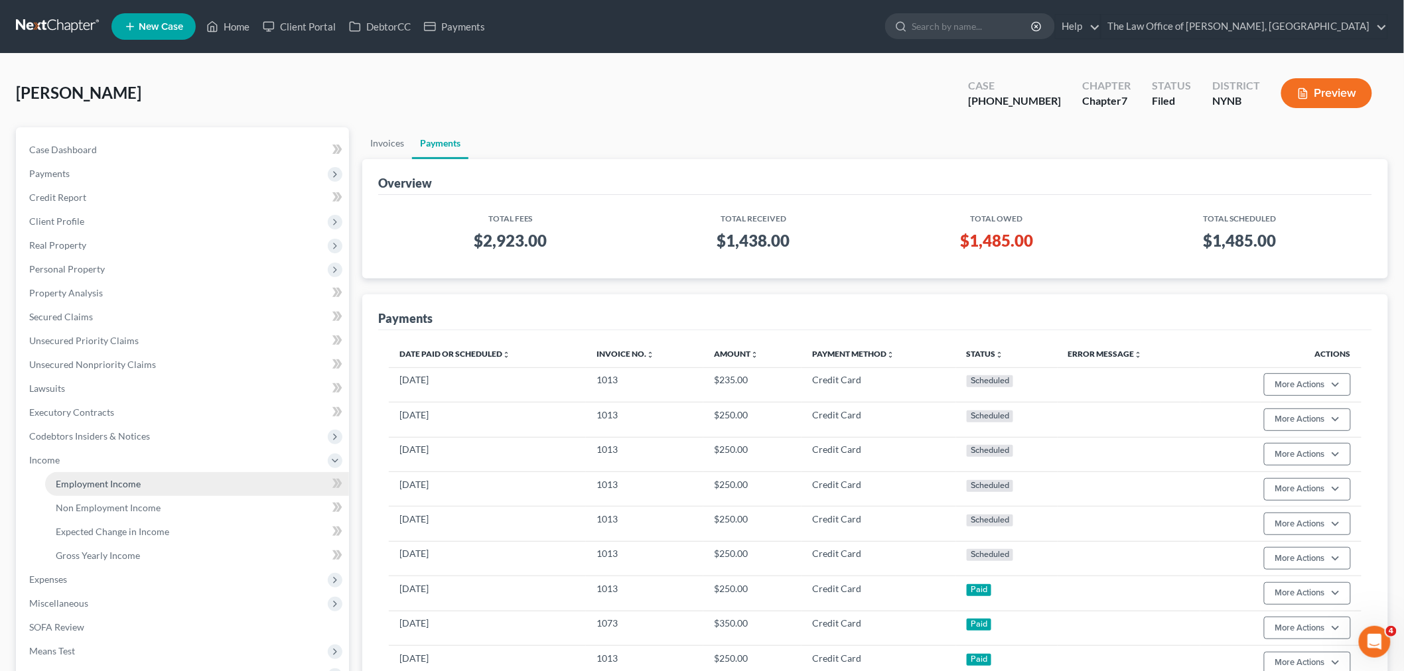
click at [96, 491] on link "Employment Income" at bounding box center [197, 484] width 304 height 24
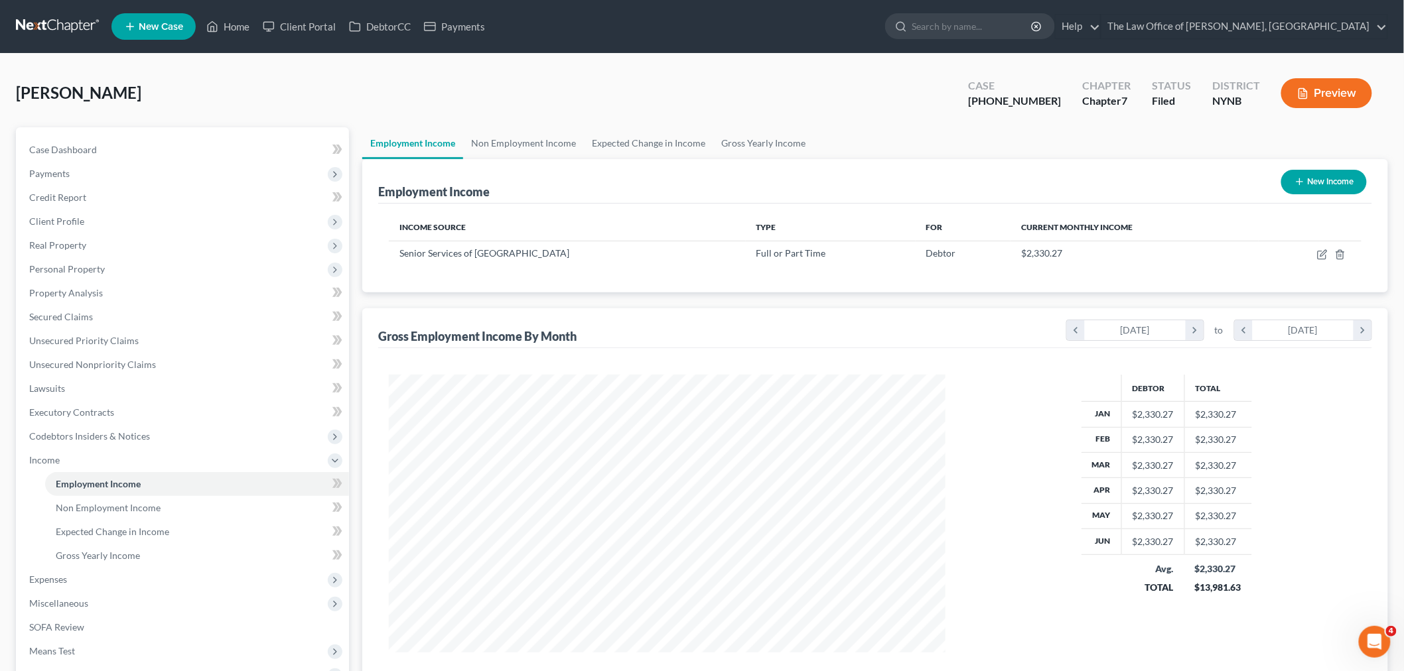
scroll to position [277, 582]
click at [547, 153] on link "Non Employment Income" at bounding box center [523, 143] width 121 height 32
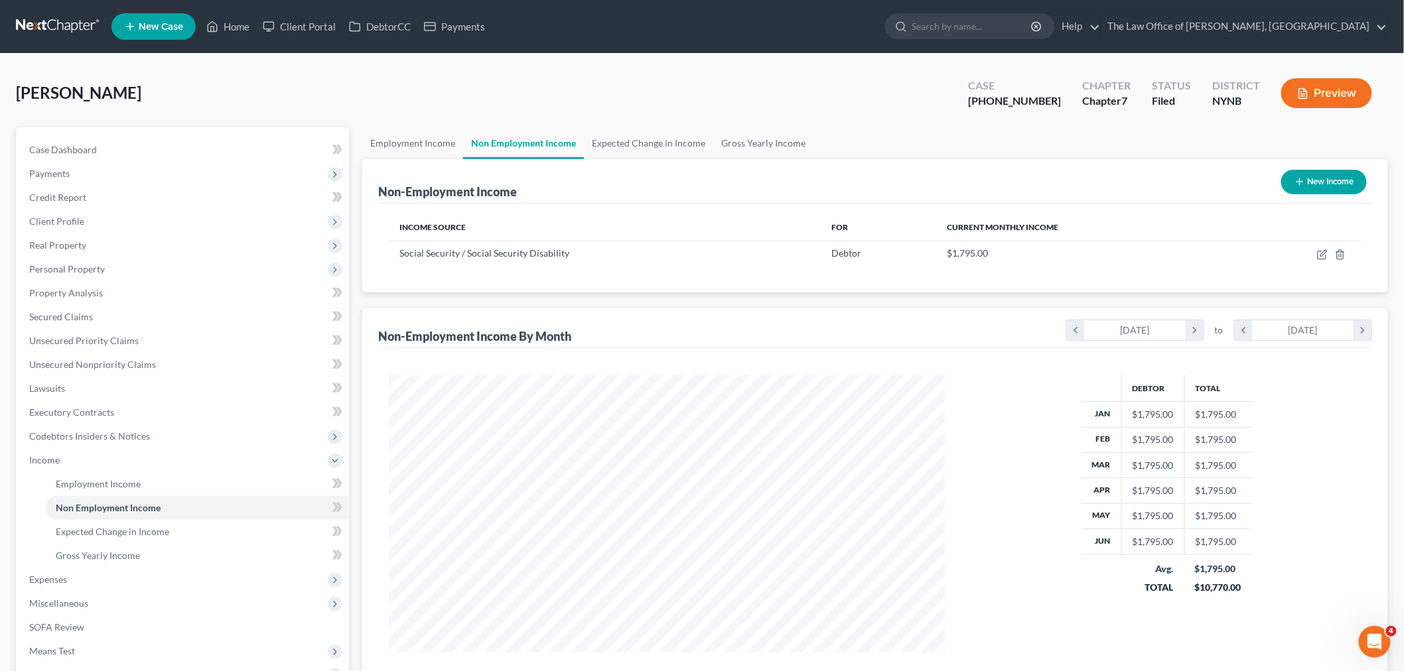
scroll to position [277, 582]
click link "Employment Income"
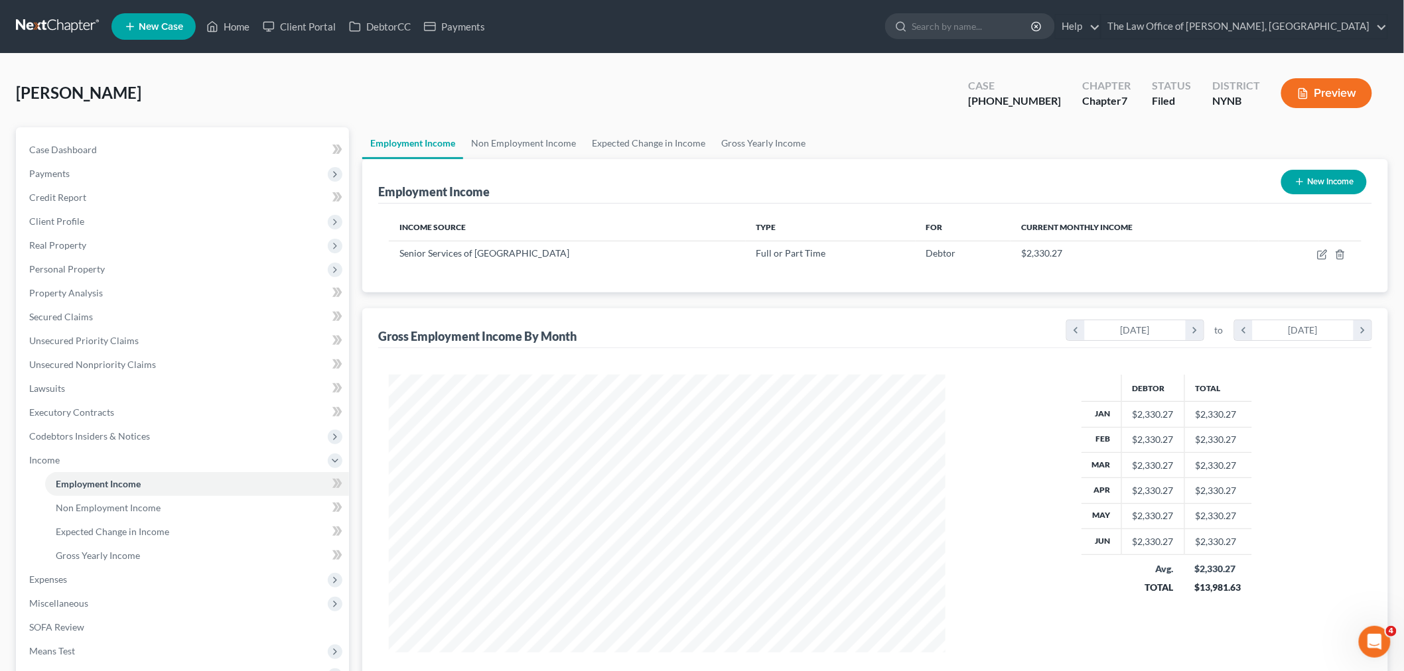
scroll to position [277, 582]
click span "Payments"
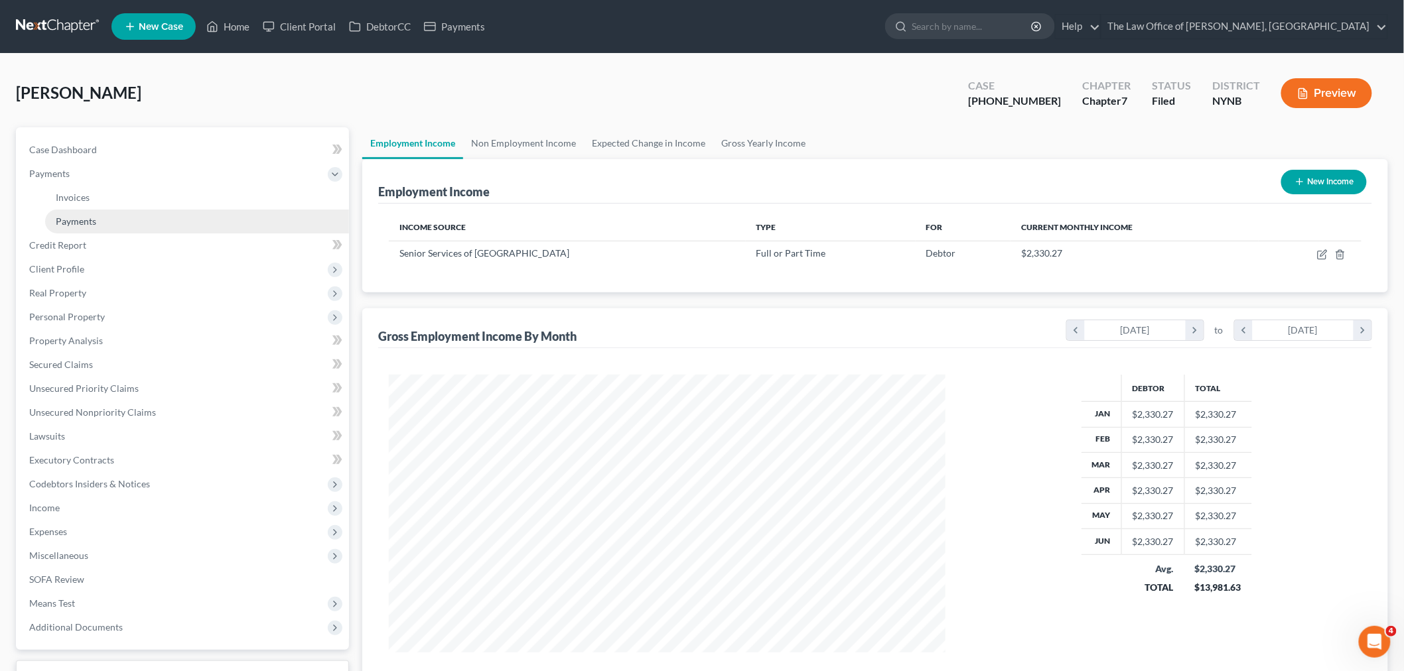
click link "Payments"
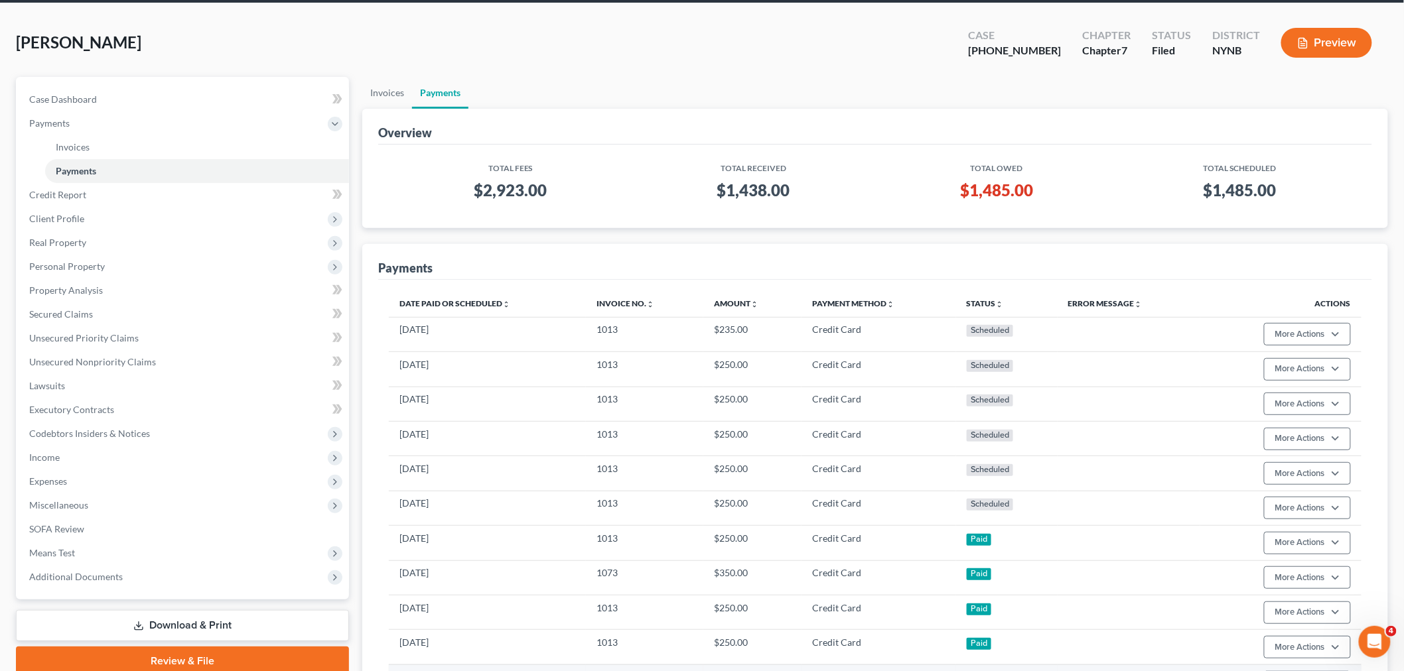
scroll to position [147, 0]
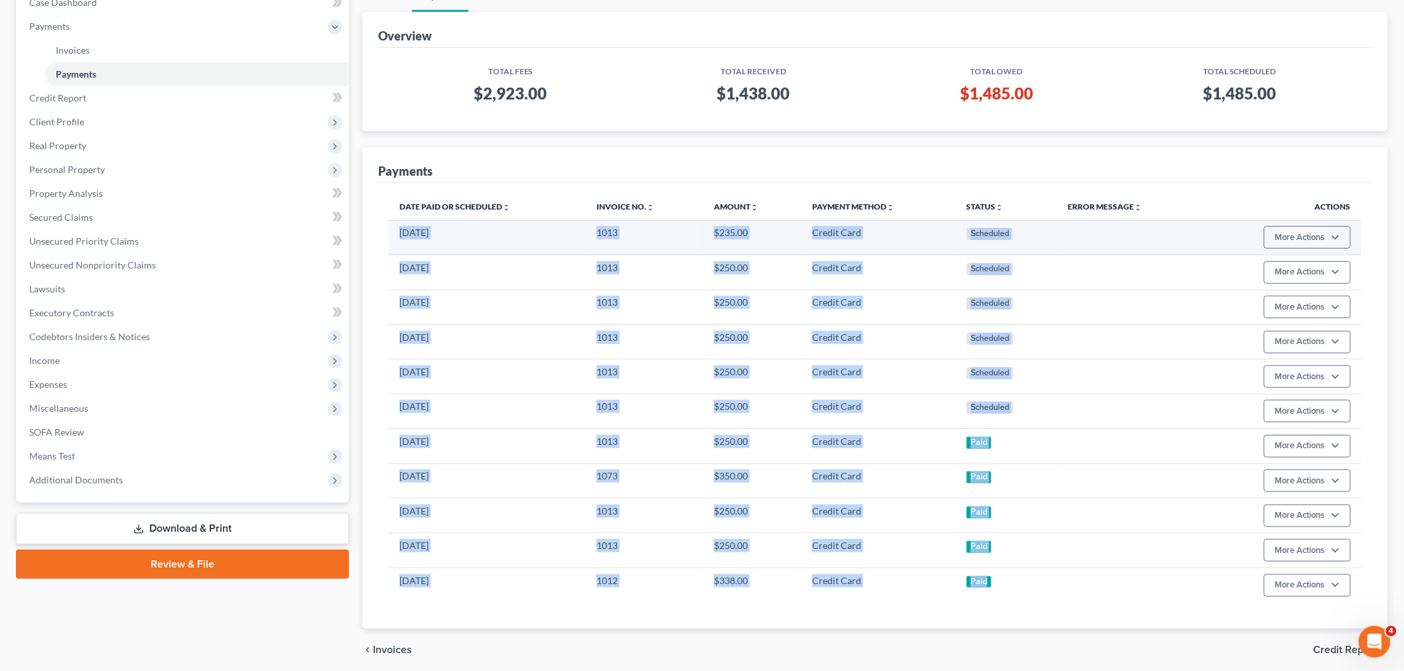
drag, startPoint x: 1006, startPoint y: 580, endPoint x: 397, endPoint y: 243, distance: 696.2
click tbody "02/11/2026 1013 $235.00 Credit Card Scheduled More Actions Cancel Edit Payment …"
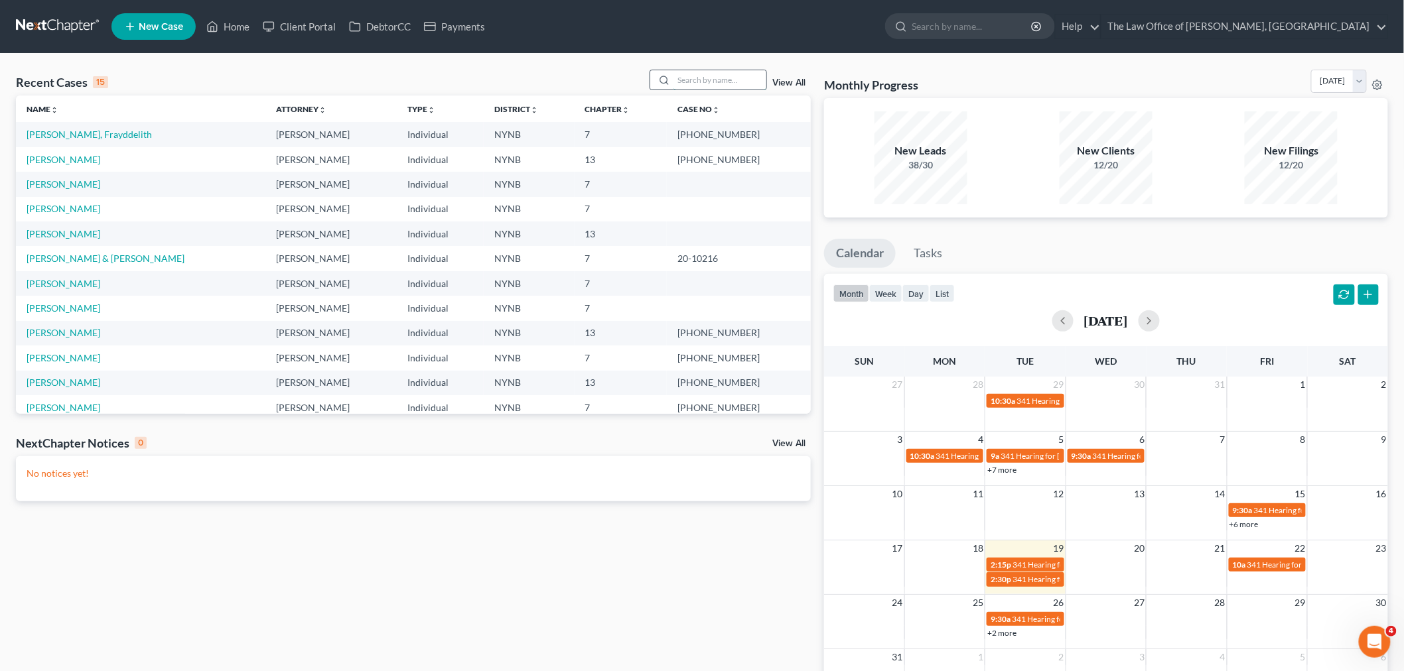
click at [728, 76] on input "search" at bounding box center [719, 79] width 93 height 19
type input "[PERSON_NAME]"
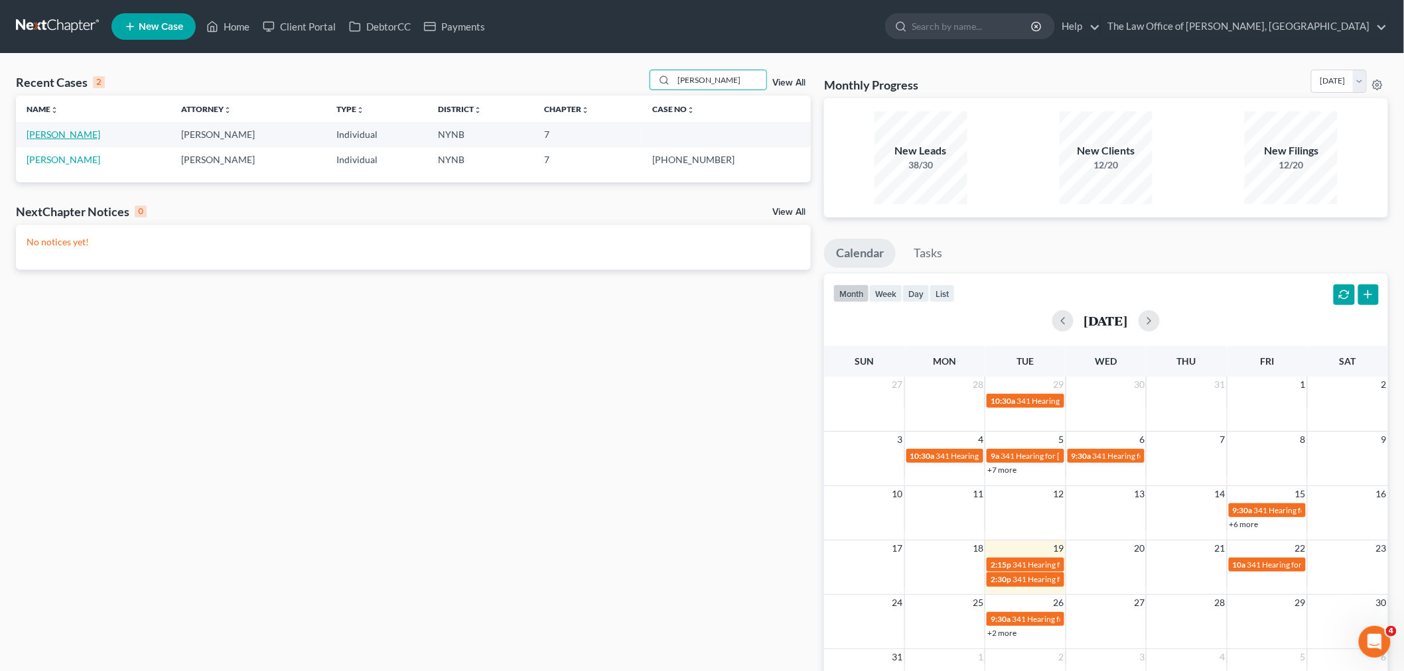
click at [58, 130] on link "[PERSON_NAME]" at bounding box center [64, 134] width 74 height 11
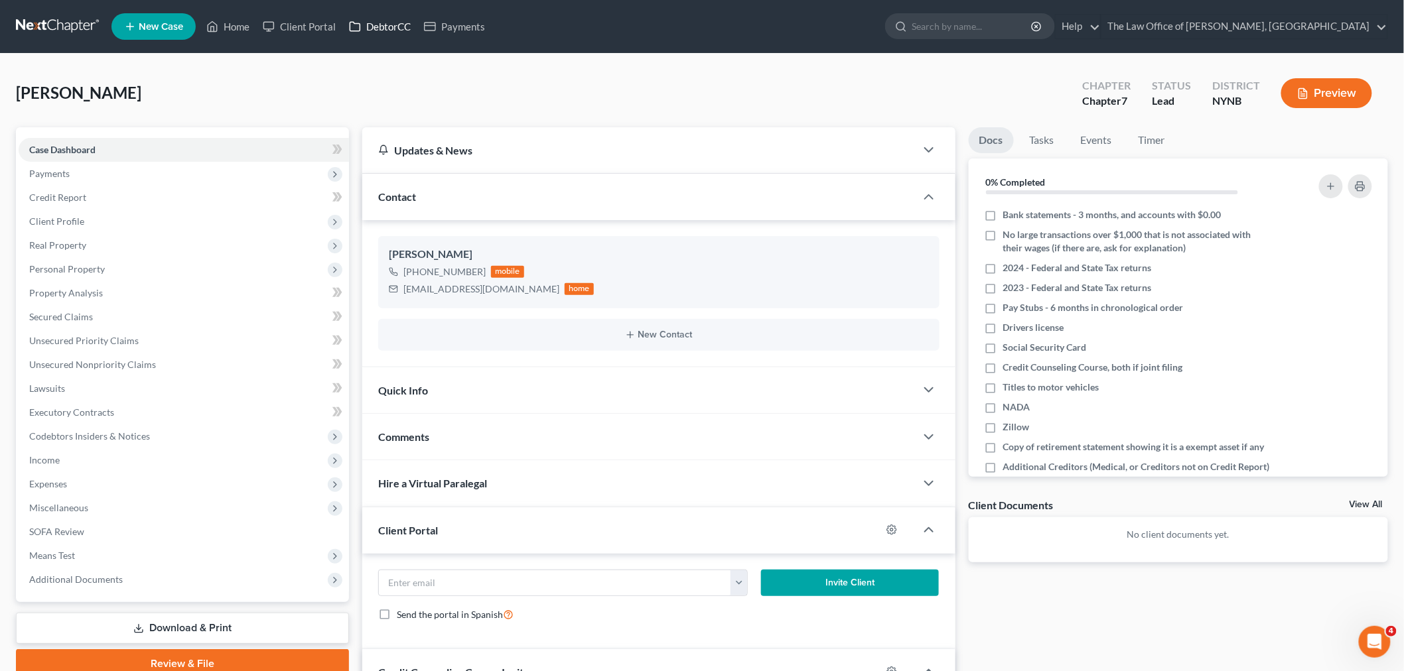
drag, startPoint x: 386, startPoint y: 28, endPoint x: 393, endPoint y: 29, distance: 7.4
click at [386, 28] on link "DebtorCC" at bounding box center [379, 27] width 75 height 24
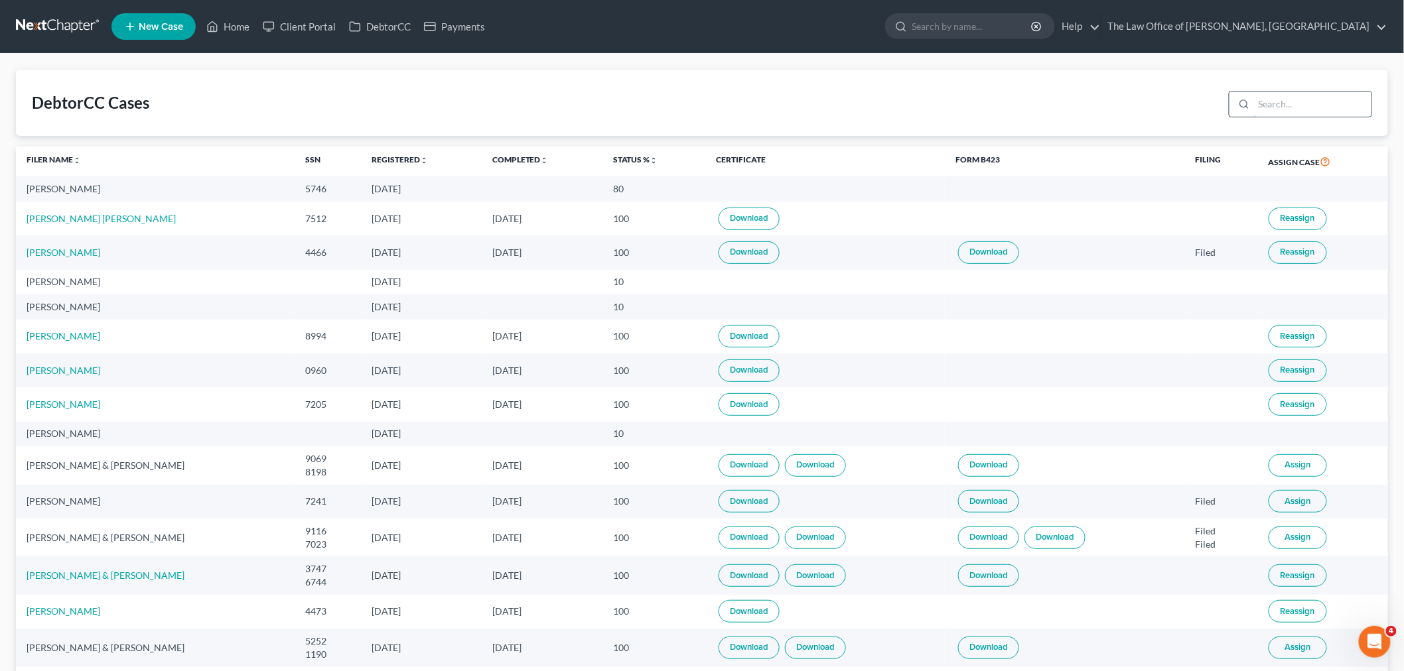
click at [1281, 105] on input "search" at bounding box center [1312, 104] width 117 height 25
type input "[PERSON_NAME]"
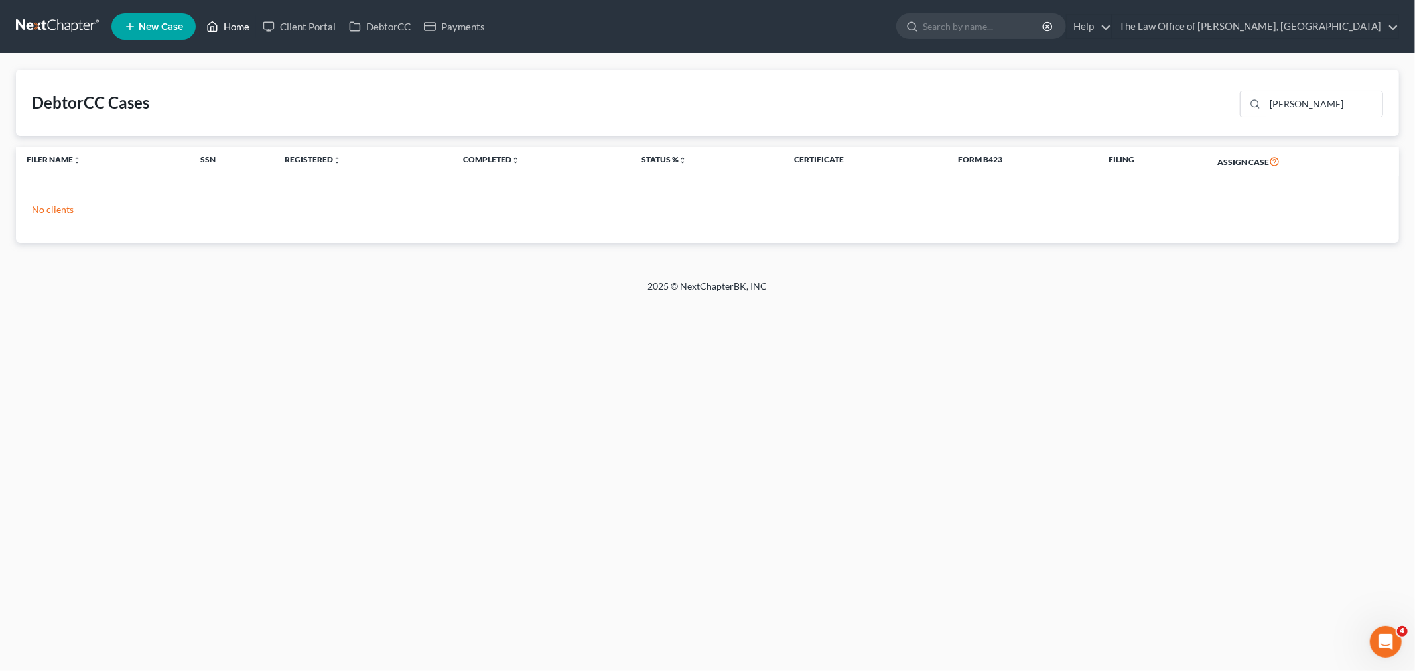
click at [239, 19] on link "Home" at bounding box center [228, 27] width 56 height 24
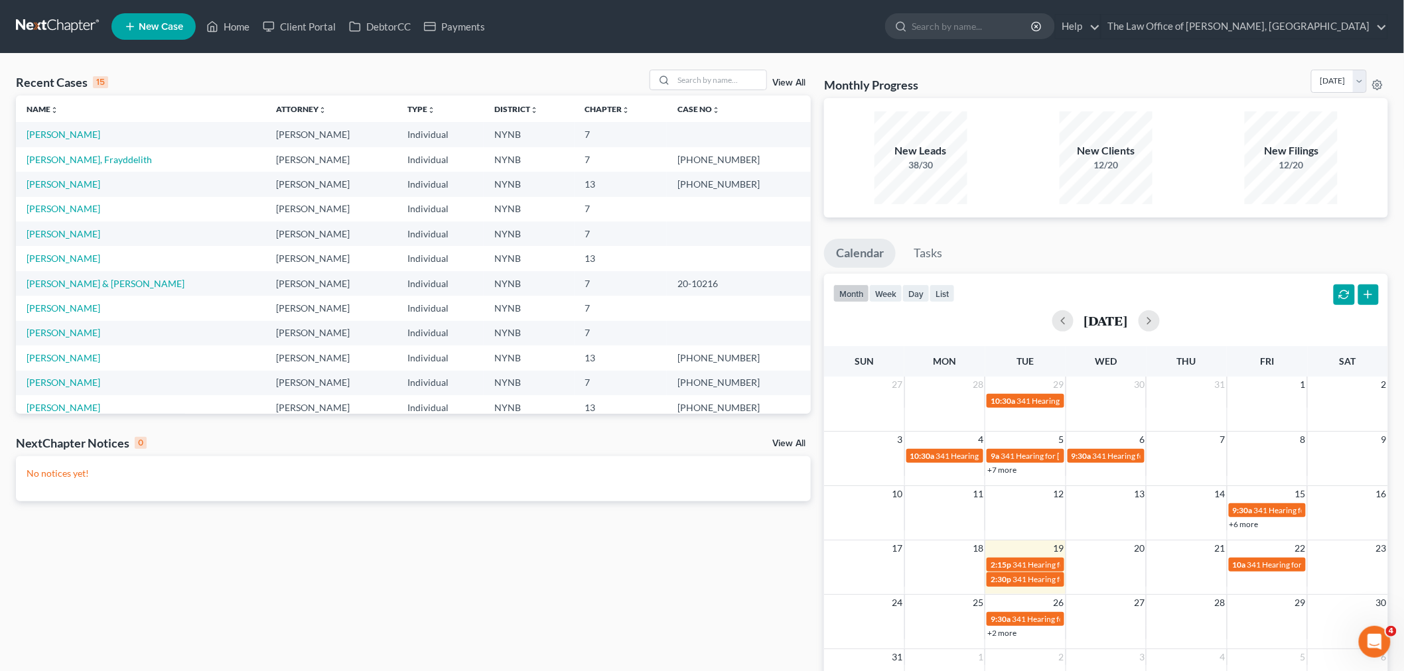
click at [54, 127] on td "[PERSON_NAME]" at bounding box center [140, 134] width 249 height 25
click at [52, 130] on link "[PERSON_NAME]" at bounding box center [64, 134] width 74 height 11
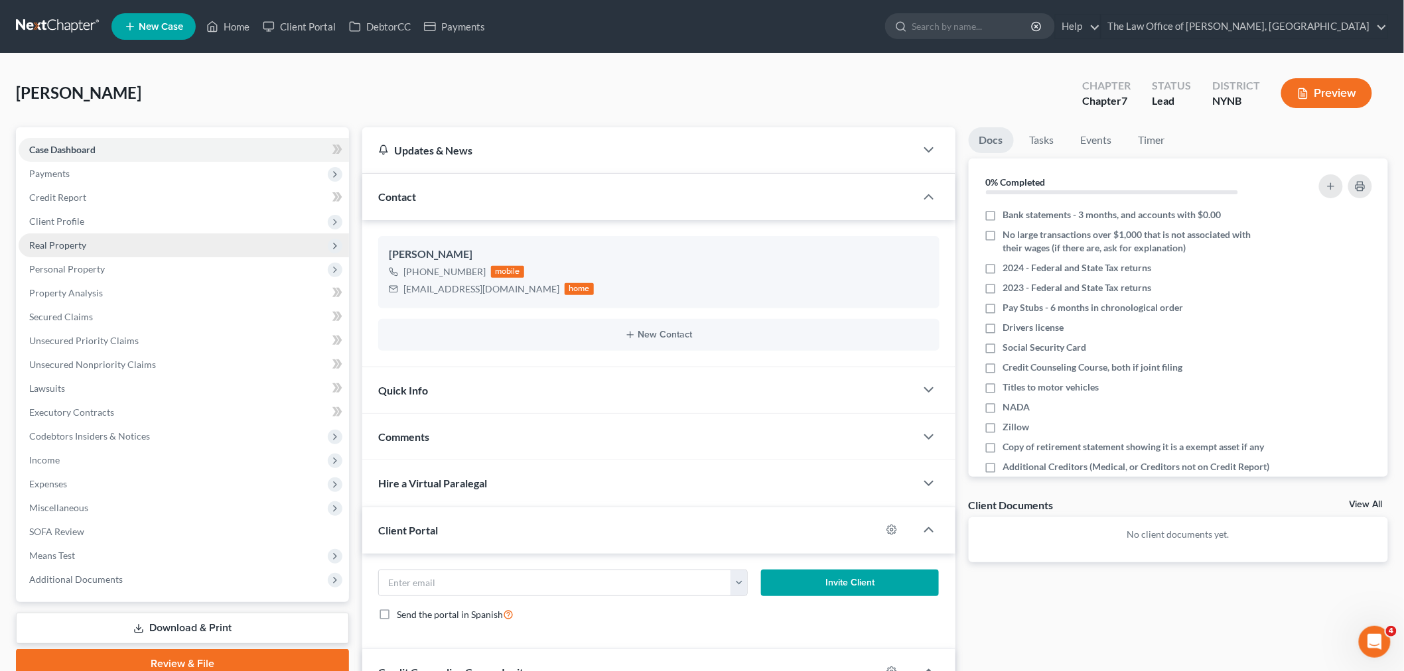
click at [40, 240] on span "Real Property" at bounding box center [57, 244] width 57 height 11
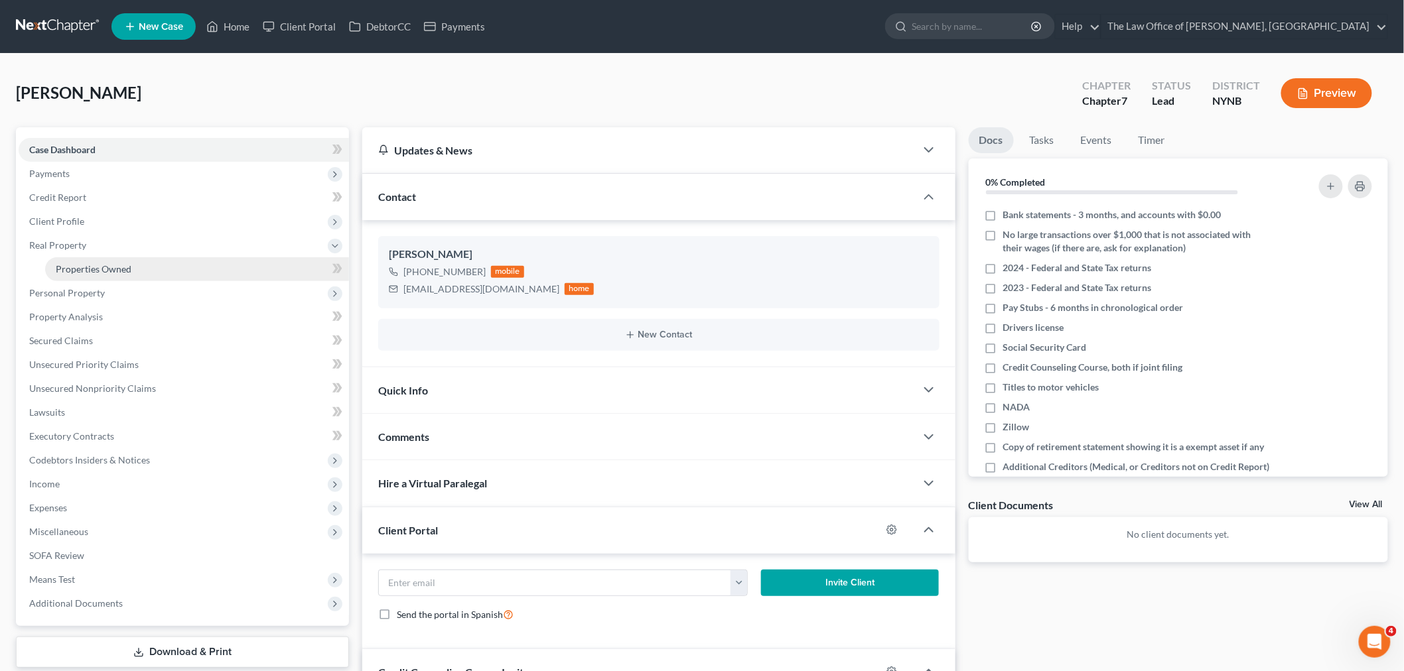
click at [86, 263] on span "Properties Owned" at bounding box center [94, 268] width 76 height 11
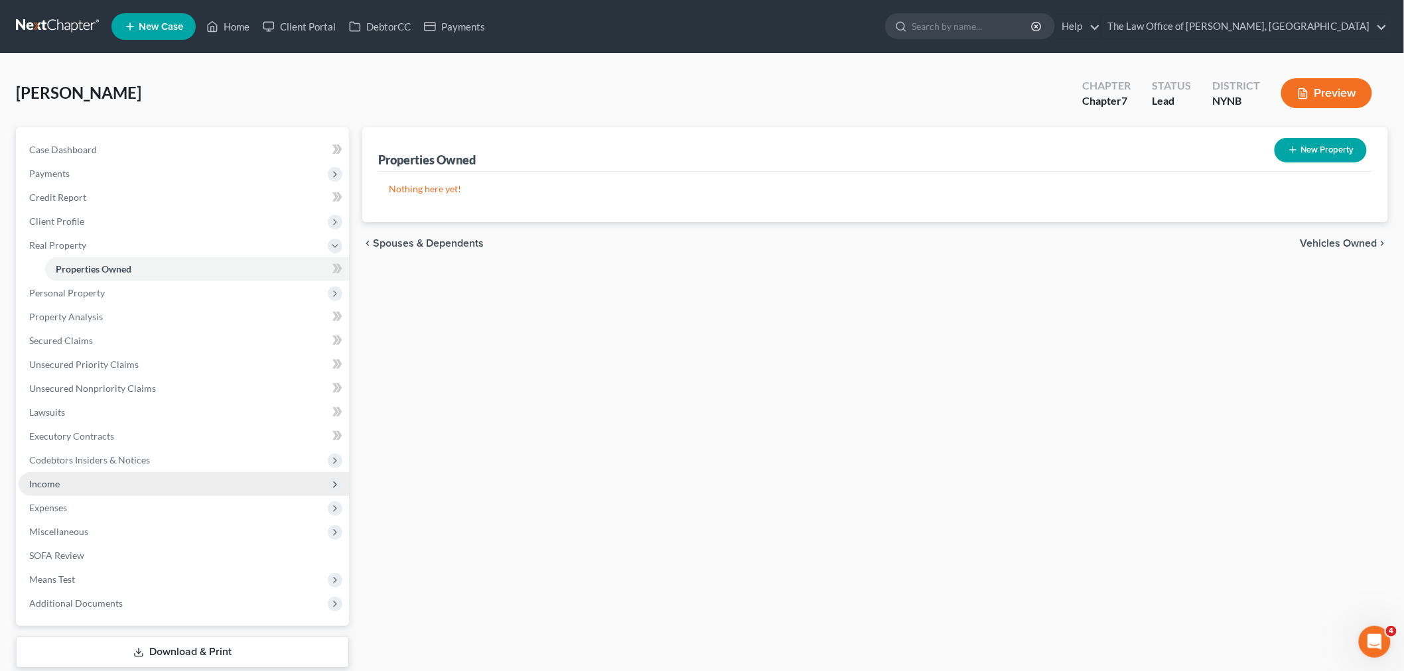
click at [56, 483] on span "Income" at bounding box center [44, 483] width 31 height 11
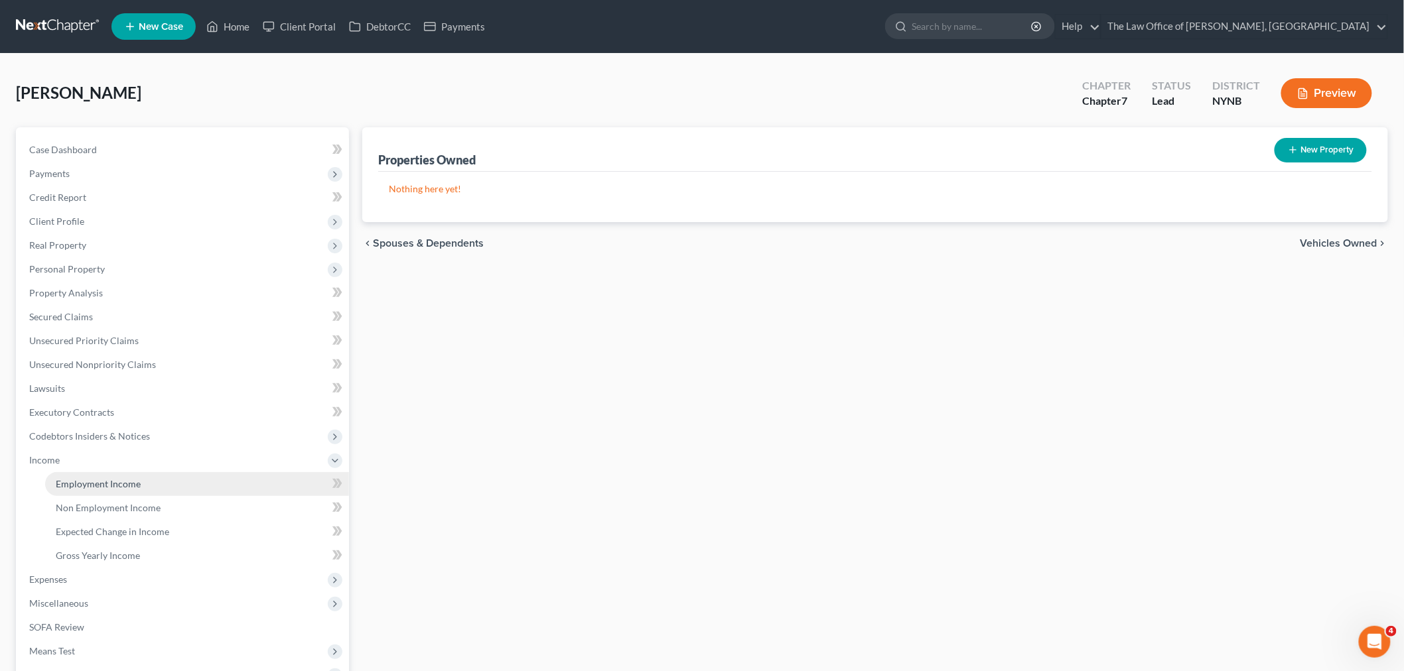
click at [90, 488] on span "Employment Income" at bounding box center [98, 483] width 85 height 11
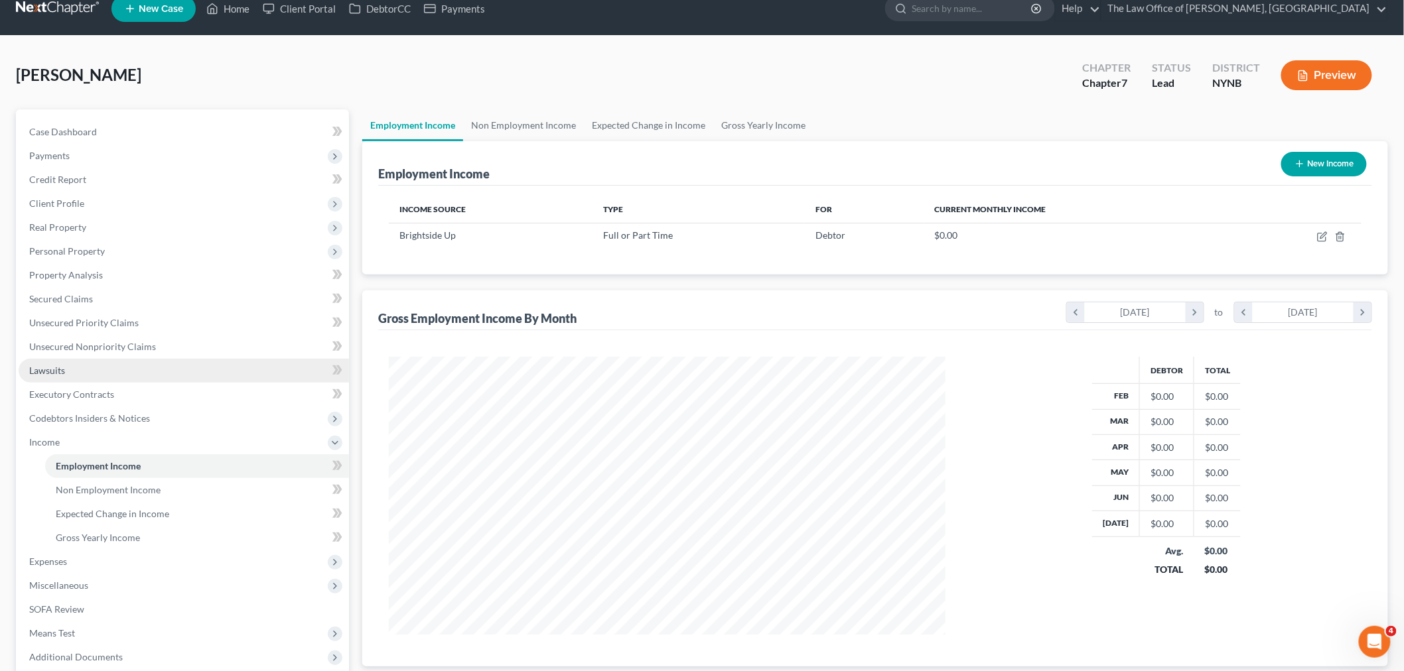
scroll to position [151, 0]
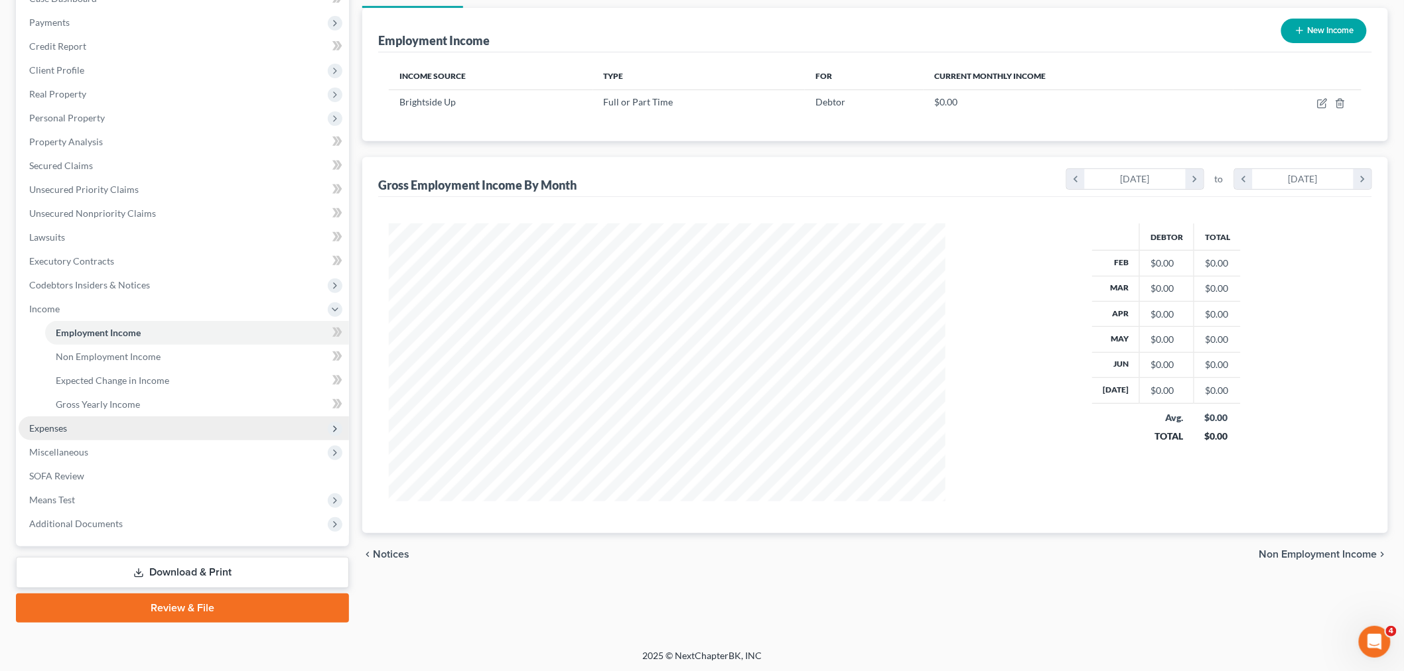
click at [66, 432] on span "Expenses" at bounding box center [184, 429] width 330 height 24
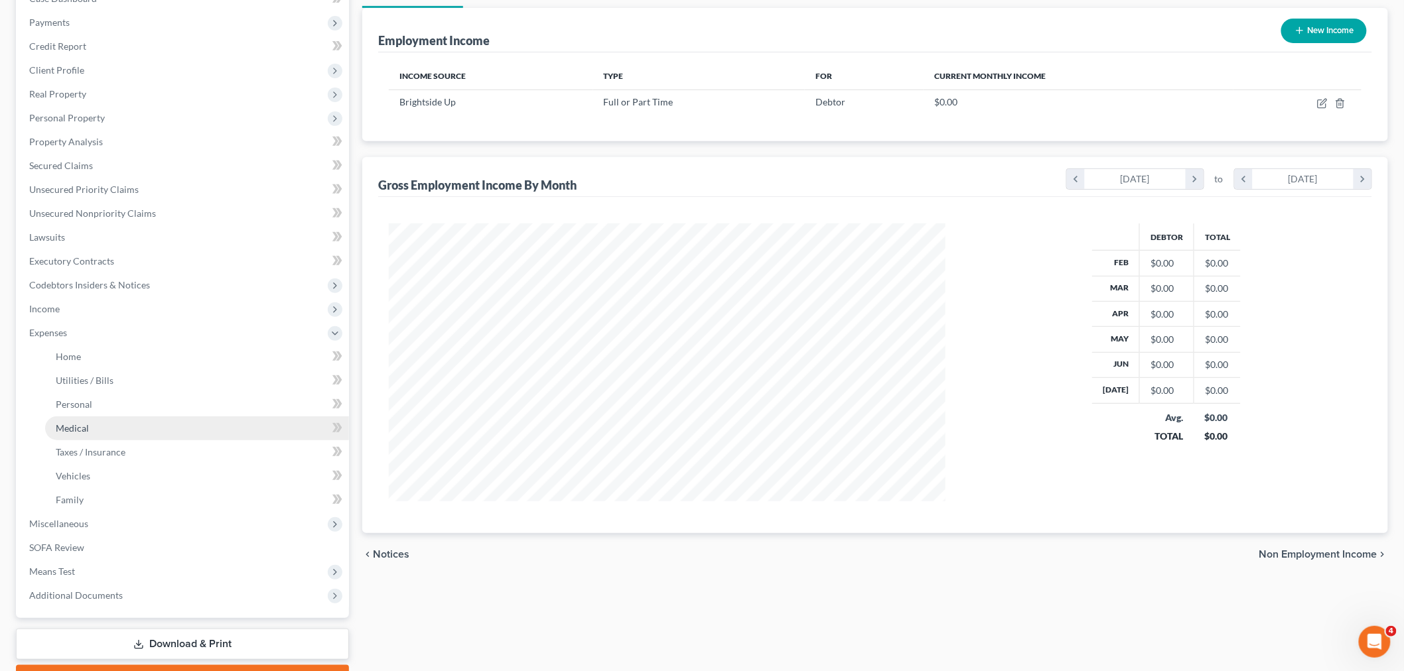
click at [80, 434] on link "Medical" at bounding box center [197, 429] width 304 height 24
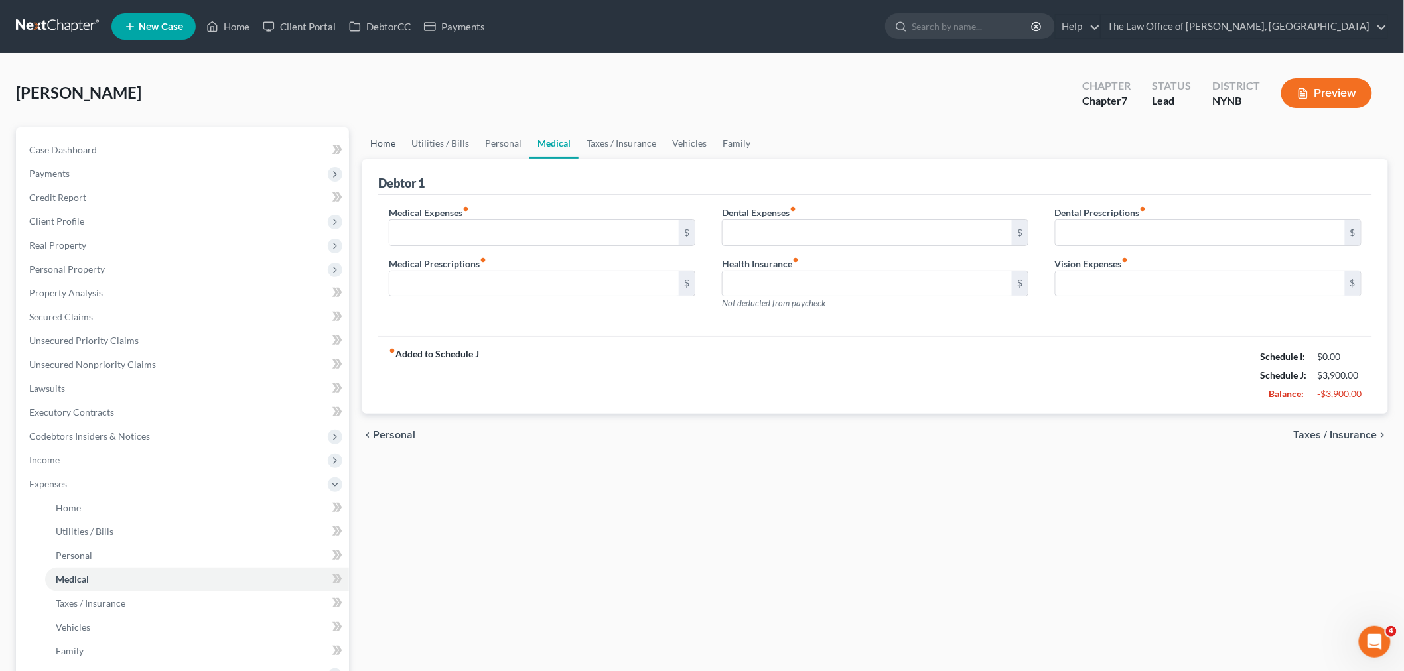
click at [392, 147] on link "Home" at bounding box center [382, 143] width 41 height 32
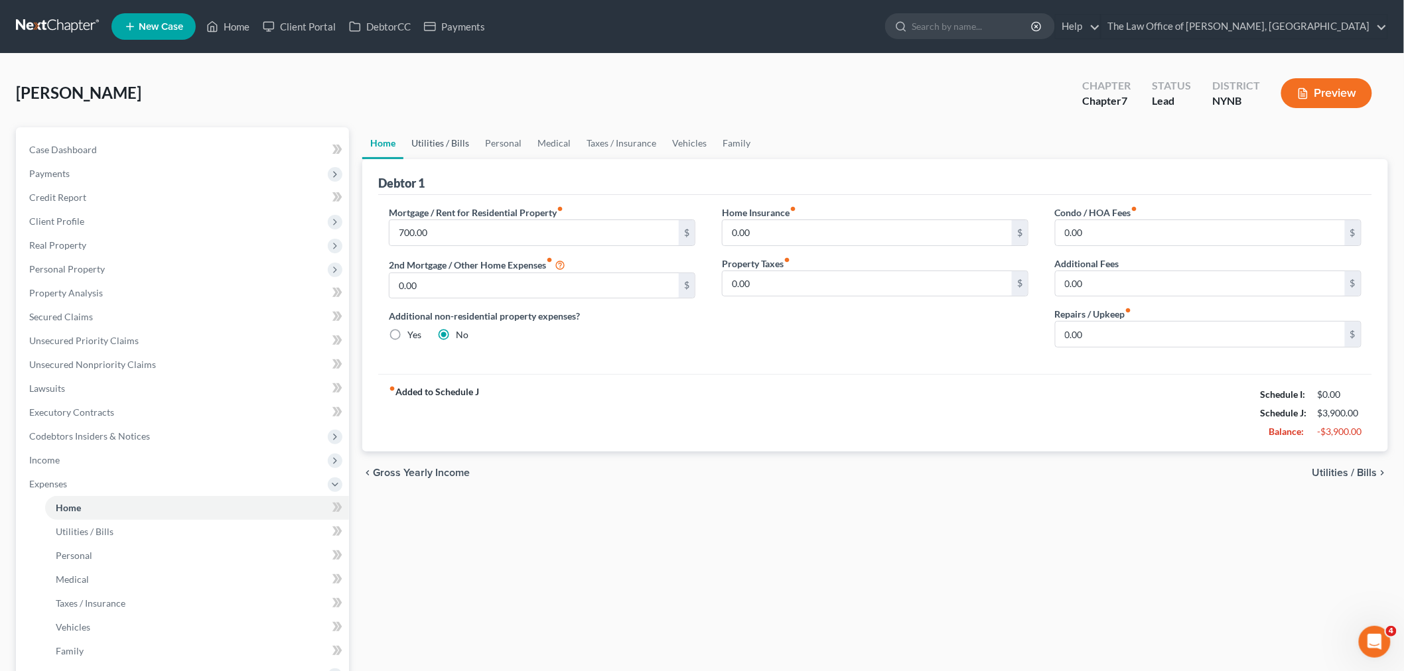
click at [411, 134] on link "Utilities / Bills" at bounding box center [440, 143] width 74 height 32
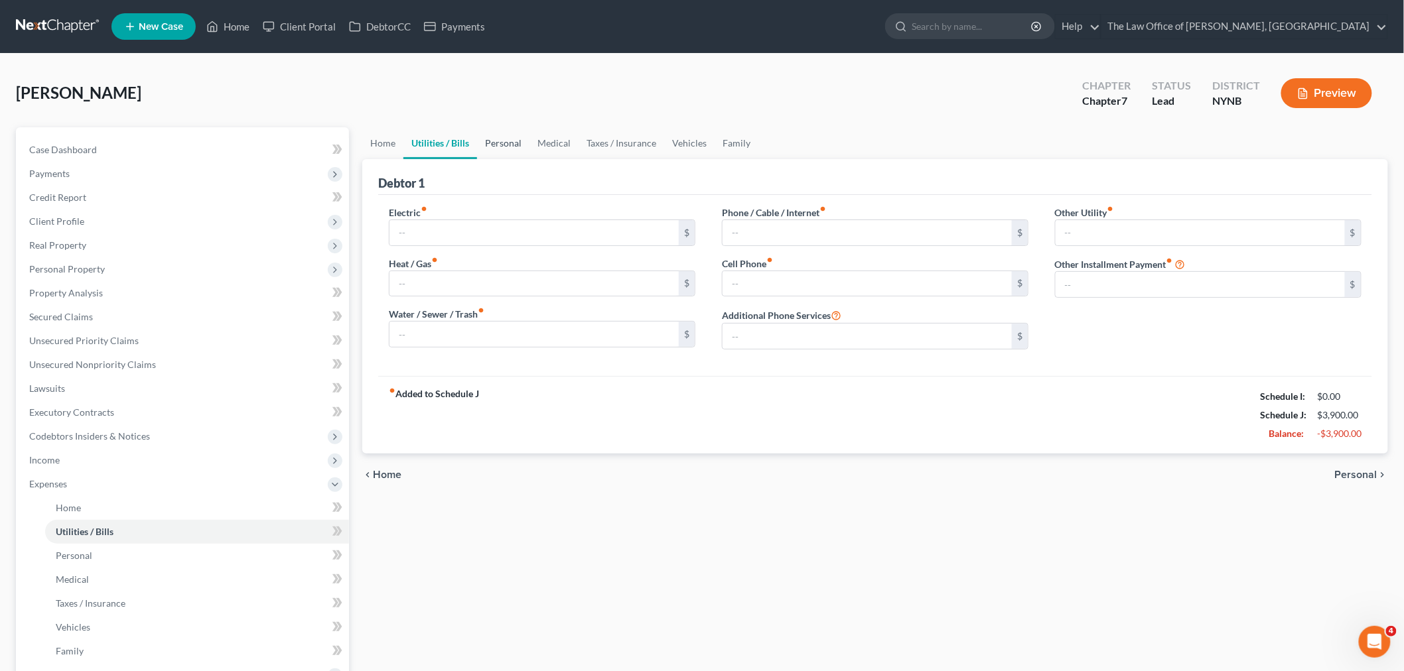
click at [499, 145] on link "Personal" at bounding box center [503, 143] width 52 height 32
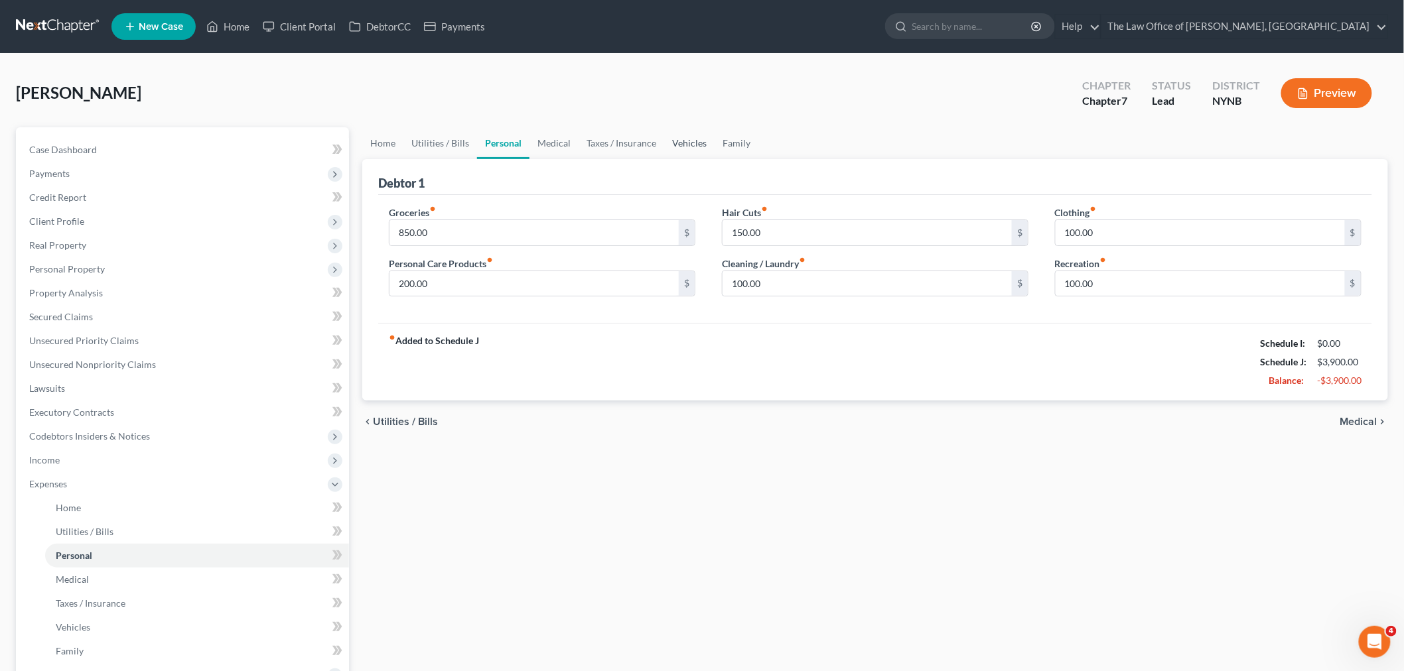
click at [688, 134] on link "Vehicles" at bounding box center [689, 143] width 50 height 32
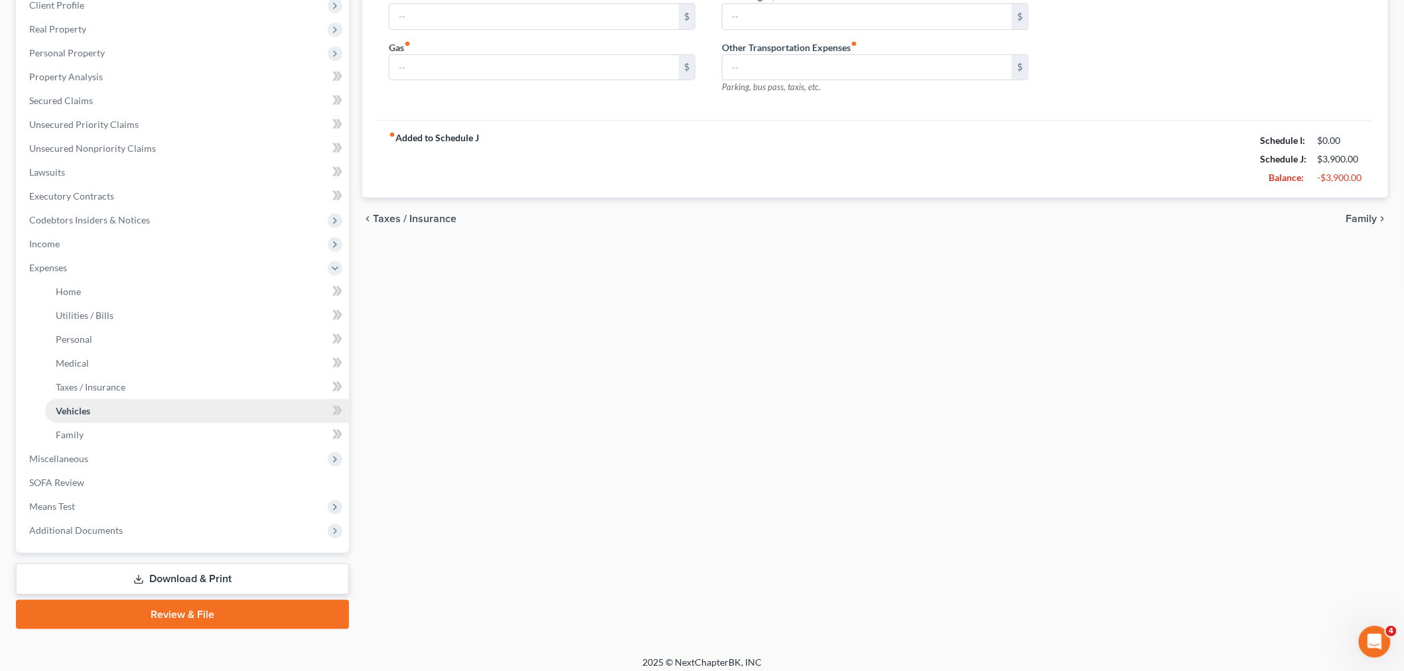
scroll to position [223, 0]
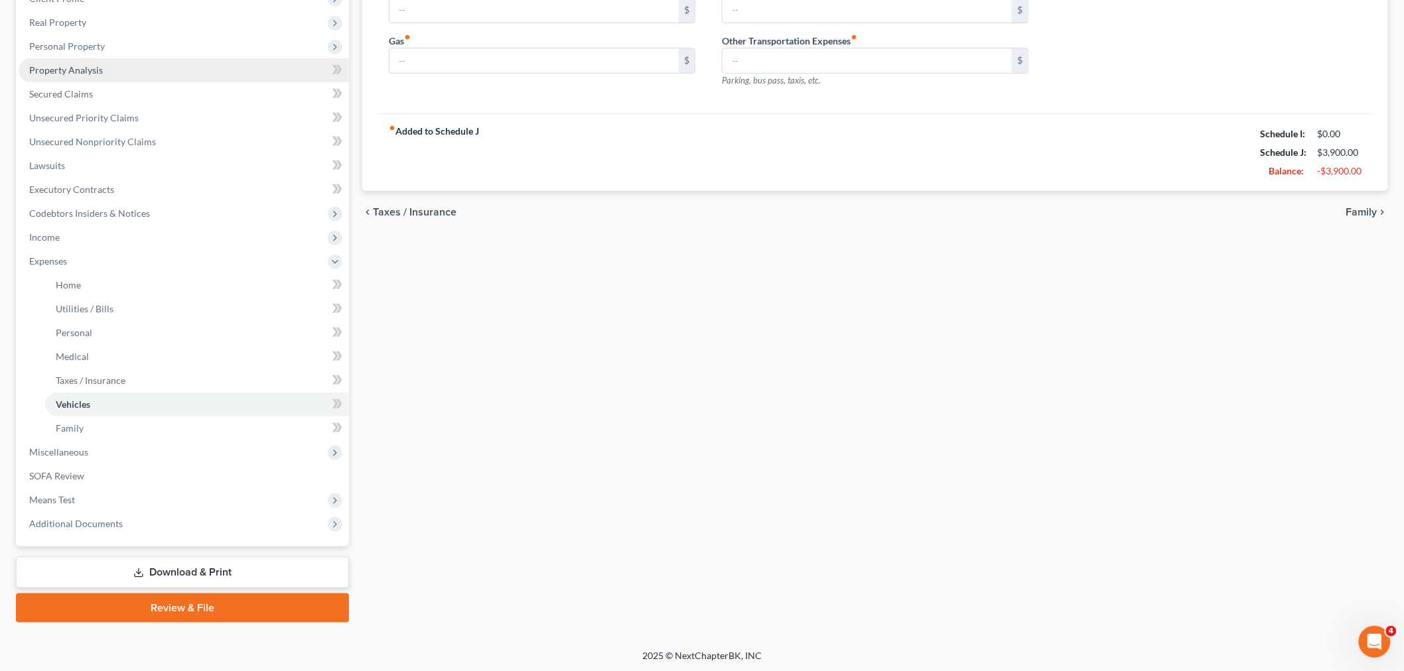
click at [84, 76] on link "Property Analysis" at bounding box center [184, 70] width 330 height 24
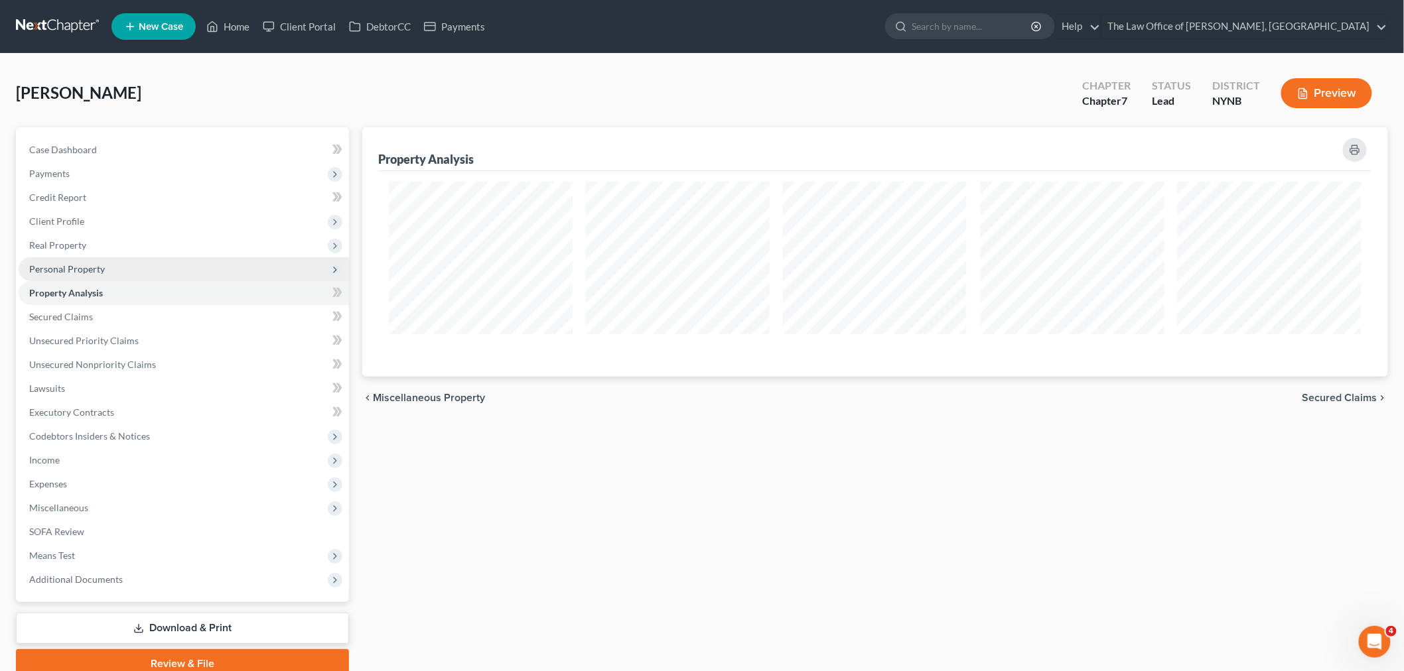
click at [70, 268] on span "Personal Property" at bounding box center [67, 268] width 76 height 11
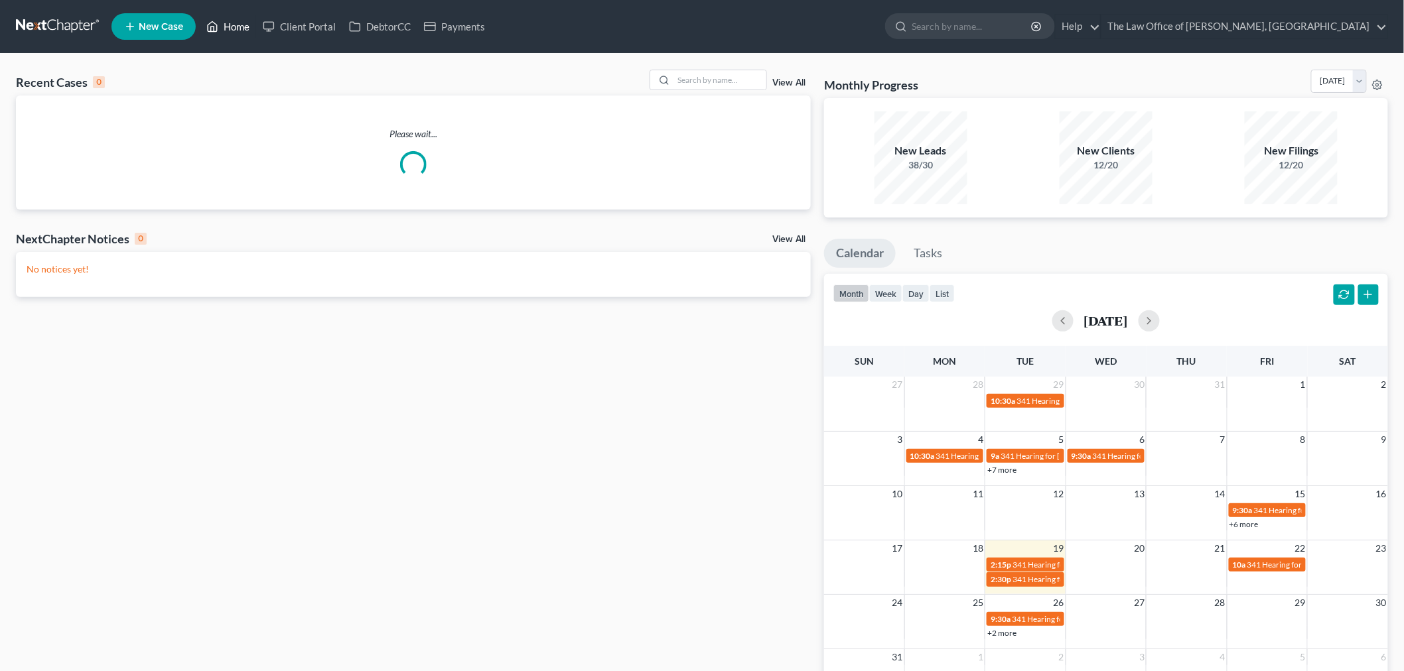
click at [244, 28] on link "Home" at bounding box center [228, 27] width 56 height 24
click at [712, 76] on input "search" at bounding box center [719, 79] width 93 height 19
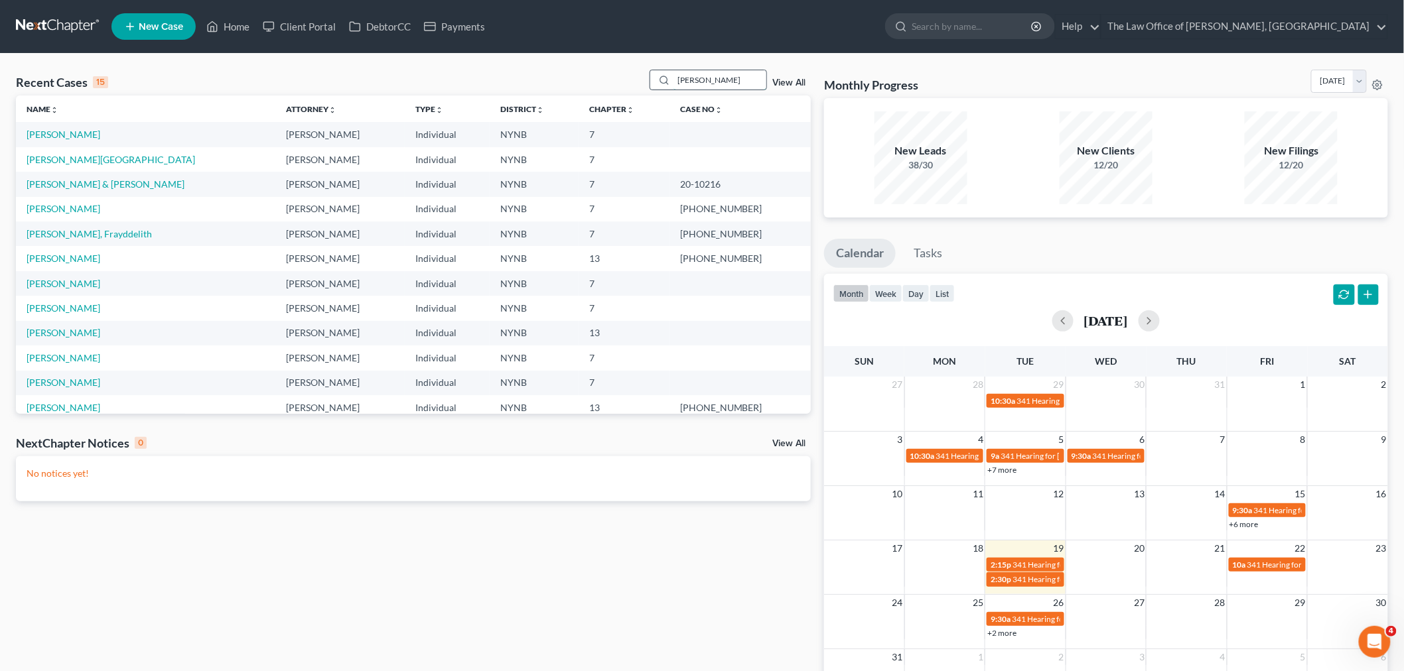
type input "[PERSON_NAME]"
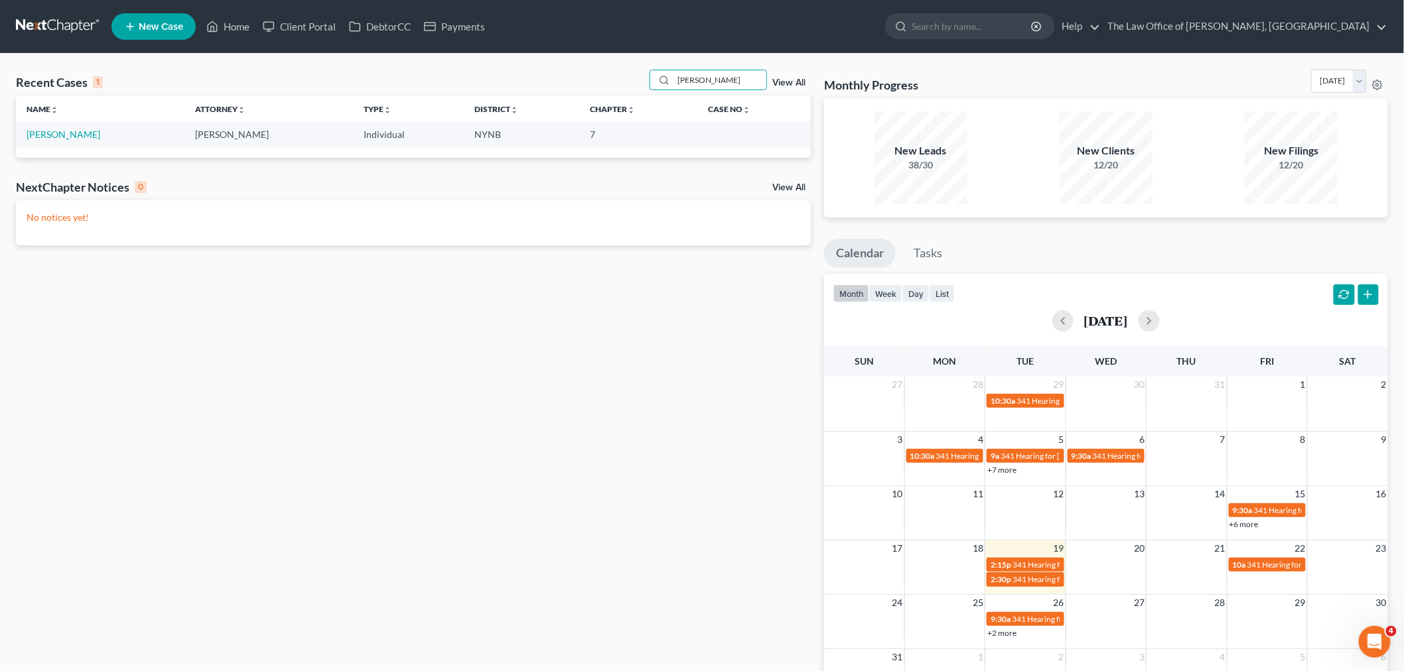
click at [23, 127] on td "Rhodes, Ruby" at bounding box center [100, 134] width 168 height 25
click at [35, 131] on link "Rhodes, Ruby" at bounding box center [64, 134] width 74 height 11
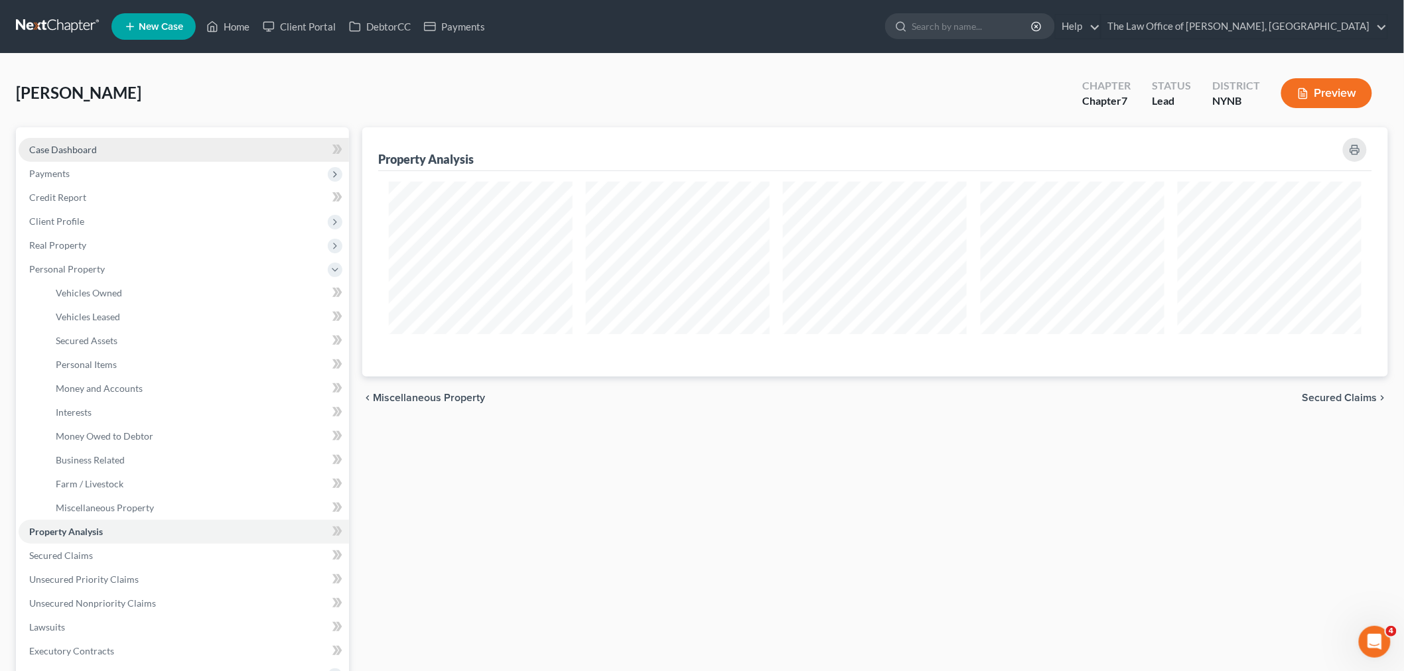
click at [117, 143] on link "Case Dashboard" at bounding box center [184, 150] width 330 height 24
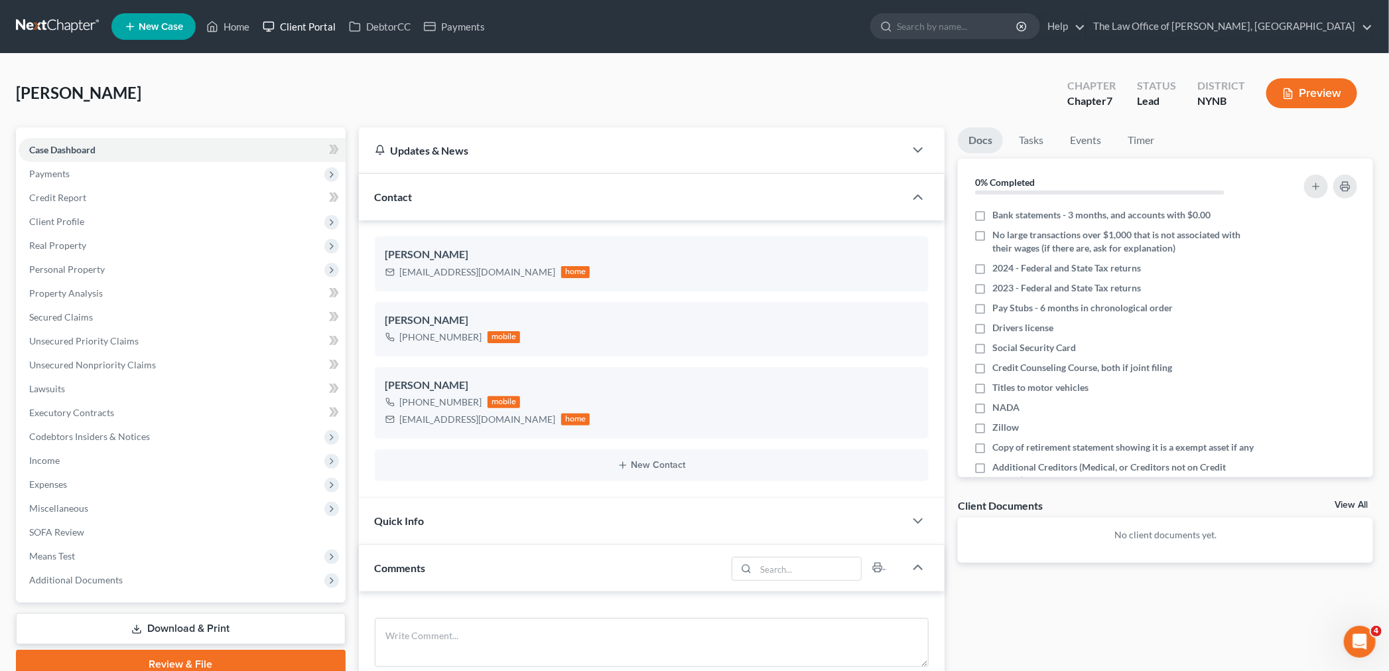
click at [320, 27] on link "Client Portal" at bounding box center [299, 27] width 86 height 24
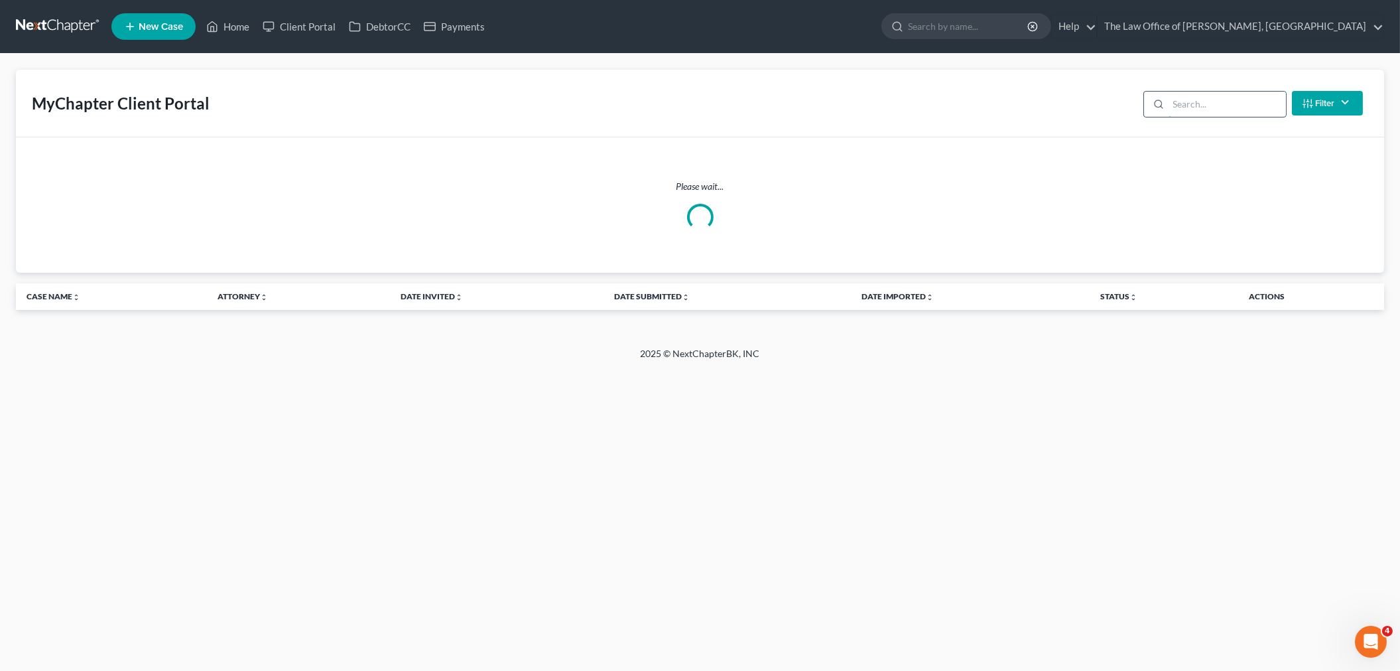
click at [1212, 102] on input "search" at bounding box center [1227, 104] width 117 height 25
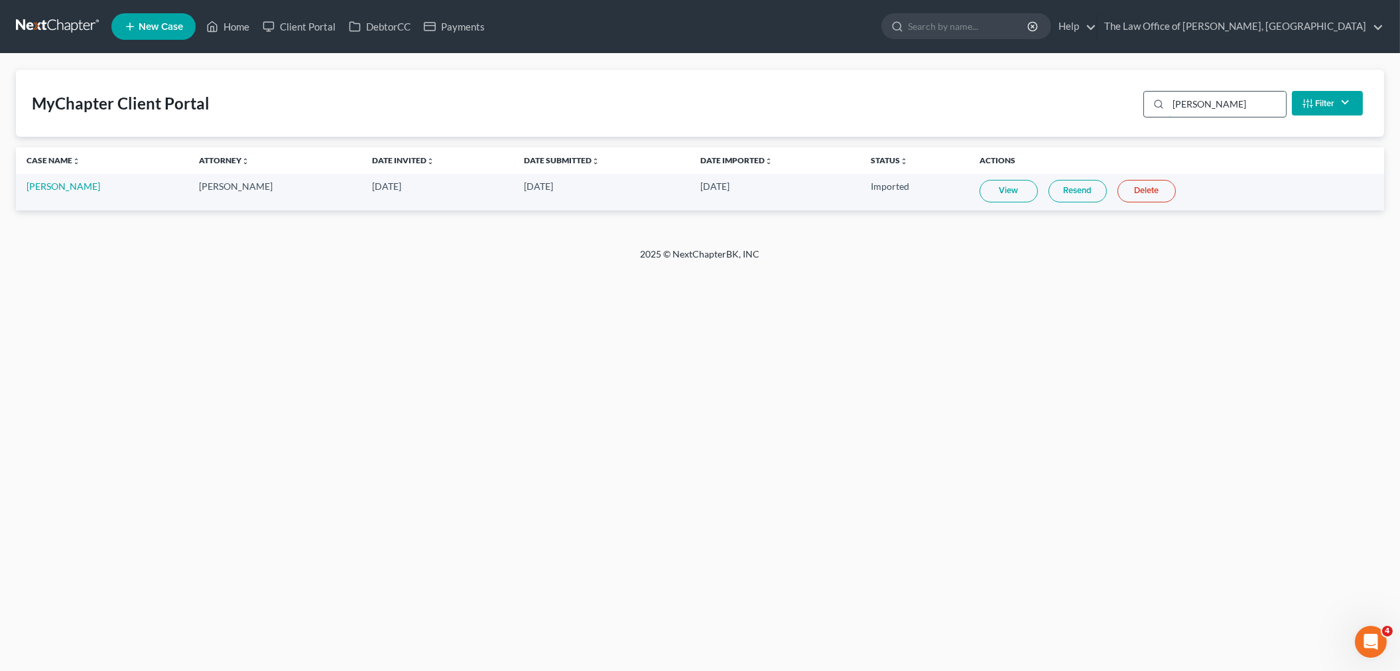
type input "[PERSON_NAME]"
click at [65, 183] on link "[PERSON_NAME]" at bounding box center [64, 185] width 74 height 11
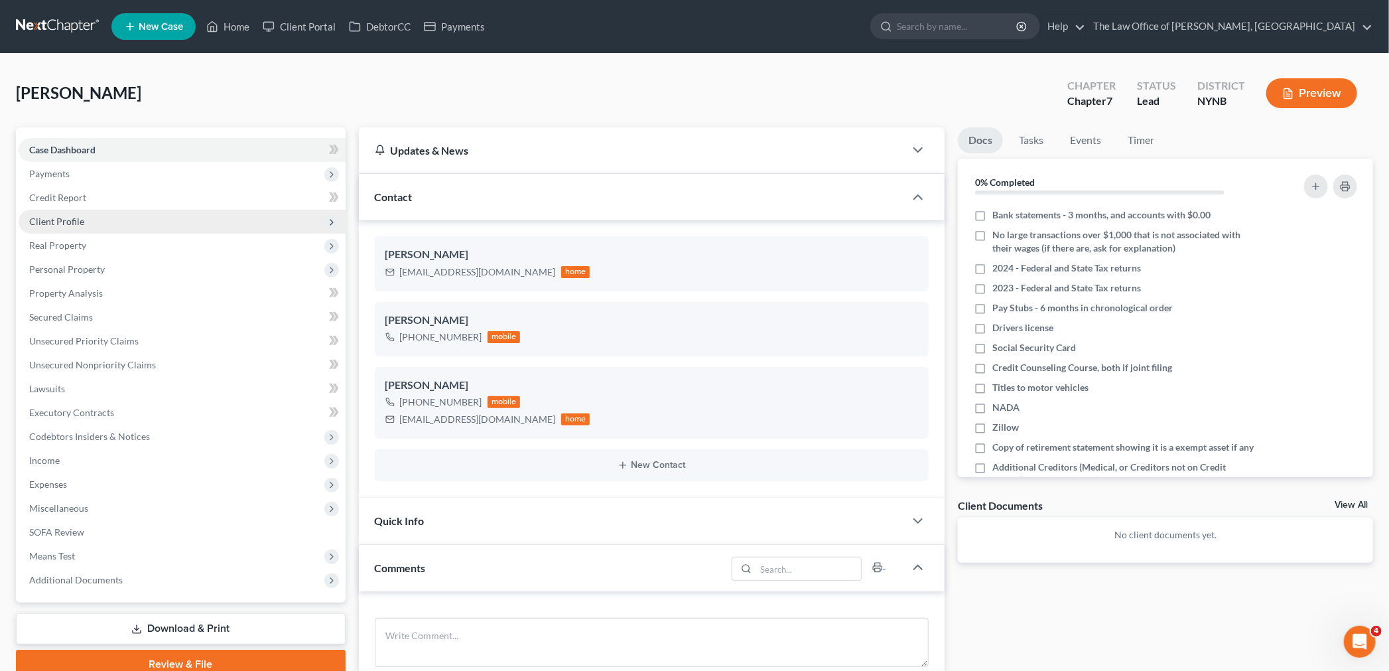
click at [73, 223] on span "Client Profile" at bounding box center [56, 221] width 55 height 11
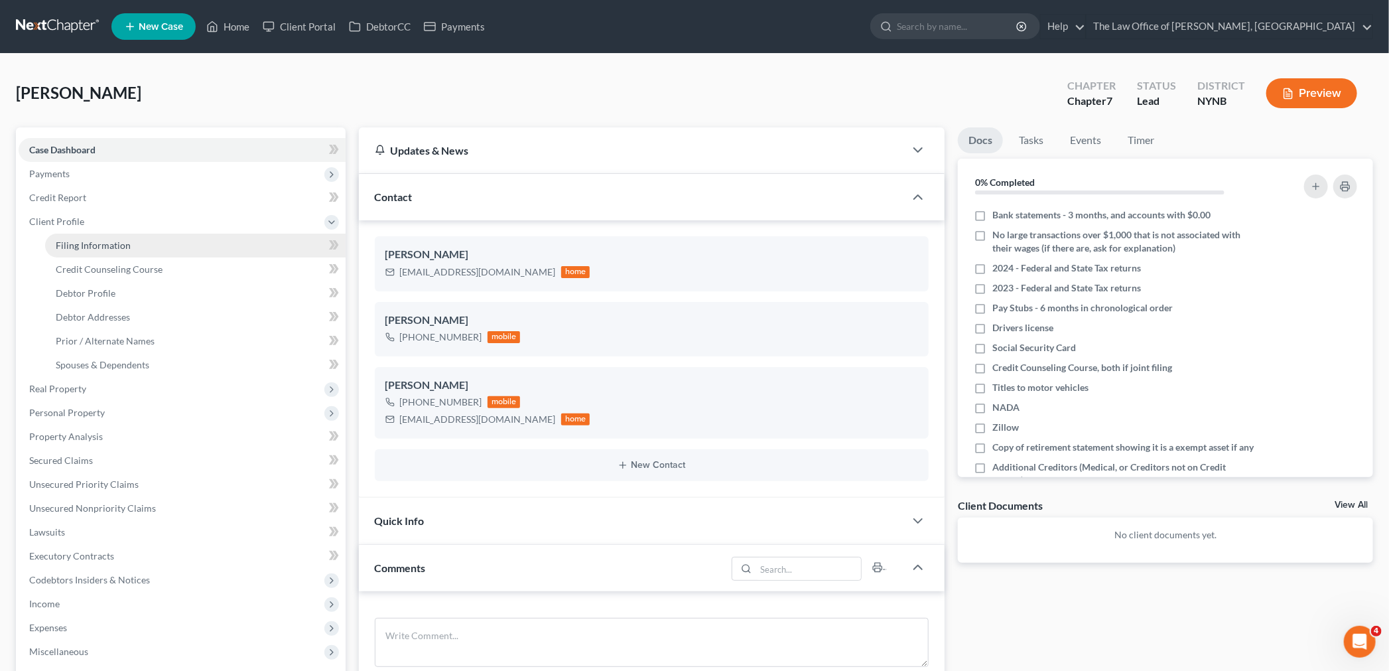
drag, startPoint x: 88, startPoint y: 248, endPoint x: 151, endPoint y: 257, distance: 63.7
click at [88, 248] on span "Filing Information" at bounding box center [93, 244] width 75 height 11
select select "1"
select select "0"
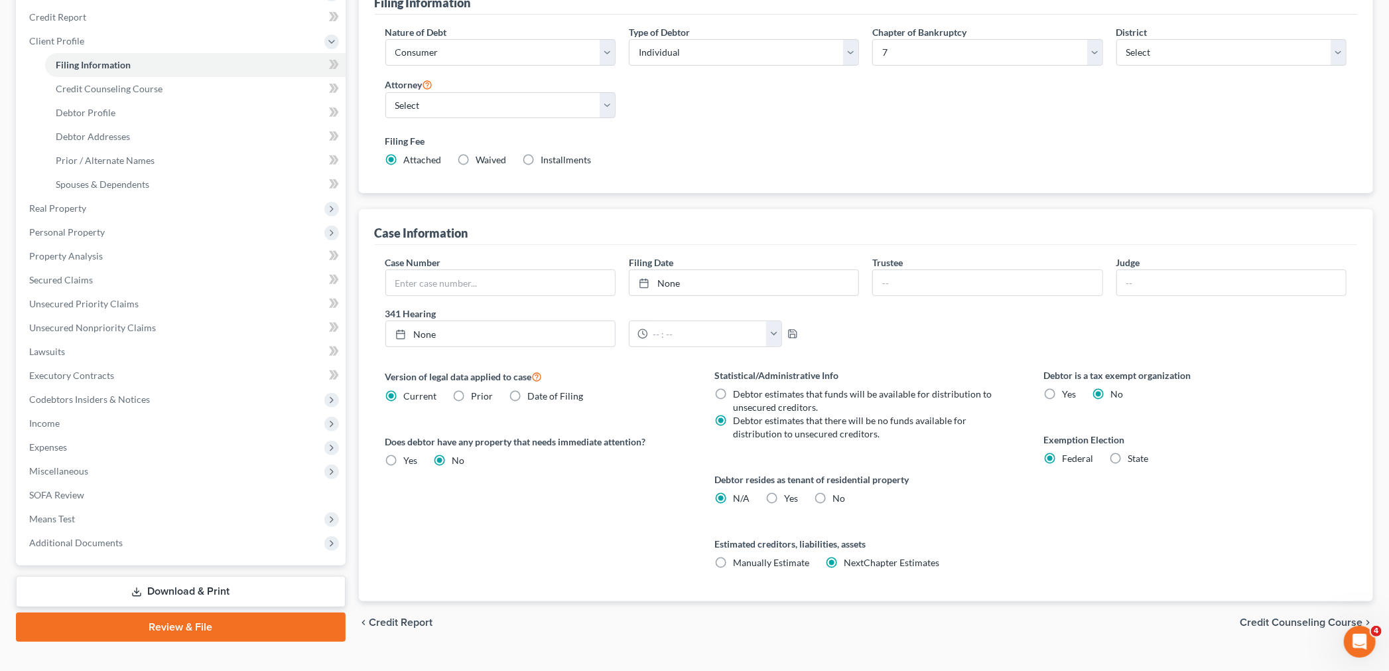
scroll to position [203, 0]
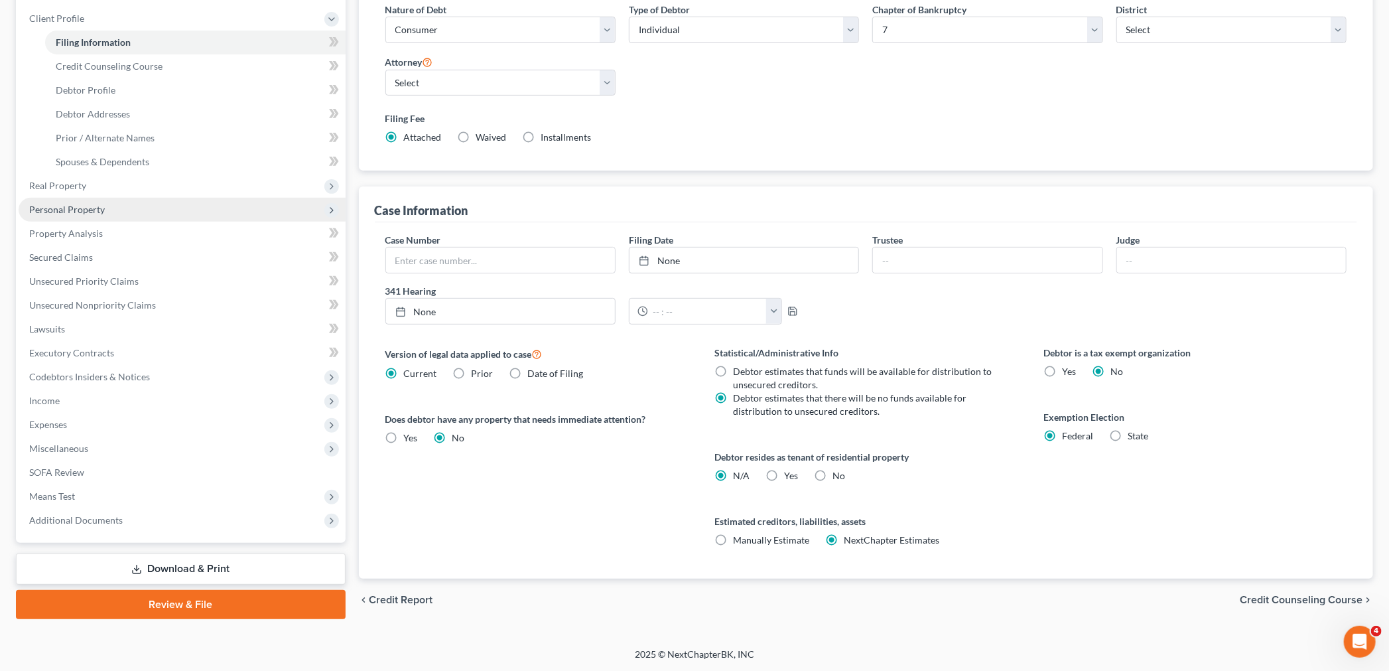
click at [58, 198] on span "Personal Property" at bounding box center [182, 210] width 327 height 24
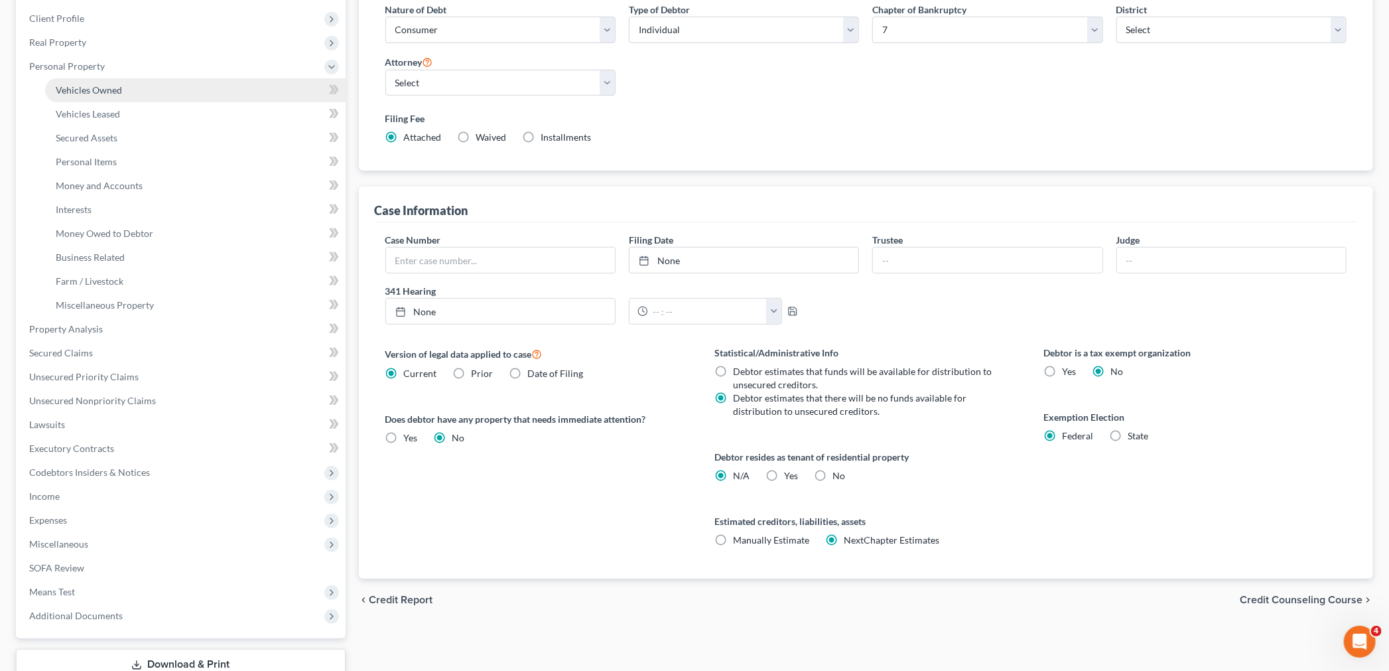
click at [101, 91] on span "Vehicles Owned" at bounding box center [89, 89] width 66 height 11
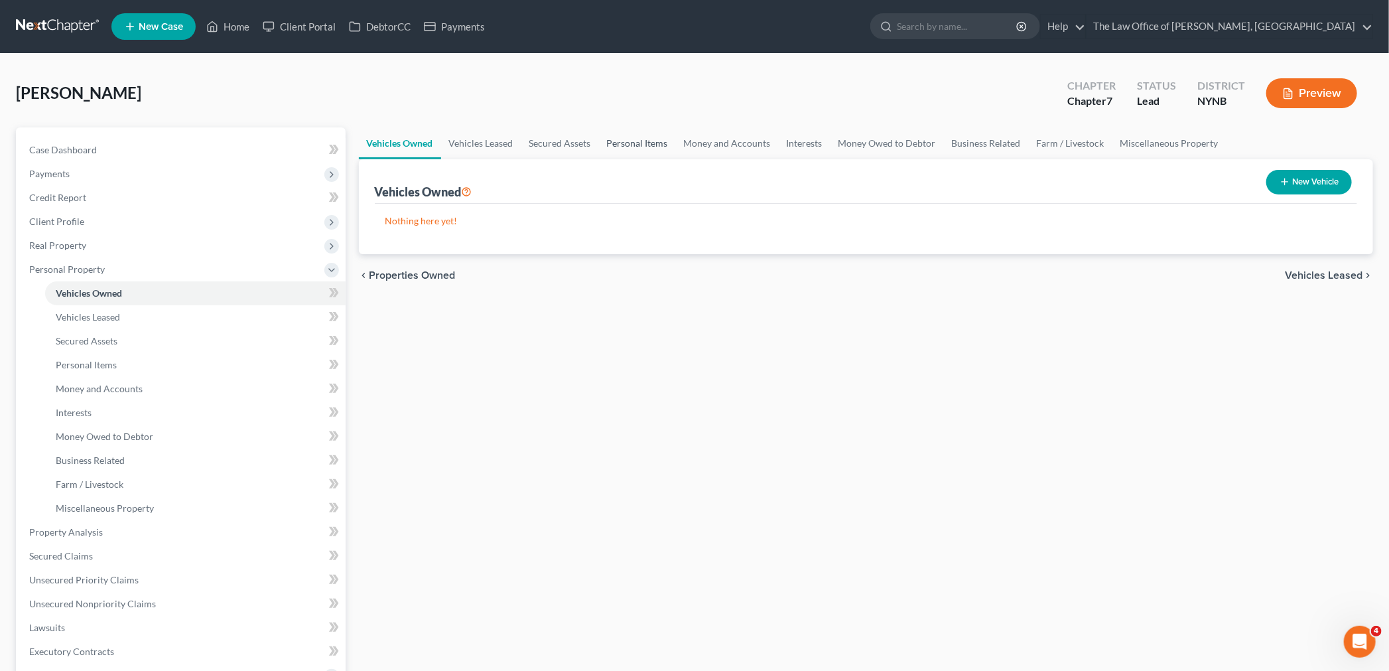
click at [635, 144] on link "Personal Items" at bounding box center [637, 143] width 77 height 32
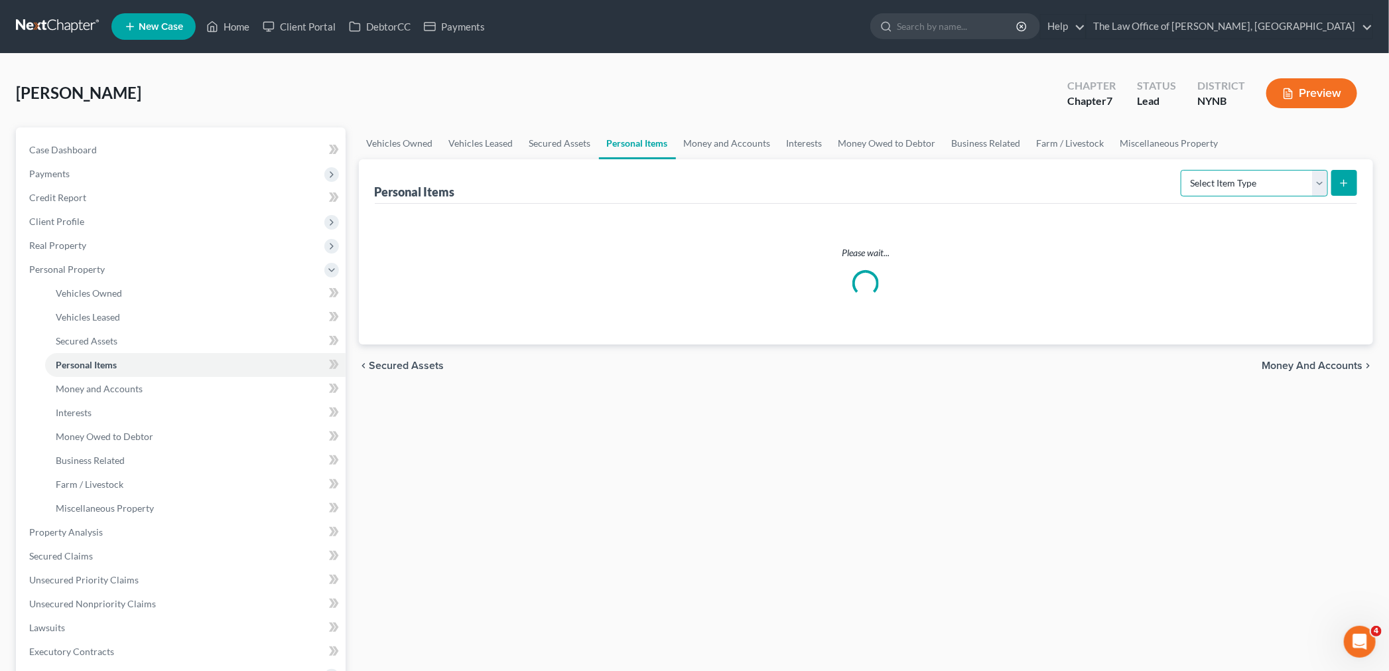
click at [1214, 192] on select "Select Item Type Clothing Collectibles Of Value Electronics Firearms Household …" at bounding box center [1254, 183] width 147 height 27
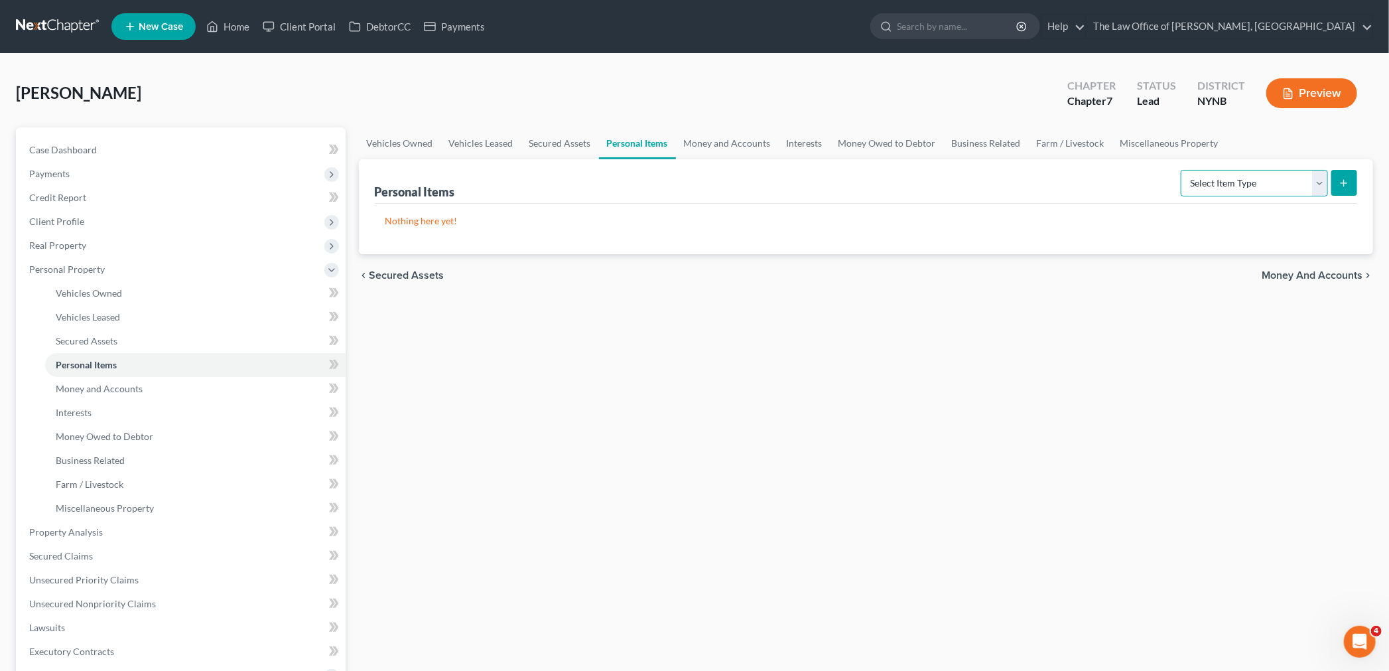
select select "clothing"
click at [1182, 170] on select "Select Item Type Clothing Collectibles Of Value Electronics Firearms Household …" at bounding box center [1254, 183] width 147 height 27
click at [1354, 187] on button "submit" at bounding box center [1344, 183] width 26 height 26
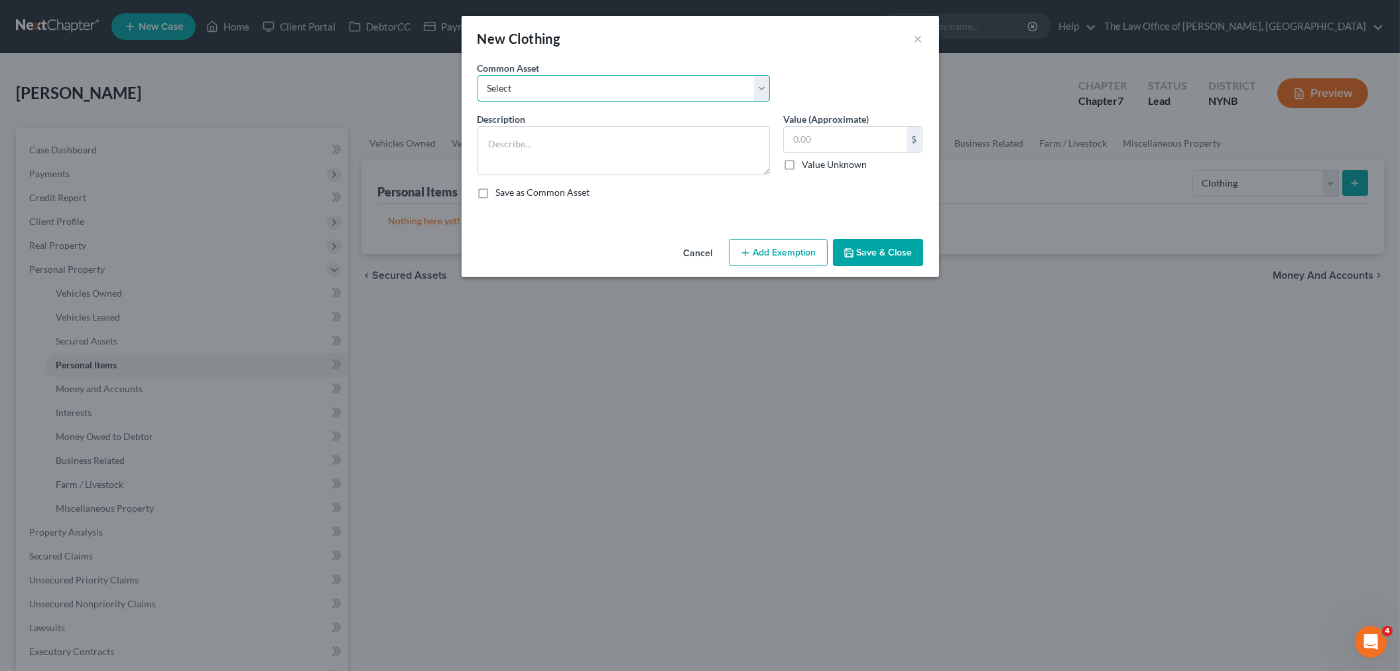
click at [557, 87] on select "Select Basic Clothing" at bounding box center [624, 88] width 293 height 27
select select "0"
click at [478, 75] on select "Select Basic Clothing" at bounding box center [624, 88] width 293 height 27
type textarea "Basic Clothing"
type input "500.00"
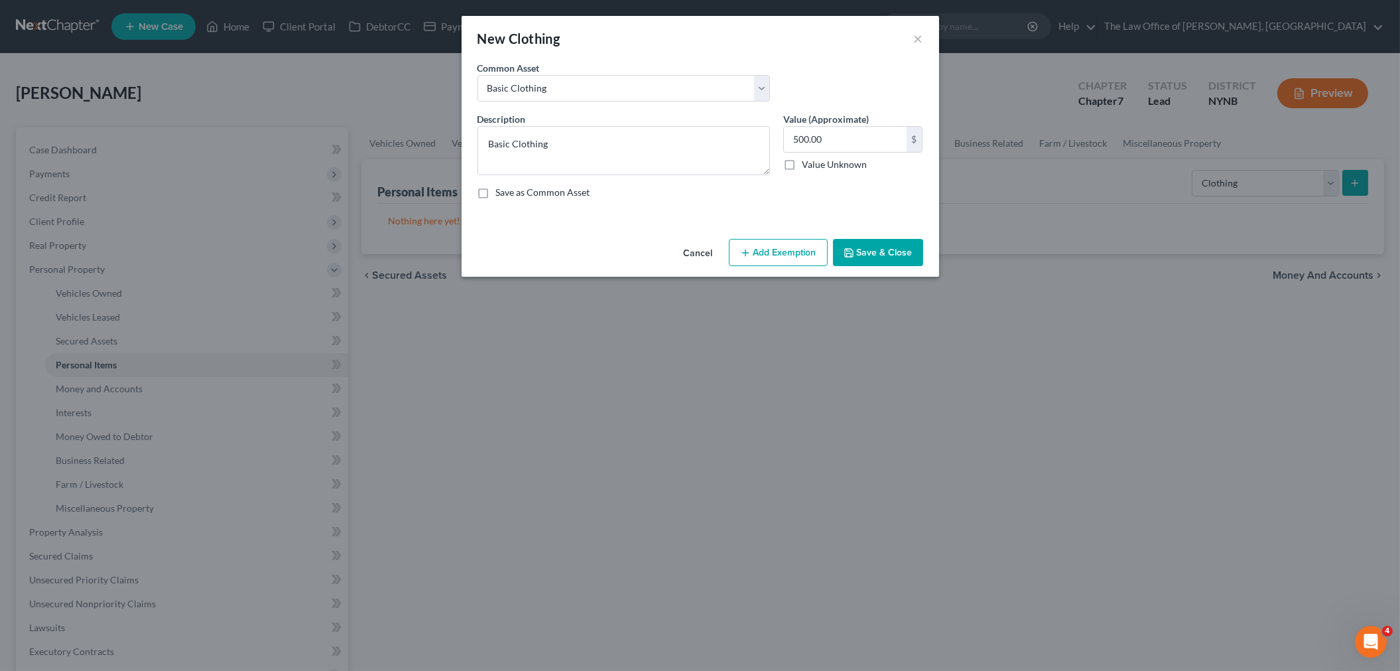
drag, startPoint x: 778, startPoint y: 255, endPoint x: 758, endPoint y: 259, distance: 20.3
click at [777, 257] on button "Add Exemption" at bounding box center [778, 253] width 99 height 28
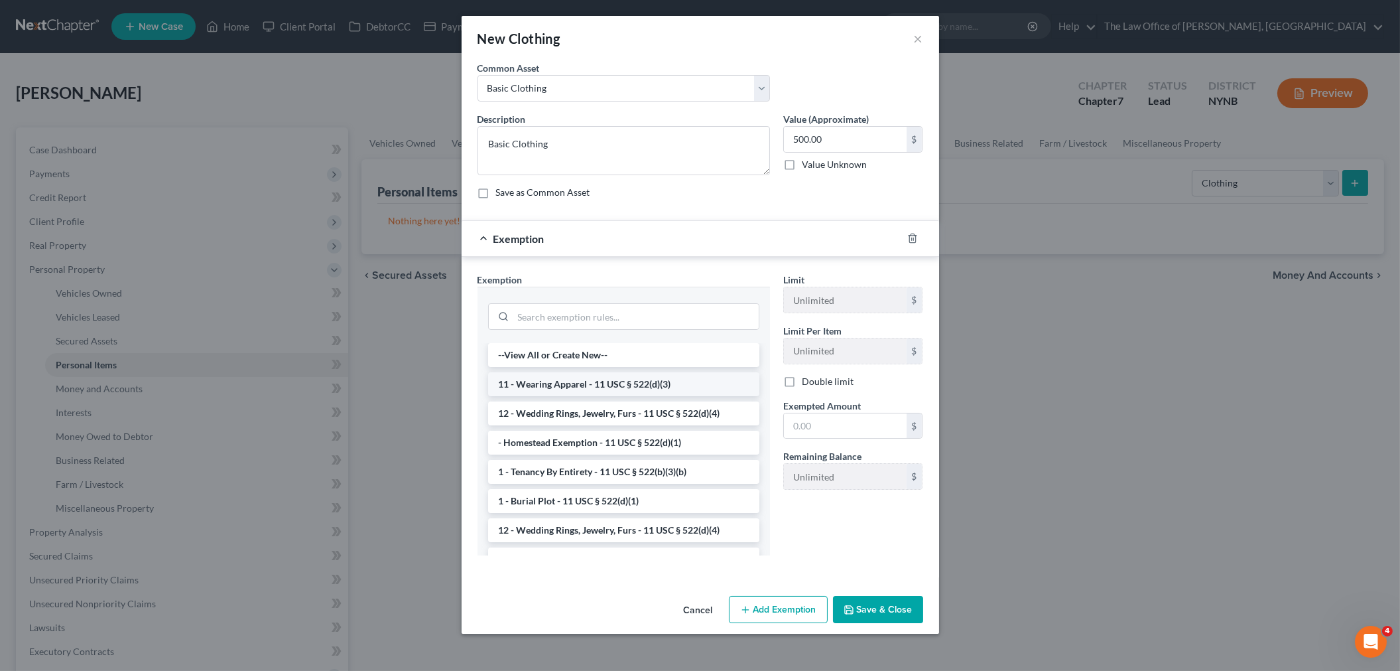
click at [533, 375] on li "11 - Wearing Apparel - 11 USC § 522(d)(3)" at bounding box center [623, 384] width 271 height 24
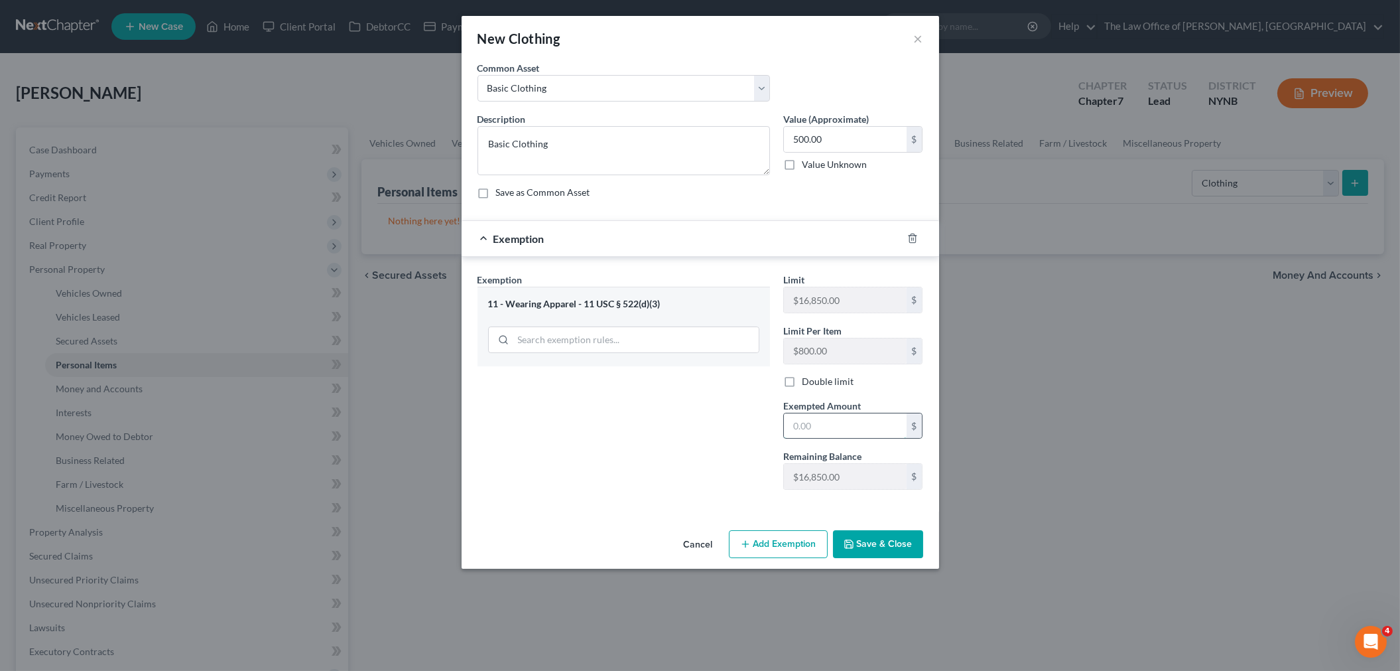
click at [799, 422] on input "text" at bounding box center [845, 425] width 123 height 25
type input "500"
drag, startPoint x: 559, startPoint y: 435, endPoint x: 967, endPoint y: 572, distance: 430.4
click at [690, 476] on div "Exemption Set must be selected for CA. Exemption * 11 - Wearing Apparel - 11 US…" at bounding box center [624, 387] width 306 height 228
click at [866, 541] on button "Save & Close" at bounding box center [878, 544] width 90 height 28
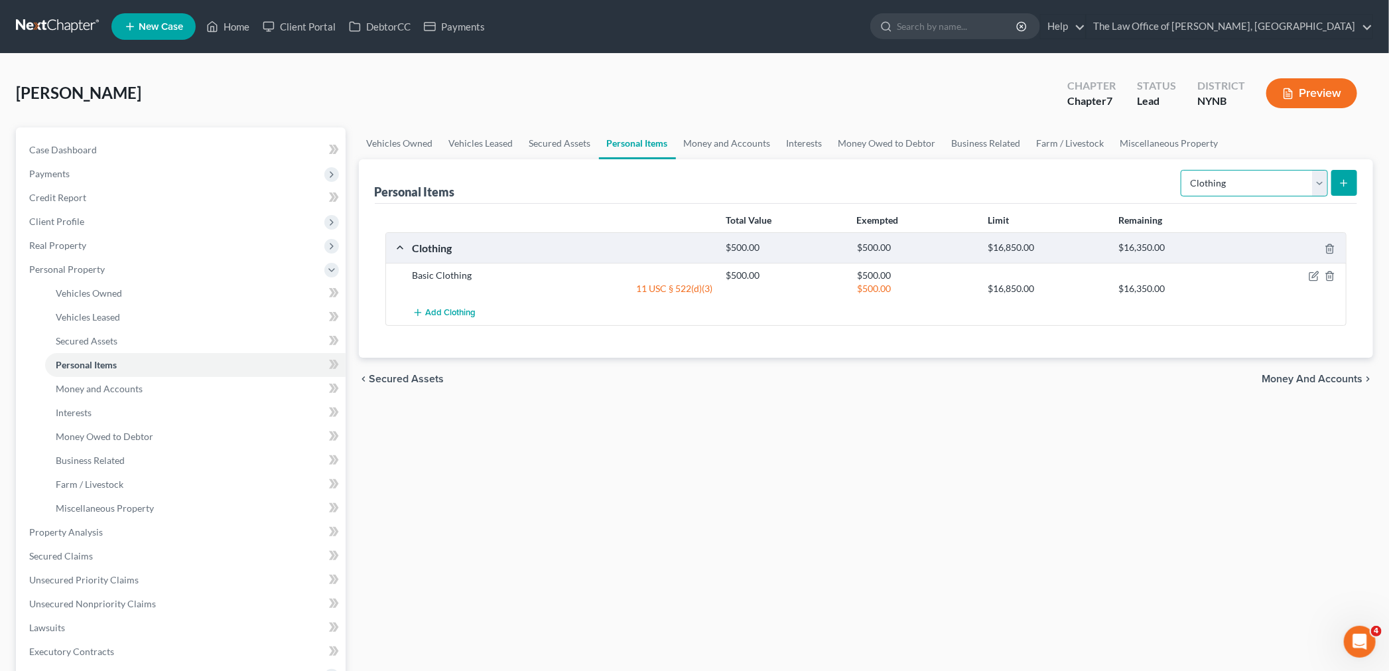
drag, startPoint x: 1256, startPoint y: 183, endPoint x: 1250, endPoint y: 195, distance: 13.7
click at [1256, 183] on select "Select Item Type Clothing Collectibles Of Value Electronics Firearms Household …" at bounding box center [1254, 183] width 147 height 27
select select "electronics"
click at [1182, 170] on select "Select Item Type Clothing Collectibles Of Value Electronics Firearms Household …" at bounding box center [1254, 183] width 147 height 27
click at [1350, 181] on button "submit" at bounding box center [1344, 183] width 26 height 26
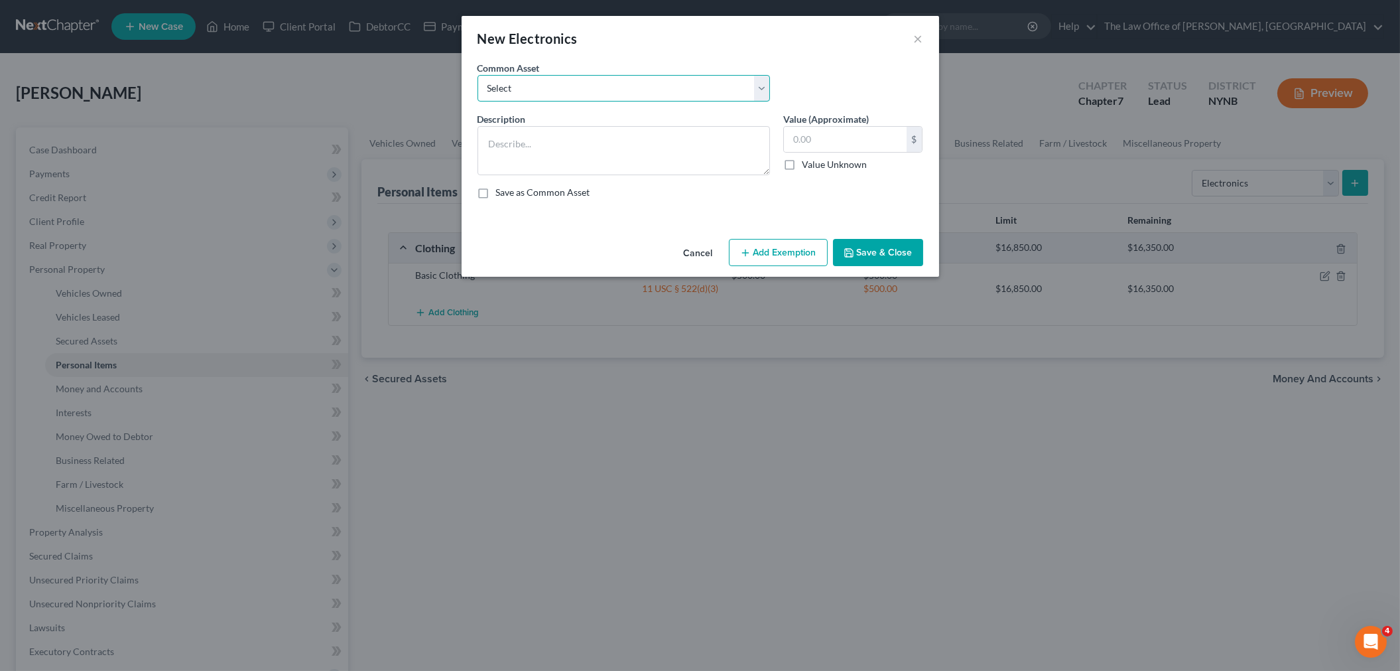
drag, startPoint x: 577, startPoint y: 78, endPoint x: 562, endPoint y: 98, distance: 24.7
click at [577, 78] on select "Select Basic Electronics - laptop, computer, tv, fridge, freezer, cellphone," at bounding box center [624, 88] width 293 height 27
select select "0"
click at [478, 75] on select "Select Basic Electronics - laptop, computer, tv, fridge, freezer, cellphone," at bounding box center [624, 88] width 293 height 27
type textarea "Basic Electronics - laptop, computer, tv, fridge, freezer, cellphone,"
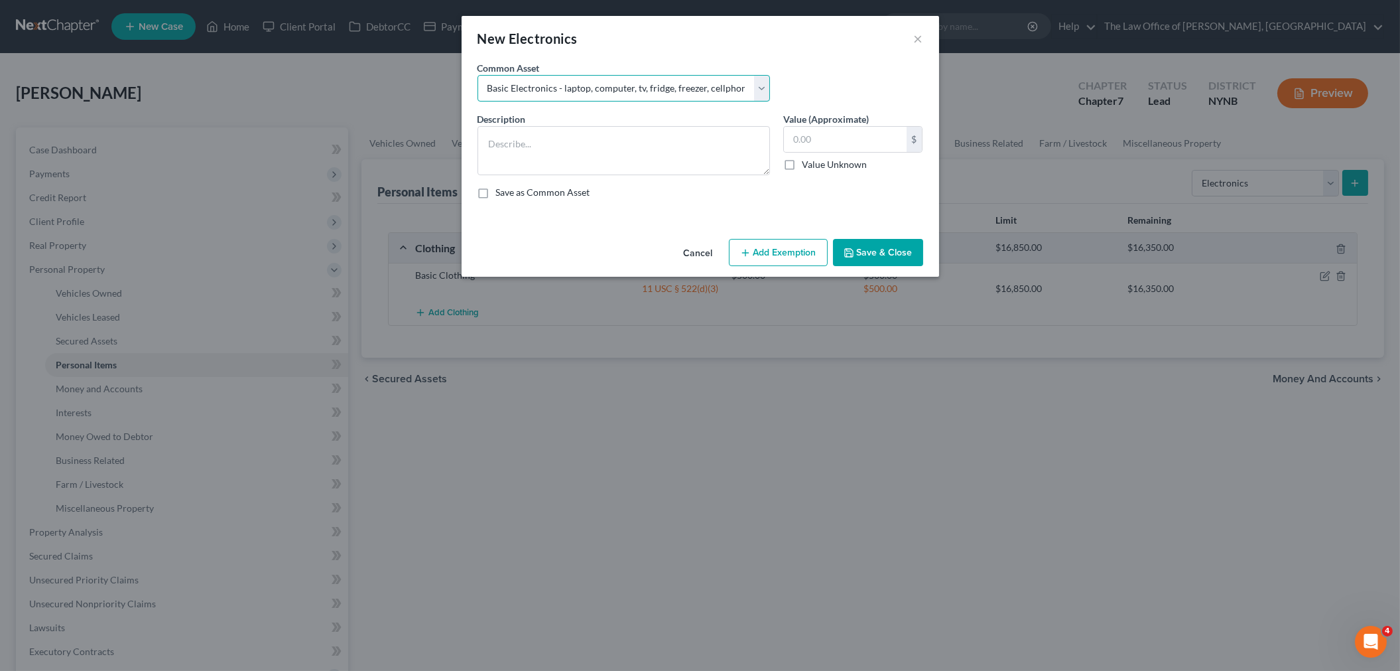
type input "1,500.00"
click at [757, 259] on button "Add Exemption" at bounding box center [778, 253] width 99 height 28
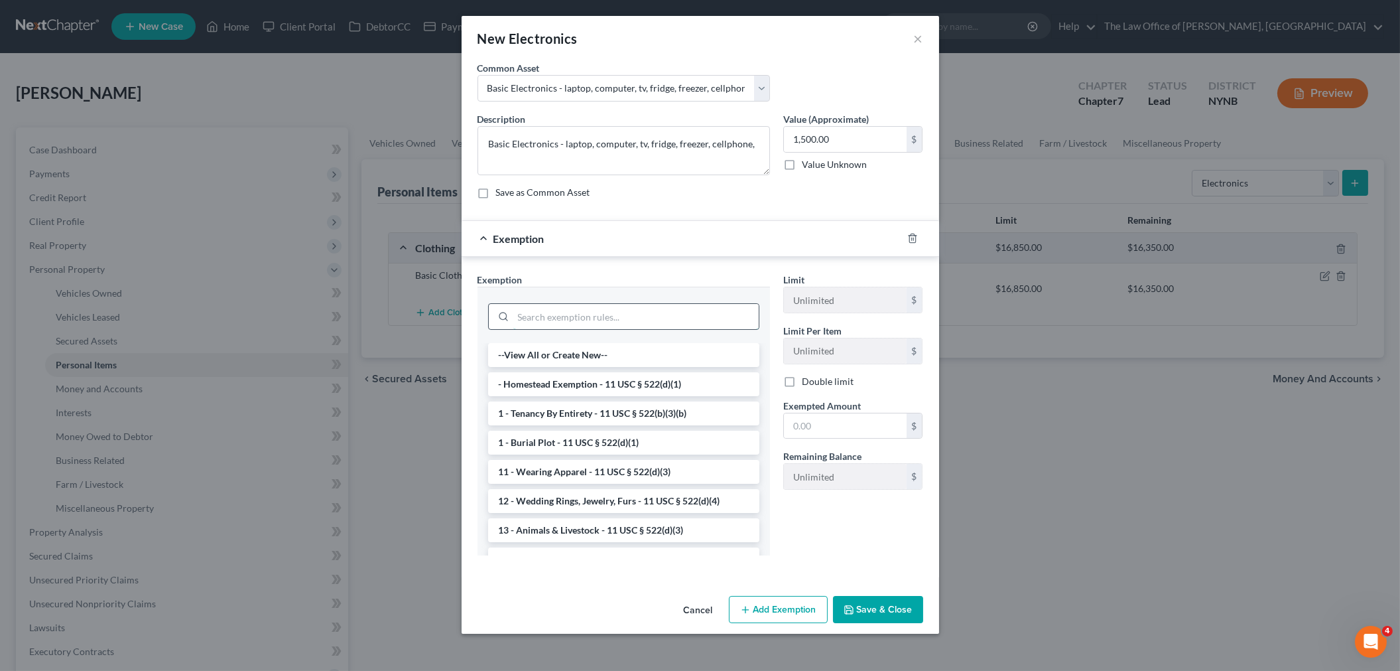
click at [584, 318] on input "search" at bounding box center [635, 316] width 245 height 25
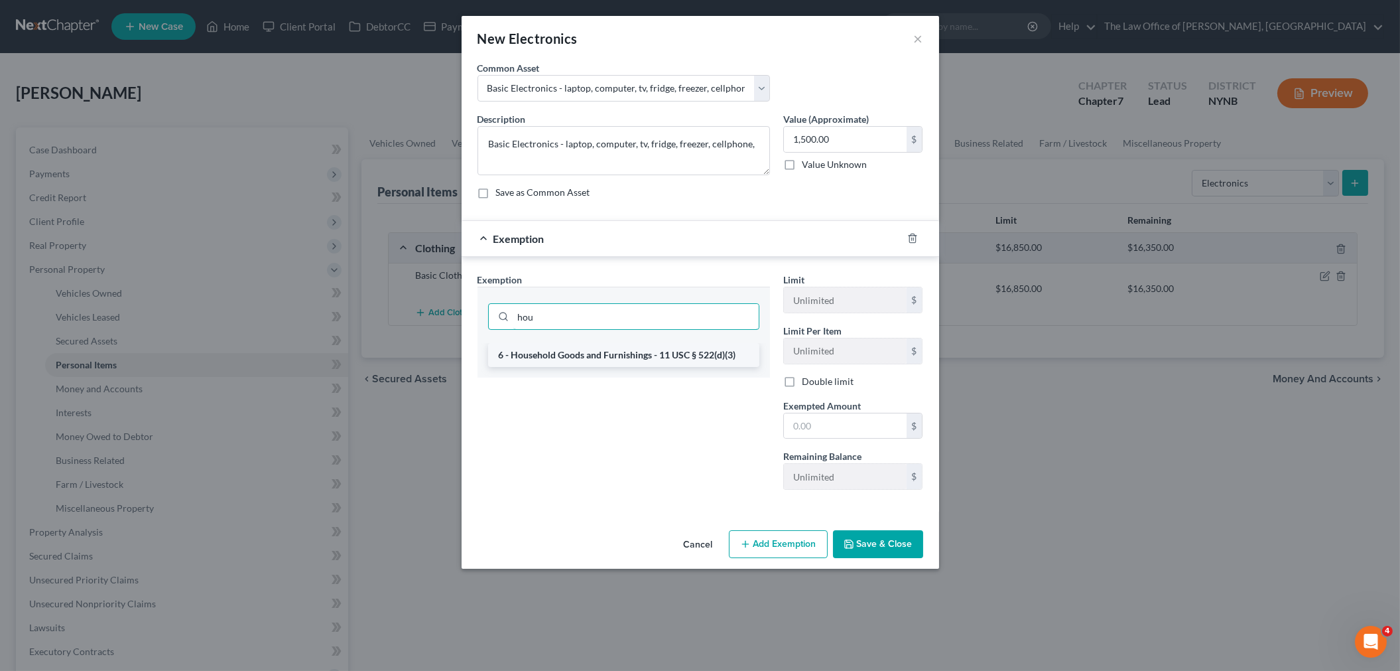
type input "hou"
click at [627, 356] on li "6 - Household Goods and Furnishings - 11 USC § 522(d)(3)" at bounding box center [623, 355] width 271 height 24
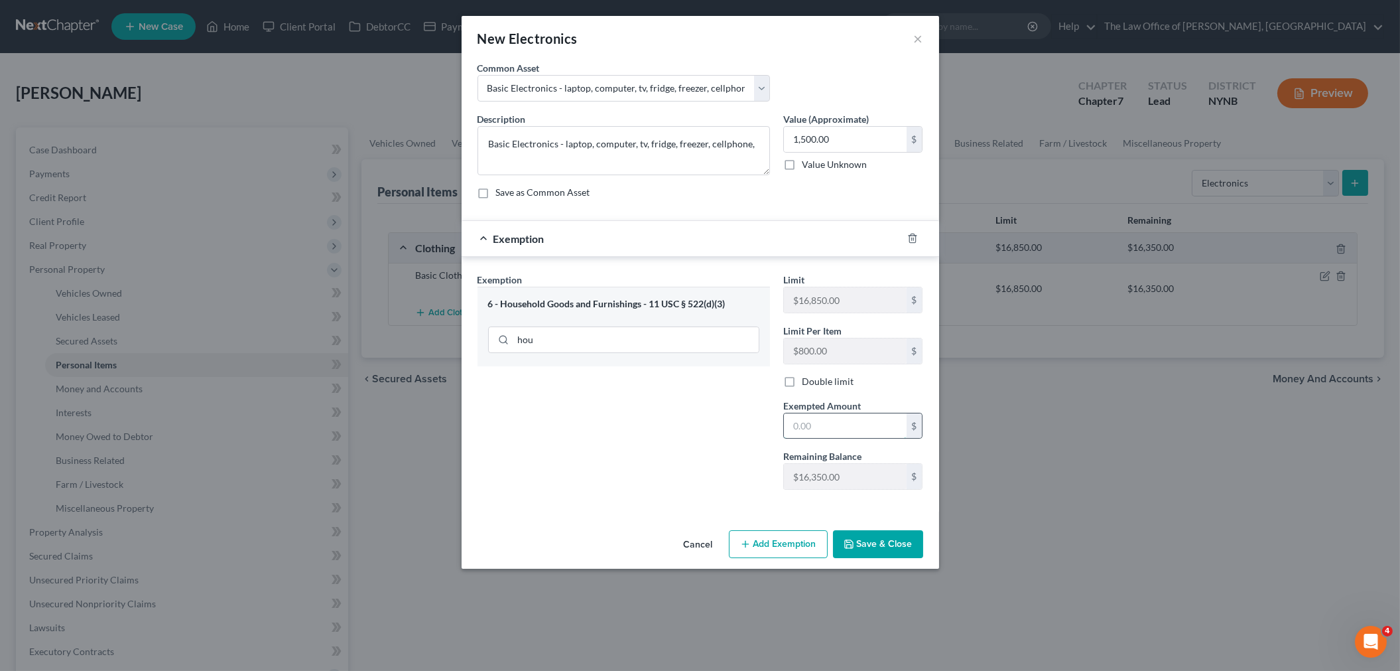
click at [828, 428] on input "text" at bounding box center [845, 425] width 123 height 25
type input "1,500"
drag, startPoint x: 680, startPoint y: 433, endPoint x: 913, endPoint y: 549, distance: 260.7
click at [690, 447] on div "Exemption Set must be selected for CA. Exemption * 6 - Household Goods and Furn…" at bounding box center [624, 387] width 306 height 228
click at [891, 545] on button "Save & Close" at bounding box center [878, 544] width 90 height 28
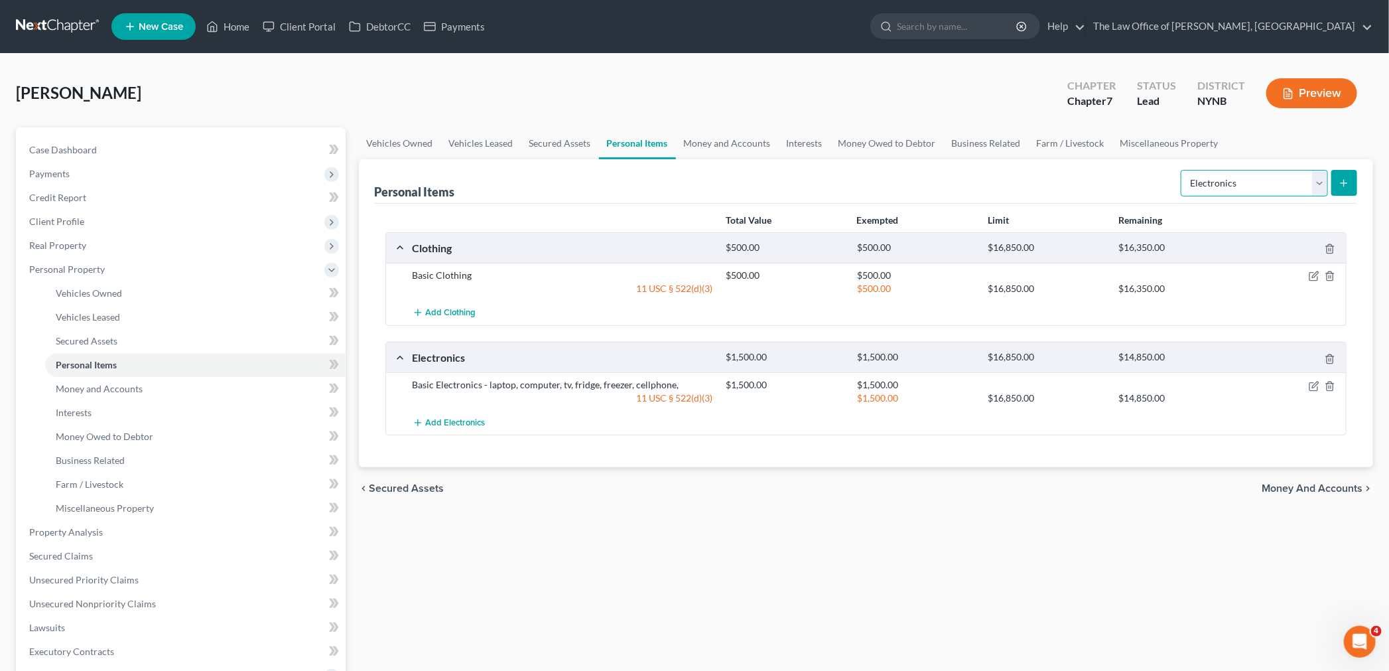
click at [1244, 192] on select "Select Item Type Clothing Collectibles Of Value Electronics Firearms Household …" at bounding box center [1254, 183] width 147 height 27
select select "household_goods"
click at [1182, 170] on select "Select Item Type Clothing Collectibles Of Value Electronics Firearms Household …" at bounding box center [1254, 183] width 147 height 27
click at [1340, 186] on icon "submit" at bounding box center [1344, 183] width 11 height 11
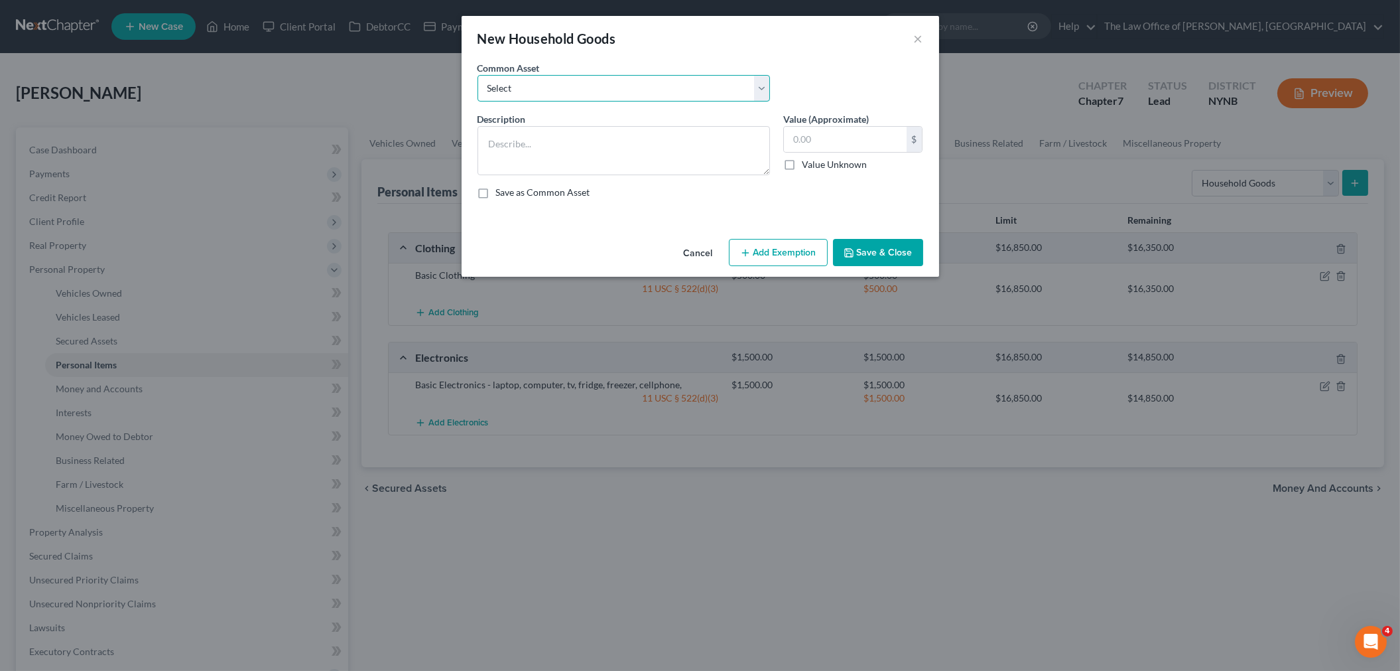
drag, startPoint x: 622, startPoint y: 89, endPoint x: 602, endPoint y: 101, distance: 23.8
click at [621, 89] on select "Select Basic Household Goods - sofa, beds, tables, chairs" at bounding box center [624, 88] width 293 height 27
select select "0"
click at [478, 75] on select "Select Basic Household Goods - sofa, beds, tables, chairs" at bounding box center [624, 88] width 293 height 27
type textarea "Basic Household Goods - sofa, beds, tables, chairs"
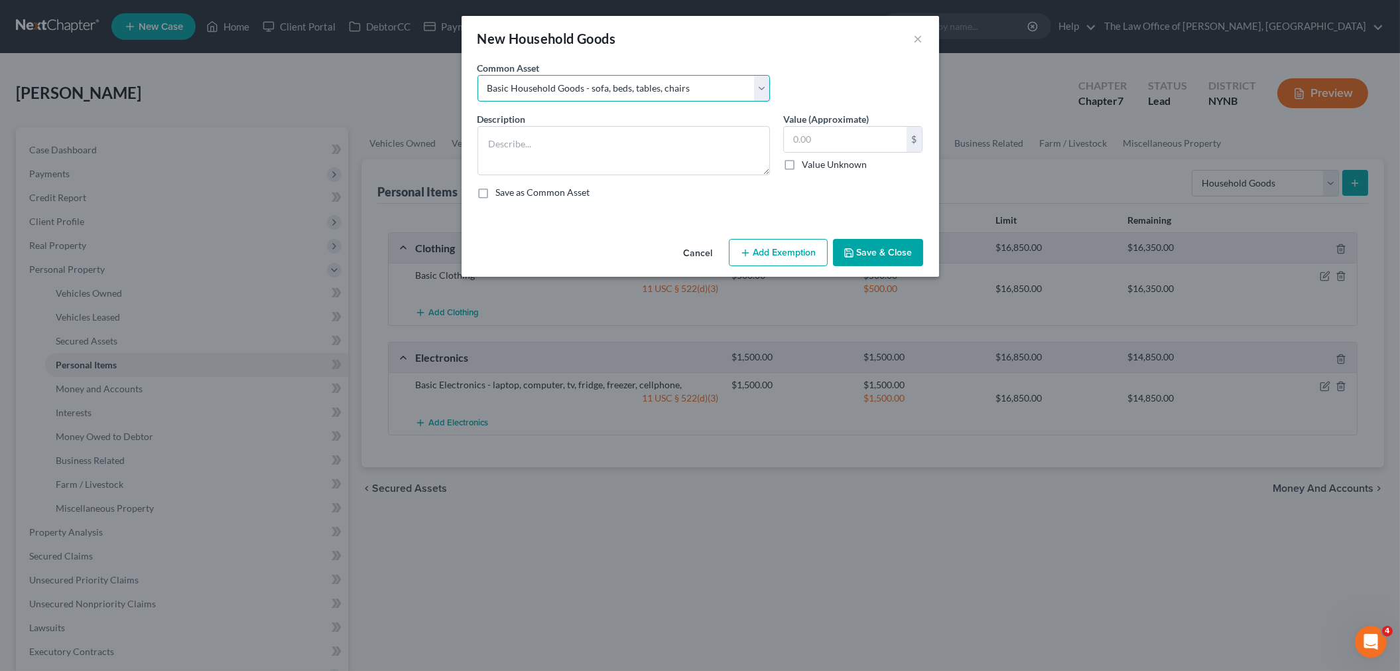
type input "2,500.00"
click at [764, 250] on button "Add Exemption" at bounding box center [778, 253] width 99 height 28
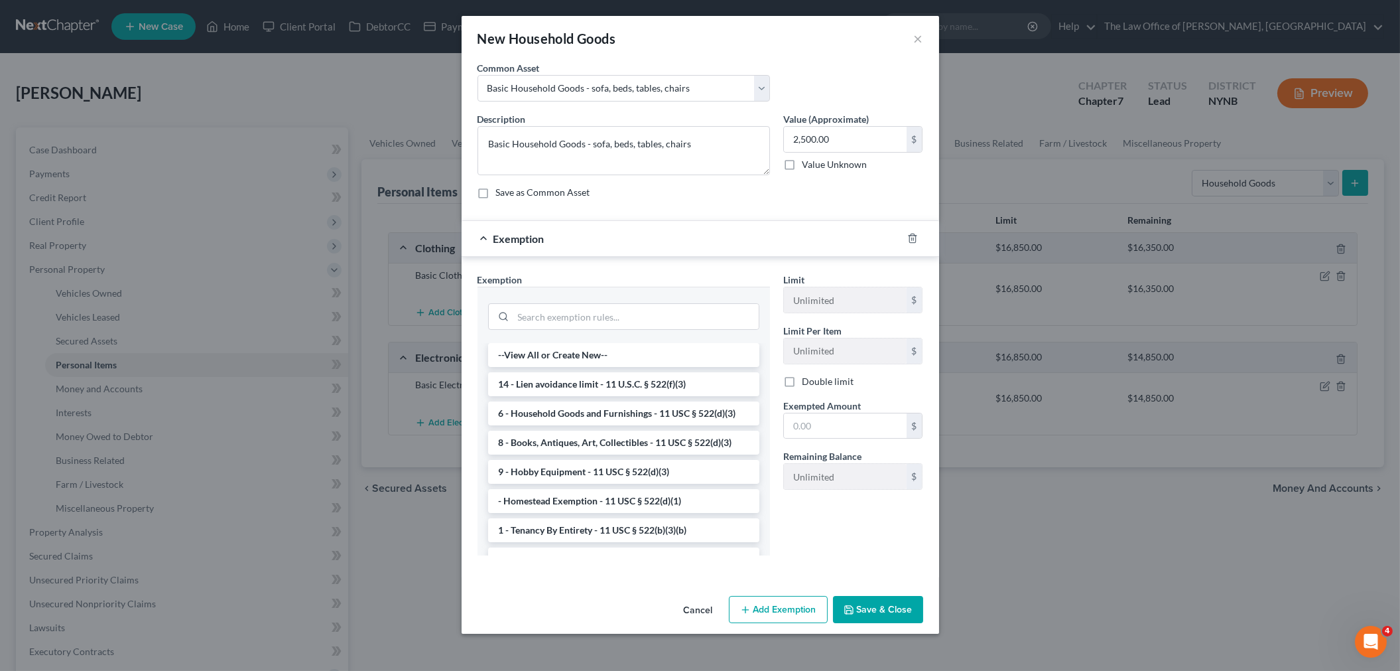
click at [618, 419] on li "6 - Household Goods and Furnishings - 11 USC § 522(d)(3)" at bounding box center [623, 413] width 271 height 24
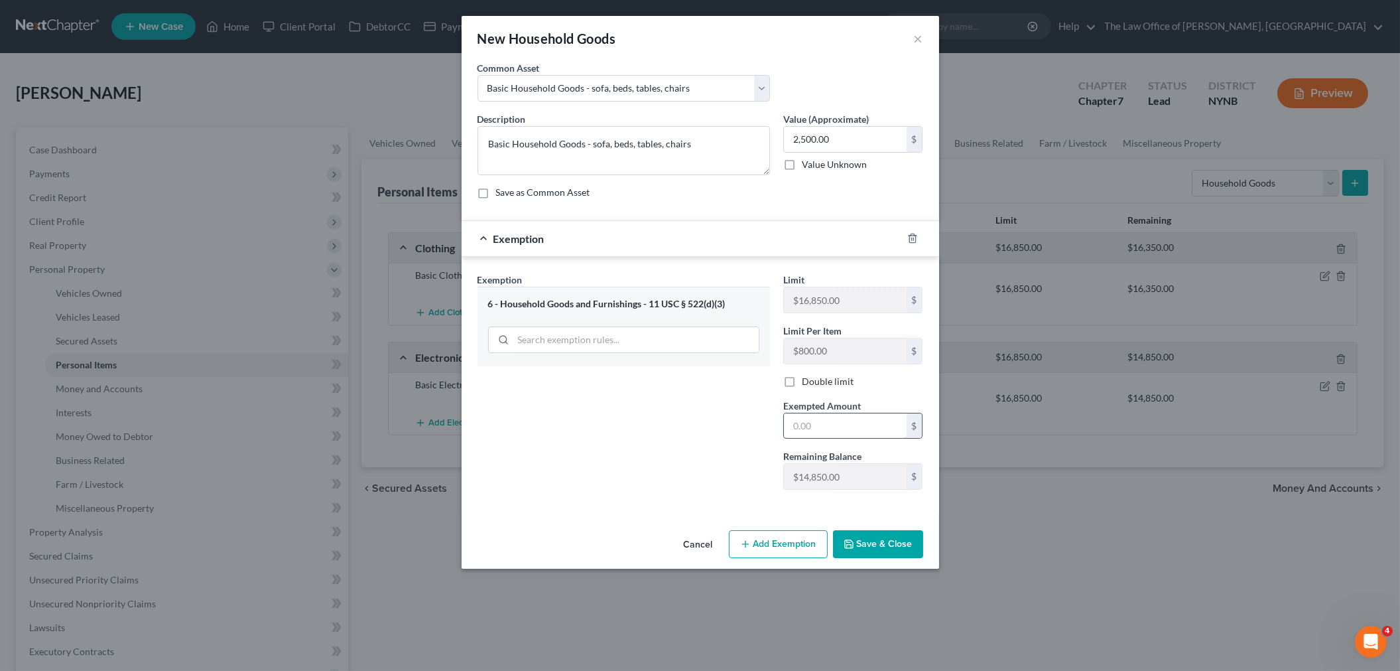
click at [826, 428] on input "text" at bounding box center [845, 425] width 123 height 25
type input "2,500"
click at [654, 531] on div "New Household Goods × An exemption set must first be selected from the Filing I…" at bounding box center [701, 292] width 478 height 553
click at [885, 541] on button "Save & Close" at bounding box center [878, 544] width 90 height 28
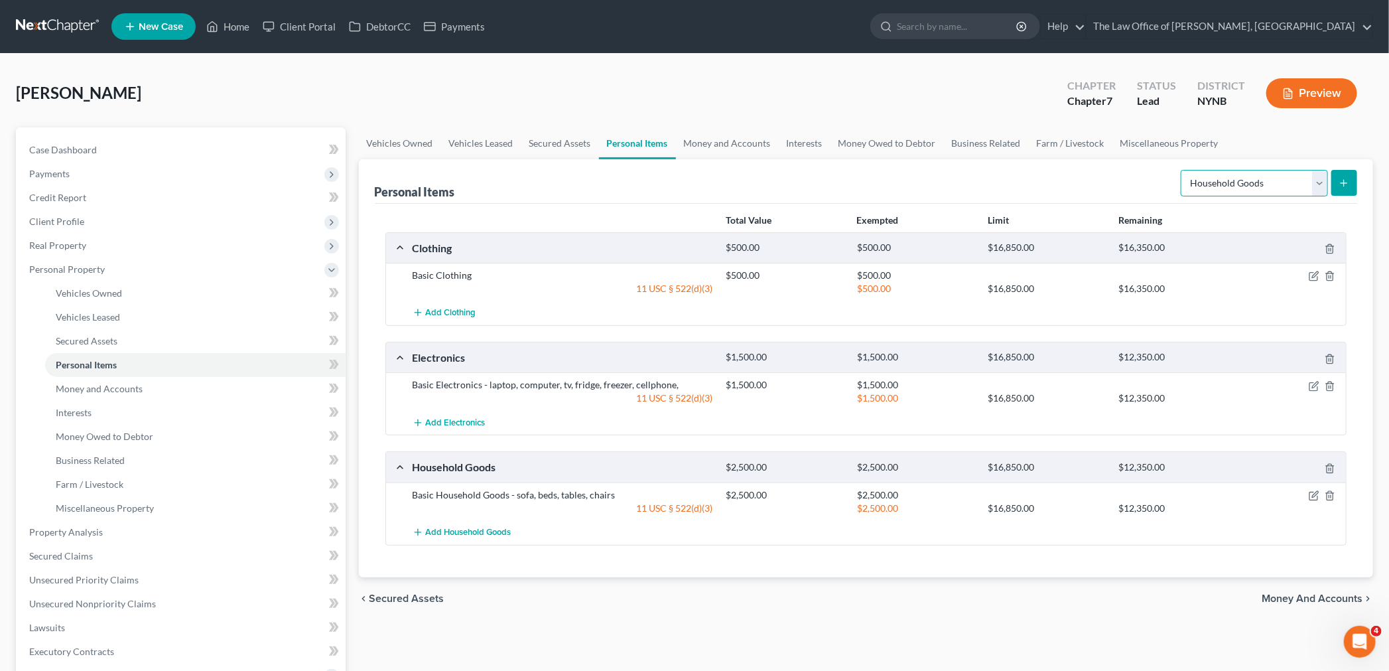
click at [1216, 183] on select "Select Item Type Clothing Collectibles Of Value Electronics Firearms Household …" at bounding box center [1254, 183] width 147 height 27
select select "jewelry"
click at [1182, 170] on select "Select Item Type Clothing Collectibles Of Value Electronics Firearms Household …" at bounding box center [1254, 183] width 147 height 27
click at [1345, 180] on icon "submit" at bounding box center [1344, 183] width 11 height 11
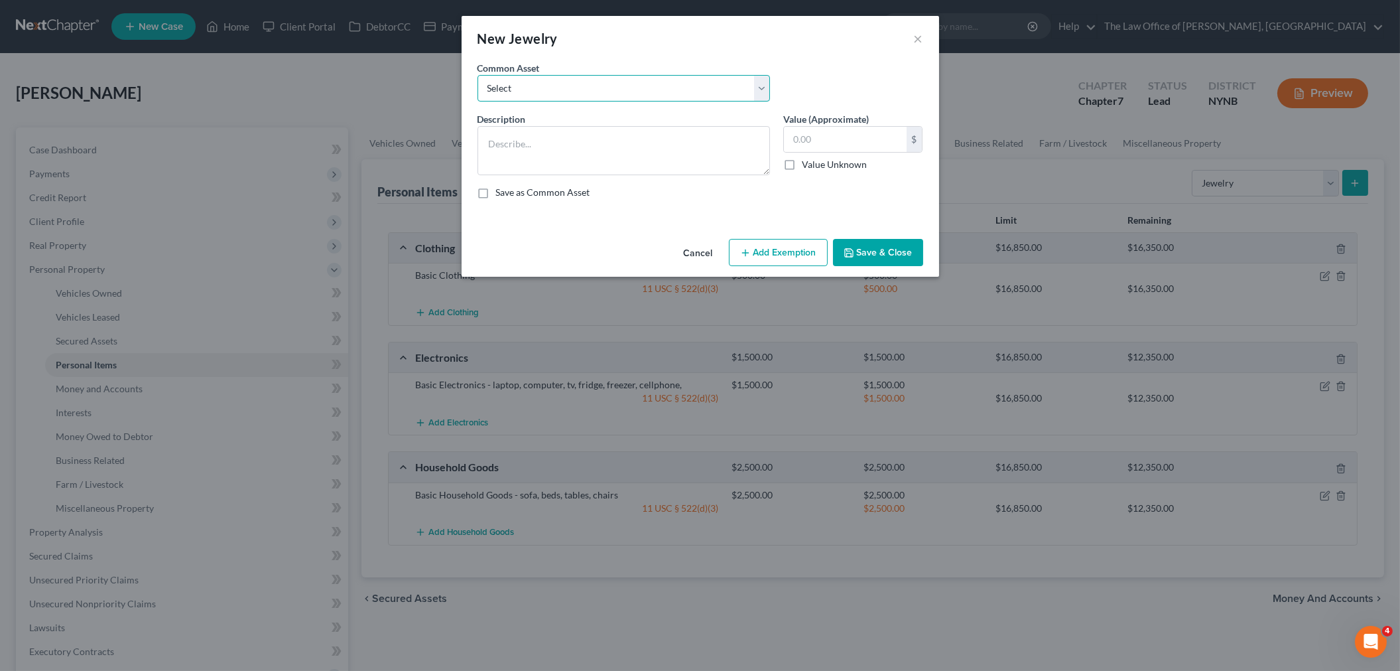
click at [554, 84] on select "Select Basic Jewelry" at bounding box center [624, 88] width 293 height 27
select select "0"
click at [478, 75] on select "Select Basic Jewelry" at bounding box center [624, 88] width 293 height 27
type textarea "Basic Jewelry"
type input "300.00"
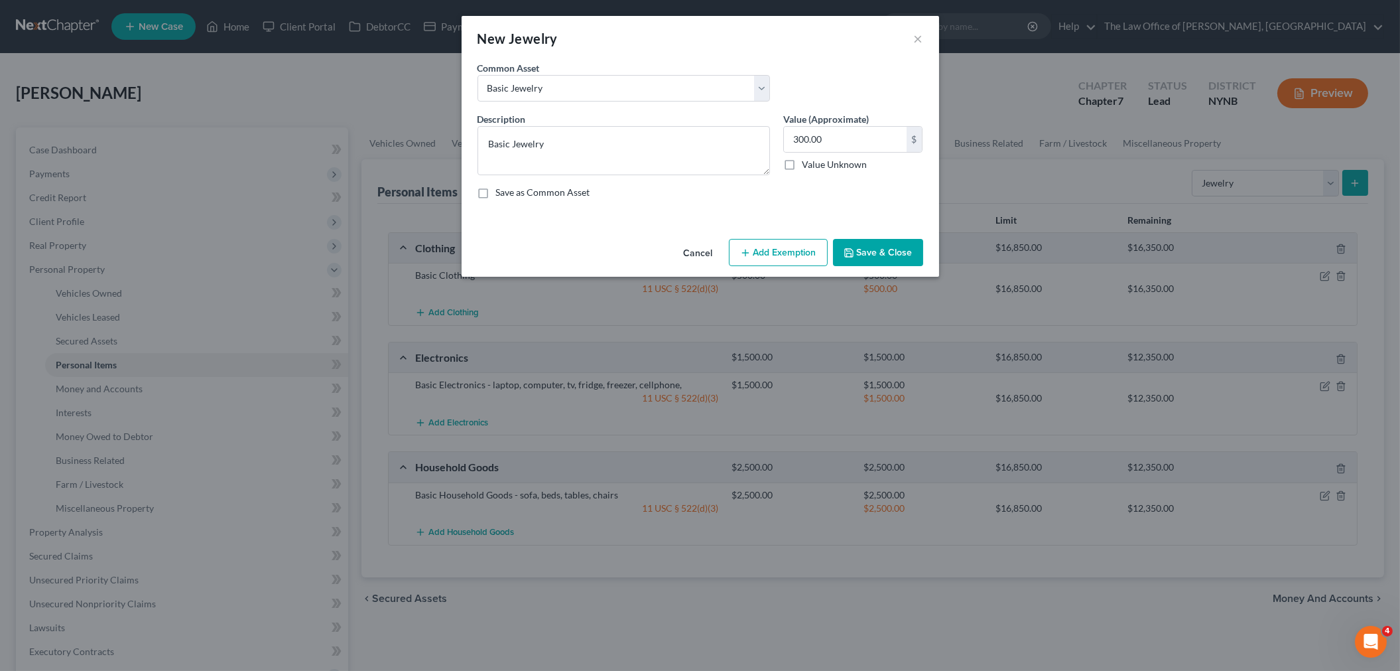
click at [777, 254] on button "Add Exemption" at bounding box center [778, 253] width 99 height 28
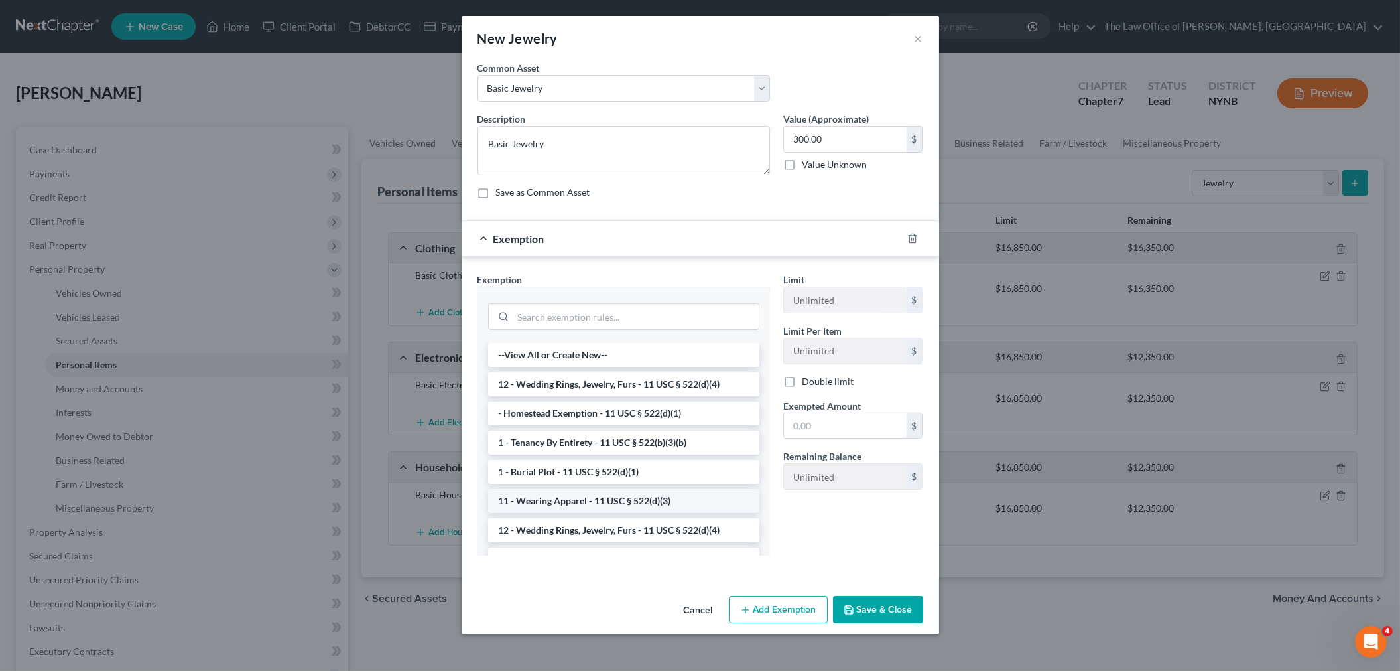
click at [548, 500] on li "11 - Wearing Apparel - 11 USC § 522(d)(3)" at bounding box center [623, 501] width 271 height 24
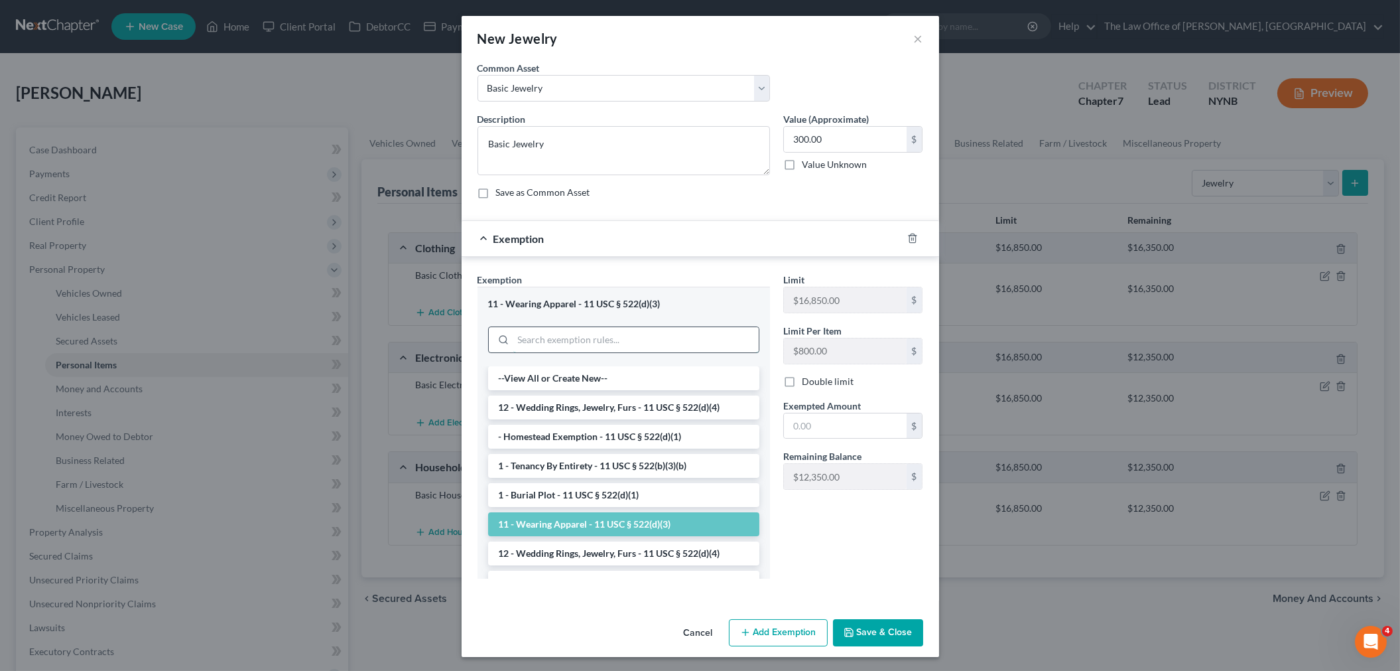
click at [584, 337] on input "search" at bounding box center [635, 339] width 245 height 25
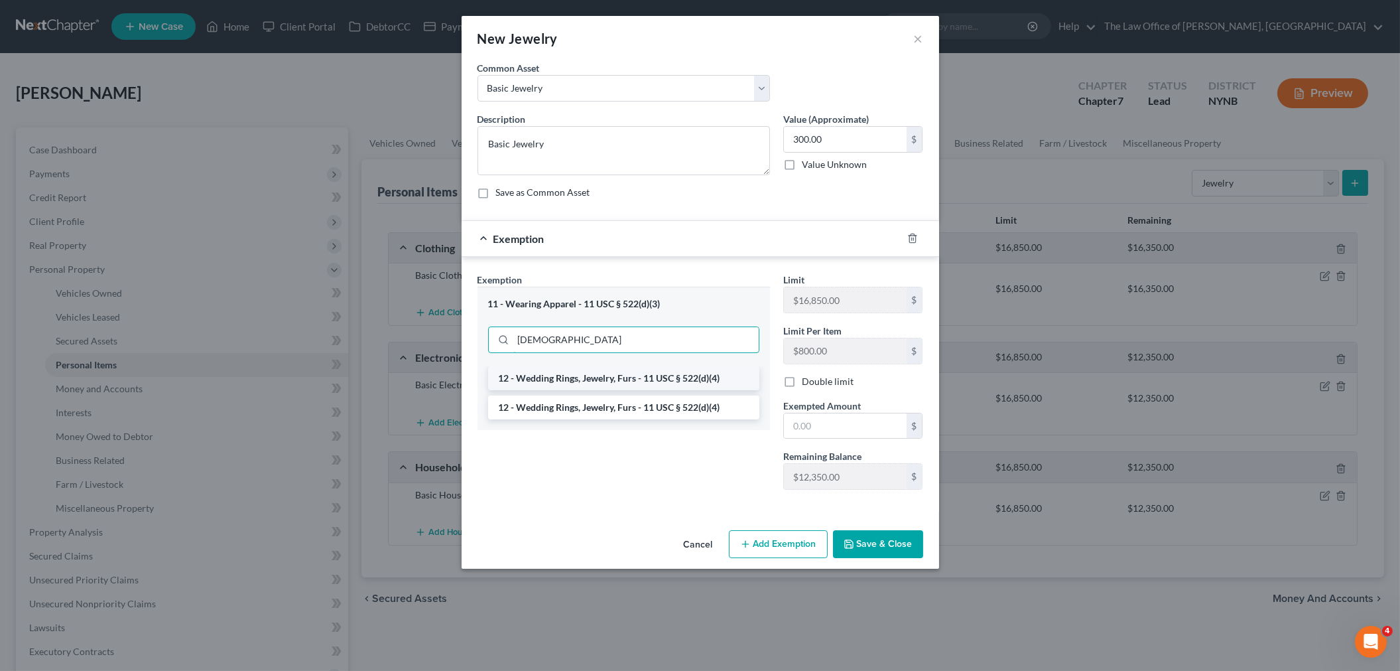
type input "jew"
click at [594, 381] on li "12 - Wedding Rings, Jewelry, Furs - 11 USC § 522(d)(4)" at bounding box center [623, 378] width 271 height 24
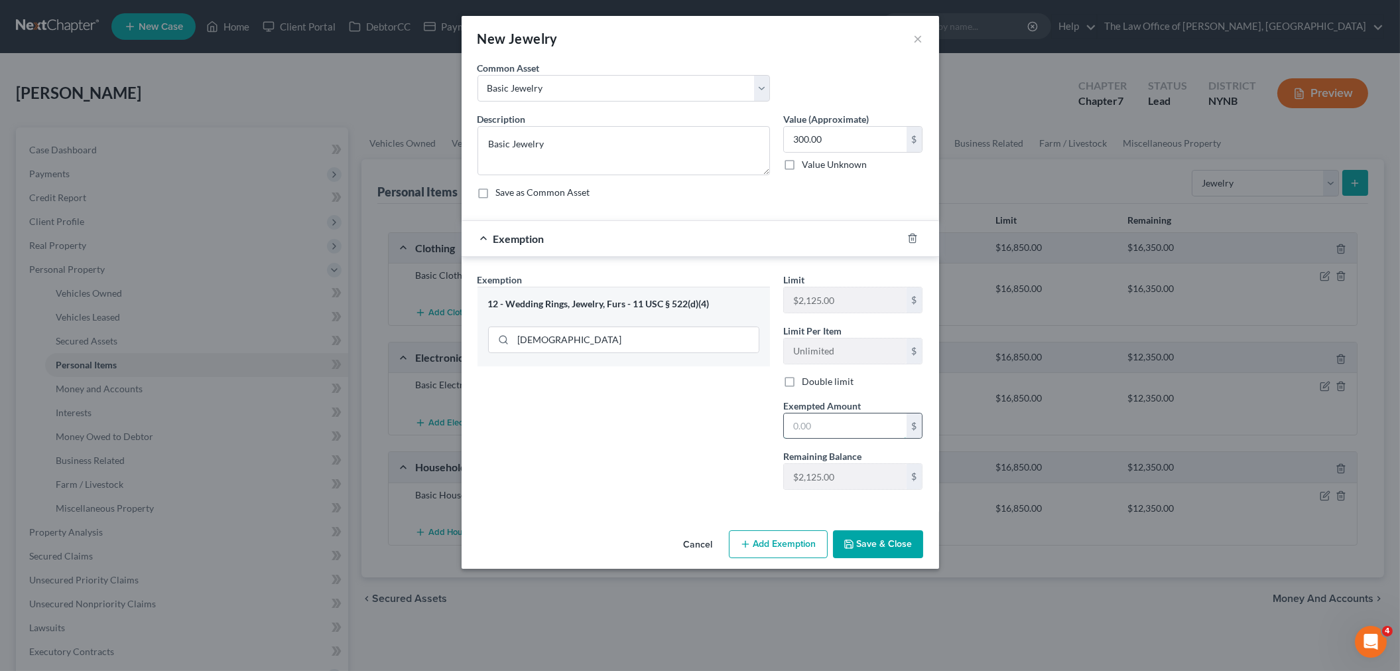
click at [812, 434] on input "text" at bounding box center [845, 425] width 123 height 25
type input "300"
drag, startPoint x: 589, startPoint y: 467, endPoint x: 673, endPoint y: 489, distance: 86.4
click at [612, 480] on div "Exemption Set must be selected for CA. Exemption * 12 - Wedding Rings, Jewelry,…" at bounding box center [624, 387] width 306 height 228
click at [864, 547] on button "Save & Close" at bounding box center [878, 544] width 90 height 28
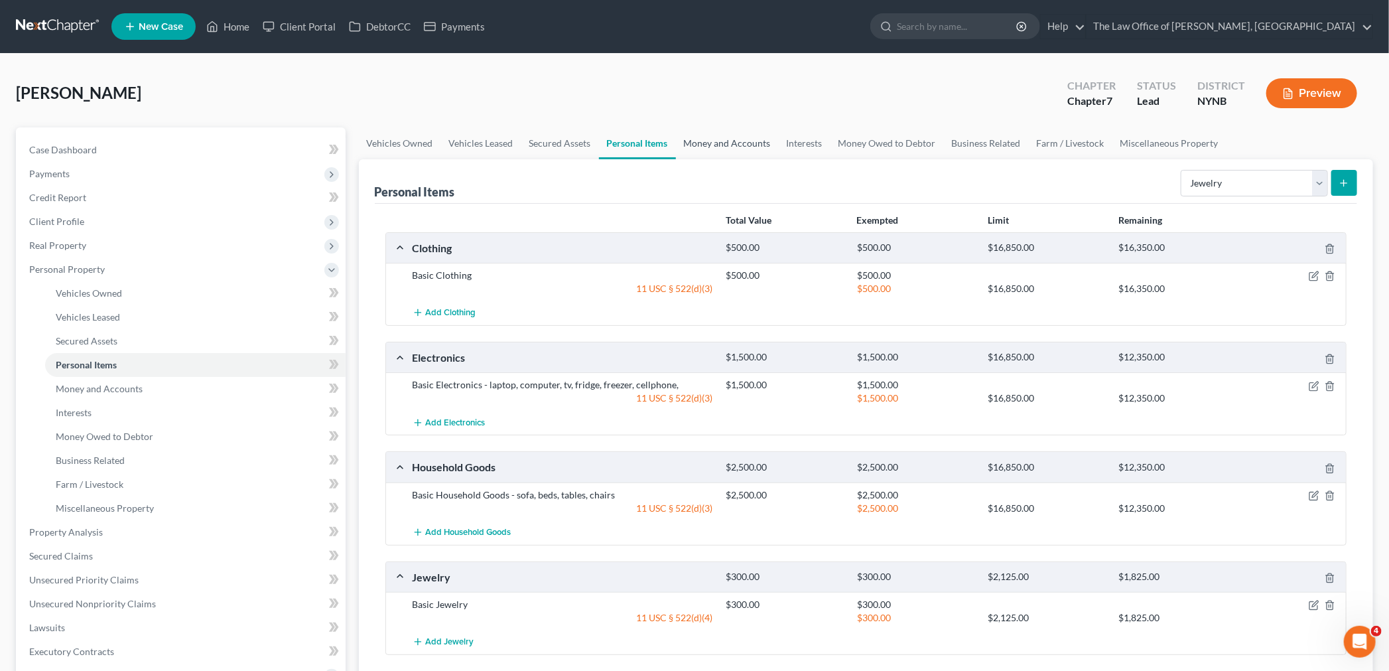
click at [733, 149] on link "Money and Accounts" at bounding box center [727, 143] width 103 height 32
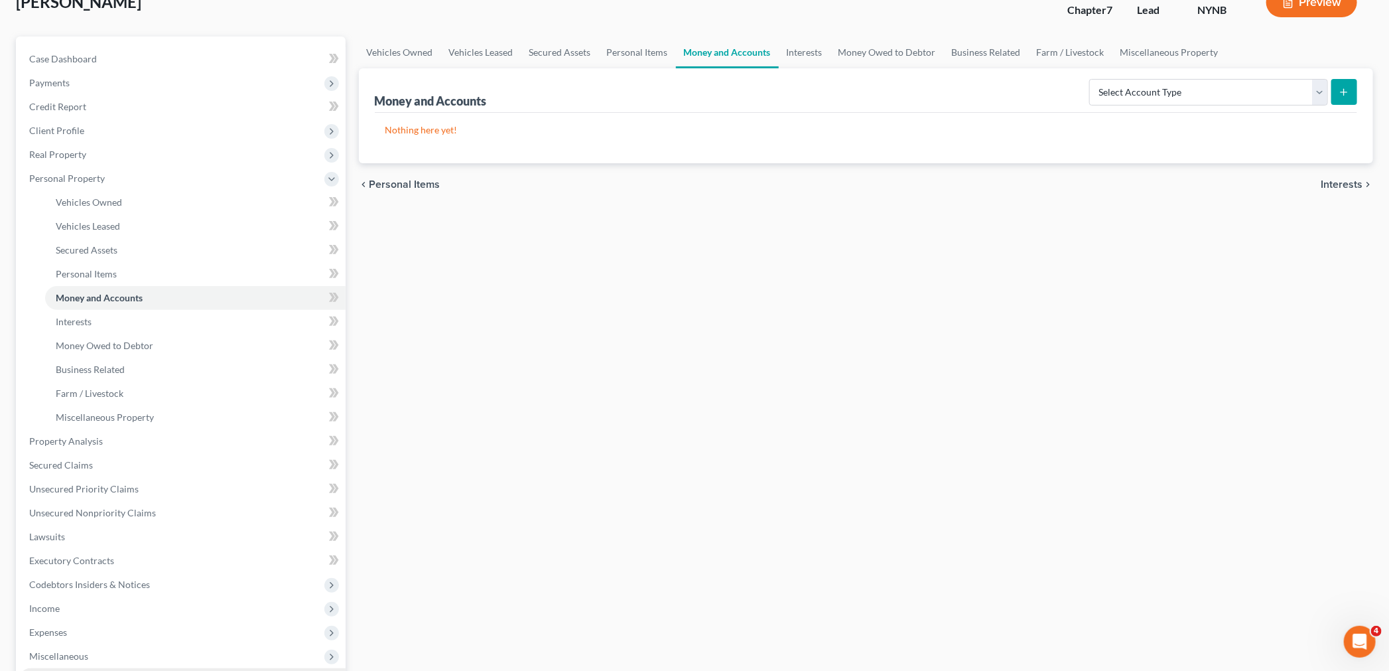
scroll to position [221, 0]
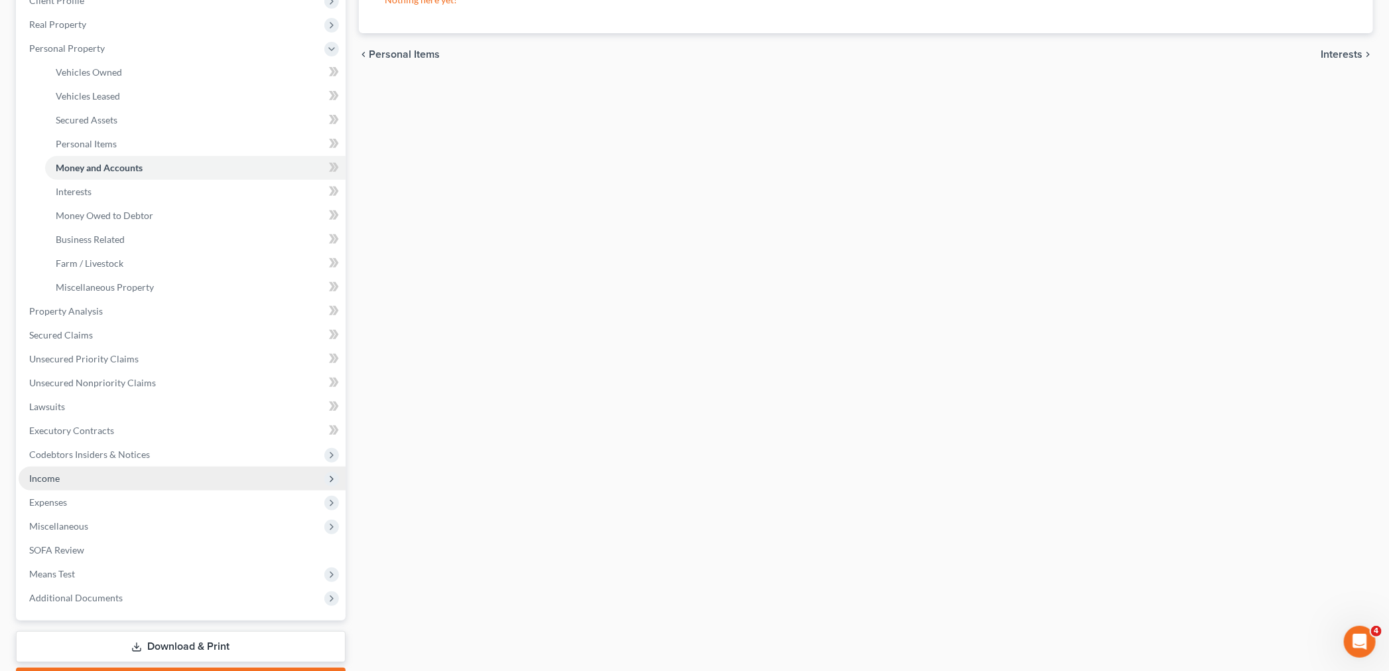
click at [56, 479] on span "Income" at bounding box center [44, 477] width 31 height 11
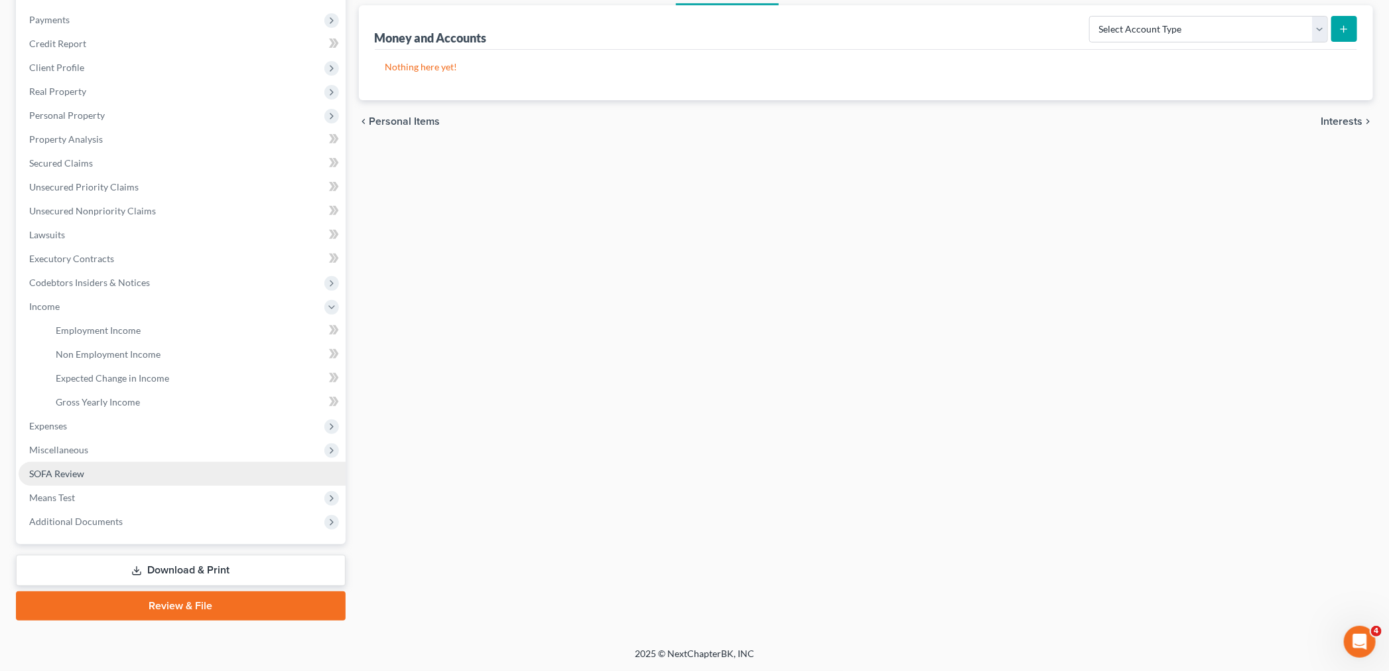
scroll to position [153, 0]
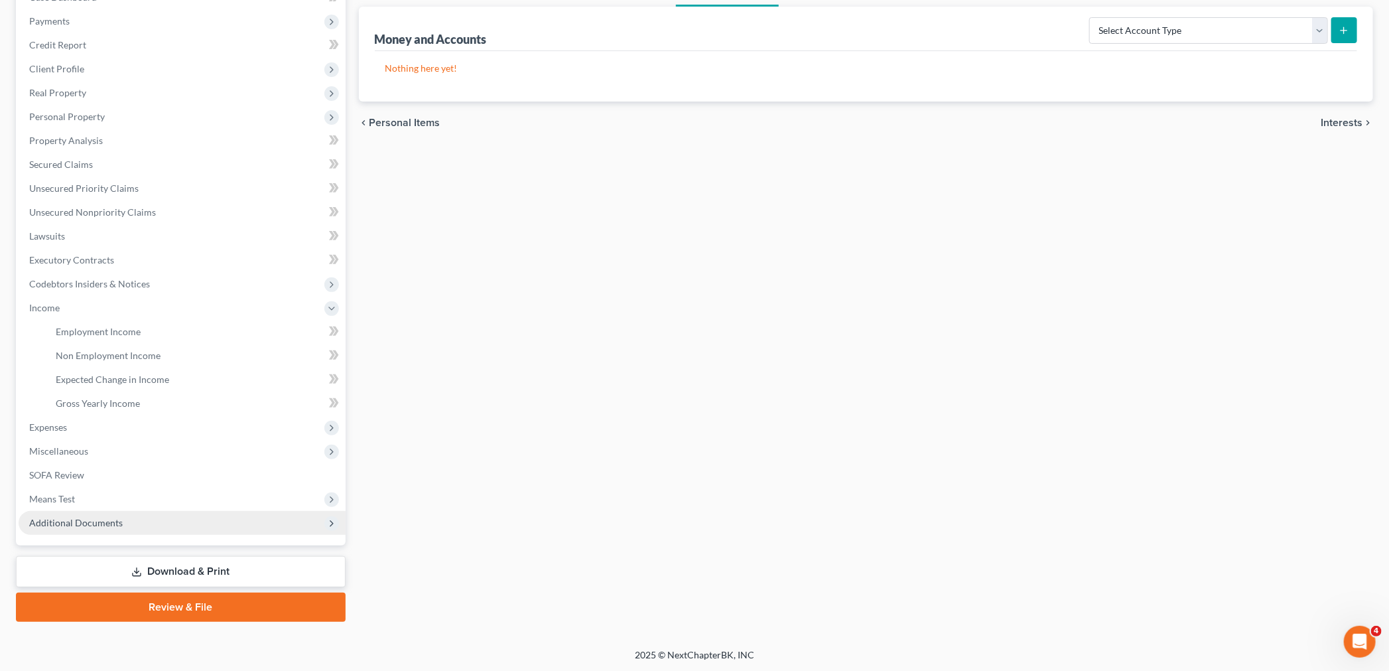
click at [78, 521] on span "Additional Documents" at bounding box center [76, 522] width 94 height 11
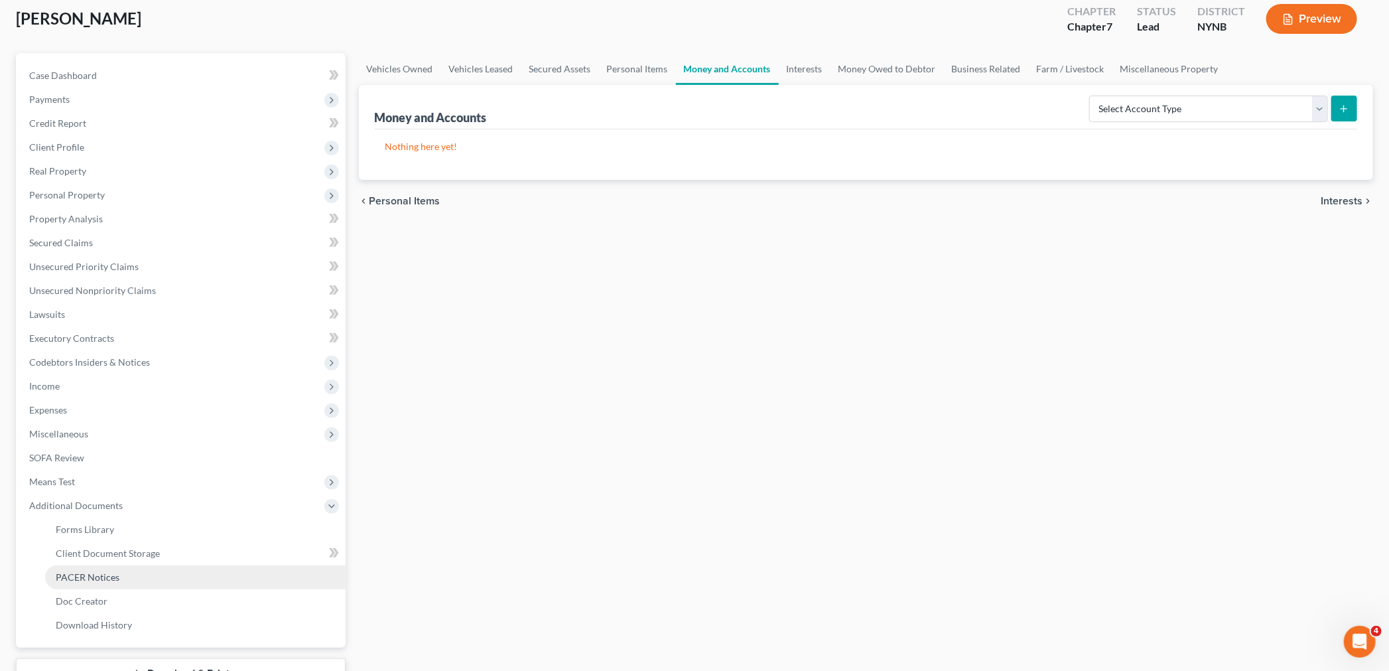
scroll to position [176, 0]
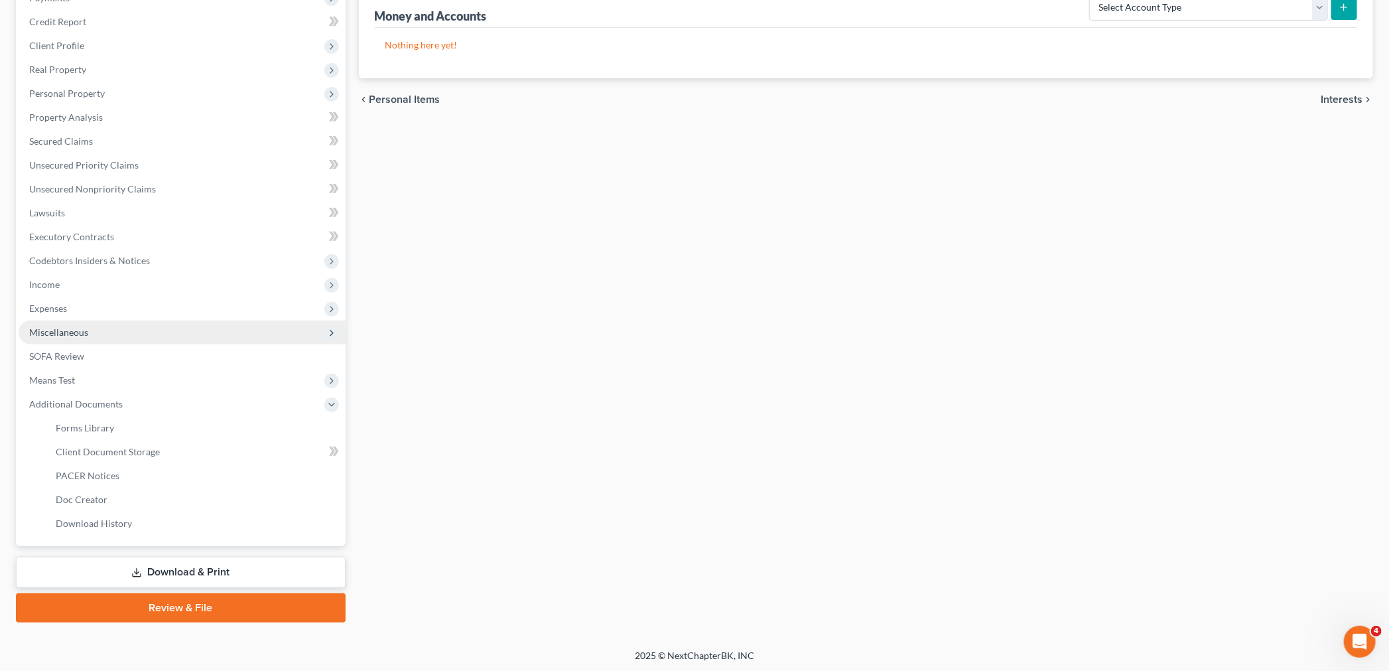
click at [68, 329] on span "Miscellaneous" at bounding box center [58, 331] width 59 height 11
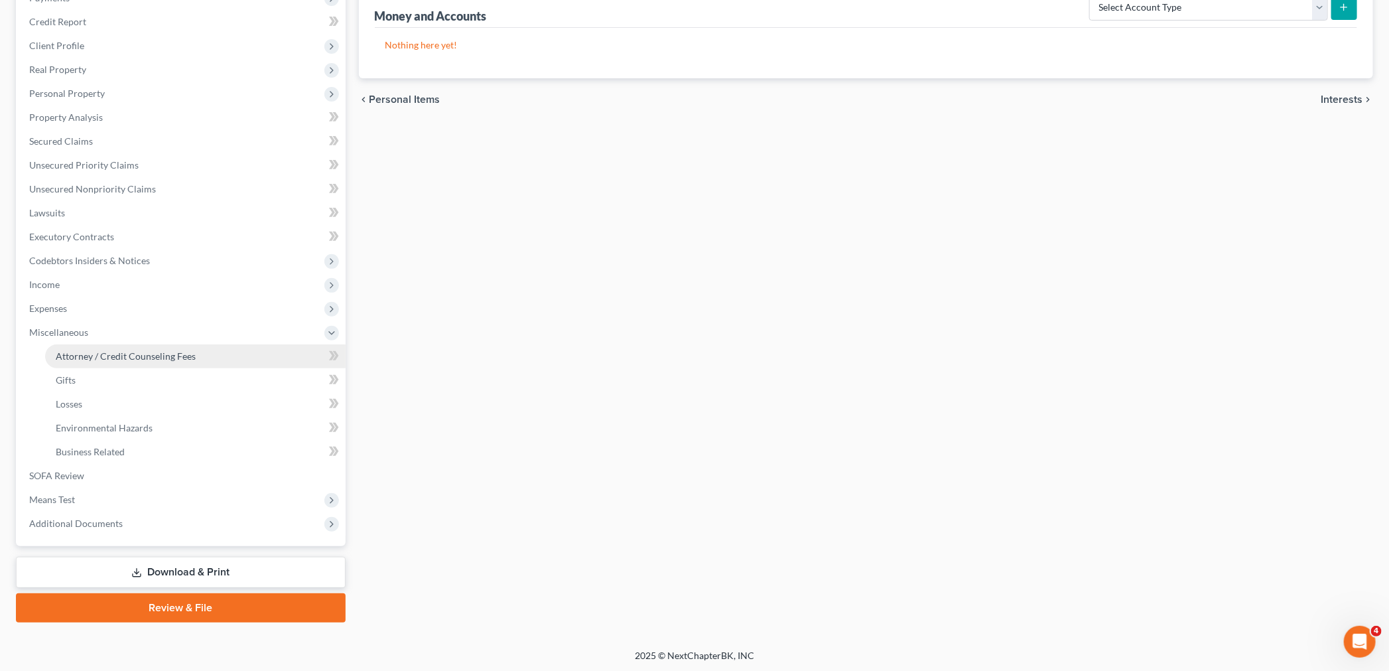
click at [100, 356] on span "Attorney / Credit Counseling Fees" at bounding box center [126, 355] width 140 height 11
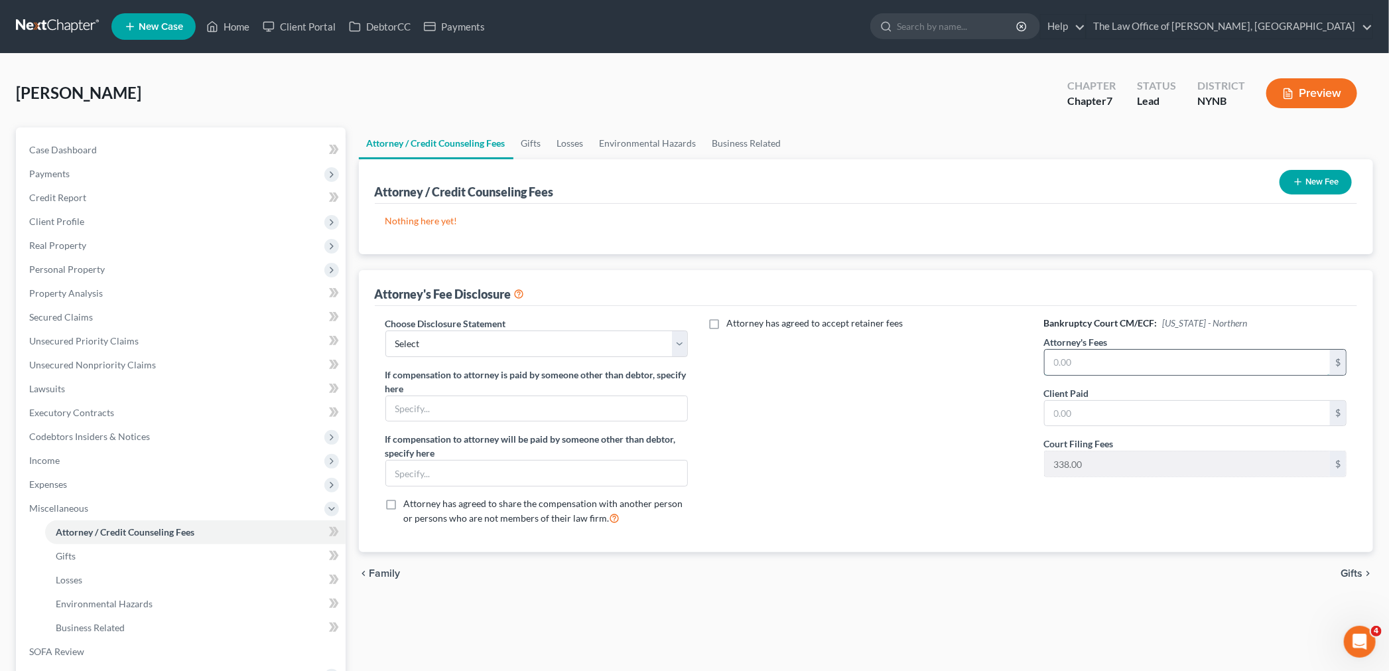
click at [1168, 369] on input "text" at bounding box center [1188, 362] width 286 height 25
type input "2,180"
click at [1105, 421] on input "text" at bounding box center [1188, 413] width 286 height 25
type input "350"
click at [562, 340] on select "Select Southern District The Law Office of Christiaan van Niekerk, PLLC" at bounding box center [536, 343] width 303 height 27
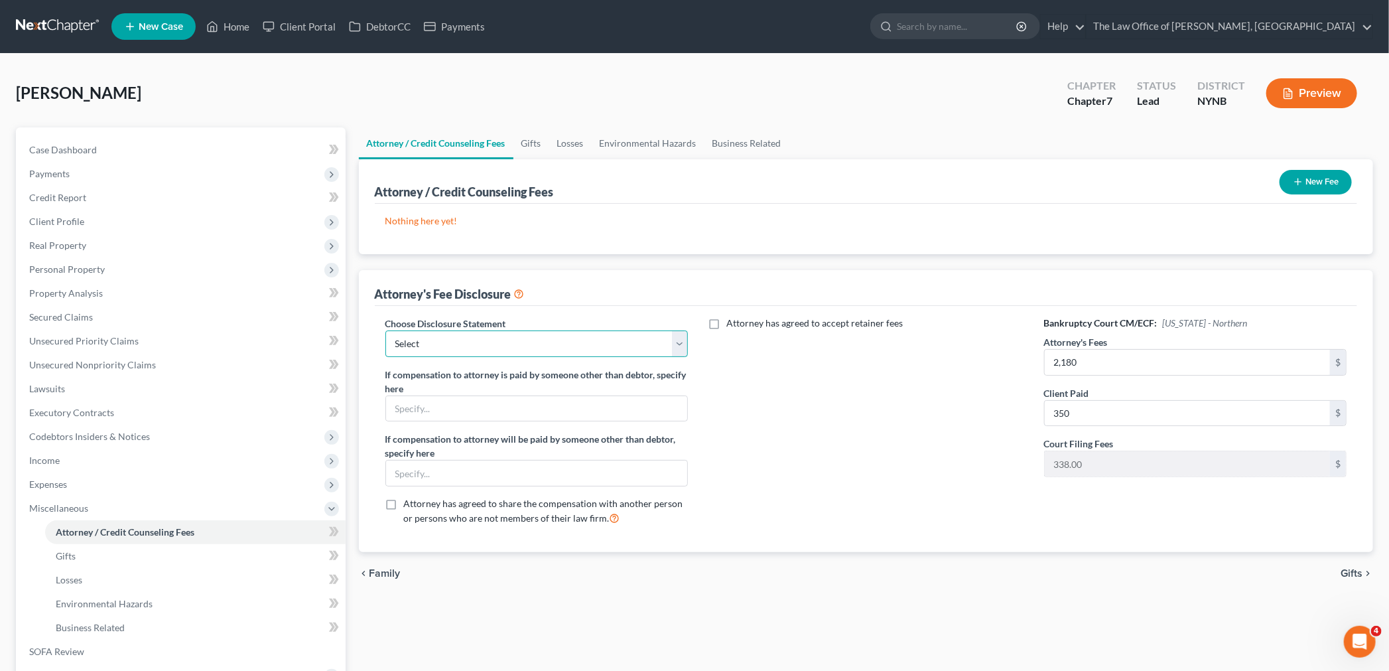
select select "1"
click at [385, 330] on select "Select Southern District The Law Office of Christiaan van Niekerk, PLLC" at bounding box center [536, 343] width 303 height 27
click at [1341, 193] on button "New Fee" at bounding box center [1315, 182] width 72 height 25
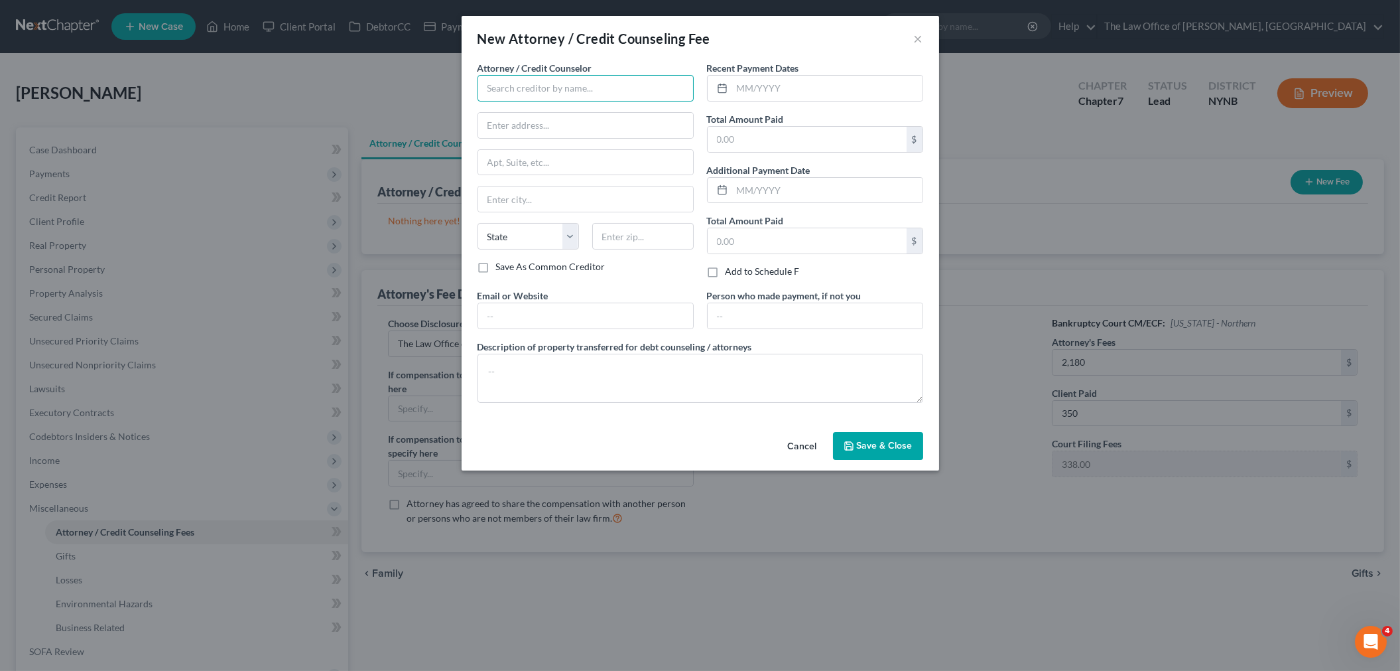
click at [597, 78] on input "text" at bounding box center [586, 88] width 216 height 27
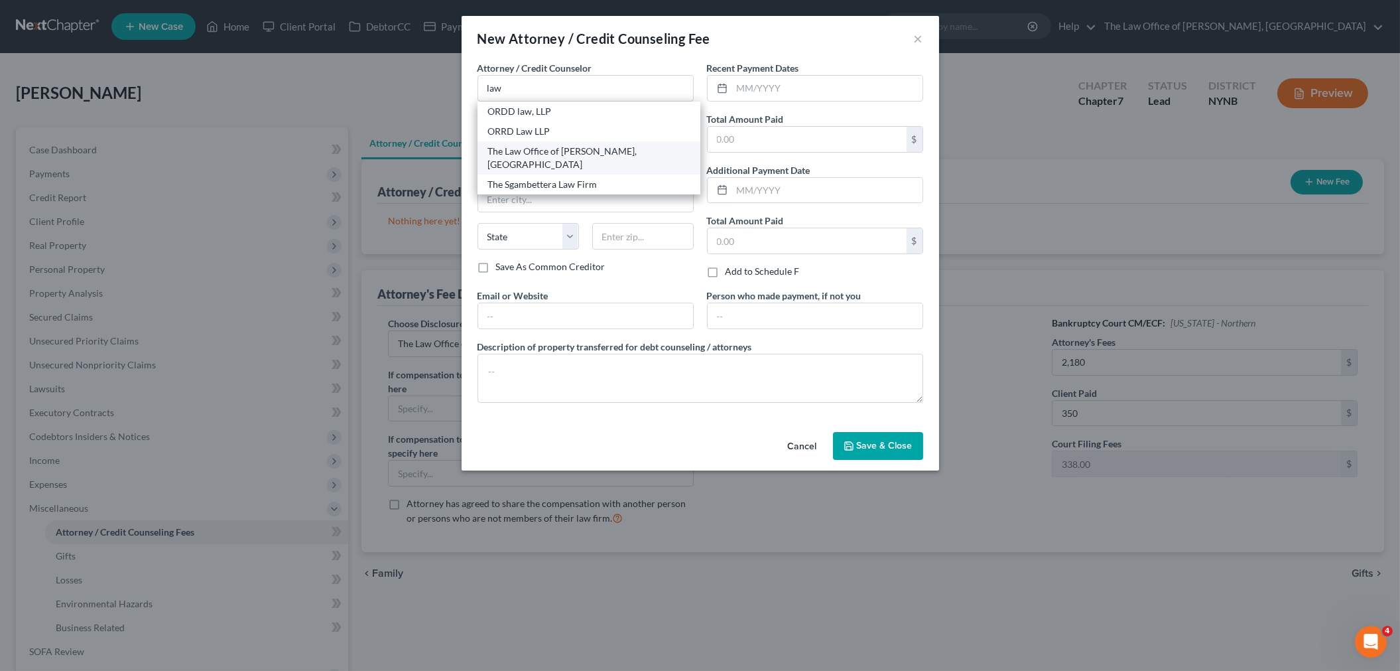
click at [552, 151] on div "The Law Office of [PERSON_NAME], [GEOGRAPHIC_DATA]" at bounding box center [589, 158] width 202 height 27
type input "The Law Office of [PERSON_NAME], [GEOGRAPHIC_DATA]"
type input "146 Jay Street"
type input "Schenectady"
select select "35"
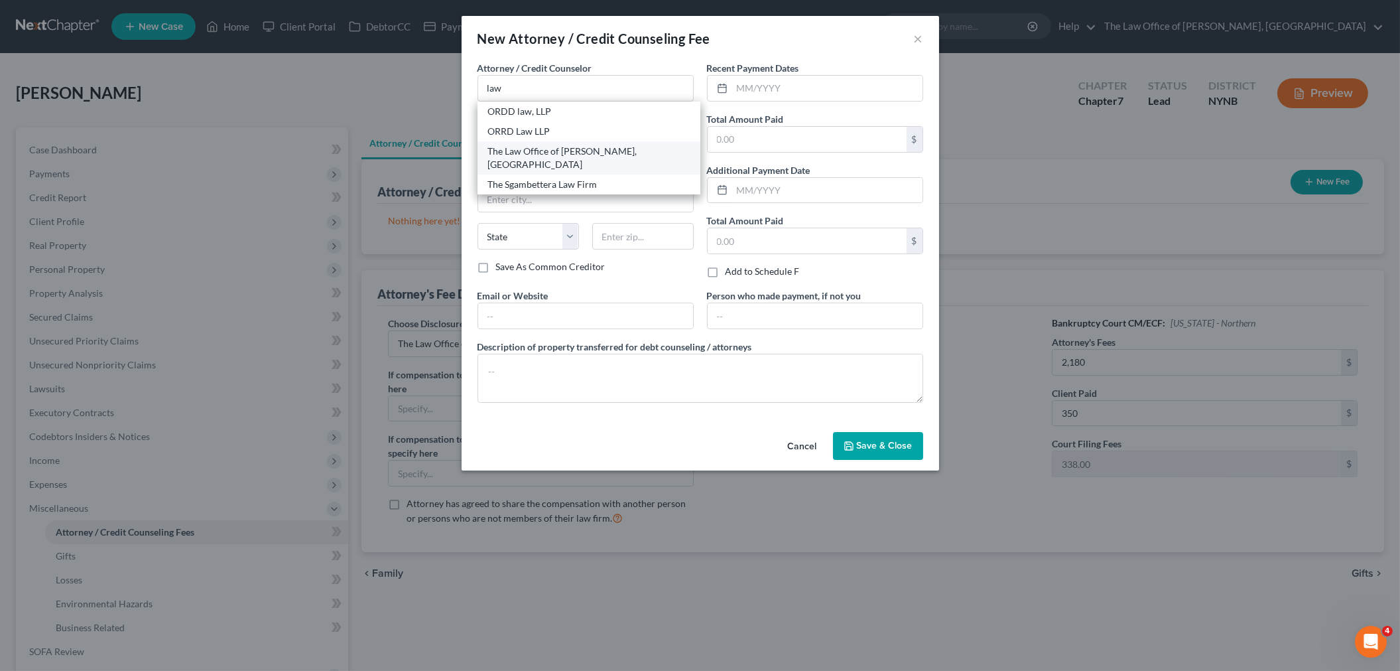
type input "12309"
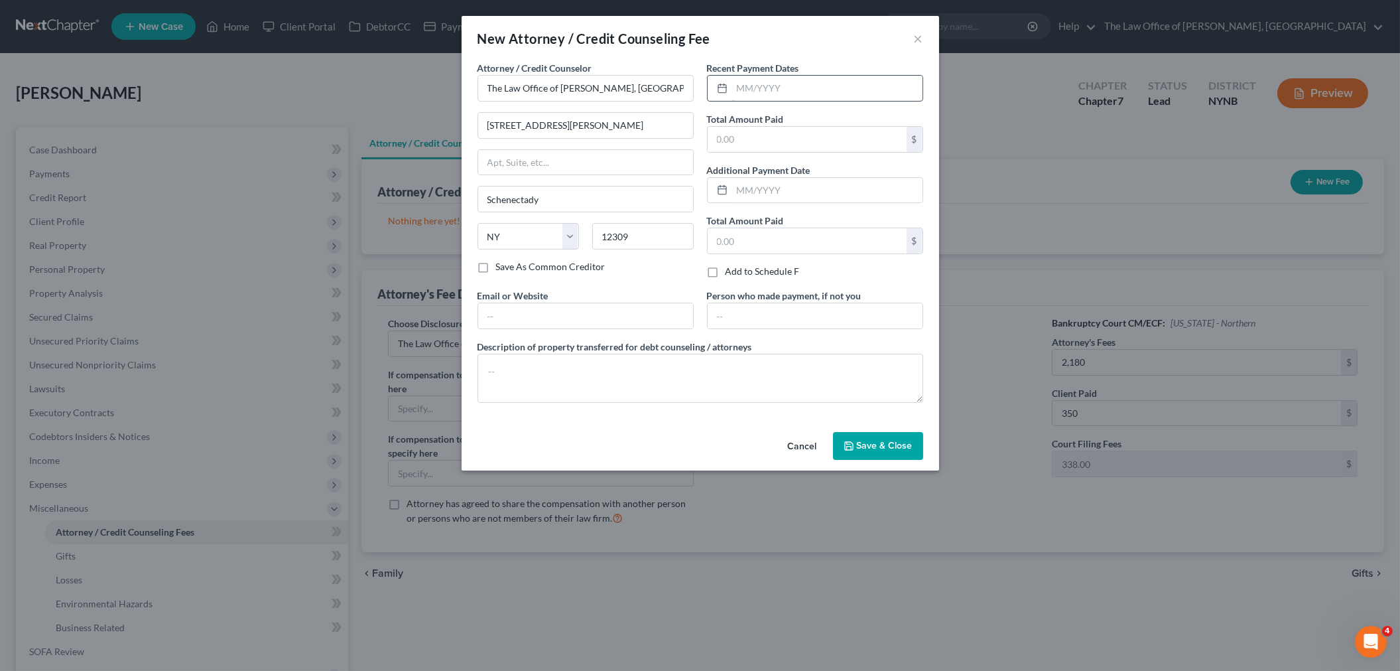
click at [761, 91] on input "text" at bounding box center [827, 88] width 190 height 25
type input "08/2025"
click at [752, 126] on div "$" at bounding box center [815, 139] width 216 height 27
click at [739, 141] on input "text" at bounding box center [807, 139] width 199 height 25
type input "350"
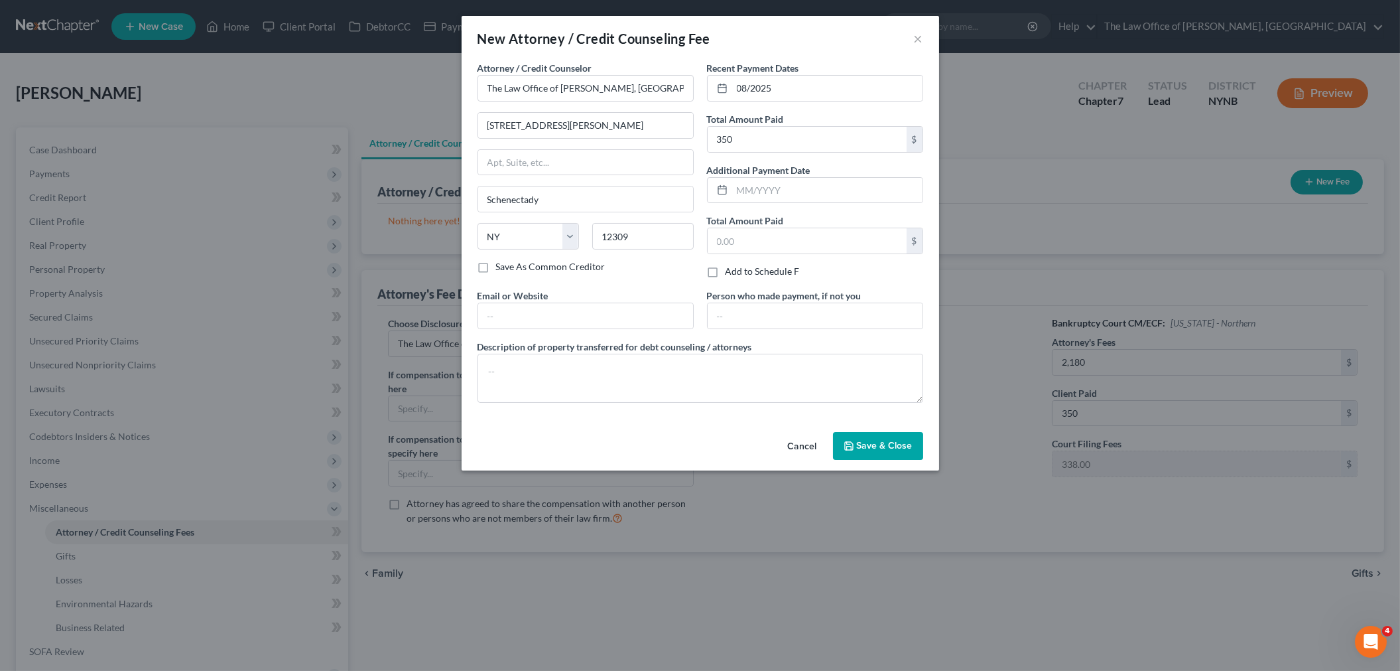
click at [870, 449] on span "Save & Close" at bounding box center [885, 445] width 56 height 11
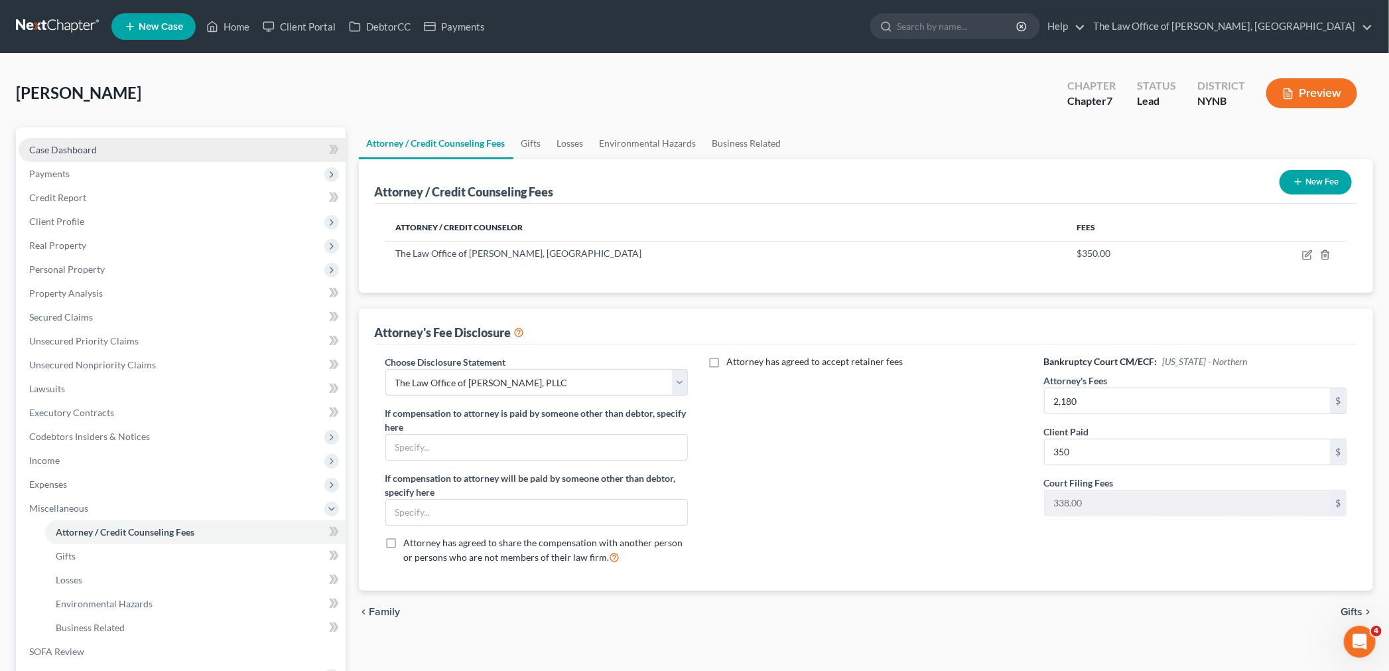
click at [90, 154] on span "Case Dashboard" at bounding box center [63, 149] width 68 height 11
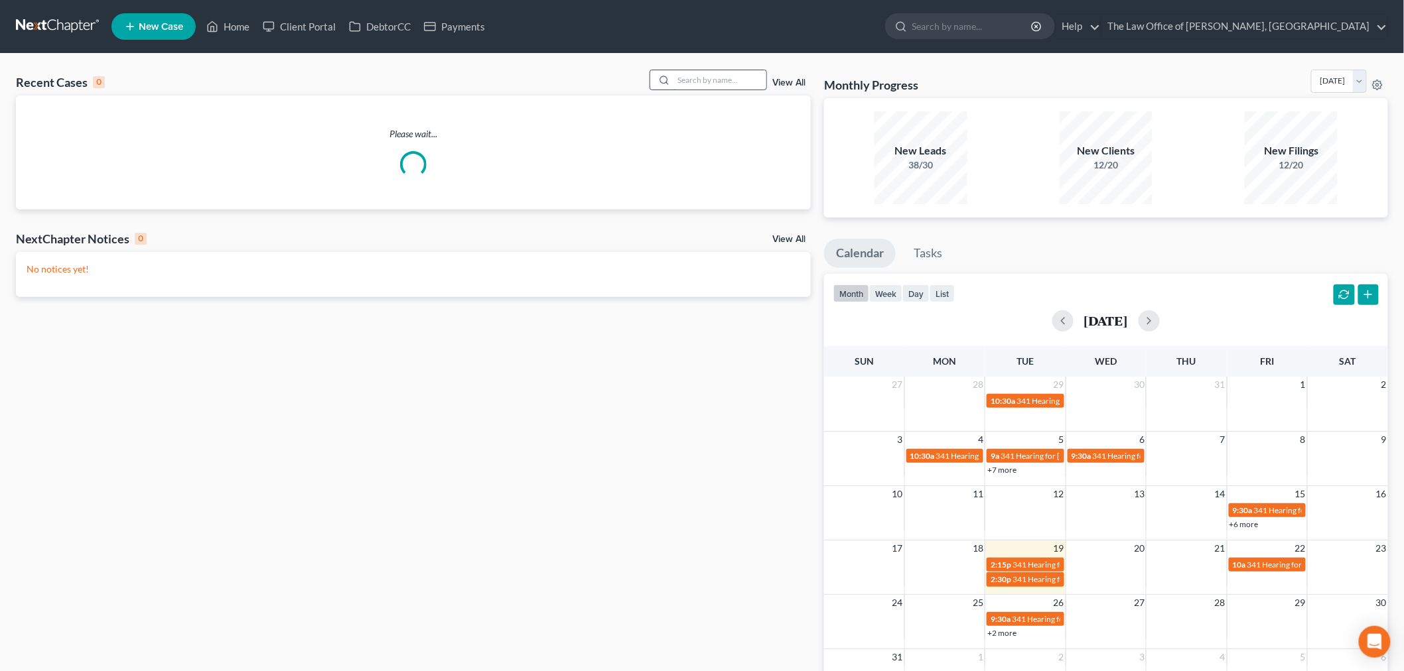
click at [717, 80] on input "search" at bounding box center [719, 79] width 93 height 19
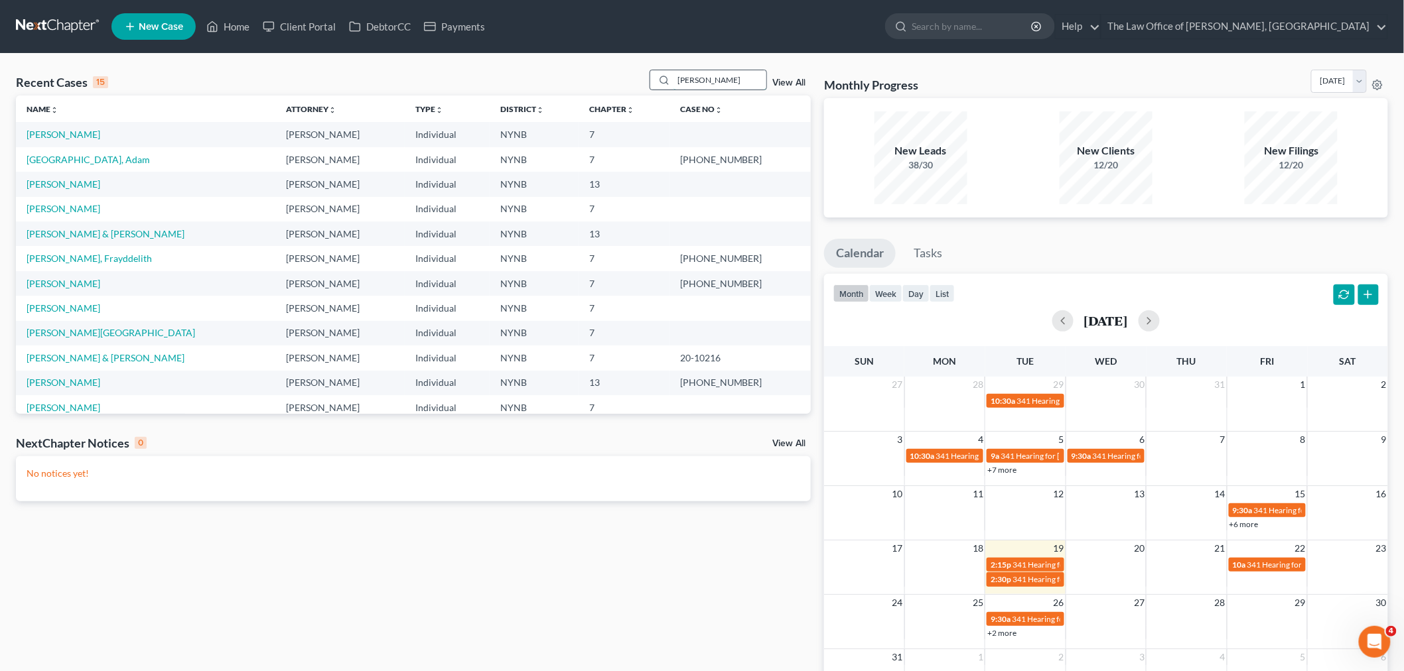
type input "[PERSON_NAME]"
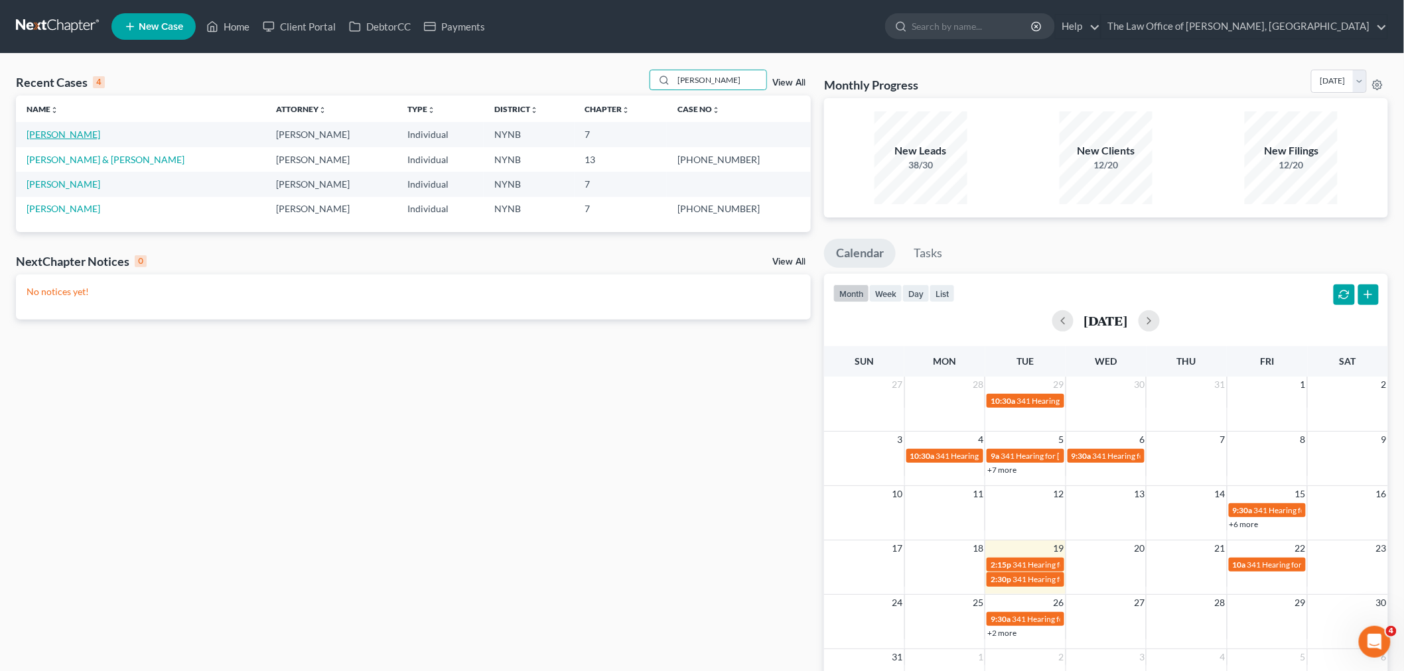
click at [73, 131] on link "[PERSON_NAME]" at bounding box center [64, 134] width 74 height 11
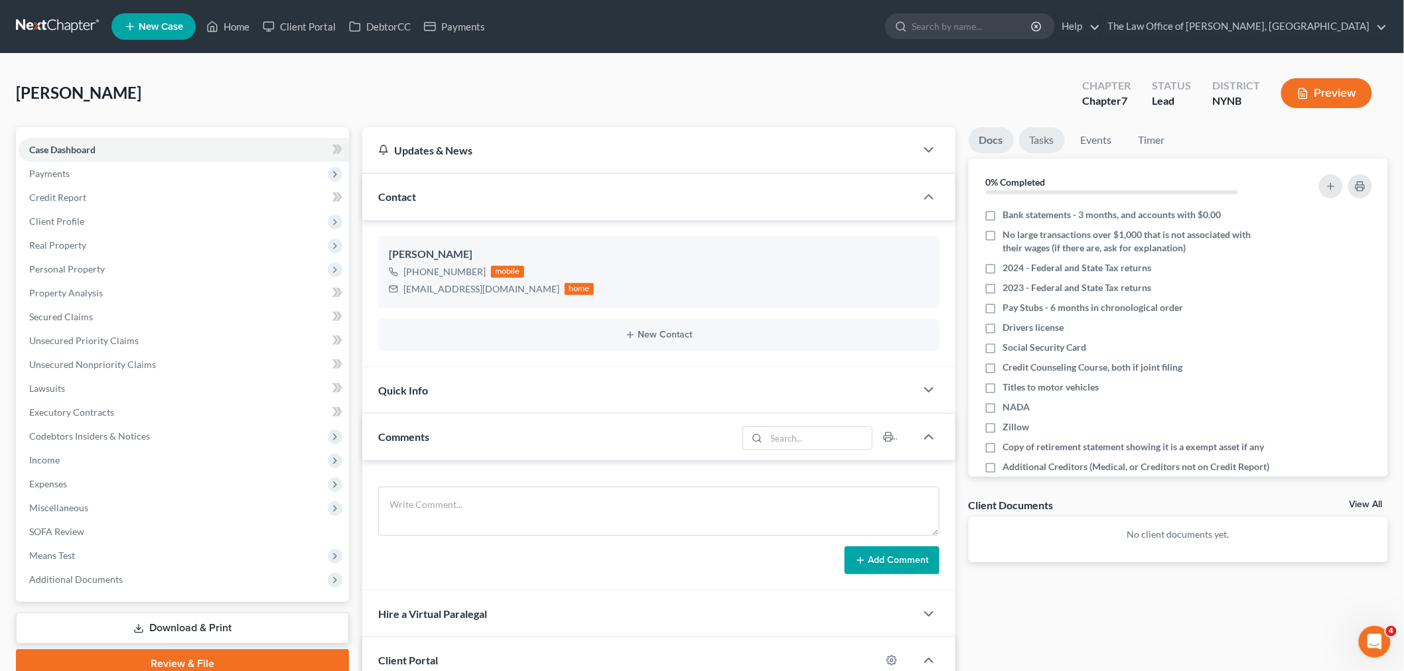
click at [1038, 138] on link "Tasks" at bounding box center [1042, 140] width 46 height 26
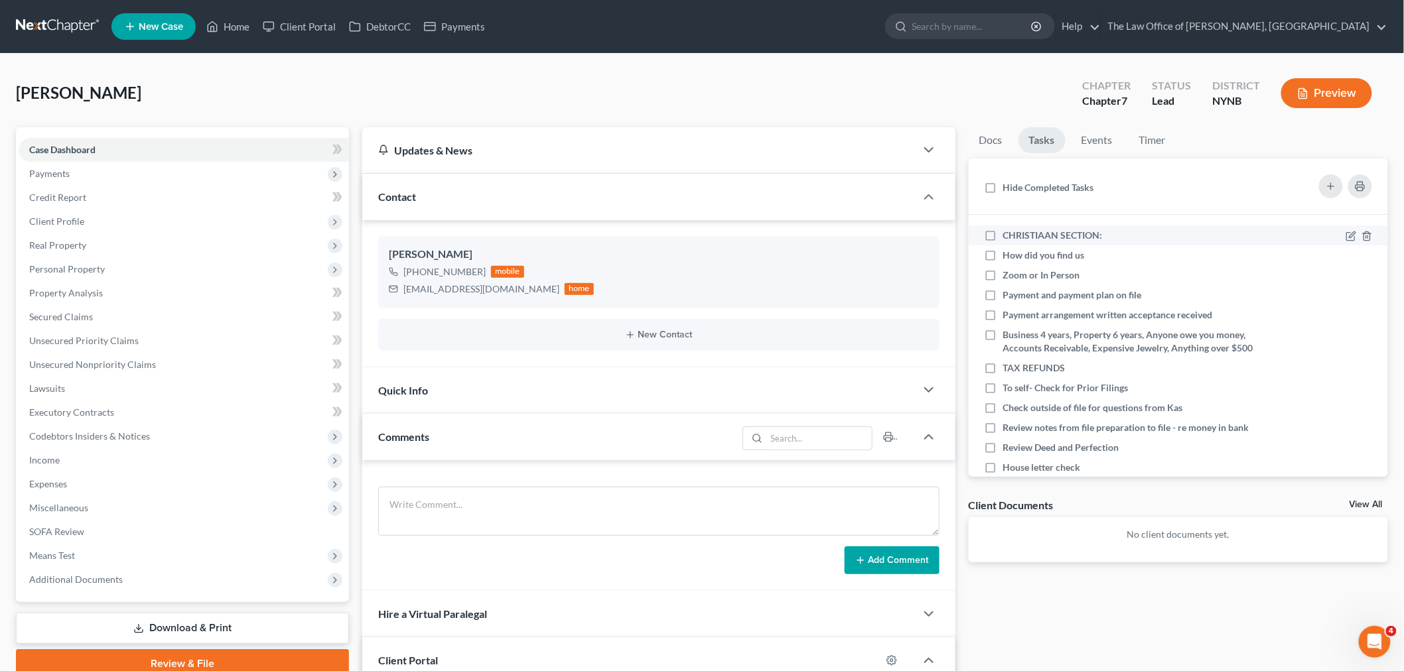
click at [1003, 235] on label "CHRISTIAAN SECTION:" at bounding box center [1058, 235] width 110 height 13
click at [1008, 235] on input "CHRISTIAAN SECTION:" at bounding box center [1012, 233] width 9 height 9
checkbox input "true"
click at [1345, 255] on icon at bounding box center [1350, 256] width 11 height 11
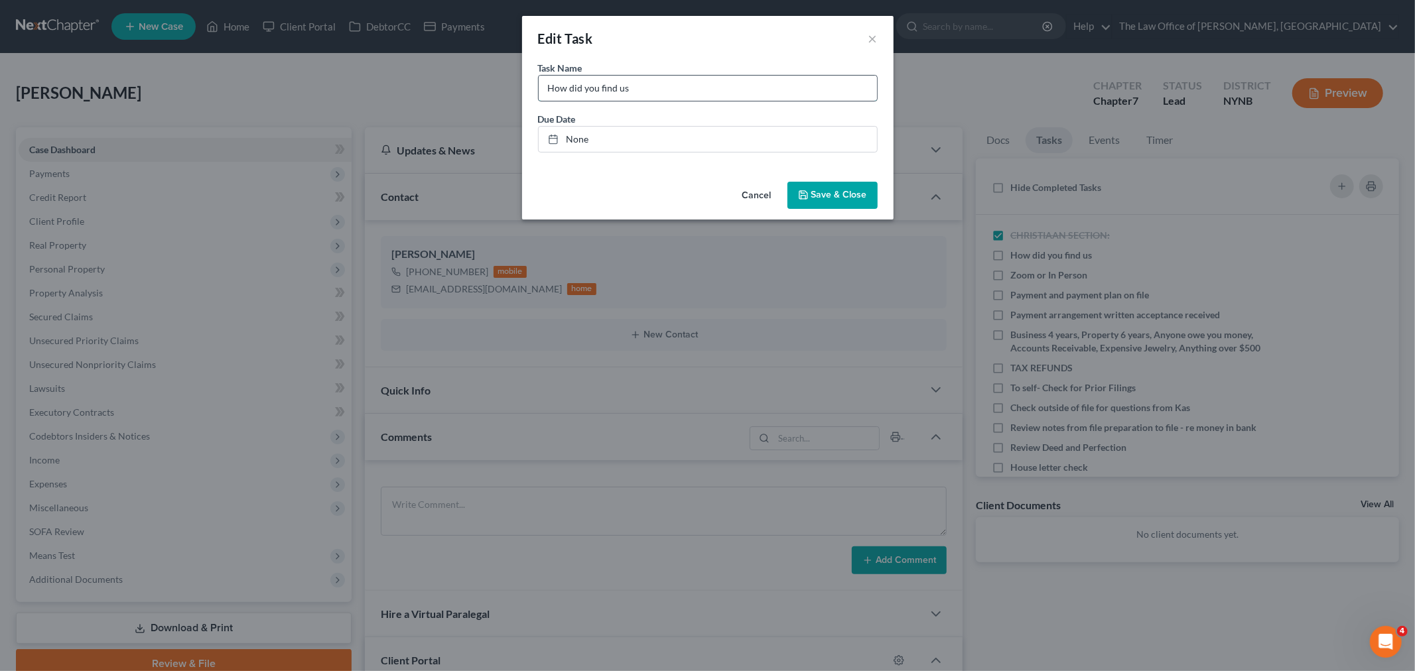
click at [713, 95] on input "How did you find us" at bounding box center [708, 88] width 338 height 25
type input "How did you find us google"
drag, startPoint x: 834, startPoint y: 183, endPoint x: 844, endPoint y: 190, distance: 12.0
click at [834, 183] on button "Save & Close" at bounding box center [832, 196] width 90 height 28
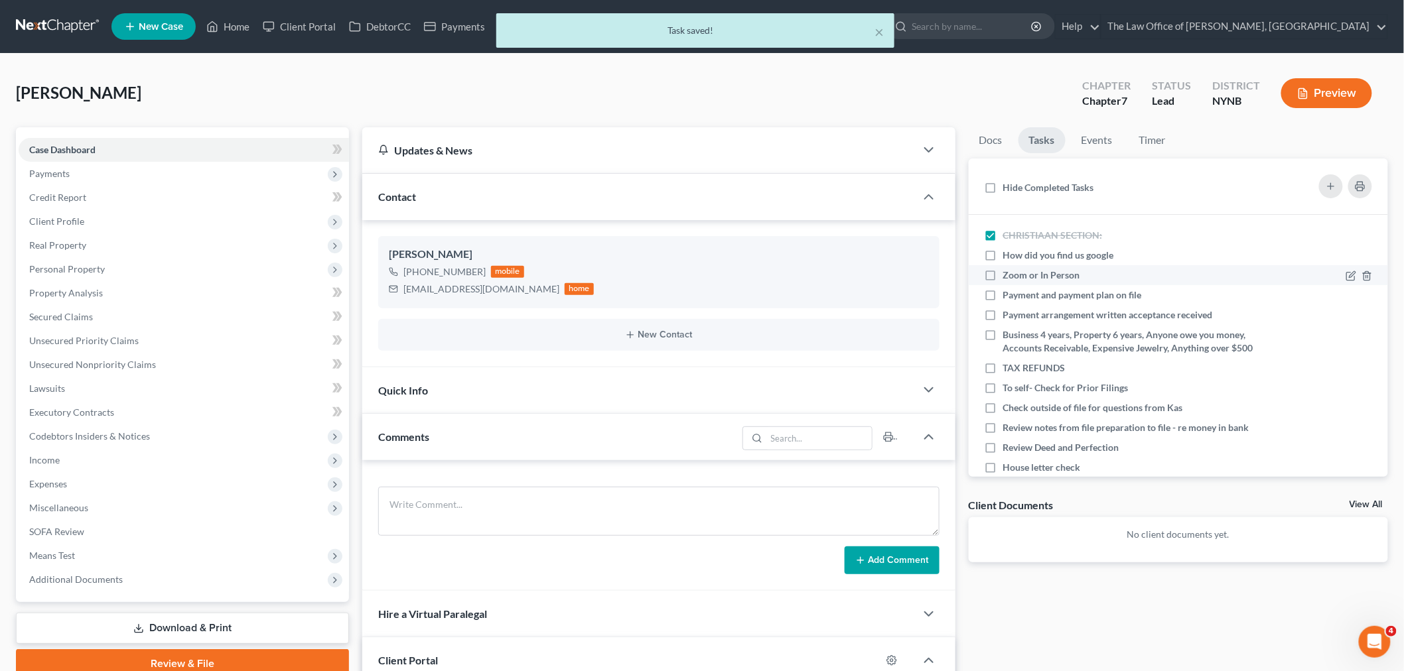
drag, startPoint x: 992, startPoint y: 254, endPoint x: 1012, endPoint y: 272, distance: 26.8
click at [1003, 255] on label "How did you find us google" at bounding box center [1063, 255] width 121 height 13
click at [1008, 255] on input "How did you find us google" at bounding box center [1012, 253] width 9 height 9
checkbox input "true"
click at [1345, 273] on icon at bounding box center [1350, 276] width 11 height 11
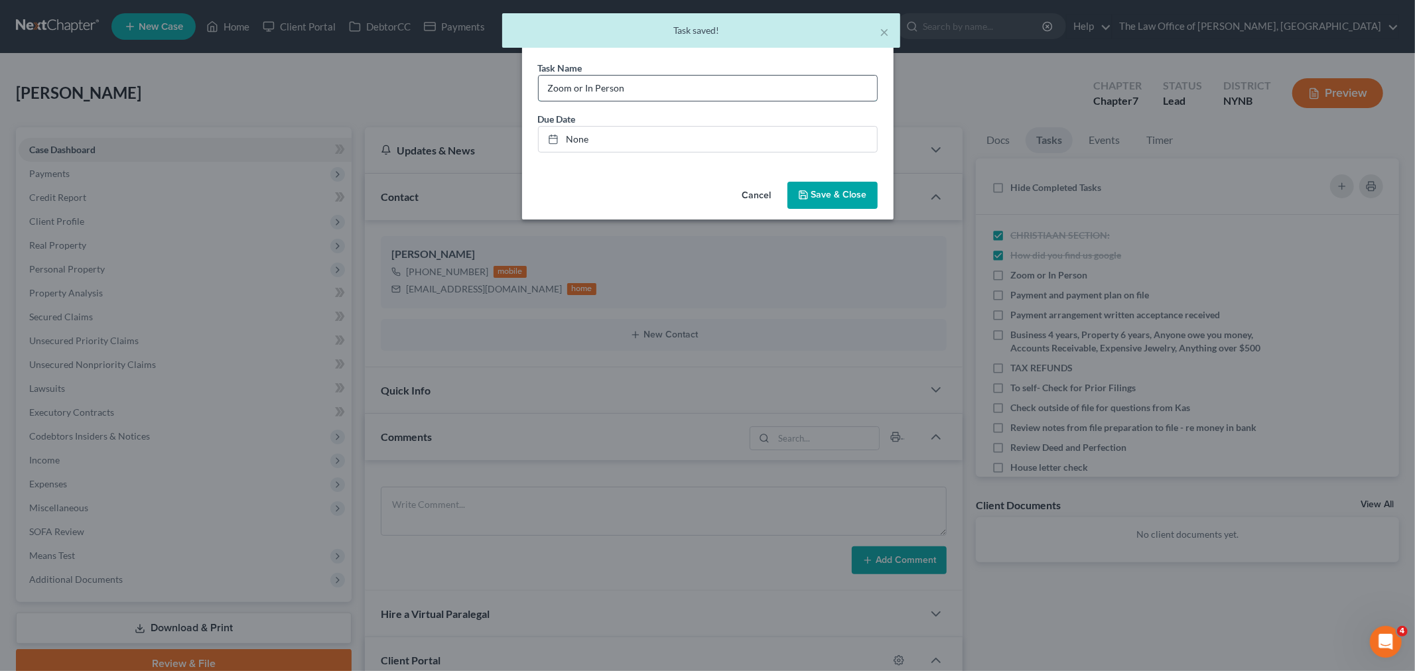
click at [675, 87] on input "Zoom or In Person" at bounding box center [708, 88] width 338 height 25
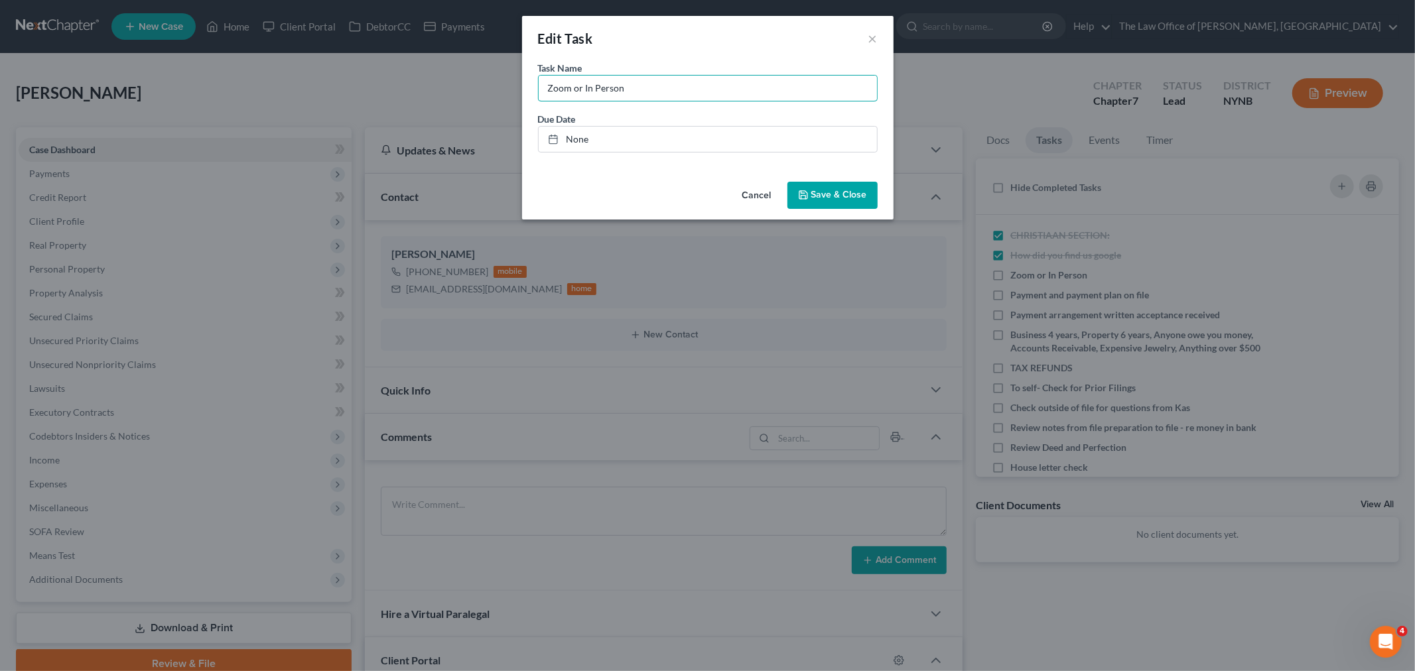
type input "Zoom or In Person - in persn SO"
click at [858, 194] on span "Save & Close" at bounding box center [839, 195] width 56 height 11
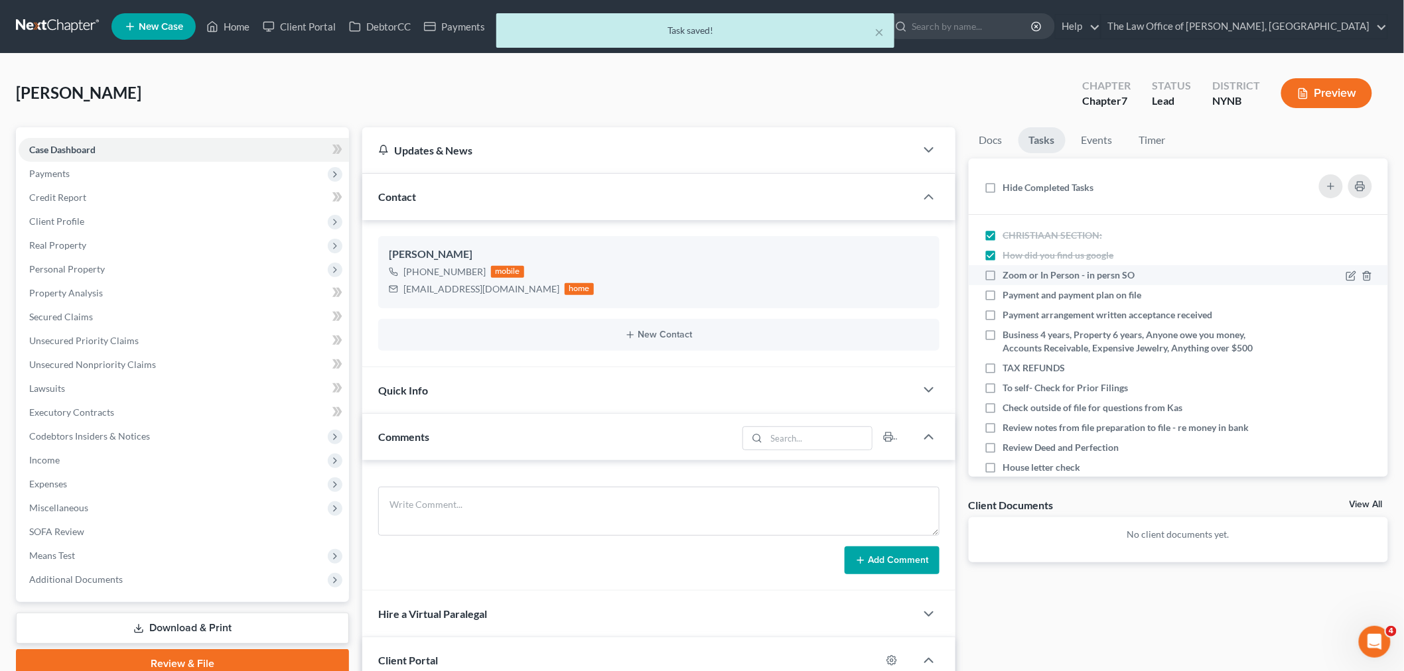
click at [1003, 275] on label "Zoom or In Person - in persn SO" at bounding box center [1074, 275] width 143 height 13
click at [1008, 275] on input "Zoom or In Person - in persn SO" at bounding box center [1012, 273] width 9 height 9
checkbox input "true"
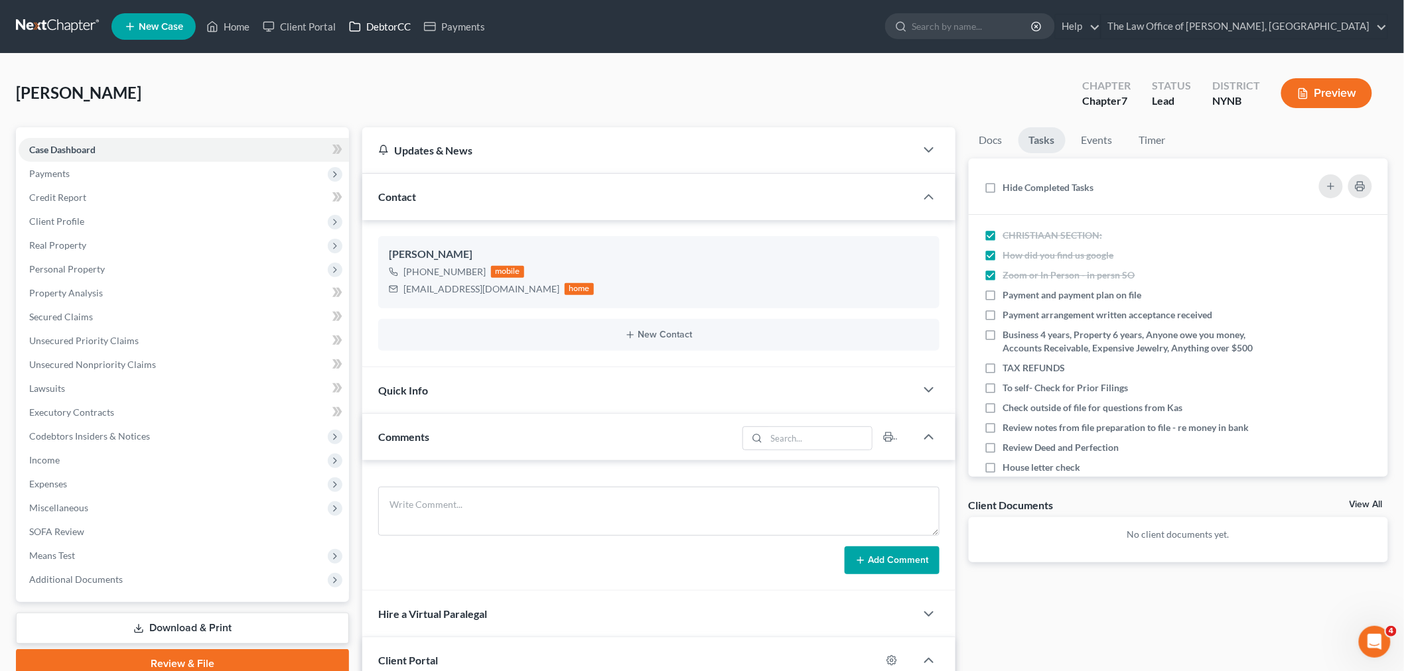
drag, startPoint x: 396, startPoint y: 28, endPoint x: 403, endPoint y: 31, distance: 8.0
click at [396, 28] on link "DebtorCC" at bounding box center [379, 27] width 75 height 24
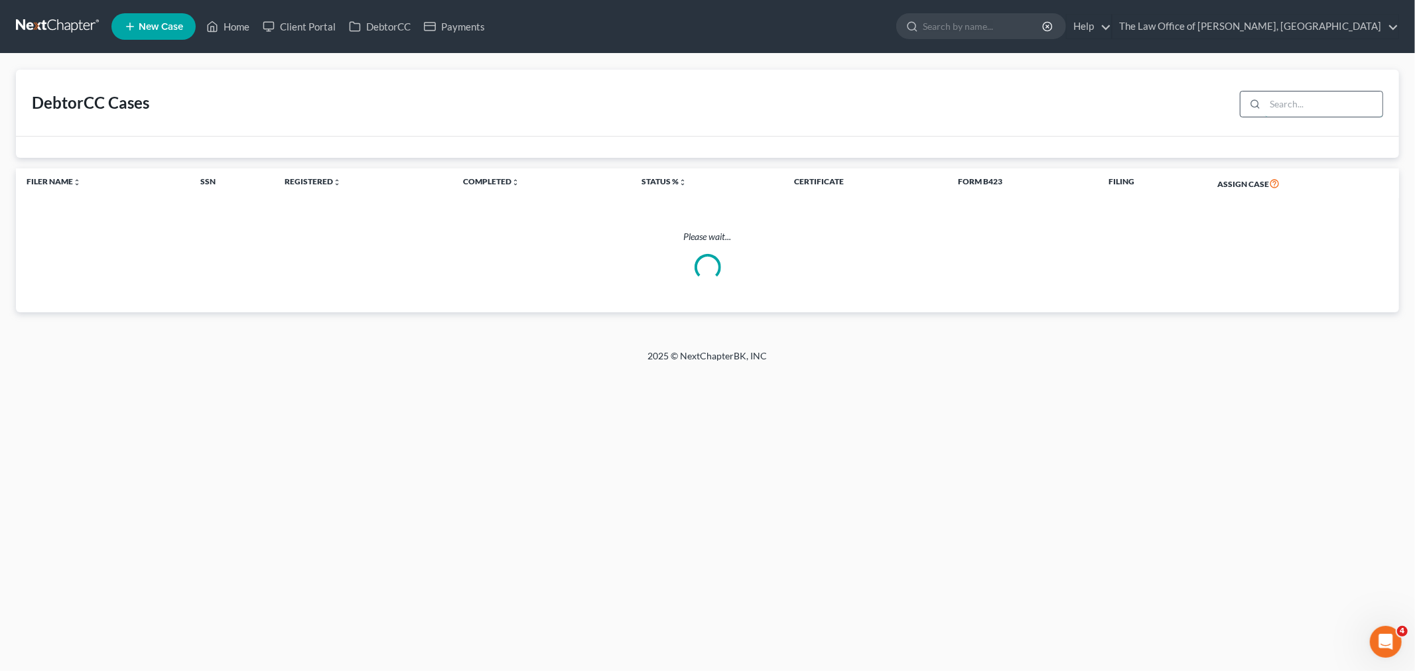
click at [1327, 103] on input "search" at bounding box center [1323, 104] width 117 height 25
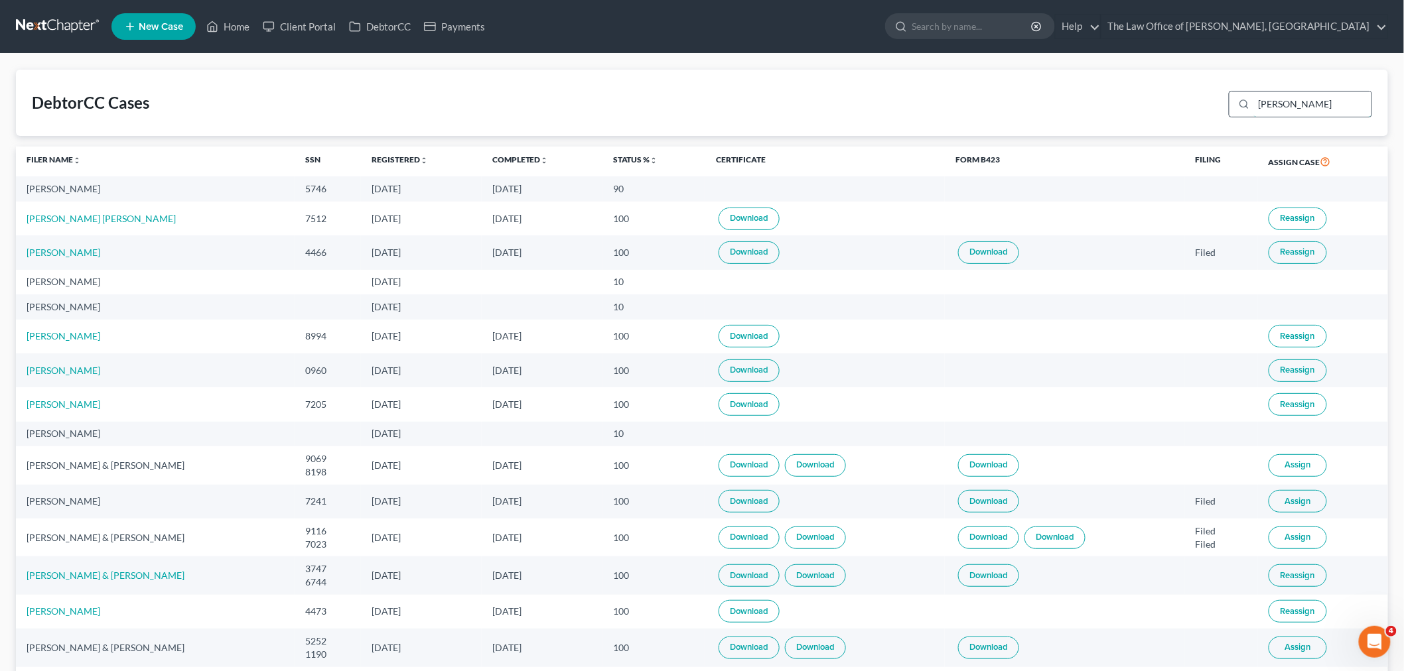
type input "[PERSON_NAME]"
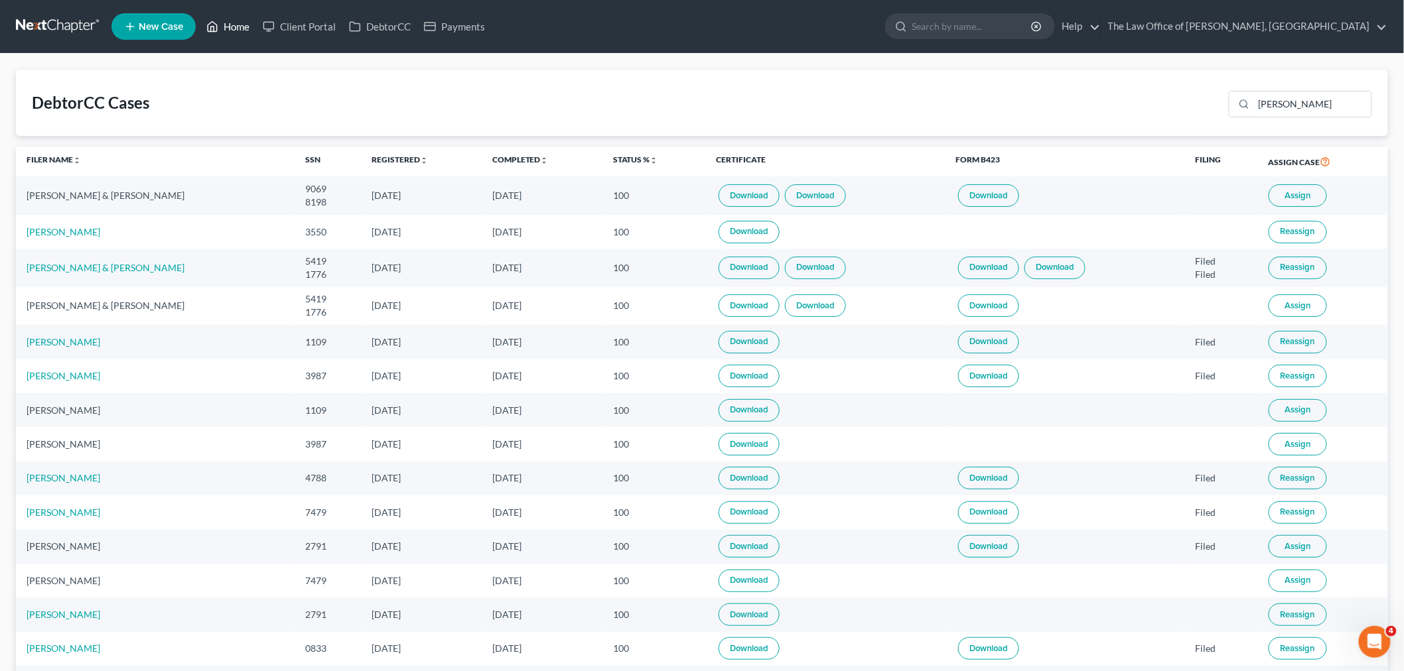
click at [241, 25] on link "Home" at bounding box center [228, 27] width 56 height 24
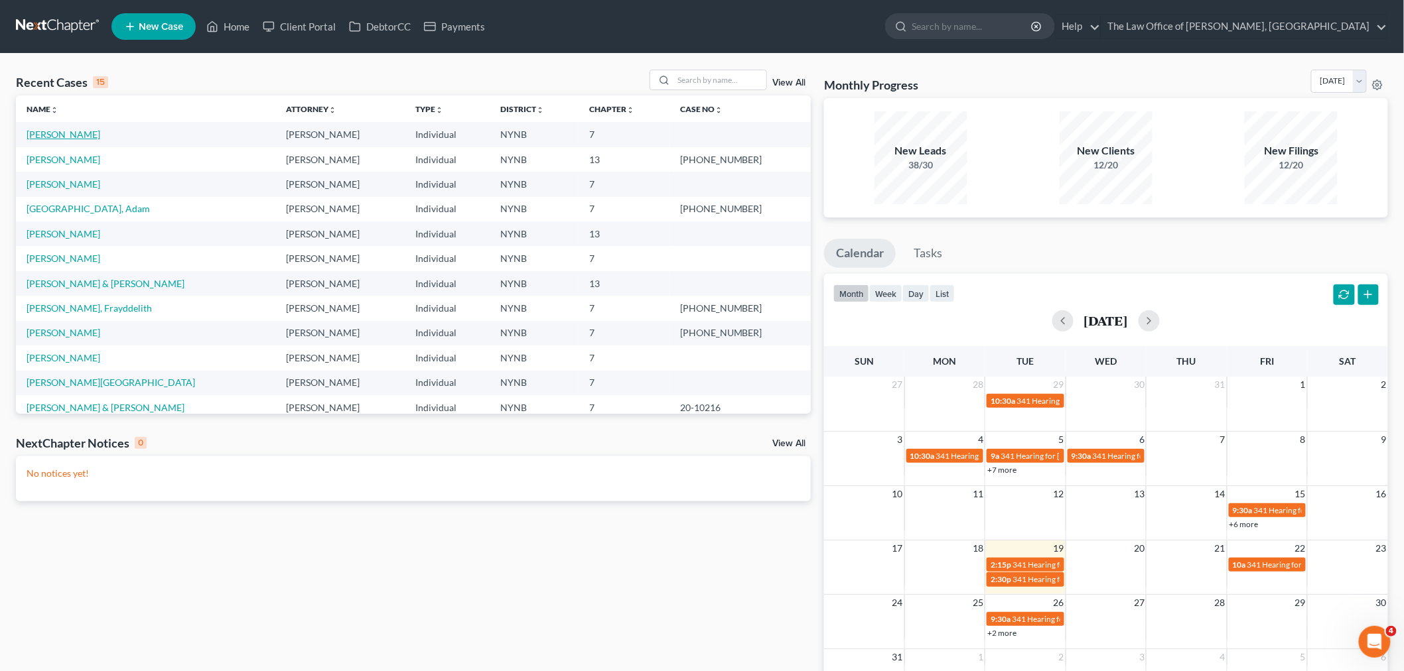
click at [70, 137] on link "Smith, Darlene" at bounding box center [64, 134] width 74 height 11
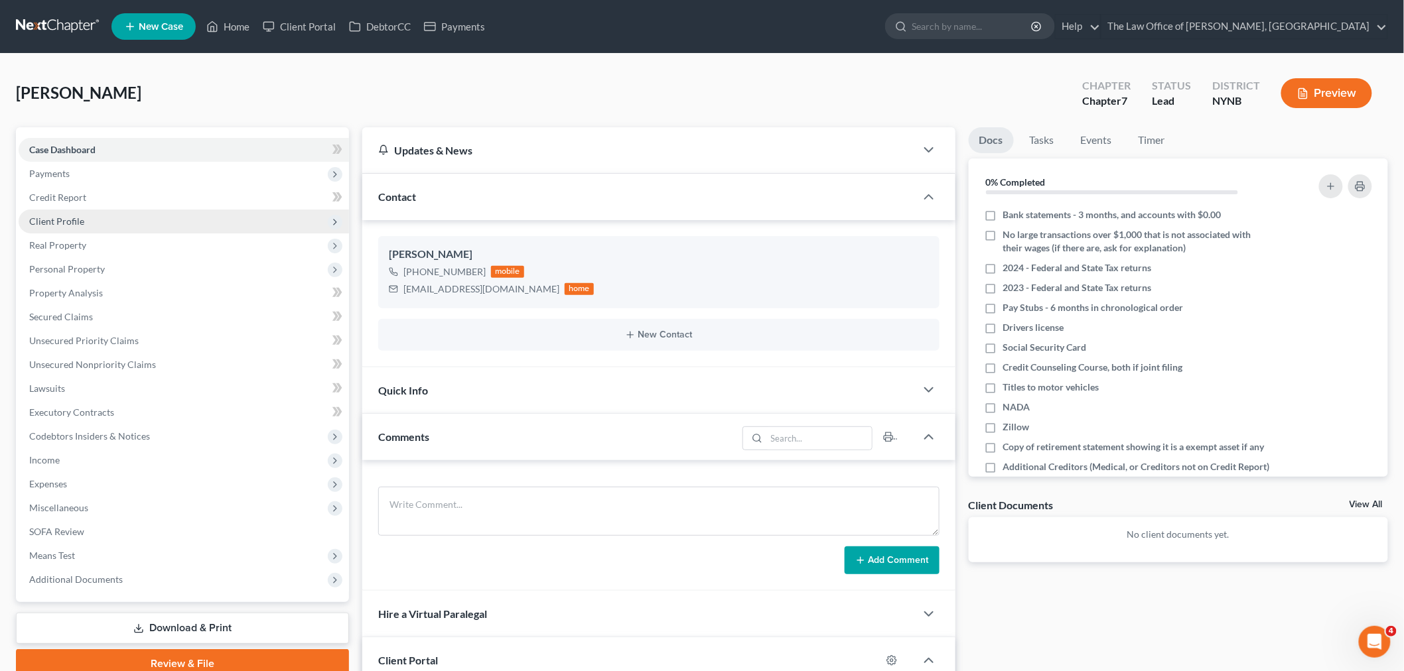
click at [61, 217] on span "Client Profile" at bounding box center [56, 221] width 55 height 11
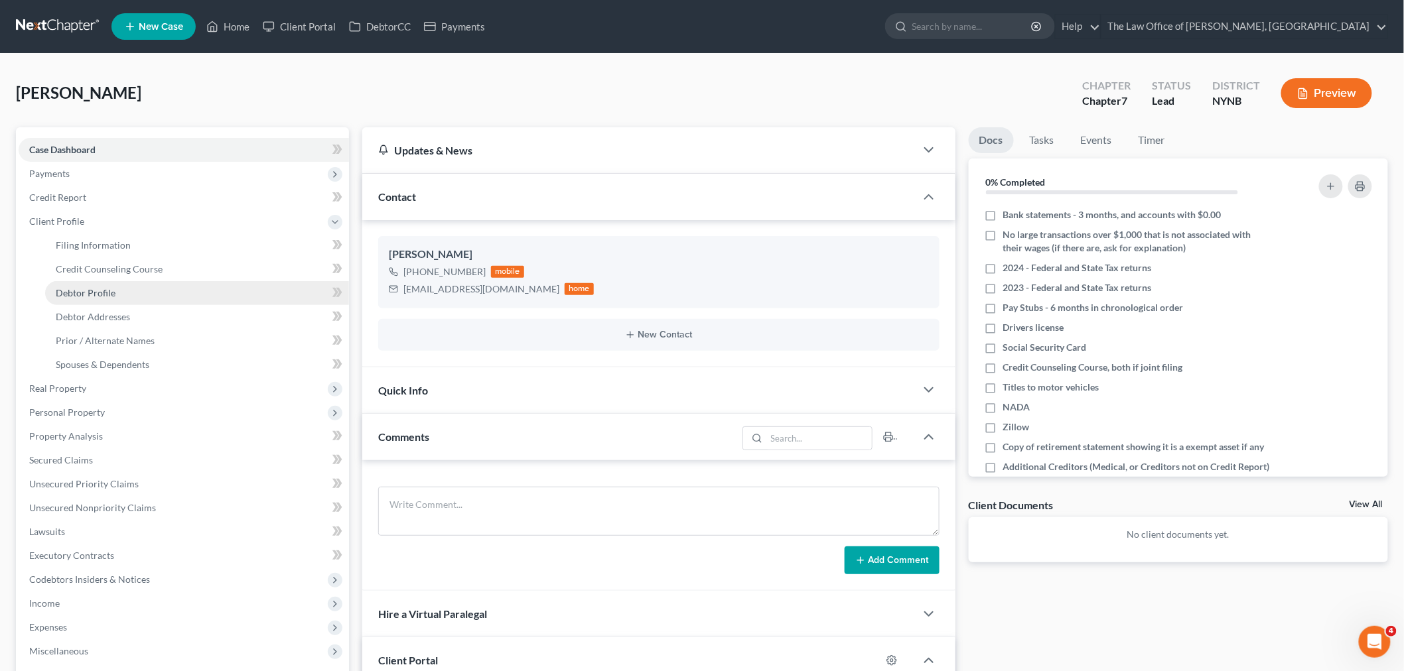
click at [78, 294] on span "Debtor Profile" at bounding box center [86, 292] width 60 height 11
select select "0"
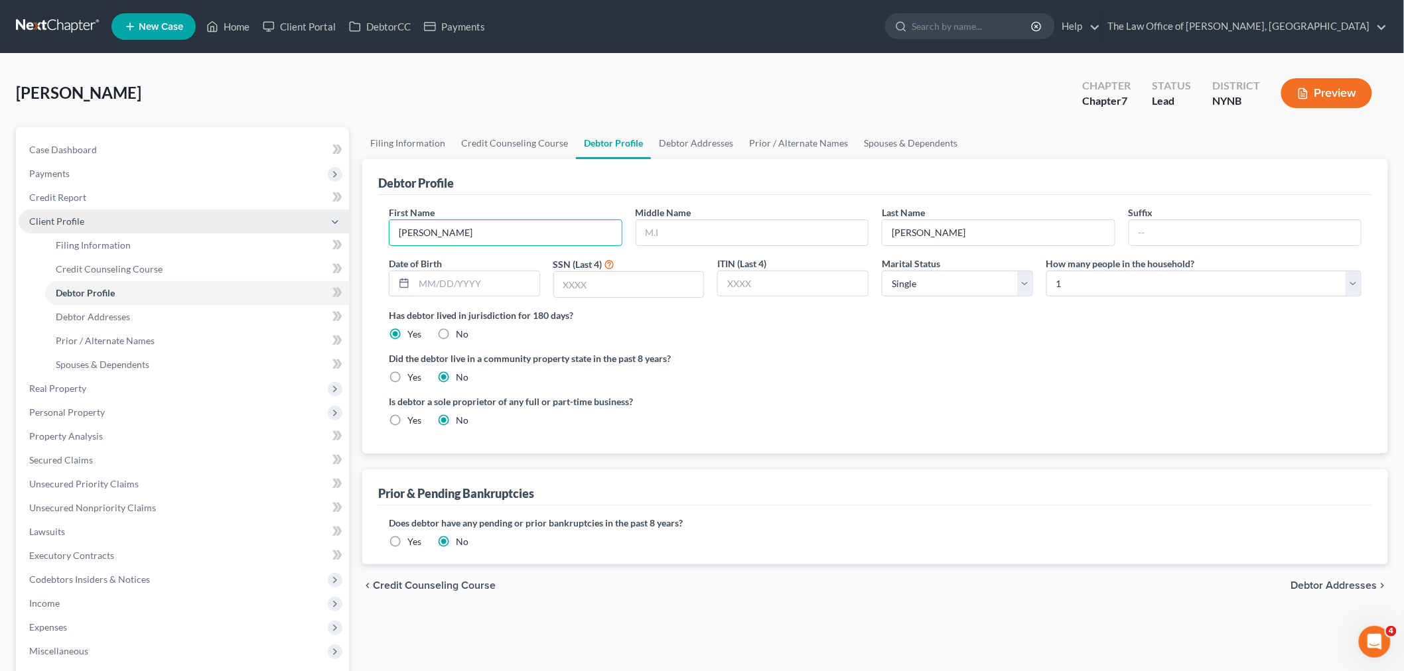
drag, startPoint x: 466, startPoint y: 233, endPoint x: 339, endPoint y: 224, distance: 127.0
click at [344, 224] on div "Petition Navigation Case Dashboard Payments Invoices Payments Payments Credit R…" at bounding box center [701, 474] width 1385 height 694
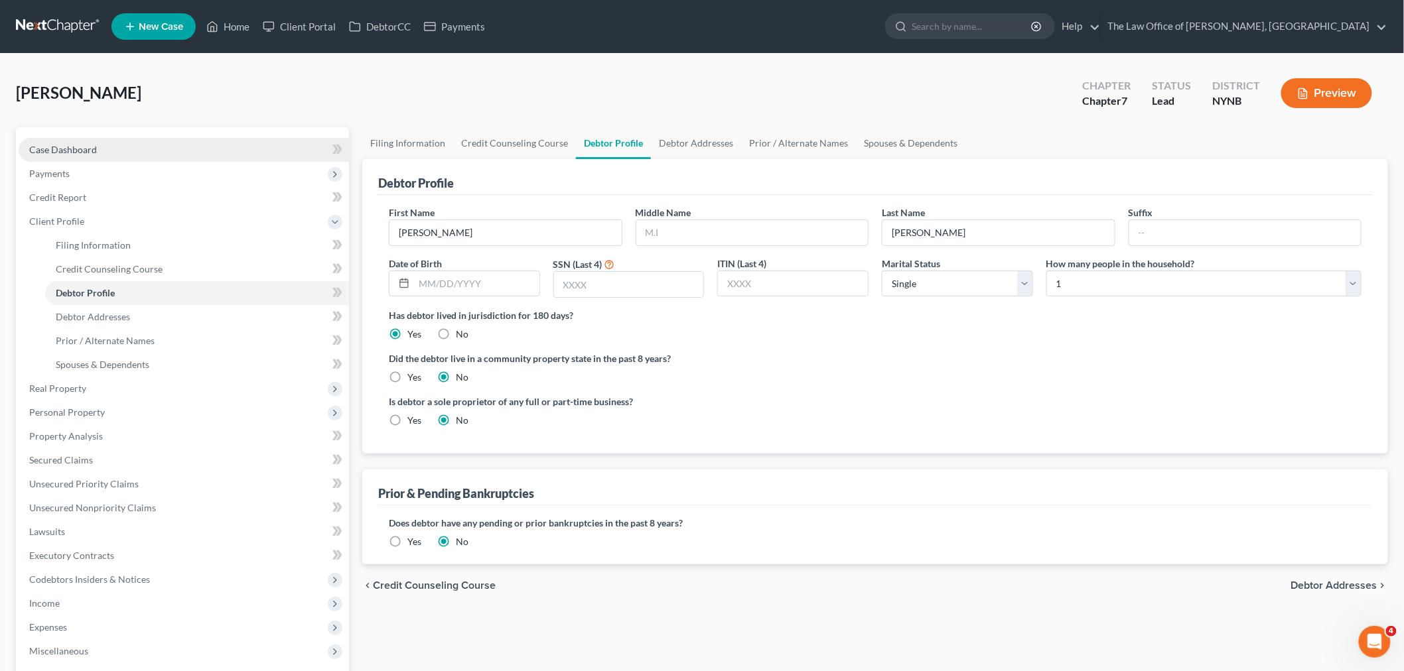
click at [90, 144] on span "Case Dashboard" at bounding box center [63, 149] width 68 height 11
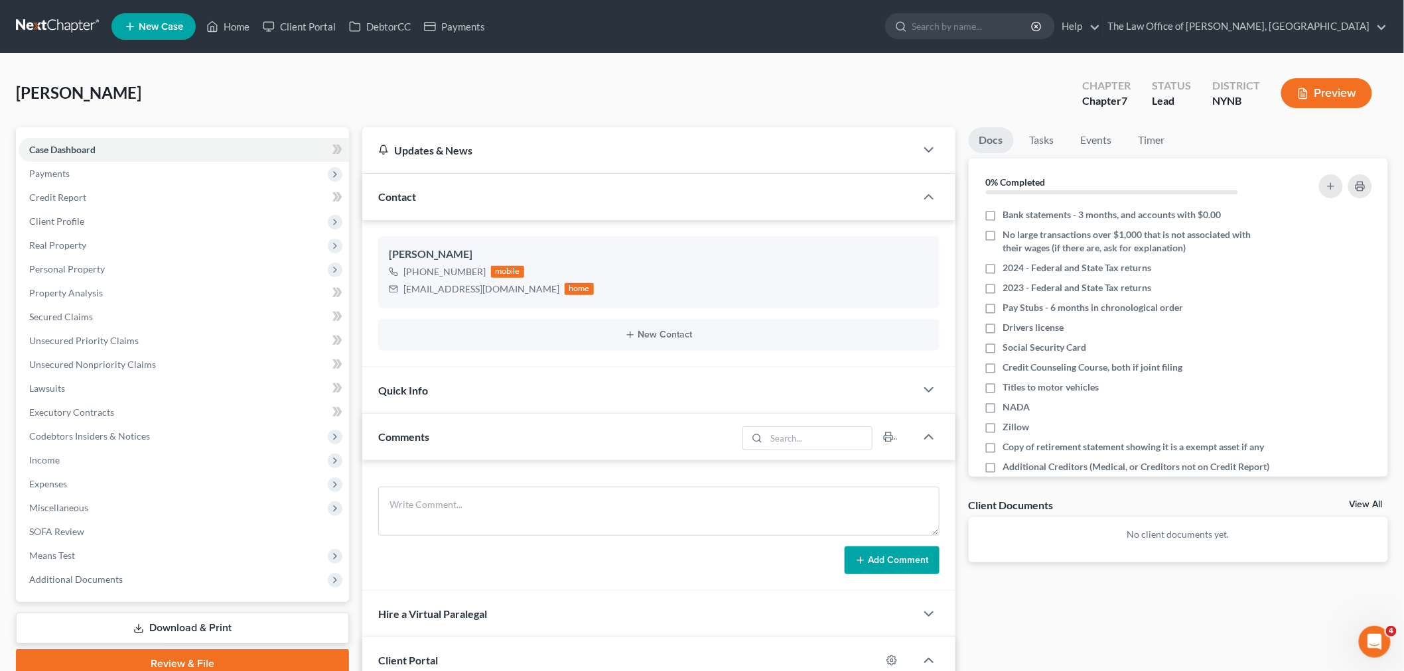
scroll to position [295, 0]
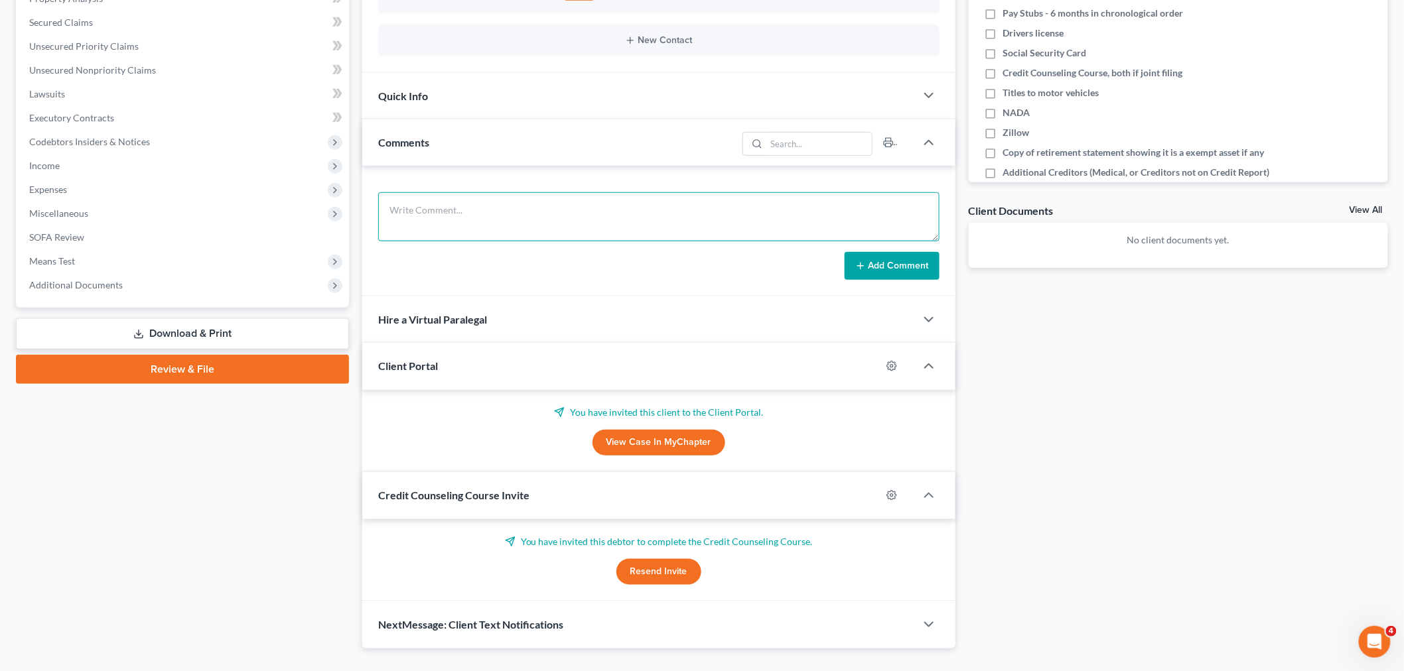
click at [440, 210] on textarea at bounding box center [658, 216] width 561 height 49
click at [516, 201] on textarea "H 132-38-8198" at bounding box center [658, 216] width 561 height 49
type textarea "H 132-38-8198 w 098-40-9069"
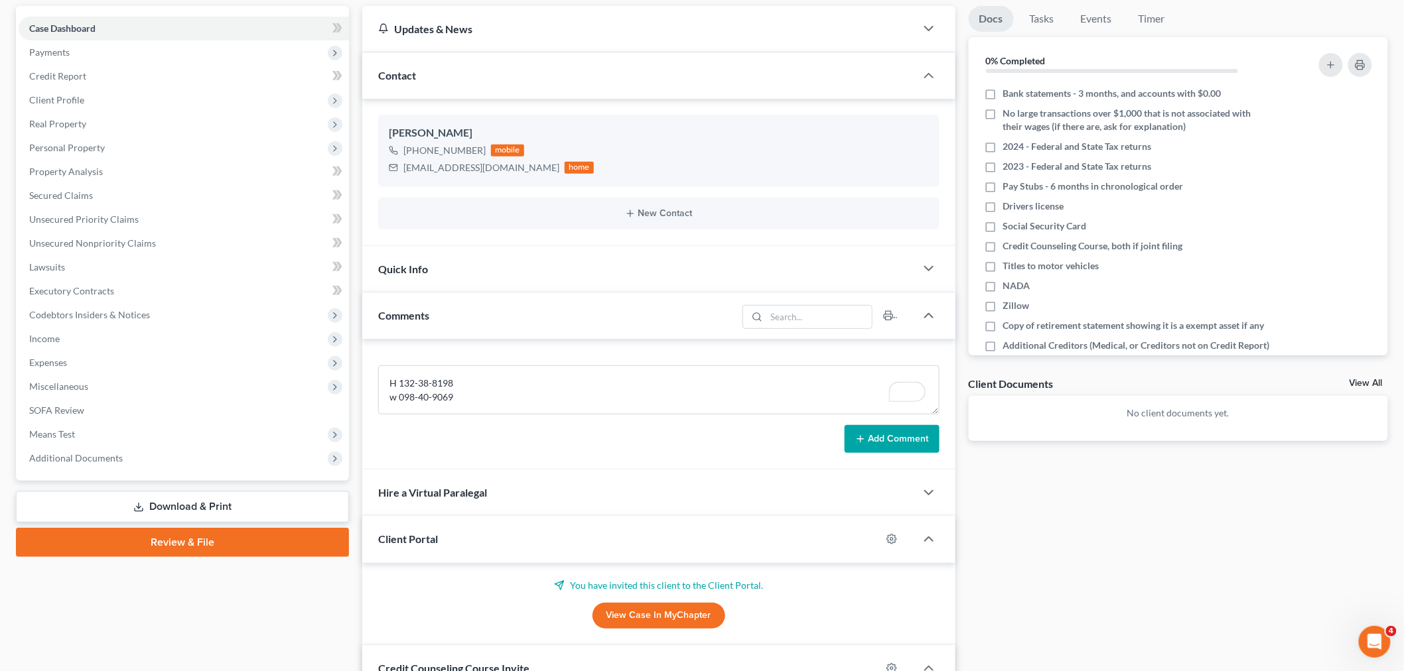
scroll to position [0, 0]
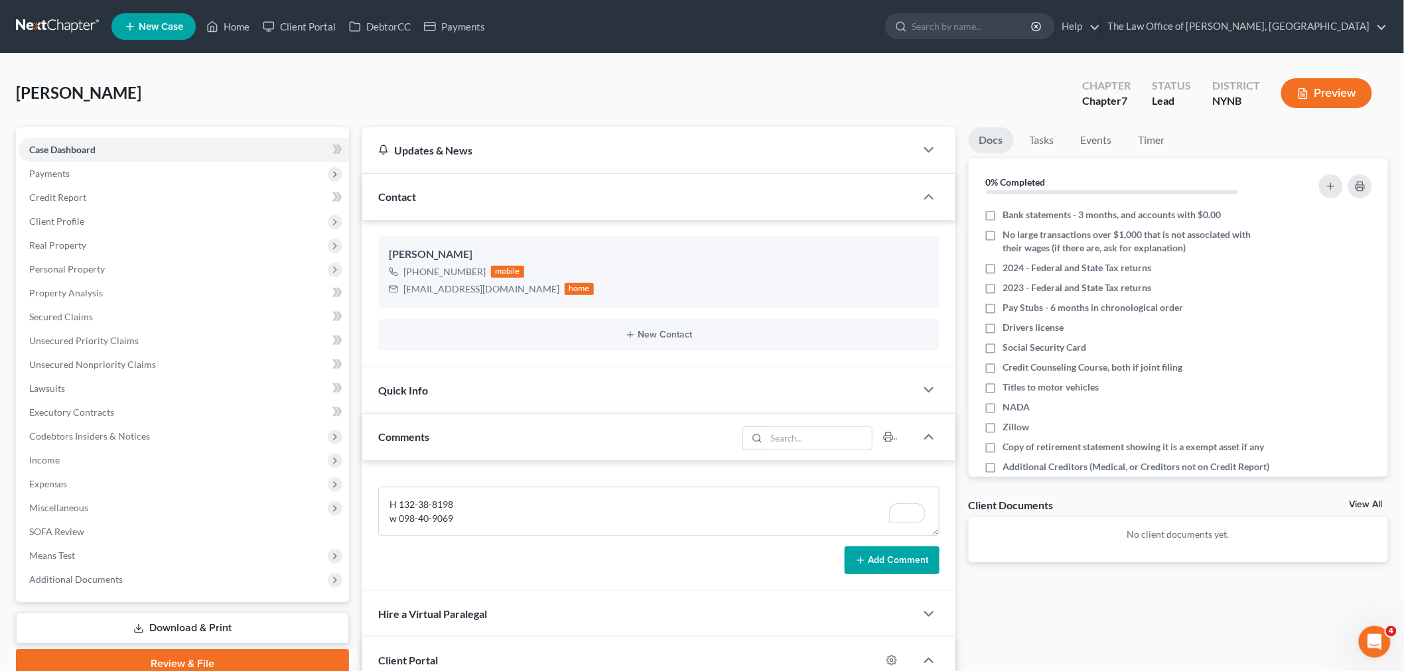
drag, startPoint x: 889, startPoint y: 560, endPoint x: 1157, endPoint y: 528, distance: 269.9
click at [889, 561] on button "Add Comment" at bounding box center [891, 561] width 95 height 28
click at [255, 25] on link "Home" at bounding box center [228, 27] width 56 height 24
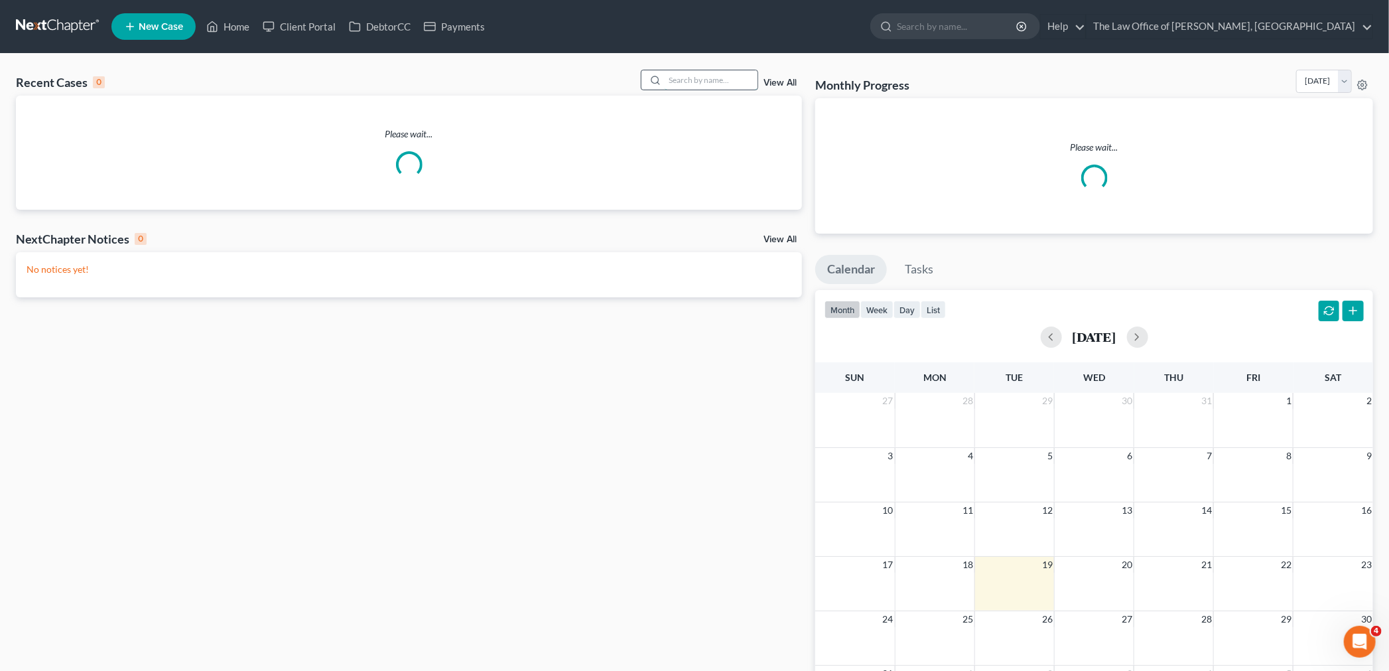
click at [719, 87] on input "search" at bounding box center [711, 79] width 93 height 19
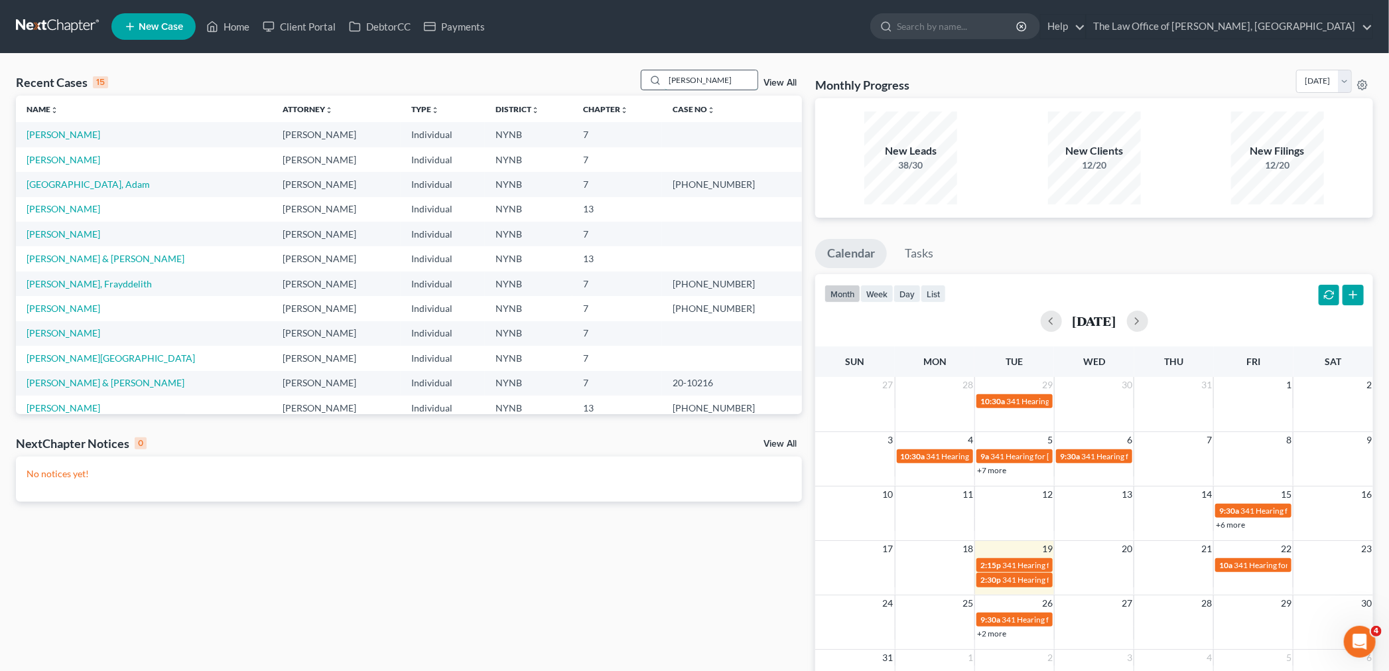
type input "[PERSON_NAME]"
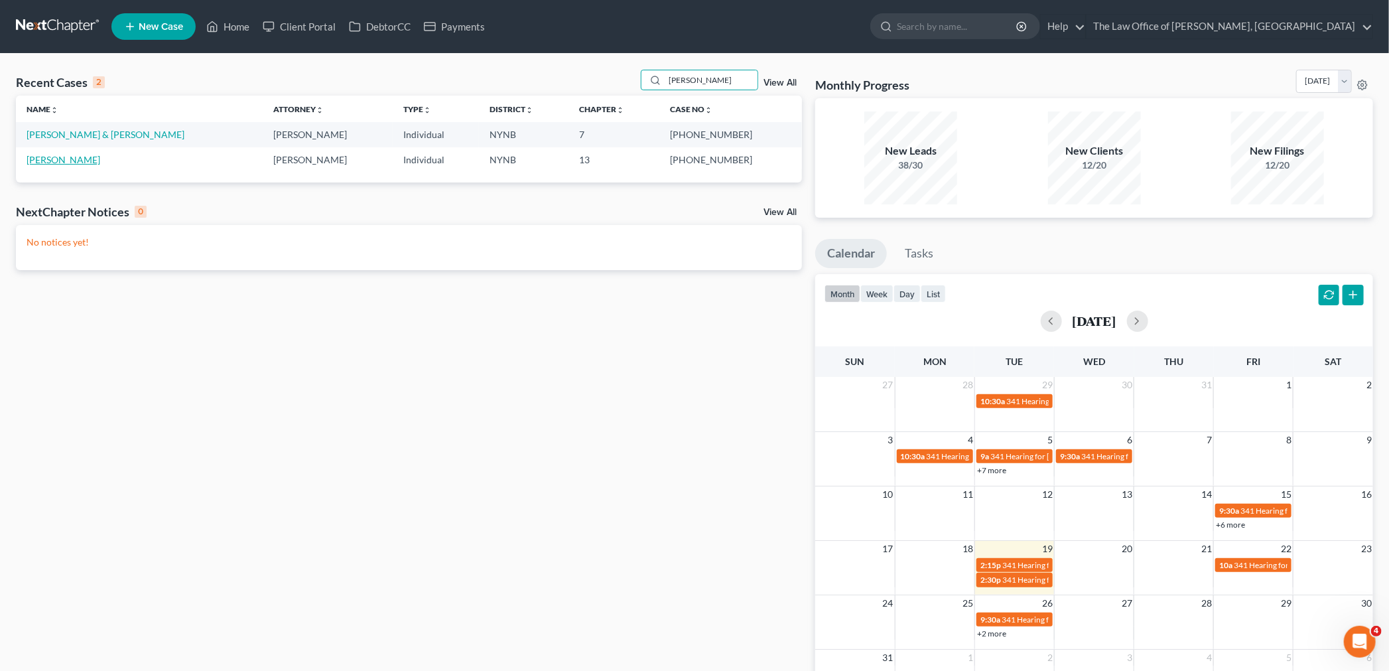
click at [70, 157] on link "[PERSON_NAME]" at bounding box center [64, 159] width 74 height 11
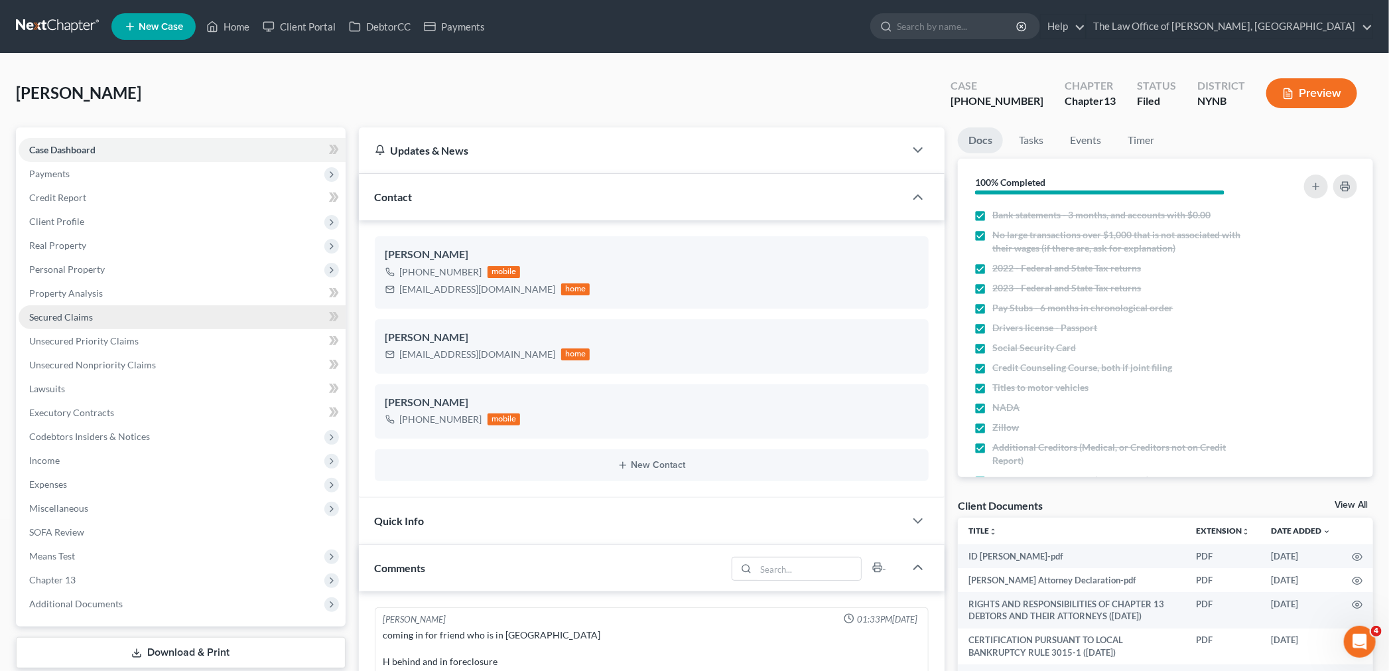
scroll to position [323, 0]
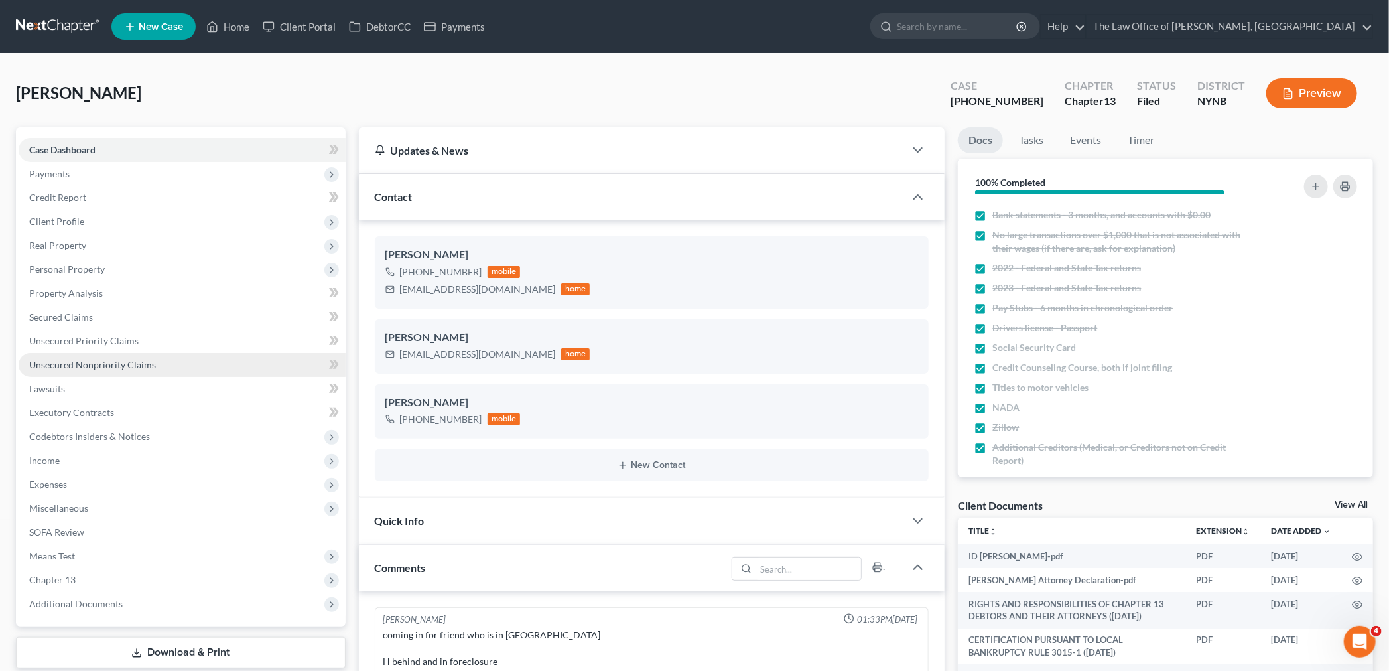
drag, startPoint x: 67, startPoint y: 360, endPoint x: 134, endPoint y: 357, distance: 67.0
click at [67, 360] on span "Unsecured Nonpriority Claims" at bounding box center [92, 364] width 127 height 11
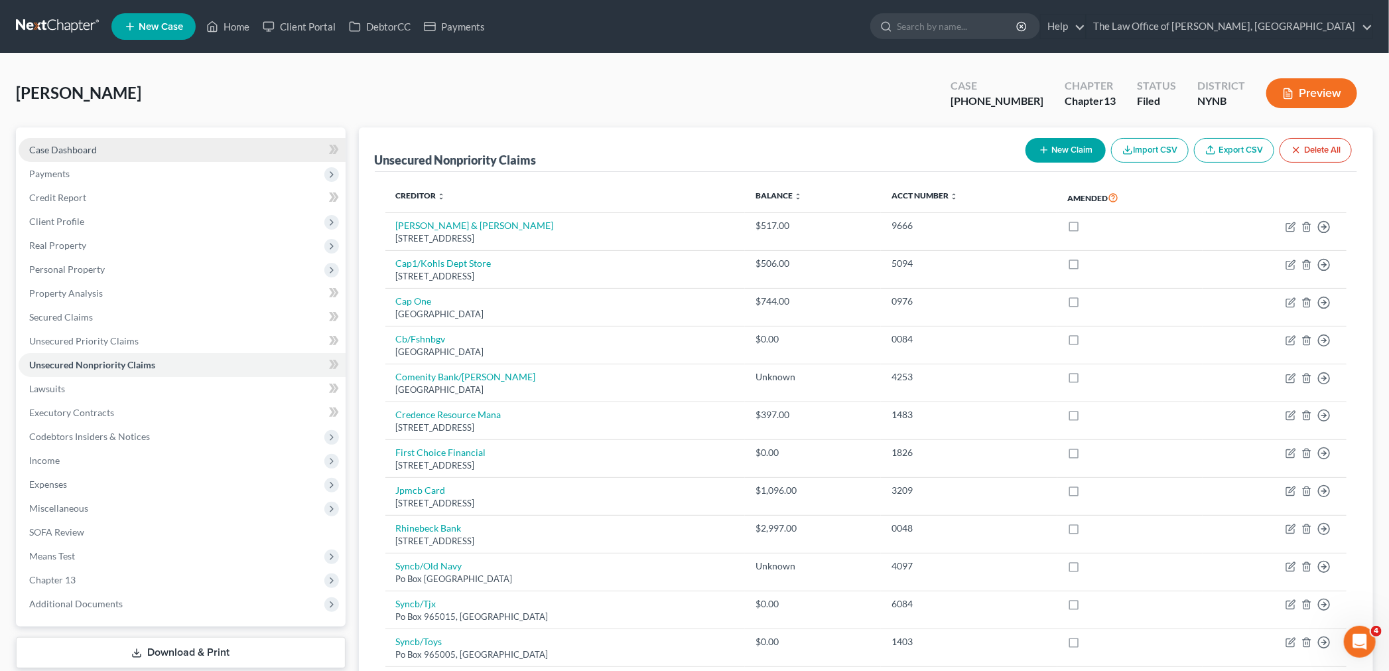
click at [64, 147] on span "Case Dashboard" at bounding box center [63, 149] width 68 height 11
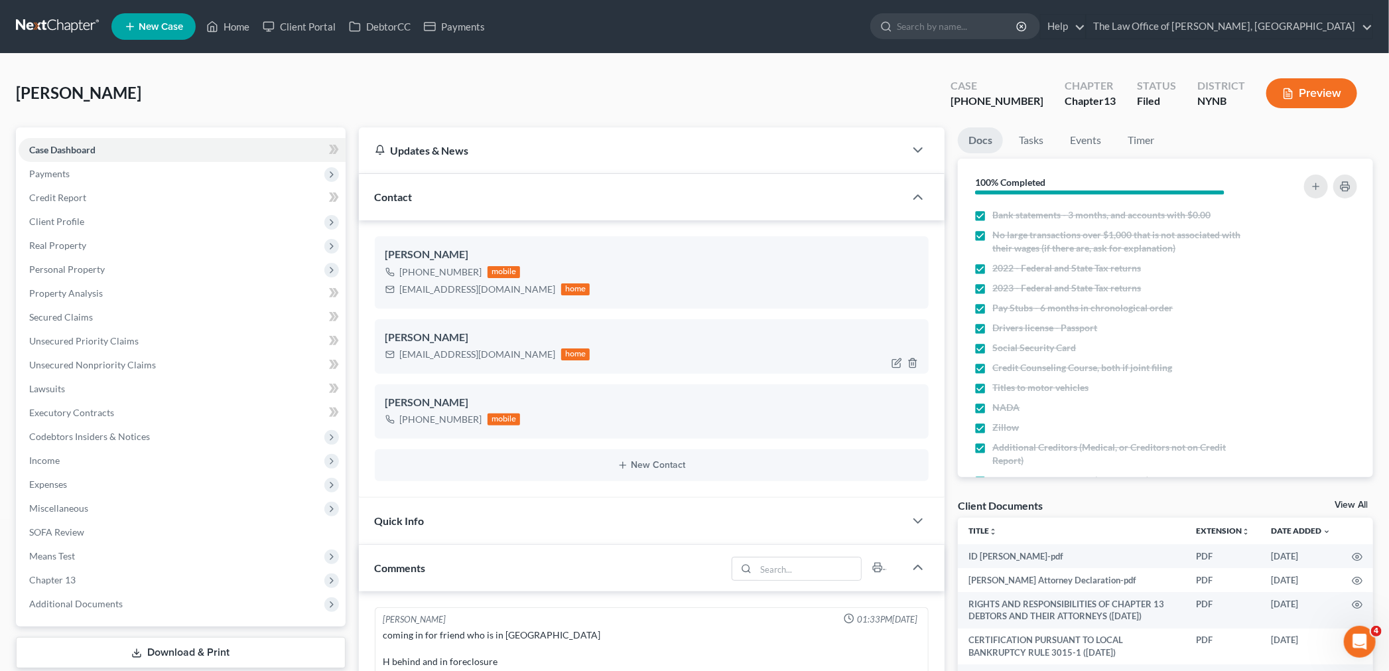
scroll to position [323, 0]
click at [456, 286] on div "[EMAIL_ADDRESS][DOMAIN_NAME]" at bounding box center [478, 289] width 156 height 13
click at [455, 286] on div "[EMAIL_ADDRESS][DOMAIN_NAME]" at bounding box center [478, 289] width 156 height 13
copy div "[EMAIL_ADDRESS][DOMAIN_NAME]"
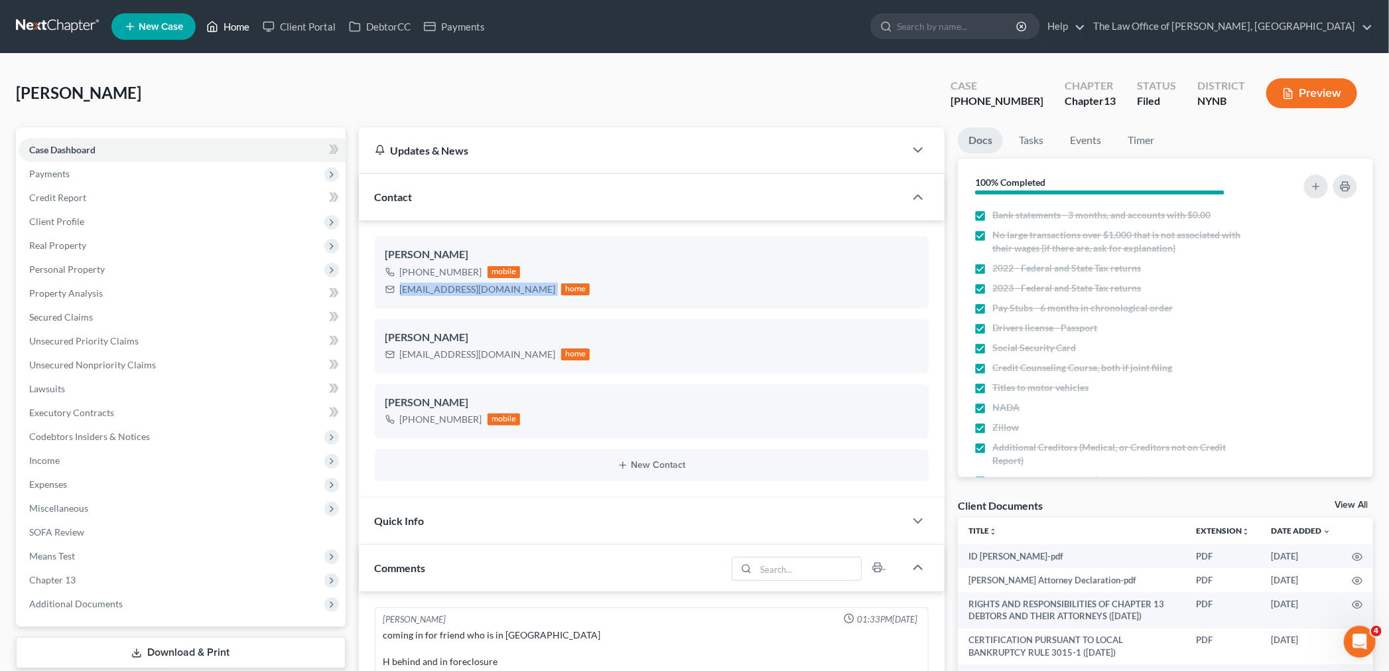
click at [244, 25] on link "Home" at bounding box center [228, 27] width 56 height 24
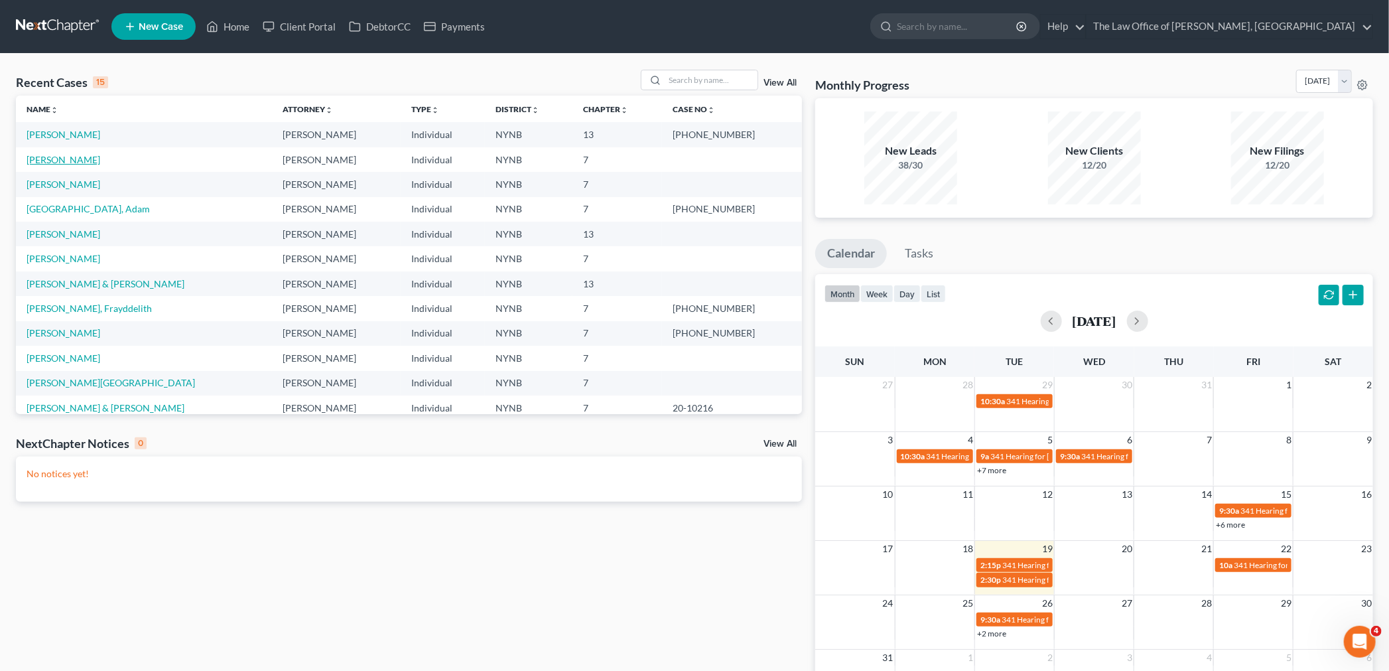
click at [61, 161] on link "[PERSON_NAME]" at bounding box center [64, 159] width 74 height 11
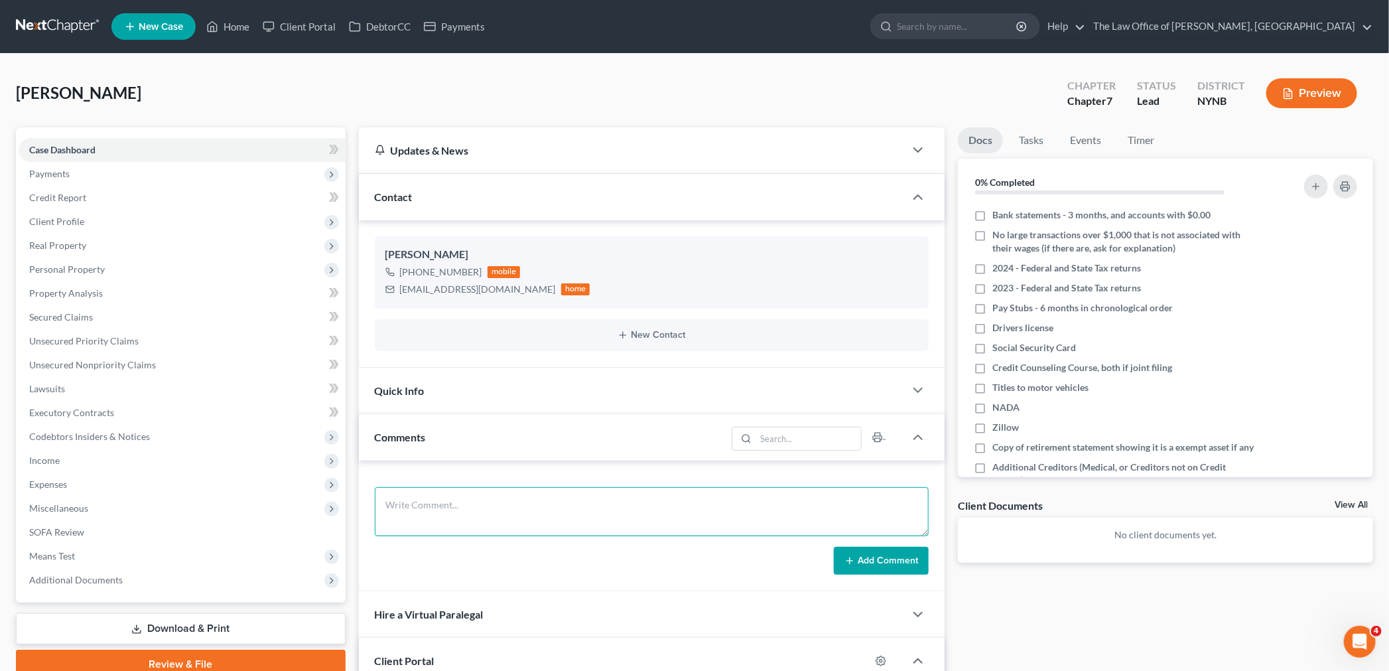
drag, startPoint x: 461, startPoint y: 495, endPoint x: 491, endPoint y: 498, distance: 30.6
click at [461, 495] on textarea at bounding box center [652, 511] width 555 height 49
type textarea "h yes 130/119 c 24/24 married ww ssd 1778 h 1819 42k work"
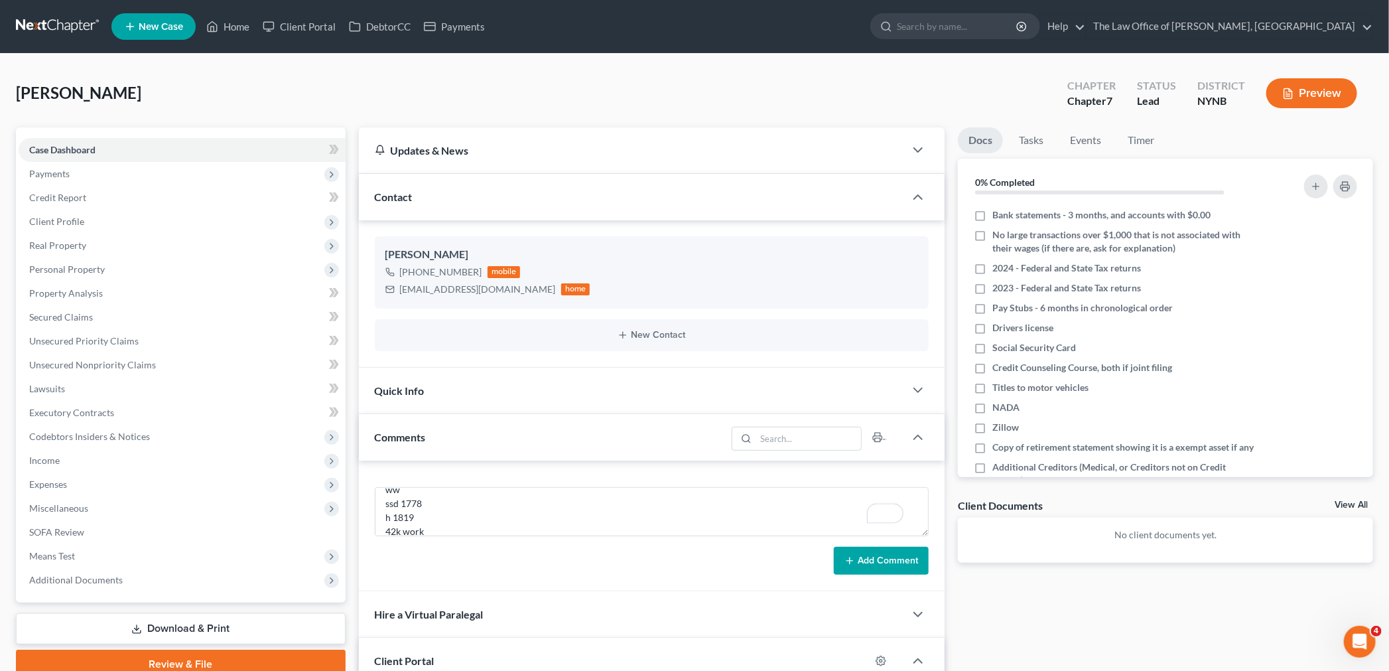
click at [885, 556] on button "Add Comment" at bounding box center [881, 561] width 95 height 28
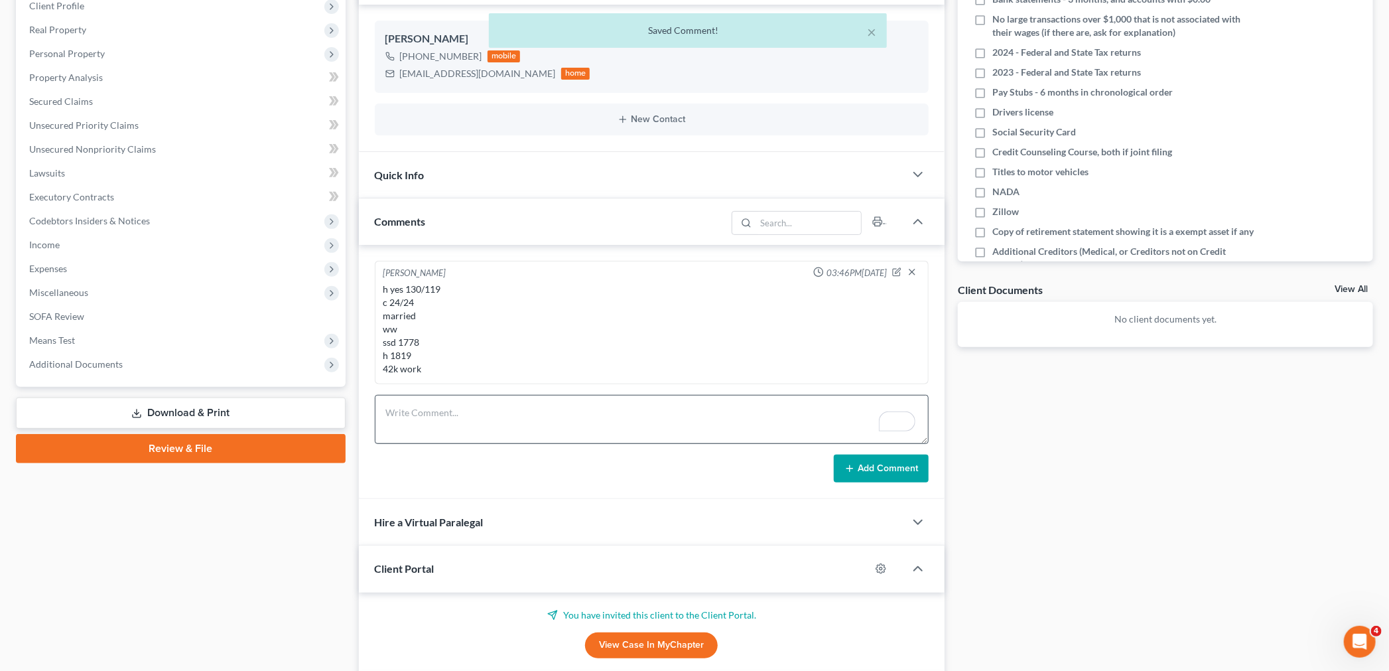
scroll to position [295, 0]
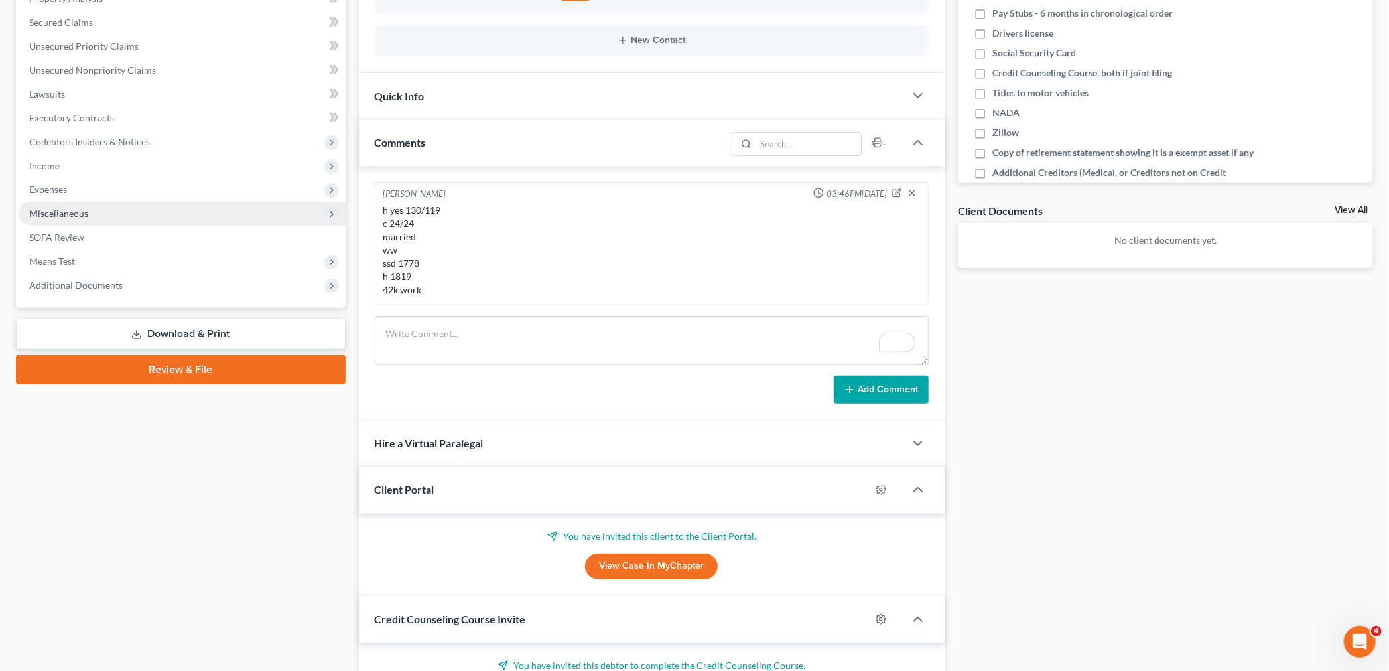
click at [64, 202] on span "Miscellaneous" at bounding box center [182, 214] width 327 height 24
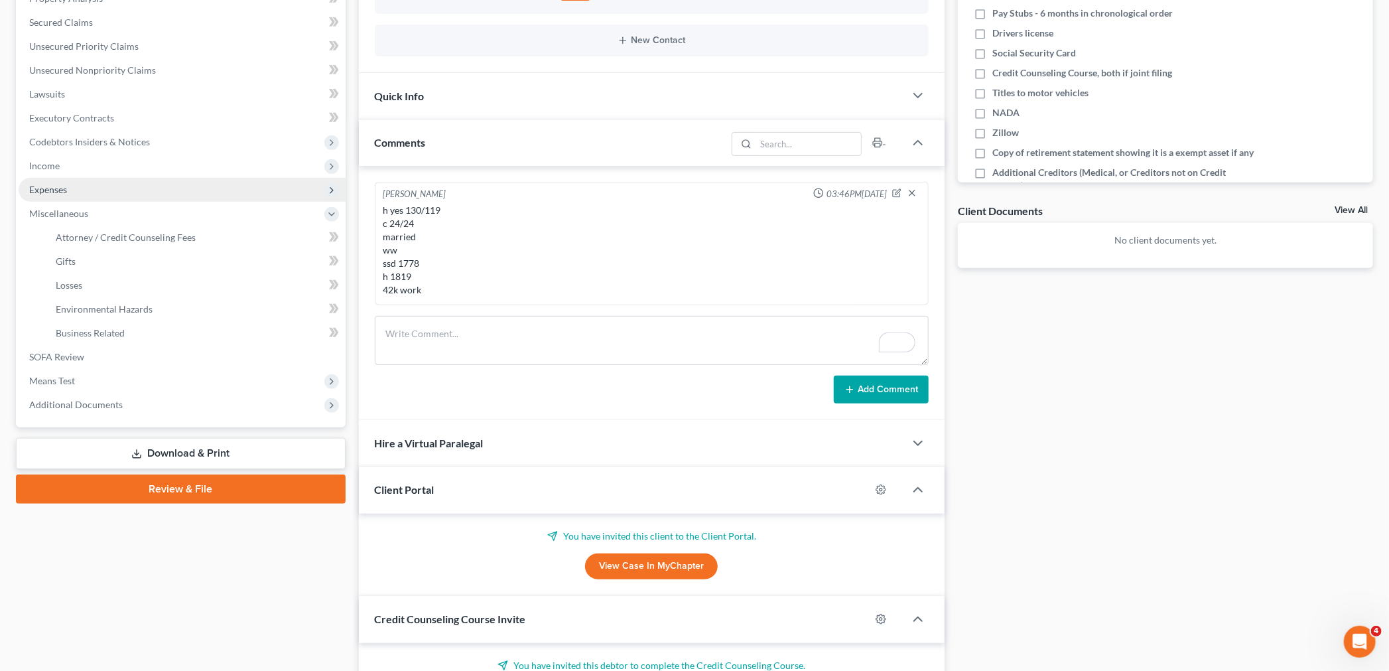
click at [60, 190] on span "Expenses" at bounding box center [48, 189] width 38 height 11
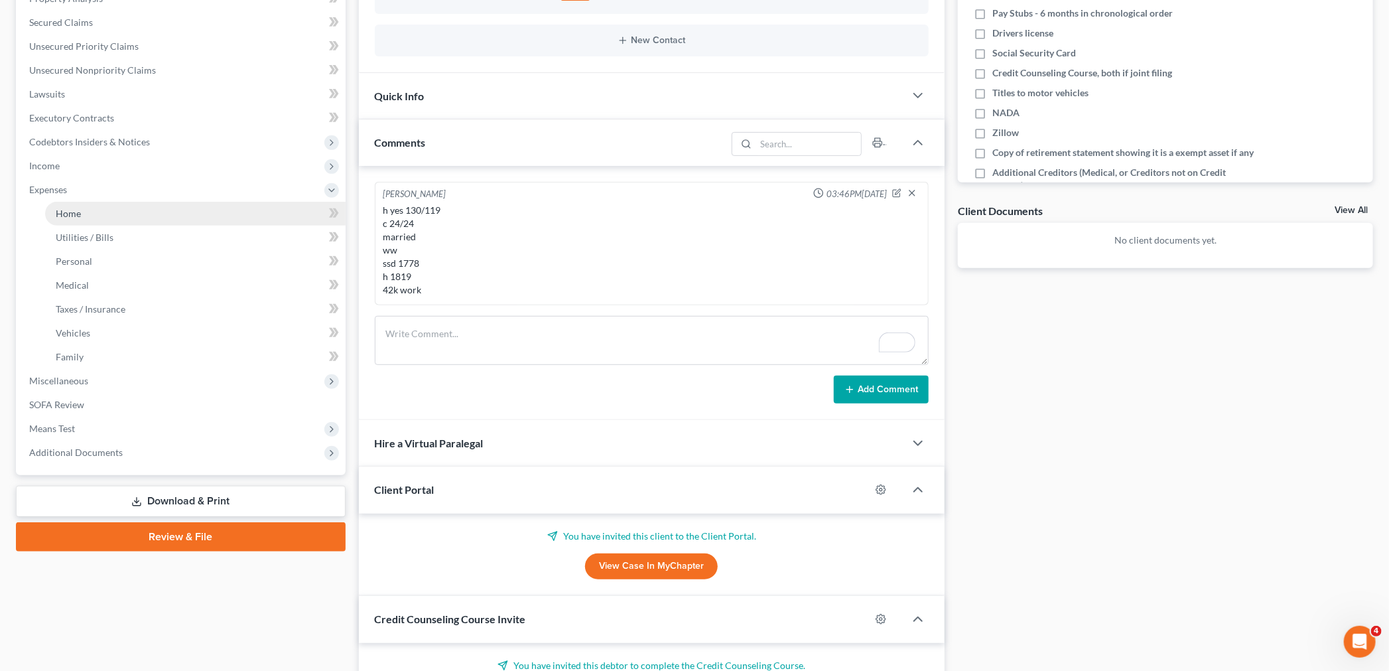
click at [121, 214] on link "Home" at bounding box center [195, 214] width 300 height 24
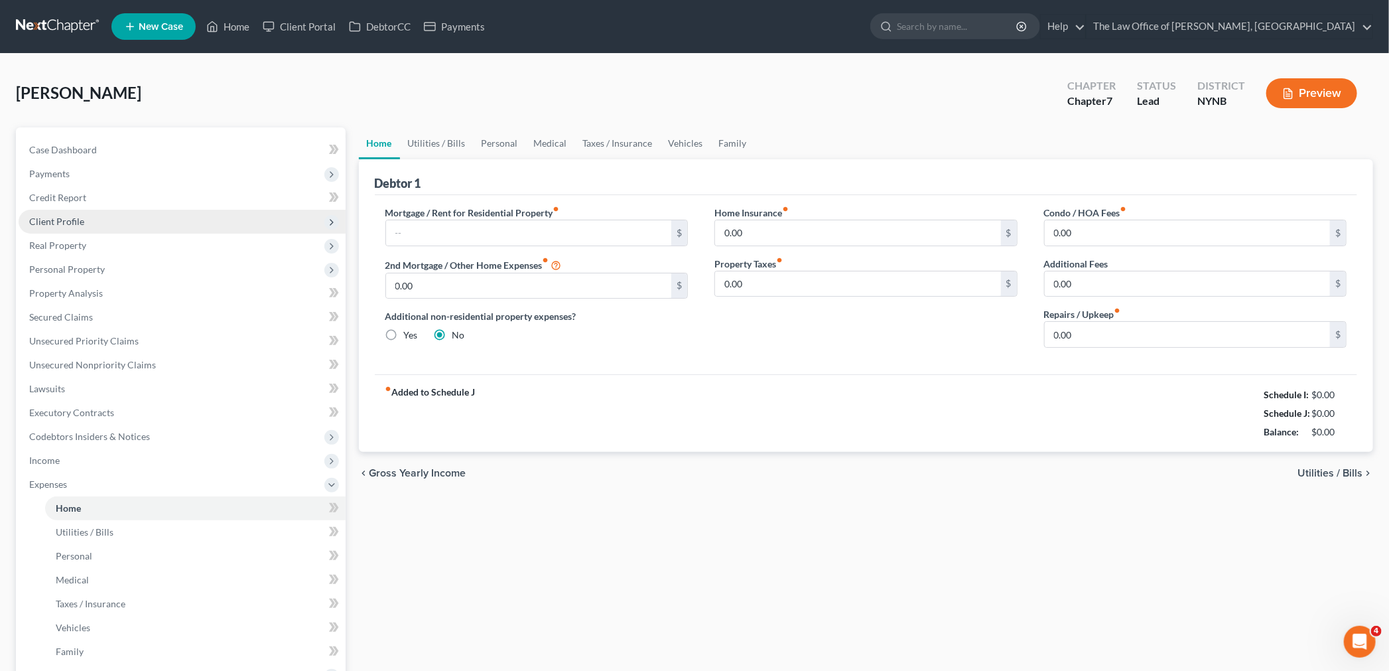
click at [62, 216] on span "Client Profile" at bounding box center [56, 221] width 55 height 11
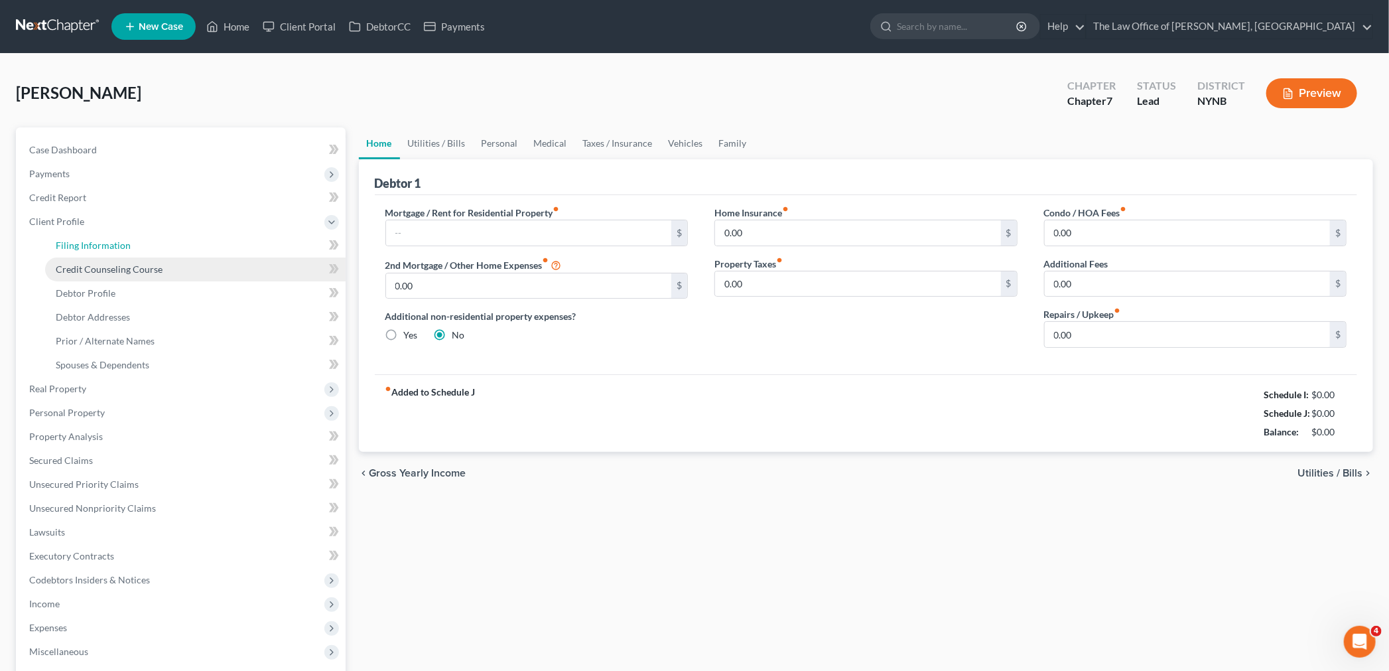
drag, startPoint x: 83, startPoint y: 242, endPoint x: 246, endPoint y: 262, distance: 164.4
click at [83, 243] on span "Filing Information" at bounding box center [93, 244] width 75 height 11
select select "1"
select select "0"
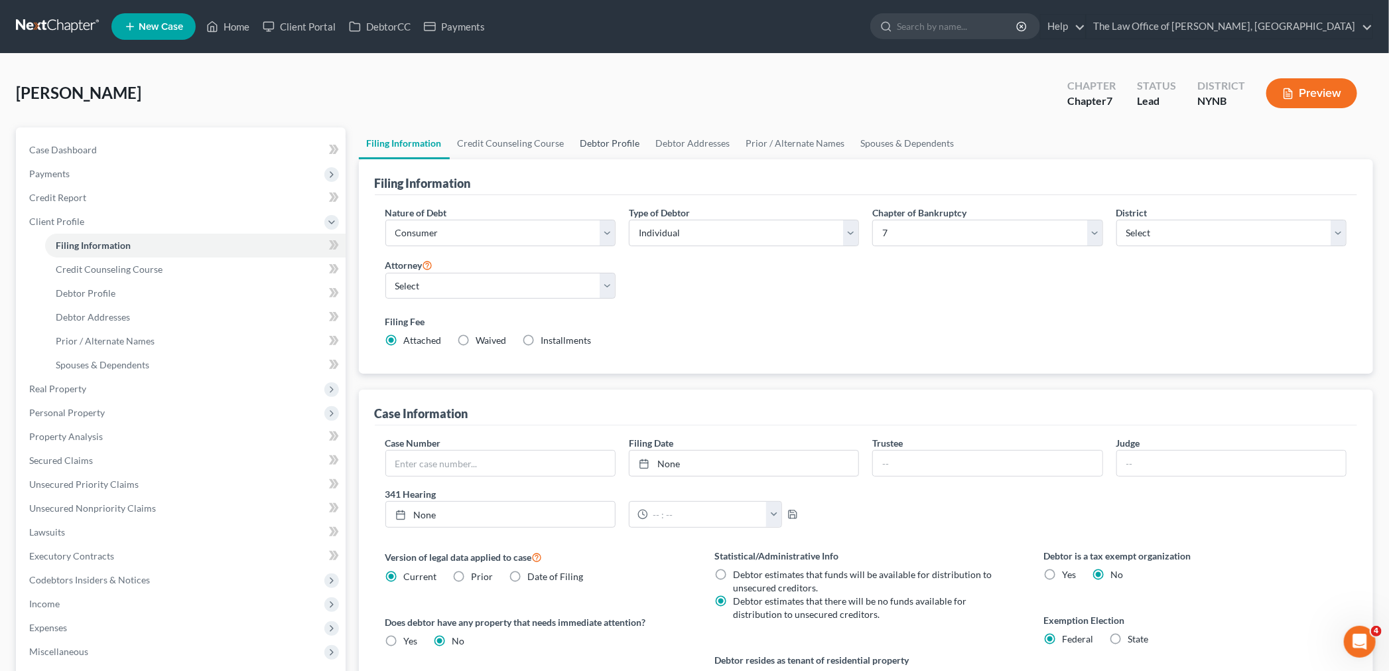
click at [596, 141] on link "Debtor Profile" at bounding box center [610, 143] width 76 height 32
select select "0"
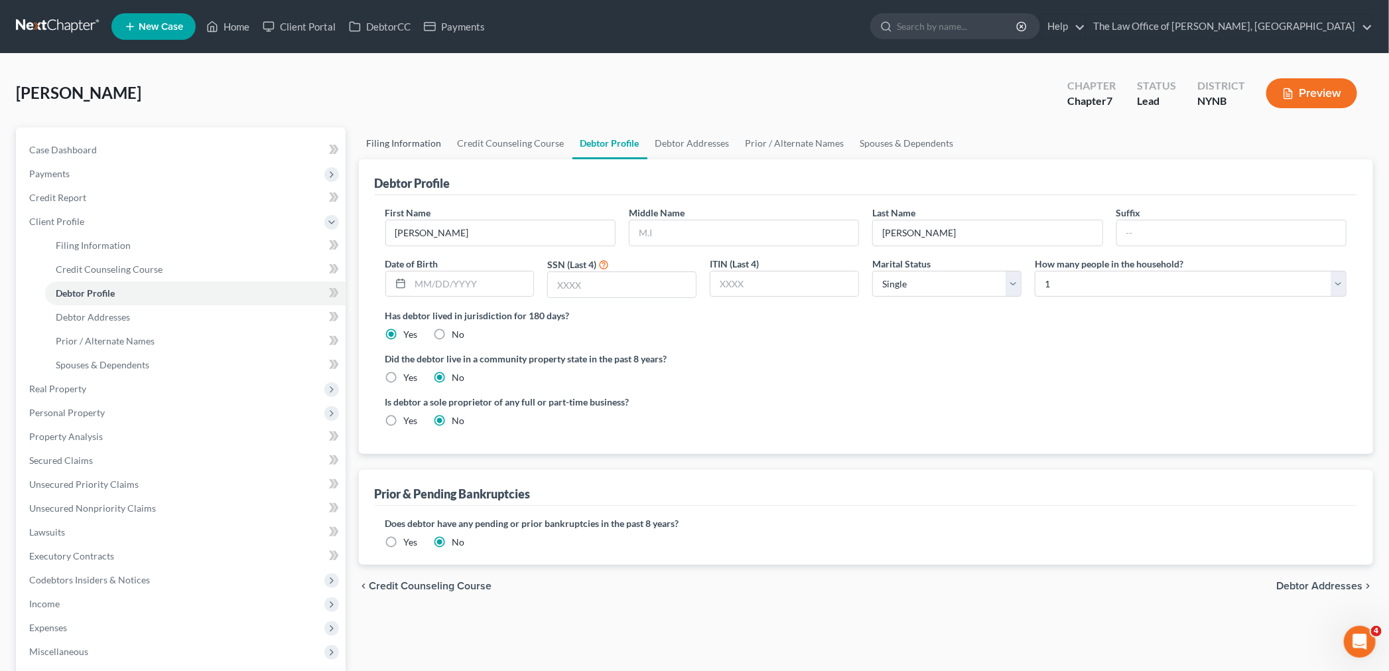
click at [426, 148] on link "Filing Information" at bounding box center [404, 143] width 91 height 32
select select "1"
select select "0"
select select "54"
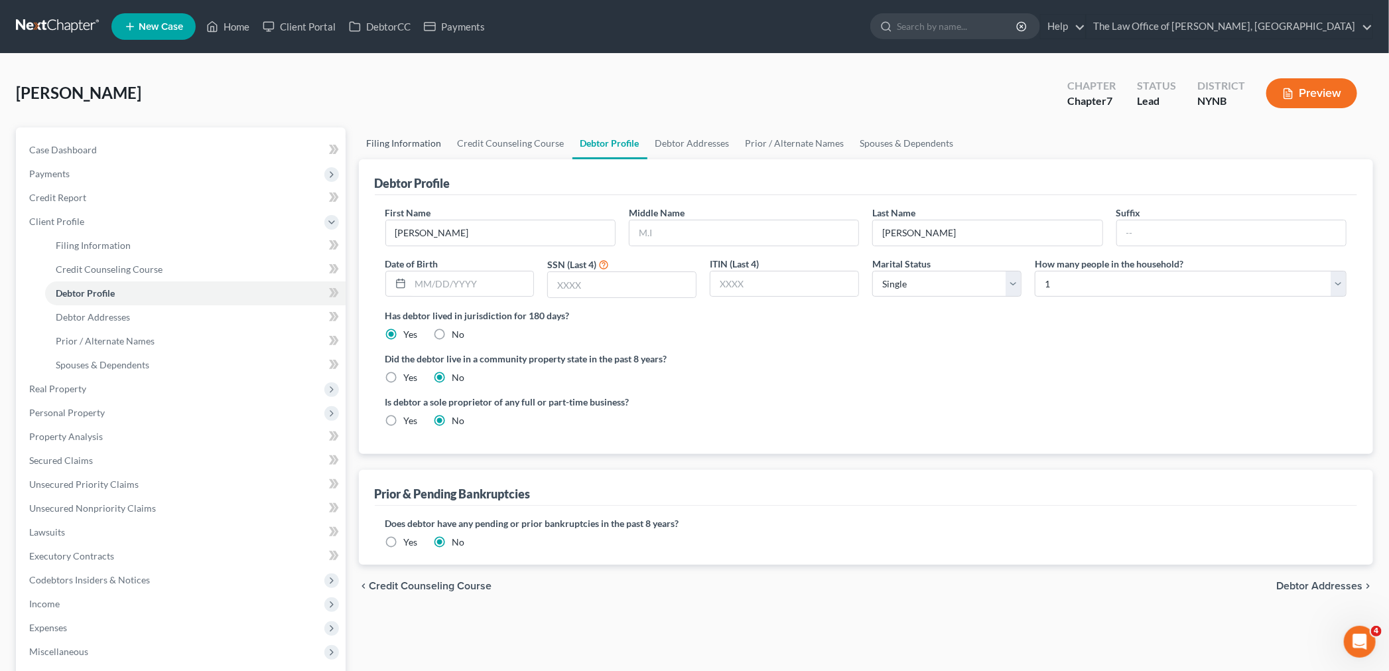
select select "0"
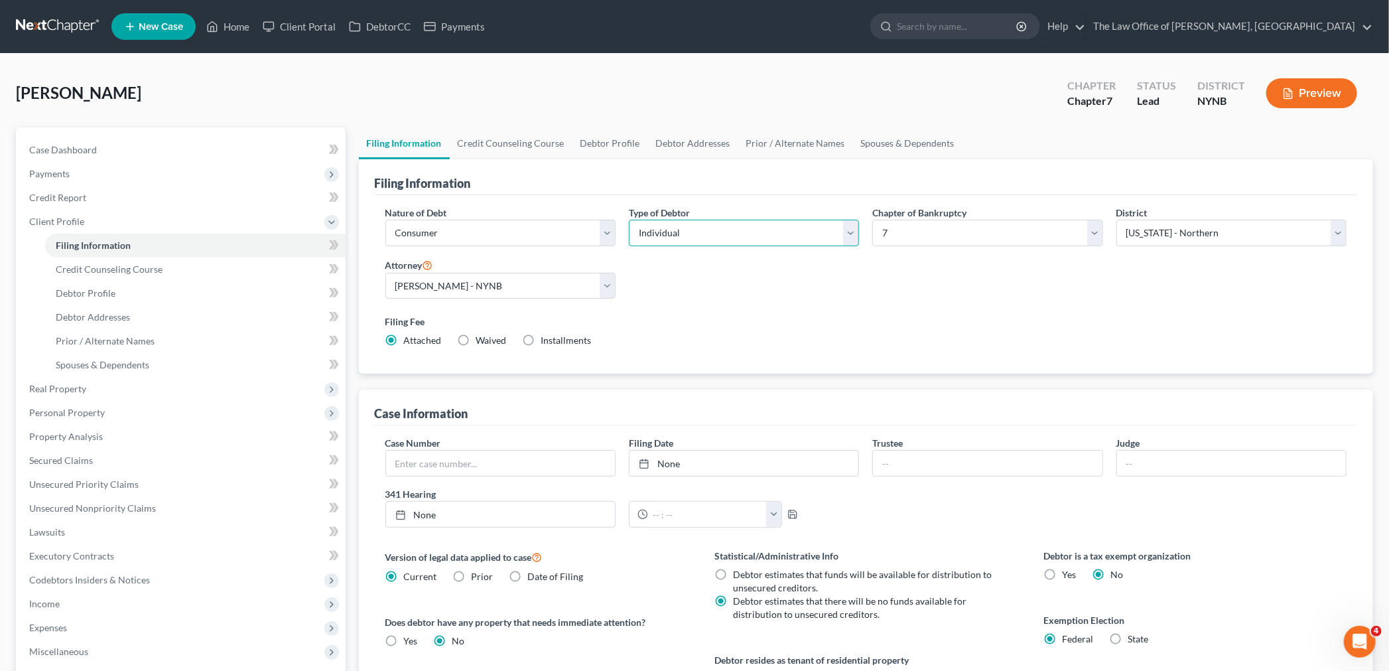
click at [731, 231] on select "Select Individual Joint" at bounding box center [744, 233] width 230 height 27
select select "1"
click at [629, 220] on select "Select Individual Joint" at bounding box center [744, 233] width 230 height 27
click at [778, 137] on link "Joint Debtor Profile" at bounding box center [787, 143] width 98 height 32
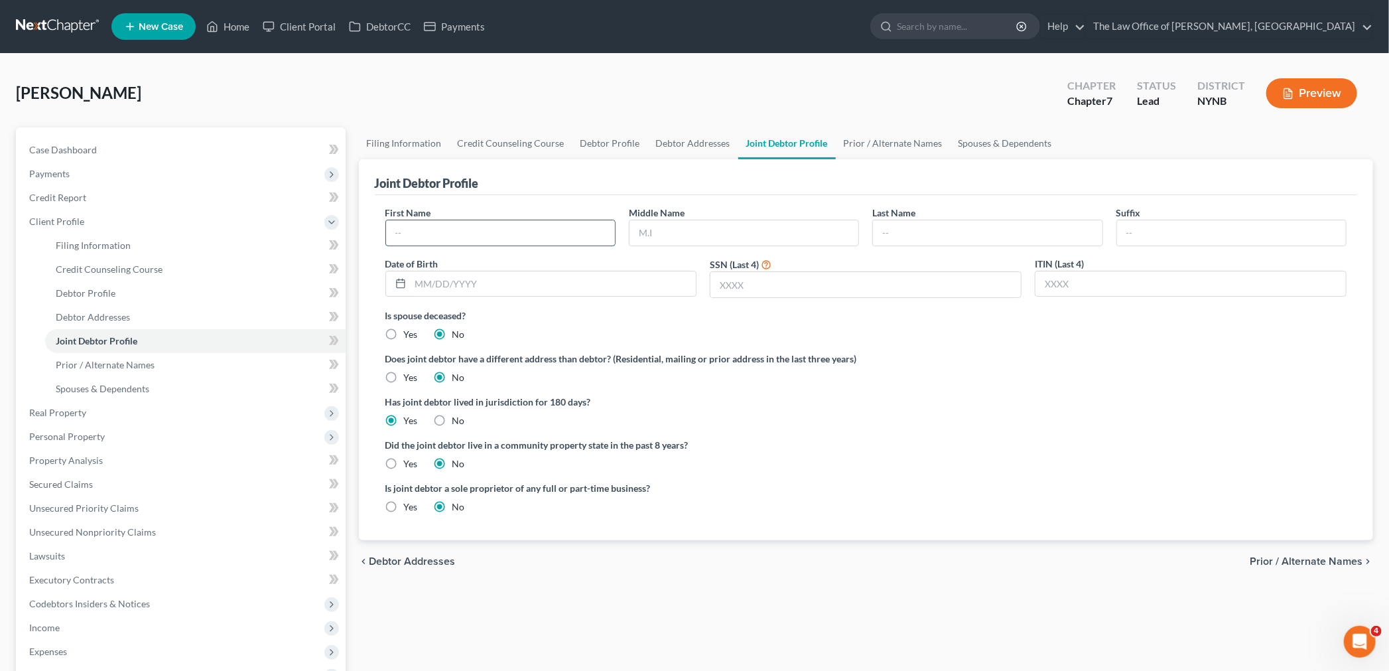
click at [509, 232] on input "text" at bounding box center [500, 232] width 229 height 25
paste input "[PERSON_NAME]"
type input "[PERSON_NAME]"
click at [910, 226] on input "text" at bounding box center [987, 232] width 229 height 25
type input "[PERSON_NAME]"
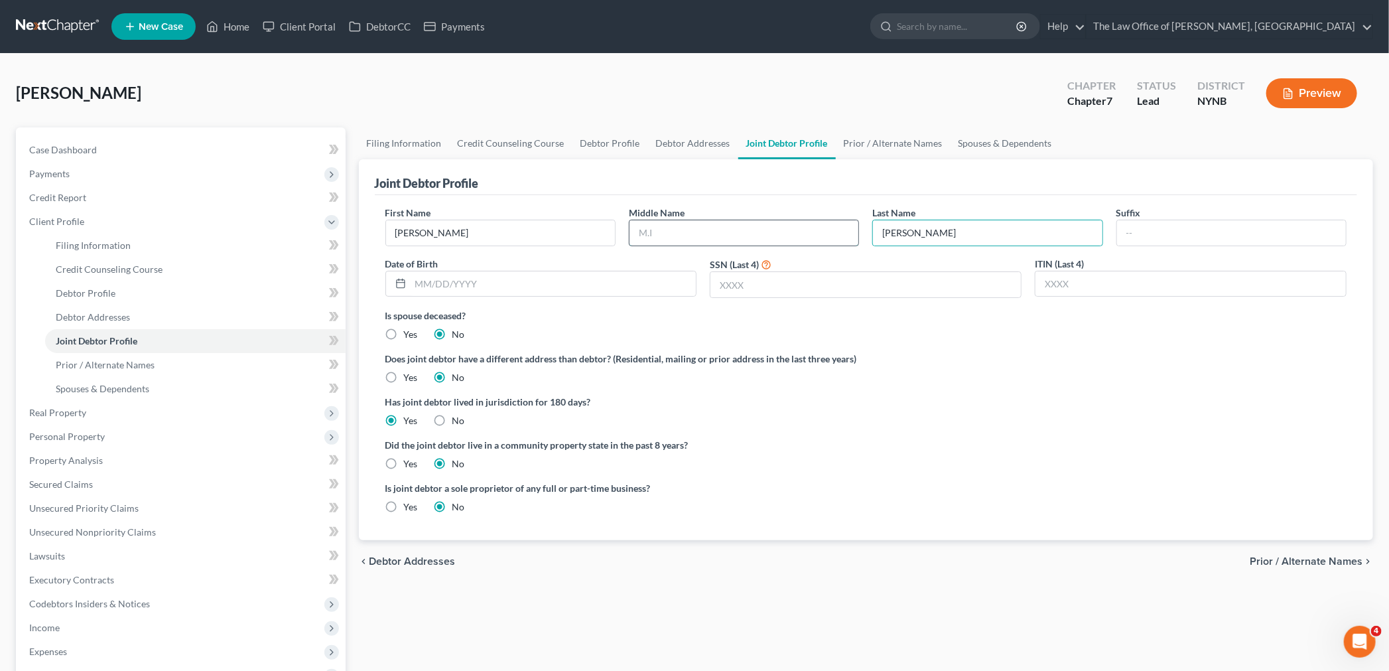
click at [743, 228] on input "text" at bounding box center [743, 232] width 229 height 25
type input "A"
click at [488, 288] on input "text" at bounding box center [554, 283] width 286 height 25
type input "[DATE]"
click at [609, 143] on link "Debtor Profile" at bounding box center [610, 143] width 76 height 32
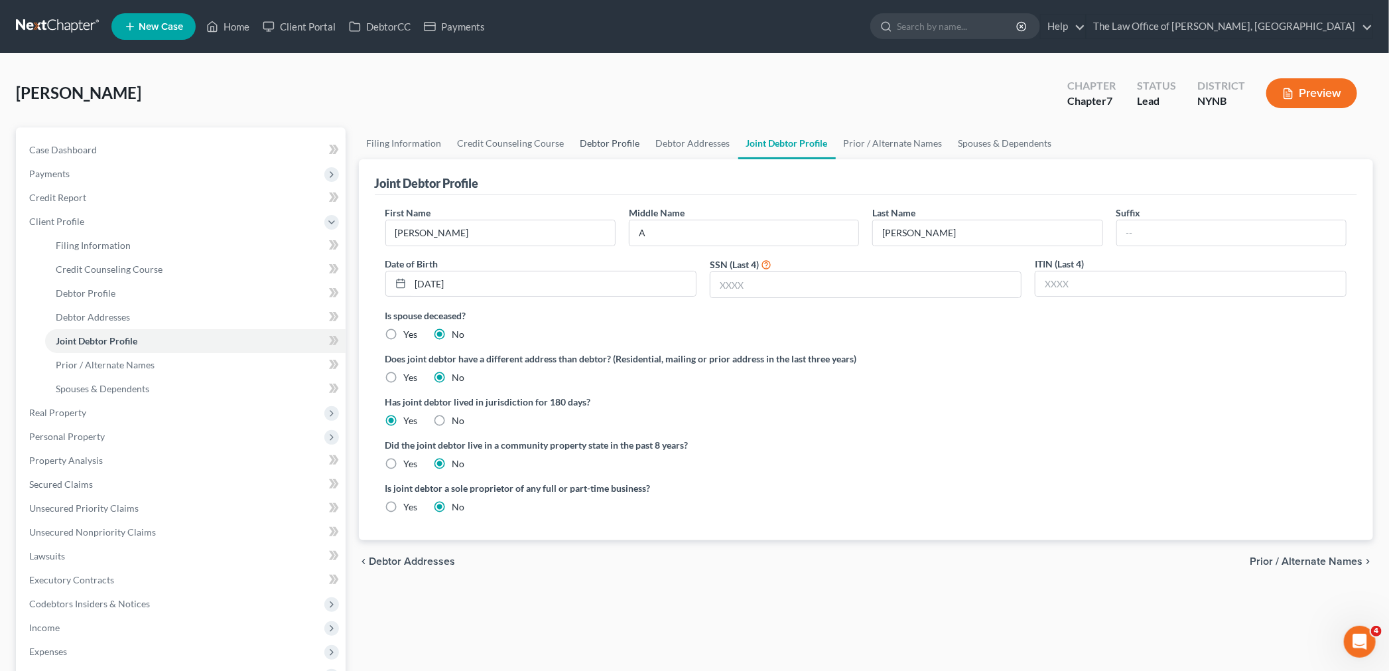
select select "1"
select select "0"
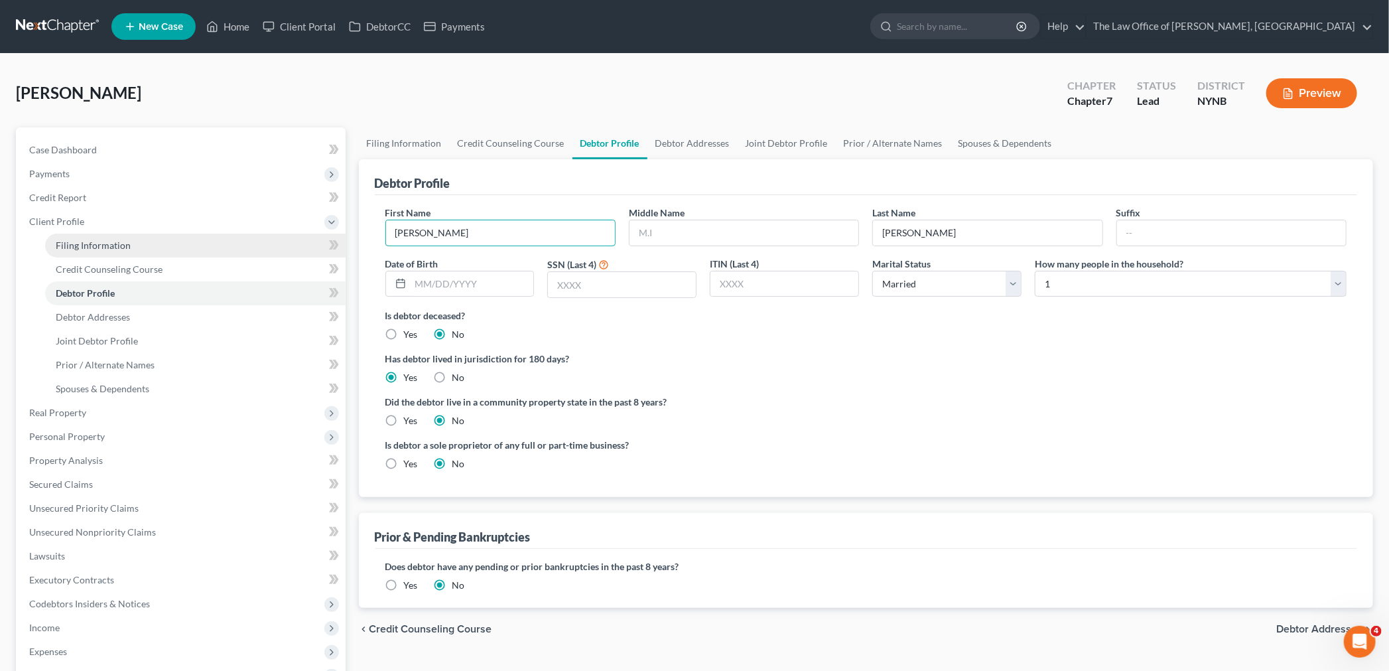
drag, startPoint x: 469, startPoint y: 231, endPoint x: 332, endPoint y: 233, distance: 136.7
click at [334, 233] on div "Petition Navigation Case Dashboard Payments Invoices Payments Payments Credit R…" at bounding box center [694, 486] width 1370 height 718
type input "[PERSON_NAME]"
click at [671, 234] on input "text" at bounding box center [743, 232] width 229 height 25
type input "A"
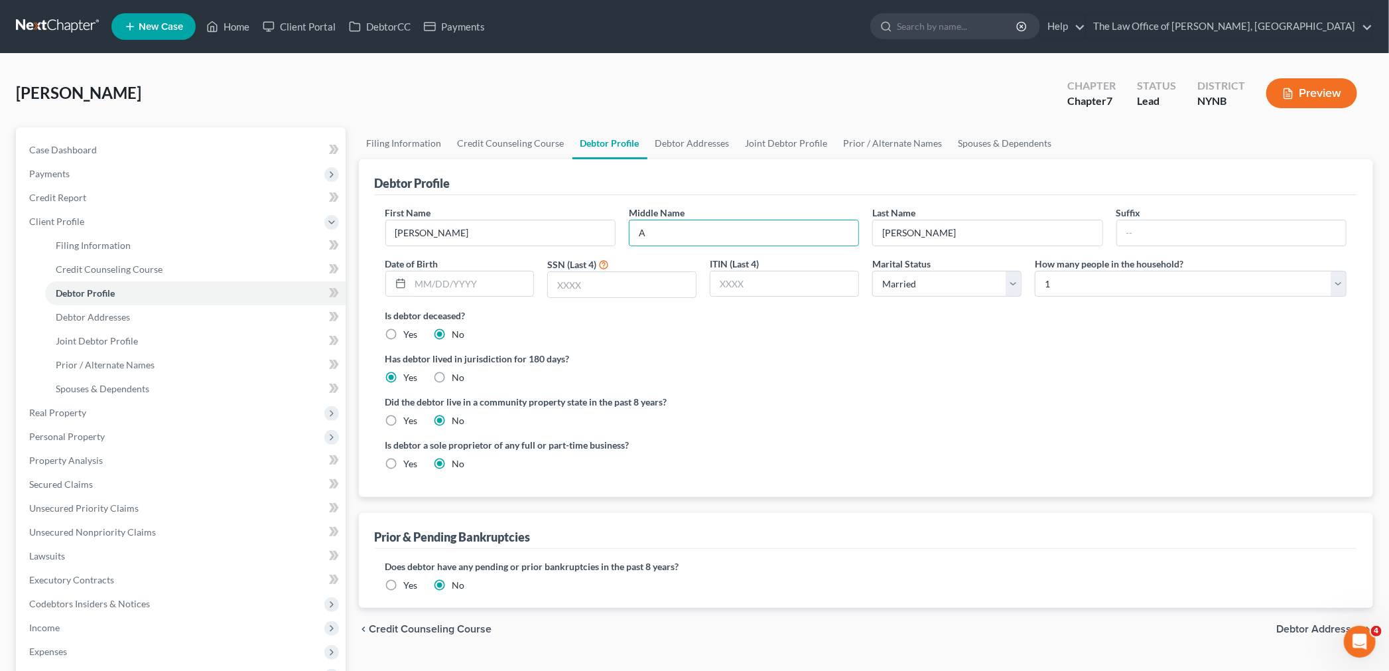
click at [887, 365] on label "Has debtor lived in jurisdiction for 180 days?" at bounding box center [866, 359] width 962 height 14
click at [428, 284] on input "text" at bounding box center [472, 283] width 123 height 25
type input "[DATE]"
click at [570, 289] on input "text" at bounding box center [622, 284] width 148 height 25
type input "8198"
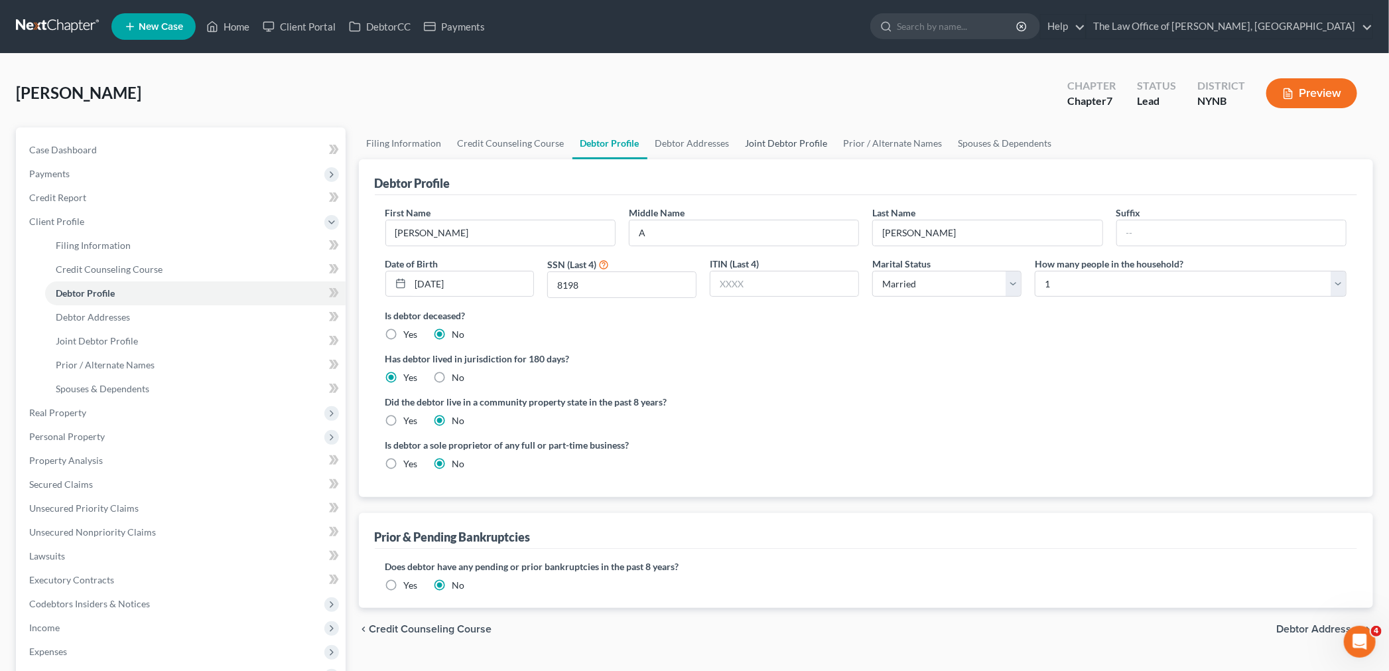
click at [790, 141] on link "Joint Debtor Profile" at bounding box center [787, 143] width 98 height 32
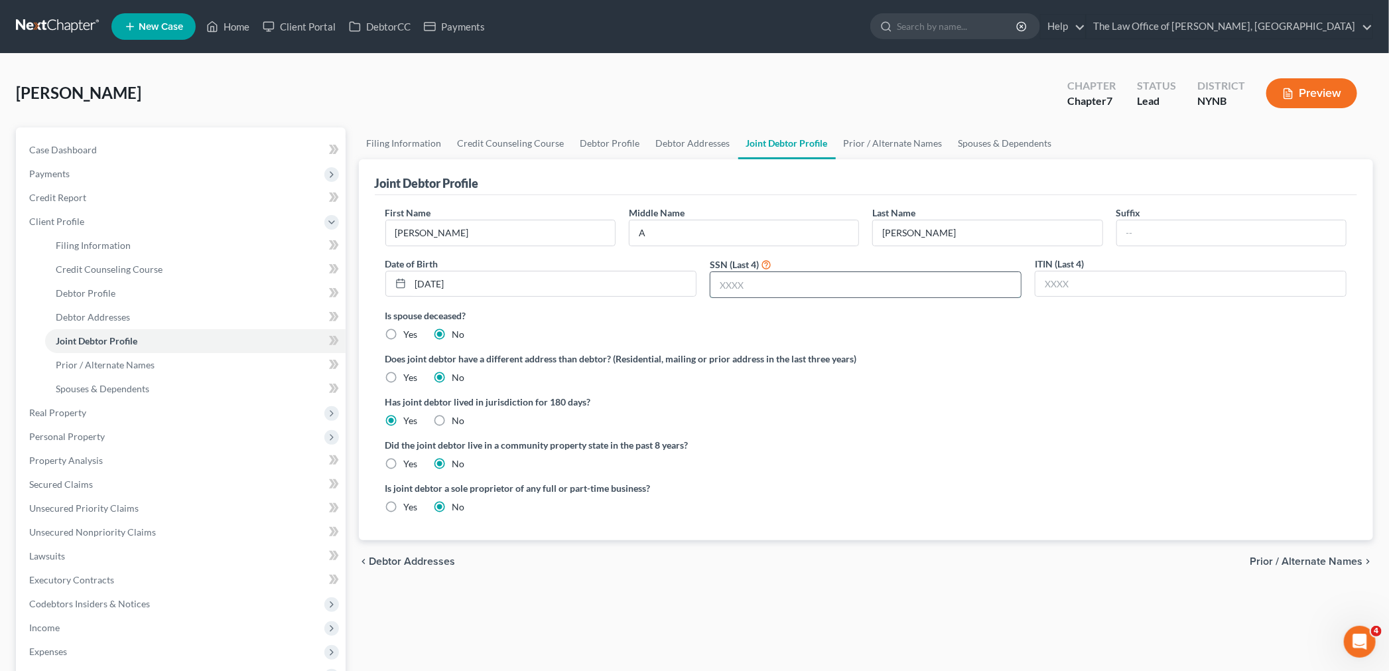
click at [783, 289] on input "text" at bounding box center [865, 284] width 310 height 25
type input "9069"
click at [1049, 388] on ng-include "First Name Darlene Middle Name A Last Name Smith Suffix Date of Birth 02/06/194…" at bounding box center [866, 365] width 962 height 318
click at [82, 151] on span "Case Dashboard" at bounding box center [63, 149] width 68 height 11
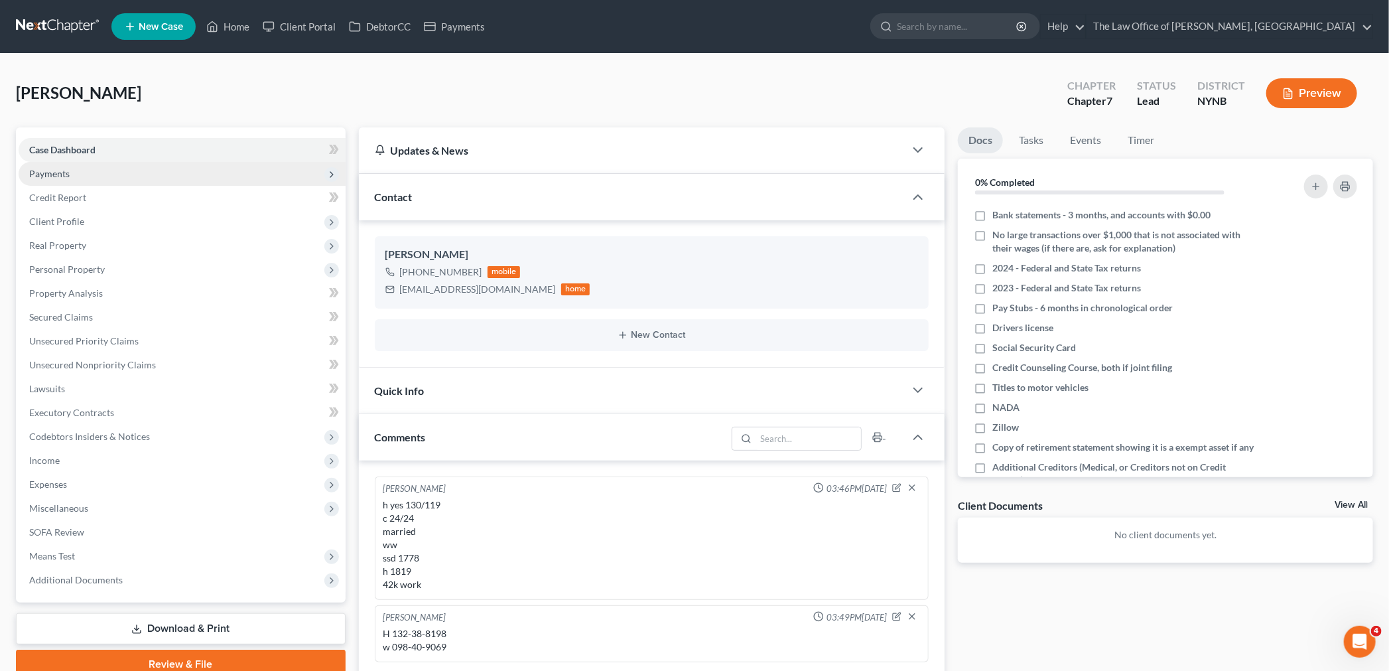
click at [73, 174] on span "Payments" at bounding box center [182, 174] width 327 height 24
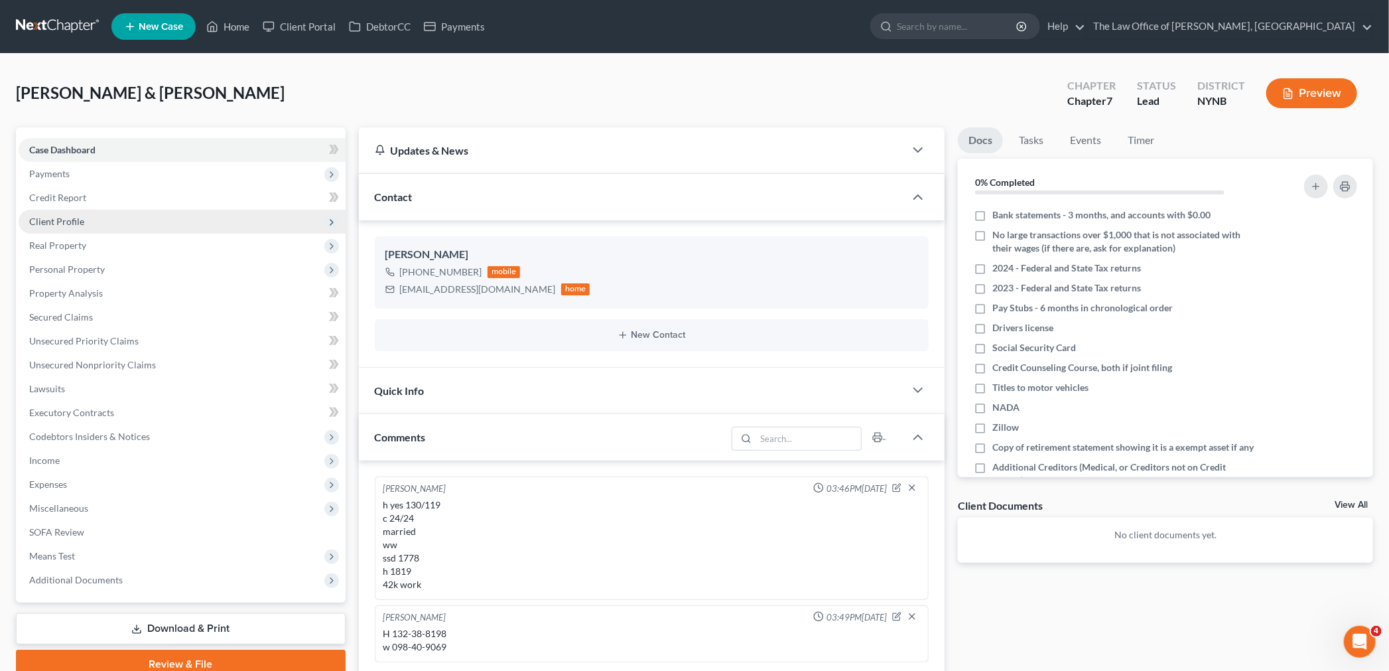
click at [56, 216] on span "Client Profile" at bounding box center [56, 221] width 55 height 11
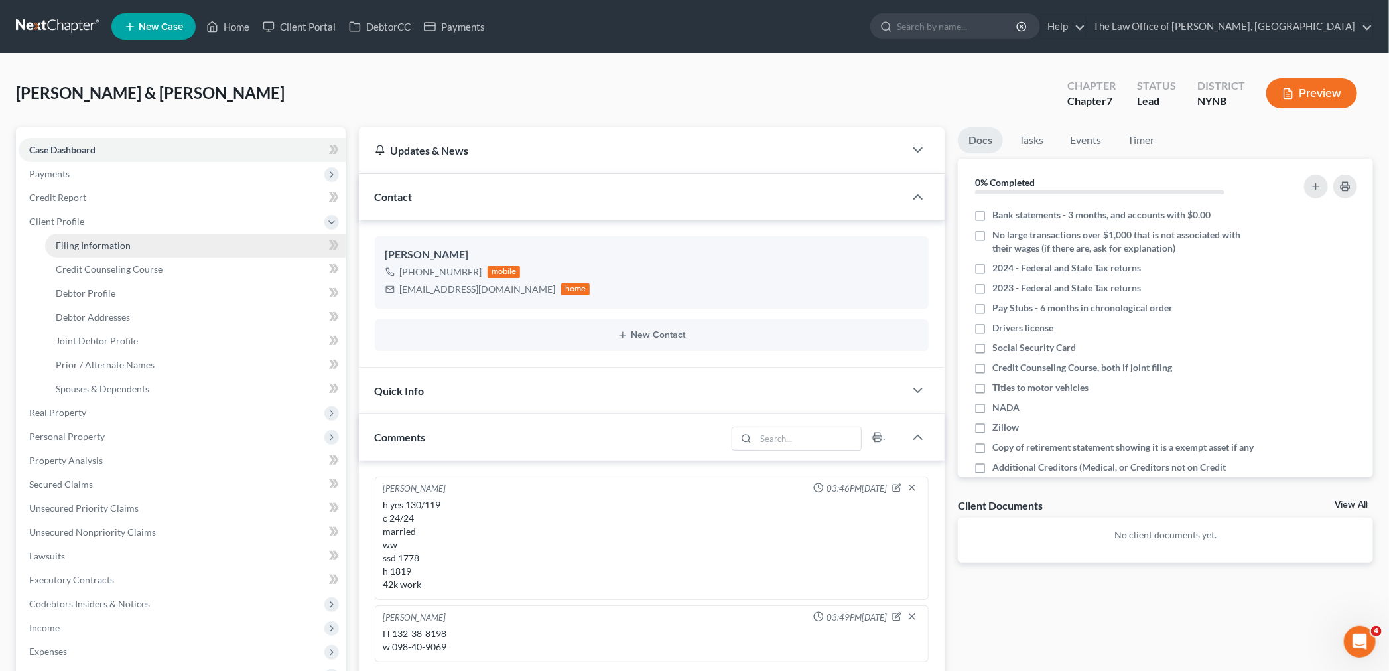
click at [83, 239] on span "Filing Information" at bounding box center [93, 244] width 75 height 11
select select "1"
select select "0"
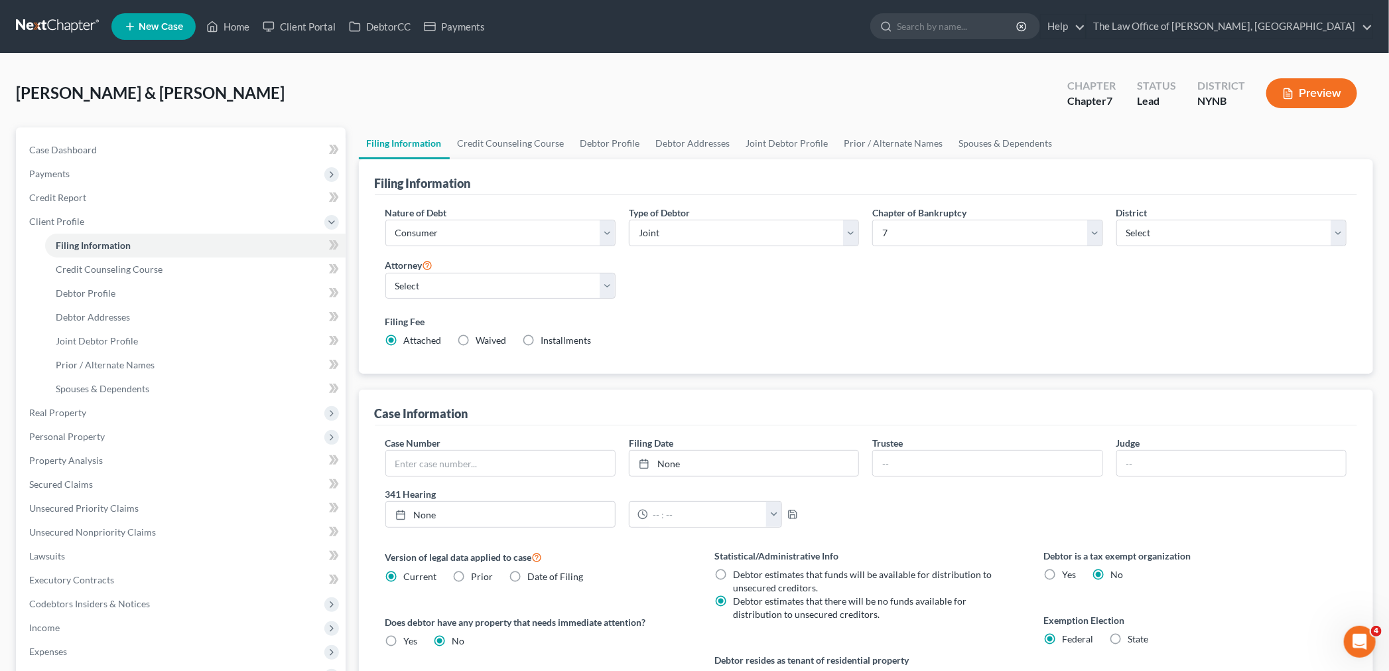
click at [982, 84] on div "[PERSON_NAME] & [PERSON_NAME] Upgraded Chapter Chapter 7 Status Lead District […" at bounding box center [694, 99] width 1357 height 58
drag, startPoint x: 204, startPoint y: 94, endPoint x: 16, endPoint y: 89, distance: 188.4
click at [16, 89] on div "[PERSON_NAME] & [PERSON_NAME] Upgraded Chapter Chapter 7 Status Lead District […" at bounding box center [694, 99] width 1357 height 58
copy span "[PERSON_NAME] & [PERSON_NAME]"
click at [620, 133] on link "Debtor Profile" at bounding box center [610, 143] width 76 height 32
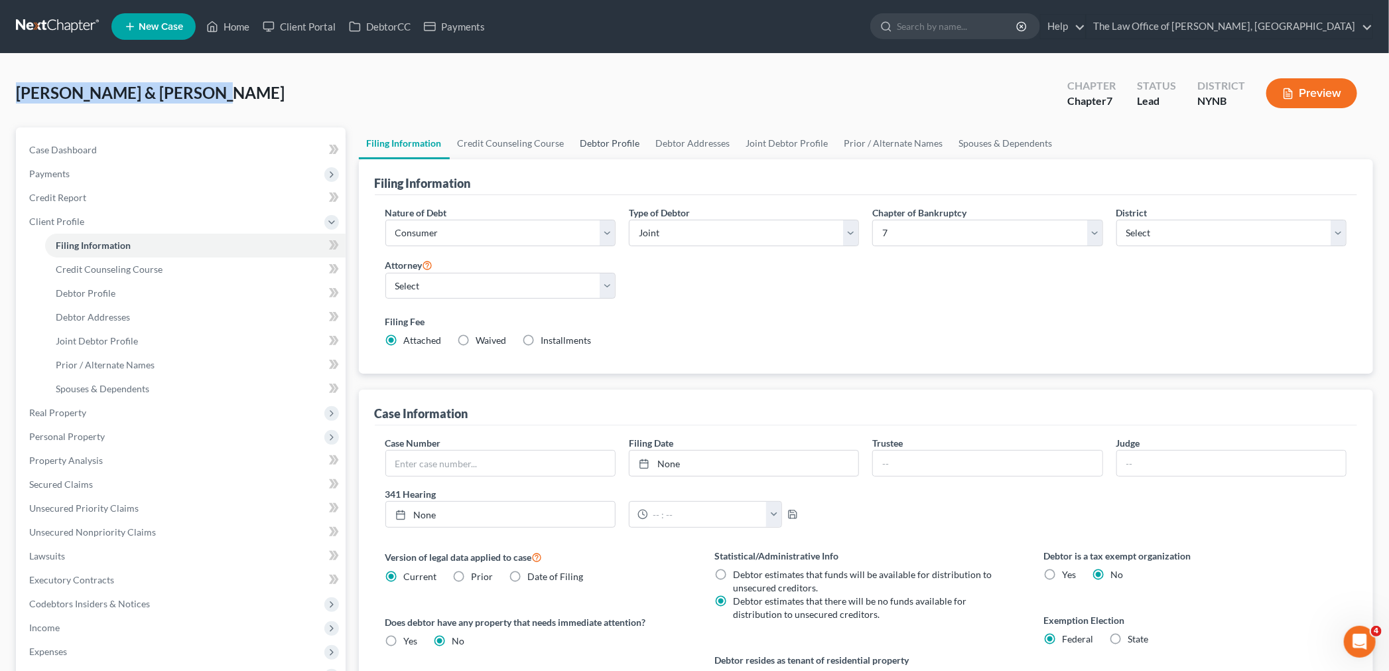
select select "1"
select select "0"
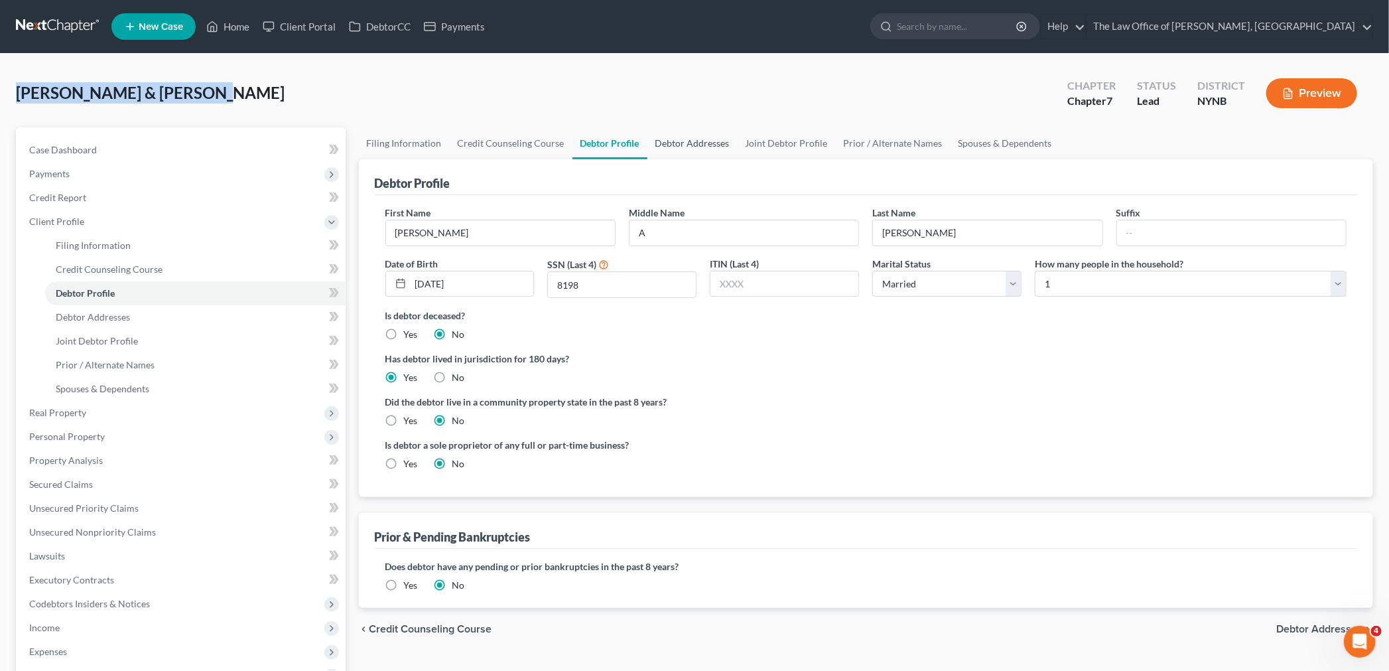
click at [722, 149] on link "Debtor Addresses" at bounding box center [692, 143] width 90 height 32
select select "0"
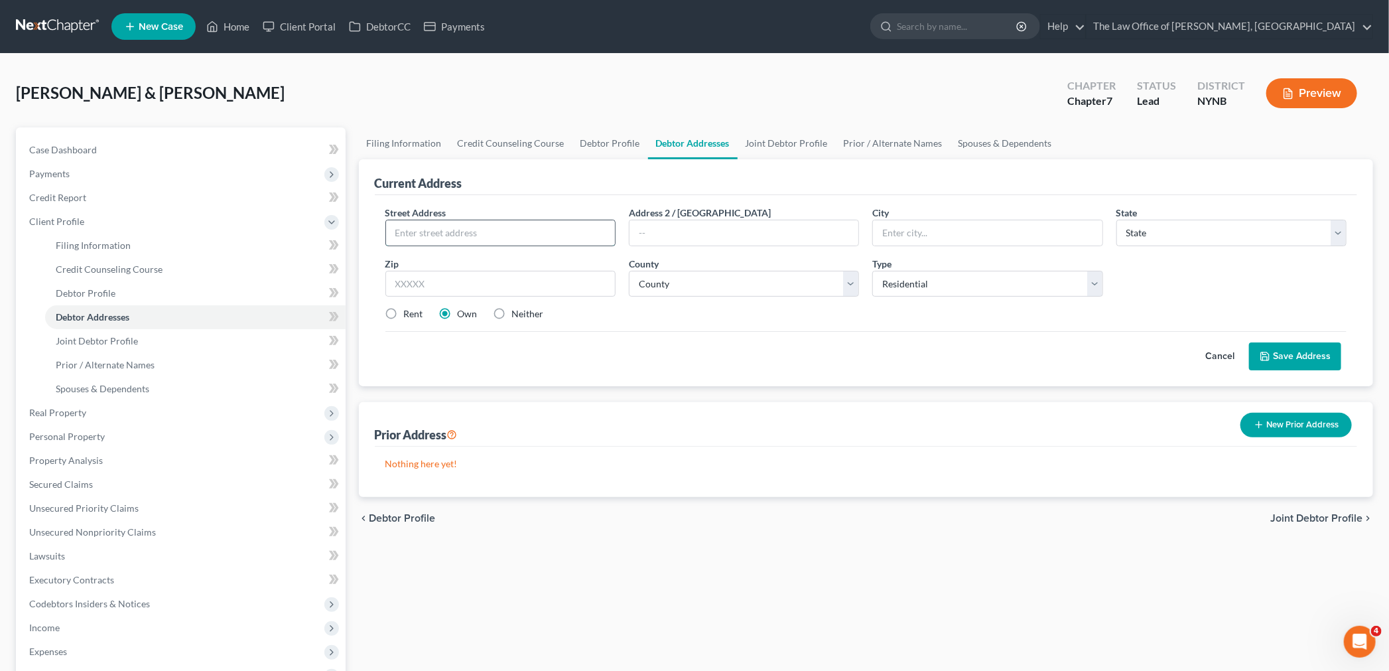
click at [496, 228] on input "text" at bounding box center [500, 232] width 229 height 25
type input "[STREET_ADDRESS][PERSON_NAME]"
click at [435, 277] on input "text" at bounding box center [500, 284] width 230 height 27
type input "12308"
type input "Schenectady"
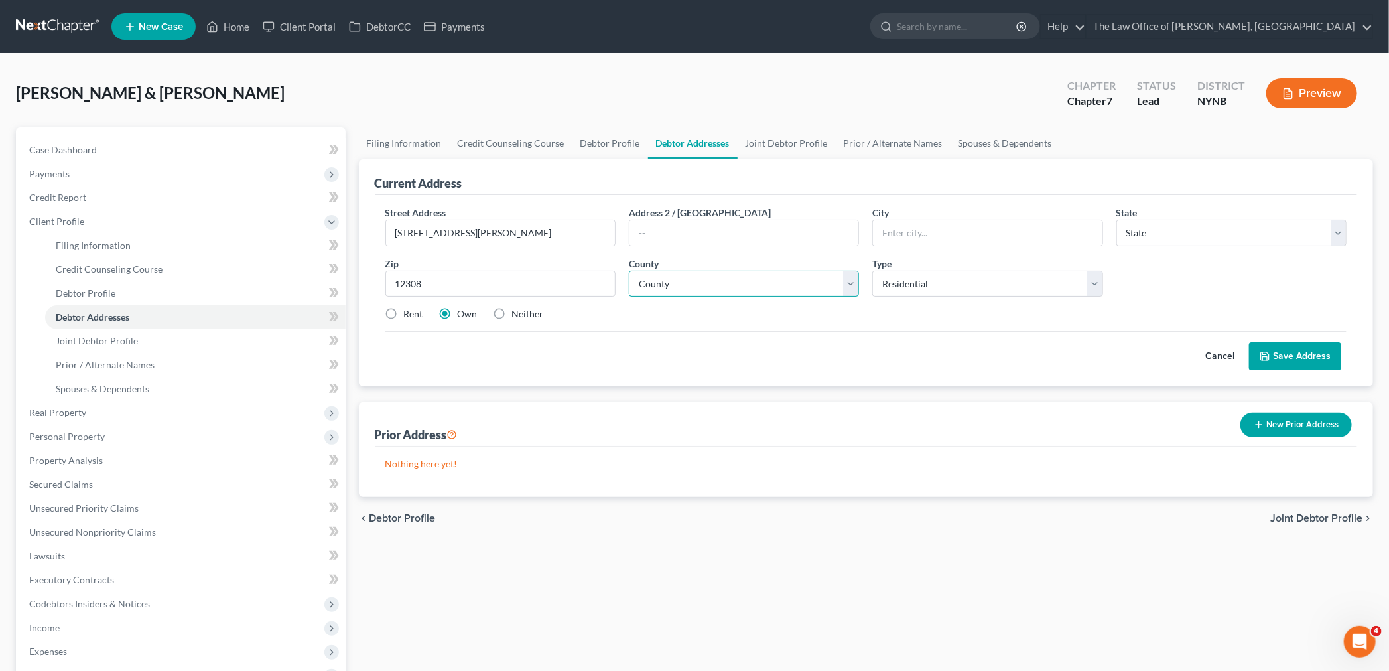
select select "35"
click at [716, 287] on select "County" at bounding box center [744, 284] width 230 height 27
select select "45"
click at [629, 271] on select "County [GEOGRAPHIC_DATA] [GEOGRAPHIC_DATA] [GEOGRAPHIC_DATA] [GEOGRAPHIC_DATA] …" at bounding box center [744, 284] width 230 height 27
click at [1303, 357] on button "Save Address" at bounding box center [1295, 356] width 92 height 28
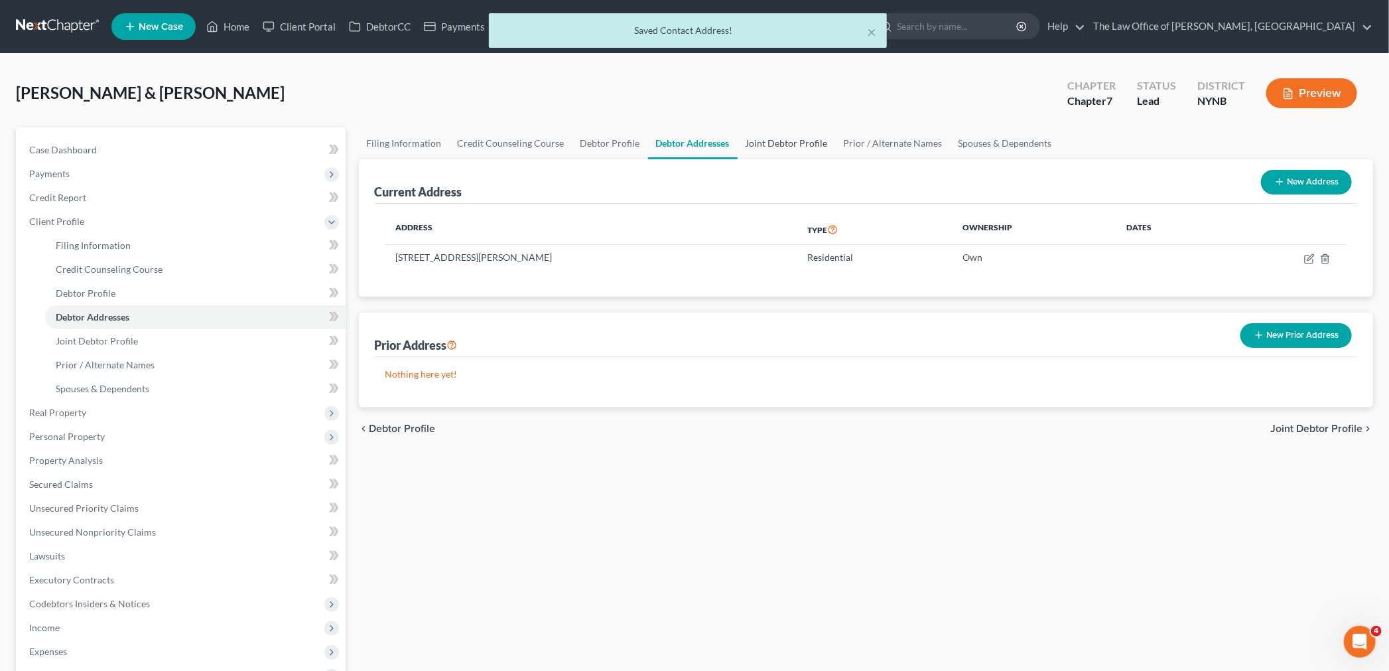
click at [768, 134] on link "Joint Debtor Profile" at bounding box center [787, 143] width 98 height 32
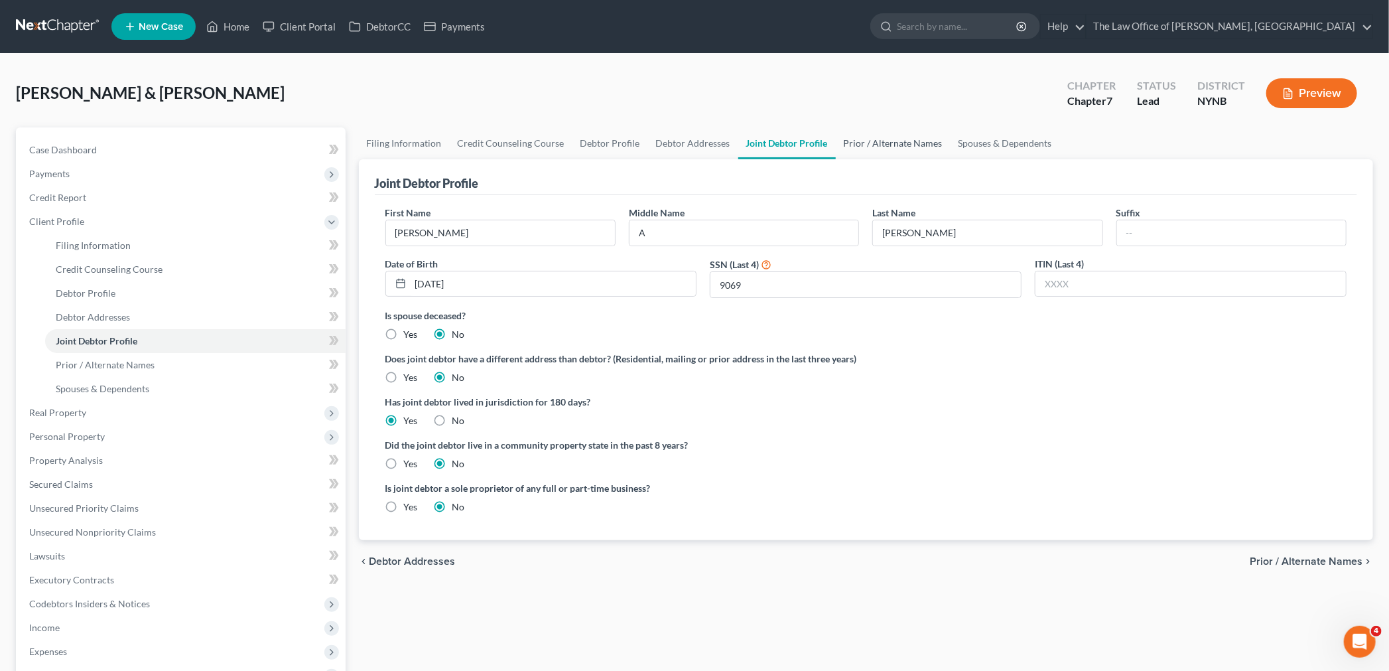
click at [901, 147] on link "Prior / Alternate Names" at bounding box center [893, 143] width 115 height 32
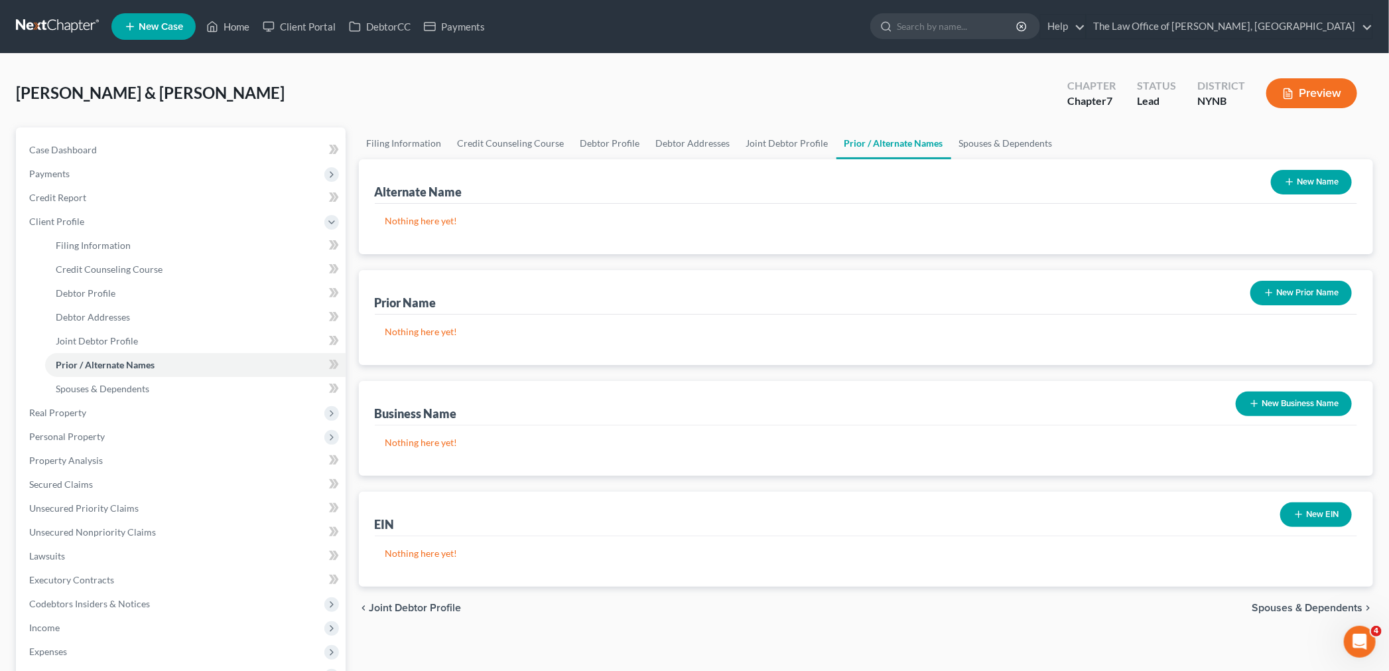
click at [1291, 291] on button "New Prior Name" at bounding box center [1300, 293] width 101 height 25
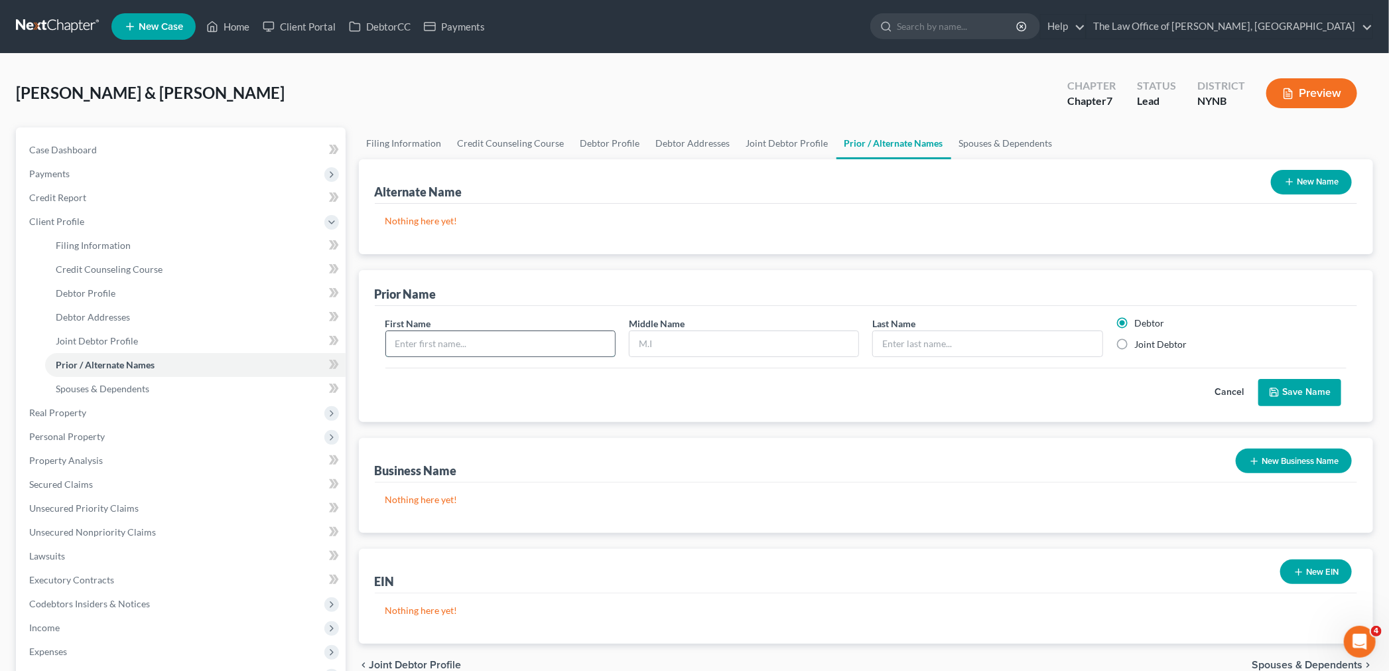
click at [520, 343] on input "text" at bounding box center [500, 343] width 229 height 25
type input "Darlene"
click at [763, 342] on input "text" at bounding box center [743, 343] width 229 height 25
click at [907, 335] on input "text" at bounding box center [987, 343] width 229 height 25
type input "F"
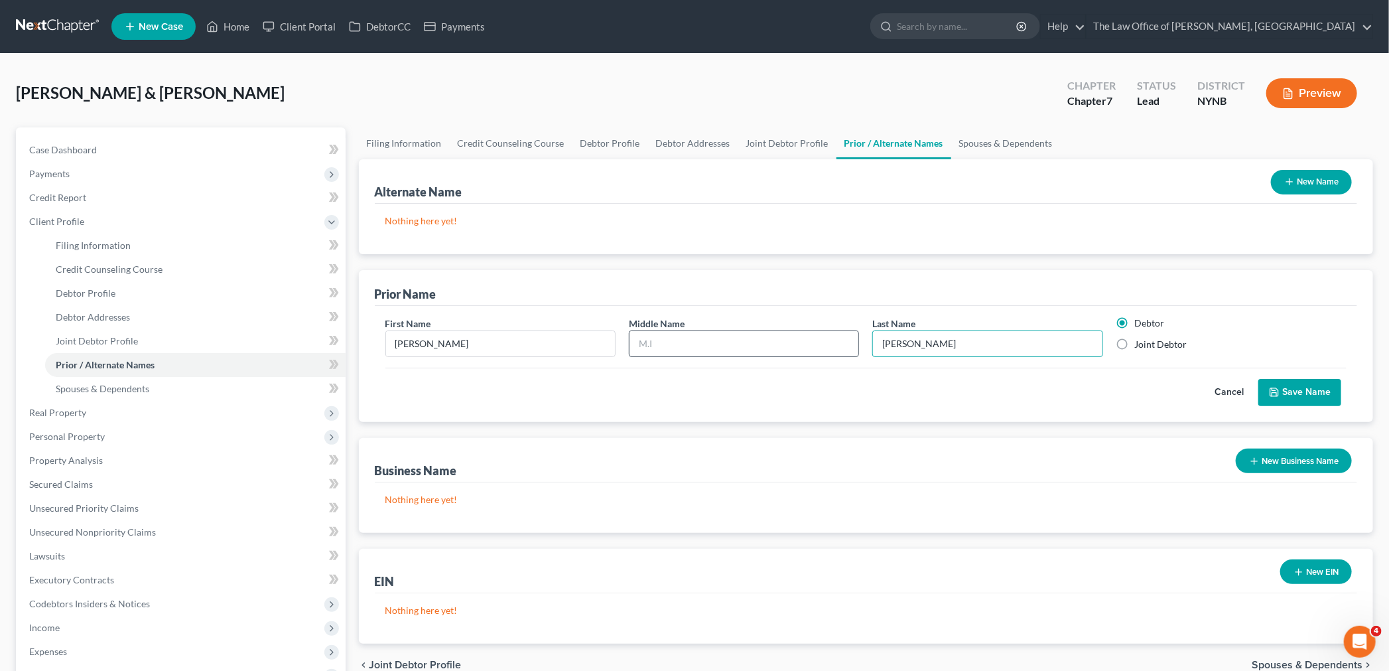
type input "Featherson"
click at [795, 343] on input "text" at bounding box center [743, 343] width 229 height 25
type input "A"
click at [1170, 356] on div "First Name Darlene Middle Name A Last Name * Featherson Debtor Joint Debtor" at bounding box center [866, 341] width 975 height 51
click at [1163, 342] on label "Joint Debtor" at bounding box center [1161, 344] width 52 height 13
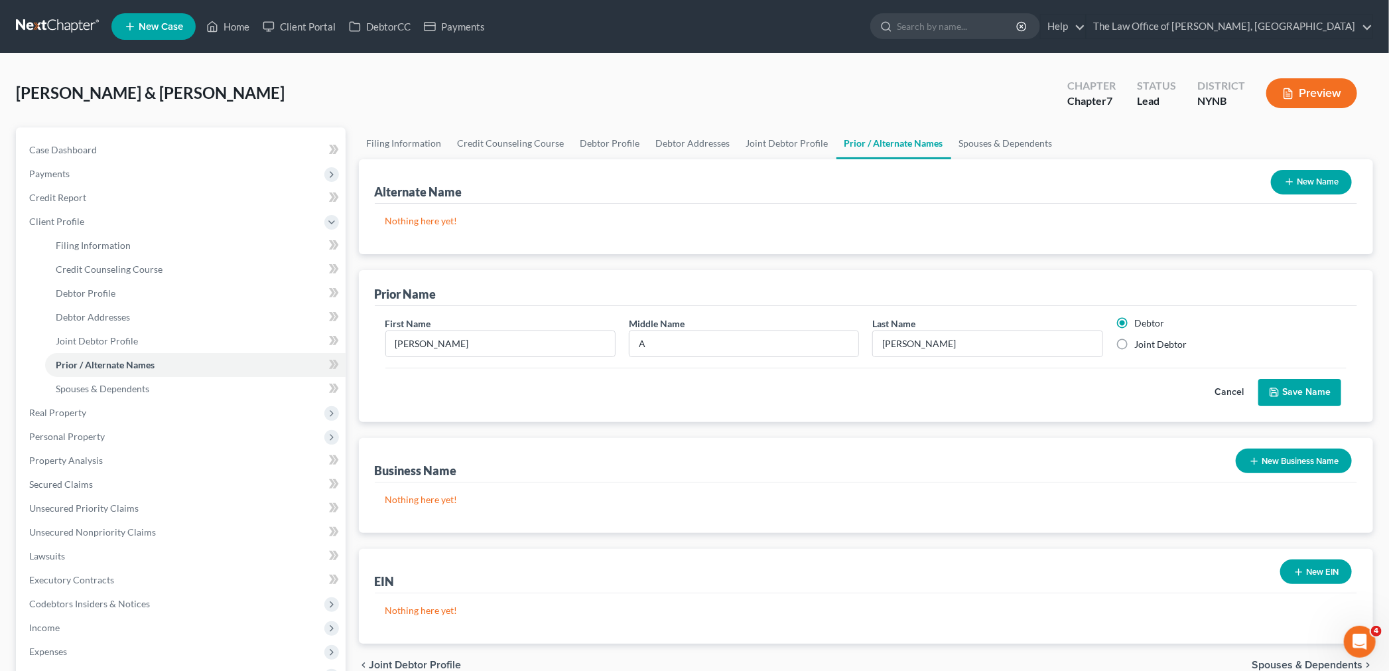
click at [1149, 342] on input "Joint Debtor" at bounding box center [1144, 342] width 9 height 9
radio input "true"
radio input "false"
click at [1292, 389] on button "Save Name" at bounding box center [1299, 393] width 83 height 28
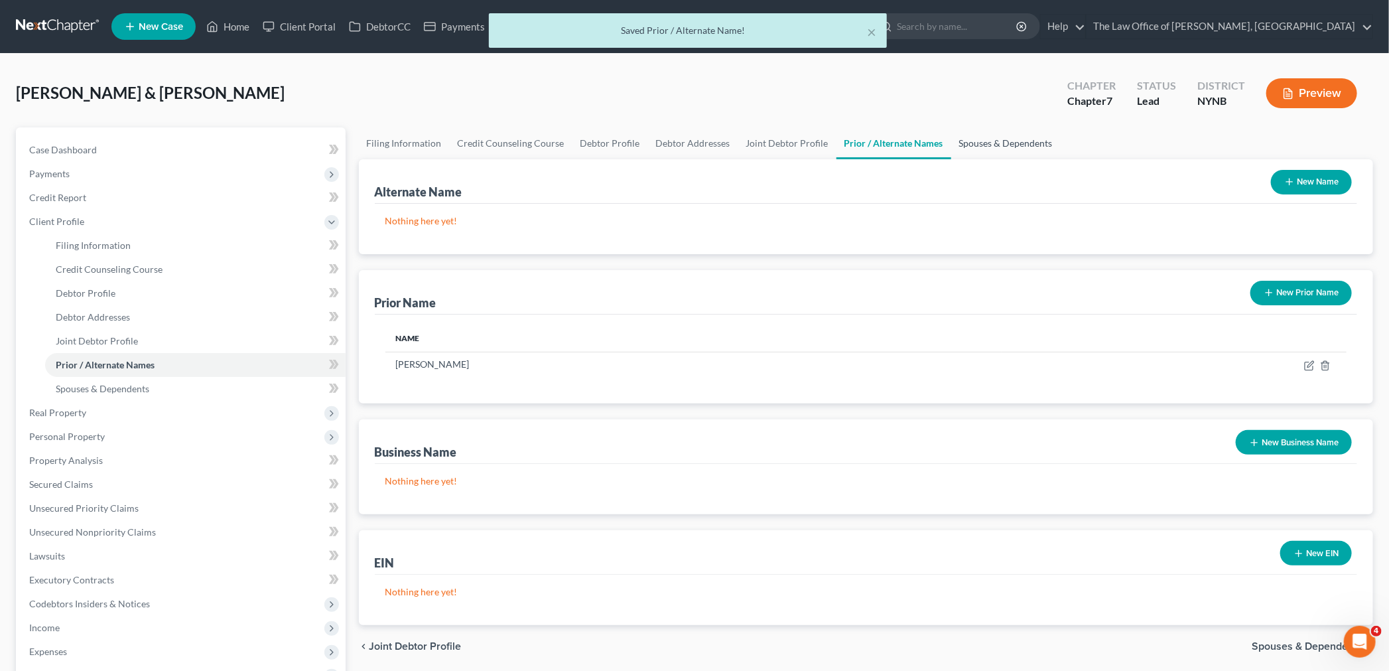
click at [1016, 147] on link "Spouses & Dependents" at bounding box center [1005, 143] width 109 height 32
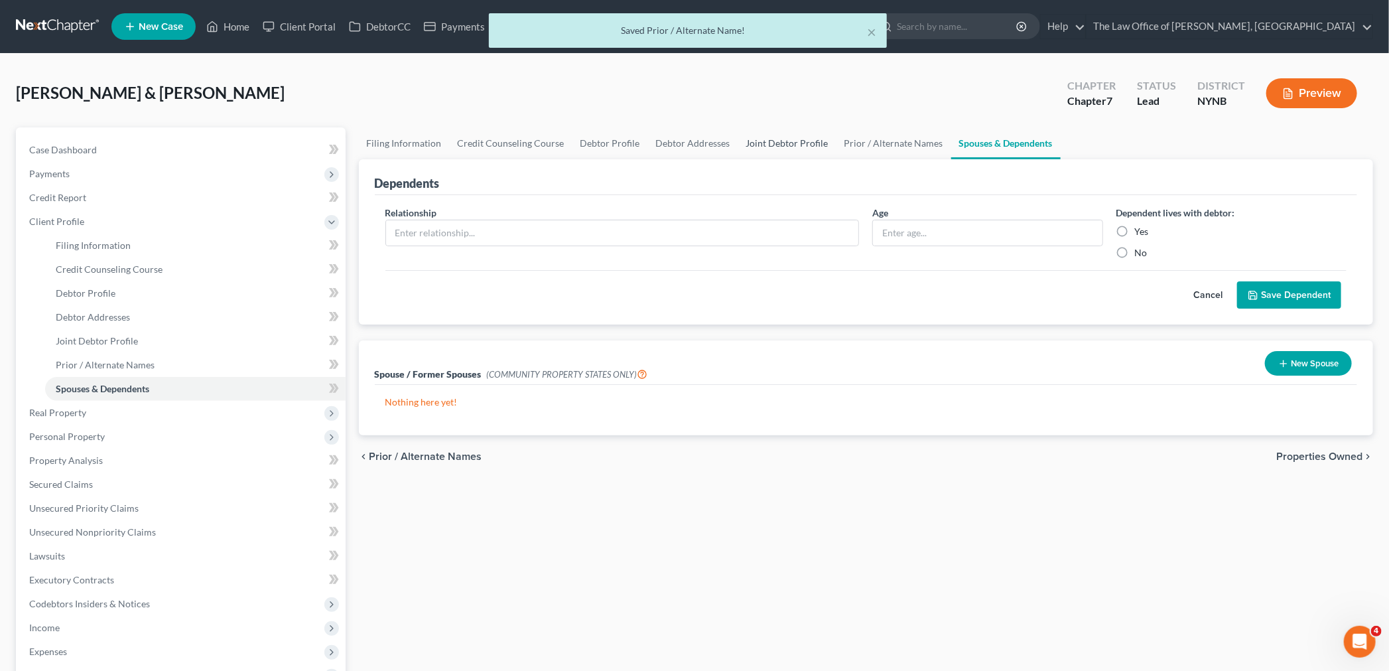
click at [780, 144] on link "Joint Debtor Profile" at bounding box center [787, 143] width 98 height 32
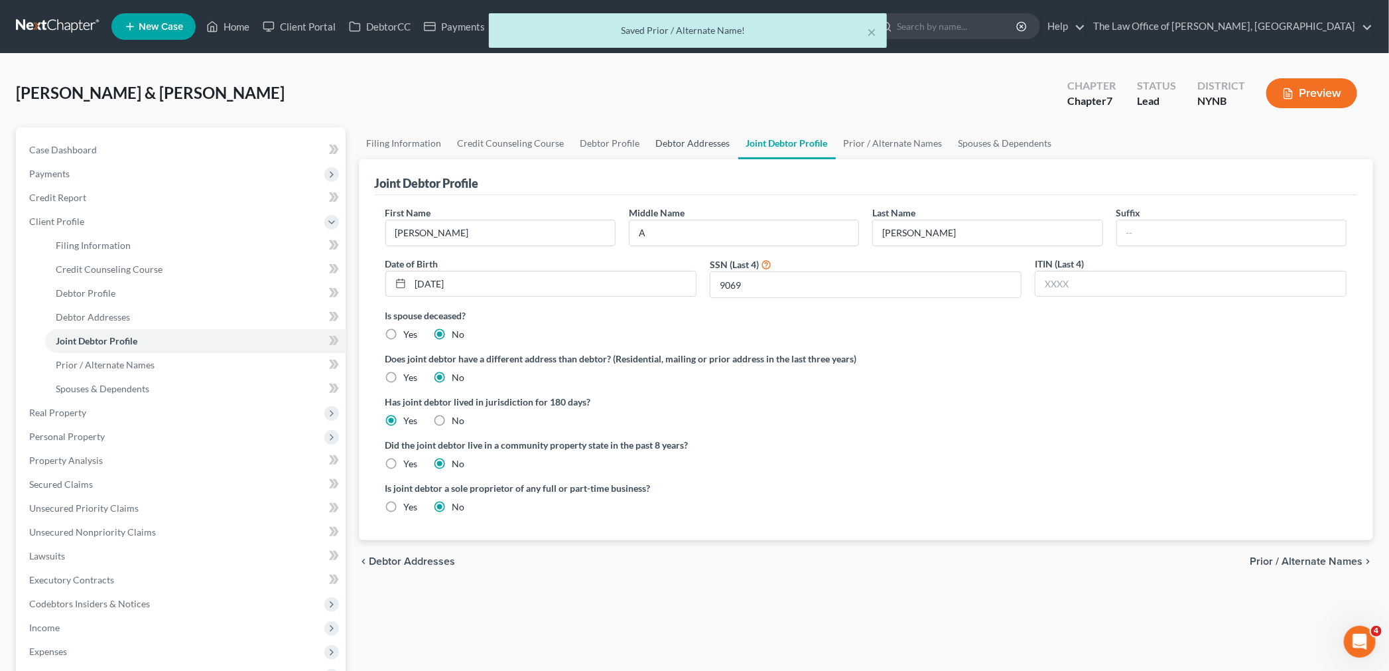
click at [659, 143] on link "Debtor Addresses" at bounding box center [693, 143] width 90 height 32
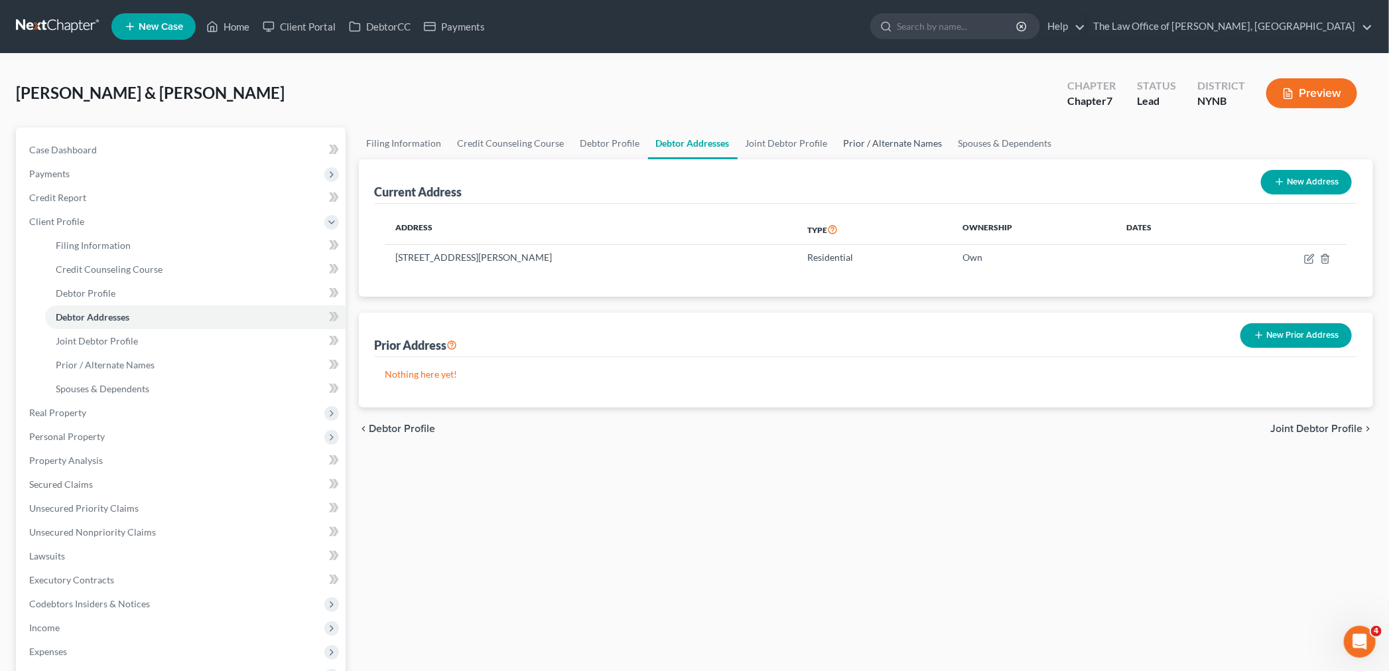
click at [863, 147] on link "Prior / Alternate Names" at bounding box center [893, 143] width 115 height 32
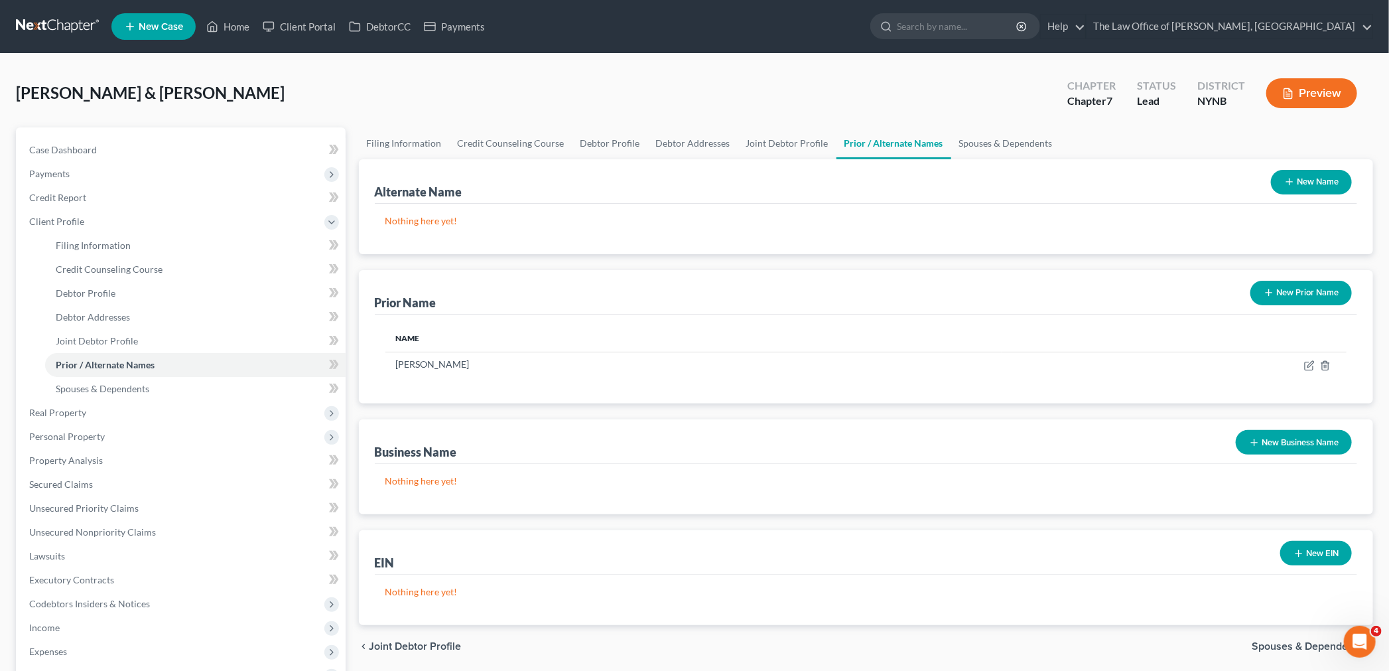
click at [1272, 295] on icon "button" at bounding box center [1269, 292] width 11 height 11
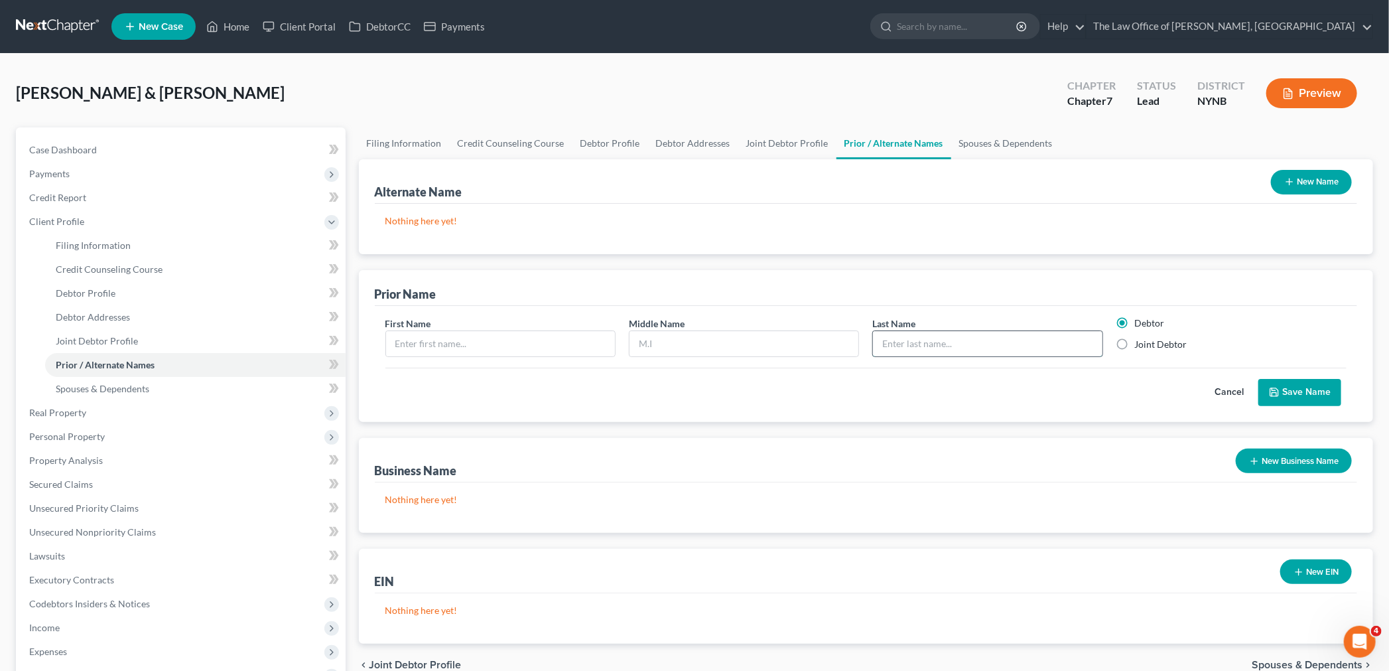
click at [941, 337] on input "text" at bounding box center [987, 343] width 229 height 25
type input "Lonergan"
click at [515, 348] on input "text" at bounding box center [500, 343] width 229 height 25
type input "Darlene"
click at [644, 346] on input "text" at bounding box center [743, 343] width 229 height 25
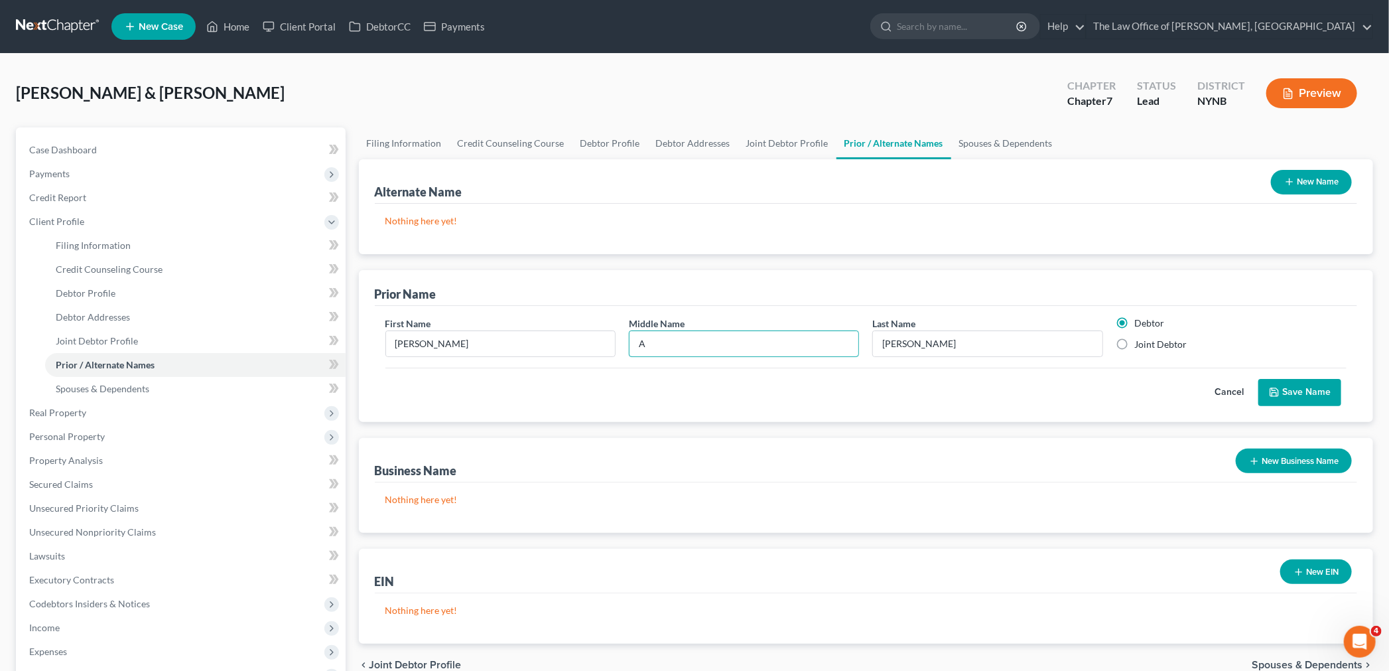
type input "A"
drag, startPoint x: 1135, startPoint y: 349, endPoint x: 1177, endPoint y: 350, distance: 42.5
click at [1136, 348] on label "Joint Debtor" at bounding box center [1161, 344] width 52 height 13
click at [1140, 346] on input "Joint Debtor" at bounding box center [1144, 342] width 9 height 9
radio input "true"
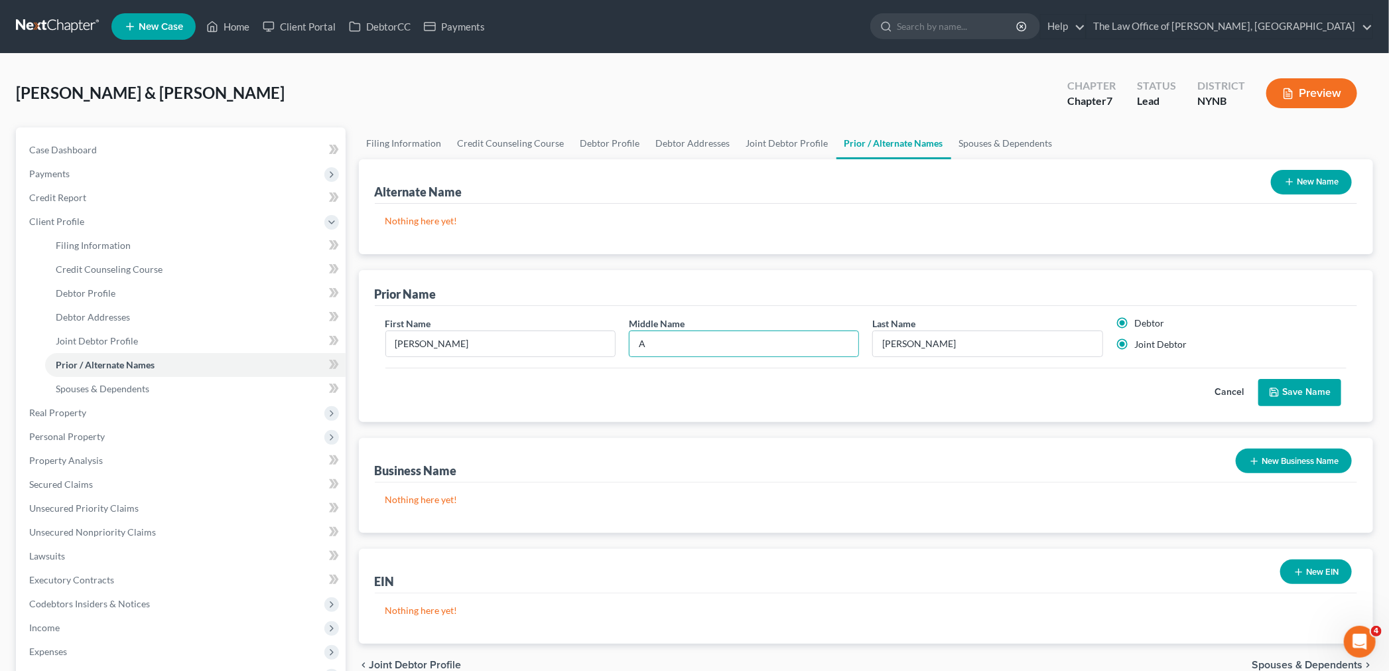
radio input "false"
click at [1292, 388] on button "Save Name" at bounding box center [1299, 393] width 83 height 28
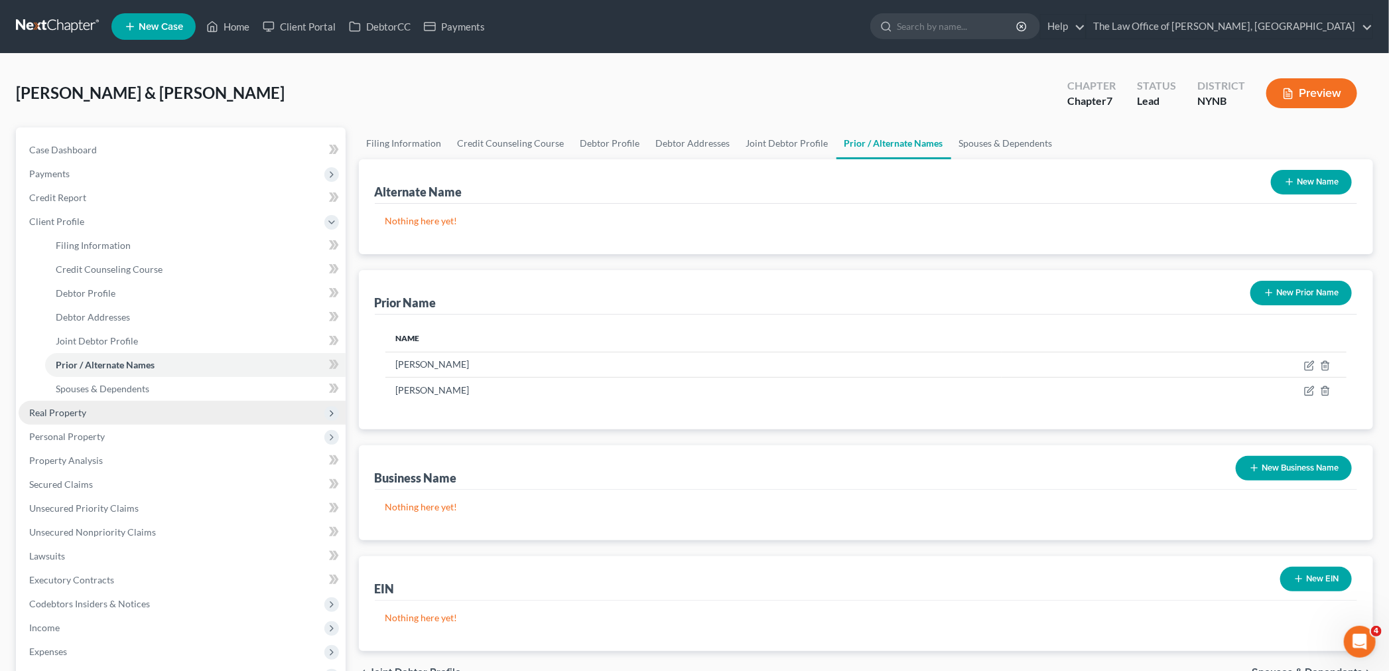
click at [71, 418] on span "Real Property" at bounding box center [182, 413] width 327 height 24
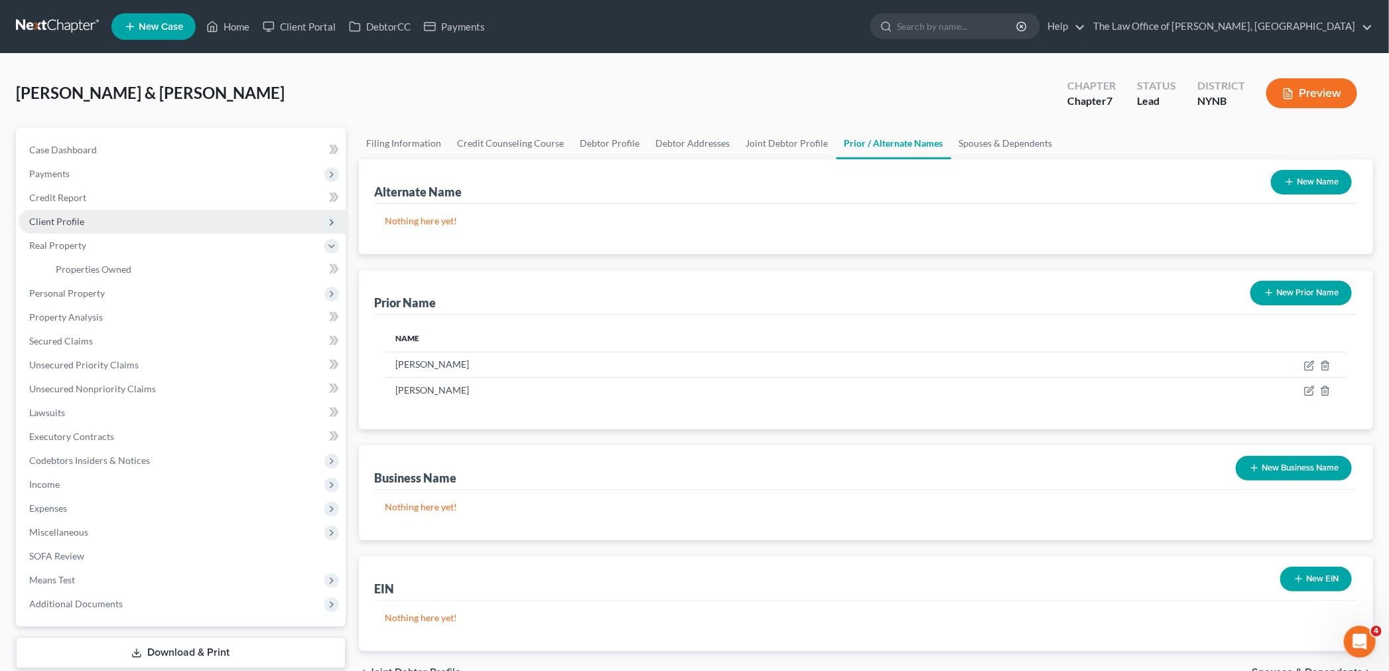
click at [75, 222] on span "Client Profile" at bounding box center [56, 221] width 55 height 11
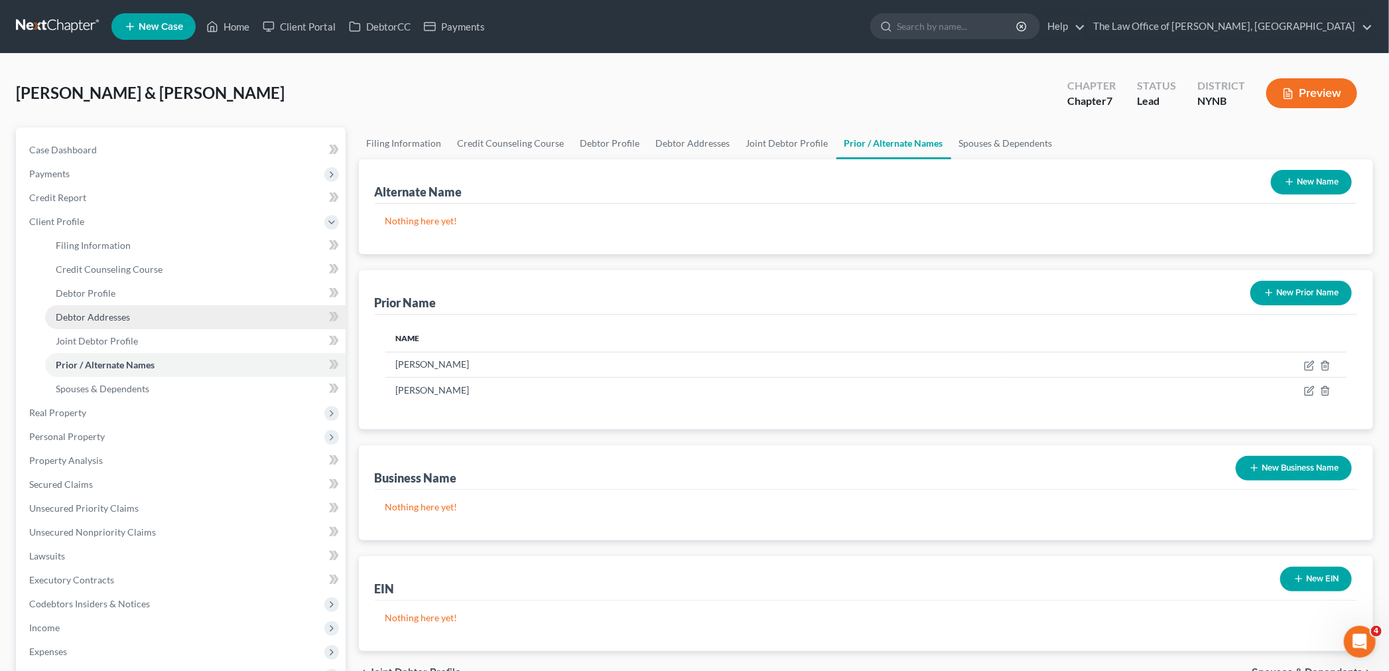
click at [96, 311] on span "Debtor Addresses" at bounding box center [93, 316] width 74 height 11
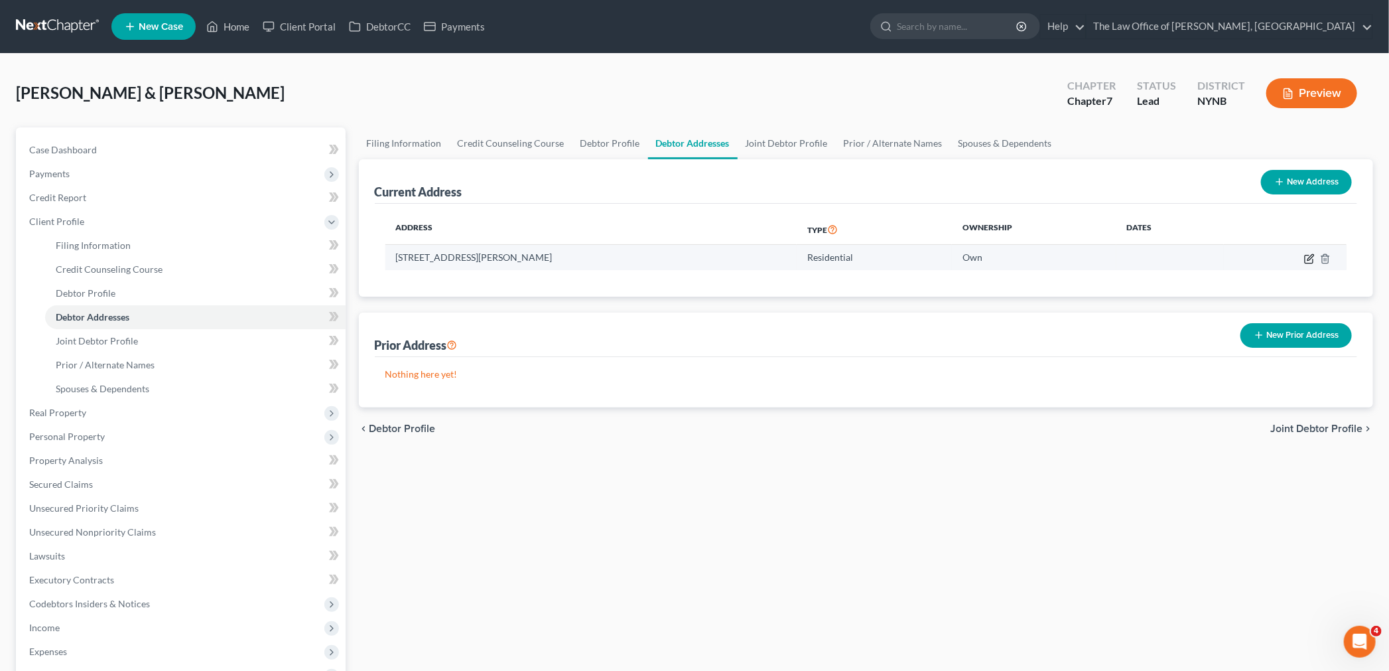
click at [1309, 259] on icon "button" at bounding box center [1309, 258] width 11 height 11
select select "35"
select select "45"
select select "0"
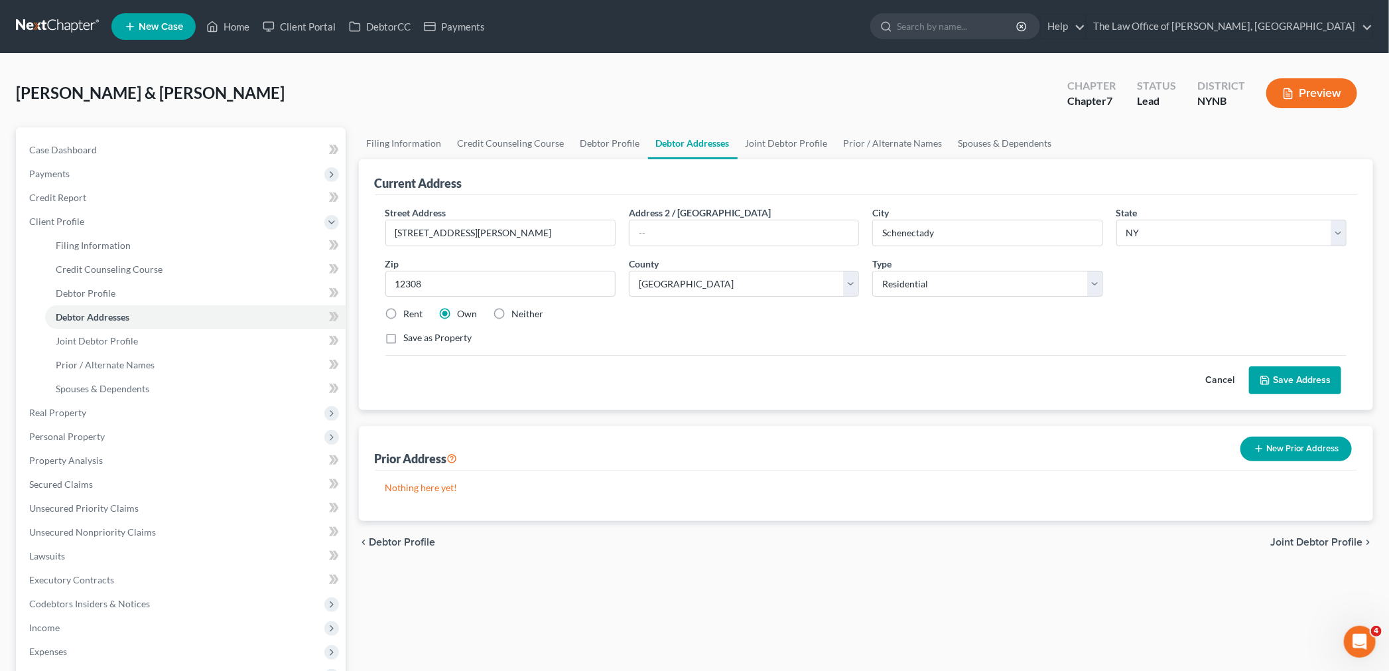
click at [404, 340] on label "Save as Property" at bounding box center [438, 337] width 68 height 13
click at [409, 340] on input "Save as Property" at bounding box center [413, 335] width 9 height 9
checkbox input "true"
click at [1293, 377] on button "Save Address" at bounding box center [1295, 380] width 92 height 28
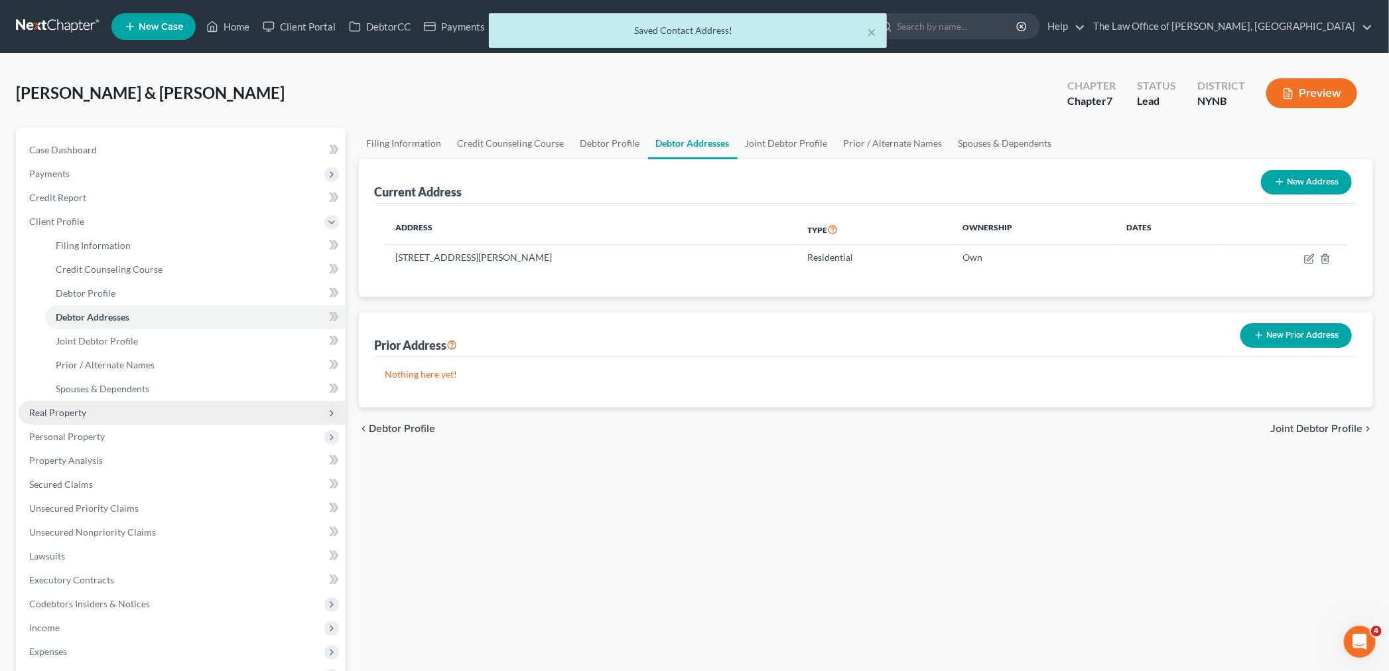
click at [105, 411] on span "Real Property" at bounding box center [182, 413] width 327 height 24
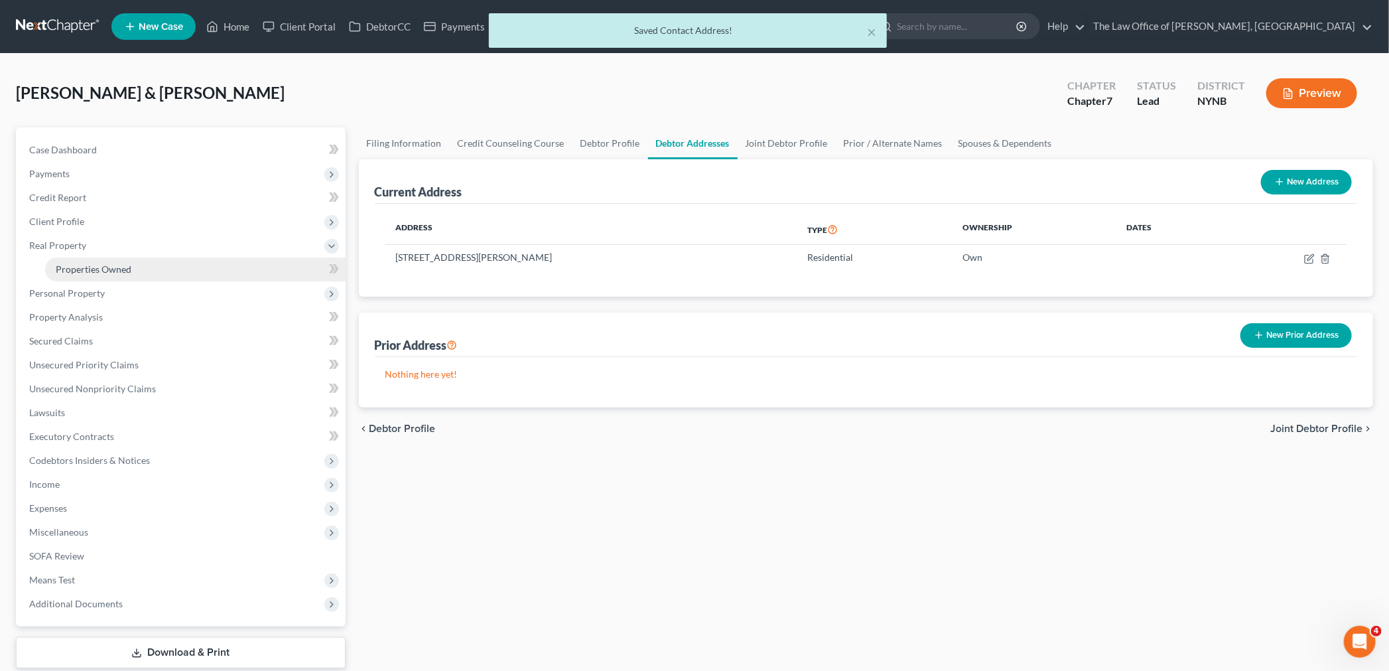
click at [117, 269] on span "Properties Owned" at bounding box center [94, 268] width 76 height 11
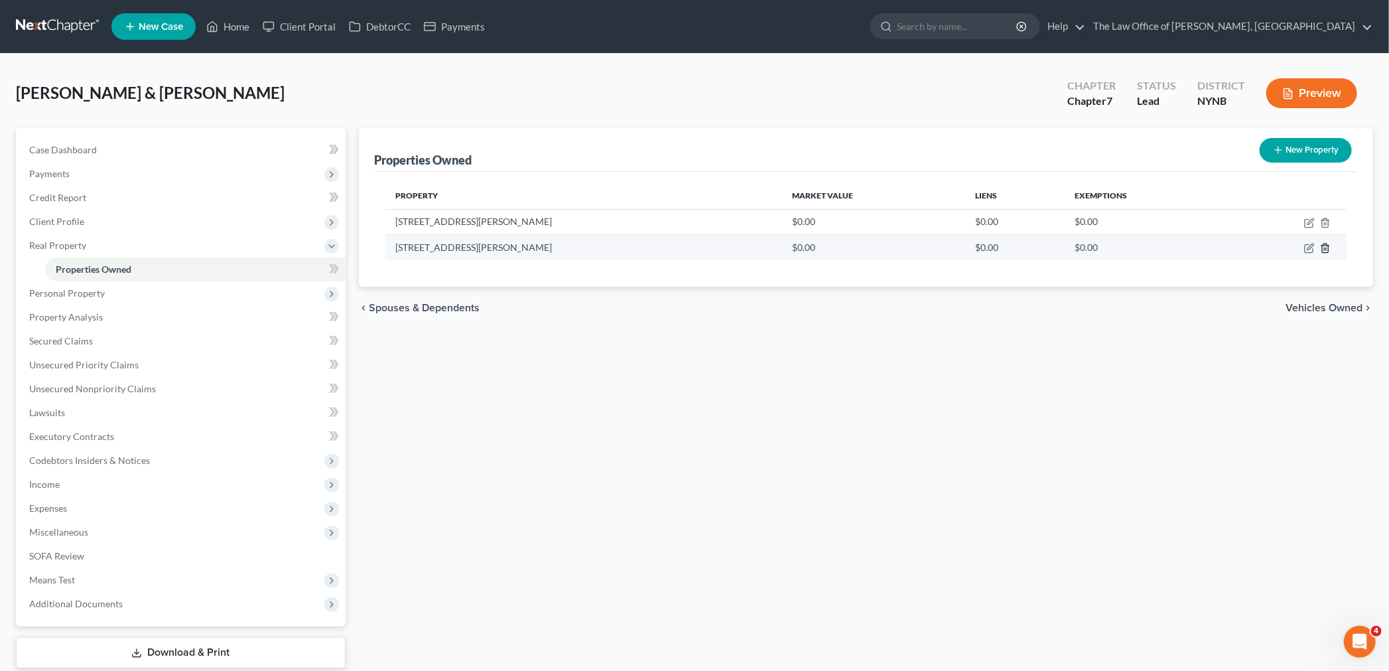
click at [1323, 245] on icon "button" at bounding box center [1325, 248] width 6 height 9
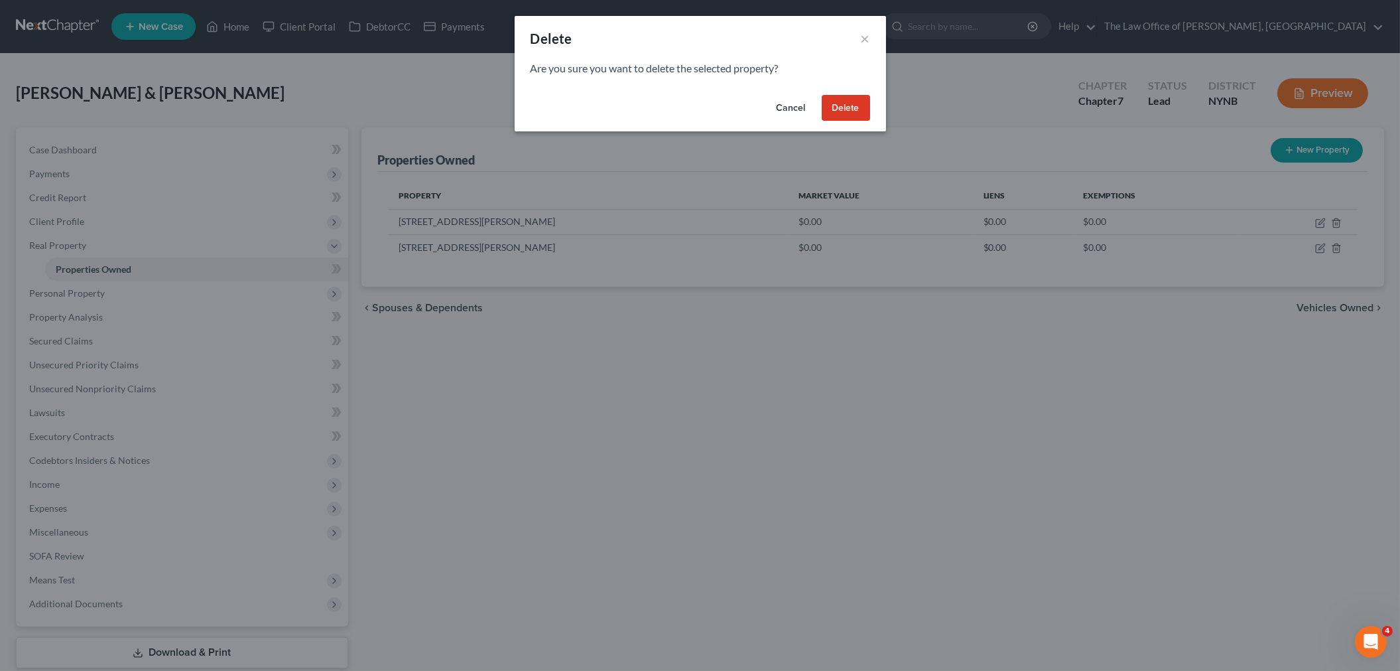
click at [836, 109] on button "Delete" at bounding box center [846, 108] width 48 height 27
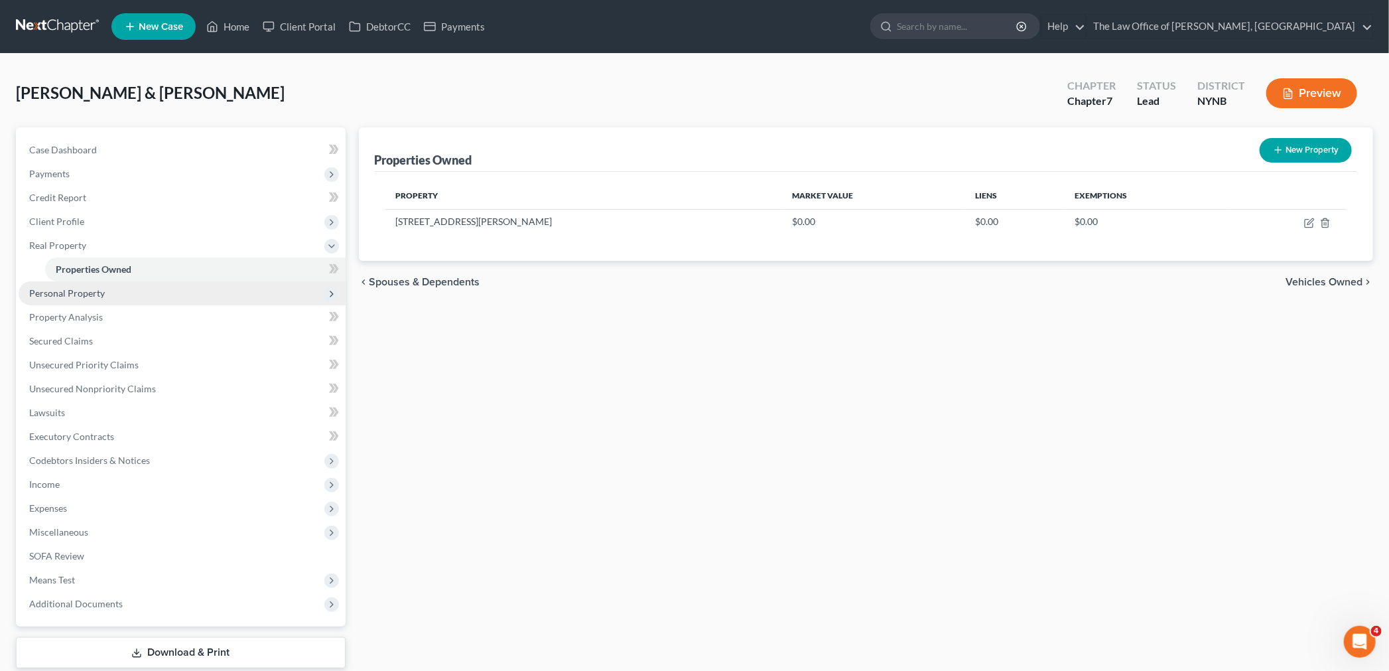
click at [102, 291] on span "Personal Property" at bounding box center [67, 292] width 76 height 11
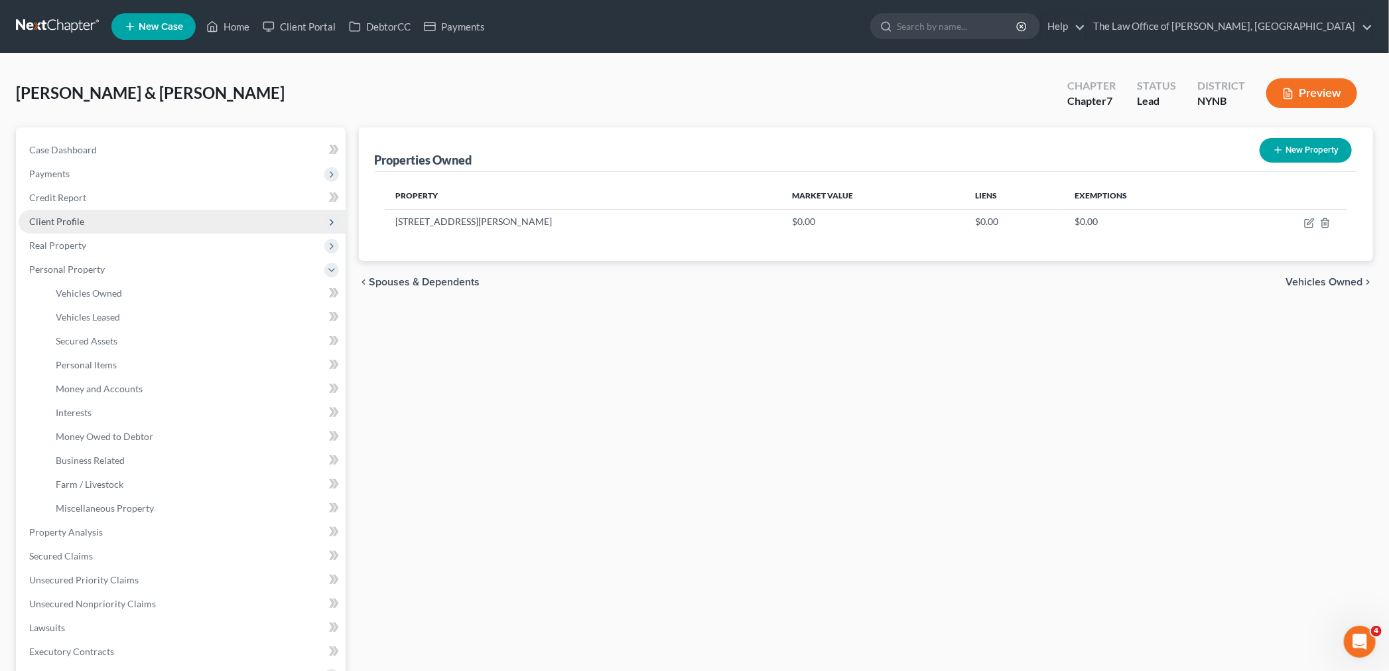
click at [101, 213] on span "Client Profile" at bounding box center [182, 222] width 327 height 24
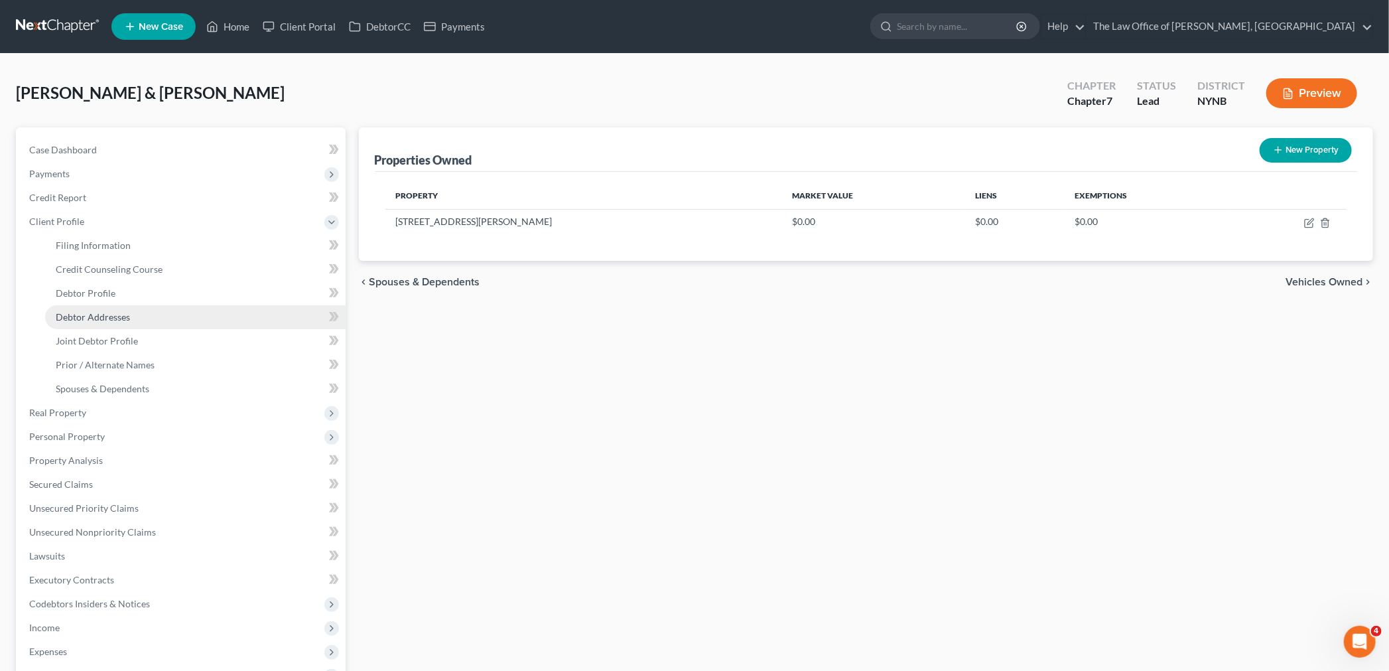
click at [86, 314] on span "Debtor Addresses" at bounding box center [93, 316] width 74 height 11
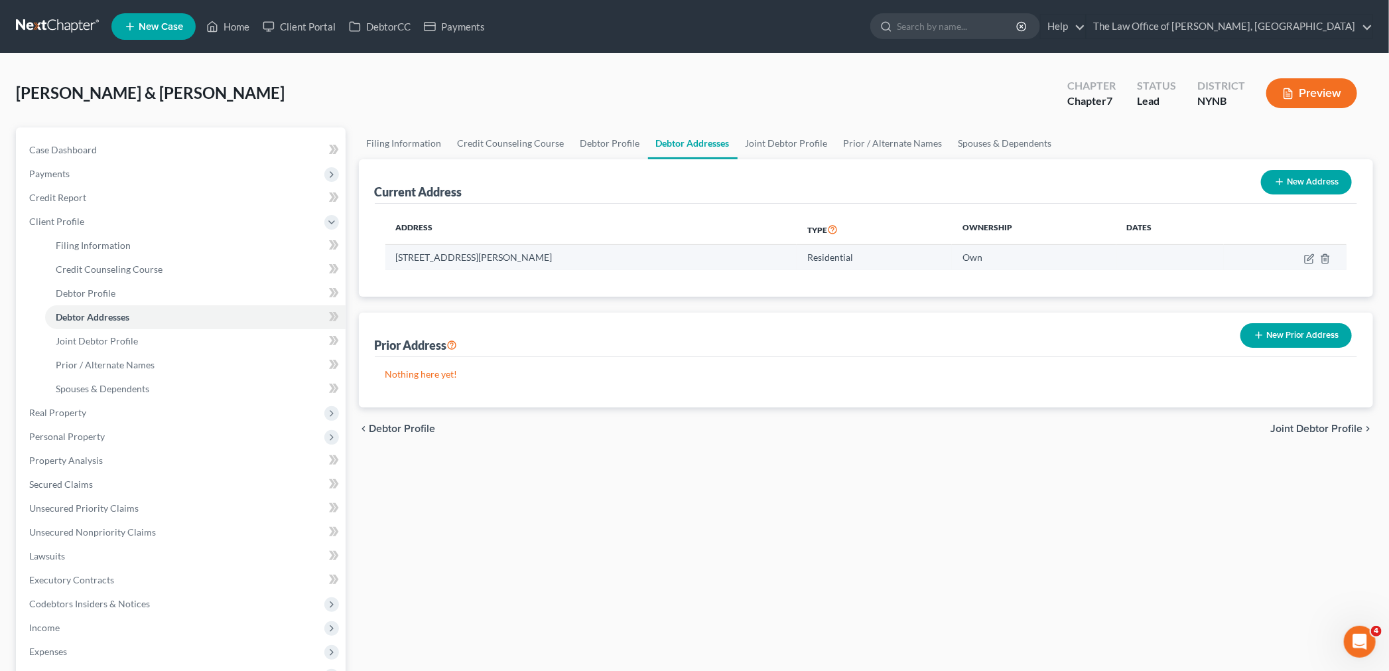
drag, startPoint x: 592, startPoint y: 256, endPoint x: 419, endPoint y: 255, distance: 173.1
click at [390, 255] on td "532 Florence Street, Schenectady, NY 12308" at bounding box center [591, 257] width 412 height 25
copy td "532 Florence Street, Schenectady, NY 12308"
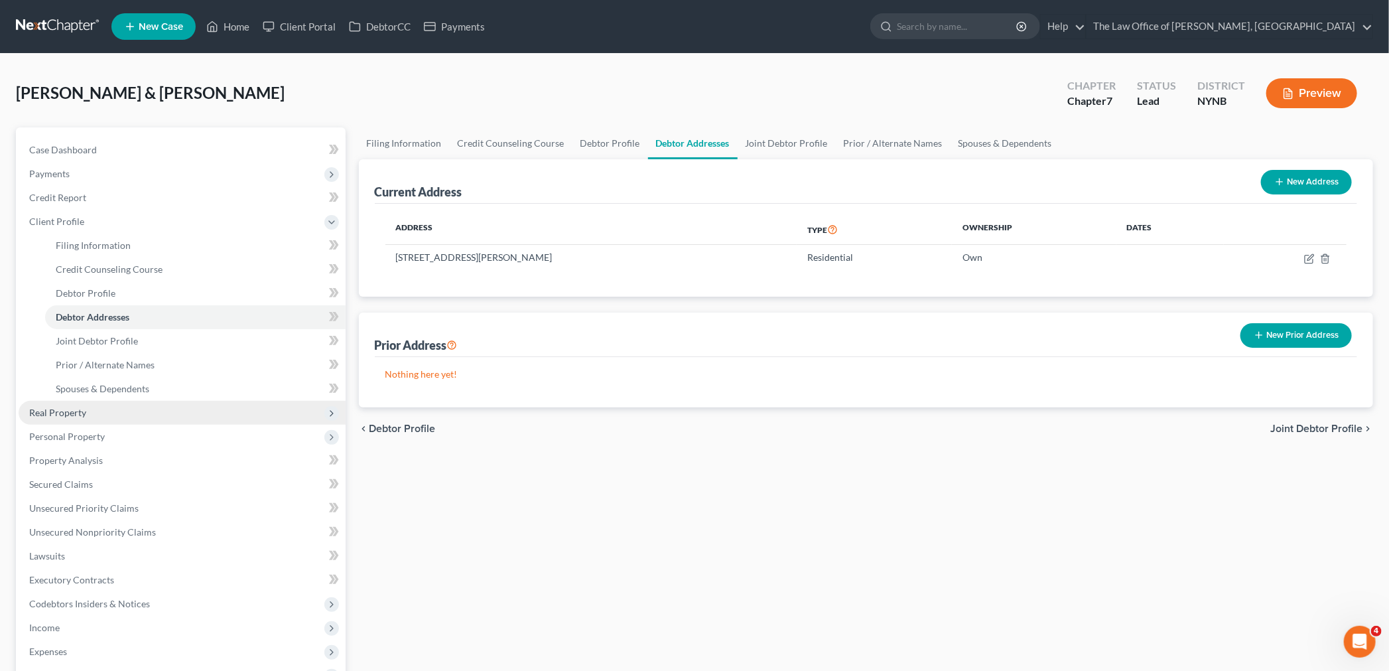
click at [102, 421] on span "Real Property" at bounding box center [182, 413] width 327 height 24
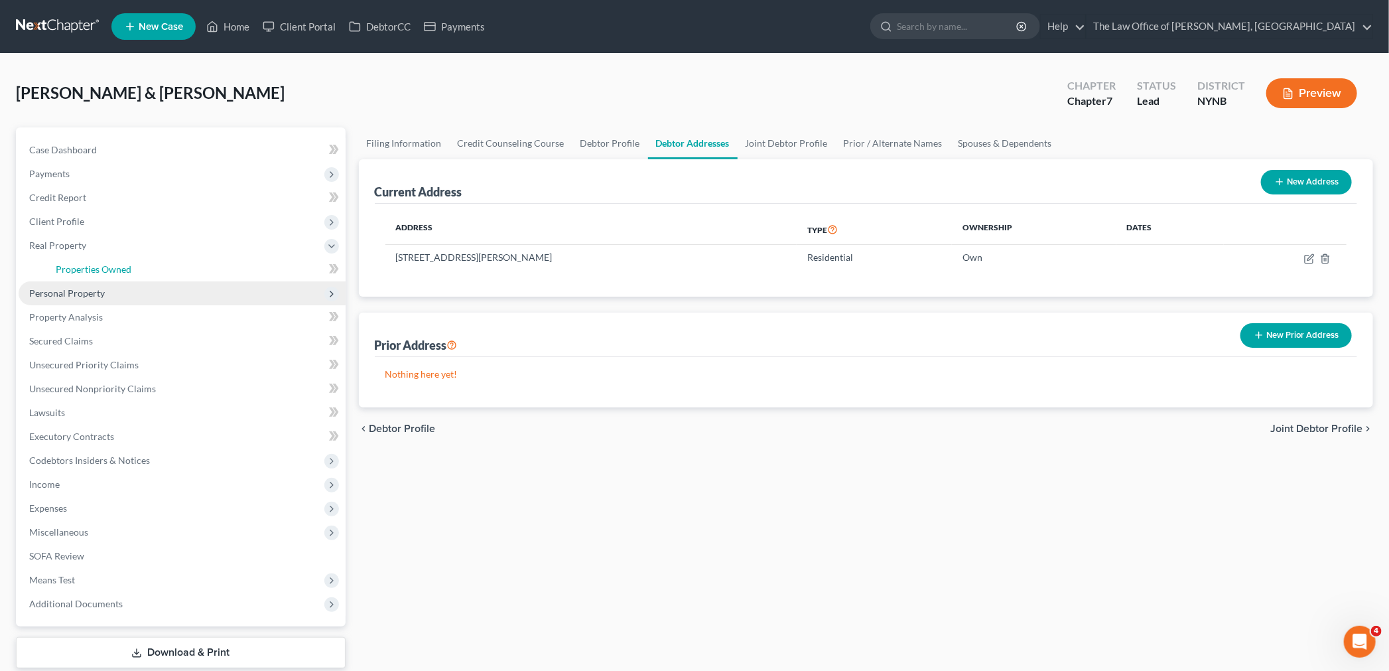
drag, startPoint x: 124, startPoint y: 274, endPoint x: 151, endPoint y: 281, distance: 28.0
click at [125, 274] on link "Properties Owned" at bounding box center [195, 269] width 300 height 24
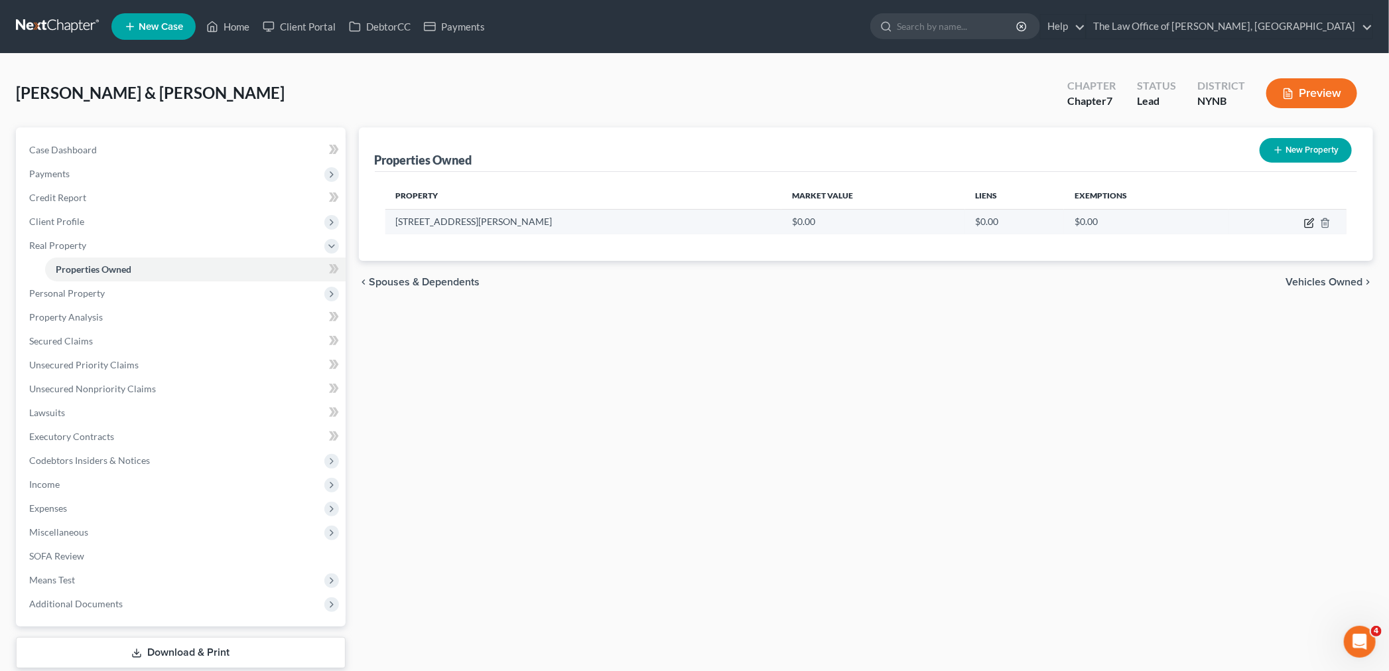
click at [1309, 220] on icon "button" at bounding box center [1310, 221] width 6 height 6
select select "35"
select select "45"
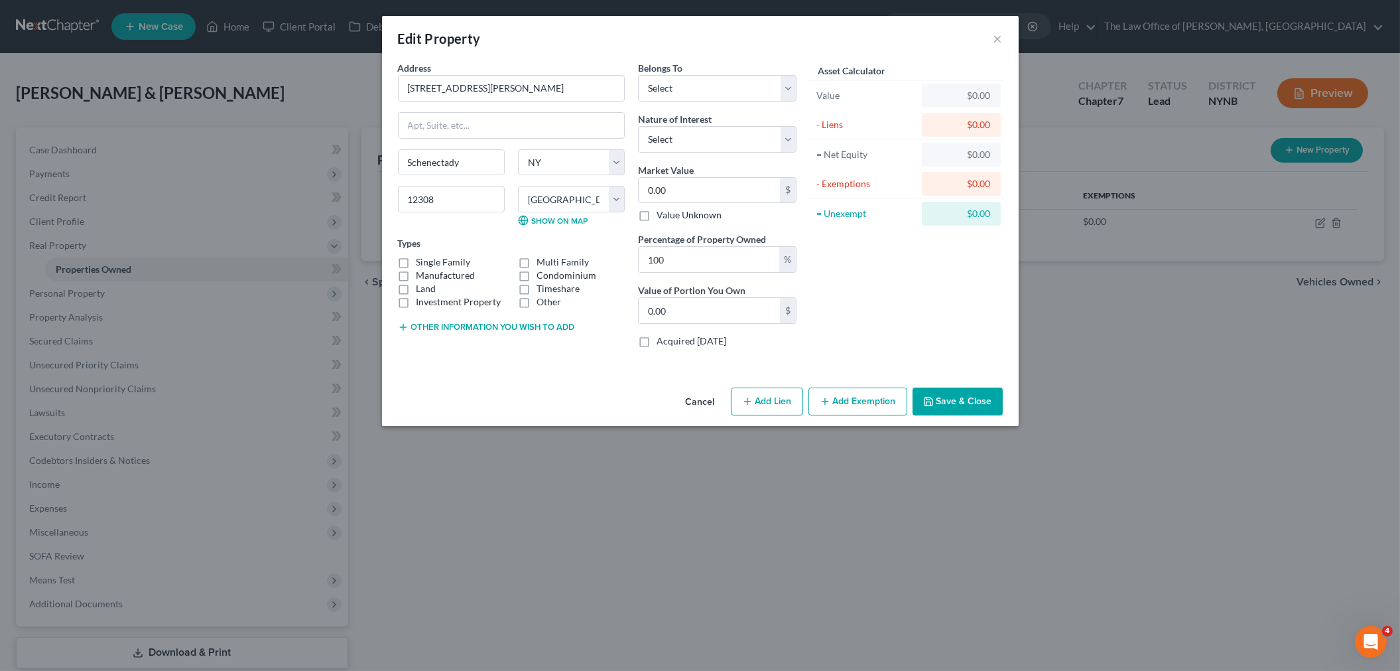
drag, startPoint x: 403, startPoint y: 257, endPoint x: 414, endPoint y: 259, distance: 10.8
click at [417, 257] on label "Single Family" at bounding box center [444, 261] width 54 height 13
click at [422, 257] on input "Single Family" at bounding box center [426, 259] width 9 height 9
checkbox input "true"
click at [705, 194] on input "0.00" at bounding box center [709, 190] width 141 height 25
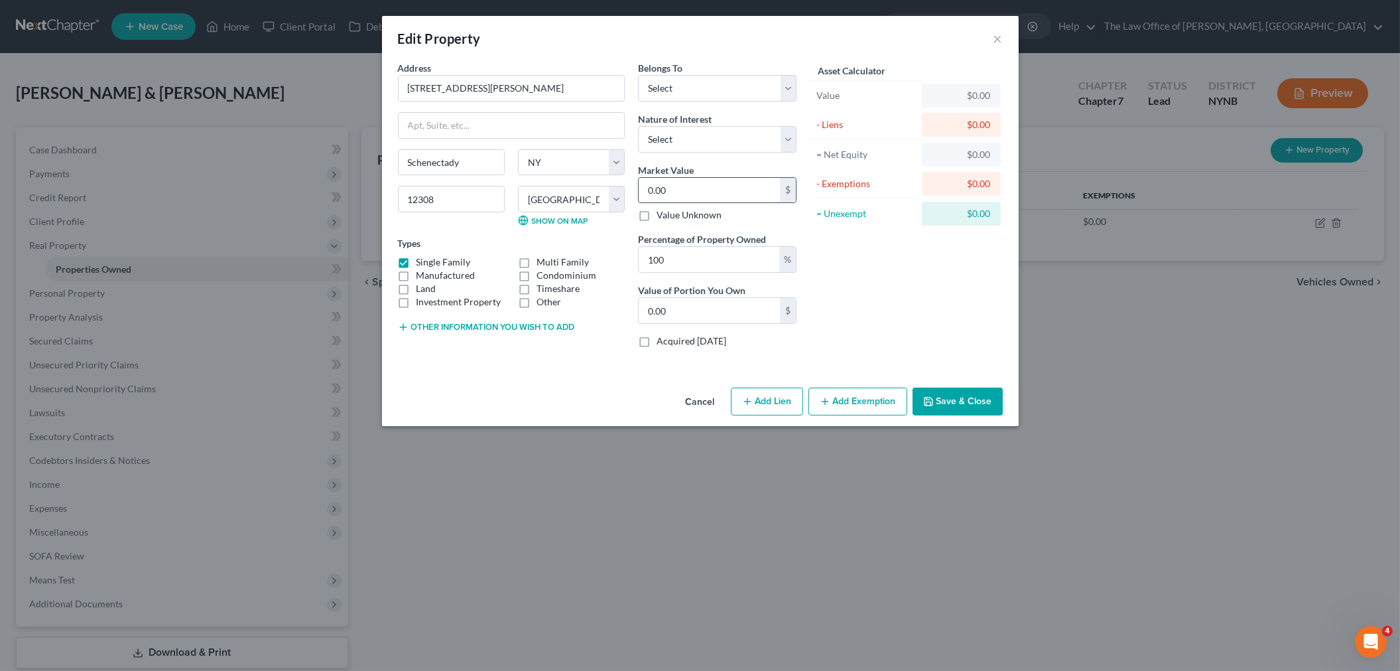
type input "1"
type input "1.00"
type input "13"
type input "13.00"
type input "130"
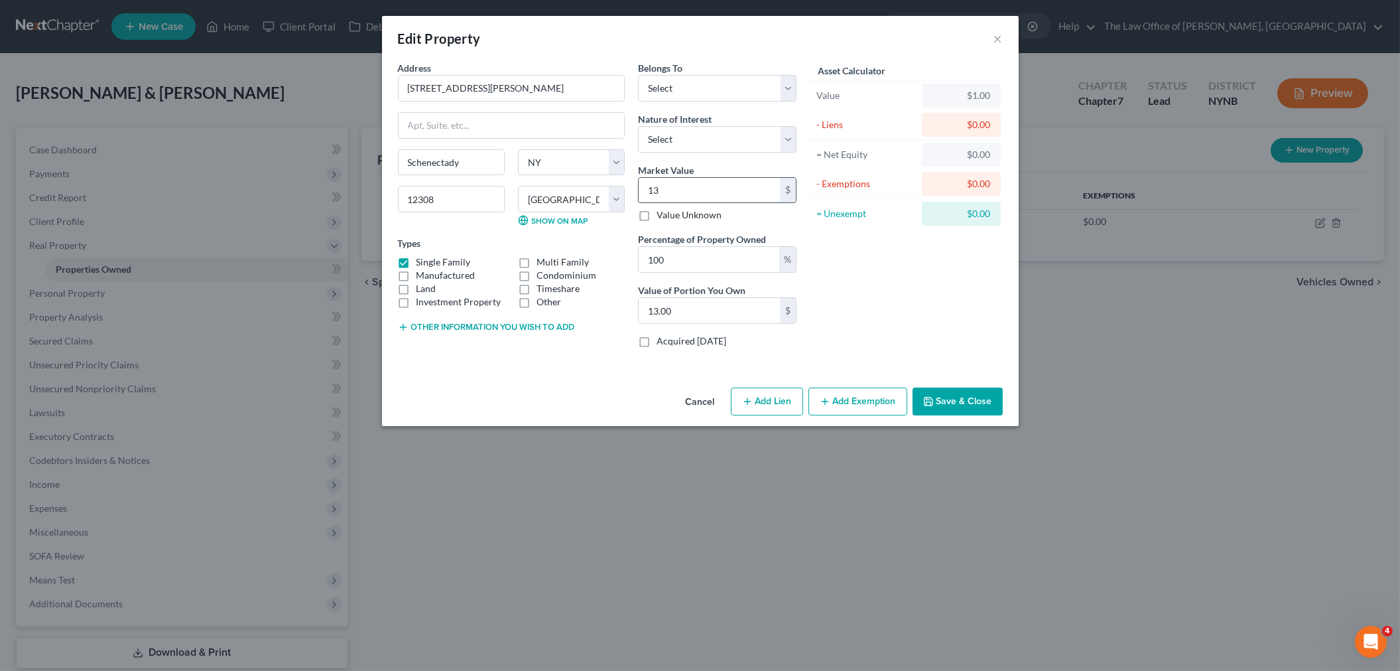
type input "130.00"
type input "1306"
type input "1,306.00"
type input "1,3060"
type input "13,060.00"
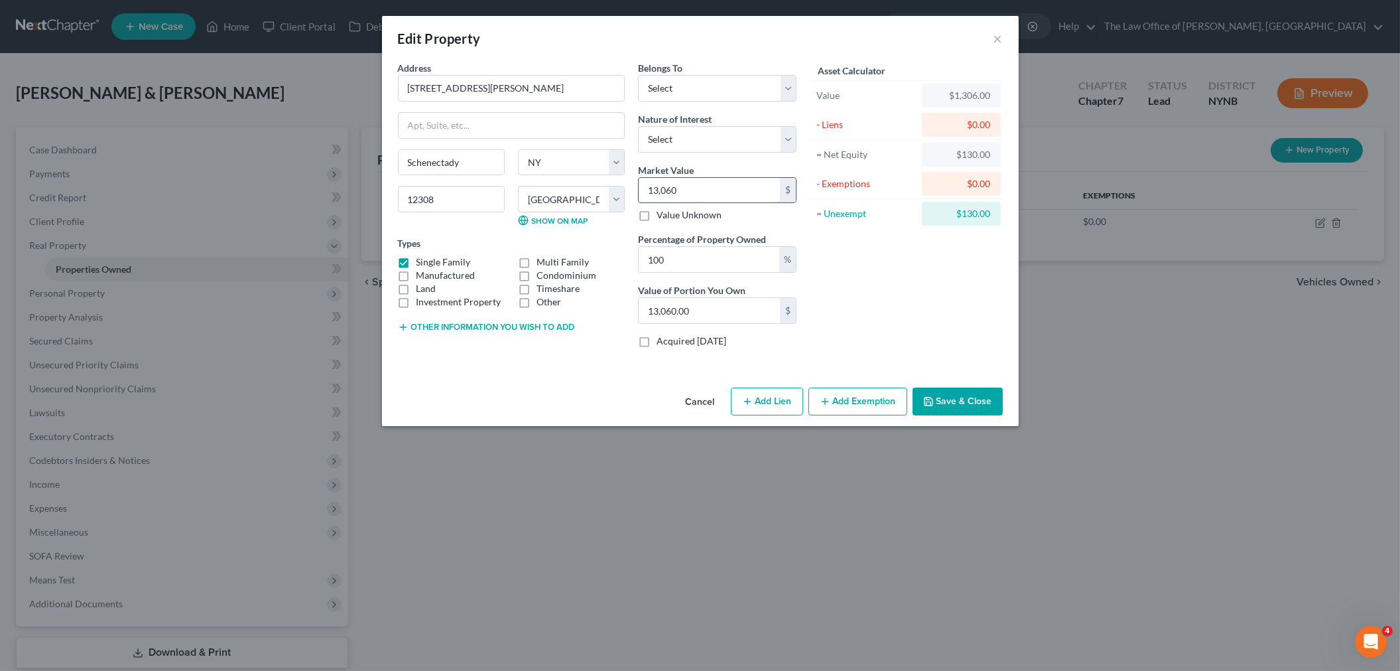
type input "13,0600"
type input "130,600.00"
type input "130,600"
click at [697, 82] on select "Select Debtor 1 Only Debtor 2 Only Debtor 1 And Debtor 2 Only At Least One Of T…" at bounding box center [717, 88] width 159 height 27
select select "2"
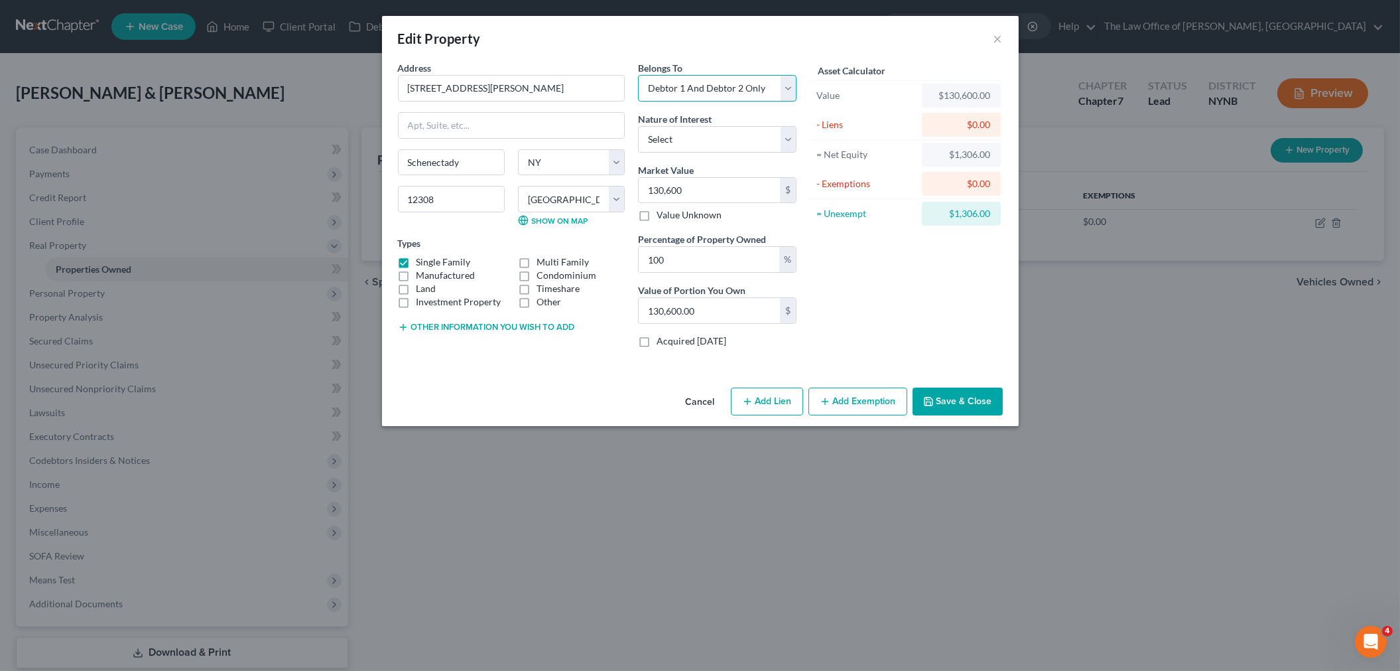
click at [638, 75] on select "Select Debtor 1 Only Debtor 2 Only Debtor 1 And Debtor 2 Only At Least One Of T…" at bounding box center [717, 88] width 159 height 27
click at [959, 405] on button "Save & Close" at bounding box center [958, 401] width 90 height 28
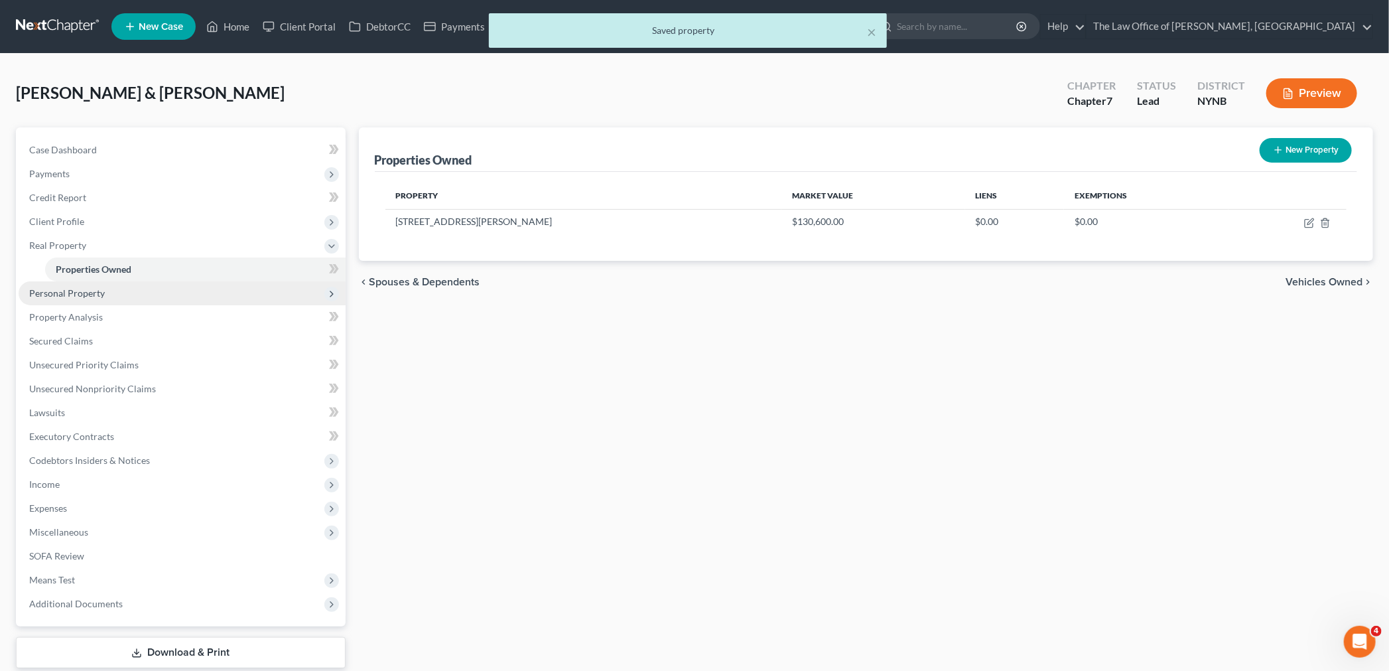
click at [84, 293] on span "Personal Property" at bounding box center [67, 292] width 76 height 11
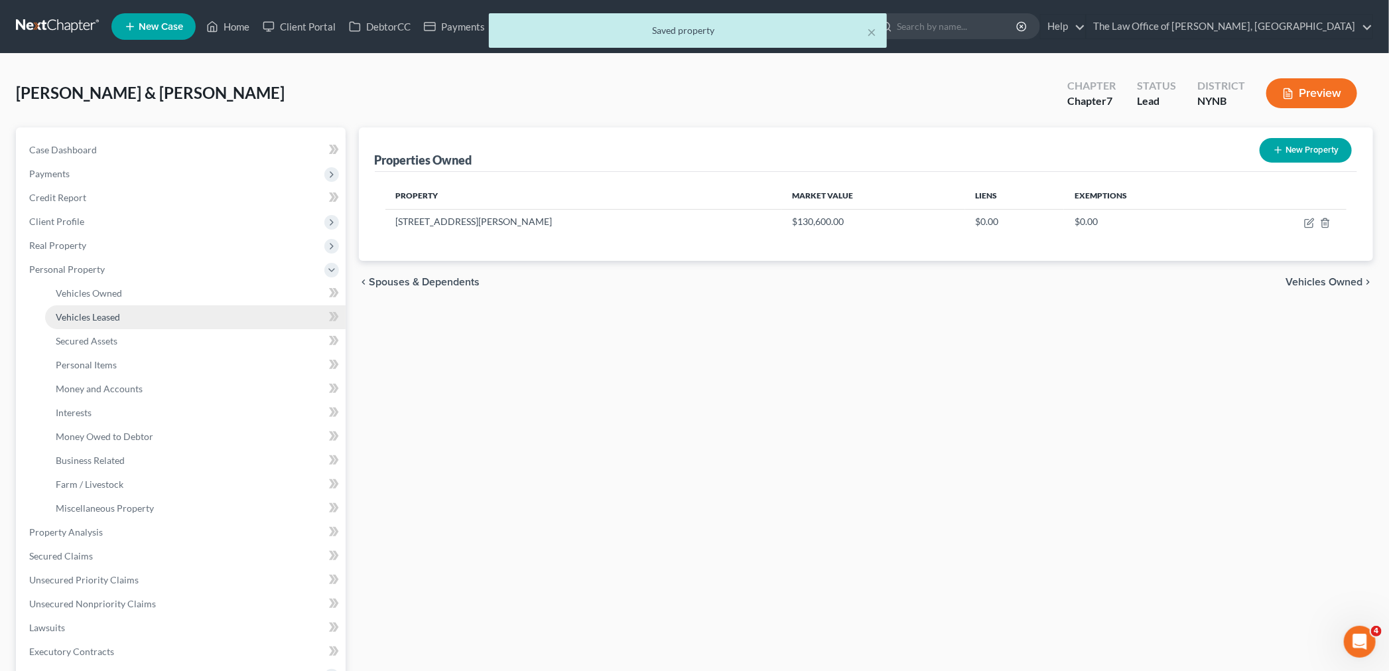
click at [97, 312] on span "Vehicles Leased" at bounding box center [88, 316] width 64 height 11
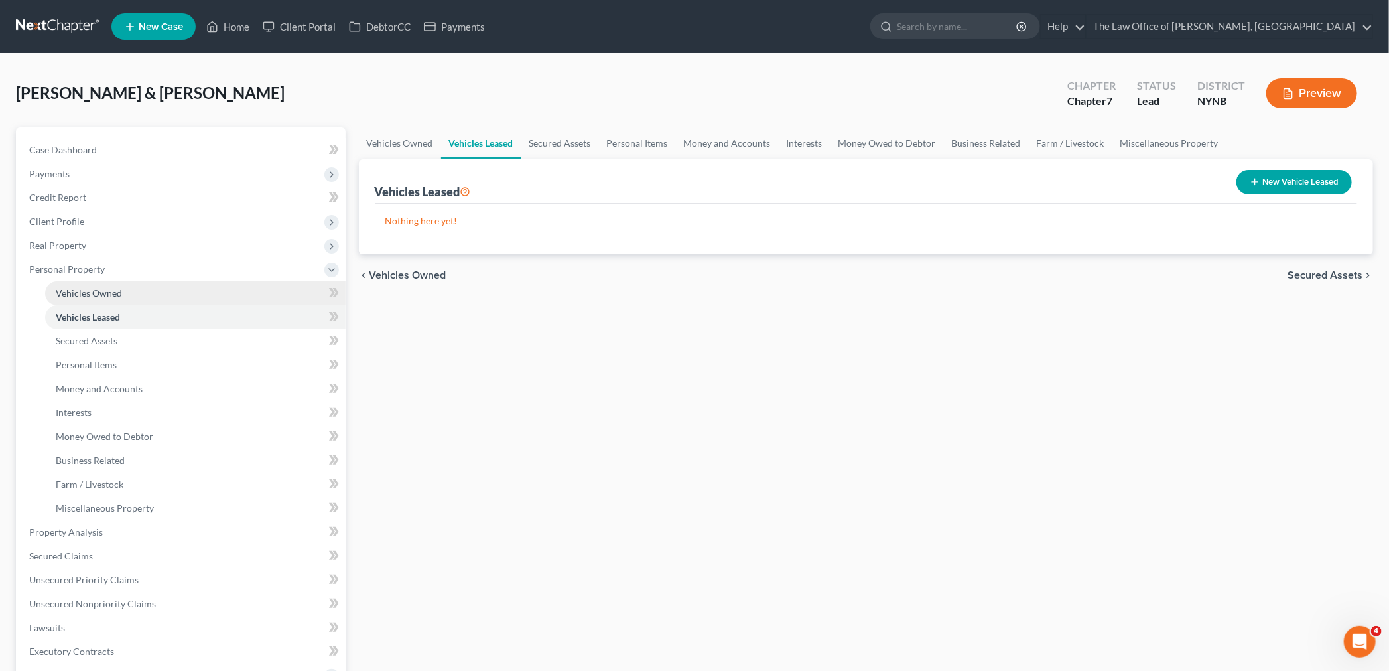
click at [101, 290] on span "Vehicles Owned" at bounding box center [89, 292] width 66 height 11
click at [1308, 170] on button "New Vehicle" at bounding box center [1309, 182] width 86 height 25
select select "0"
select select "2"
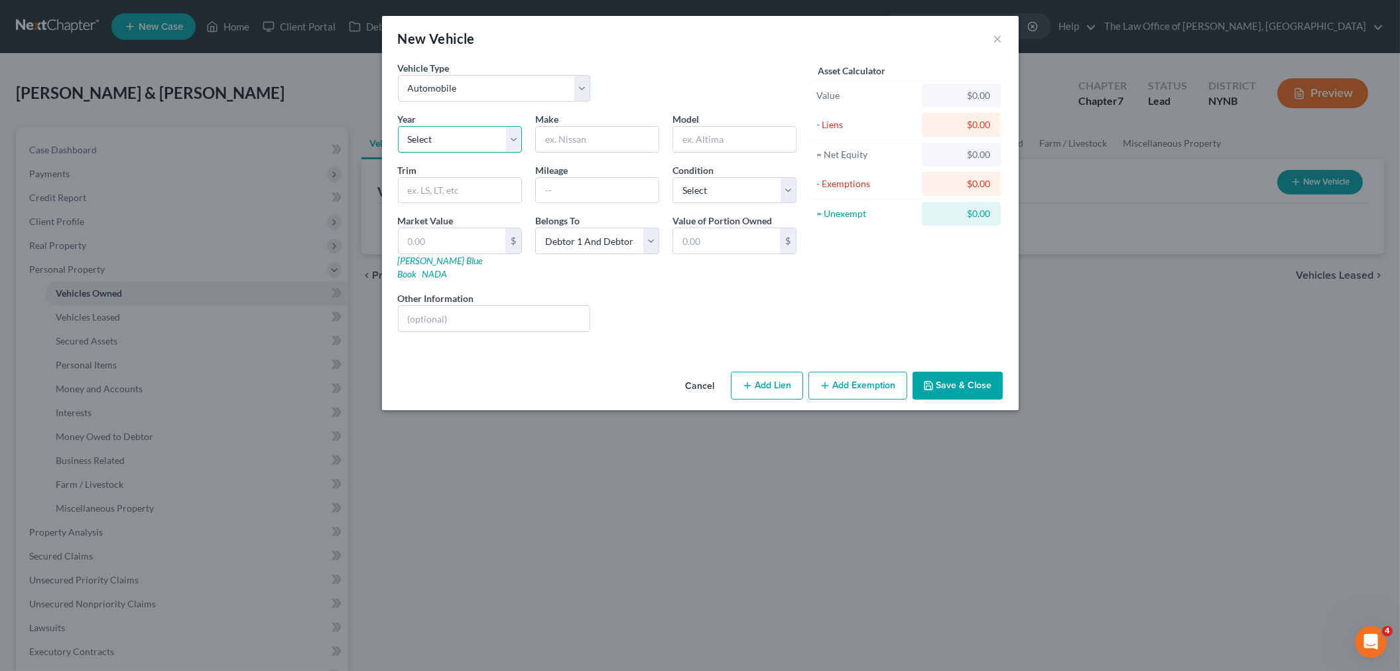
drag, startPoint x: 472, startPoint y: 141, endPoint x: 463, endPoint y: 143, distance: 9.5
click at [472, 141] on select "Select 2026 2025 2024 2023 2022 2021 2020 2019 2018 2017 2016 2015 2014 2013 20…" at bounding box center [460, 139] width 124 height 27
select select "0"
click at [398, 126] on select "Select 2026 2025 2024 2023 2022 2021 2020 2019 2018 2017 2016 2015 2014 2013 20…" at bounding box center [460, 139] width 124 height 27
click at [562, 136] on input "text" at bounding box center [597, 139] width 123 height 25
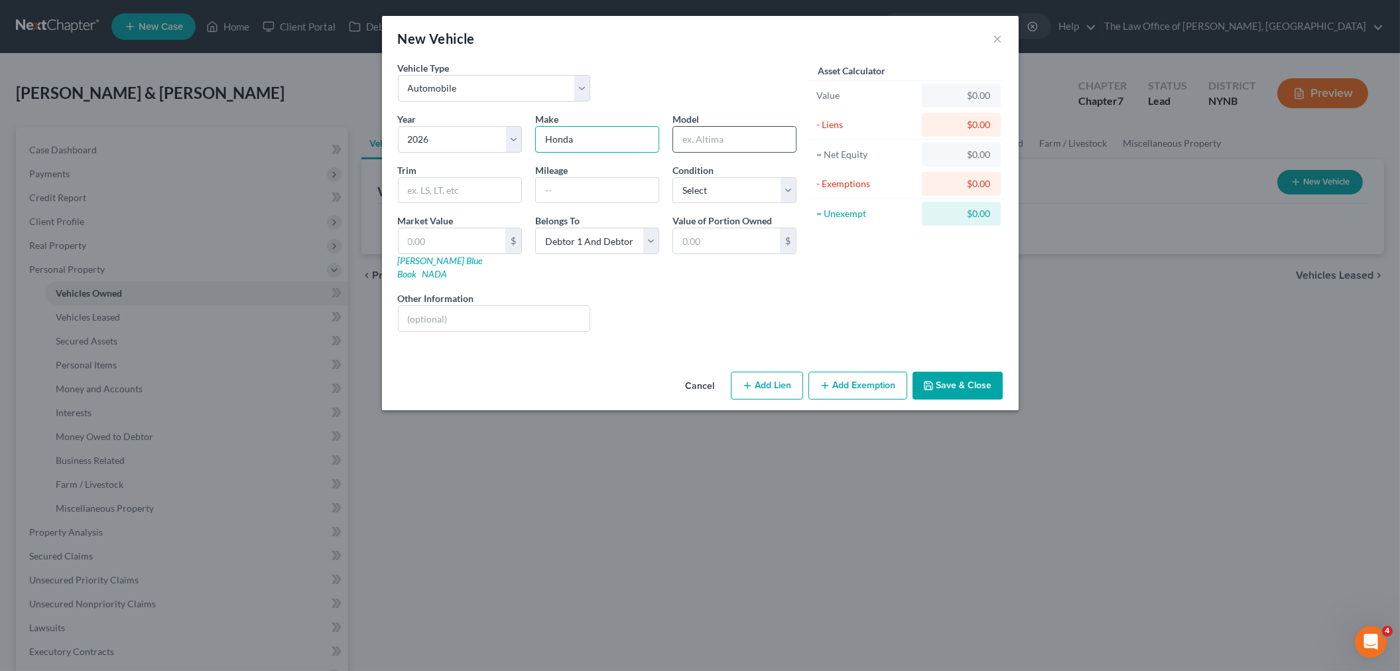
type input "Honda"
click at [732, 143] on input "text" at bounding box center [734, 139] width 123 height 25
type input "crv"
click at [433, 241] on input "text" at bounding box center [452, 240] width 107 height 25
type input "3"
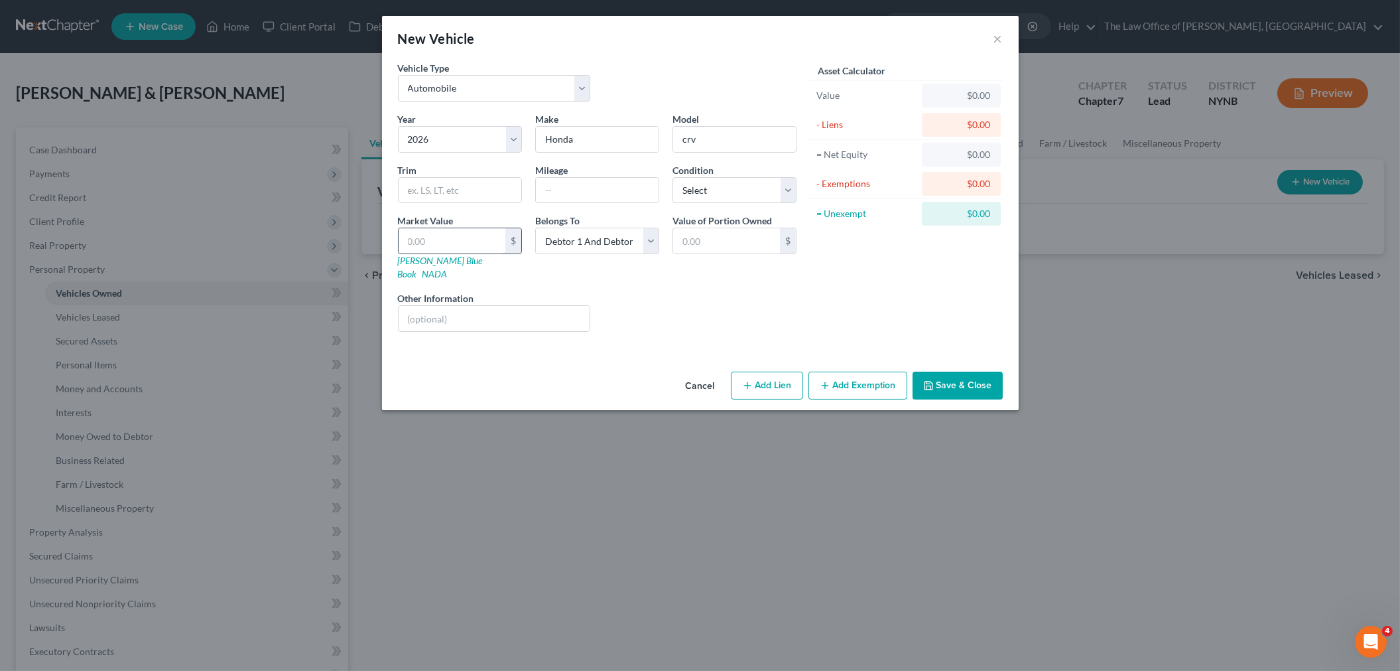
type input "3.00"
type input "36"
type input "36.00"
type input "362"
type input "362.00"
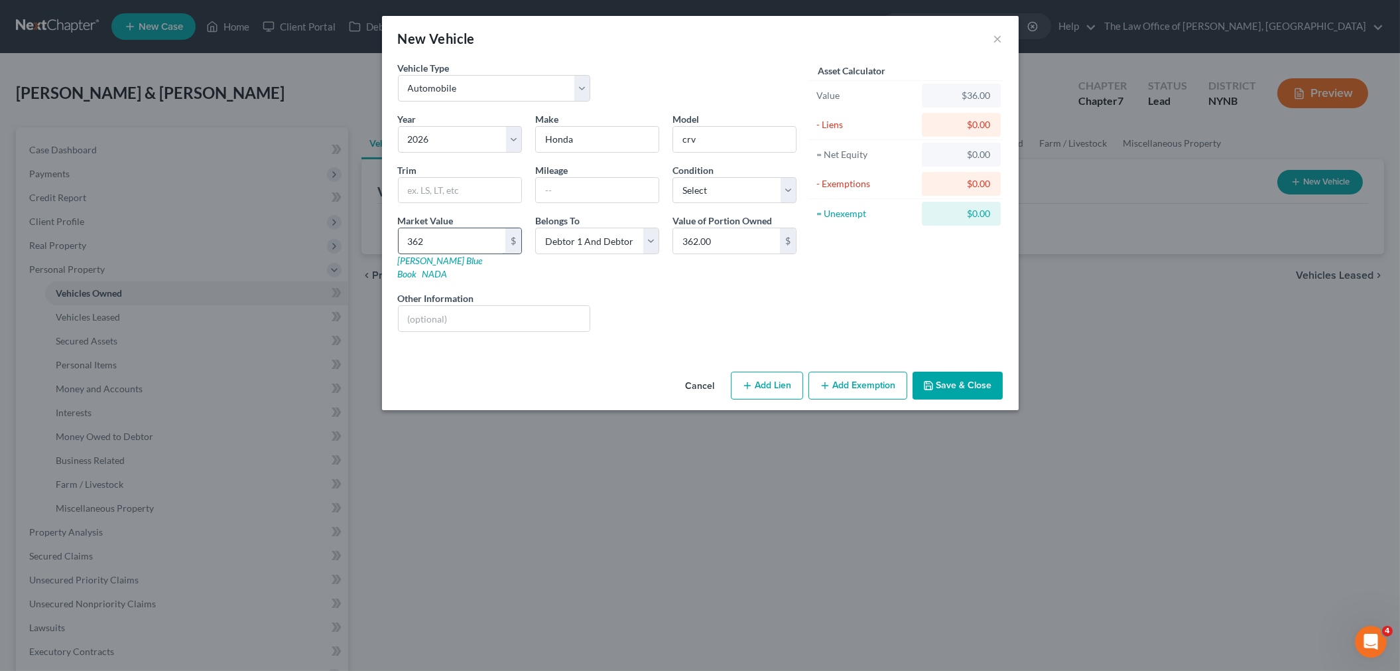
type input "3624"
type input "3,624.00"
type input "3,6245"
type input "36,245.00"
type input "36,245"
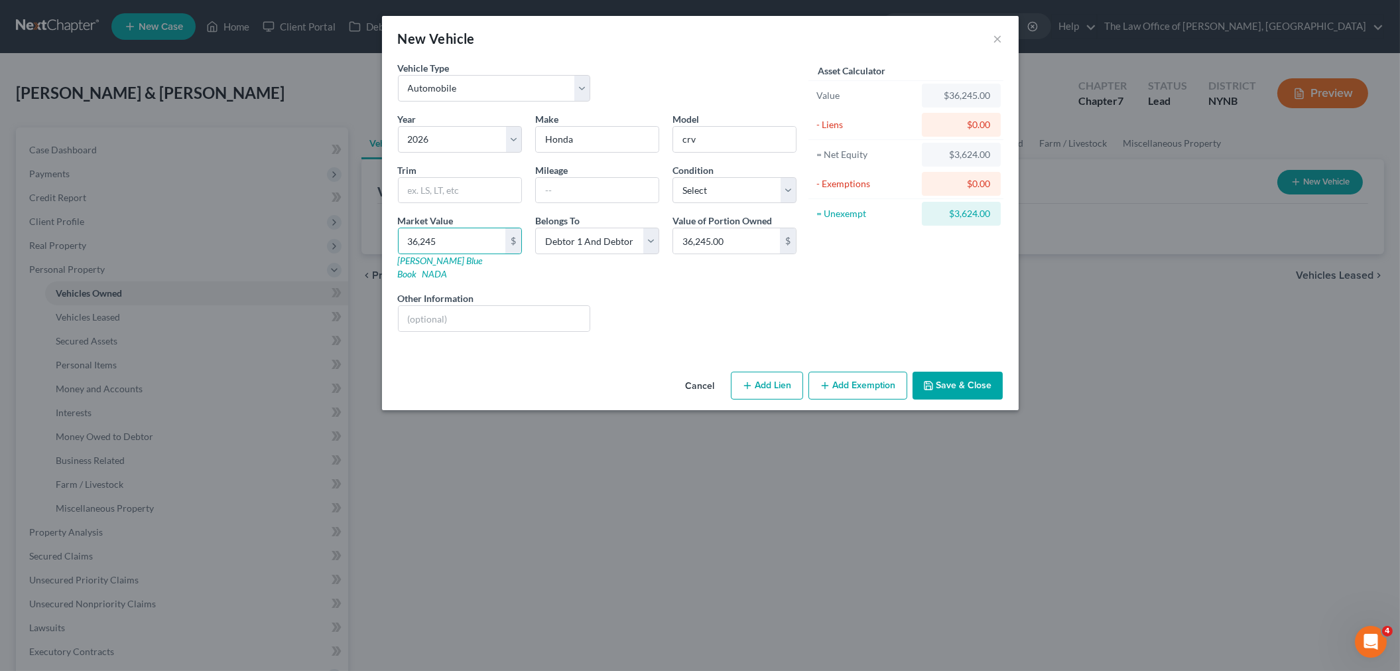
click at [732, 210] on div "Year Select 2026 2025 2024 2023 2022 2021 2020 2019 2018 2017 2016 2015 2014 20…" at bounding box center [597, 227] width 412 height 230
click at [734, 203] on select "Select Excellent Very Good Good Fair Poor" at bounding box center [735, 190] width 124 height 27
select select "0"
click at [673, 177] on select "Select Excellent Very Good Good Fair Poor" at bounding box center [735, 190] width 124 height 27
click at [562, 186] on input "text" at bounding box center [597, 190] width 123 height 25
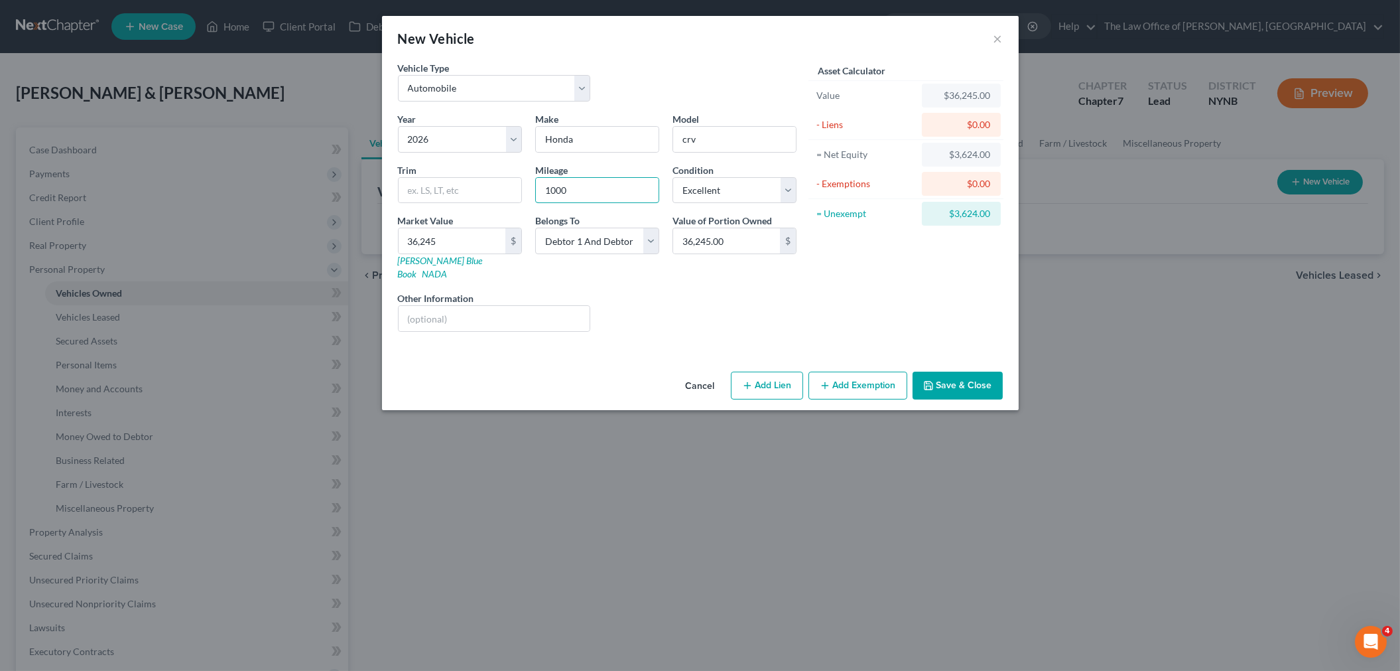
type input "1000"
click at [951, 374] on button "Save & Close" at bounding box center [958, 385] width 90 height 28
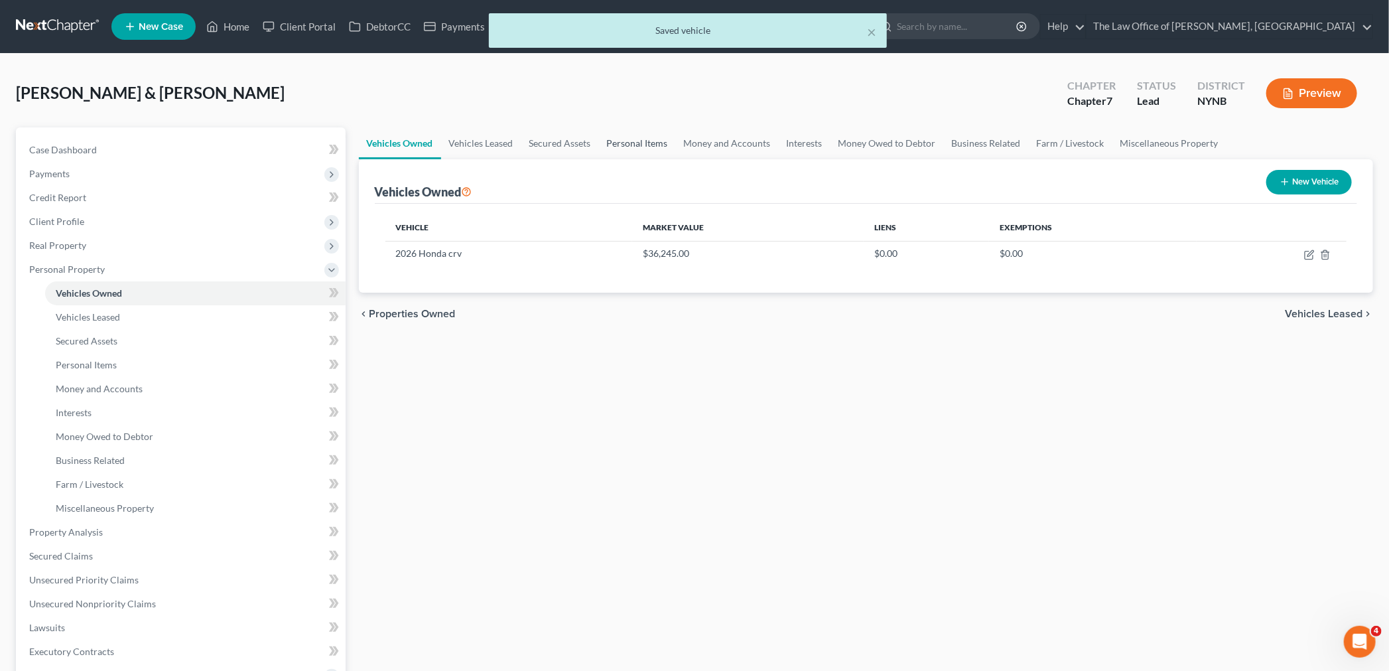
click at [631, 146] on link "Personal Items" at bounding box center [637, 143] width 77 height 32
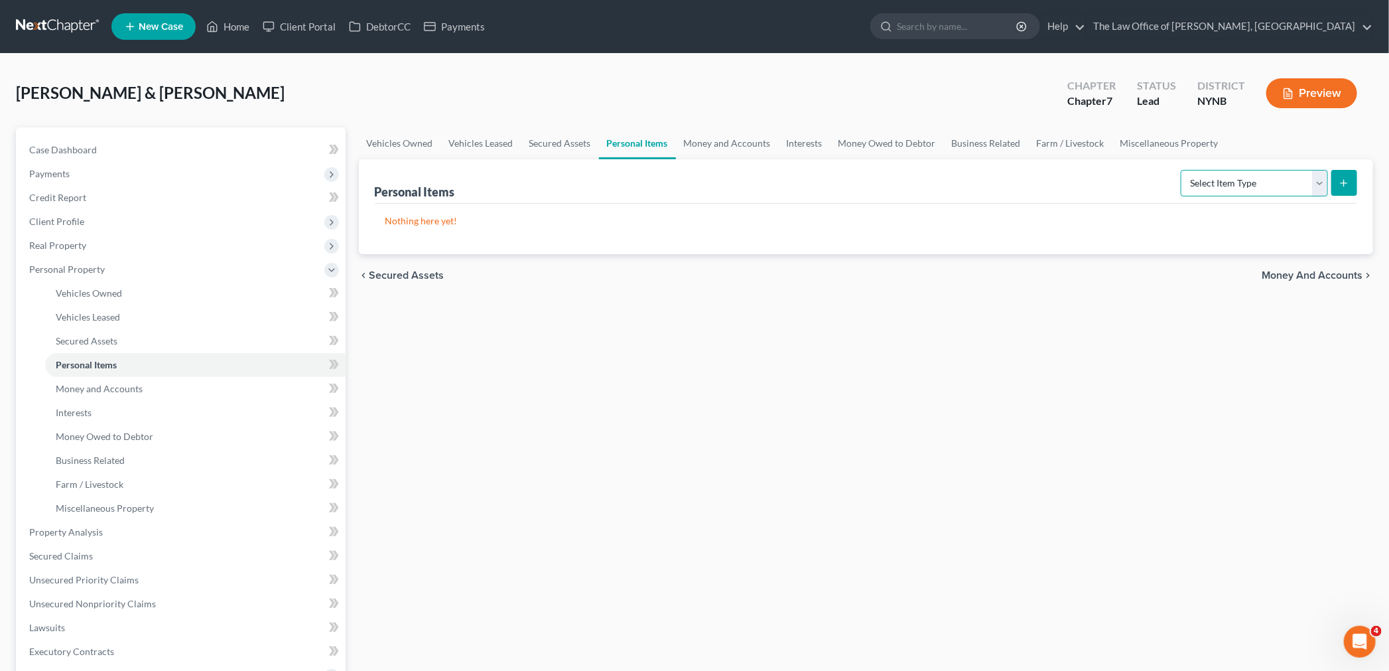
click at [1230, 182] on select "Select Item Type Clothing Collectibles Of Value Electronics Firearms Household …" at bounding box center [1254, 183] width 147 height 27
select select "clothing"
click at [1182, 170] on select "Select Item Type Clothing Collectibles Of Value Electronics Firearms Household …" at bounding box center [1254, 183] width 147 height 27
click at [1348, 183] on icon "submit" at bounding box center [1344, 183] width 11 height 11
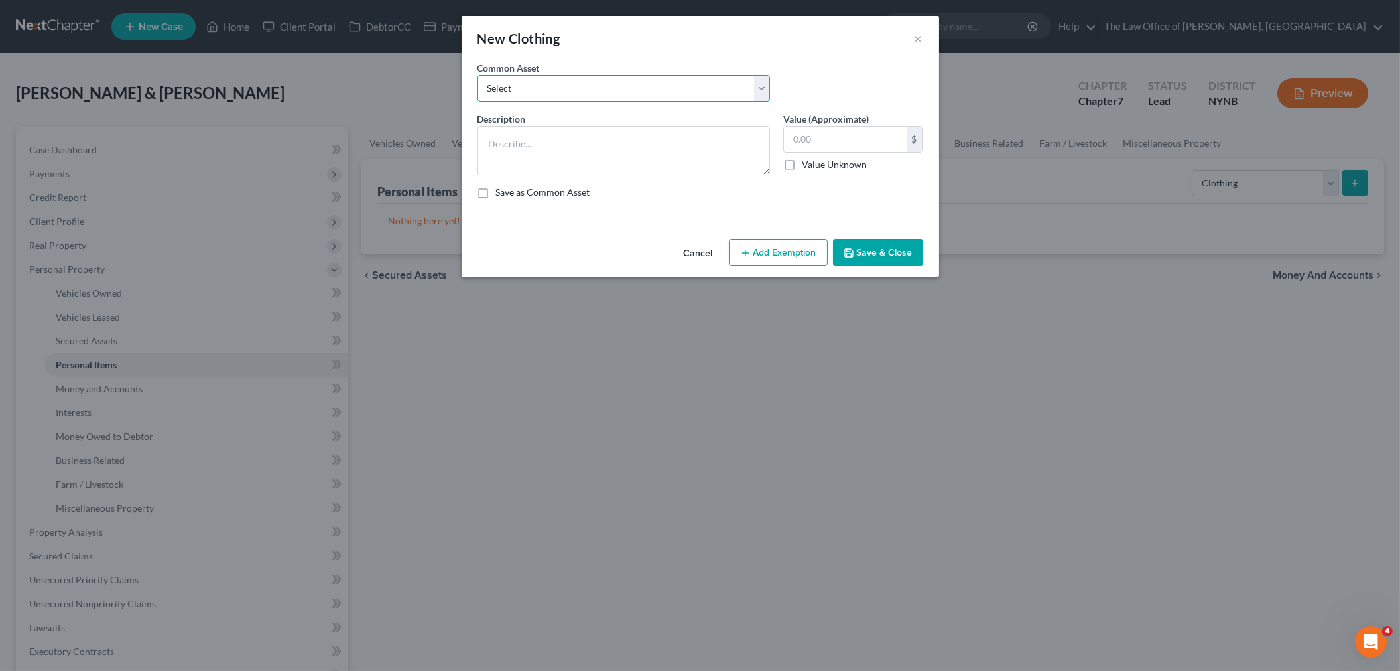
click at [566, 96] on select "Select Basic Clothing" at bounding box center [624, 88] width 293 height 27
select select "0"
click at [478, 75] on select "Select Basic Clothing" at bounding box center [624, 88] width 293 height 27
type textarea "Basic Clothing"
type input "500.00"
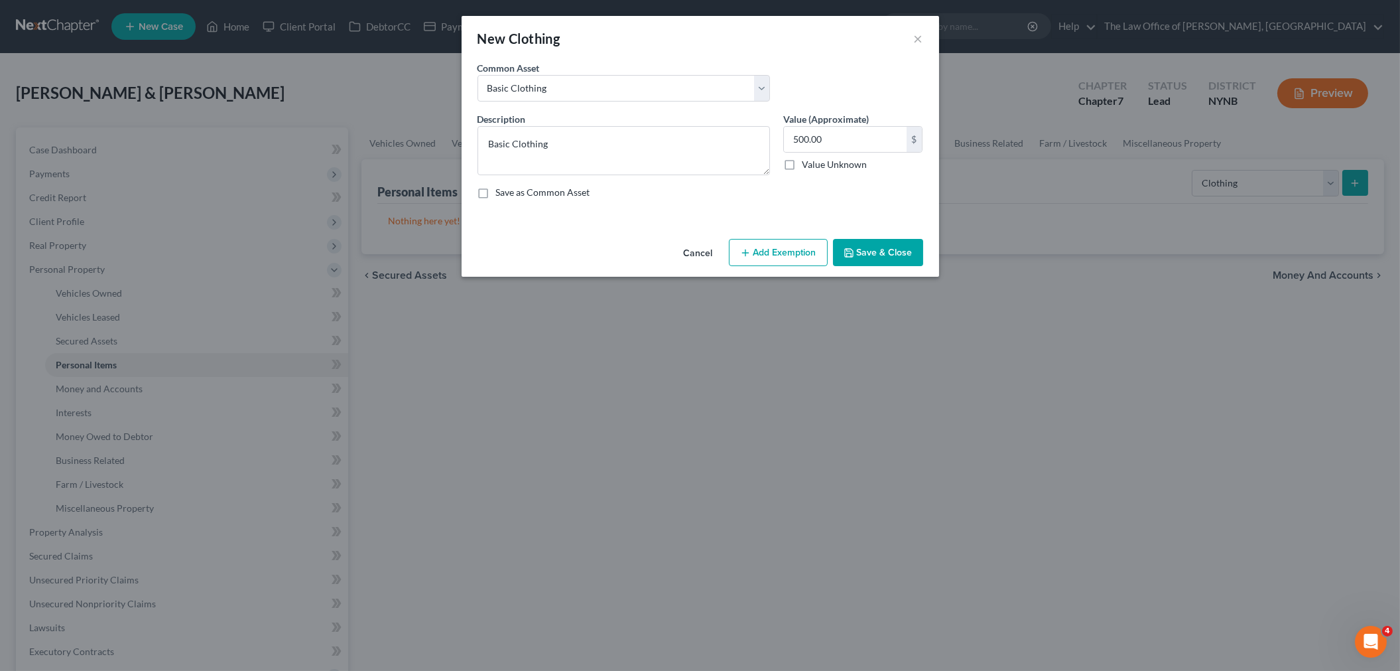
click at [800, 249] on button "Add Exemption" at bounding box center [778, 253] width 99 height 28
select select "2"
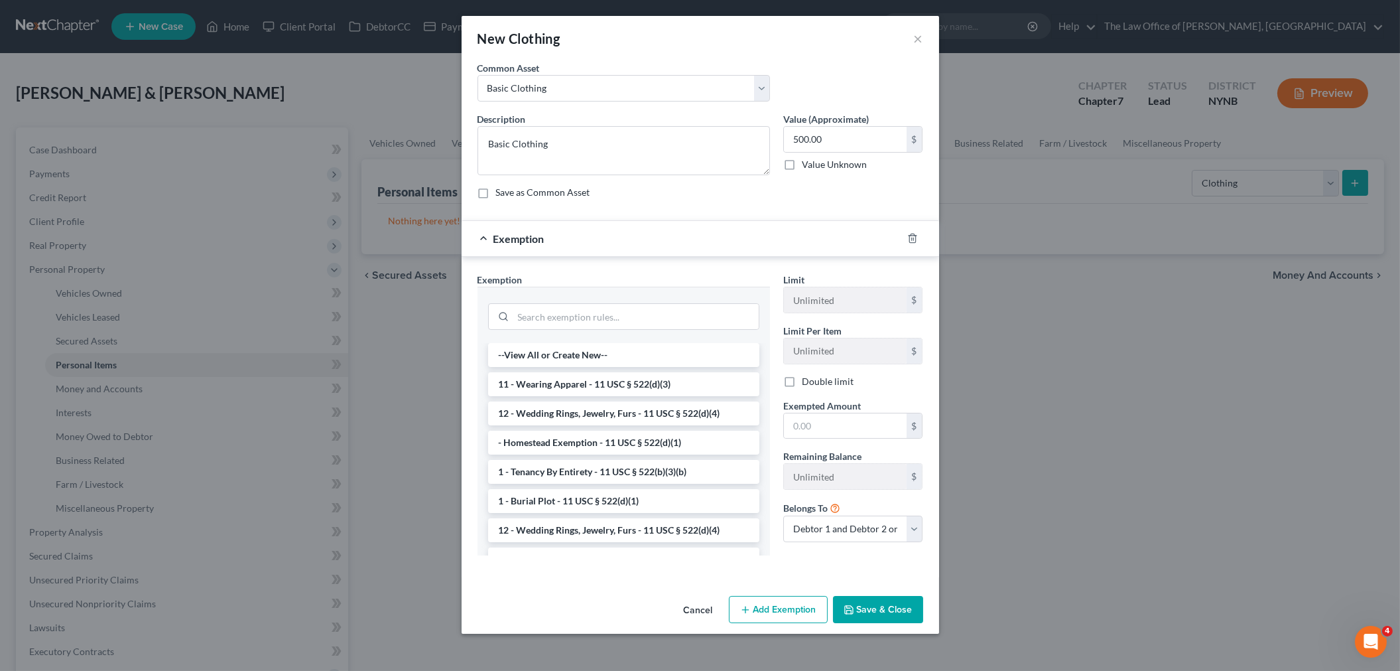
click at [893, 58] on div "New Clothing ×" at bounding box center [701, 38] width 478 height 45
click at [864, 598] on button "Save & Close" at bounding box center [878, 610] width 90 height 28
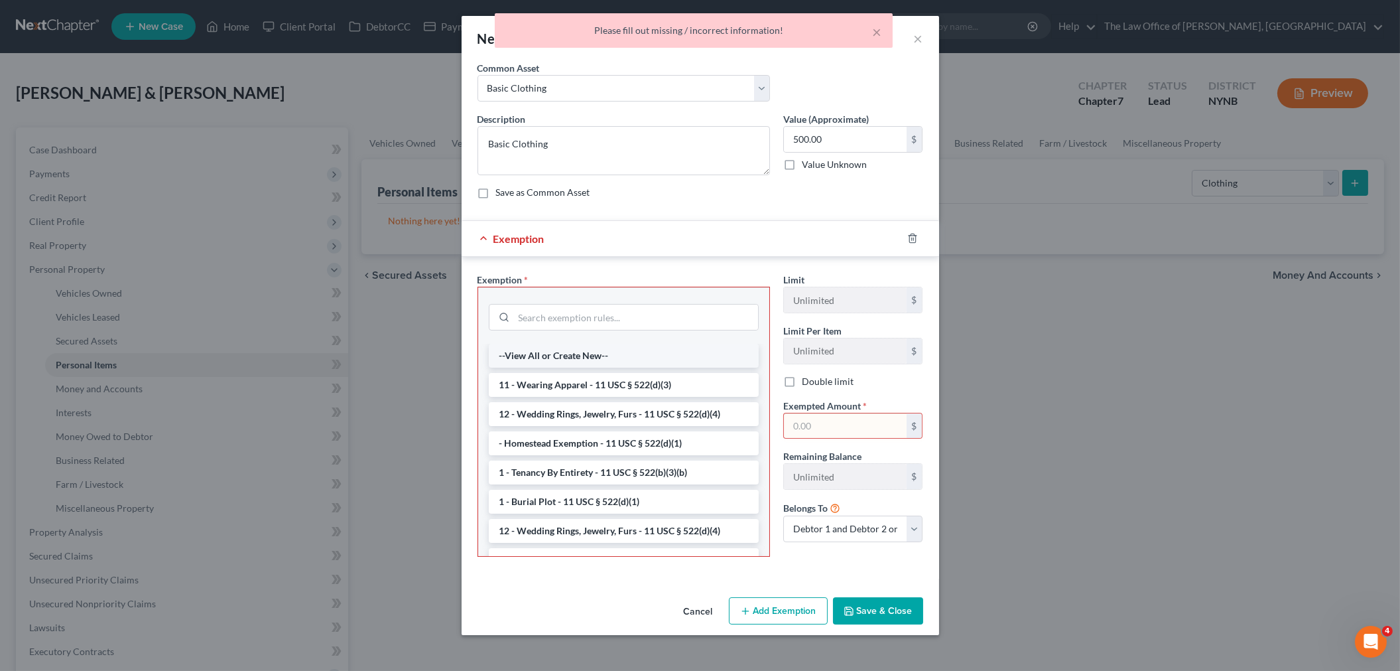
click at [598, 356] on li "--View All or Create New--" at bounding box center [624, 356] width 270 height 24
select select "0"
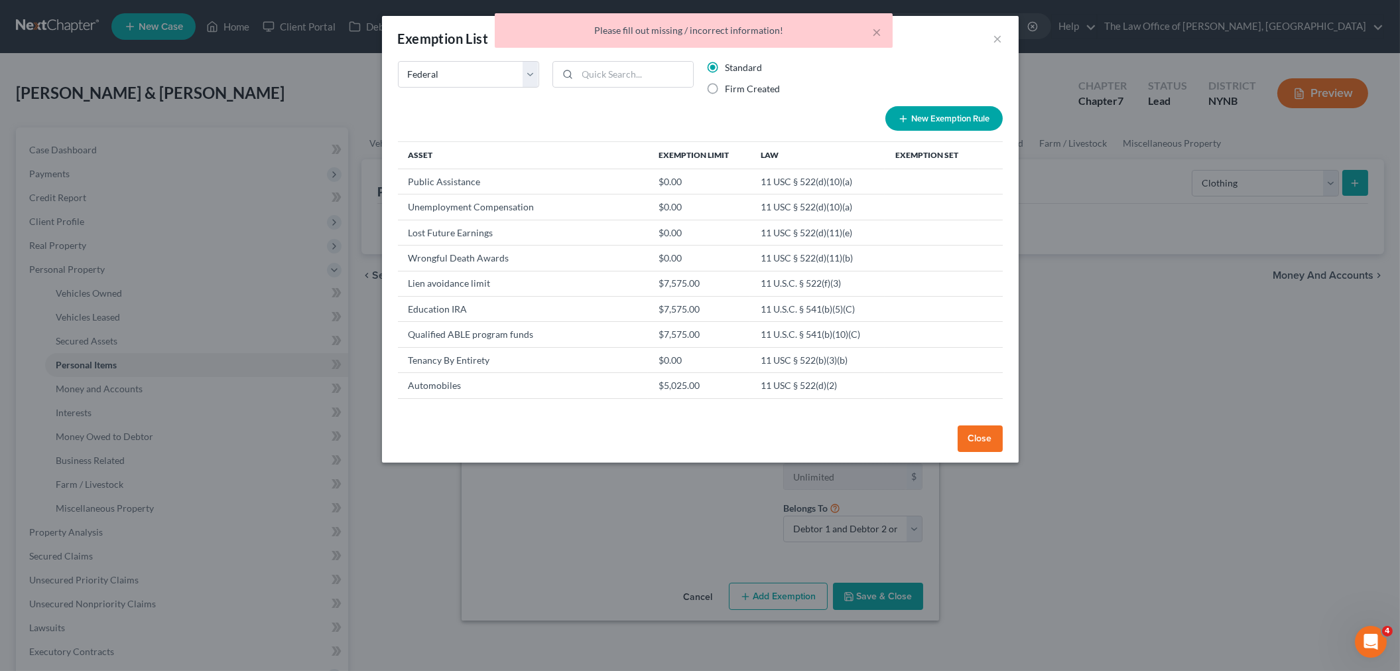
click at [996, 38] on div "× Please fill out missing / incorrect information!" at bounding box center [693, 33] width 1400 height 41
click at [1000, 38] on body "Home New Case Client Portal DebtorCC Payments The Law Office of Christiaan Van …" at bounding box center [700, 484] width 1400 height 968
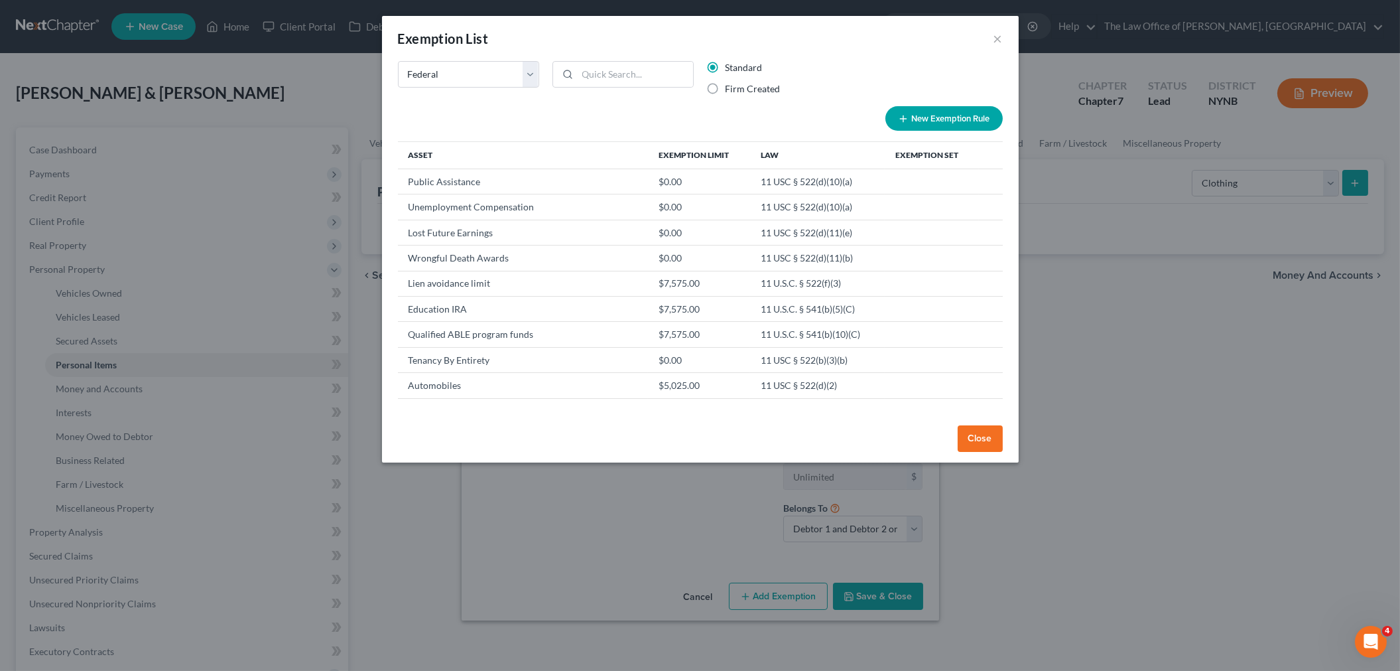
click at [975, 434] on button "Close" at bounding box center [980, 438] width 45 height 27
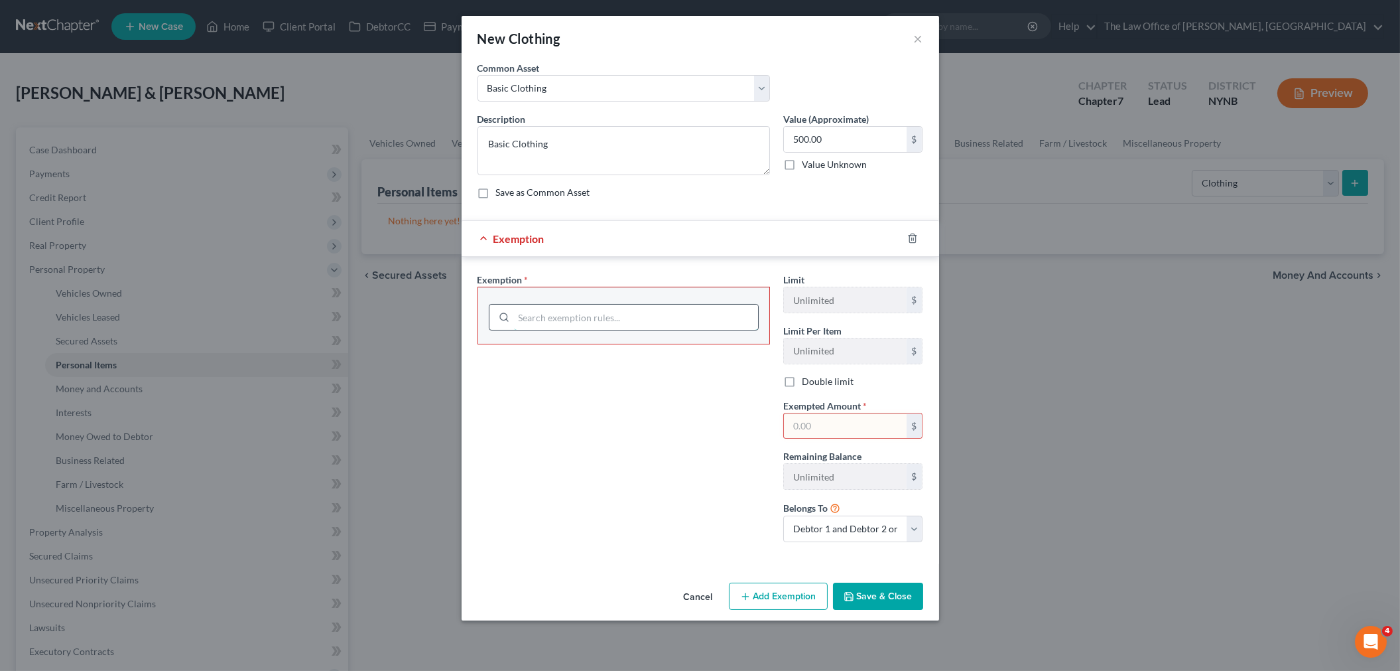
click at [590, 319] on input "search" at bounding box center [636, 316] width 244 height 25
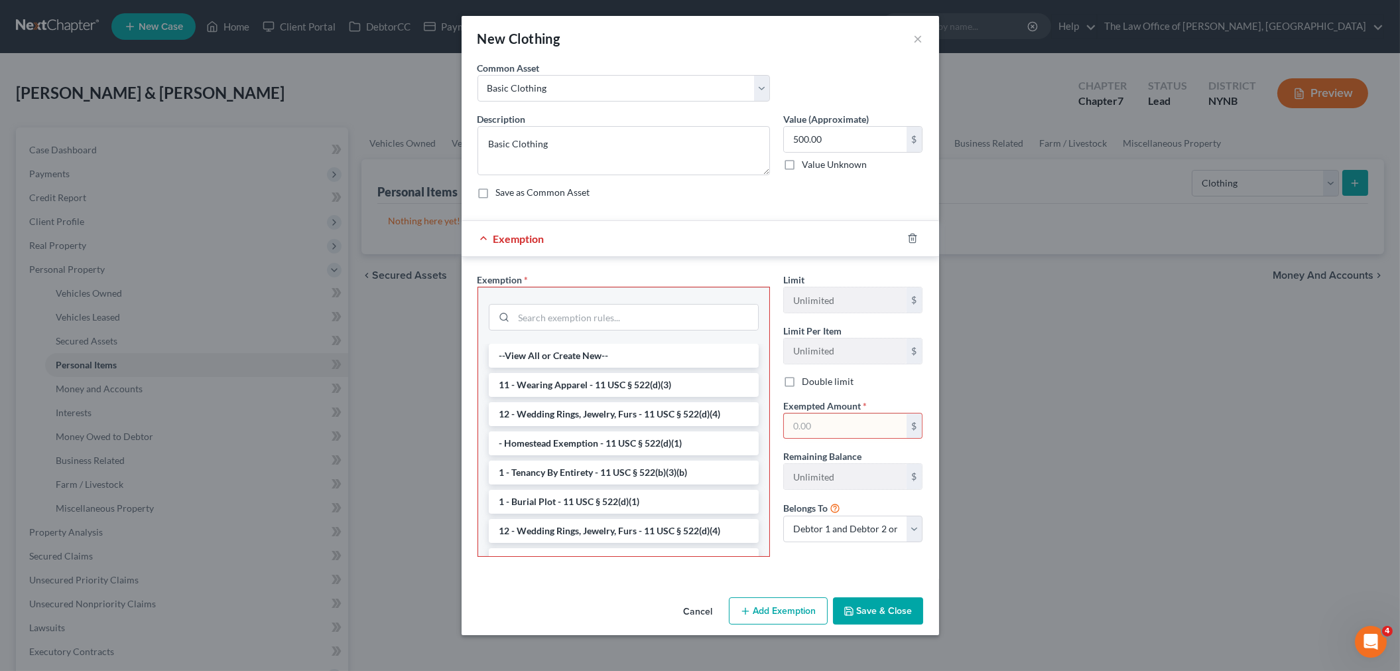
click at [579, 381] on li "11 - Wearing Apparel - 11 USC § 522(d)(3)" at bounding box center [624, 385] width 270 height 24
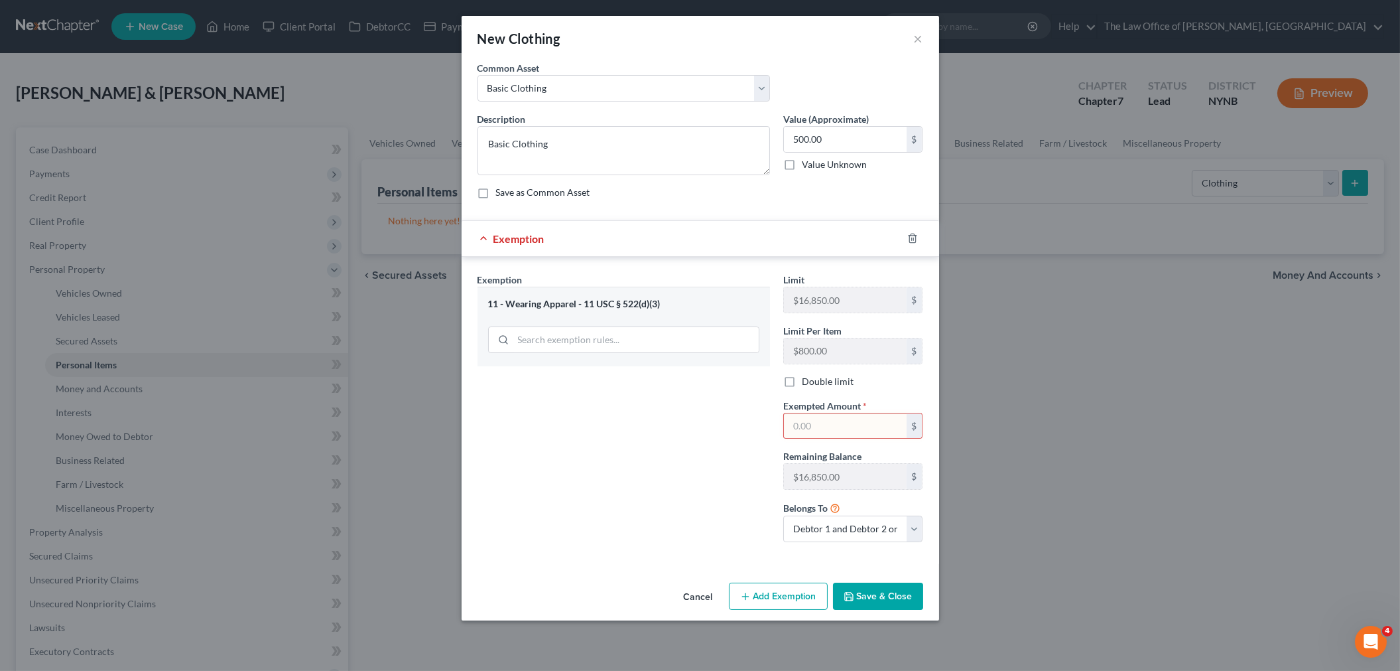
click at [819, 432] on input "text" at bounding box center [845, 425] width 123 height 25
type input "500"
drag, startPoint x: 661, startPoint y: 468, endPoint x: 779, endPoint y: 537, distance: 137.3
click at [664, 472] on div "Exemption Set must be selected for CA. Exemption * 11 - Wearing Apparel - 11 US…" at bounding box center [624, 413] width 306 height 280
click at [866, 594] on button "Save & Close" at bounding box center [878, 596] width 90 height 28
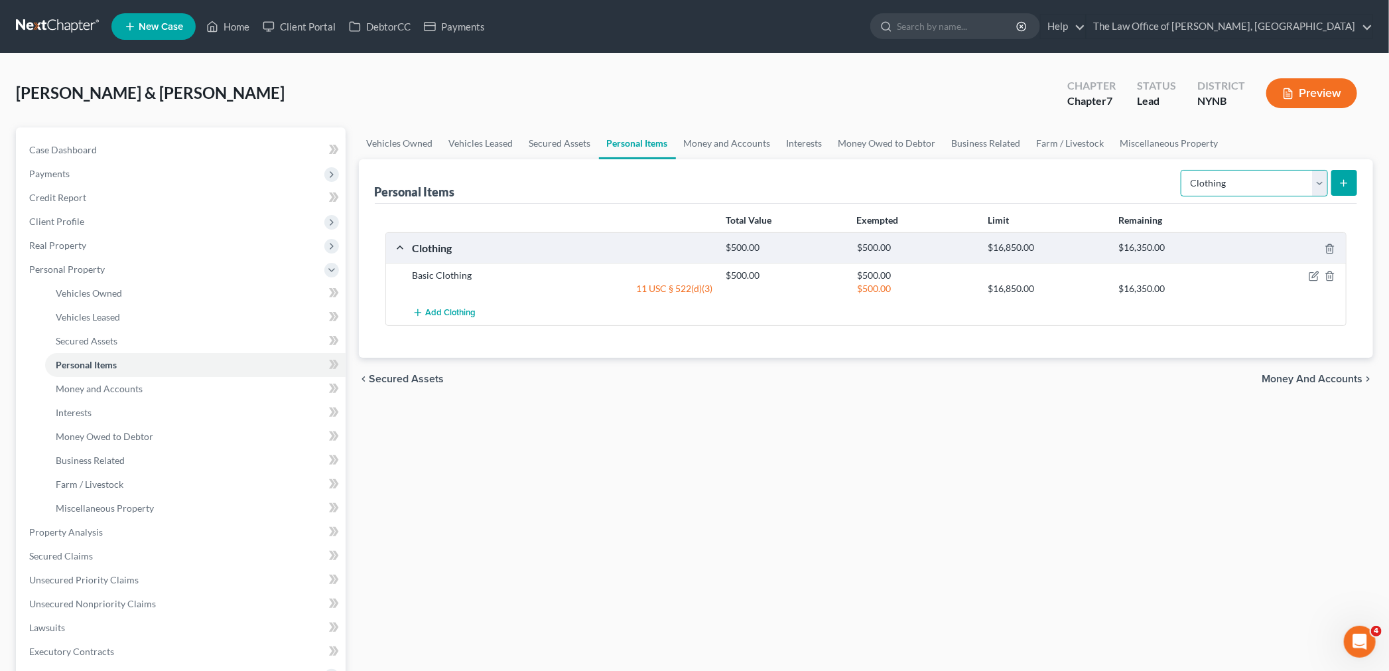
click at [1218, 186] on select "Select Item Type Clothing Collectibles Of Value Electronics Firearms Household …" at bounding box center [1254, 183] width 147 height 27
select select "electronics"
click at [1182, 170] on select "Select Item Type Clothing Collectibles Of Value Electronics Firearms Household …" at bounding box center [1254, 183] width 147 height 27
click at [1341, 186] on icon "submit" at bounding box center [1344, 183] width 11 height 11
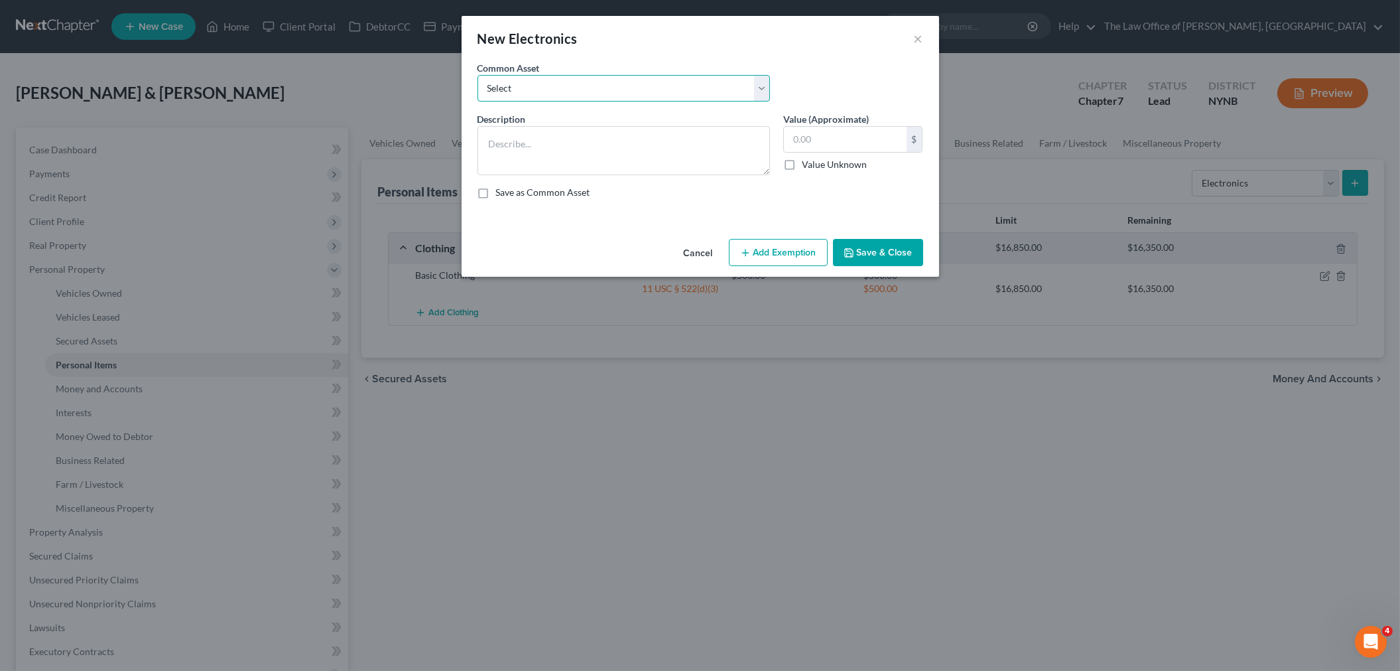
click at [634, 93] on select "Select Basic Electronics - laptop, computer, tv, fridge, freezer, cellphone," at bounding box center [624, 88] width 293 height 27
select select "0"
click at [478, 75] on select "Select Basic Electronics - laptop, computer, tv, fridge, freezer, cellphone," at bounding box center [624, 88] width 293 height 27
type textarea "Basic Electronics - laptop, computer, tv, fridge, freezer, cellphone,"
type input "1,500.00"
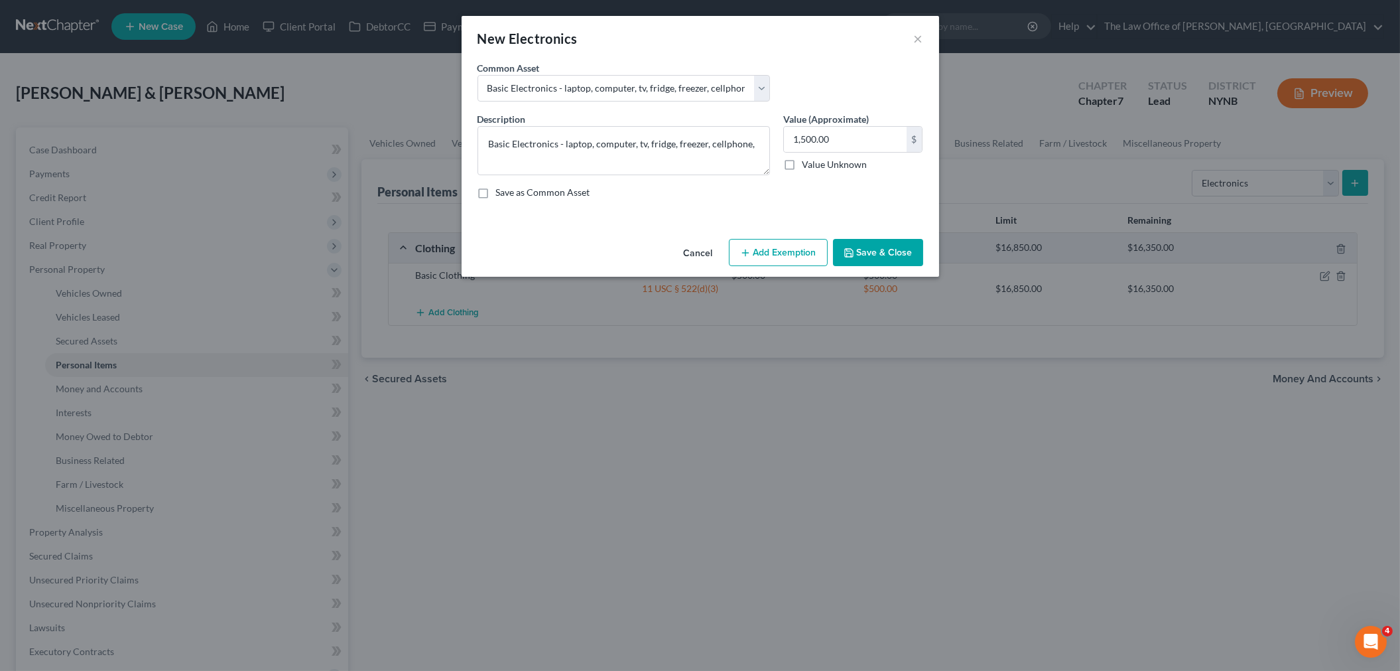
click at [773, 257] on button "Add Exemption" at bounding box center [778, 253] width 99 height 28
select select "2"
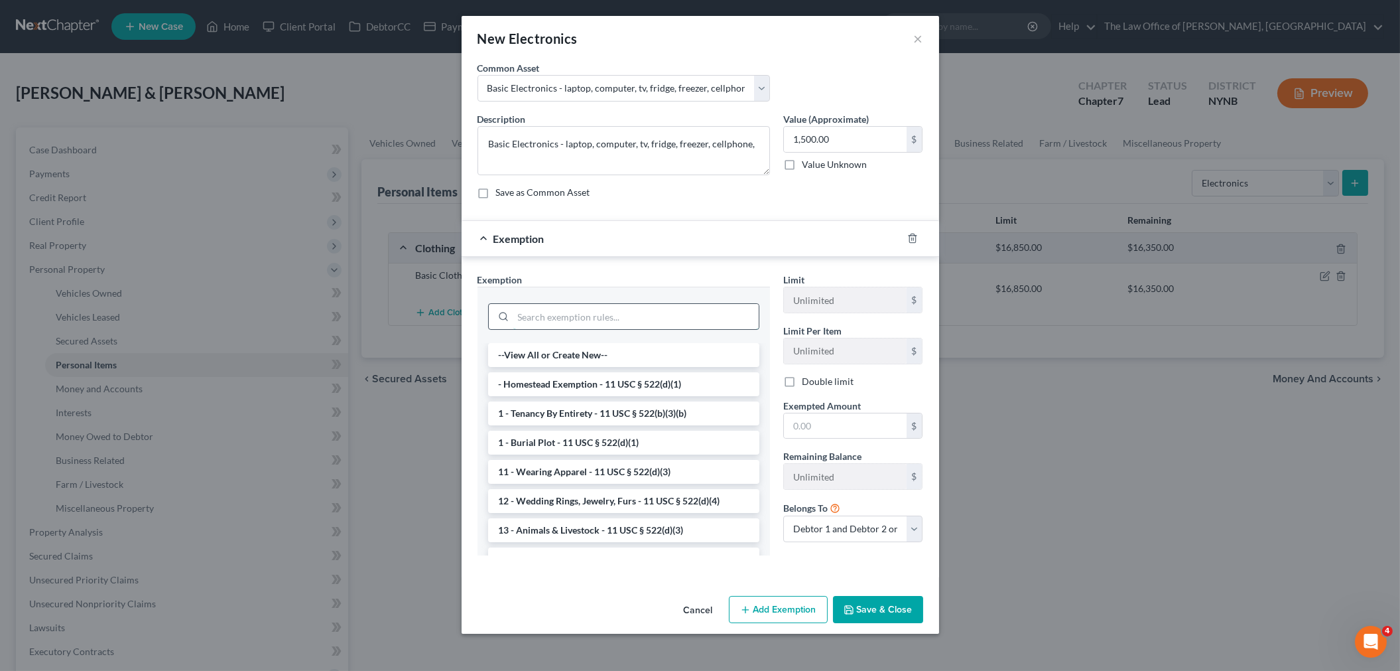
click at [593, 312] on input "search" at bounding box center [635, 316] width 245 height 25
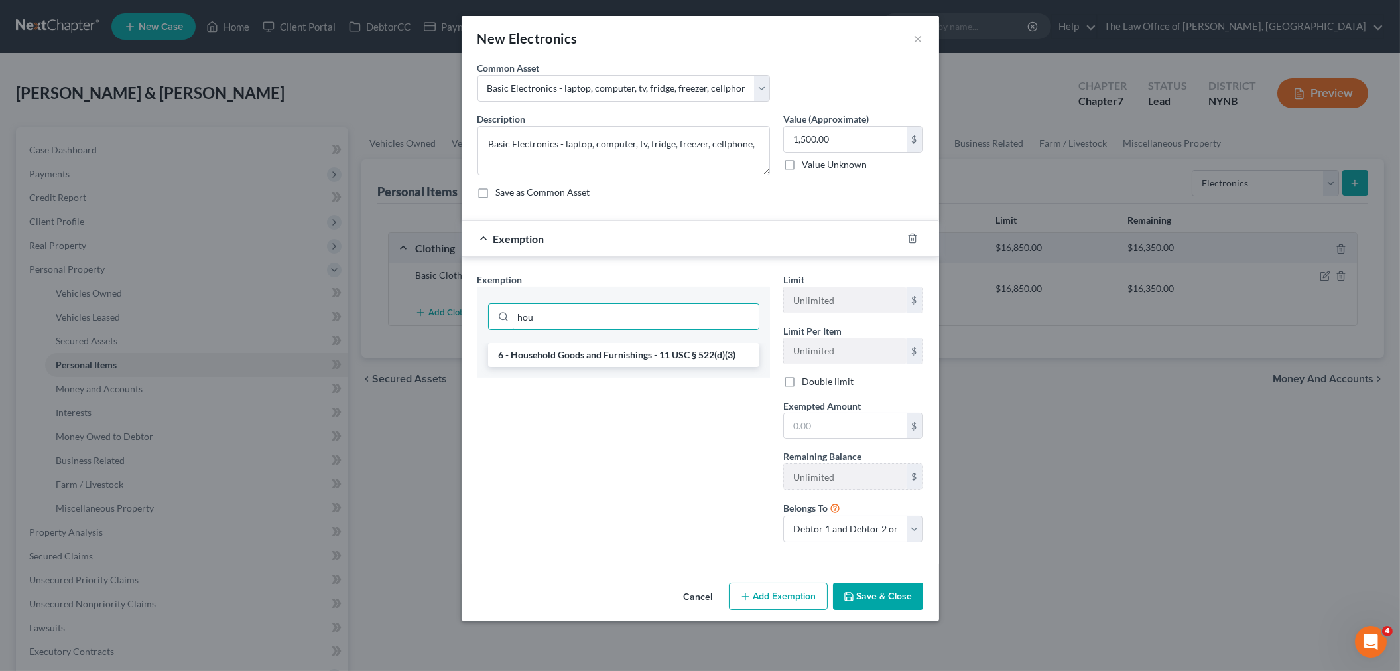
type input "hou"
click at [632, 374] on div "6 - Household Goods and Furnishings - 11 USC § 522(d)(3)" at bounding box center [624, 360] width 293 height 34
click at [631, 352] on li "6 - Household Goods and Furnishings - 11 USC § 522(d)(3)" at bounding box center [623, 355] width 271 height 24
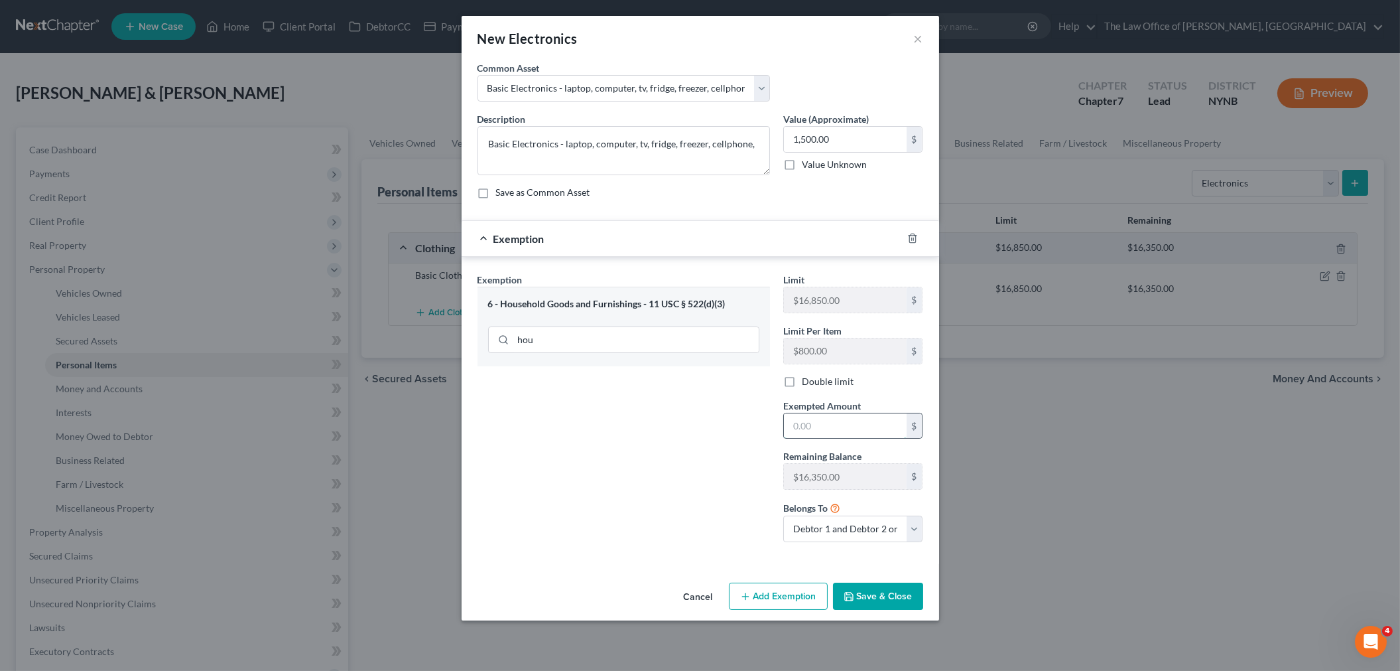
click at [838, 422] on input "text" at bounding box center [845, 425] width 123 height 25
type input "1,500"
drag, startPoint x: 517, startPoint y: 471, endPoint x: 732, endPoint y: 553, distance: 229.3
click at [519, 474] on div "Exemption Set must be selected for CA. Exemption * 6 - Household Goods and Furn…" at bounding box center [624, 413] width 306 height 280
click at [901, 602] on button "Save & Close" at bounding box center [878, 596] width 90 height 28
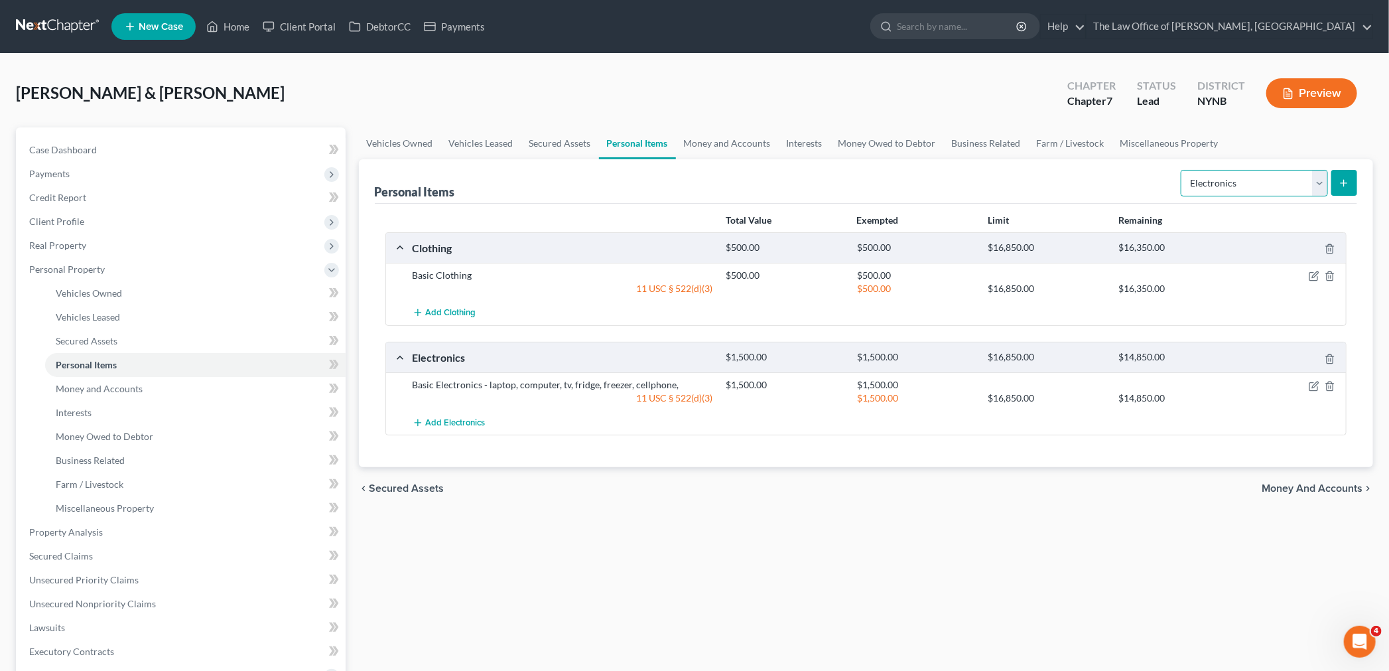
drag, startPoint x: 1222, startPoint y: 184, endPoint x: 1222, endPoint y: 195, distance: 11.3
click at [1222, 184] on select "Select Item Type Clothing Collectibles Of Value Electronics Firearms Household …" at bounding box center [1254, 183] width 147 height 27
select select "household_goods"
click at [1182, 170] on select "Select Item Type Clothing Collectibles Of Value Electronics Firearms Household …" at bounding box center [1254, 183] width 147 height 27
click at [1355, 187] on button "submit" at bounding box center [1344, 183] width 26 height 26
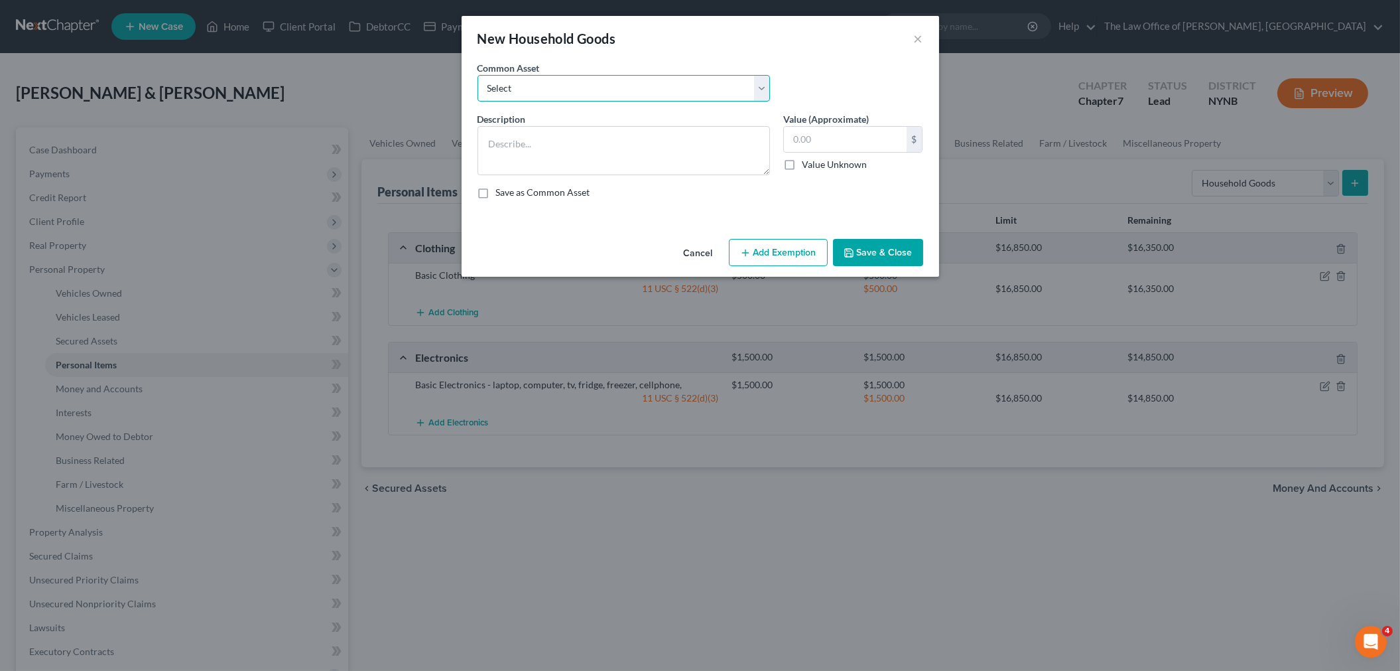
click at [547, 77] on select "Select Basic Household Goods - sofa, beds, tables, chairs" at bounding box center [624, 88] width 293 height 27
select select "0"
click at [478, 75] on select "Select Basic Household Goods - sofa, beds, tables, chairs" at bounding box center [624, 88] width 293 height 27
type textarea "Basic Household Goods - sofa, beds, tables, chairs"
type input "2,500.00"
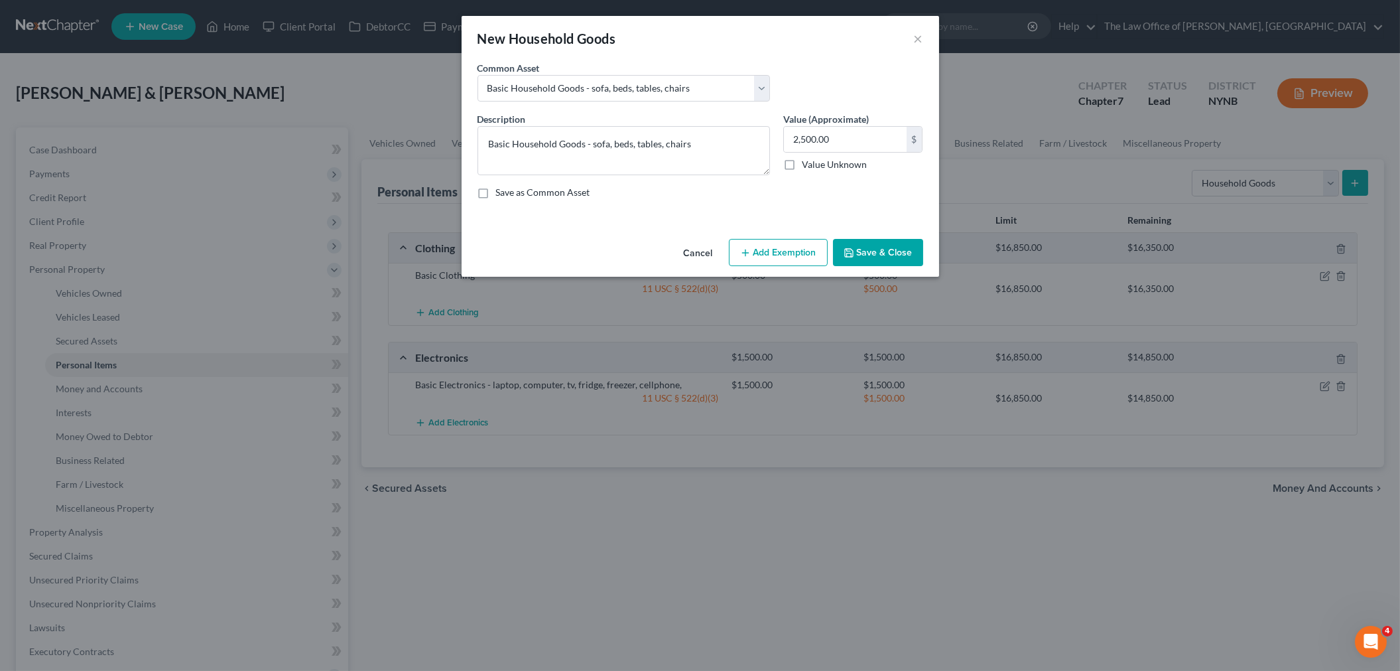
click at [765, 252] on button "Add Exemption" at bounding box center [778, 253] width 99 height 28
select select "2"
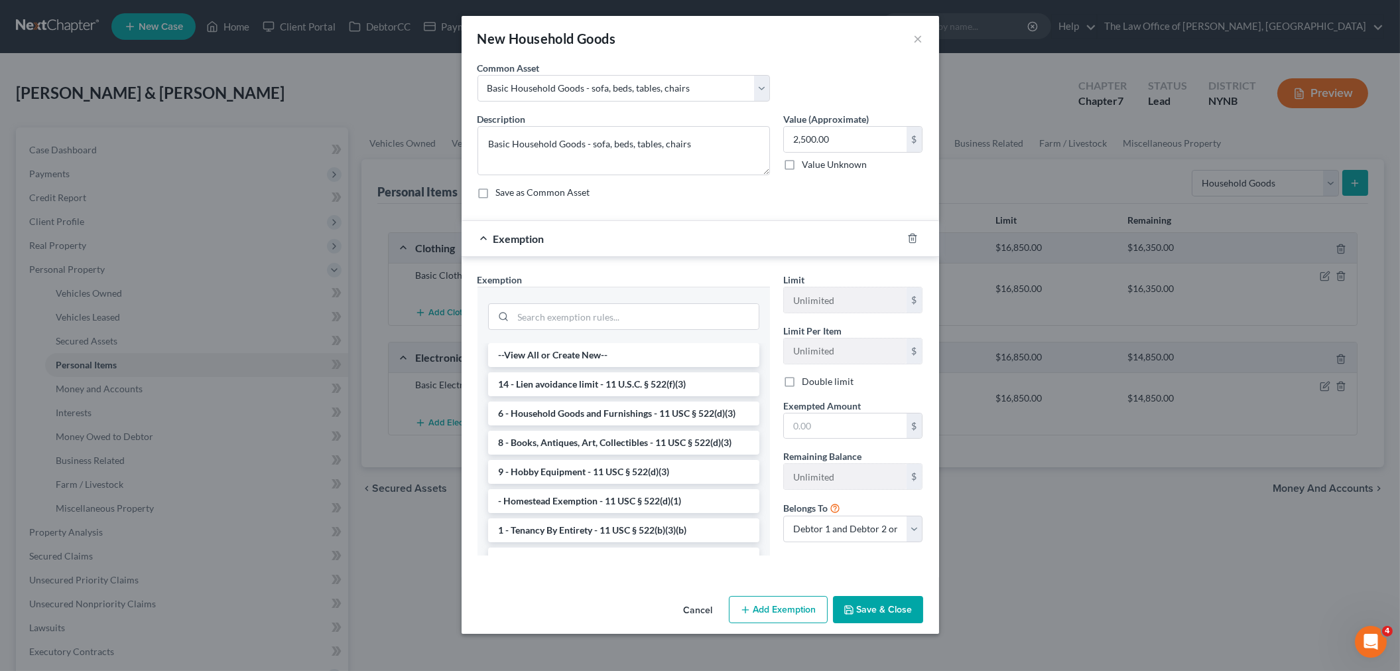
click at [606, 417] on li "6 - Household Goods and Furnishings - 11 USC § 522(d)(3)" at bounding box center [623, 413] width 271 height 24
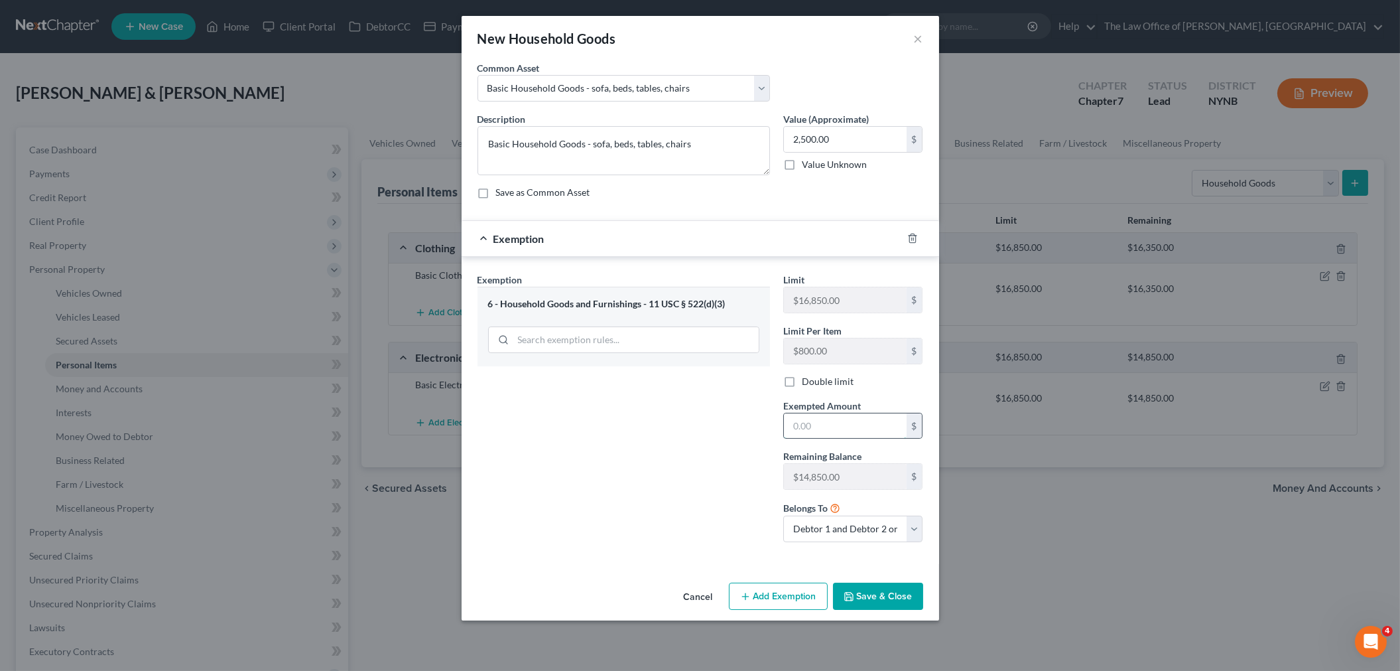
click at [854, 426] on input "text" at bounding box center [845, 425] width 123 height 25
type input "2,500"
click at [558, 495] on div "Exemption Set must be selected for CA. Exemption * 6 - Household Goods and Furn…" at bounding box center [624, 413] width 306 height 280
drag, startPoint x: 889, startPoint y: 604, endPoint x: 929, endPoint y: 579, distance: 46.8
click at [890, 604] on button "Save & Close" at bounding box center [878, 596] width 90 height 28
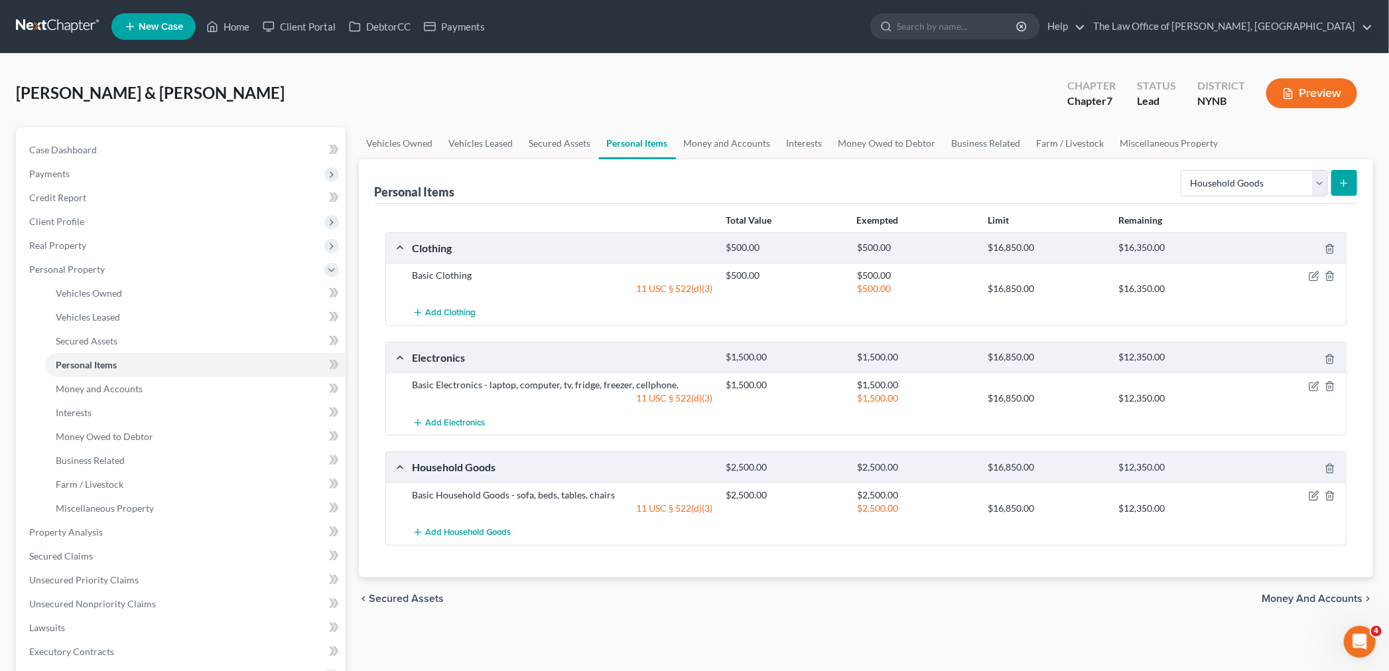
click at [1289, 197] on div "Select Item Type Clothing Collectibles Of Value Electronics Firearms Household …" at bounding box center [1266, 181] width 182 height 35
click at [1243, 186] on select "Select Item Type Clothing Collectibles Of Value Electronics Firearms Household …" at bounding box center [1254, 183] width 147 height 27
select select "jewelry"
click at [1182, 170] on select "Select Item Type Clothing Collectibles Of Value Electronics Firearms Household …" at bounding box center [1254, 183] width 147 height 27
click at [1350, 188] on button "submit" at bounding box center [1344, 183] width 26 height 26
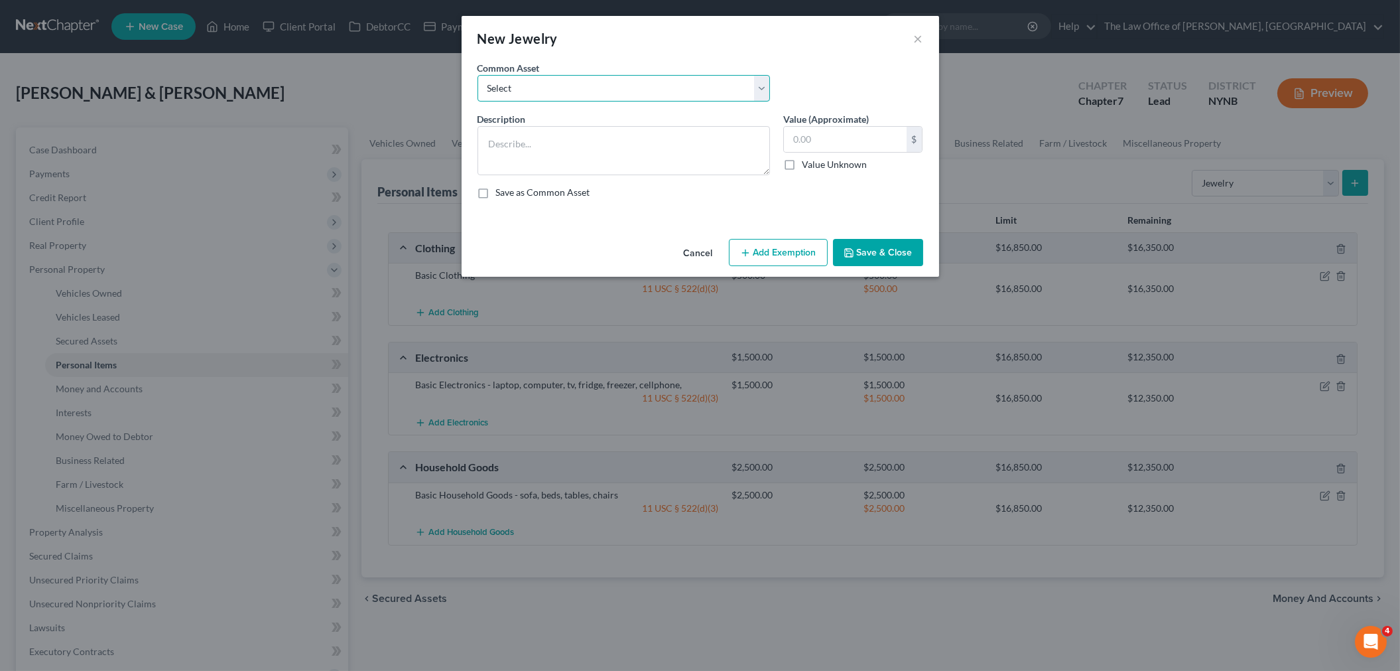
click at [502, 84] on select "Select Basic Jewelry" at bounding box center [624, 88] width 293 height 27
select select "0"
click at [478, 75] on select "Select Basic Jewelry" at bounding box center [624, 88] width 293 height 27
type textarea "Basic Jewelry"
type input "300.00"
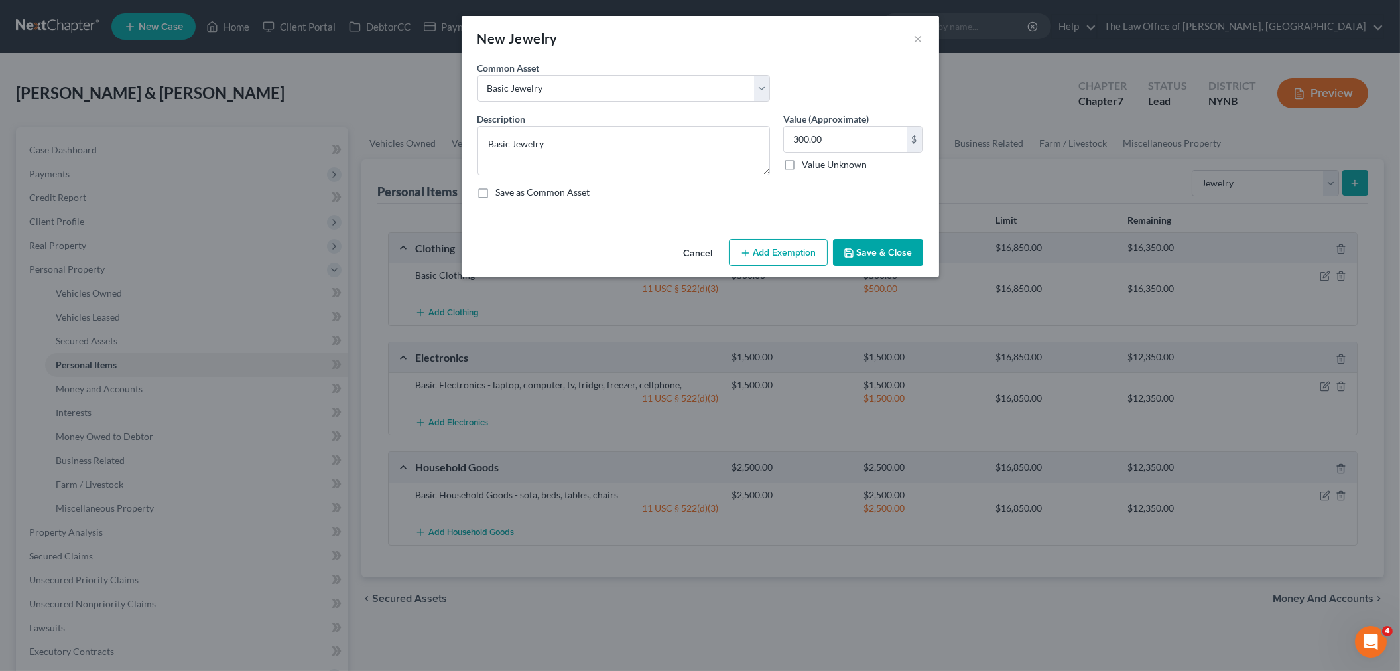
click at [772, 255] on button "Add Exemption" at bounding box center [778, 253] width 99 height 28
select select "2"
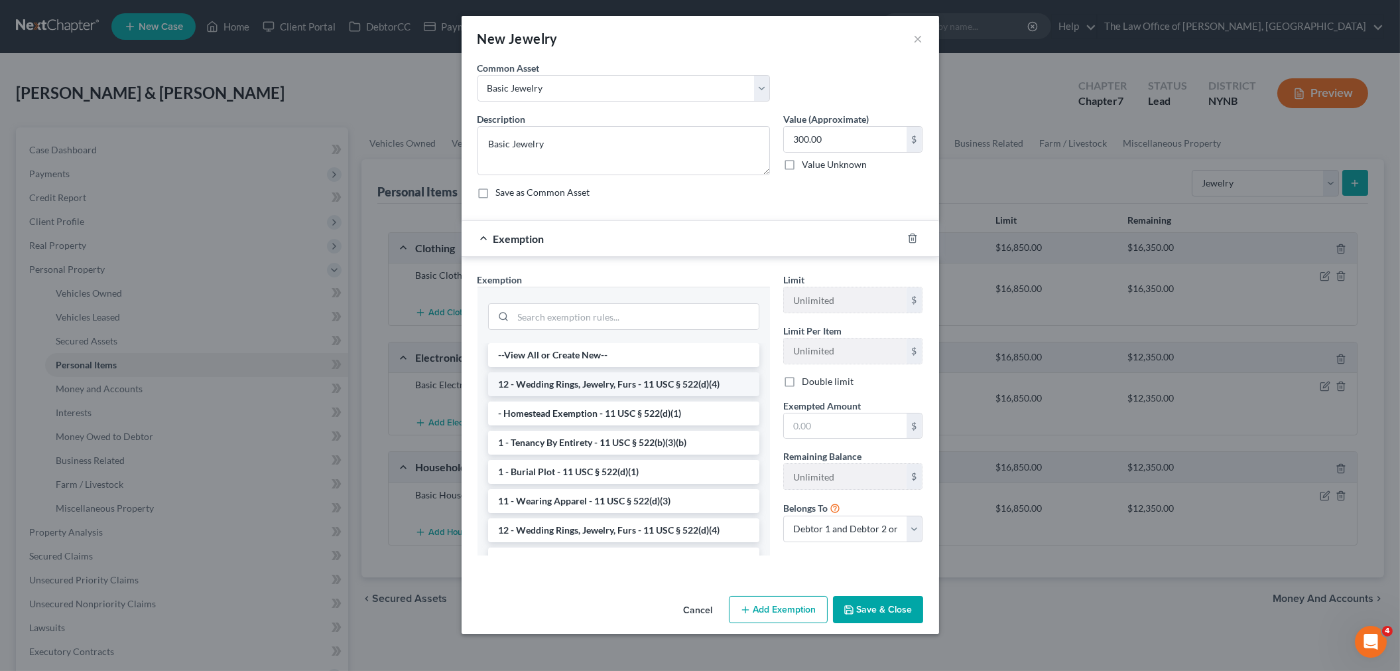
click at [578, 375] on li "12 - Wedding Rings, Jewelry, Furs - 11 USC § 522(d)(4)" at bounding box center [623, 384] width 271 height 24
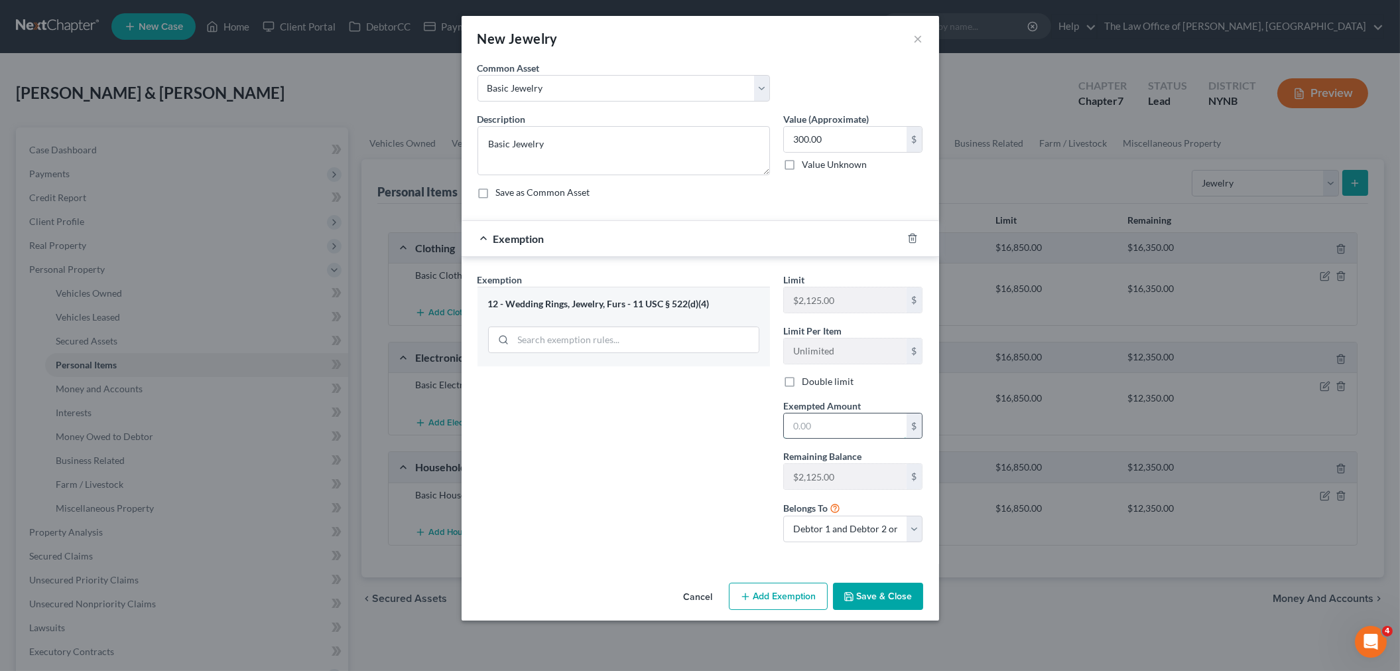
click at [830, 425] on input "text" at bounding box center [845, 425] width 123 height 25
type input "300"
drag, startPoint x: 698, startPoint y: 462, endPoint x: 704, endPoint y: 468, distance: 8.9
click at [698, 464] on div "Exemption Set must be selected for CA. Exemption * 12 - Wedding Rings, Jewelry,…" at bounding box center [624, 413] width 306 height 280
click at [862, 533] on select "Debtor 1 only Debtor 2 only Debtor 1 and Debtor 2 only" at bounding box center [853, 528] width 140 height 27
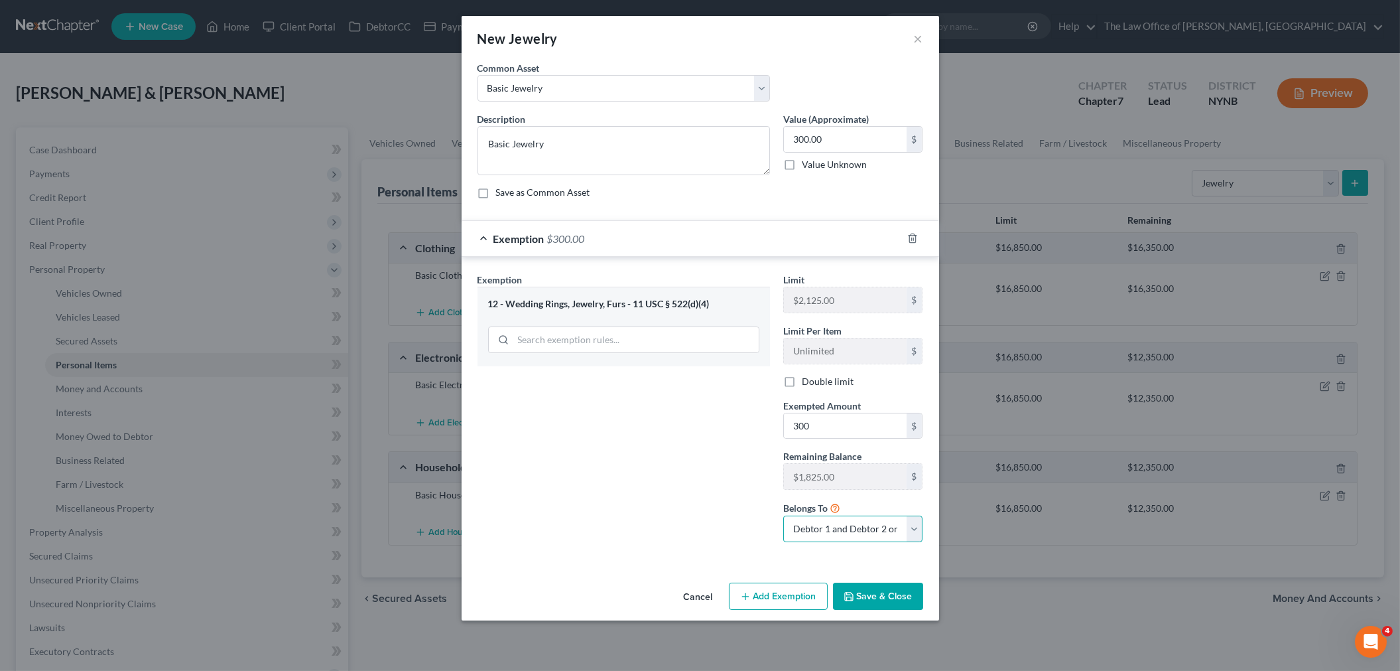
select select "1"
click at [783, 516] on select "Debtor 1 only Debtor 2 only Debtor 1 and Debtor 2 only" at bounding box center [853, 528] width 140 height 27
click at [886, 599] on button "Save & Close" at bounding box center [878, 596] width 90 height 28
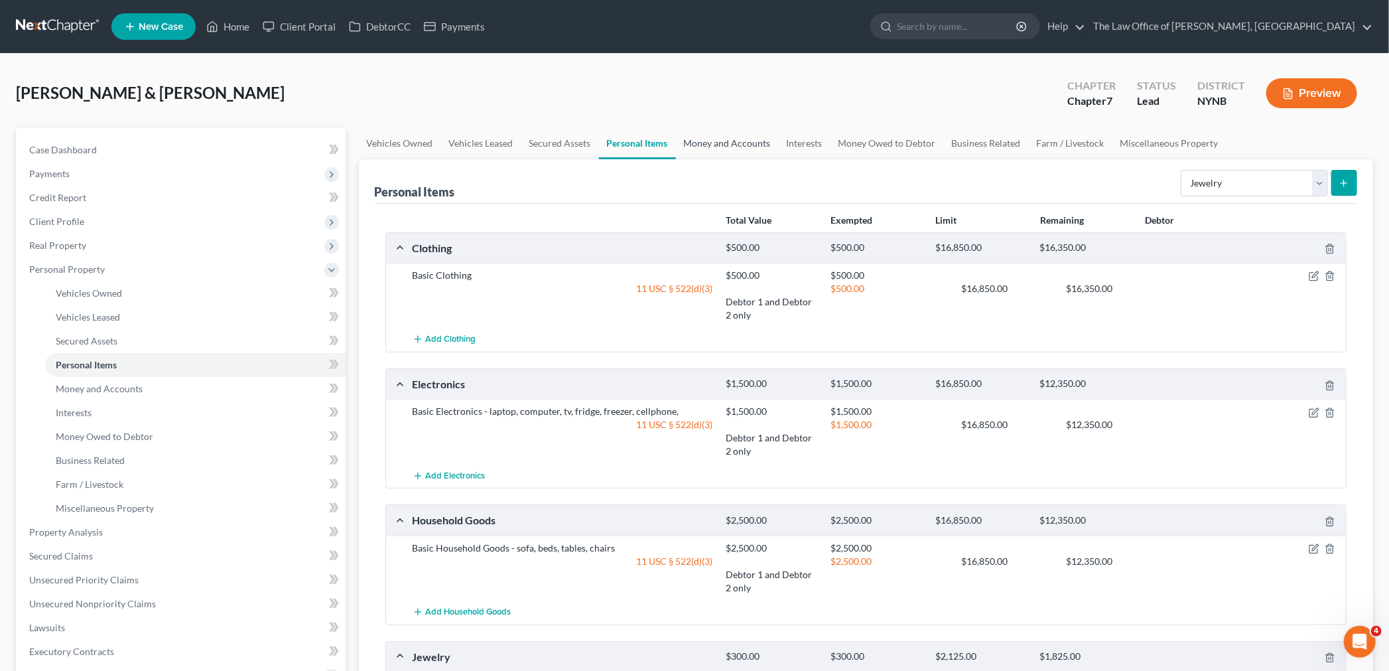
click at [731, 137] on link "Money and Accounts" at bounding box center [727, 143] width 103 height 32
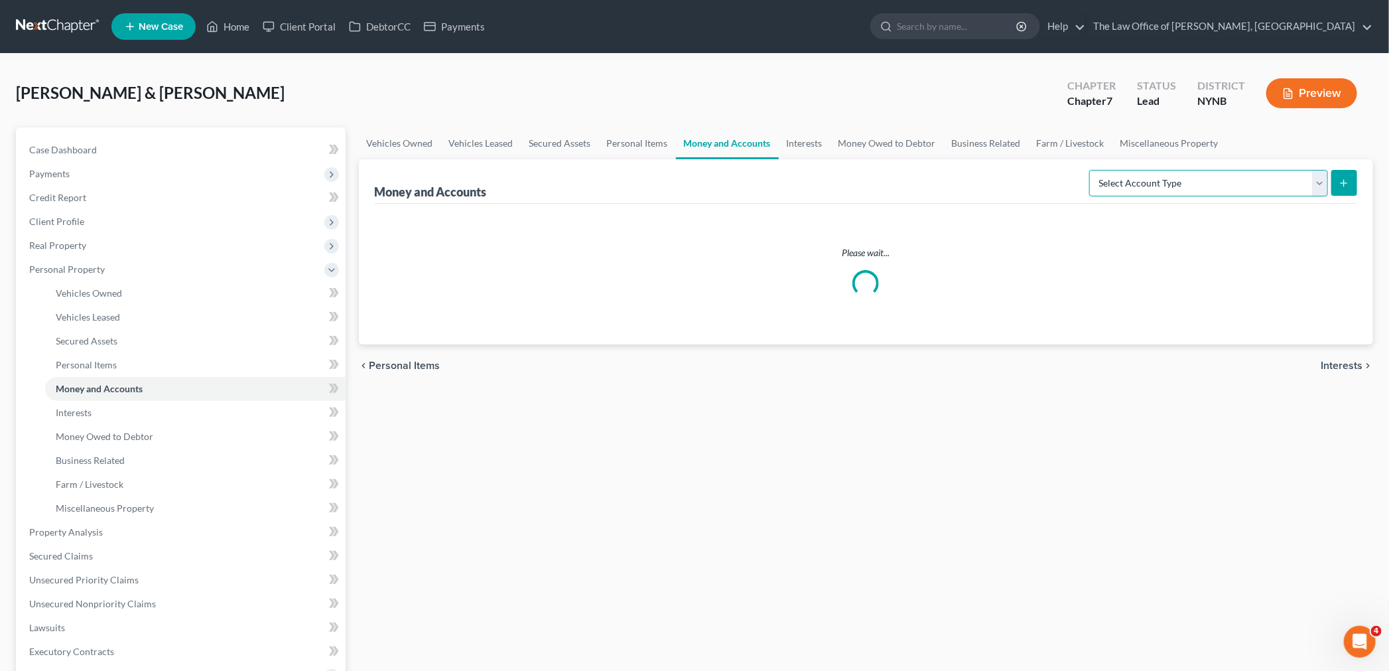
click at [1185, 184] on select "Select Account Type Brokerage Cash on Hand Certificates of Deposit Checking Acc…" at bounding box center [1208, 183] width 239 height 27
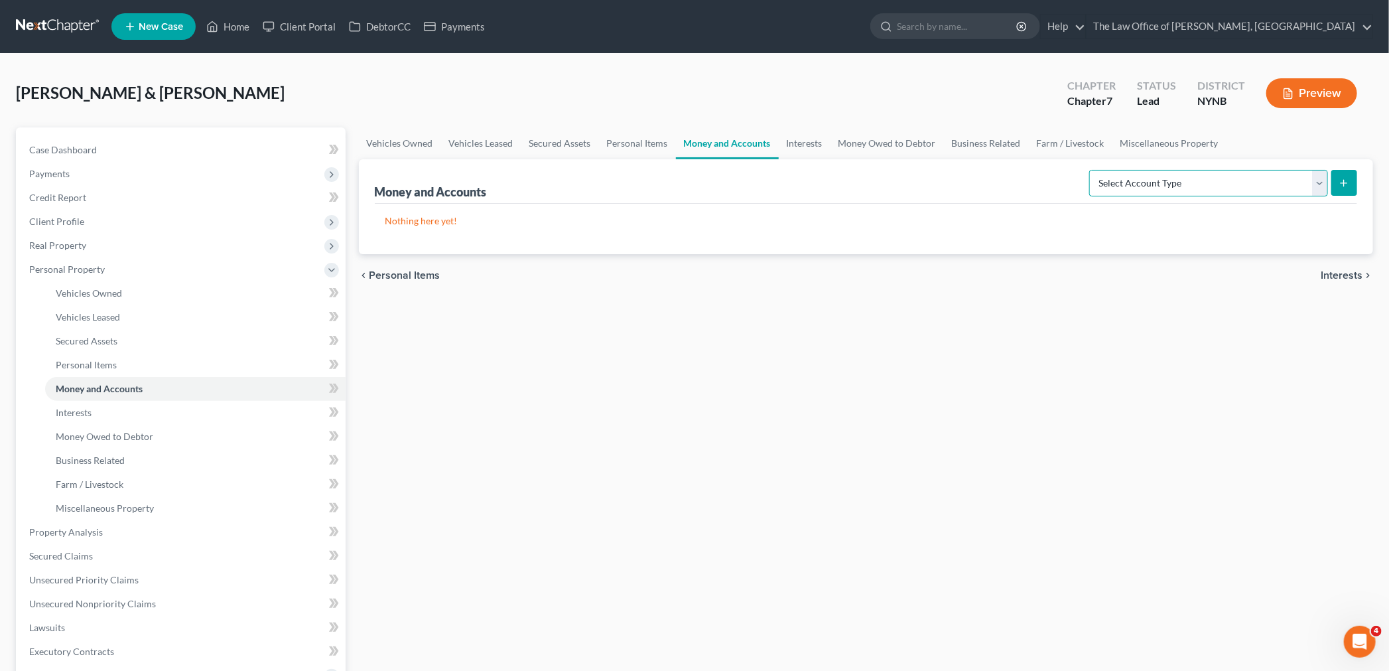
drag, startPoint x: 1172, startPoint y: 186, endPoint x: 1163, endPoint y: 199, distance: 15.3
click at [1172, 186] on select "Select Account Type Brokerage Cash on Hand Certificates of Deposit Checking Acc…" at bounding box center [1208, 183] width 239 height 27
click at [1156, 187] on select "Select Account Type Brokerage Cash on Hand Certificates of Deposit Checking Acc…" at bounding box center [1208, 183] width 239 height 27
select select "checking"
click at [1092, 170] on select "Select Account Type Brokerage Cash on Hand Certificates of Deposit Checking Acc…" at bounding box center [1208, 183] width 239 height 27
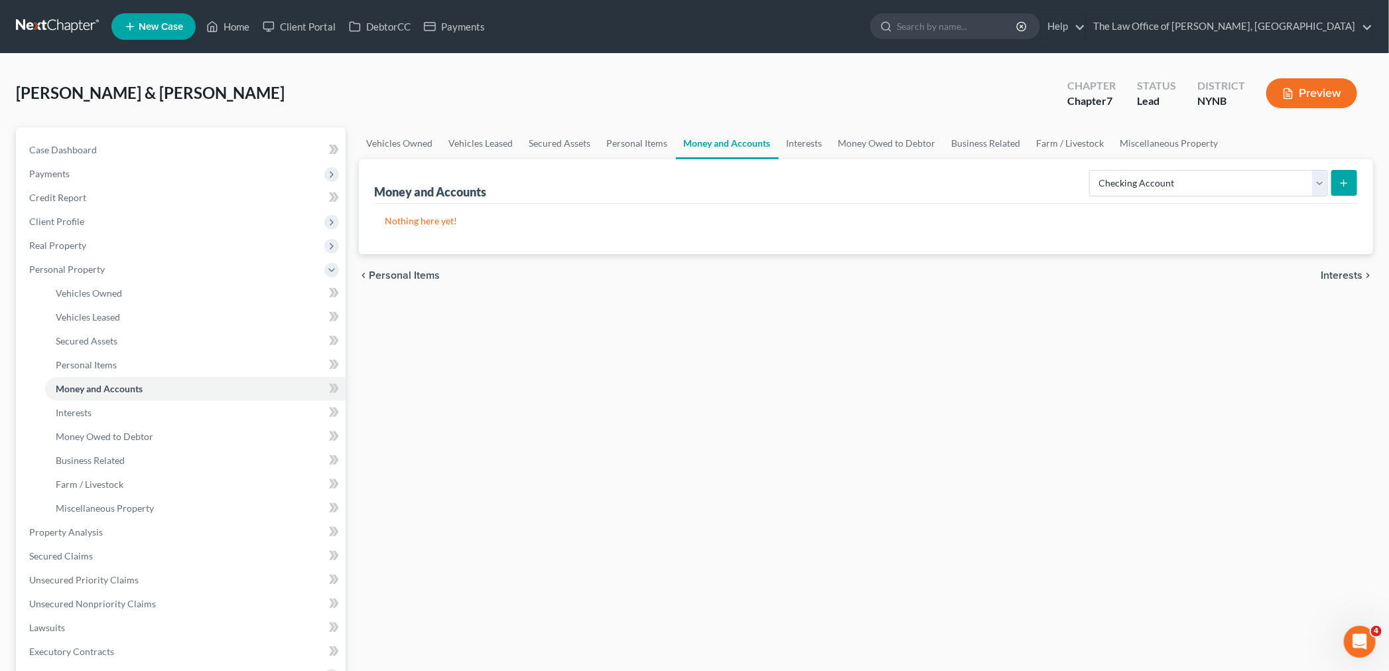
click at [1340, 180] on icon "submit" at bounding box center [1344, 183] width 11 height 11
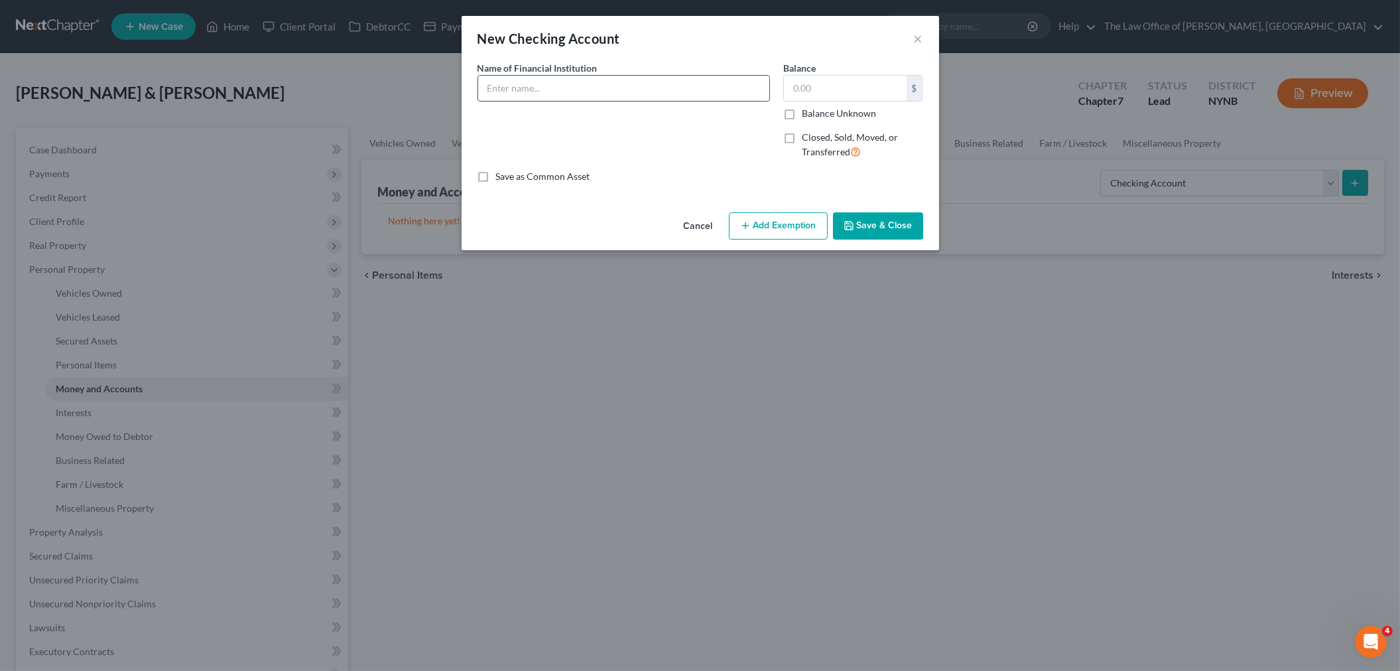
click at [558, 90] on input "text" at bounding box center [623, 88] width 291 height 25
type input "Citizens Joint"
click at [819, 82] on input "text" at bounding box center [845, 88] width 123 height 25
type input "44"
click at [887, 227] on button "Save & Close" at bounding box center [878, 226] width 90 height 28
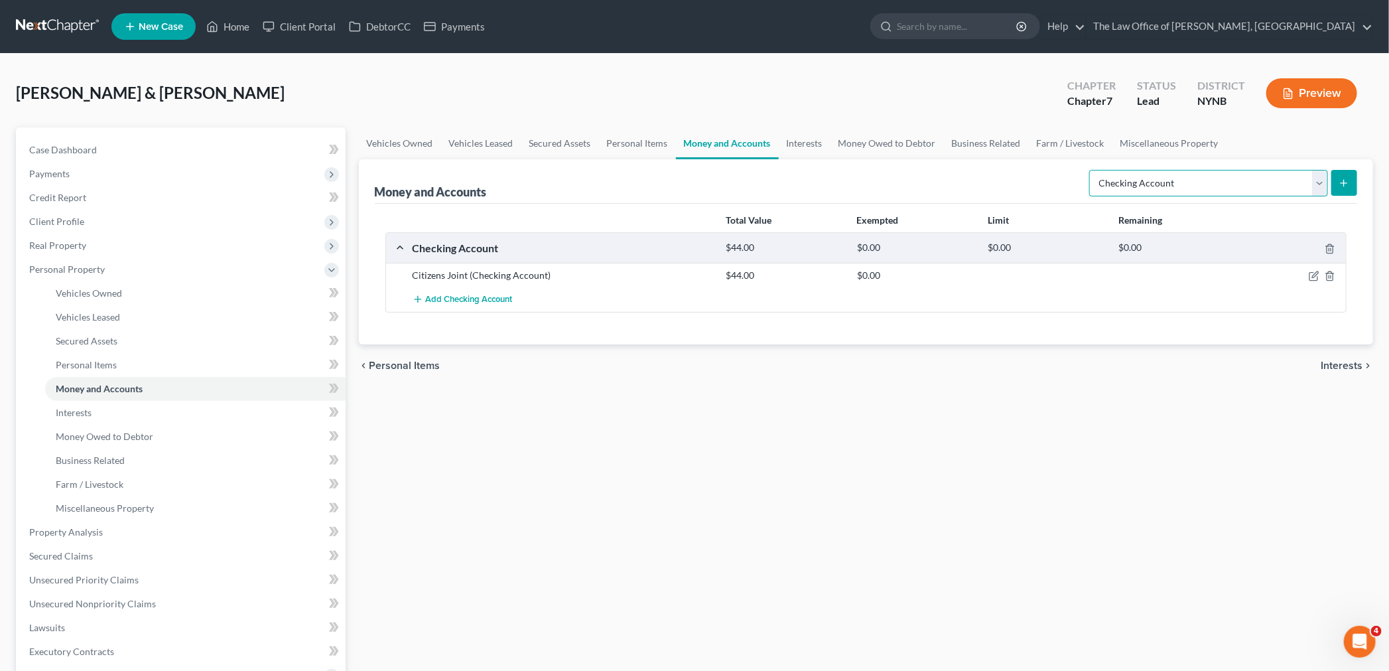
click at [1165, 184] on select "Select Account Type Brokerage Cash on Hand Certificates of Deposit Checking Acc…" at bounding box center [1208, 183] width 239 height 27
click at [1092, 170] on select "Select Account Type Brokerage Cash on Hand Certificates of Deposit Checking Acc…" at bounding box center [1208, 183] width 239 height 27
click at [1344, 182] on icon "submit" at bounding box center [1344, 183] width 11 height 11
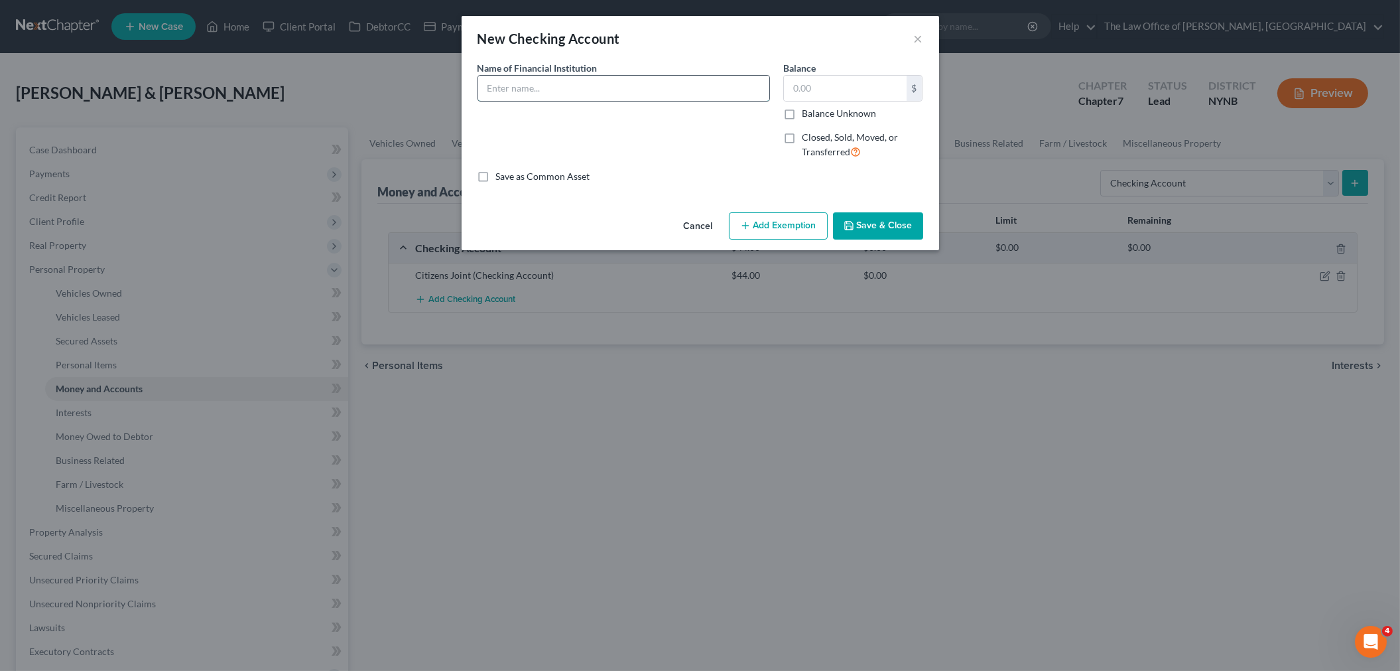
click at [653, 86] on input "text" at bounding box center [623, 88] width 291 height 25
type input "Sunmark"
click at [824, 88] on input "text" at bounding box center [845, 88] width 123 height 25
type input "44"
click at [876, 226] on button "Save & Close" at bounding box center [878, 226] width 90 height 28
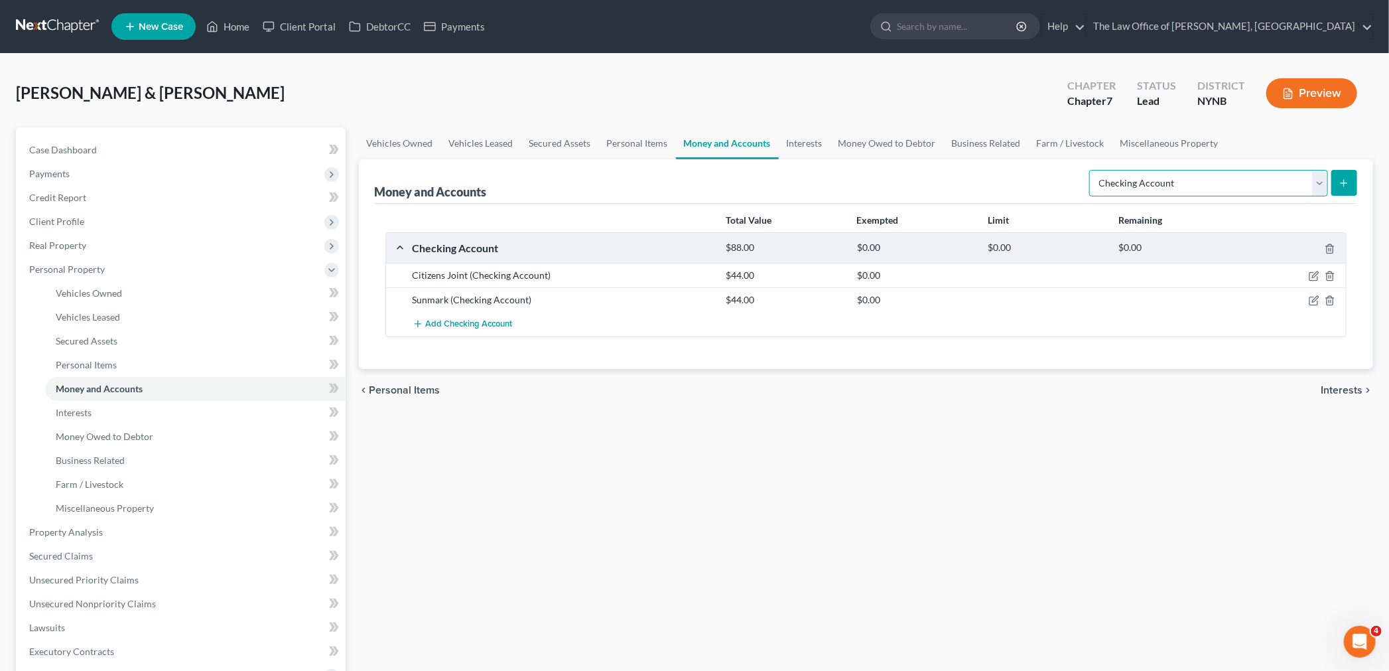
click at [1191, 176] on select "Select Account Type Brokerage Cash on Hand Certificates of Deposit Checking Acc…" at bounding box center [1208, 183] width 239 height 27
click at [1092, 170] on select "Select Account Type Brokerage Cash on Hand Certificates of Deposit Checking Acc…" at bounding box center [1208, 183] width 239 height 27
click at [1347, 188] on button "submit" at bounding box center [1344, 183] width 26 height 26
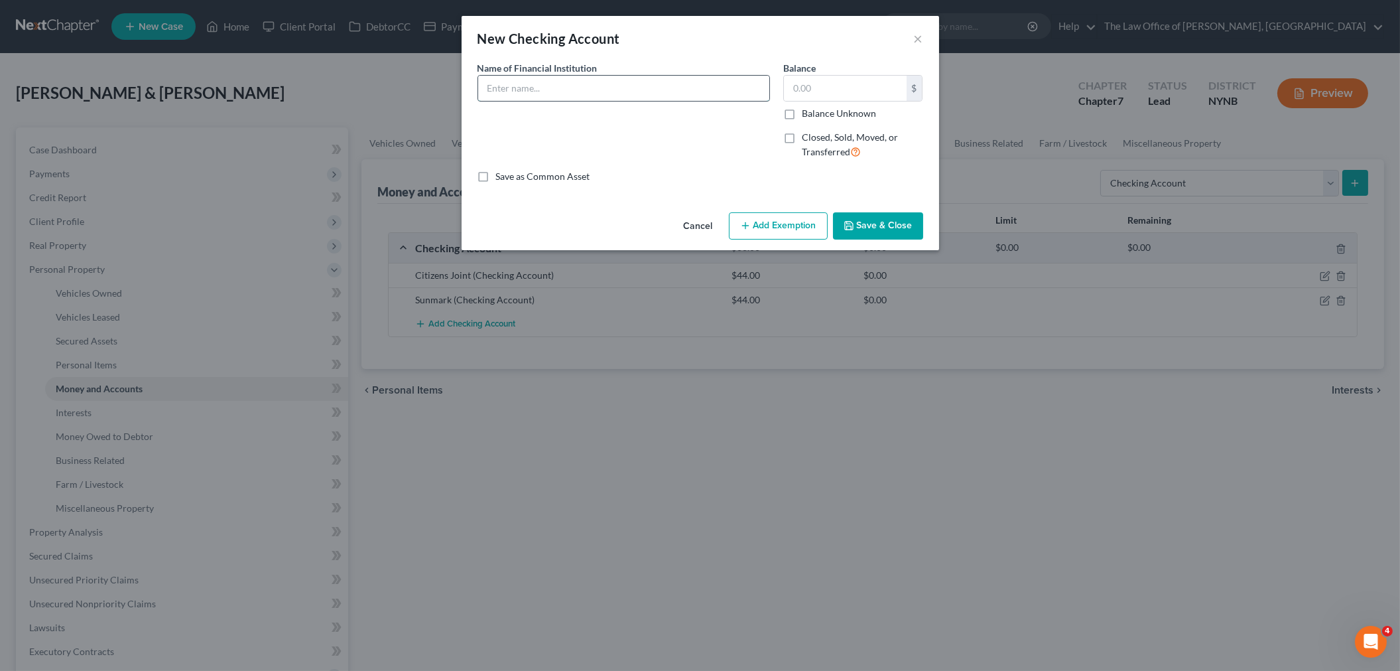
click at [584, 86] on input "text" at bounding box center [623, 88] width 291 height 25
type input "k"
type input "Keybank"
click at [876, 96] on input "text" at bounding box center [845, 88] width 123 height 25
type input "15"
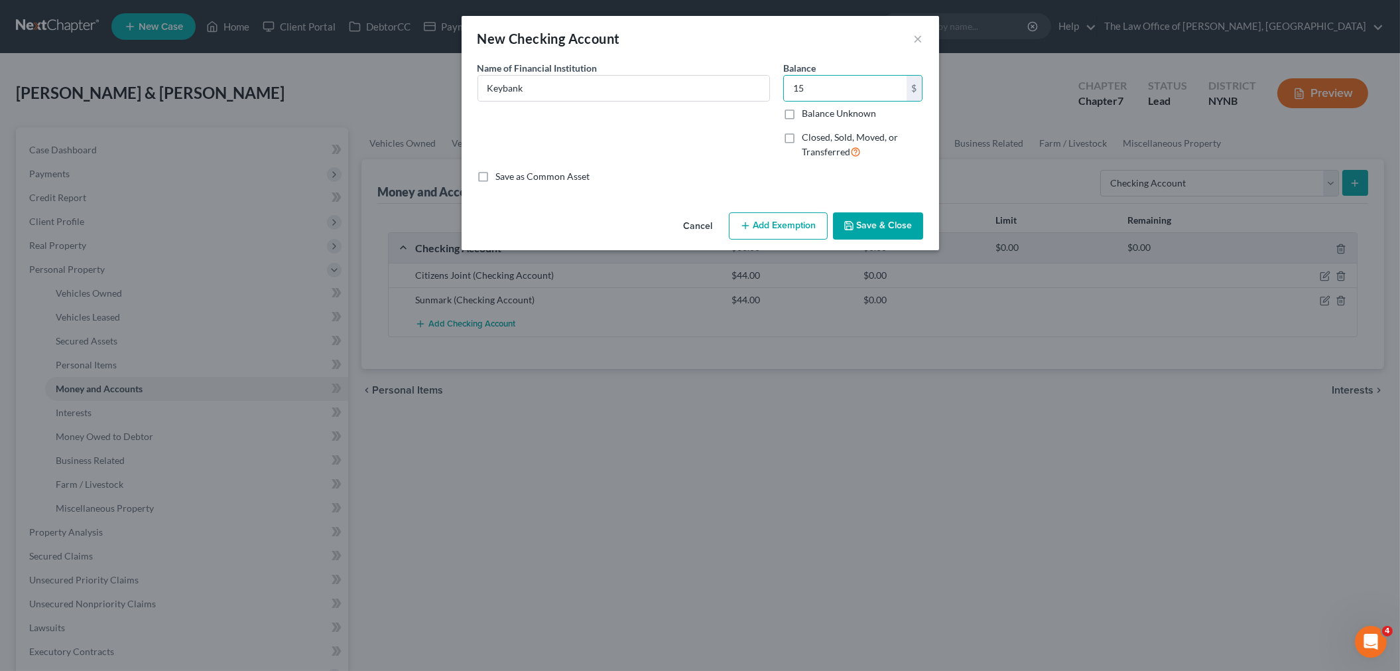
click at [893, 240] on div "Cancel Add Exemption Save & Close" at bounding box center [701, 229] width 478 height 44
click at [896, 229] on button "Save & Close" at bounding box center [878, 226] width 90 height 28
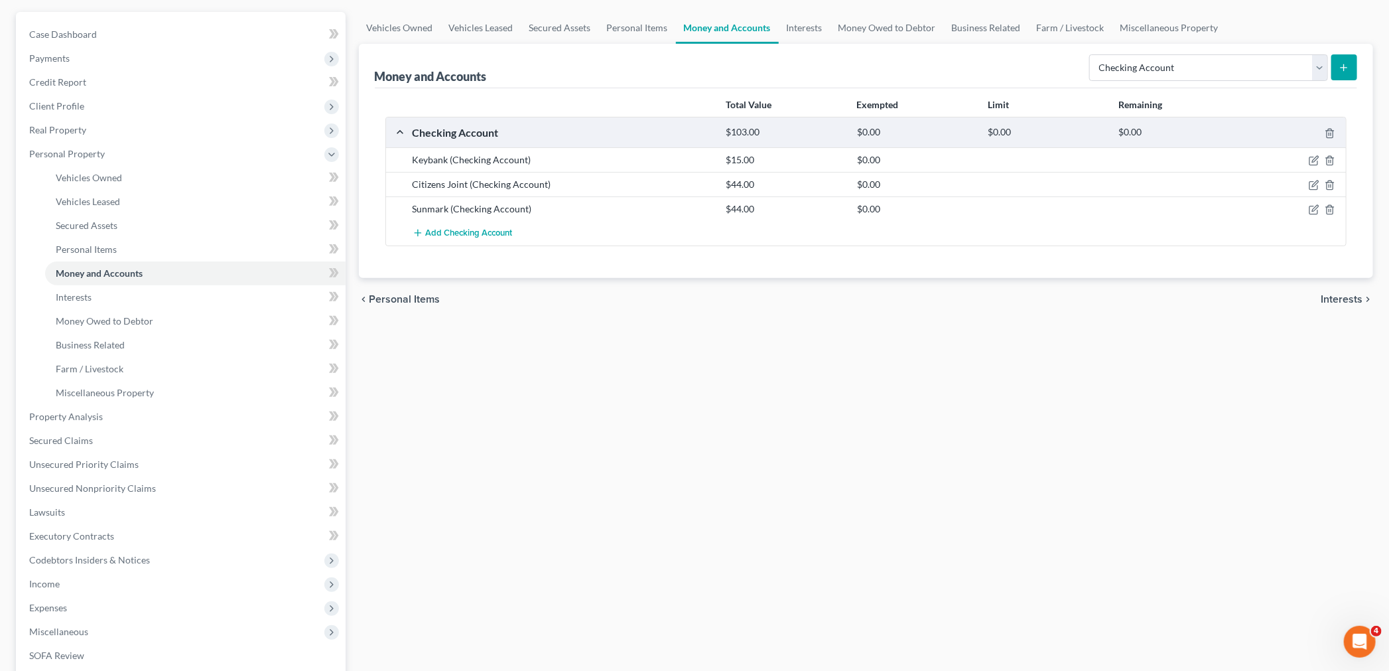
scroll to position [295, 0]
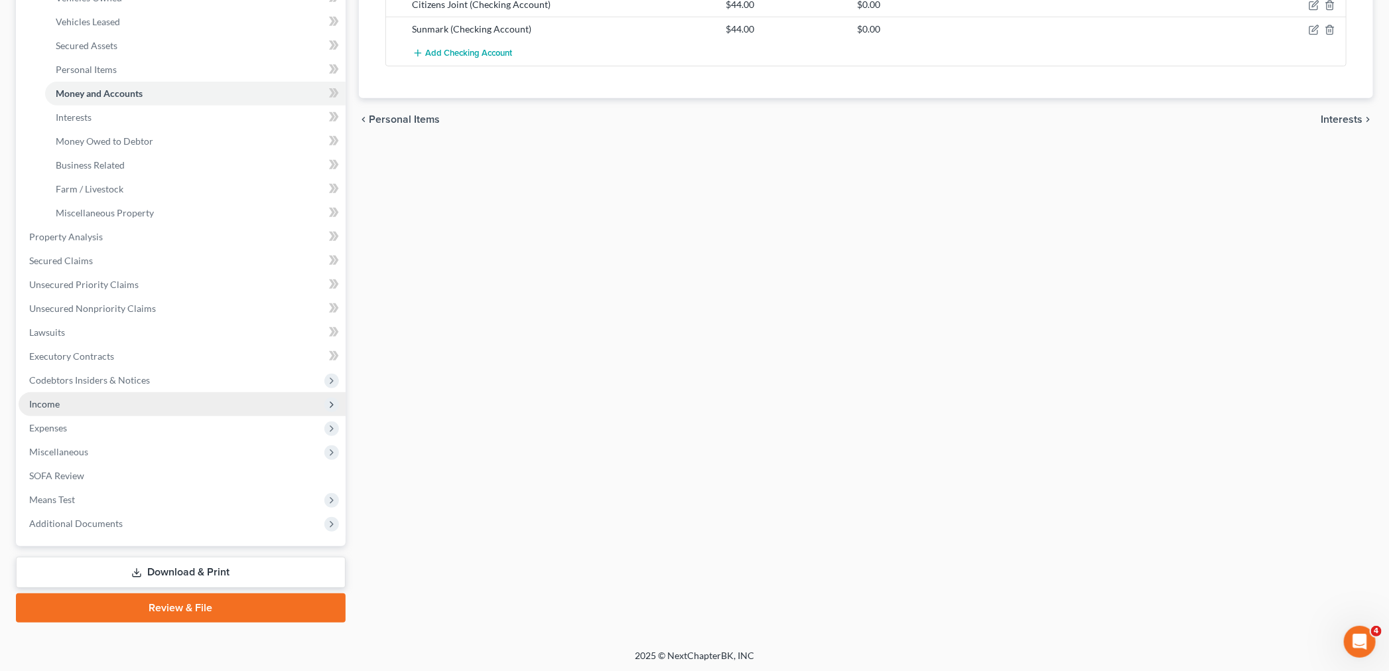
click at [58, 405] on span "Income" at bounding box center [44, 403] width 31 height 11
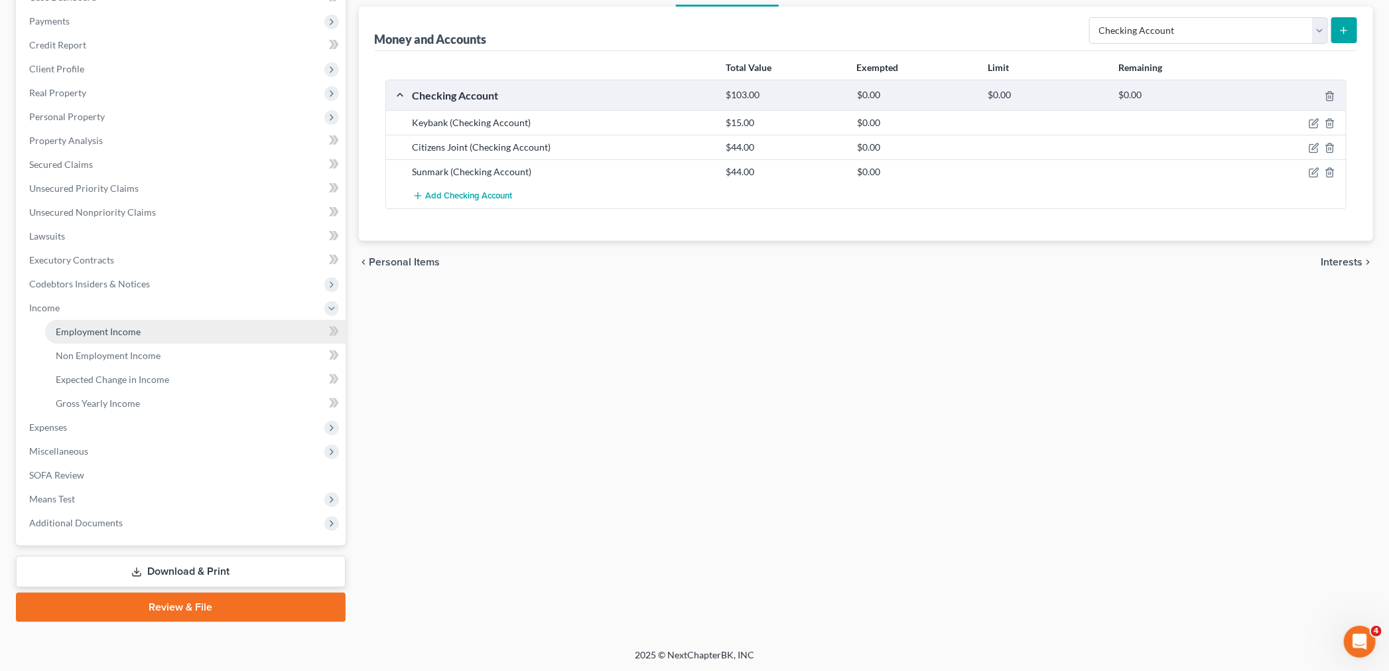
click at [133, 322] on link "Employment Income" at bounding box center [195, 332] width 300 height 24
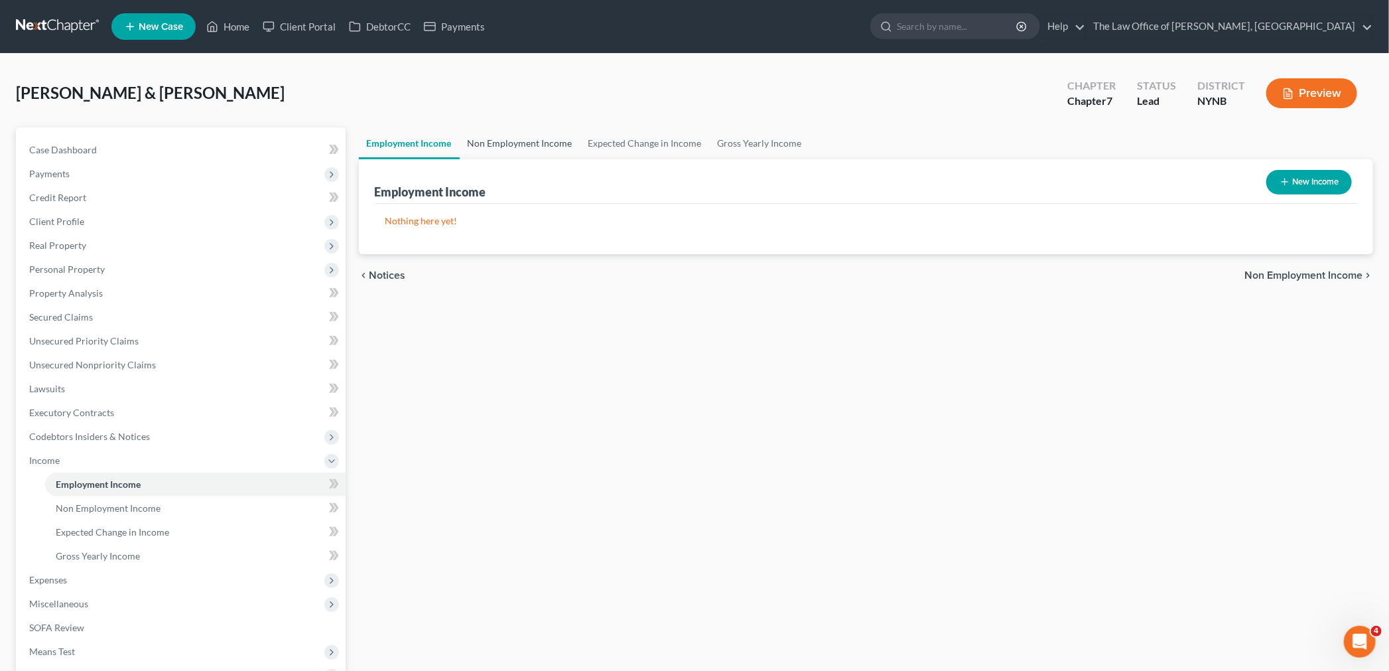
click at [528, 137] on link "Non Employment Income" at bounding box center [520, 143] width 121 height 32
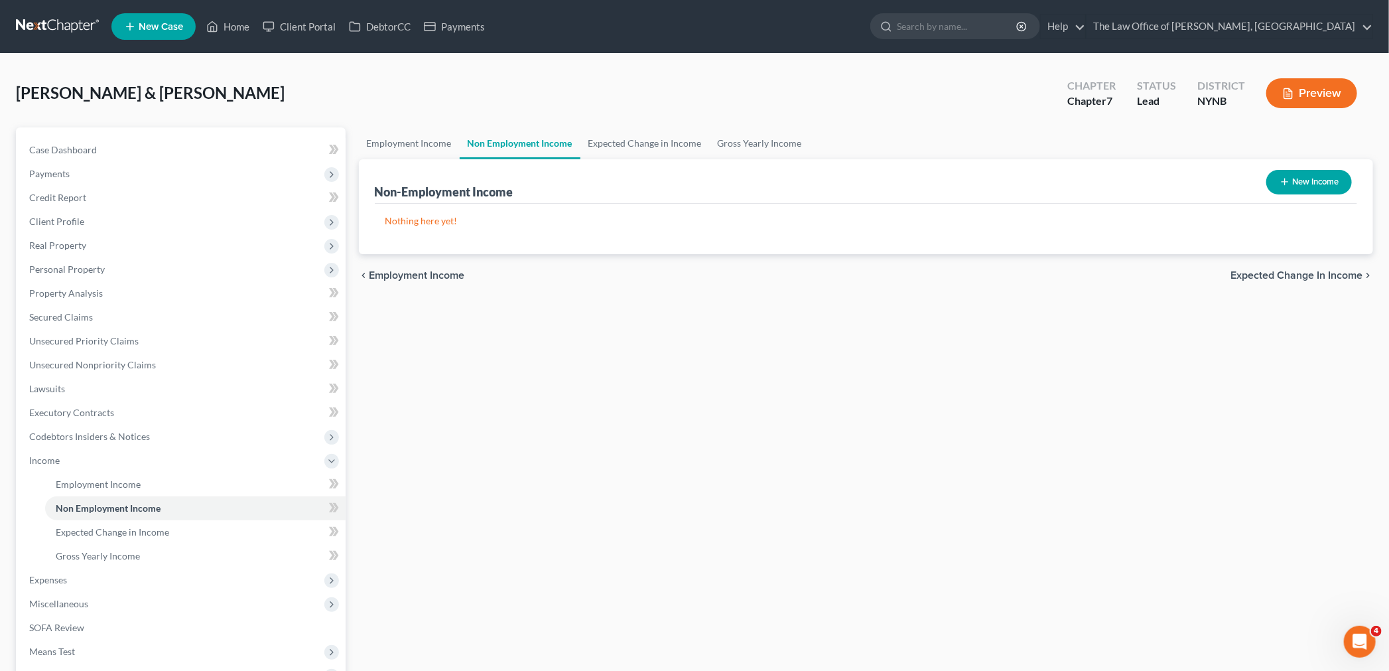
click at [1317, 184] on button "New Income" at bounding box center [1309, 182] width 86 height 25
select select "0"
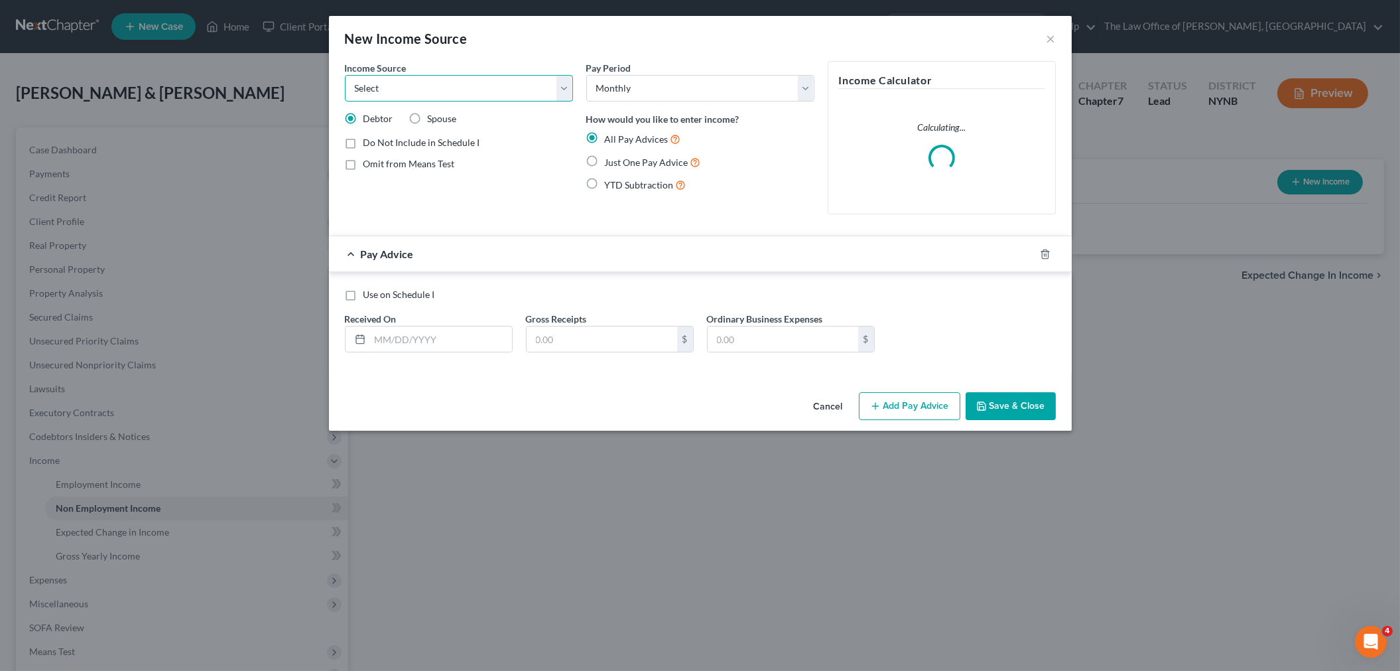
click at [450, 90] on select "Select Unemployment Disability (from employer) Pension Retirement Social Securi…" at bounding box center [459, 88] width 228 height 27
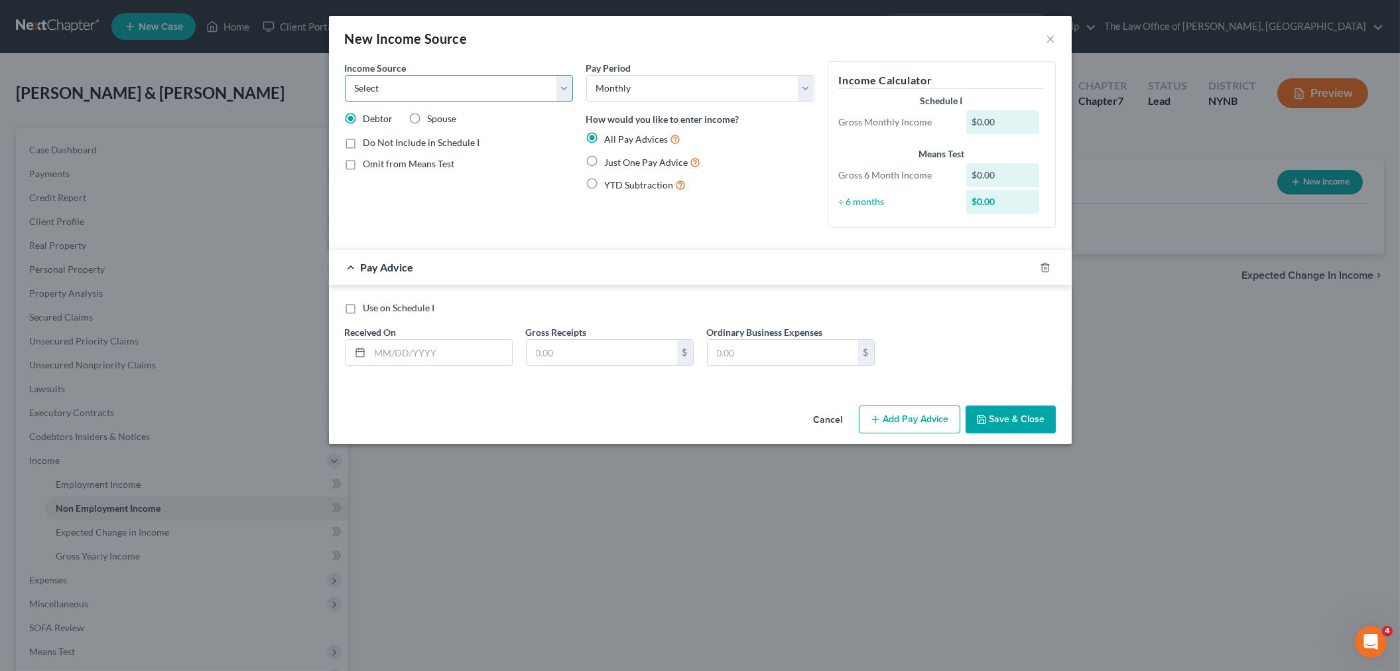
select select "4"
click at [345, 75] on select "Select Unemployment Disability (from employer) Pension Retirement Social Securi…" at bounding box center [459, 88] width 228 height 27
click at [428, 120] on label "Spouse" at bounding box center [442, 118] width 29 height 13
click at [433, 120] on input "Spouse" at bounding box center [437, 116] width 9 height 9
radio input "true"
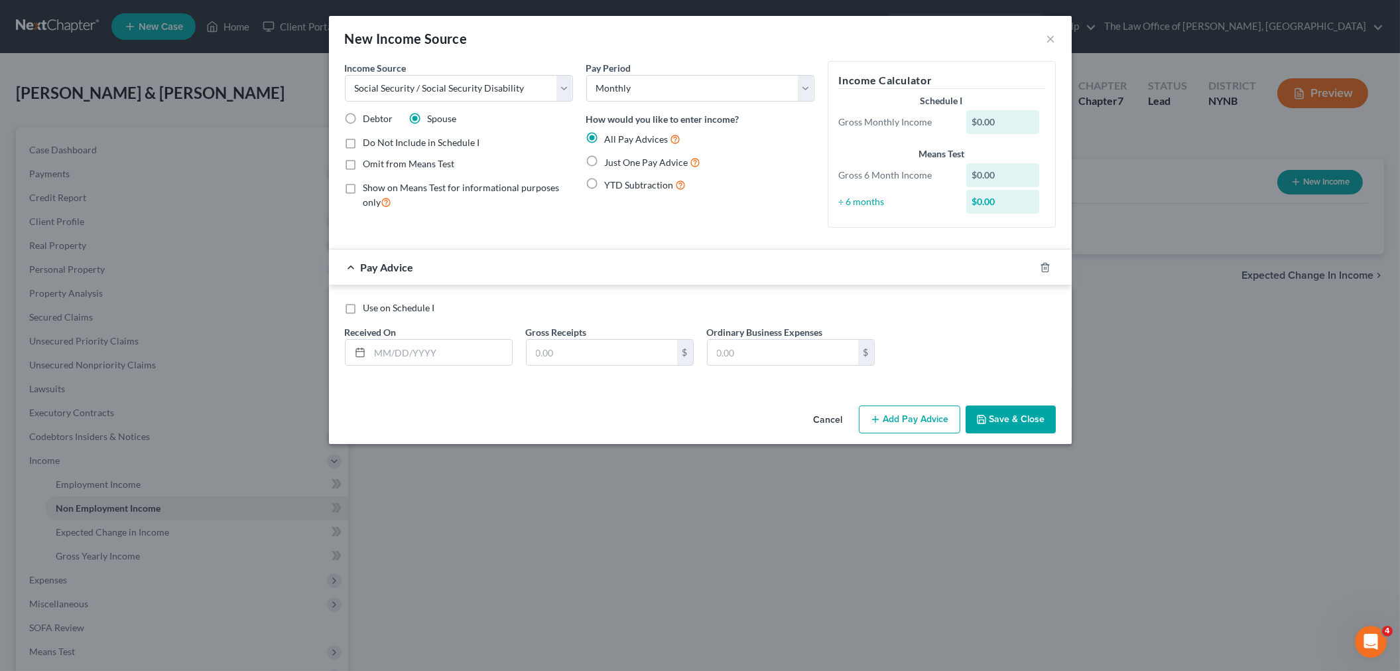
click at [606, 158] on span "Just One Pay Advice" at bounding box center [647, 162] width 84 height 11
click at [610, 158] on input "Just One Pay Advice" at bounding box center [614, 159] width 9 height 9
radio input "true"
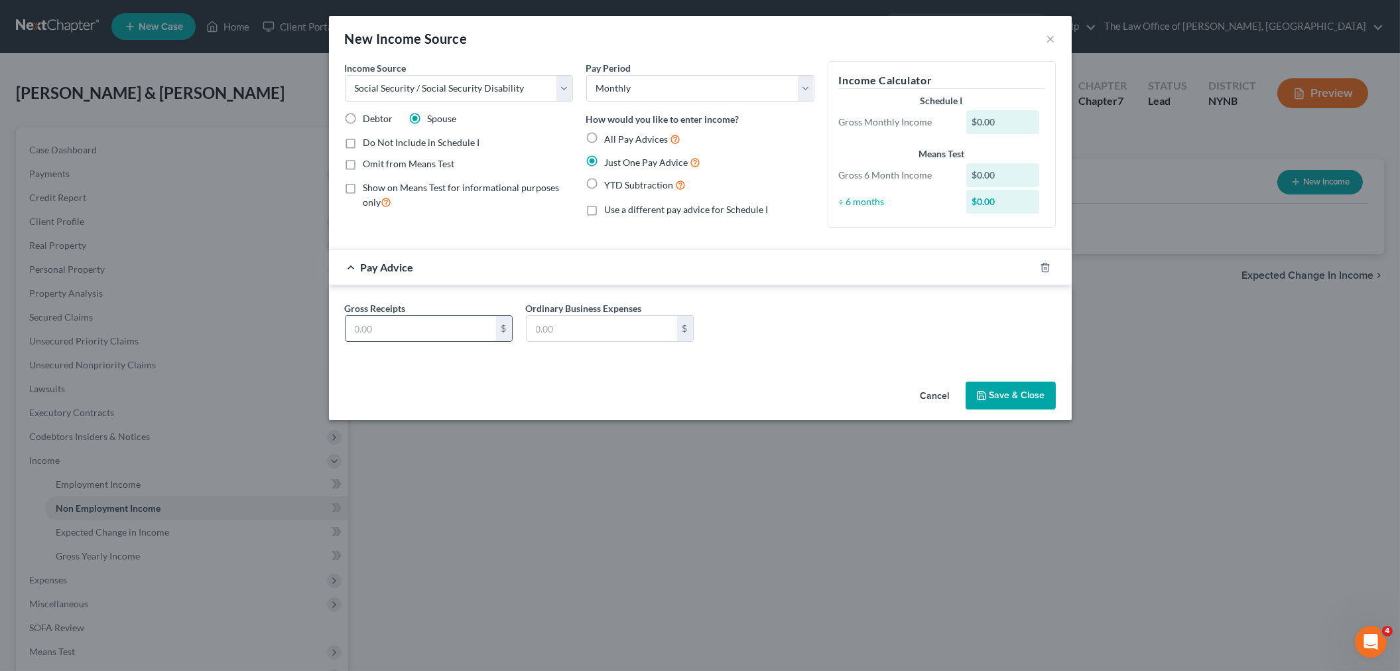
click at [396, 323] on input "text" at bounding box center [421, 328] width 151 height 25
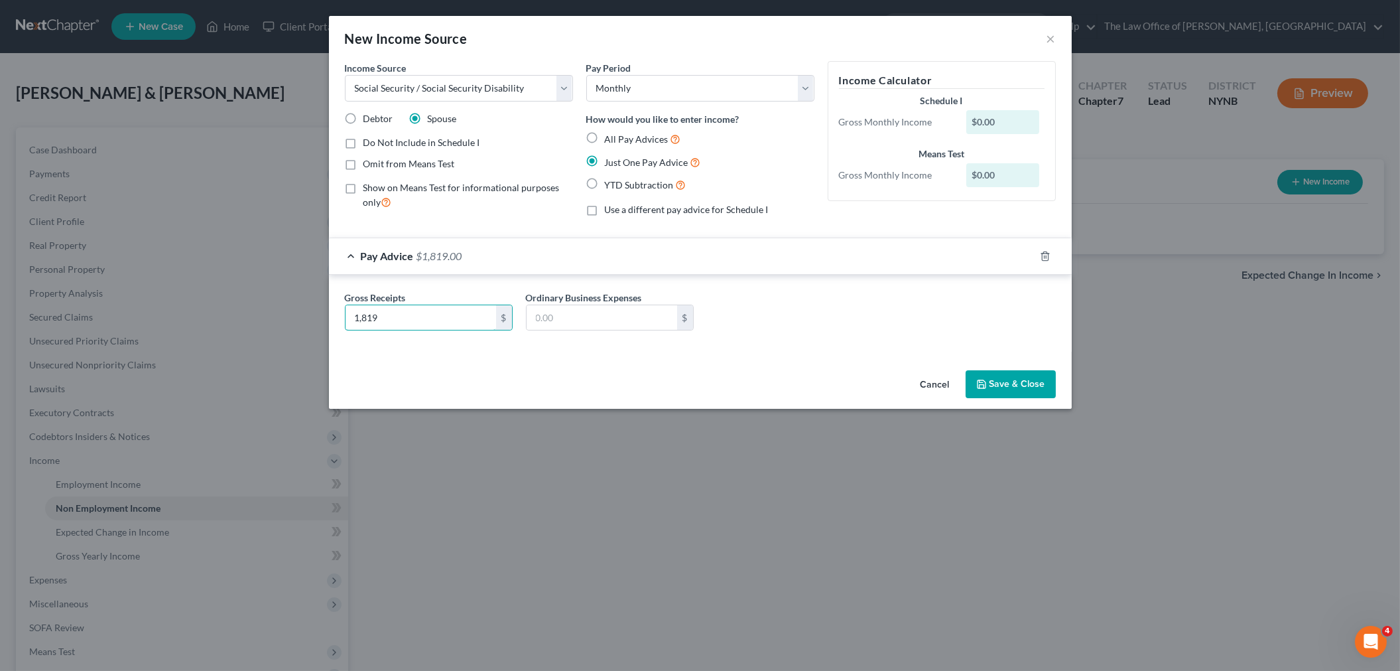
type input "1,819"
click at [993, 383] on button "Save & Close" at bounding box center [1011, 384] width 90 height 28
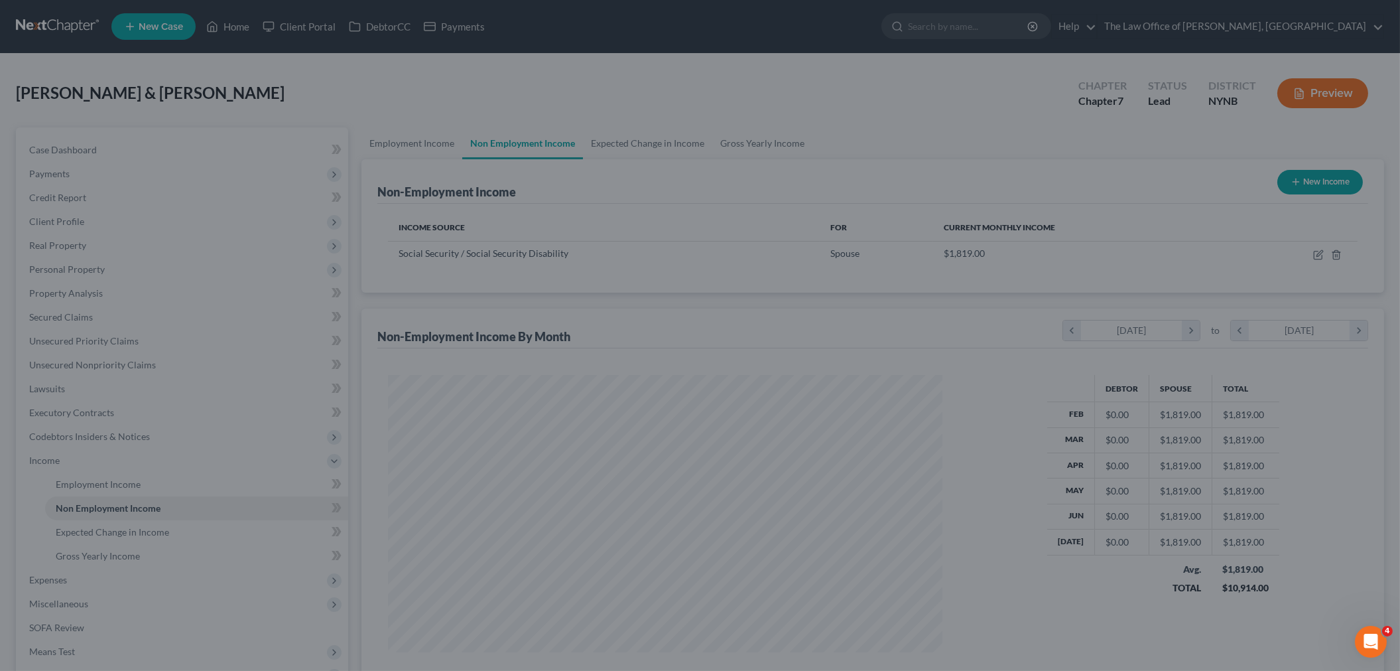
scroll to position [274, 576]
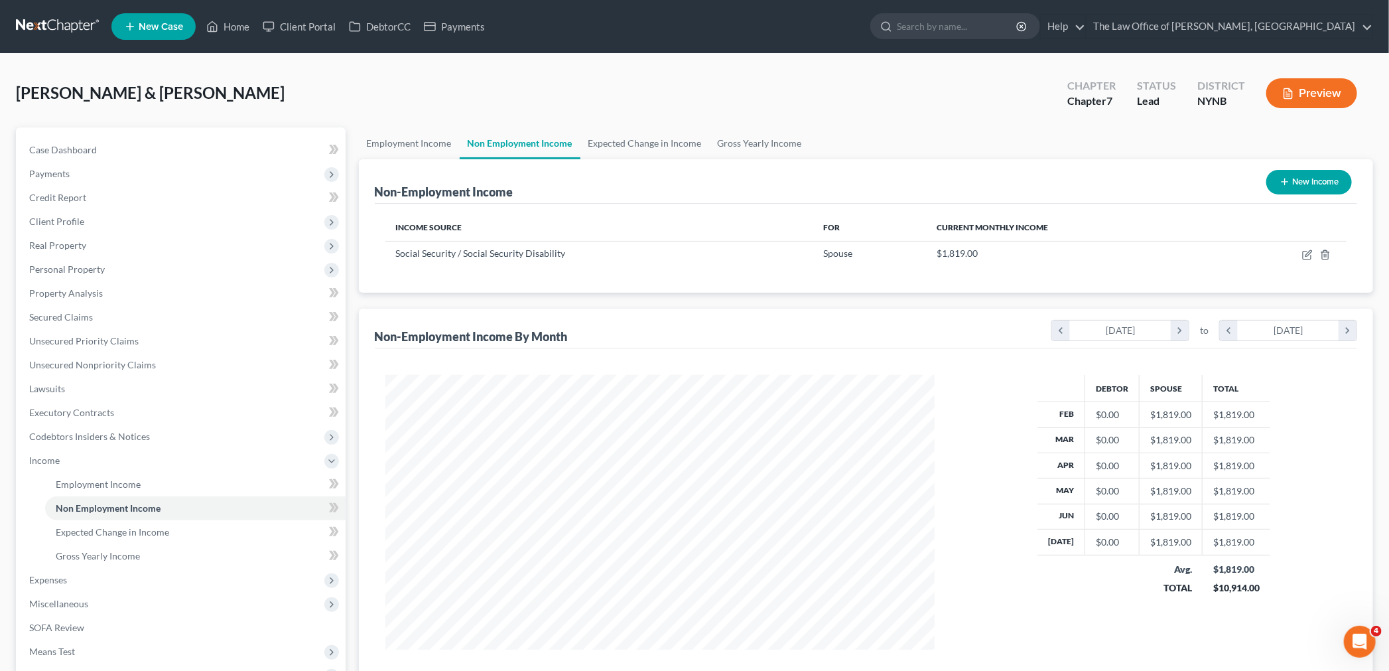
click at [1313, 182] on button "New Income" at bounding box center [1309, 182] width 86 height 25
select select "0"
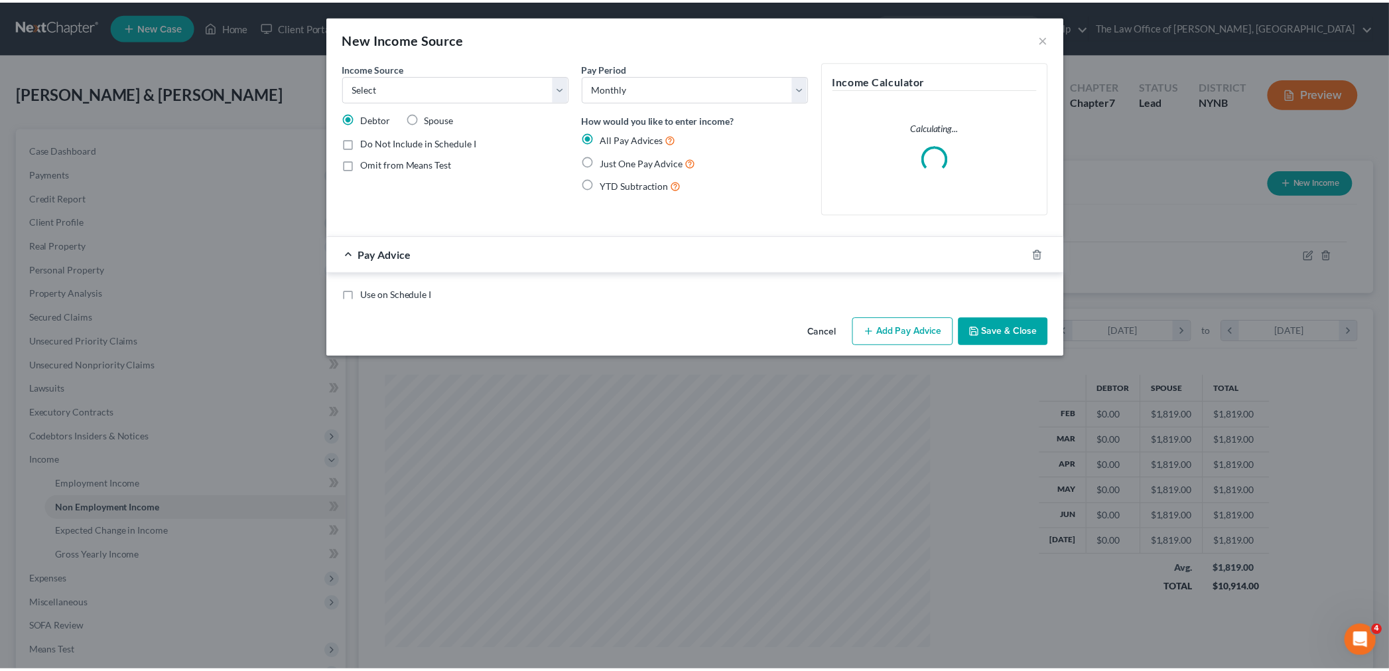
scroll to position [277, 580]
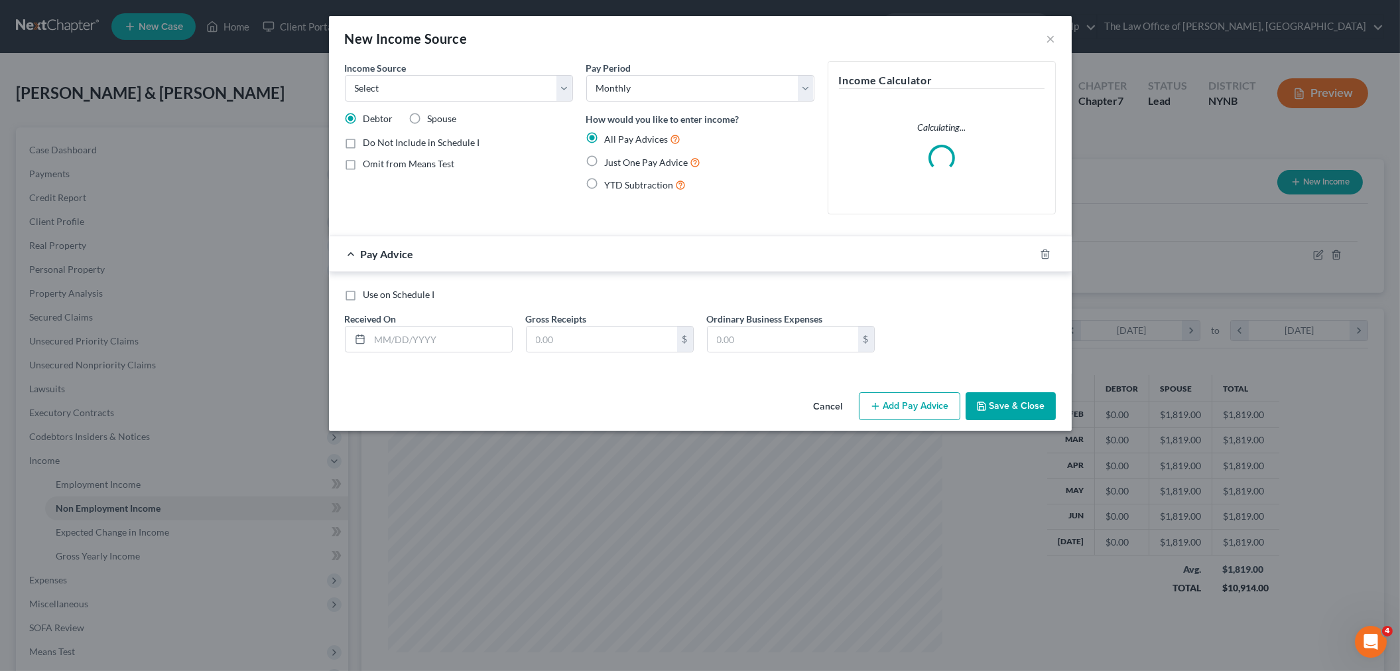
click at [605, 158] on label "Just One Pay Advice" at bounding box center [653, 162] width 96 height 15
click at [610, 158] on input "Just One Pay Advice" at bounding box center [614, 159] width 9 height 9
radio input "true"
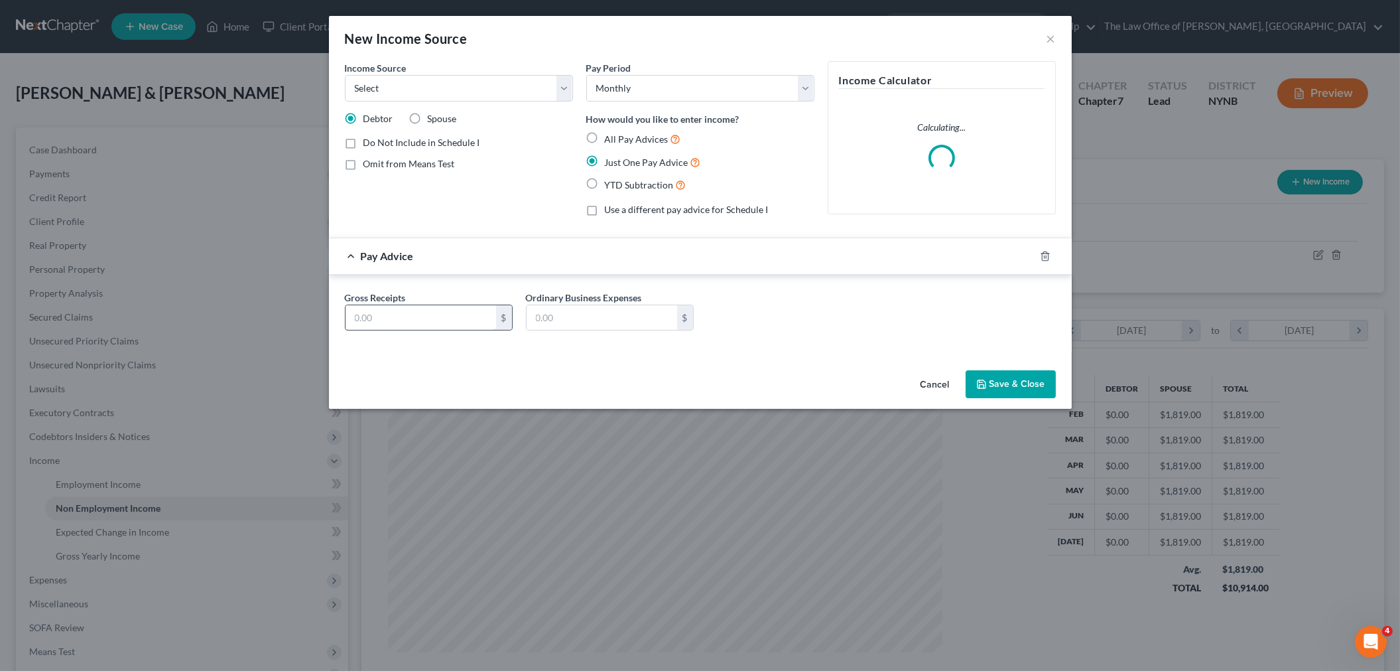
click at [405, 314] on input "text" at bounding box center [421, 317] width 151 height 25
type input "1,778"
click at [425, 121] on div "Spouse" at bounding box center [433, 118] width 48 height 13
click at [428, 115] on label "Spouse" at bounding box center [442, 118] width 29 height 13
click at [433, 115] on input "Spouse" at bounding box center [437, 116] width 9 height 9
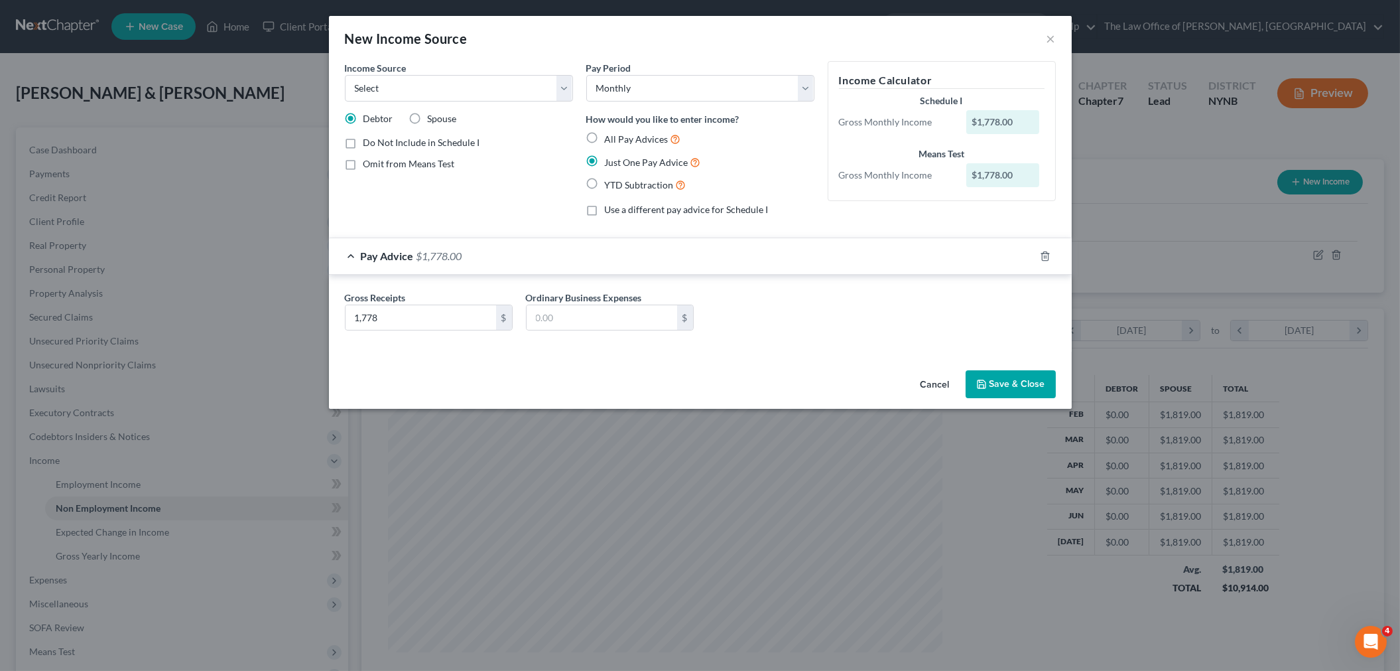
radio input "true"
click at [428, 94] on select "Select Unemployment Disability (from employer) Pension Retirement Social Securi…" at bounding box center [459, 88] width 228 height 27
select select "4"
click at [345, 75] on select "Select Unemployment Disability (from employer) Pension Retirement Social Securi…" at bounding box center [459, 88] width 228 height 27
click at [363, 162] on label "Omit from Means Test" at bounding box center [409, 163] width 92 height 13
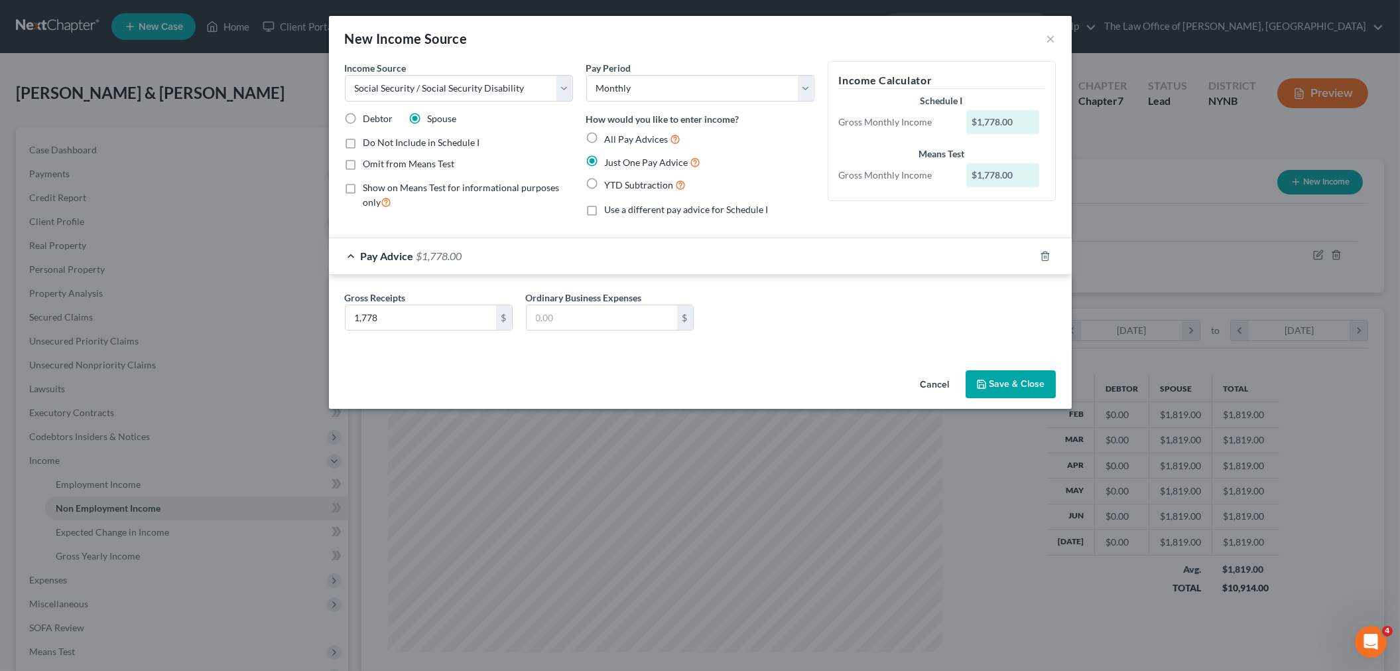
click at [369, 162] on input "Omit from Means Test" at bounding box center [373, 161] width 9 height 9
checkbox input "true"
click at [1031, 377] on button "Save & Close" at bounding box center [1011, 384] width 90 height 28
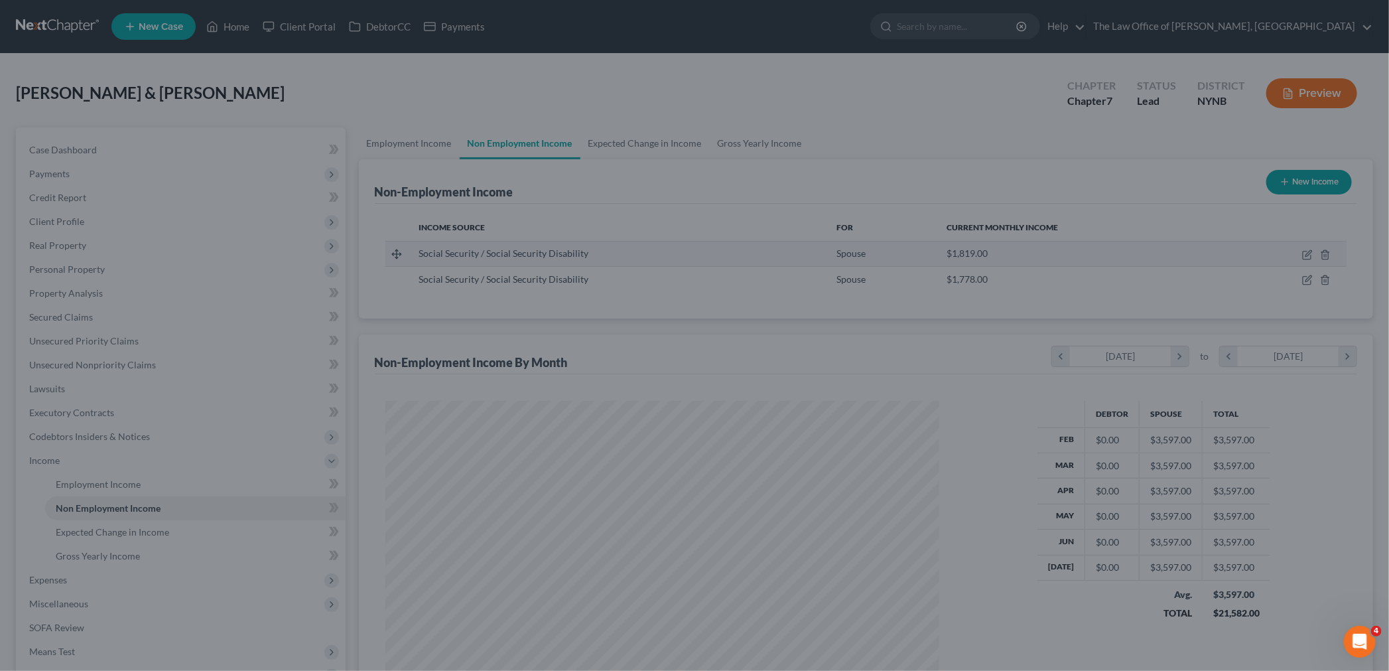
scroll to position [663017, 662716]
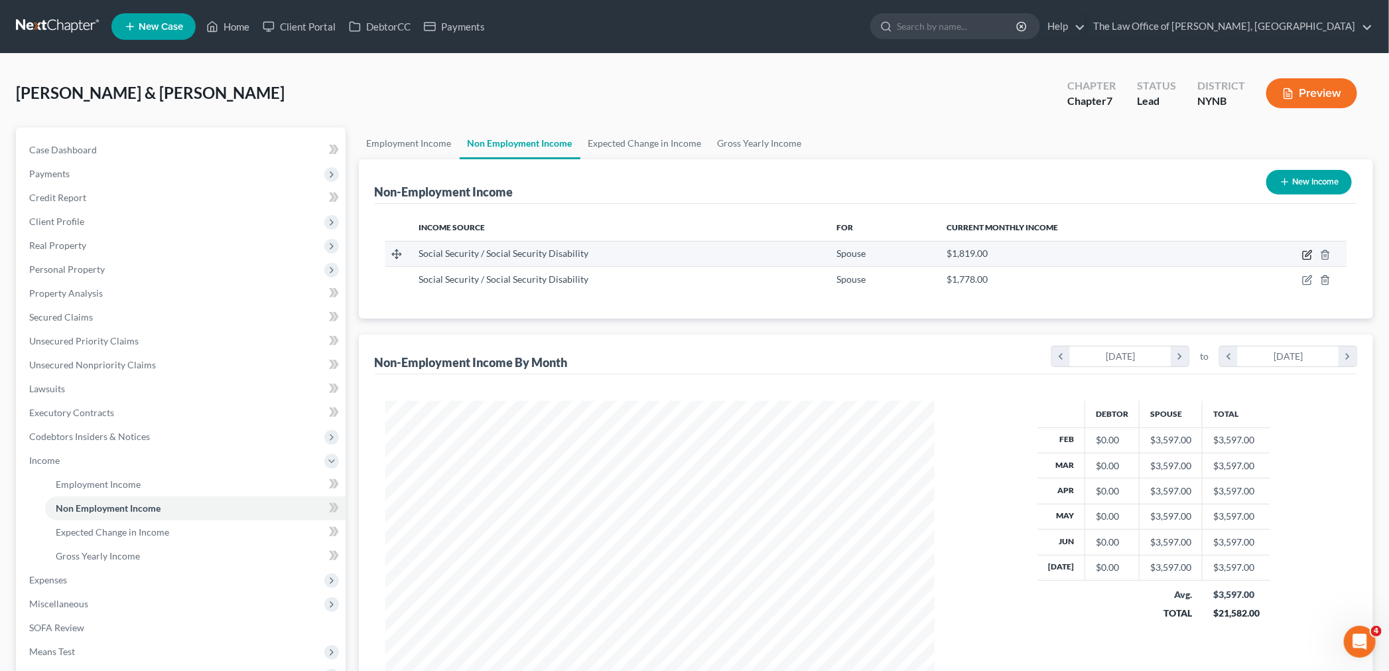
click at [1303, 253] on icon "button" at bounding box center [1307, 255] width 8 height 8
select select "4"
select select "0"
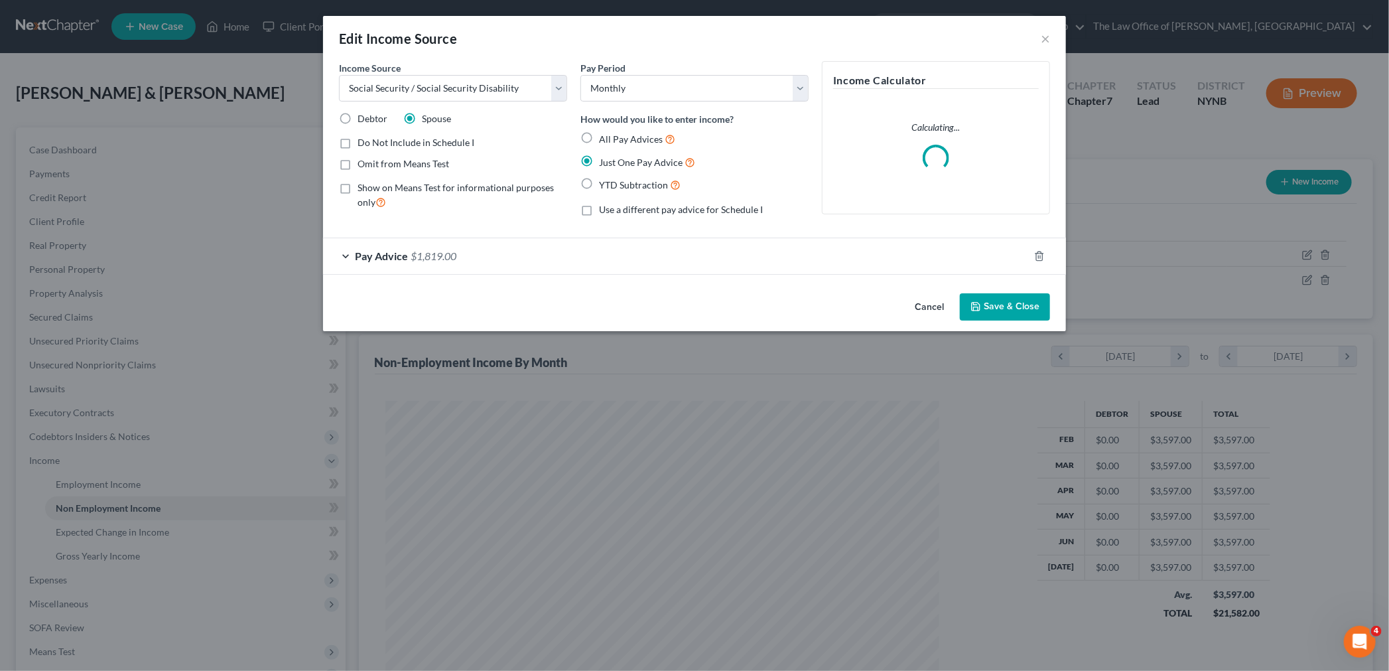
scroll to position [277, 580]
drag, startPoint x: 354, startPoint y: 117, endPoint x: 395, endPoint y: 131, distance: 43.6
click at [363, 117] on label "Debtor" at bounding box center [378, 118] width 30 height 13
click at [369, 117] on input "Debtor" at bounding box center [373, 116] width 9 height 9
radio input "true"
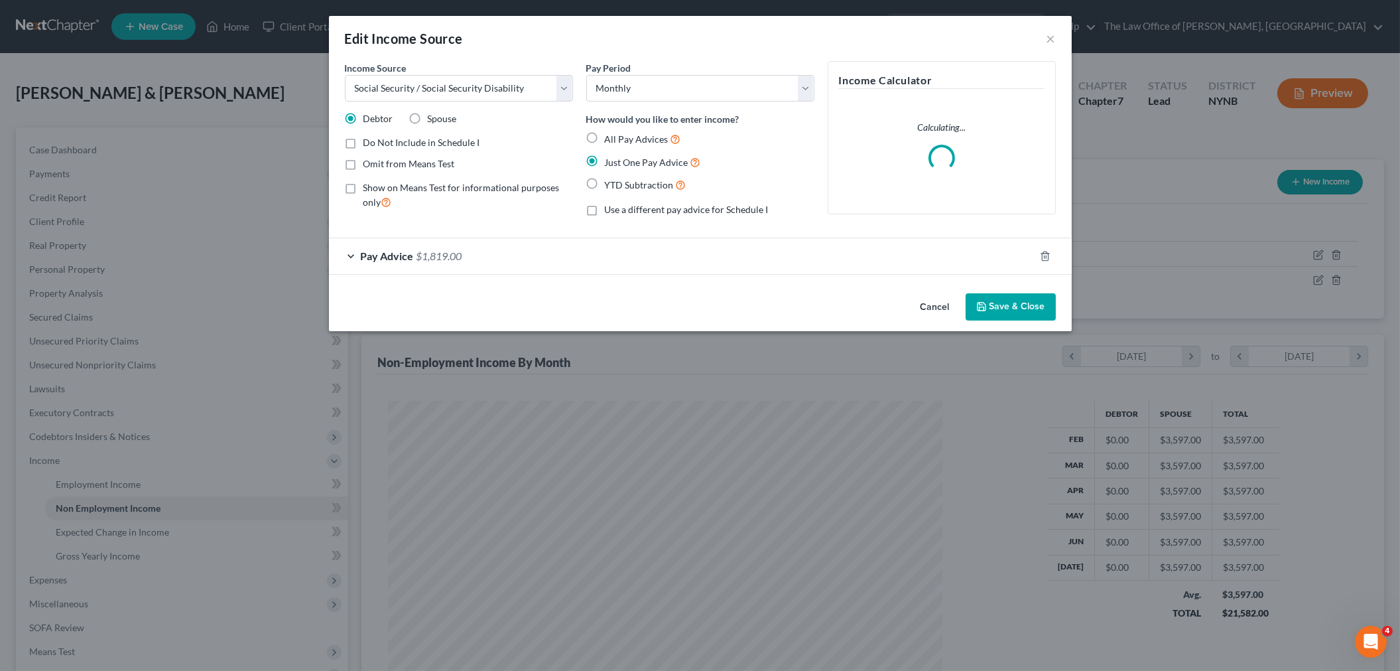
click at [363, 168] on label "Omit from Means Test" at bounding box center [409, 163] width 92 height 13
click at [369, 166] on input "Omit from Means Test" at bounding box center [373, 161] width 9 height 9
checkbox input "true"
click at [1015, 306] on button "Save & Close" at bounding box center [1011, 307] width 90 height 28
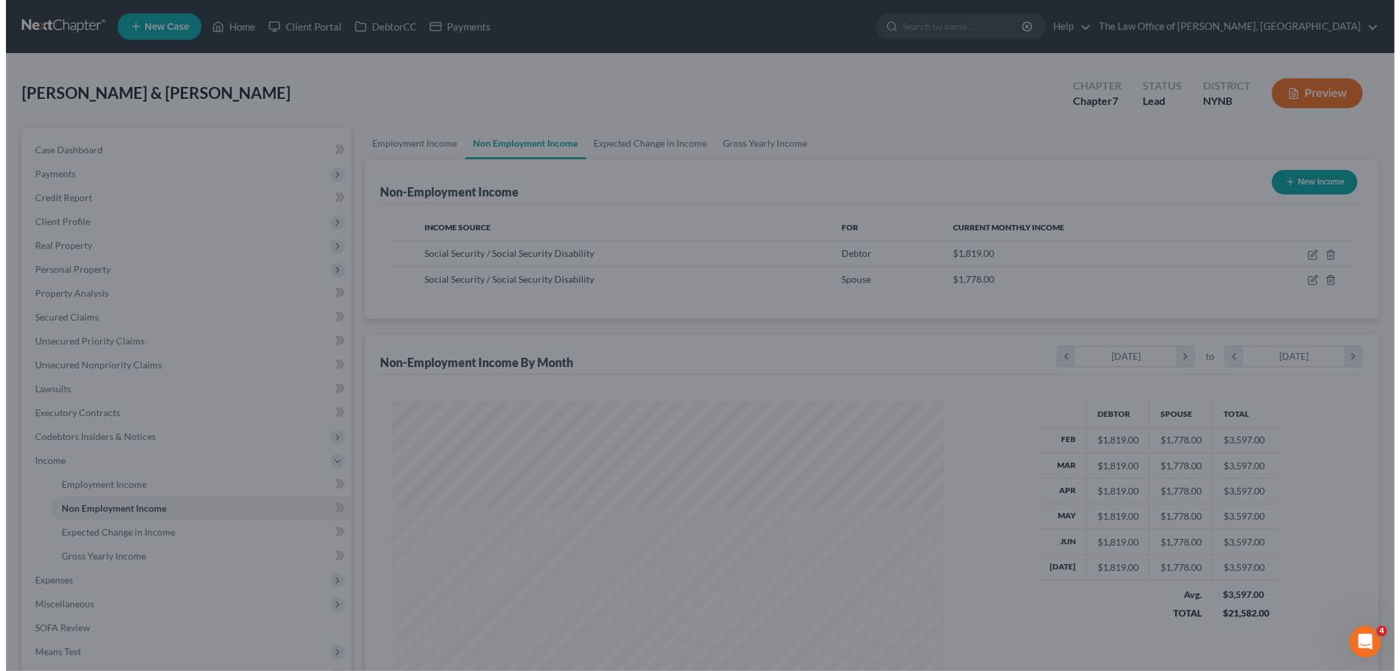
scroll to position [663017, 662716]
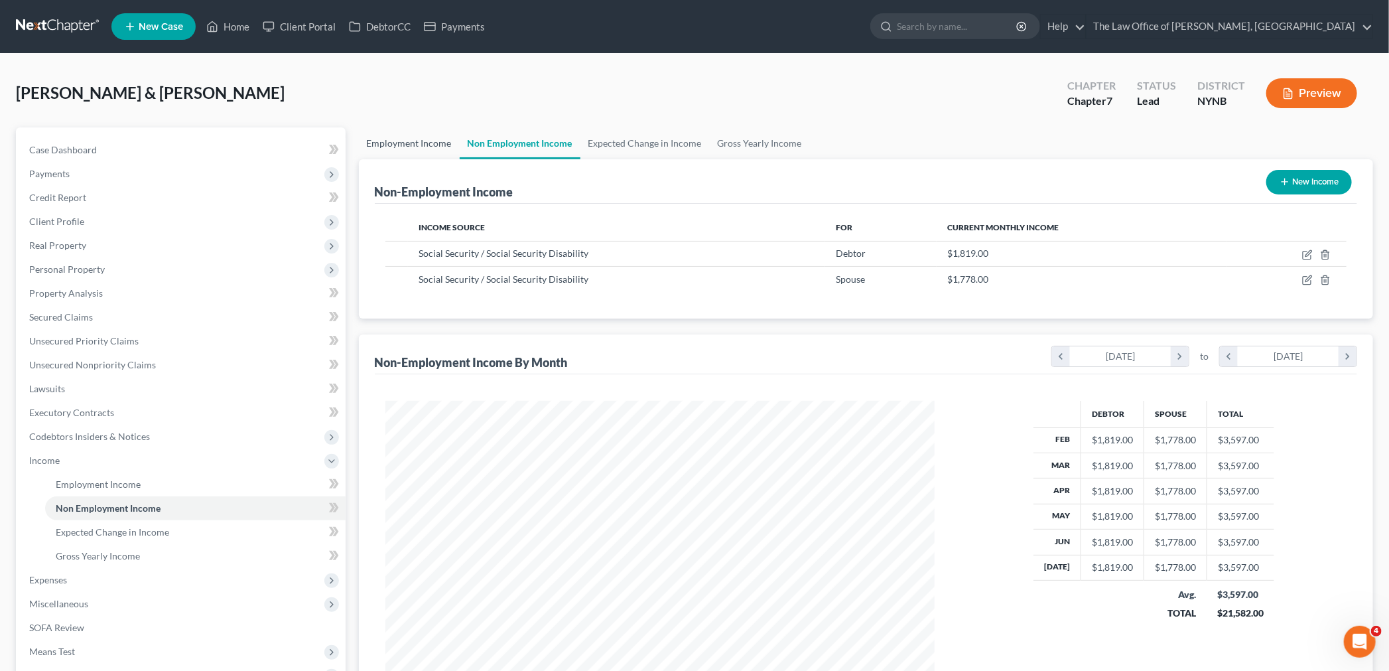
click at [415, 146] on link "Employment Income" at bounding box center [409, 143] width 101 height 32
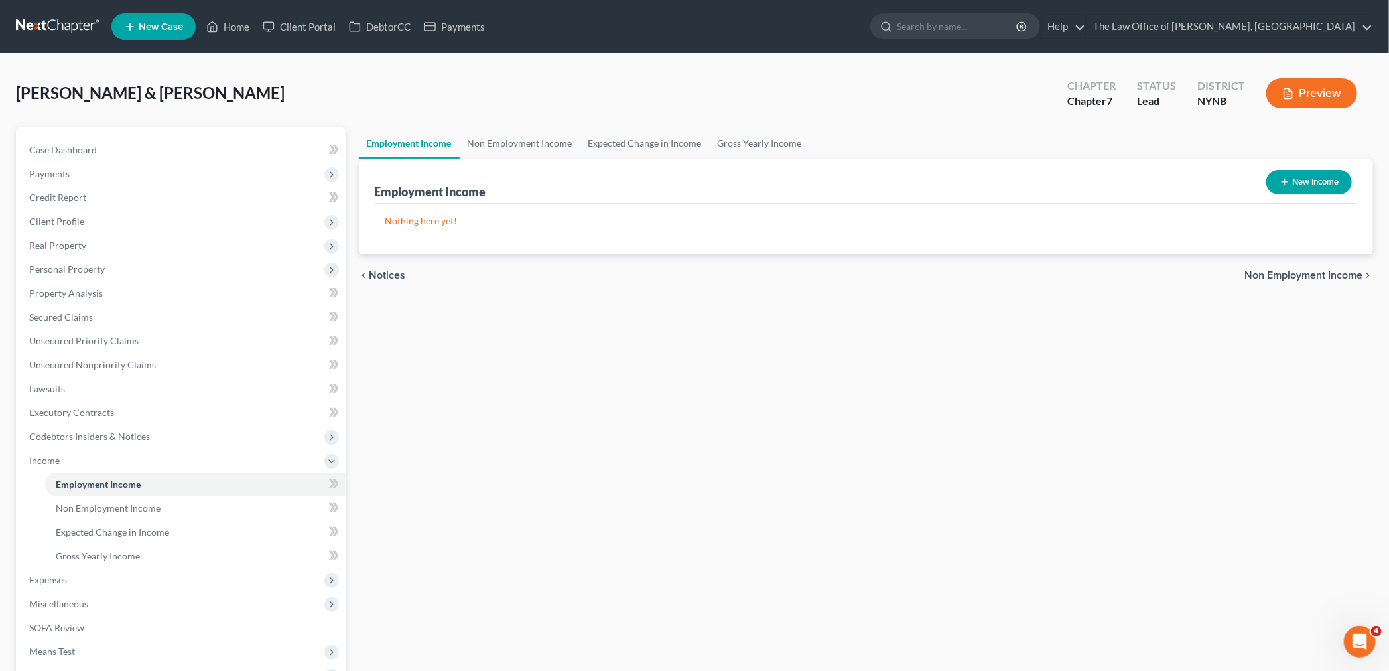
click at [1303, 182] on button "New Income" at bounding box center [1309, 182] width 86 height 25
select select "0"
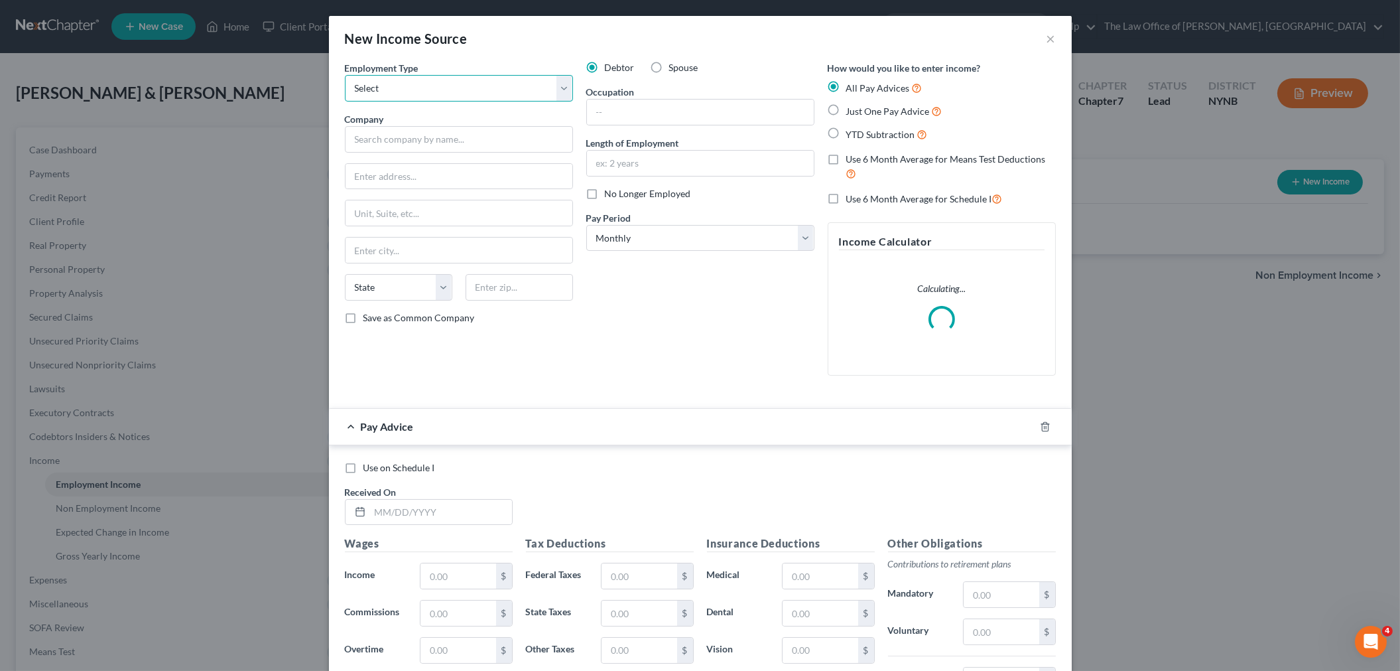
click at [423, 98] on select "Select Full or Part Time Employment Self Employment" at bounding box center [459, 88] width 228 height 27
select select "0"
click at [345, 75] on select "Select Full or Part Time Employment Self Employment" at bounding box center [459, 88] width 228 height 27
click at [669, 66] on label "Spouse" at bounding box center [683, 67] width 29 height 13
click at [675, 66] on input "Spouse" at bounding box center [679, 65] width 9 height 9
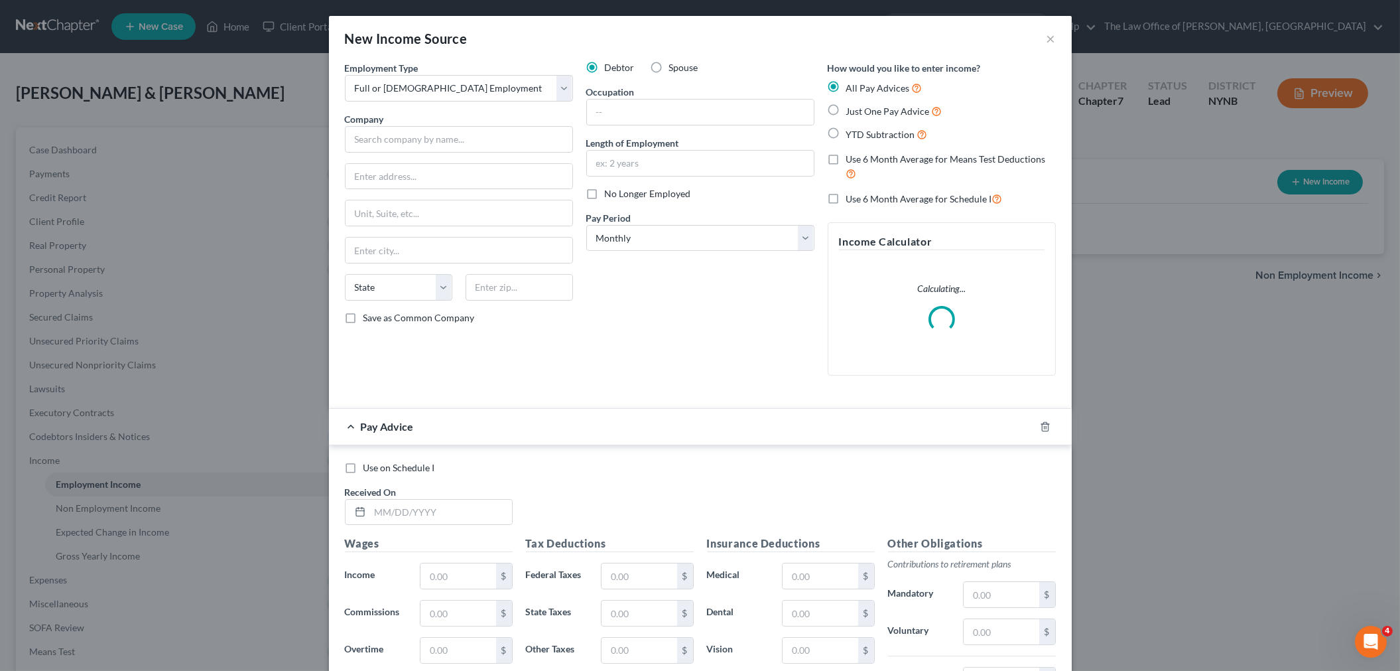
radio input "true"
click at [462, 135] on input "text" at bounding box center [459, 139] width 228 height 27
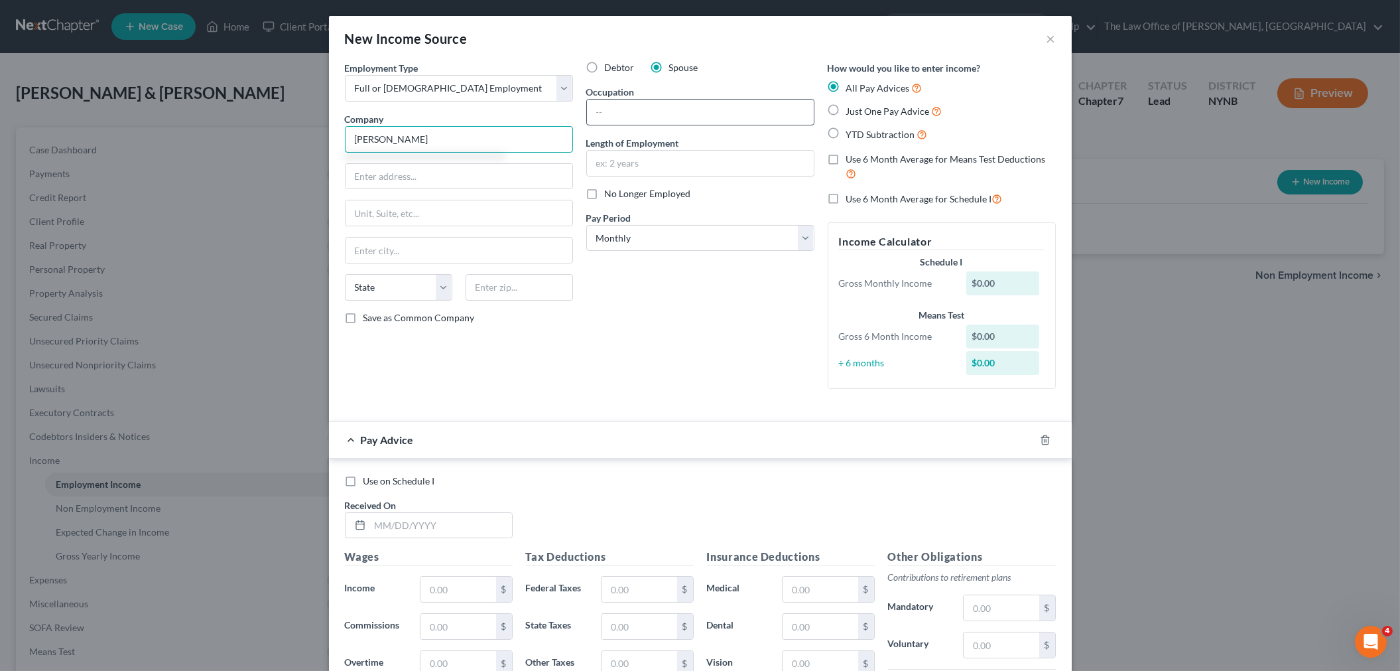
type input "Sykes - Mallia"
click at [630, 102] on input "text" at bounding box center [700, 111] width 227 height 25
type input "Insurance"
click at [846, 111] on label "Just One Pay Advice" at bounding box center [894, 110] width 96 height 15
click at [852, 111] on input "Just One Pay Advice" at bounding box center [856, 107] width 9 height 9
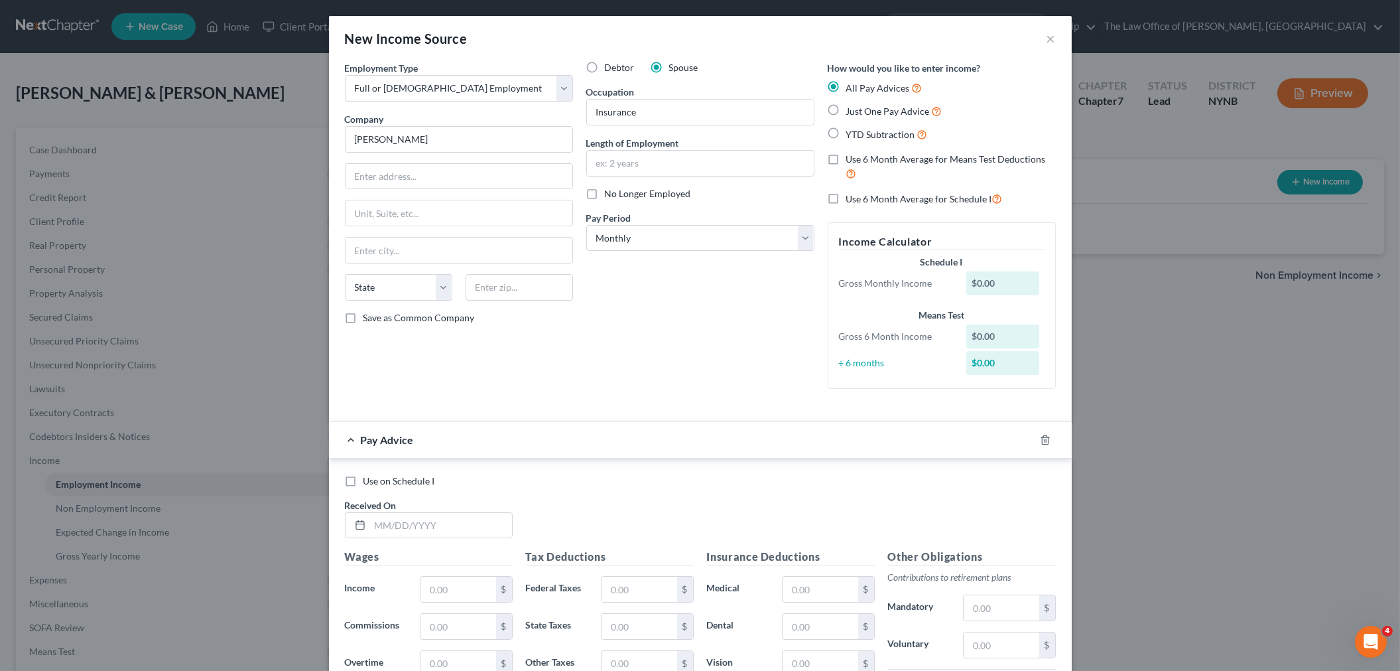
radio input "true"
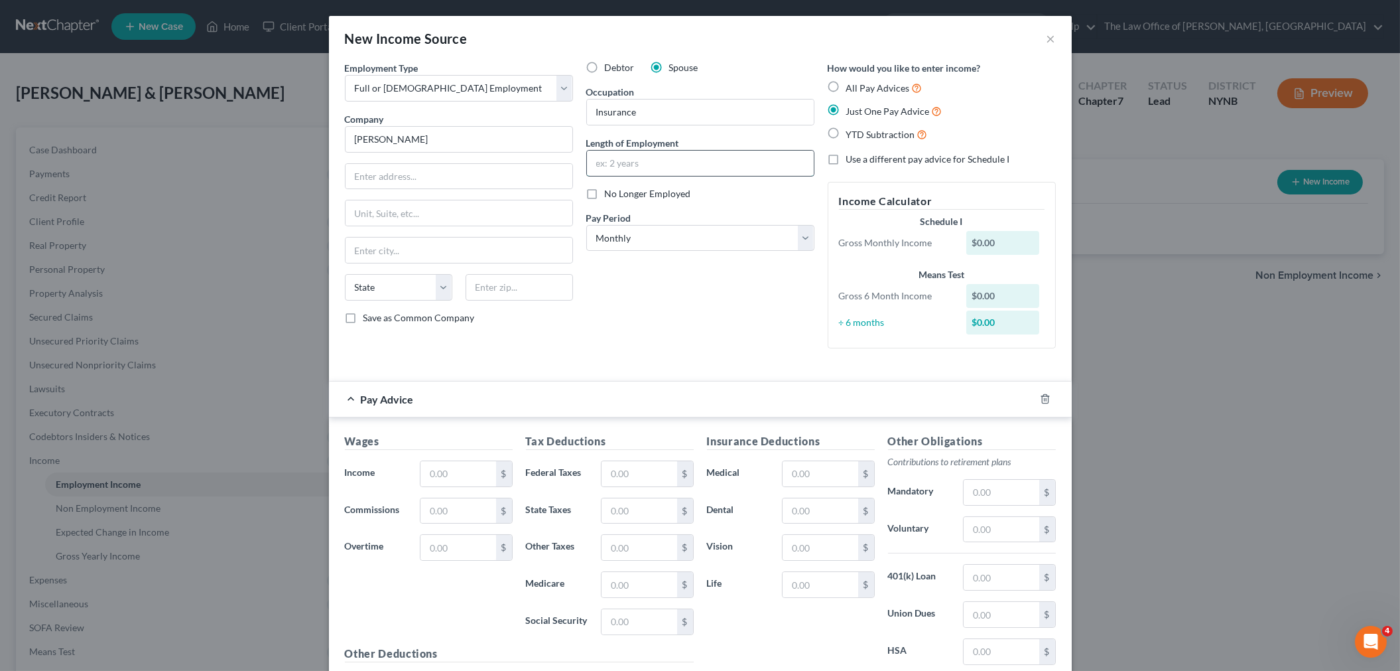
click at [671, 161] on input "text" at bounding box center [700, 163] width 227 height 25
type input "35 years"
click at [633, 242] on select "Select Monthly Twice Monthly Every Other Week Weekly" at bounding box center [700, 238] width 228 height 27
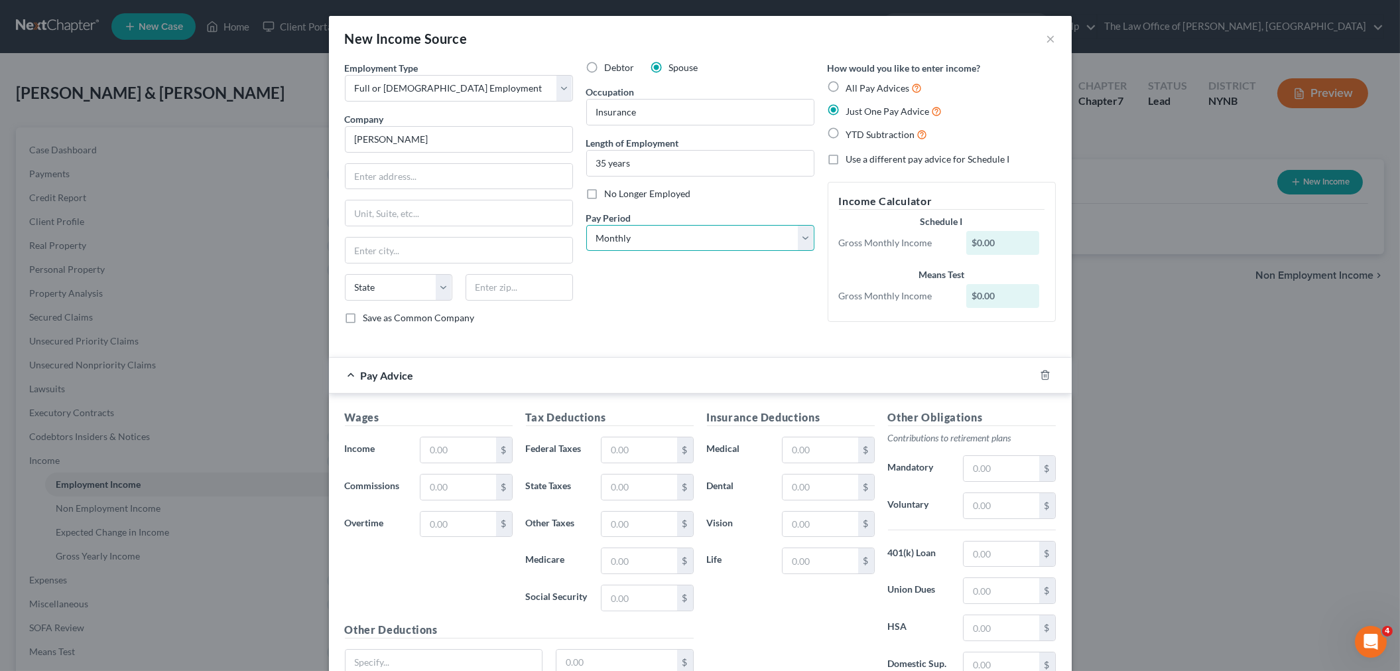
select select "1"
click at [586, 225] on select "Select Monthly Twice Monthly Every Other Week Weekly" at bounding box center [700, 238] width 228 height 27
click at [440, 446] on input "text" at bounding box center [458, 449] width 75 height 25
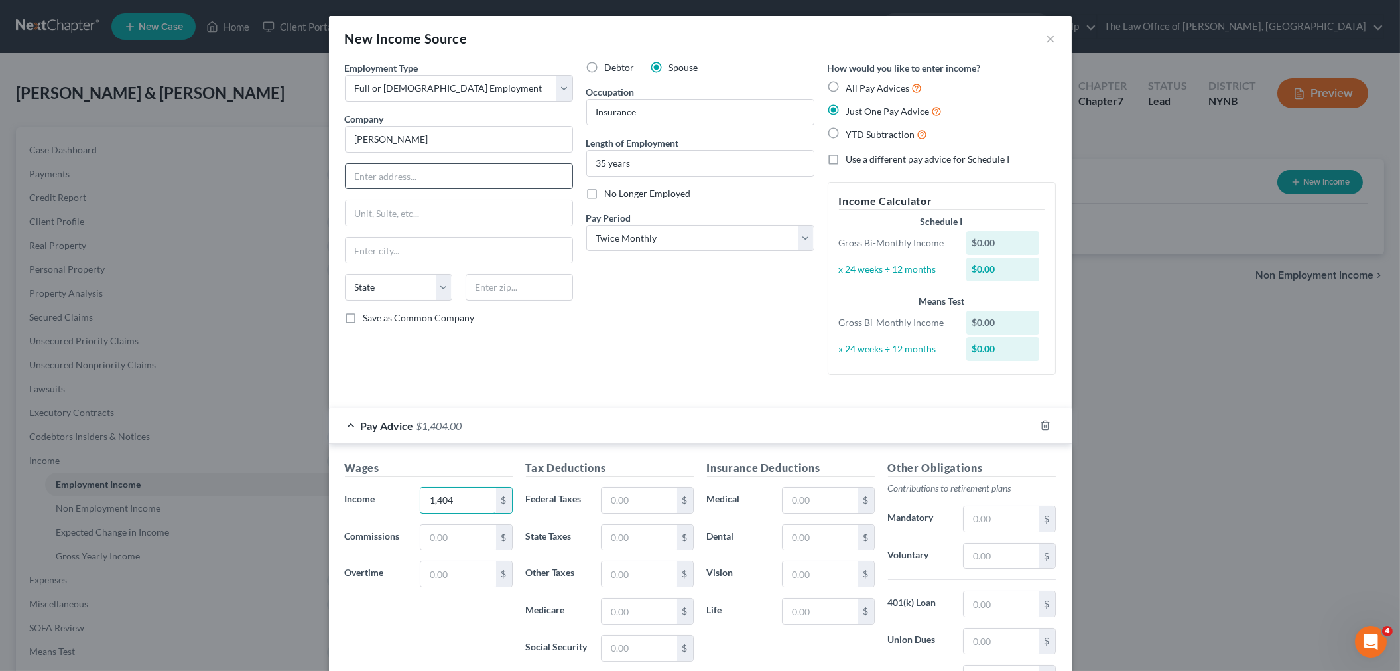
type input "1,404"
click at [400, 172] on input "text" at bounding box center [459, 176] width 227 height 25
type input "160 Lafyette Street"
click at [519, 295] on input "text" at bounding box center [519, 287] width 107 height 27
type input "12305"
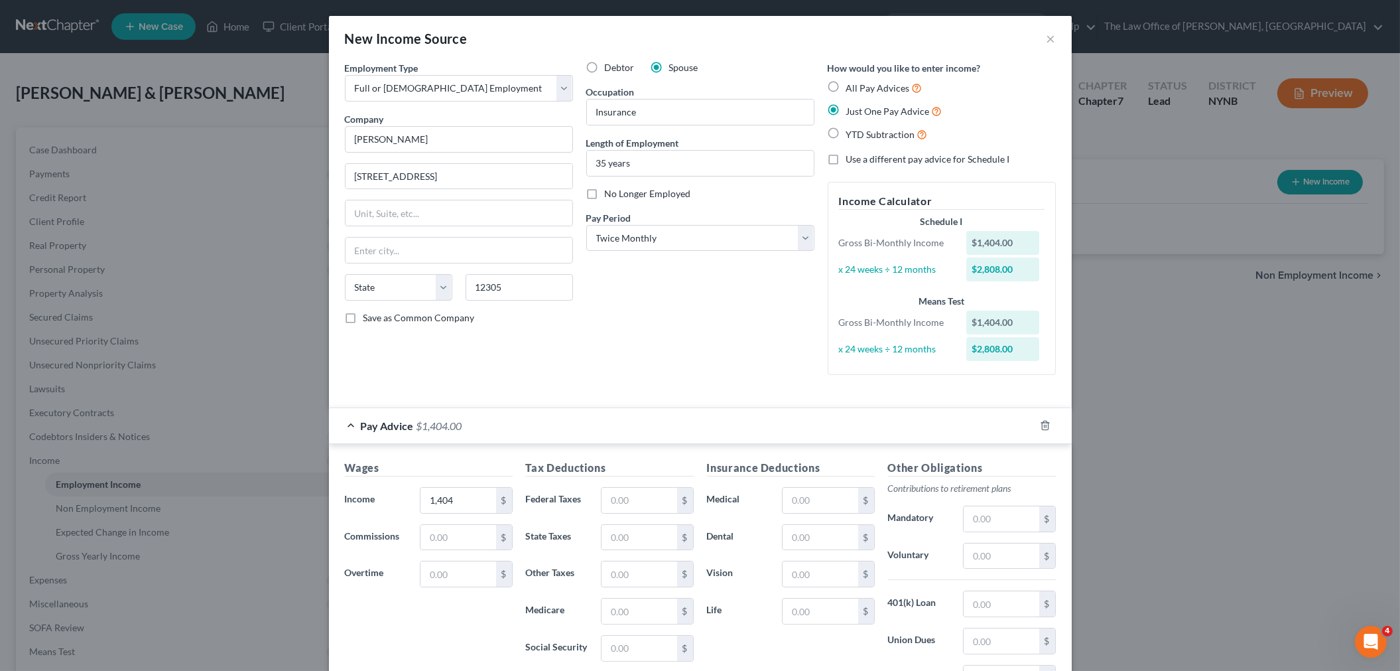
type input "Schenectady"
select select "35"
click at [692, 299] on div "Debtor Spouse Occupation Insurance Length of Employment 35 years No Longer Empl…" at bounding box center [700, 223] width 241 height 324
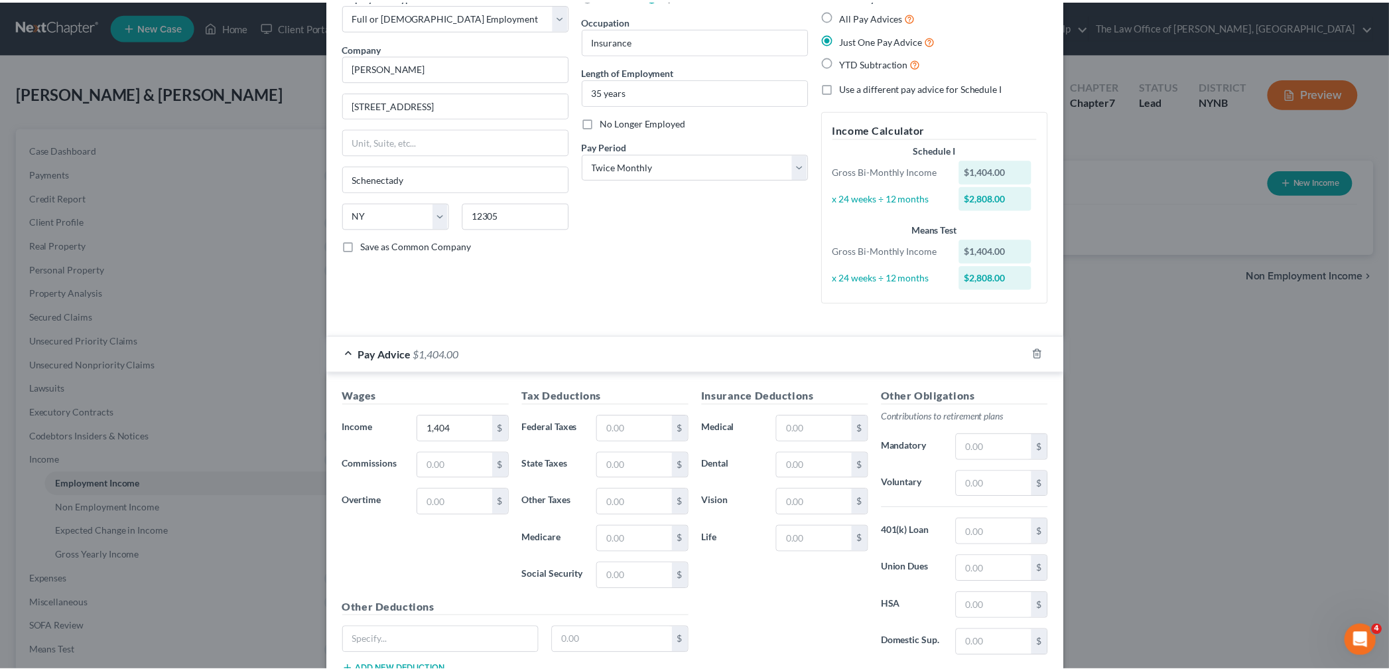
scroll to position [170, 0]
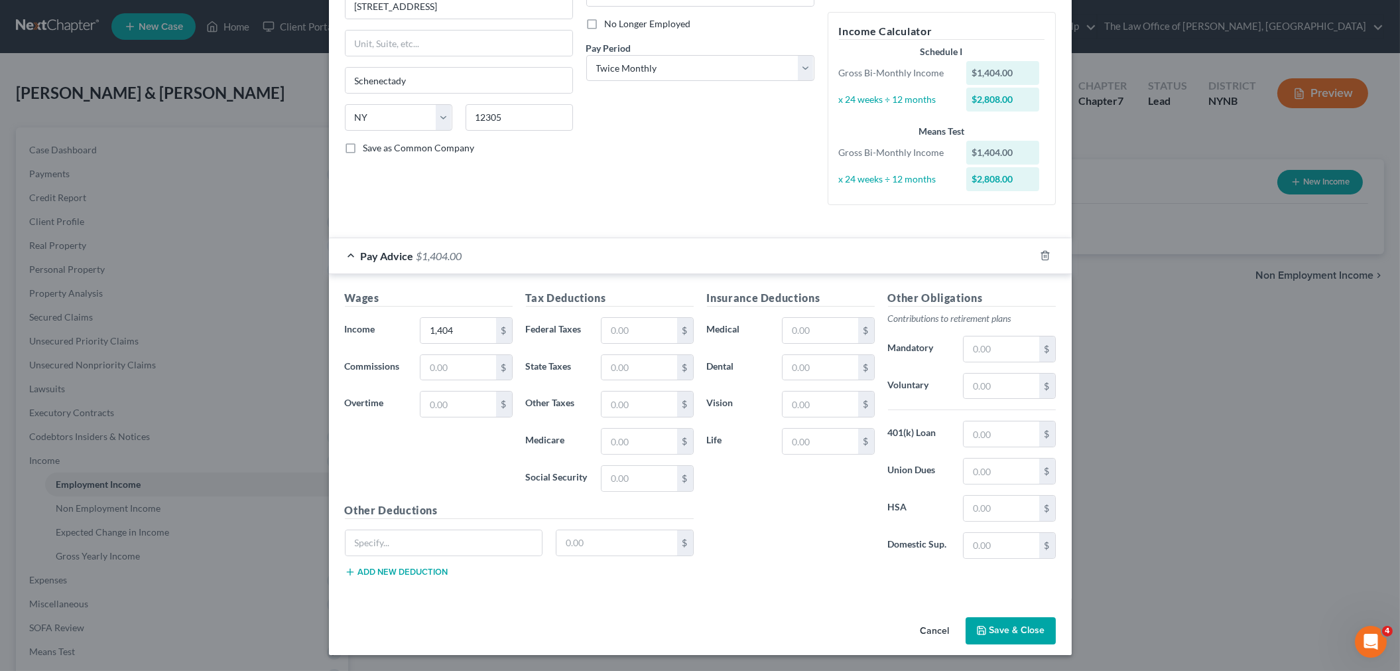
click at [1012, 620] on button "Save & Close" at bounding box center [1011, 631] width 90 height 28
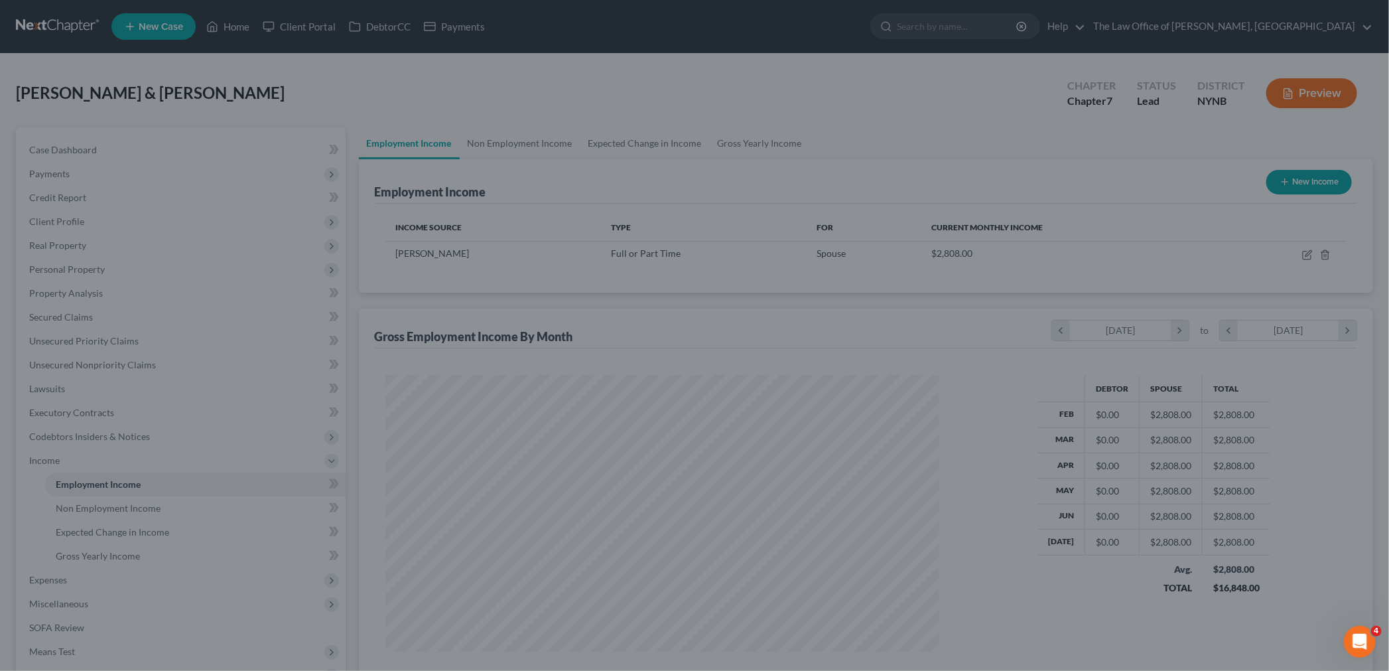
scroll to position [663017, 662716]
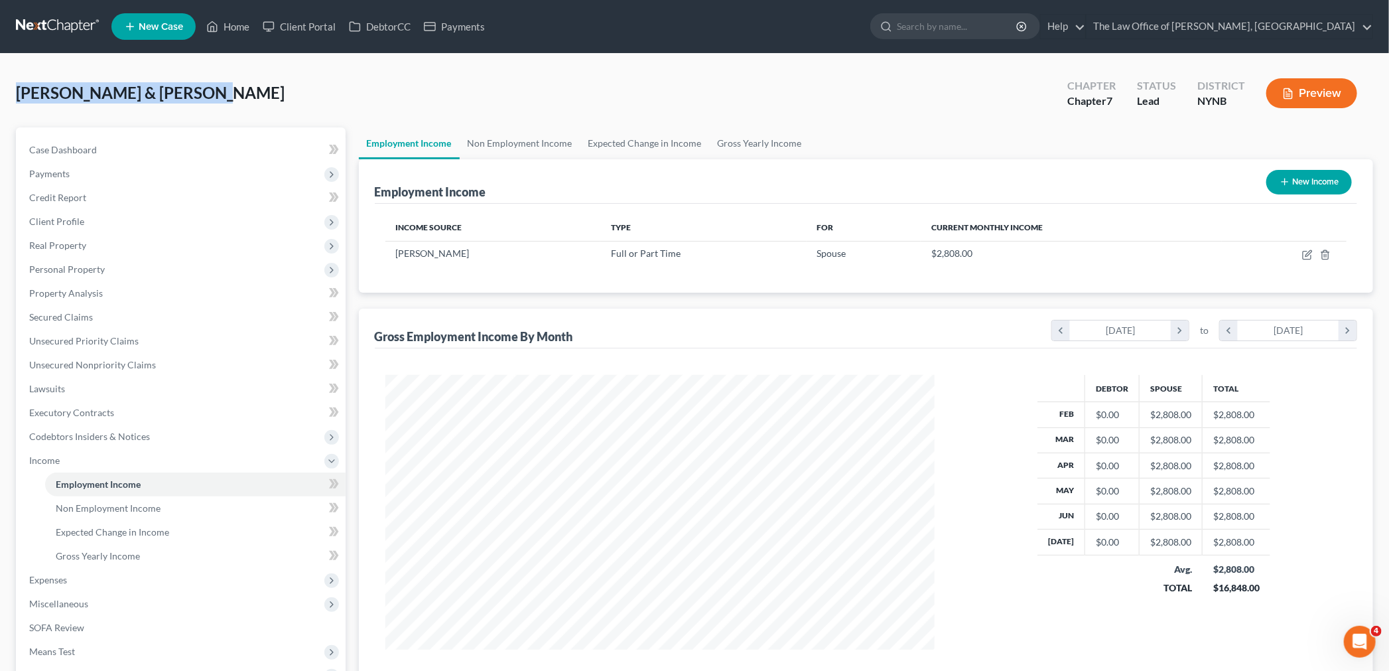
drag, startPoint x: 211, startPoint y: 95, endPoint x: 32, endPoint y: 92, distance: 179.1
click at [5, 89] on div "Smith, Richard & Darlene Upgraded Chapter Chapter 7 Status Lead District NYNB P…" at bounding box center [694, 427] width 1389 height 747
copy span "[PERSON_NAME] & [PERSON_NAME]"
click at [38, 186] on link "Credit Report" at bounding box center [182, 198] width 327 height 24
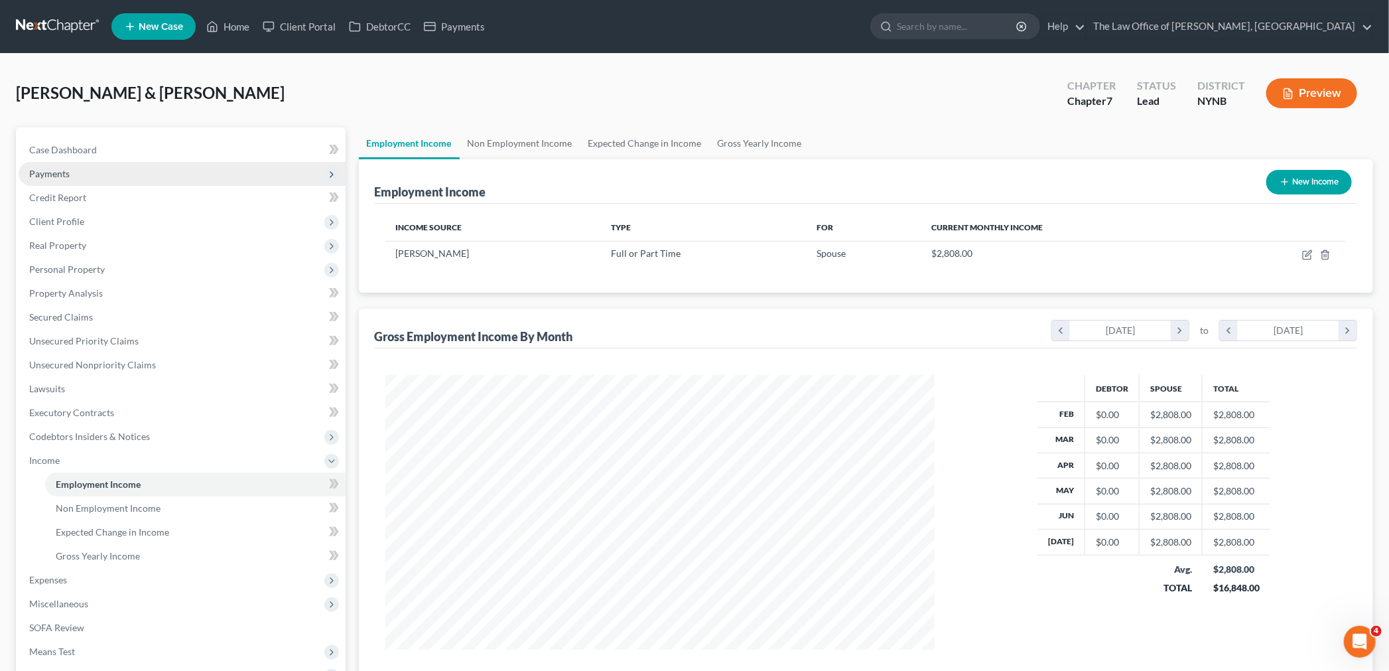
click at [43, 166] on span "Payments" at bounding box center [182, 174] width 327 height 24
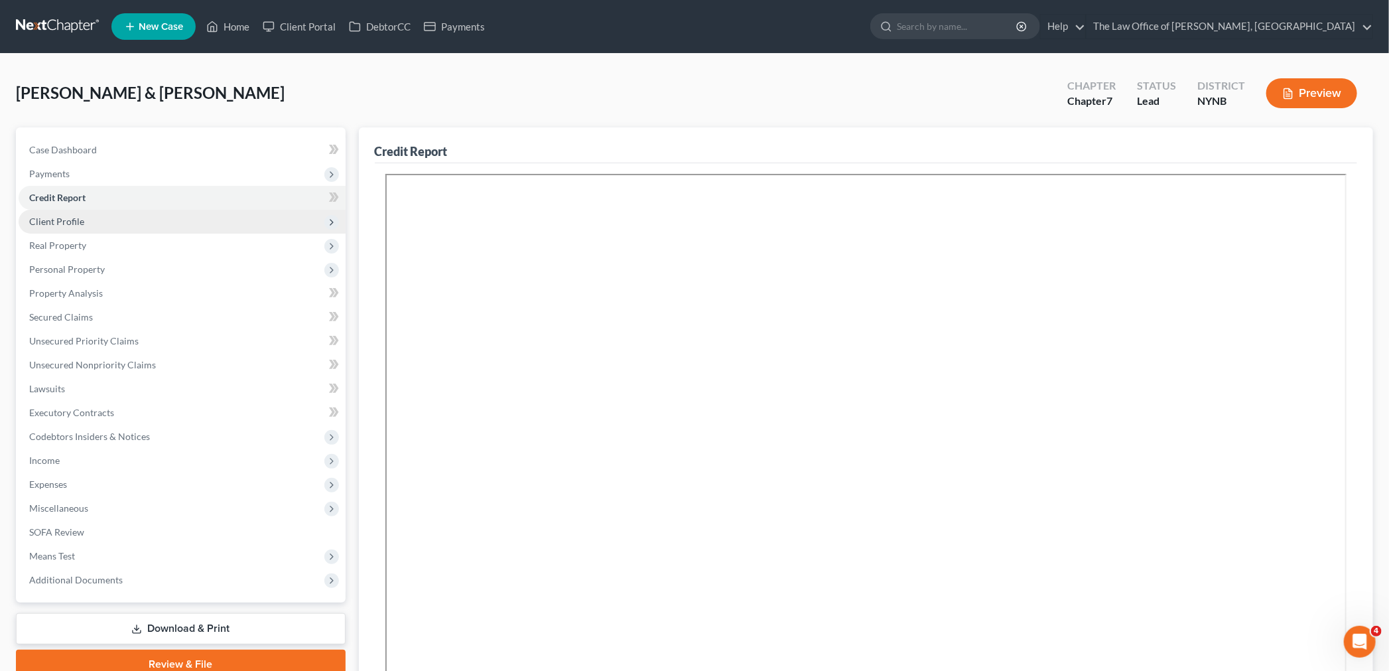
drag, startPoint x: 81, startPoint y: 194, endPoint x: 316, endPoint y: 226, distance: 237.6
click at [82, 193] on span "Credit Report" at bounding box center [57, 197] width 56 height 11
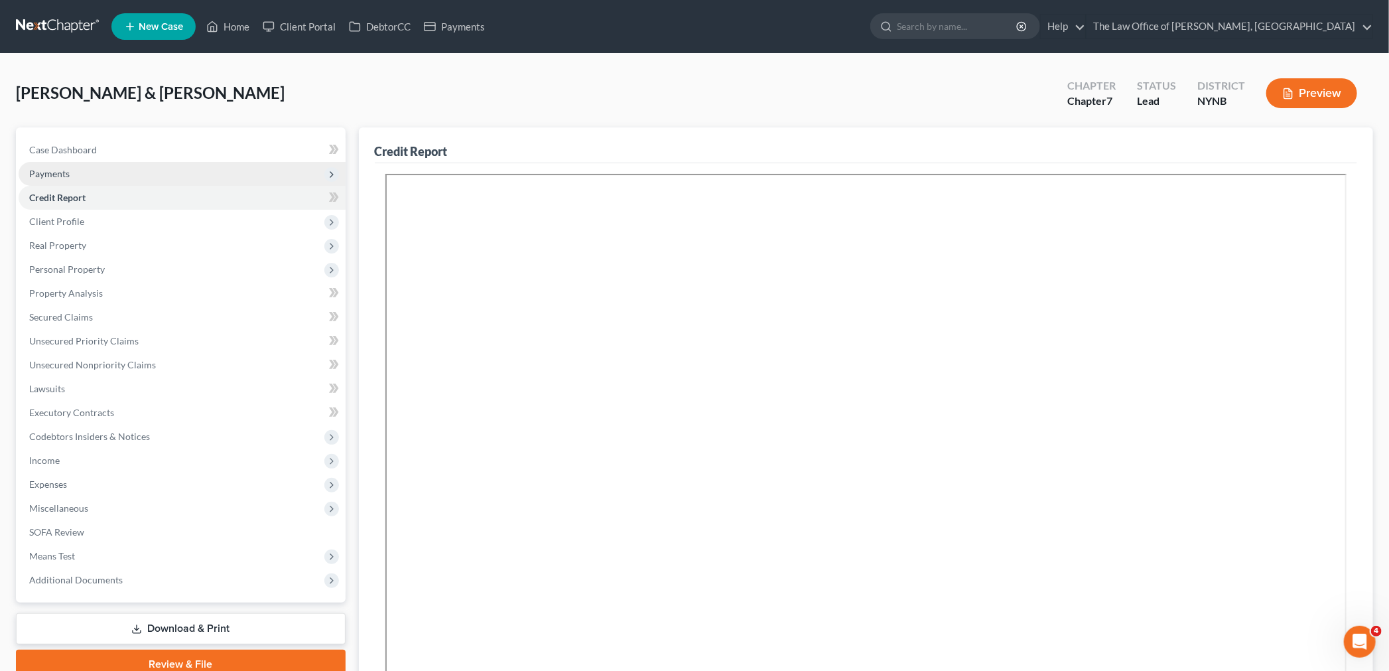
click at [57, 181] on span "Payments" at bounding box center [182, 174] width 327 height 24
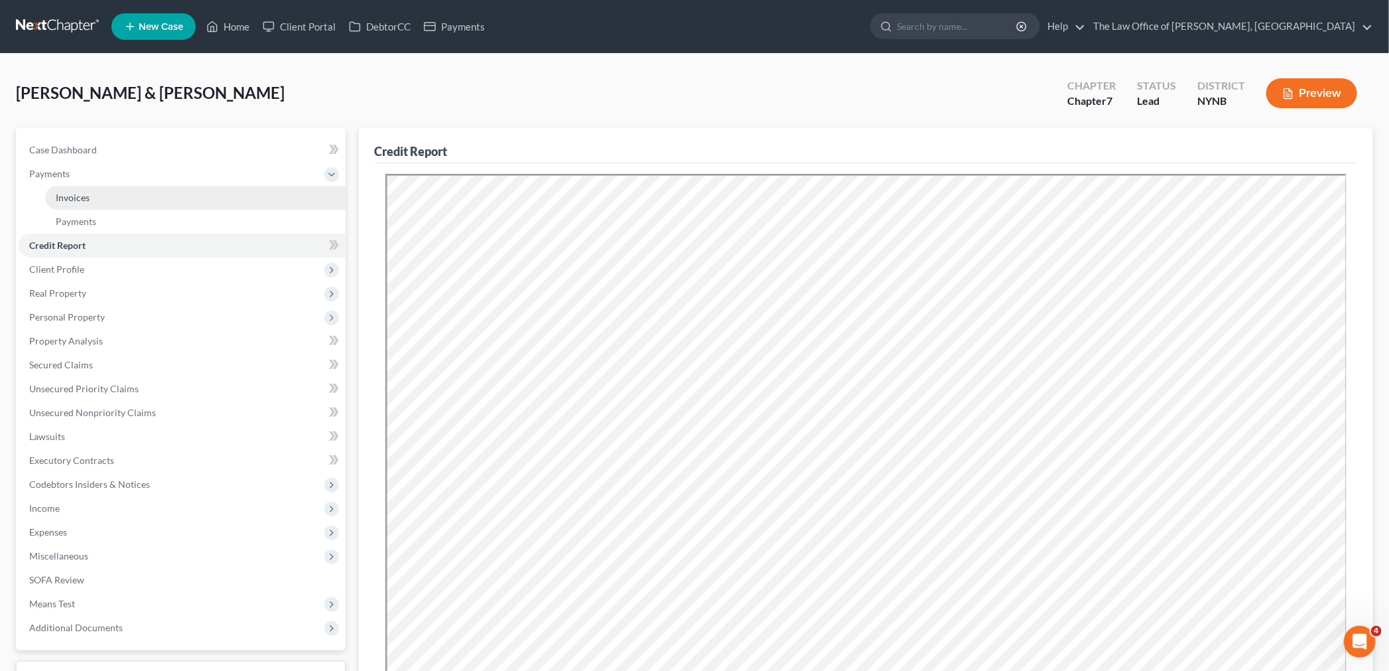
click at [82, 197] on span "Invoices" at bounding box center [73, 197] width 34 height 11
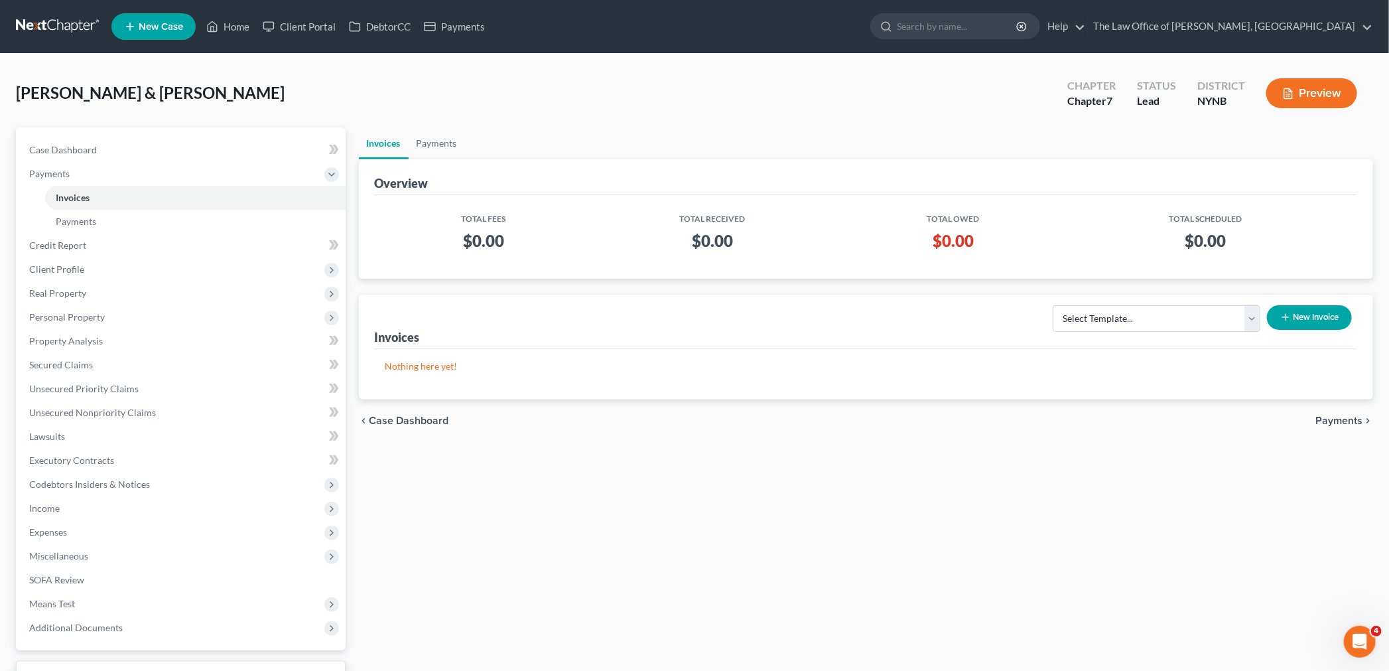
click at [1317, 323] on button "New Invoice" at bounding box center [1309, 317] width 85 height 25
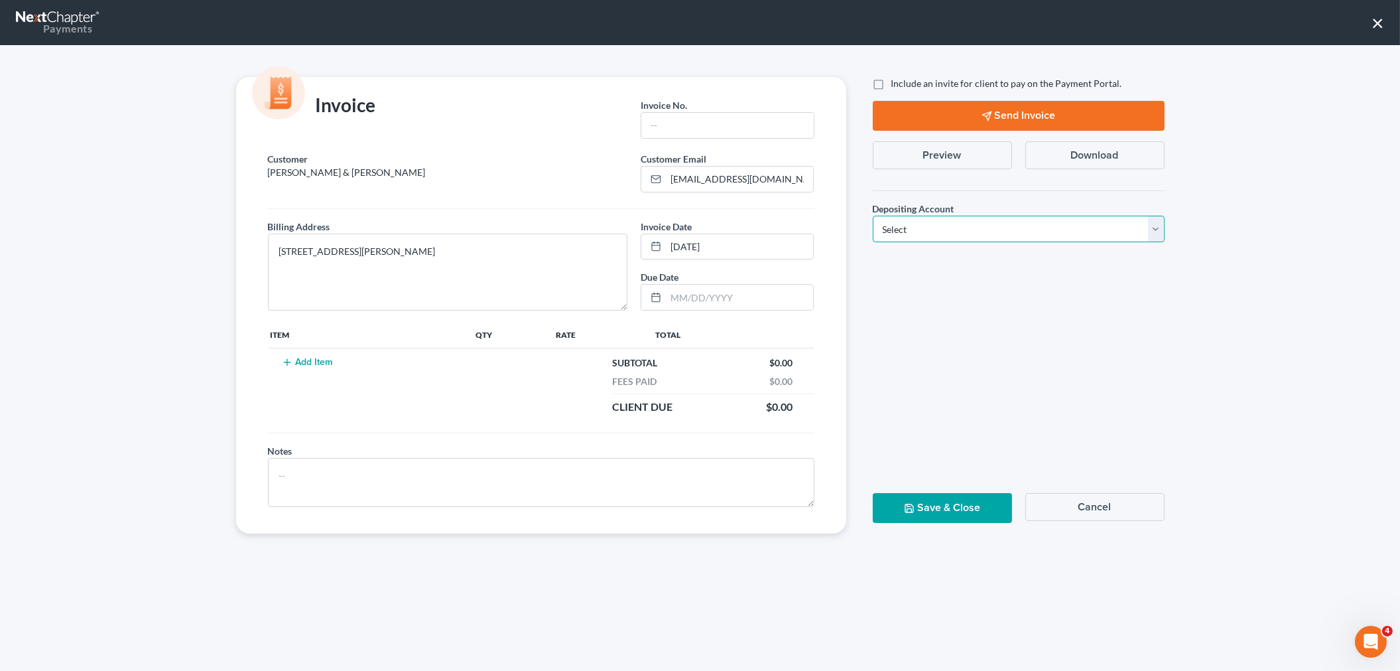
drag, startPoint x: 983, startPoint y: 221, endPoint x: 964, endPoint y: 229, distance: 20.5
click at [982, 221] on select "Select Operation Trust" at bounding box center [1019, 229] width 292 height 27
select select "0"
click at [873, 216] on select "Select Operation Trust" at bounding box center [1019, 229] width 292 height 27
click at [696, 123] on input "text" at bounding box center [727, 125] width 172 height 25
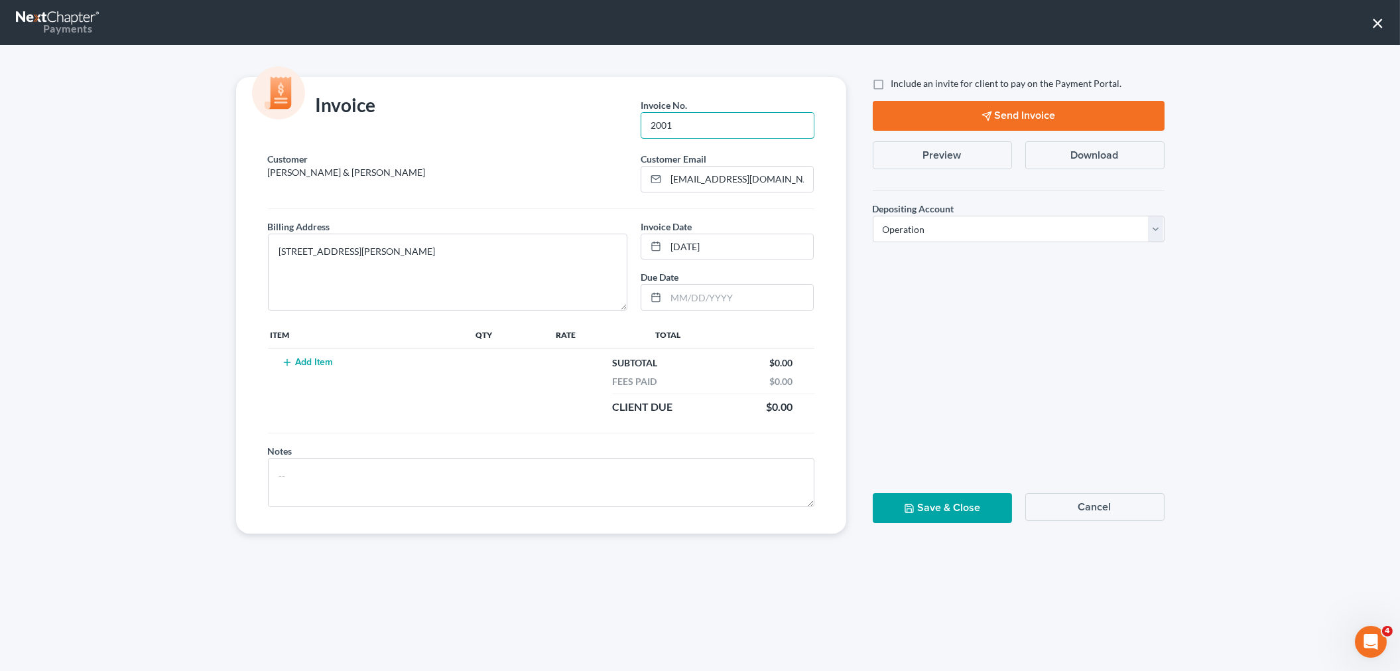
type input "2001"
click at [325, 369] on td "Add Item" at bounding box center [371, 385] width 206 height 74
click at [319, 366] on button "Add Item" at bounding box center [308, 362] width 58 height 11
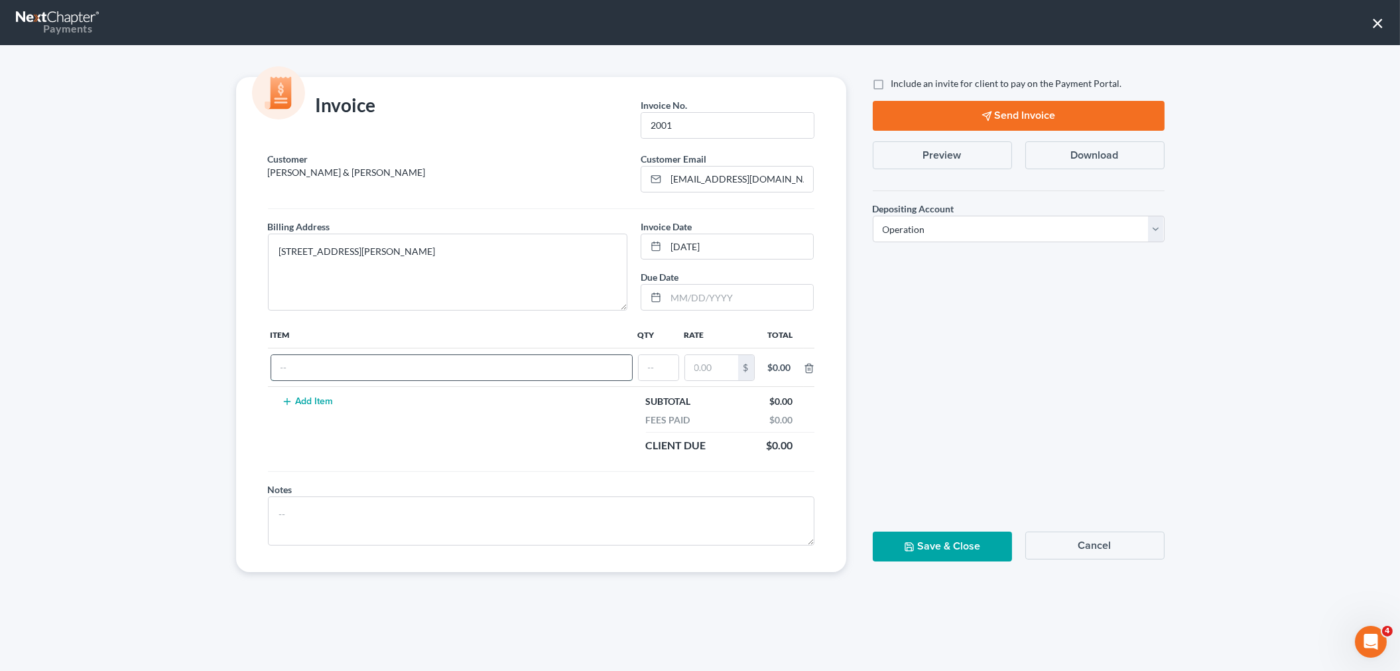
click at [333, 362] on input "text" at bounding box center [451, 367] width 361 height 25
type input "cf"
click at [669, 371] on input "text" at bounding box center [659, 367] width 40 height 25
type input "1"
click at [711, 370] on input "text" at bounding box center [711, 367] width 53 height 25
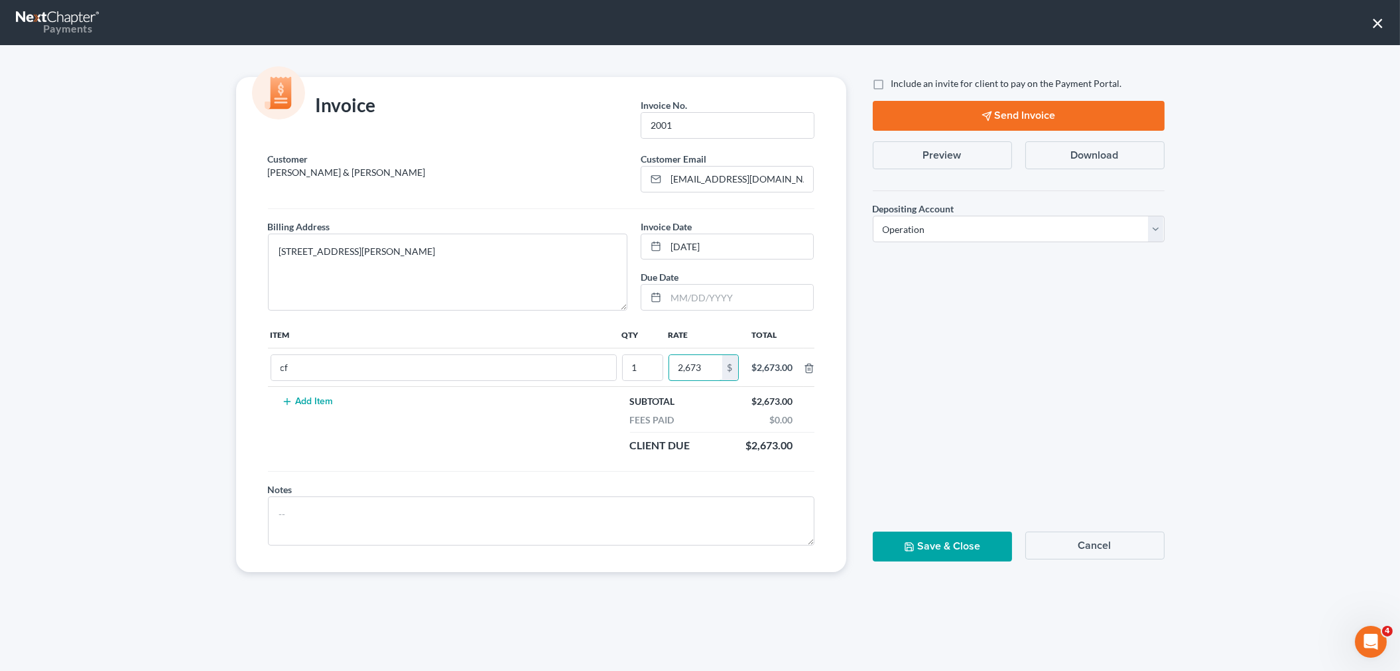
type input "2,673"
click at [917, 549] on button "Save & Close" at bounding box center [942, 546] width 139 height 30
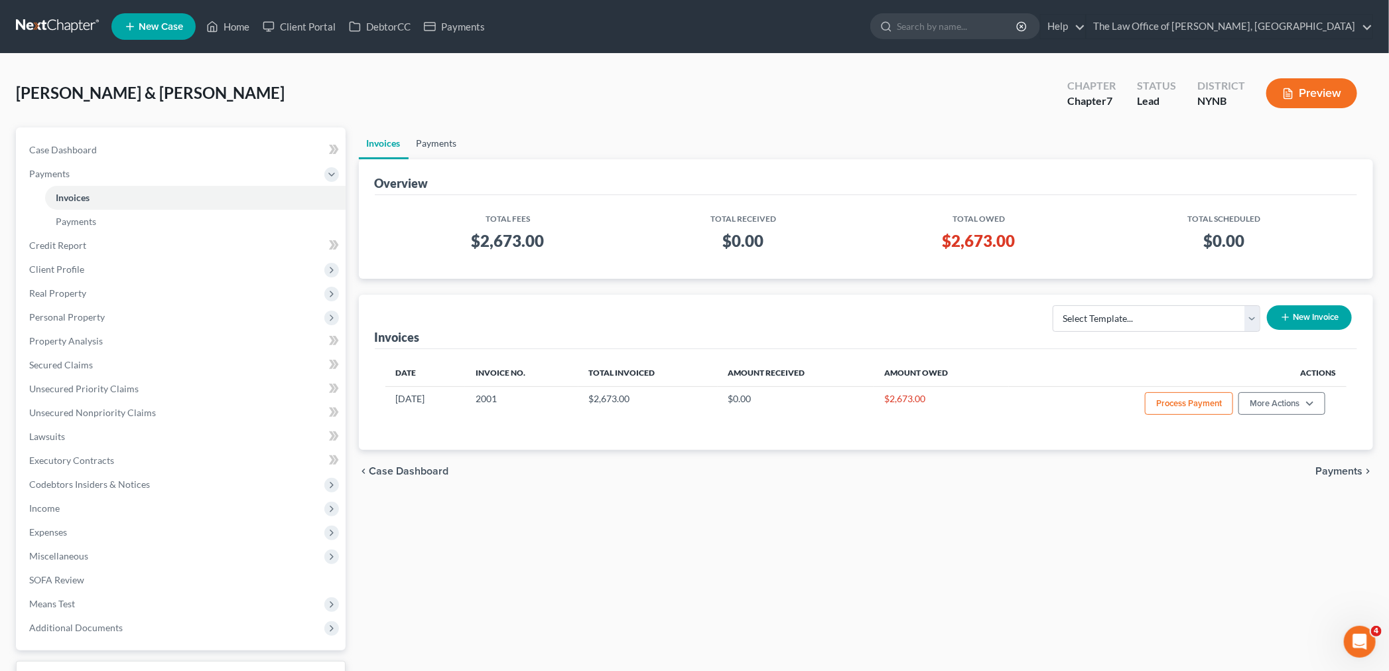
click at [439, 146] on link "Payments" at bounding box center [437, 143] width 56 height 32
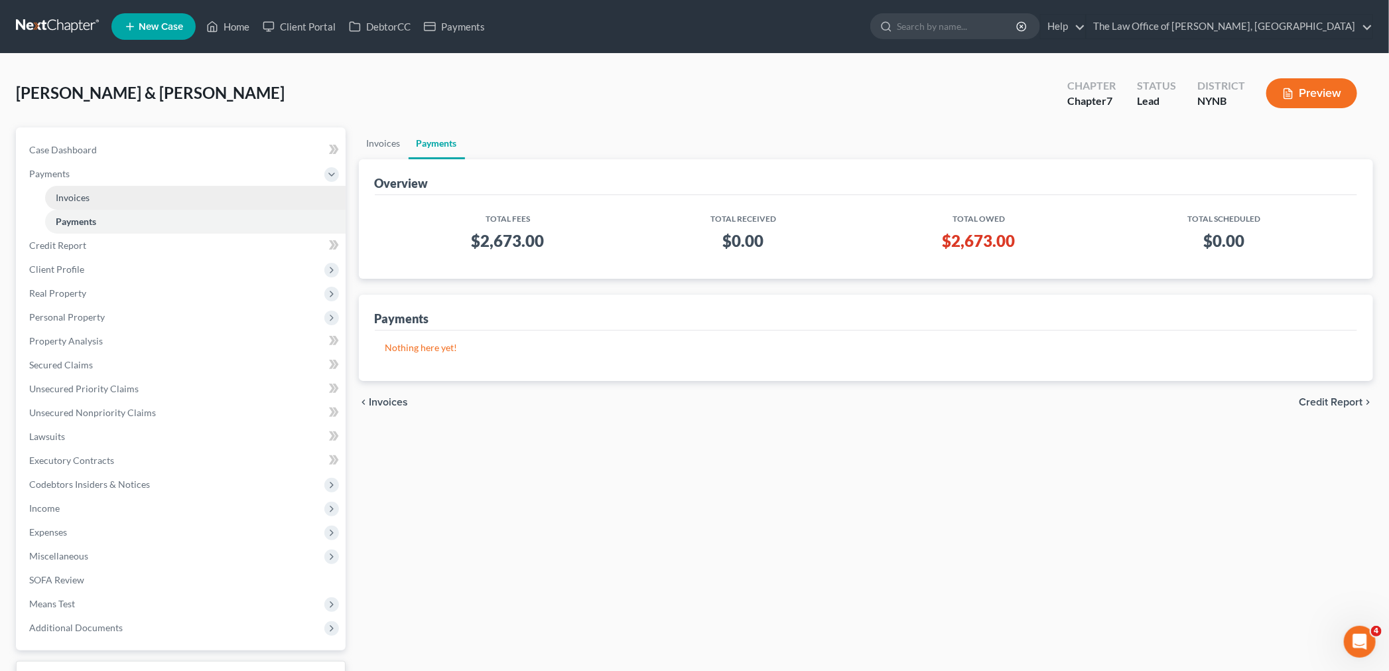
click at [65, 186] on link "Invoices" at bounding box center [195, 198] width 300 height 24
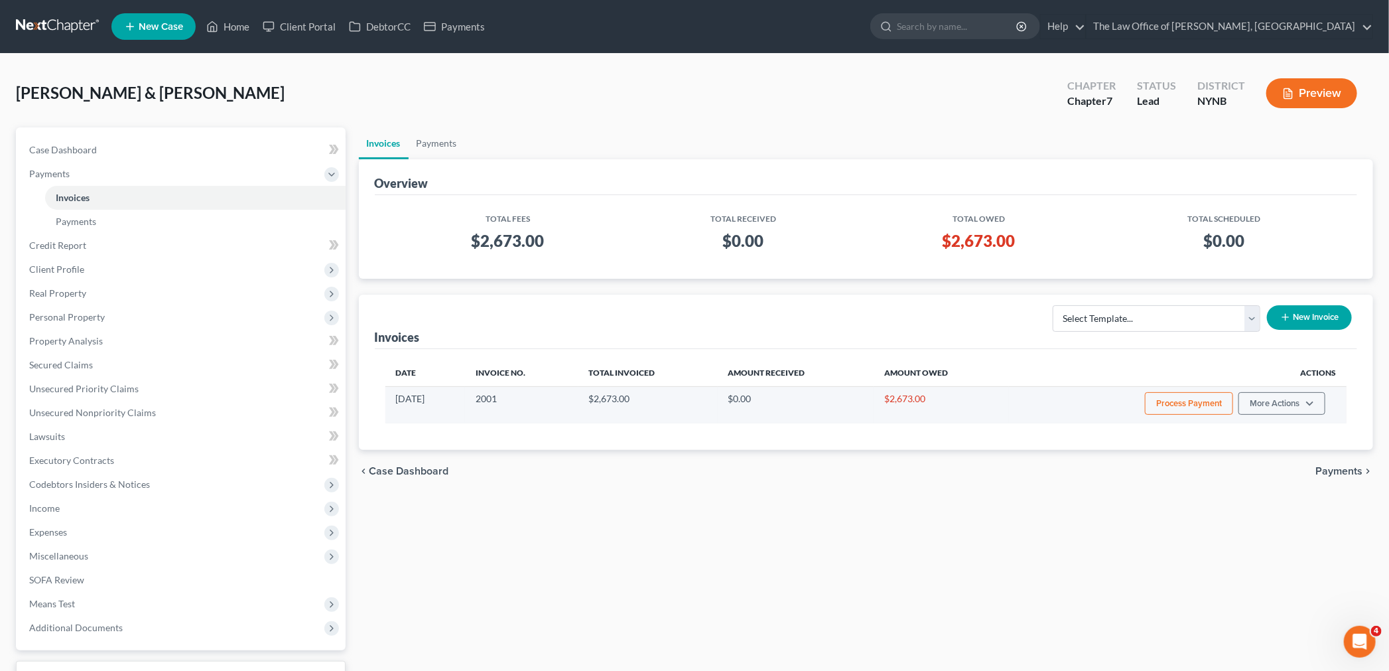
click at [1186, 400] on button "Process Payment" at bounding box center [1189, 403] width 88 height 23
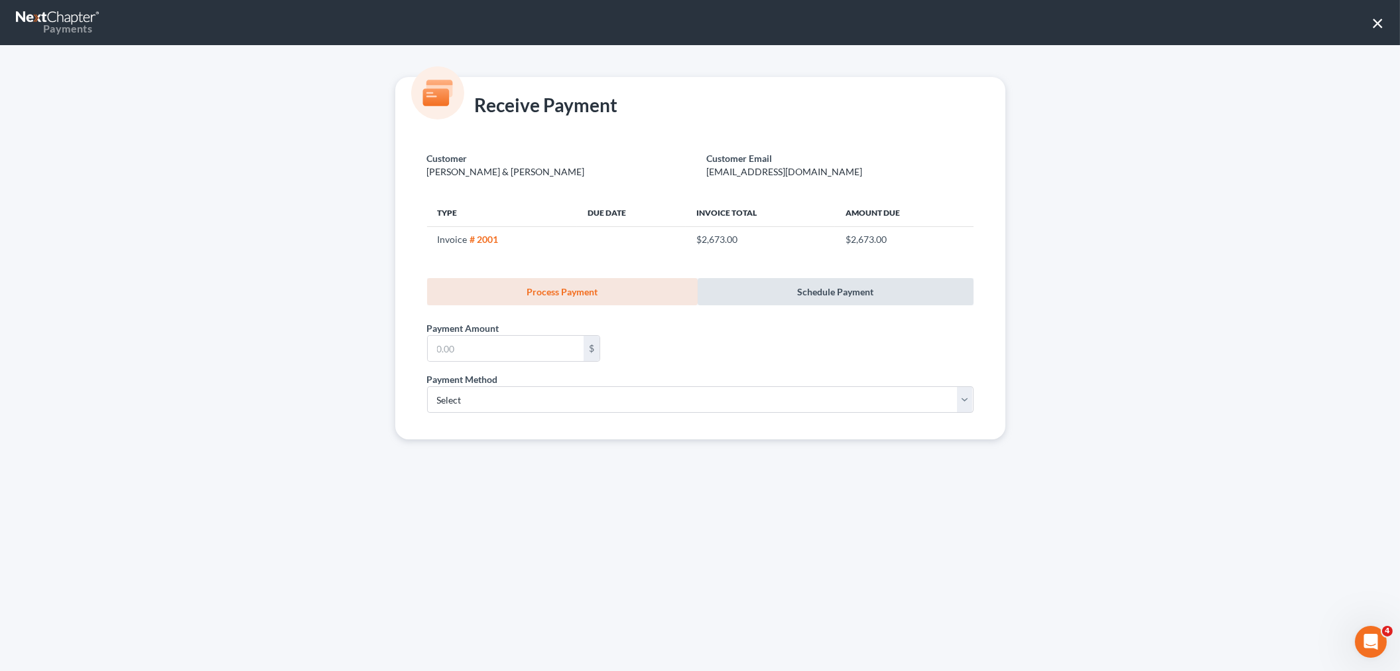
click at [813, 285] on link "Schedule Payment" at bounding box center [836, 291] width 276 height 27
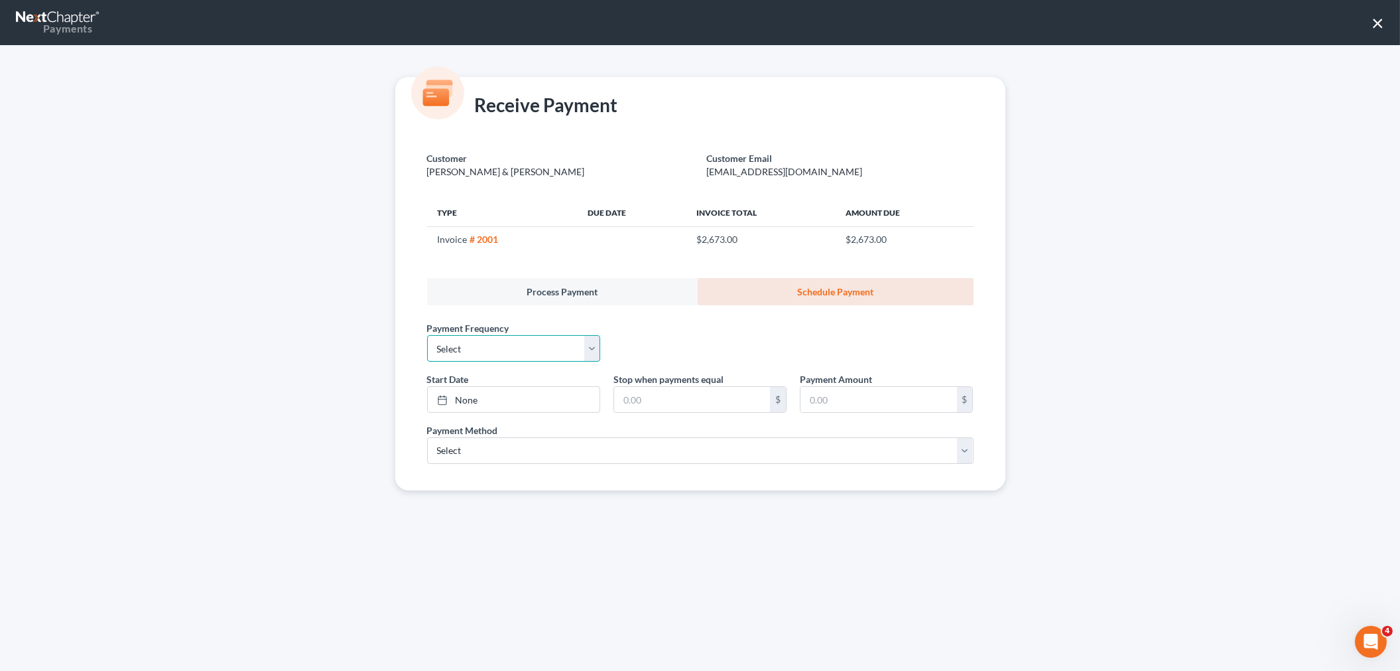
click at [505, 345] on select "Select One-Time Weekly Bi-Weekly Monthly Bi-Monthly Custom" at bounding box center [513, 348] width 173 height 27
select select "3"
click at [427, 335] on select "Select One-Time Weekly Bi-Weekly Monthly Bi-Monthly Custom" at bounding box center [513, 348] width 173 height 27
click at [485, 401] on link "None" at bounding box center [514, 399] width 172 height 25
click at [659, 396] on input "text" at bounding box center [692, 399] width 156 height 25
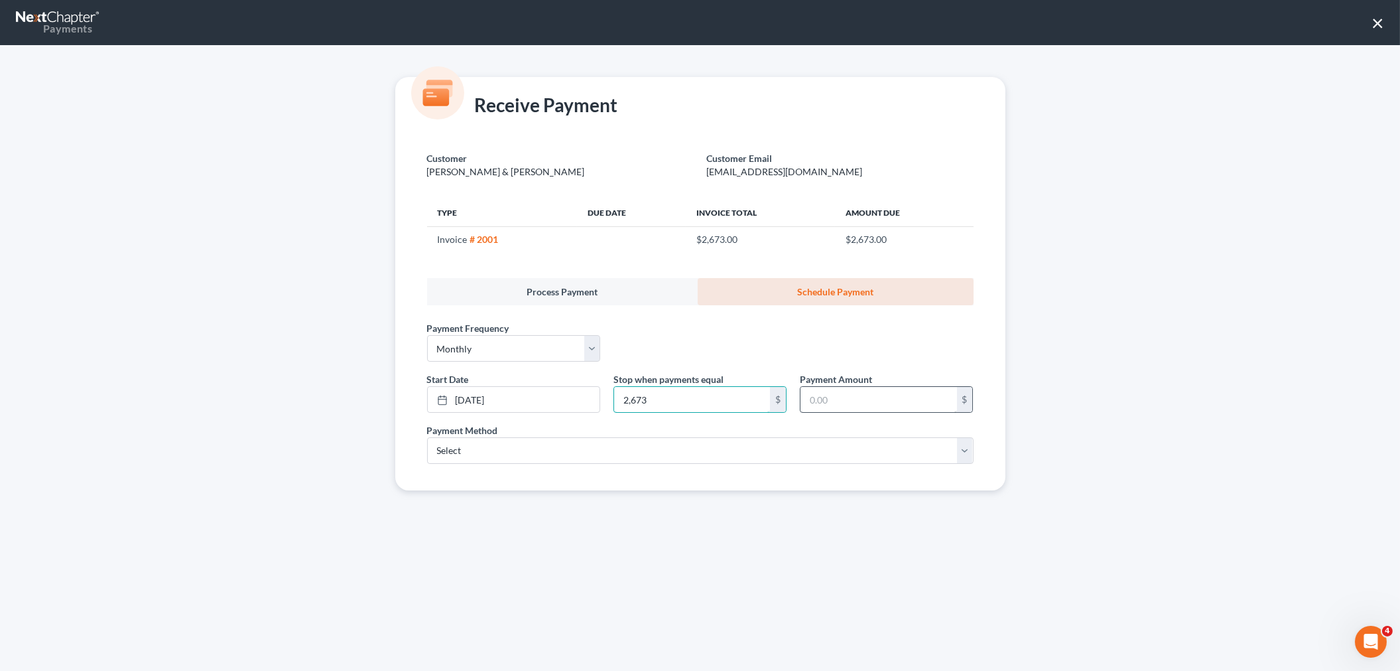
type input "2,673"
click at [891, 400] on input "text" at bounding box center [879, 399] width 156 height 25
type input "250"
click at [461, 458] on select "Select ACH Credit Card" at bounding box center [700, 450] width 547 height 27
select select "1"
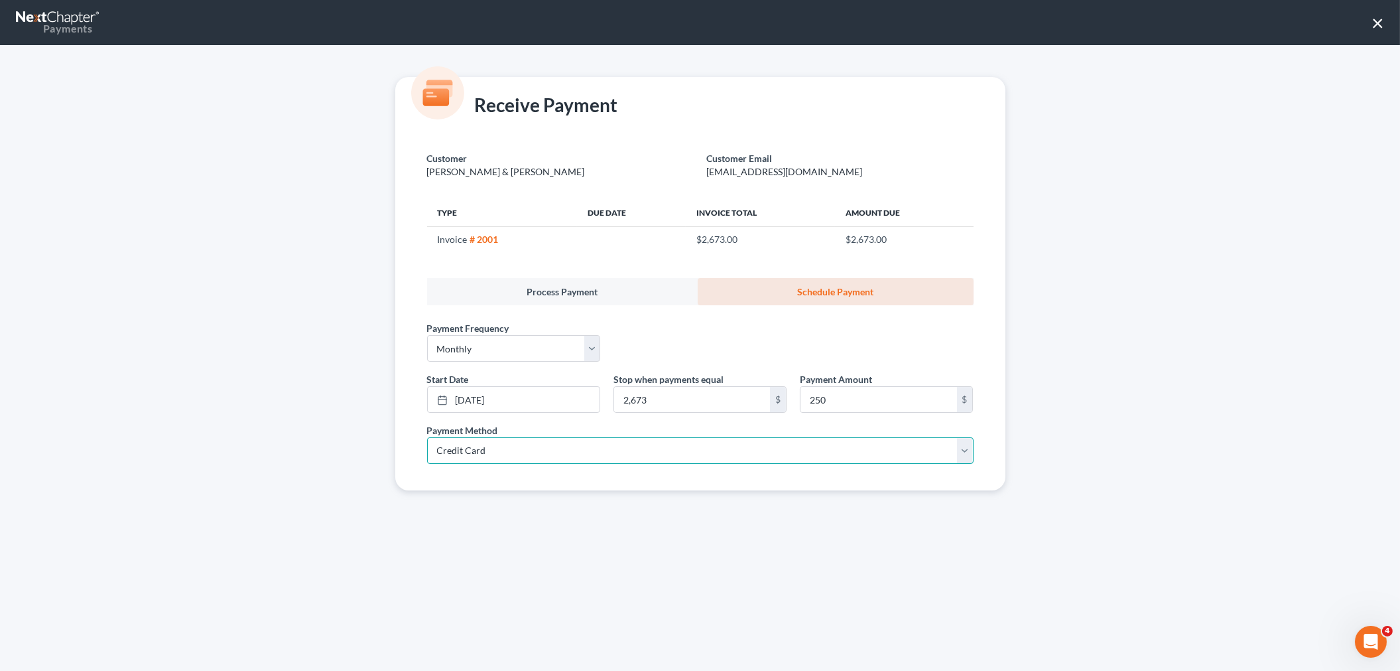
click at [427, 437] on select "Select ACH Credit Card" at bounding box center [700, 450] width 547 height 27
select select "35"
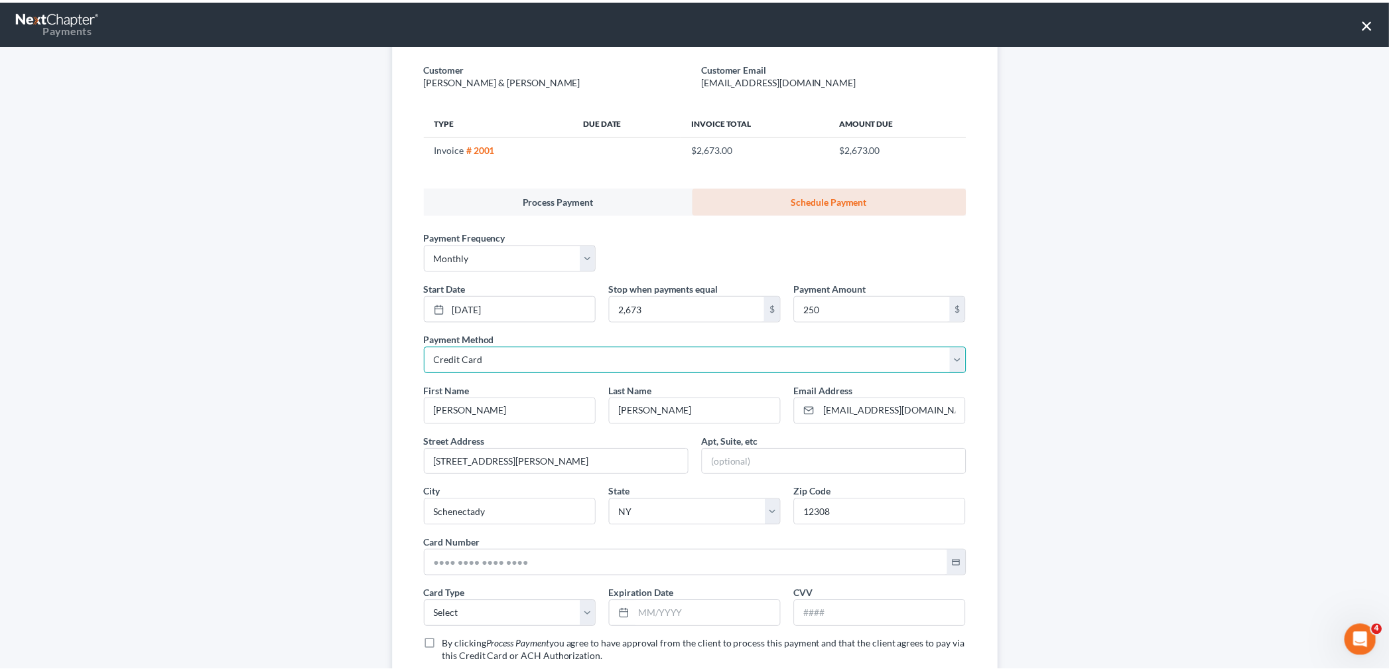
scroll to position [183, 0]
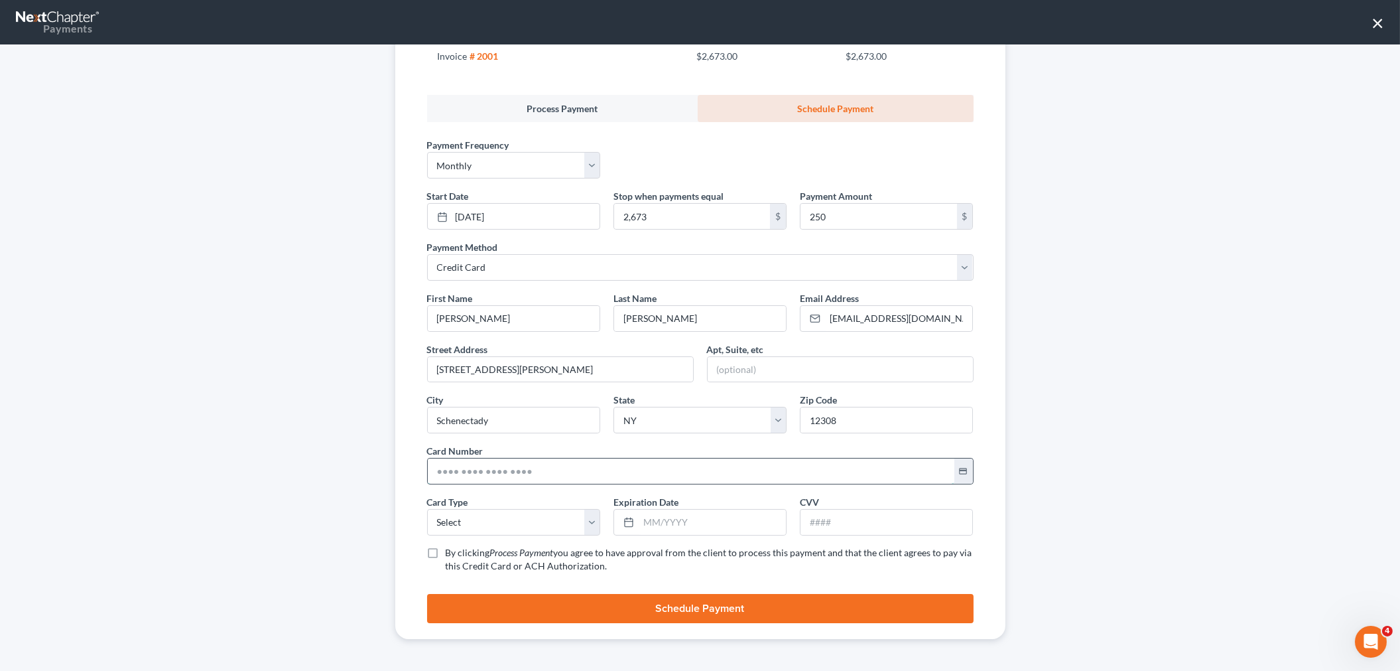
click at [474, 476] on input "text" at bounding box center [691, 470] width 527 height 25
paste input "5297 2710 1257 1764"
type input "5297 2710 1257 1764"
click at [475, 519] on select "Select Visa MasterCard Discover American Express" at bounding box center [513, 522] width 173 height 27
select select "1"
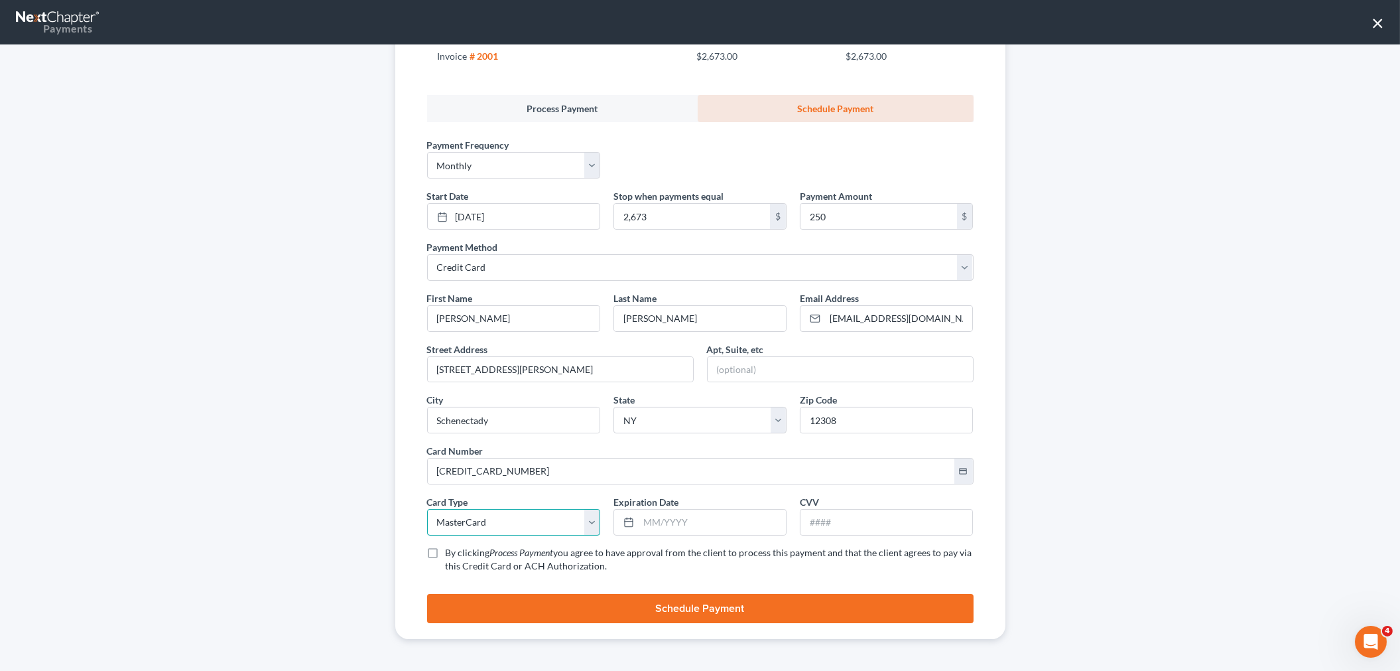
click at [427, 509] on select "Select Visa MasterCard Discover American Express" at bounding box center [513, 522] width 173 height 27
click at [654, 518] on input "text" at bounding box center [712, 521] width 147 height 25
type input "08/2028"
click at [911, 527] on input "text" at bounding box center [887, 521] width 172 height 25
type input "544"
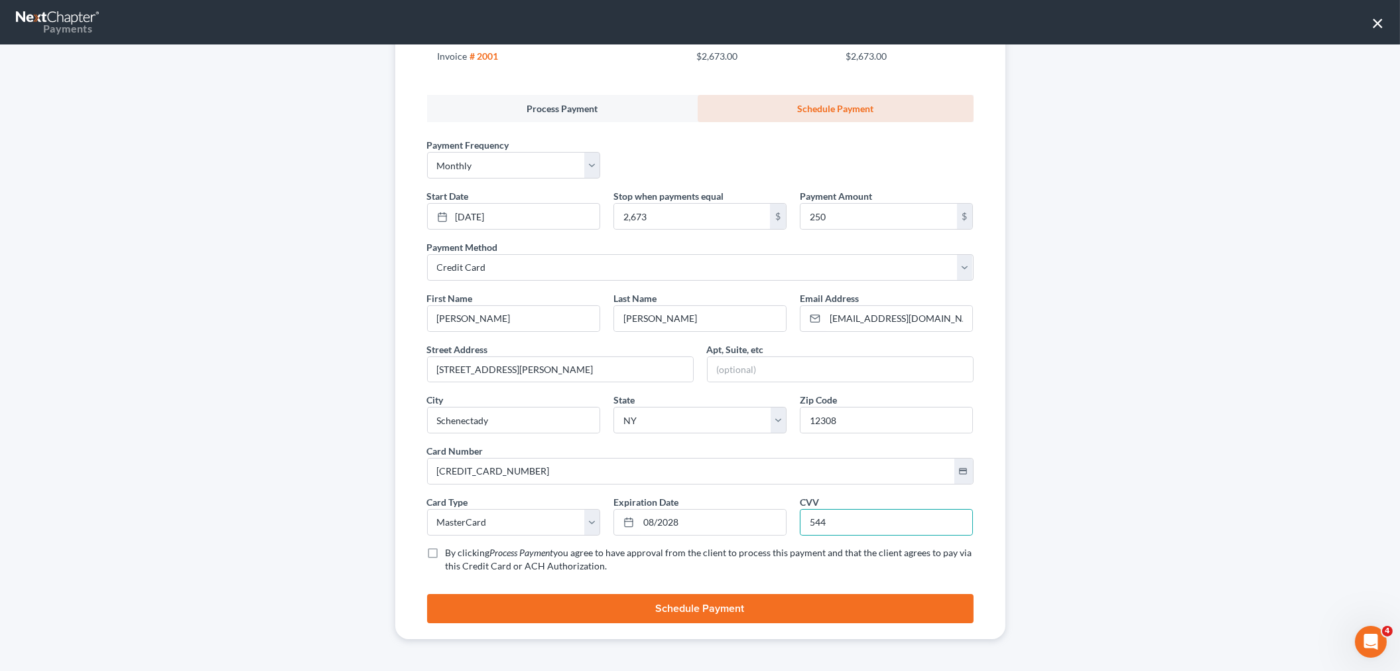
click at [446, 549] on label "By clicking Process Payment you agree to have approval from the client to proce…" at bounding box center [710, 559] width 528 height 27
click at [451, 549] on input "By clicking Process Payment you agree to have approval from the client to proce…" at bounding box center [455, 550] width 9 height 9
checkbox input "true"
click at [592, 598] on button "Schedule Payment" at bounding box center [700, 608] width 547 height 29
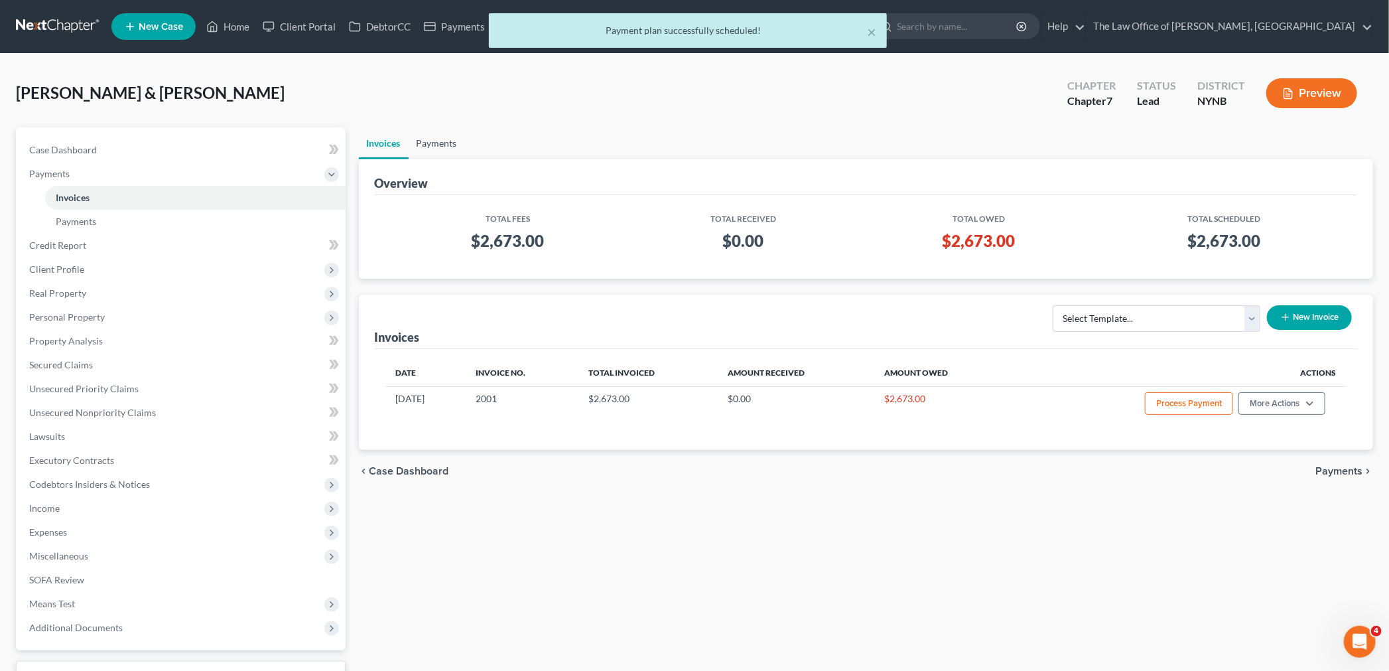
click at [434, 141] on link "Payments" at bounding box center [437, 143] width 56 height 32
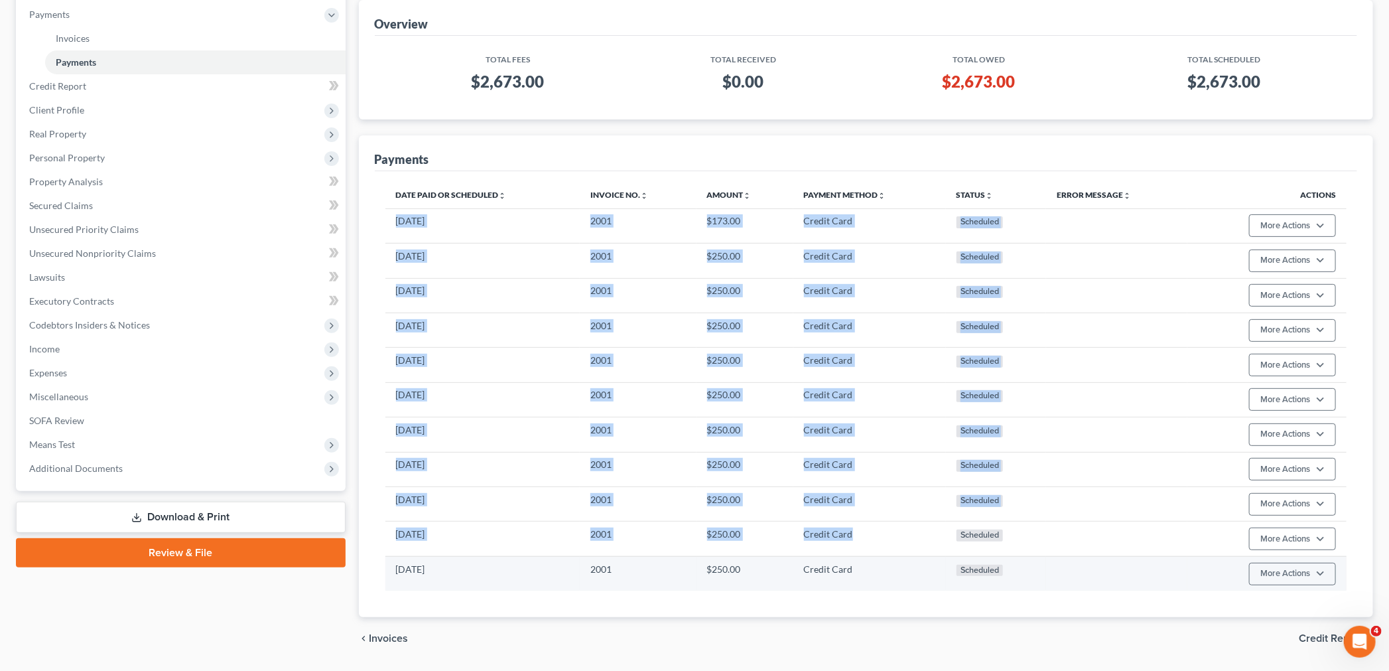
scroll to position [200, 0]
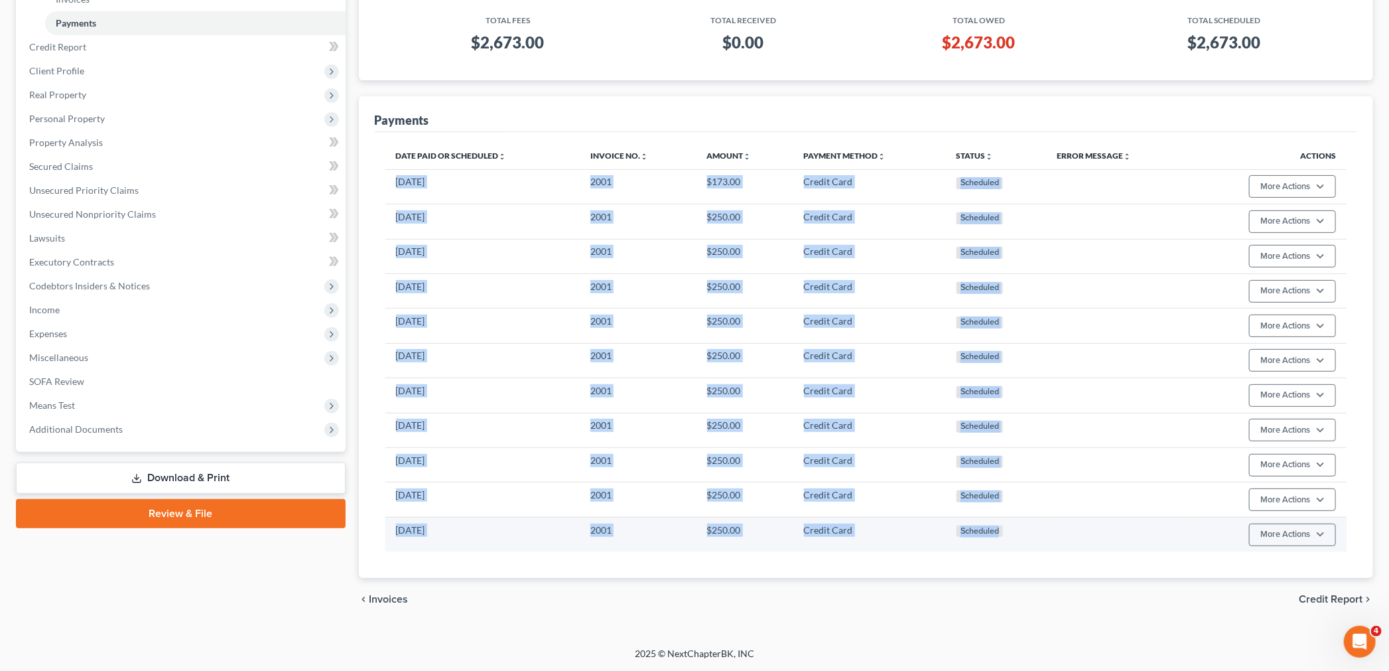
drag, startPoint x: 390, startPoint y: 376, endPoint x: 1073, endPoint y: 540, distance: 702.6
click at [1073, 540] on tbody "06/20/2026 2001 $173.00 Credit Card Scheduled More Actions Cancel Edit Payment …" at bounding box center [866, 360] width 962 height 382
click at [1325, 198] on button "More Actions" at bounding box center [1292, 186] width 87 height 23
click at [1280, 585] on link "Edit Payment Plan" at bounding box center [1312, 587] width 128 height 23
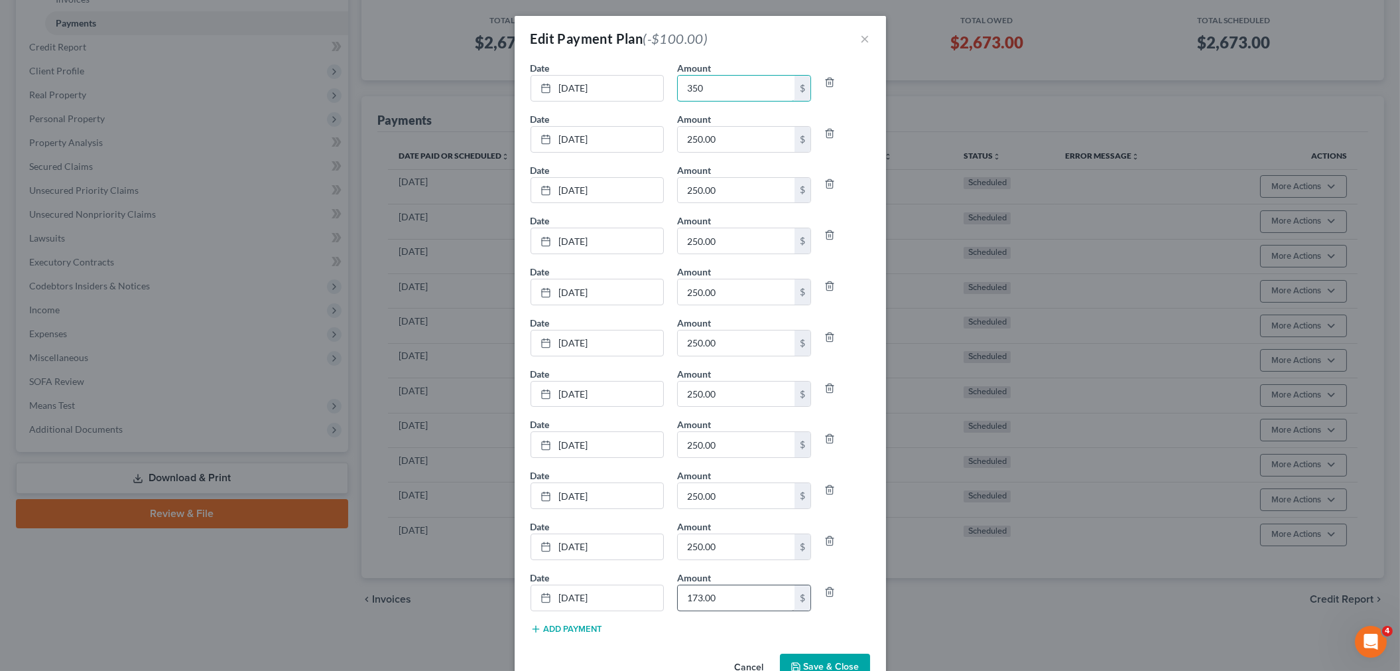
type input "350"
type input "73"
click at [816, 659] on button "Save & Close" at bounding box center [825, 667] width 90 height 28
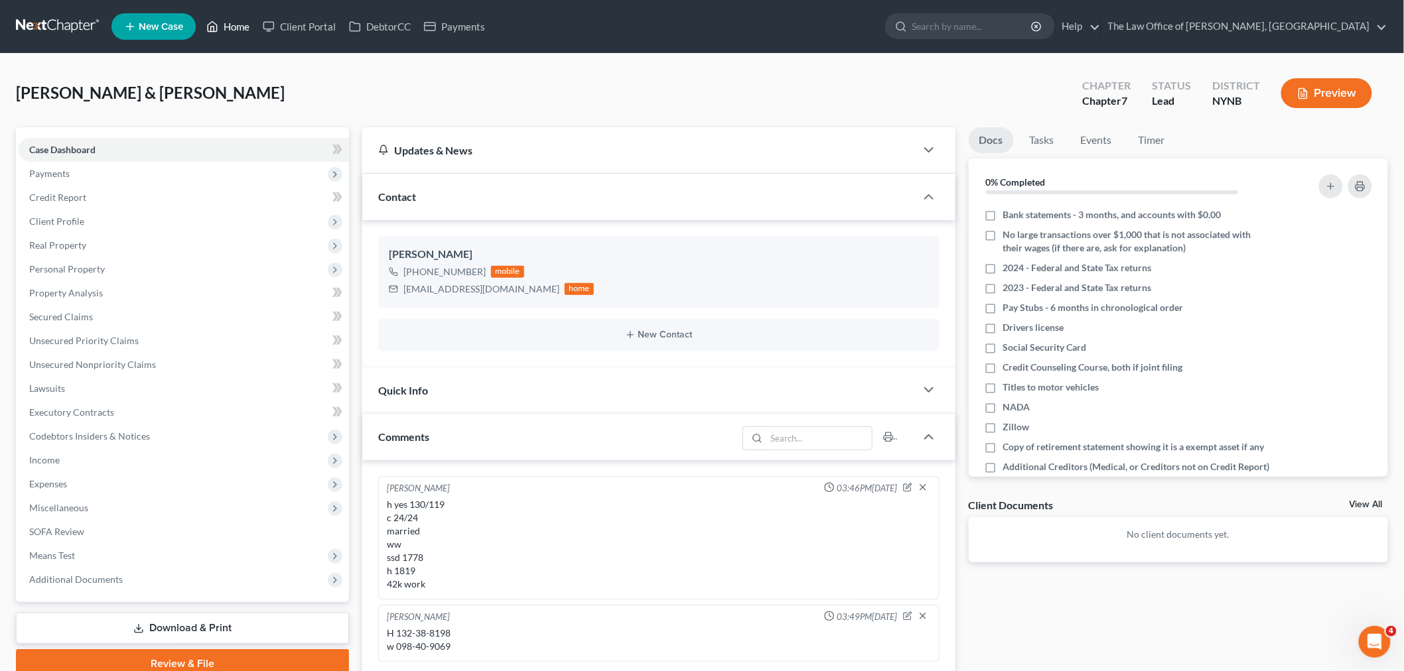
click at [248, 30] on link "Home" at bounding box center [228, 27] width 56 height 24
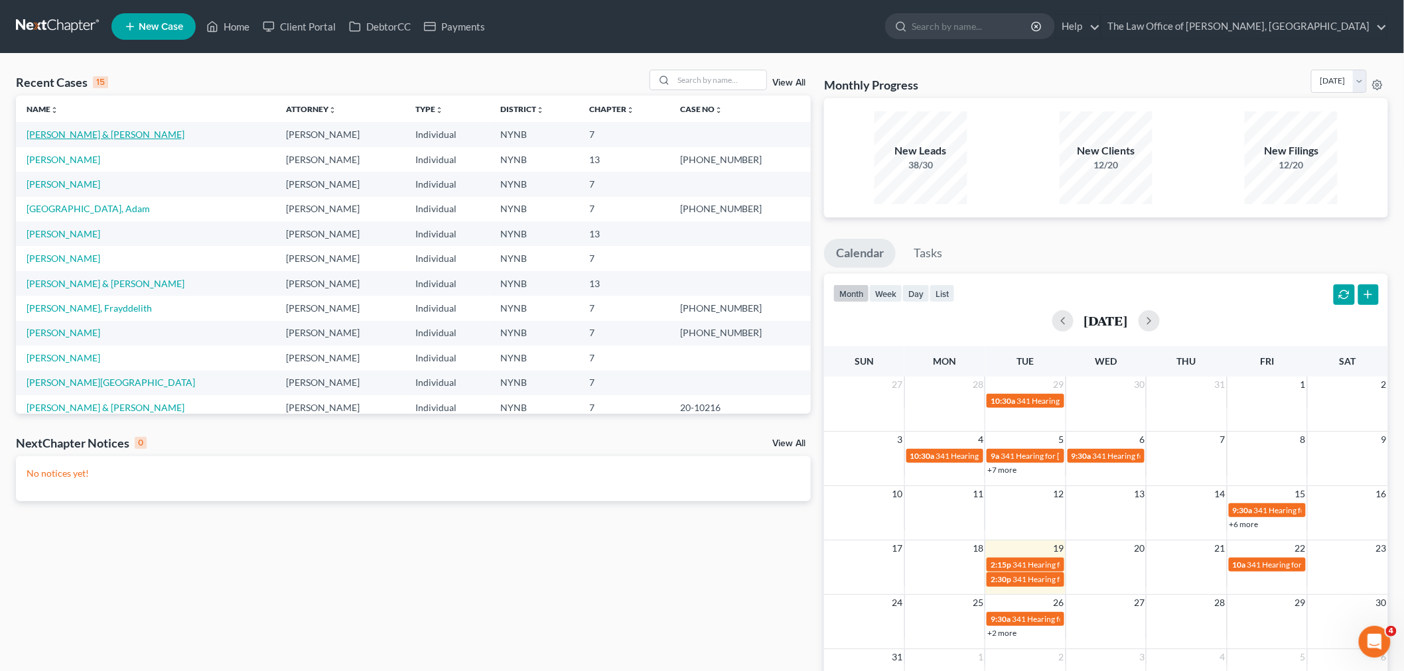
click at [56, 131] on link "[PERSON_NAME] & [PERSON_NAME]" at bounding box center [106, 134] width 158 height 11
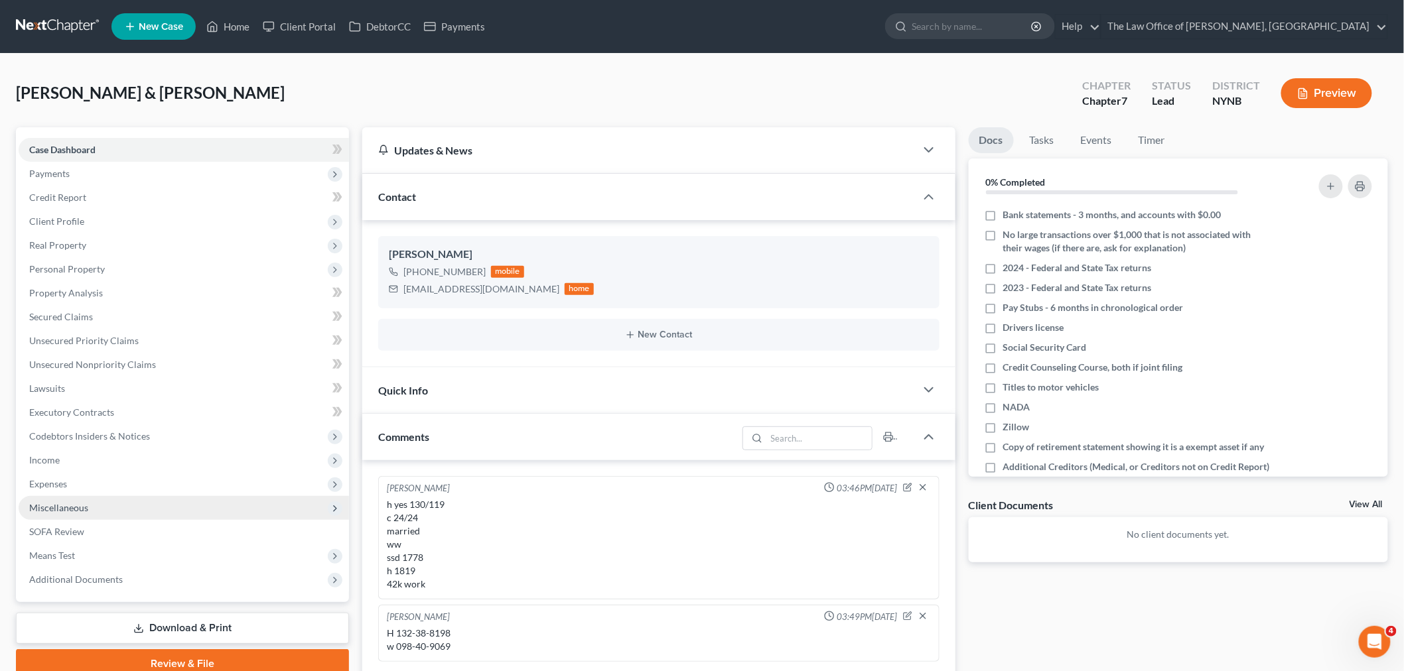
click at [78, 499] on span "Miscellaneous" at bounding box center [184, 508] width 330 height 24
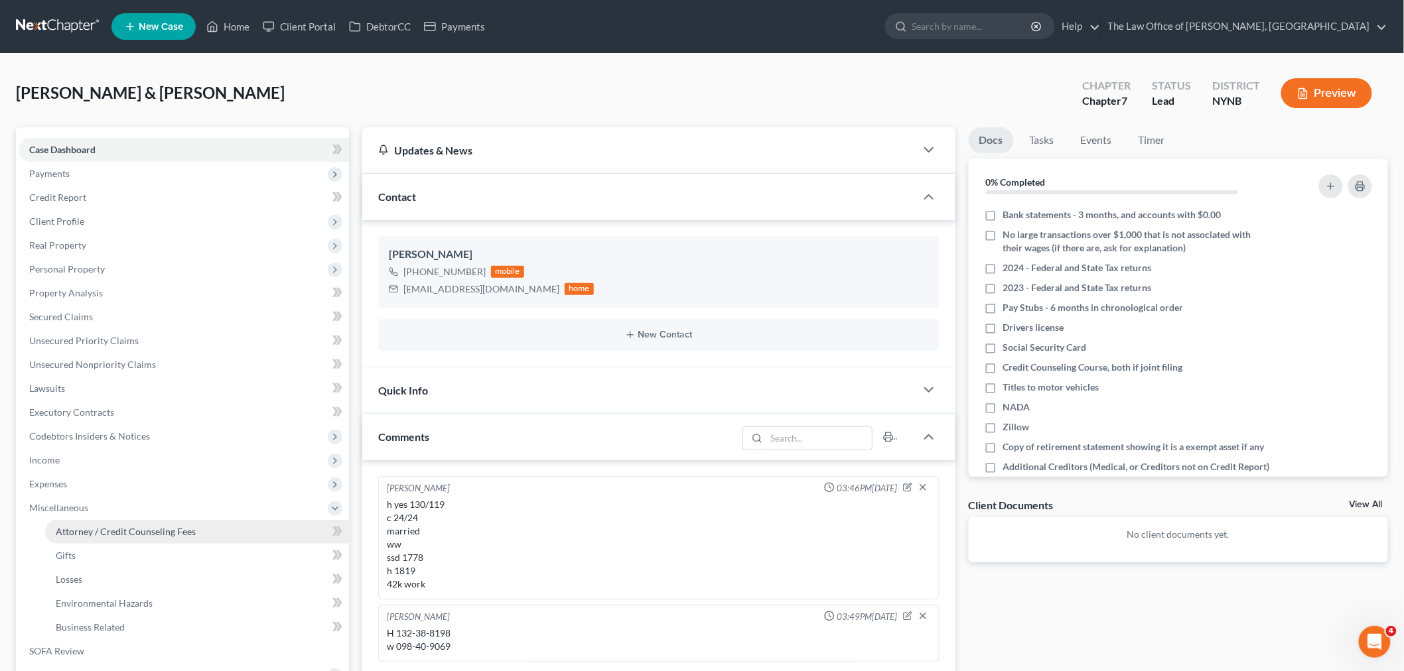
click at [80, 532] on span "Attorney / Credit Counseling Fees" at bounding box center [126, 531] width 140 height 11
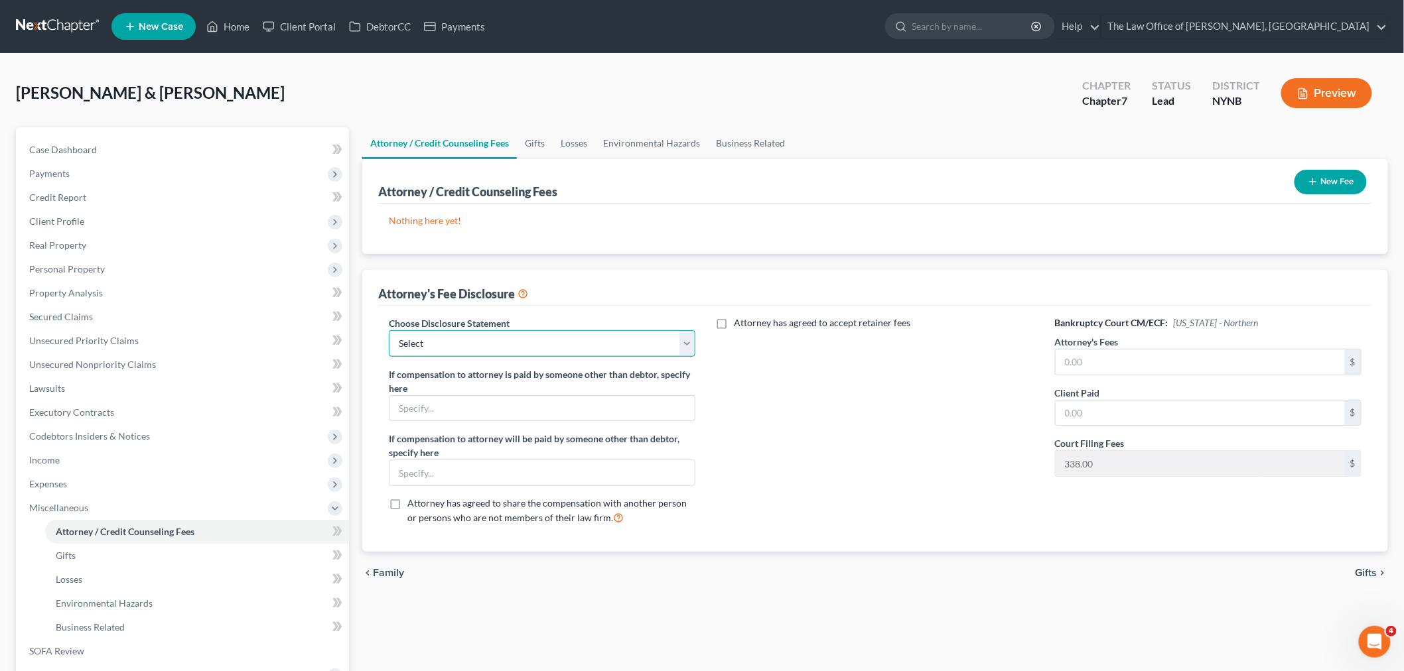
drag, startPoint x: 533, startPoint y: 348, endPoint x: 515, endPoint y: 348, distance: 18.6
click at [531, 348] on select "Select Southern District The Law Office of Christiaan van Niekerk, PLLC" at bounding box center [542, 343] width 306 height 27
select select "1"
click at [389, 330] on select "Select Southern District The Law Office of Christiaan van Niekerk, PLLC" at bounding box center [542, 343] width 306 height 27
click at [1104, 359] on input "text" at bounding box center [1199, 362] width 289 height 25
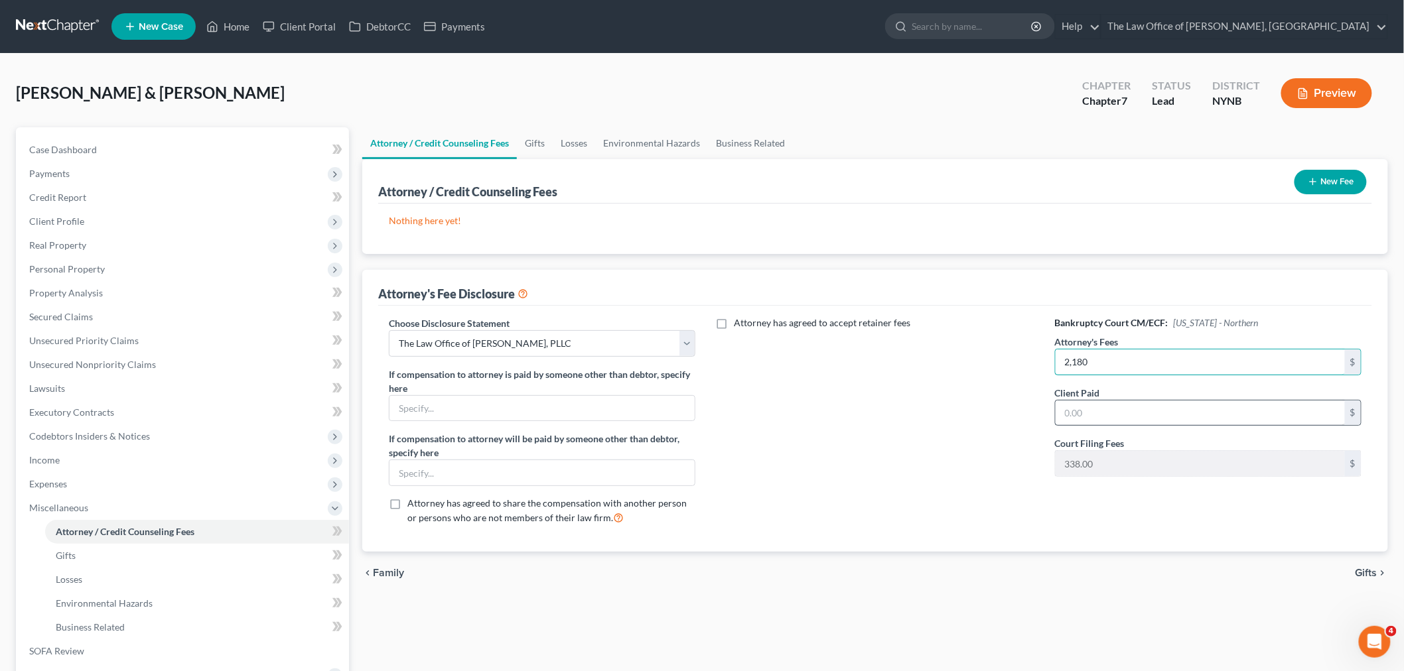
type input "2,180"
click at [1063, 415] on input "text" at bounding box center [1199, 413] width 289 height 25
type input "350"
click at [1335, 188] on button "New Fee" at bounding box center [1330, 182] width 72 height 25
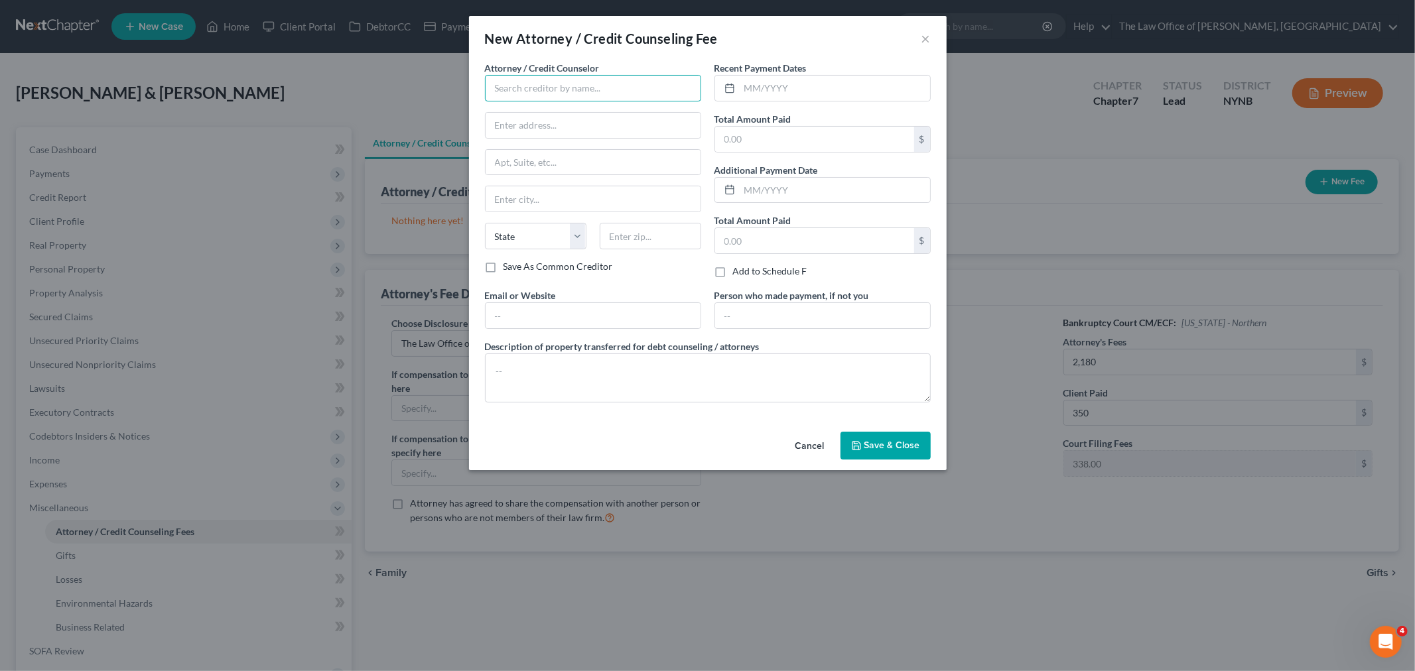
click at [584, 88] on input "text" at bounding box center [593, 88] width 216 height 27
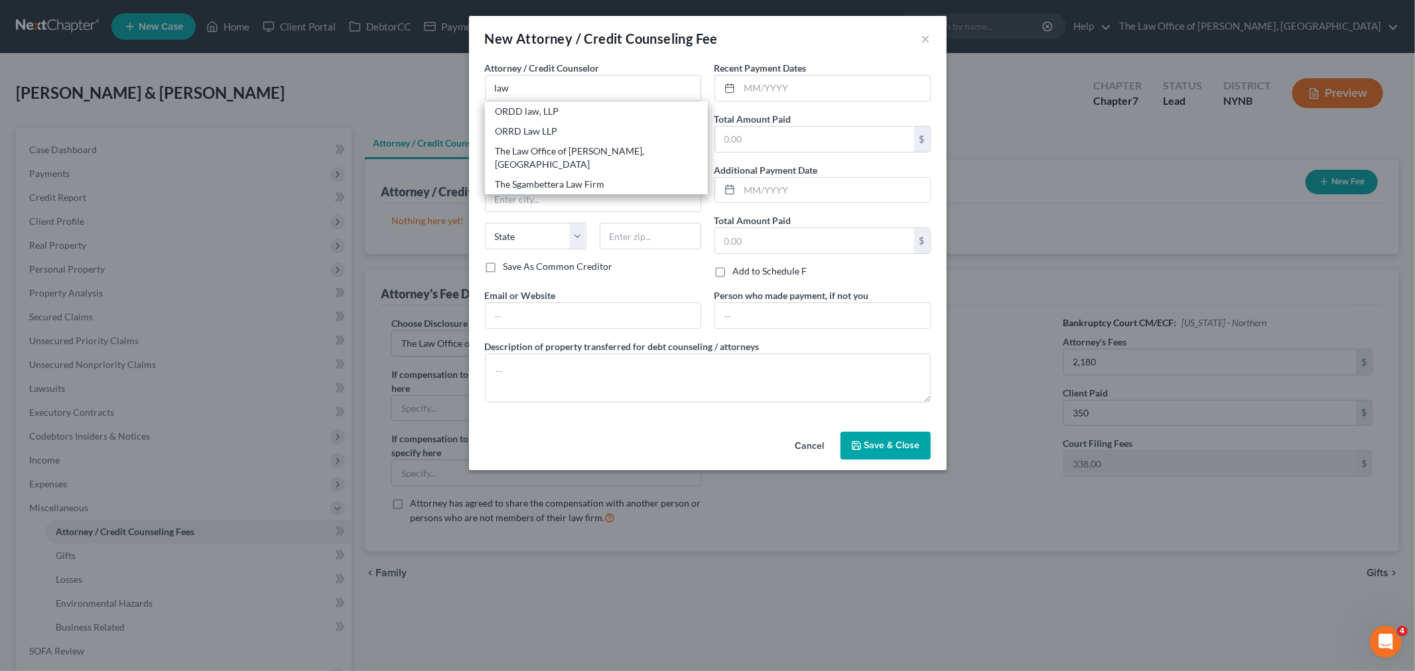
drag, startPoint x: 600, startPoint y: 158, endPoint x: 722, endPoint y: 116, distance: 129.0
click at [600, 157] on div "The Law Office of [PERSON_NAME], [GEOGRAPHIC_DATA]" at bounding box center [596, 158] width 202 height 27
type input "The Law Office of [PERSON_NAME], [GEOGRAPHIC_DATA]"
type input "146 Jay Street"
type input "Schenectady"
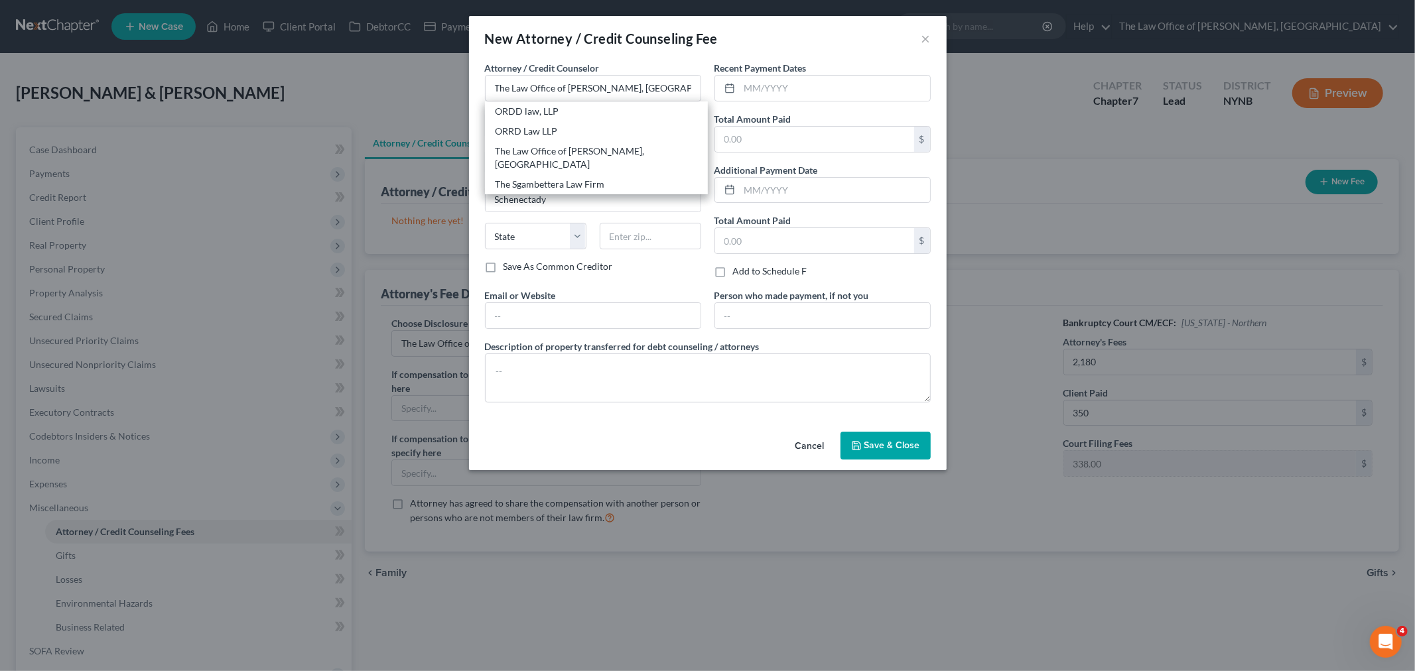
select select "35"
type input "12309"
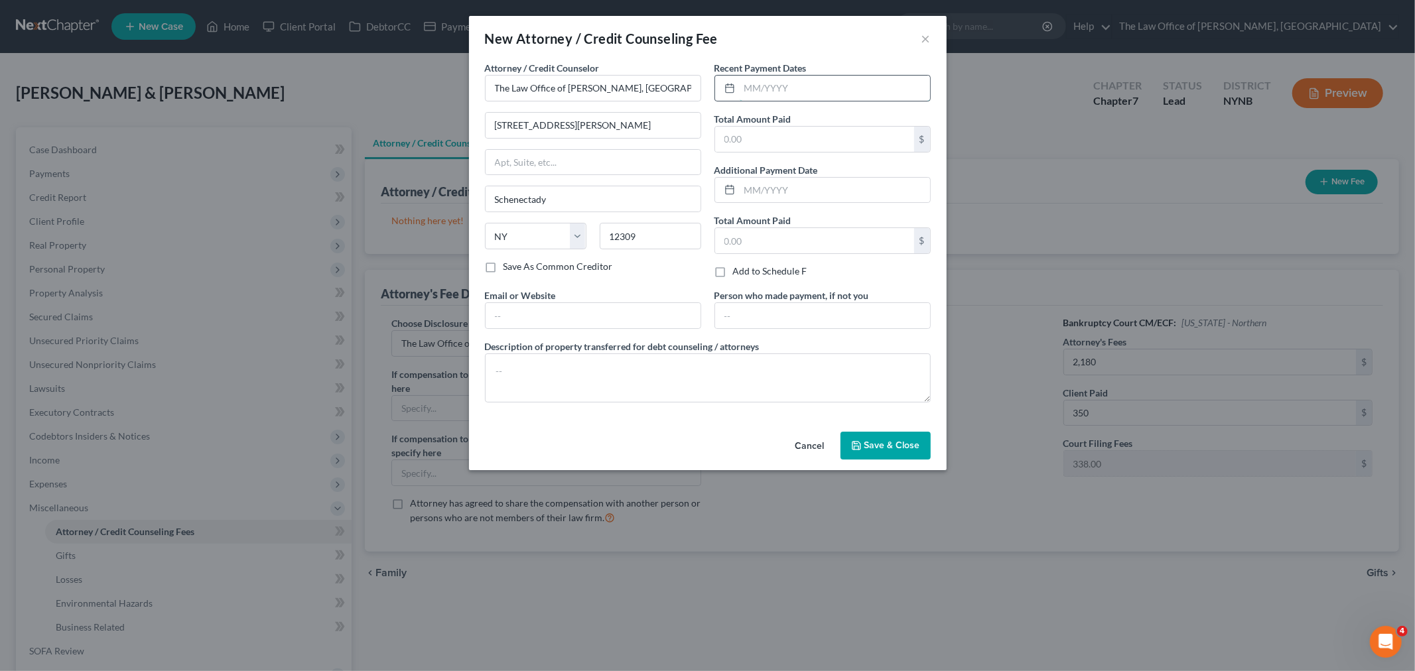
click at [756, 89] on input "text" at bounding box center [835, 88] width 190 height 25
type input "08/2025"
click at [739, 131] on input "text" at bounding box center [814, 139] width 199 height 25
type input "350"
click at [895, 447] on span "Save & Close" at bounding box center [892, 445] width 56 height 11
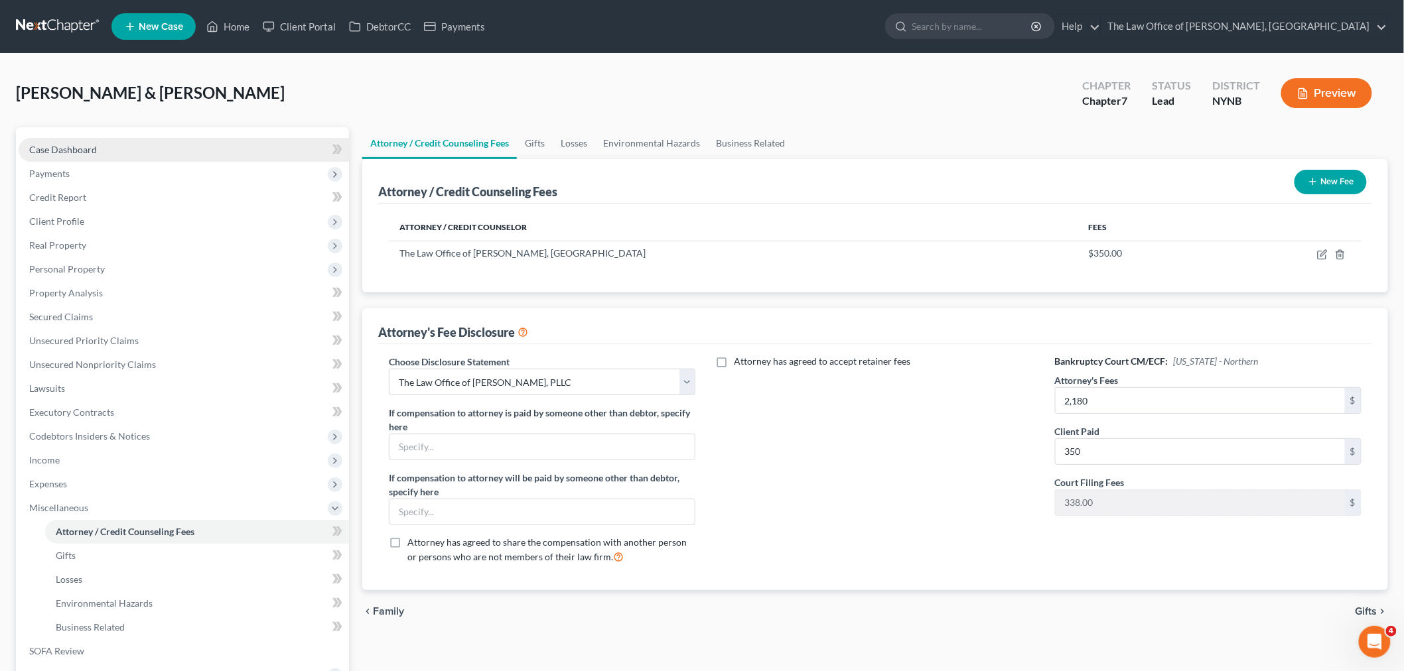
click at [70, 147] on span "Case Dashboard" at bounding box center [63, 149] width 68 height 11
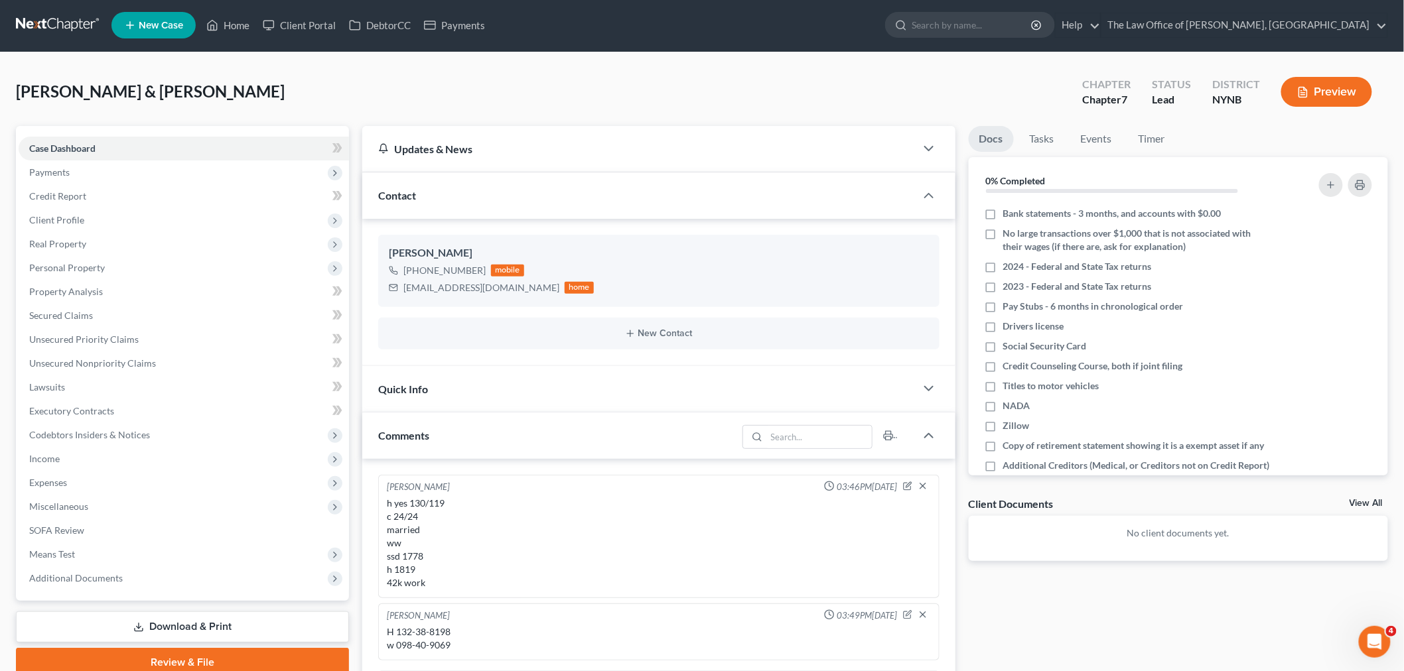
scroll to position [295, 0]
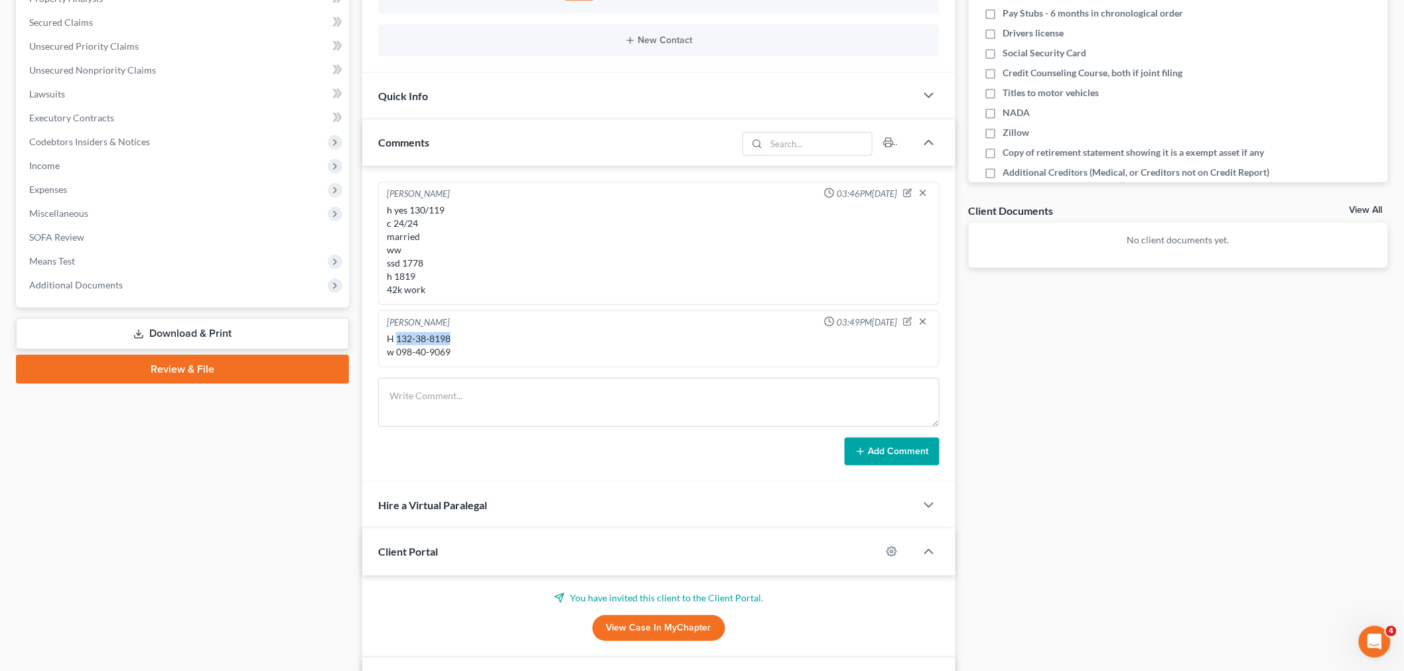
drag, startPoint x: 468, startPoint y: 336, endPoint x: 396, endPoint y: 339, distance: 72.4
click at [396, 338] on div "H 132-38-8198 w 098-40-9069" at bounding box center [659, 345] width 544 height 27
copy div "132-38-8198"
drag, startPoint x: 440, startPoint y: 352, endPoint x: 396, endPoint y: 355, distance: 44.5
click at [396, 355] on div "H 132-38-8198 w 098-40-9069" at bounding box center [659, 345] width 544 height 27
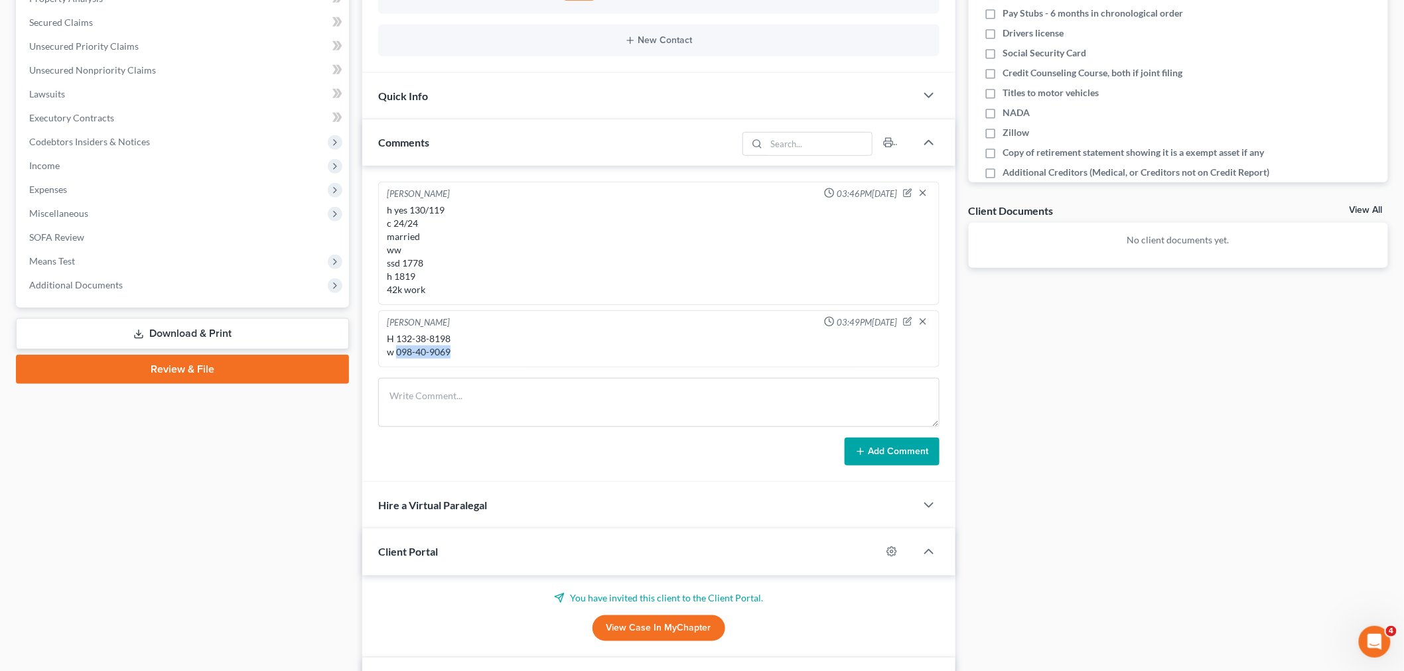
copy div "098-40-9069"
click at [88, 276] on span "Additional Documents" at bounding box center [184, 285] width 330 height 24
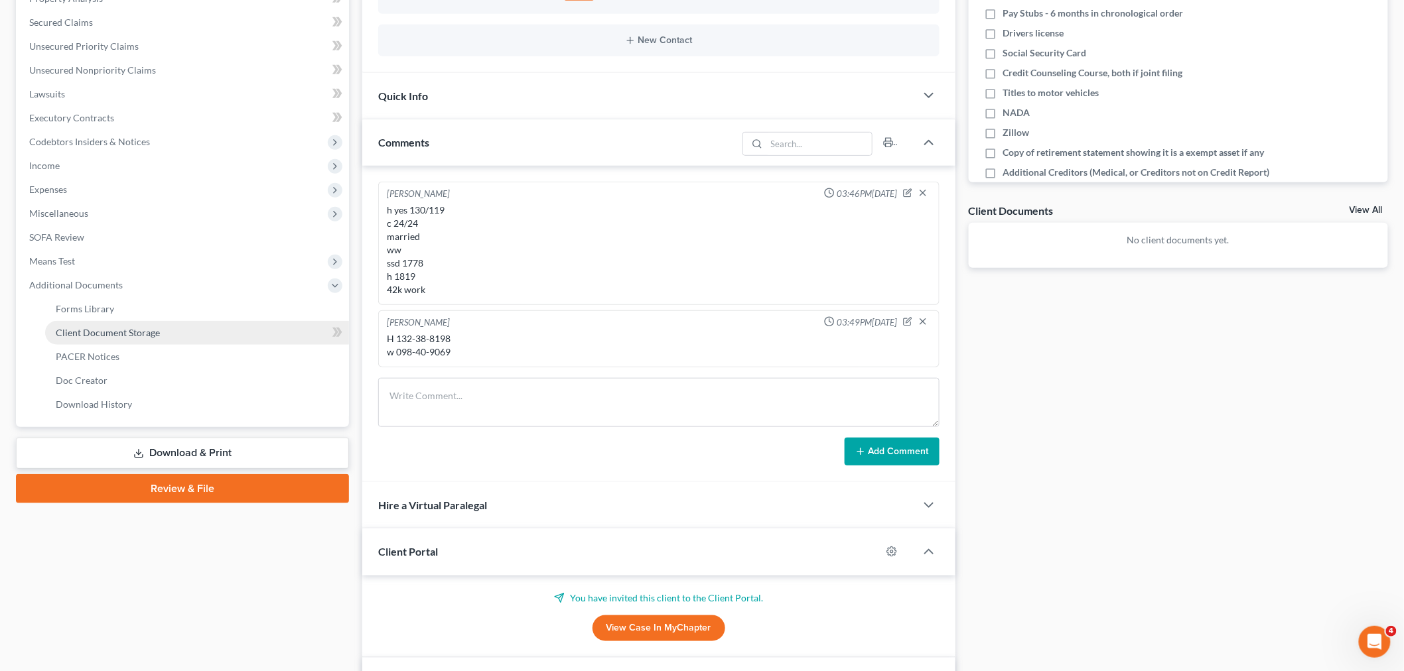
click at [134, 334] on span "Client Document Storage" at bounding box center [108, 332] width 104 height 11
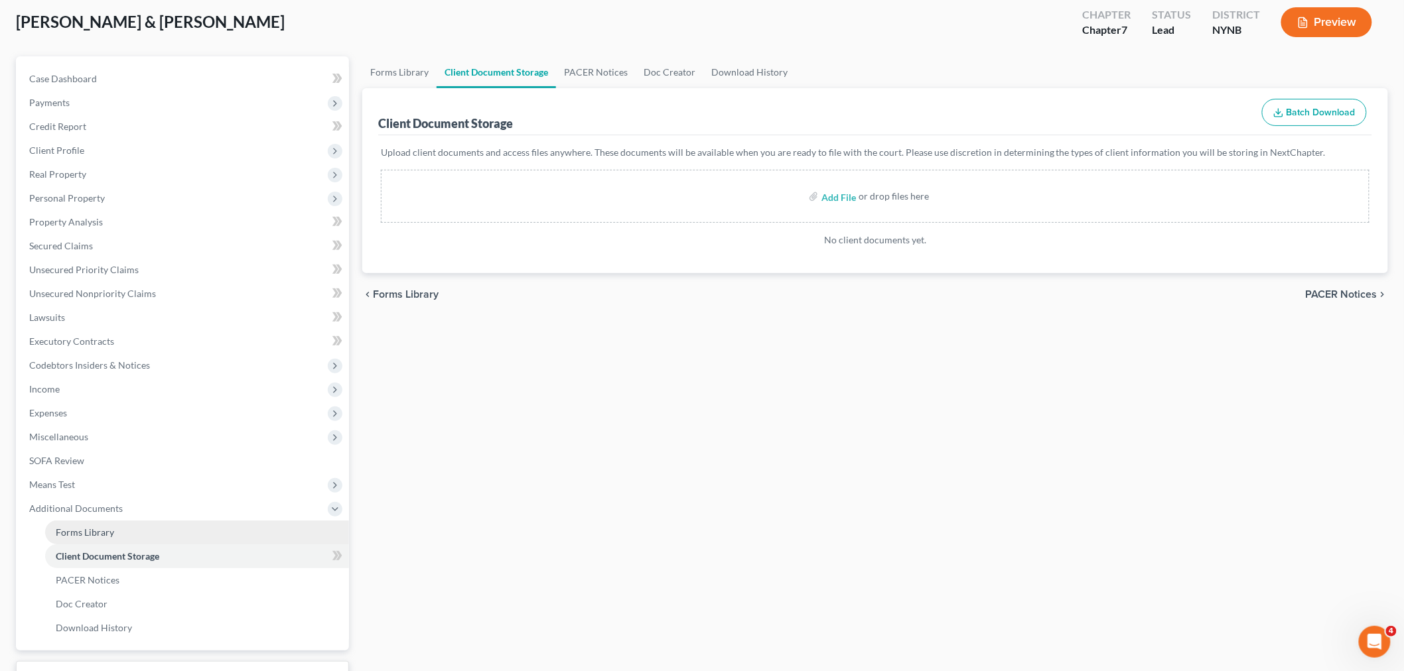
scroll to position [175, 0]
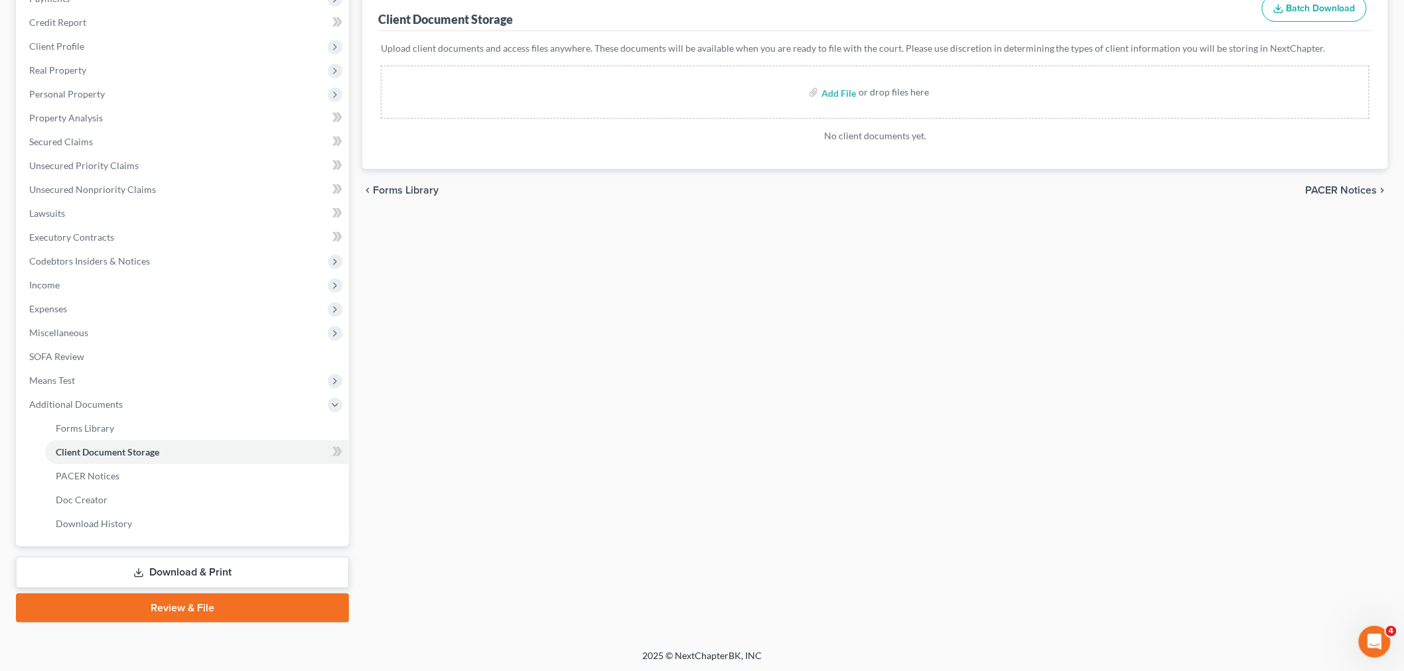
click at [219, 579] on link "Download & Print" at bounding box center [182, 572] width 333 height 31
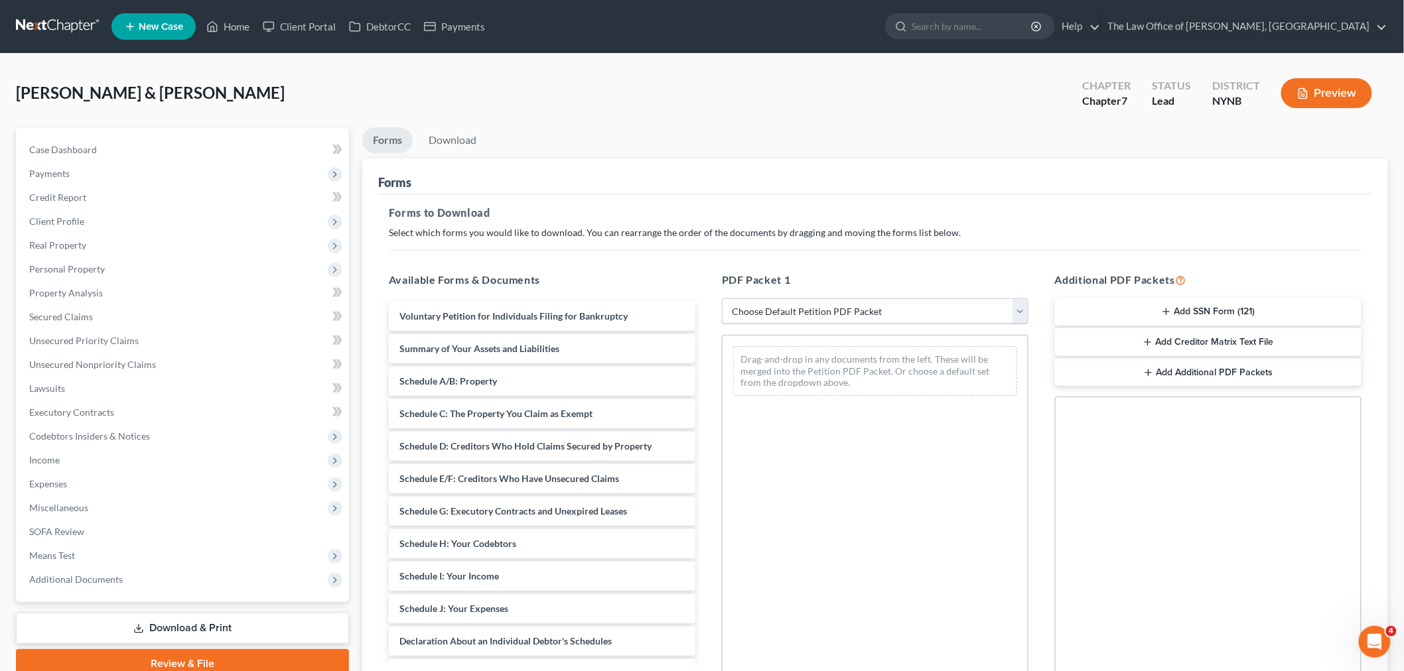
click at [816, 313] on select "Choose Default Petition PDF Packet Complete Bankruptcy Petition (all forms and …" at bounding box center [875, 311] width 306 height 27
select select "3"
click at [722, 298] on select "Choose Default Petition PDF Packet Complete Bankruptcy Petition (all forms and …" at bounding box center [875, 311] width 306 height 27
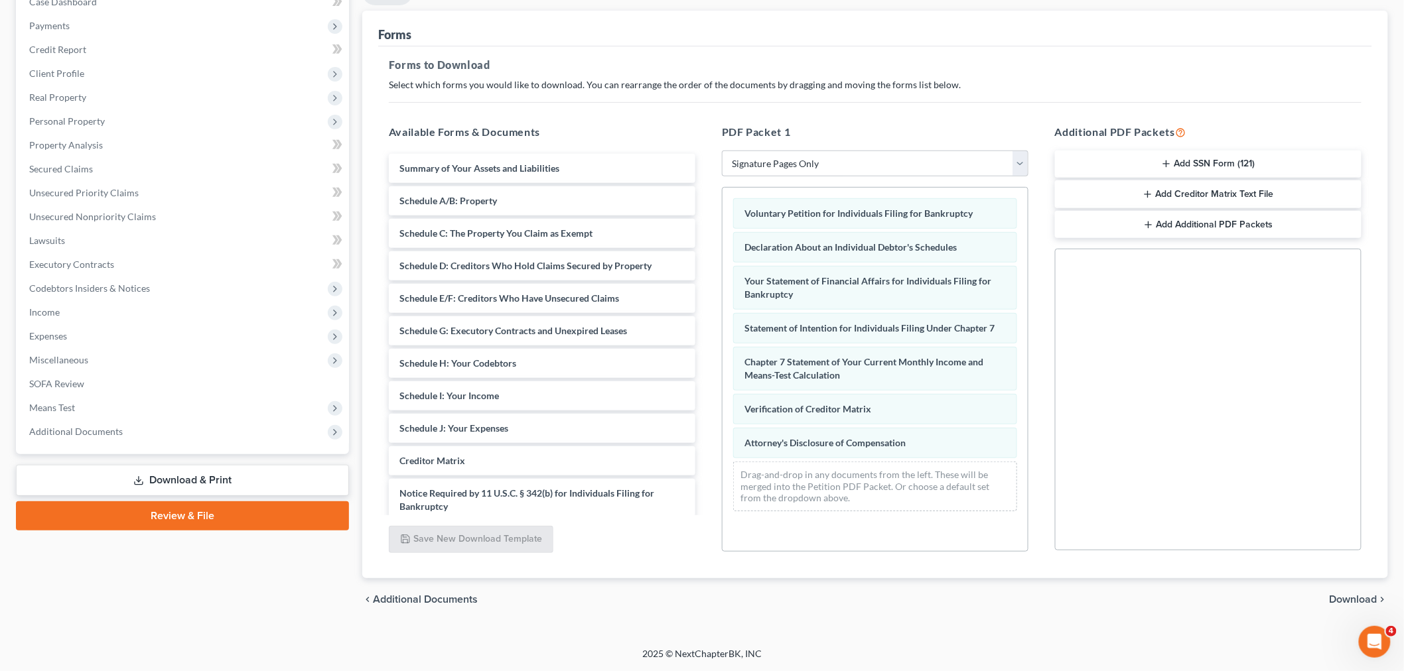
click at [1341, 598] on span "Download" at bounding box center [1353, 599] width 48 height 11
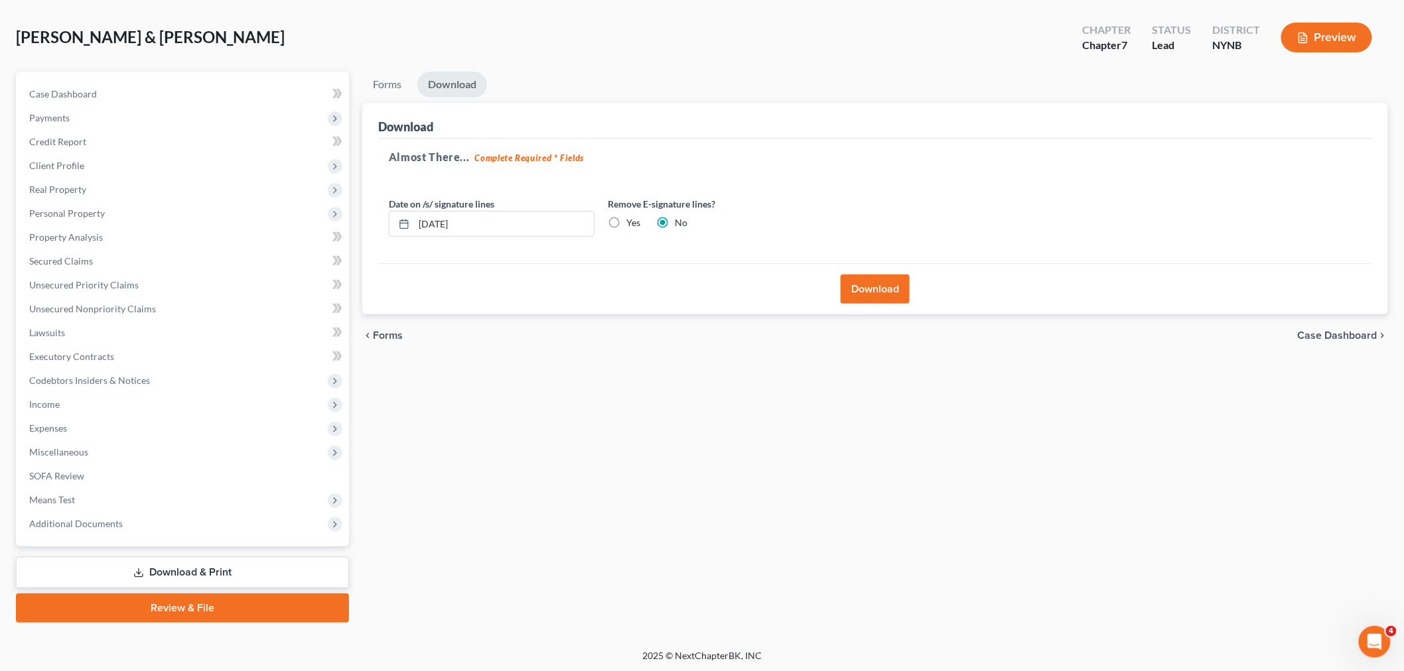
click at [868, 277] on button "Download" at bounding box center [874, 289] width 69 height 29
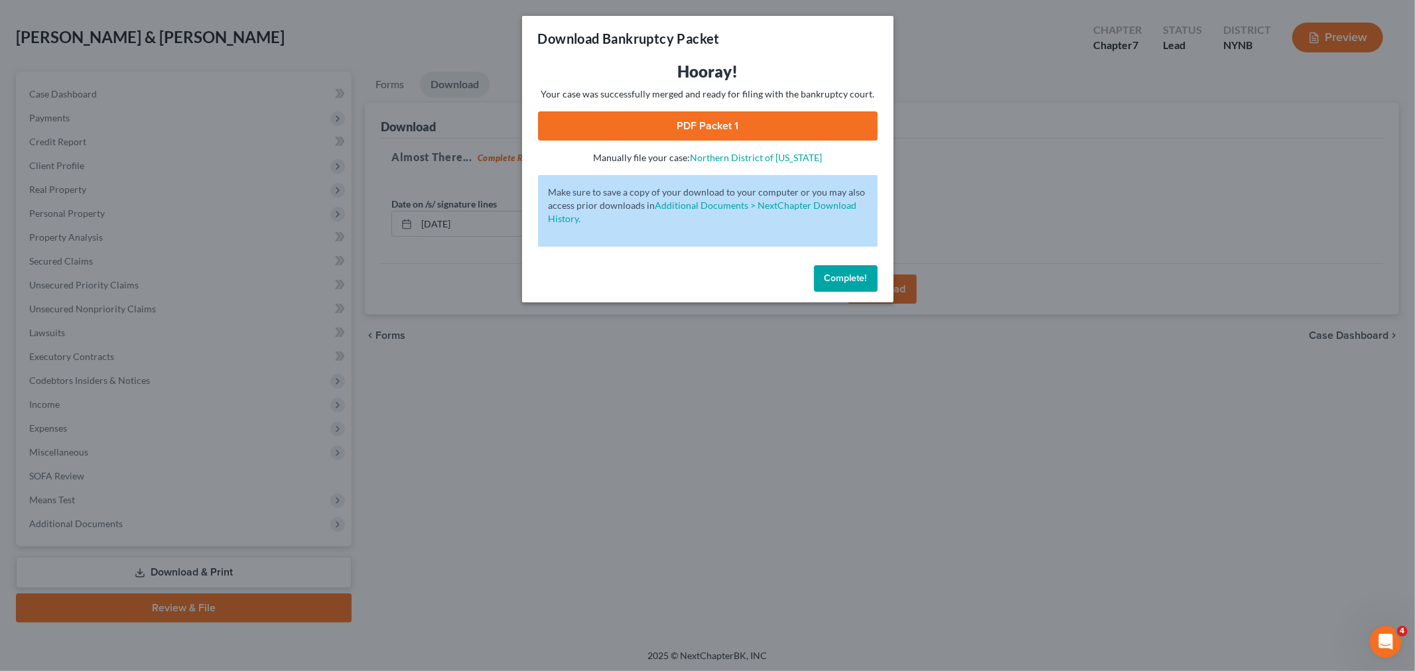
click at [654, 120] on link "PDF Packet 1" at bounding box center [708, 125] width 340 height 29
click at [846, 286] on button "Complete!" at bounding box center [846, 278] width 64 height 27
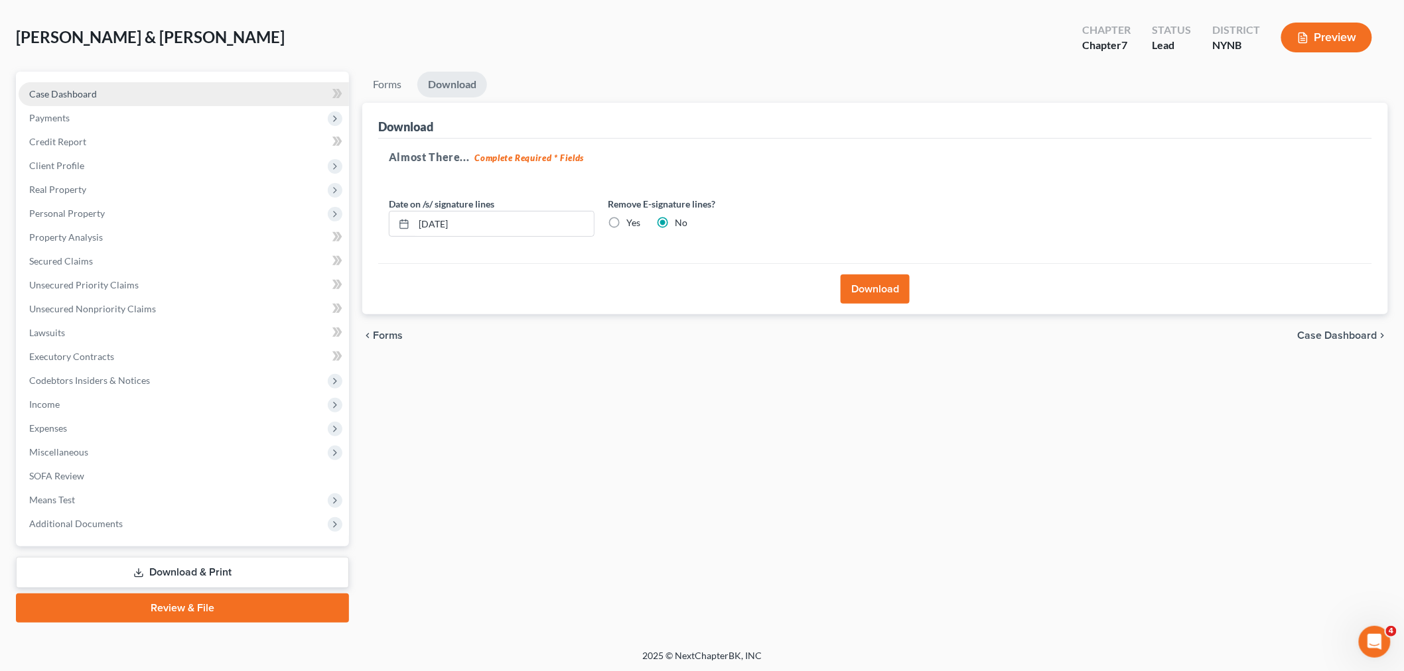
click at [56, 97] on link "Case Dashboard" at bounding box center [184, 94] width 330 height 24
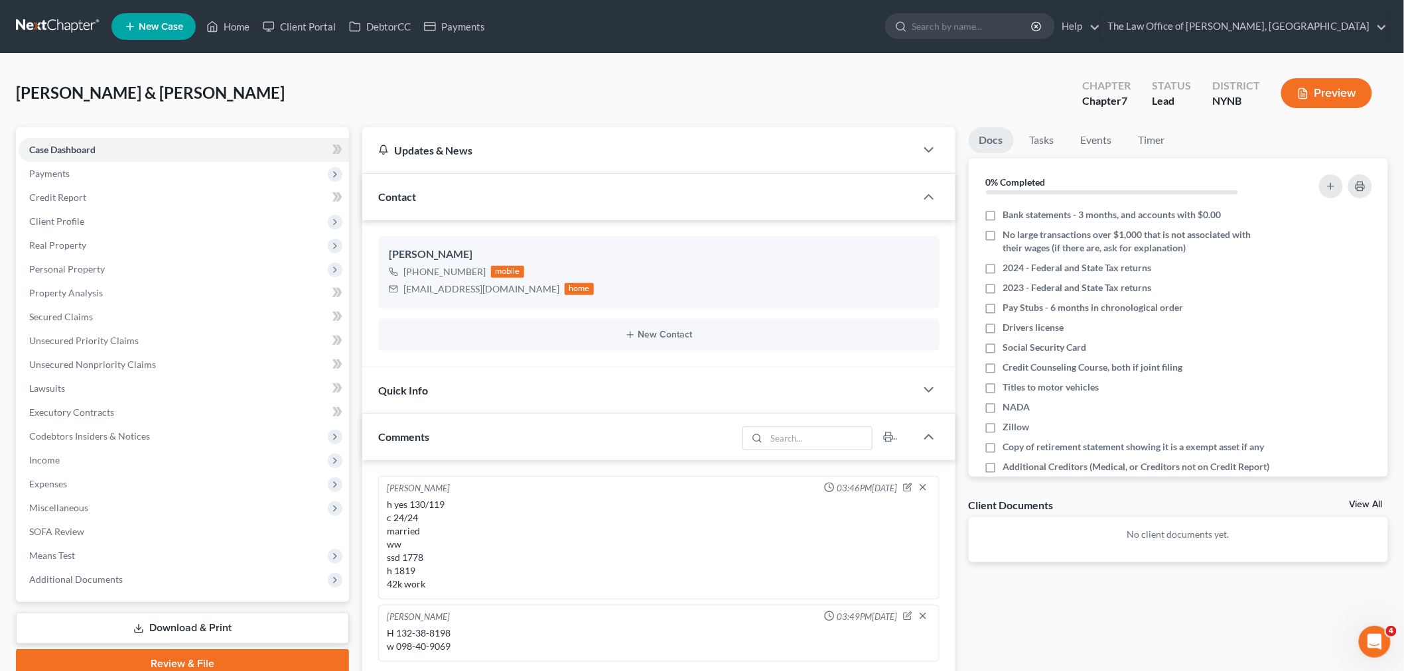
scroll to position [295, 0]
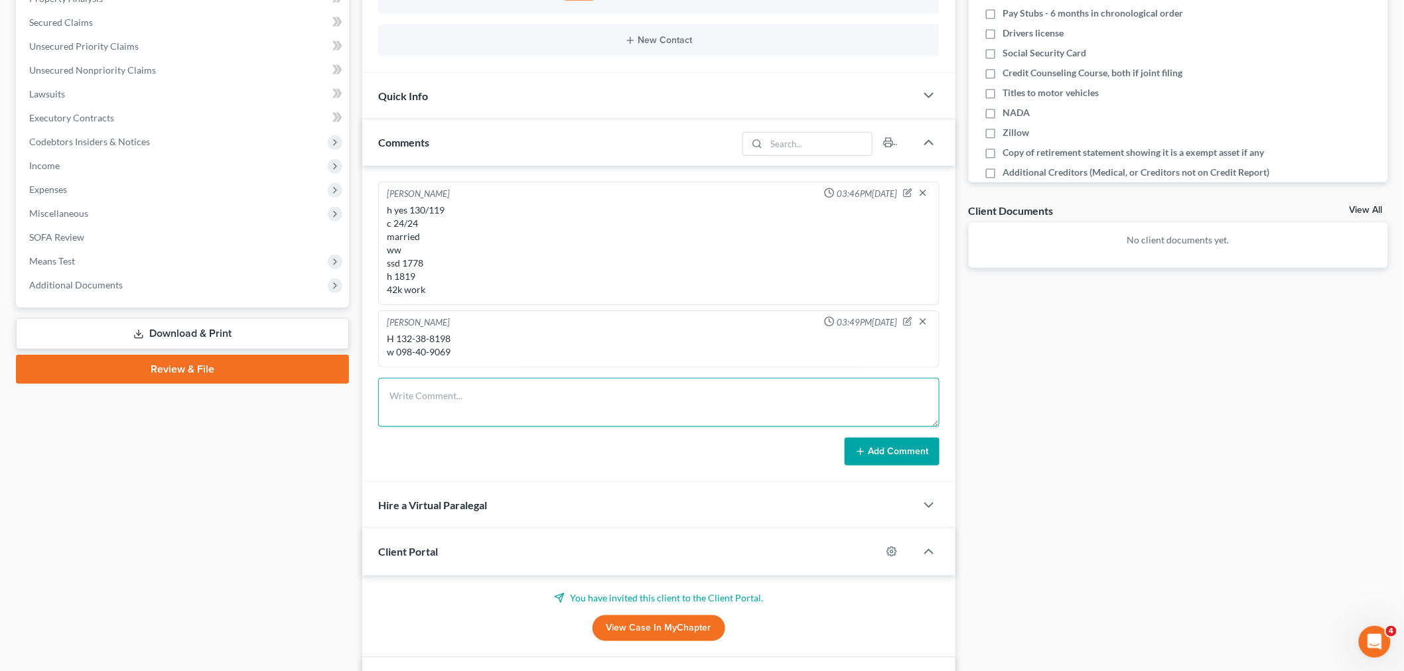
click at [491, 403] on textarea at bounding box center [658, 402] width 561 height 49
type textarea "[CREDIT_CARD_NUMBER] 08/2028 544 $350 [DATE] $250 15th"
click at [893, 458] on button "Add Comment" at bounding box center [891, 452] width 95 height 28
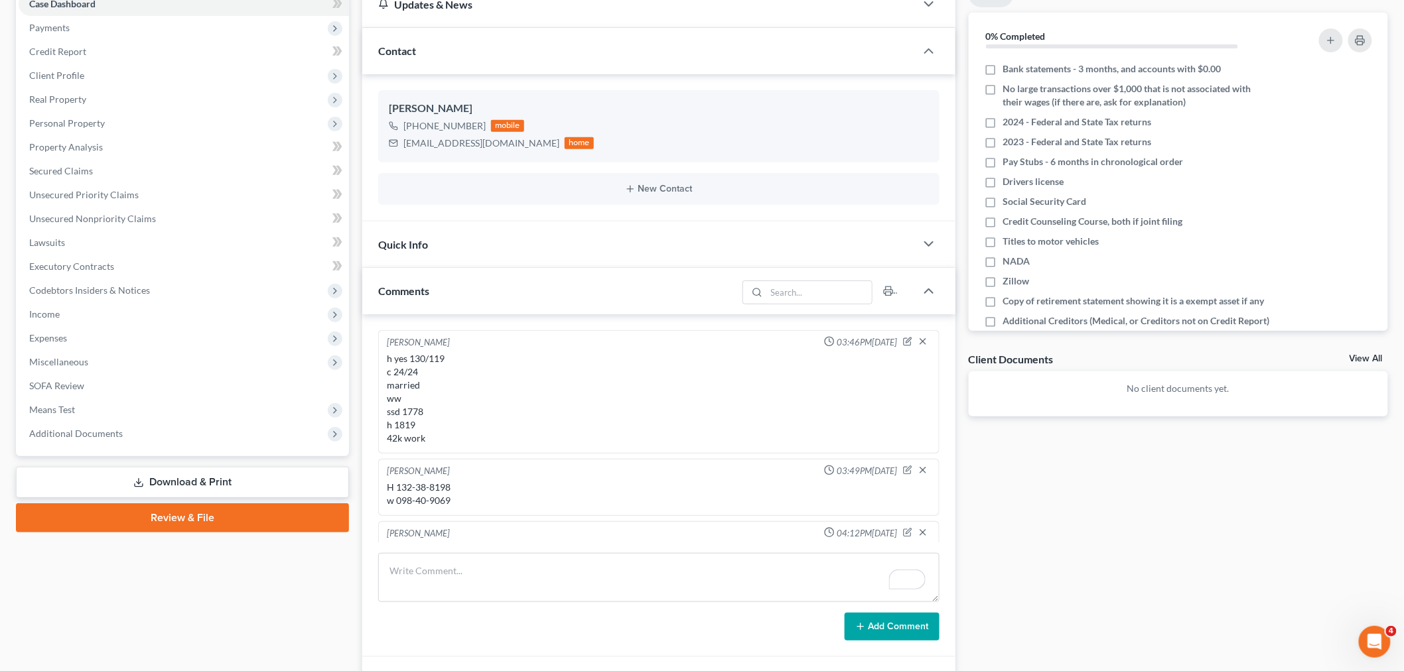
scroll to position [0, 0]
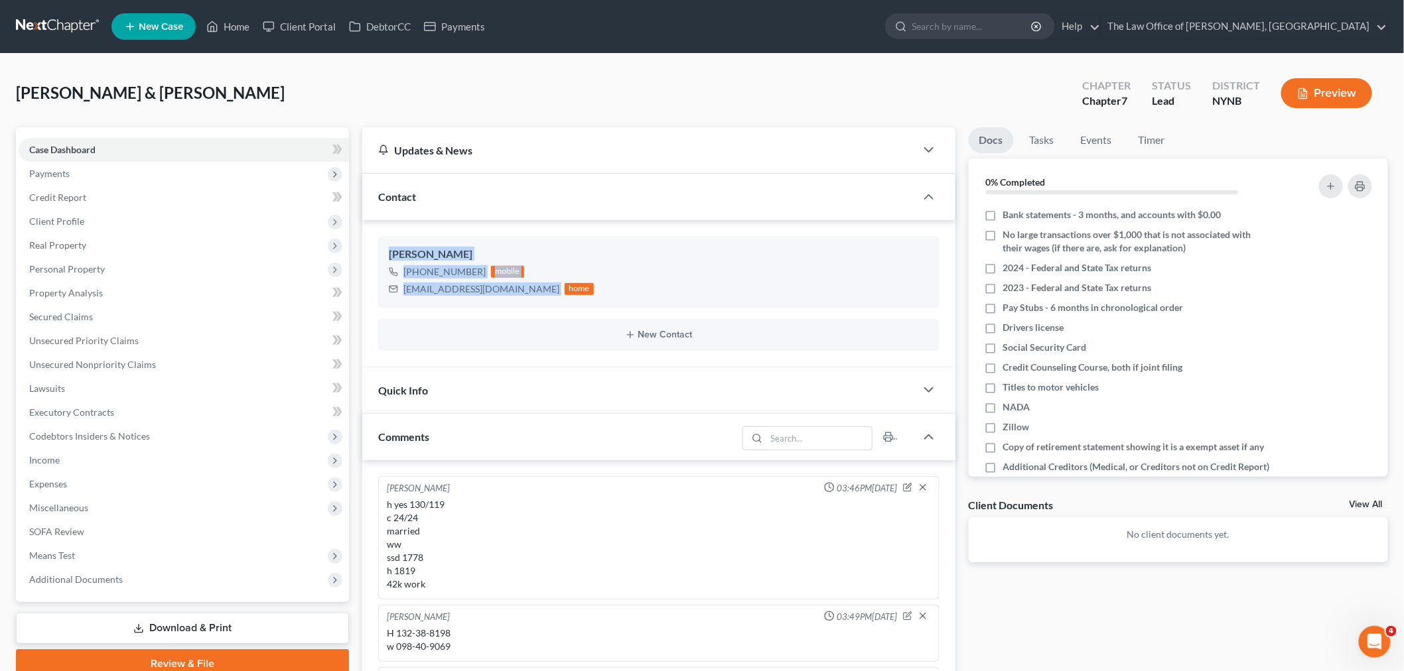
drag, startPoint x: 531, startPoint y: 299, endPoint x: 362, endPoint y: 255, distance: 174.9
click at [362, 255] on div "Richard Smith +1 (518) 428-8643 mobile smithdarlene995@yahoo.com home New Conta…" at bounding box center [658, 293] width 593 height 147
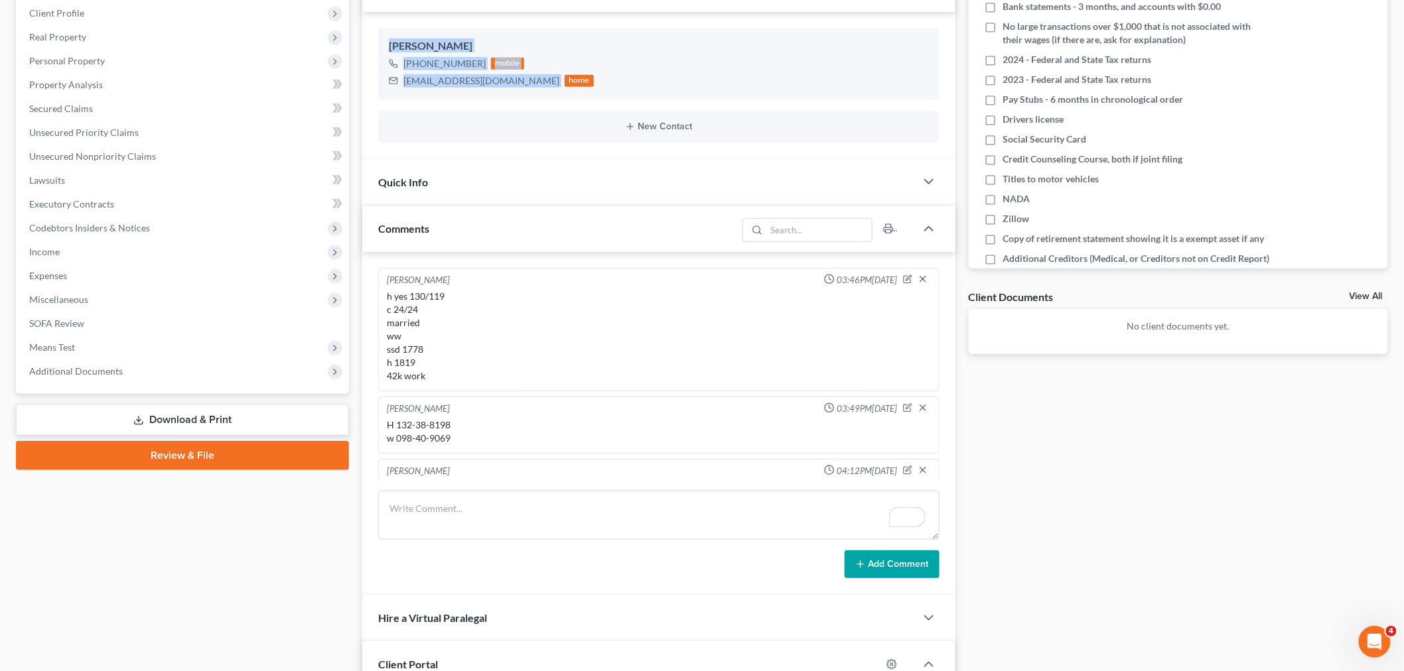
scroll to position [368, 0]
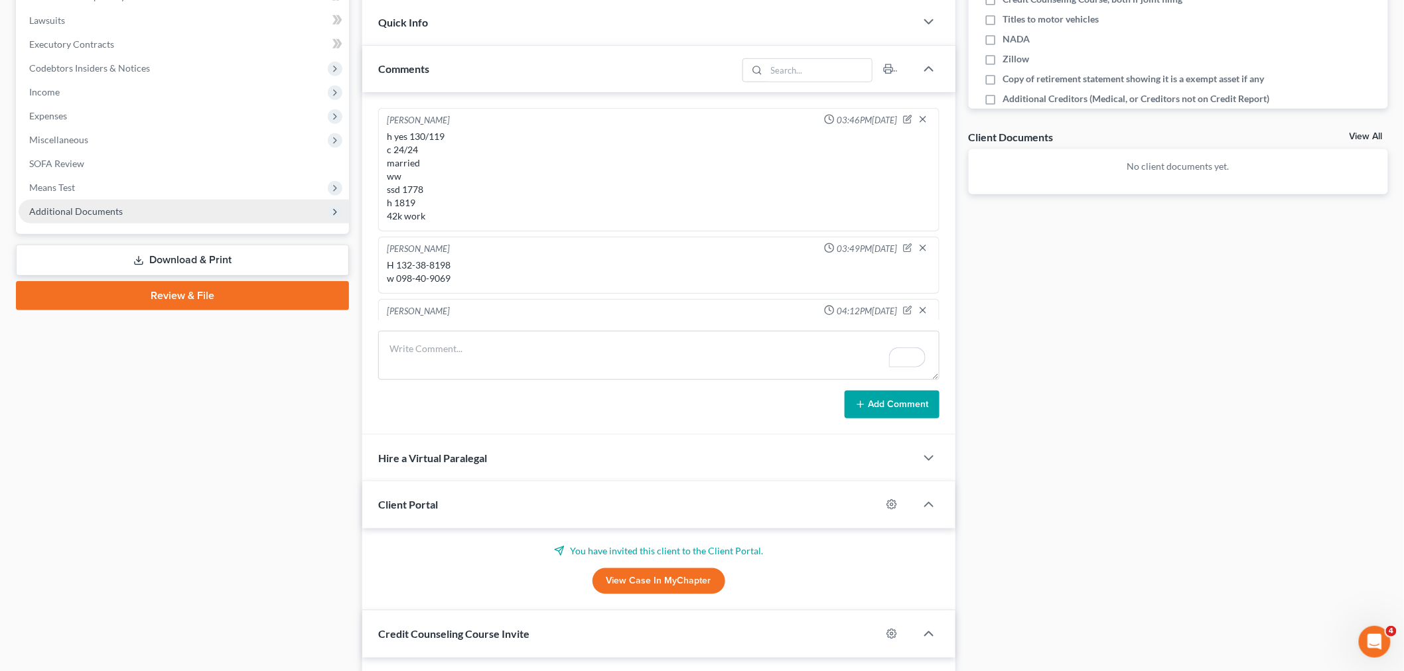
drag, startPoint x: 115, startPoint y: 204, endPoint x: 186, endPoint y: 206, distance: 71.7
click at [115, 206] on span "Additional Documents" at bounding box center [76, 211] width 94 height 11
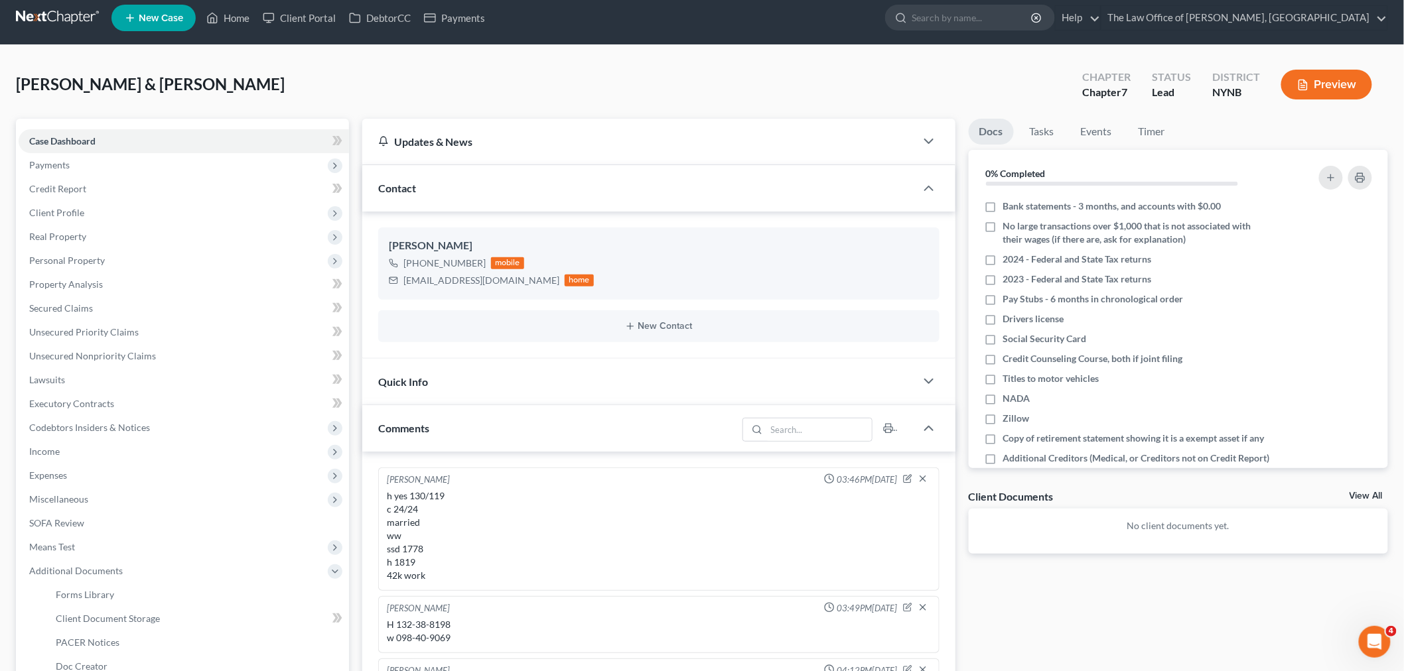
scroll to position [0, 0]
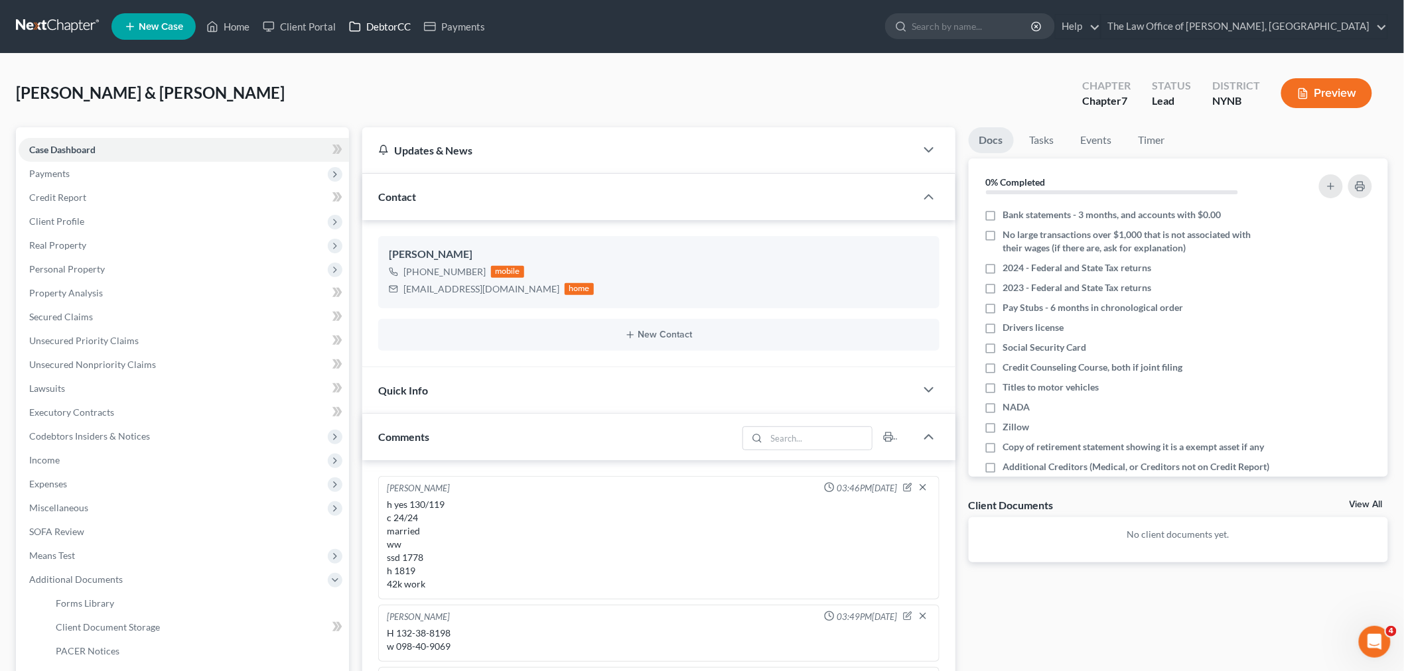
click at [389, 28] on link "DebtorCC" at bounding box center [379, 27] width 75 height 24
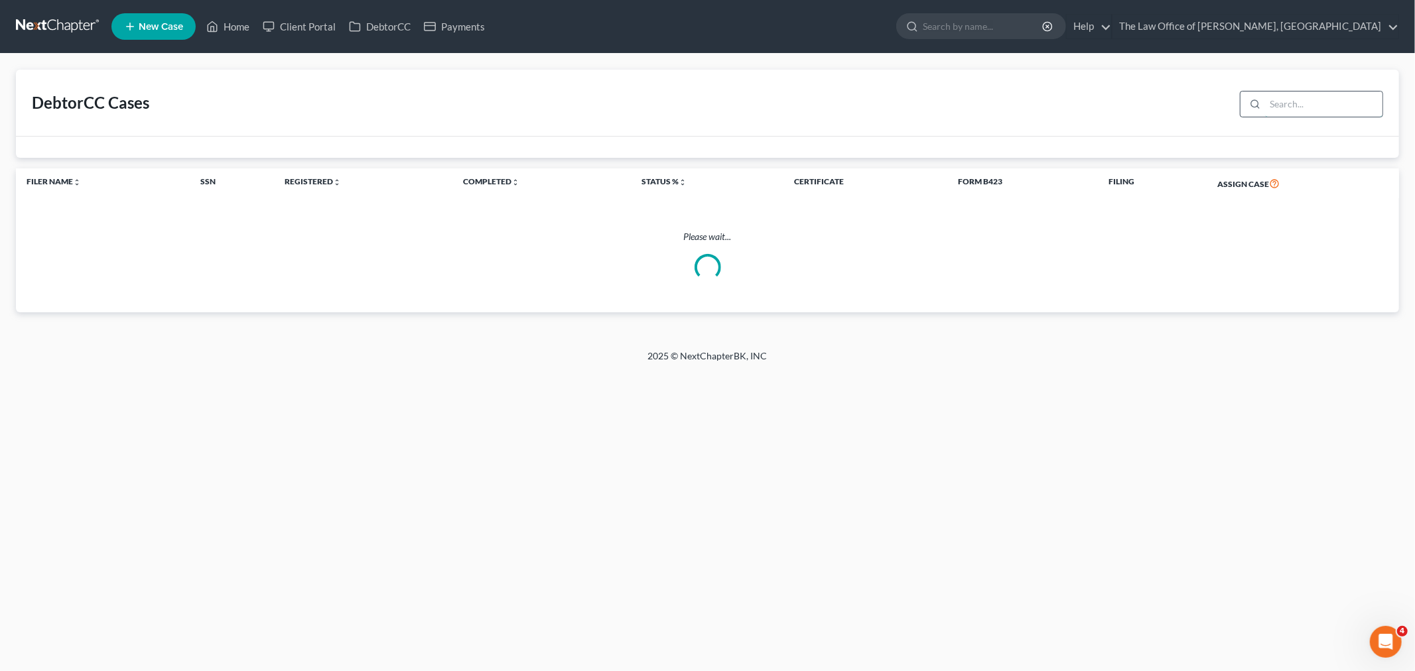
click at [1278, 99] on input "search" at bounding box center [1323, 104] width 117 height 25
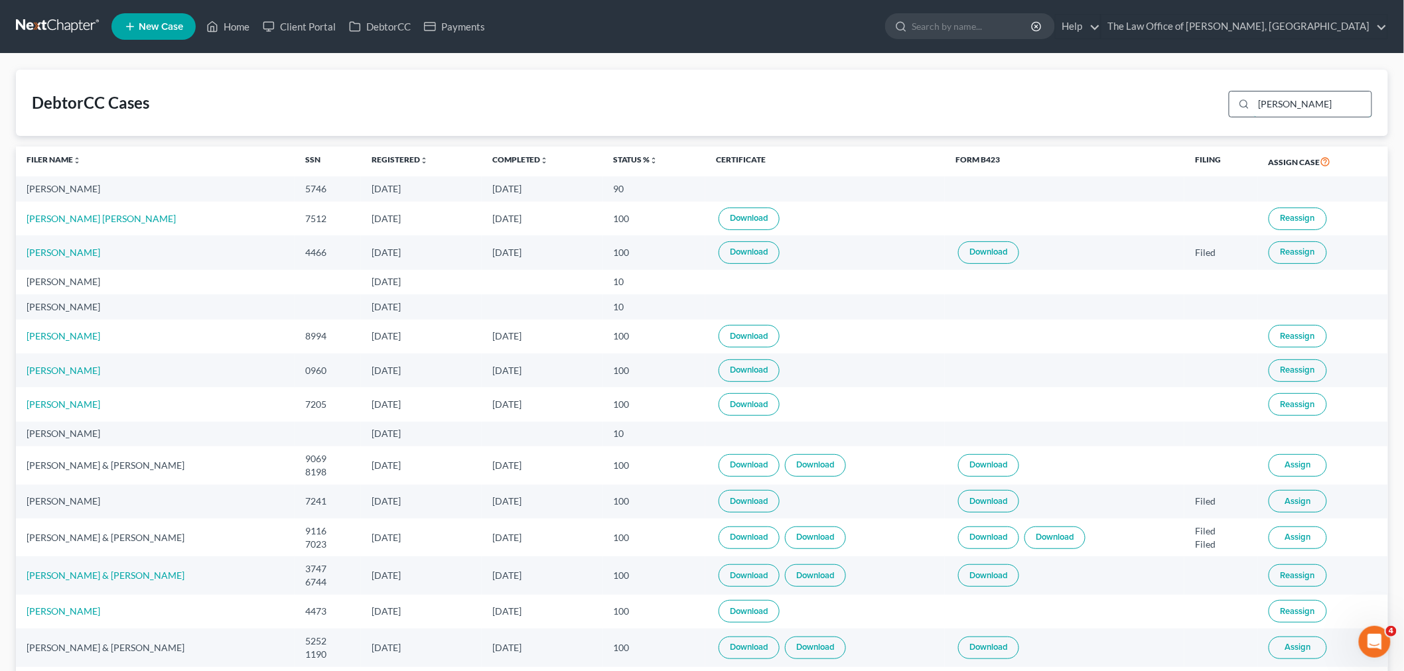
type input "smith"
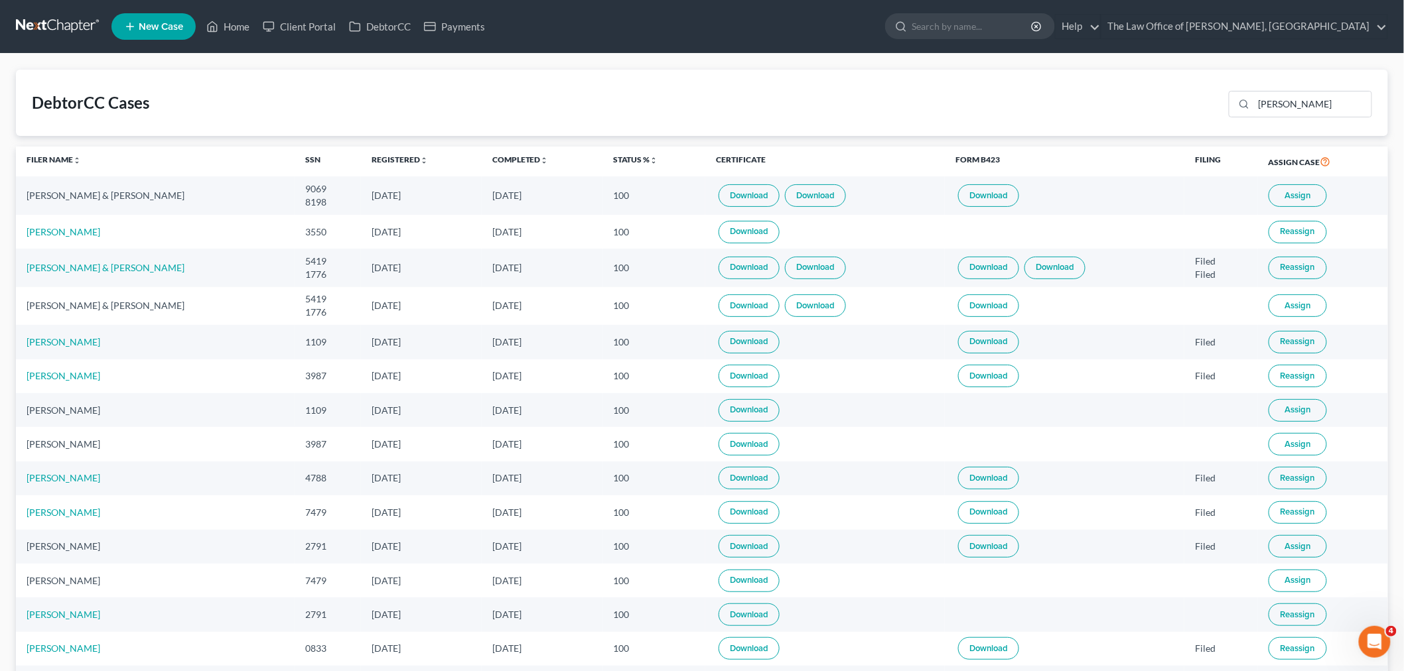
click at [1291, 196] on span "Assign" at bounding box center [1297, 195] width 26 height 11
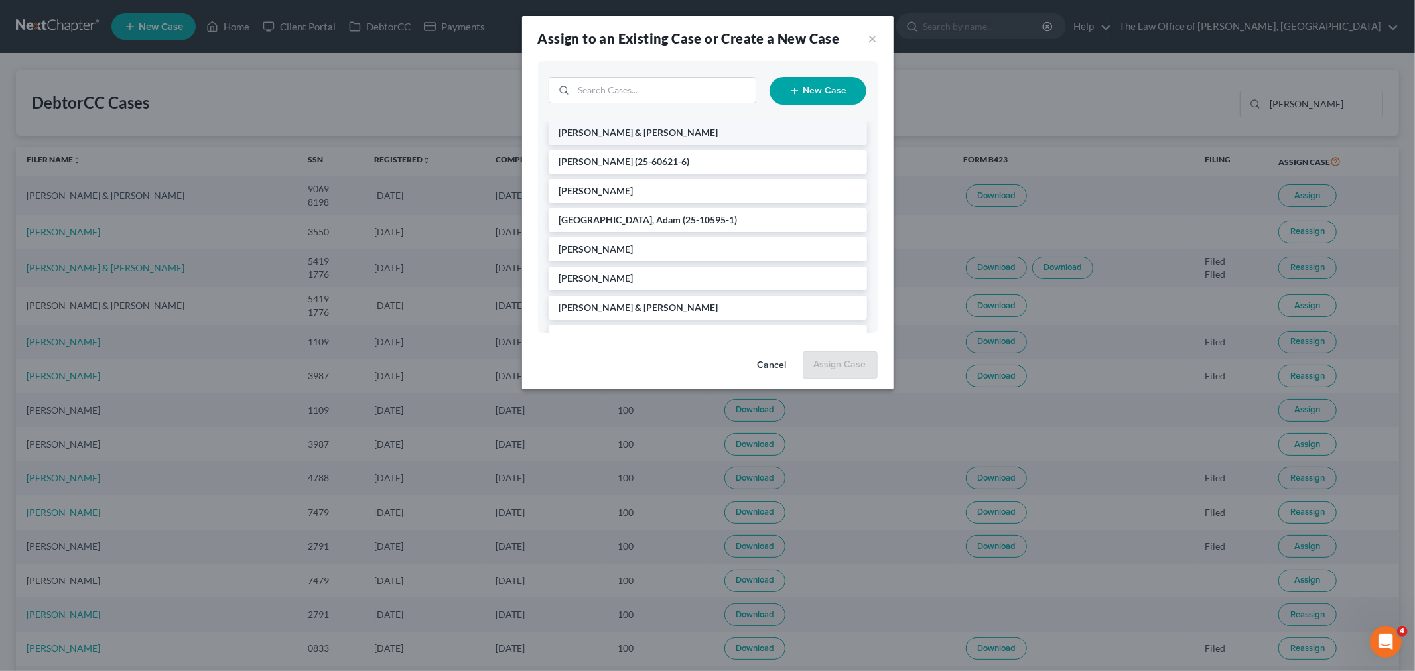
click at [637, 139] on li "[PERSON_NAME] & [PERSON_NAME]" at bounding box center [708, 133] width 318 height 24
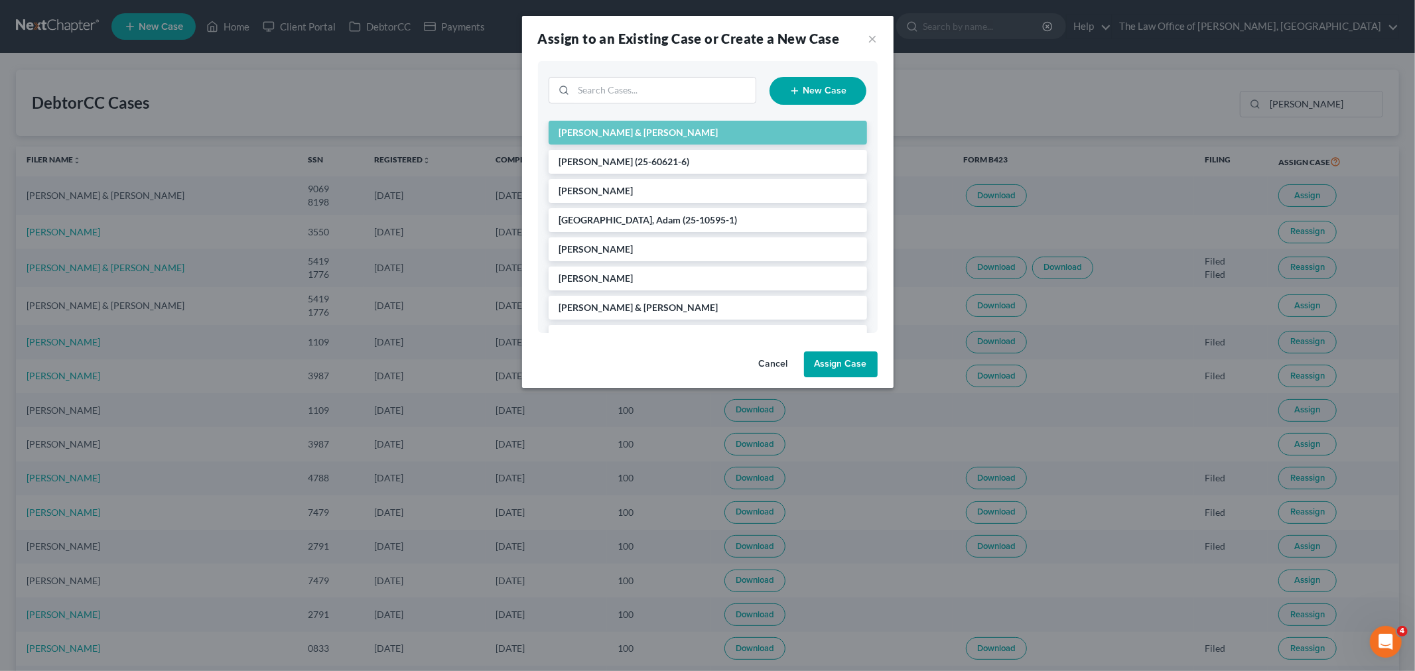
click at [843, 367] on button "Assign Case" at bounding box center [841, 365] width 74 height 27
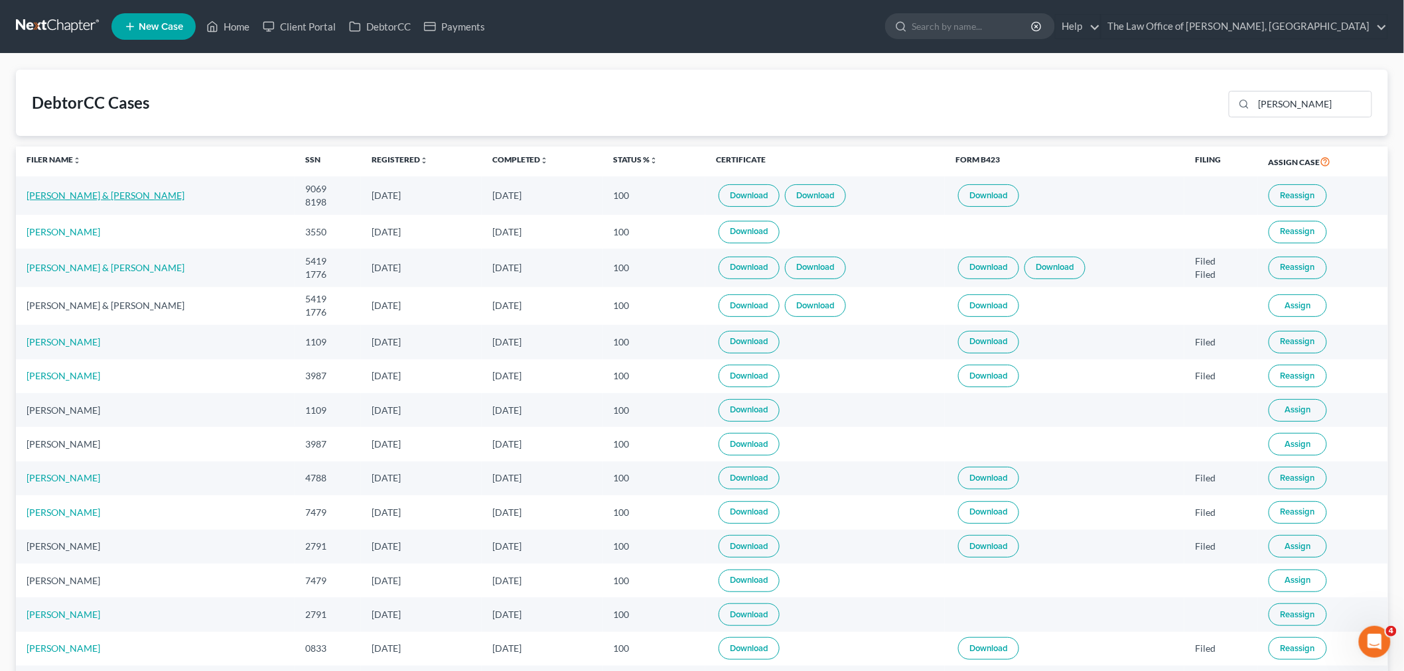
click at [107, 192] on link "Darlene Smith & Richard Smith" at bounding box center [106, 195] width 158 height 11
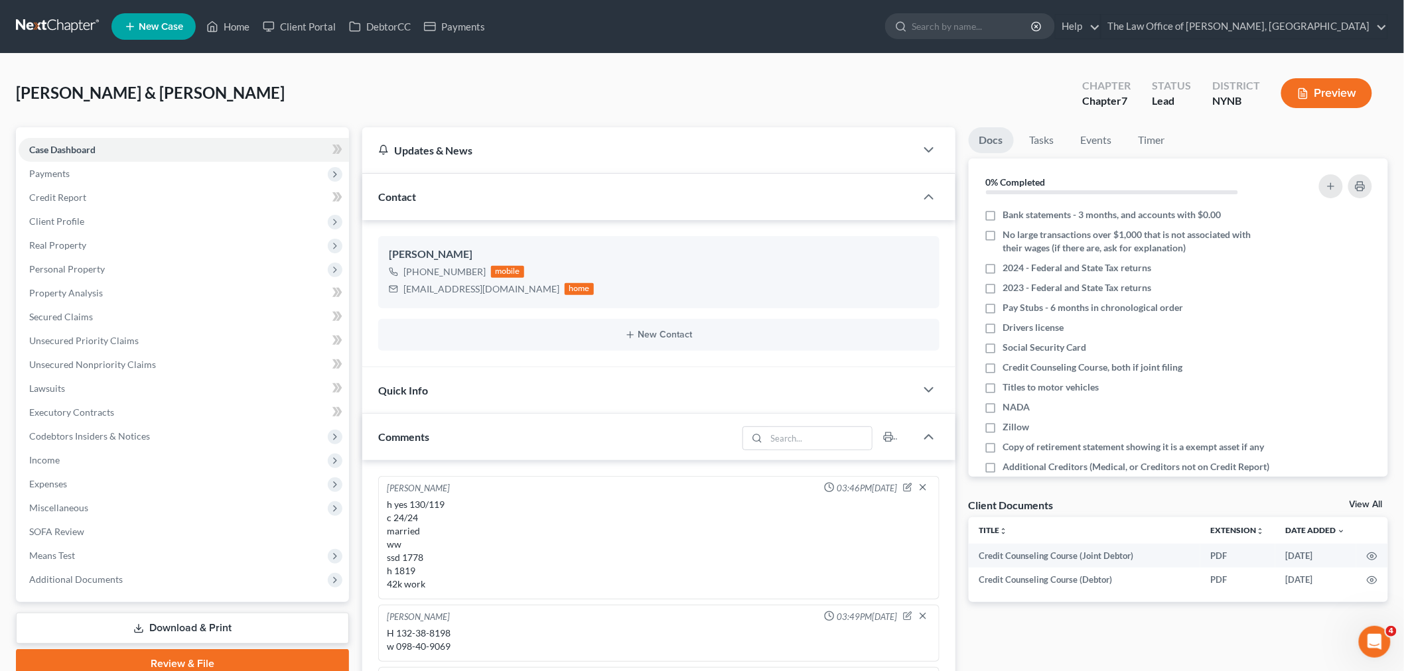
scroll to position [76, 0]
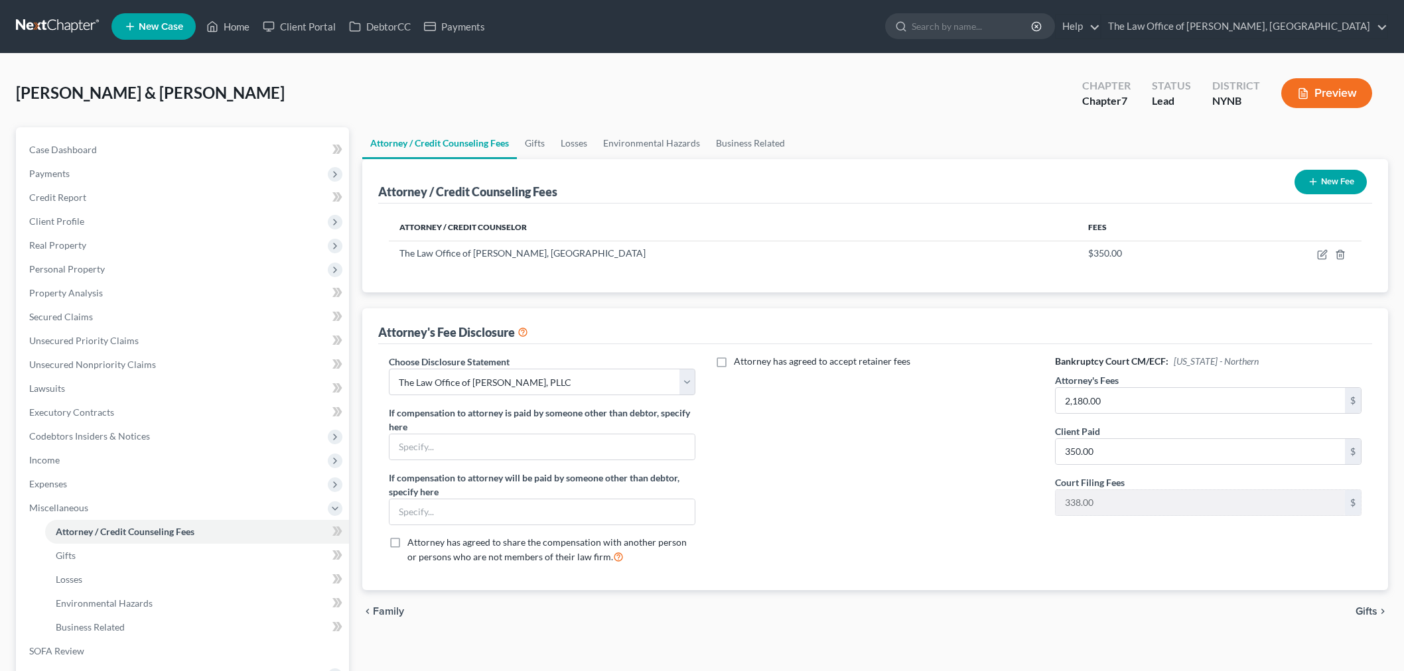
select select "1"
click at [64, 220] on span "Client Profile" at bounding box center [56, 221] width 55 height 11
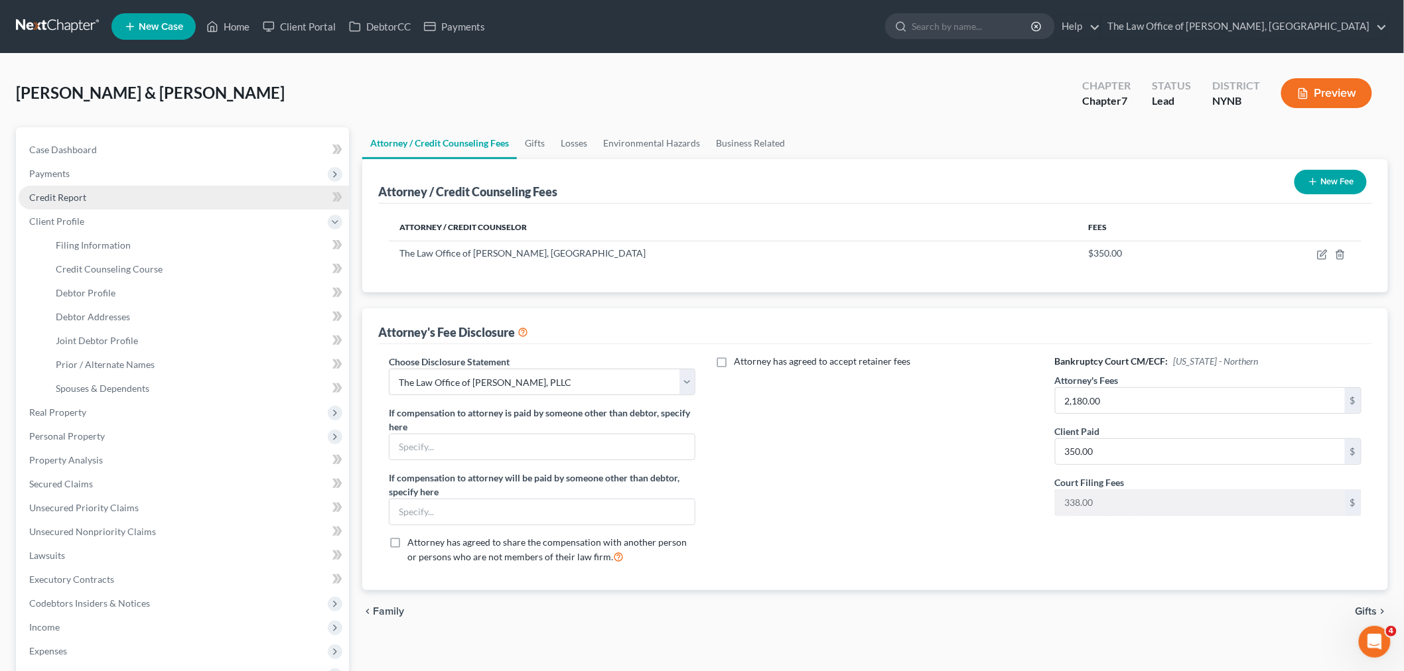
click at [78, 194] on span "Credit Report" at bounding box center [57, 197] width 57 height 11
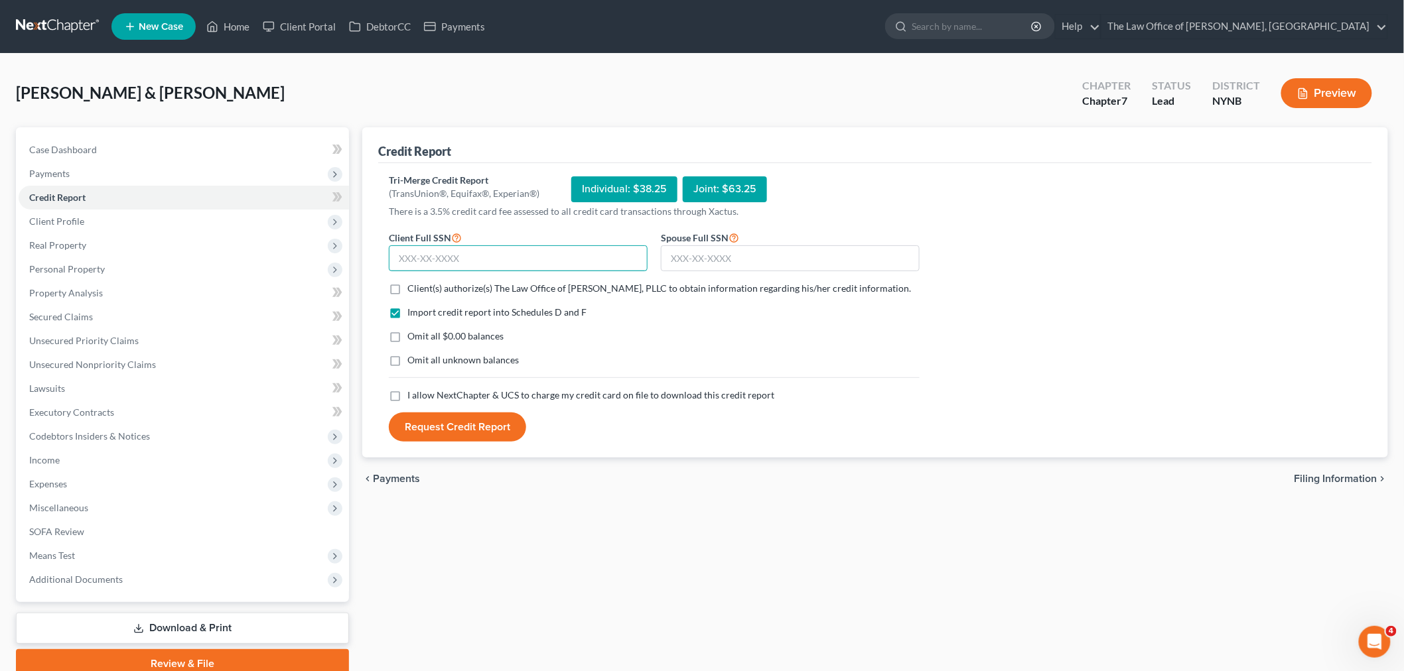
click at [407, 247] on input "text" at bounding box center [518, 258] width 259 height 27
paste input "132-38-8198"
type input "132-38-8198"
click at [407, 289] on label "Client(s) authorize(s) The Law Office of [PERSON_NAME], PLLC to obtain informat…" at bounding box center [658, 288] width 503 height 13
click at [413, 289] on input "Client(s) authorize(s) The Law Office of [PERSON_NAME], PLLC to obtain informat…" at bounding box center [417, 286] width 9 height 9
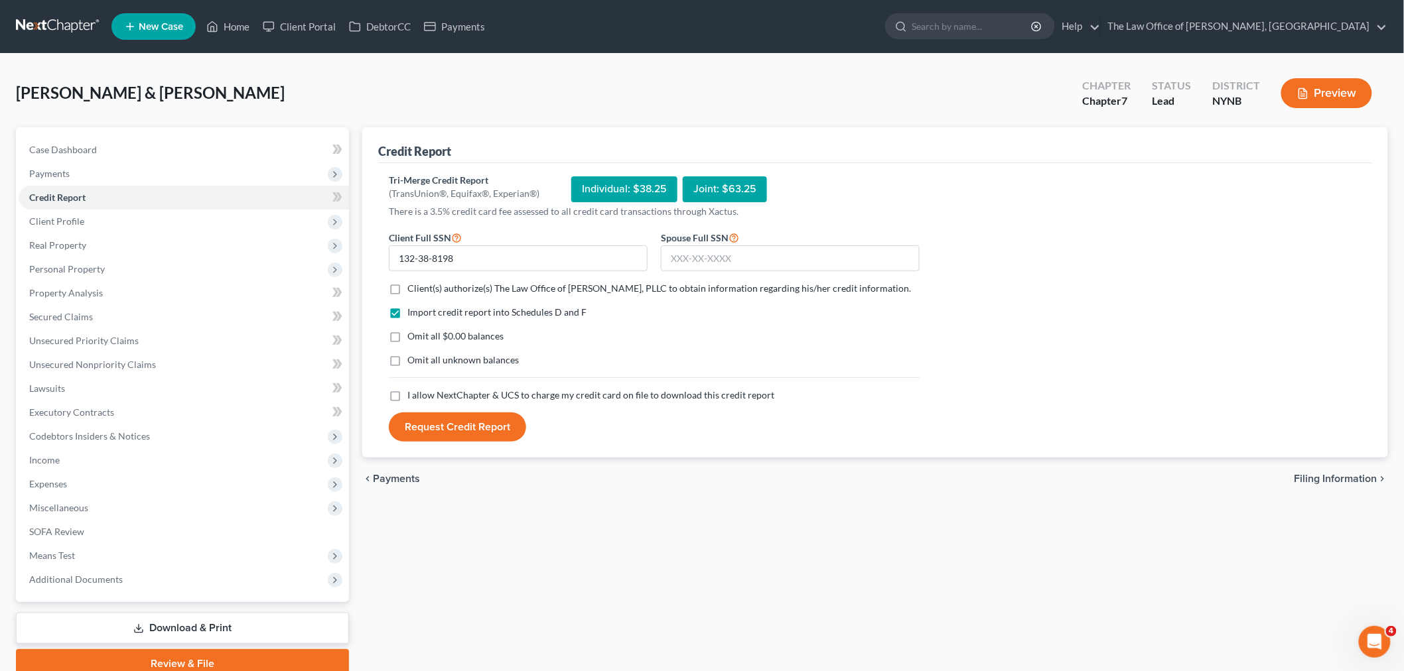
checkbox input "true"
click at [407, 402] on label "I allow NextChapter & UCS to charge my credit card on file to download this cre…" at bounding box center [590, 395] width 367 height 13
click at [413, 397] on input "I allow NextChapter & UCS to charge my credit card on file to download this cre…" at bounding box center [417, 393] width 9 height 9
checkbox input "true"
click at [718, 248] on input "text" at bounding box center [790, 258] width 259 height 27
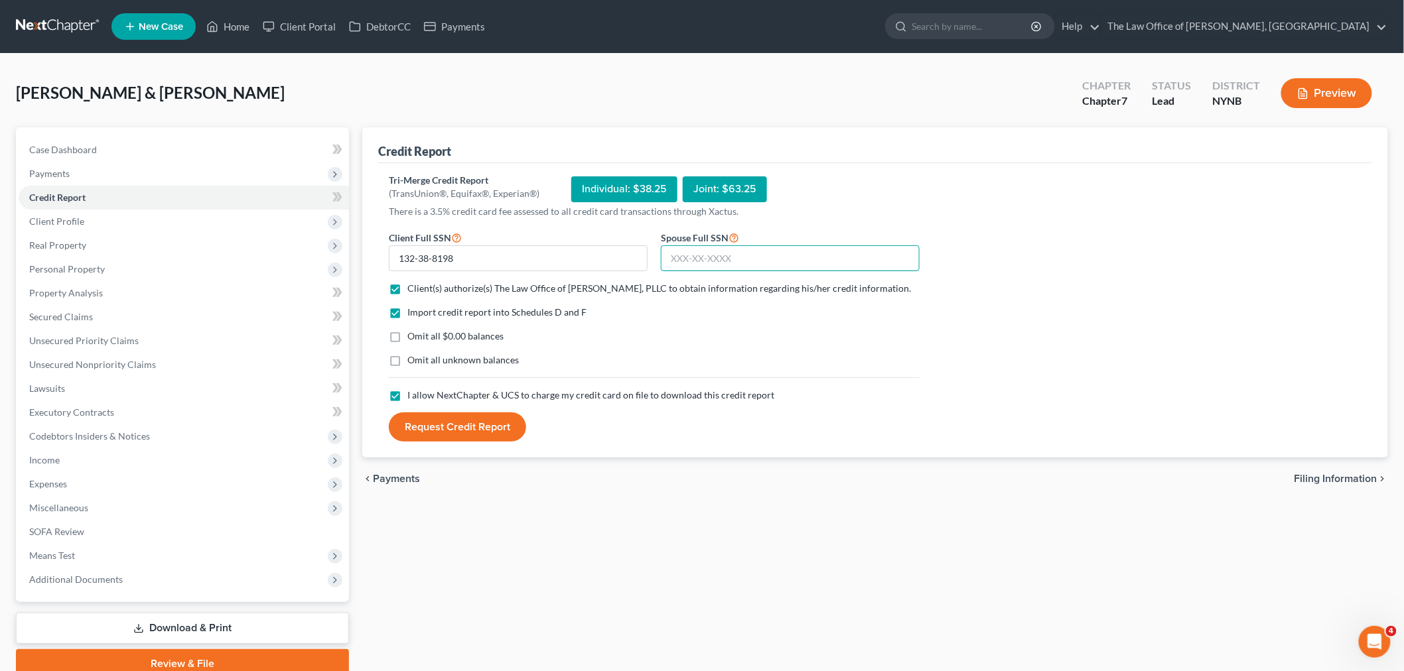
paste input "098-40-9069"
type input "098-40-9069"
click at [423, 442] on button "Request Credit Report" at bounding box center [457, 427] width 137 height 29
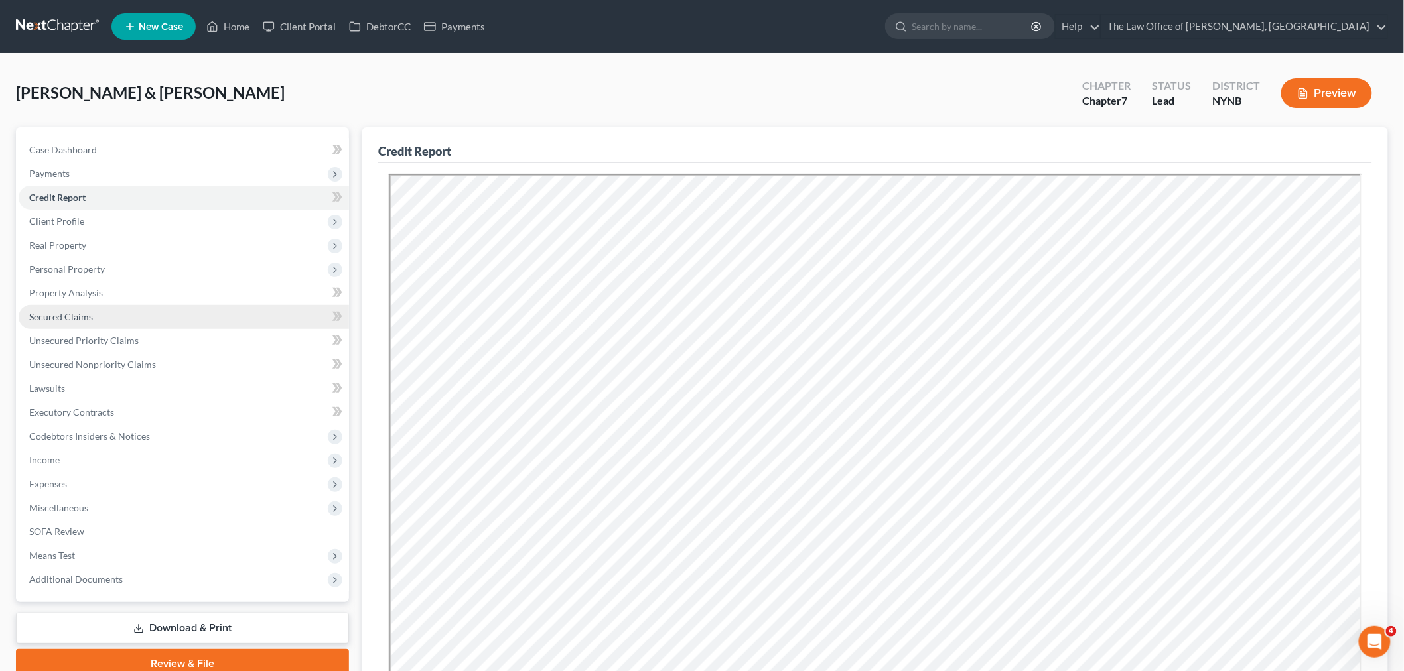
click at [96, 312] on link "Secured Claims" at bounding box center [184, 317] width 330 height 24
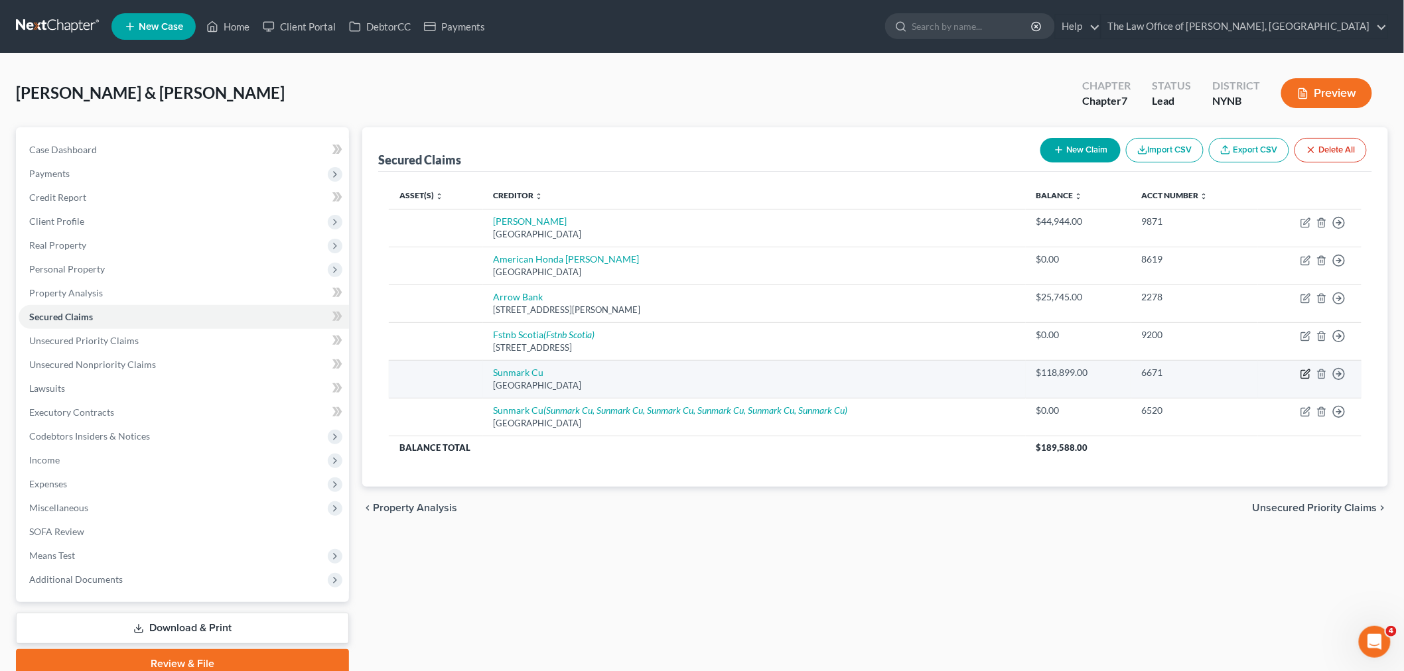
click at [1305, 374] on icon "button" at bounding box center [1305, 374] width 11 height 11
select select "35"
select select "0"
select select "2"
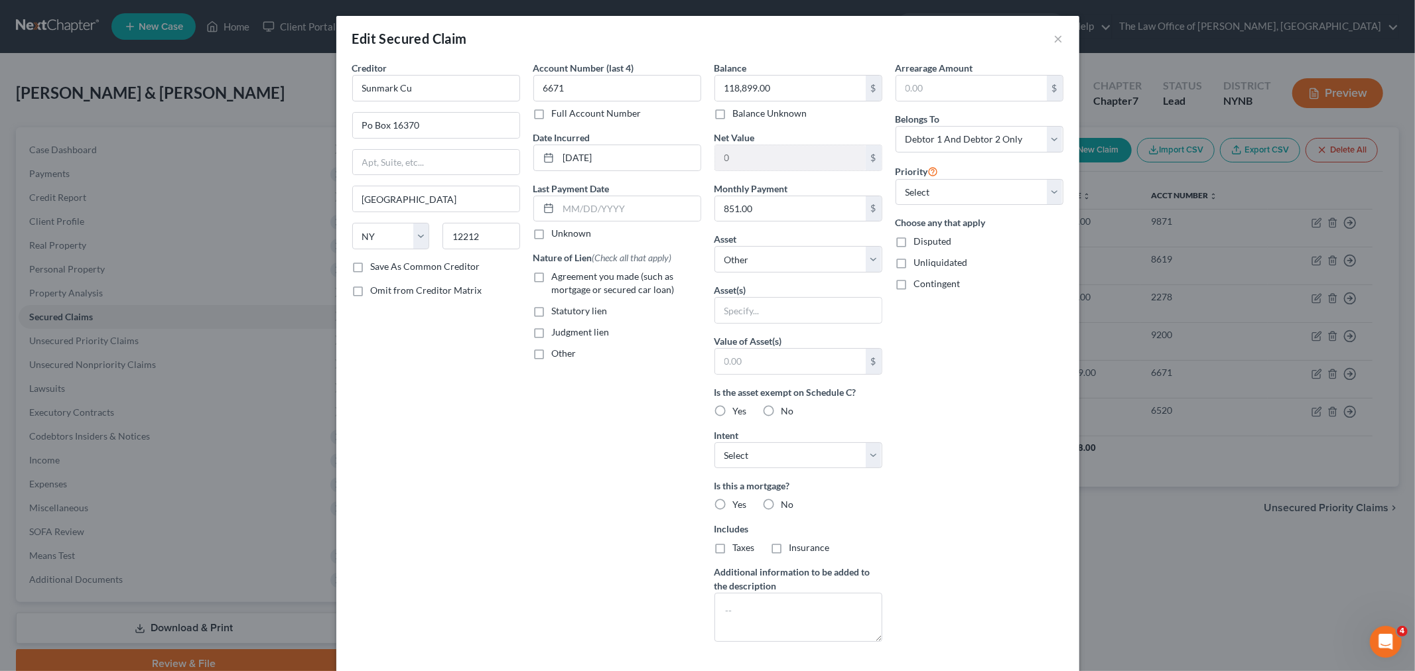
click at [552, 279] on label "Agreement you made (such as mortgage or secured car loan)" at bounding box center [626, 283] width 149 height 27
click at [557, 279] on input "Agreement you made (such as mortgage or secured car loan)" at bounding box center [561, 274] width 9 height 9
checkbox input "true"
click at [786, 264] on select "Select Other Multiple Assets Keybank (Checking Account) - $15.0 [STREET_ADDRESS…" at bounding box center [798, 259] width 168 height 27
select select "3"
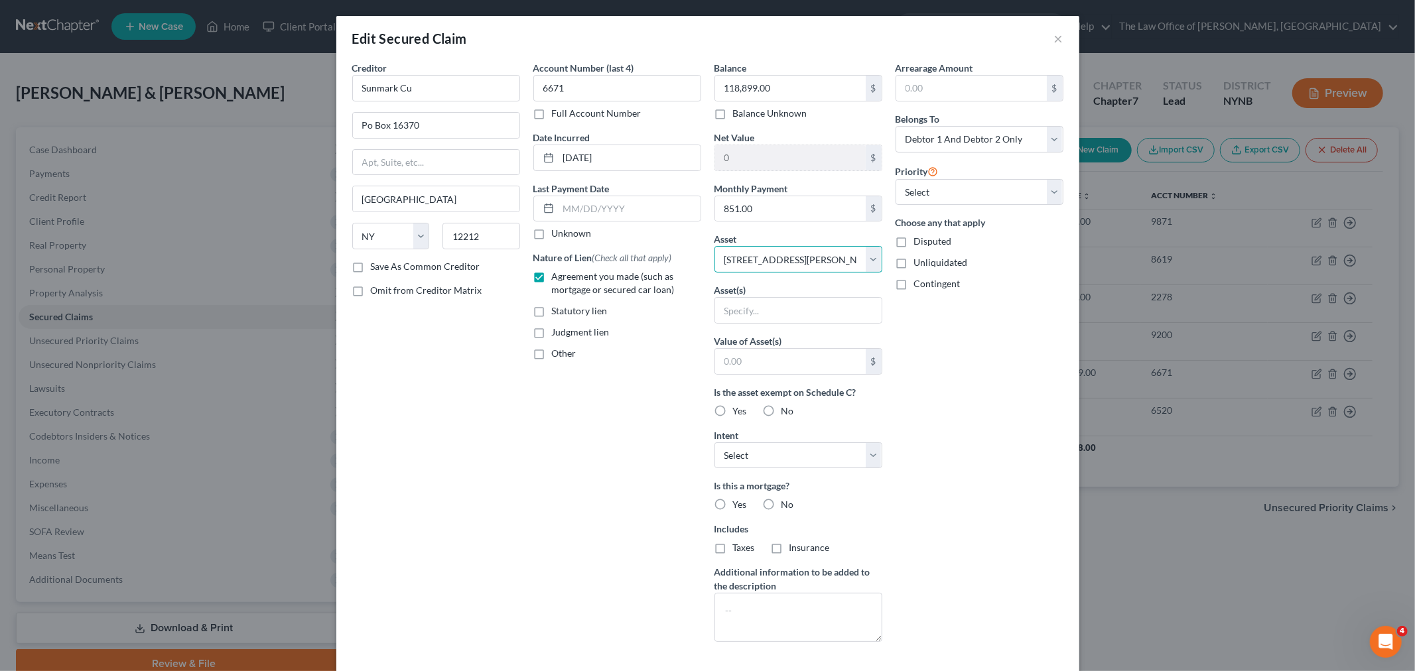
click at [714, 246] on select "Select Other Multiple Assets Keybank (Checking Account) - $15.0 [STREET_ADDRESS…" at bounding box center [798, 259] width 168 height 27
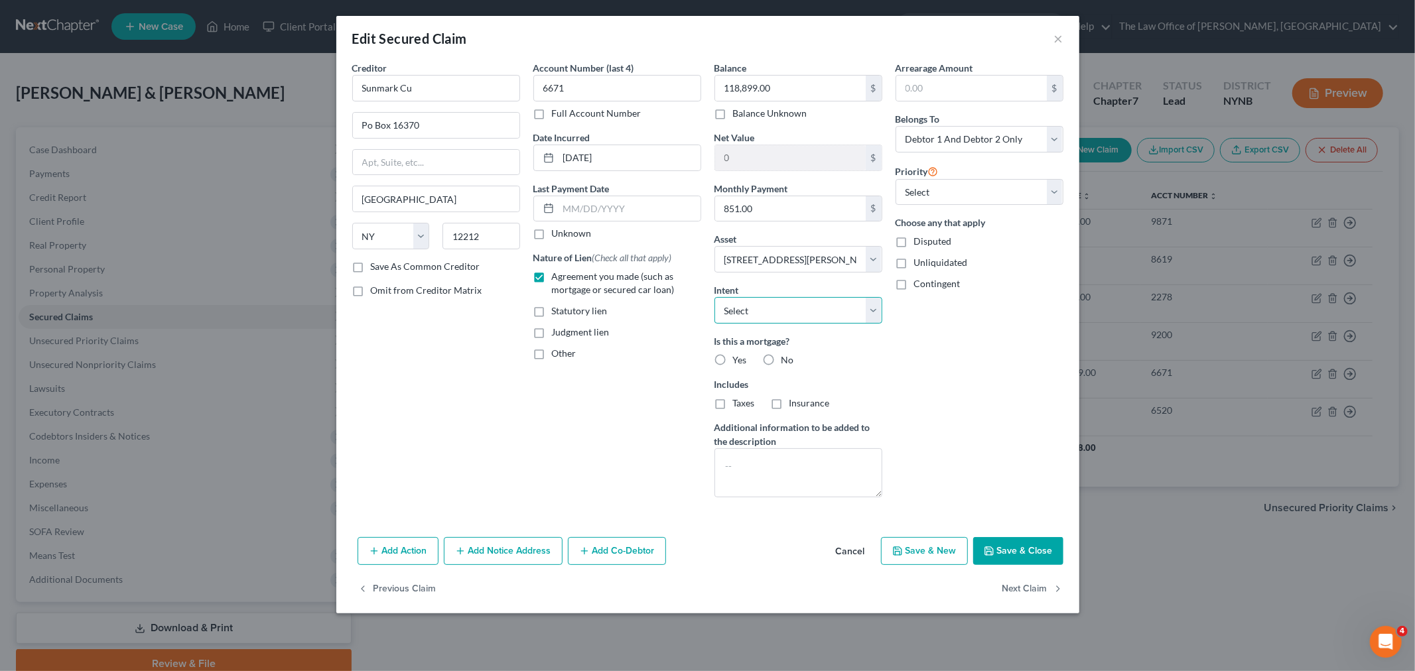
click at [787, 320] on select "Select Surrender Redeem Reaffirm Avoid Other" at bounding box center [798, 310] width 168 height 27
select select "2"
click at [714, 297] on select "Select Surrender Redeem Reaffirm Avoid Other" at bounding box center [798, 310] width 168 height 27
click at [733, 363] on label "Yes" at bounding box center [740, 360] width 14 height 13
click at [738, 362] on input "Yes" at bounding box center [742, 358] width 9 height 9
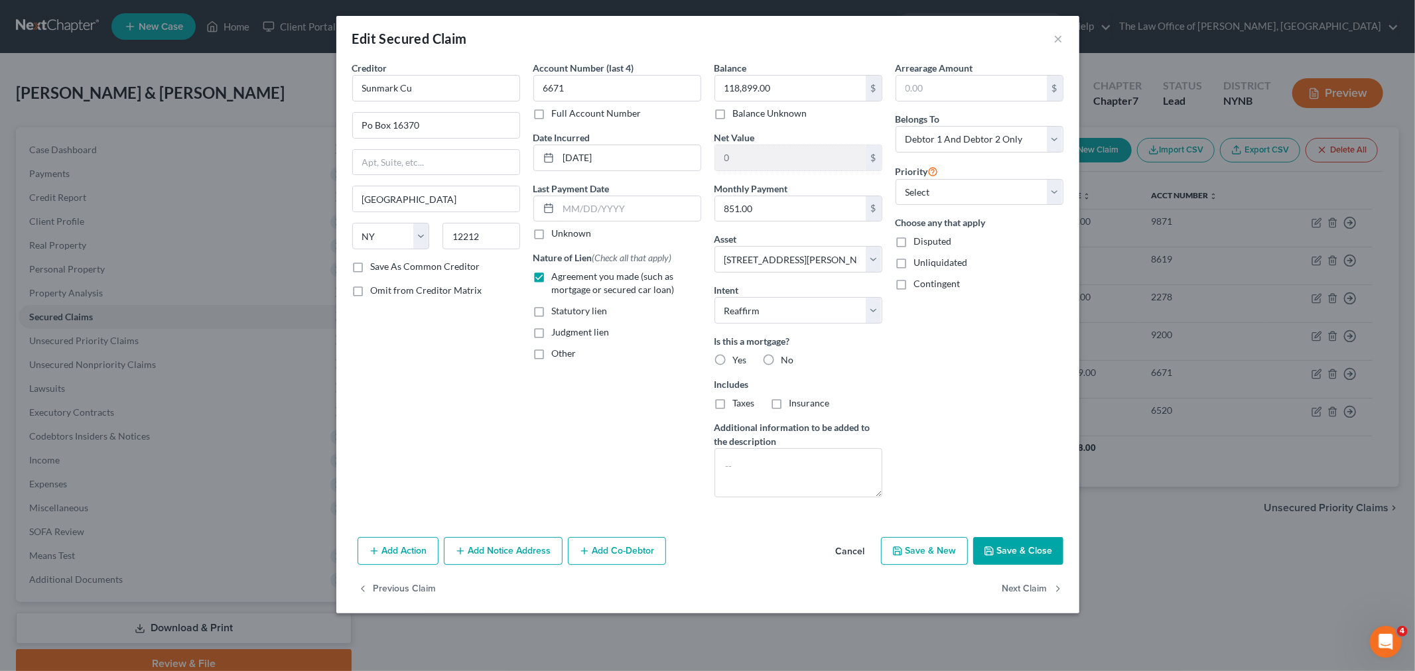
radio input "true"
click at [1009, 551] on button "Save & Close" at bounding box center [1018, 551] width 90 height 28
select select
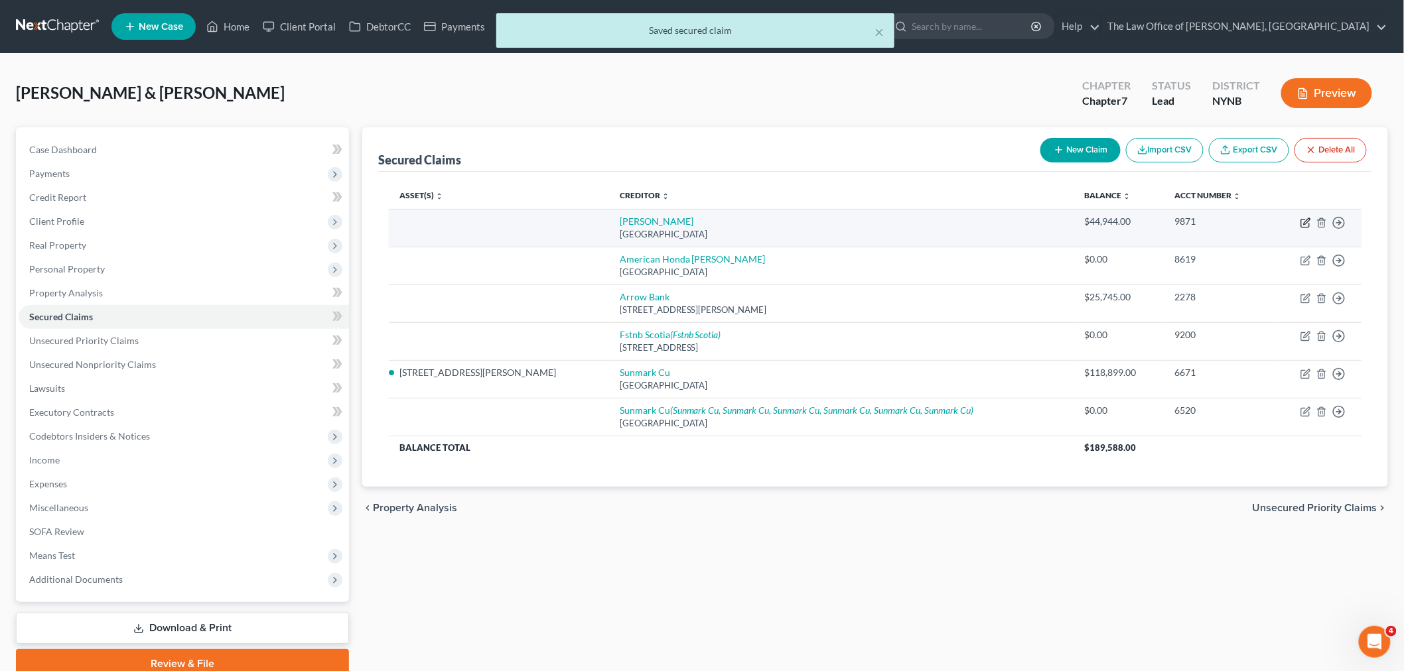
click at [1307, 220] on icon "button" at bounding box center [1305, 223] width 11 height 11
select select "45"
select select "2"
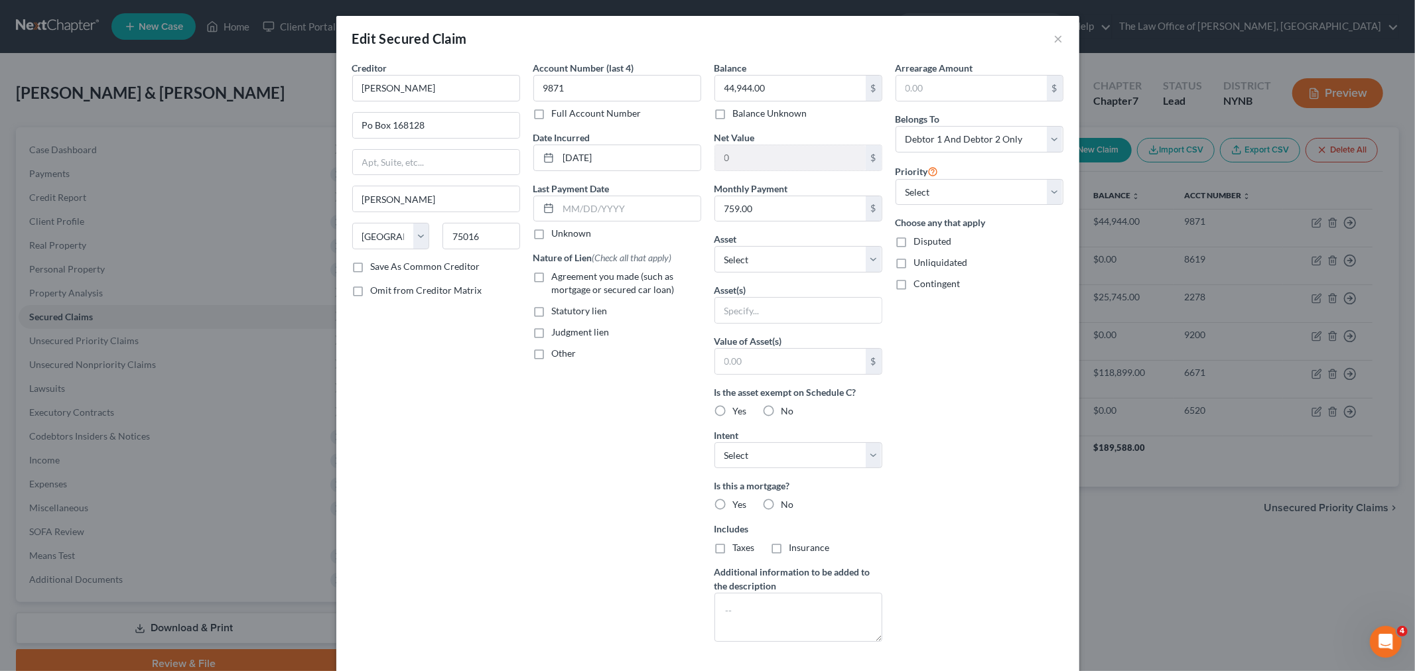
click at [552, 281] on label "Agreement you made (such as mortgage or secured car loan)" at bounding box center [626, 283] width 149 height 27
click at [557, 279] on input "Agreement you made (such as mortgage or secured car loan)" at bounding box center [561, 274] width 9 height 9
checkbox input "true"
click at [757, 259] on select "Select Other Multiple Assets Keybank (Checking Account) - $15.0 [STREET_ADDRESS…" at bounding box center [798, 259] width 168 height 27
select select "6"
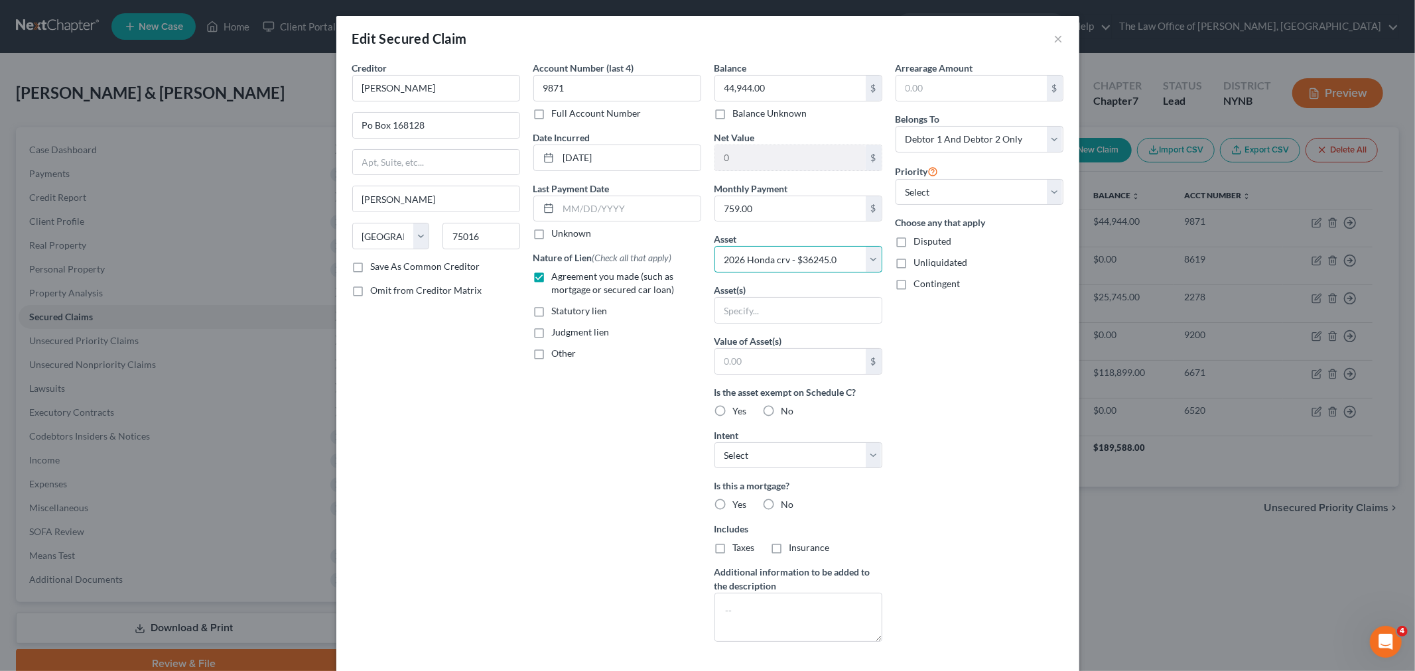
click at [714, 246] on select "Select Other Multiple Assets Keybank (Checking Account) - $15.0 [STREET_ADDRESS…" at bounding box center [798, 259] width 168 height 27
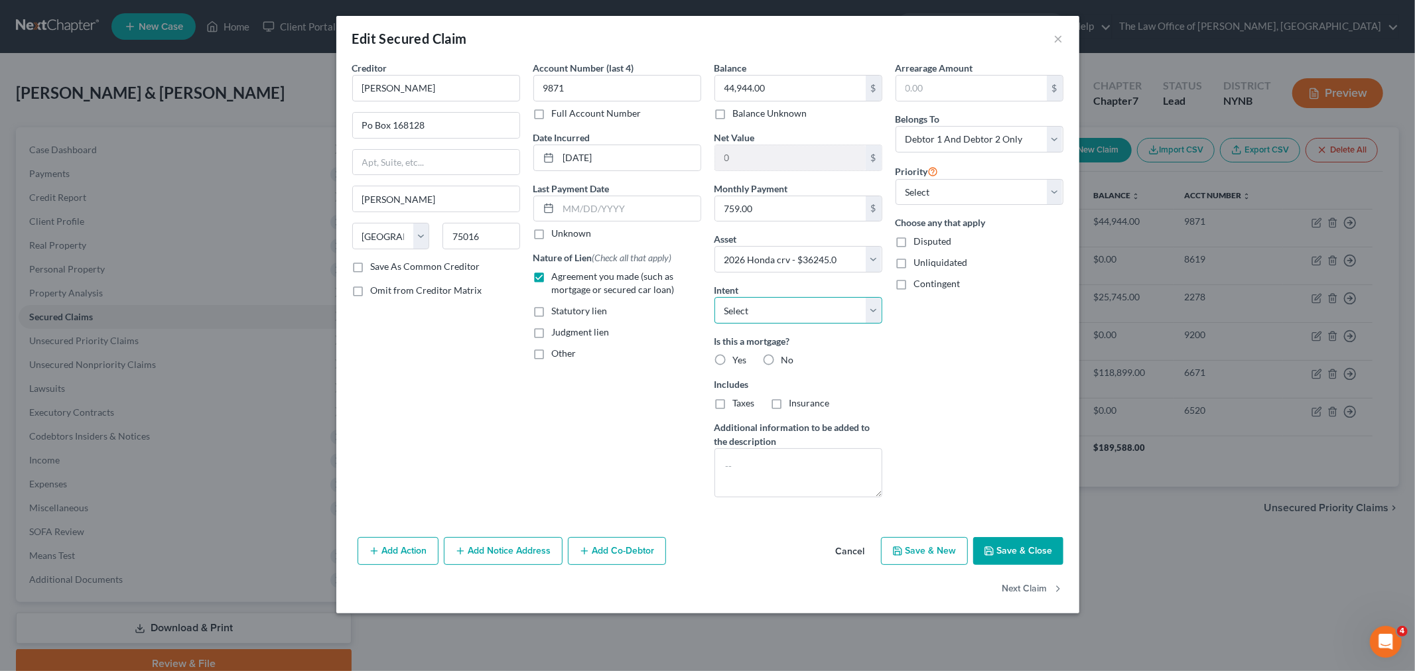
click at [752, 320] on select "Select Surrender Redeem Reaffirm Avoid Other" at bounding box center [798, 310] width 168 height 27
select select "2"
click at [714, 297] on select "Select Surrender Redeem Reaffirm Avoid Other" at bounding box center [798, 310] width 168 height 27
click at [781, 360] on label "No" at bounding box center [787, 360] width 13 height 13
click at [787, 360] on input "No" at bounding box center [791, 358] width 9 height 9
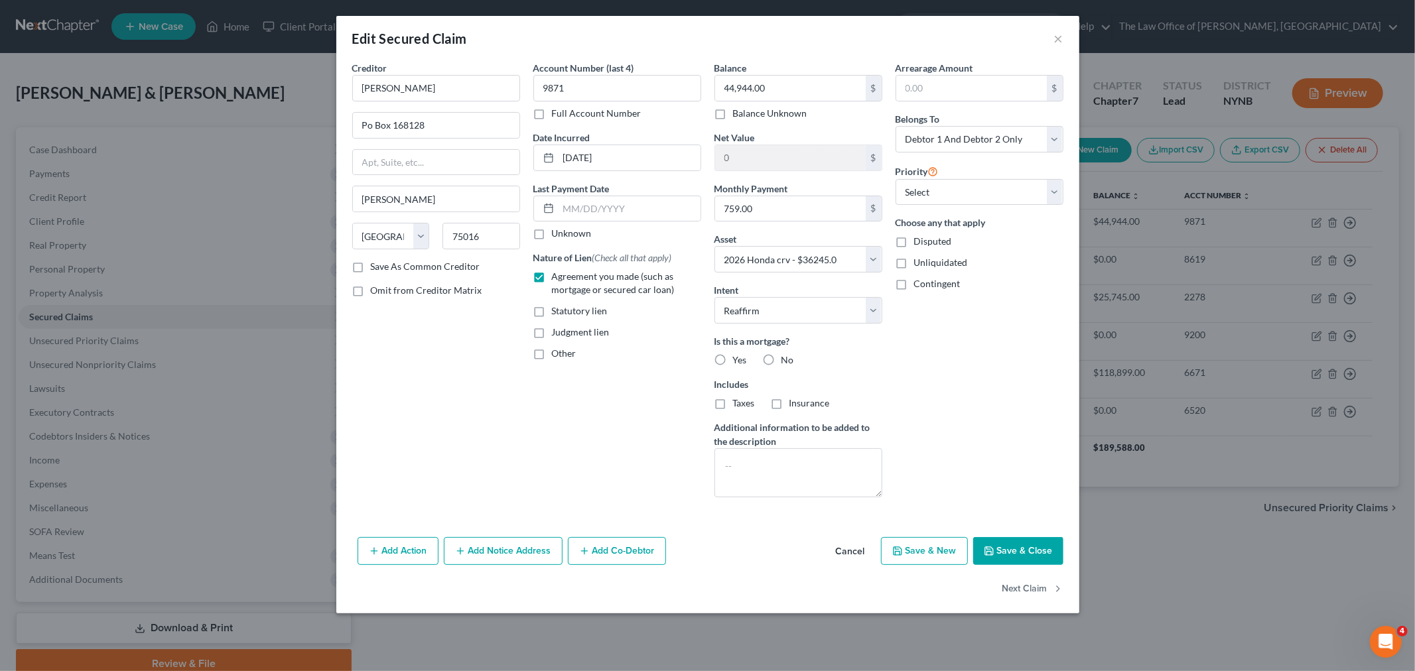
radio input "true"
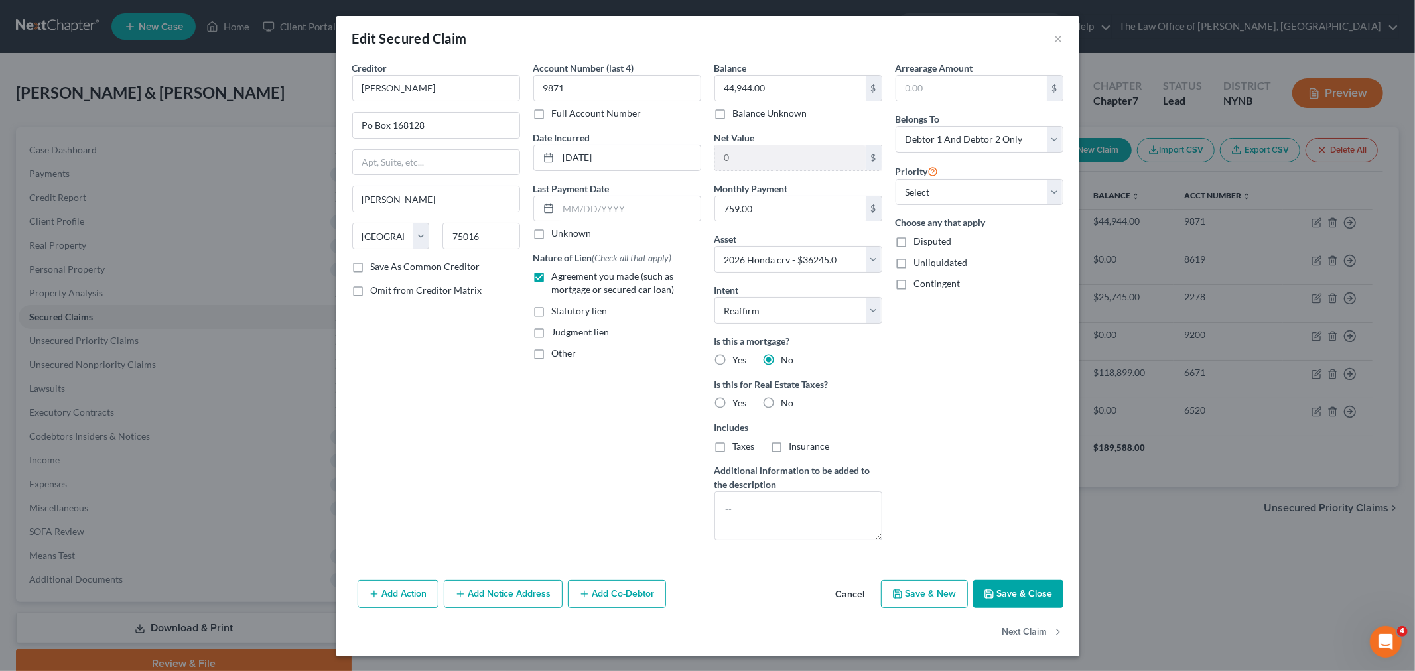
click at [999, 584] on button "Save & Close" at bounding box center [1018, 594] width 90 height 28
select select
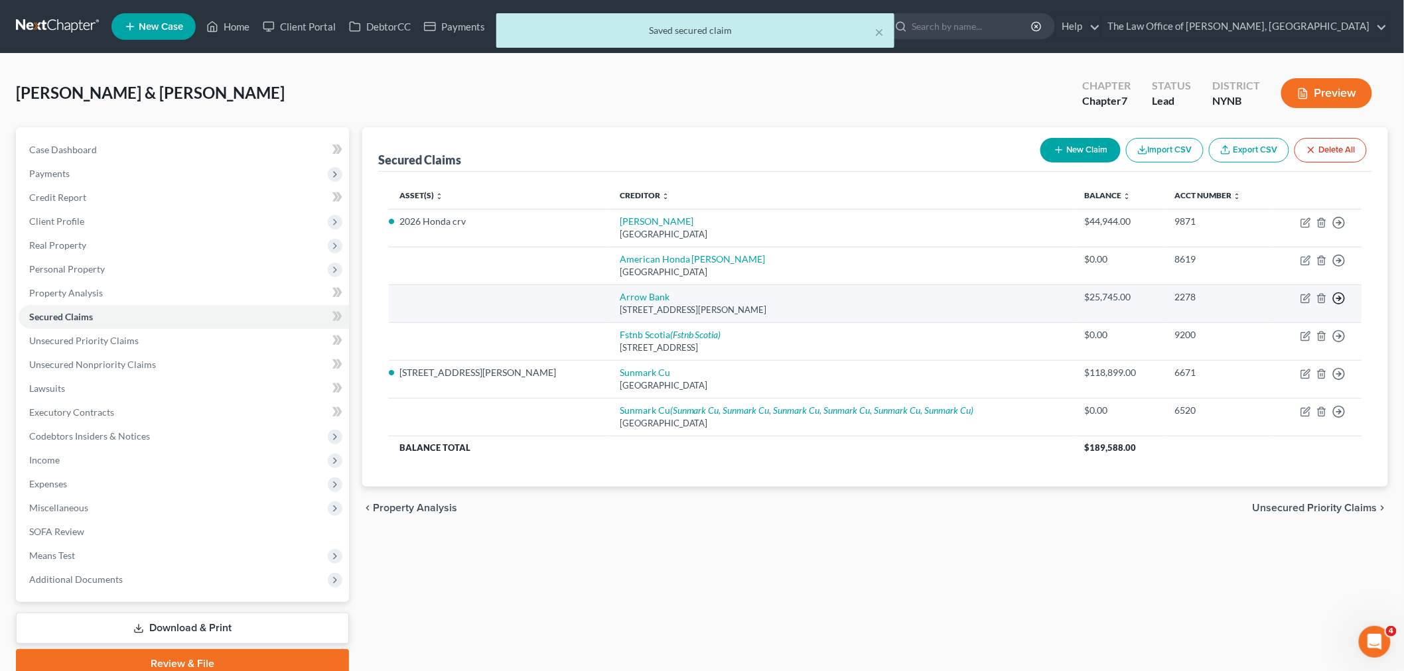
click at [1341, 229] on icon "button" at bounding box center [1338, 222] width 13 height 13
click at [1245, 326] on link "Move to F" at bounding box center [1277, 330] width 111 height 23
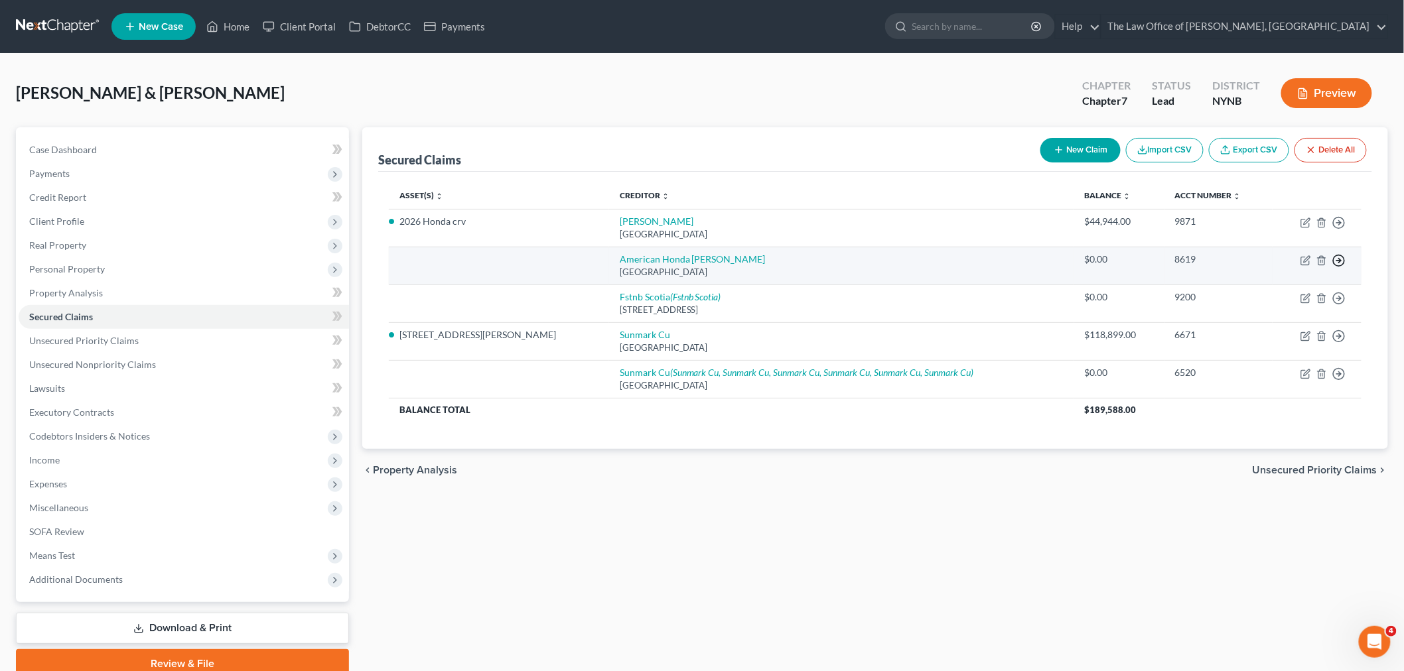
click at [1341, 229] on icon "button" at bounding box center [1338, 222] width 13 height 13
click at [1272, 293] on link "Move to F" at bounding box center [1277, 292] width 111 height 23
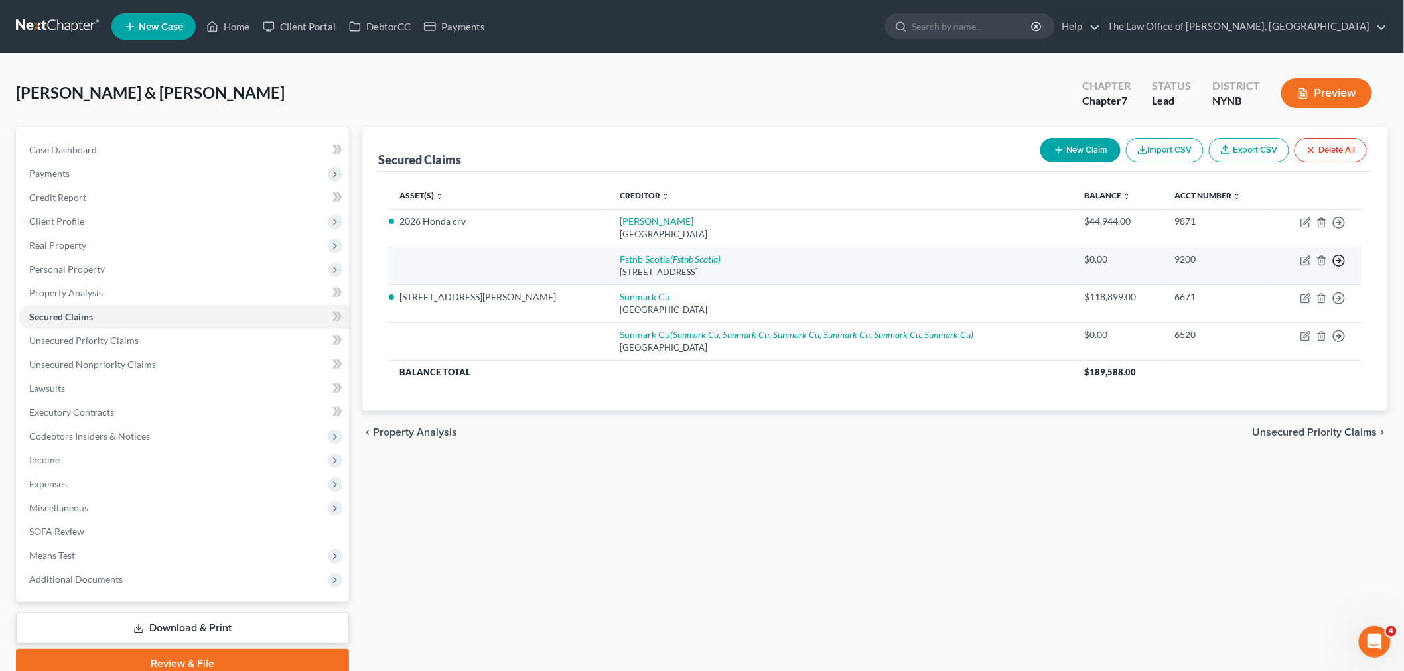
click at [1337, 229] on icon "button" at bounding box center [1338, 222] width 13 height 13
click at [1281, 286] on link "Move to F" at bounding box center [1277, 292] width 111 height 23
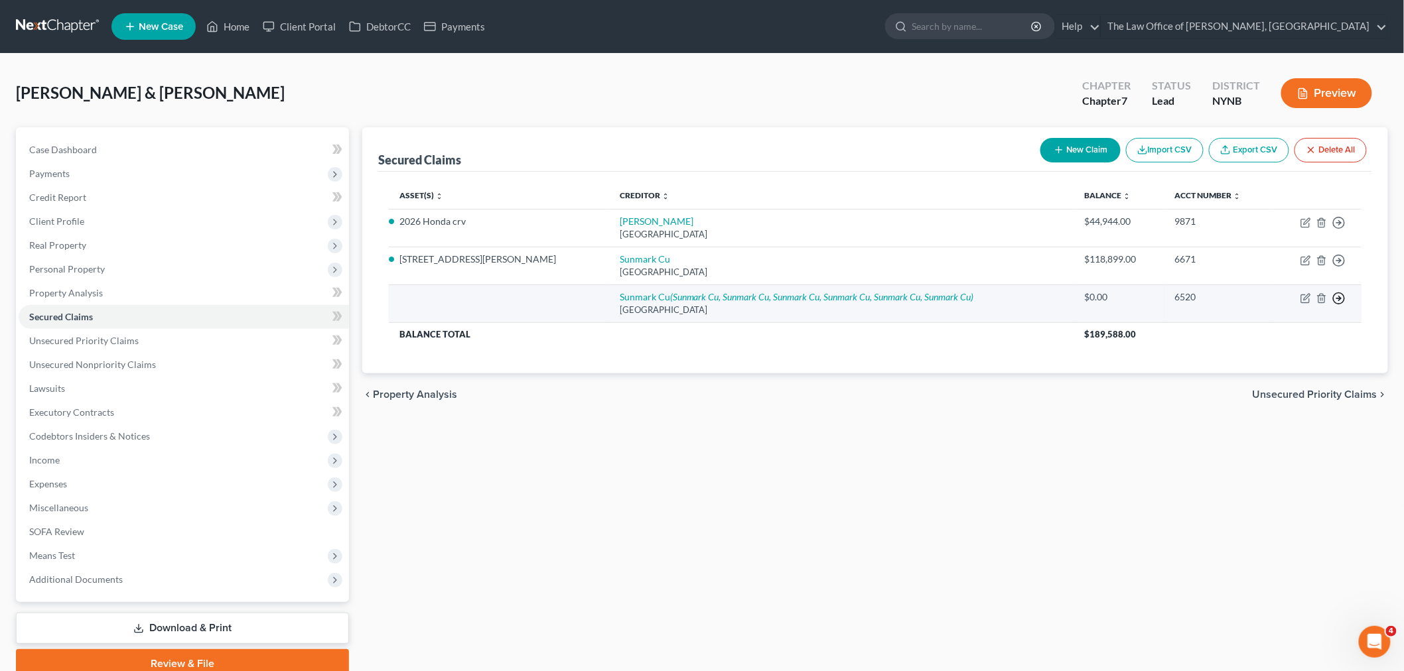
click at [1335, 229] on icon "button" at bounding box center [1338, 222] width 13 height 13
click at [1275, 332] on link "Move to F" at bounding box center [1277, 330] width 111 height 23
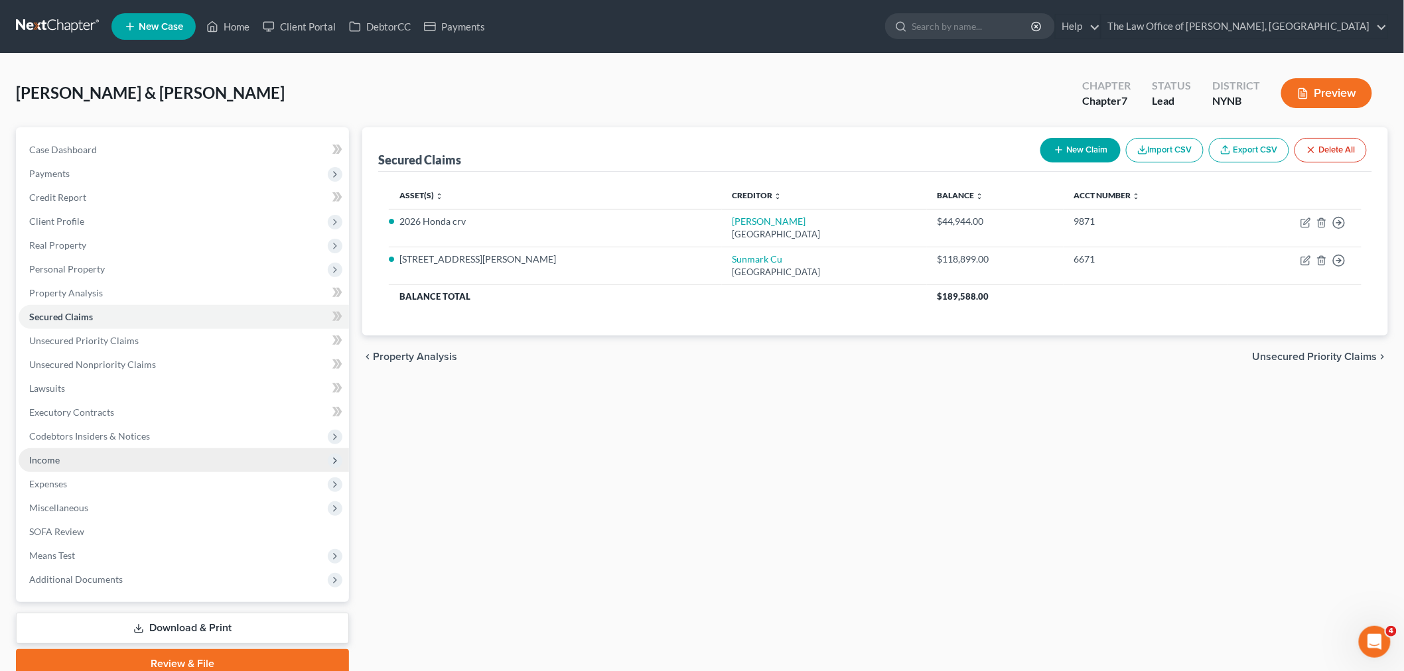
click at [62, 467] on span "Income" at bounding box center [184, 460] width 330 height 24
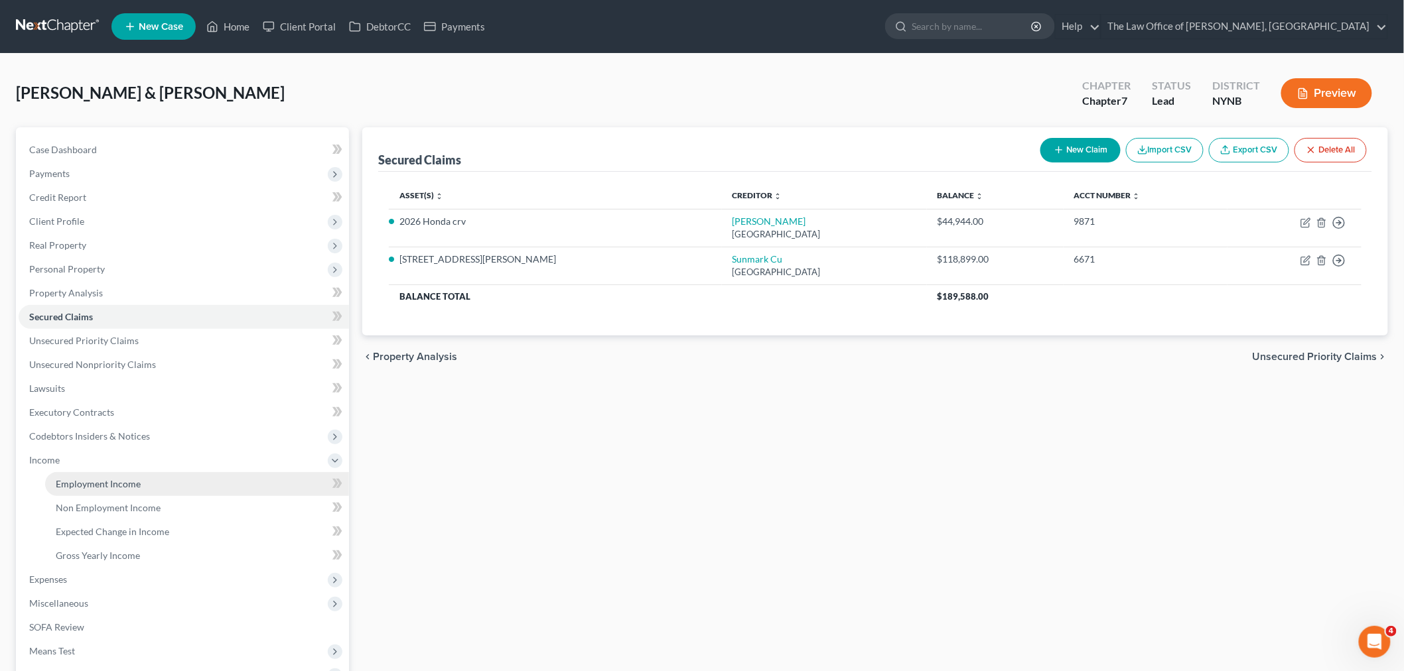
click at [70, 486] on span "Employment Income" at bounding box center [98, 483] width 85 height 11
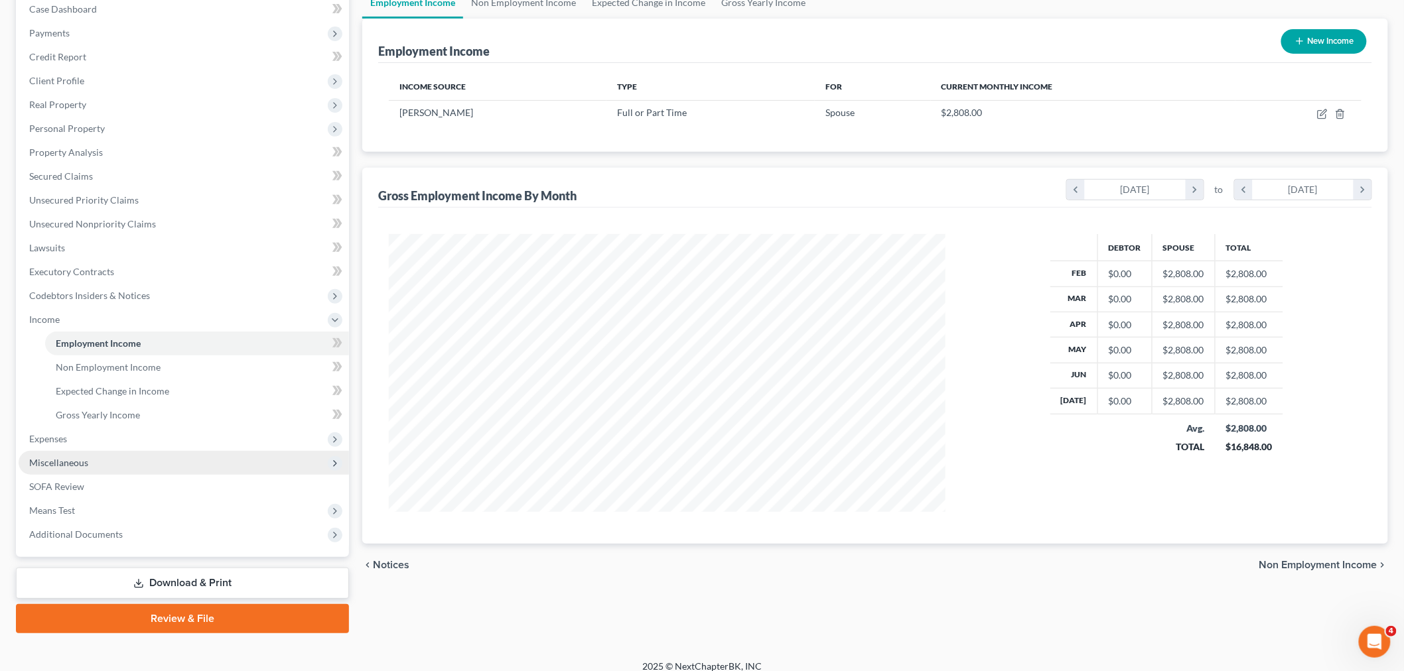
scroll to position [151, 0]
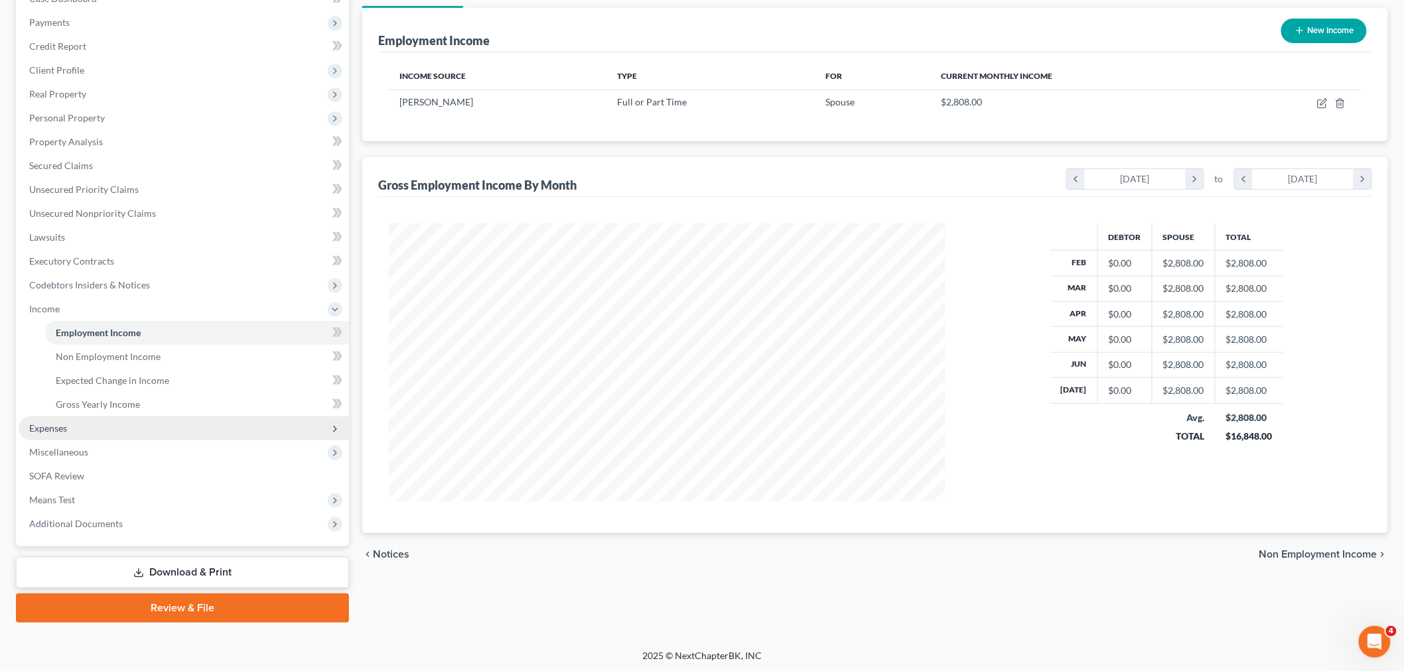
click at [90, 431] on span "Expenses" at bounding box center [184, 429] width 330 height 24
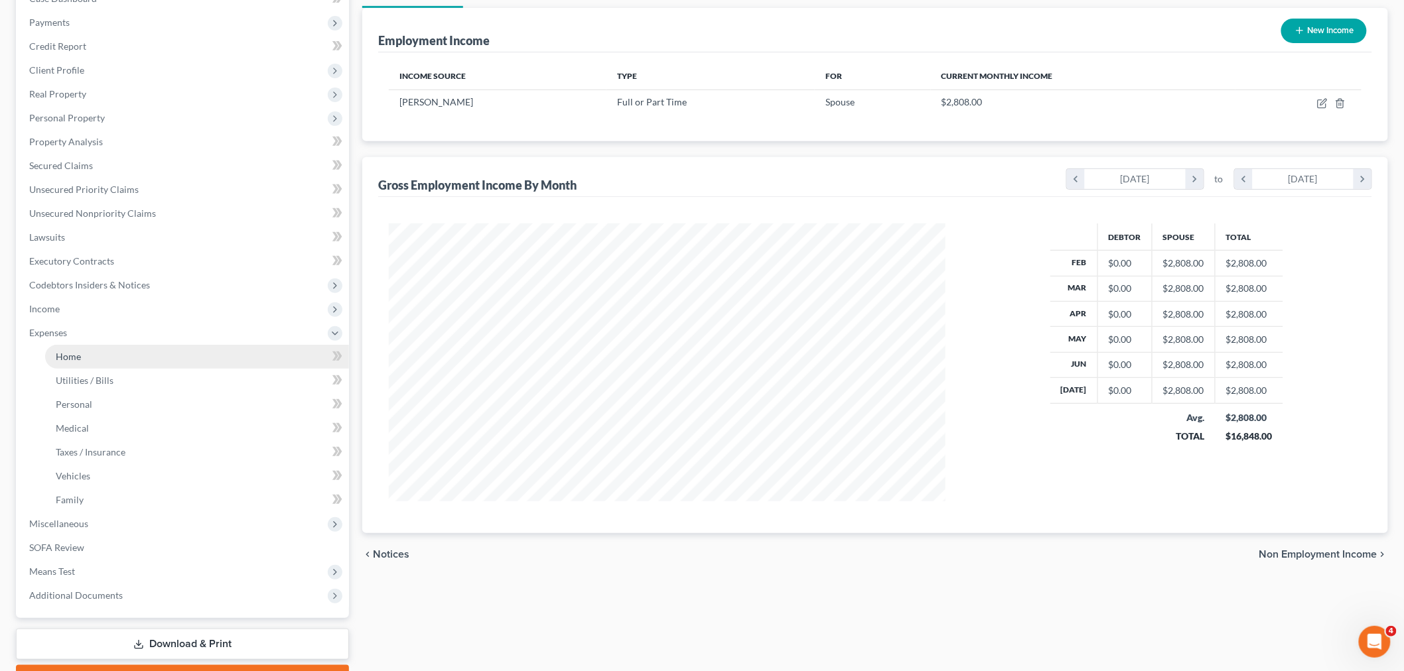
click at [98, 359] on link "Home" at bounding box center [197, 357] width 304 height 24
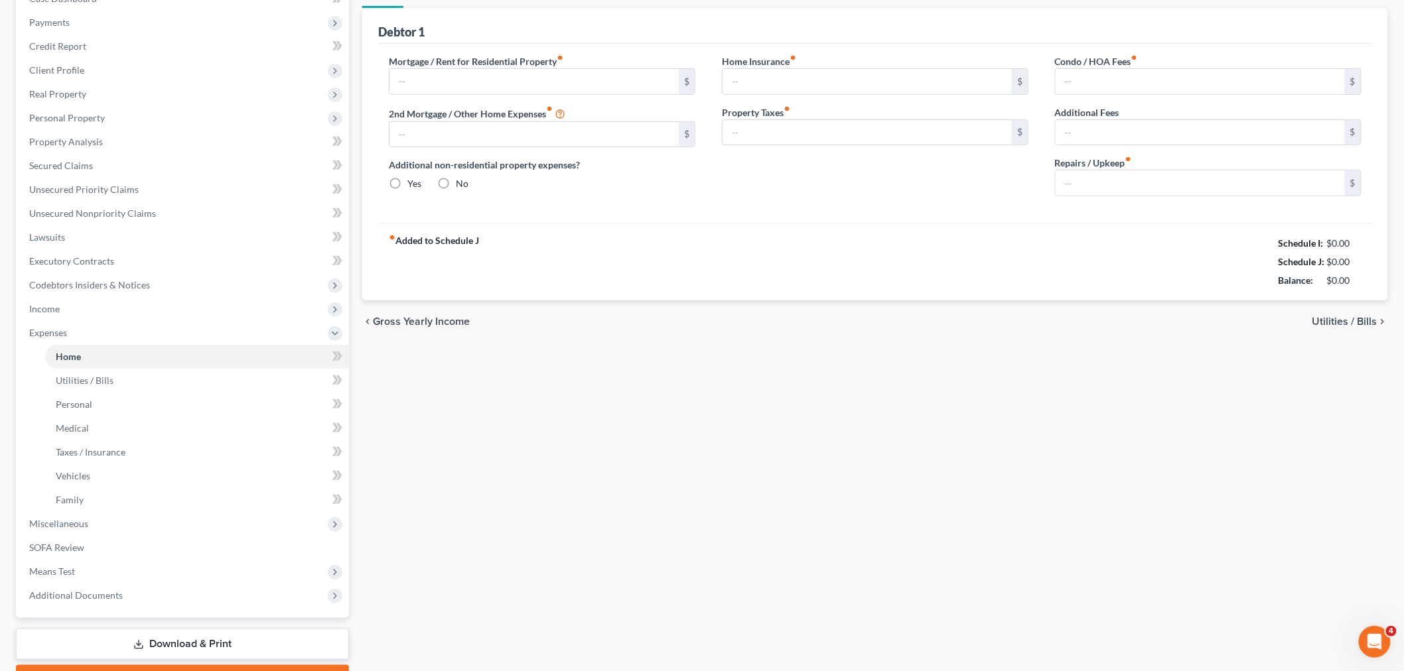
type input "0.00"
radio input "true"
type input "0.00"
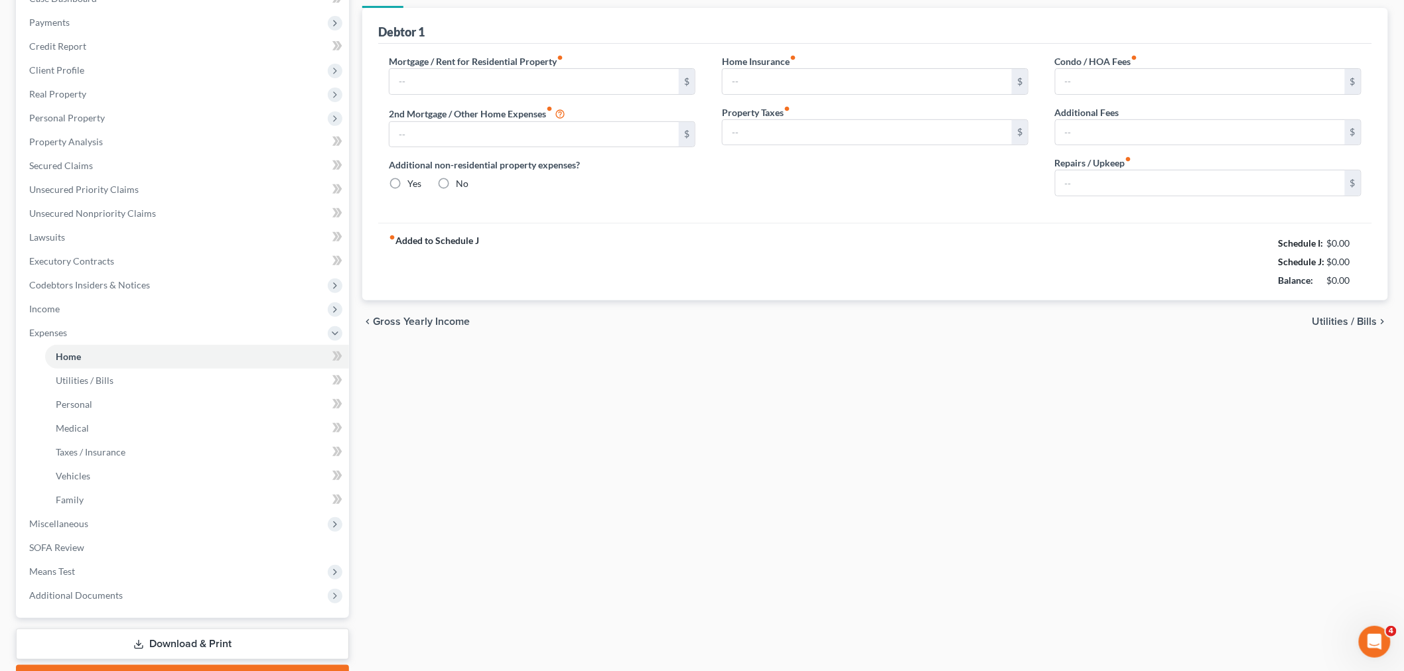
type input "0.00"
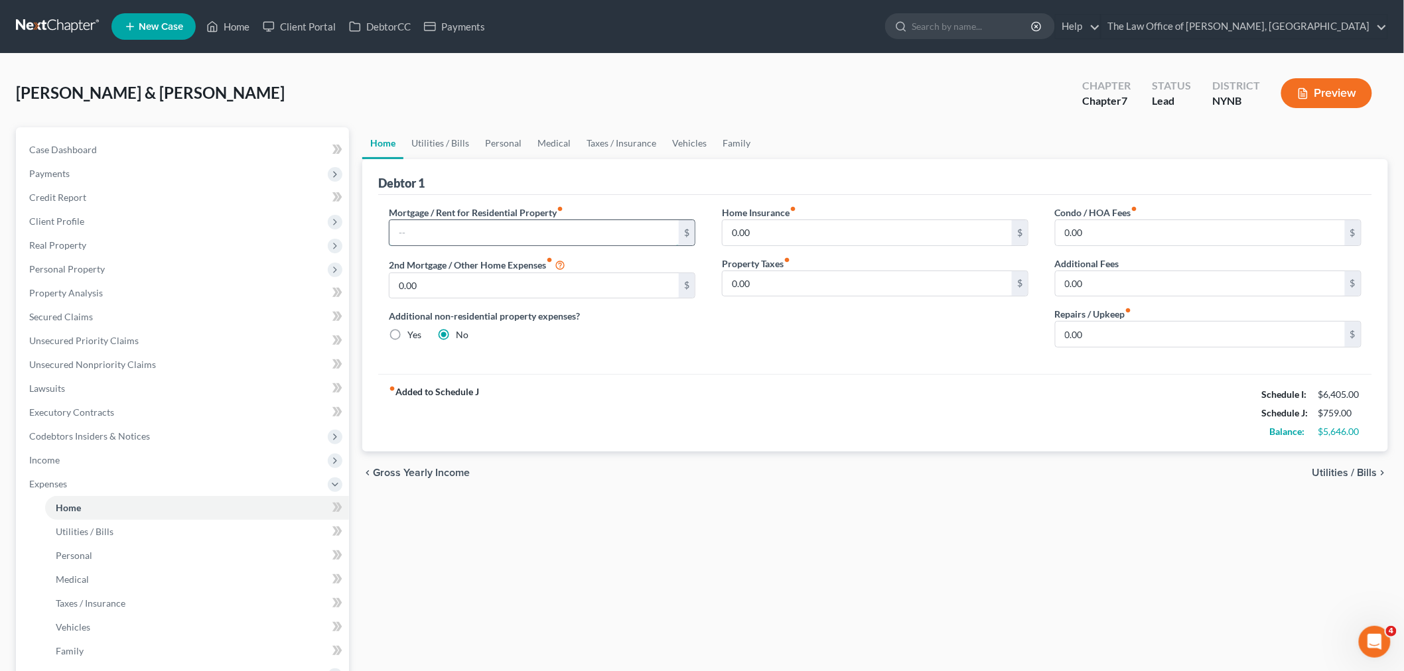
click at [422, 229] on input "text" at bounding box center [533, 232] width 289 height 25
type input "851"
click at [814, 281] on input "0.00" at bounding box center [866, 283] width 289 height 25
type input "1,500"
type input "100"
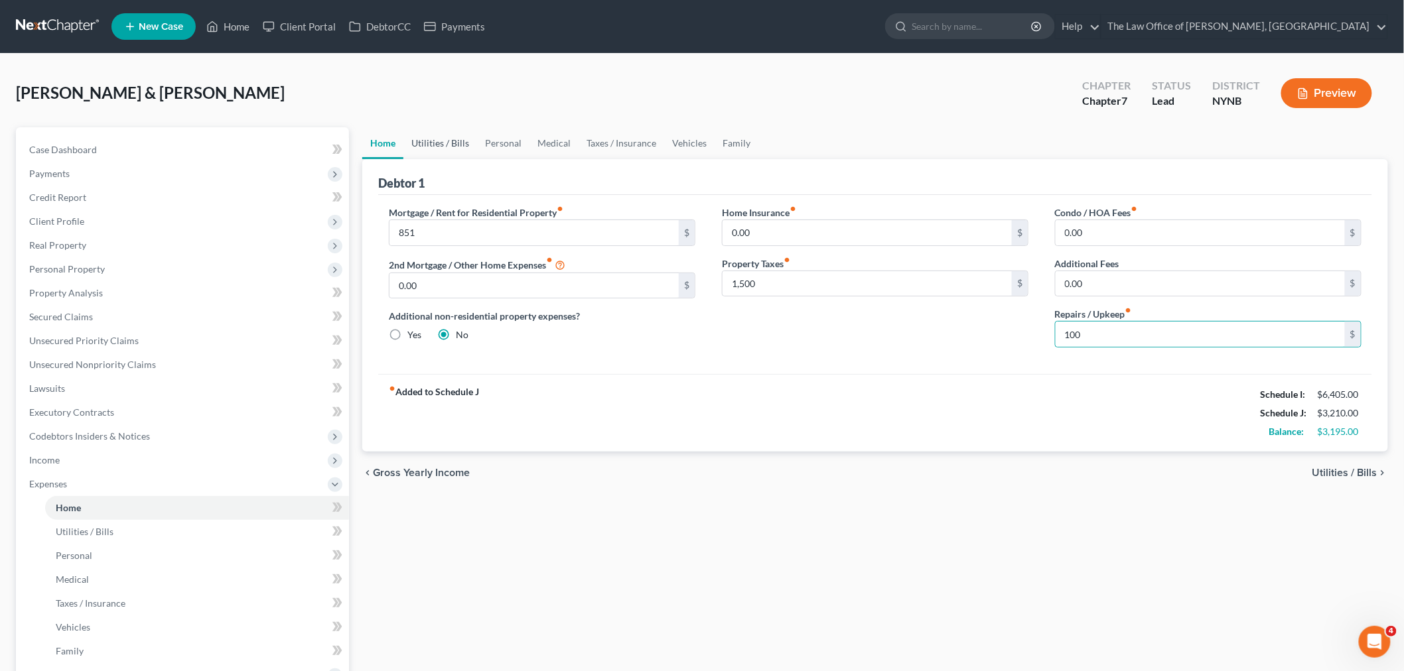
click at [438, 147] on link "Utilities / Bills" at bounding box center [440, 143] width 74 height 32
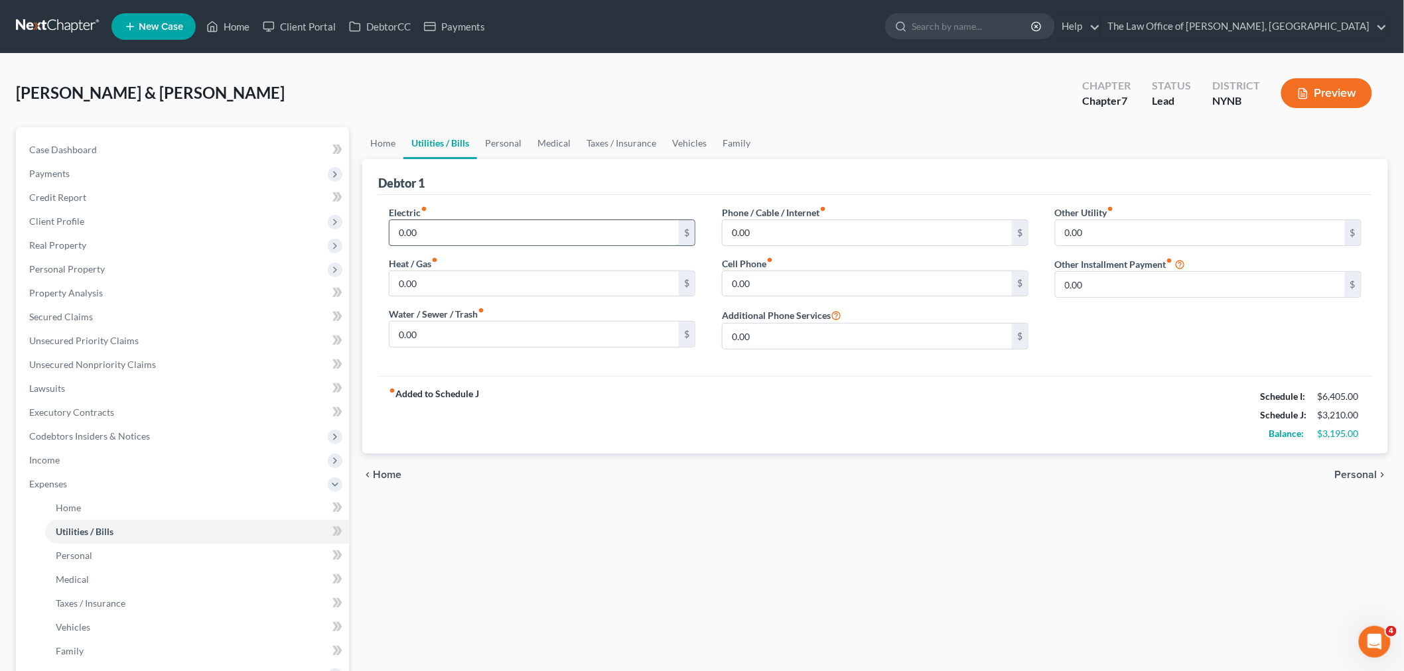
click at [414, 232] on input "0.00" at bounding box center [533, 232] width 289 height 25
type input "322"
type input "218"
click at [754, 275] on input "0.00" at bounding box center [866, 283] width 289 height 25
type input "374"
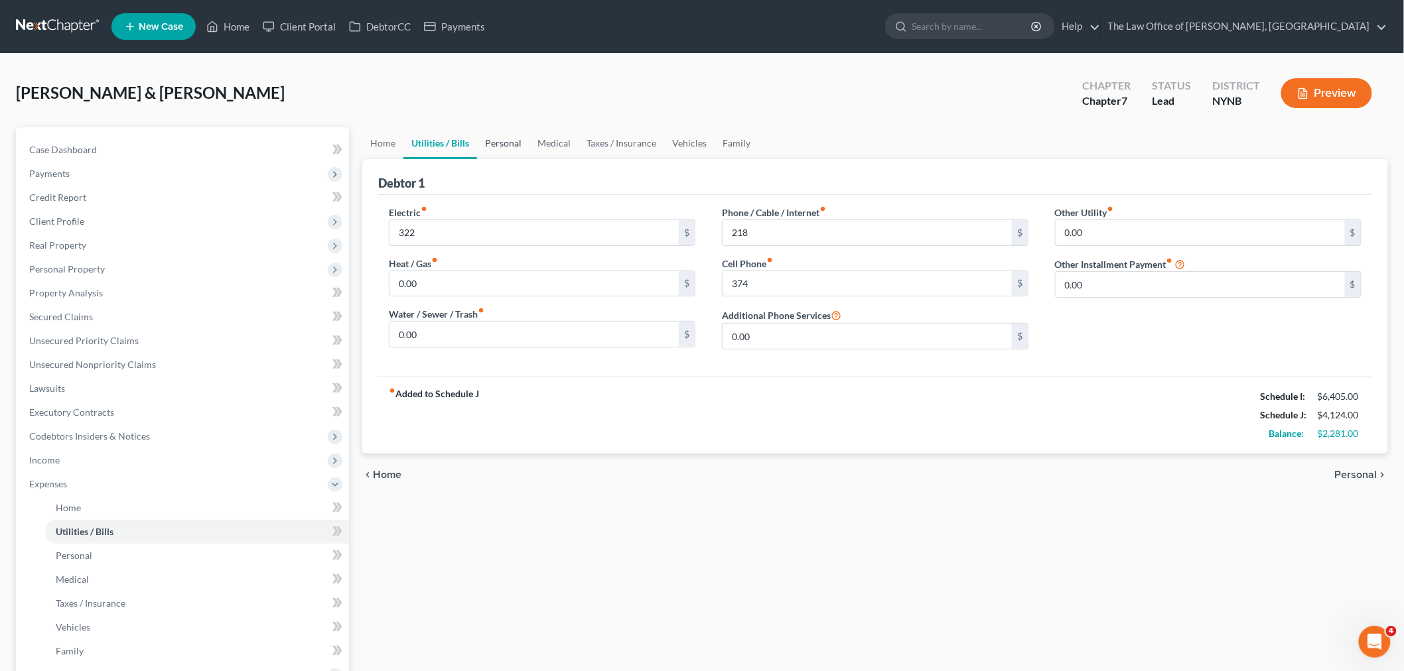
click at [499, 139] on link "Personal" at bounding box center [503, 143] width 52 height 32
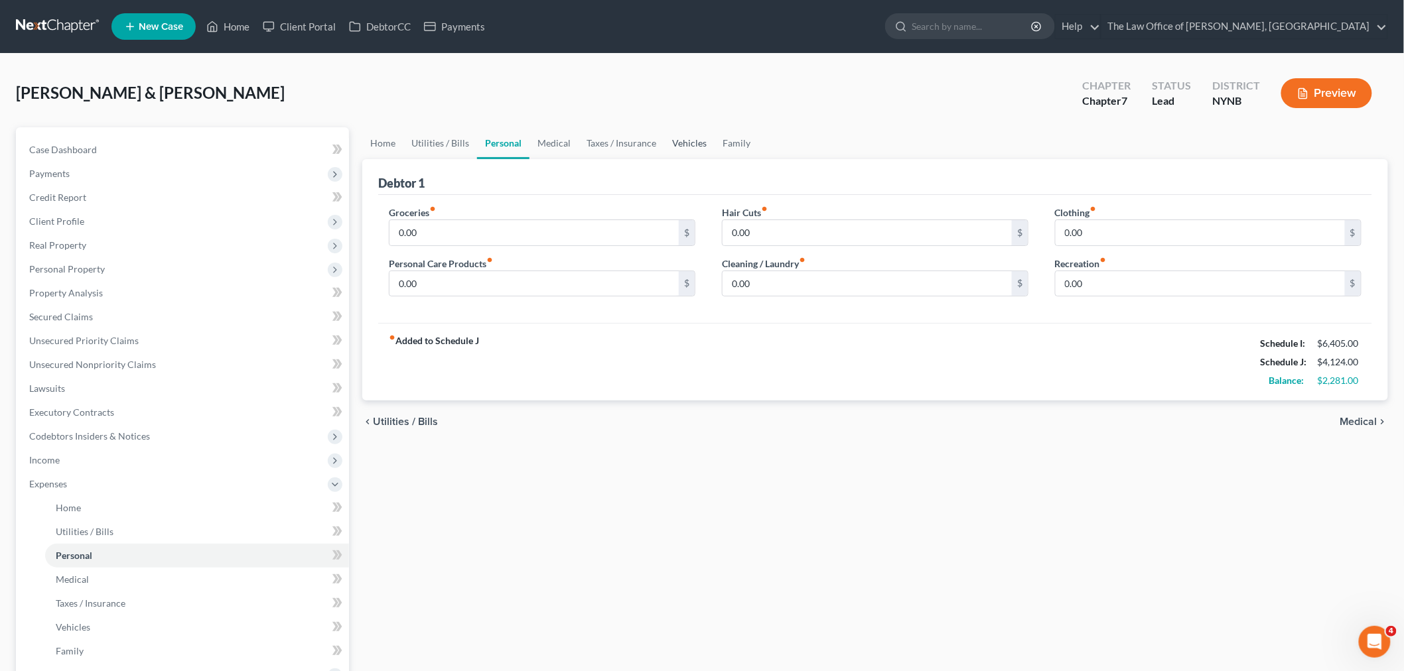
click at [681, 141] on link "Vehicles" at bounding box center [689, 143] width 50 height 32
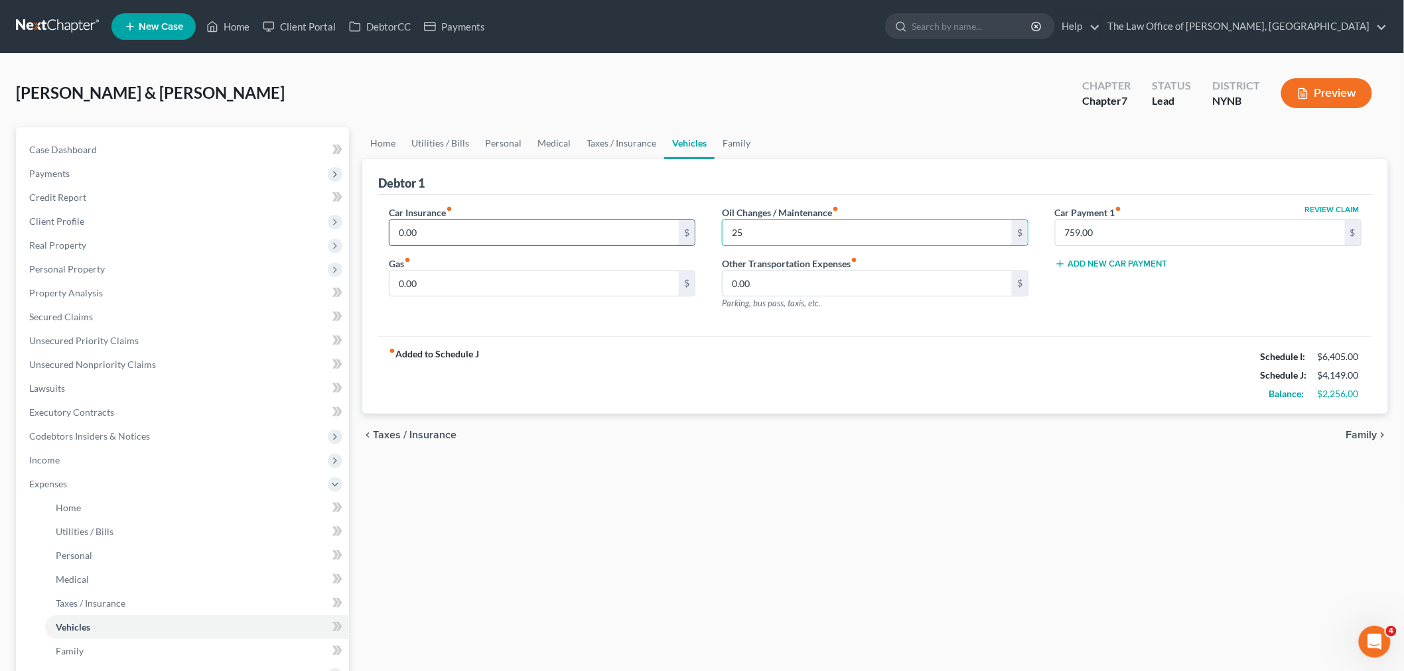
type input "25"
type input "287.50"
type input "50"
click at [620, 147] on link "Taxes / Insurance" at bounding box center [621, 143] width 86 height 32
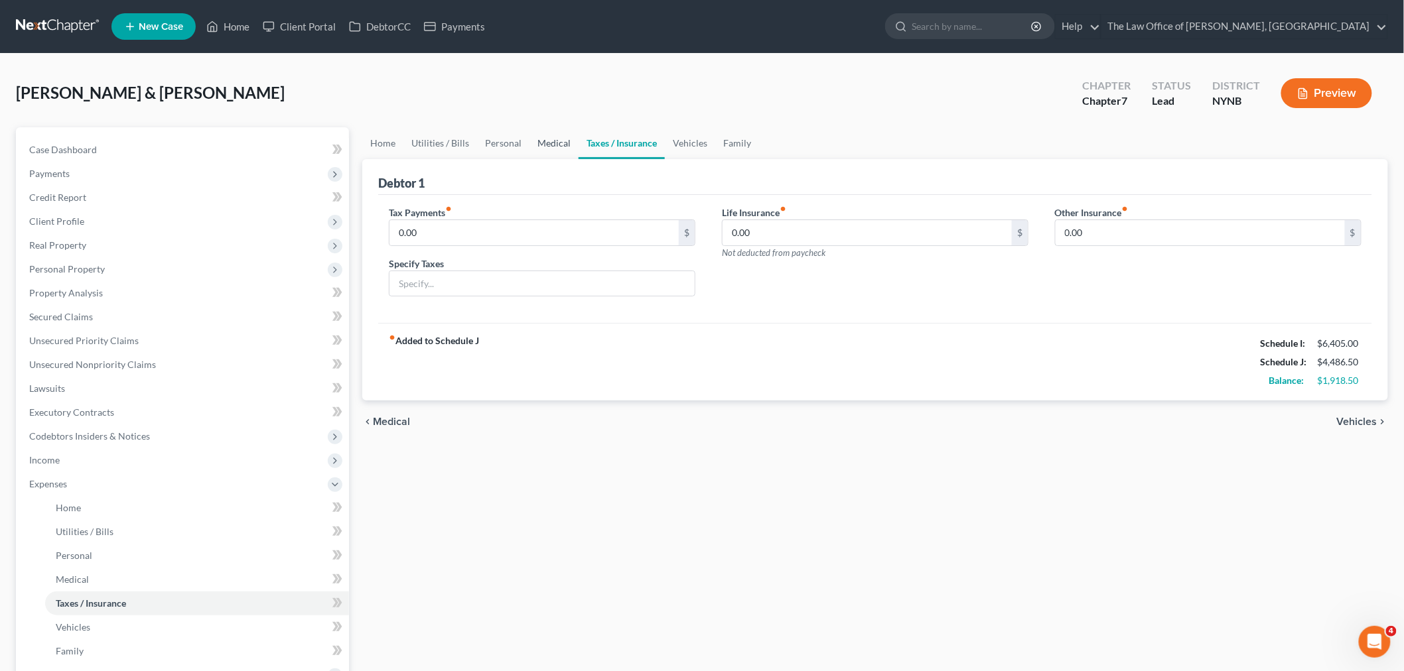
click at [559, 147] on link "Medical" at bounding box center [553, 143] width 49 height 32
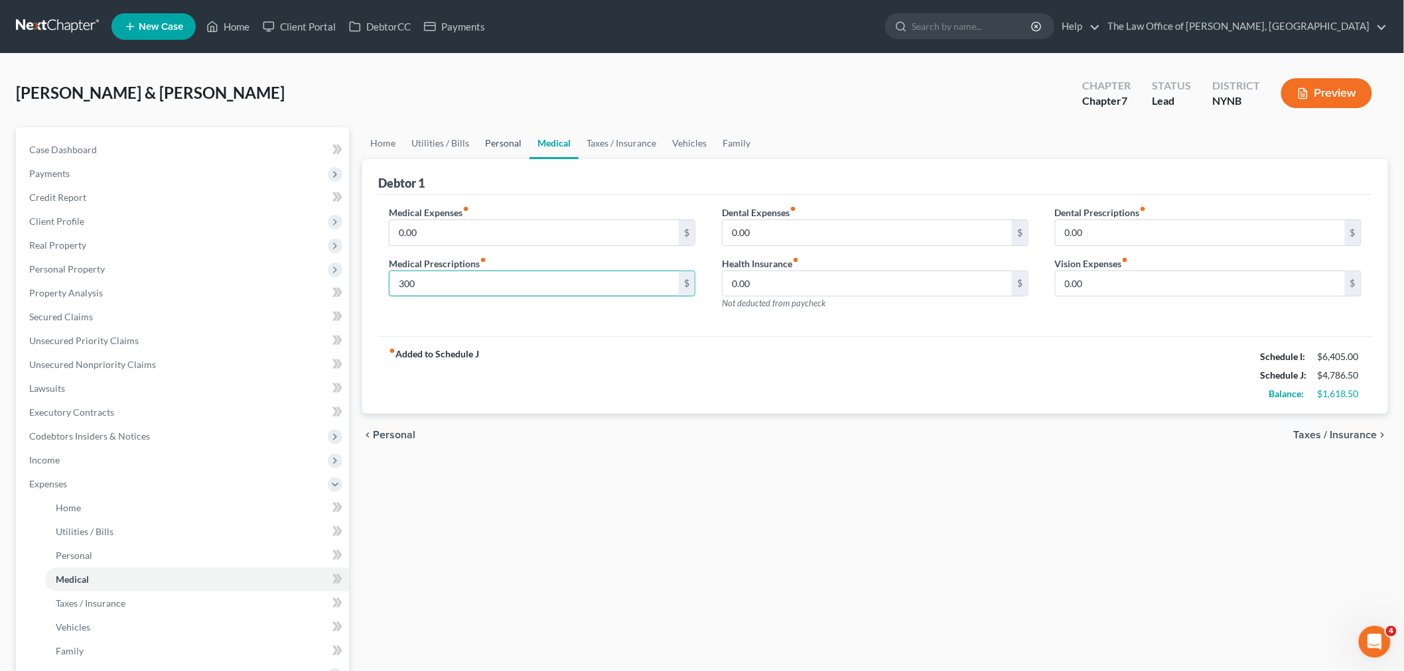
type input "300"
drag, startPoint x: 492, startPoint y: 141, endPoint x: 529, endPoint y: 141, distance: 36.5
click at [492, 141] on link "Personal" at bounding box center [503, 143] width 52 height 32
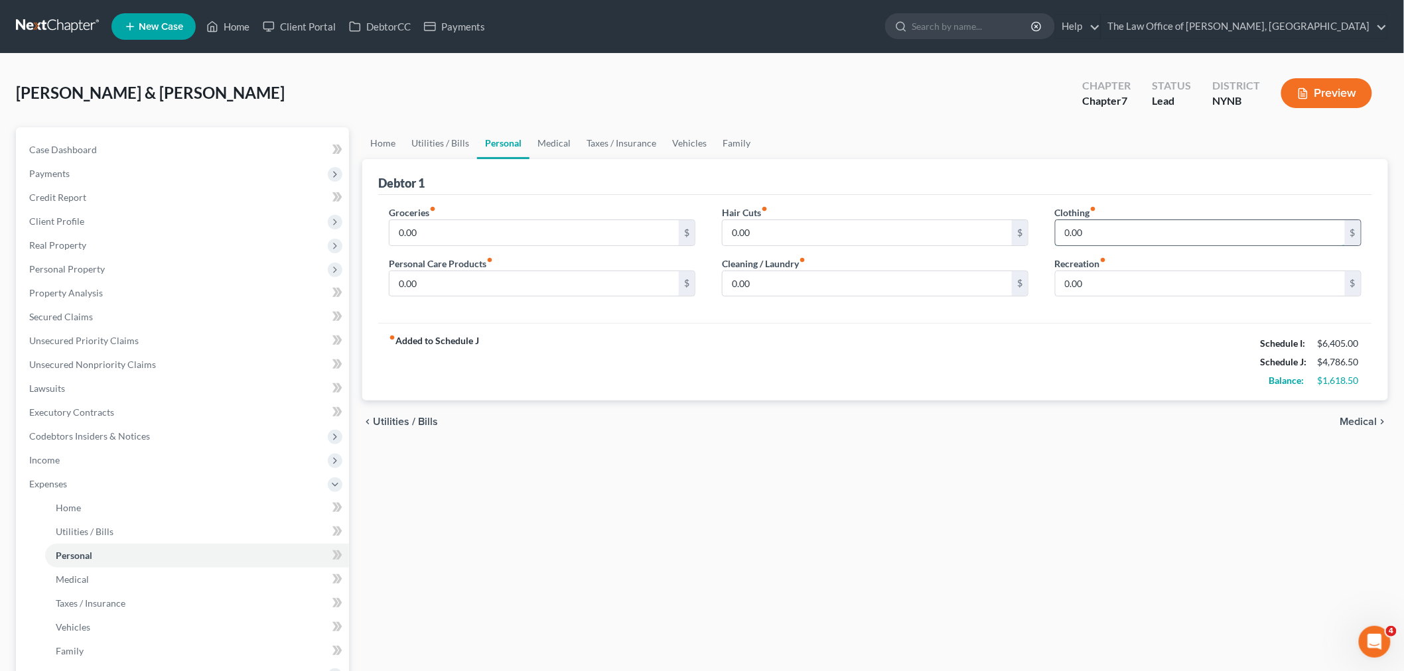
click at [1126, 239] on input "0.00" at bounding box center [1199, 232] width 289 height 25
type input "25"
type input "50"
type input "100"
click at [431, 293] on input "0.00" at bounding box center [533, 283] width 289 height 25
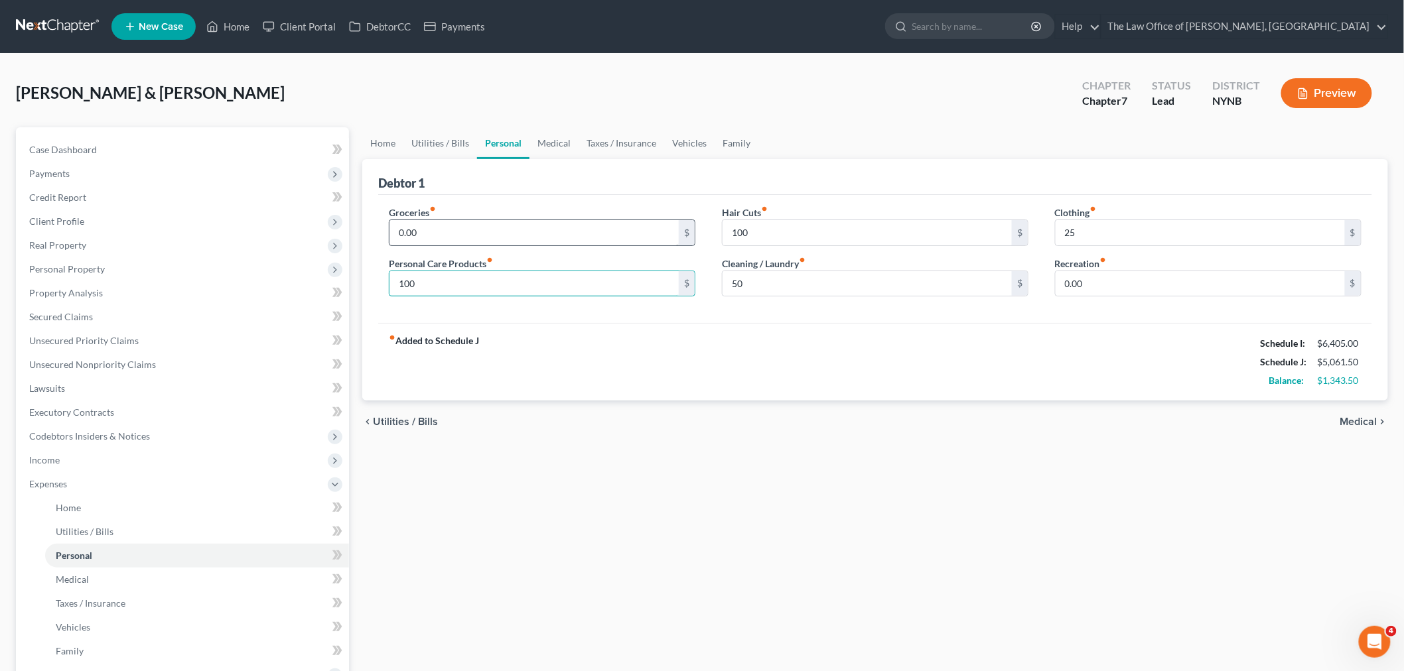
type input "100"
type input "1,000"
click at [444, 146] on link "Utilities / Bills" at bounding box center [440, 143] width 74 height 32
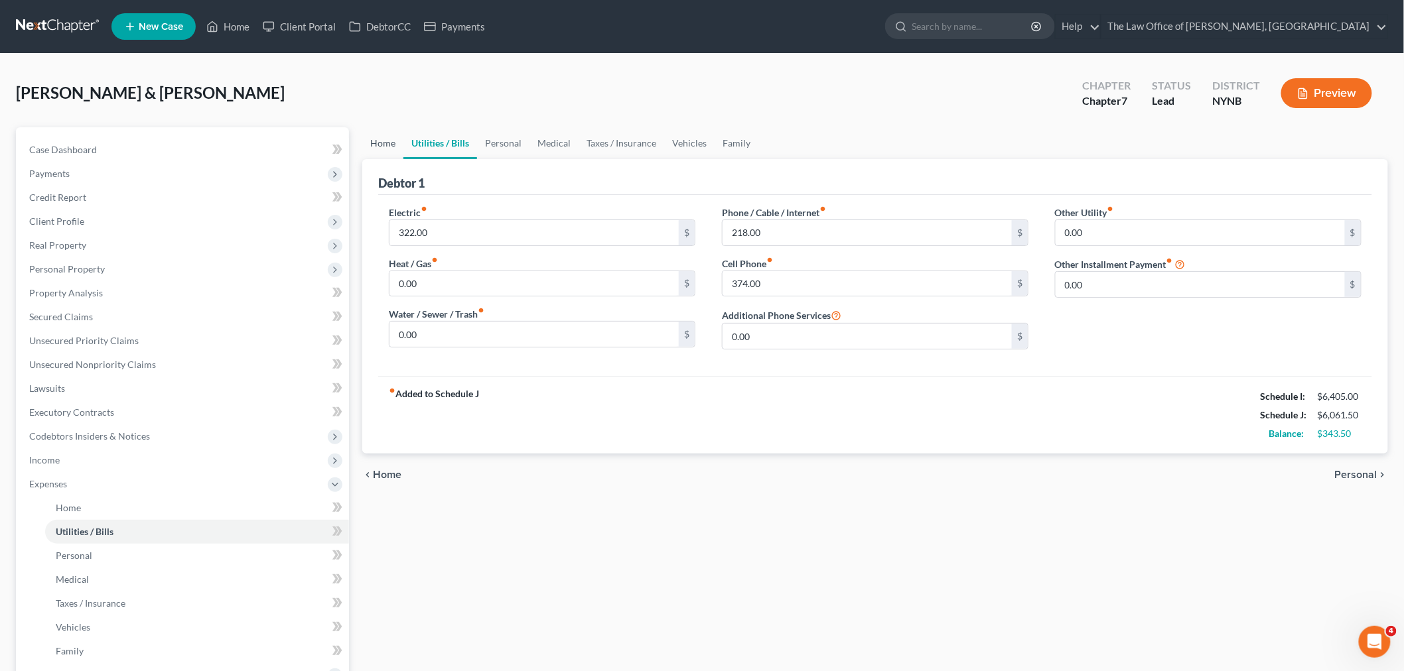
click at [386, 149] on link "Home" at bounding box center [382, 143] width 41 height 32
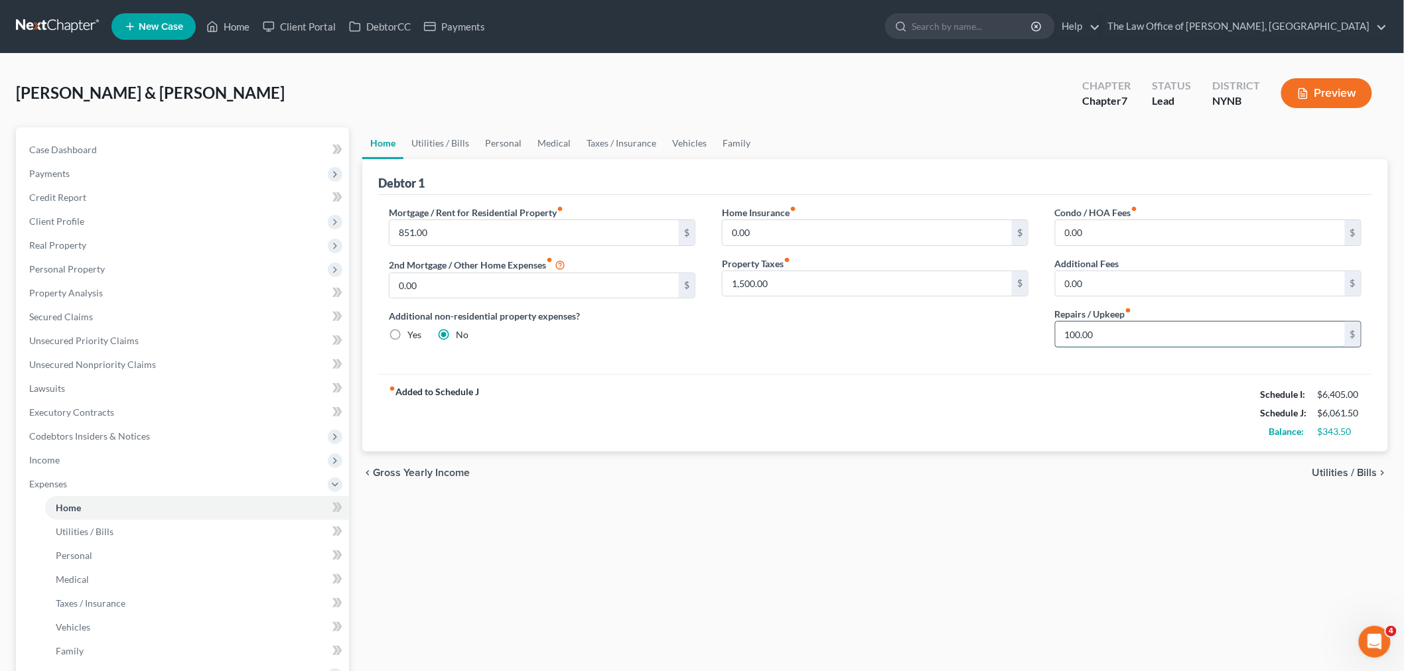
type input "2"
type input "150"
click at [706, 376] on div "fiber_manual_record Added to Schedule J Schedule I: $6,405.00 Schedule J: $6,36…" at bounding box center [875, 413] width 994 height 78
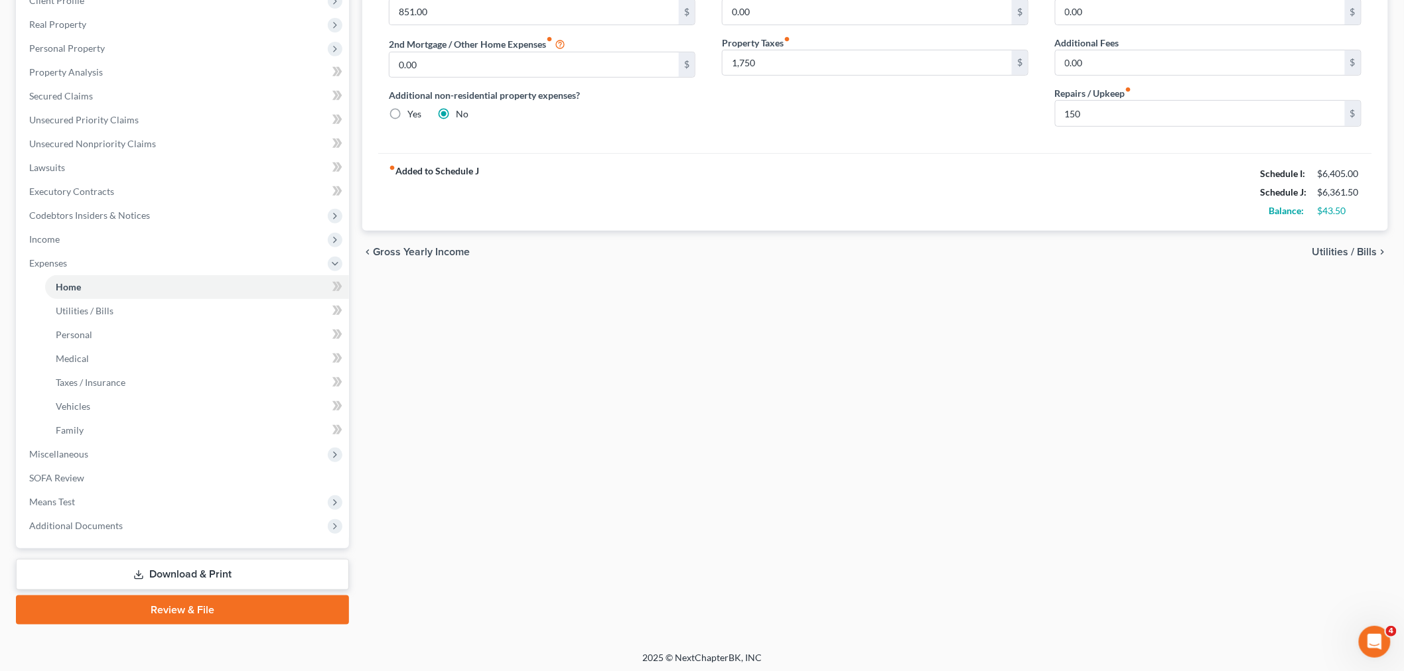
scroll to position [223, 0]
click at [182, 564] on link "Download & Print" at bounding box center [182, 572] width 333 height 31
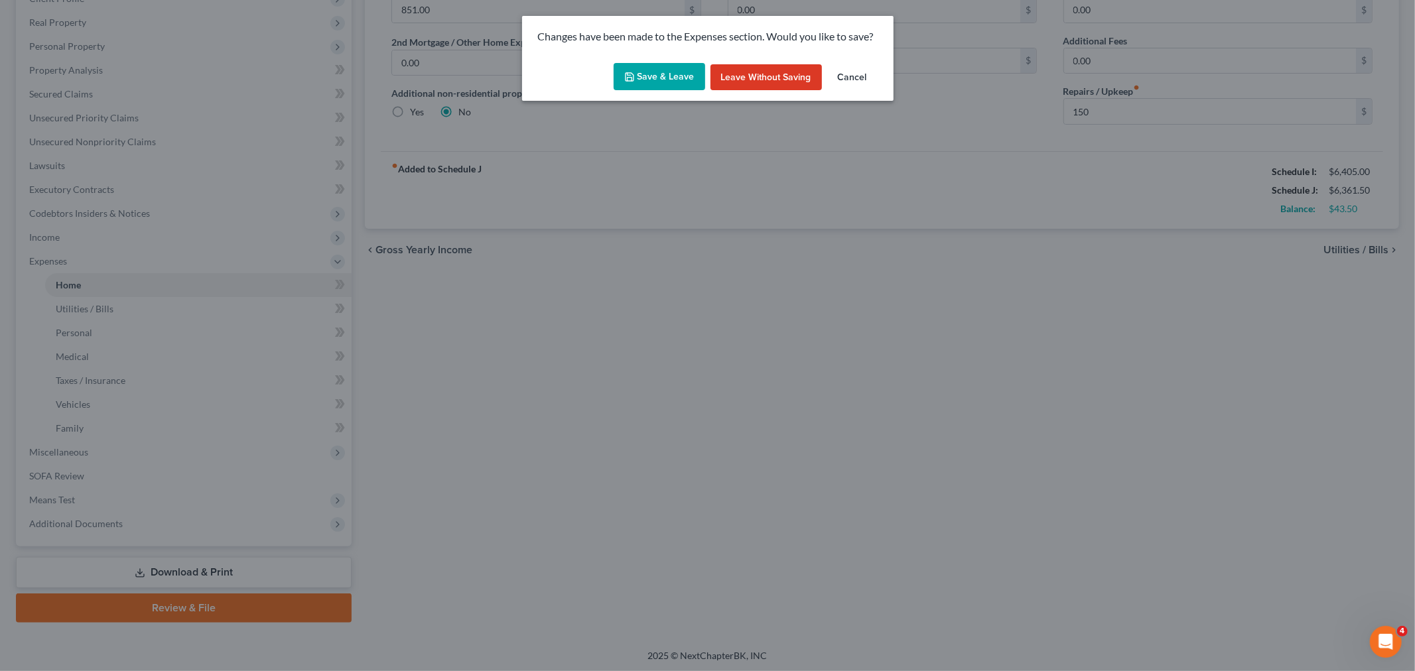
click at [675, 72] on button "Save & Leave" at bounding box center [660, 77] width 92 height 28
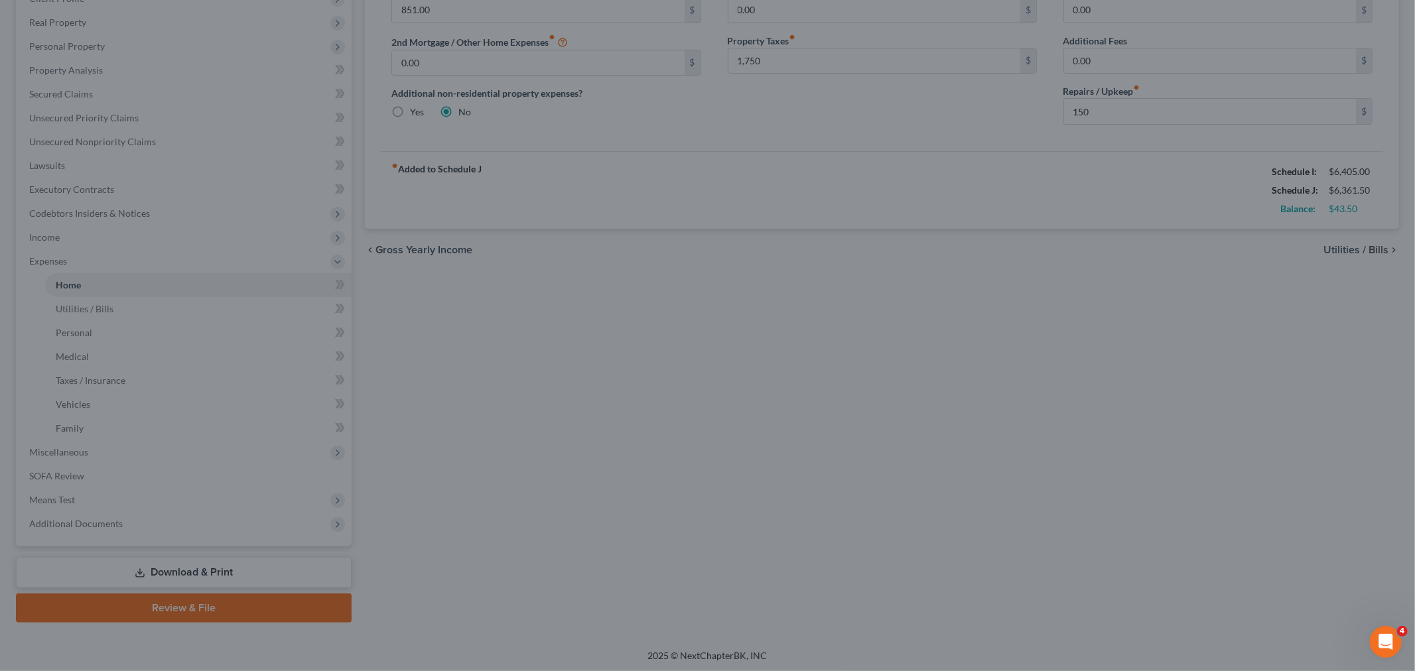
type input "1,750.00"
type input "150.00"
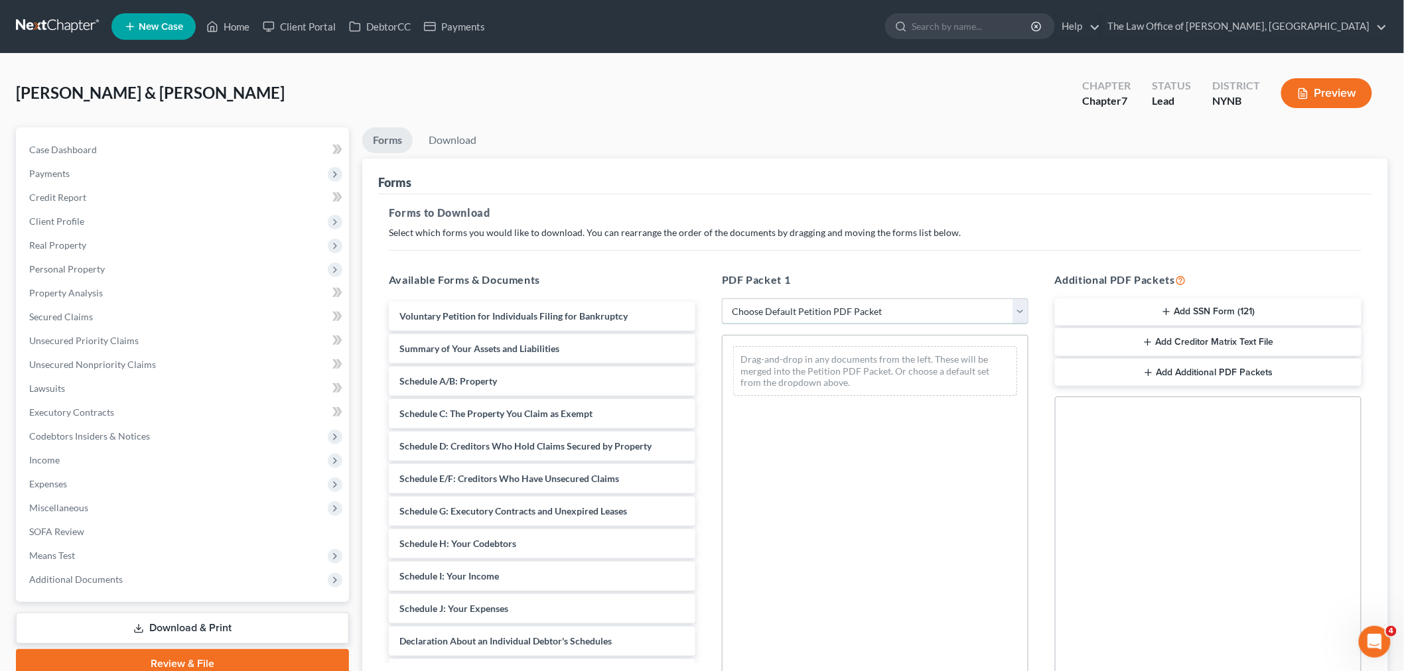
click at [786, 319] on select "Choose Default Petition PDF Packet Complete Bankruptcy Petition (all forms and …" at bounding box center [875, 311] width 306 height 27
select select "0"
click at [722, 298] on select "Choose Default Petition PDF Packet Complete Bankruptcy Petition (all forms and …" at bounding box center [875, 311] width 306 height 27
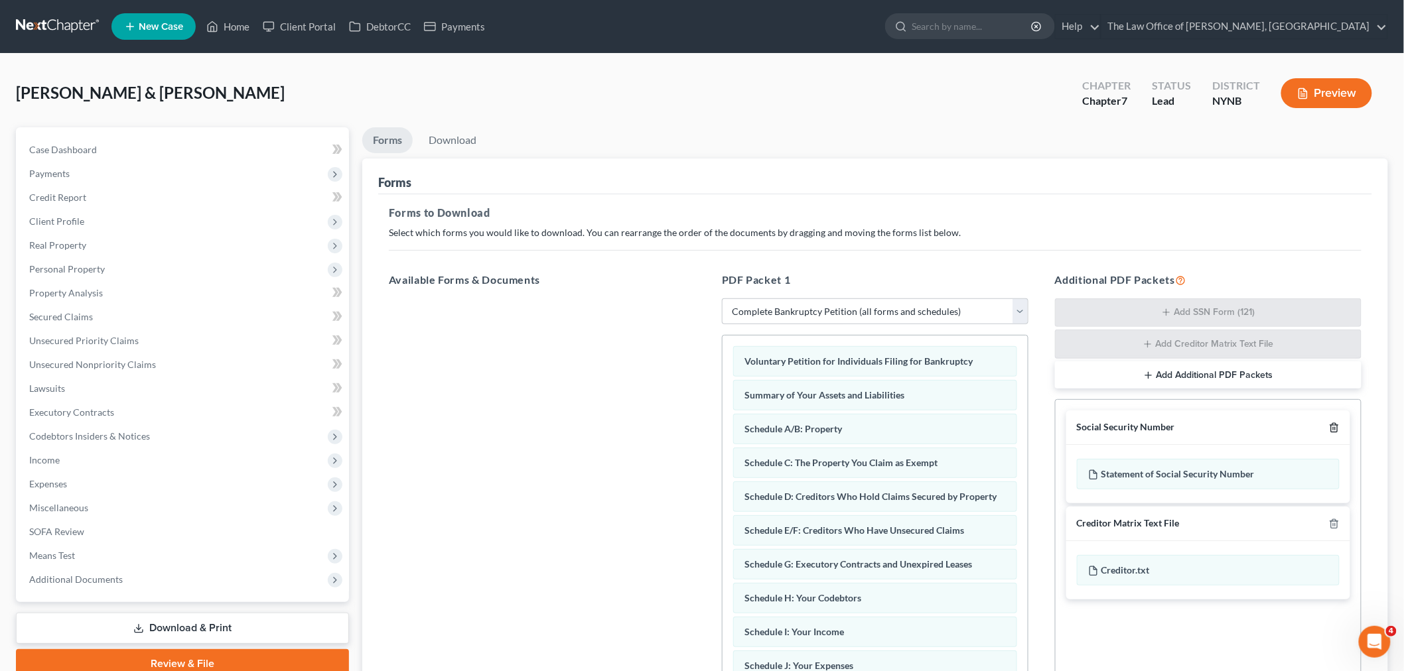
click at [1329, 430] on icon "button" at bounding box center [1334, 428] width 11 height 11
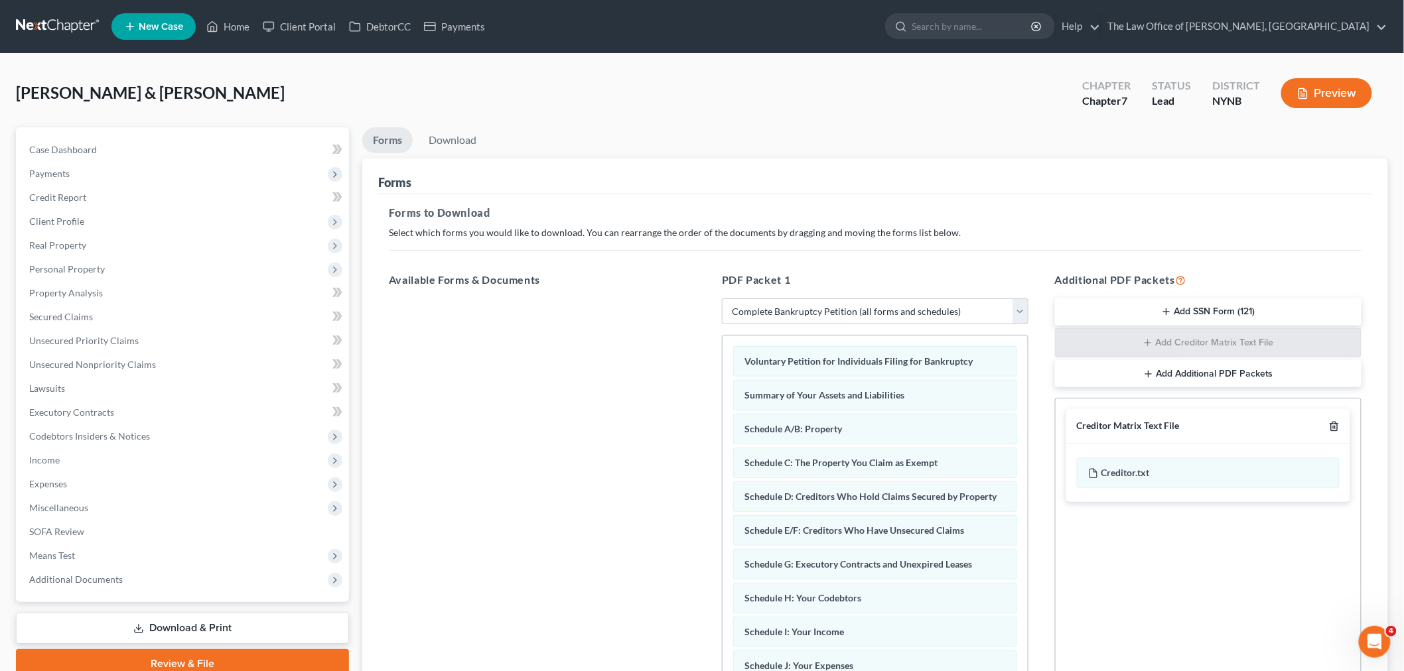
click at [1335, 429] on icon "button" at bounding box center [1334, 426] width 11 height 11
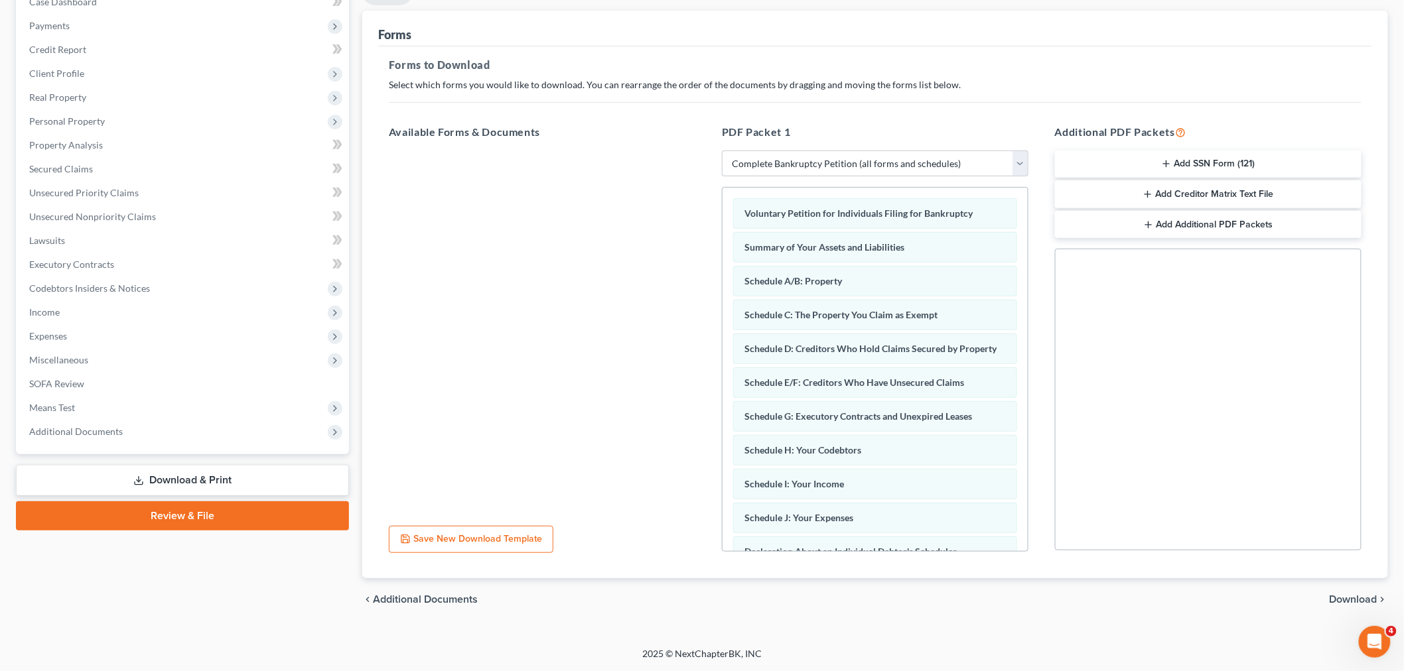
click at [1348, 598] on span "Download" at bounding box center [1353, 599] width 48 height 11
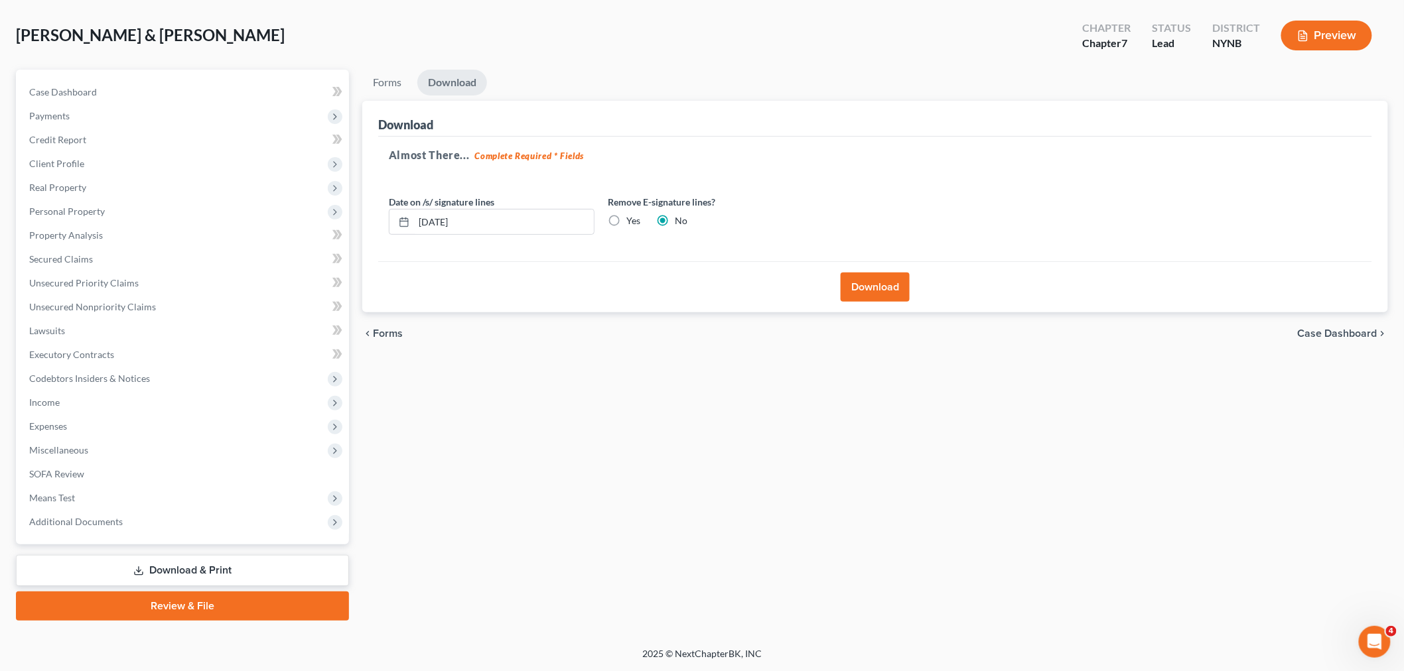
scroll to position [56, 0]
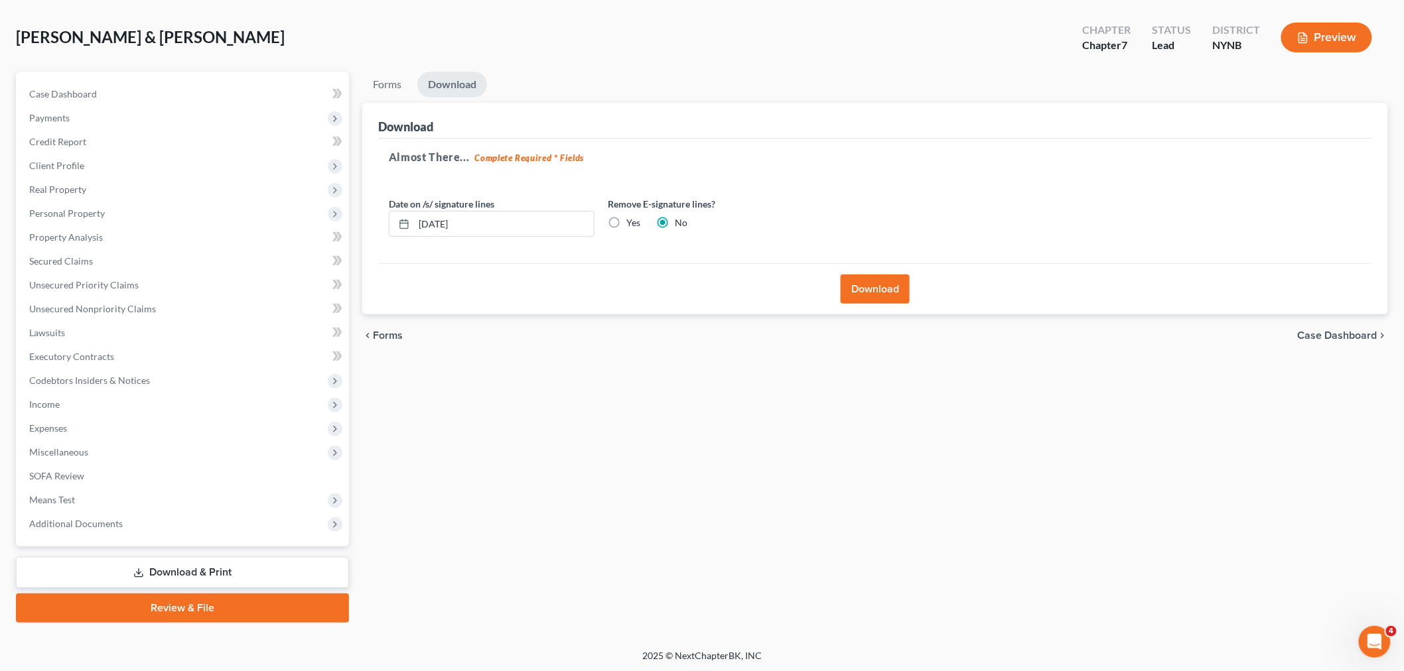
click at [881, 296] on button "Download" at bounding box center [874, 289] width 69 height 29
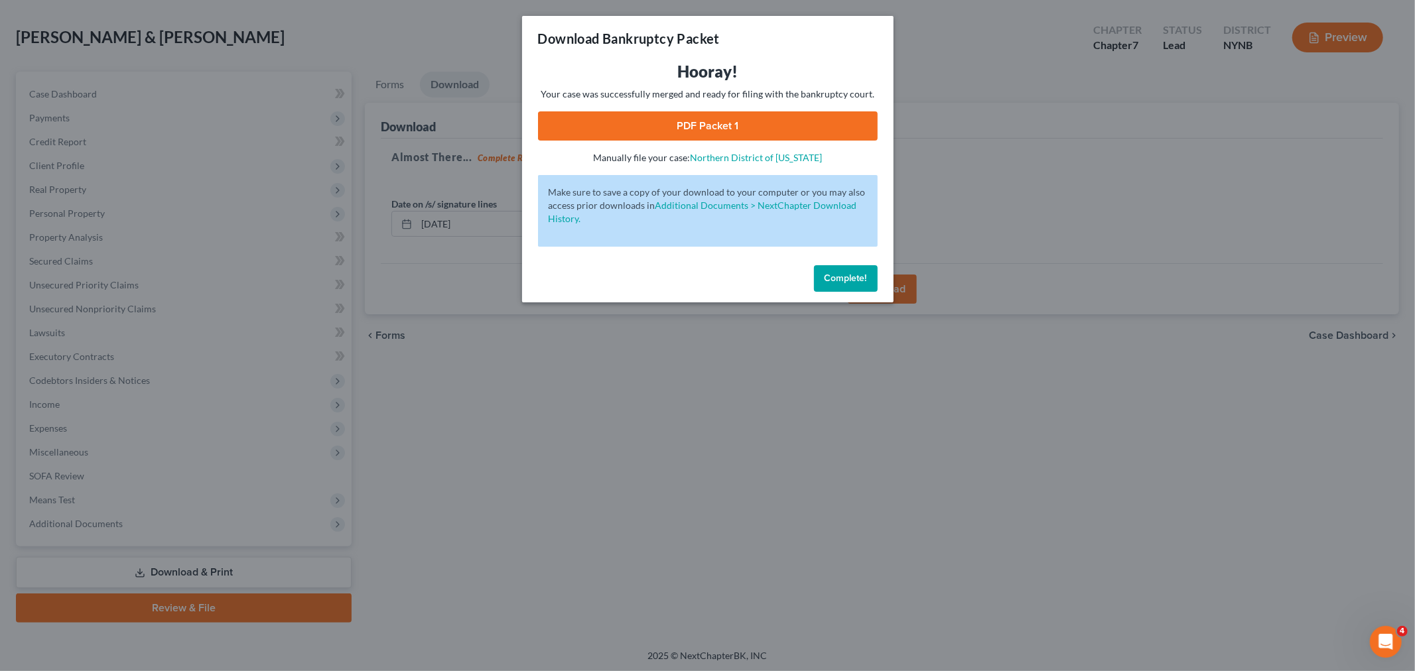
click at [813, 122] on link "PDF Packet 1" at bounding box center [708, 125] width 340 height 29
click at [834, 273] on span "Complete!" at bounding box center [845, 278] width 42 height 11
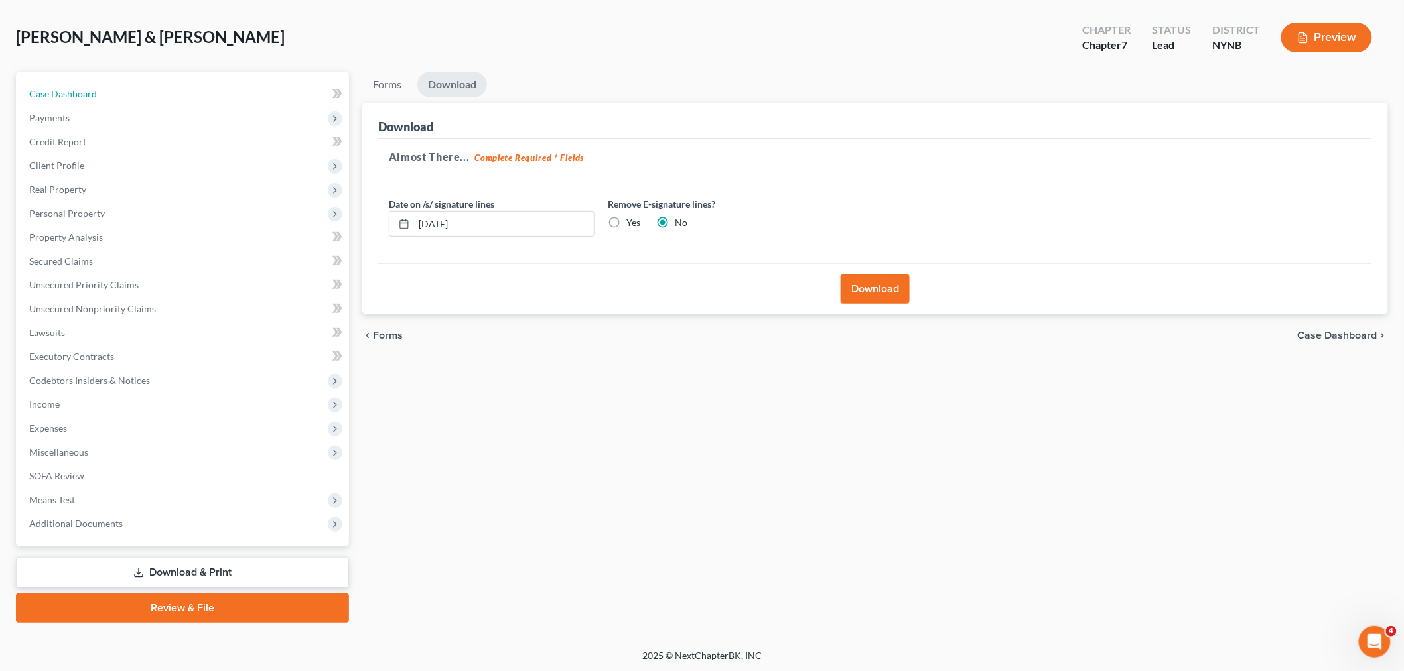
click at [99, 99] on link "Case Dashboard" at bounding box center [184, 94] width 330 height 24
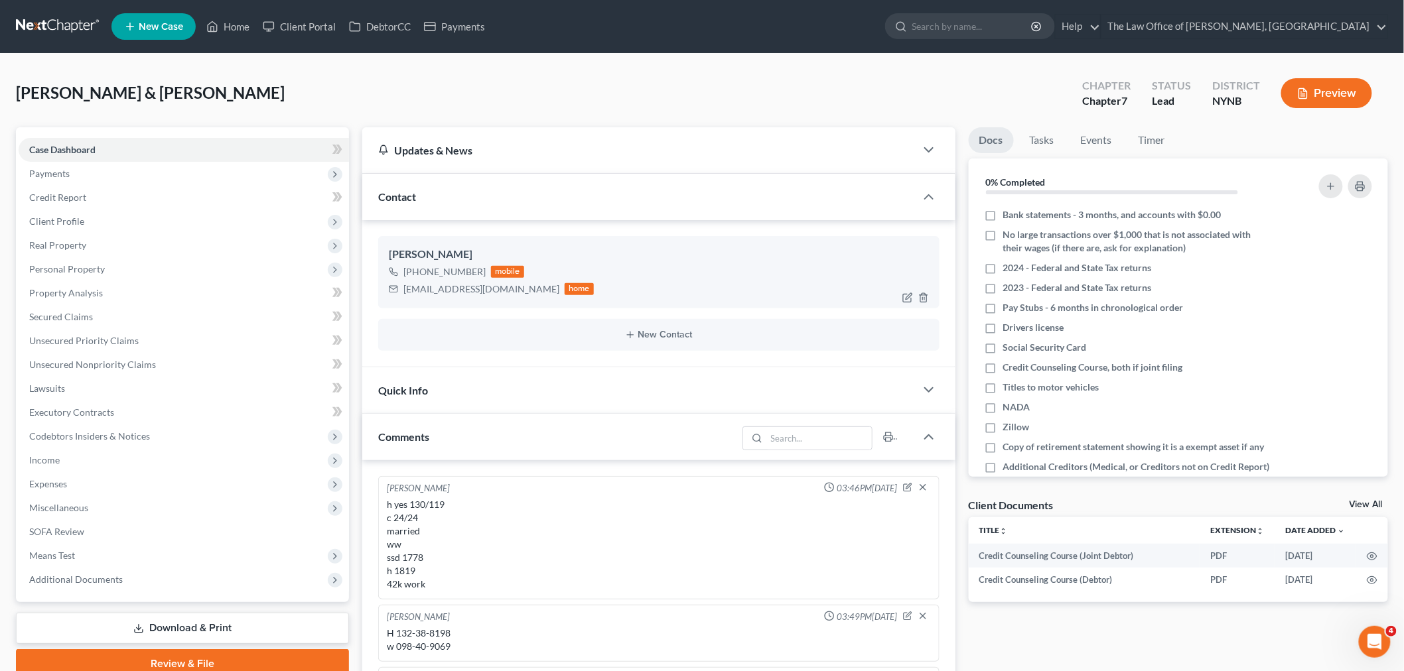
scroll to position [76, 0]
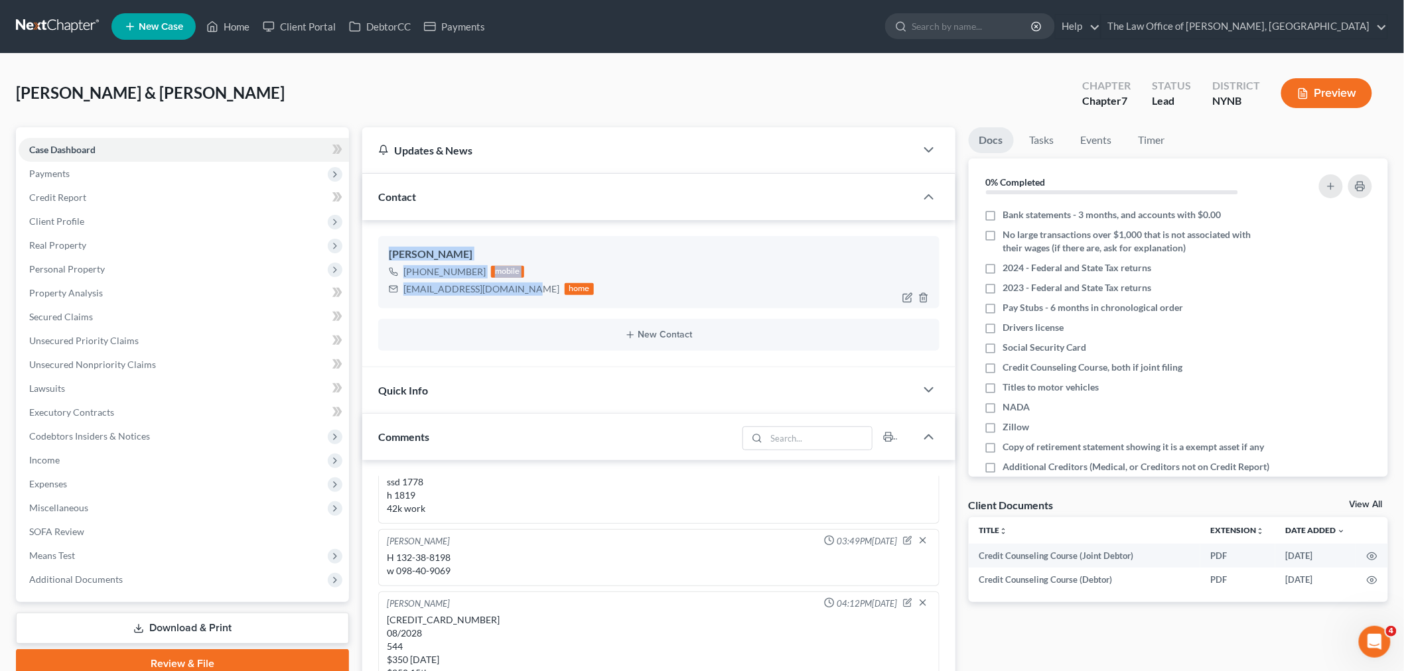
drag, startPoint x: 525, startPoint y: 293, endPoint x: 433, endPoint y: 279, distance: 93.2
click at [383, 261] on div "Richard Smith +1 (518) 428-8643 mobile smithdarlene995@yahoo.com home" at bounding box center [658, 272] width 561 height 72
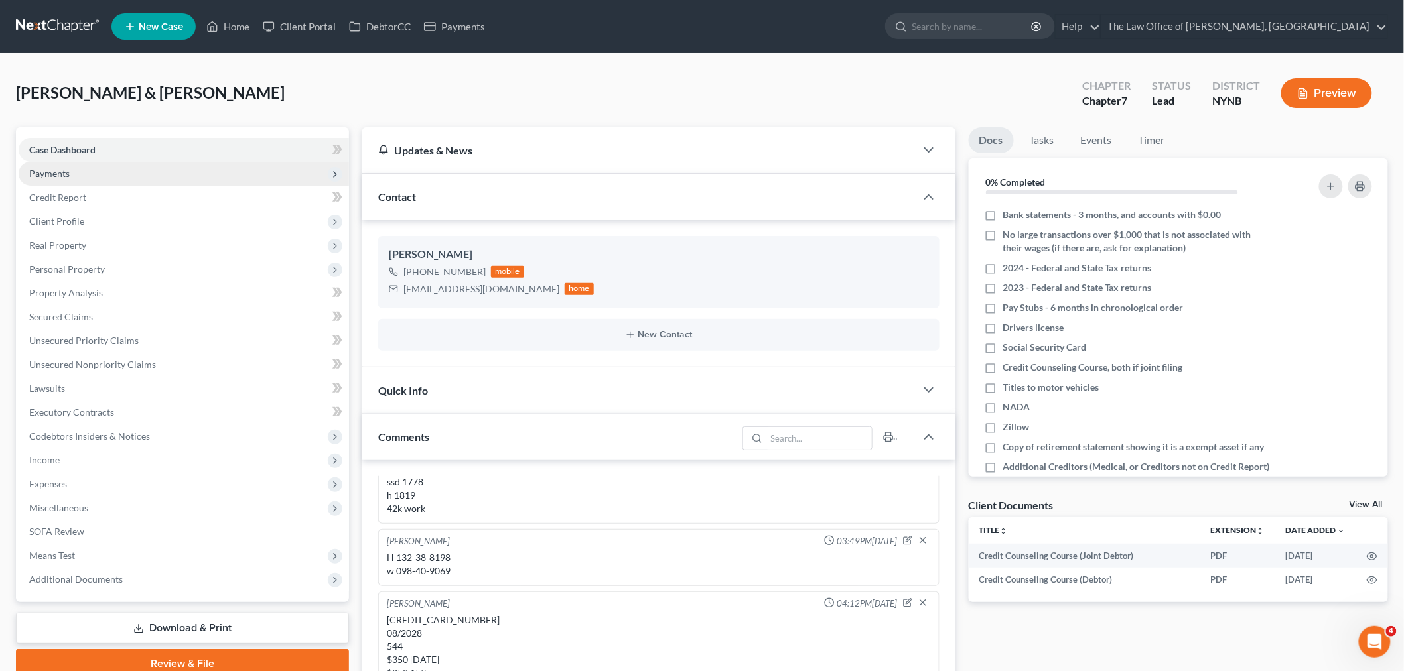
click at [108, 176] on span "Payments" at bounding box center [184, 174] width 330 height 24
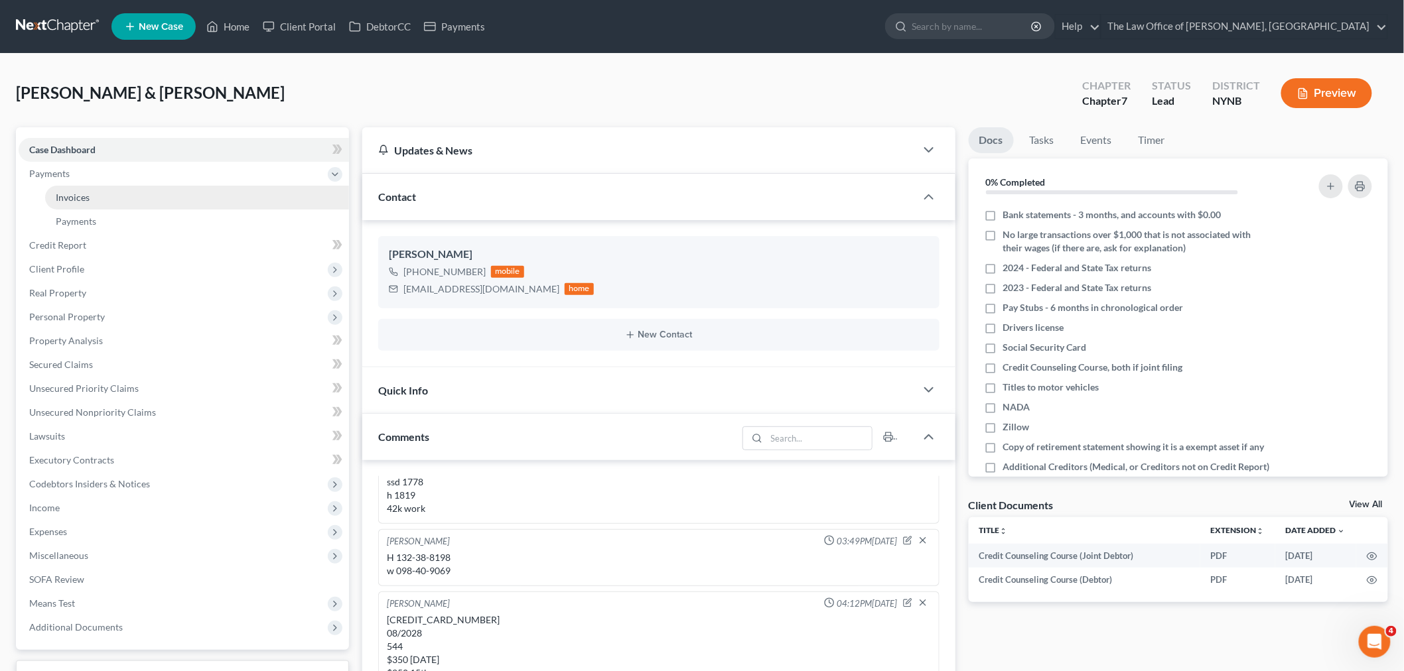
click at [103, 198] on link "Invoices" at bounding box center [197, 198] width 304 height 24
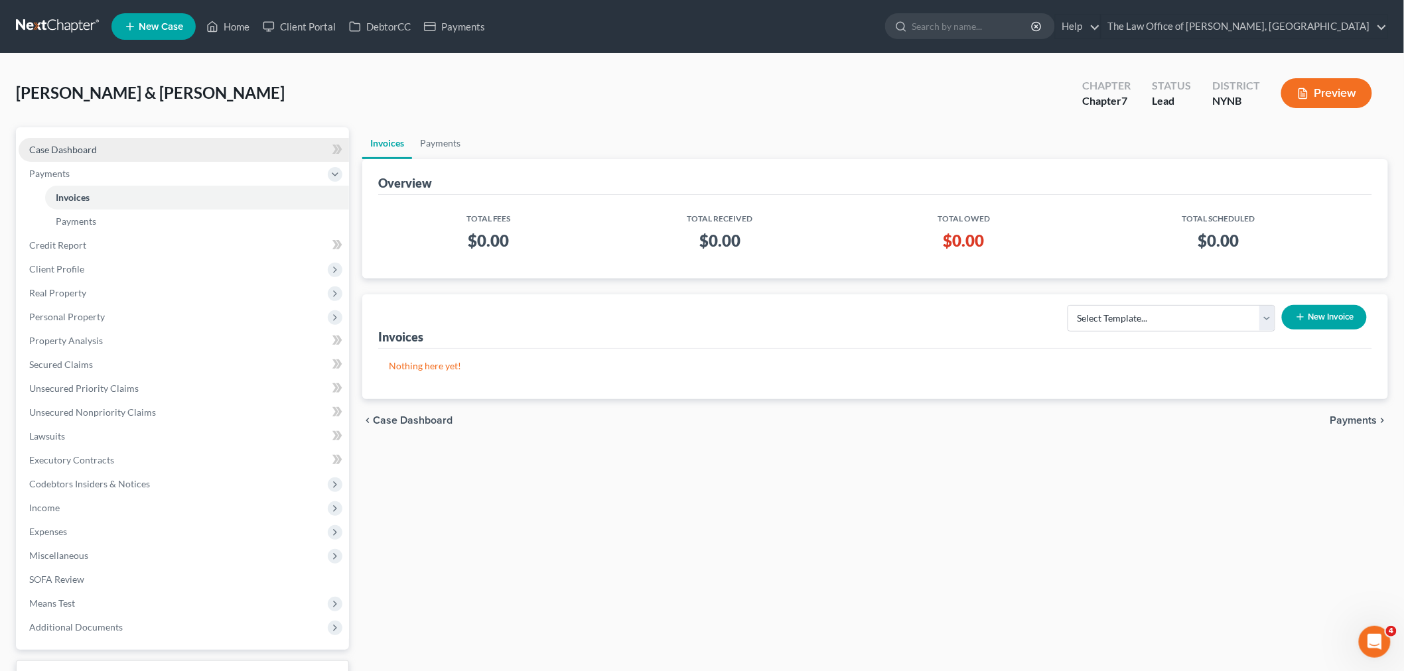
click at [62, 150] on span "Case Dashboard" at bounding box center [63, 149] width 68 height 11
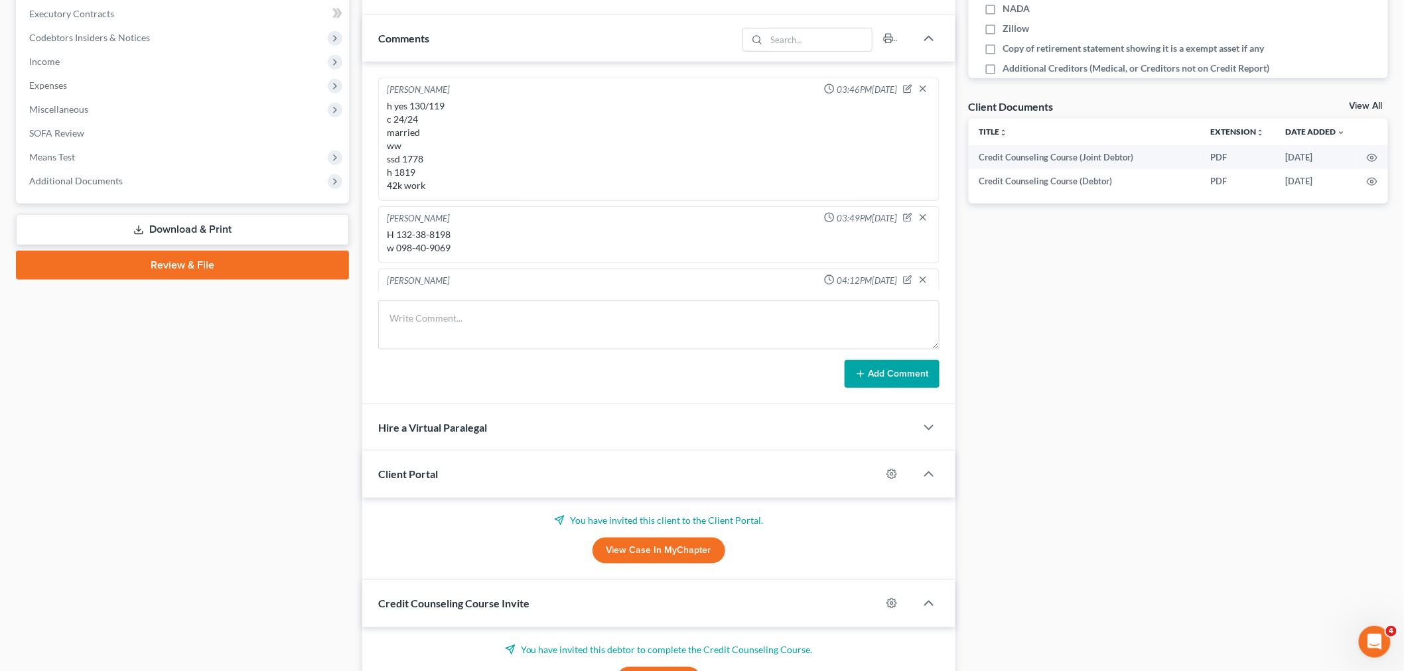
scroll to position [76, 0]
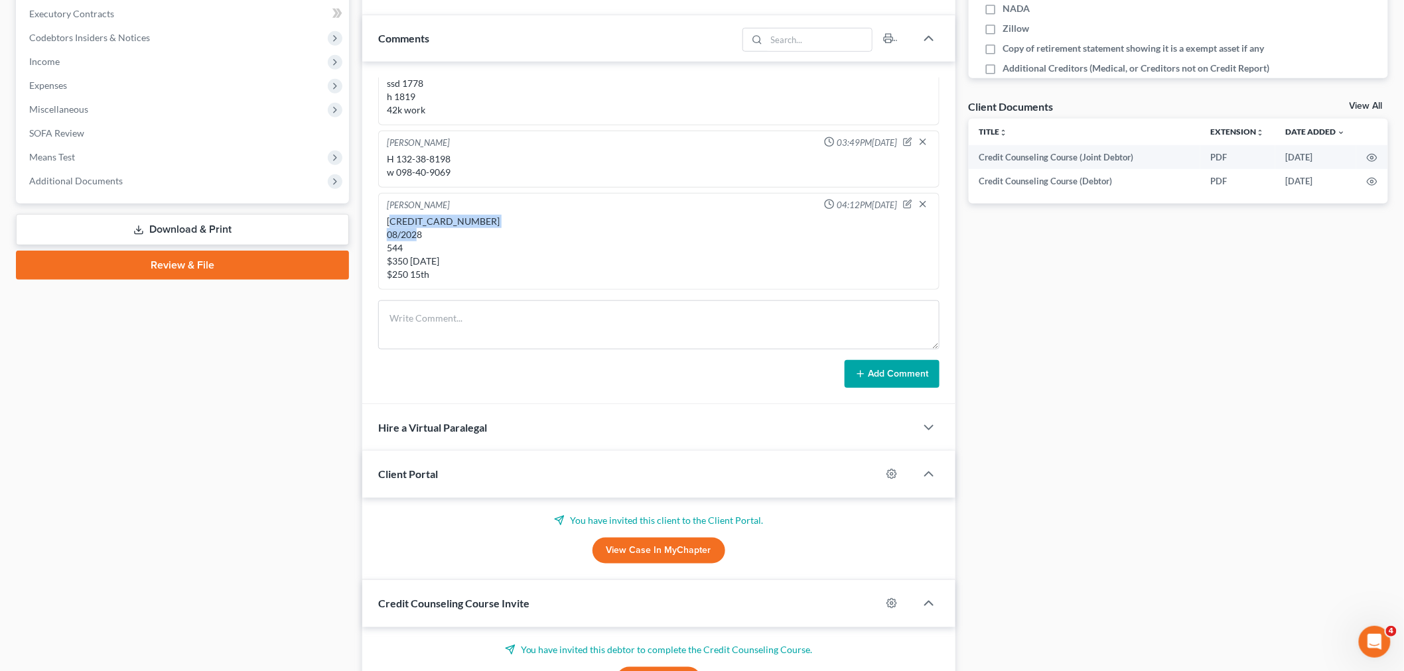
drag, startPoint x: 514, startPoint y: 231, endPoint x: 393, endPoint y: 226, distance: 121.5
click at [393, 226] on div "[CREDIT_CARD_NUMBER] 08/2028 544 $350 [DATE] $250 15th" at bounding box center [659, 248] width 544 height 66
click at [402, 227] on div "[CREDIT_CARD_NUMBER] 08/2028 544 $350 [DATE] $250 15th" at bounding box center [659, 248] width 544 height 66
click at [405, 219] on div "[CREDIT_CARD_NUMBER] 08/2028 544 $350 [DATE] $250 15th" at bounding box center [659, 248] width 544 height 66
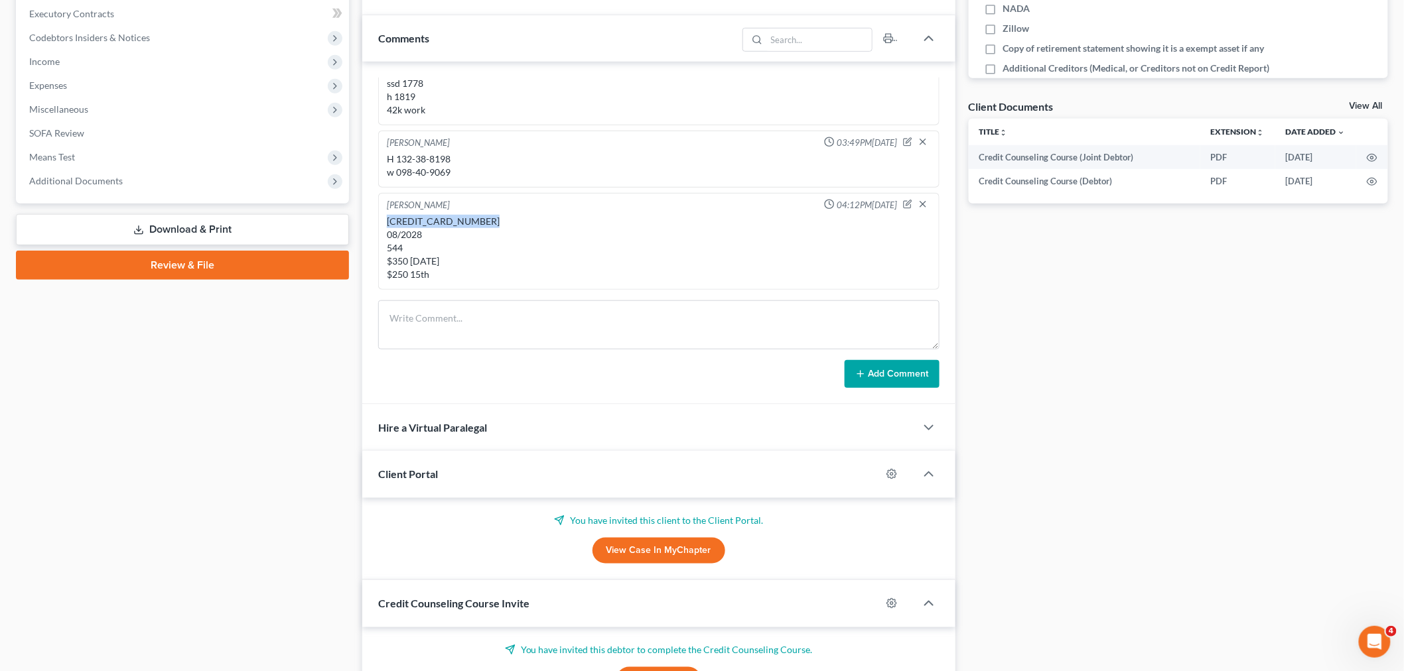
click at [405, 219] on div "[CREDIT_CARD_NUMBER] 08/2028 544 $350 [DATE] $250 15th" at bounding box center [659, 248] width 544 height 66
copy div "5297-2710-1257-1764"
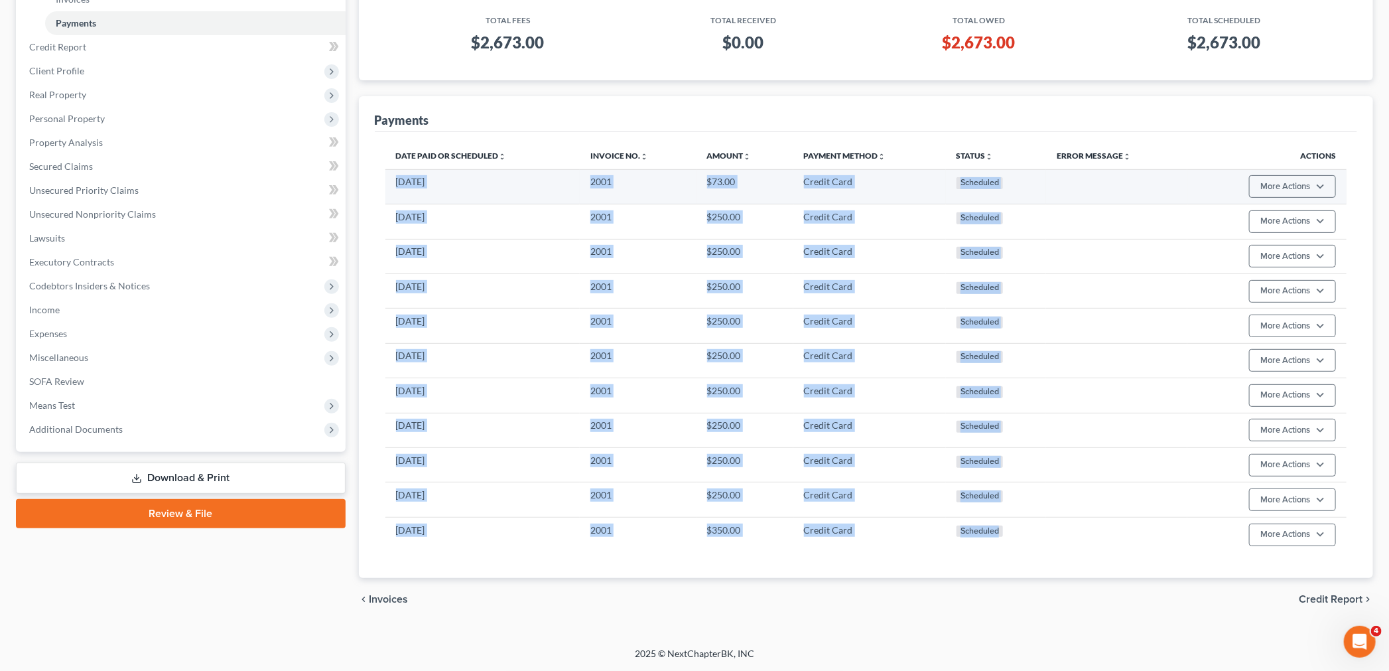
drag, startPoint x: 986, startPoint y: 525, endPoint x: 394, endPoint y: 188, distance: 680.9
click at [394, 188] on tbody "[DATE] 2001 $73.00 Credit Card Scheduled More Actions Cancel Edit Payment Plan …" at bounding box center [866, 360] width 962 height 382
copy tbody "[DATE] 2001 $73.00 Credit Card Scheduled More Actions Cancel Edit Payment Plan …"
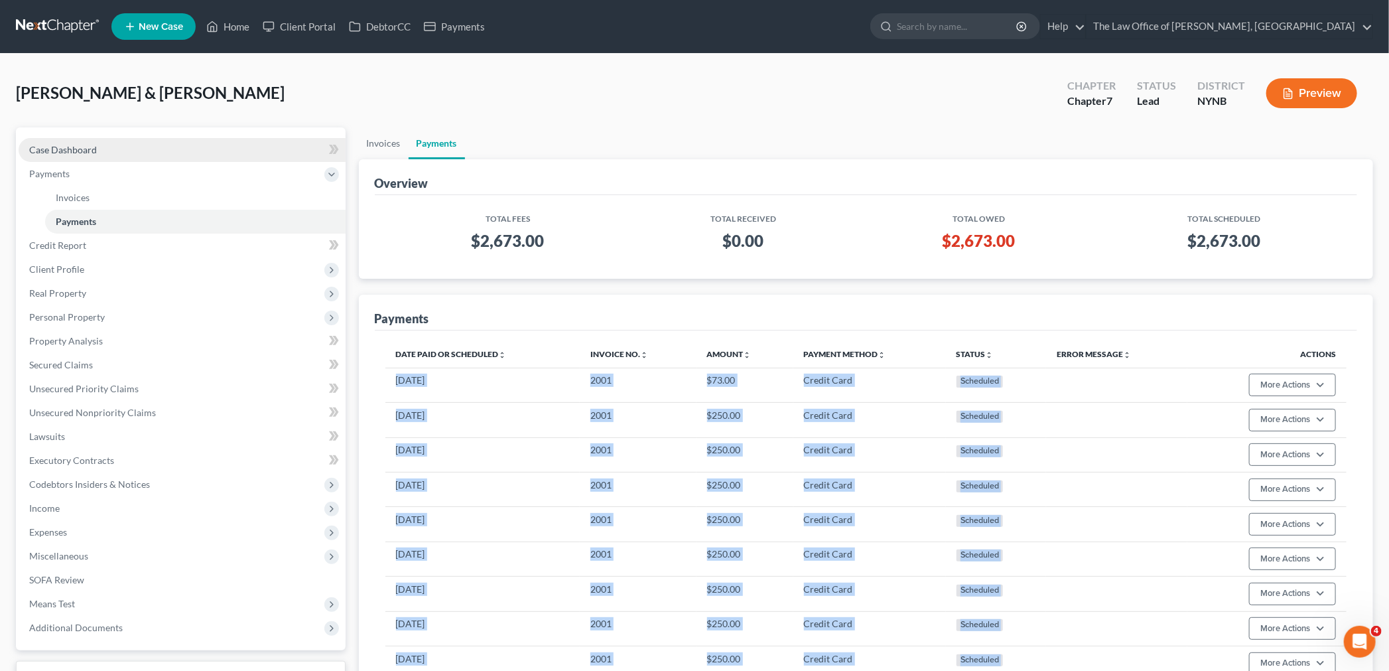
click at [74, 148] on span "Case Dashboard" at bounding box center [63, 149] width 68 height 11
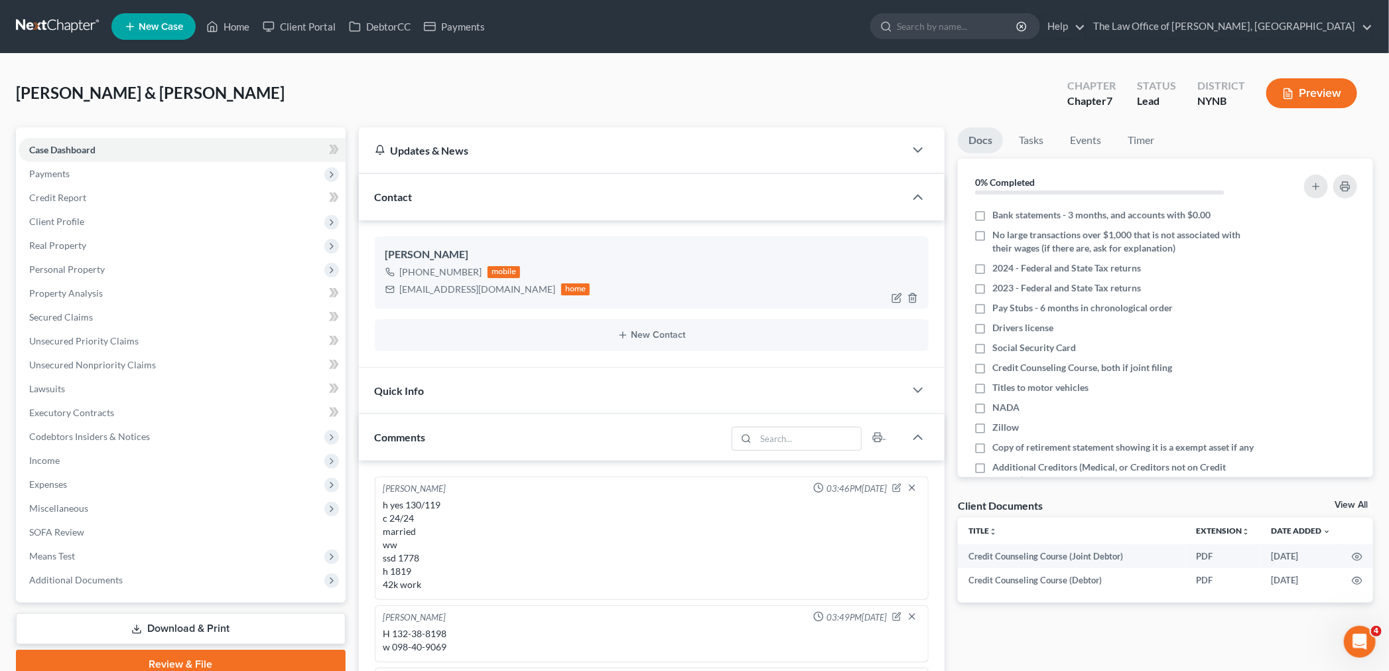
click at [456, 276] on div "[PHONE_NUMBER]" at bounding box center [441, 271] width 82 height 13
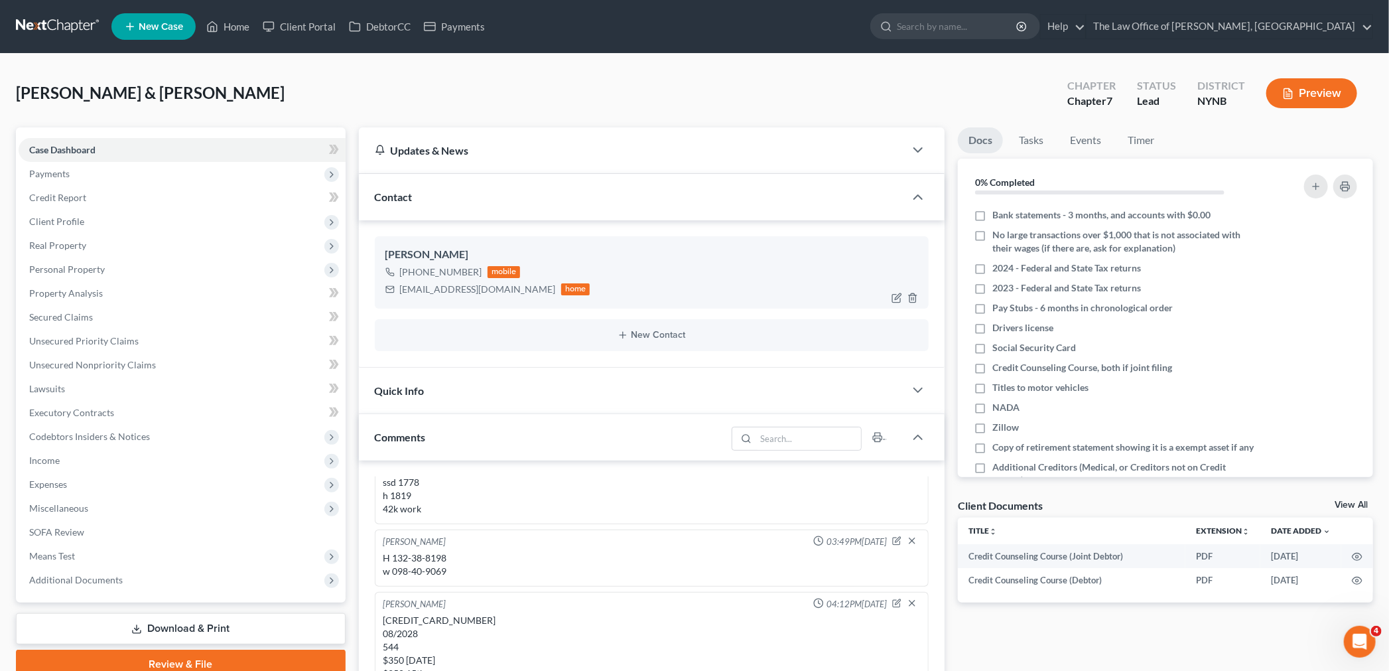
click at [456, 276] on div "[PHONE_NUMBER]" at bounding box center [441, 271] width 82 height 13
click at [455, 275] on div "[PHONE_NUMBER]" at bounding box center [441, 271] width 82 height 13
copy div "[PHONE_NUMBER]"
